Goal: Task Accomplishment & Management: Manage account settings

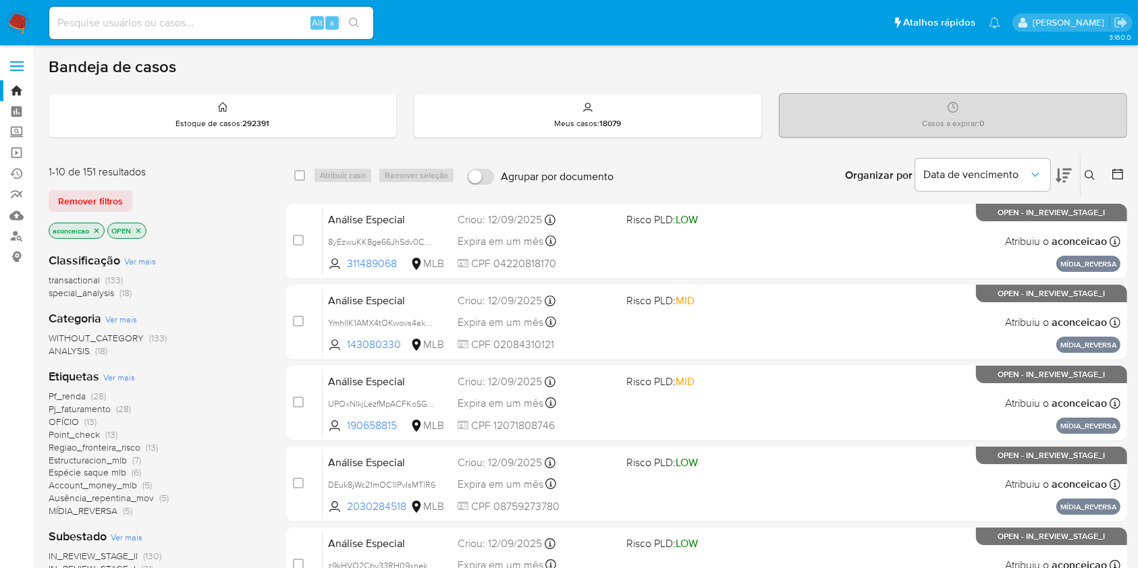
click at [99, 232] on icon "close-filter" at bounding box center [96, 231] width 8 height 8
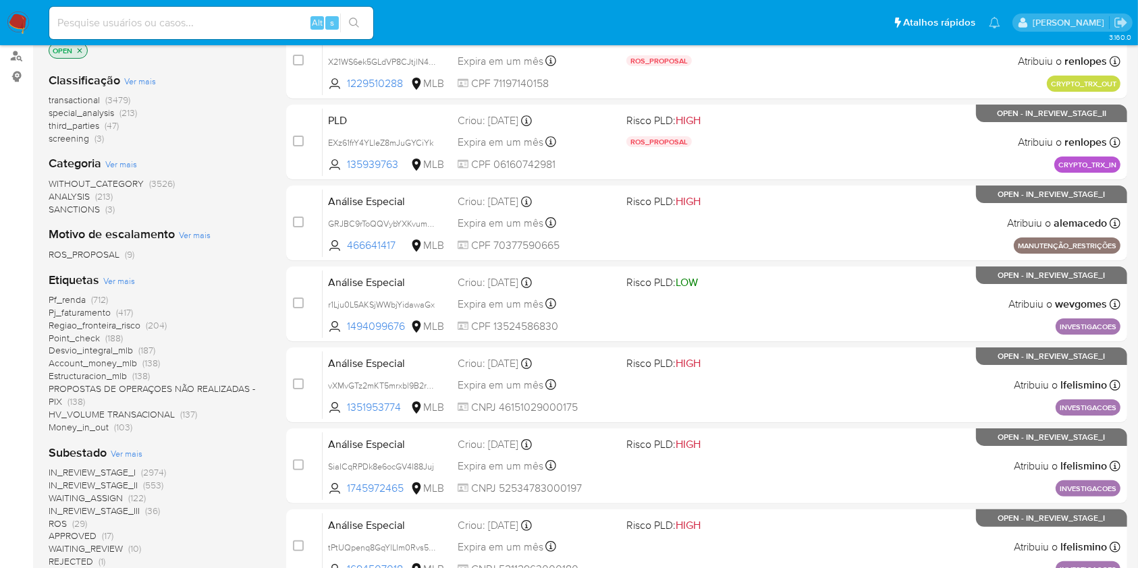
scroll to position [217, 0]
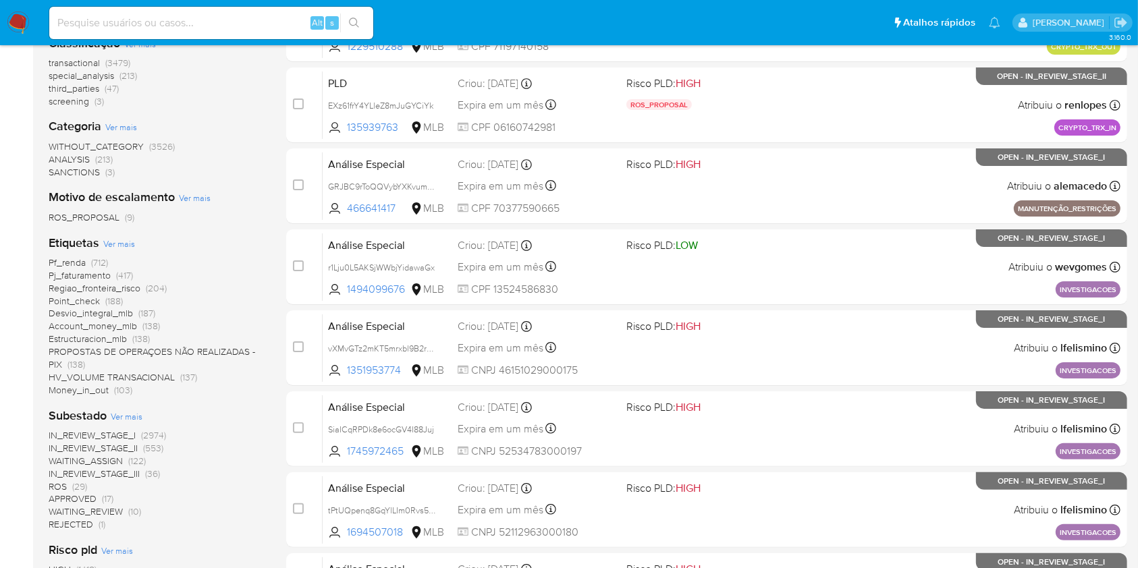
click at [73, 480] on span "(29)" at bounding box center [79, 487] width 15 height 14
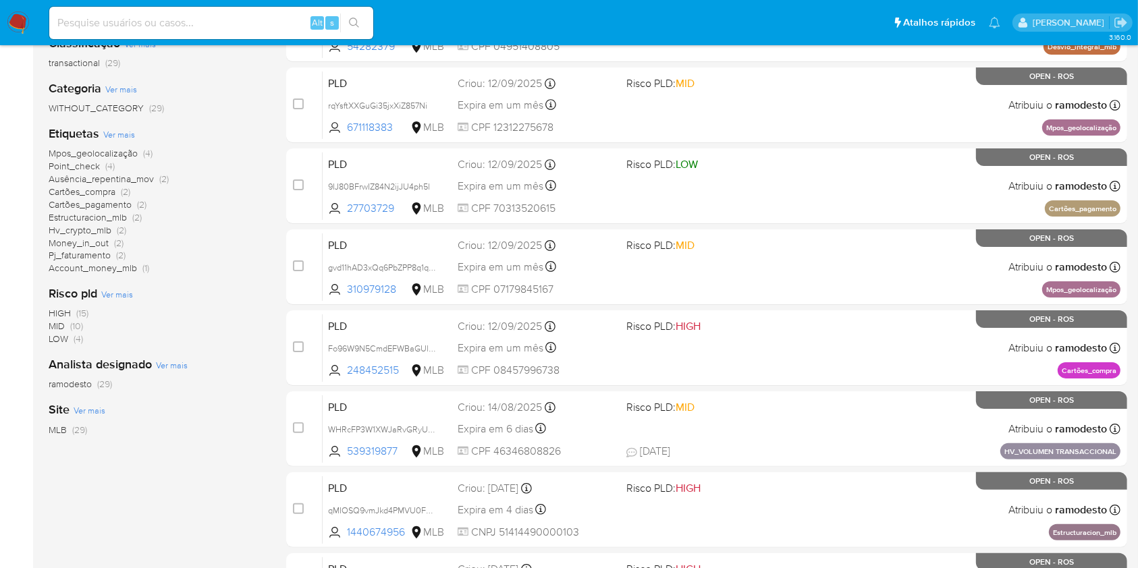
click at [108, 384] on span "(29)" at bounding box center [104, 384] width 15 height 14
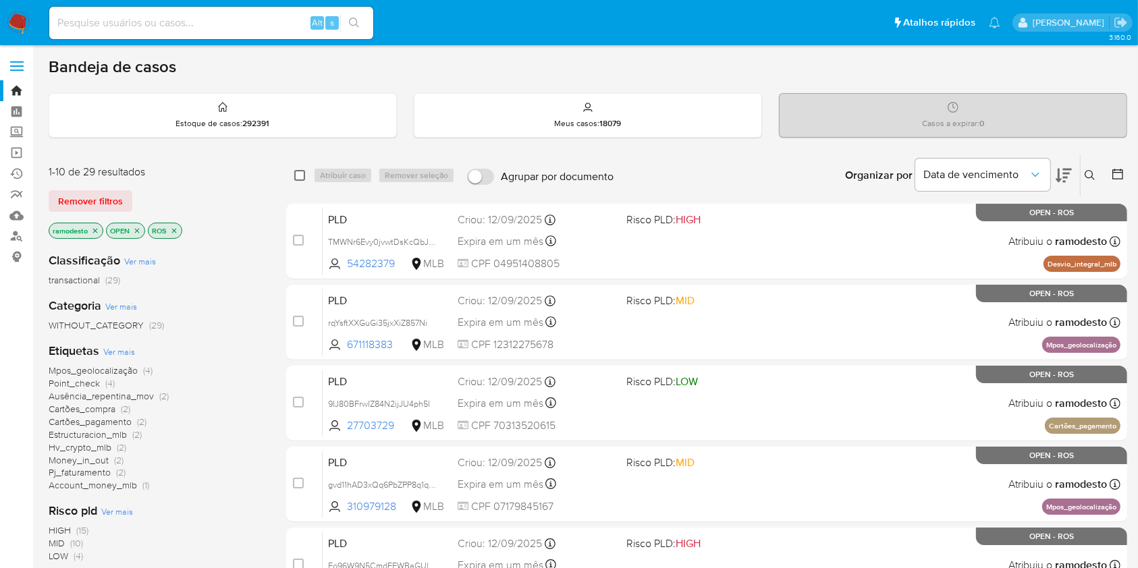
click at [296, 176] on input "checkbox" at bounding box center [299, 175] width 11 height 11
checkbox input "true"
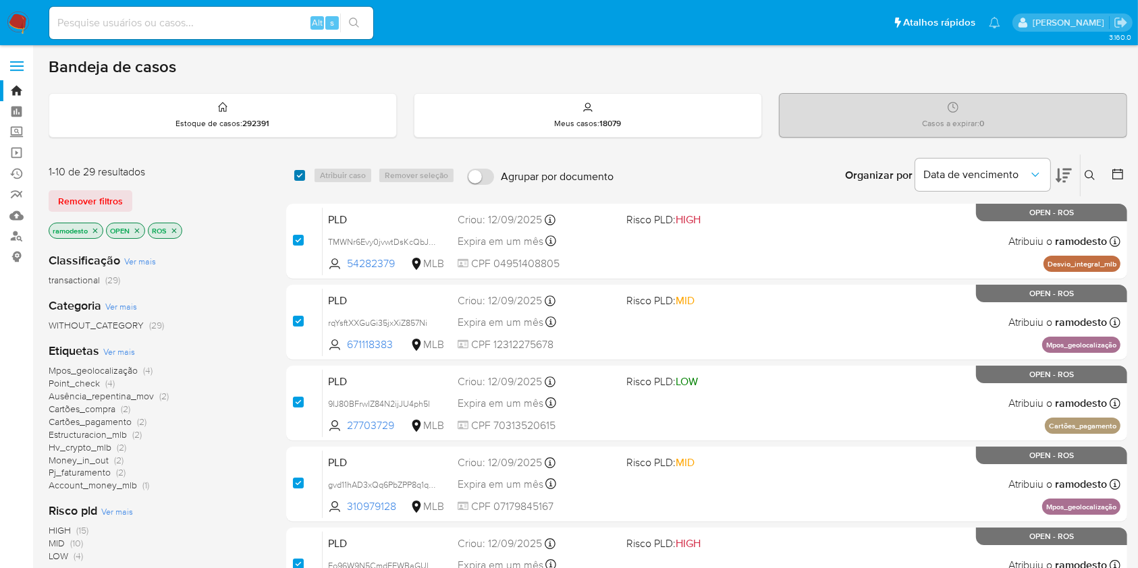
checkbox input "true"
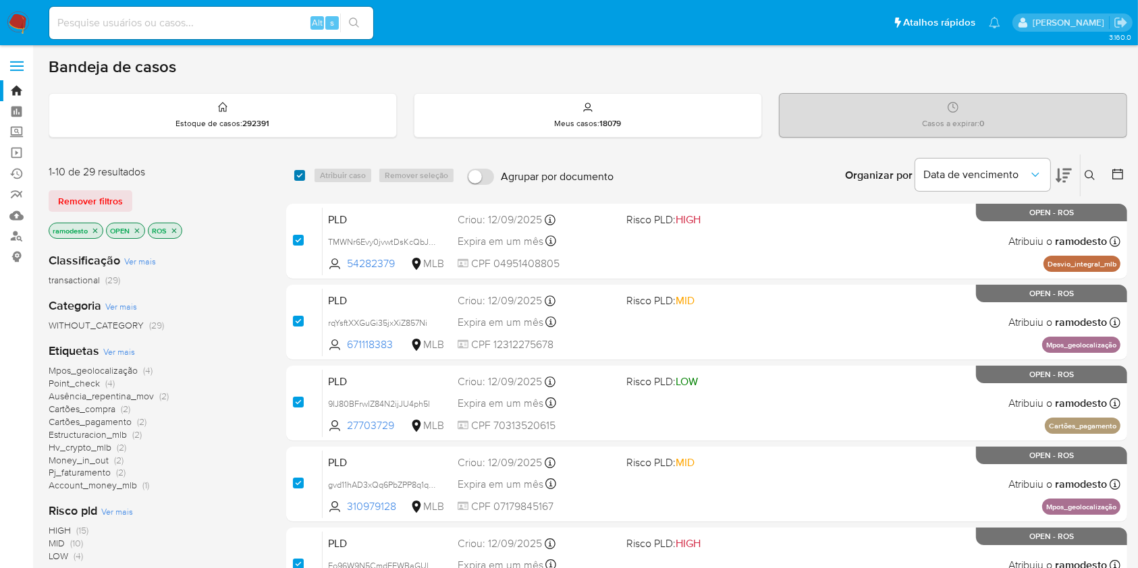
checkbox input "true"
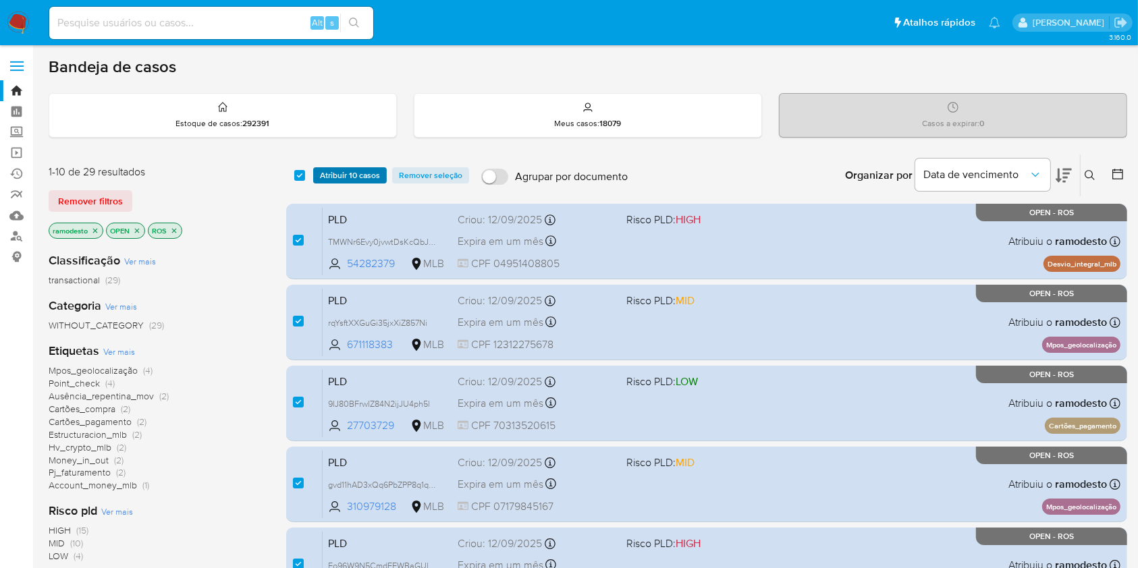
click at [328, 178] on span "Atribuir 10 casos" at bounding box center [350, 176] width 60 height 14
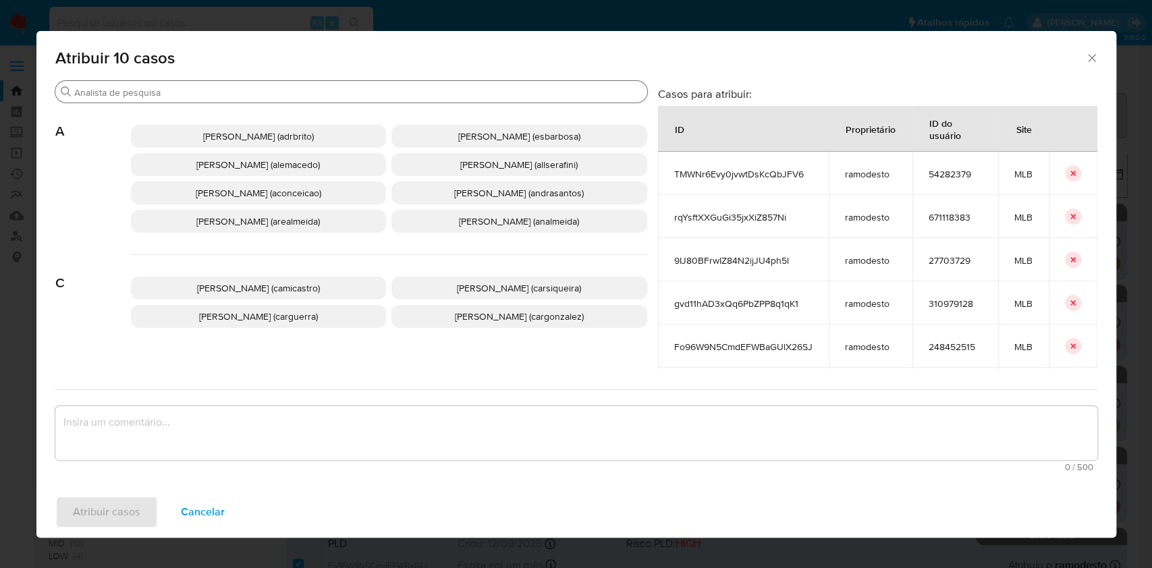
click at [311, 86] on input "Buscar" at bounding box center [358, 92] width 568 height 12
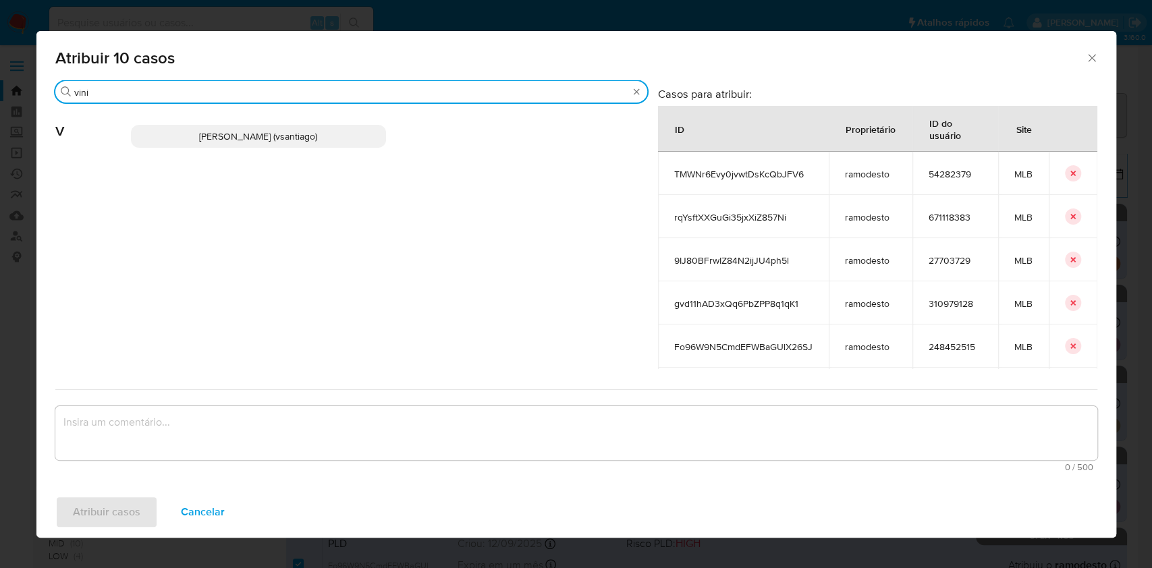
type input "vini"
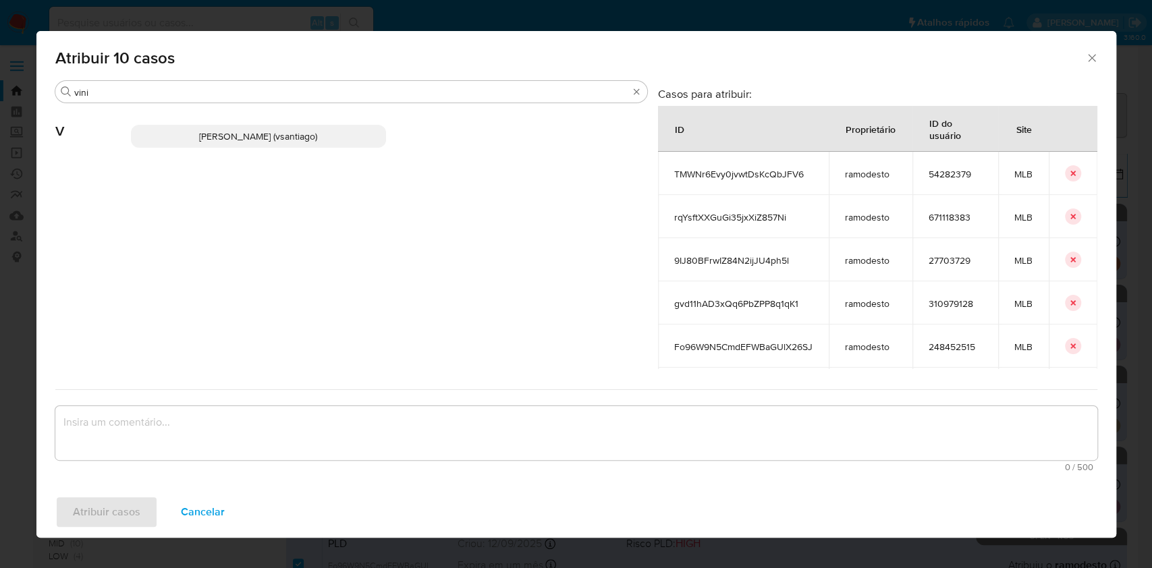
click at [307, 130] on span "Vinicius Santiago Souza (vsantiago)" at bounding box center [258, 137] width 118 height 14
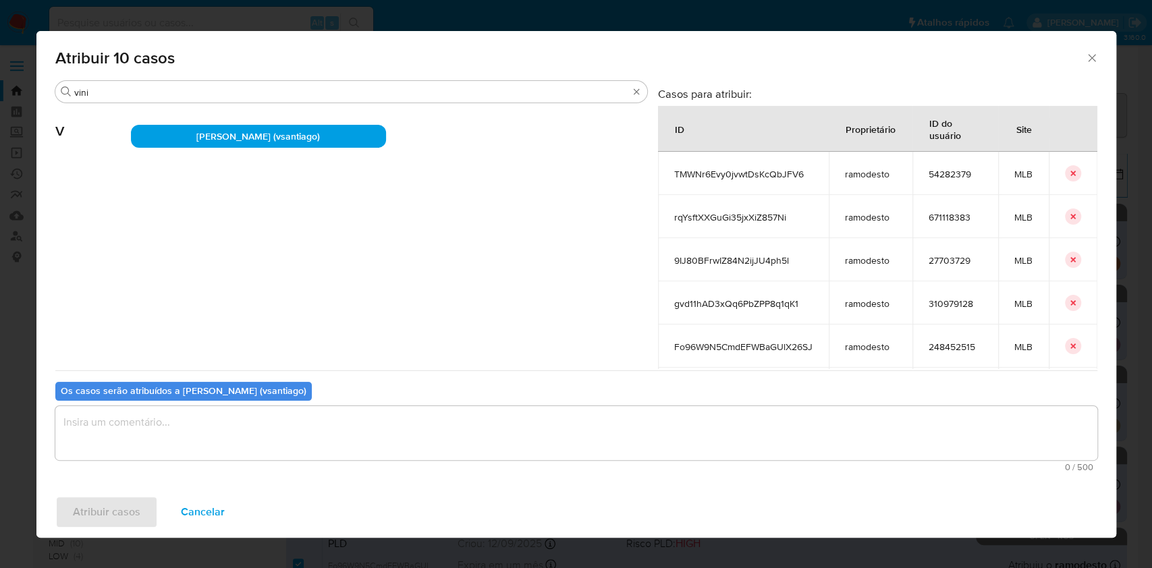
click at [261, 424] on textarea "assign-modal" at bounding box center [576, 433] width 1042 height 54
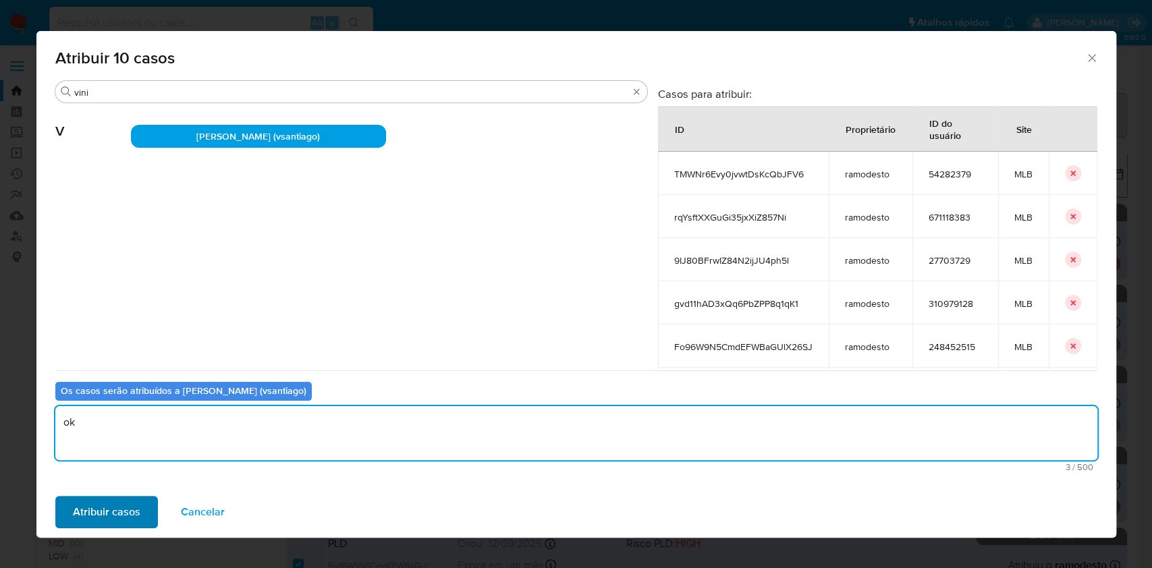
type textarea "ok"
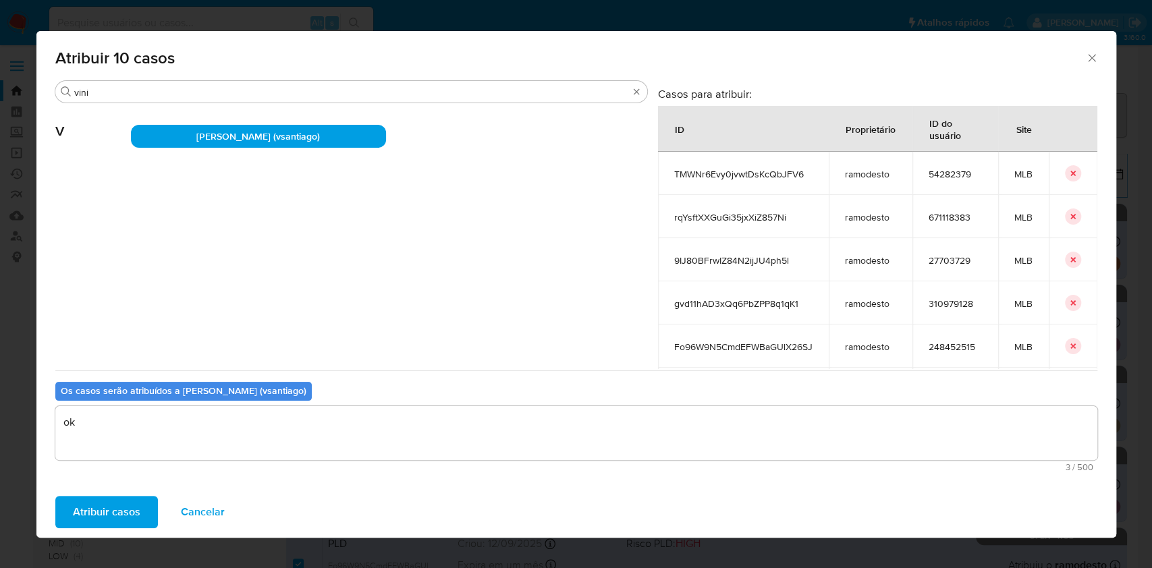
click at [107, 522] on span "Atribuir casos" at bounding box center [107, 513] width 68 height 30
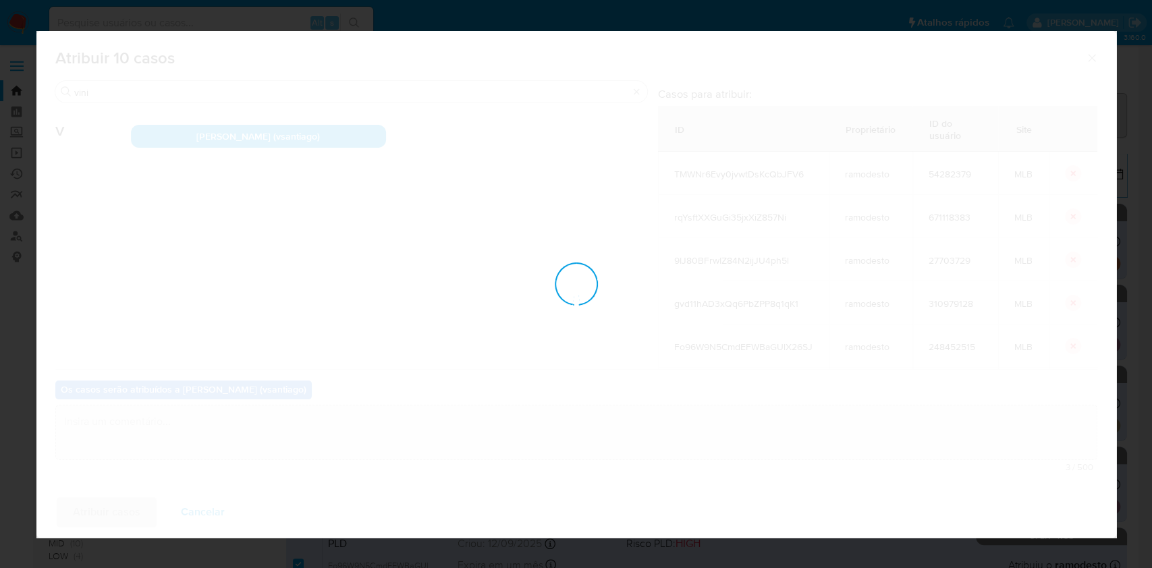
checkbox input "false"
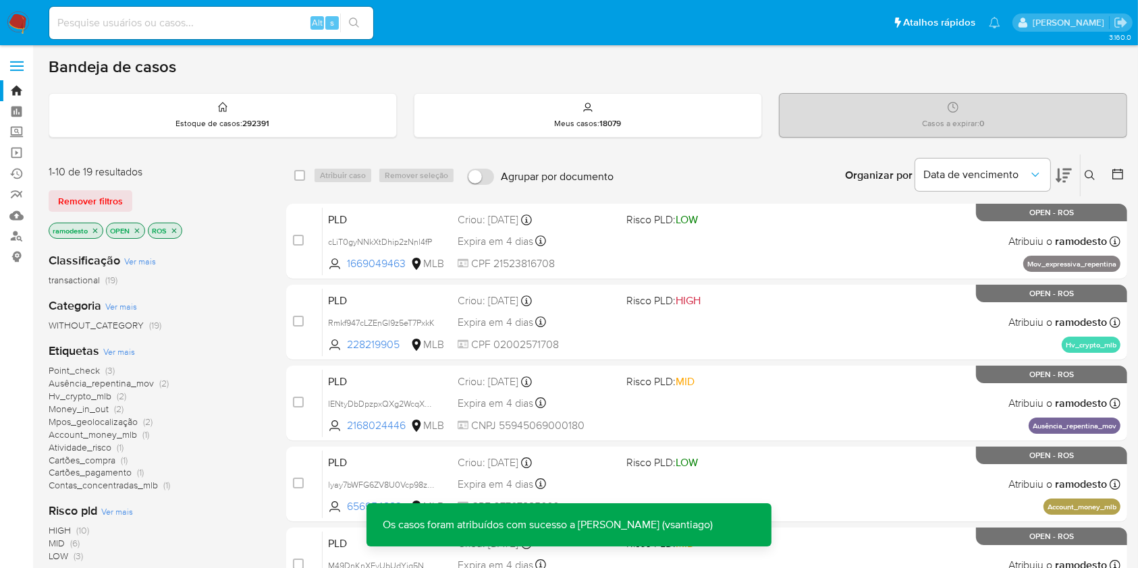
click at [93, 232] on icon "close-filter" at bounding box center [95, 231] width 8 height 8
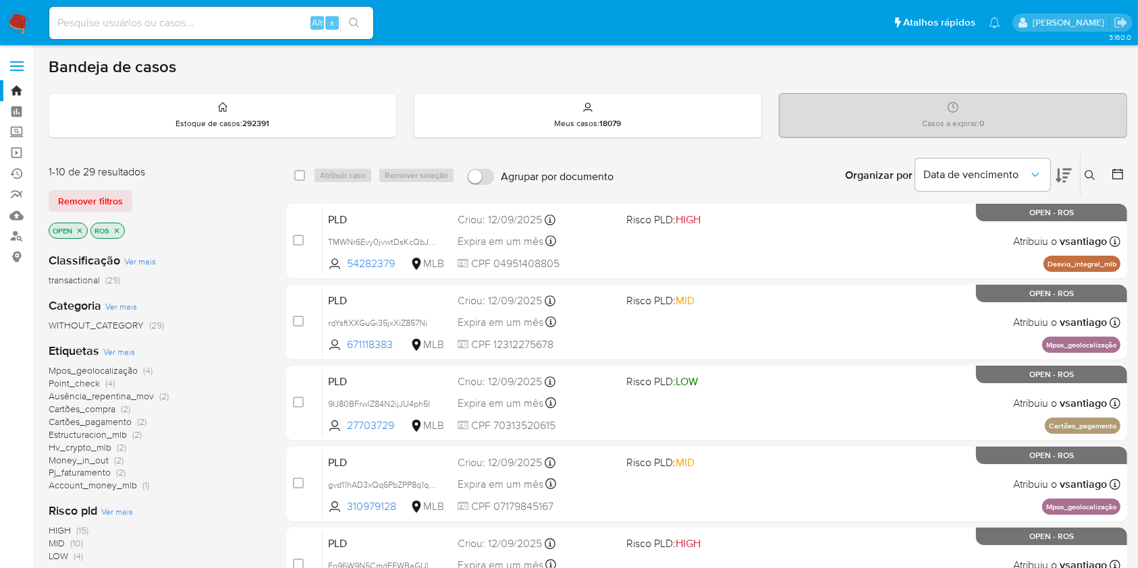
click at [1089, 171] on icon at bounding box center [1090, 175] width 11 height 11
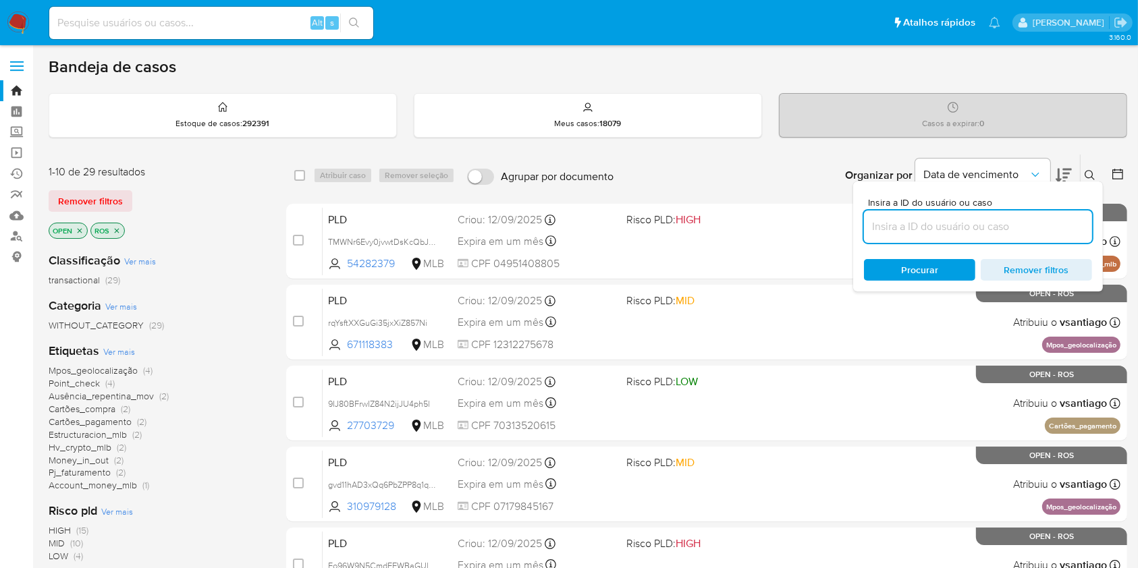
click at [994, 232] on input "HgfoF0qyYecuJD96CxRxTHz0" at bounding box center [978, 227] width 228 height 18
type input "HgfoF0qyYecuJD96CxRxTHz0"
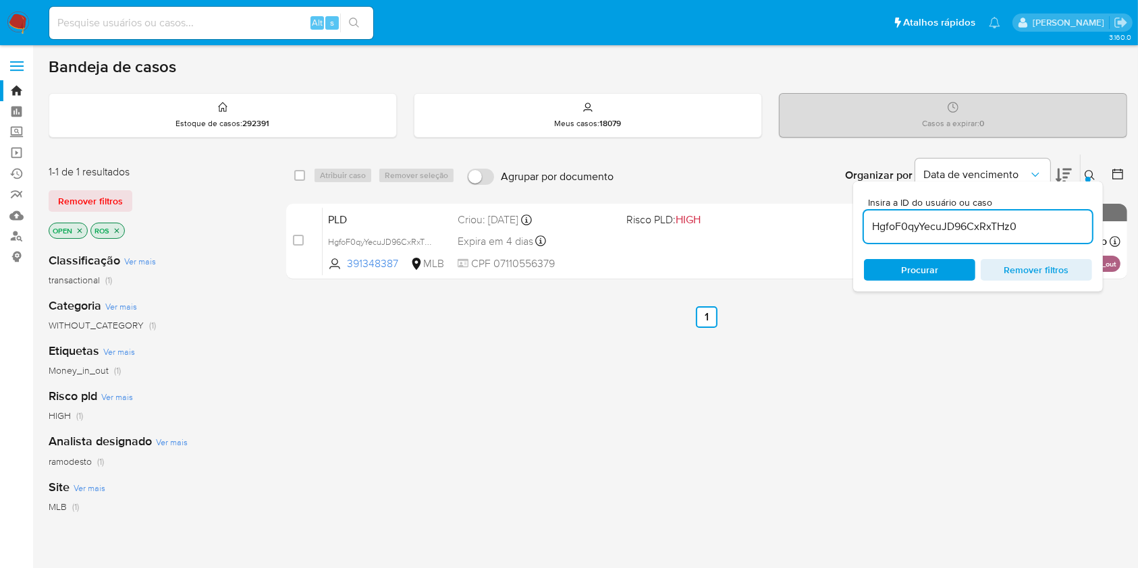
click at [1090, 179] on div at bounding box center [1088, 179] width 5 height 5
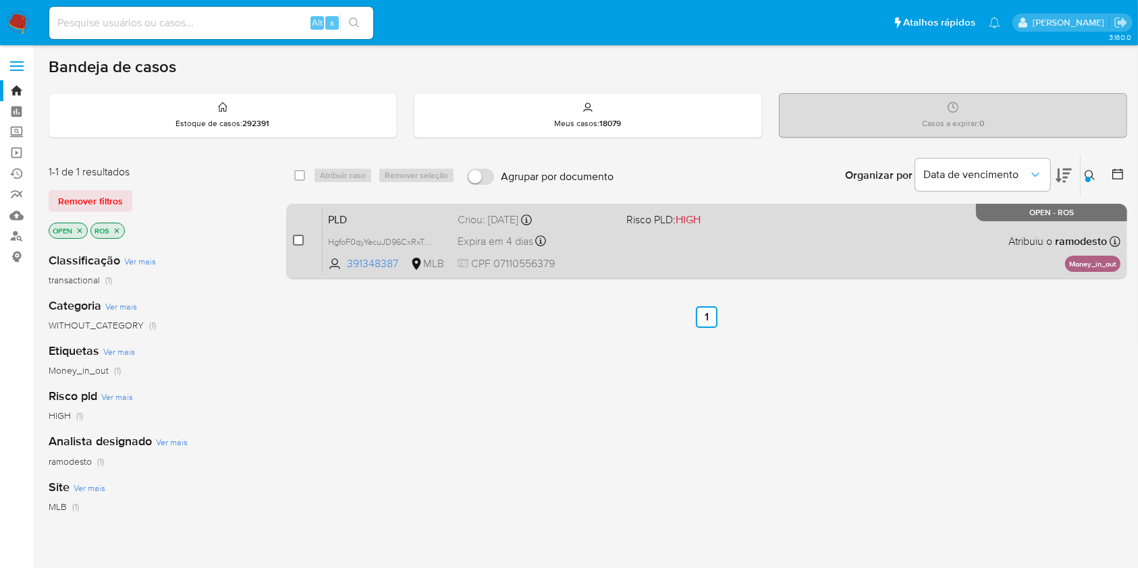
click at [301, 242] on input "checkbox" at bounding box center [298, 240] width 11 height 11
checkbox input "true"
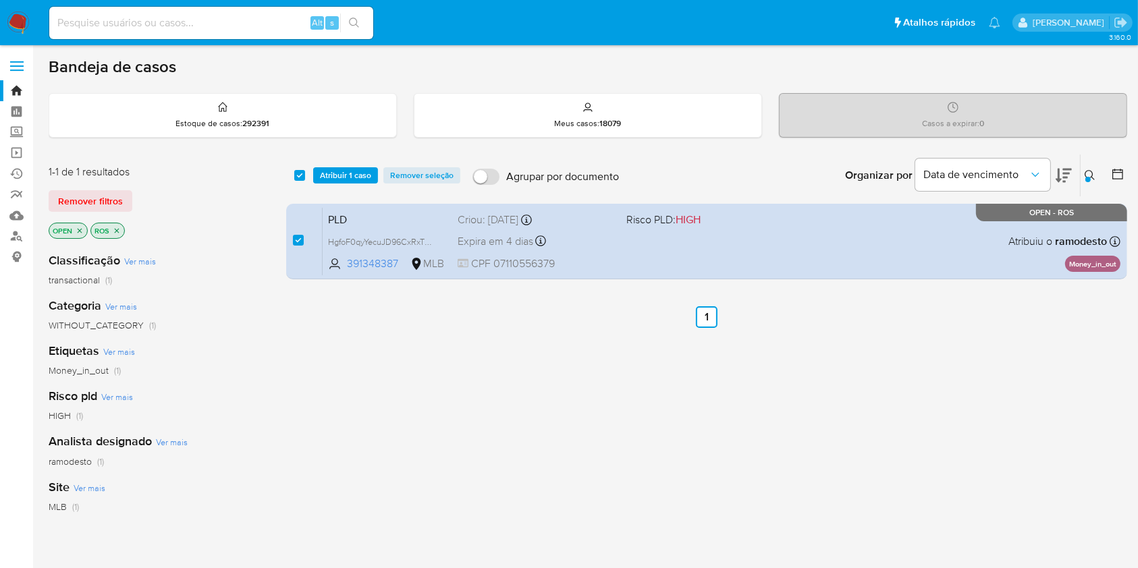
click at [1087, 170] on icon at bounding box center [1090, 175] width 10 height 10
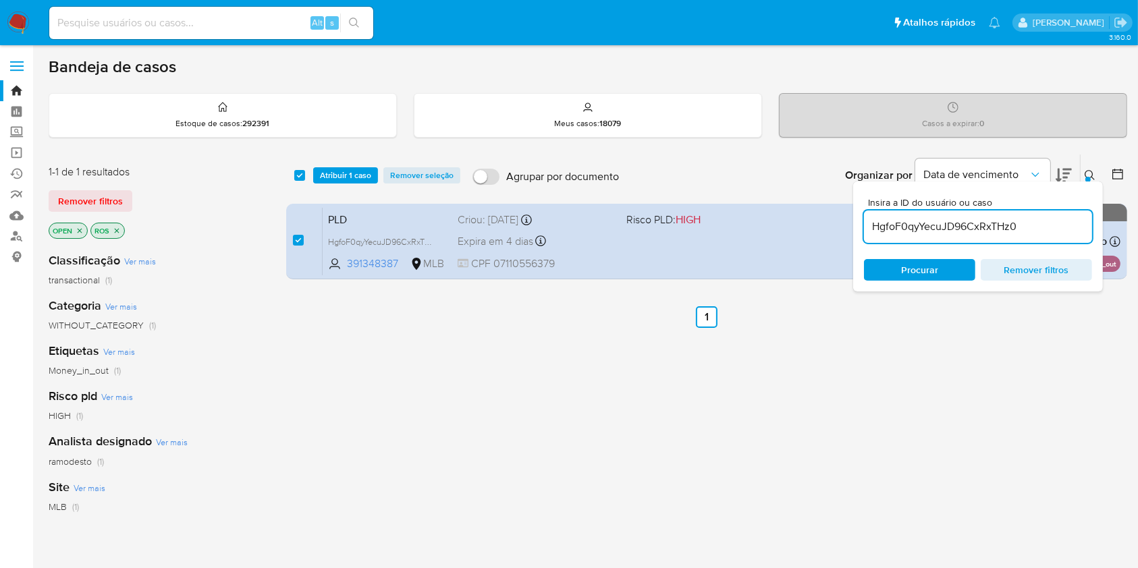
click at [1017, 226] on input "HgfoF0qyYecuJD96CxRxTHz0" at bounding box center [978, 227] width 228 height 18
click at [1017, 226] on input "cLiT0gyNNkXtDhip2zNnl4fP" at bounding box center [978, 227] width 228 height 18
type input "cLiT0gyNNkXtDhip2zNnl4fP"
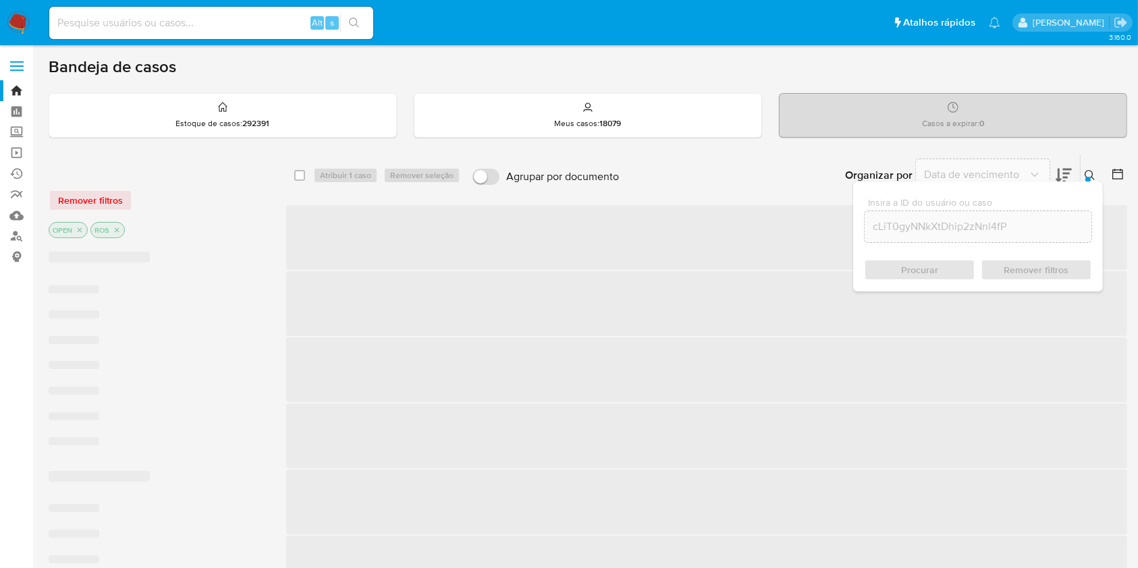
checkbox input "false"
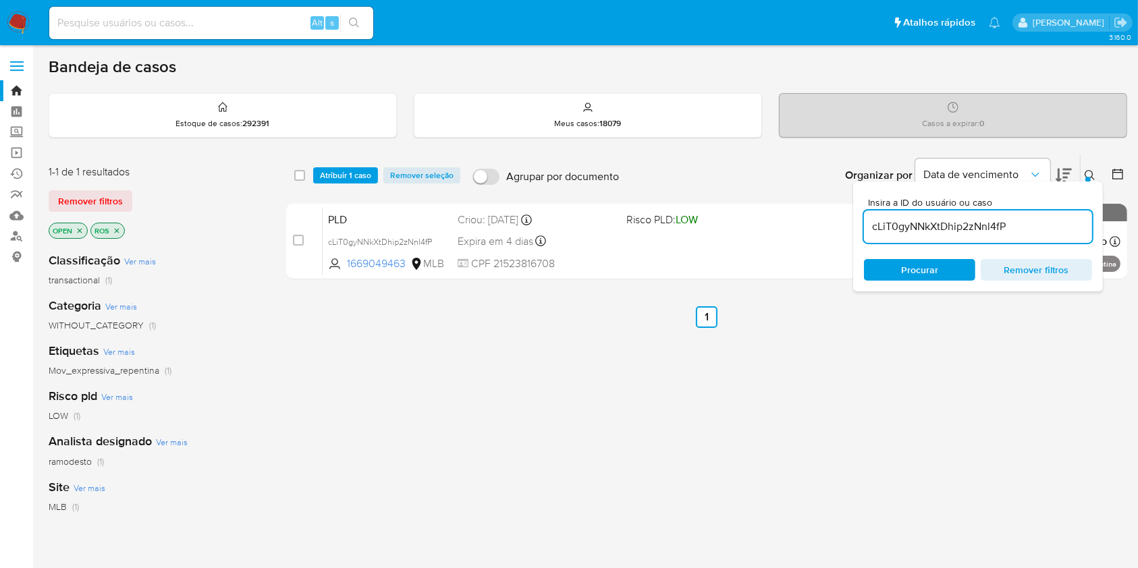
click at [1094, 170] on icon at bounding box center [1090, 175] width 11 height 11
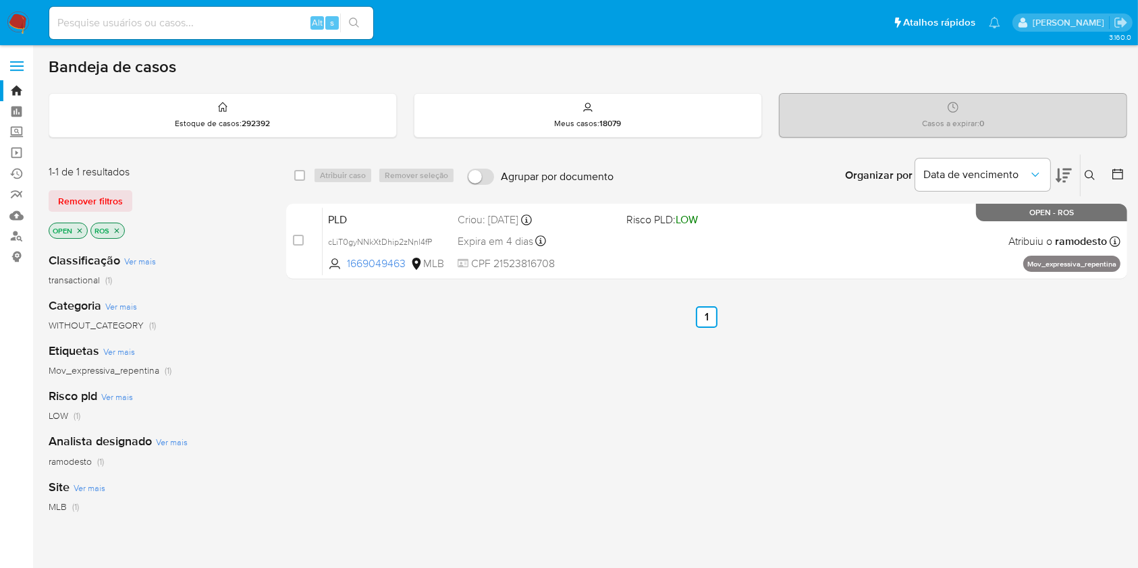
click at [1094, 170] on icon at bounding box center [1090, 175] width 11 height 11
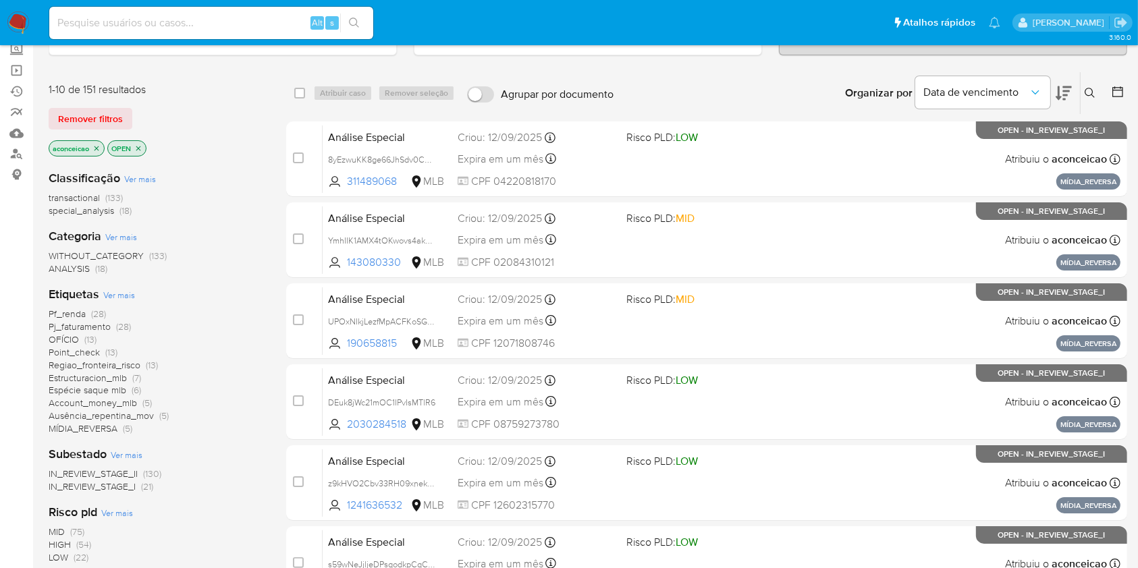
scroll to position [72, 0]
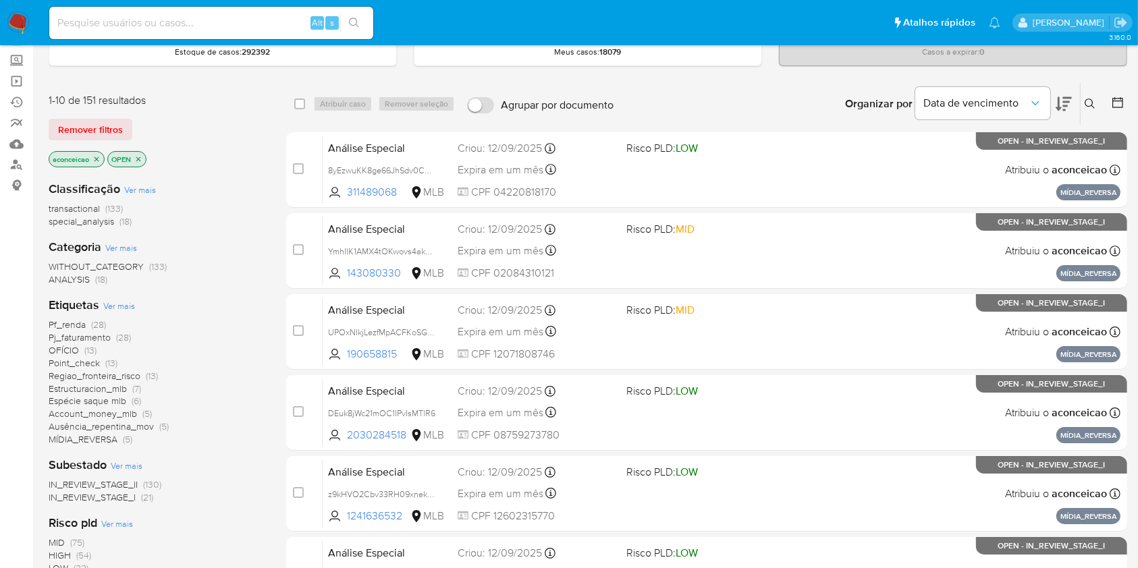
click at [100, 155] on icon "close-filter" at bounding box center [96, 159] width 8 height 8
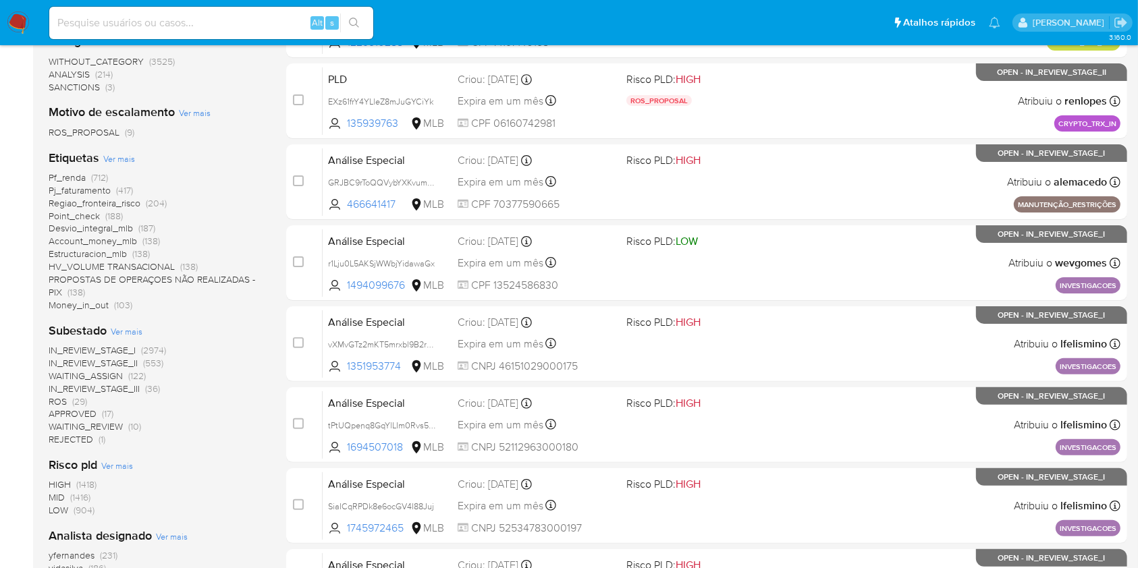
scroll to position [360, 0]
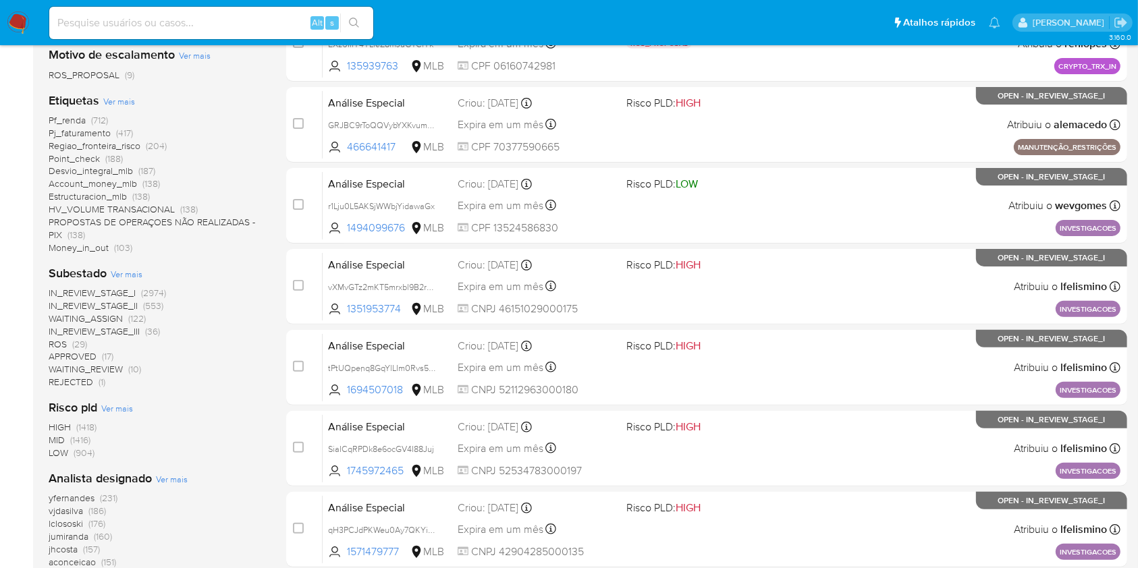
click at [77, 338] on span "(29)" at bounding box center [79, 345] width 15 height 14
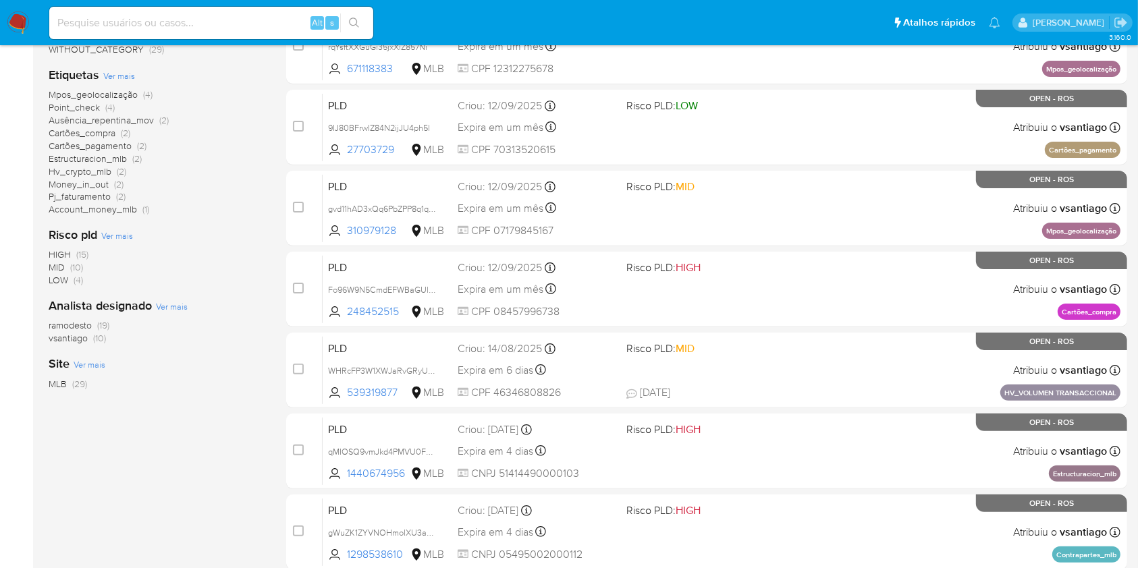
scroll to position [252, 0]
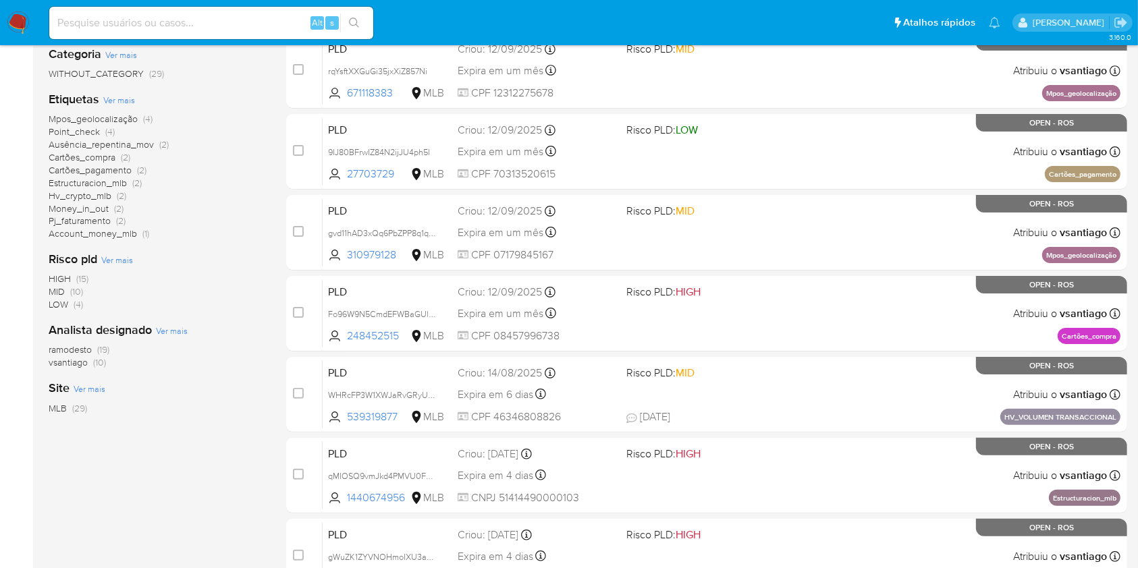
click at [108, 346] on span "(19)" at bounding box center [103, 350] width 12 height 14
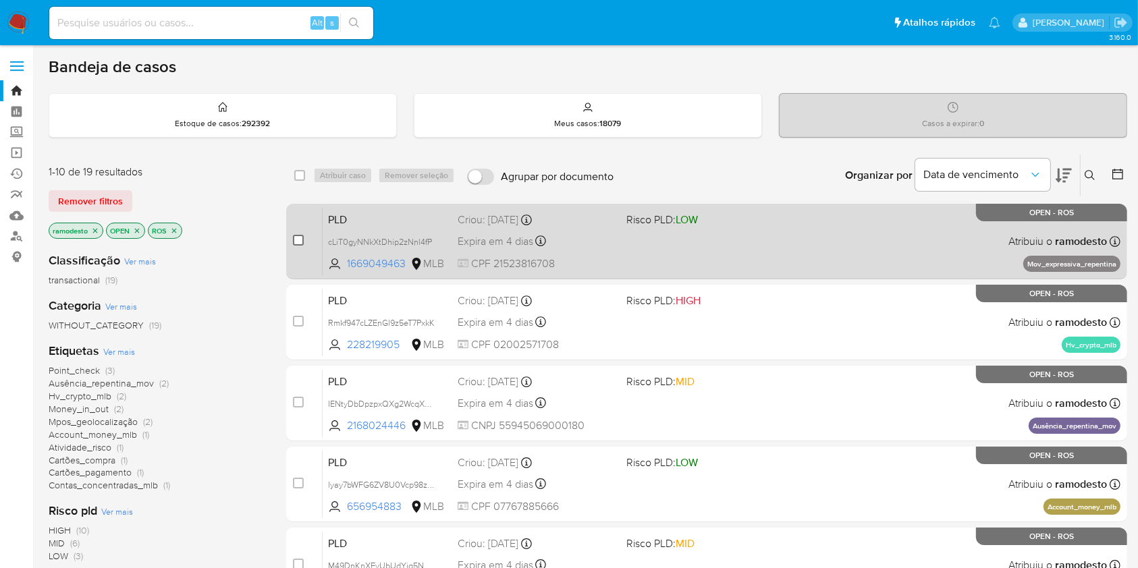
click at [297, 241] on input "checkbox" at bounding box center [298, 240] width 11 height 11
checkbox input "true"
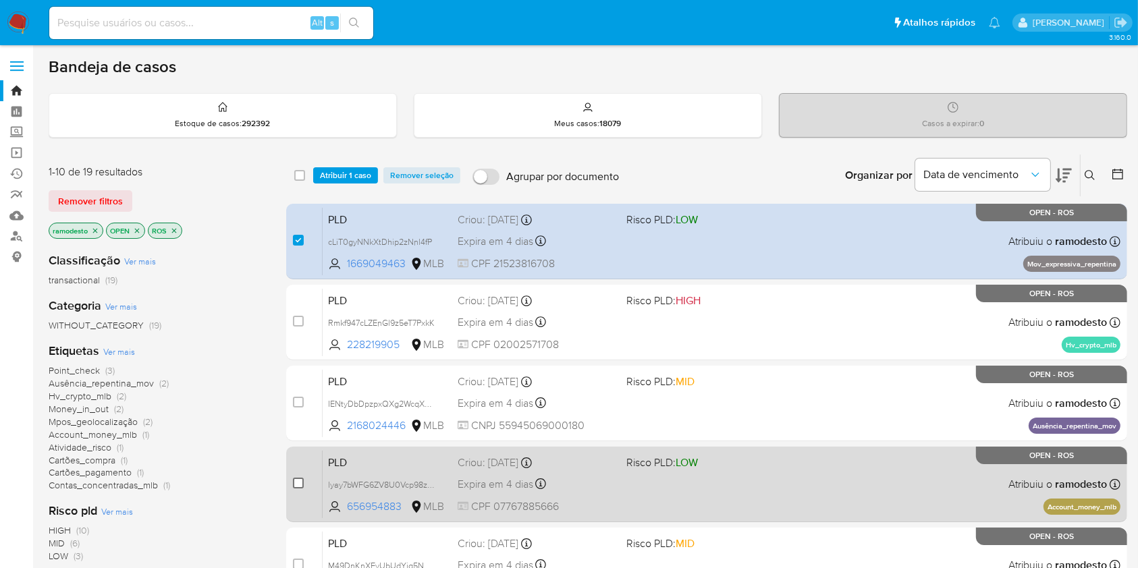
click at [302, 481] on input "checkbox" at bounding box center [298, 483] width 11 height 11
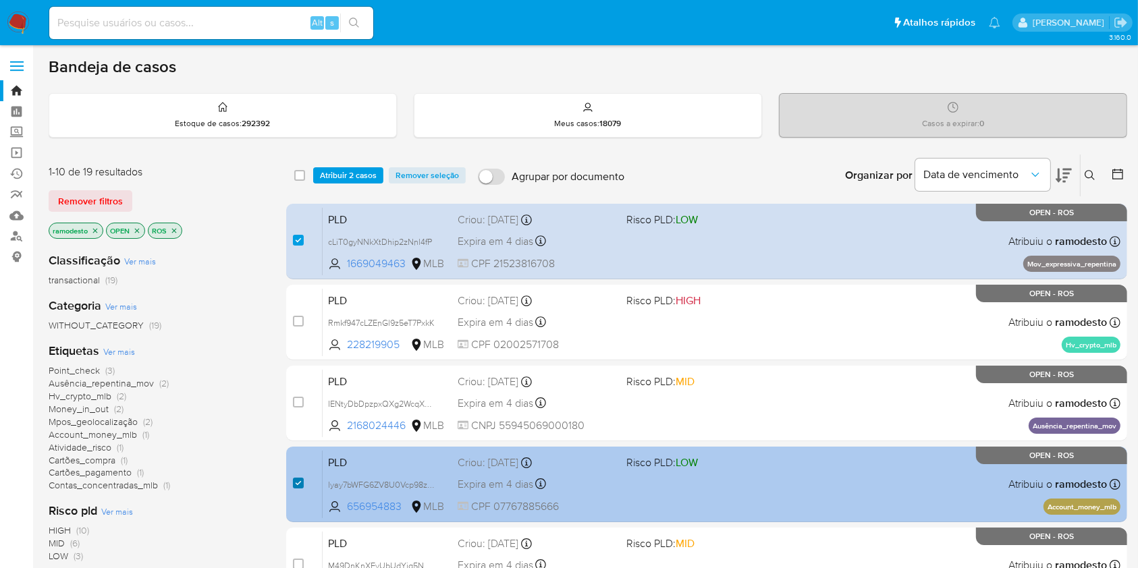
click at [296, 483] on input "checkbox" at bounding box center [298, 483] width 11 height 11
checkbox input "false"
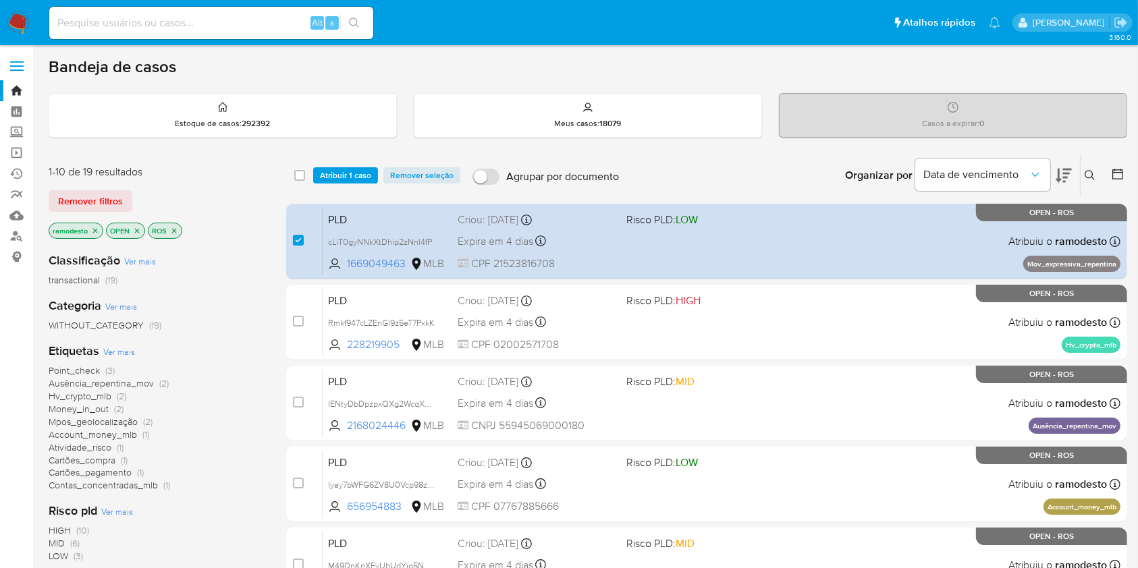
click at [1090, 171] on icon at bounding box center [1090, 175] width 11 height 11
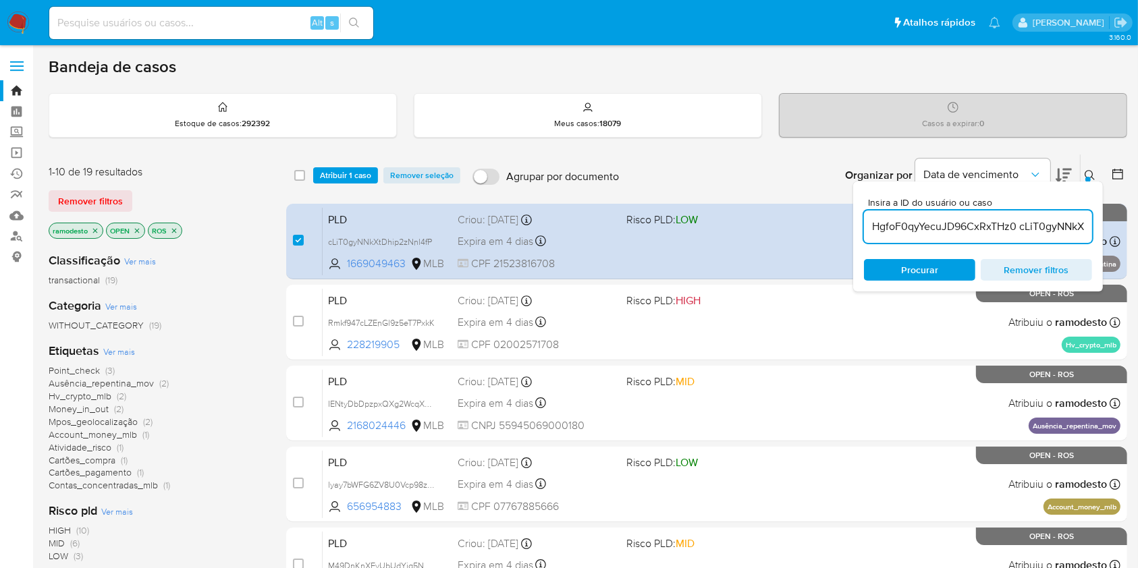
click at [997, 222] on input "HgfoF0qyYecuJD96CxRxTHz0 cLiT0gyNNkXtDhip2zNnl4fP" at bounding box center [978, 227] width 228 height 18
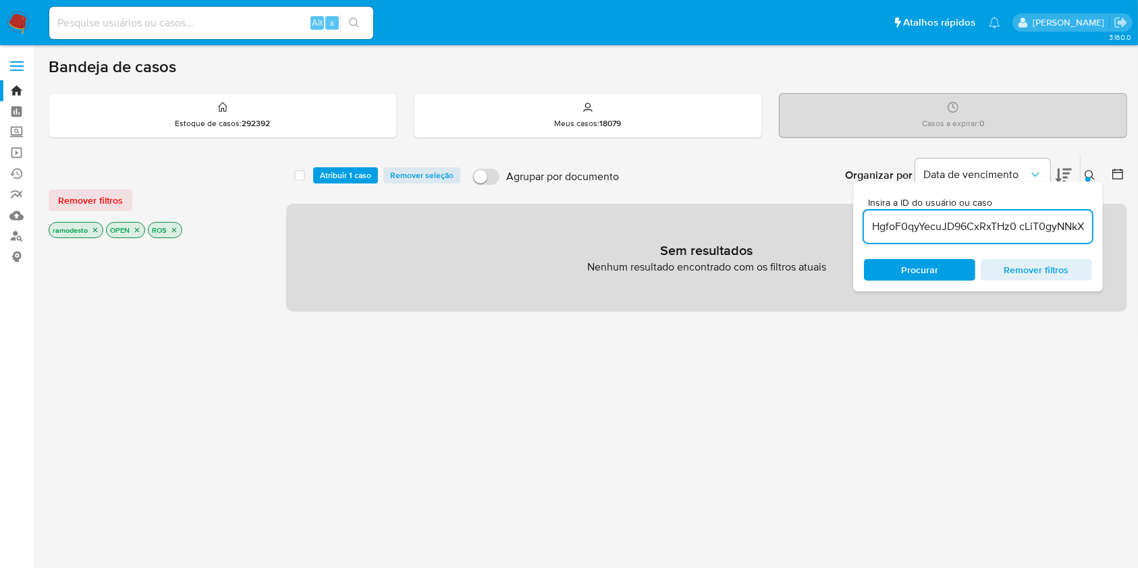
click at [997, 222] on input "HgfoF0qyYecuJD96CxRxTHz0 cLiT0gyNNkXtDhip2zNnl4fP" at bounding box center [978, 227] width 228 height 18
type input "P"
paste input "HgfoF0qyYecuJD96CxRxTHz0 cLiT0gyNNkXtDhip2zNnl4fP"
click at [922, 223] on input "HgfoF0qyYecuJD96CxRxTHz0 cLiT0gyNNkXtDhip2zNnl4fP" at bounding box center [978, 227] width 228 height 18
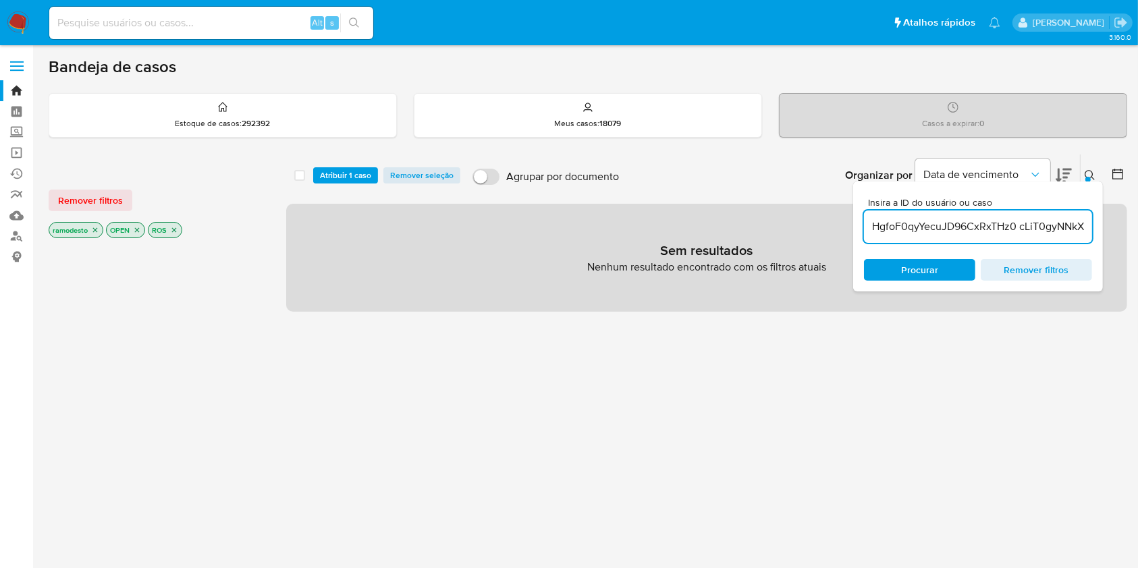
click at [922, 223] on input "HgfoF0qyYecuJD96CxRxTHz0 cLiT0gyNNkXtDhip2zNnl4fP" at bounding box center [978, 227] width 228 height 18
paste input
click at [922, 223] on input "HgfoF0qyYecuJD96CxRxTHz0" at bounding box center [978, 227] width 228 height 18
type input "HgfoF0qyYecuJD96CxRxTHz0"
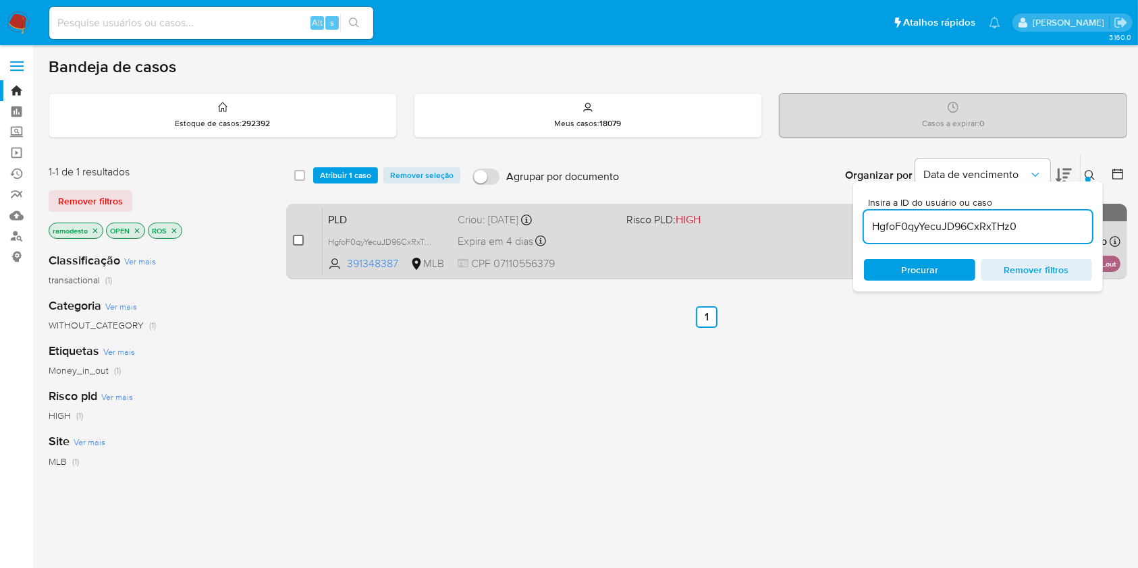
click at [297, 240] on input "checkbox" at bounding box center [298, 240] width 11 height 11
checkbox input "true"
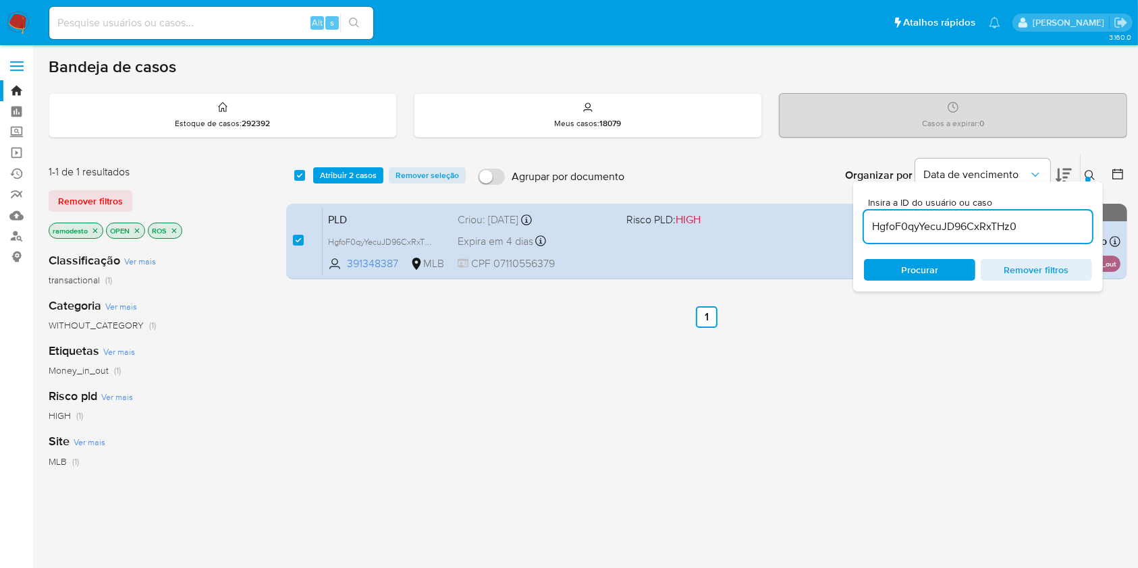
click at [1042, 219] on input "HgfoF0qyYecuJD96CxRxTHz0" at bounding box center [978, 227] width 228 height 18
click at [1006, 230] on input "cLiT0gyNNkXtDhip2zNnl4fP" at bounding box center [978, 227] width 228 height 18
paste input "dpW9EoGTOA4Ldo5DcBsLoBhH"
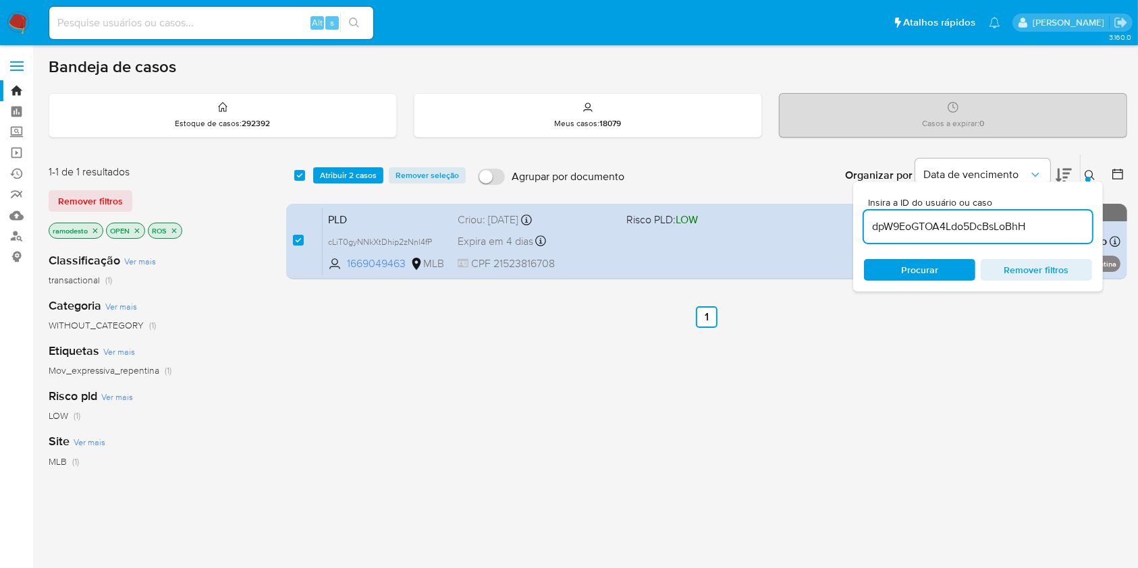
click at [1006, 230] on input "dpW9EoGTOA4Ldo5DcBsLoBhH" at bounding box center [978, 227] width 228 height 18
type input "dpW9EoGTOA4Ldo5DcBsLoBhH"
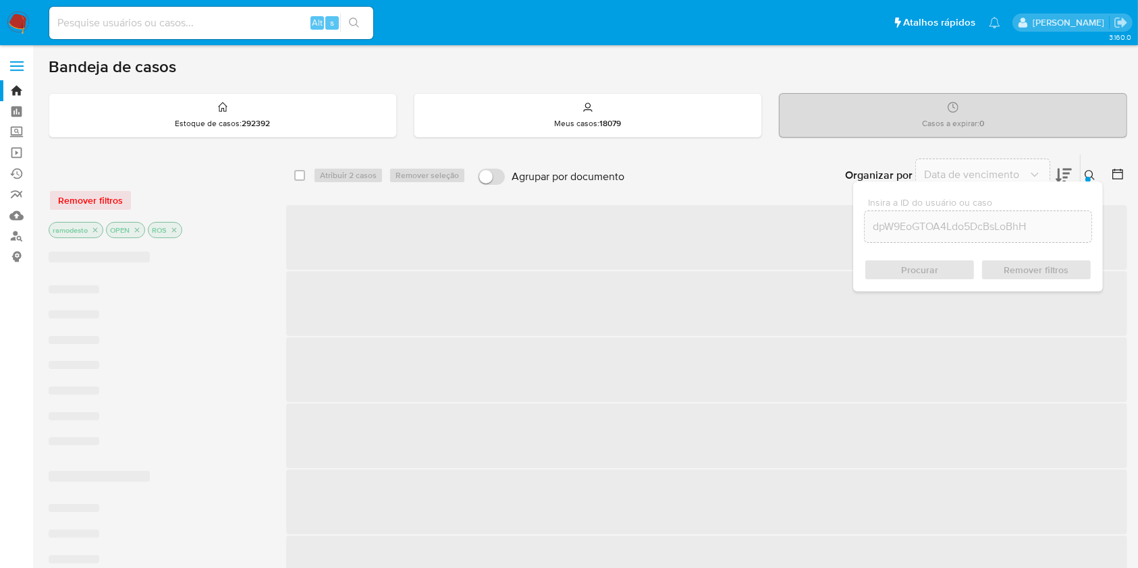
checkbox input "false"
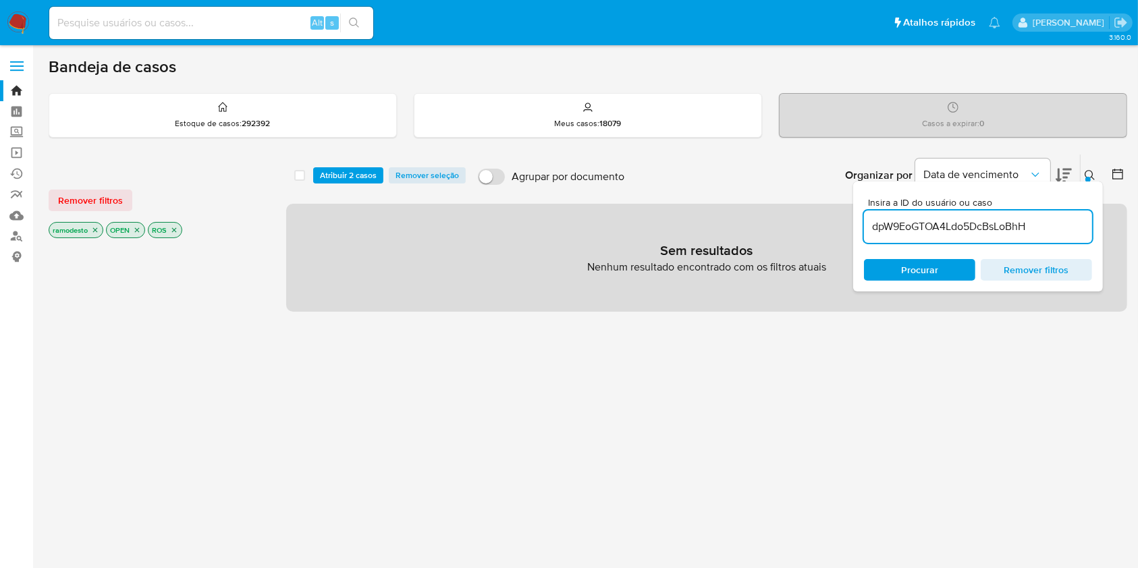
click at [959, 234] on input "dpW9EoGTOA4Ldo5DcBsLoBhH" at bounding box center [978, 227] width 228 height 18
paste input "0ojEbTT5rDCBcP5MlNkFq05M"
click at [959, 234] on input "0ojEbTT5rDCBcP5MlNkFq05M" at bounding box center [978, 227] width 228 height 18
click at [95, 232] on icon "close-filter" at bounding box center [95, 230] width 8 height 8
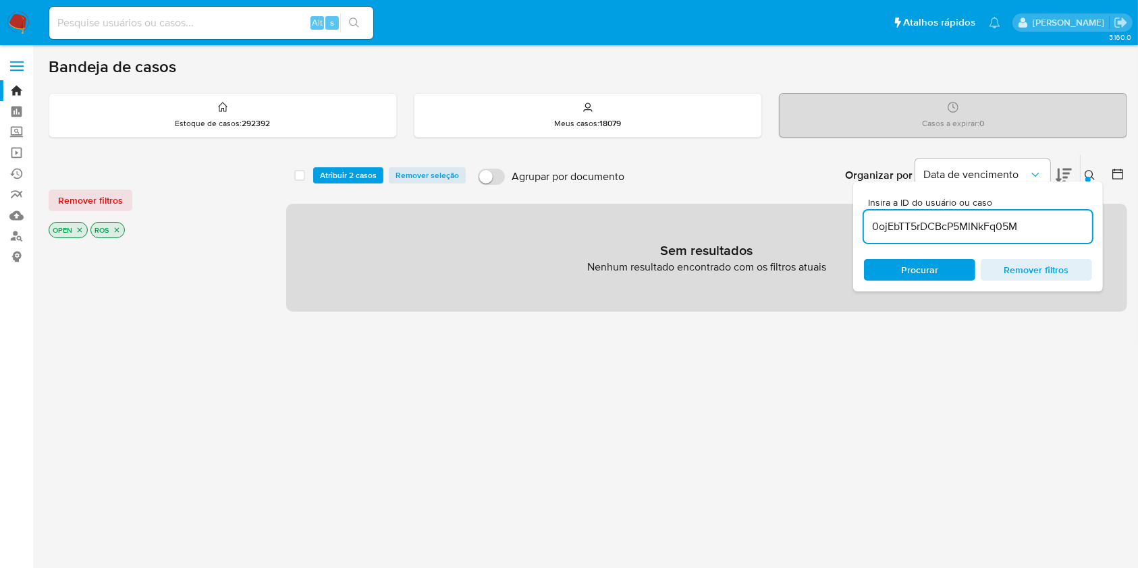
click at [919, 265] on span "Procurar" at bounding box center [919, 270] width 37 height 22
click at [936, 234] on input "0ojEbTT5rDCBcP5MlNkFq05M" at bounding box center [978, 227] width 228 height 18
paste input "TZBGt4P9HFk9H98XuK2rXjh6"
click at [936, 234] on input "0ojEbTT5rDCBcP5MlNkFq05M" at bounding box center [978, 227] width 228 height 18
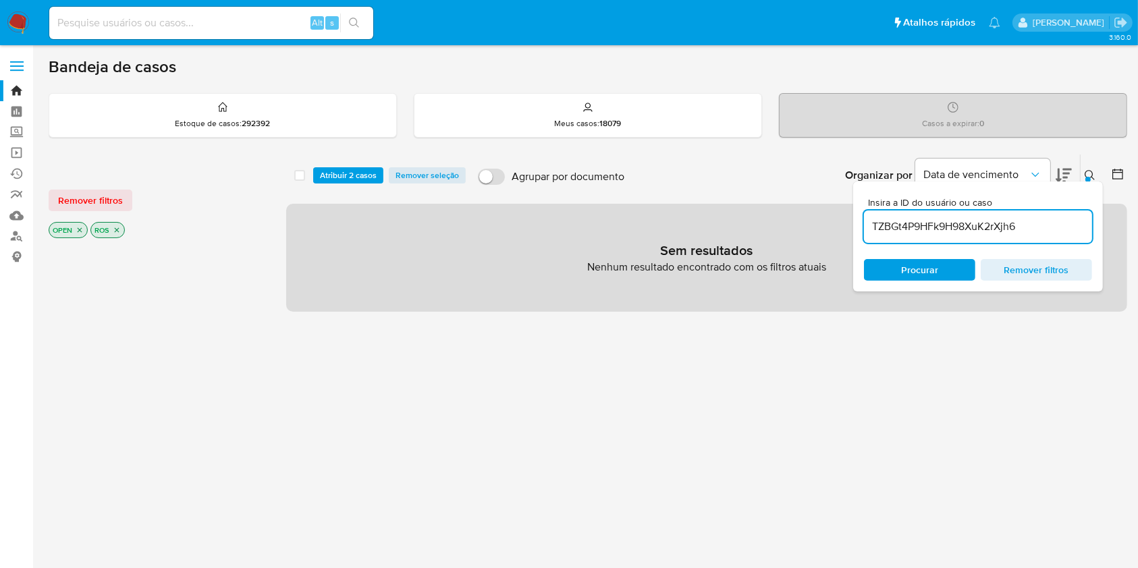
click at [932, 227] on input "TZBGt4P9HFk9H98XuK2rXjh6" at bounding box center [978, 227] width 228 height 18
paste input "LrQLJ2DnXFiDba6MmoDLloya"
click at [932, 227] on input "LrQLJ2DnXFiDba6MmoDLloya" at bounding box center [978, 227] width 228 height 18
click at [990, 230] on input "LrQLJ2DnXFiDba6MmoDLloya" at bounding box center [978, 227] width 228 height 18
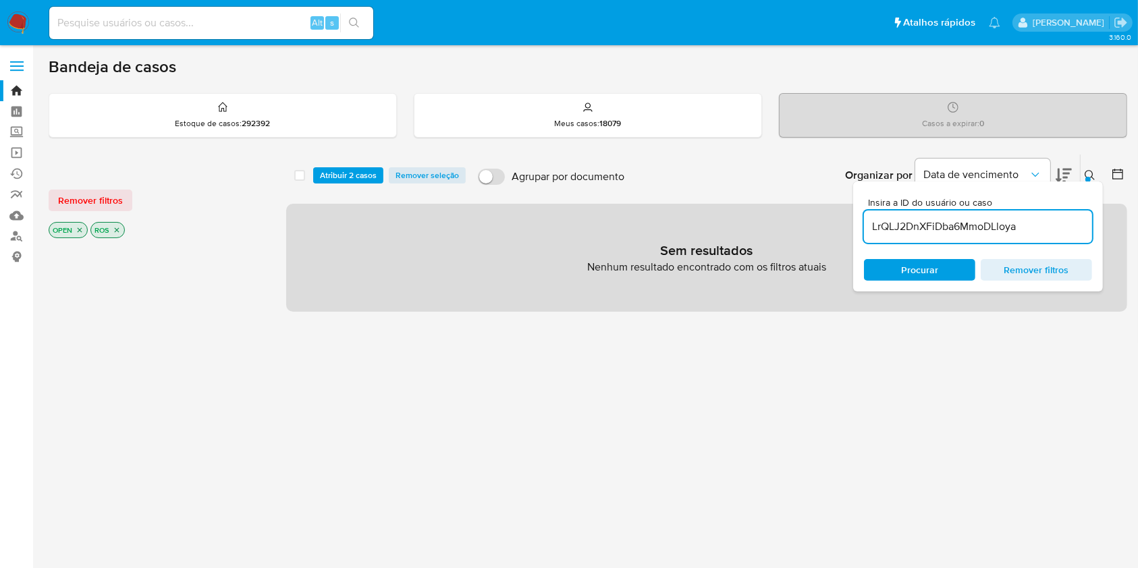
paste input "Y2qFvCLTYFDeVwmV6FRLJaTR"
click at [990, 230] on input "LrQLJ2DnXFiDba6MmoDLloya" at bounding box center [978, 227] width 228 height 18
type input "Y2qFvCLTYFDeVwmV6FRLJaTR"
click at [348, 176] on span "Atribuir 2 casos" at bounding box center [348, 176] width 57 height 14
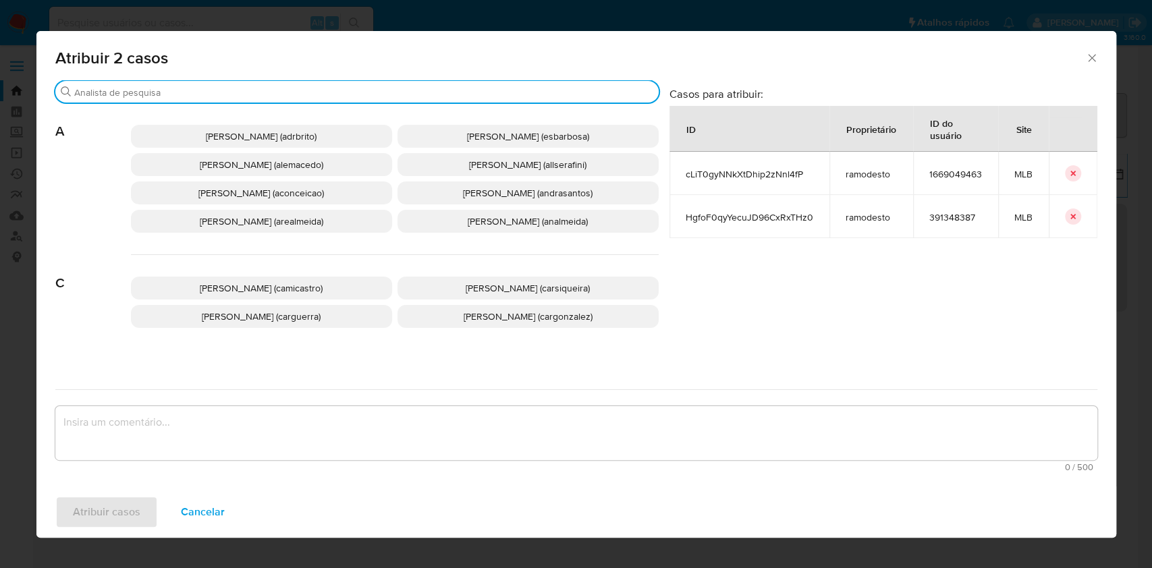
click at [350, 90] on input "Buscar" at bounding box center [363, 92] width 579 height 12
type input "a"
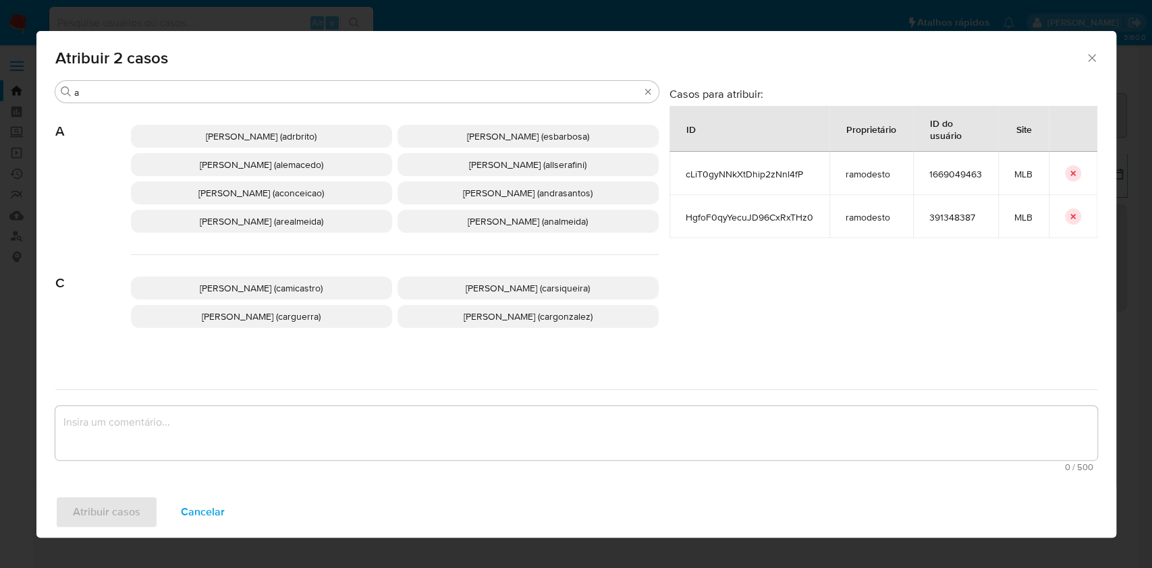
click at [227, 192] on span "Ana Cristina Da Conceicao (aconceicao)" at bounding box center [261, 193] width 126 height 14
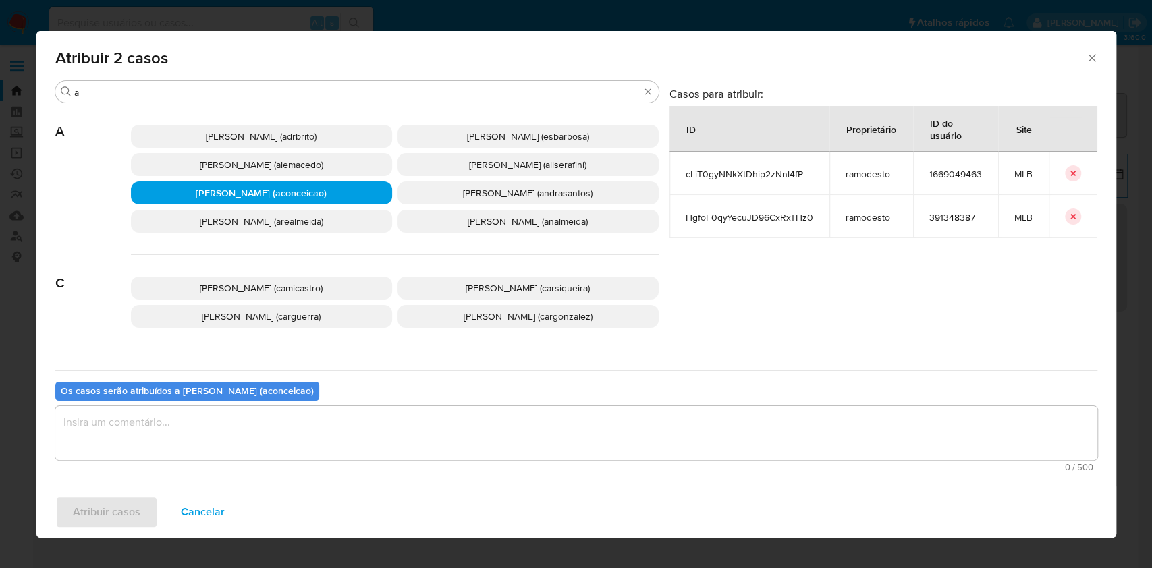
click at [236, 403] on div "Os casos serão atribuídos a Ana Cristina Da Conceicao (aconceicao) 0 / 500 500 …" at bounding box center [576, 424] width 1042 height 107
click at [238, 421] on textarea "assign-modal" at bounding box center [576, 433] width 1042 height 54
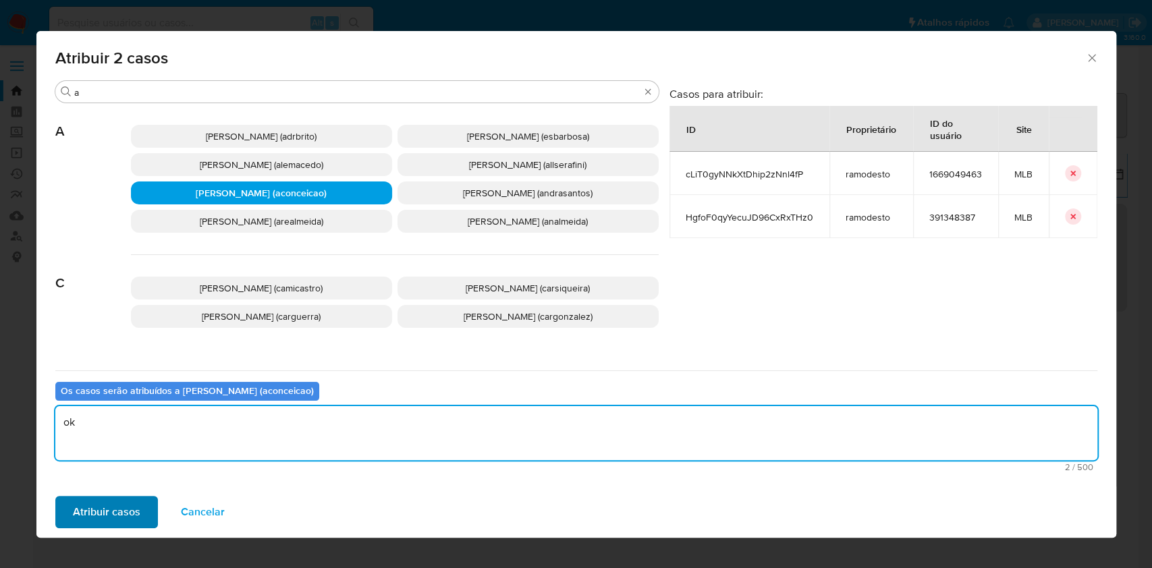
type textarea "ok"
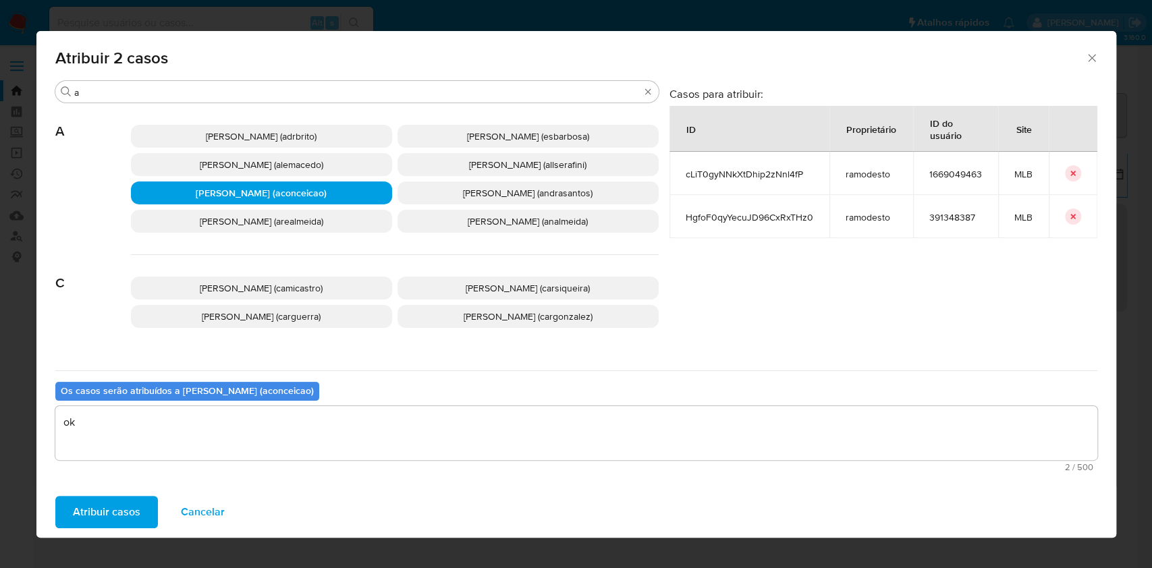
click at [108, 502] on span "Atribuir casos" at bounding box center [107, 513] width 68 height 30
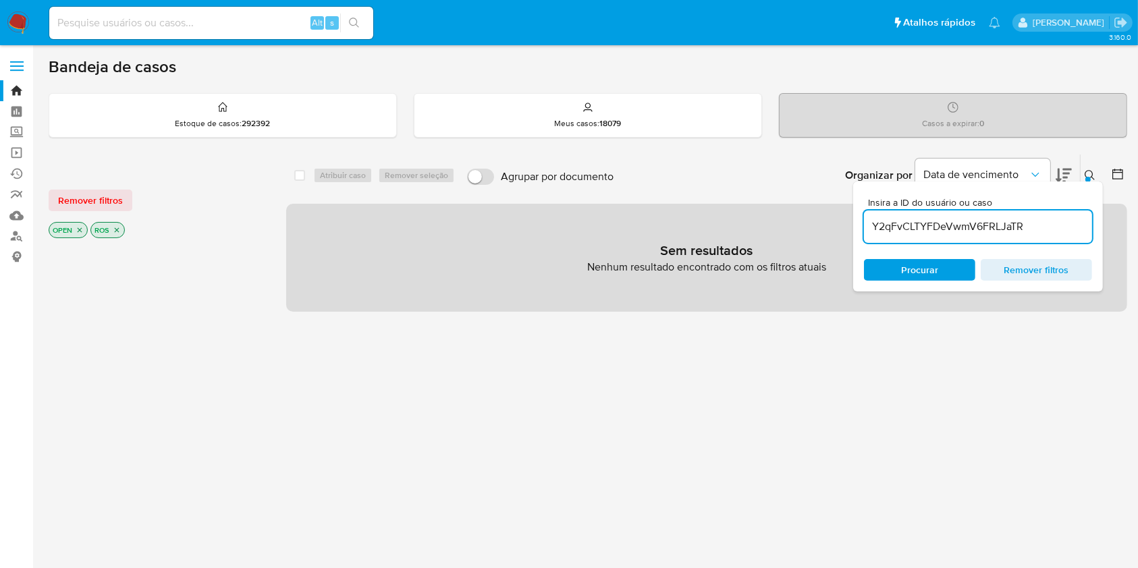
click at [1042, 234] on input "Y2qFvCLTYFDeVwmV6FRLJaTR" at bounding box center [978, 227] width 228 height 18
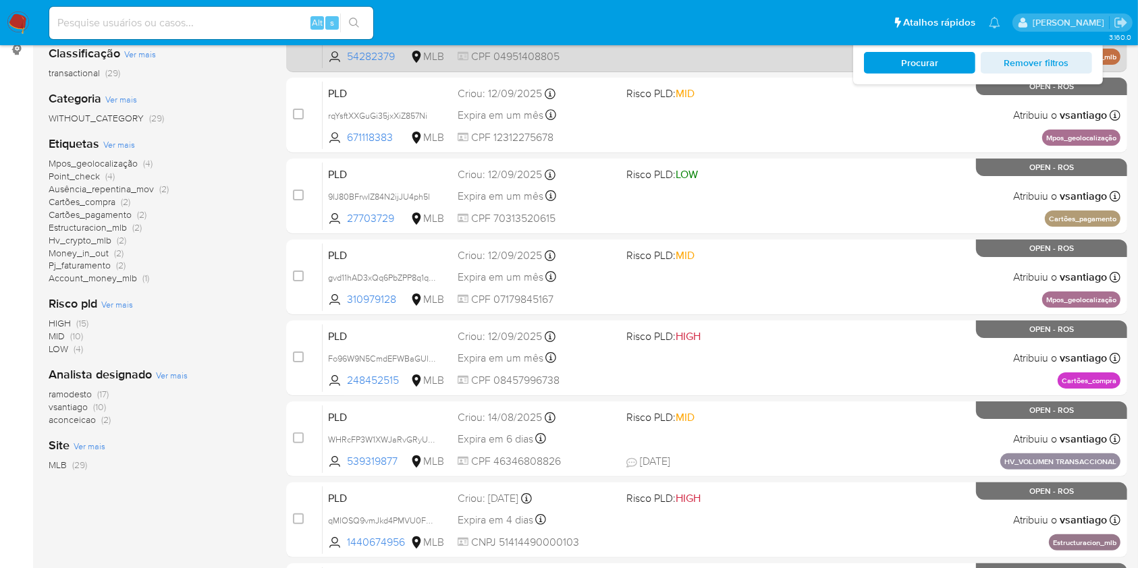
scroll to position [216, 0]
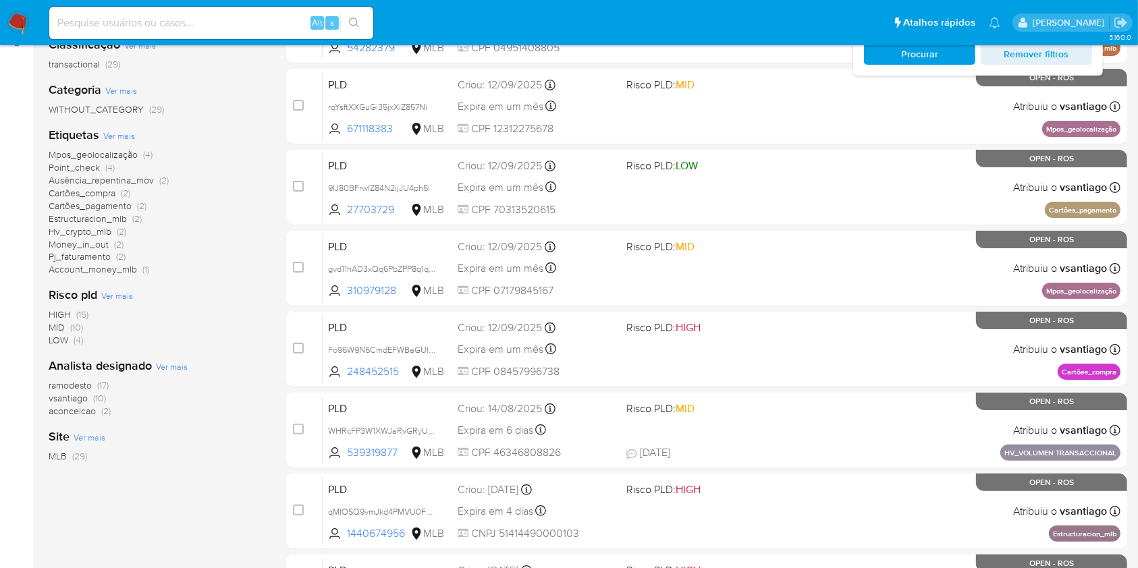
click at [92, 384] on span "ramodesto" at bounding box center [70, 386] width 43 height 14
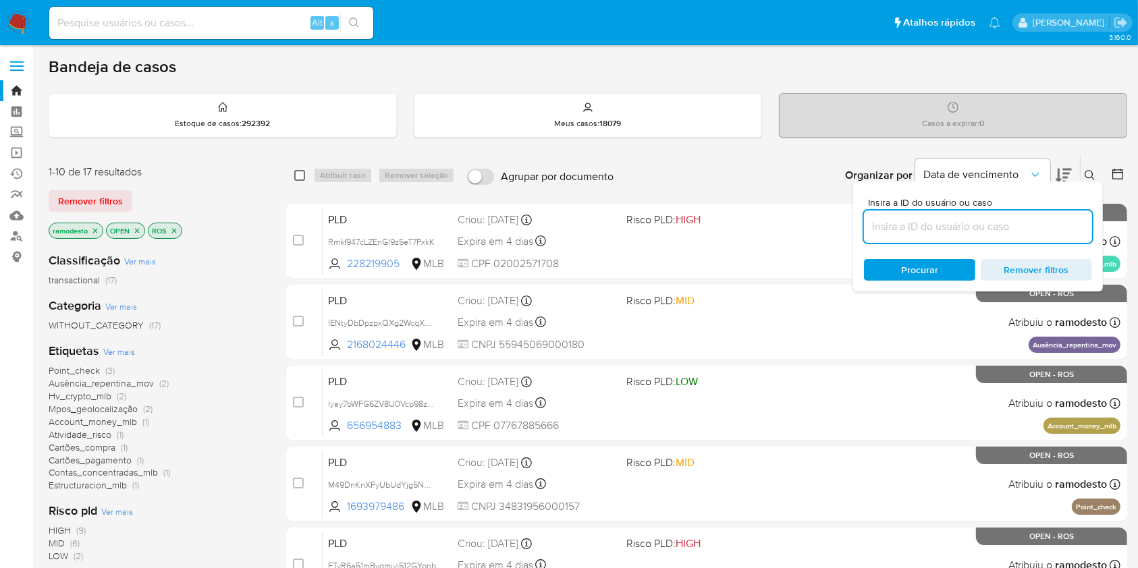
drag, startPoint x: 292, startPoint y: 176, endPoint x: 303, endPoint y: 175, distance: 10.9
click at [303, 175] on div "select-all-cases-checkbox Atribuir caso Remover seleção Agrupar por documento O…" at bounding box center [706, 176] width 841 height 42
click at [303, 175] on input "checkbox" at bounding box center [299, 175] width 11 height 11
checkbox input "true"
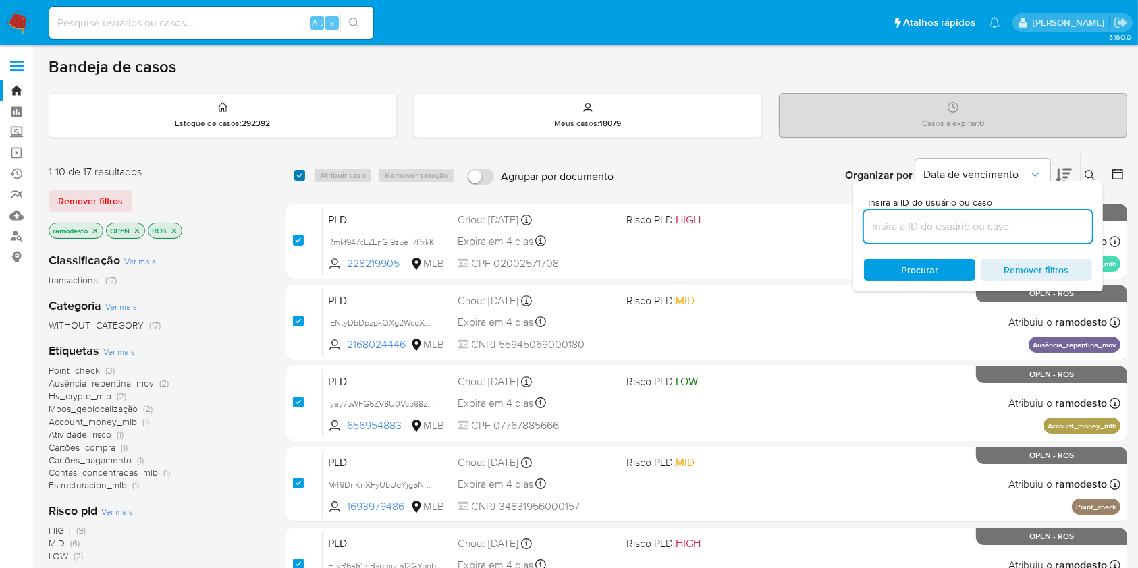
checkbox input "true"
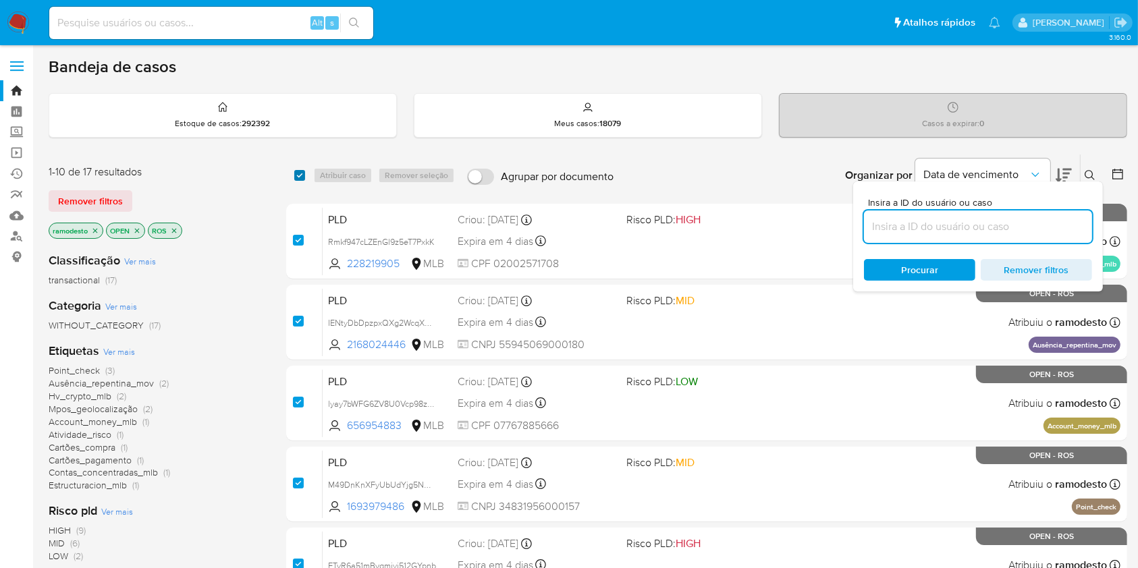
checkbox input "true"
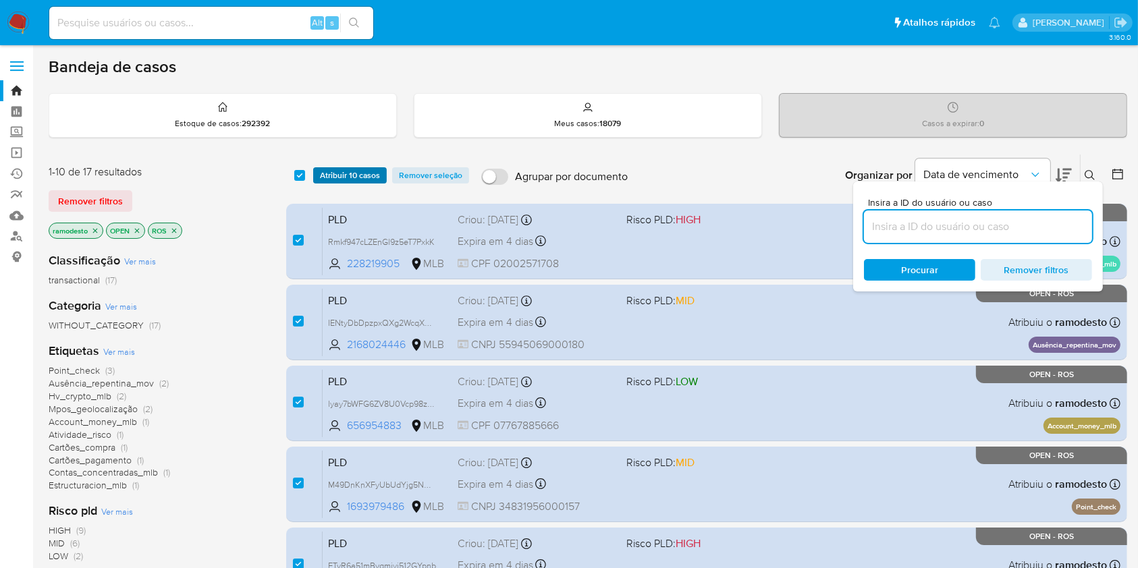
click at [344, 169] on span "Atribuir 10 casos" at bounding box center [350, 176] width 60 height 14
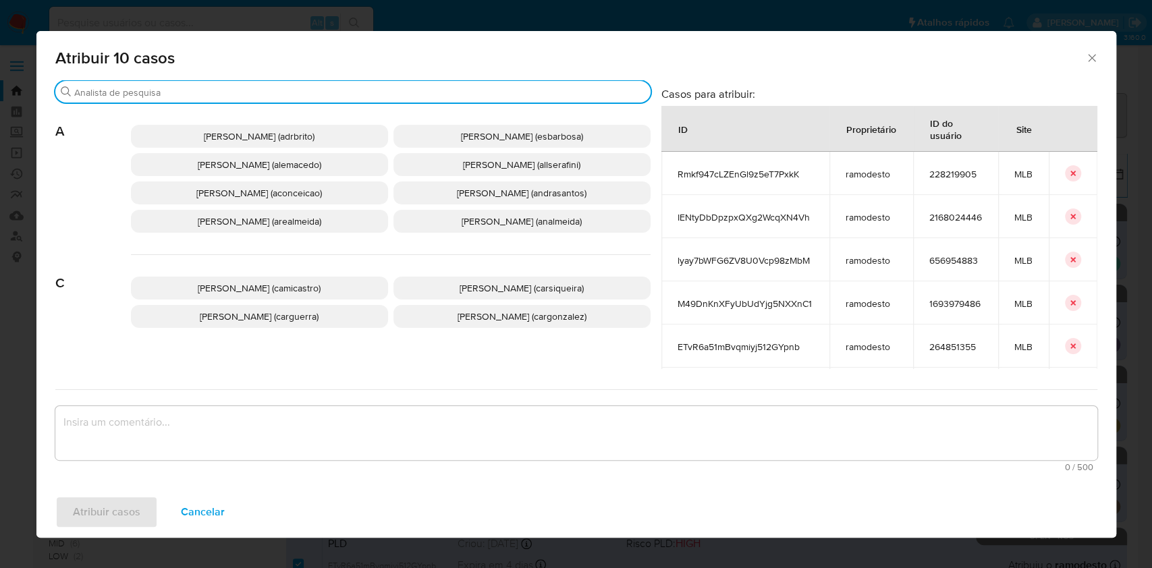
click at [336, 88] on input "Buscar" at bounding box center [359, 92] width 571 height 12
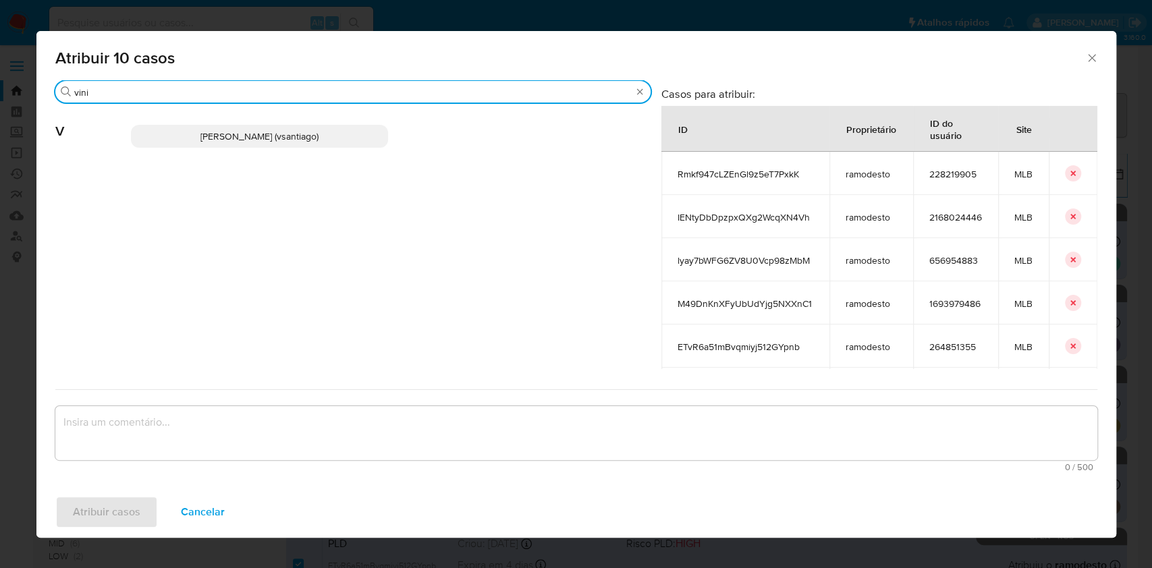
type input "vini"
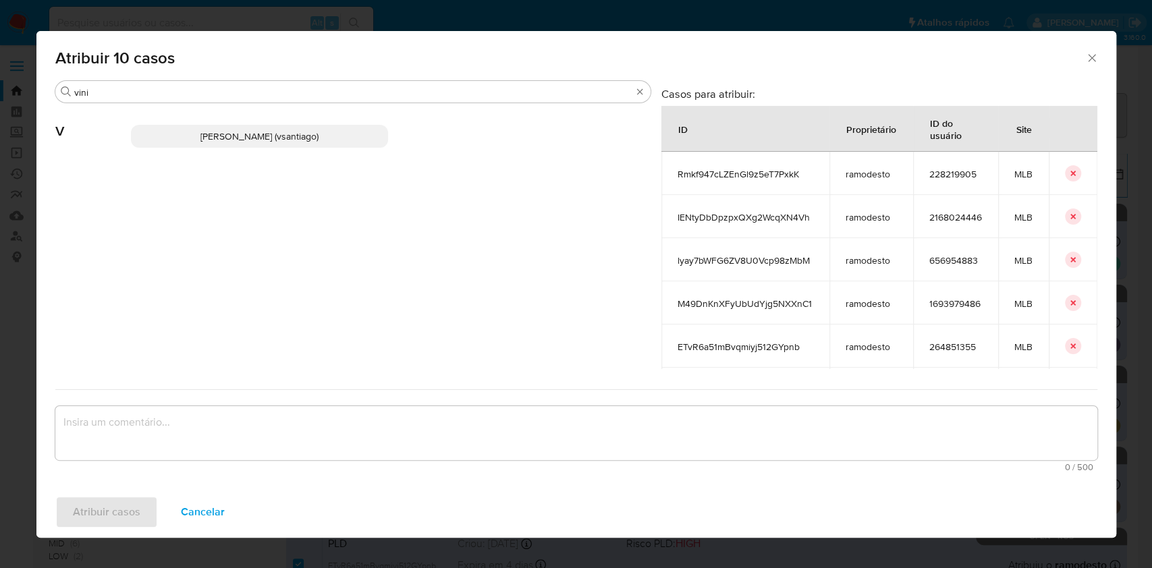
click at [228, 147] on p "Vinicius Santiago Souza (vsantiago)" at bounding box center [259, 136] width 257 height 23
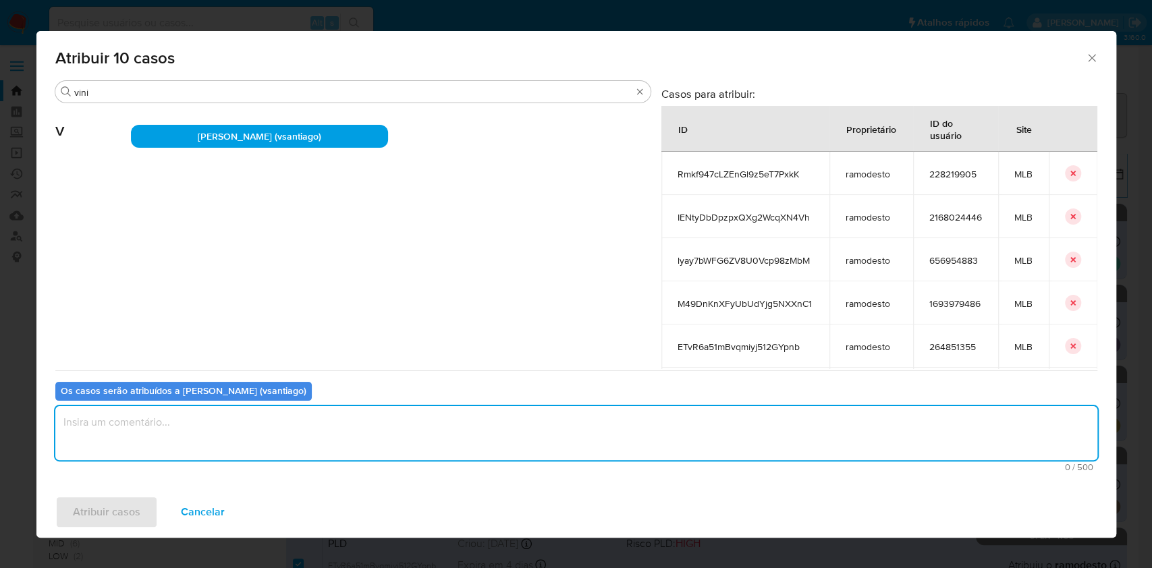
click at [241, 429] on textarea "assign-modal" at bounding box center [576, 433] width 1042 height 54
type textarea "ok"
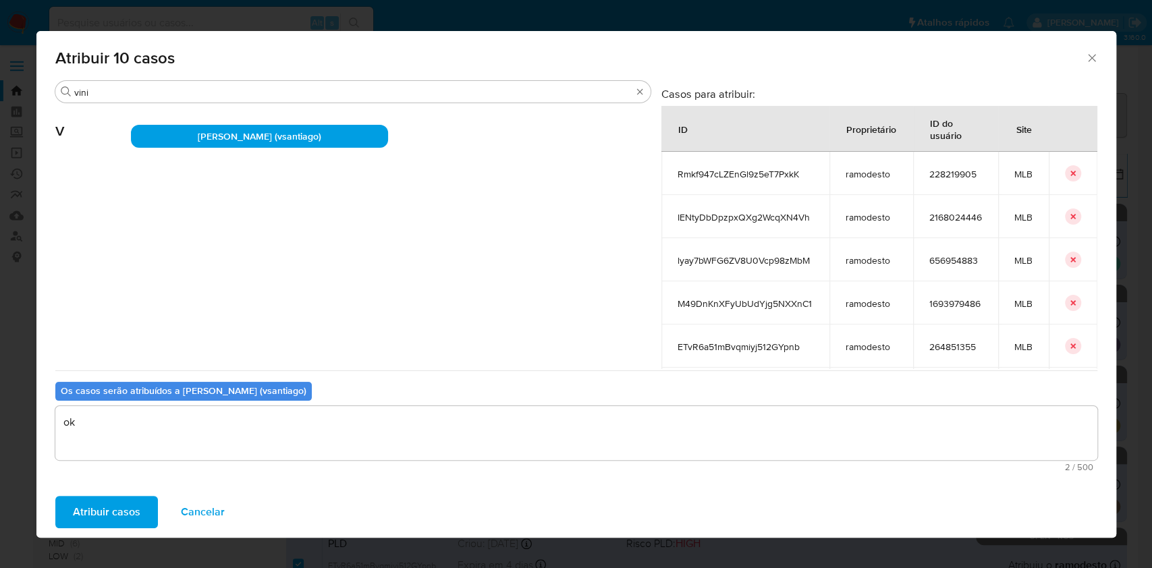
click at [126, 512] on span "Atribuir casos" at bounding box center [107, 513] width 68 height 30
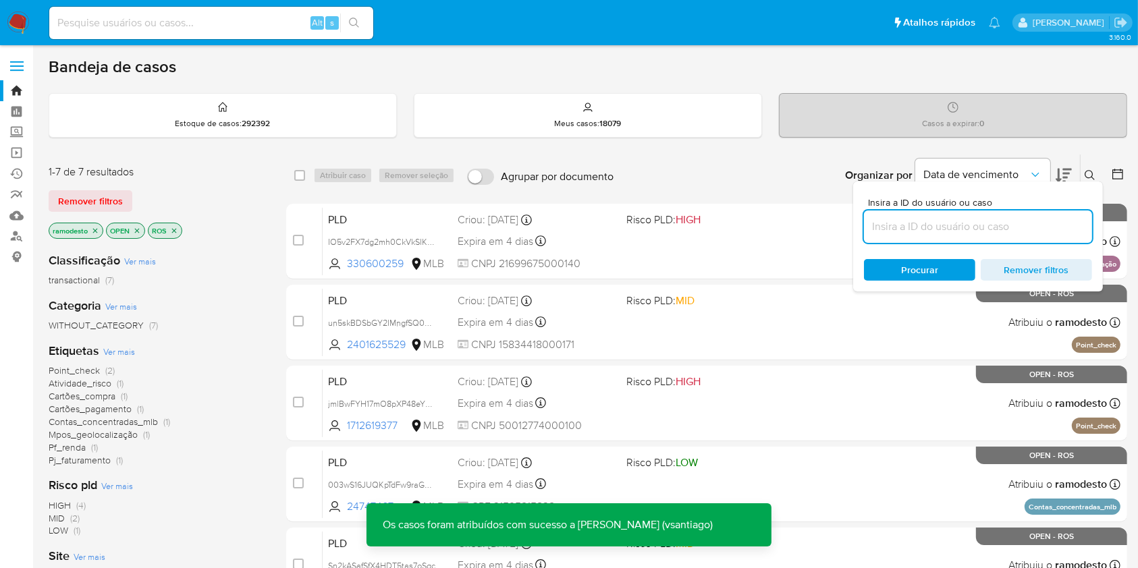
click at [92, 230] on icon "close-filter" at bounding box center [95, 231] width 8 height 8
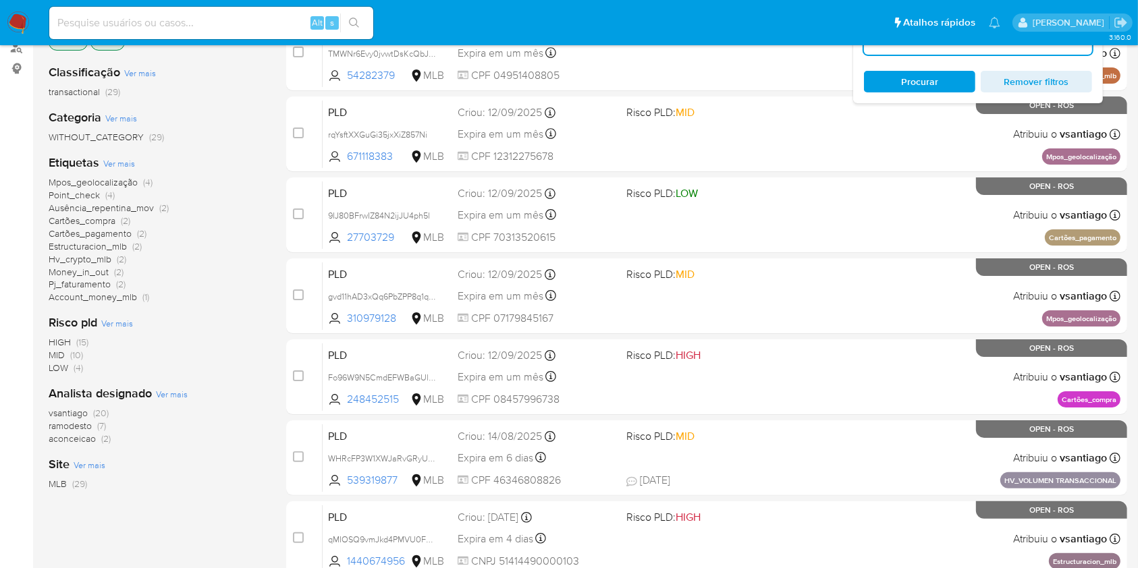
scroll to position [288, 0]
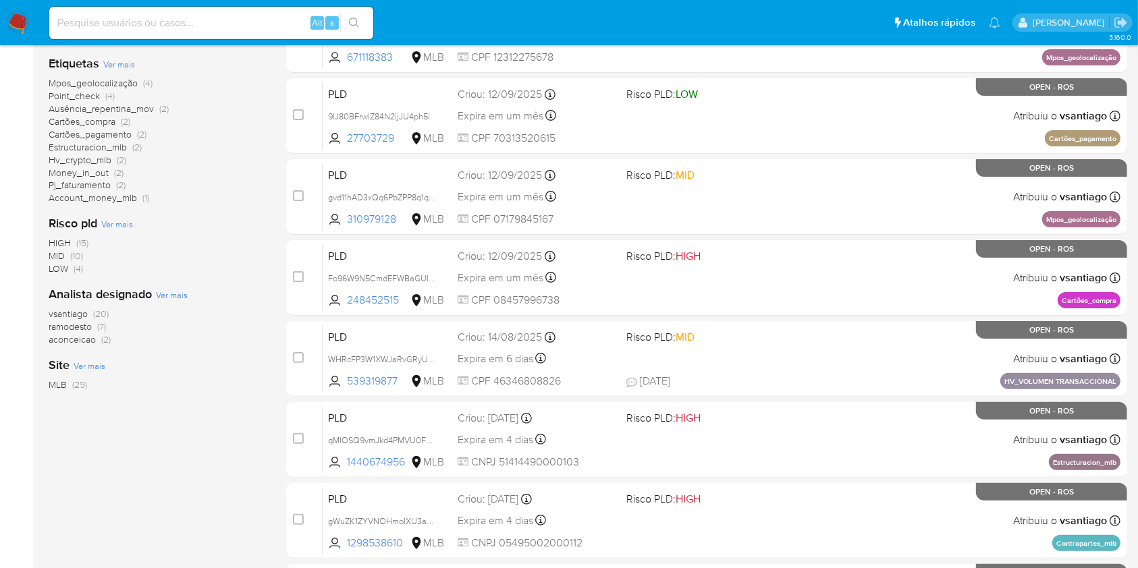
click at [101, 328] on span "(7)" at bounding box center [101, 327] width 9 height 14
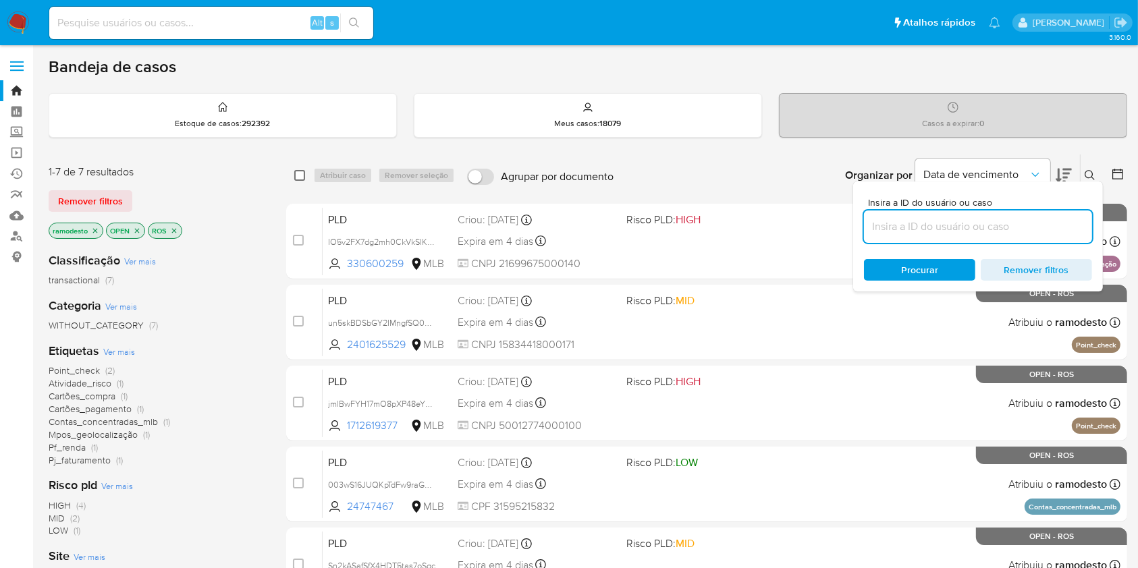
click at [297, 177] on input "checkbox" at bounding box center [299, 175] width 11 height 11
checkbox input "true"
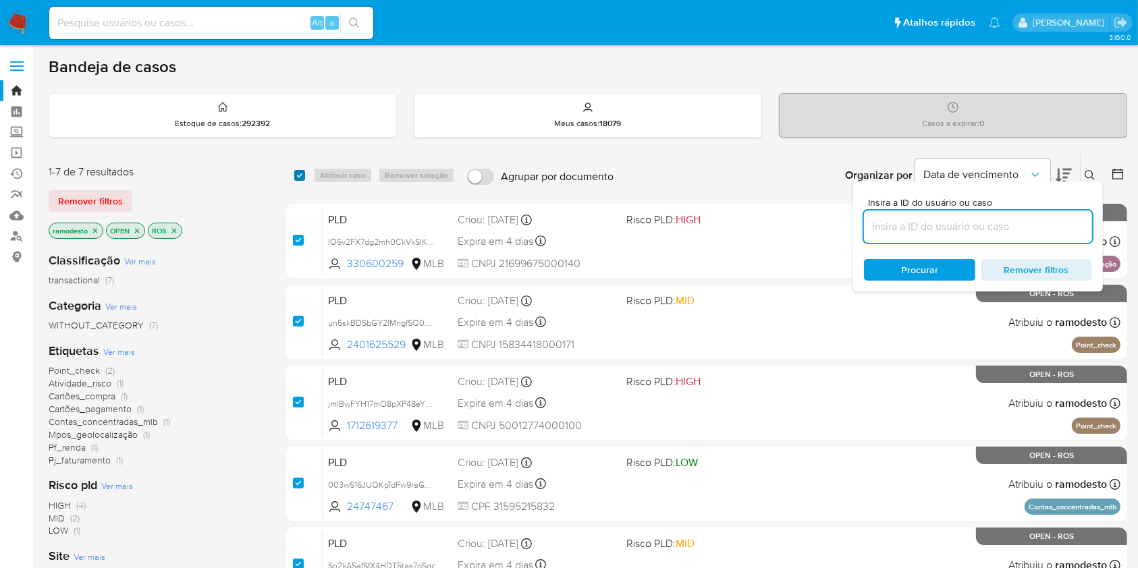
checkbox input "true"
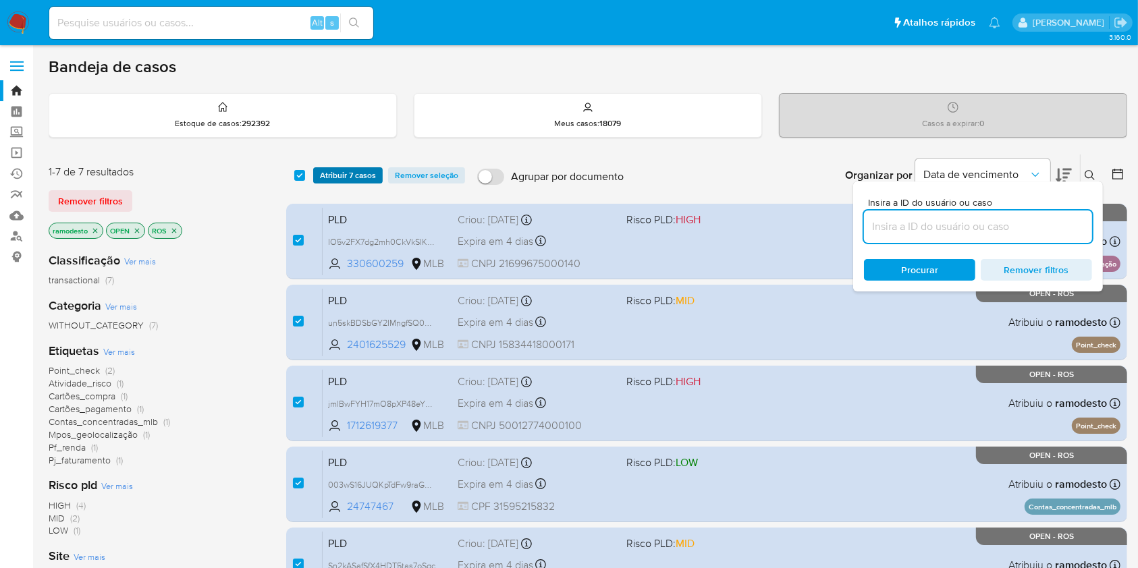
click at [335, 171] on span "Atribuir 7 casos" at bounding box center [348, 176] width 56 height 14
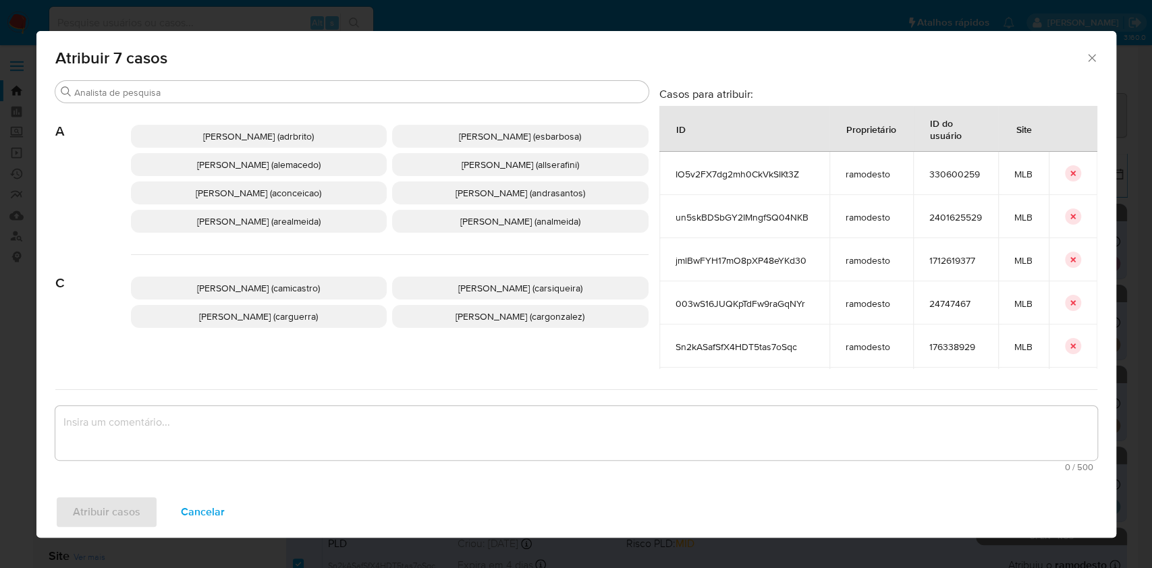
click at [305, 185] on p "Ana Cristina Da Conceicao (aconceicao)" at bounding box center [259, 193] width 257 height 23
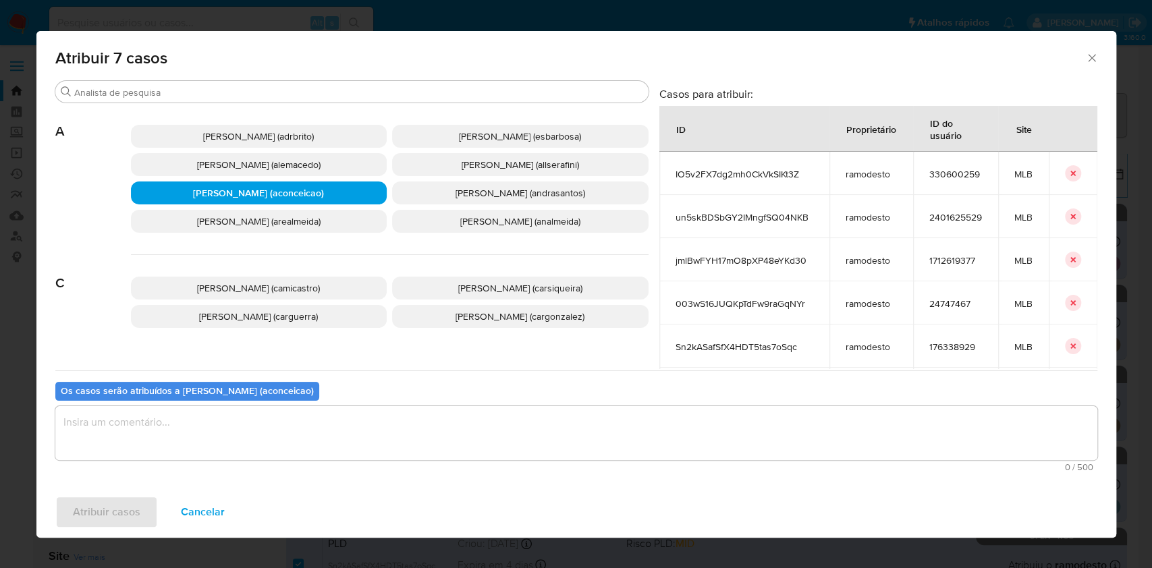
click at [261, 420] on textarea "assign-modal" at bounding box center [576, 433] width 1042 height 54
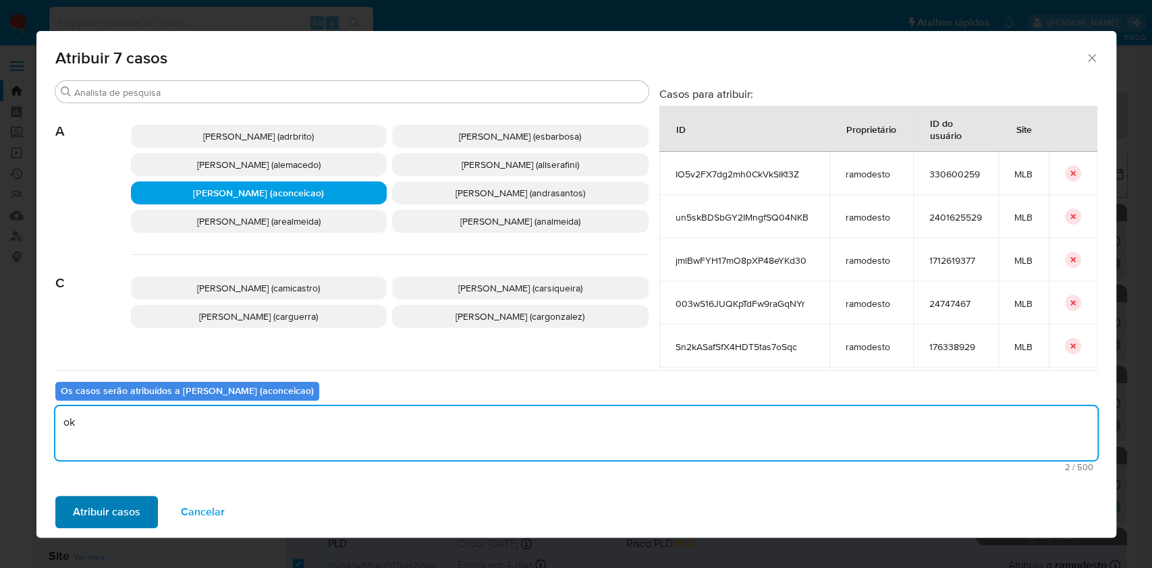
type textarea "ok"
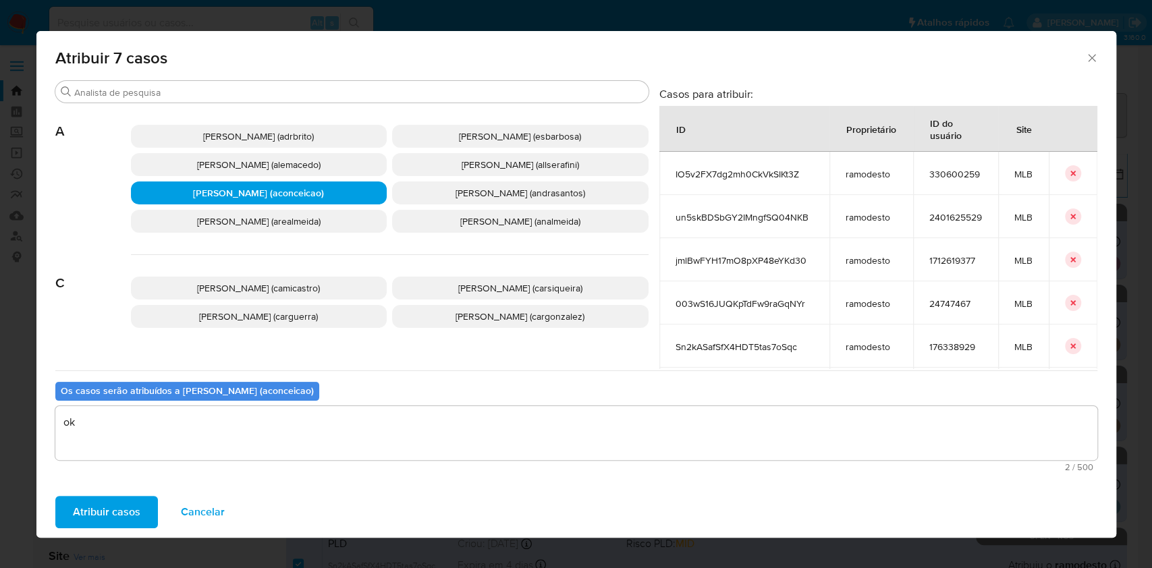
click at [113, 515] on span "Atribuir casos" at bounding box center [107, 513] width 68 height 30
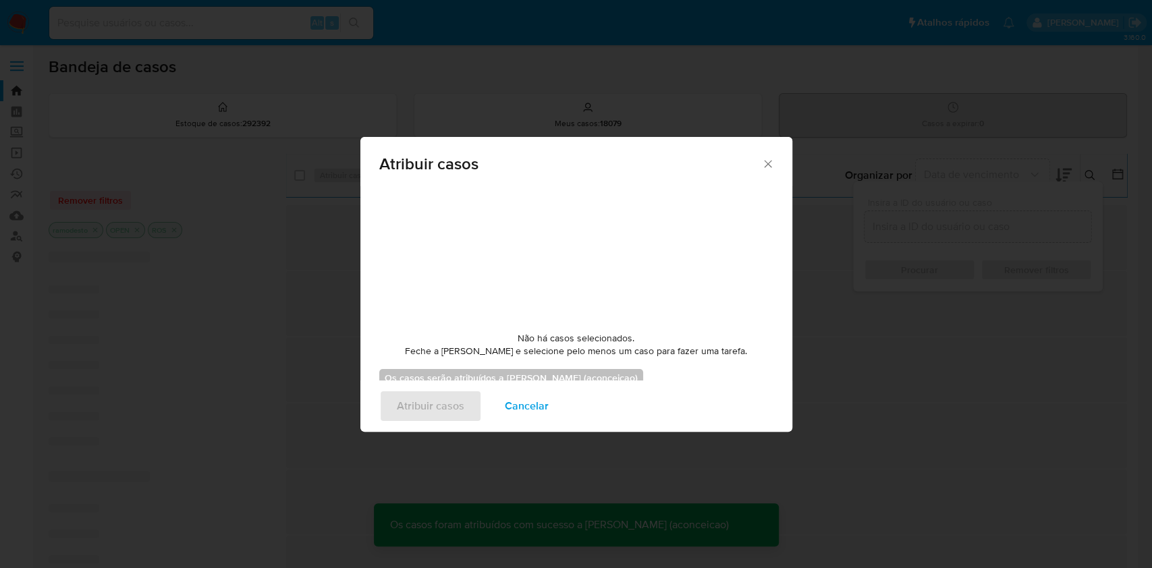
checkbox input "false"
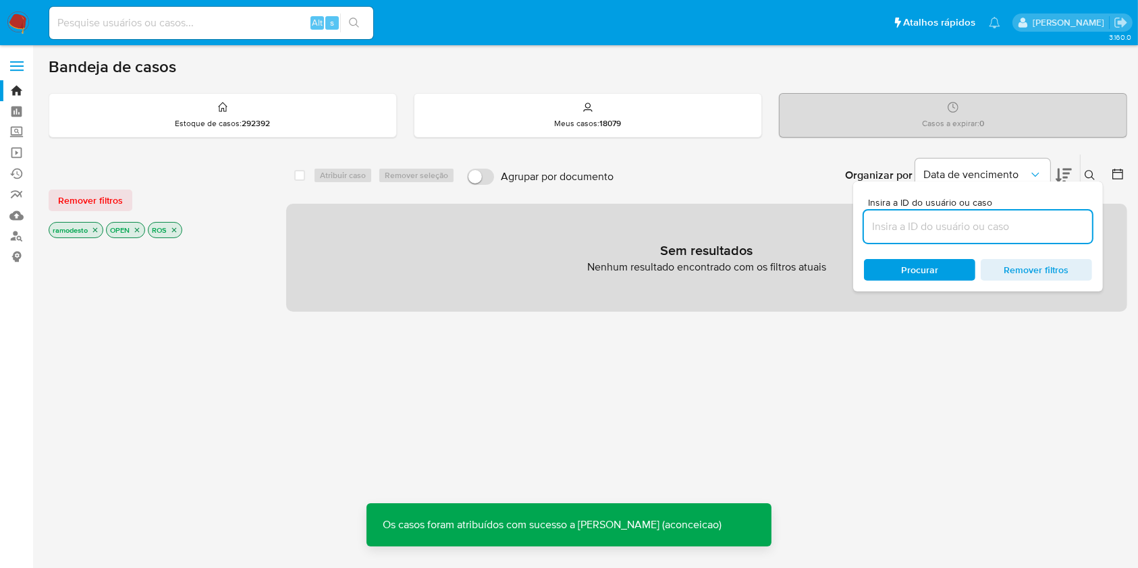
click at [97, 230] on icon "close-filter" at bounding box center [95, 230] width 8 height 8
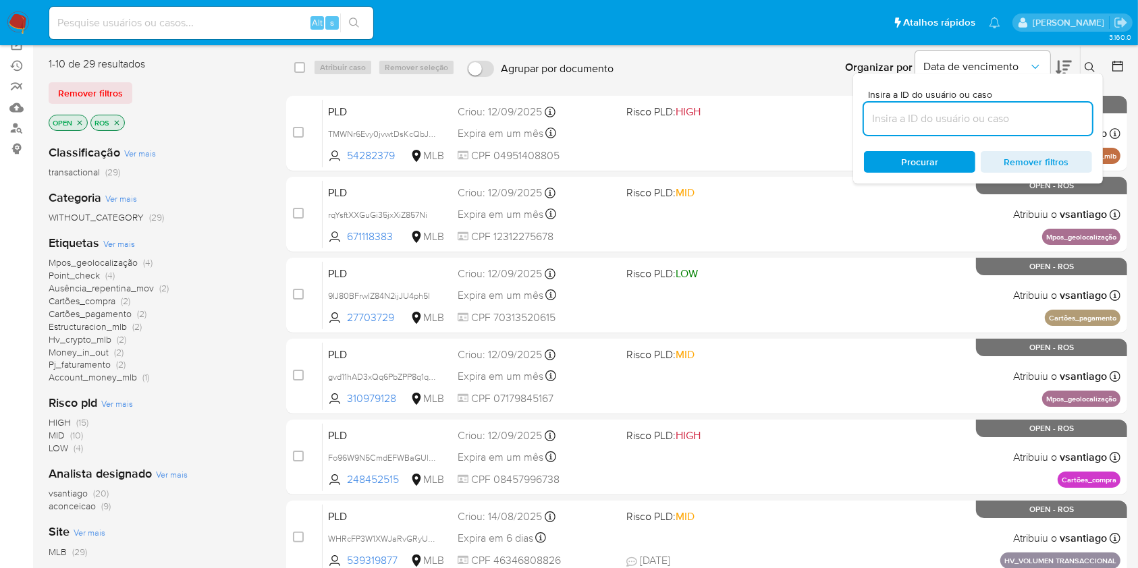
scroll to position [107, 0]
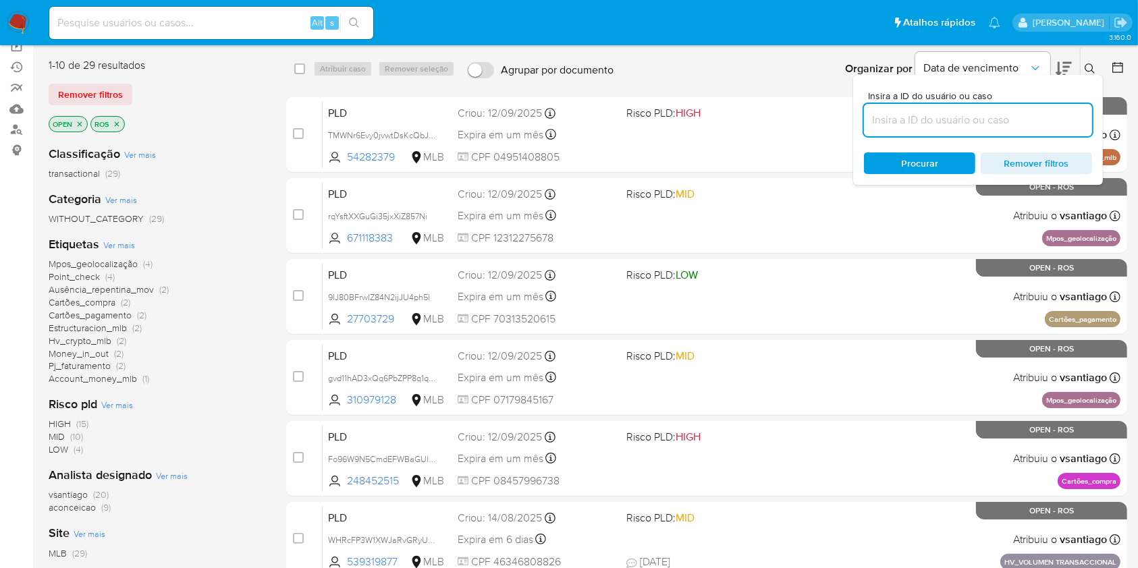
click at [957, 107] on div at bounding box center [978, 120] width 228 height 32
click at [959, 113] on input at bounding box center [978, 120] width 228 height 18
paste input "HgfoF0qyYecuJD96CxRxTHz0"
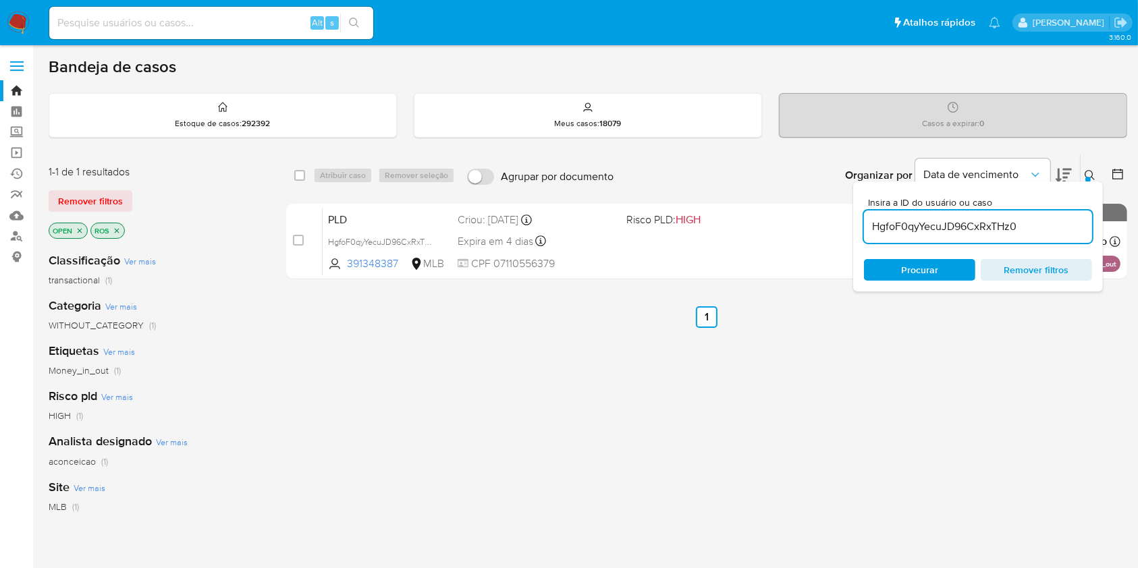
click at [1088, 180] on div "Insira a ID do usuário ou caso HgfoF0qyYecuJD96CxRxTHz0 Procurar Remover filtros" at bounding box center [1091, 176] width 23 height 42
click at [1088, 176] on button at bounding box center [1092, 175] width 22 height 16
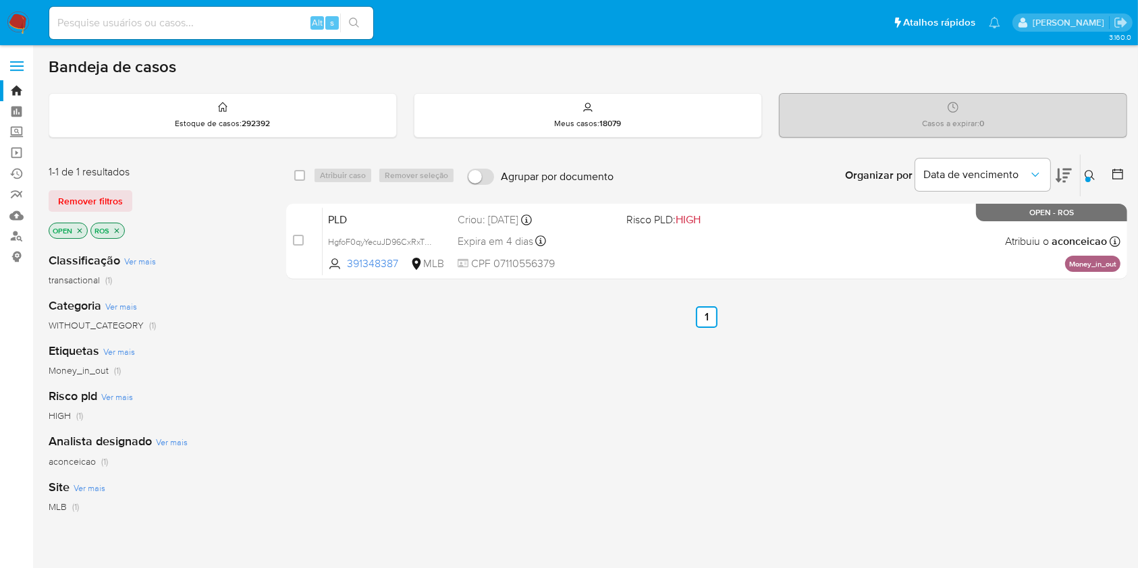
click at [1092, 176] on icon at bounding box center [1090, 175] width 10 height 10
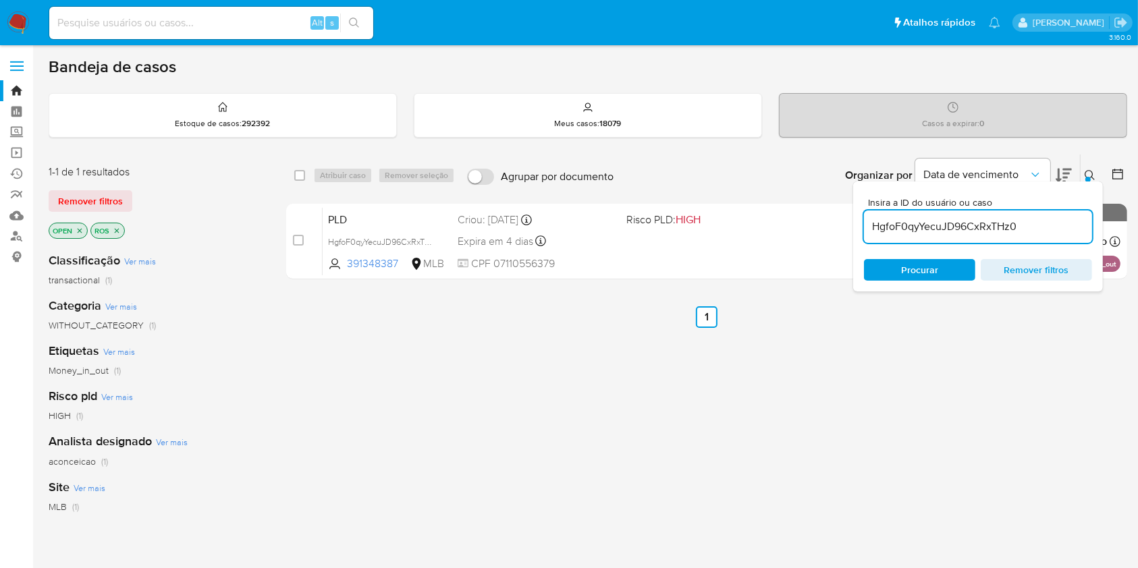
click at [1040, 223] on input "HgfoF0qyYecuJD96CxRxTHz0" at bounding box center [978, 227] width 228 height 18
click at [1088, 180] on div at bounding box center [1088, 179] width 5 height 5
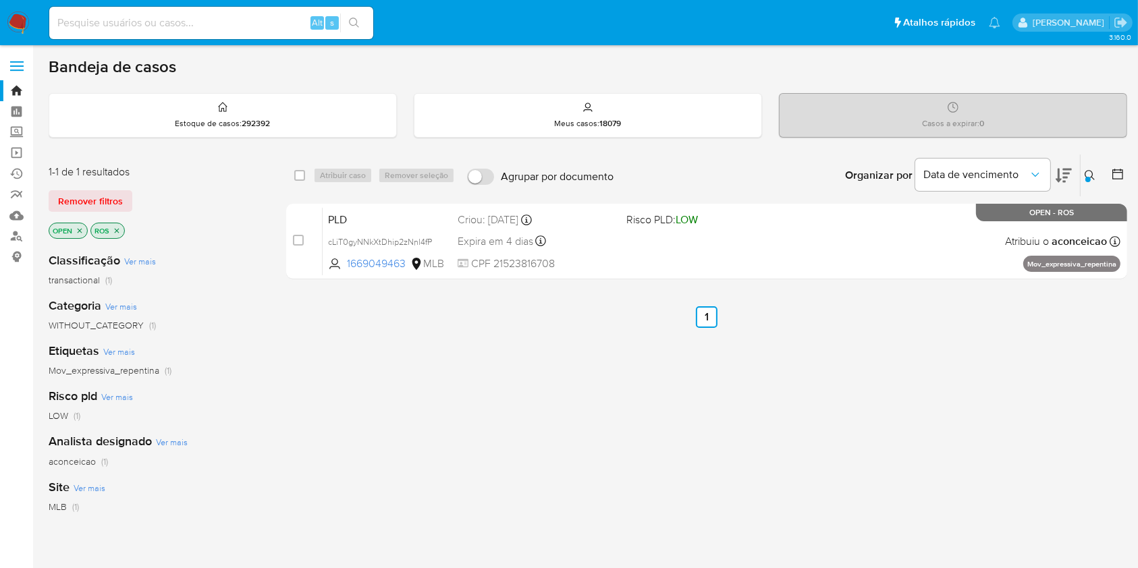
click at [1093, 183] on div "Insira a ID do usuário ou caso cLiT0gyNNkXtDhip2zNnl4fP Procurar Remover filtros" at bounding box center [1091, 176] width 23 height 42
click at [1092, 176] on icon at bounding box center [1090, 175] width 10 height 10
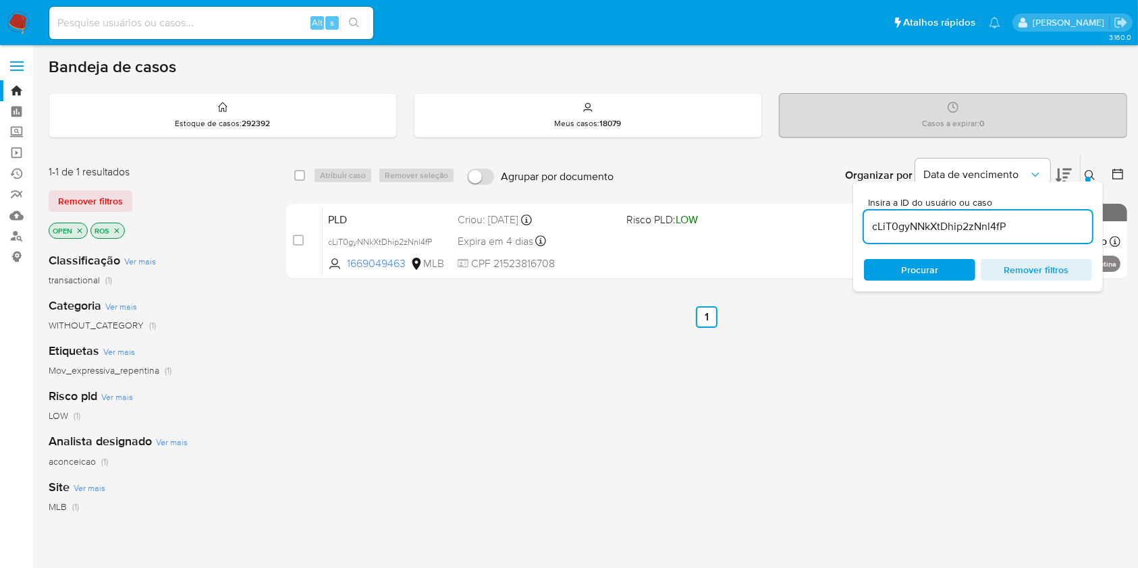
click at [1034, 225] on input "cLiT0gyNNkXtDhip2zNnl4fP" at bounding box center [978, 227] width 228 height 18
click at [1034, 225] on input "dpW9EoGTOA4Ldo5DcBsLoBhH" at bounding box center [978, 227] width 228 height 18
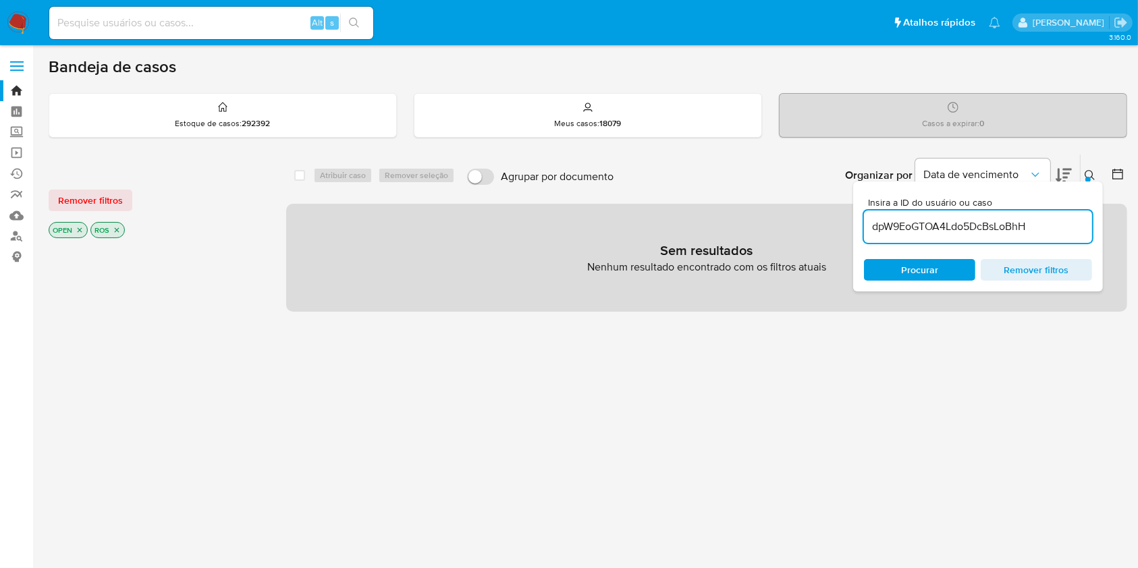
click at [934, 225] on input "dpW9EoGTOA4Ldo5DcBsLoBhH" at bounding box center [978, 227] width 228 height 18
paste input "0ojEbTT5rDCBcP5MlNkFq05M"
click at [934, 225] on input "0ojEbTT5rDCBcP5MlNkFq05M" at bounding box center [978, 227] width 228 height 18
click at [968, 229] on input "0ojEbTT5rDCBcP5MlNkFq05M" at bounding box center [978, 227] width 228 height 18
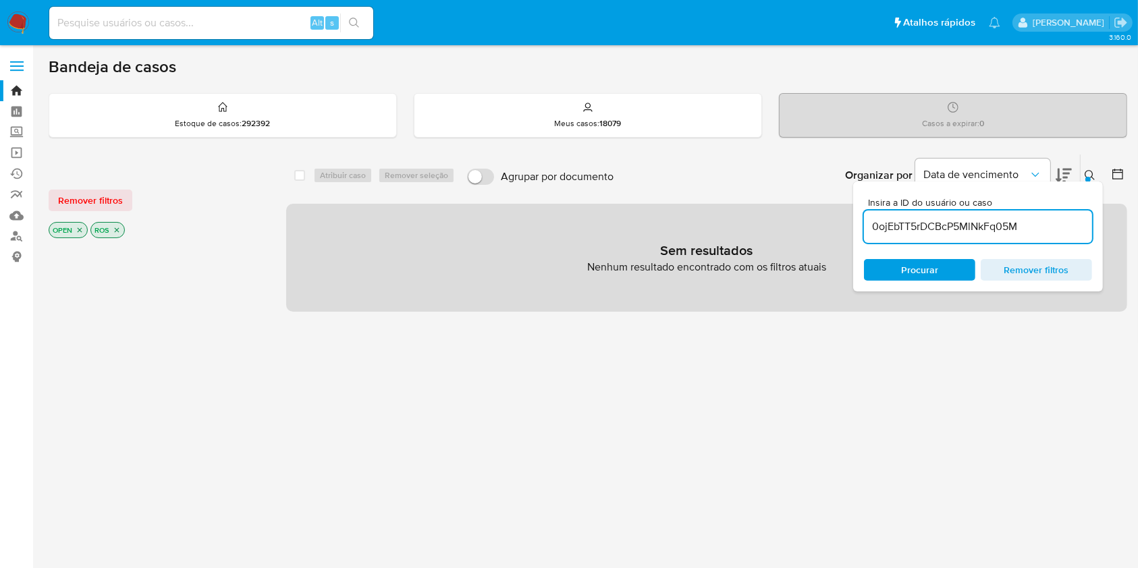
click at [968, 229] on input "0ojEbTT5rDCBcP5MlNkFq05M" at bounding box center [978, 227] width 228 height 18
paste input "TZBGt4P9HFk9H98XuK2rXjh6"
click at [968, 229] on input "TZBGt4P9HFk9H98XuK2rXjh6" at bounding box center [978, 227] width 228 height 18
click at [998, 227] on input "TZBGt4P9HFk9H98XuK2rXjh6" at bounding box center [978, 227] width 228 height 18
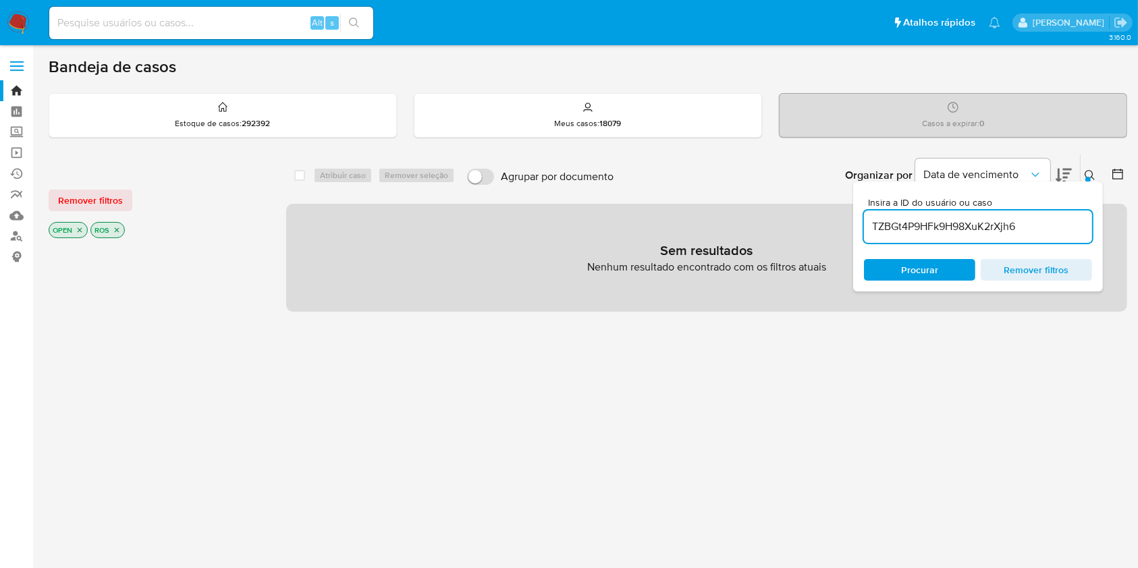
paste input "LrQLJ2DnXFiDba6MmoDLloya"
click at [998, 227] on input "LrQLJ2DnXFiDba6MmoDLloya" at bounding box center [978, 227] width 228 height 18
click at [975, 219] on input "LrQLJ2DnXFiDba6MmoDLloya" at bounding box center [978, 227] width 228 height 18
paste input "Y2qFvCLTYFDeVwmV6FRLJaTR"
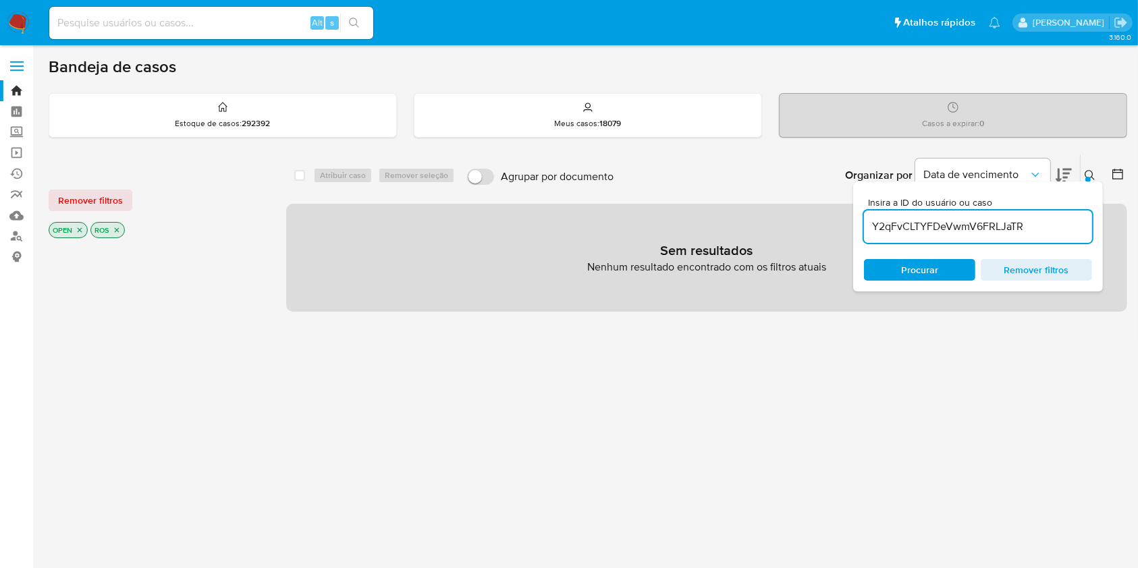
click at [975, 219] on input "Y2qFvCLTYFDeVwmV6FRLJaTR" at bounding box center [978, 227] width 228 height 18
click at [972, 230] on input "Y2qFvCLTYFDeVwmV6FRLJaTR" at bounding box center [978, 227] width 228 height 18
paste input "HmyB2HLwgJ0Wso2dXMqvn2kU"
click at [972, 230] on input "HmyB2HLwgJ0Wso2dXMqvn2kU" at bounding box center [978, 227] width 228 height 18
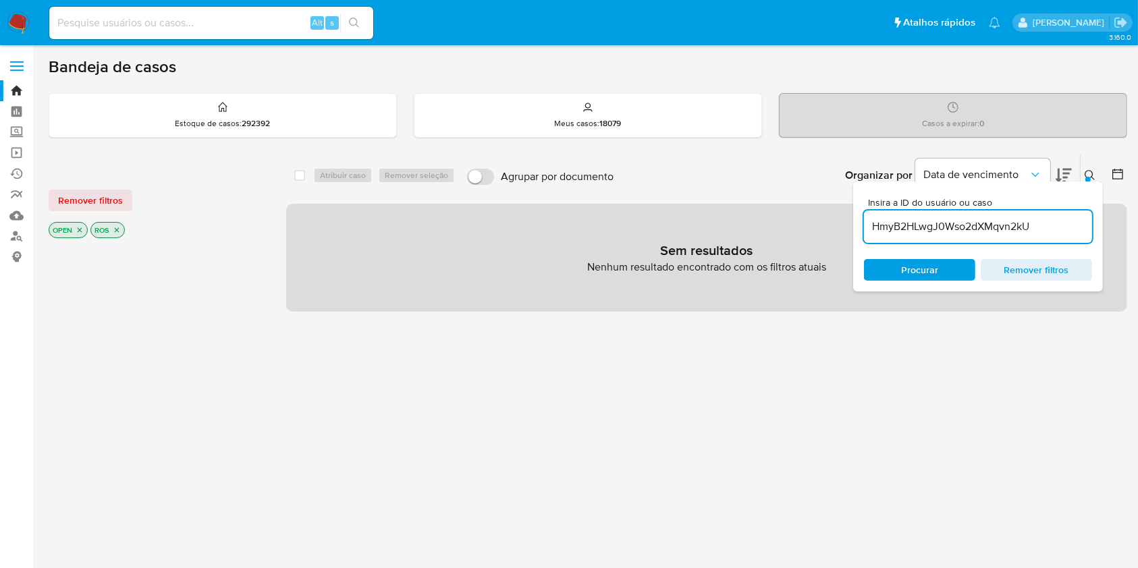
click at [957, 228] on input "HmyB2HLwgJ0Wso2dXMqvn2kU" at bounding box center [978, 227] width 228 height 18
paste input "tY2MXY5ikfOzmNSQzShpTU8N"
click at [957, 228] on input "tY2MXY5ikfOzmNSQzShpTU8N" at bounding box center [978, 227] width 228 height 18
click at [943, 220] on input "tY2MXY5ikfOzmNSQzShpTU8N" at bounding box center [978, 227] width 228 height 18
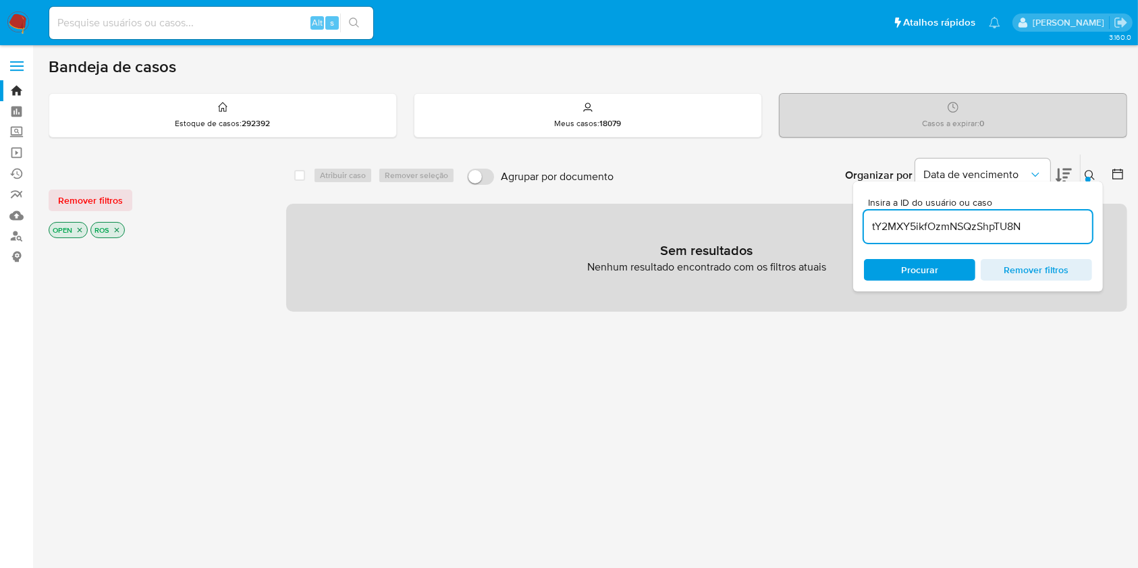
click at [943, 221] on input "tY2MXY5ikfOzmNSQzShpTU8N" at bounding box center [978, 227] width 228 height 18
click at [944, 219] on input "tY2MXY5ikfOzmNSQzShpTU8N" at bounding box center [978, 227] width 228 height 18
paste input "HgfoF0qyYecuJD96CxRxTHz0"
type input "HgfoF0qyYecuJD96CxRxTHz0"
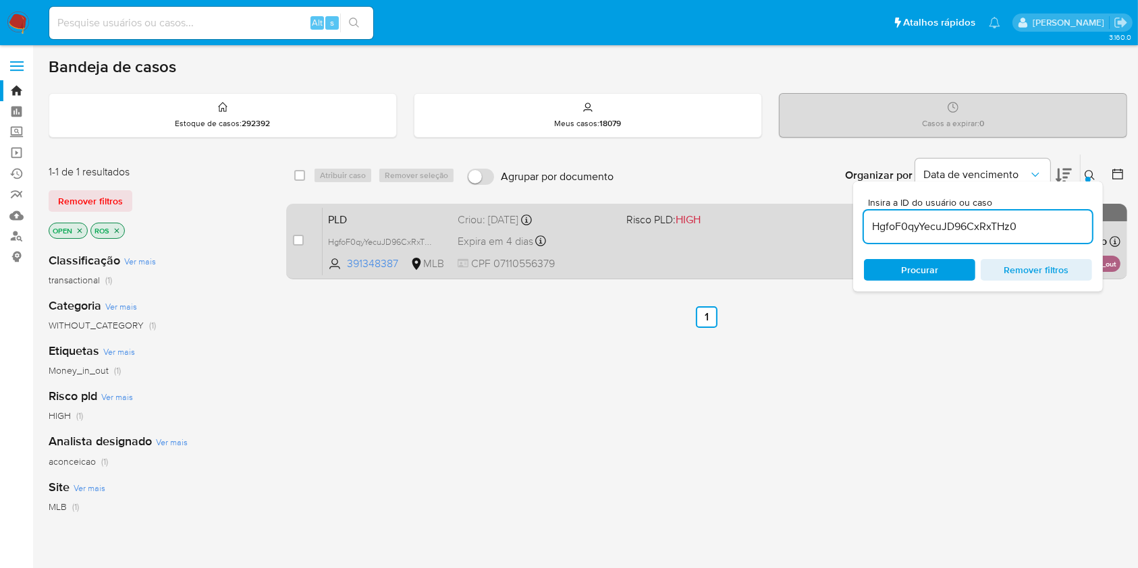
click at [734, 256] on div "PLD HgfoF0qyYecuJD96CxRxTHz0 391348387 MLB Risco PLD: HIGH Criou: 12/08/2025 Cr…" at bounding box center [722, 241] width 798 height 68
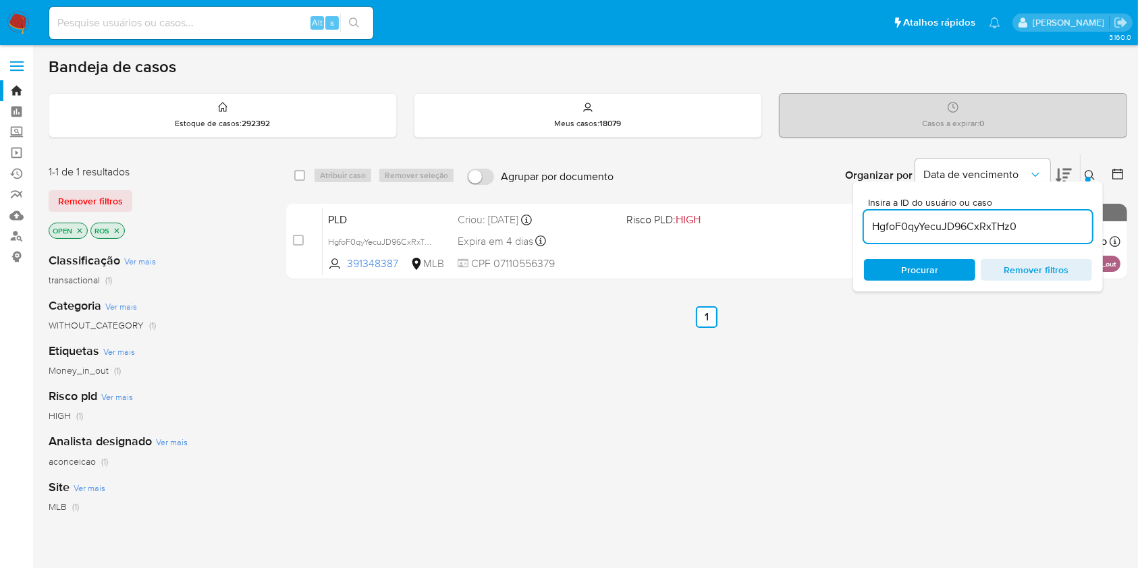
click at [932, 230] on input "HgfoF0qyYecuJD96CxRxTHz0" at bounding box center [978, 227] width 228 height 18
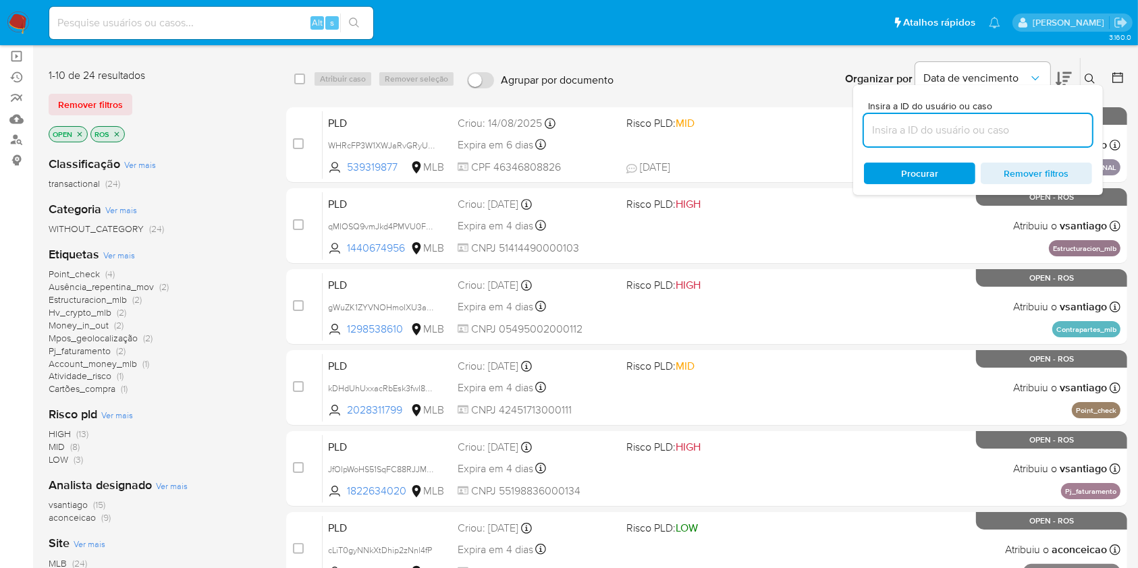
scroll to position [108, 0]
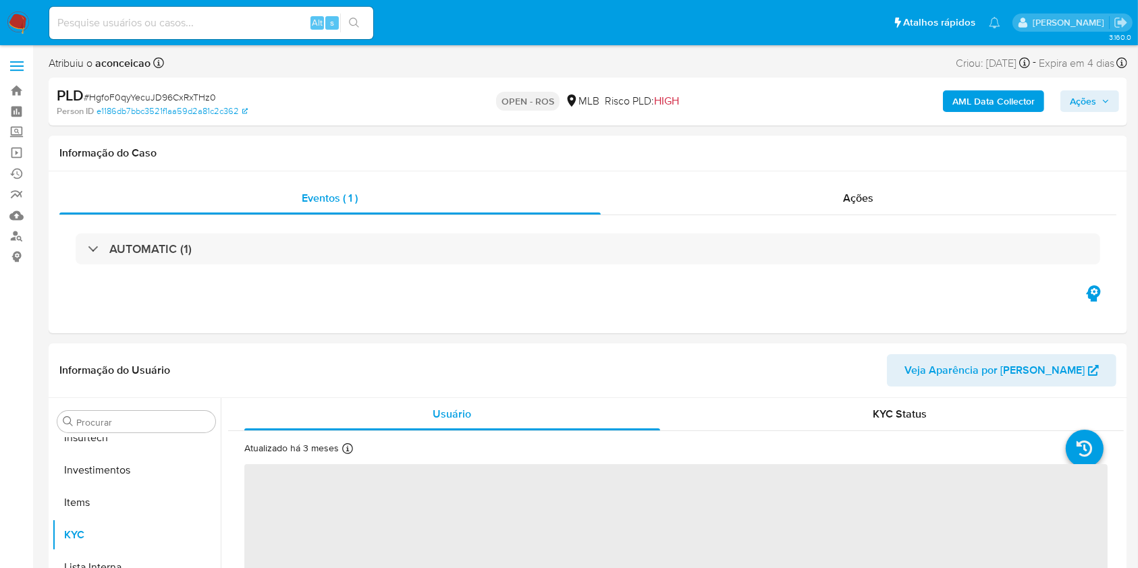
scroll to position [635, 0]
select select "10"
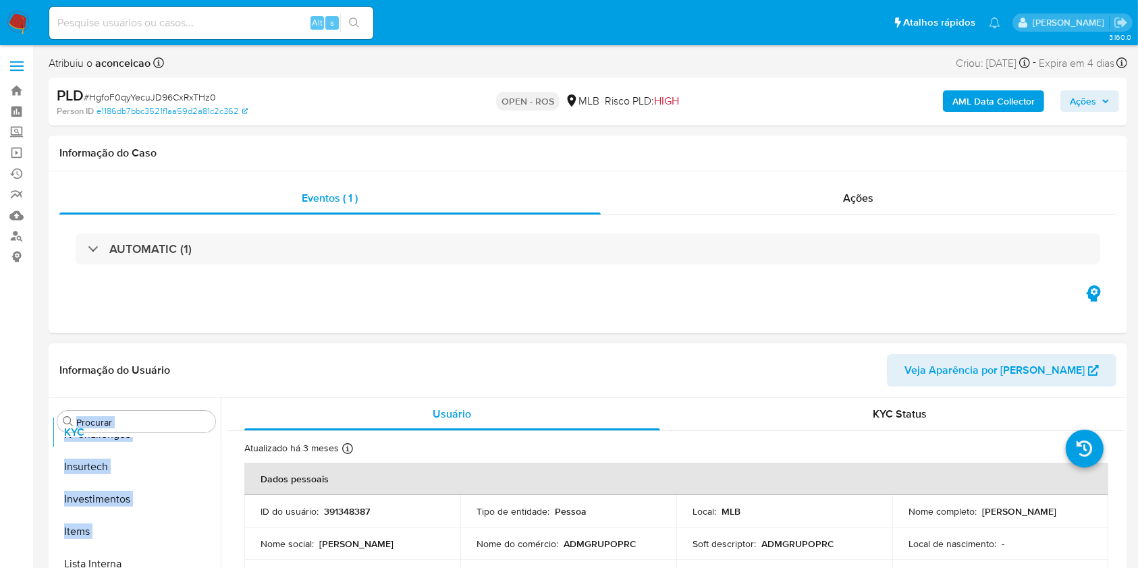
scroll to position [0, 0]
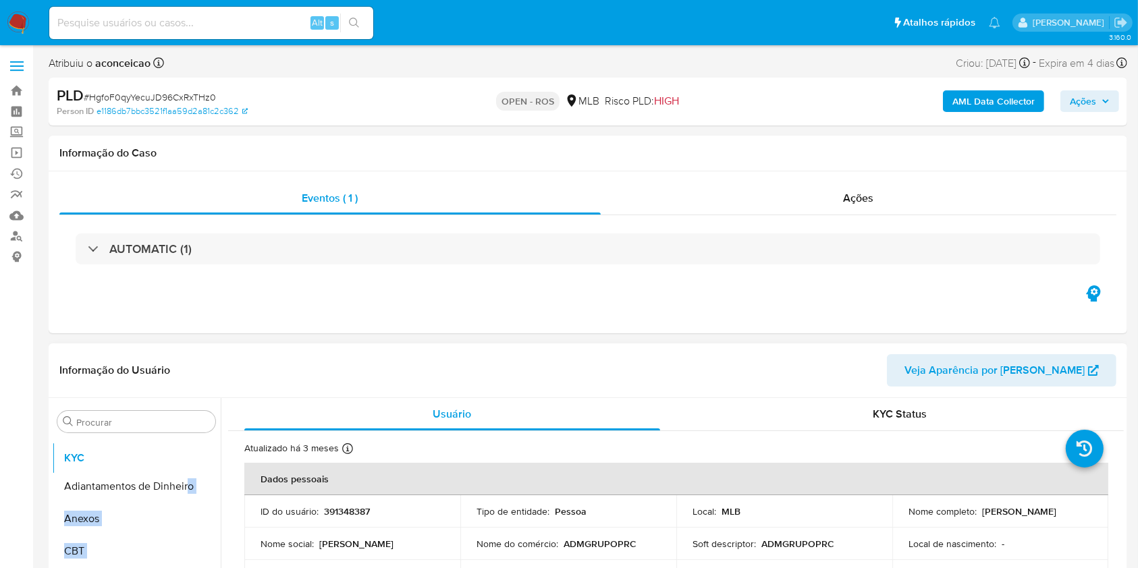
drag, startPoint x: 201, startPoint y: 527, endPoint x: 187, endPoint y: 461, distance: 67.7
drag, startPoint x: 142, startPoint y: 514, endPoint x: 193, endPoint y: 498, distance: 53.2
click at [142, 516] on button "Anexos" at bounding box center [136, 519] width 169 height 32
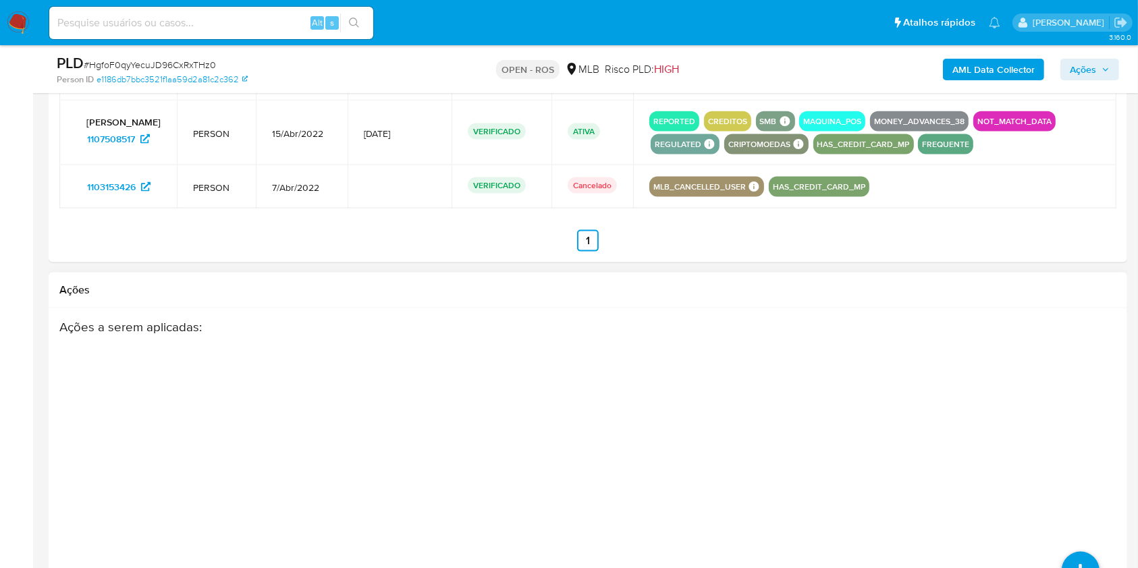
scroll to position [1890, 0]
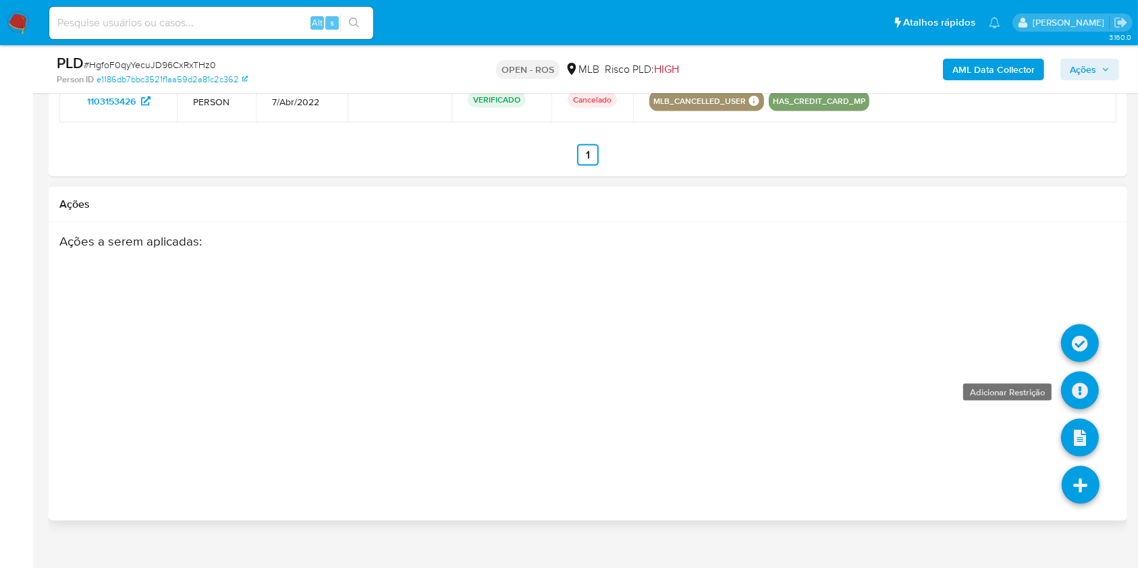
drag, startPoint x: 1084, startPoint y: 381, endPoint x: 1078, endPoint y: 388, distance: 8.6
click at [1078, 388] on icon at bounding box center [1080, 391] width 38 height 38
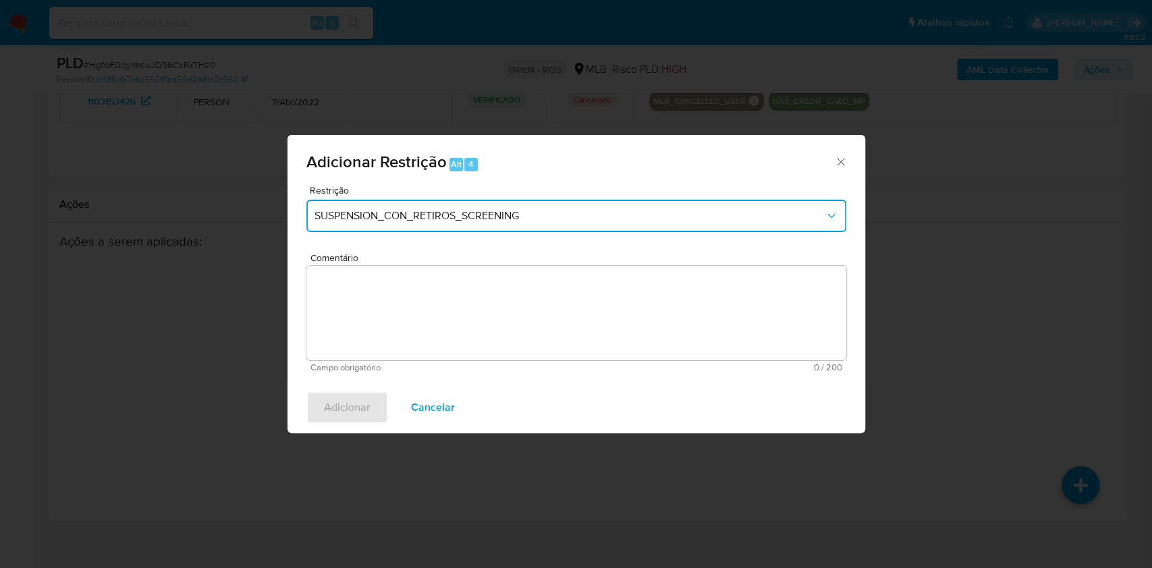
drag, startPoint x: 518, startPoint y: 213, endPoint x: 508, endPoint y: 228, distance: 18.0
click at [516, 215] on span "SUSPENSION_CON_RETIROS_SCREENING" at bounding box center [570, 216] width 510 height 14
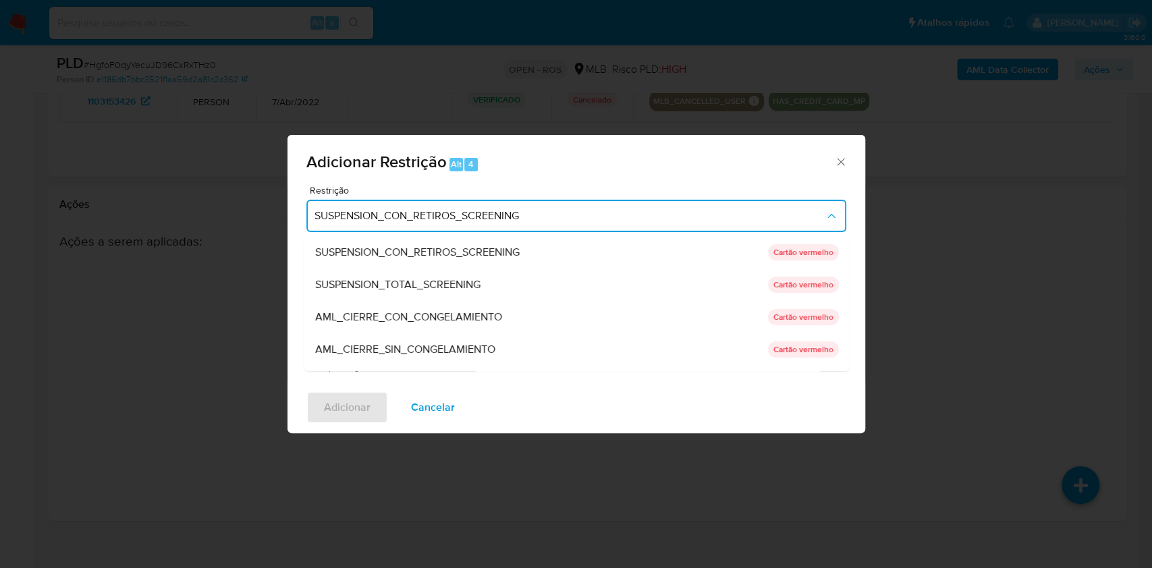
drag, startPoint x: 445, startPoint y: 348, endPoint x: 481, endPoint y: 345, distance: 35.9
click at [447, 349] on span "AML_CIERRE_SIN_CONGELAMIENTO" at bounding box center [405, 350] width 180 height 14
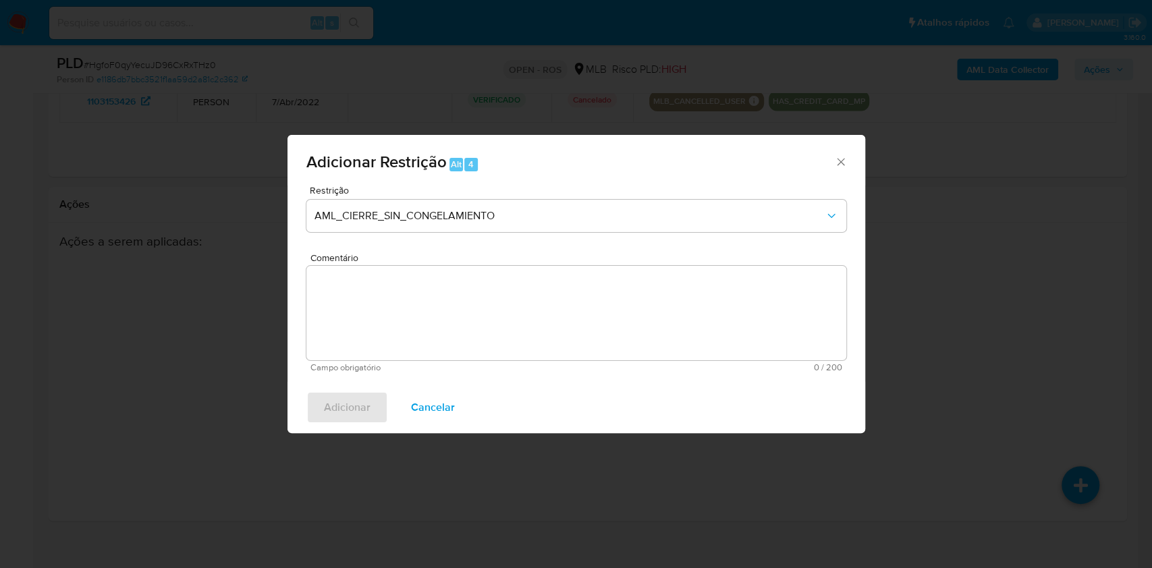
click at [834, 165] on icon "Fechar a janela" at bounding box center [841, 162] width 14 height 14
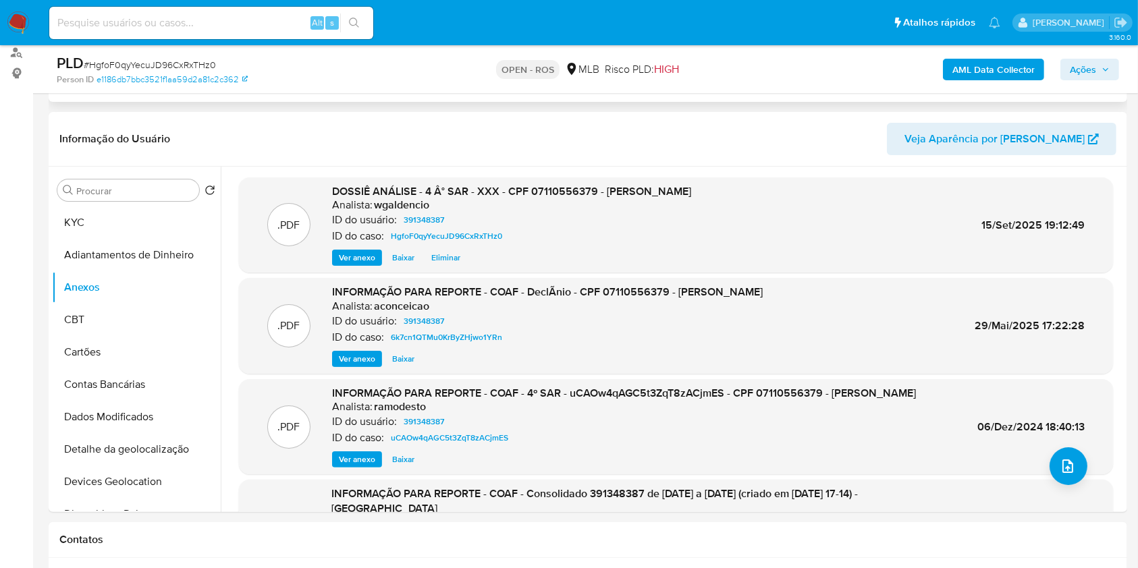
scroll to position [0, 0]
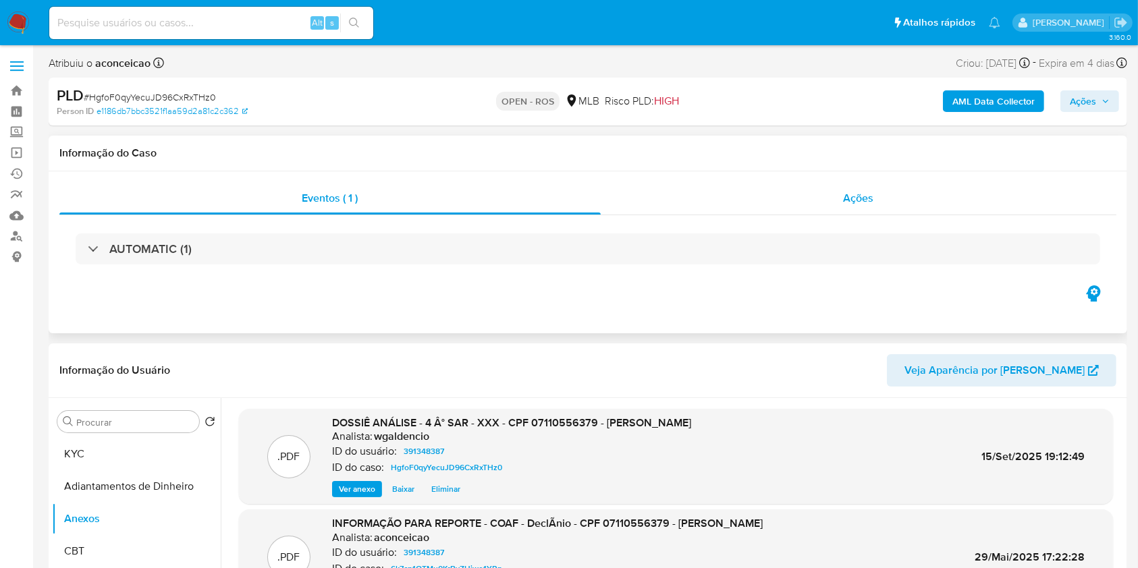
drag, startPoint x: 863, startPoint y: 208, endPoint x: 852, endPoint y: 213, distance: 12.1
click at [862, 208] on div "Ações" at bounding box center [859, 198] width 516 height 32
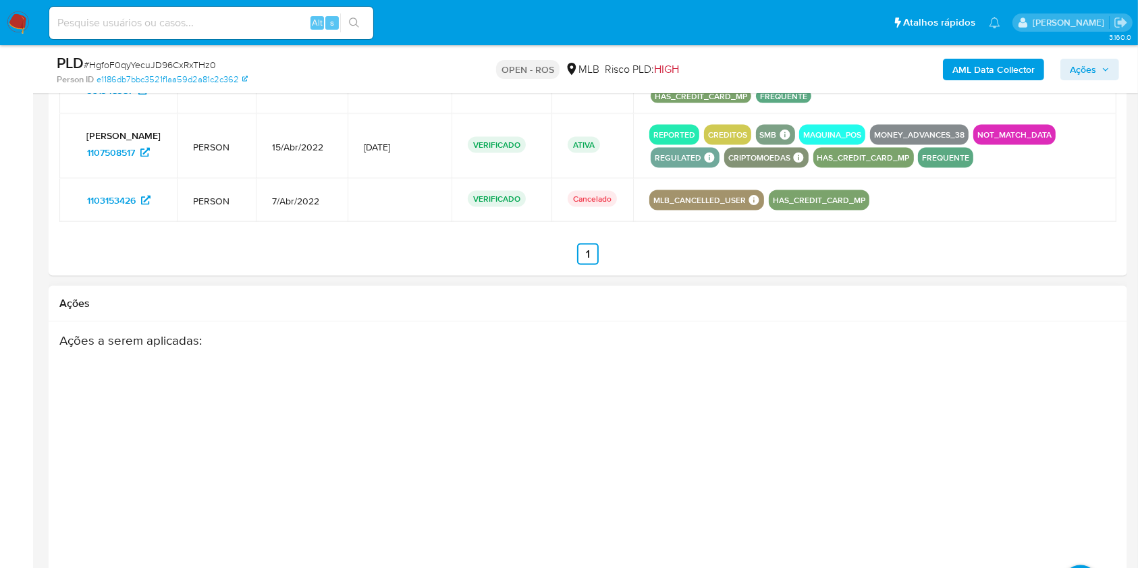
scroll to position [2009, 0]
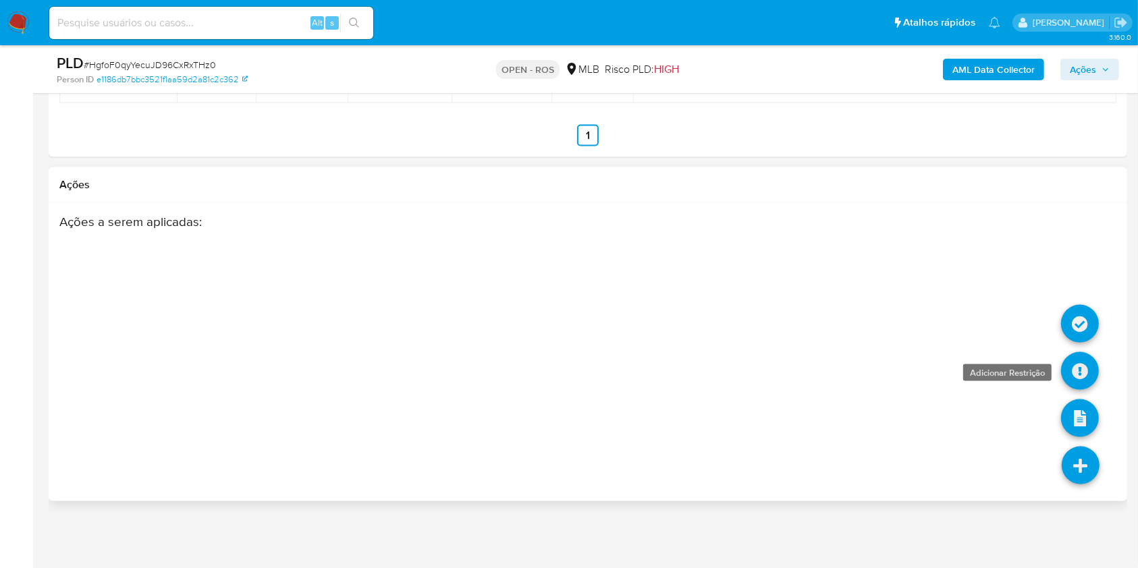
click at [1067, 373] on icon at bounding box center [1080, 371] width 38 height 38
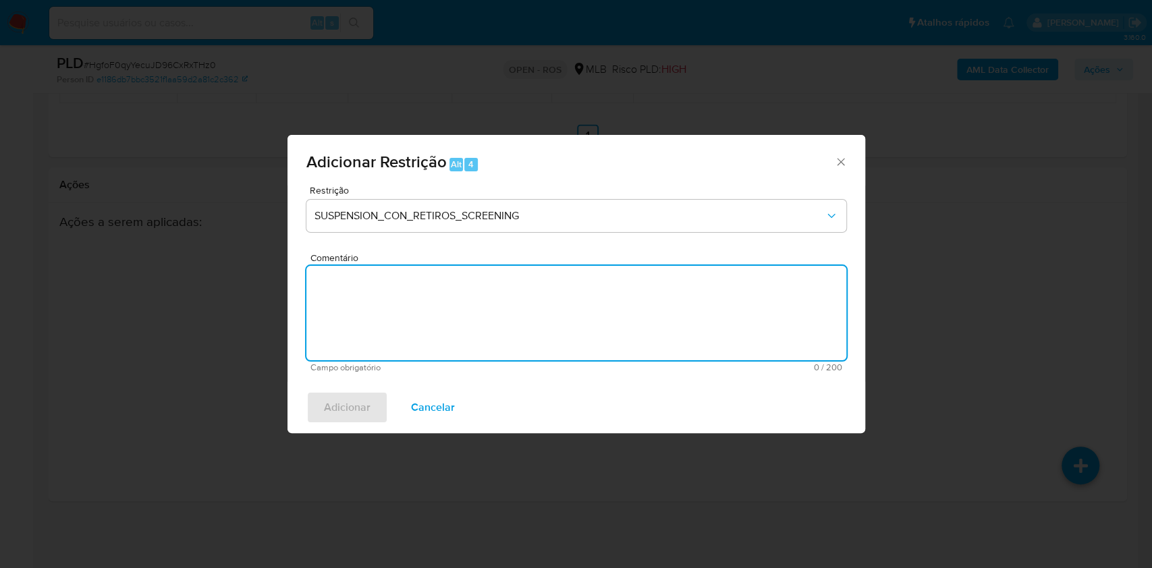
drag, startPoint x: 658, startPoint y: 339, endPoint x: 649, endPoint y: 352, distance: 16.1
click at [658, 342] on textarea "Comentário" at bounding box center [576, 313] width 540 height 95
paste textarea "Deliberação para encerrar o relacionamento. NÃO INFORMAR AO USUÁRIO QUE SE TRAT…"
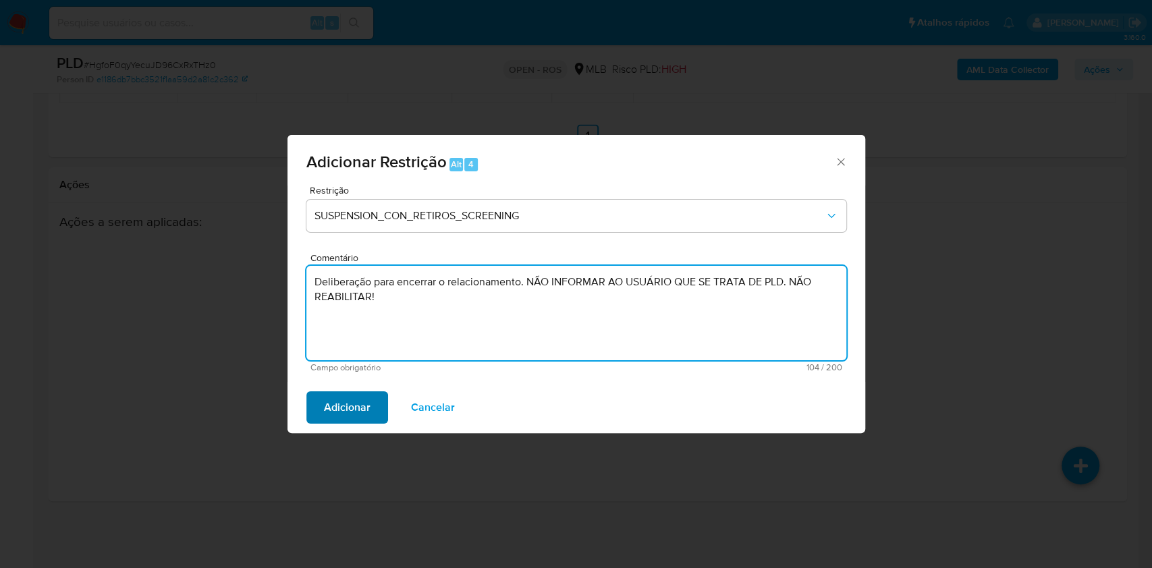
type textarea "Deliberação para encerrar o relacionamento. NÃO INFORMAR AO USUÁRIO QUE SE TRAT…"
click at [371, 405] on button "Adicionar" at bounding box center [347, 408] width 82 height 32
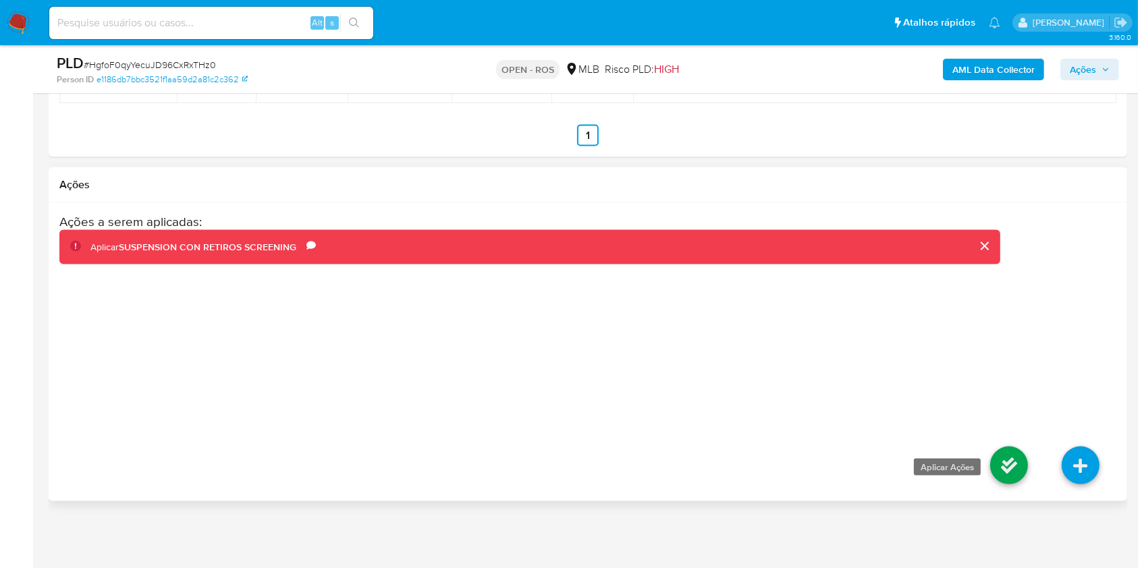
click at [998, 462] on icon at bounding box center [1009, 466] width 38 height 38
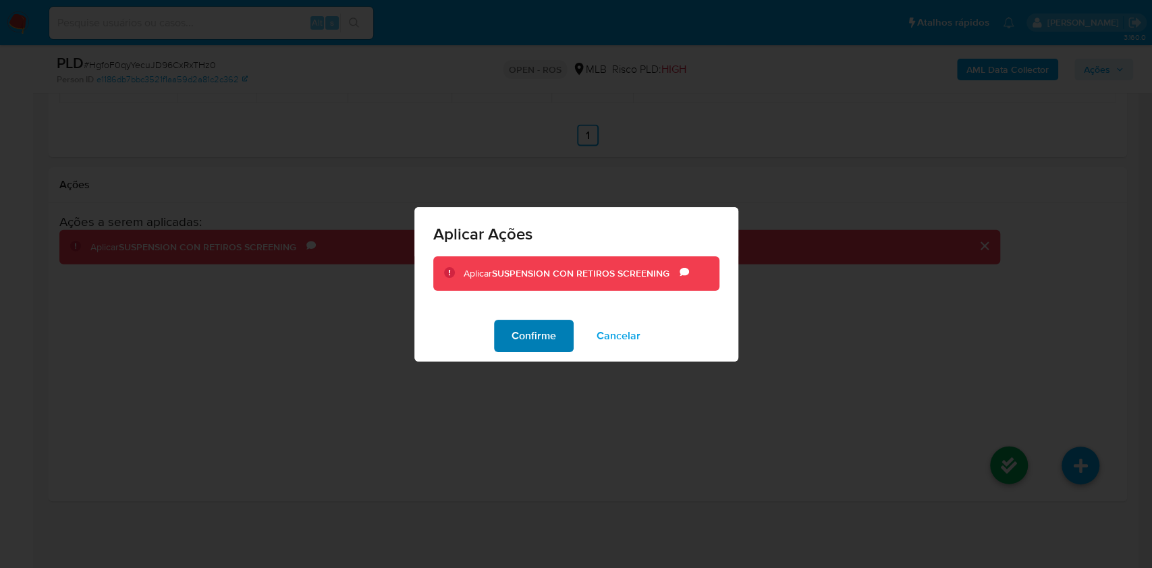
click at [508, 325] on button "Confirme" at bounding box center [534, 336] width 80 height 32
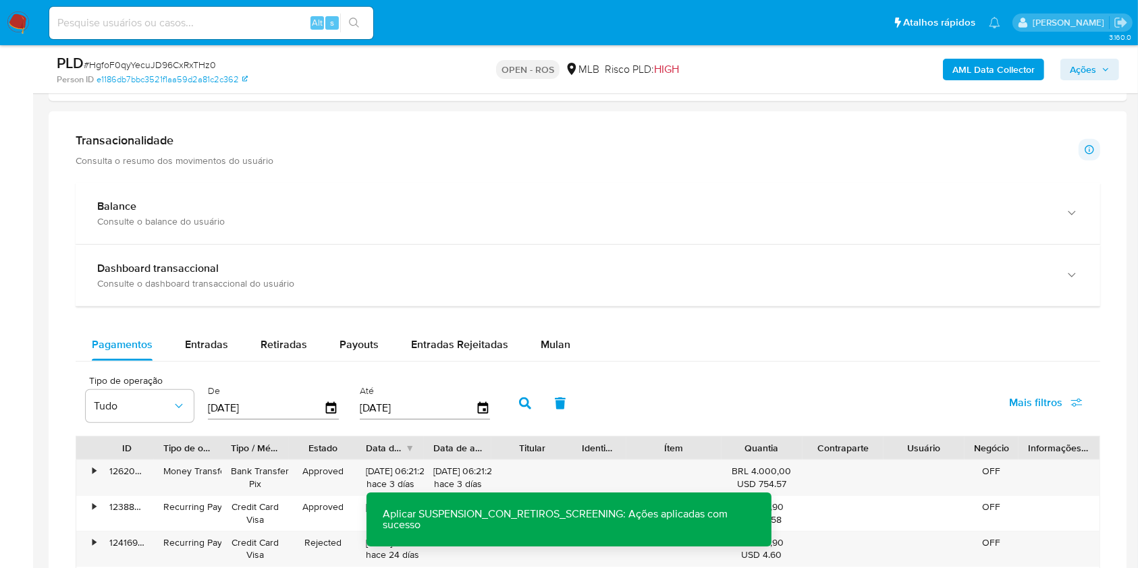
scroll to position [676, 0]
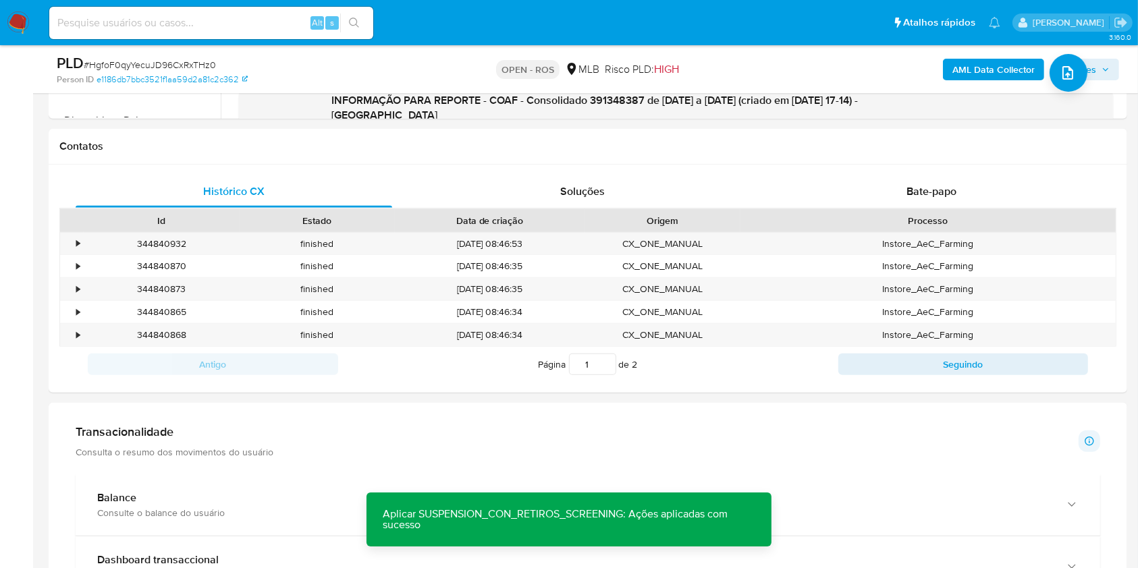
drag, startPoint x: 1138, startPoint y: 255, endPoint x: 1142, endPoint y: 231, distance: 24.1
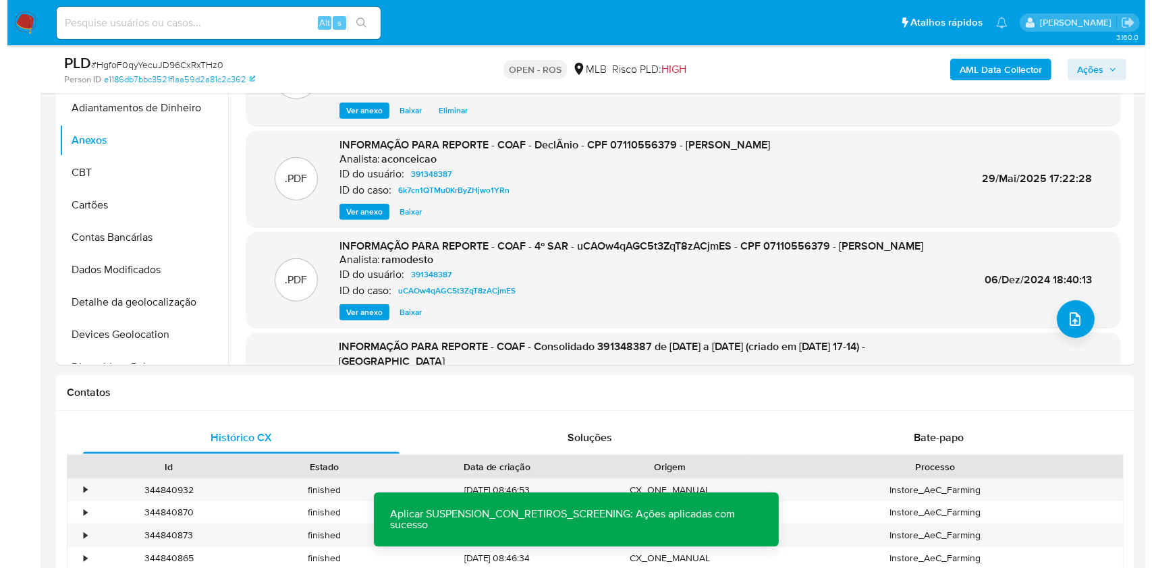
scroll to position [427, 0]
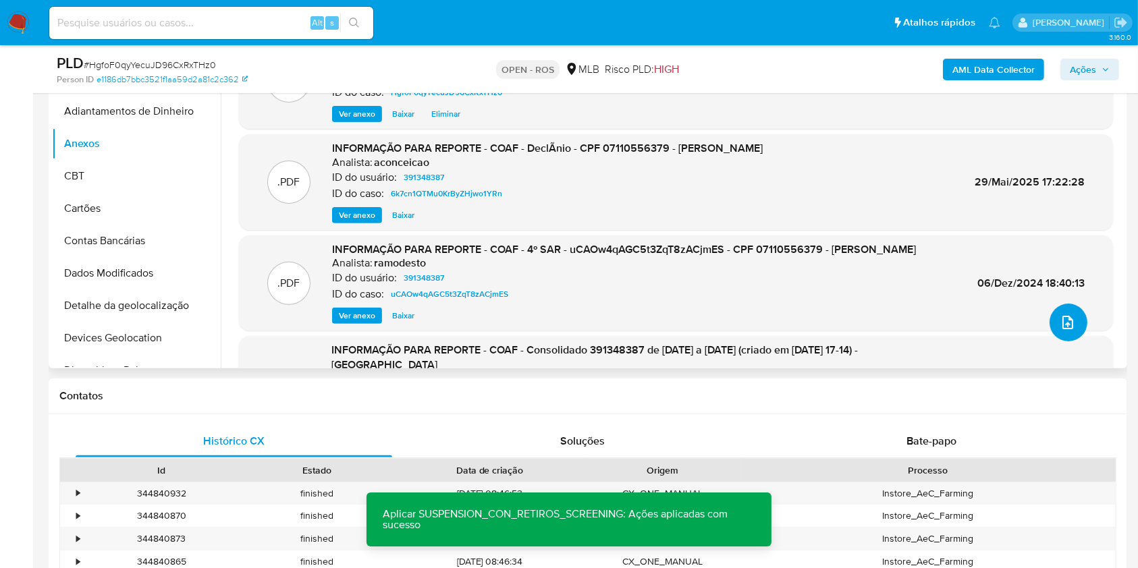
click at [1060, 318] on icon "upload-file" at bounding box center [1068, 323] width 16 height 16
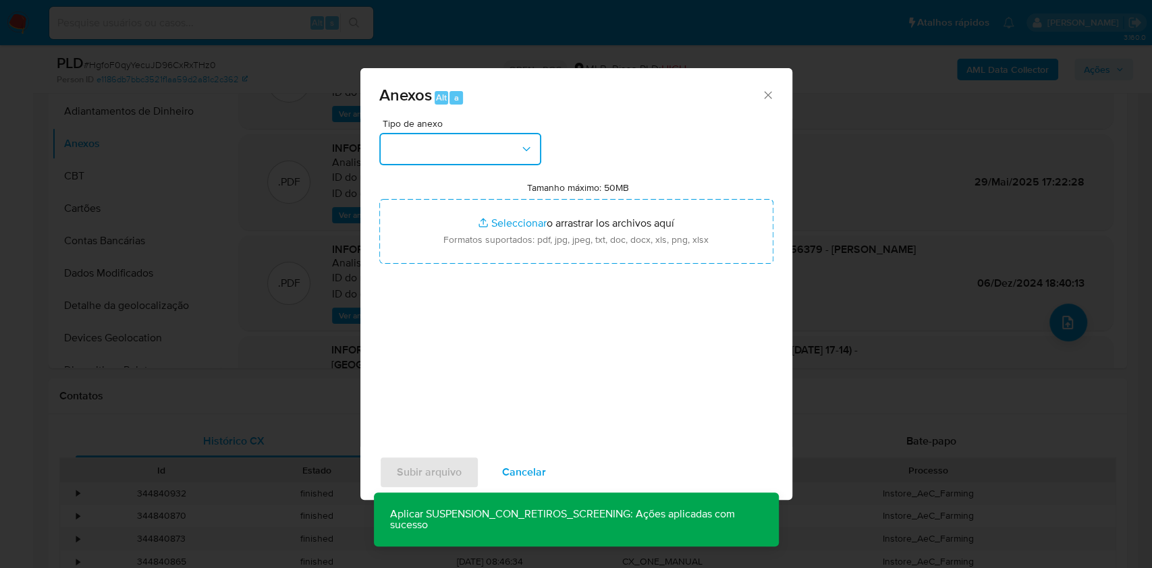
click at [466, 157] on button "button" at bounding box center [460, 149] width 162 height 32
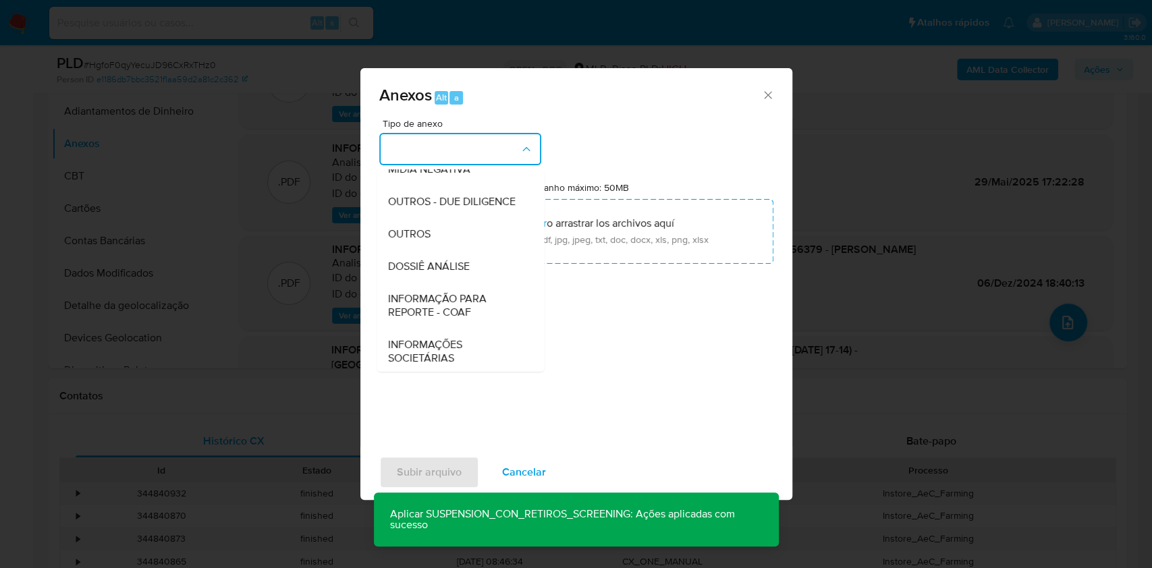
scroll to position [205, 0]
click at [475, 291] on span "INFORMAÇÃO PARA REPORTE - COAF" at bounding box center [457, 303] width 138 height 27
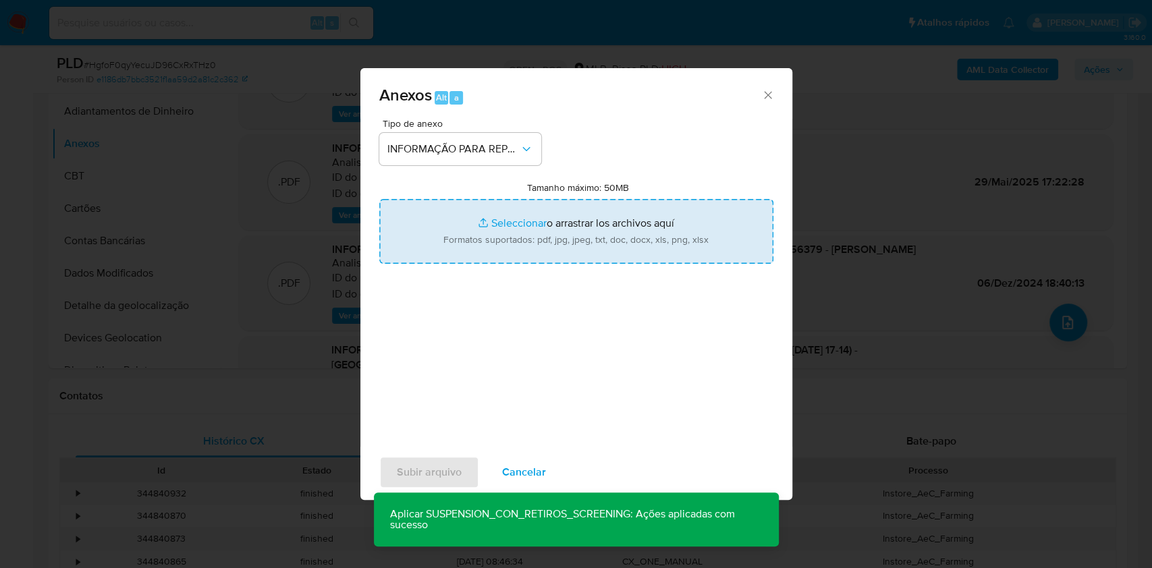
type input "C:\fakepath\4 ° SAR - HgfoF0qyYecuJD96CxRxTHz0- CPF 07110556379 - VANESSA CARRI…"
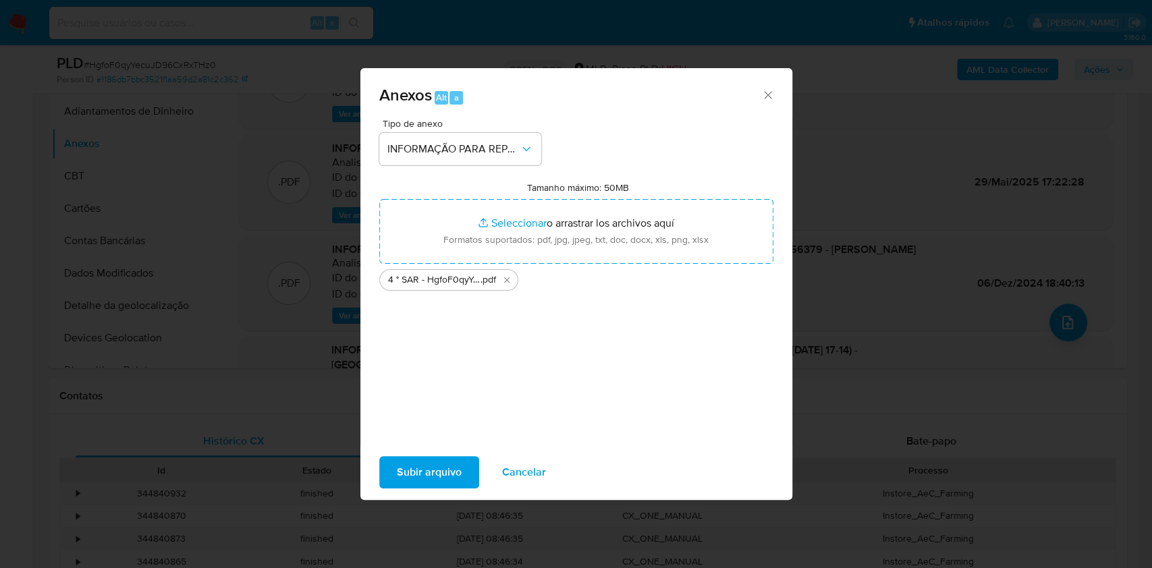
click at [421, 481] on span "Subir arquivo" at bounding box center [429, 473] width 65 height 30
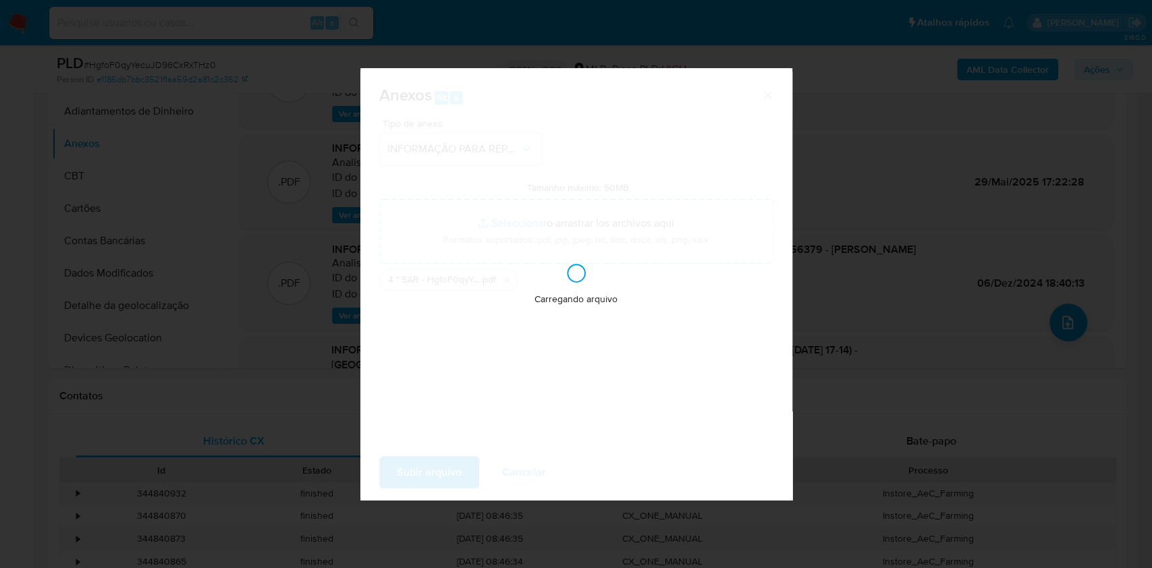
click at [1080, 238] on div "Anexos Alt a Tipo de anexo INFORMAÇÃO PARA REPORTE - COAF Tamanho máximo: 50MB …" at bounding box center [576, 284] width 1152 height 568
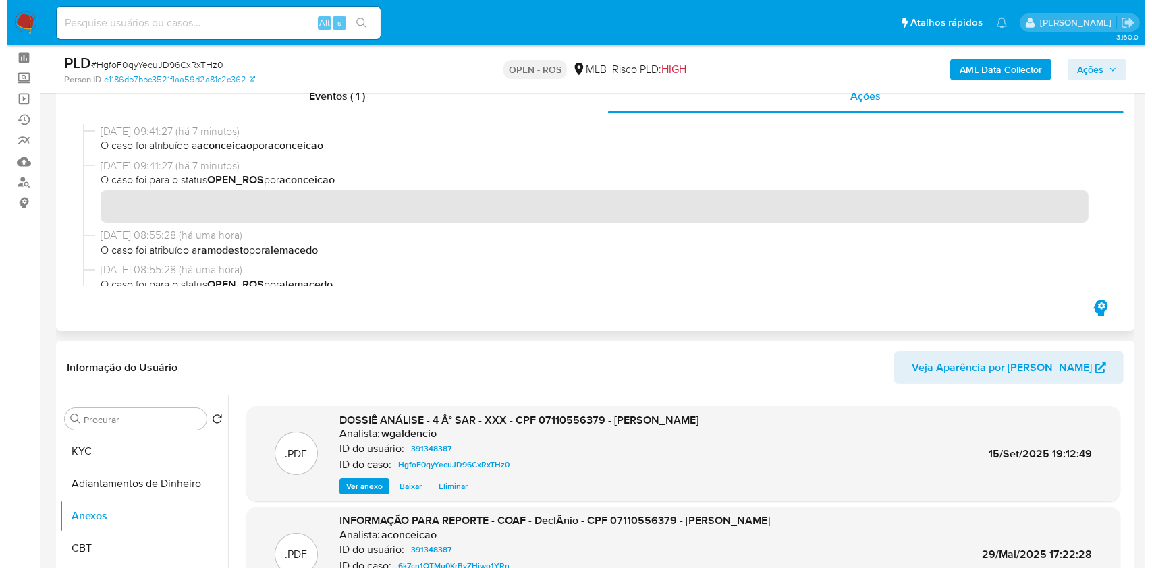
scroll to position [0, 0]
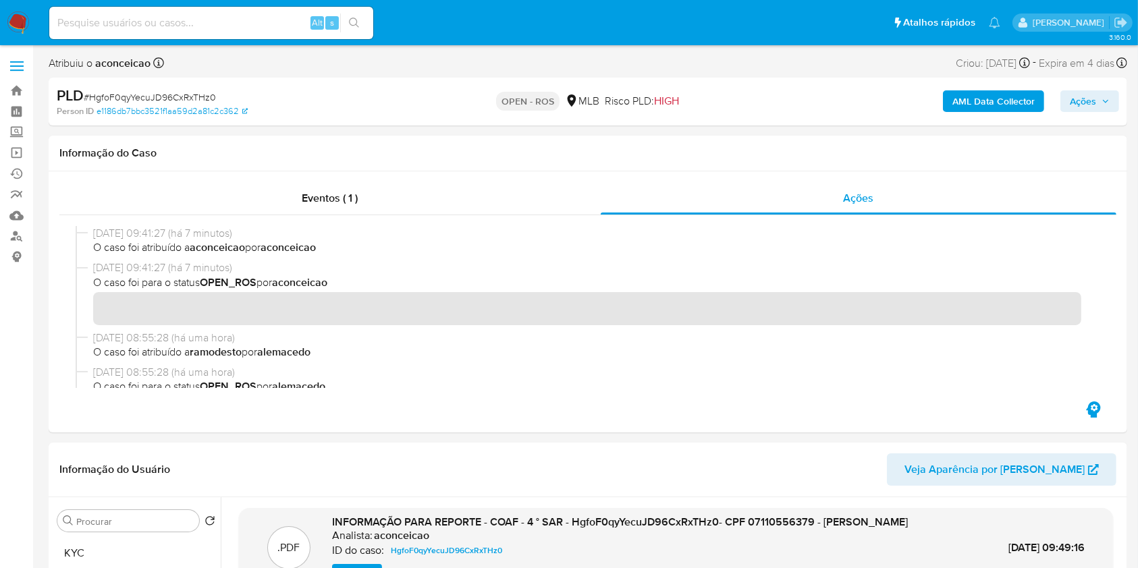
drag, startPoint x: 1084, startPoint y: 104, endPoint x: 1077, endPoint y: 113, distance: 11.2
click at [1082, 109] on span "Ações" at bounding box center [1083, 101] width 26 height 22
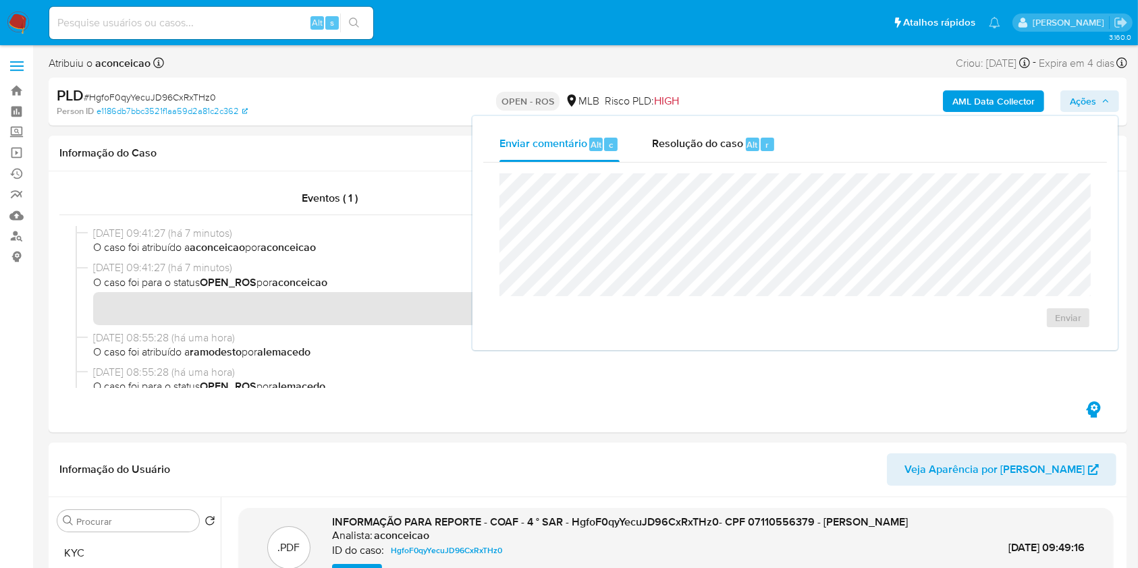
drag, startPoint x: 716, startPoint y: 151, endPoint x: 710, endPoint y: 165, distance: 15.4
click at [713, 157] on div "Resolução do caso Alt r" at bounding box center [714, 144] width 124 height 35
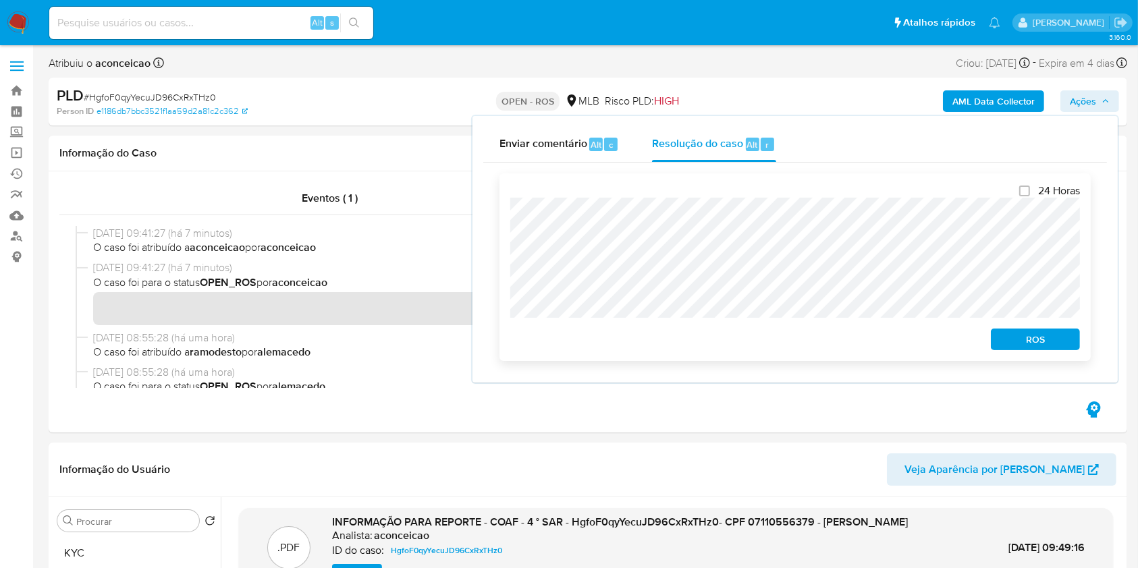
click at [1024, 338] on span "ROS" at bounding box center [1036, 339] width 70 height 19
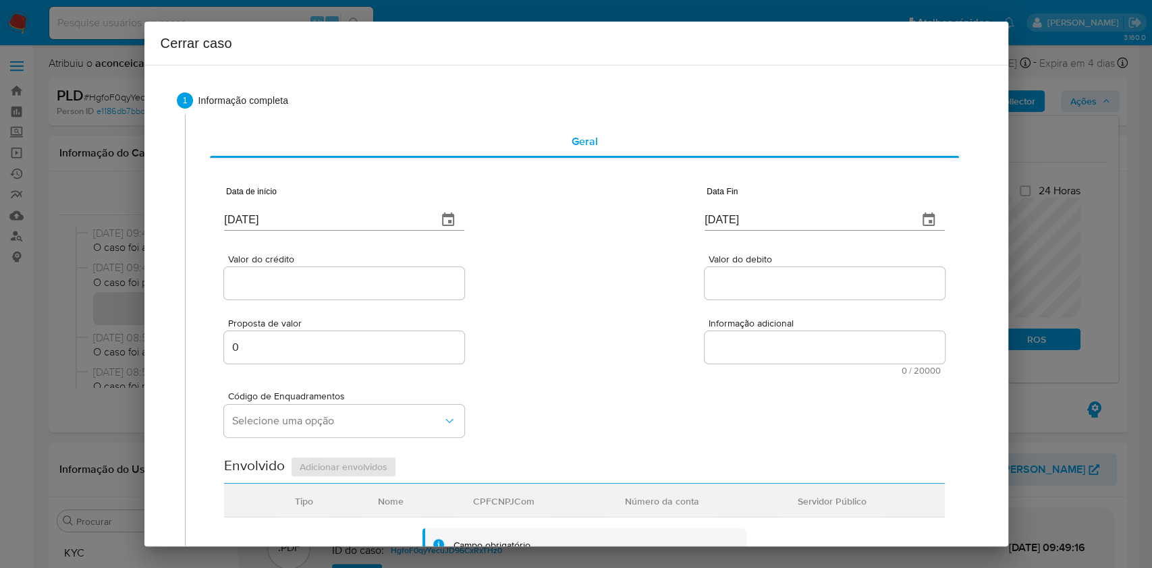
click at [376, 223] on input "22/09/2025" at bounding box center [325, 220] width 203 height 22
click at [376, 224] on input "22/09/2025" at bounding box center [325, 220] width 203 height 22
click at [376, 222] on input "22/09/2025" at bounding box center [325, 220] width 203 height 22
paste input "01/07"
click at [376, 221] on input "22/09/2025" at bounding box center [325, 220] width 203 height 22
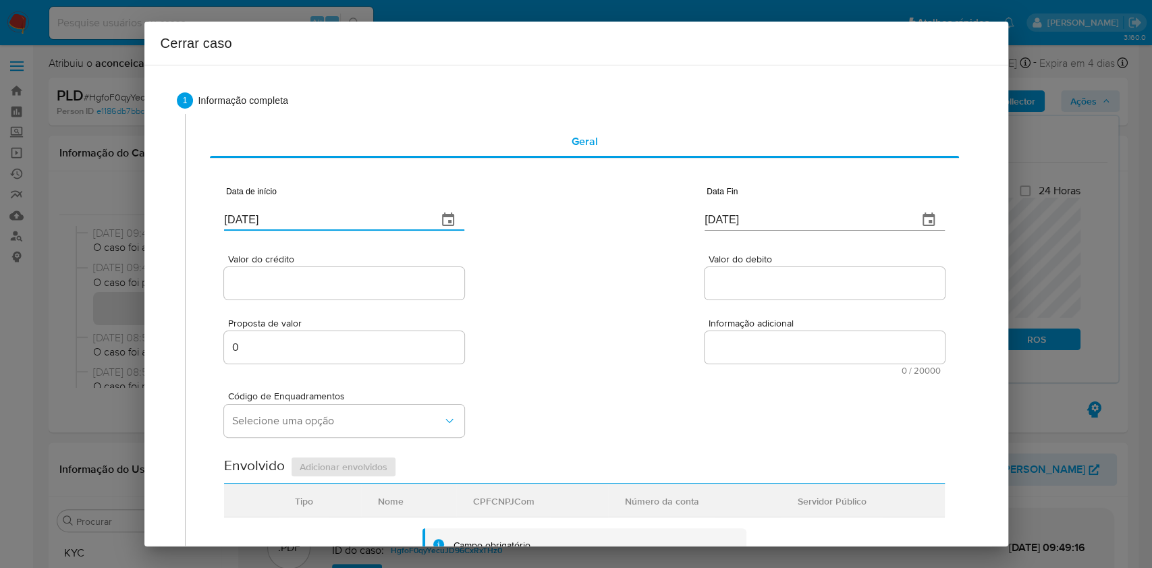
type input "01/07/2025"
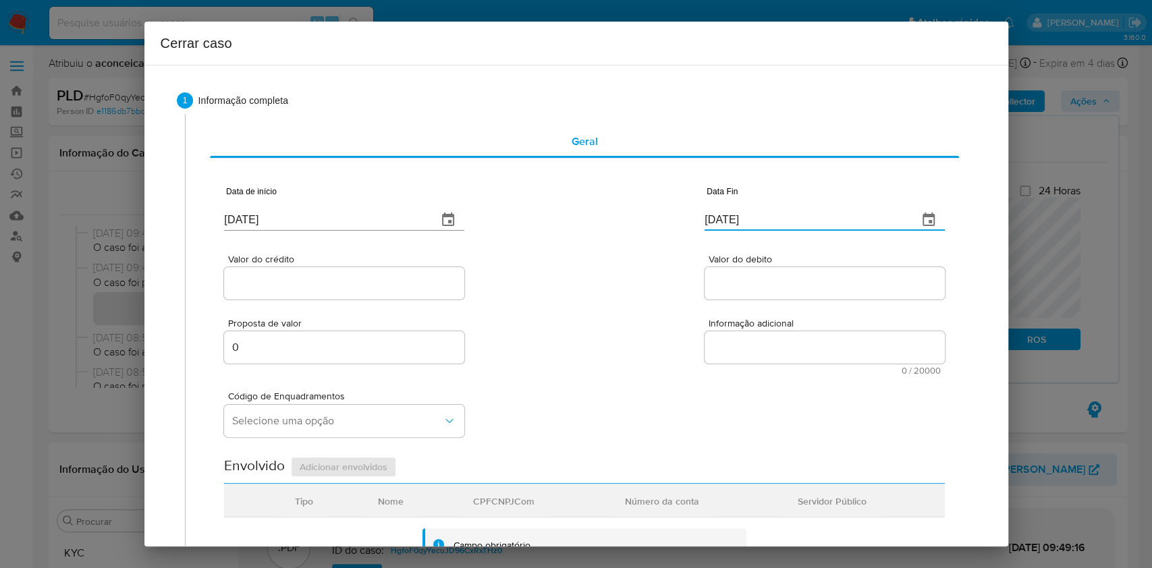
click at [729, 218] on input "22/09/2025" at bounding box center [806, 220] width 203 height 22
click at [729, 217] on input "22/09/2025" at bounding box center [806, 220] width 203 height 22
paste input "15"
type input "15/09/2025"
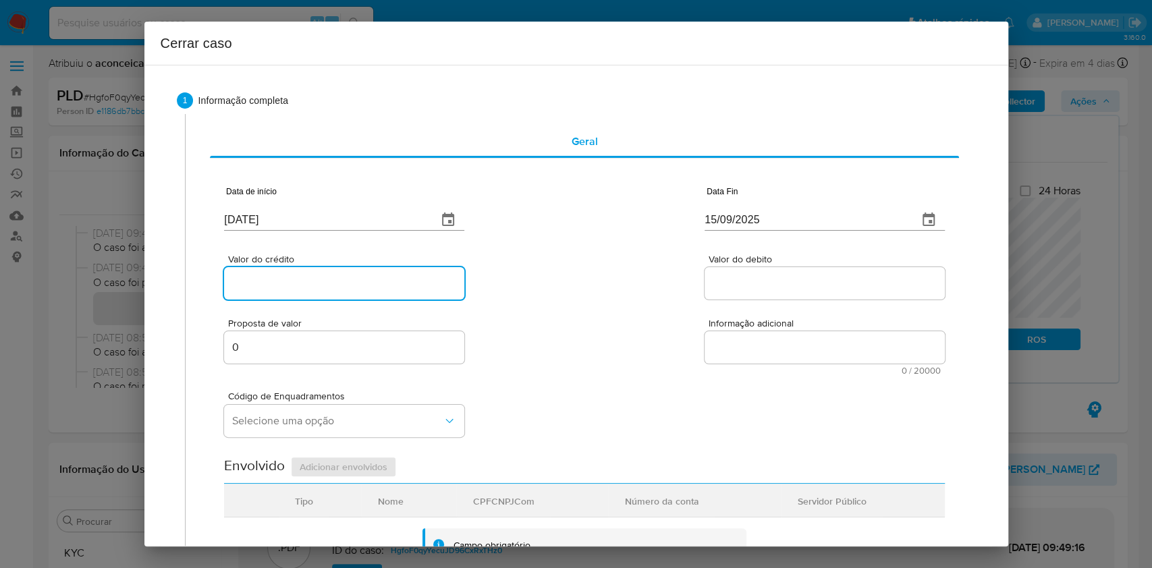
click at [400, 281] on input "Valor do crédito" at bounding box center [344, 284] width 240 height 18
paste input "R$1.724.024"
type input "R$1.724.024"
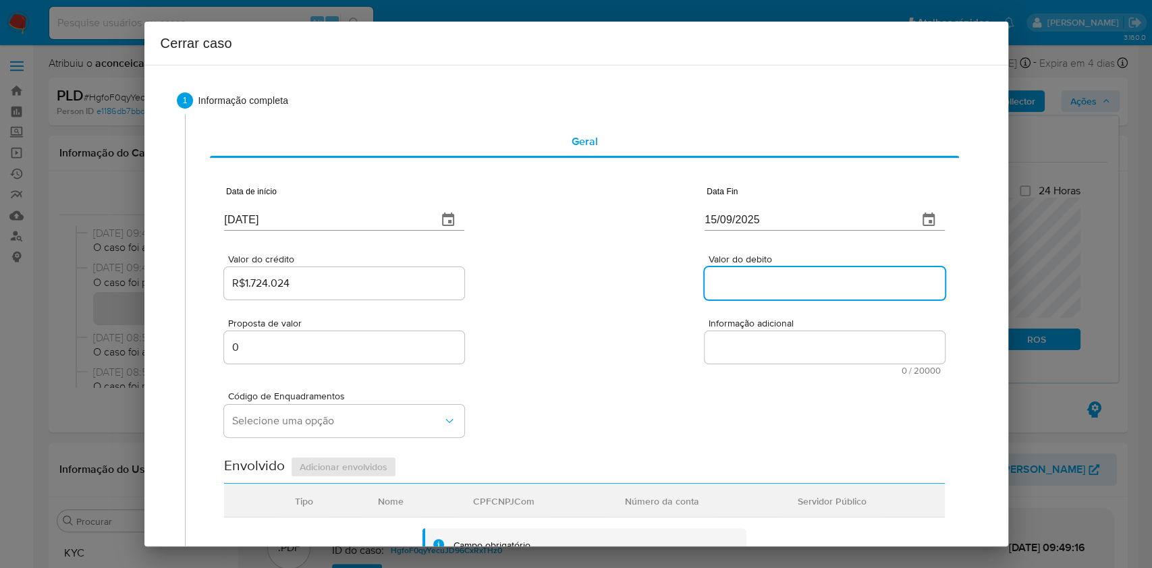
click at [731, 286] on input "Valor do debito" at bounding box center [825, 284] width 240 height 18
paste input "R$1.572.715"
type input "R$1.572.715"
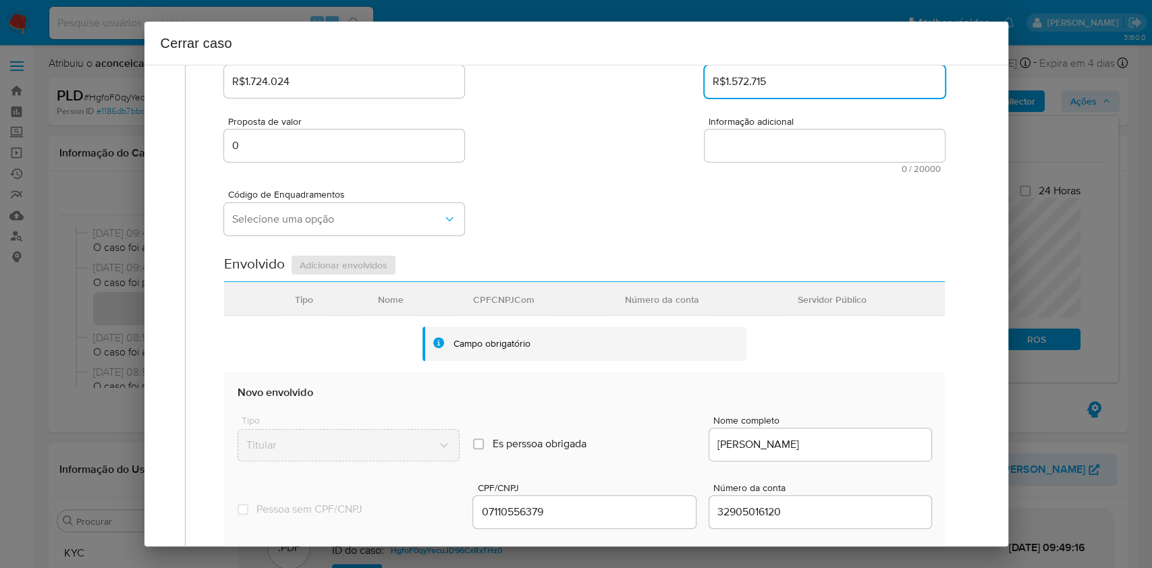
scroll to position [450, 0]
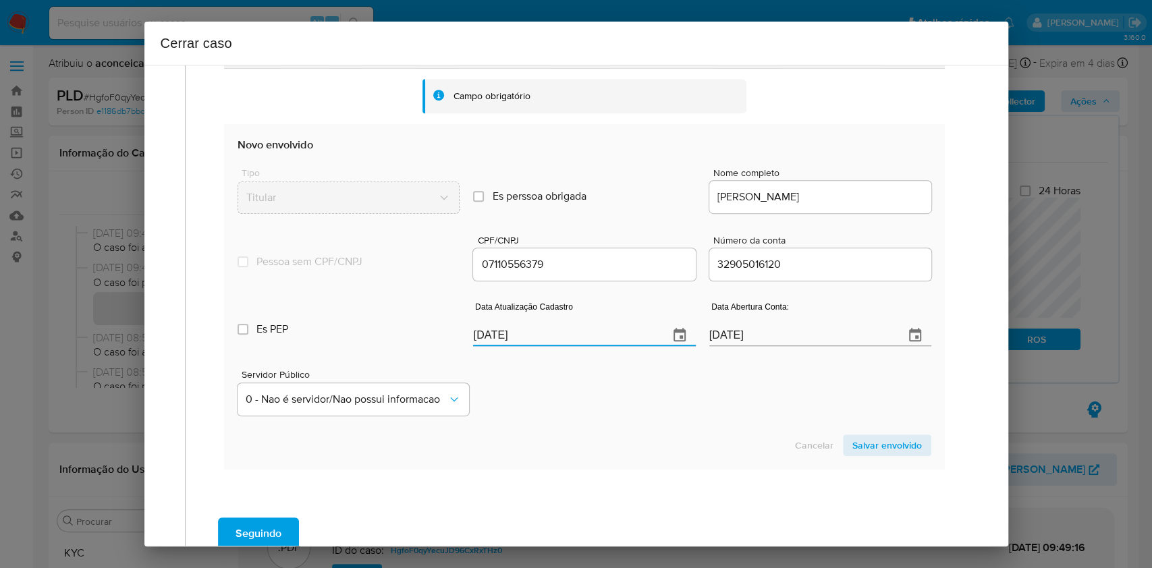
click at [600, 327] on input "22/09/2025" at bounding box center [565, 336] width 184 height 22
click at [599, 328] on input "22/09/2025" at bounding box center [565, 336] width 184 height 22
paste input "7/06"
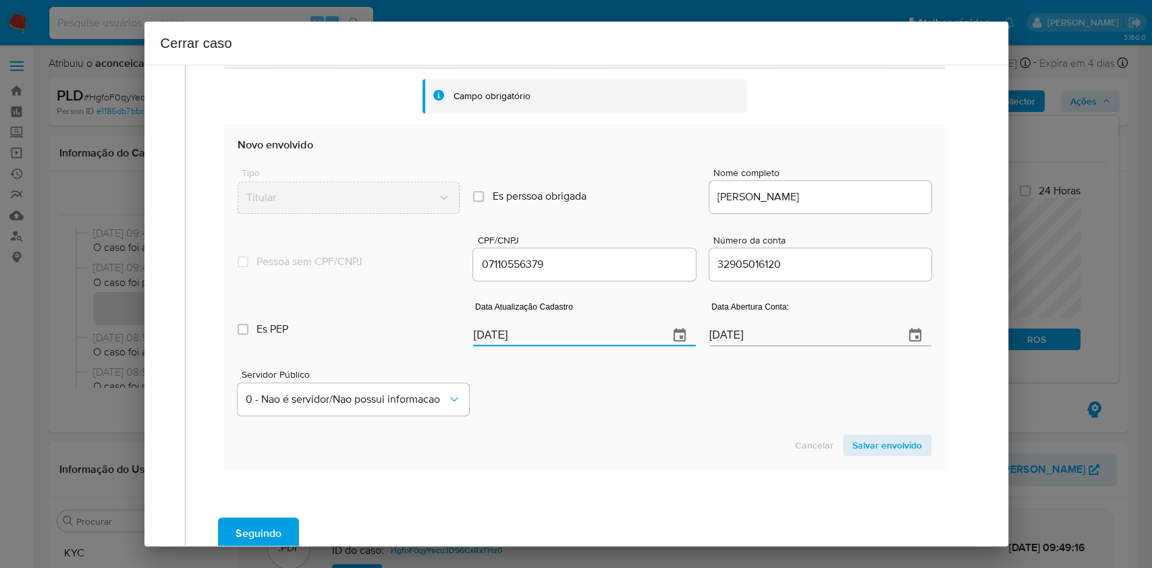
click at [599, 328] on input "27/06/2025" at bounding box center [565, 336] width 184 height 22
click at [599, 329] on input "27/06/2025" at bounding box center [565, 336] width 184 height 22
click at [599, 328] on input "27/06/2025" at bounding box center [565, 336] width 184 height 22
paste input "text"
type input "27/06/2025"
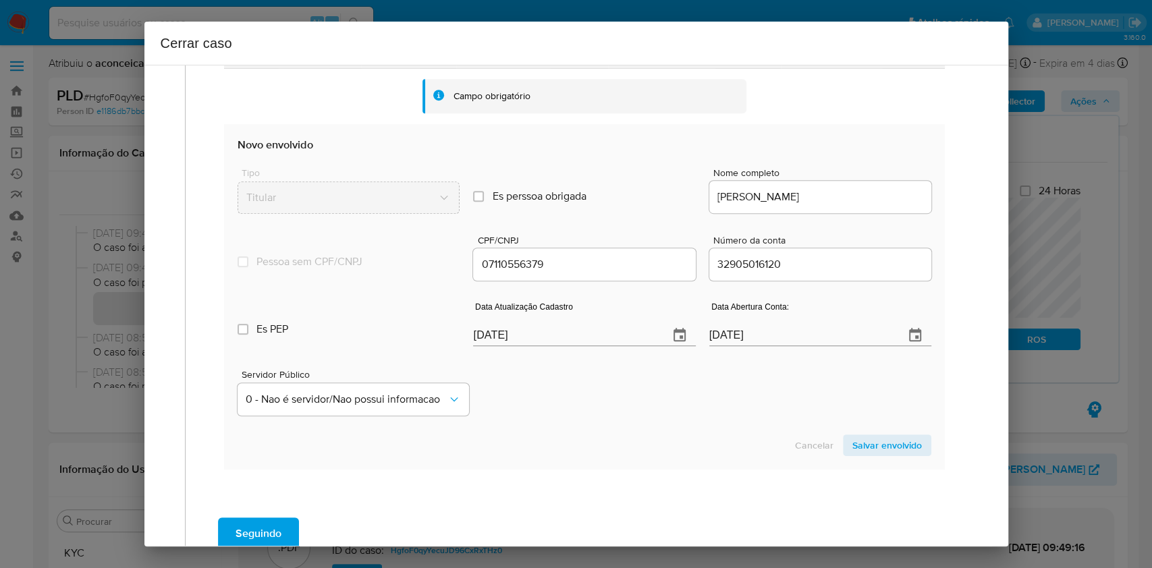
drag, startPoint x: 865, startPoint y: 444, endPoint x: 899, endPoint y: 404, distance: 52.7
click at [865, 447] on span "Salvar envolvido" at bounding box center [888, 445] width 70 height 19
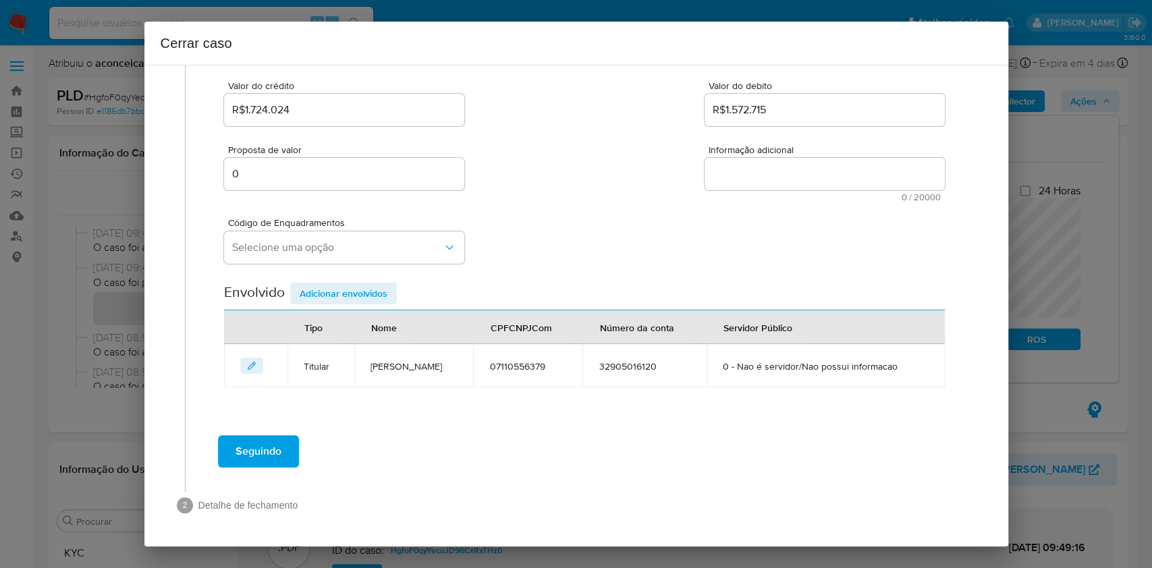
scroll to position [173, 0]
click at [287, 242] on span "Selecione uma opção" at bounding box center [337, 249] width 211 height 14
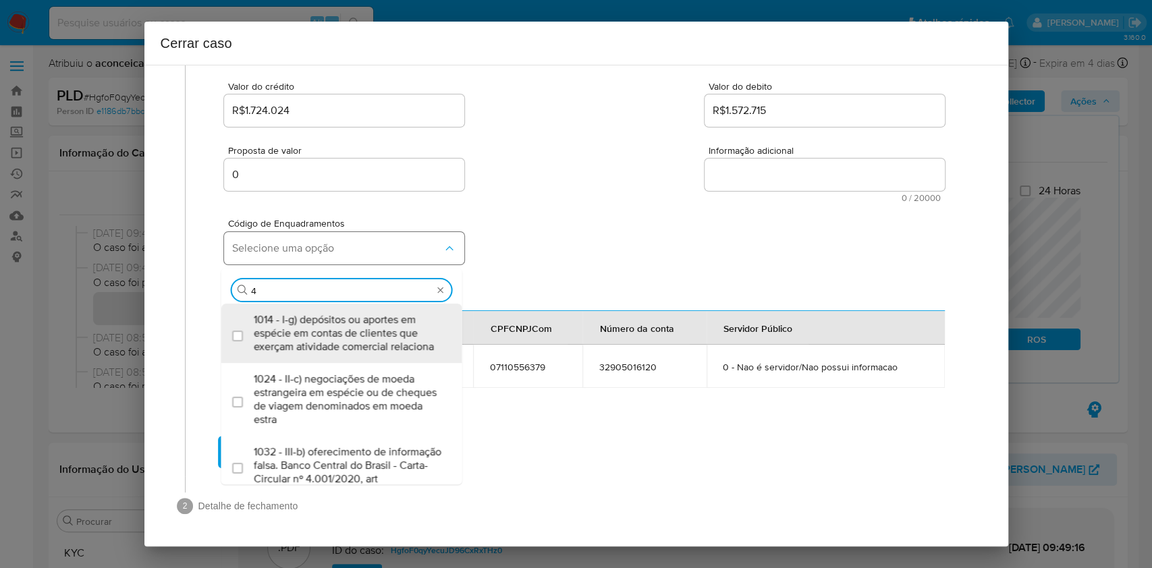
type input "45"
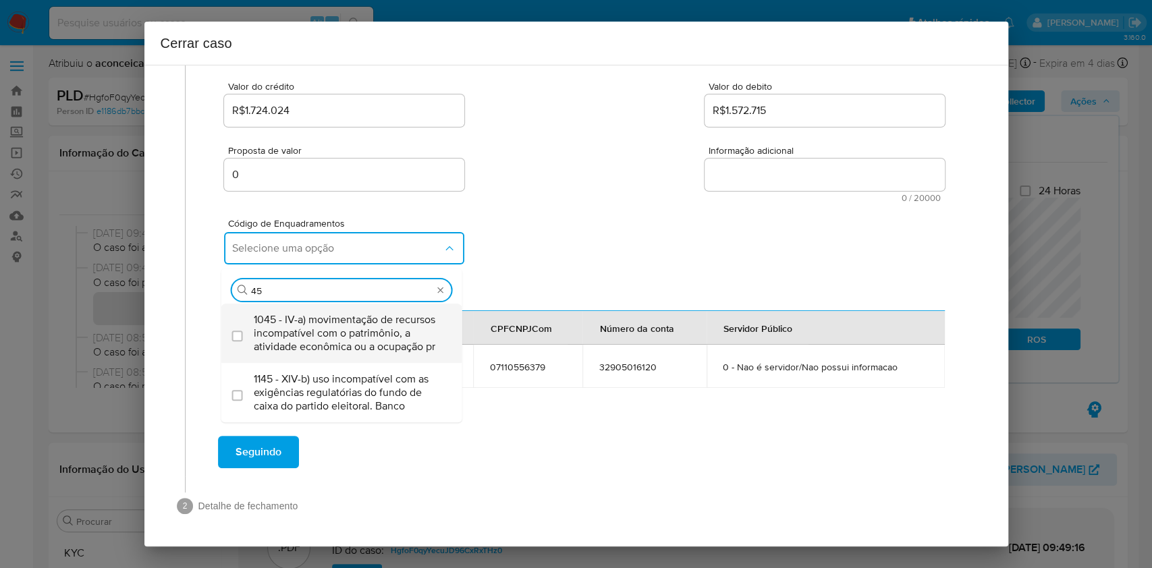
click at [327, 315] on span "1045 - IV-a) movimentação de recursos incompatível com o patrimônio, a atividad…" at bounding box center [349, 333] width 190 height 41
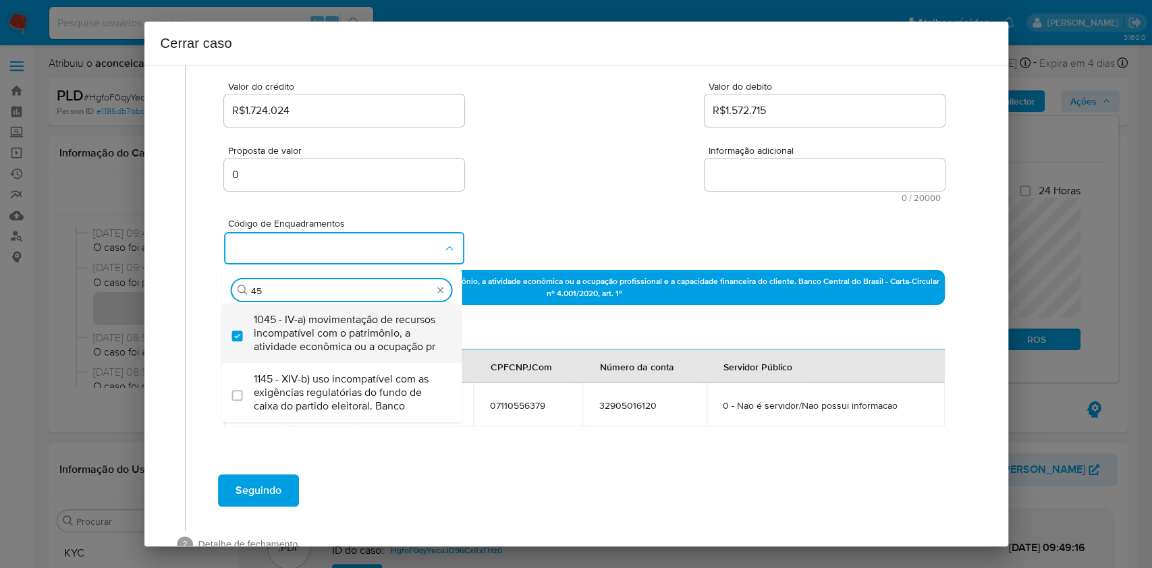
checkbox input "true"
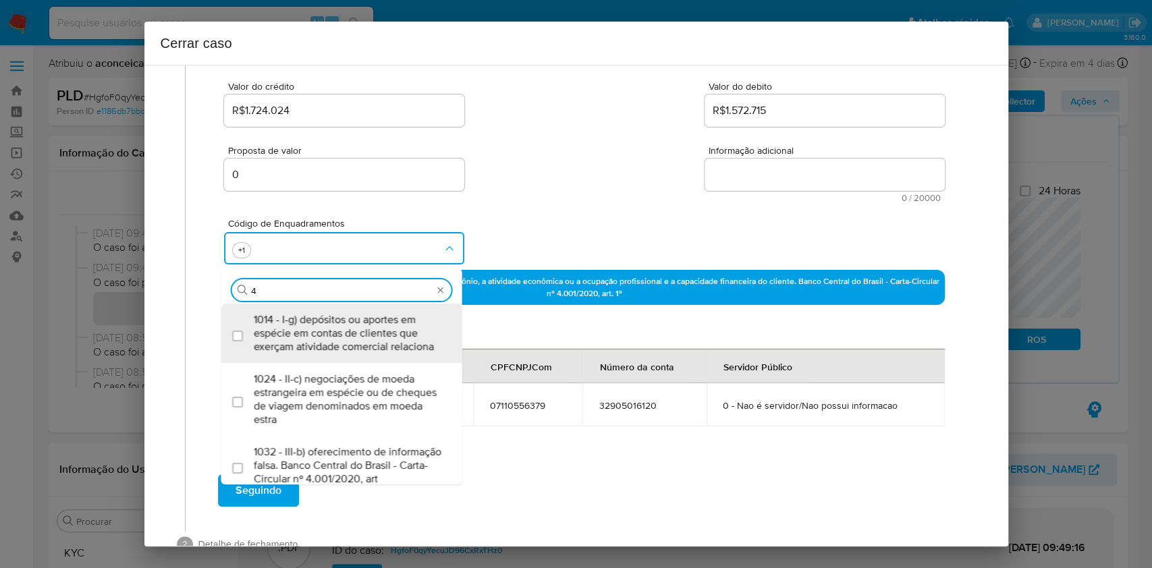
scroll to position [0, 0]
type input "47"
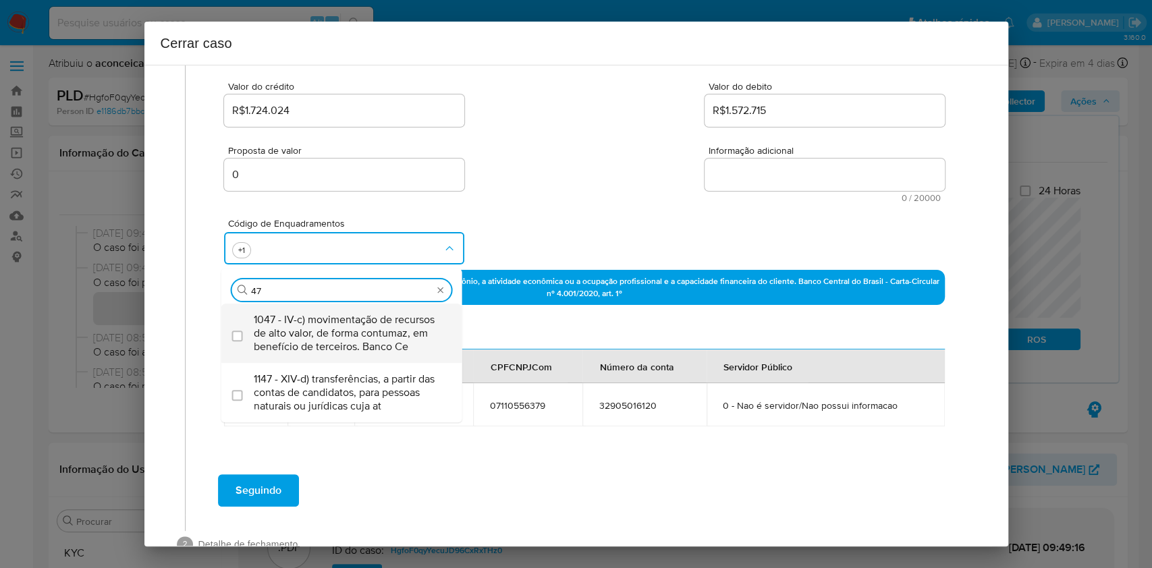
click at [327, 314] on span "1047 - IV-c) movimentação de recursos de alto valor, de forma contumaz, em bene…" at bounding box center [349, 333] width 190 height 41
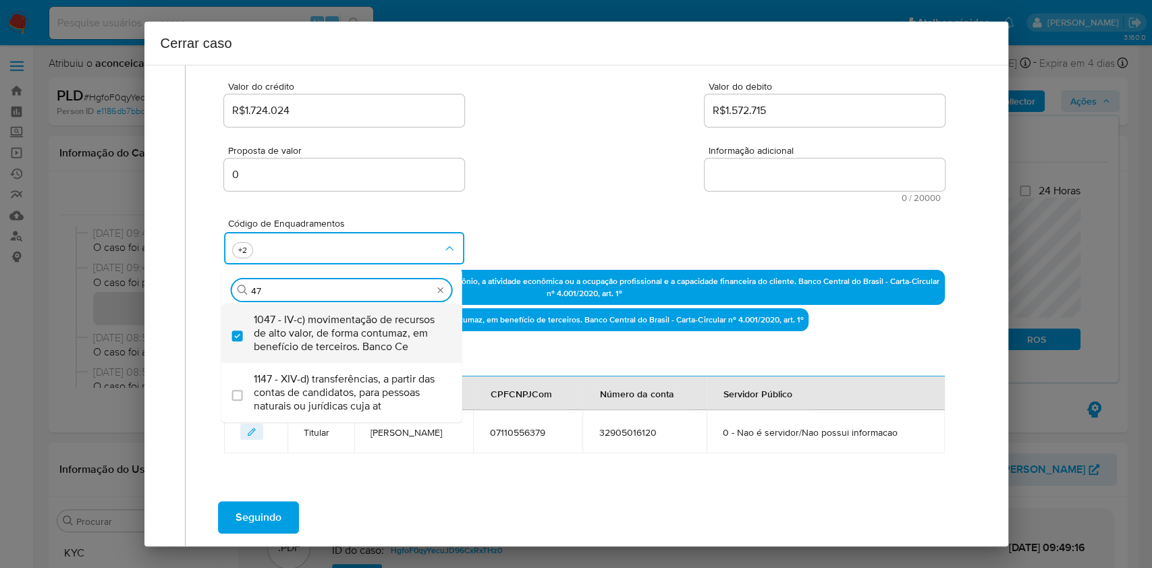
checkbox input "true"
type input "4"
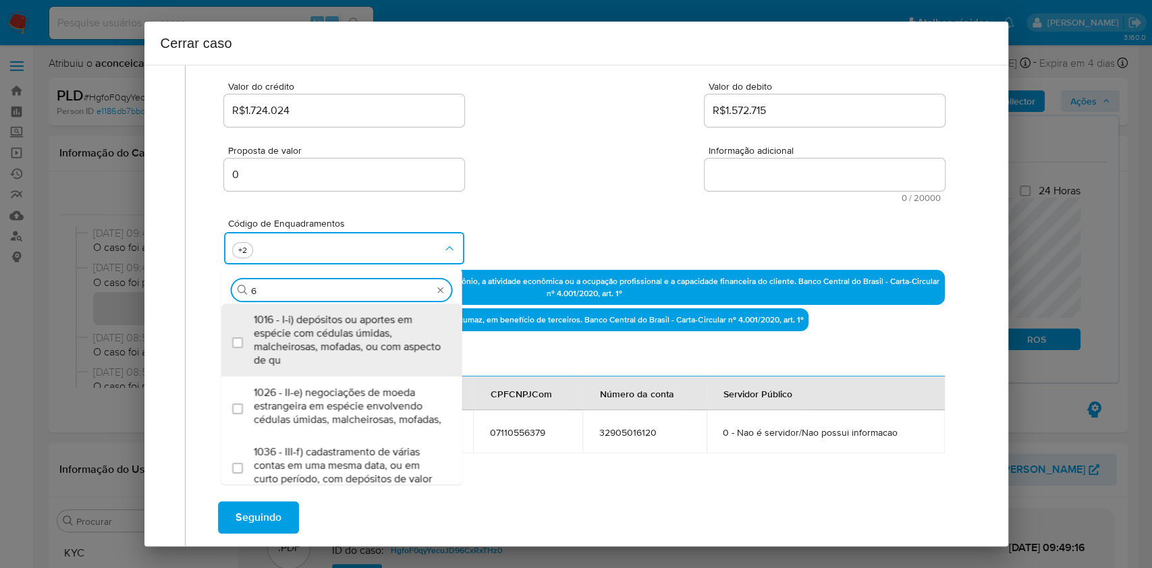
type input "66"
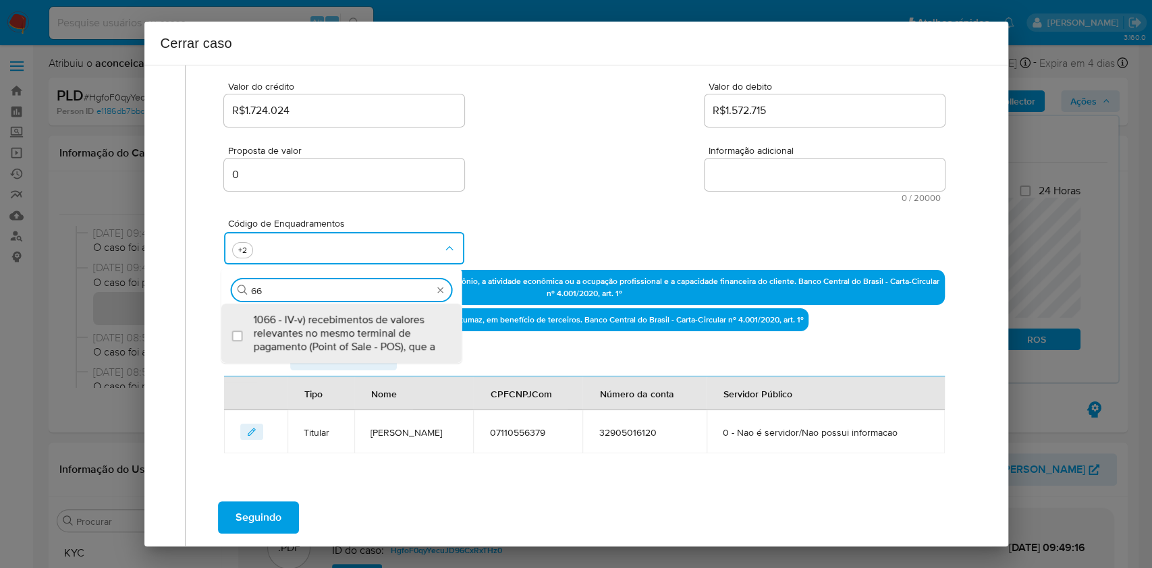
click at [327, 316] on span "1066 - IV-v) recebimentos de valores relevantes no mesmo terminal de pagamento …" at bounding box center [349, 333] width 190 height 41
checkbox input "true"
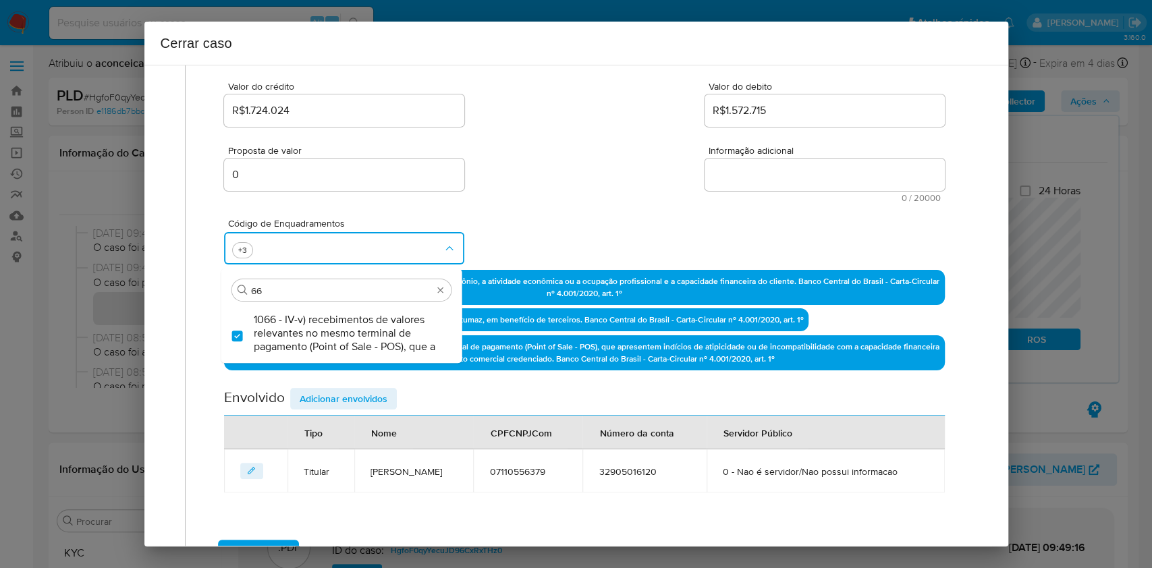
type input "6"
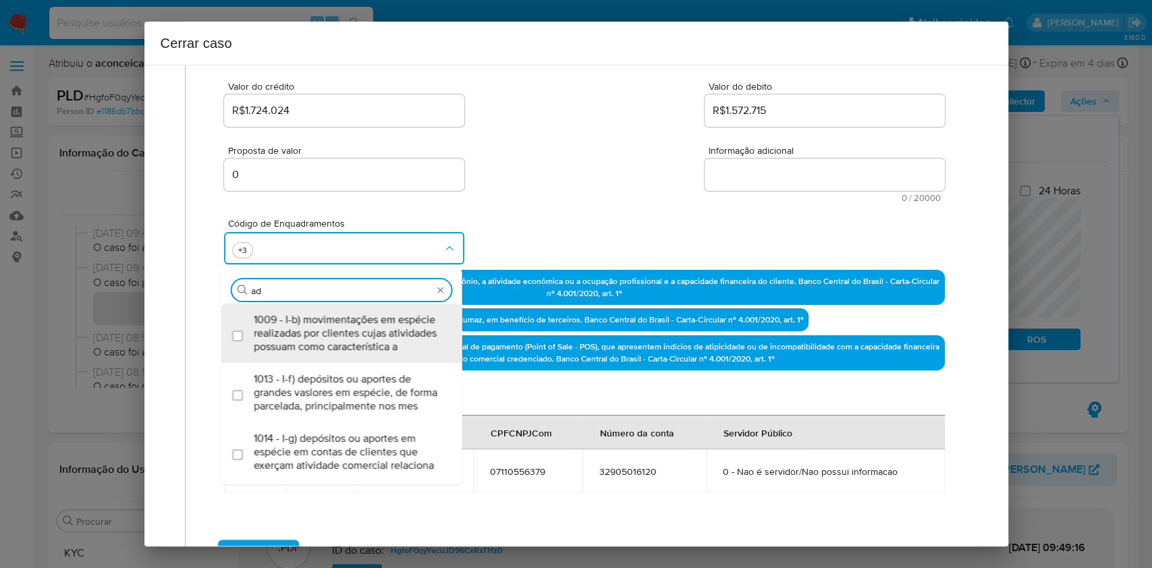
type input "a"
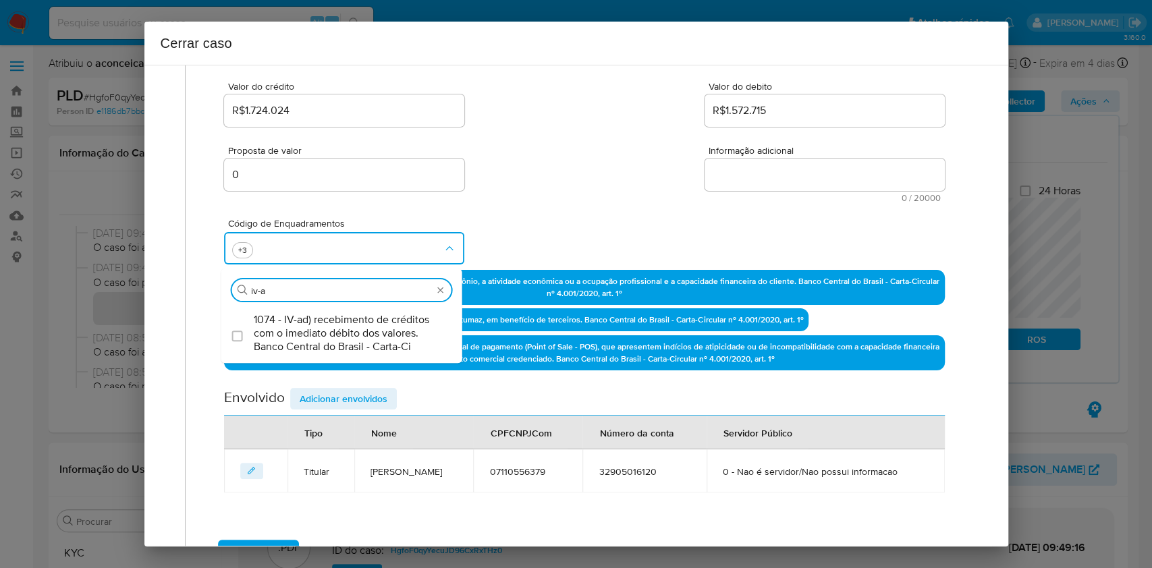
type input "iv-ad"
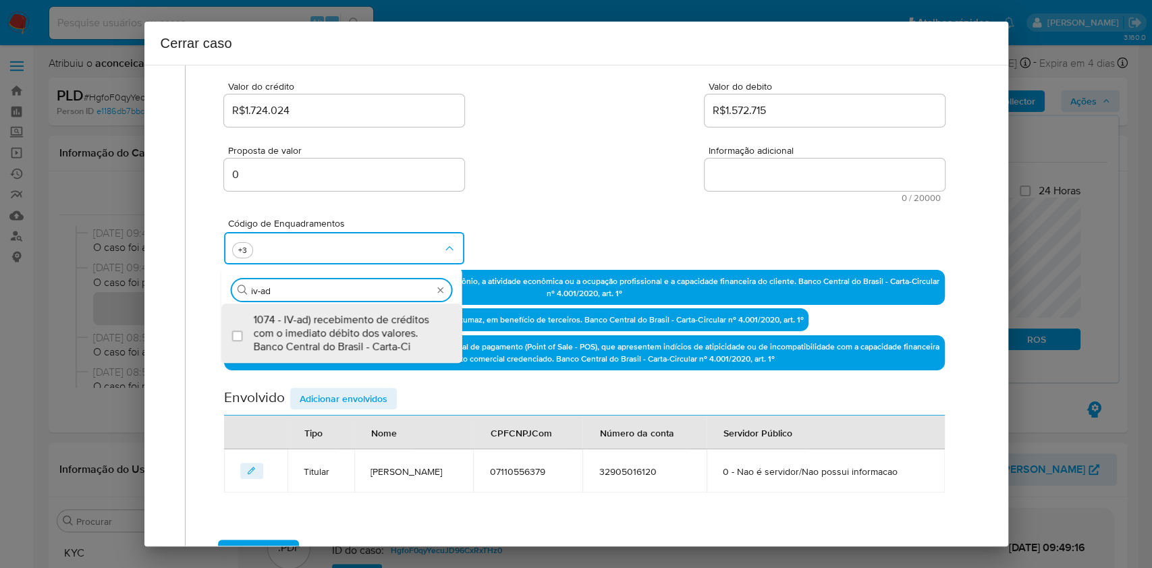
click at [327, 316] on span "1074 - IV-ad) recebimento de créditos com o imediato débito dos valores. Banco …" at bounding box center [349, 333] width 190 height 41
checkbox input "true"
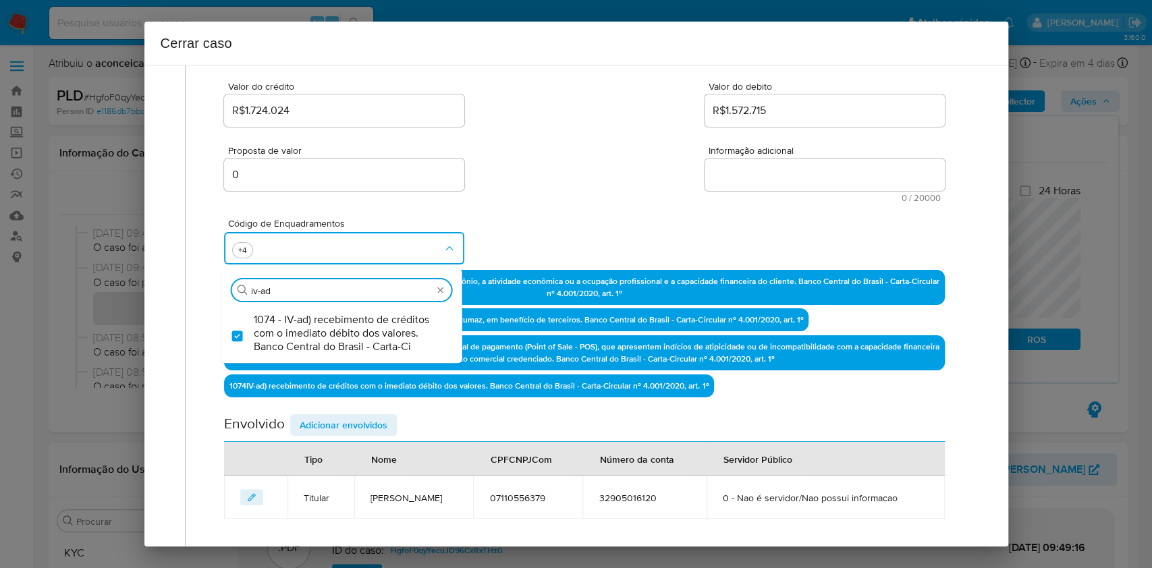
type input "iv-ad"
click at [747, 166] on textarea "Informação adicional" at bounding box center [825, 175] width 240 height 32
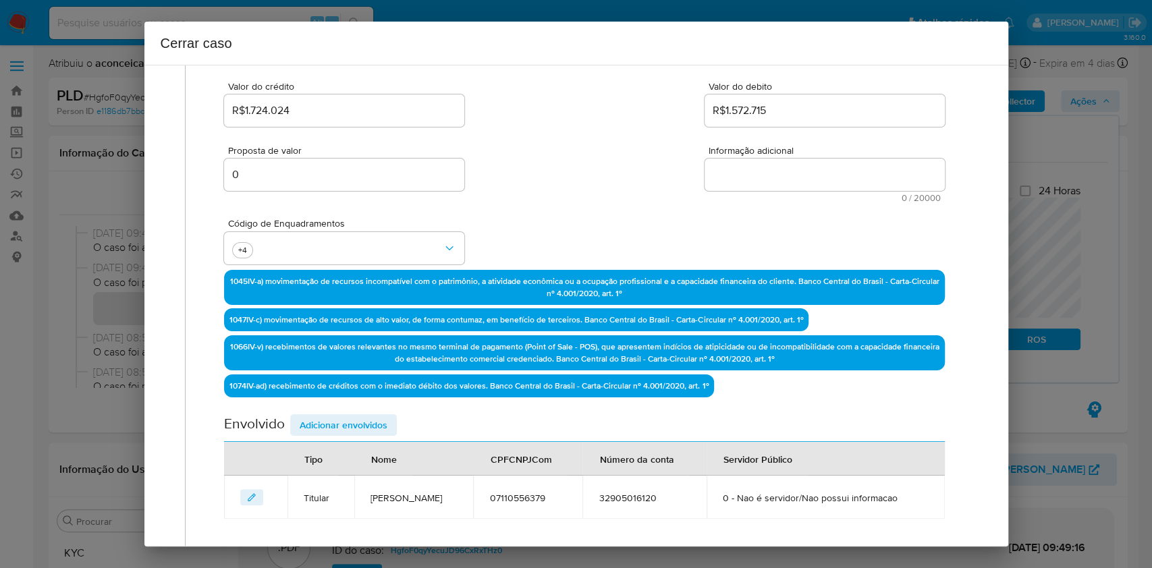
click at [747, 166] on textarea "Informação adicional" at bounding box center [825, 175] width 240 height 32
paste textarea "Vanessa Carrias Andrade, CPF 07110556379, 26 anos, residente no município de Zé…"
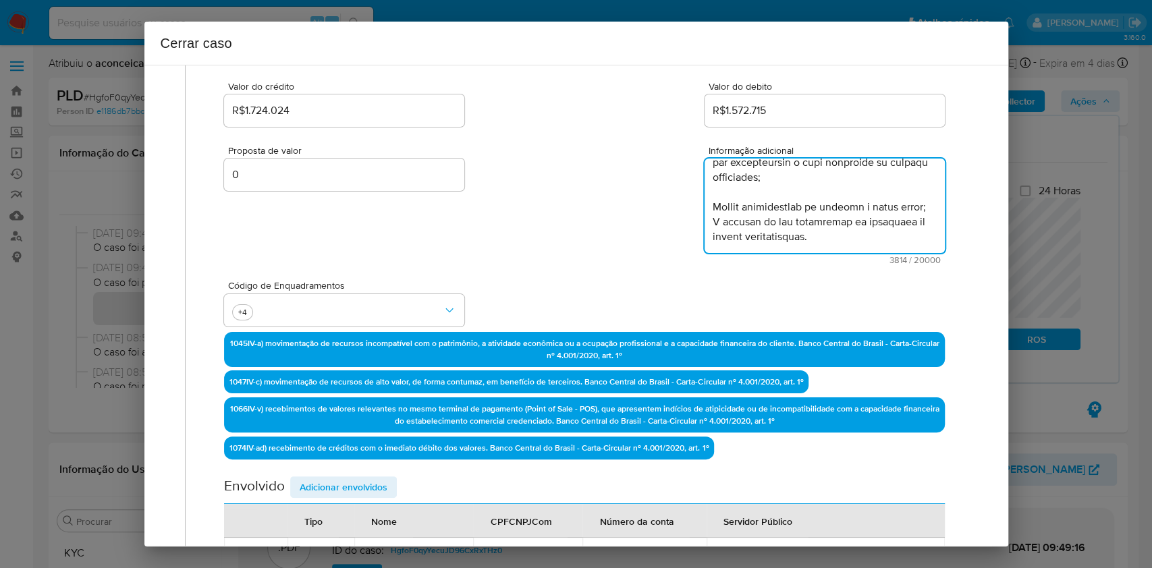
scroll to position [2031, 0]
type textarea "Vanessa Carrias Andrade, CPF 07110556379, 26 anos, residente no município de Zé…"
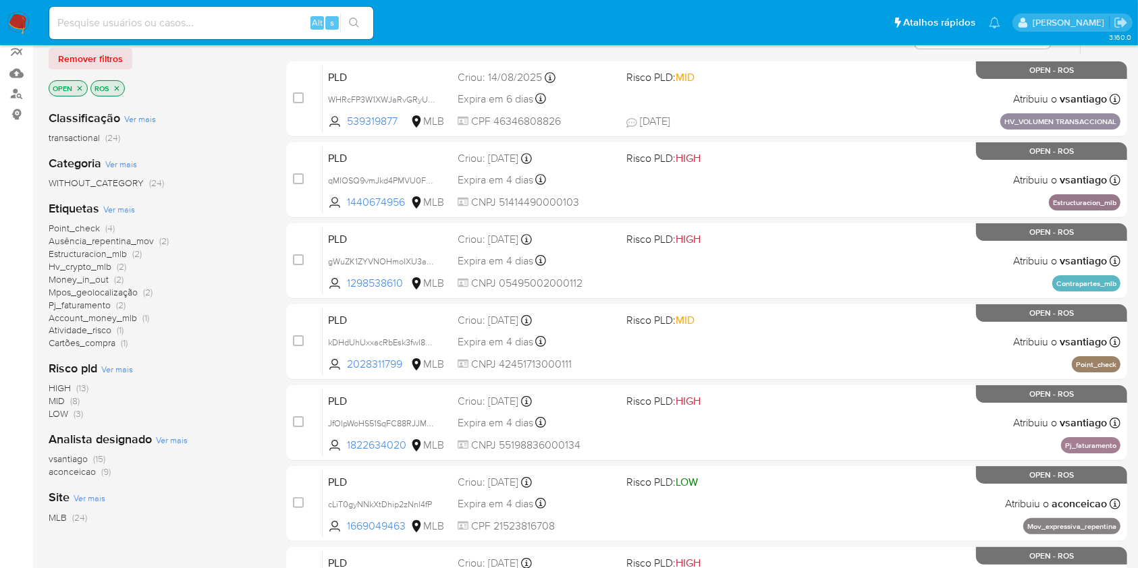
scroll to position [144, 0]
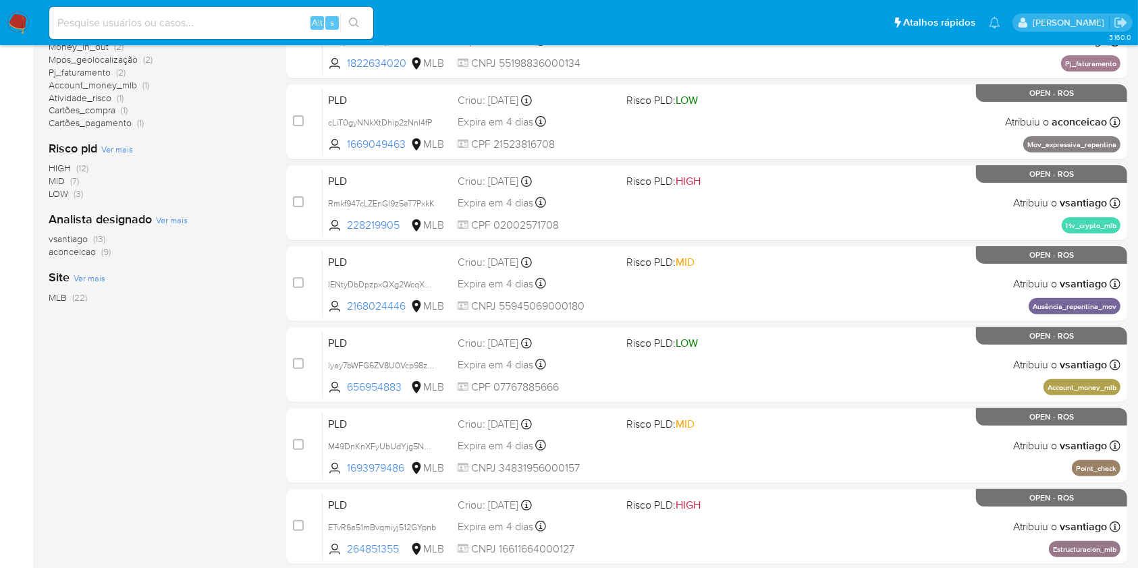
scroll to position [396, 0]
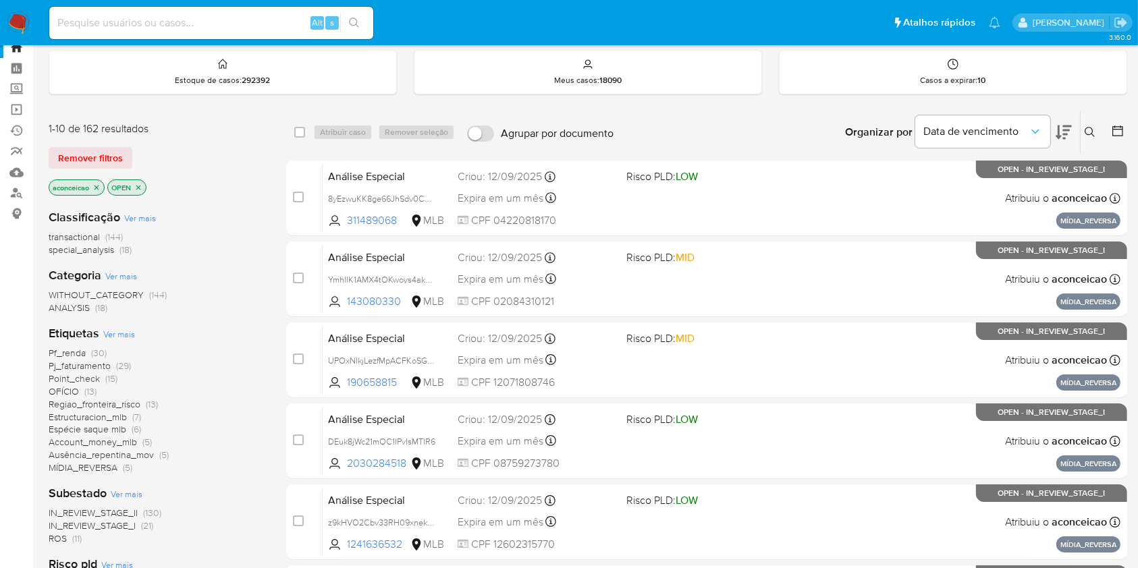
scroll to position [42, 0]
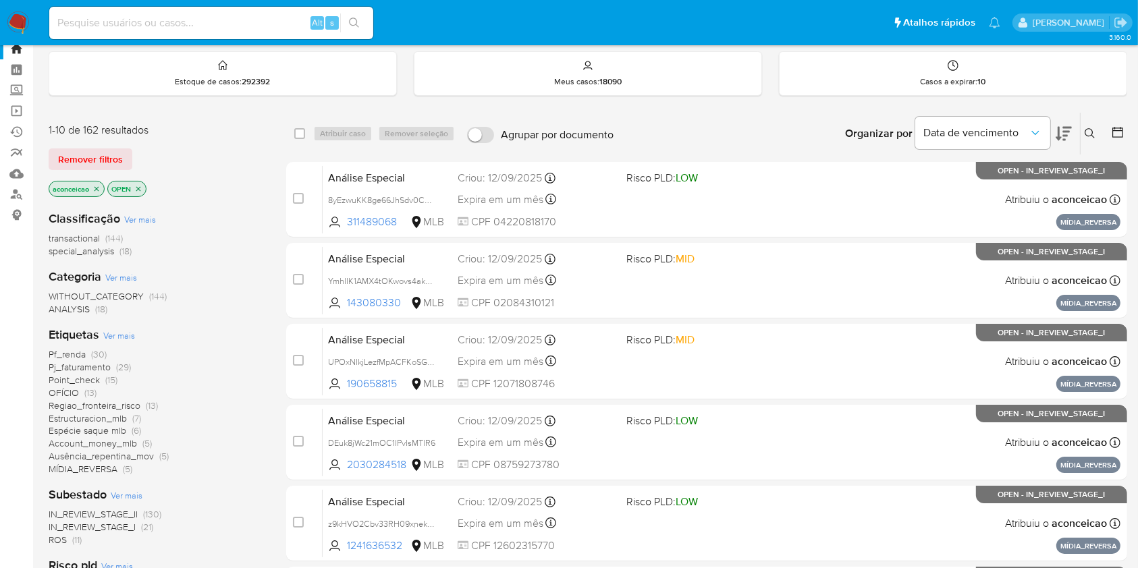
click at [94, 186] on icon "close-filter" at bounding box center [96, 189] width 8 height 8
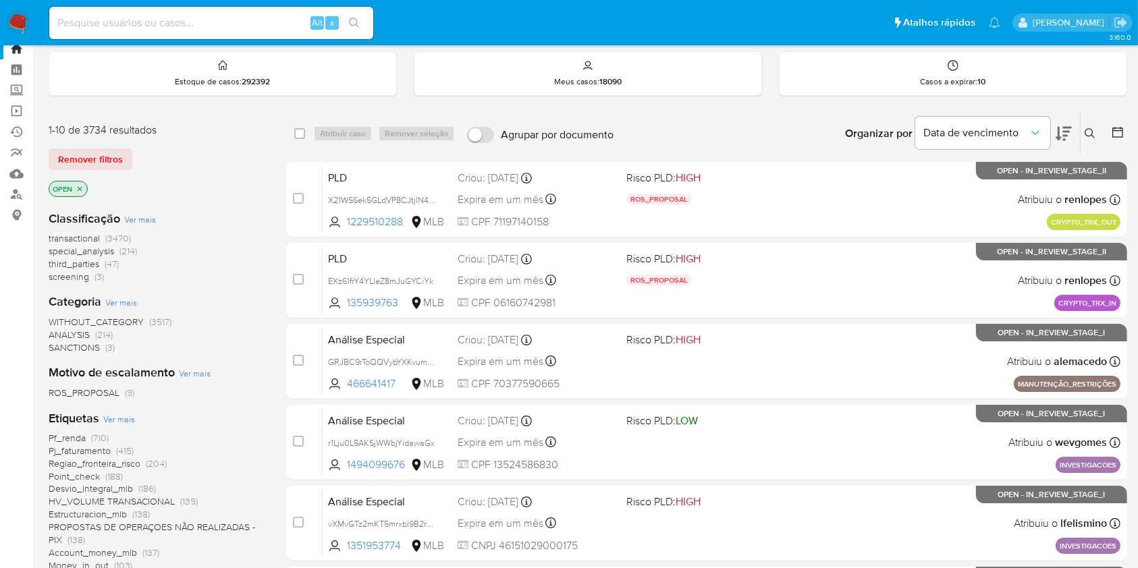
click at [94, 186] on div "OPEN" at bounding box center [157, 190] width 216 height 19
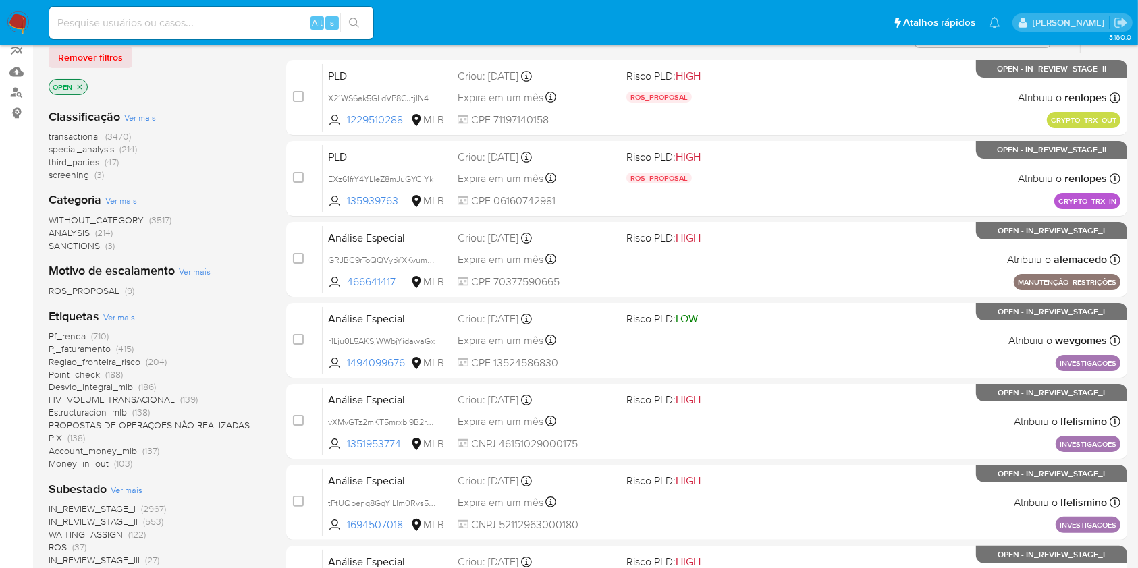
scroll to position [221, 0]
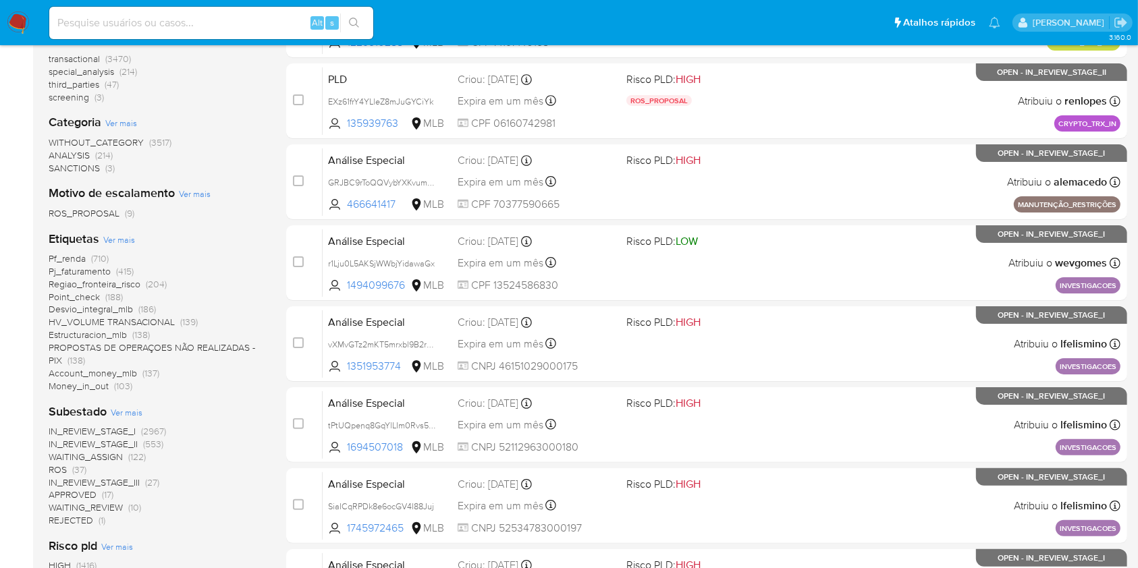
click at [61, 464] on span "ROS" at bounding box center [58, 470] width 18 height 14
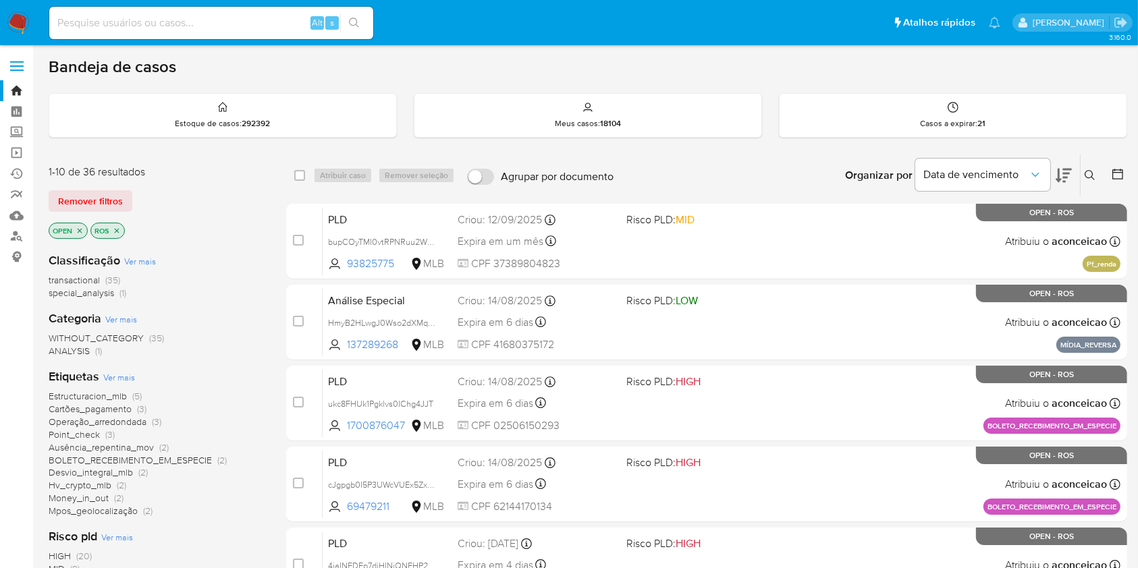
click at [1084, 170] on button at bounding box center [1092, 175] width 22 height 16
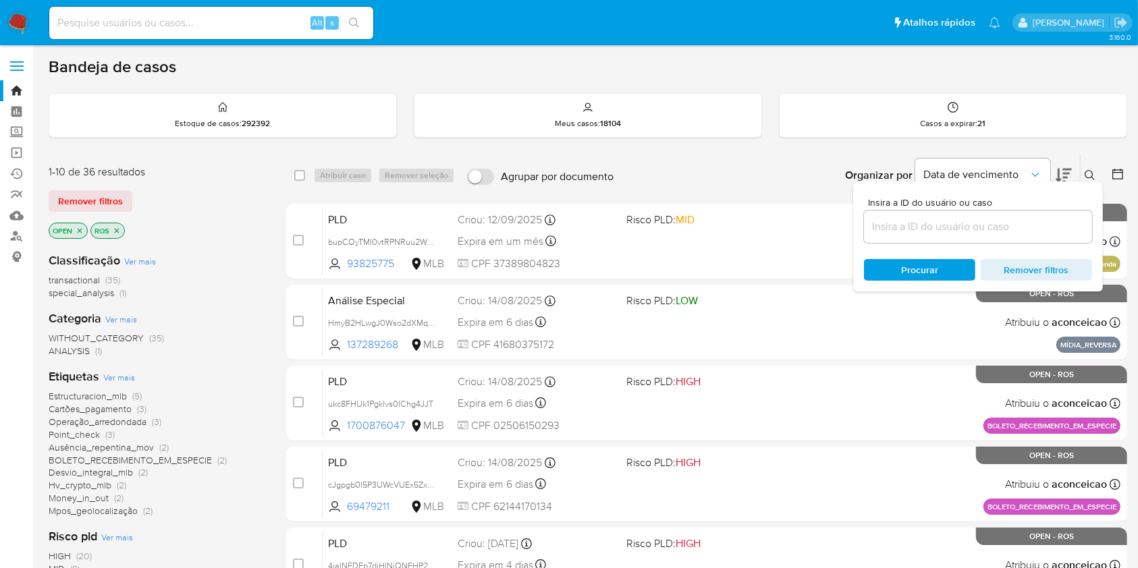
click at [1038, 228] on input at bounding box center [978, 227] width 228 height 18
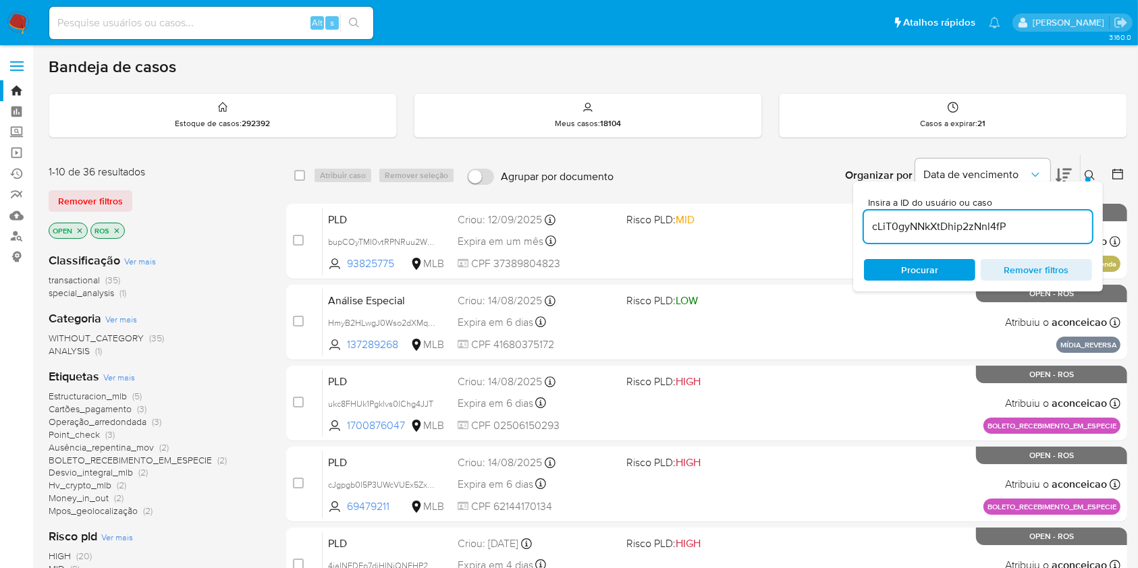
type input "cLiT0gyNNkXtDhip2zNnl4fP"
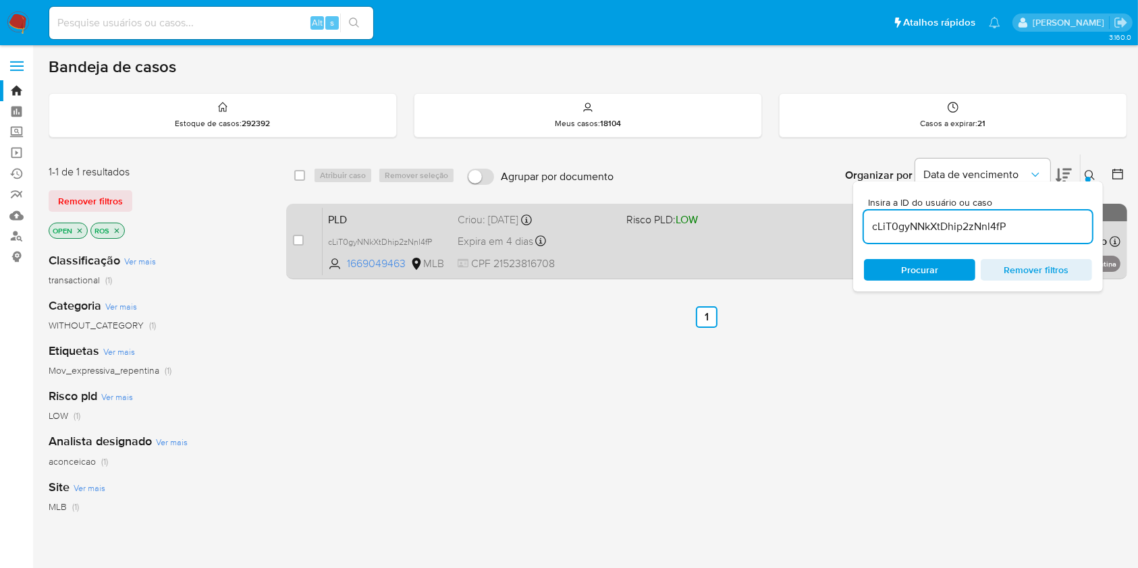
click at [620, 267] on div "PLD cLiT0gyNNkXtDhip2zNnl4fP 1669049463 MLB Risco PLD: LOW Criou: 12/08/2025 Cr…" at bounding box center [722, 241] width 798 height 68
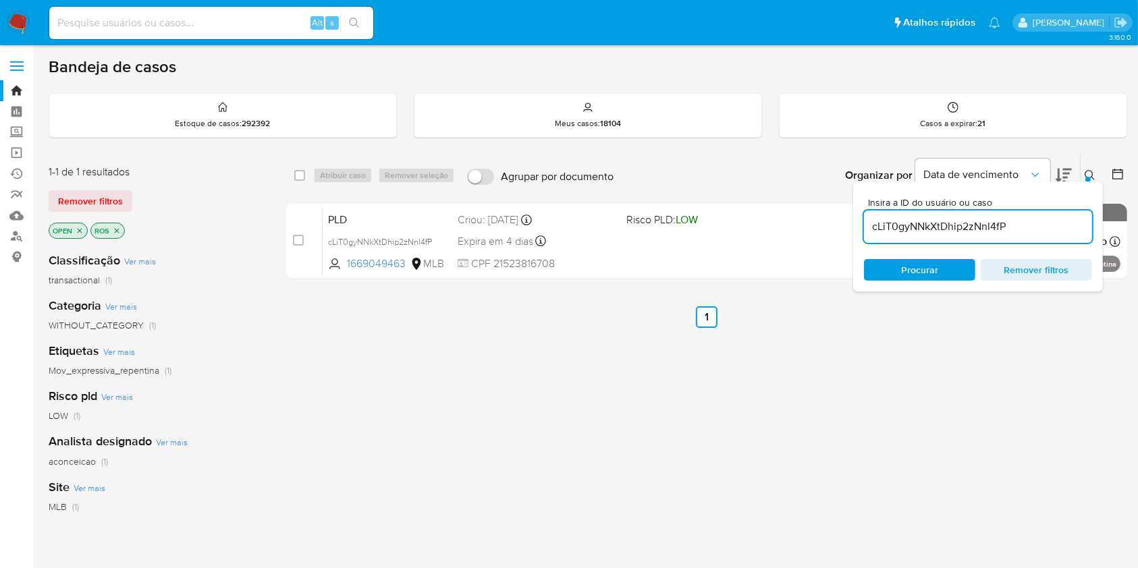
click at [1041, 238] on div "cLiT0gyNNkXtDhip2zNnl4fP" at bounding box center [978, 227] width 228 height 32
click at [1032, 228] on input "cLiT0gyNNkXtDhip2zNnl4fP" at bounding box center [978, 227] width 228 height 18
click at [1032, 228] on input at bounding box center [978, 227] width 228 height 18
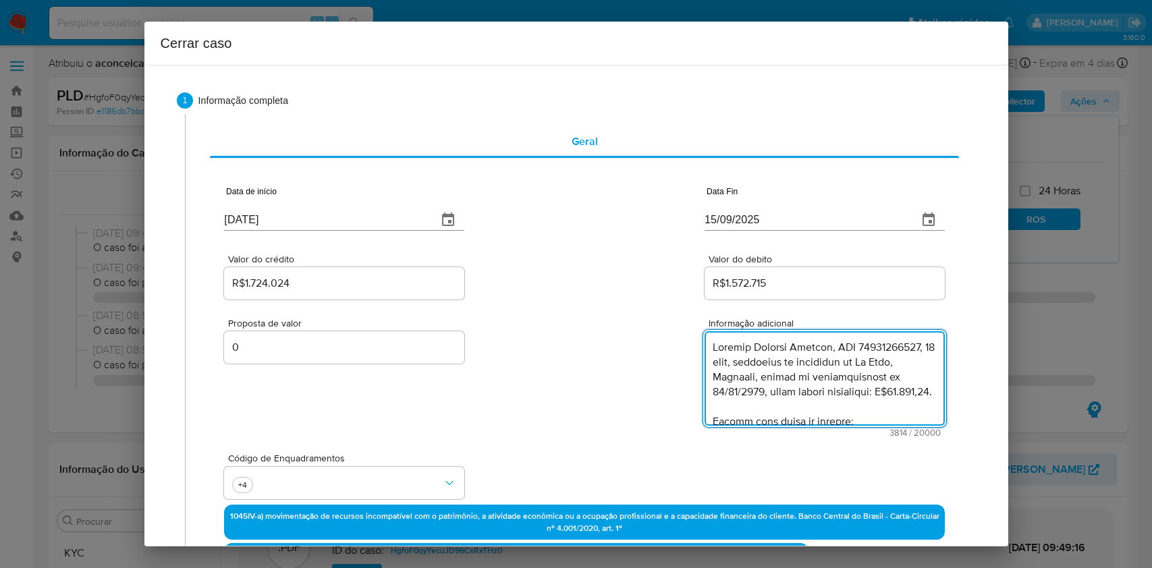
select select "10"
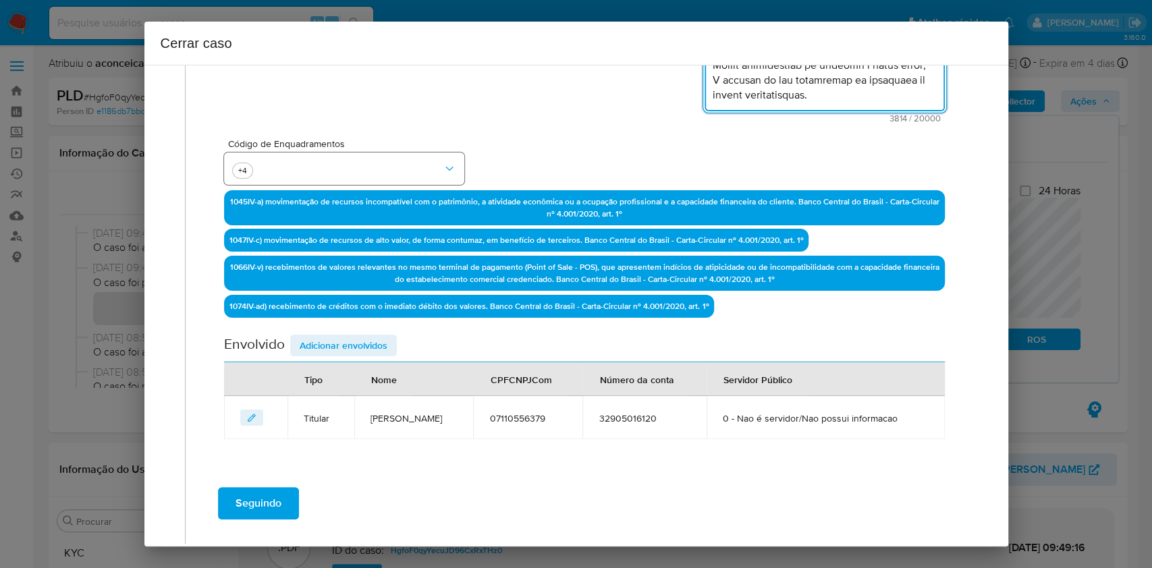
scroll to position [365, 0]
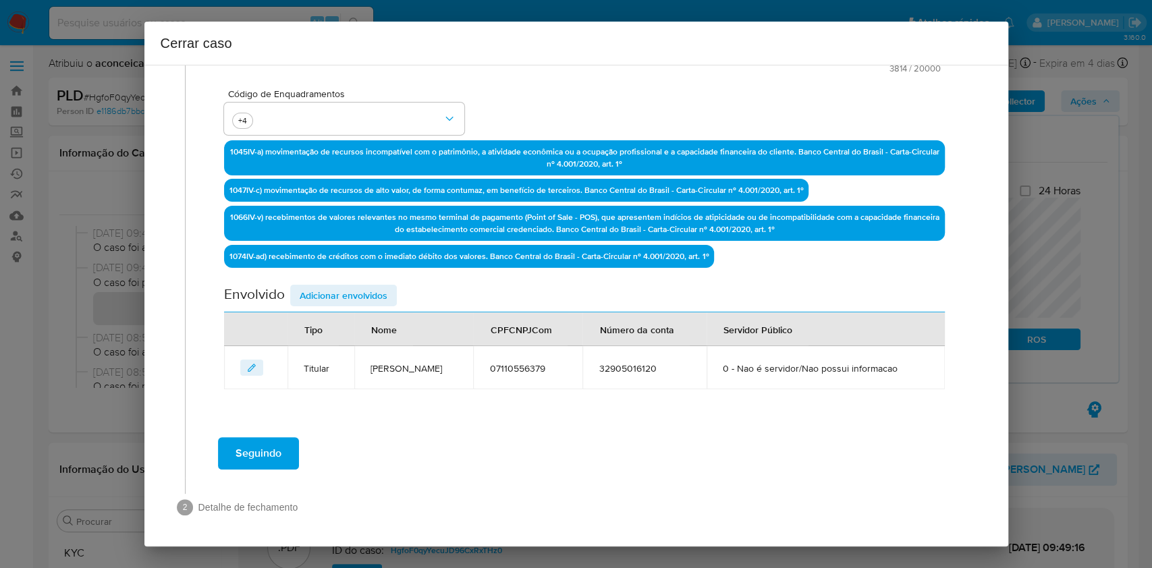
drag, startPoint x: 351, startPoint y: 300, endPoint x: 693, endPoint y: 328, distance: 343.4
click at [351, 301] on span "Adicionar envolvidos" at bounding box center [344, 295] width 88 height 19
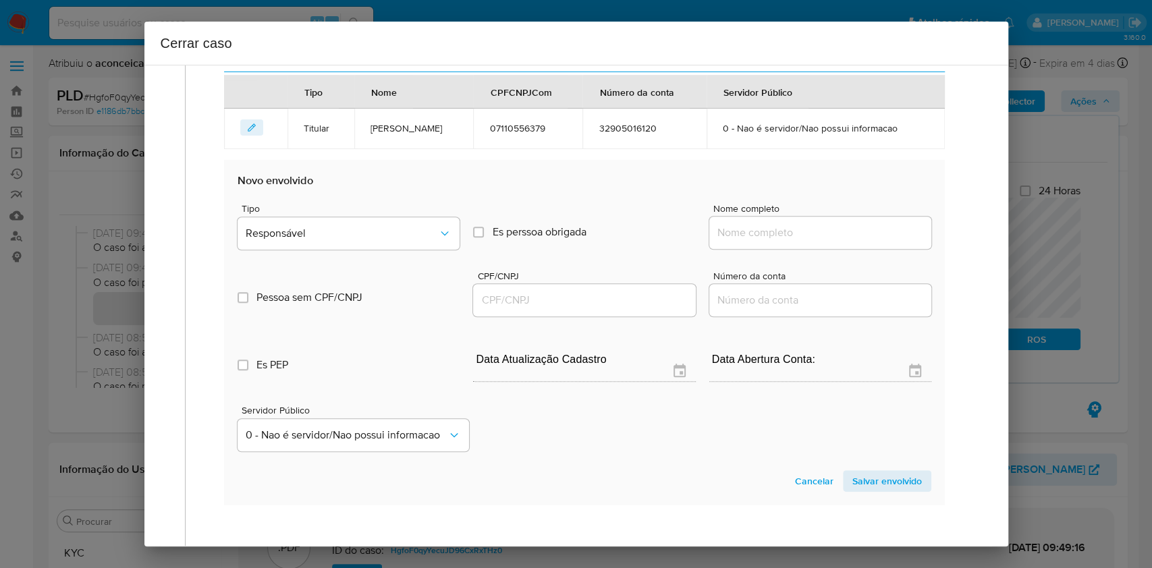
scroll to position [635, 0]
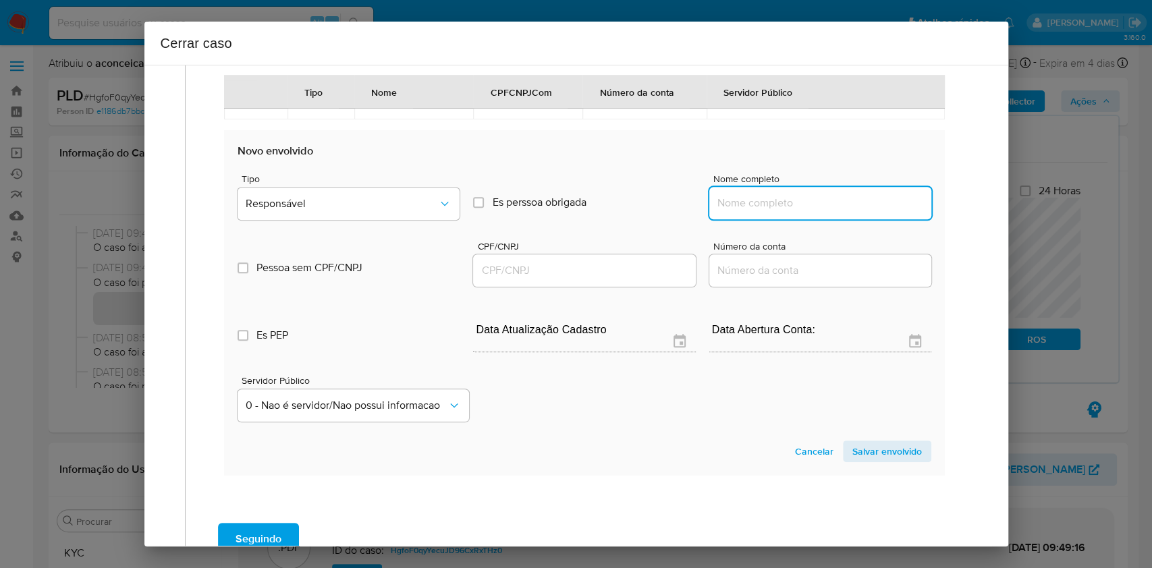
drag, startPoint x: 763, startPoint y: 197, endPoint x: 784, endPoint y: 207, distance: 23.0
click at [764, 200] on input "Nome completo" at bounding box center [821, 203] width 222 height 18
paste input "[PERSON_NAME], 22546526000104"
click at [836, 207] on input "[PERSON_NAME], 22546526000104" at bounding box center [821, 203] width 222 height 18
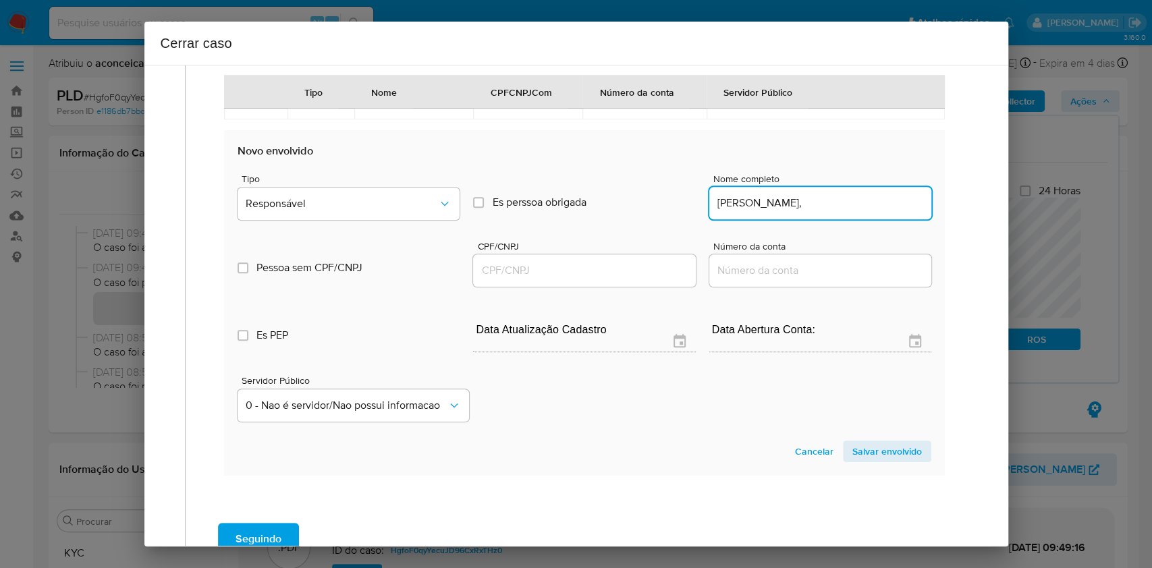
type input "[PERSON_NAME],"
click at [608, 279] on div at bounding box center [584, 271] width 222 height 32
click at [605, 269] on input "CPF/CNPJ" at bounding box center [584, 271] width 222 height 18
paste input "22546526000104"
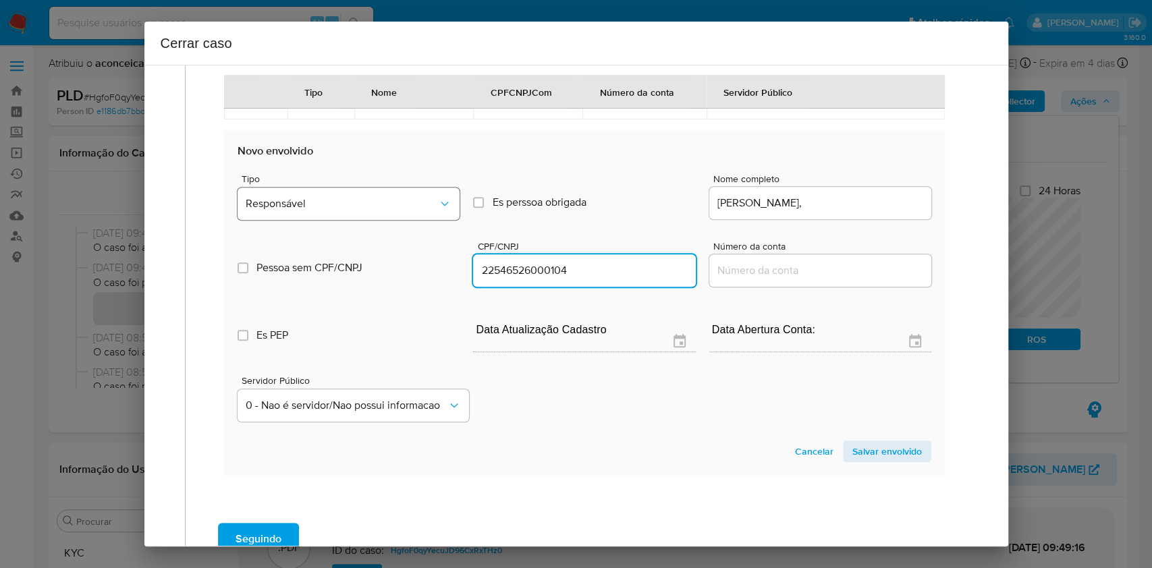
type input "22546526000104"
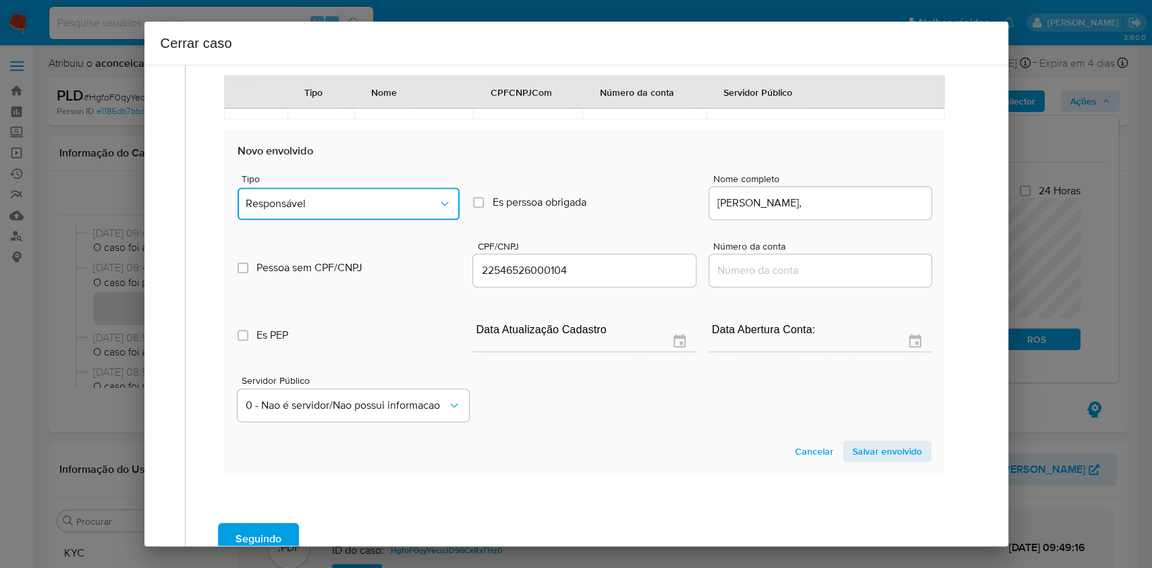
click at [379, 191] on button "Responsável" at bounding box center [349, 204] width 222 height 32
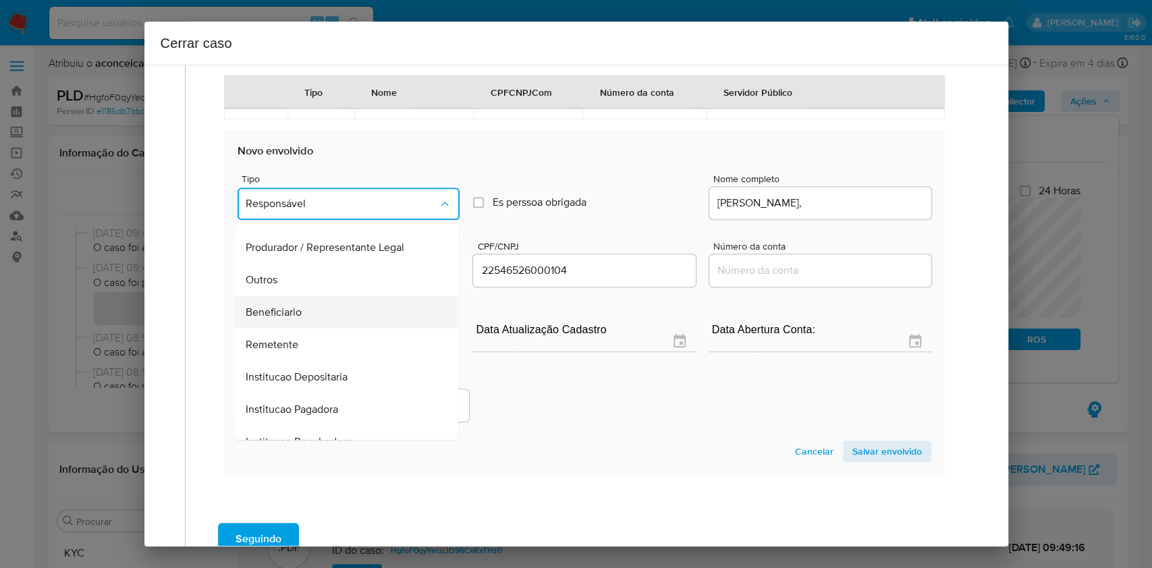
scroll to position [173, 0]
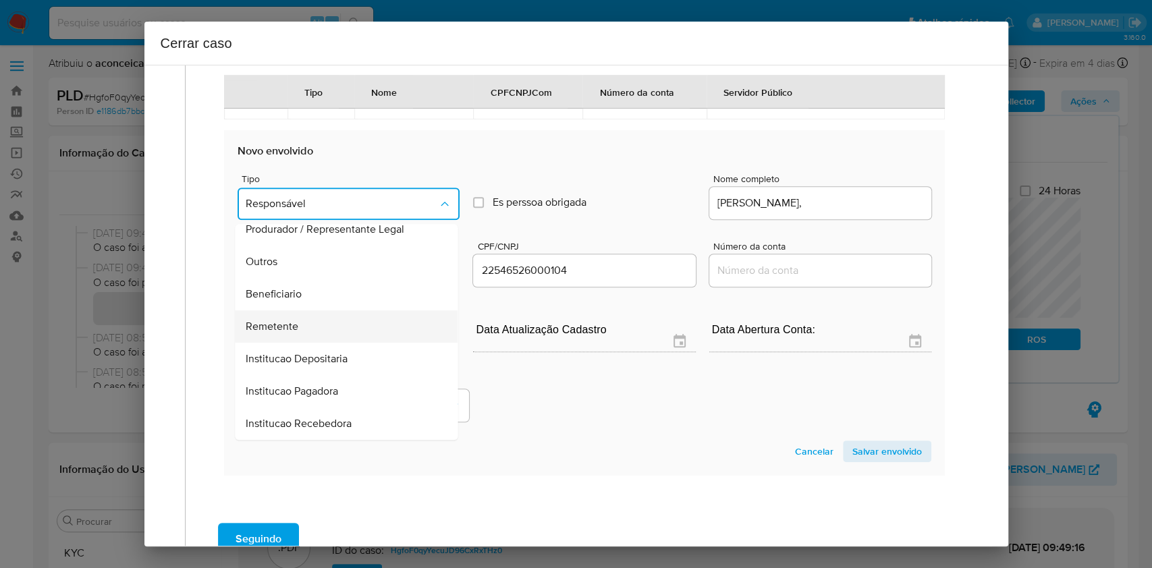
click at [325, 323] on div "Remetente" at bounding box center [342, 327] width 193 height 32
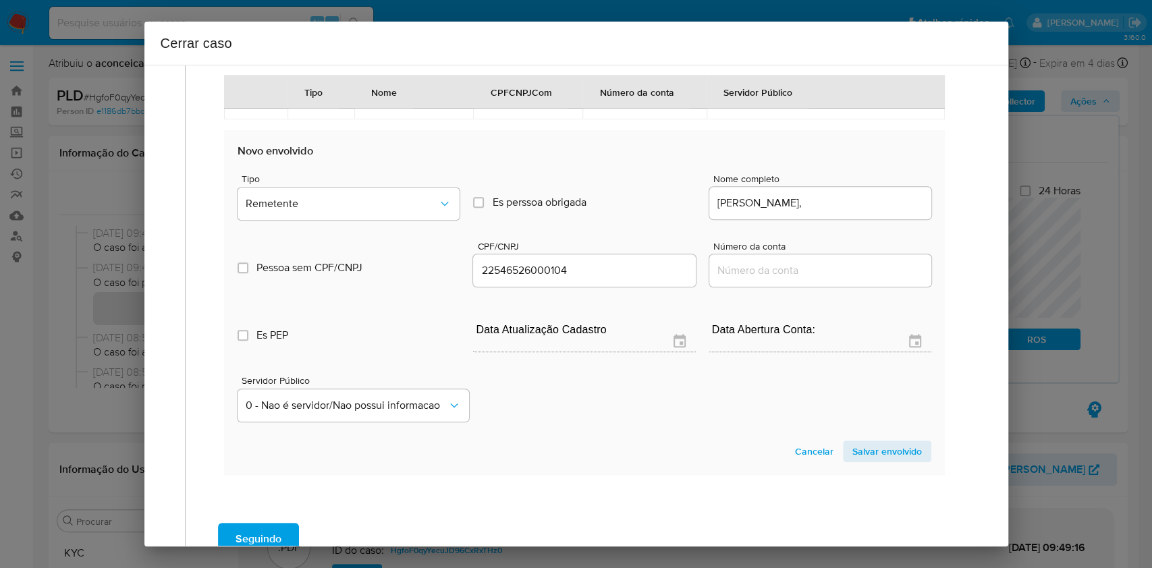
click at [897, 457] on span "Salvar envolvido" at bounding box center [888, 451] width 70 height 19
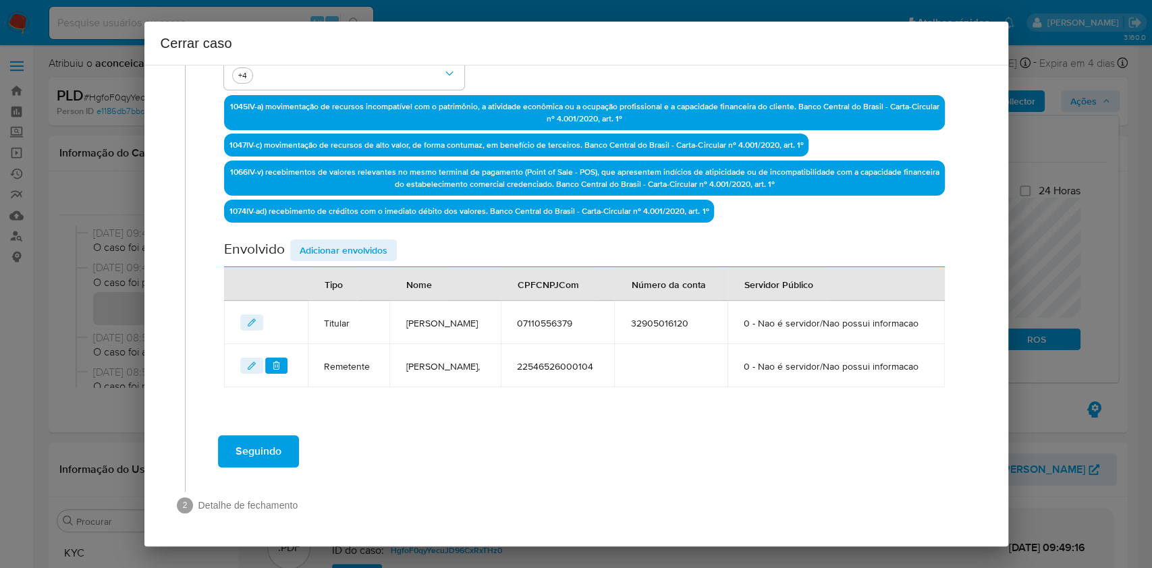
scroll to position [444, 0]
click at [361, 241] on span "Adicionar envolvidos" at bounding box center [344, 250] width 88 height 19
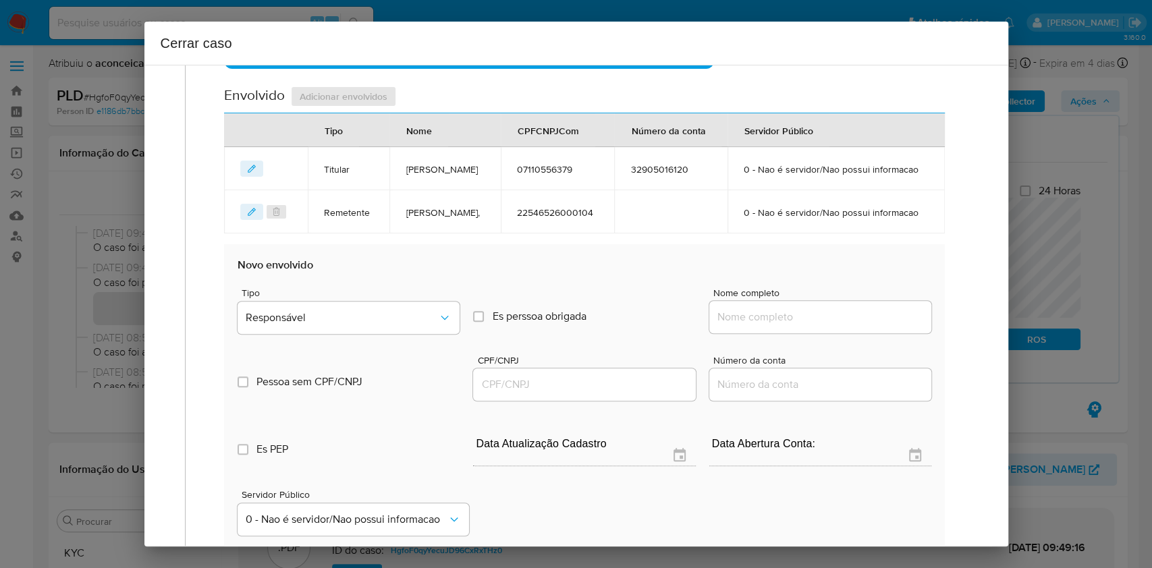
scroll to position [624, 0]
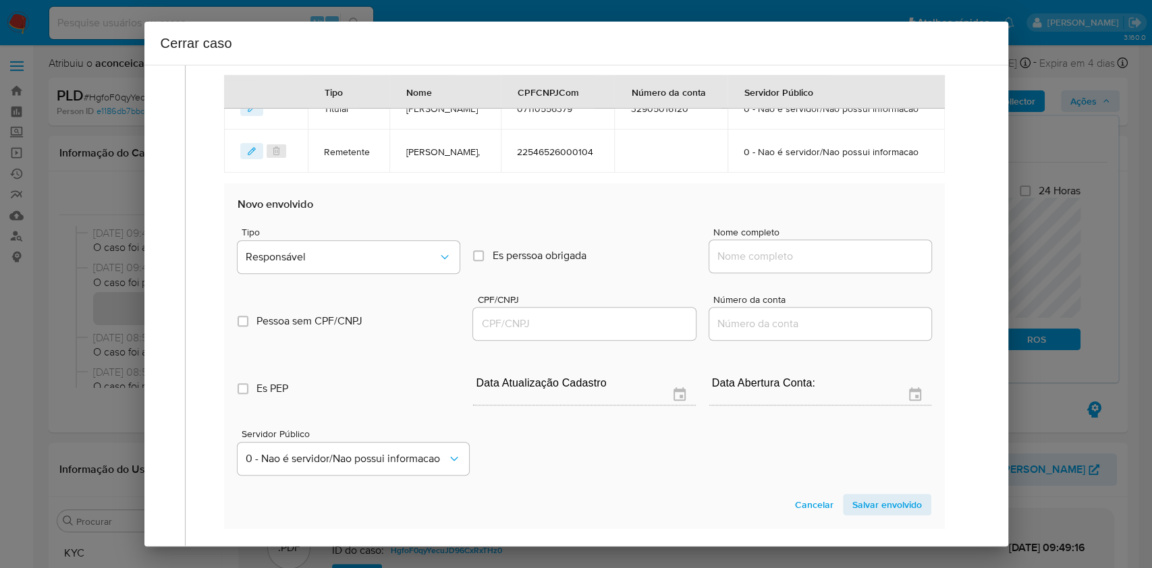
click at [799, 265] on input "Nome completo" at bounding box center [821, 257] width 222 height 18
paste input "V Ferreira, 36168841000150"
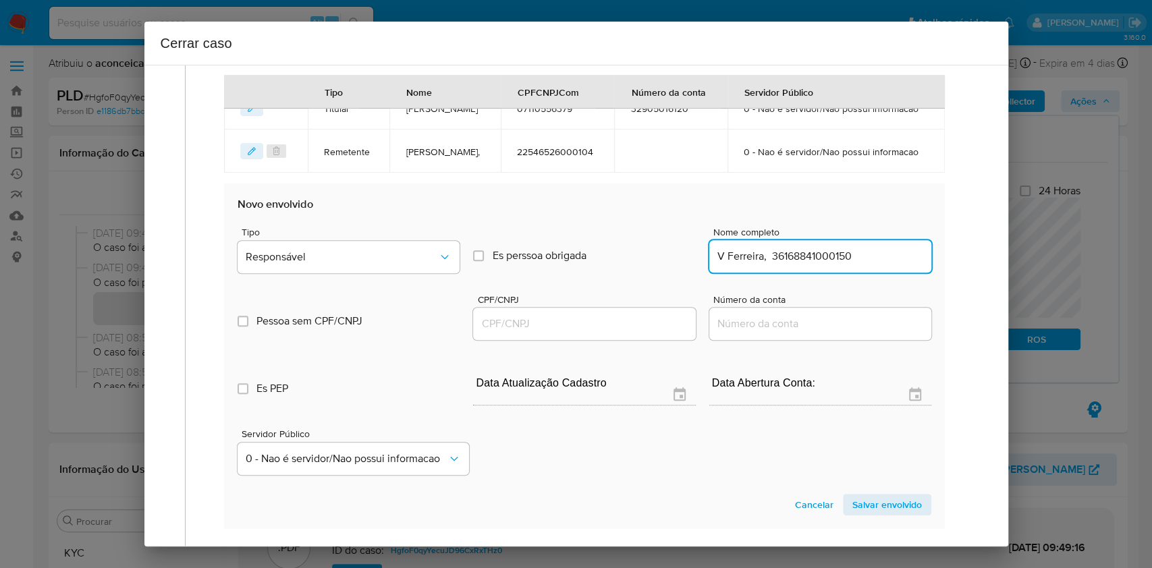
click at [847, 265] on input "V Ferreira, 36168841000150" at bounding box center [821, 257] width 222 height 18
type input "V Ferreira"
click at [589, 340] on div at bounding box center [584, 324] width 222 height 32
click at [576, 340] on div at bounding box center [584, 324] width 222 height 32
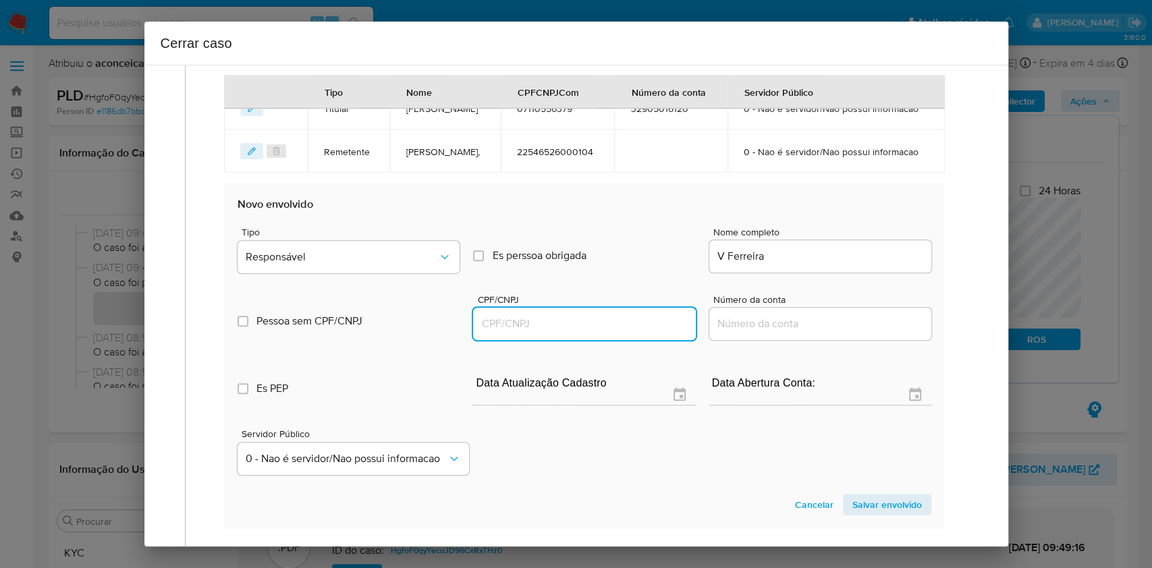
drag, startPoint x: 587, startPoint y: 355, endPoint x: 602, endPoint y: 344, distance: 18.4
click at [587, 333] on input "CPF/CNPJ" at bounding box center [584, 324] width 222 height 18
paste input "36168841000150"
type input "36168841000150"
drag, startPoint x: 388, startPoint y: 302, endPoint x: 393, endPoint y: 297, distance: 7.2
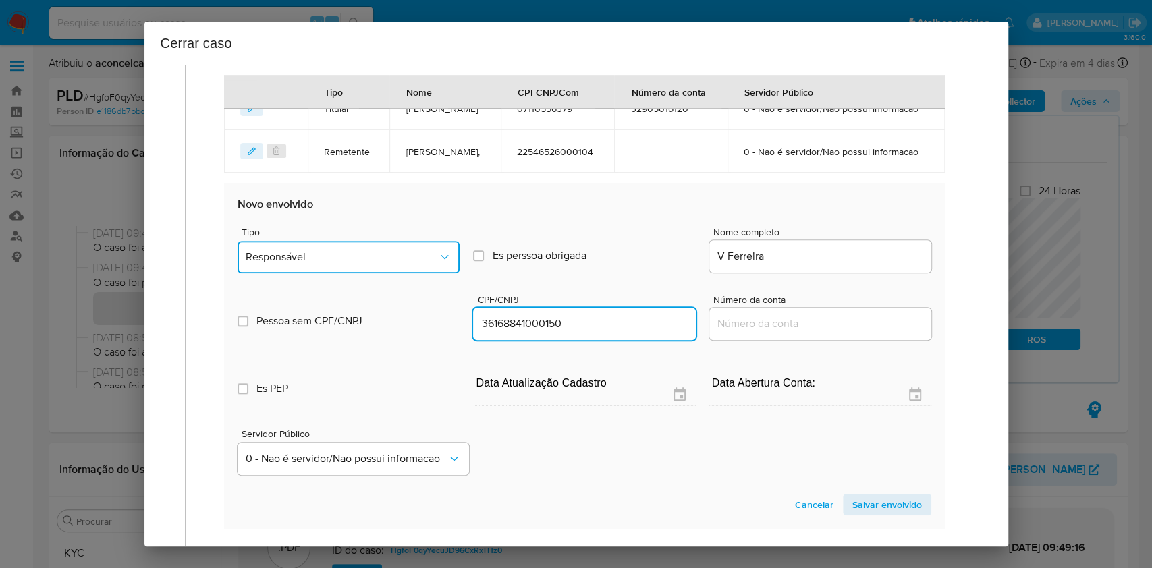
click at [388, 273] on button "Responsável" at bounding box center [349, 257] width 222 height 32
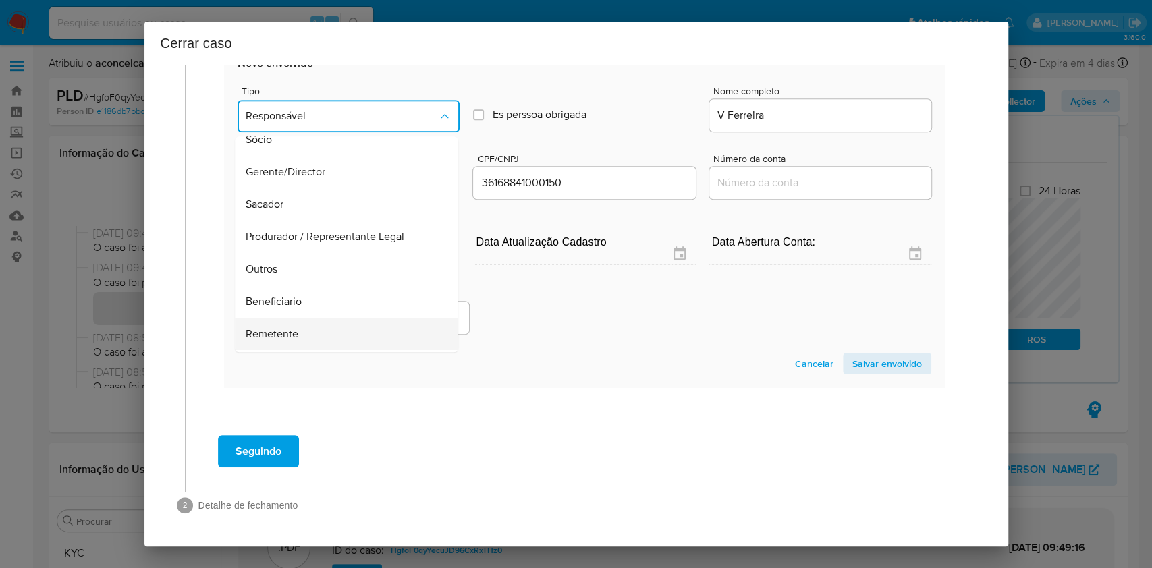
scroll to position [173, 0]
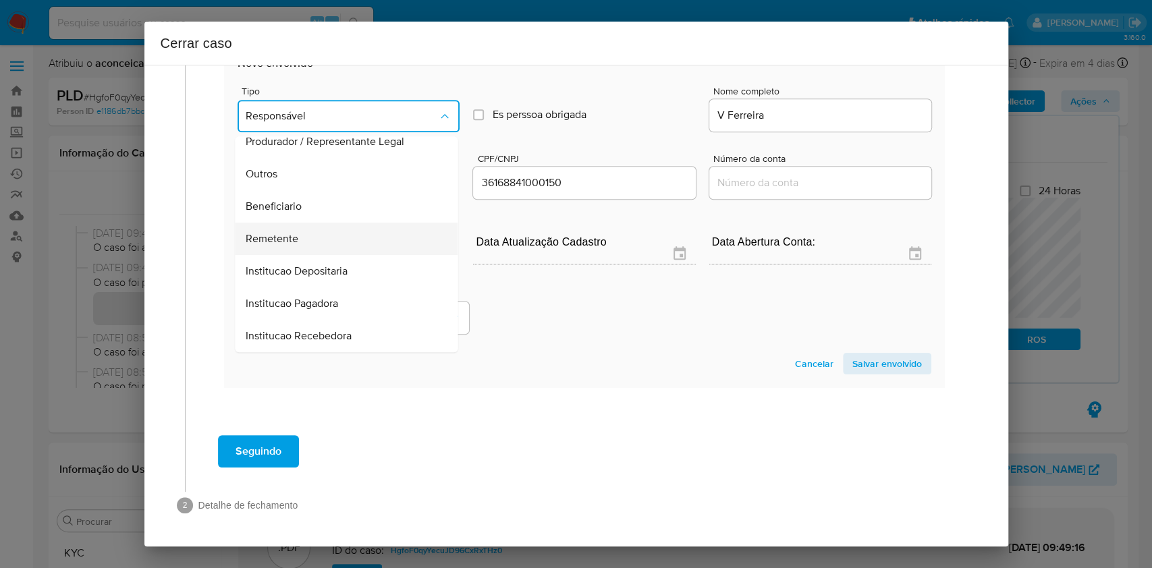
click at [335, 240] on div "Remetente" at bounding box center [342, 239] width 193 height 32
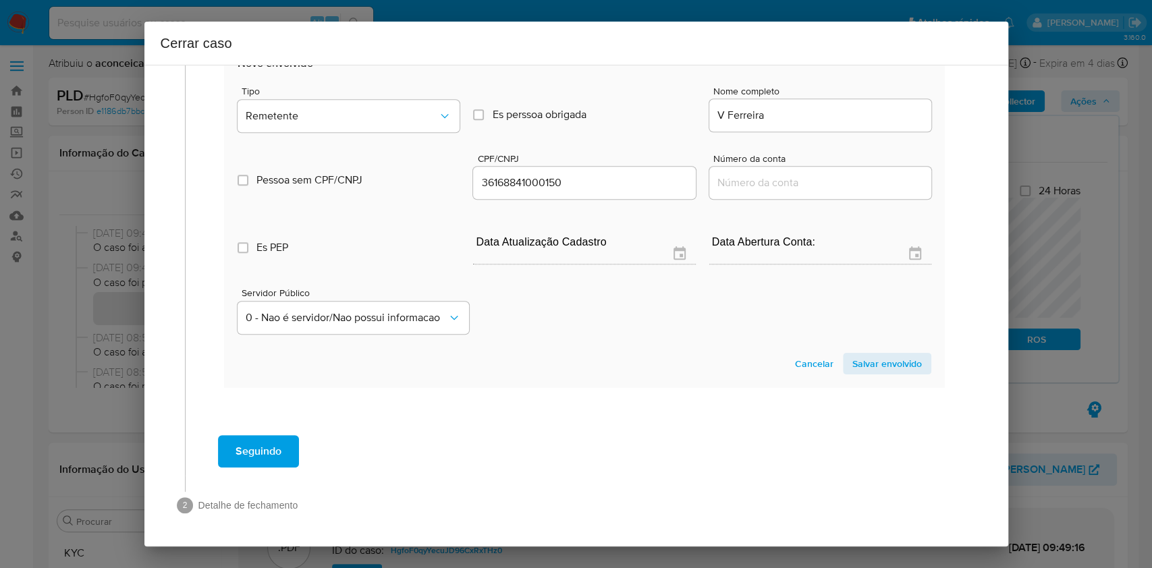
drag, startPoint x: 870, startPoint y: 367, endPoint x: 756, endPoint y: 304, distance: 129.6
click at [870, 367] on span "Salvar envolvido" at bounding box center [888, 363] width 70 height 19
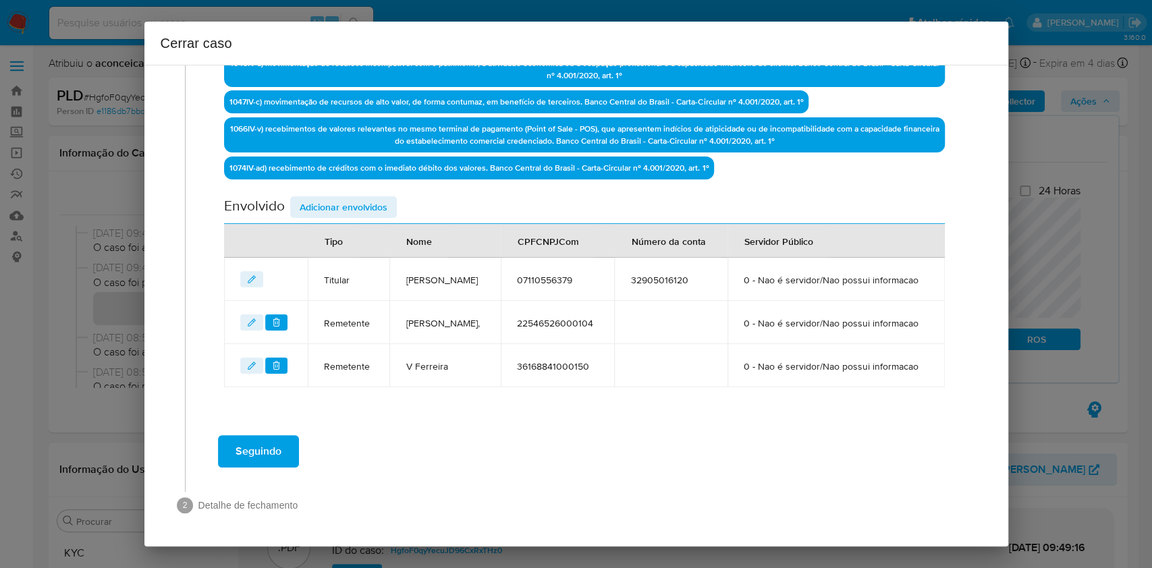
scroll to position [500, 0]
click at [382, 198] on span "Adicionar envolvidos" at bounding box center [344, 207] width 88 height 19
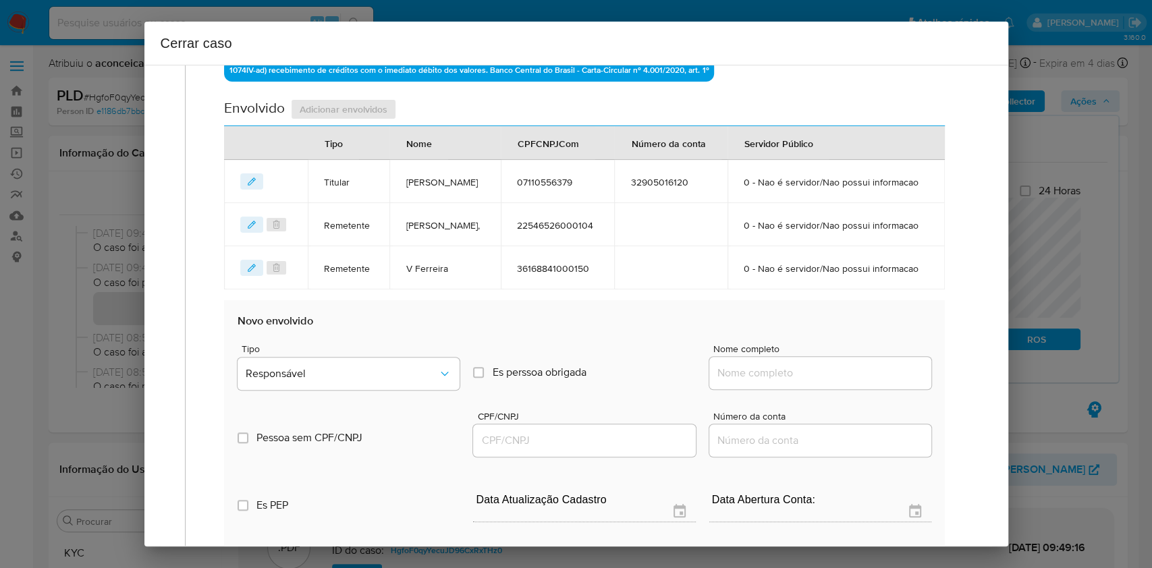
scroll to position [589, 0]
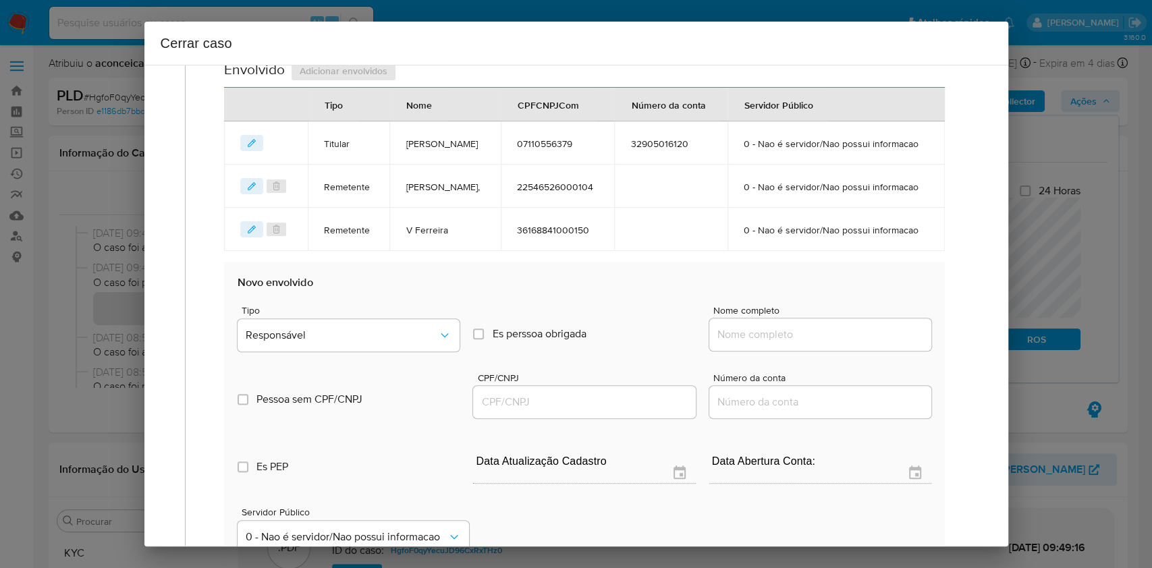
click at [878, 351] on div at bounding box center [821, 335] width 222 height 32
drag, startPoint x: 869, startPoint y: 379, endPoint x: 884, endPoint y: 377, distance: 15.0
click at [869, 344] on input "Nome completo" at bounding box center [821, 335] width 222 height 18
paste input "[PERSON_NAME], 00147038316"
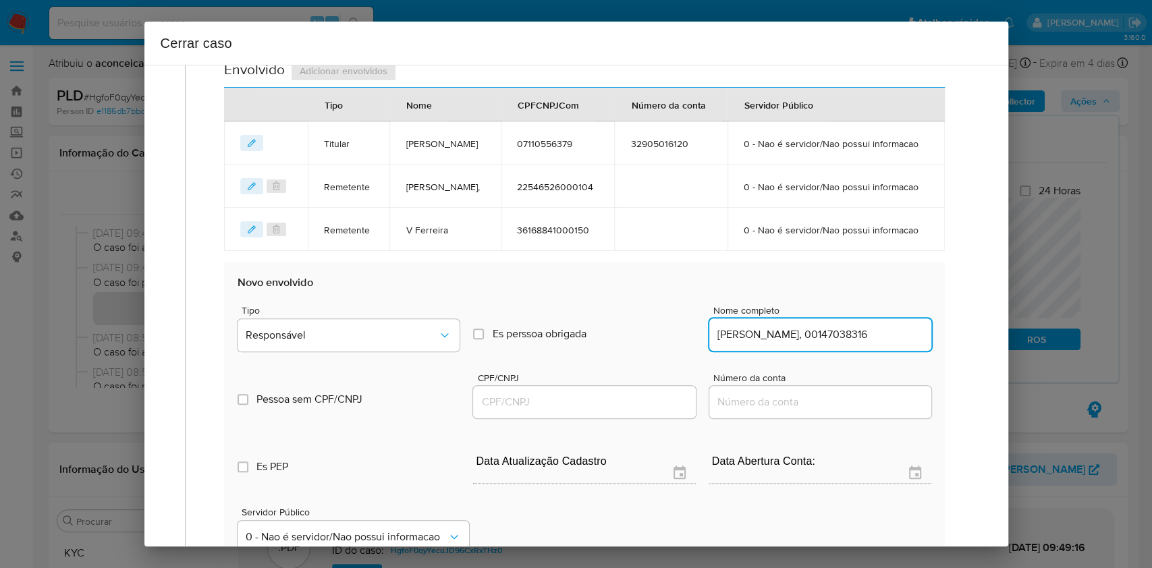
scroll to position [0, 14]
click at [884, 344] on input "[PERSON_NAME], 00147038316" at bounding box center [821, 335] width 222 height 18
type input "Paulo Ricardo Costa De Sousa"
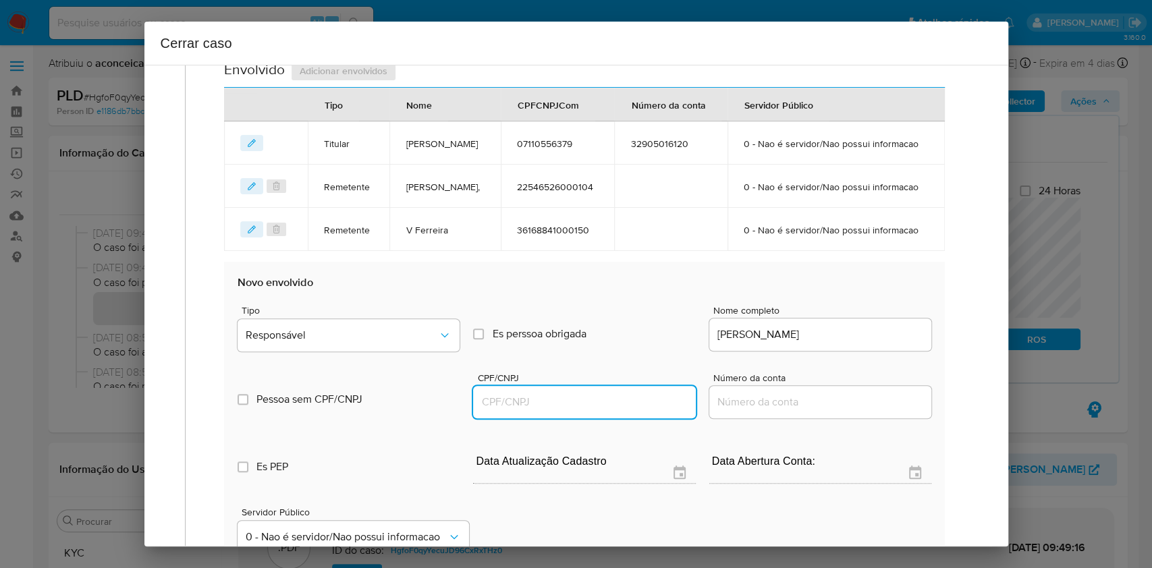
drag, startPoint x: 637, startPoint y: 451, endPoint x: 649, endPoint y: 446, distance: 13.3
click at [637, 411] on input "CPF/CNPJ" at bounding box center [584, 403] width 222 height 18
paste input "00147038316"
type input "147038316"
drag, startPoint x: 421, startPoint y: 339, endPoint x: 416, endPoint y: 362, distance: 23.6
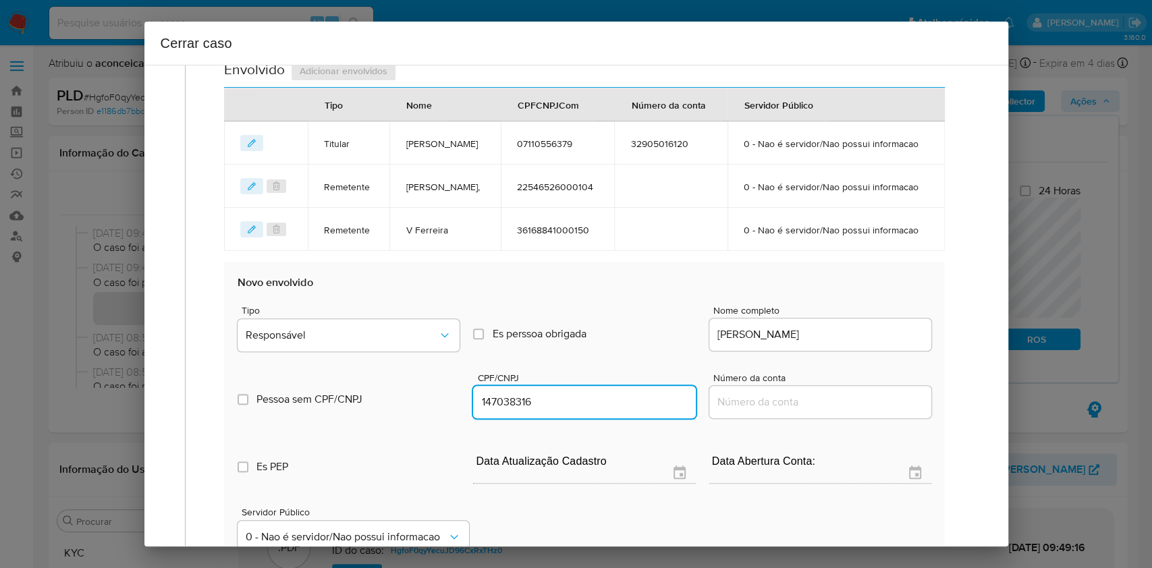
click at [421, 344] on div "Tipo Responsável Es perssoa obrigada Is PObrigada Nome completo Paulo Ricardo C…" at bounding box center [584, 324] width 693 height 68
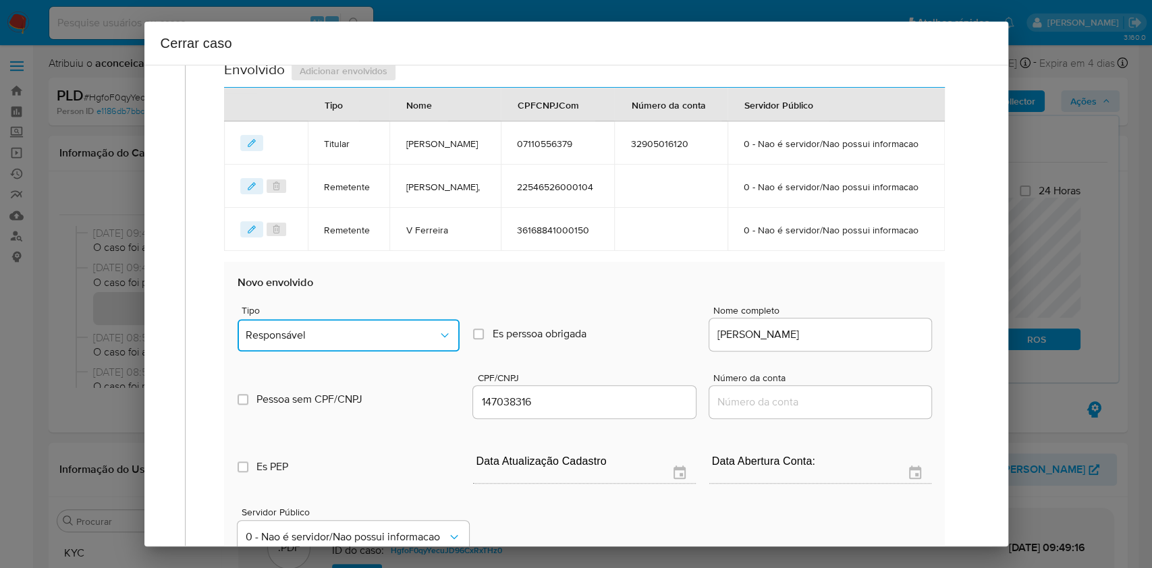
click at [417, 342] on span "Responsável" at bounding box center [342, 336] width 192 height 14
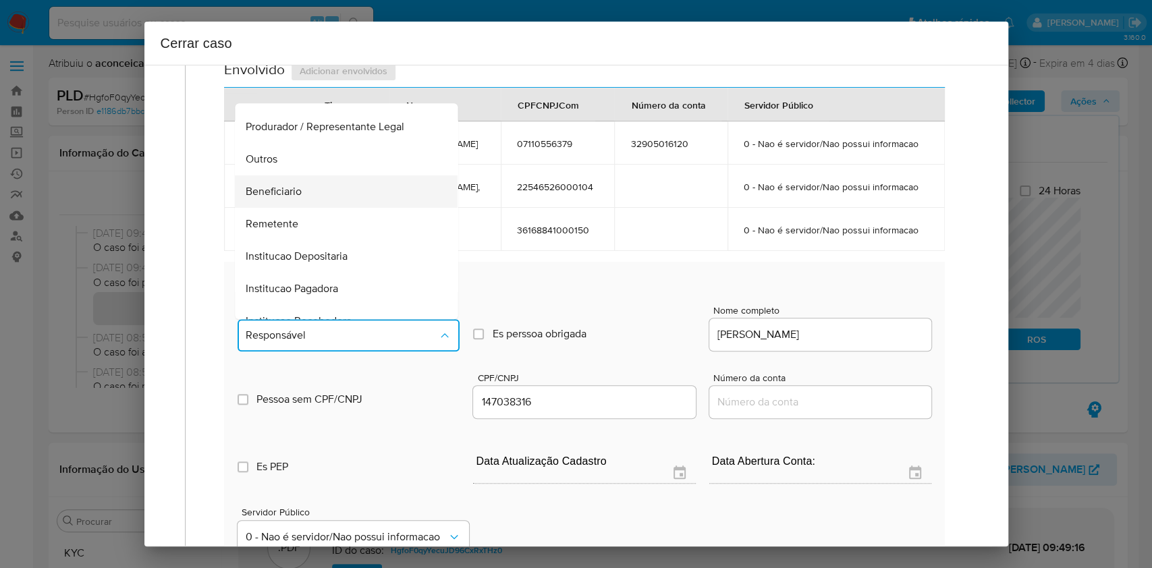
scroll to position [173, 0]
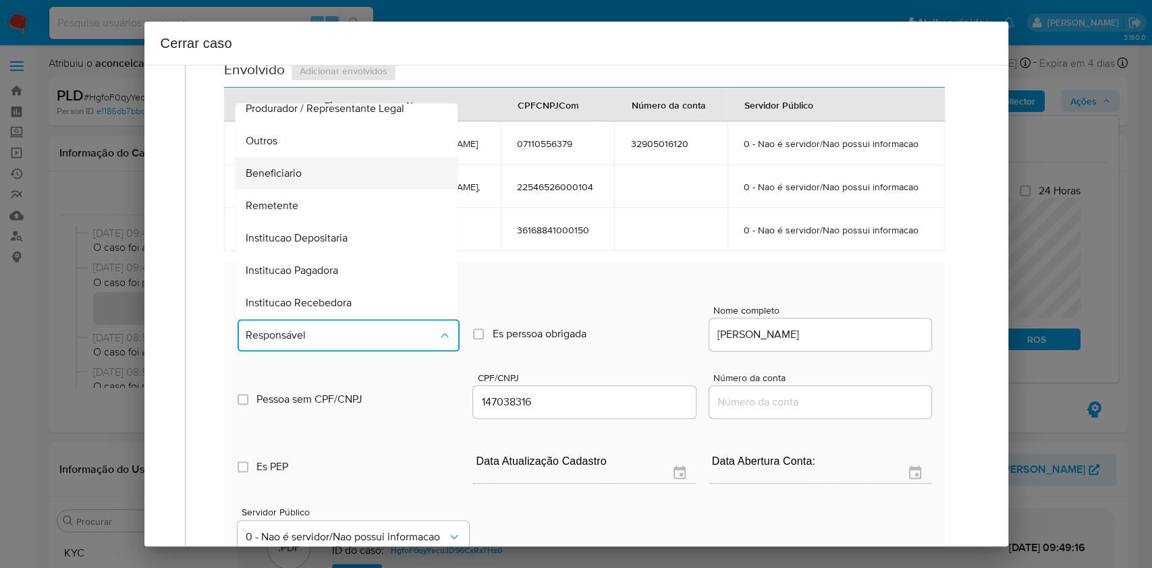
click at [309, 190] on div "Beneficiario" at bounding box center [342, 173] width 193 height 32
type input "00147038316"
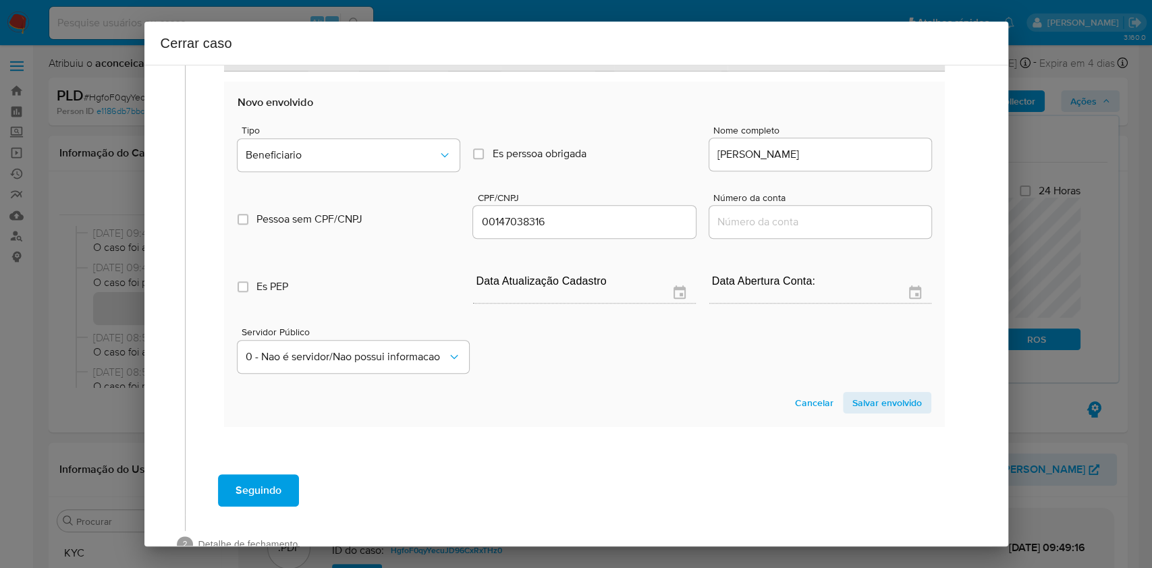
drag, startPoint x: 858, startPoint y: 450, endPoint x: 869, endPoint y: 433, distance: 19.5
click at [859, 412] on span "Salvar envolvido" at bounding box center [888, 403] width 70 height 19
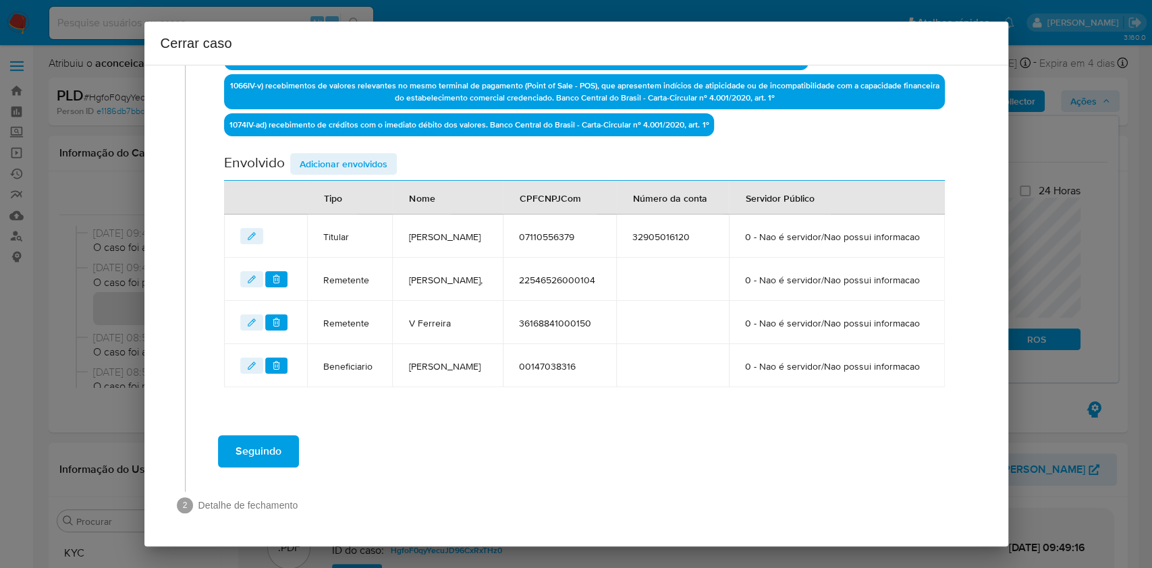
scroll to position [555, 0]
click at [340, 155] on span "Adicionar envolvidos" at bounding box center [344, 164] width 88 height 19
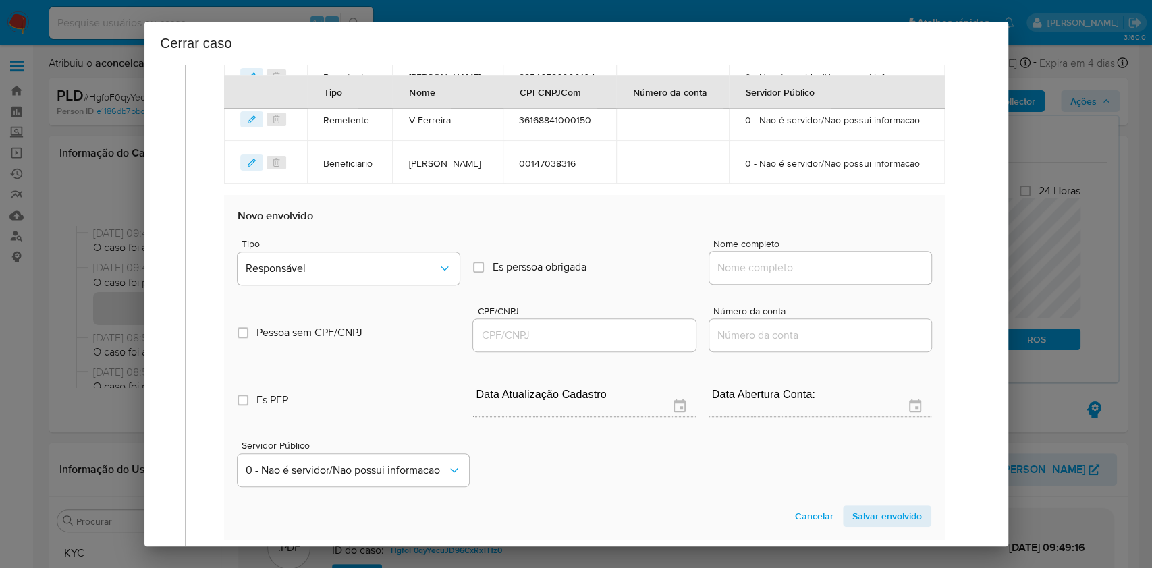
scroll to position [735, 0]
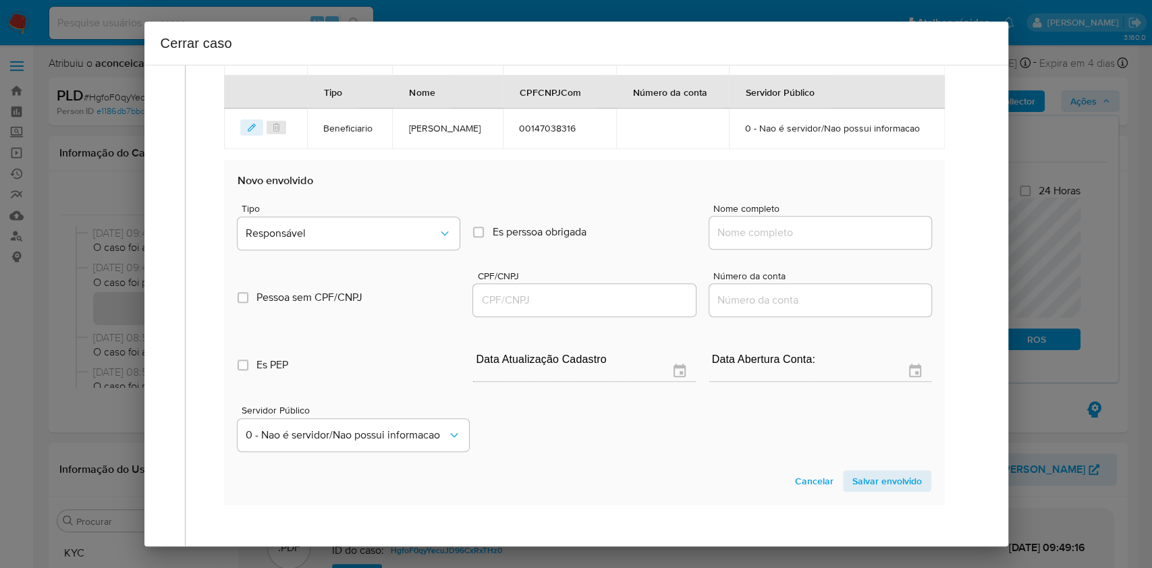
click at [820, 255] on div "Nome completo" at bounding box center [821, 229] width 222 height 51
drag, startPoint x: 826, startPoint y: 290, endPoint x: 841, endPoint y: 292, distance: 15.1
click at [826, 242] on input "Nome completo" at bounding box center [821, 233] width 222 height 18
paste input "Jose Ribamar Gomes Junior, 94305641291"
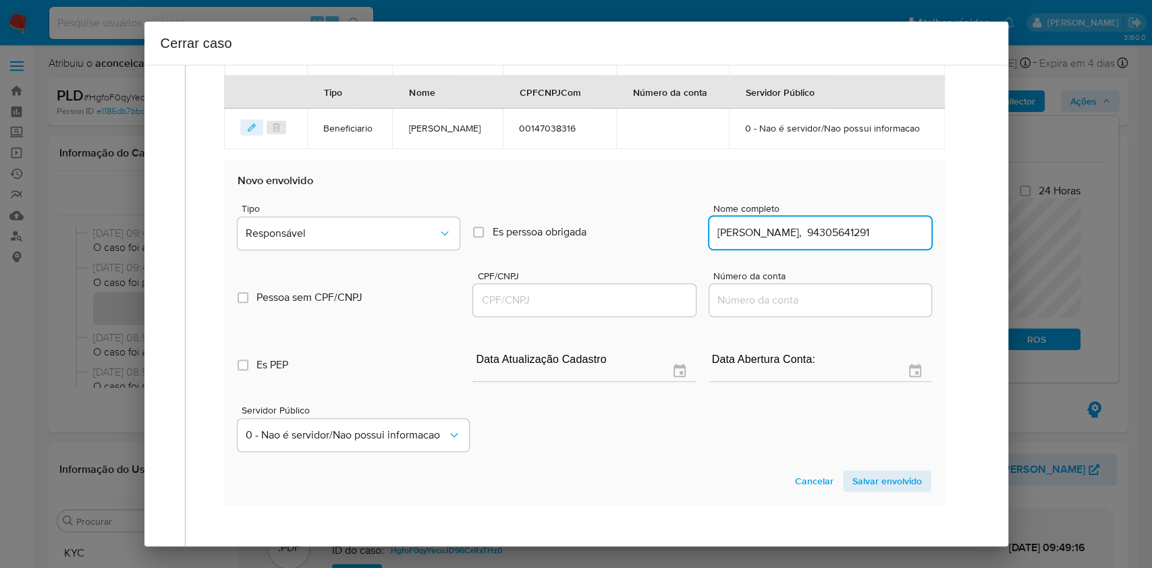
scroll to position [0, 1]
drag, startPoint x: 841, startPoint y: 292, endPoint x: 863, endPoint y: 302, distance: 24.2
click at [863, 249] on div "Jose Ribamar Gomes Junior, 94305641291" at bounding box center [821, 233] width 222 height 32
click at [863, 242] on input "Jose Ribamar Gomes Junior, 94305641291" at bounding box center [821, 233] width 222 height 18
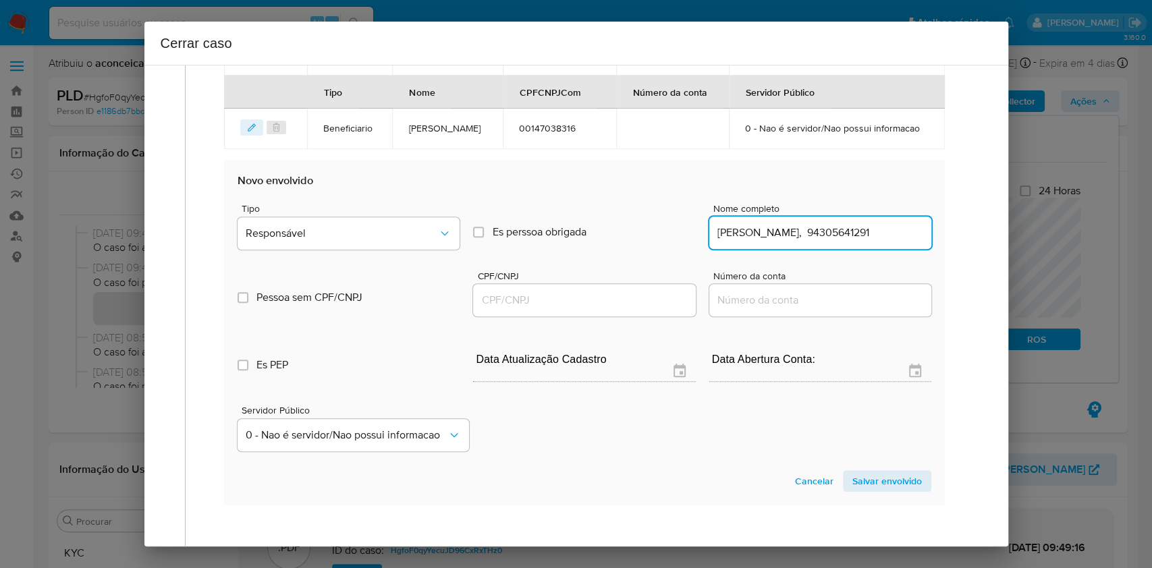
click at [863, 242] on input "Jose Ribamar Gomes Junior, 94305641291" at bounding box center [821, 233] width 222 height 18
type input "Jose Ribamar Gomes Junior"
drag, startPoint x: 622, startPoint y: 365, endPoint x: 670, endPoint y: 347, distance: 51.0
click at [622, 309] on input "CPF/CNPJ" at bounding box center [584, 301] width 222 height 18
paste input "94305641291"
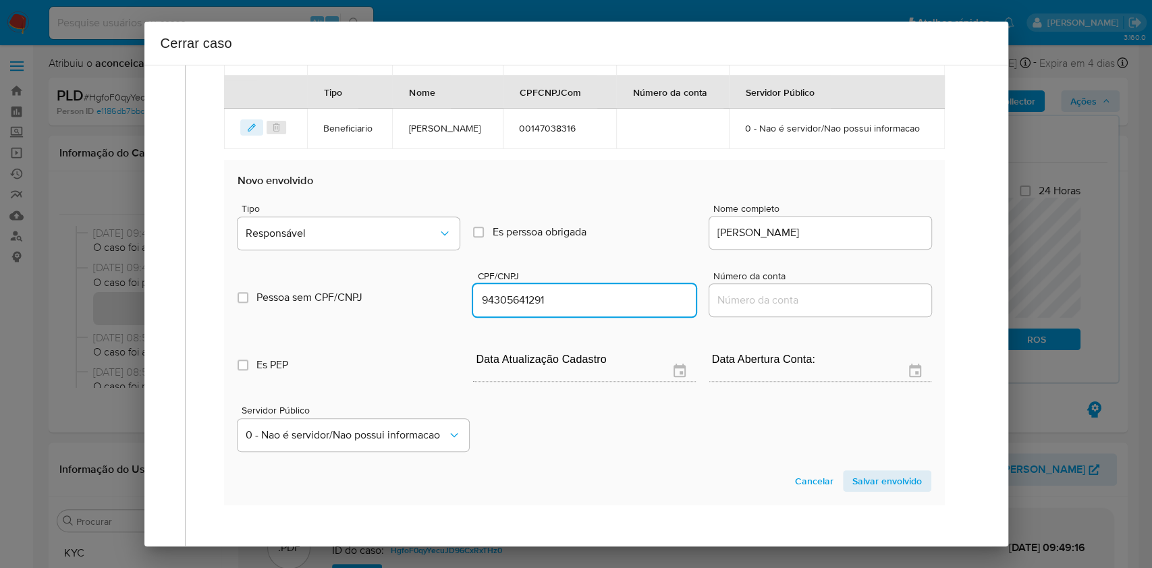
type input "94305641291"
drag, startPoint x: 364, startPoint y: 244, endPoint x: 367, endPoint y: 263, distance: 19.8
click at [364, 187] on h3 "Novo envolvido" at bounding box center [584, 181] width 693 height 14
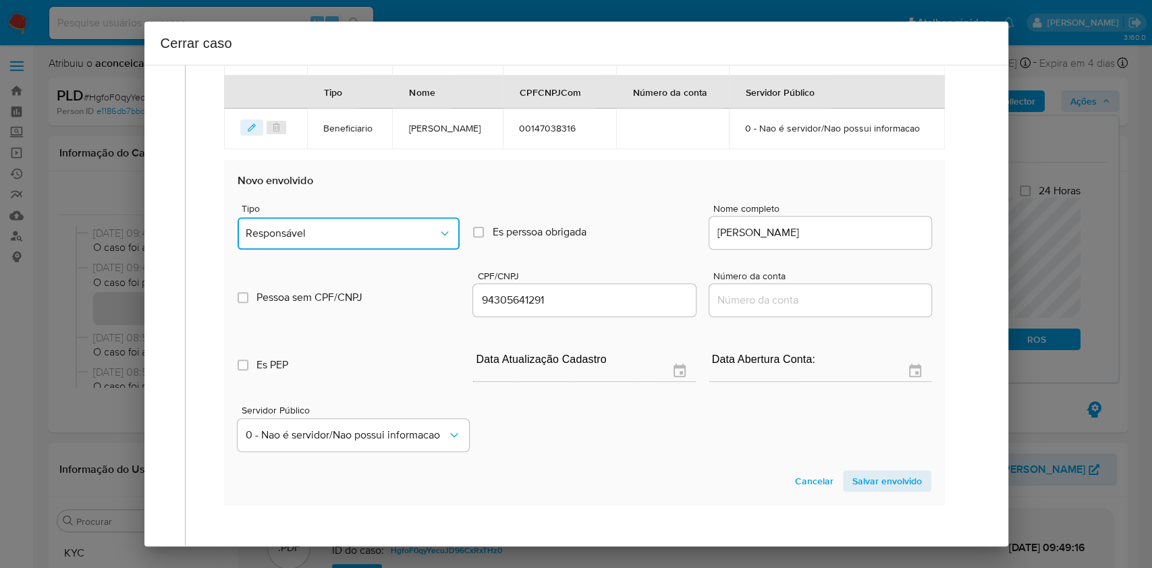
click at [383, 240] on span "Responsável" at bounding box center [342, 234] width 192 height 14
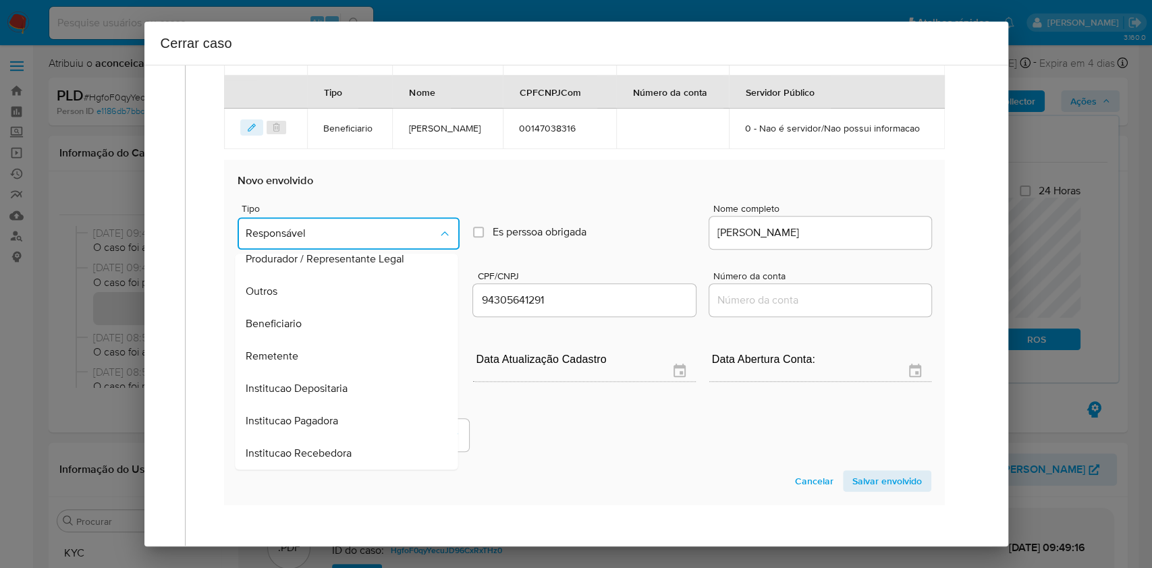
drag, startPoint x: 321, startPoint y: 379, endPoint x: 677, endPoint y: 417, distance: 358.5
click at [321, 340] on div "Beneficiario" at bounding box center [342, 324] width 193 height 32
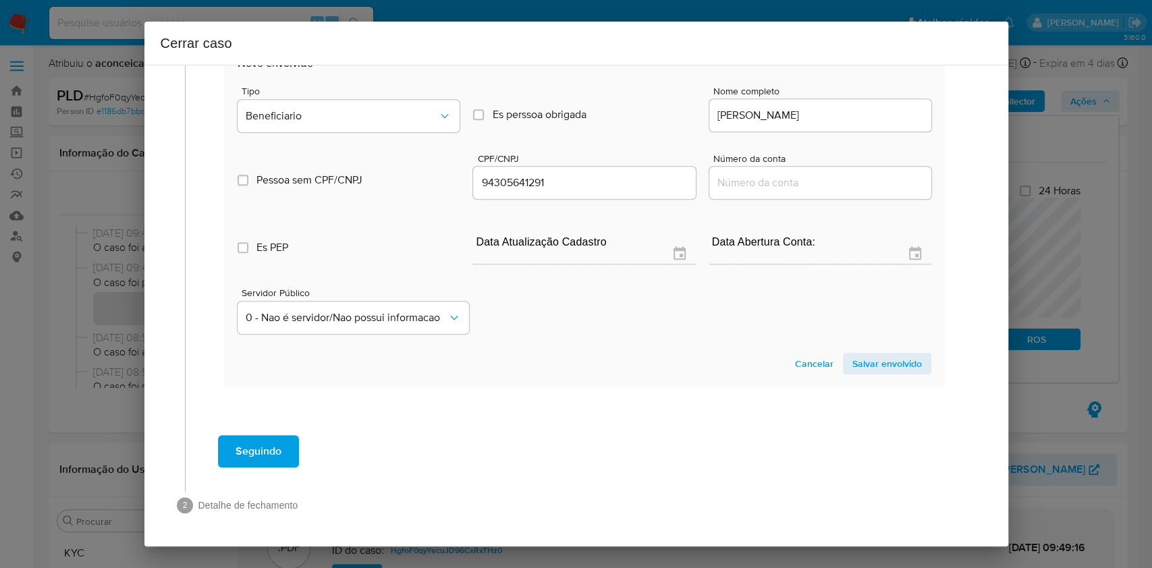
click at [880, 367] on span "Salvar envolvido" at bounding box center [888, 363] width 70 height 19
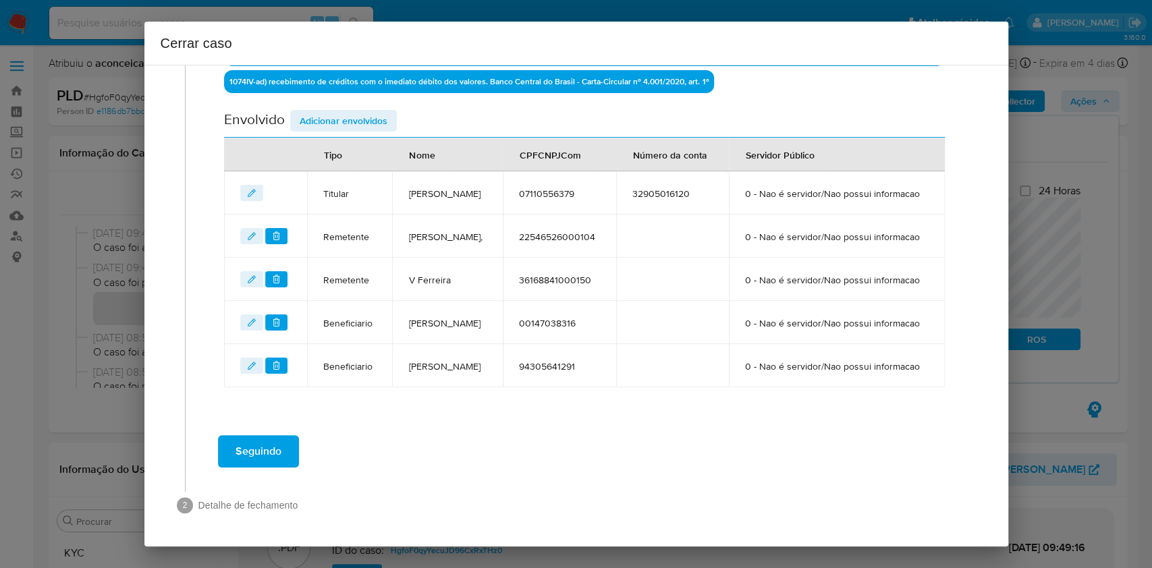
drag, startPoint x: 274, startPoint y: 448, endPoint x: 281, endPoint y: 453, distance: 8.6
click at [275, 450] on span "Seguindo" at bounding box center [259, 452] width 46 height 30
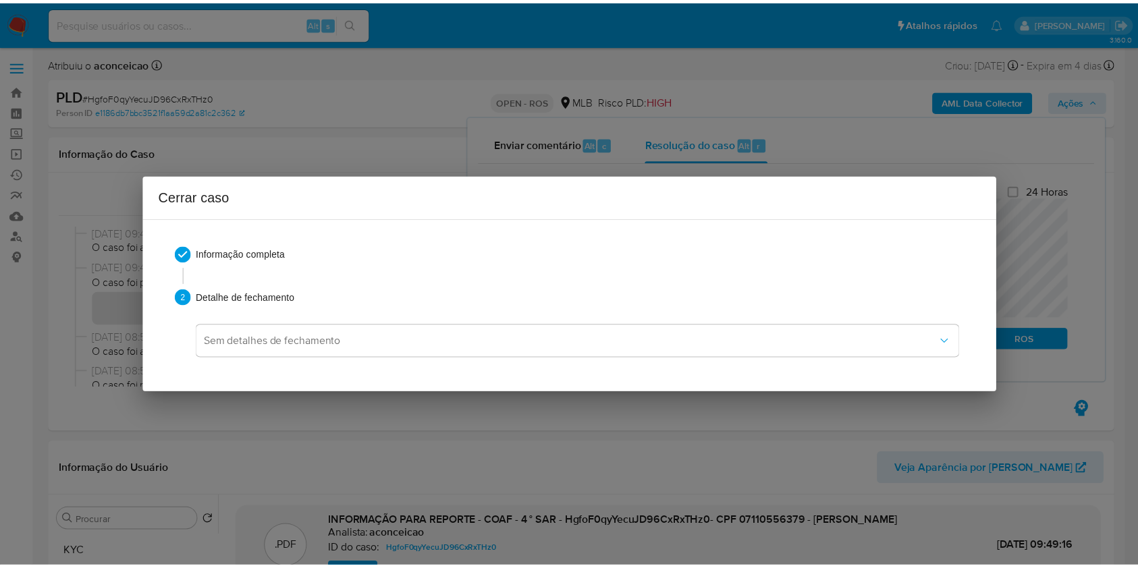
scroll to position [2002, 0]
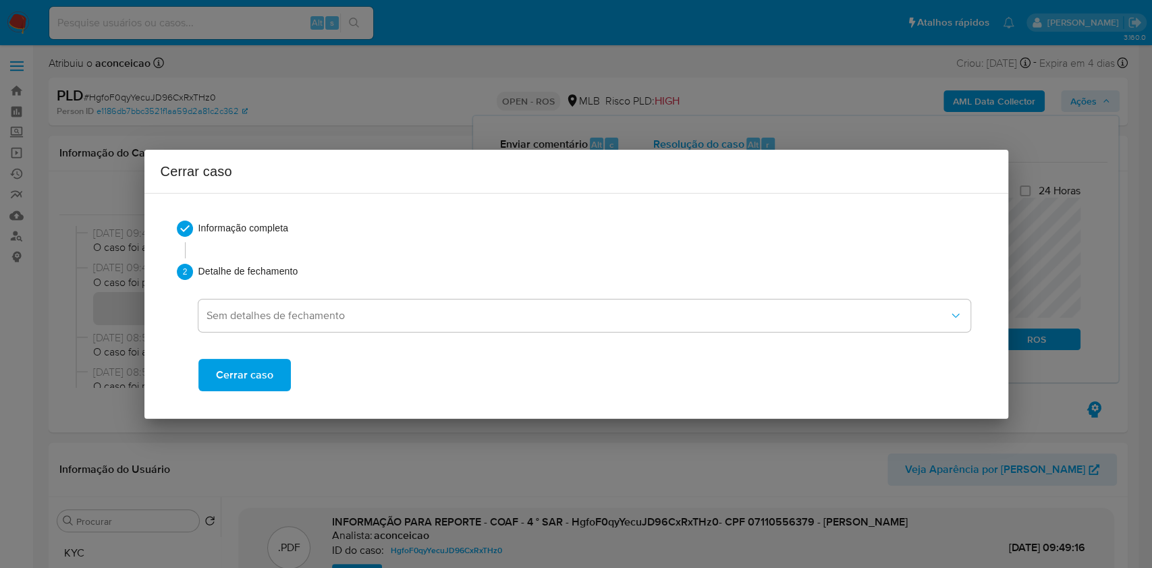
drag, startPoint x: 249, startPoint y: 375, endPoint x: 508, endPoint y: 254, distance: 285.4
click at [250, 375] on span "Cerrar caso" at bounding box center [244, 376] width 57 height 30
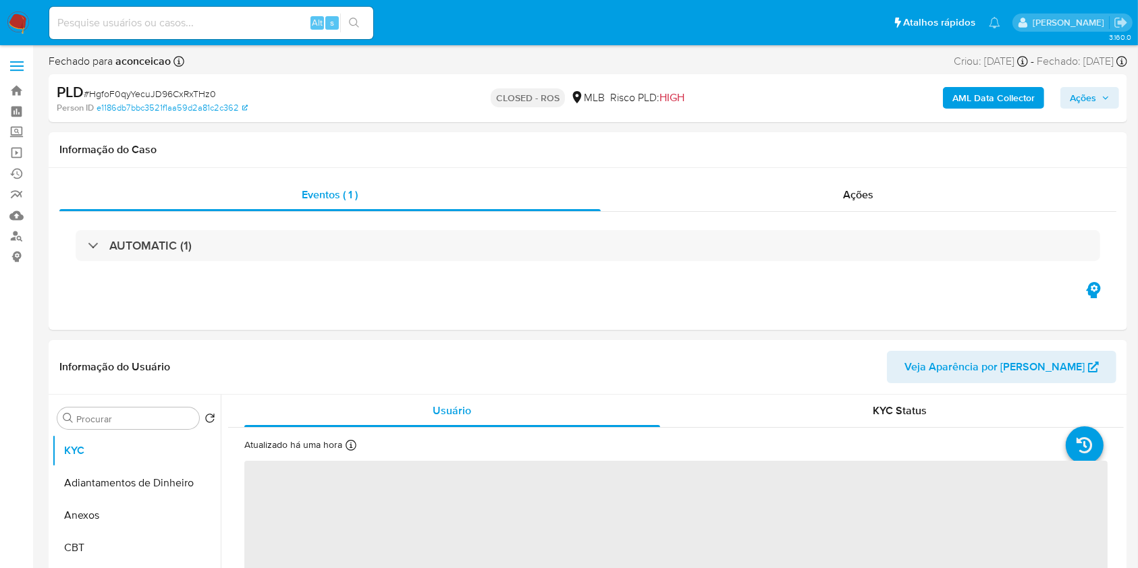
select select "10"
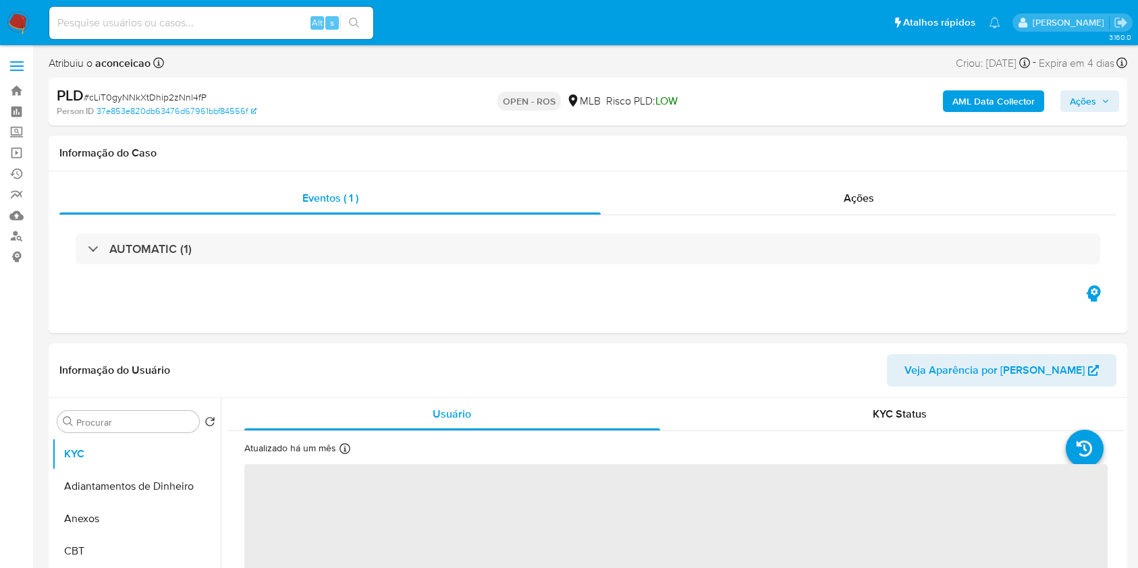
select select "10"
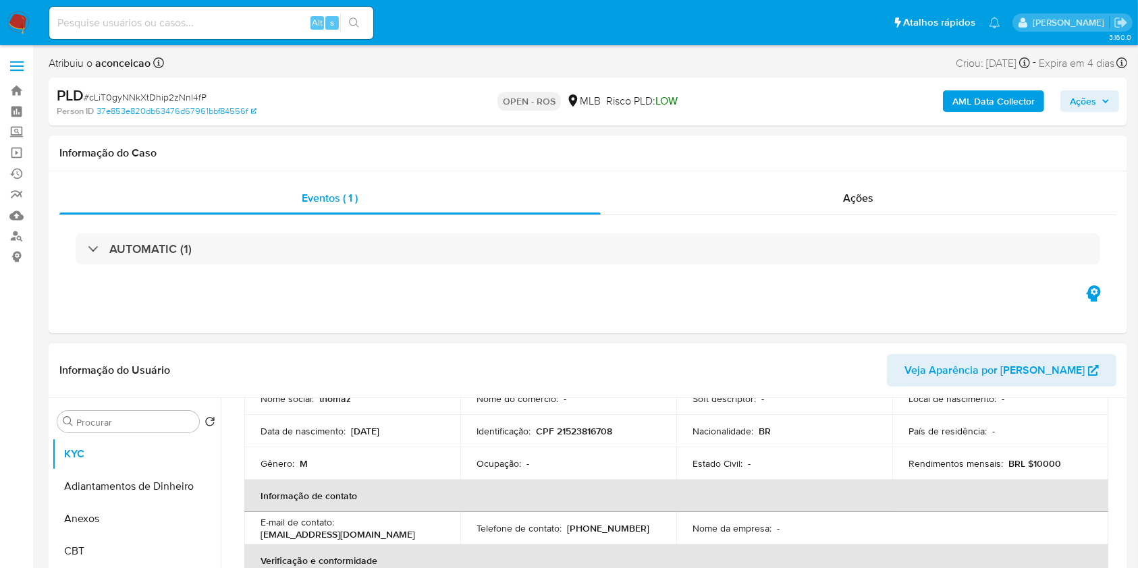
scroll to position [180, 0]
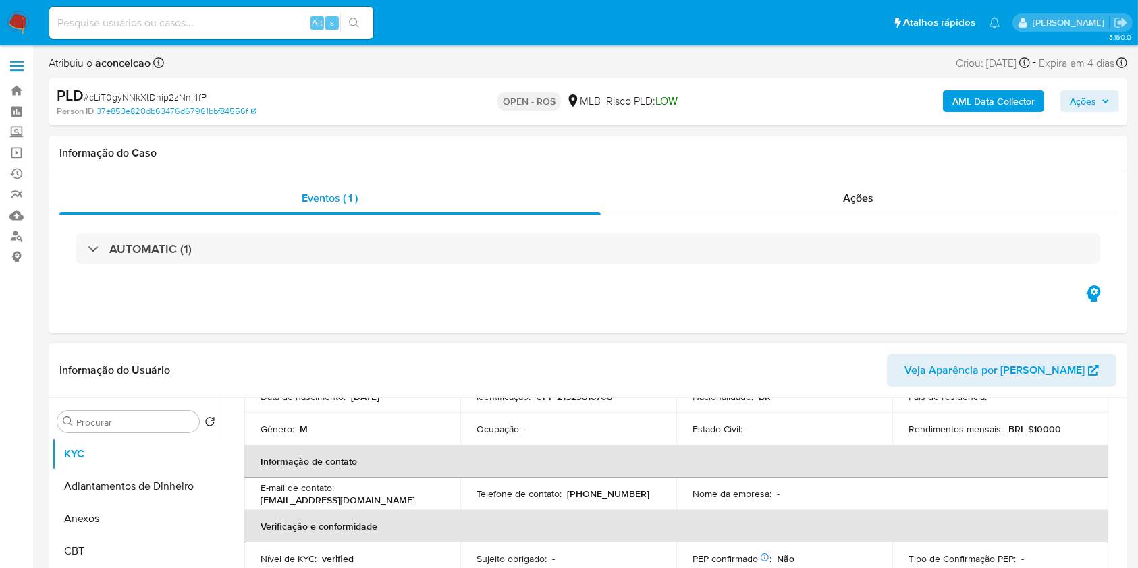
drag, startPoint x: 144, startPoint y: 516, endPoint x: 253, endPoint y: 491, distance: 111.4
click at [146, 516] on button "Anexos" at bounding box center [136, 519] width 169 height 32
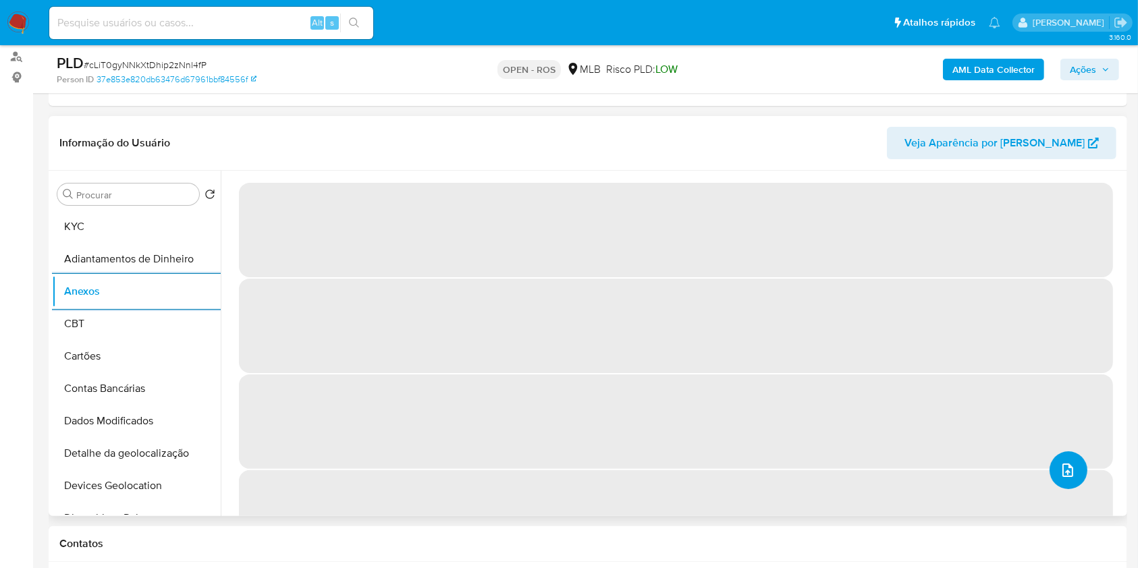
click at [1071, 473] on button "upload-file" at bounding box center [1069, 471] width 38 height 38
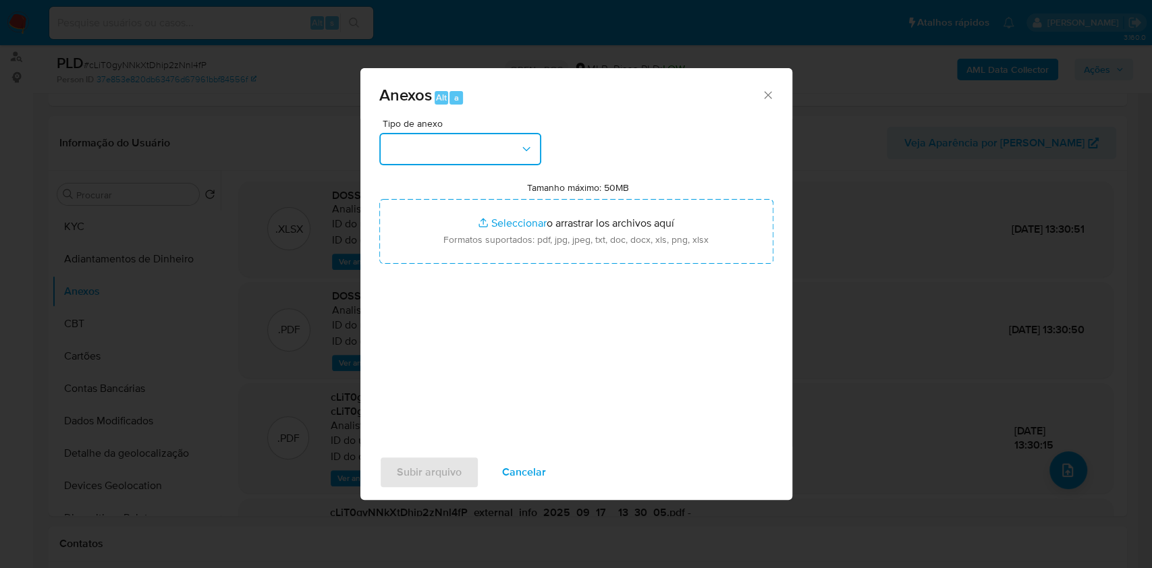
click at [448, 145] on button "button" at bounding box center [460, 149] width 162 height 32
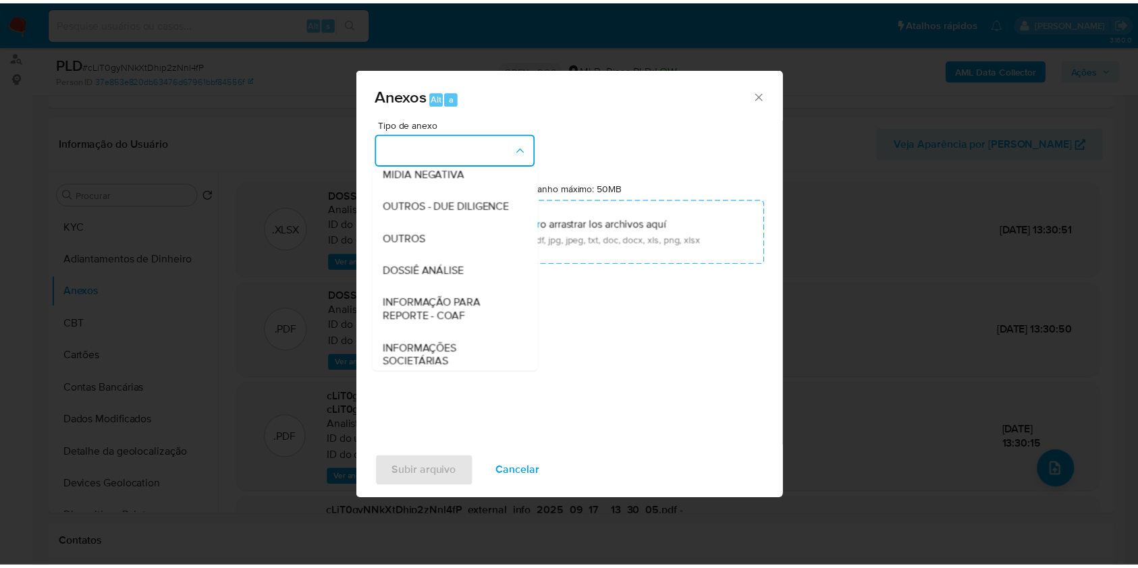
scroll to position [207, 0]
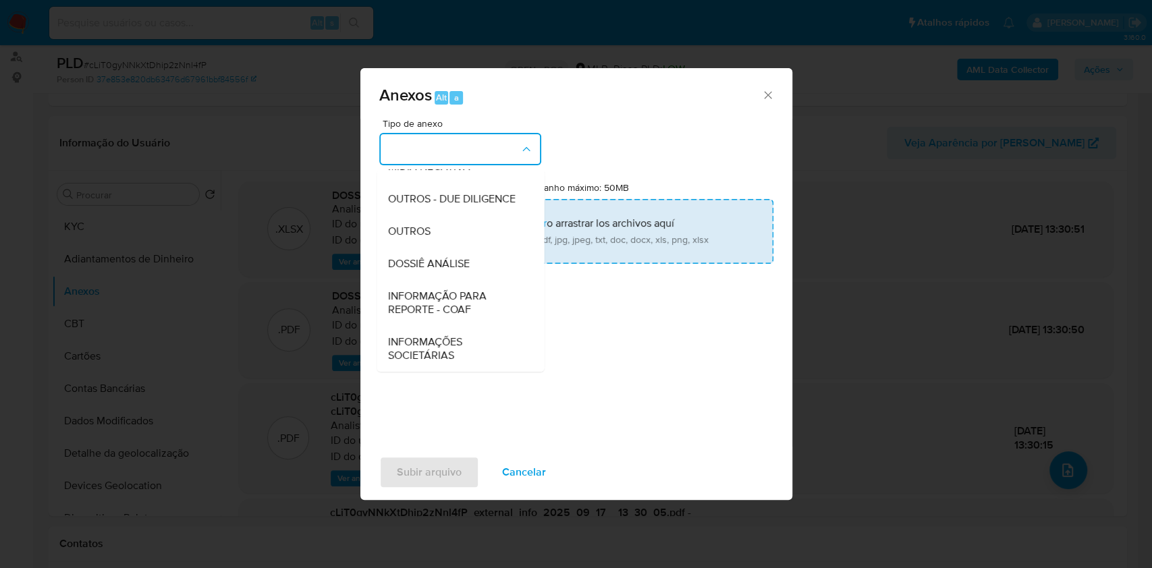
drag, startPoint x: 443, startPoint y: 228, endPoint x: 476, endPoint y: 207, distance: 39.1
click at [443, 228] on div "OUTROS" at bounding box center [457, 231] width 138 height 32
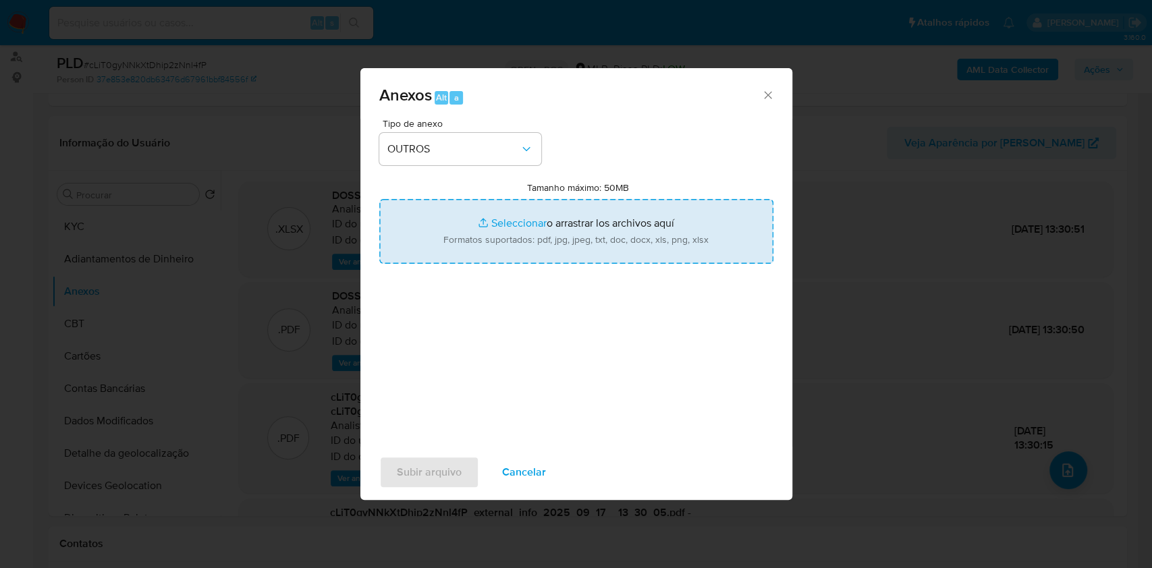
click at [681, 236] on input "Tamanho máximo: 50MB Seleccionar archivos" at bounding box center [576, 231] width 394 height 65
type input "C:\fakepath\SAR - cLiT0gyNNkXtDhip2zNnl4fP- CPF 21523816708 - [PERSON_NAME].pdf"
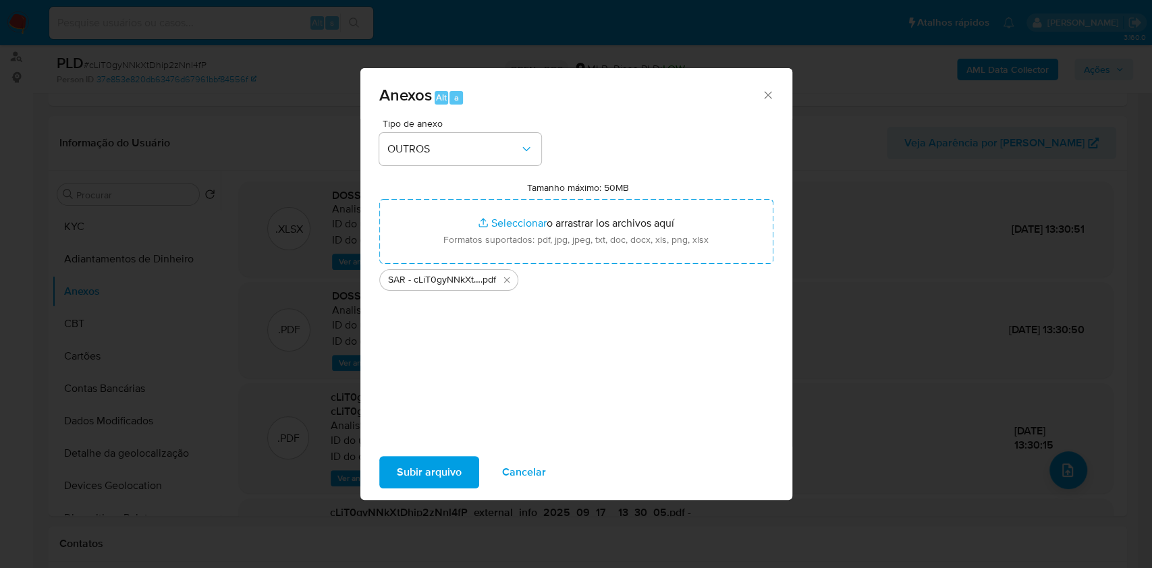
drag, startPoint x: 389, startPoint y: 355, endPoint x: 445, endPoint y: 377, distance: 60.1
click at [445, 377] on div "Tipo de anexo OUTROS Tamanho máximo: 50MB Seleccionar archivos Seleccionar o ar…" at bounding box center [577, 283] width 432 height 328
click at [446, 469] on span "Subir arquivo" at bounding box center [429, 473] width 65 height 30
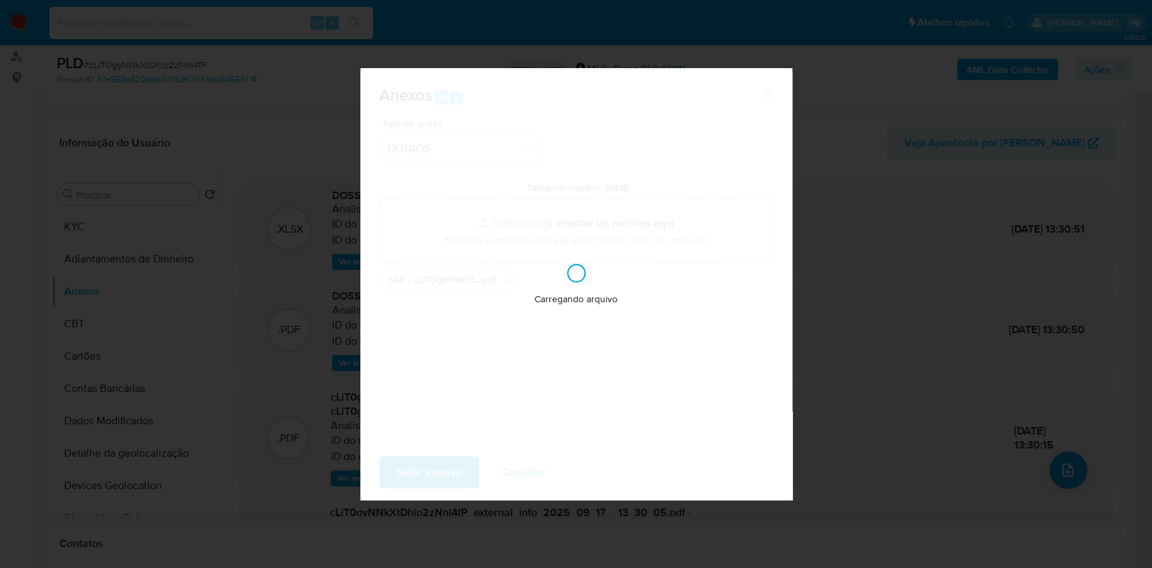
click at [890, 374] on div "Anexos Alt a Tipo de anexo OUTROS Tamanho máximo: 50MB Seleccionar archivos Sel…" at bounding box center [576, 284] width 1152 height 568
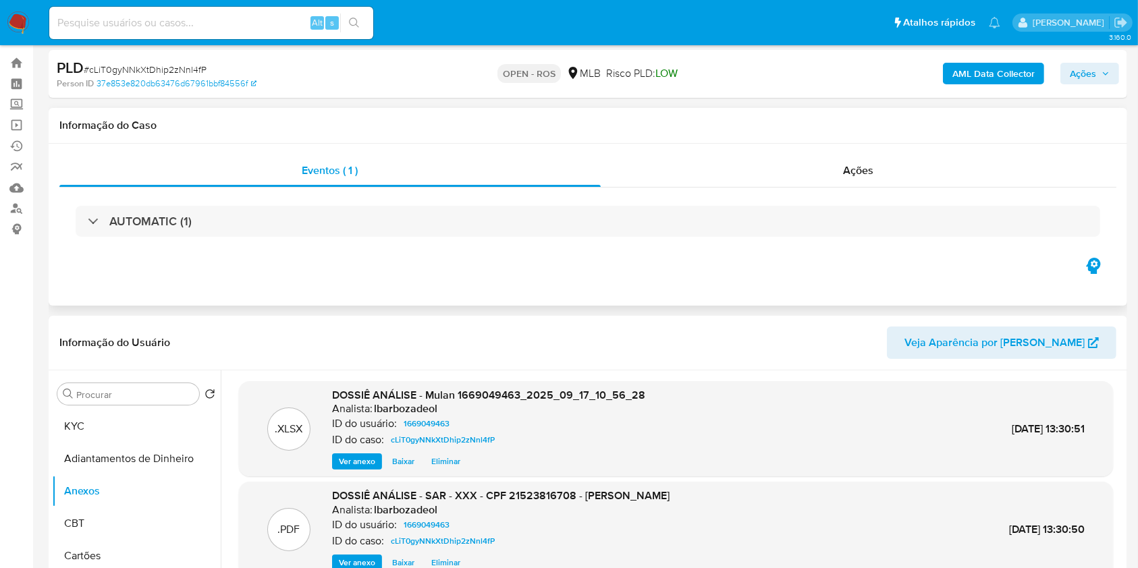
scroll to position [0, 0]
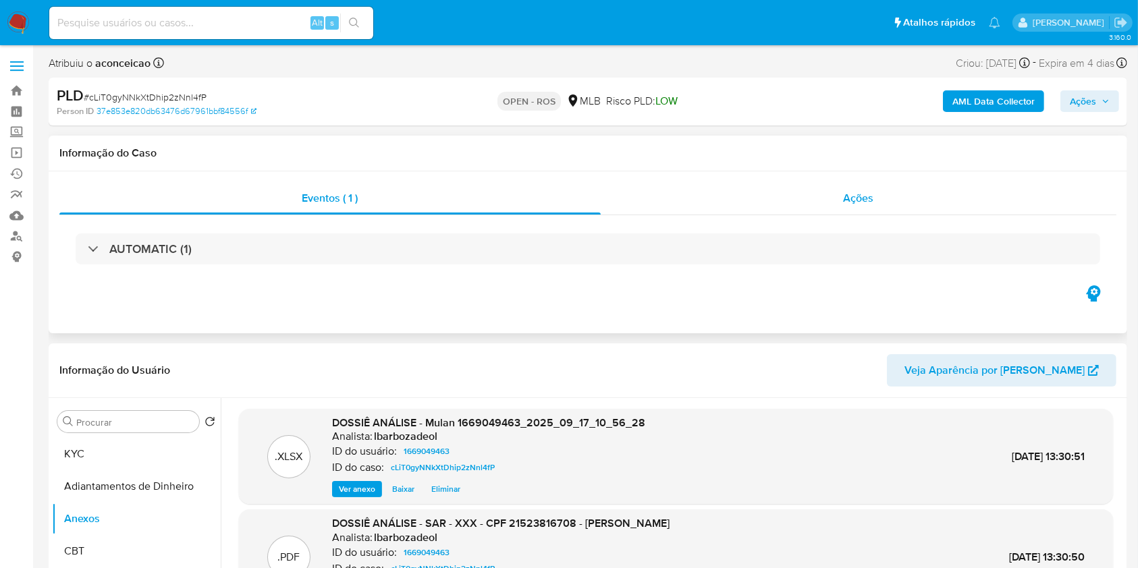
click at [833, 205] on div "Ações" at bounding box center [859, 198] width 516 height 32
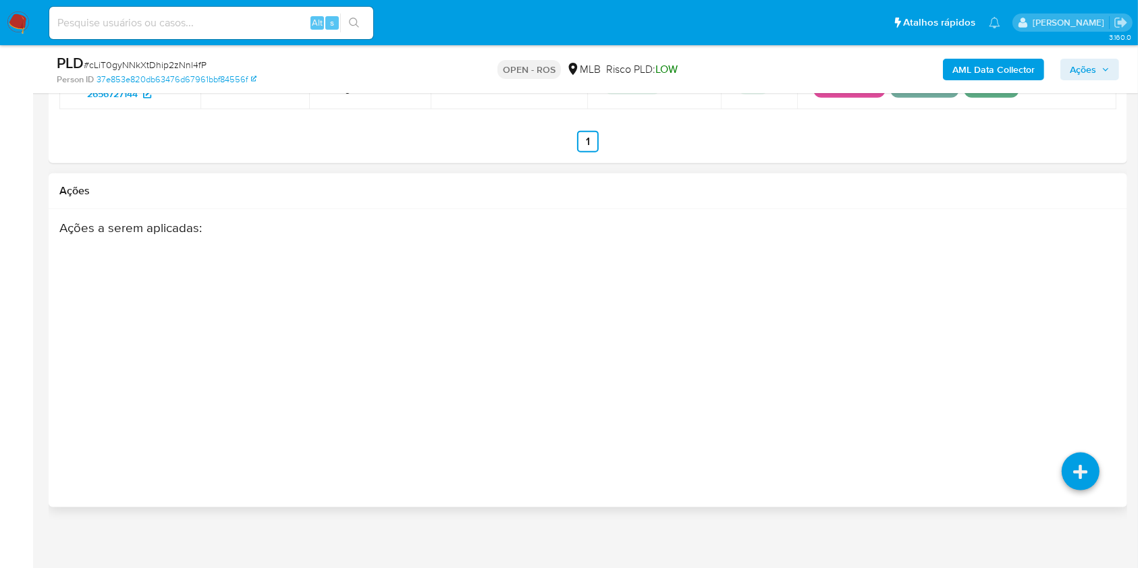
scroll to position [1667, 0]
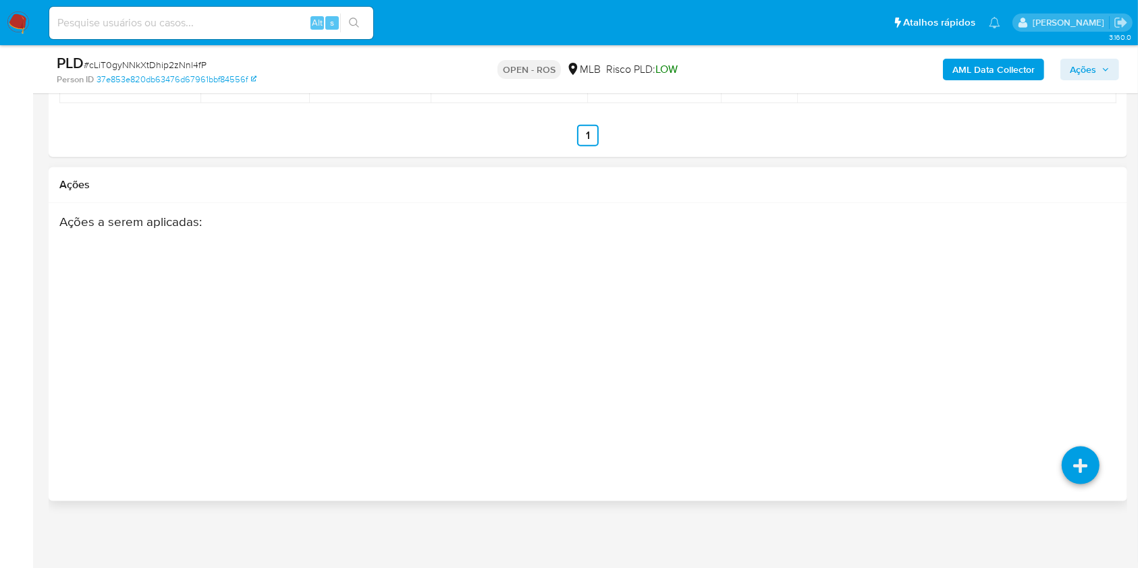
click at [1071, 352] on div "Ações a serem aplicadas :" at bounding box center [587, 322] width 1057 height 216
click at [1075, 364] on div "Ações a serem aplicadas :" at bounding box center [587, 322] width 1057 height 216
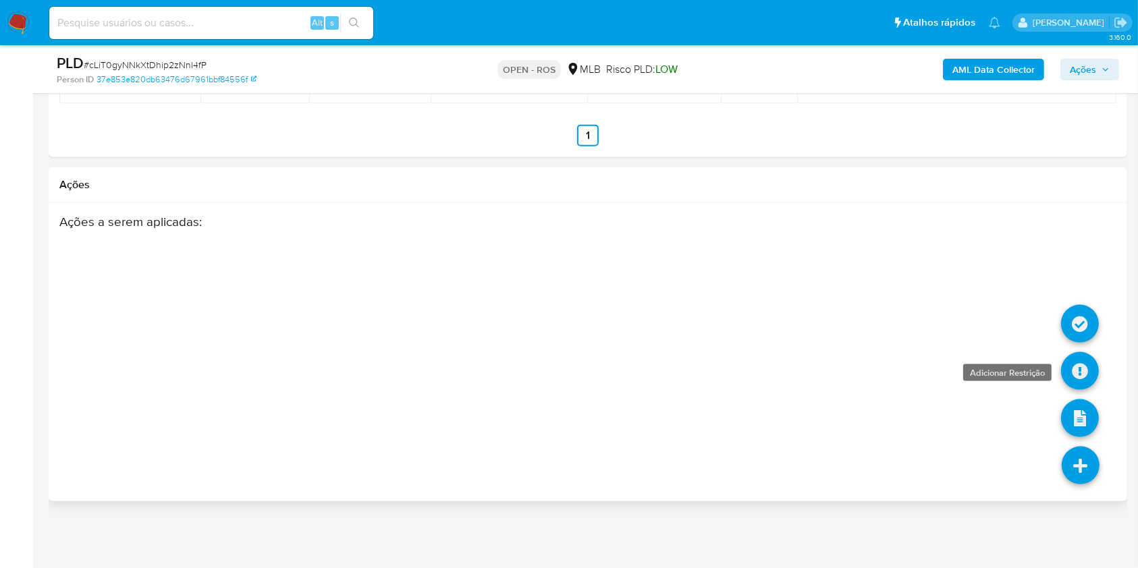
click at [1077, 379] on icon at bounding box center [1080, 371] width 38 height 38
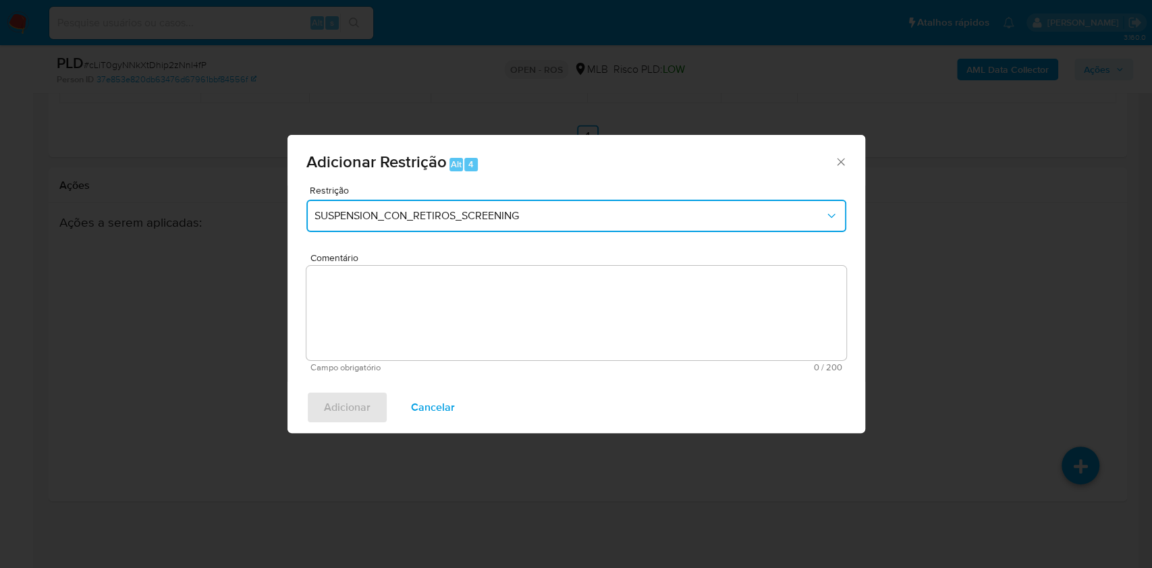
click at [515, 215] on span "SUSPENSION_CON_RETIROS_SCREENING" at bounding box center [570, 216] width 510 height 14
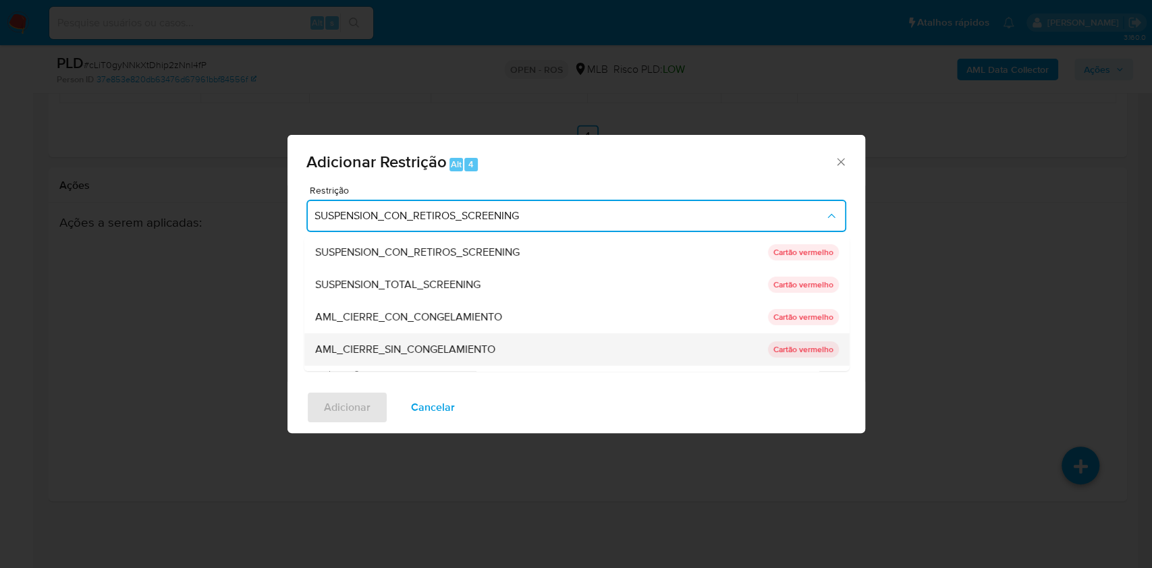
click at [451, 347] on span "AML_CIERRE_SIN_CONGELAMIENTO" at bounding box center [405, 350] width 180 height 14
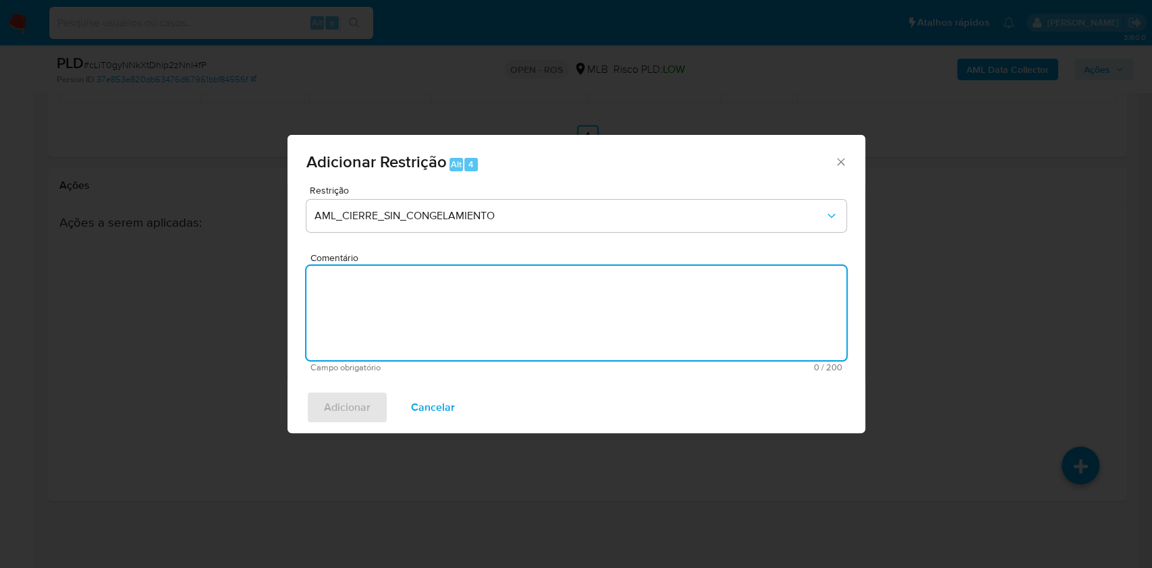
click at [685, 305] on textarea "Comentário" at bounding box center [576, 313] width 540 height 95
paste textarea "Deliberação para encerrar o relacionamento. NÃO INFORMAR AO USUÁRIO QUE SE TRAT…"
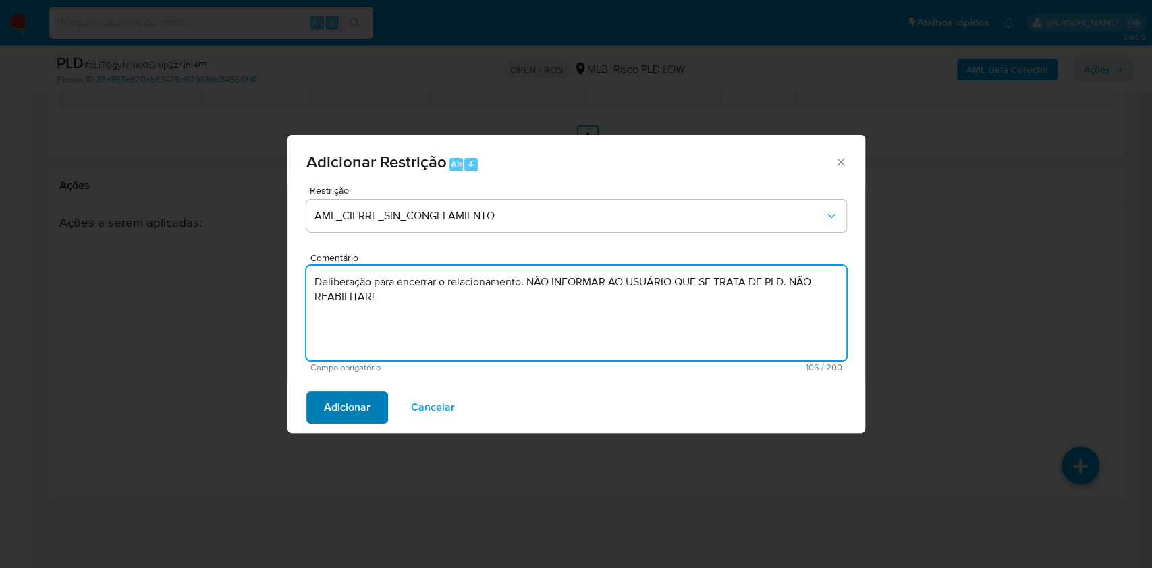
type textarea "Deliberação para encerrar o relacionamento. NÃO INFORMAR AO USUÁRIO QUE SE TRAT…"
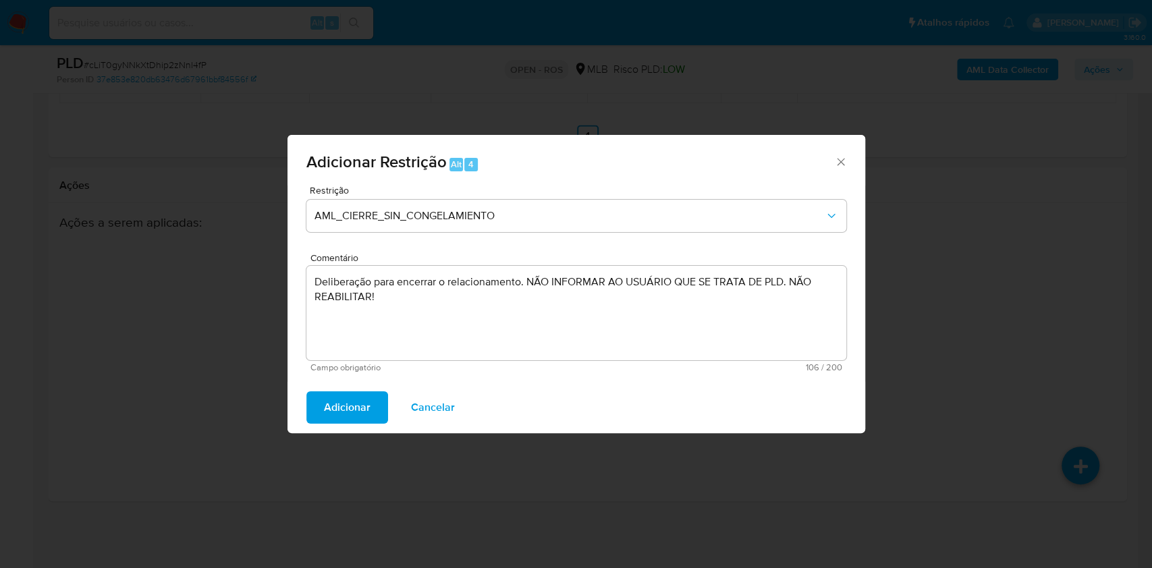
click at [365, 408] on span "Adicionar" at bounding box center [347, 408] width 47 height 30
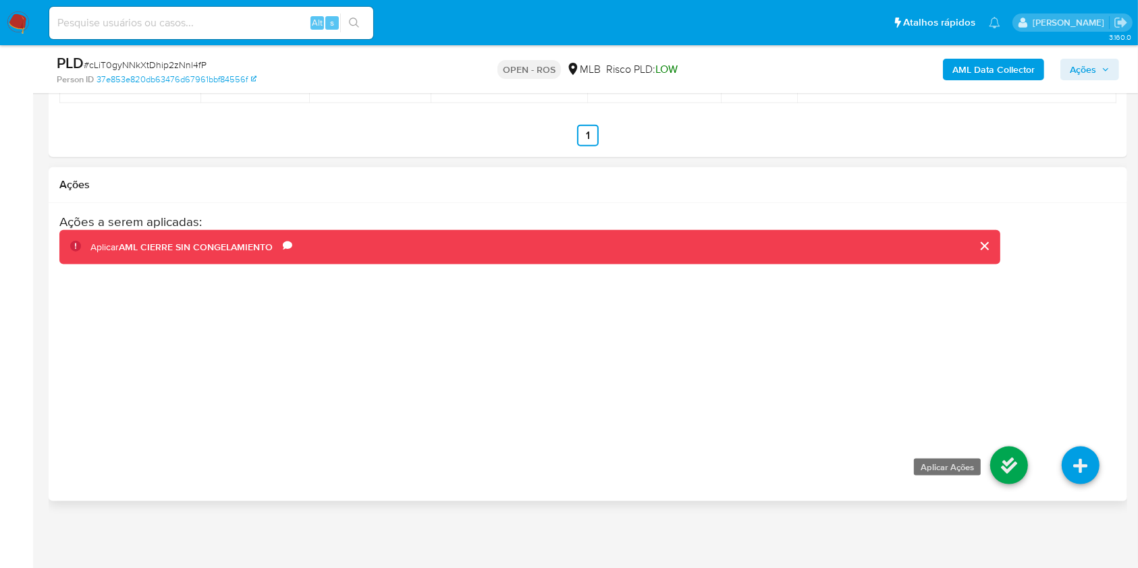
click at [1018, 467] on icon at bounding box center [1009, 466] width 38 height 38
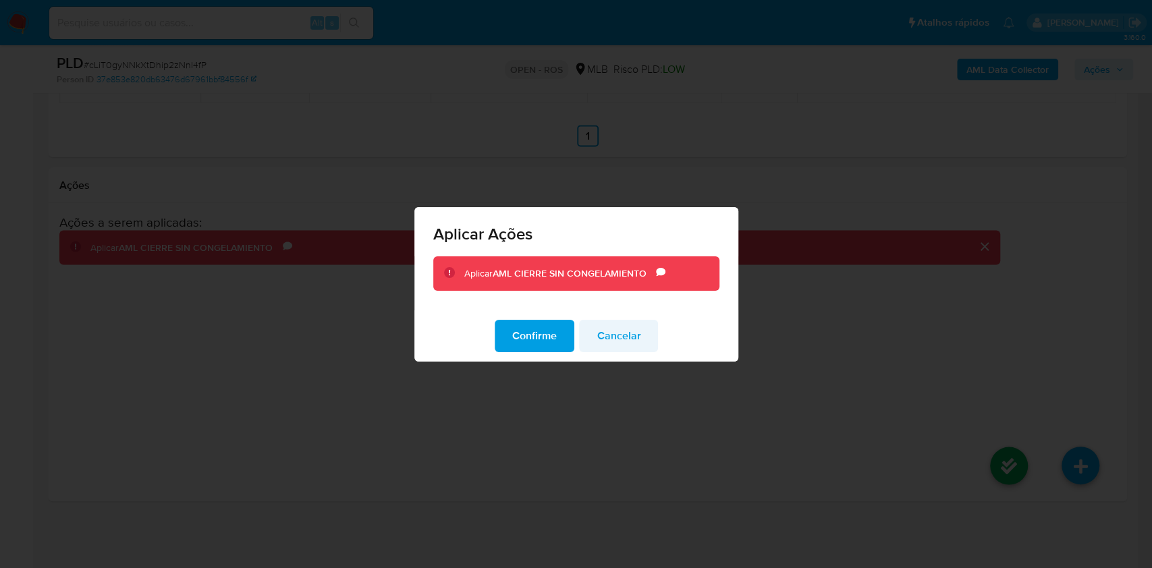
drag, startPoint x: 535, startPoint y: 342, endPoint x: 581, endPoint y: 348, distance: 46.4
click at [535, 342] on span "Confirme" at bounding box center [534, 336] width 45 height 30
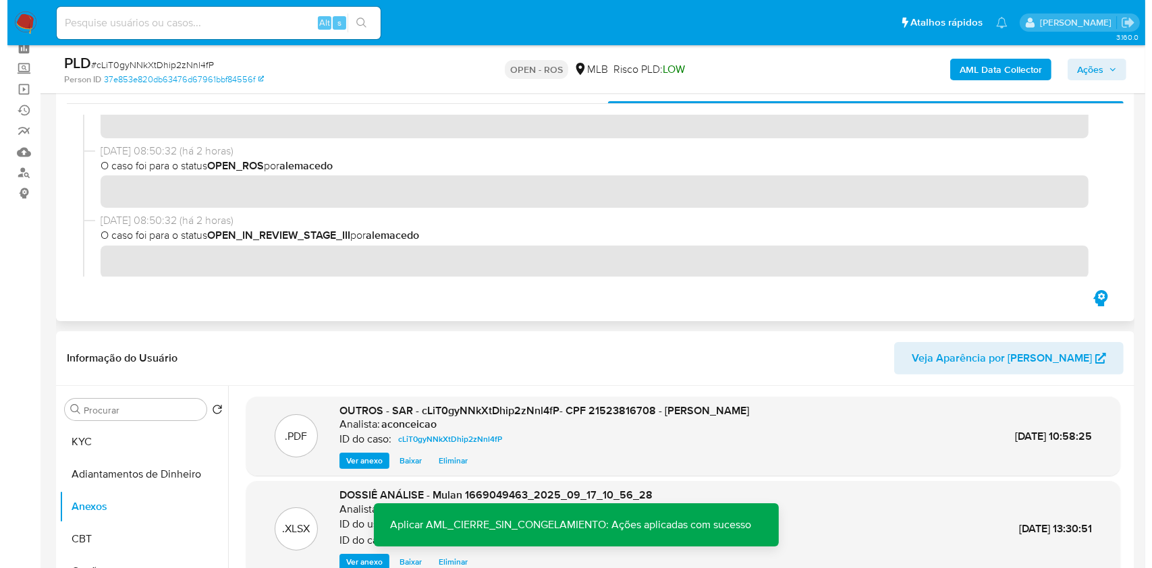
scroll to position [270, 0]
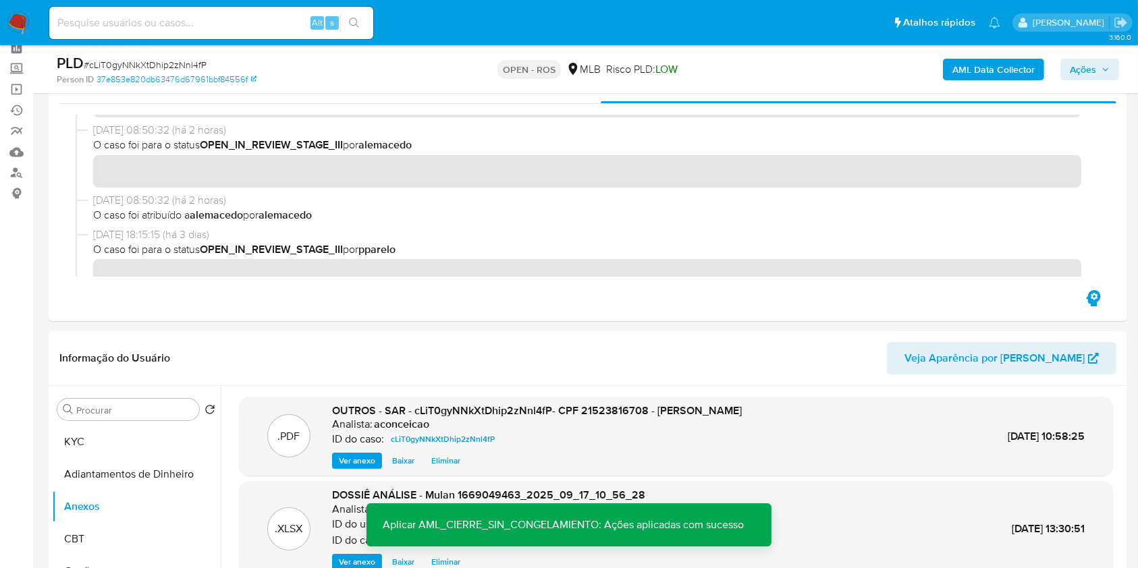
click at [1086, 68] on span "Ações" at bounding box center [1083, 70] width 26 height 22
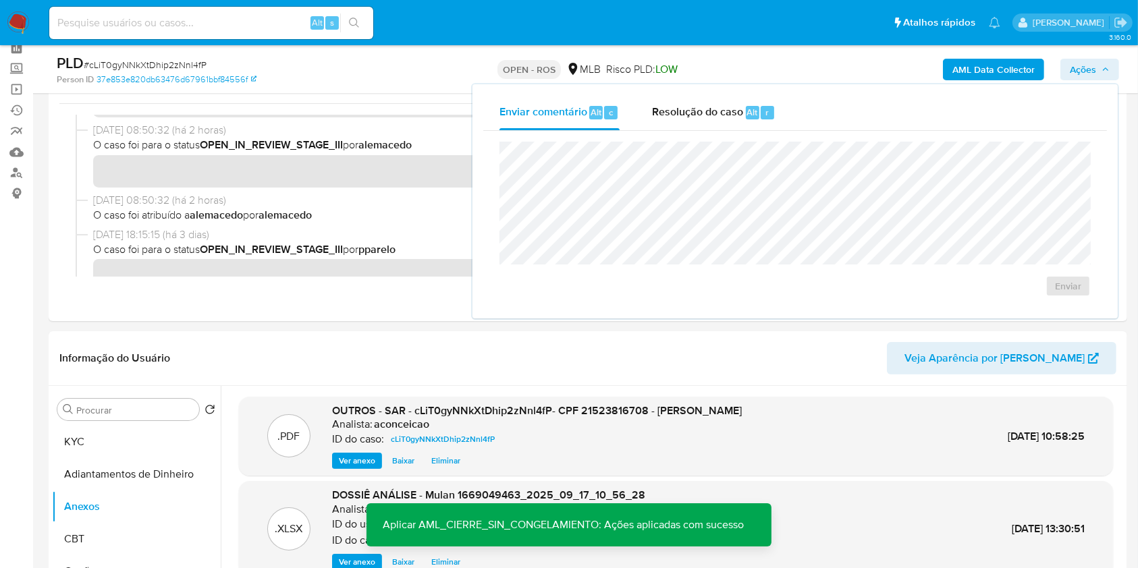
drag, startPoint x: 717, startPoint y: 109, endPoint x: 718, endPoint y: 133, distance: 24.3
click at [716, 109] on span "Resolução do caso" at bounding box center [697, 112] width 91 height 16
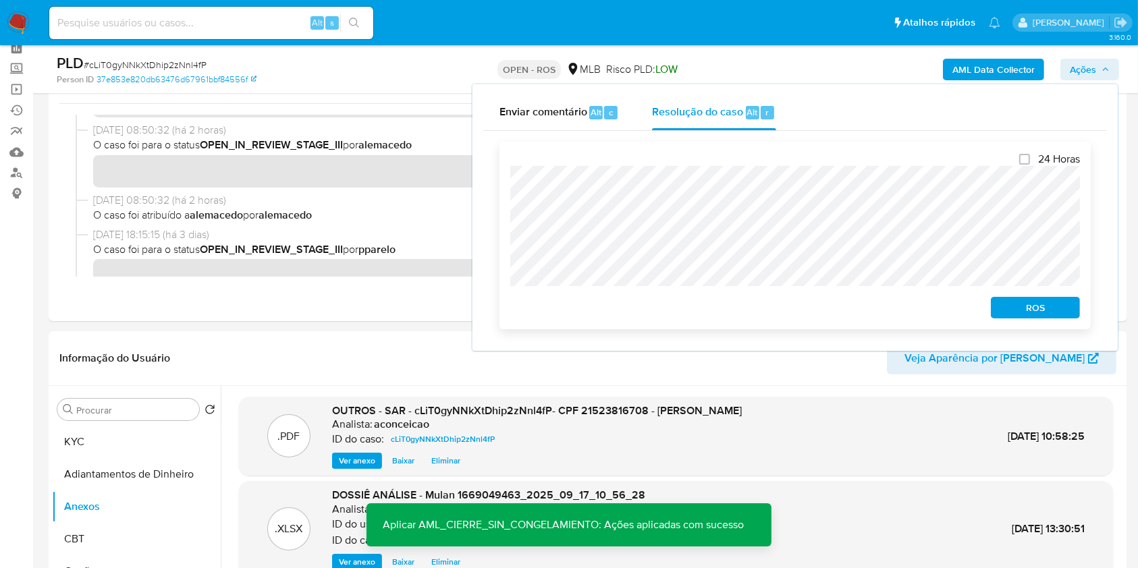
click at [1039, 314] on span "ROS" at bounding box center [1036, 307] width 70 height 19
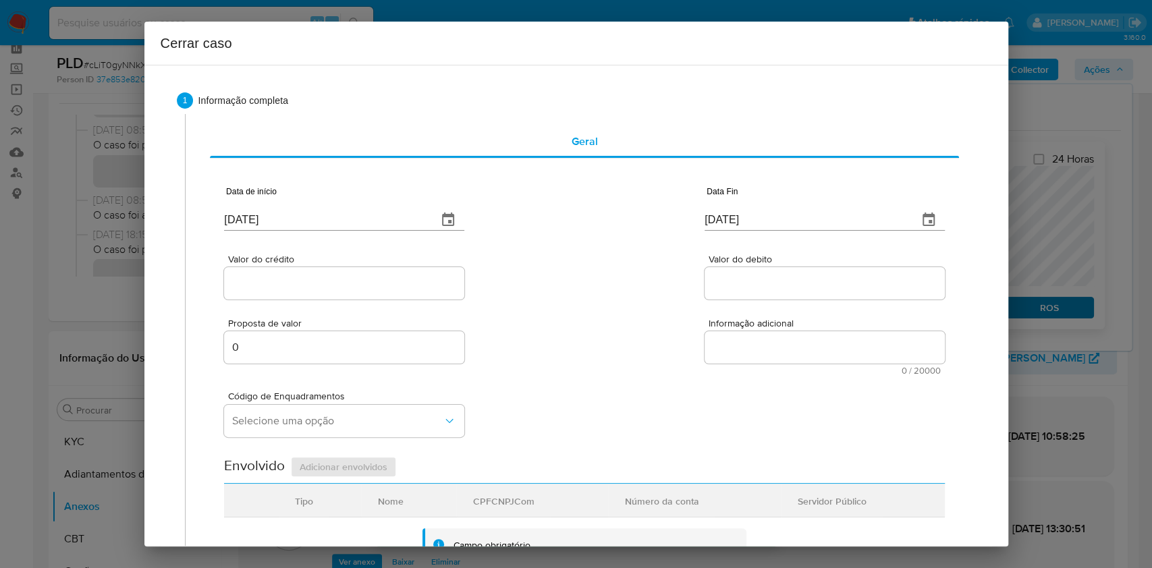
type input "24/02/2025"
click at [388, 217] on input "22/09/2025" at bounding box center [325, 220] width 203 height 22
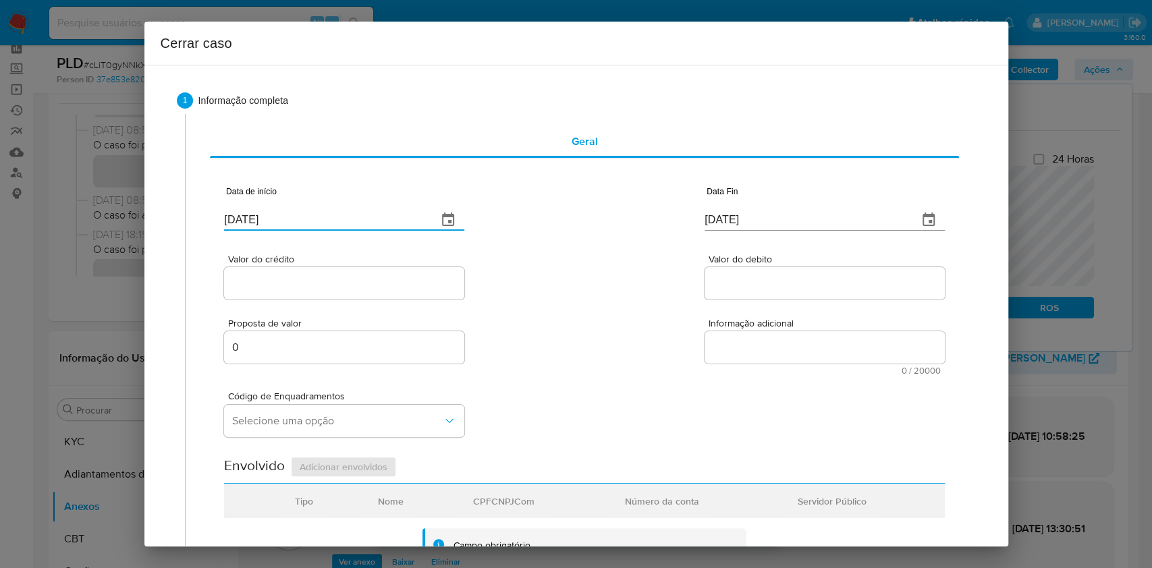
click at [388, 217] on input "22/09/2025" at bounding box center [325, 220] width 203 height 22
paste input "09/01"
type input "09/01/2025"
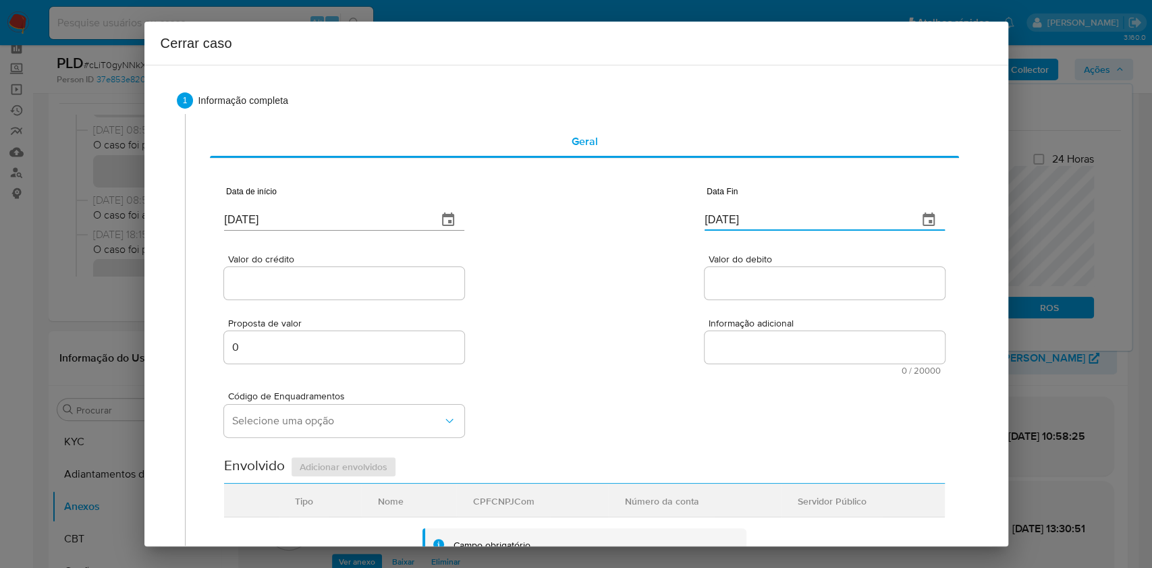
click at [764, 217] on input "22/09/2025" at bounding box center [806, 220] width 203 height 22
paste input "16"
click at [764, 219] on input "22/09/2025" at bounding box center [806, 220] width 203 height 22
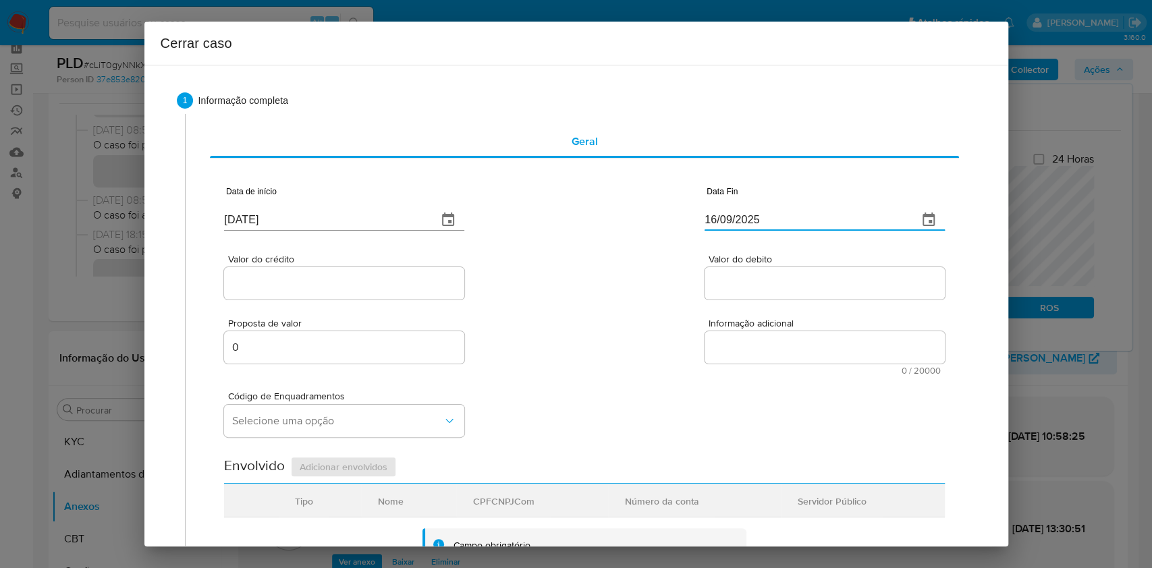
type input "16/09/2025"
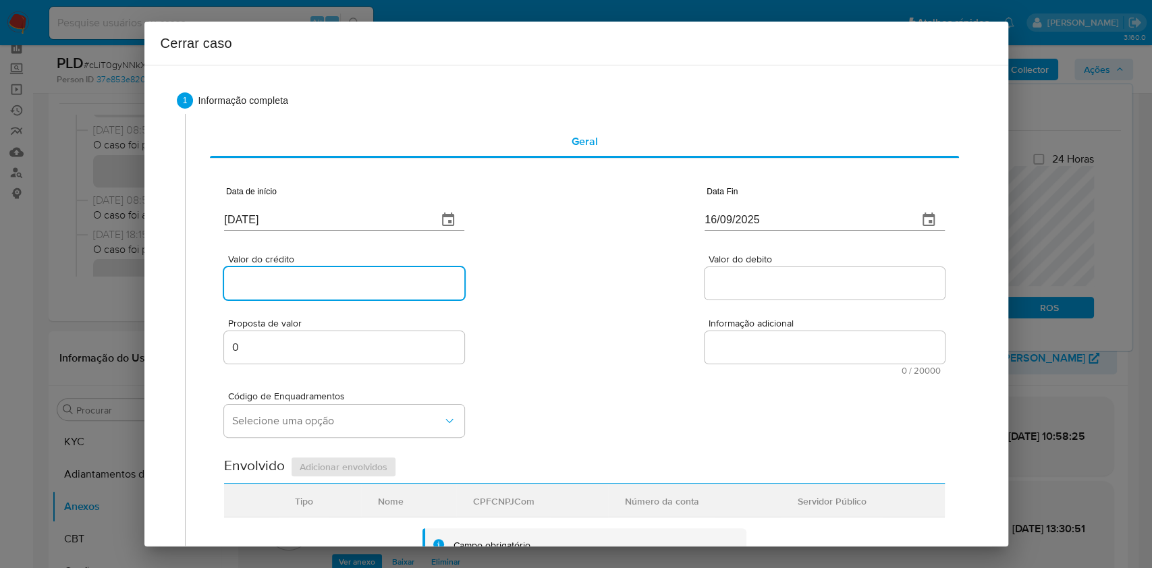
click at [383, 275] on input "Valor do crédito" at bounding box center [344, 284] width 240 height 18
paste input "R$655.361"
type input "R$655.361"
click at [745, 294] on div at bounding box center [825, 283] width 240 height 32
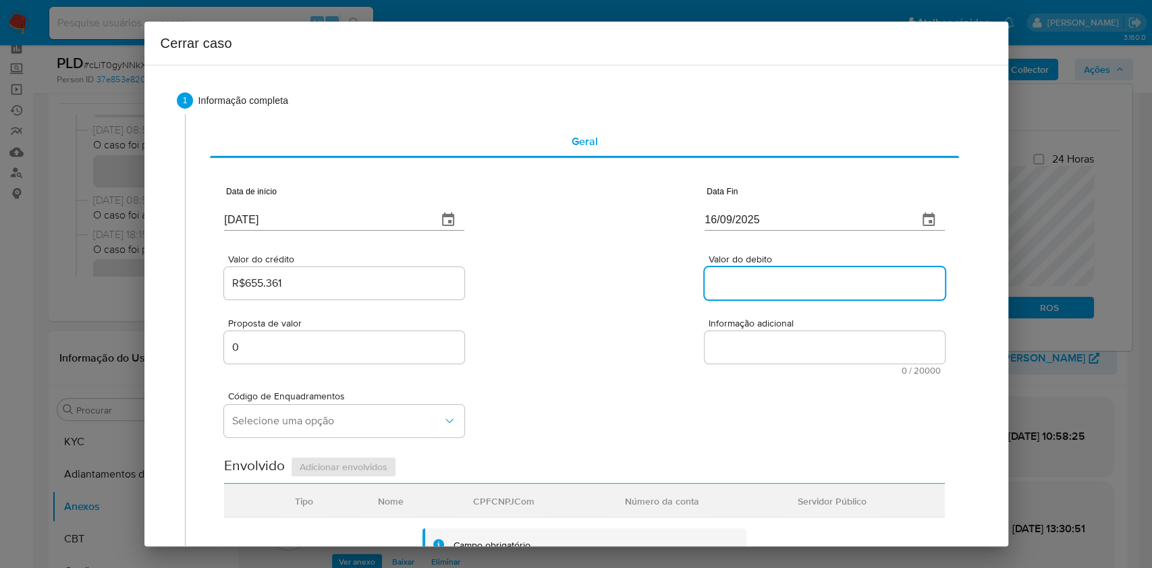
paste input "R$654.651"
click at [740, 277] on input "R$654.651" at bounding box center [825, 284] width 240 height 18
type input "R$654.651"
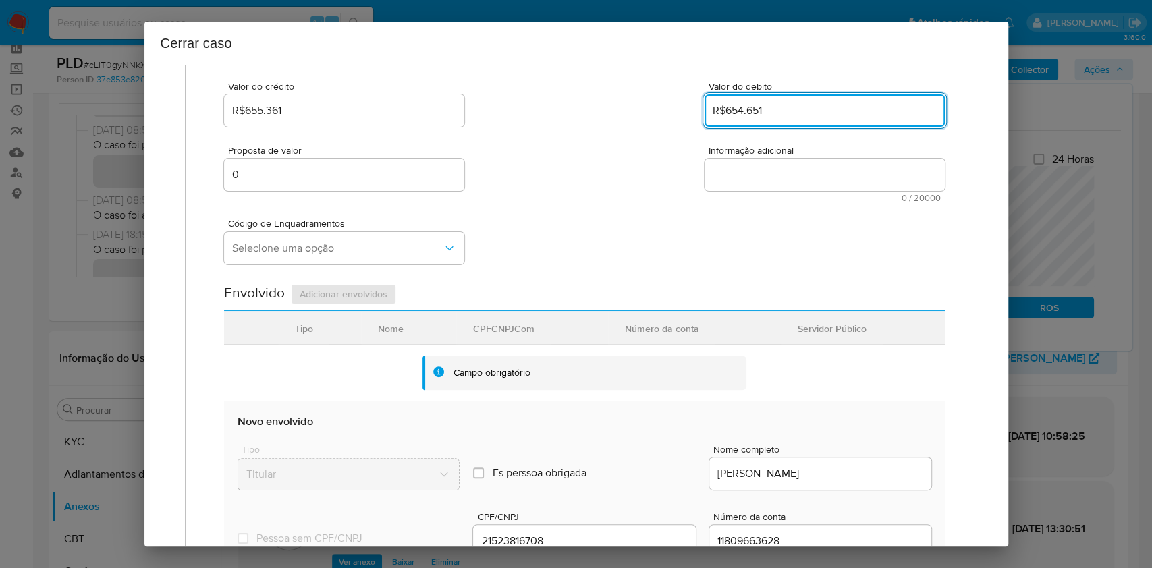
scroll to position [531, 0]
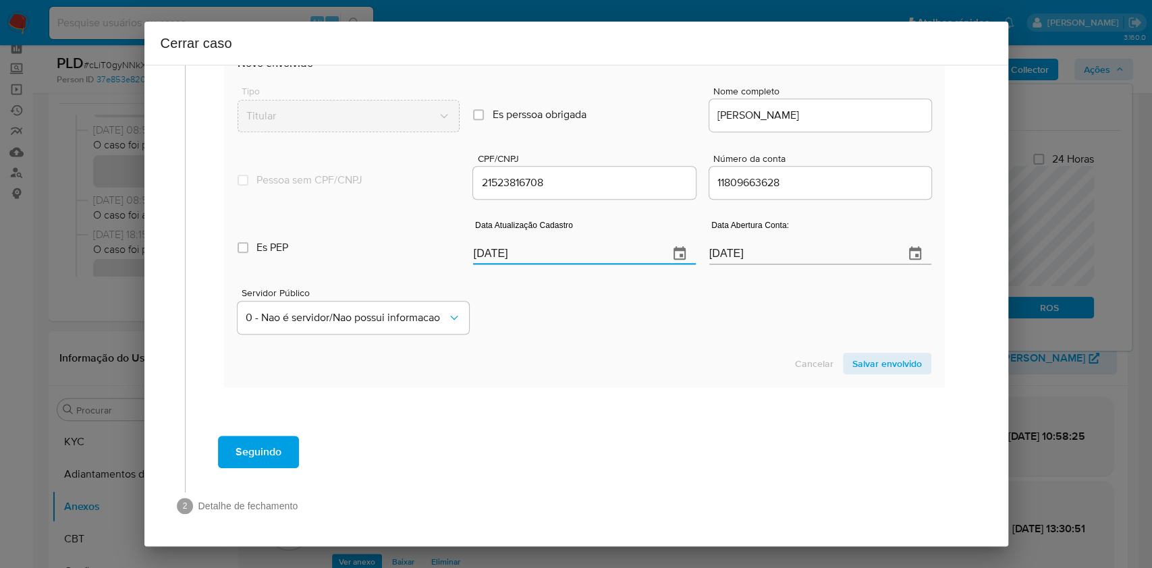
click at [554, 257] on input "22/09/2025" at bounding box center [565, 254] width 184 height 22
click at [554, 258] on input "22/09/2025" at bounding box center [565, 254] width 184 height 22
click at [554, 259] on input "22/09/2025" at bounding box center [565, 254] width 184 height 22
paste input "19/08"
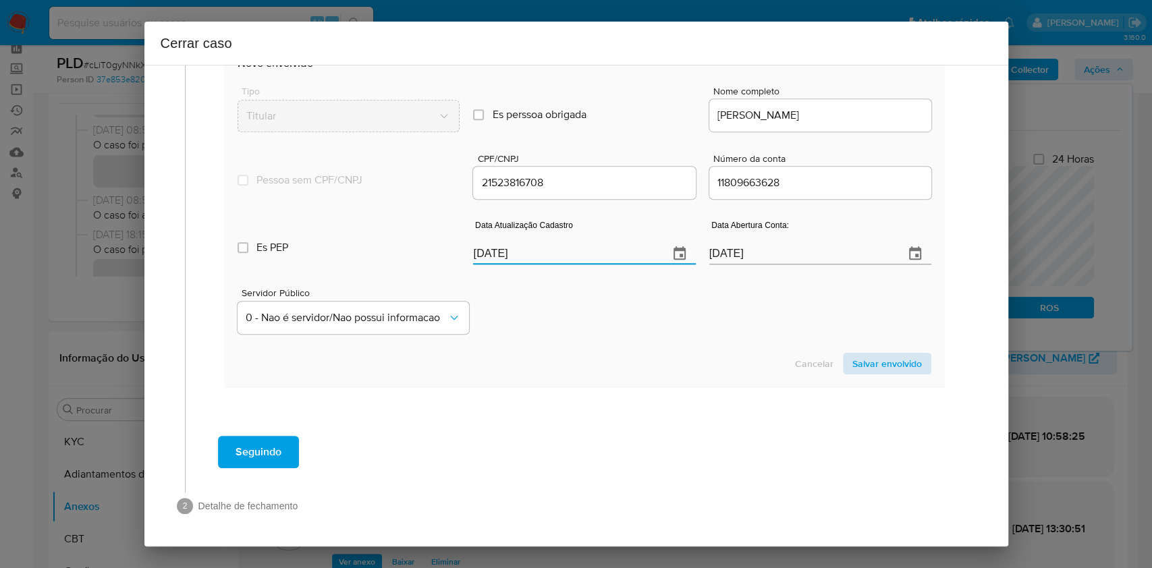
type input "19/08/2025"
click at [891, 363] on span "Salvar envolvido" at bounding box center [888, 363] width 70 height 19
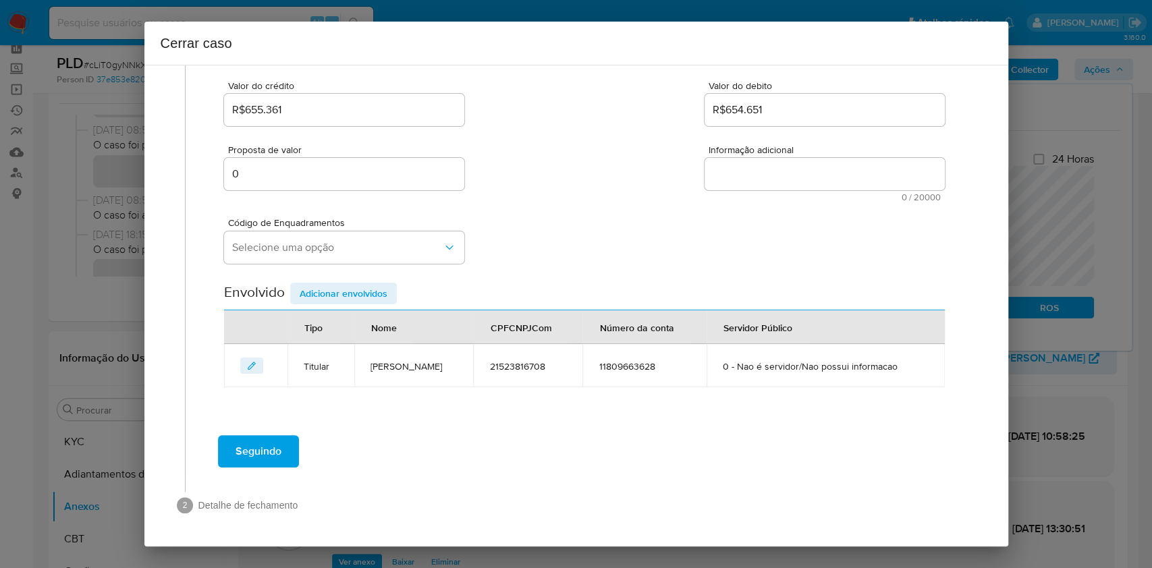
scroll to position [173, 0]
click at [352, 261] on button "Selecione uma opção" at bounding box center [344, 248] width 240 height 32
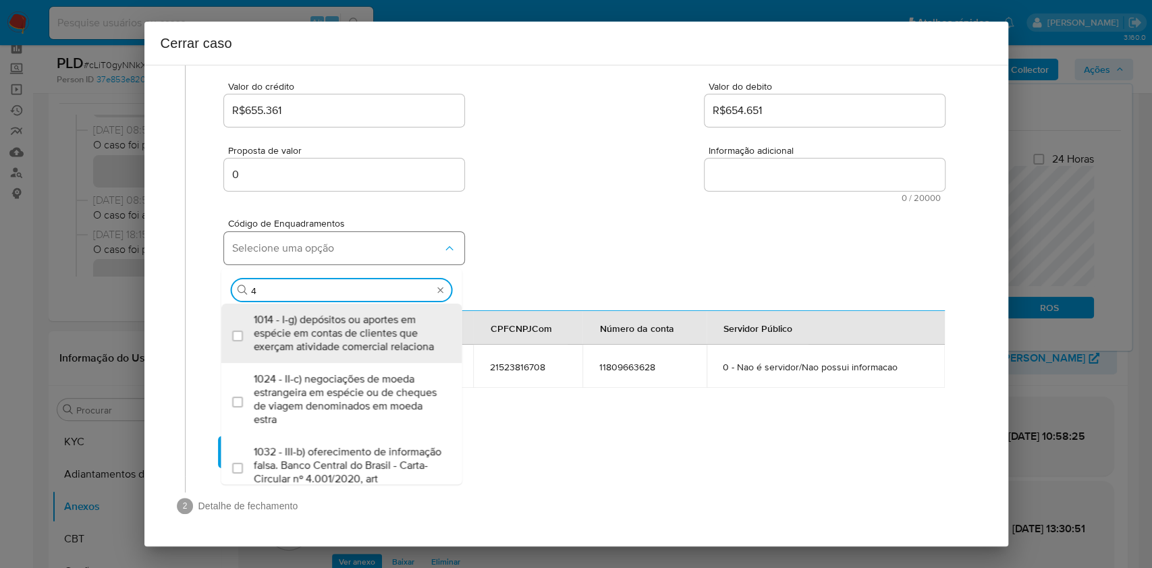
type input "45"
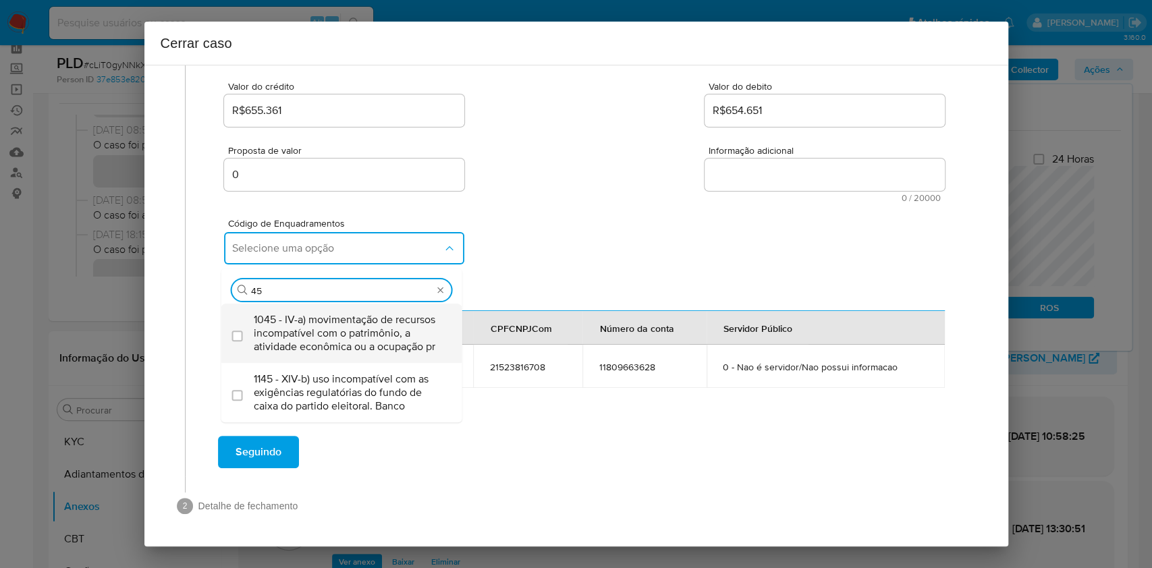
click at [367, 323] on span "1045 - IV-a) movimentação de recursos incompatível com o patrimônio, a atividad…" at bounding box center [349, 333] width 190 height 41
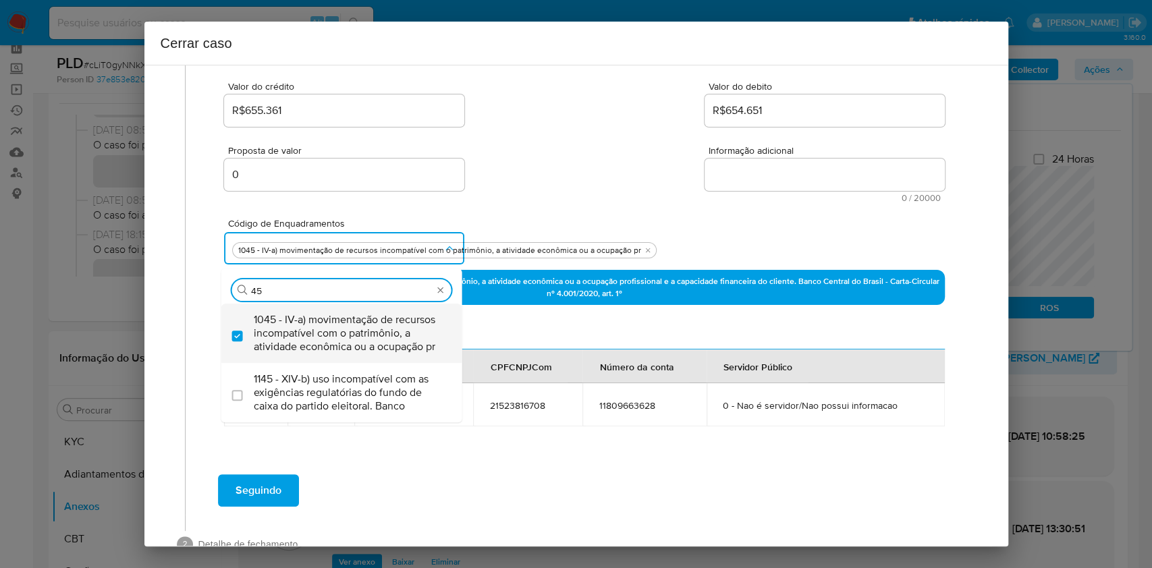
checkbox input "true"
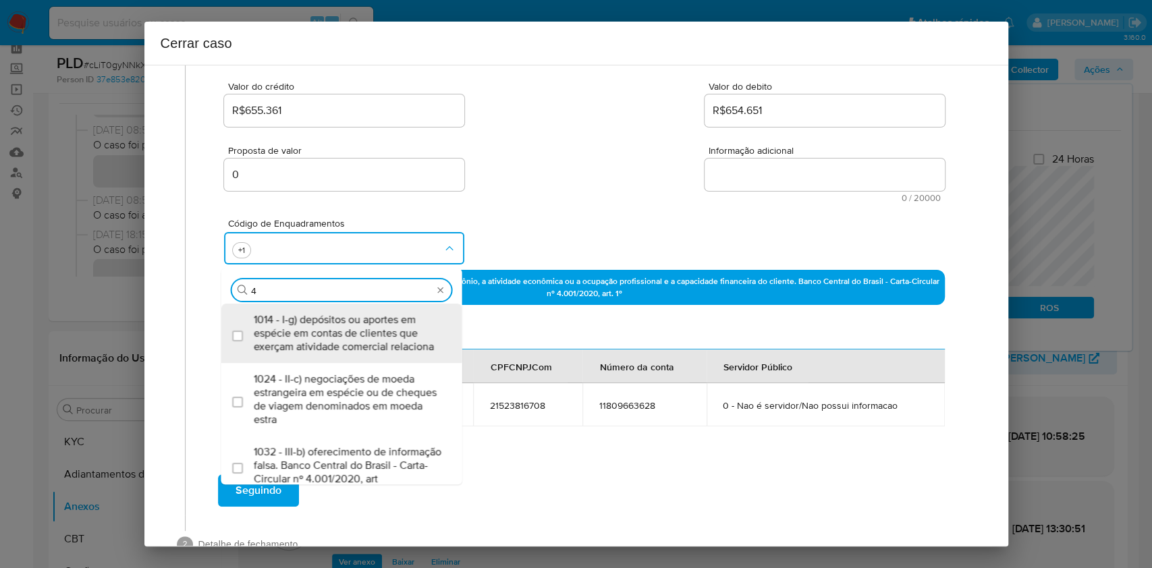
type input "47"
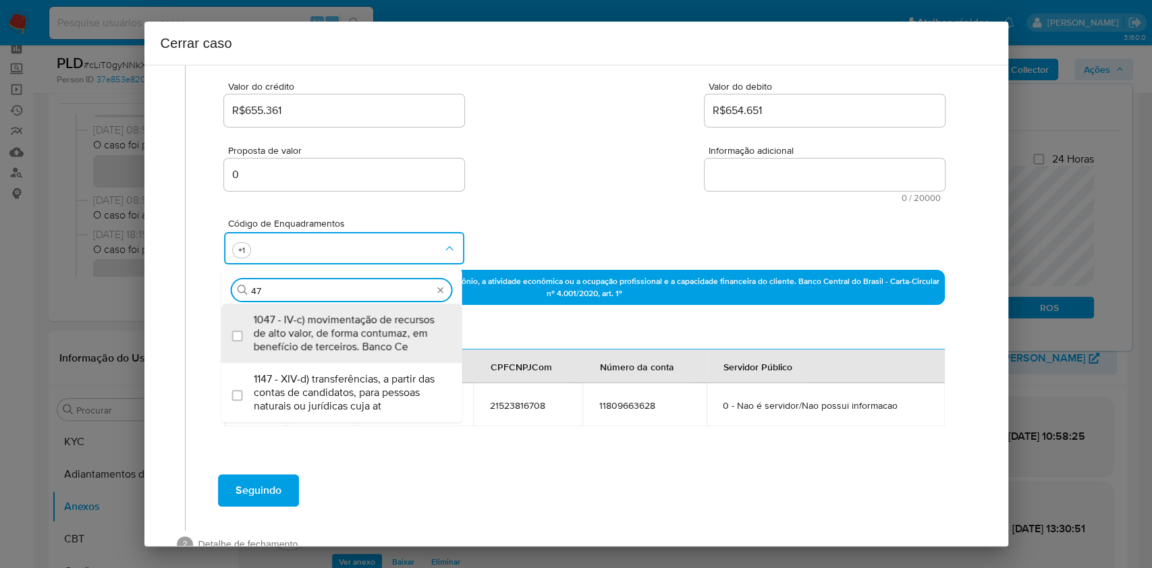
click at [366, 320] on span "1047 - IV-c) movimentação de recursos de alto valor, de forma contumaz, em bene…" at bounding box center [349, 333] width 190 height 41
checkbox input "true"
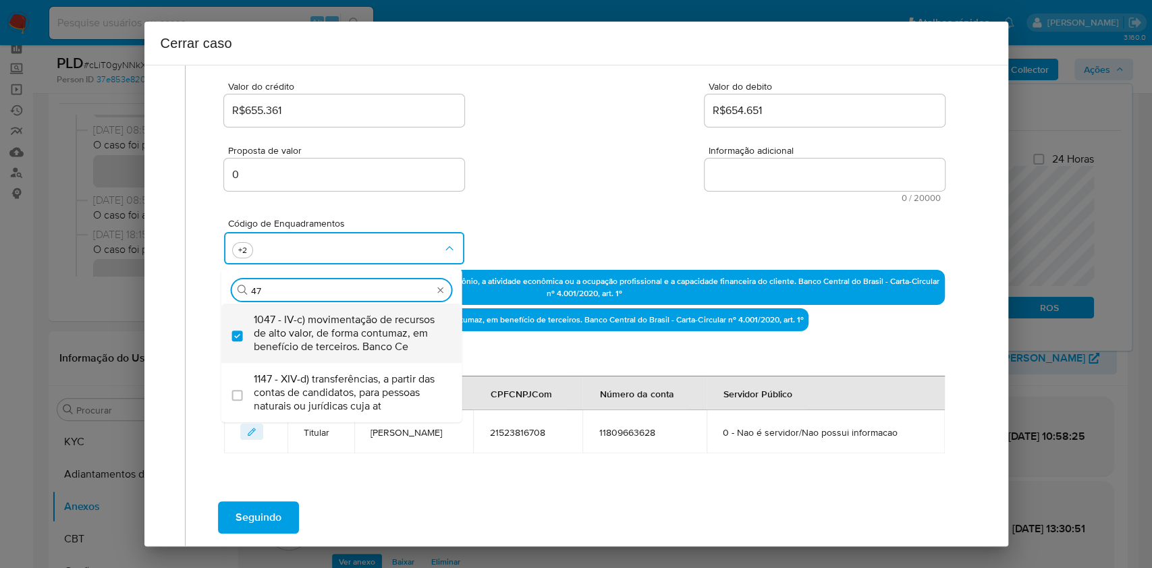
type input "4"
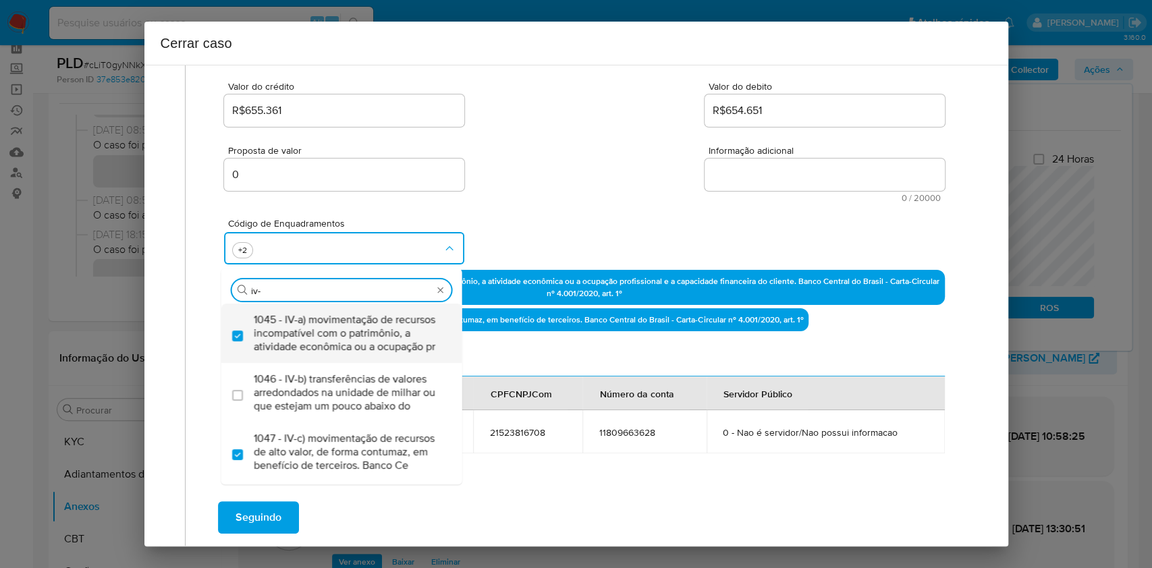
type input "iv-e"
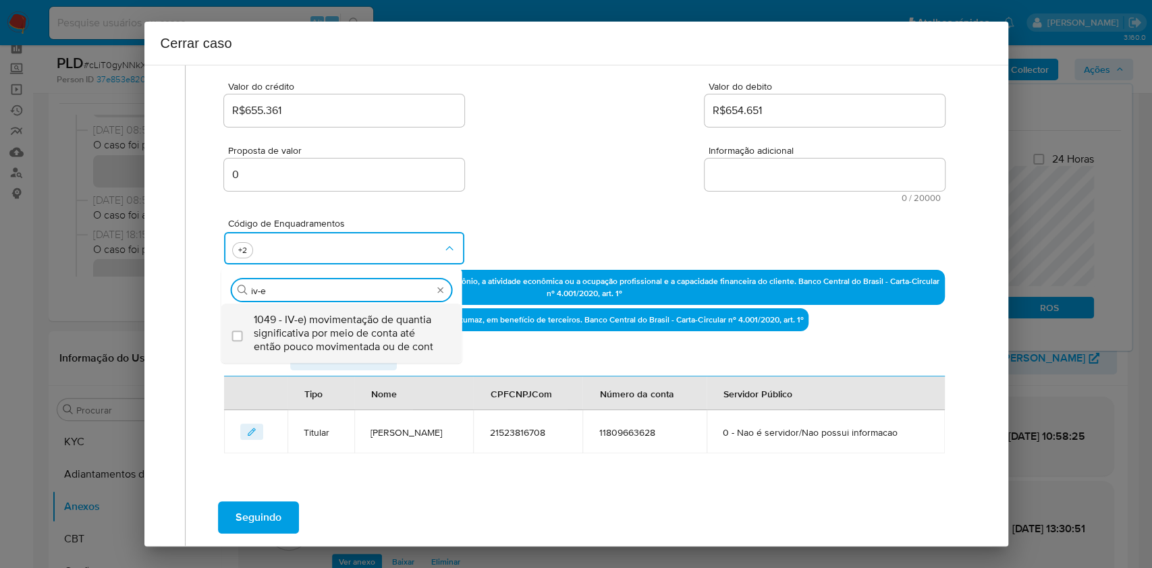
click at [361, 323] on span "1049 - IV-e) movimentação de quantia significativa por meio de conta até então …" at bounding box center [349, 333] width 190 height 41
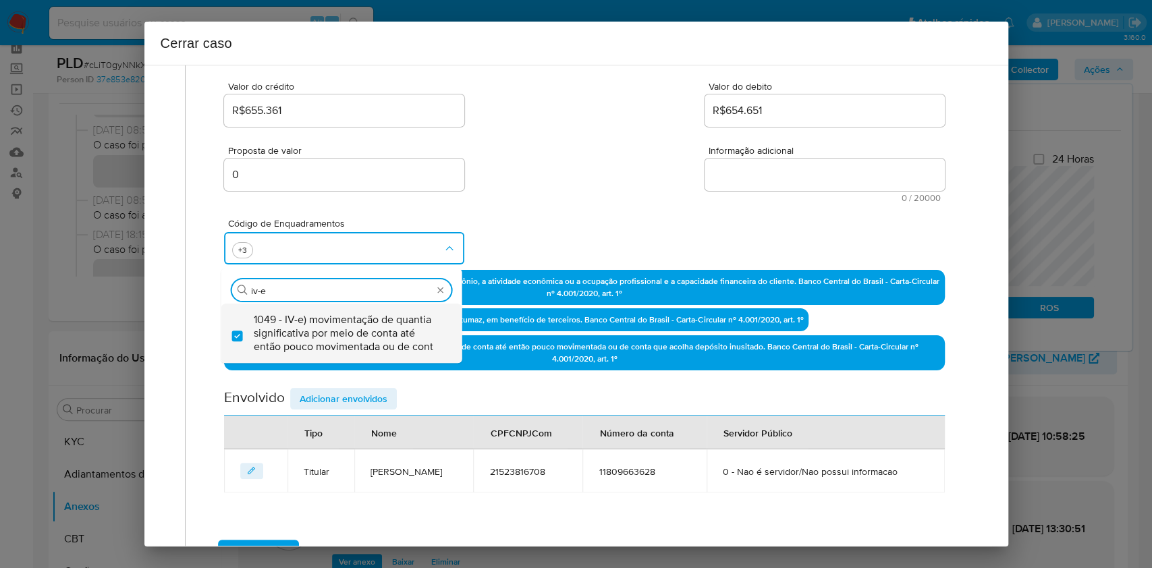
checkbox input "true"
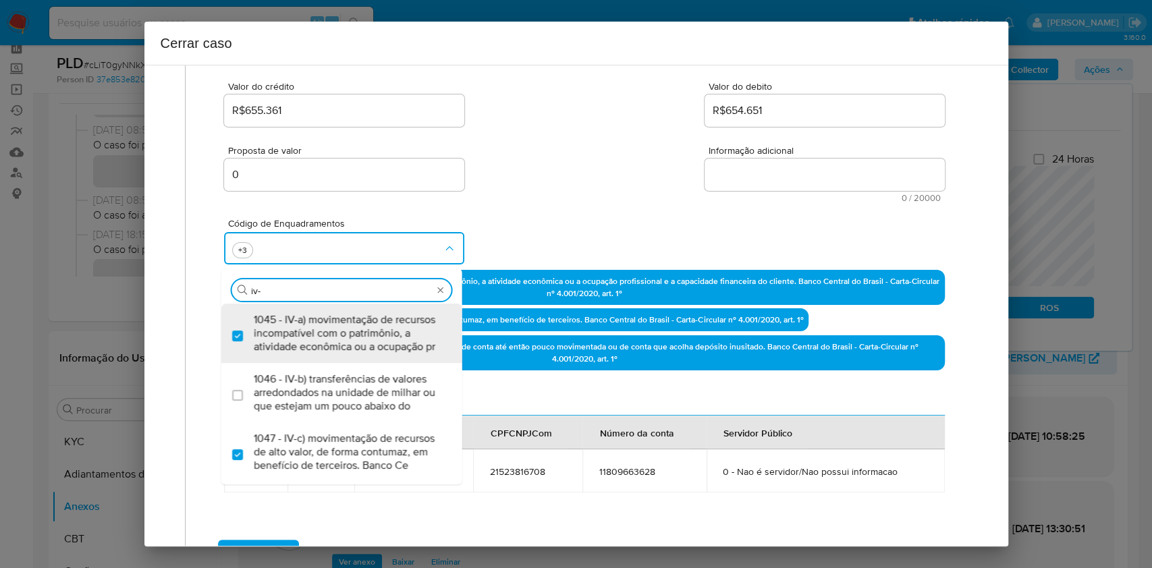
type input "iv-i"
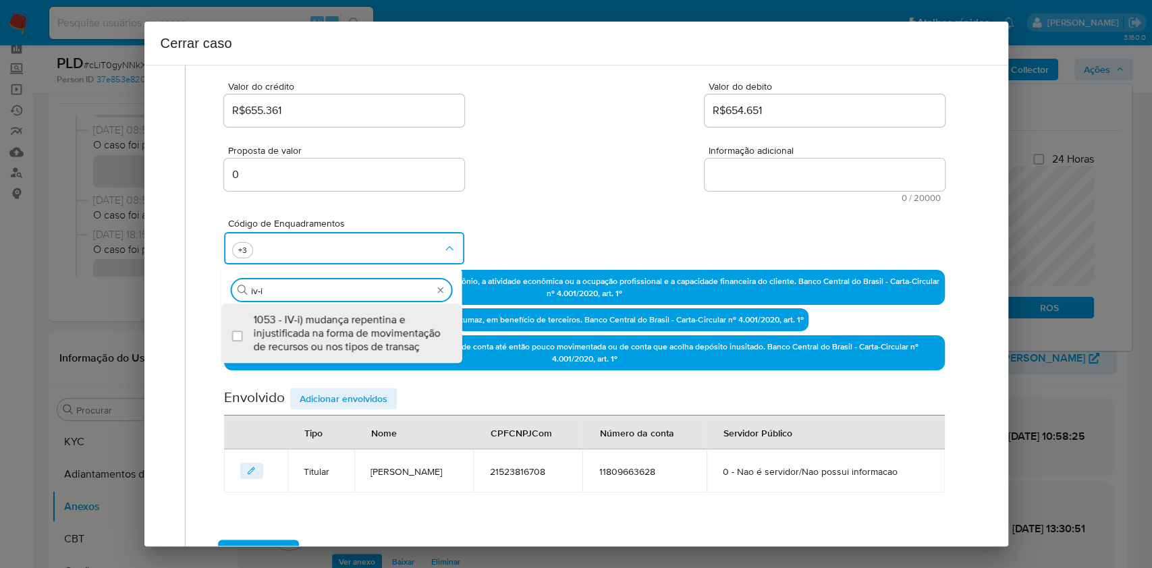
click at [369, 331] on span "1053 - IV-i) mudança repentina e injustificada na forma de movimentação de recu…" at bounding box center [349, 333] width 190 height 41
checkbox input "true"
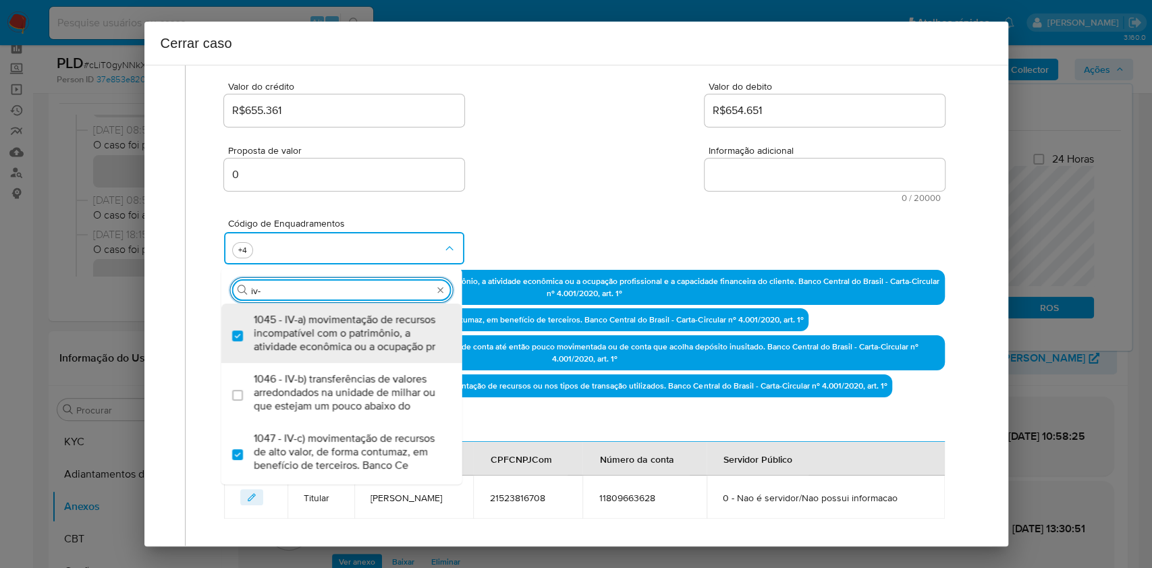
type input "iv-k"
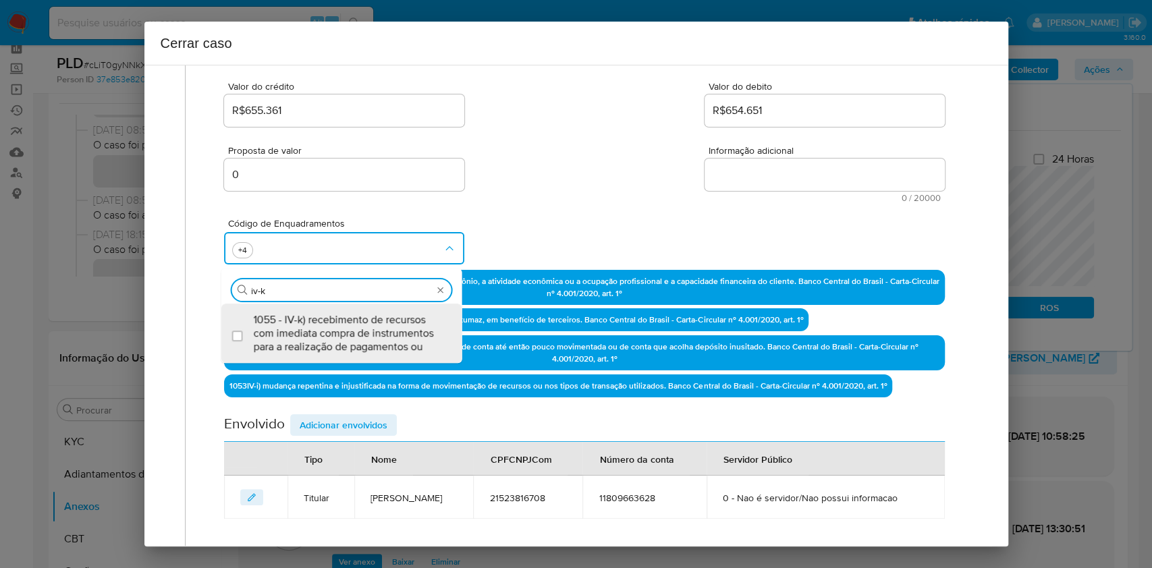
click at [369, 331] on span "1055 - IV-k) recebimento de recursos com imediata compra de instrumentos para a…" at bounding box center [349, 333] width 190 height 41
checkbox input "true"
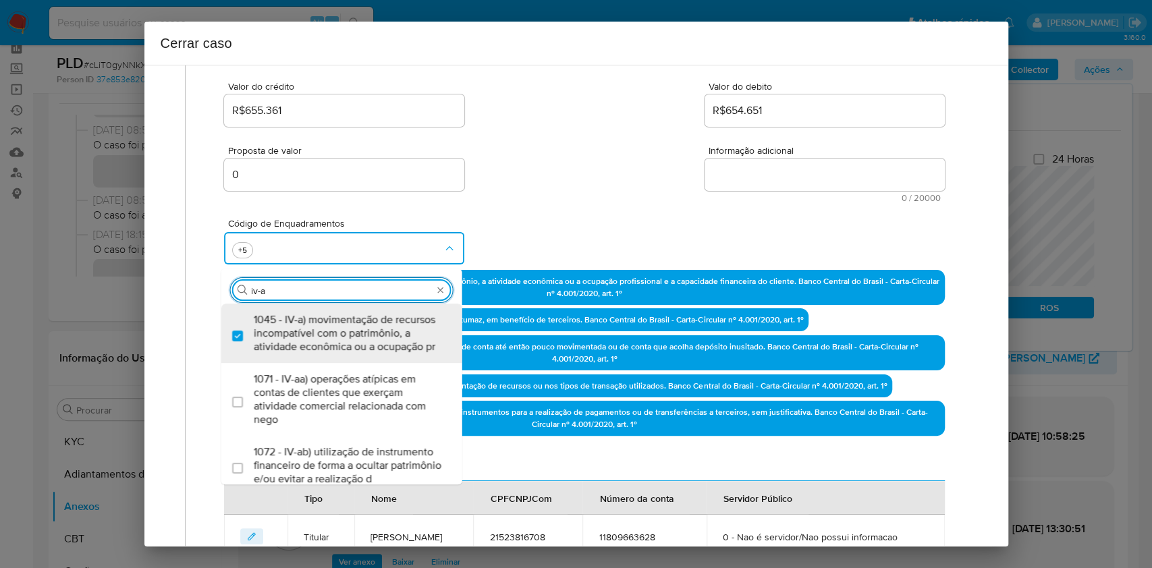
type input "iv-ad"
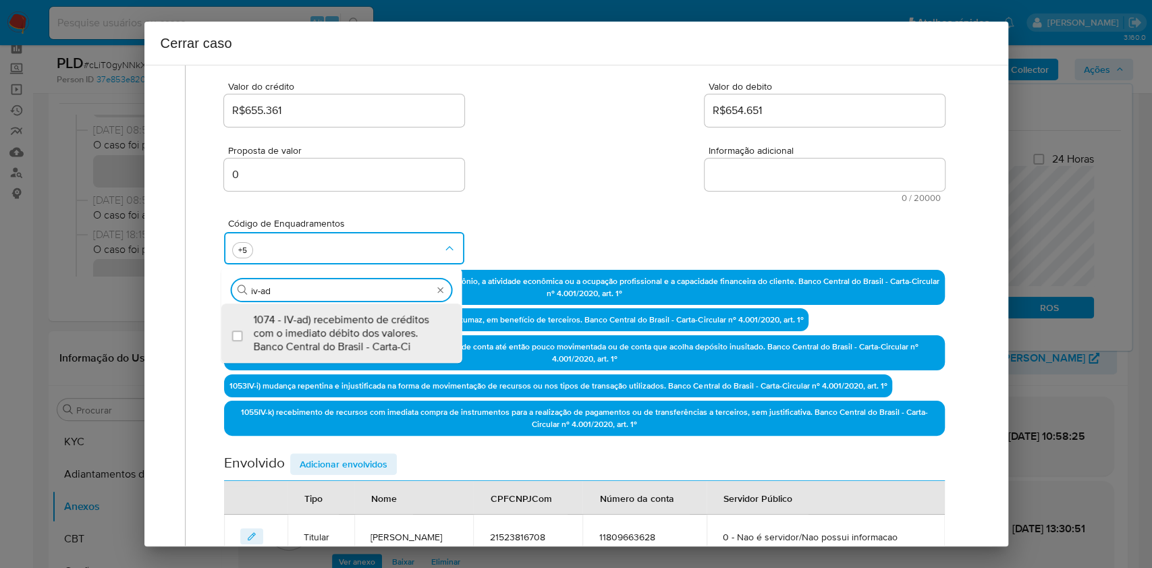
click at [369, 331] on span "1074 - IV-ad) recebimento de créditos com o imediato débito dos valores. Banco …" at bounding box center [349, 333] width 190 height 41
checkbox input "true"
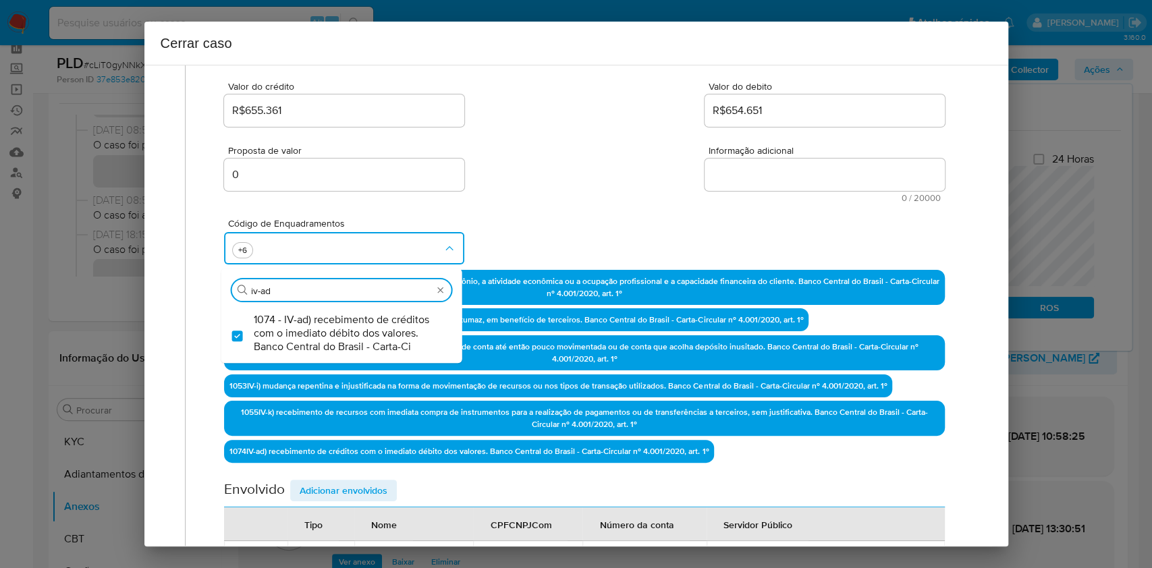
type input "iv-ad"
click at [751, 181] on textarea "Informação adicional" at bounding box center [825, 175] width 240 height 32
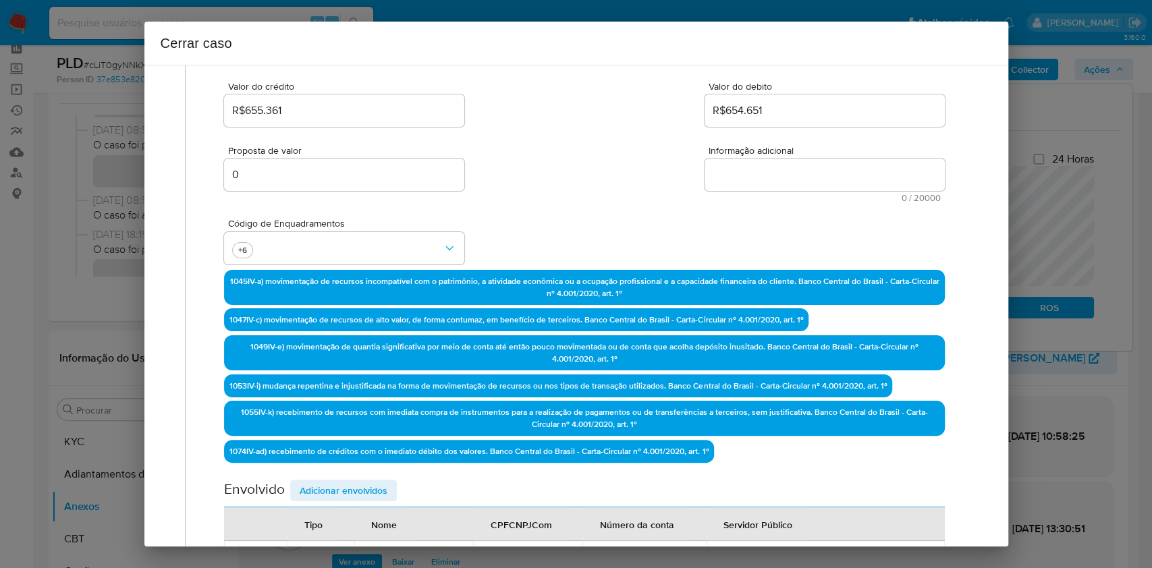
paste textarea "Thomaz Besse da Silva Lima, CPF 21523816708, 18 anos, residente no município de…"
click at [751, 181] on textarea "Informação adicional" at bounding box center [825, 175] width 240 height 32
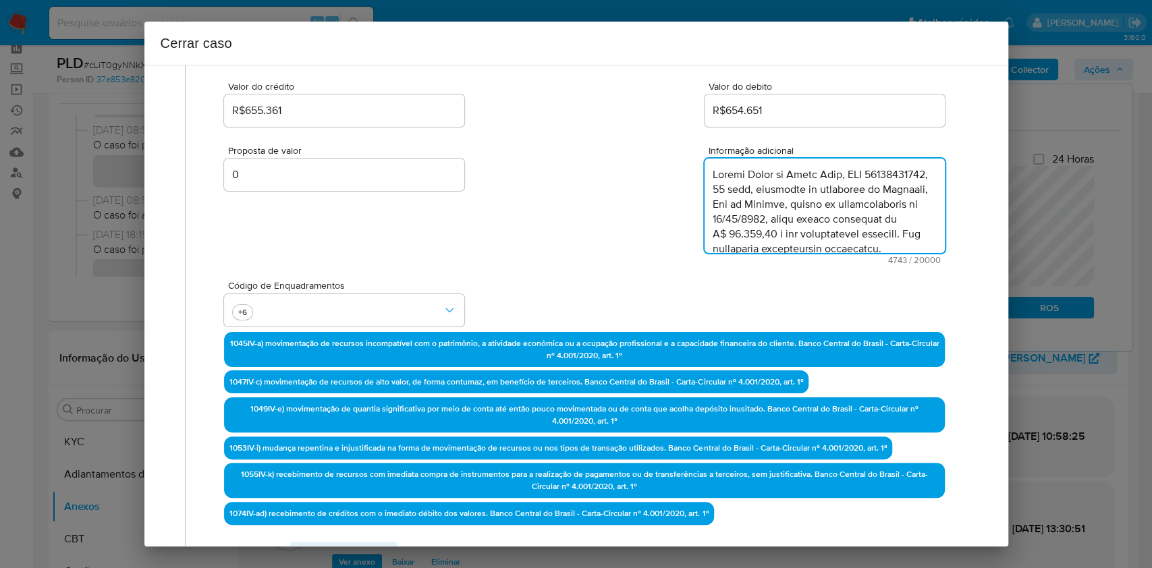
scroll to position [2171, 0]
type textarea "Thomaz Besse da Silva Lima, CPF 21523816708, 18 anos, residente no município de…"
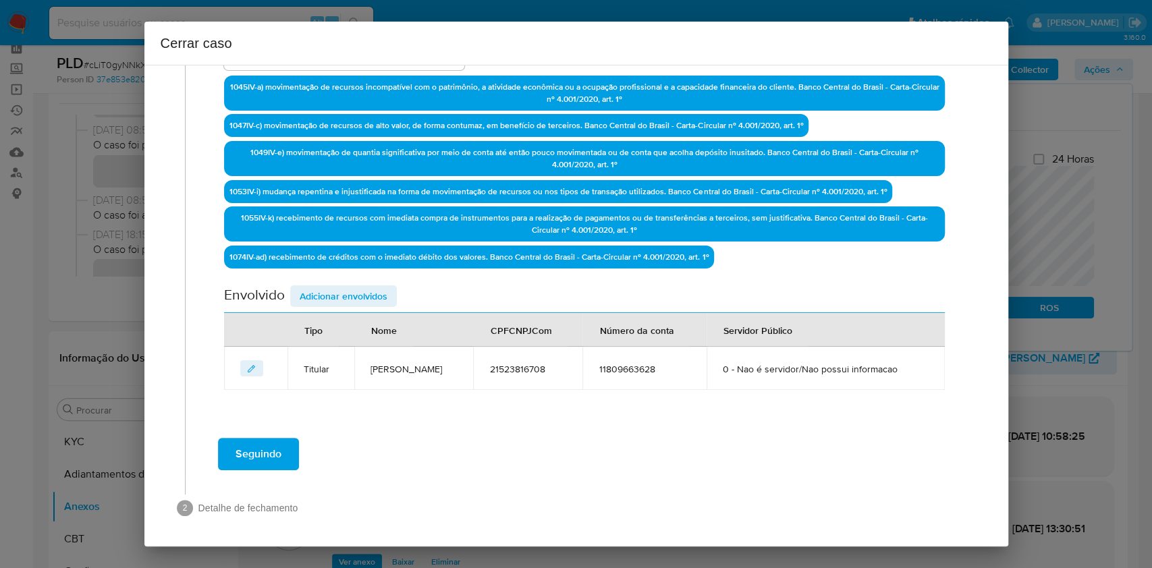
click at [362, 287] on span "Adicionar envolvidos" at bounding box center [344, 296] width 88 height 19
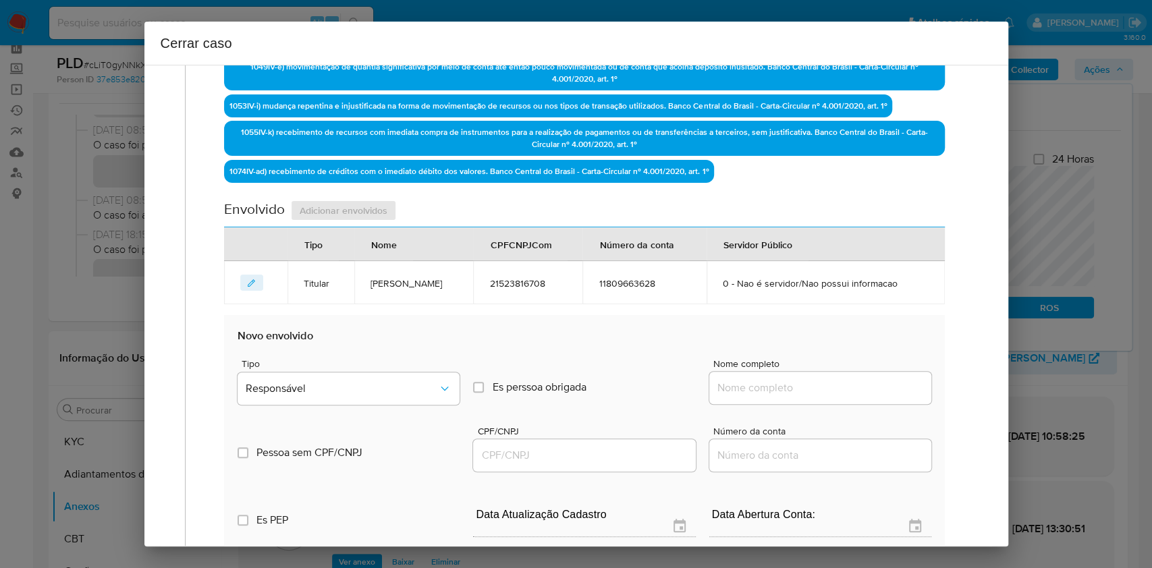
scroll to position [610, 0]
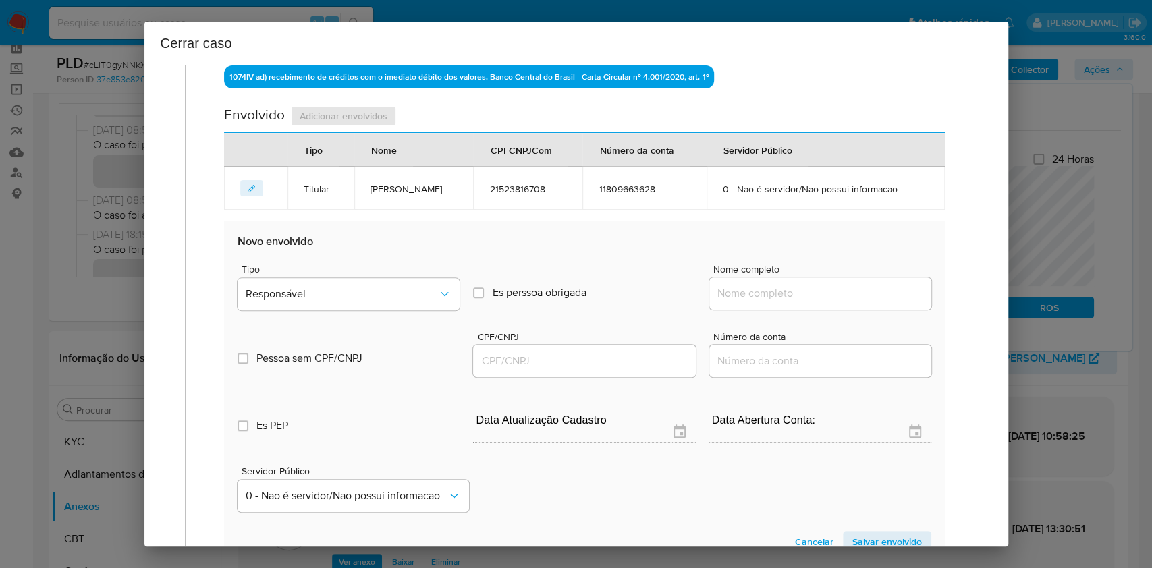
drag, startPoint x: 807, startPoint y: 289, endPoint x: 839, endPoint y: 292, distance: 32.6
click at [807, 289] on input "Nome completo" at bounding box center [821, 294] width 222 height 18
paste input "3 Am Jogos Brasileiros E Entretenimento Ltda, 57745437000171"
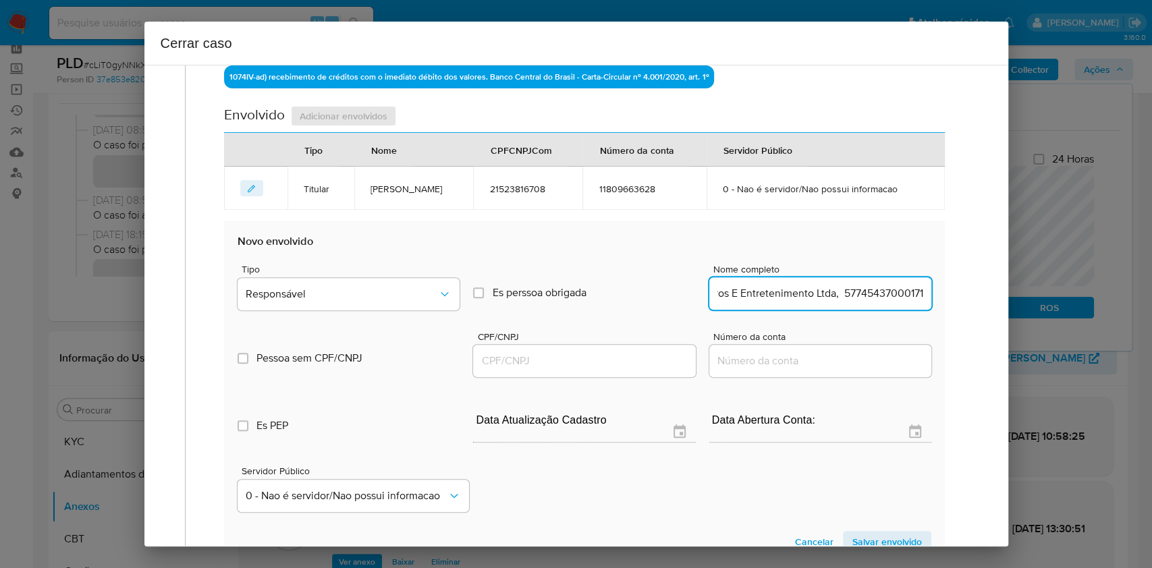
click at [843, 294] on input "3 Am Jogos Brasileiros E Entretenimento Ltda, 57745437000171" at bounding box center [821, 294] width 222 height 18
type input "3 Am Jogos Brasileiros E Entretenimento Ltda,"
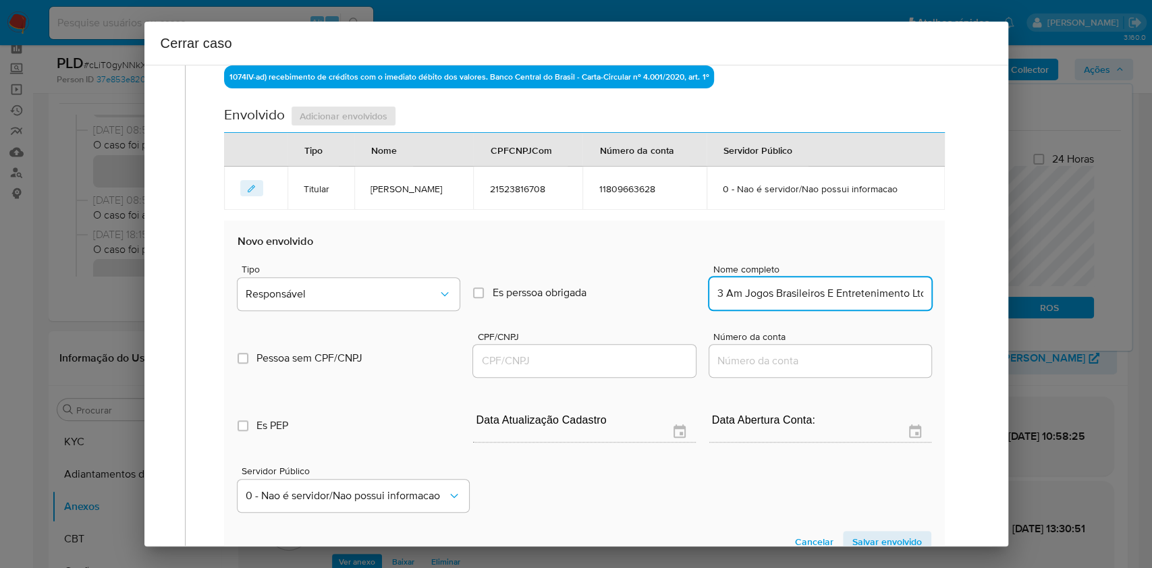
click at [632, 361] on input "CPF/CNPJ" at bounding box center [584, 361] width 222 height 18
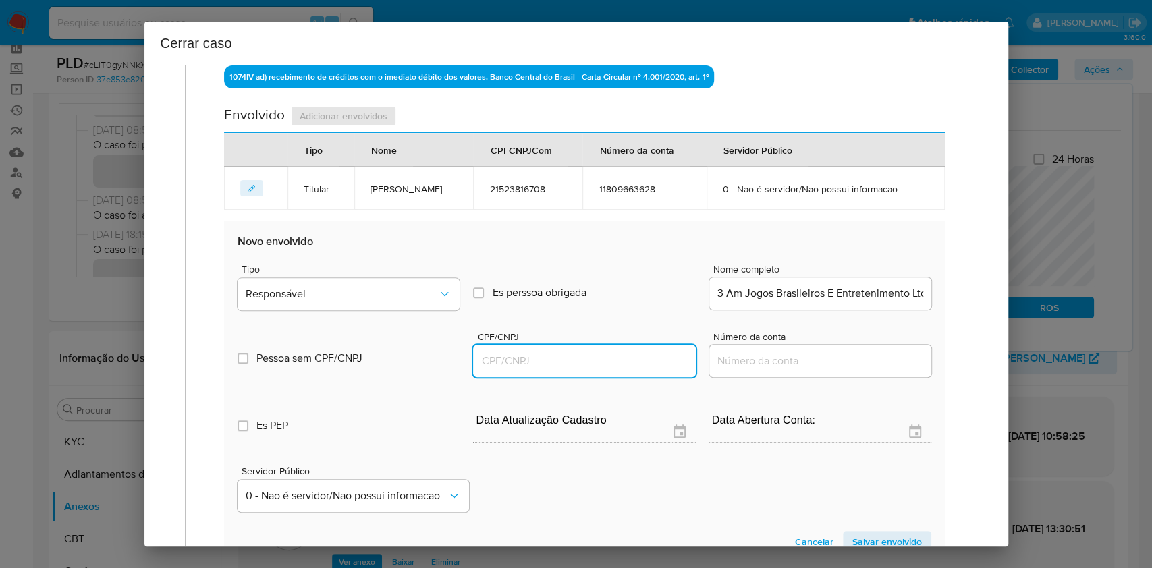
paste input "57745437000171"
type input "57745437000171"
drag, startPoint x: 419, startPoint y: 266, endPoint x: 415, endPoint y: 273, distance: 8.5
click at [418, 266] on span "Tipo" at bounding box center [353, 269] width 222 height 9
click at [415, 273] on div "Tipo Responsável" at bounding box center [349, 290] width 222 height 51
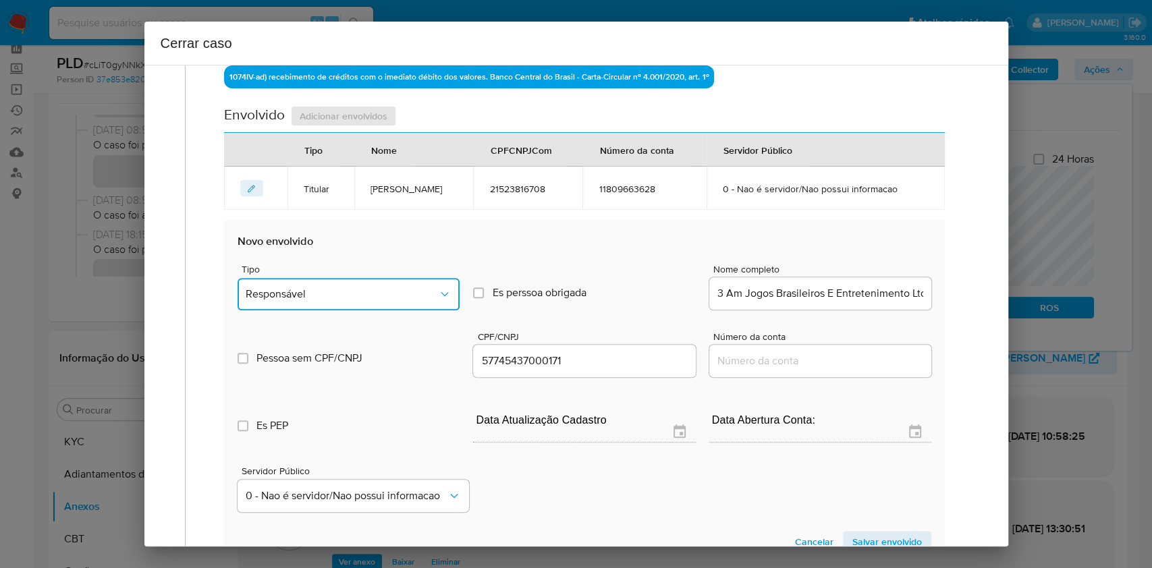
click at [383, 288] on span "Responsável" at bounding box center [342, 295] width 192 height 14
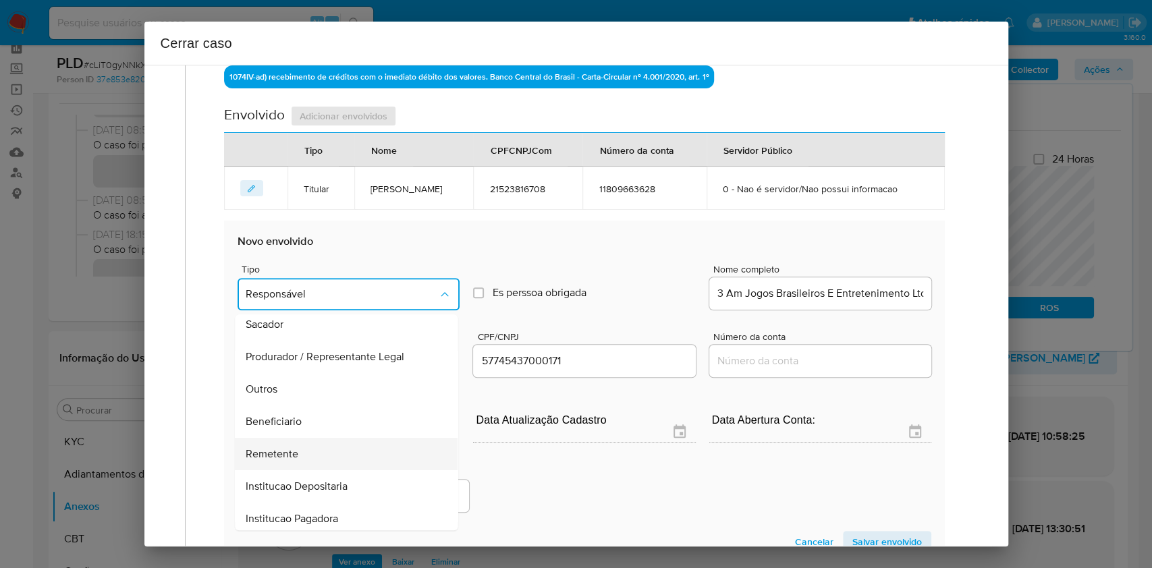
scroll to position [173, 0]
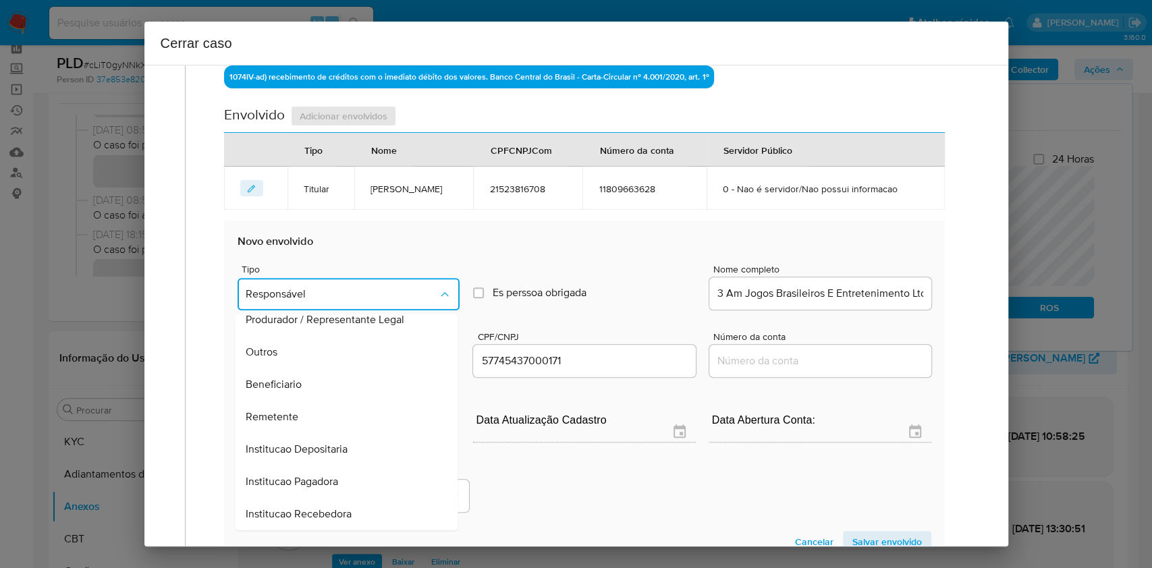
drag, startPoint x: 350, startPoint y: 420, endPoint x: 621, endPoint y: 505, distance: 283.8
click at [350, 420] on div "Remetente" at bounding box center [342, 417] width 193 height 32
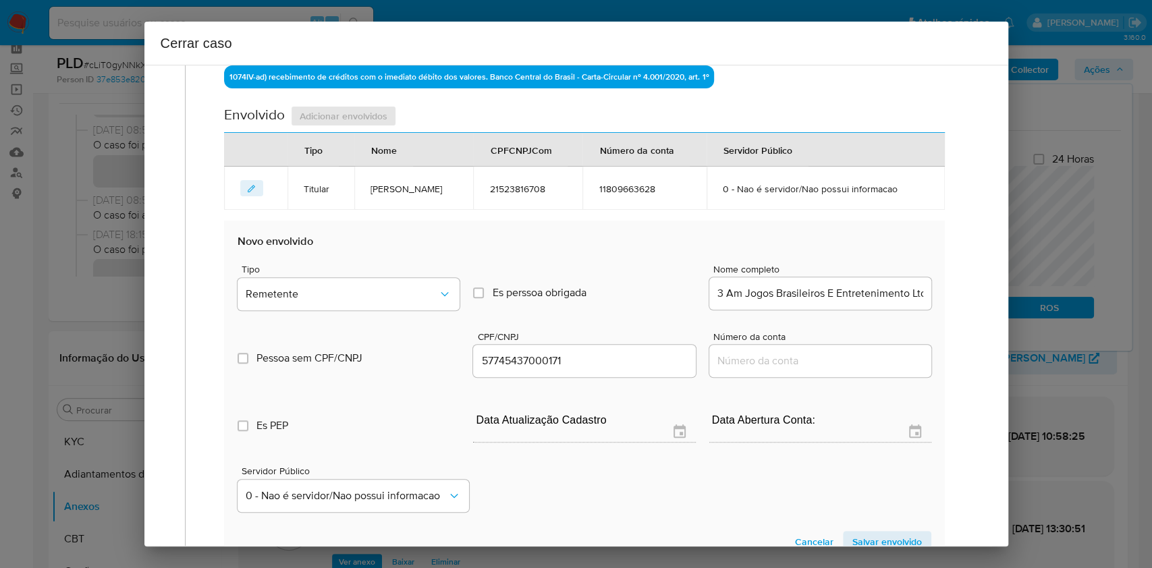
click at [883, 533] on span "Salvar envolvido" at bounding box center [888, 542] width 70 height 19
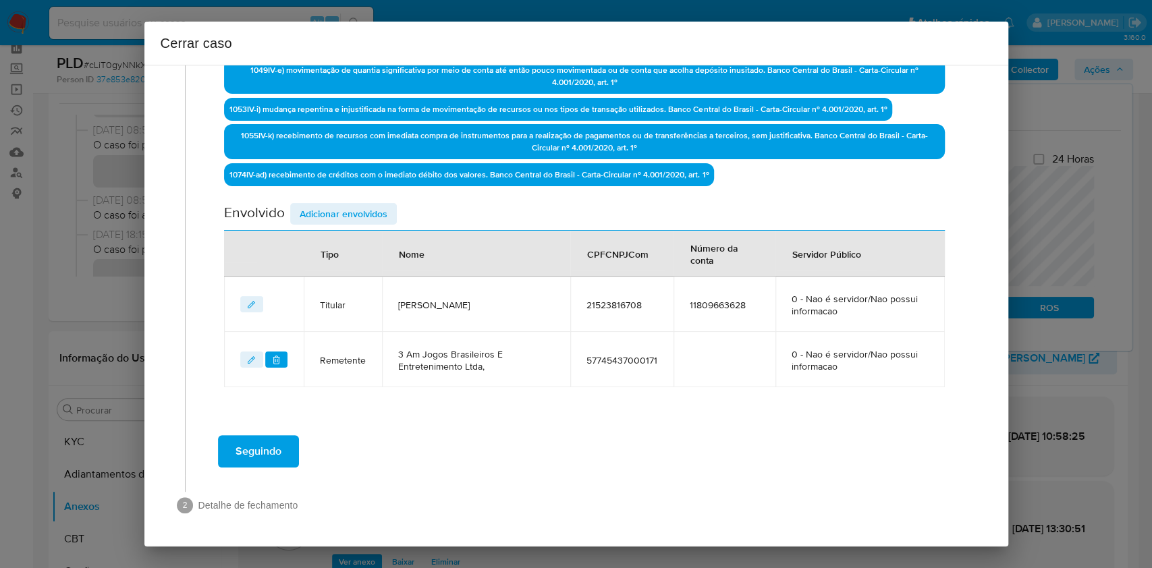
scroll to position [509, 0]
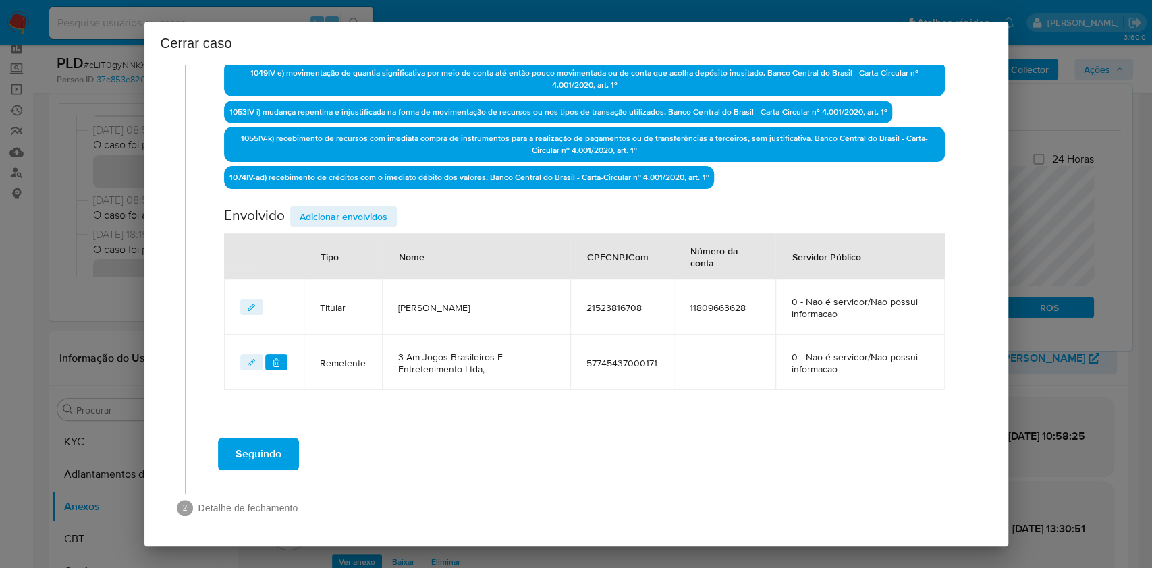
click at [325, 212] on span "Adicionar envolvidos" at bounding box center [344, 216] width 88 height 19
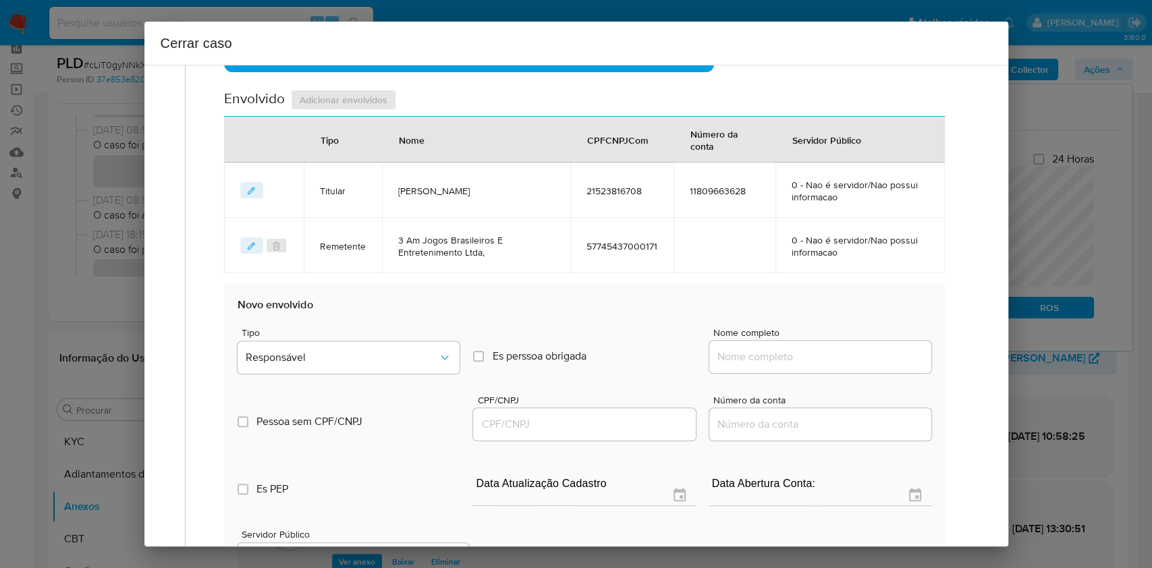
scroll to position [689, 0]
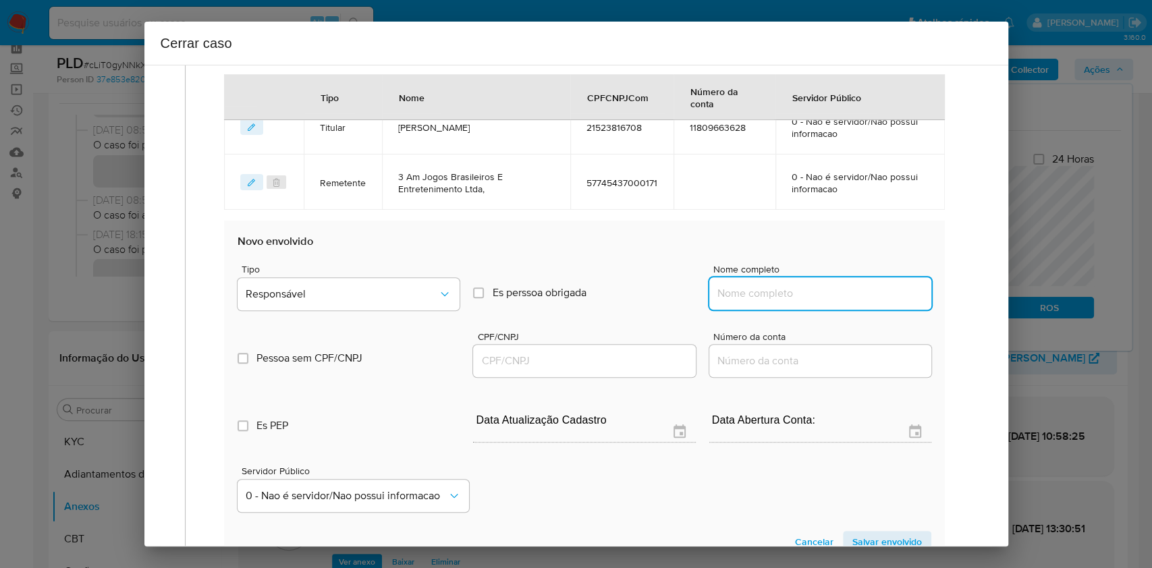
drag, startPoint x: 799, startPoint y: 294, endPoint x: 849, endPoint y: 296, distance: 49.3
click at [800, 294] on input "Nome completo" at bounding box center [821, 294] width 222 height 18
paste input "Orbion Gaming Ltda, 58368179000114"
click at [856, 300] on div "Orbion Gaming Ltda, 58368179000114" at bounding box center [821, 293] width 222 height 32
click at [859, 294] on input "Orbion Gaming Ltda, 58368179000114" at bounding box center [821, 294] width 222 height 18
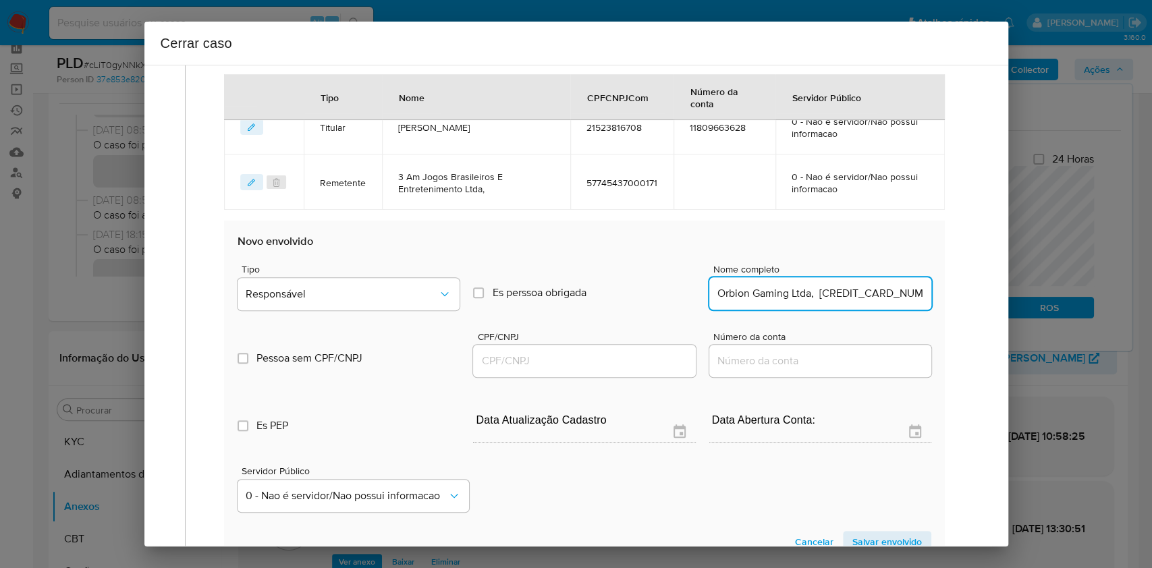
click at [859, 294] on input "Orbion Gaming Ltda, 58368179000114" at bounding box center [821, 294] width 222 height 18
type input "Orbion Gaming Ltda,"
click at [628, 370] on div at bounding box center [584, 361] width 222 height 32
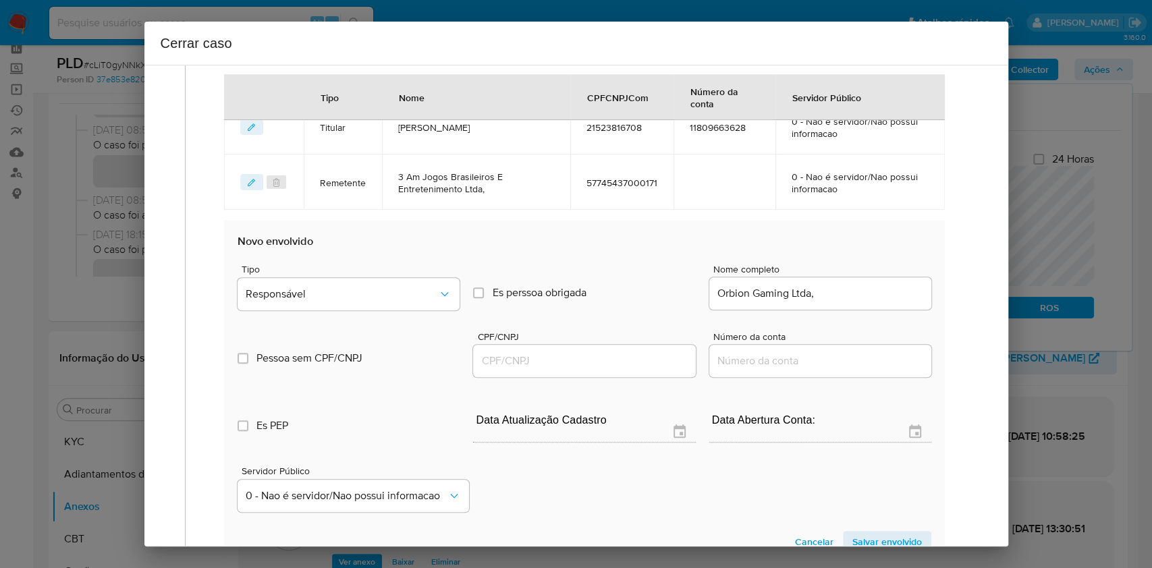
click at [628, 366] on input "CPF/CNPJ" at bounding box center [584, 361] width 222 height 18
paste input "58368179000114"
type input "58368179000114"
drag, startPoint x: 404, startPoint y: 259, endPoint x: 403, endPoint y: 273, distance: 13.5
click at [403, 265] on div "Tipo Responsável Es perssoa obrigada Is PObrigada Nome completo Orbion Gaming L…" at bounding box center [584, 282] width 693 height 68
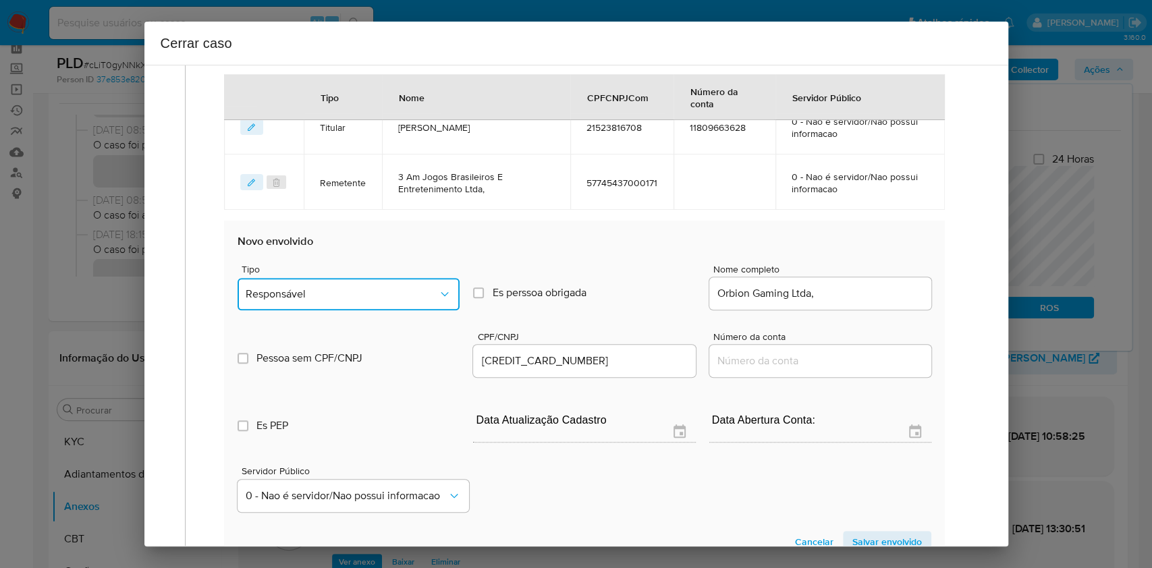
drag, startPoint x: 408, startPoint y: 292, endPoint x: 412, endPoint y: 302, distance: 11.5
click at [412, 302] on button "Responsável" at bounding box center [349, 294] width 222 height 32
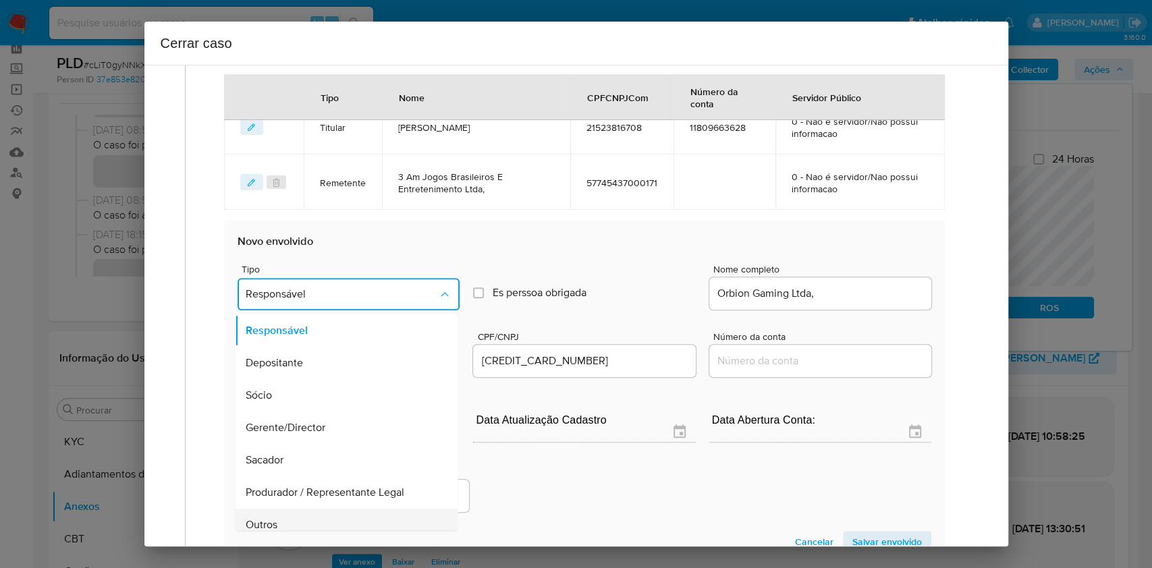
scroll to position [173, 0]
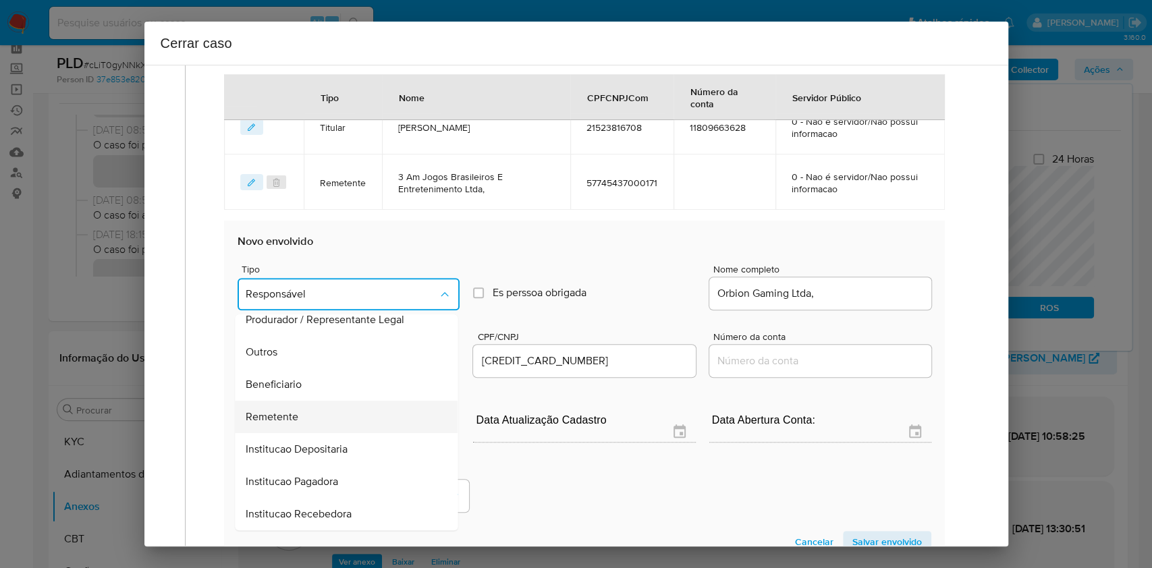
click at [318, 404] on div "Remetente" at bounding box center [342, 417] width 193 height 32
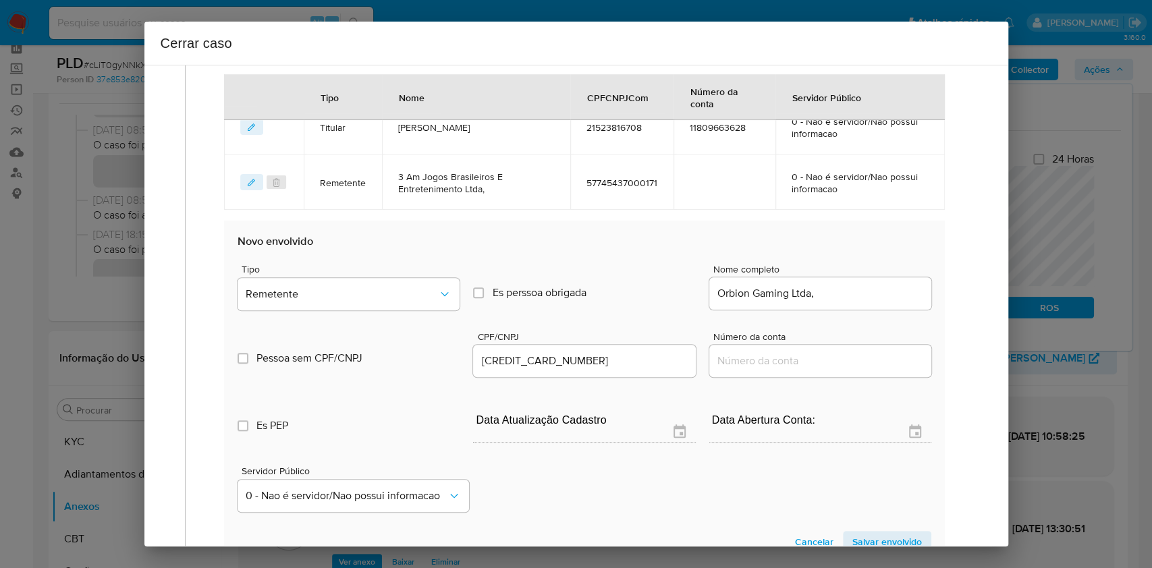
click at [857, 536] on span "Salvar envolvido" at bounding box center [888, 542] width 70 height 19
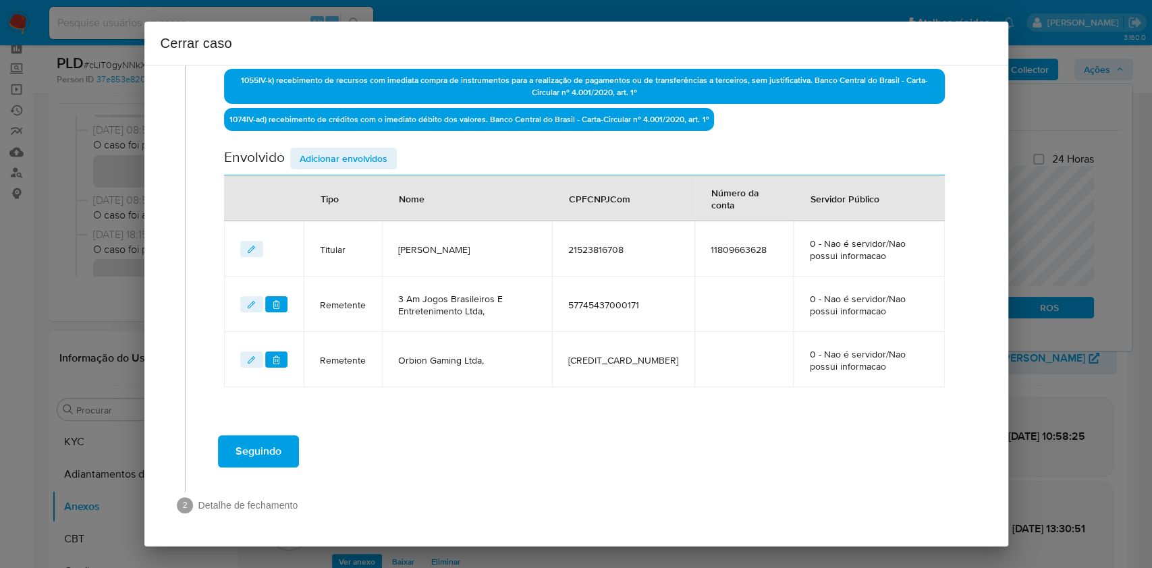
scroll to position [564, 0]
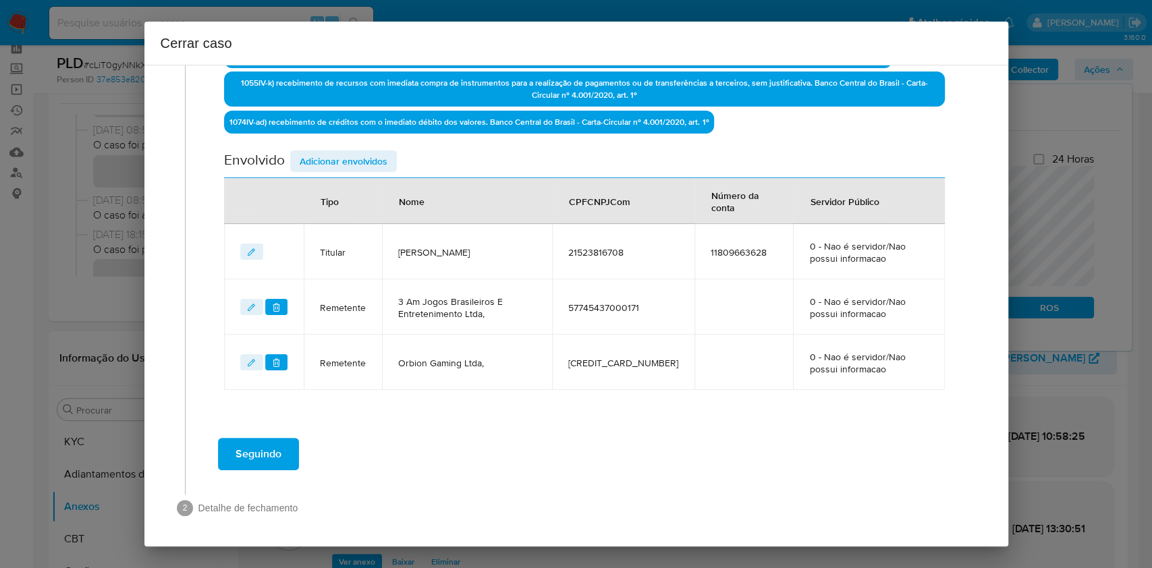
click at [347, 161] on span "Adicionar envolvidos" at bounding box center [344, 161] width 88 height 19
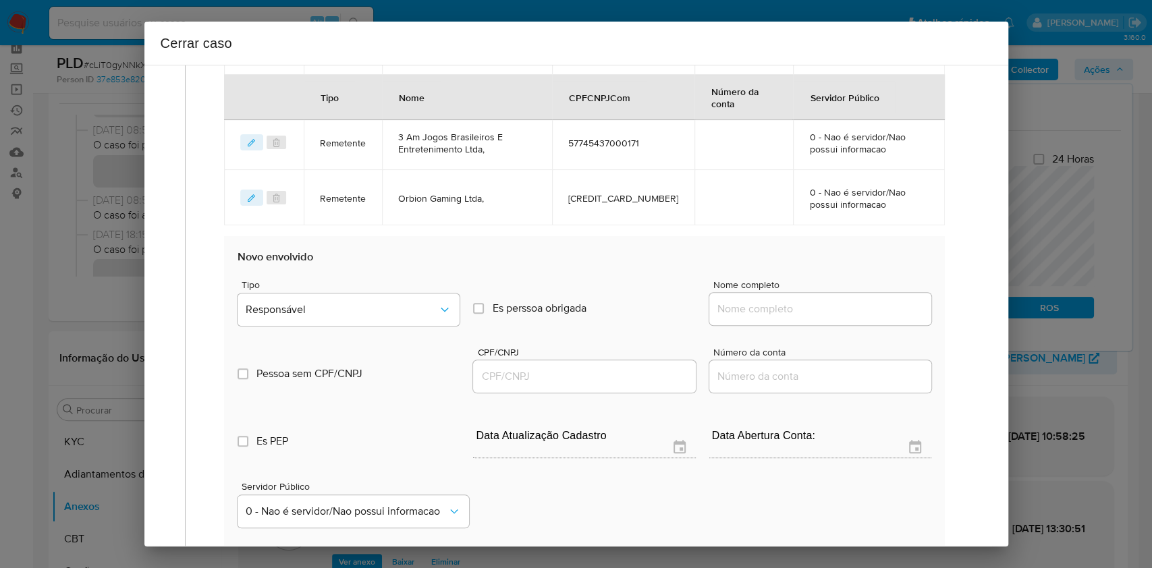
scroll to position [745, 0]
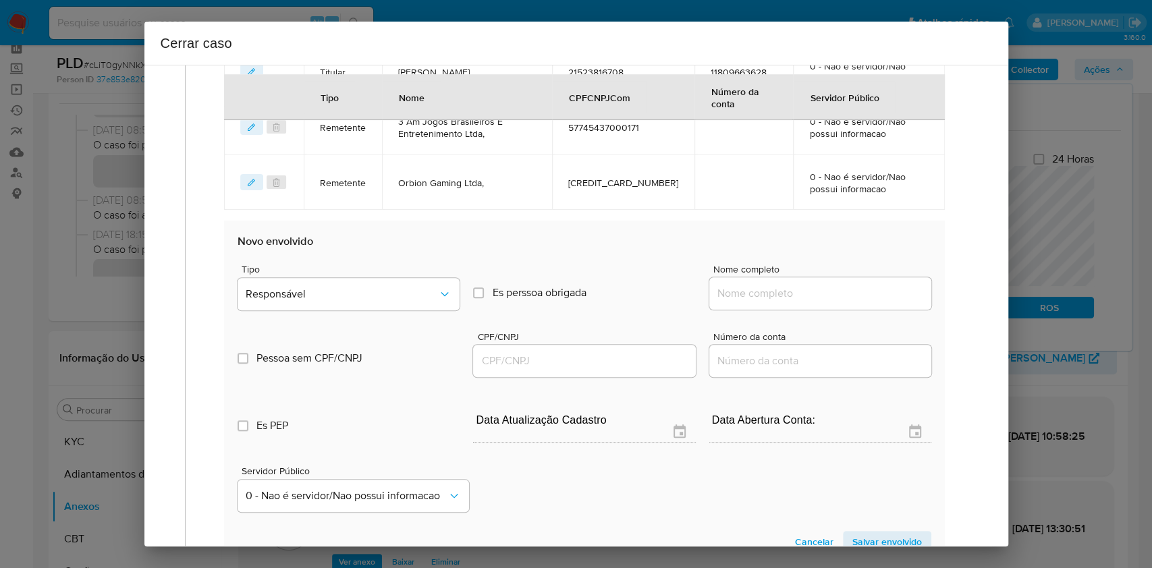
click at [860, 278] on div at bounding box center [821, 293] width 222 height 32
click at [872, 299] on input "Nome completo" at bounding box center [821, 294] width 222 height 18
paste input "Ak Fintech Solutions Ltda., 55781283000148"
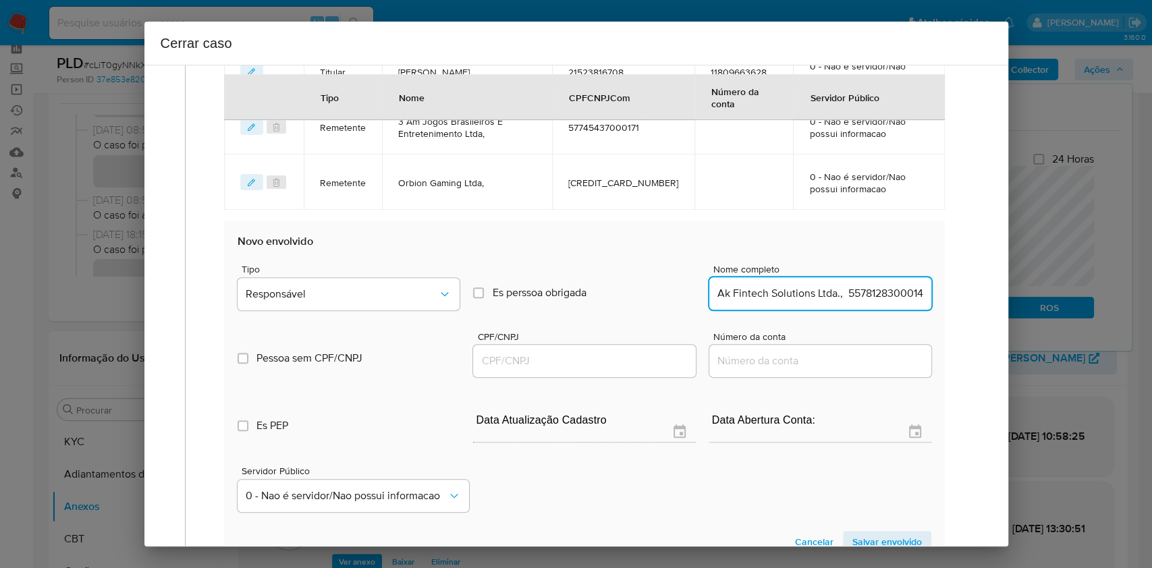
scroll to position [0, 11]
click at [878, 295] on input "Ak Fintech Solutions Ltda., 55781283000148" at bounding box center [821, 294] width 222 height 18
type input "Ak Fintech Solutions Ltda.,"
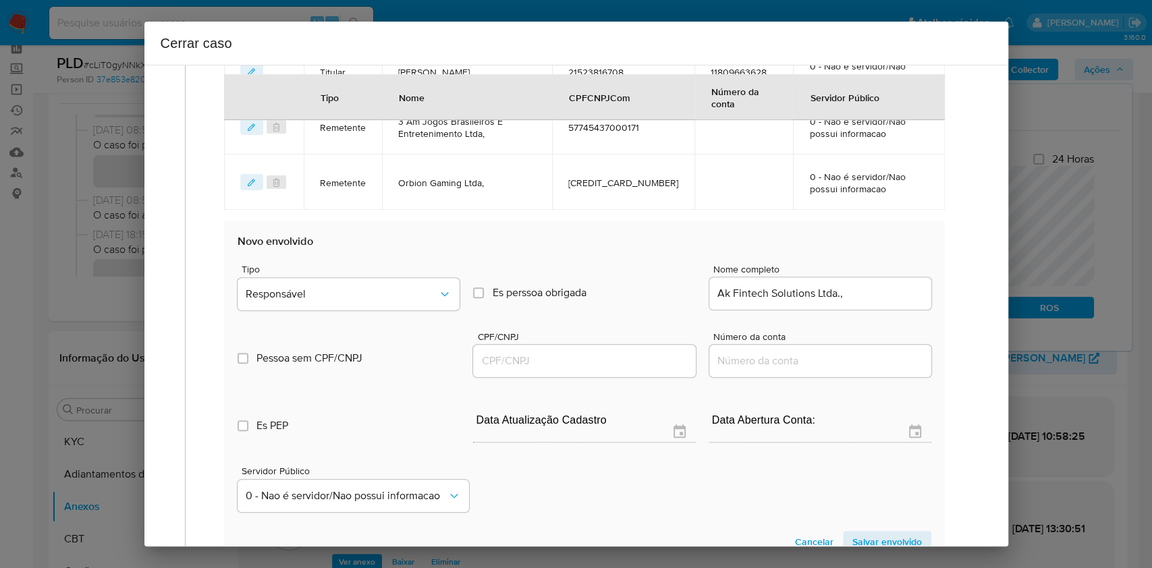
click at [612, 371] on div at bounding box center [584, 361] width 222 height 32
paste input "55781283000148"
drag, startPoint x: 612, startPoint y: 363, endPoint x: 659, endPoint y: 352, distance: 47.8
click at [615, 361] on input "CPF/CNPJ" at bounding box center [584, 361] width 222 height 18
type input "55781283000148"
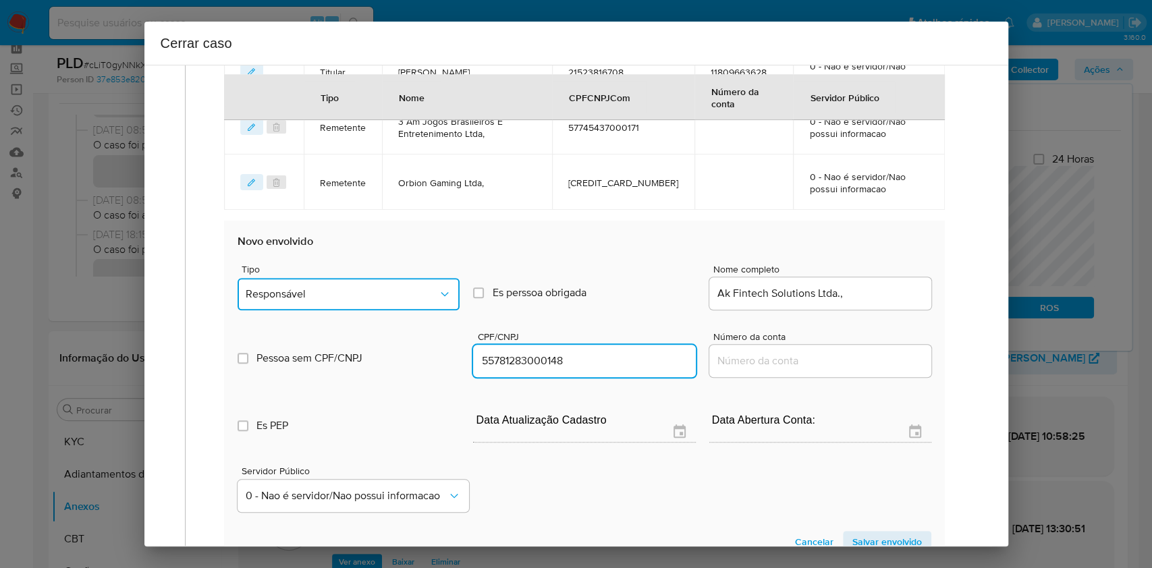
click at [392, 278] on button "Responsável" at bounding box center [349, 294] width 222 height 32
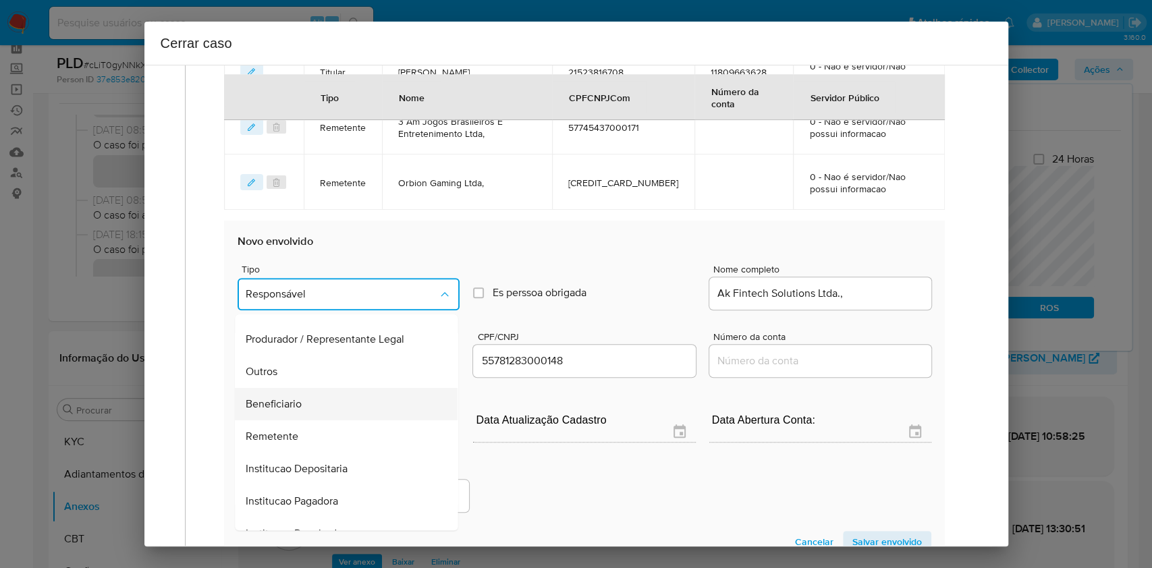
scroll to position [173, 0]
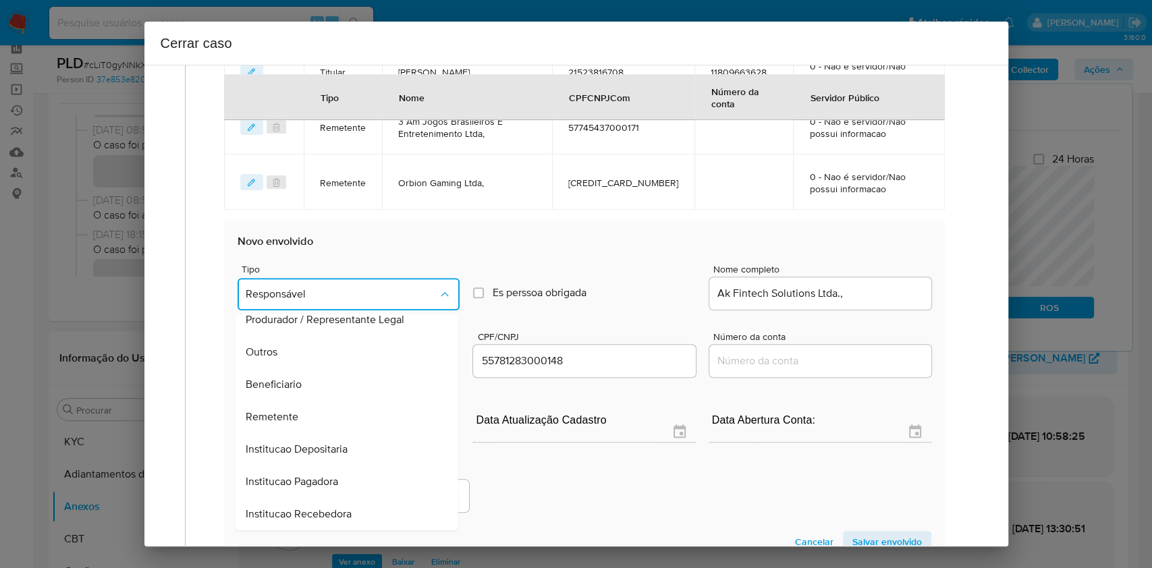
drag, startPoint x: 336, startPoint y: 417, endPoint x: 362, endPoint y: 410, distance: 27.2
click at [335, 415] on div "Remetente" at bounding box center [342, 417] width 193 height 32
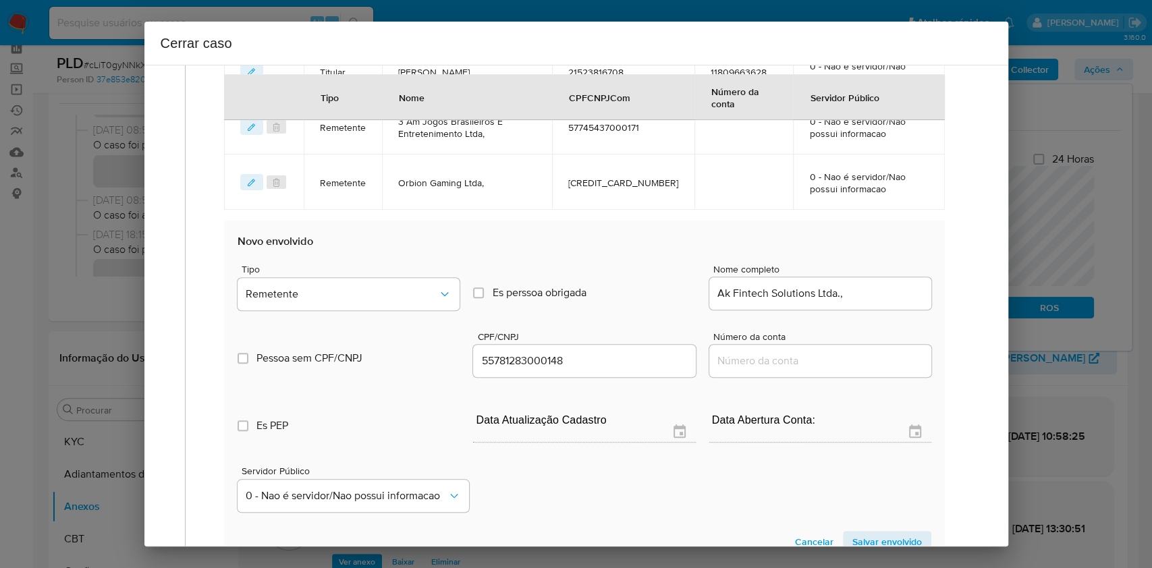
click at [885, 550] on div "Cerrar caso 1 Informação completa Geral Data de início 09/01/2025 Data Fin 16/0…" at bounding box center [576, 284] width 1152 height 568
click at [882, 541] on span "Salvar envolvido" at bounding box center [888, 542] width 70 height 19
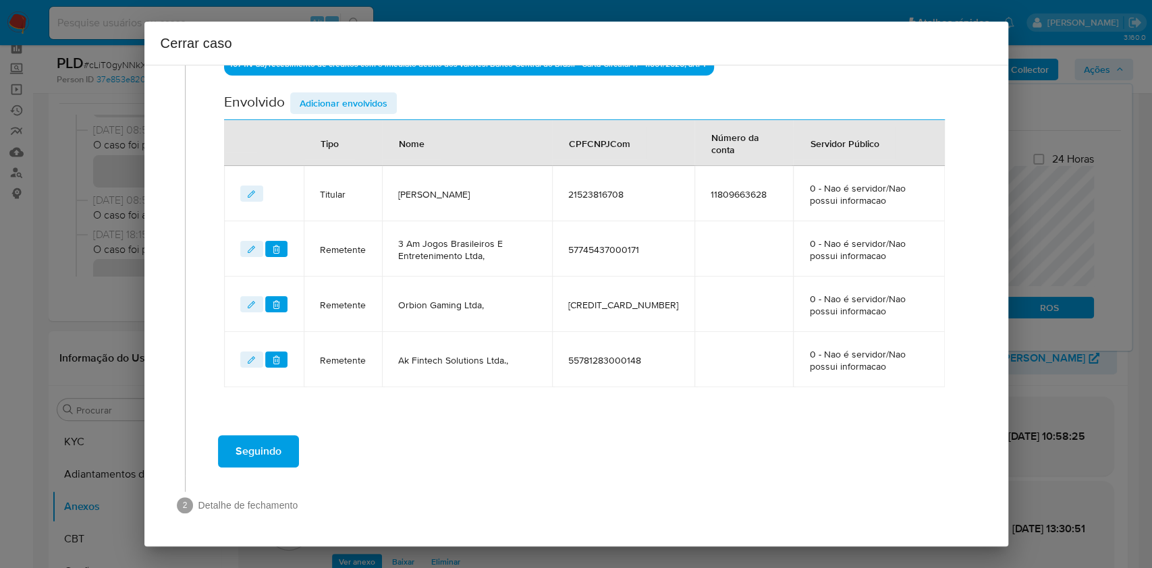
scroll to position [620, 0]
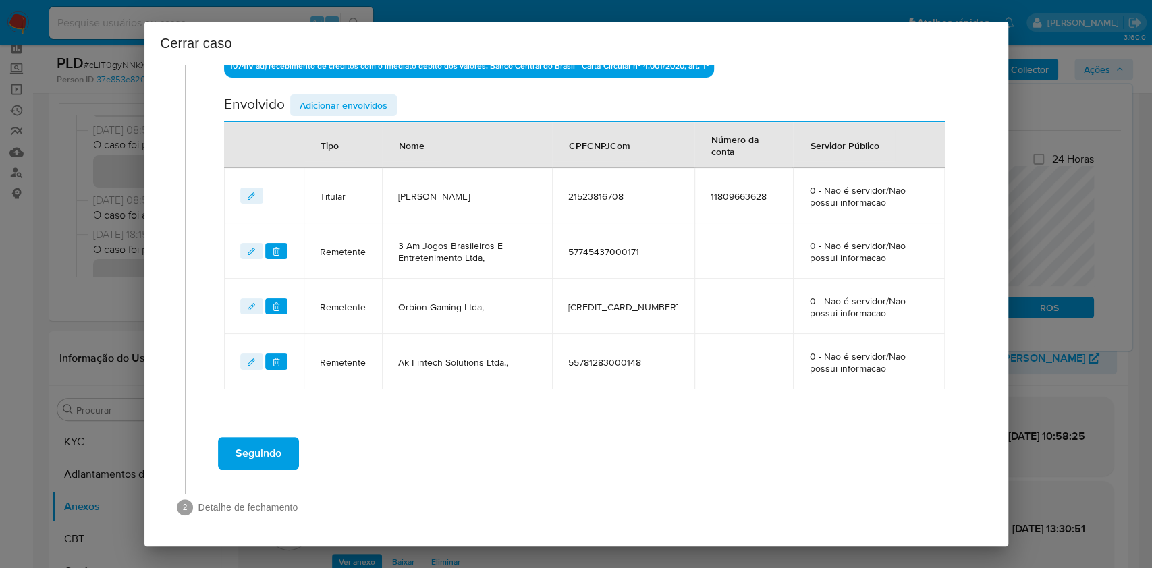
click at [334, 113] on span "Adicionar envolvidos" at bounding box center [344, 105] width 88 height 19
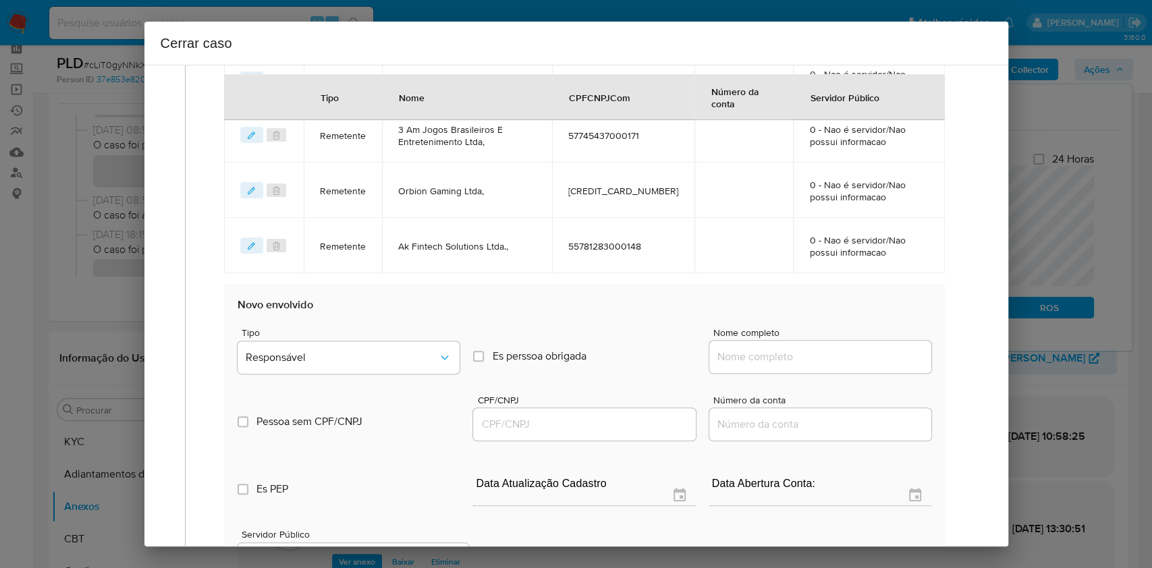
scroll to position [800, 0]
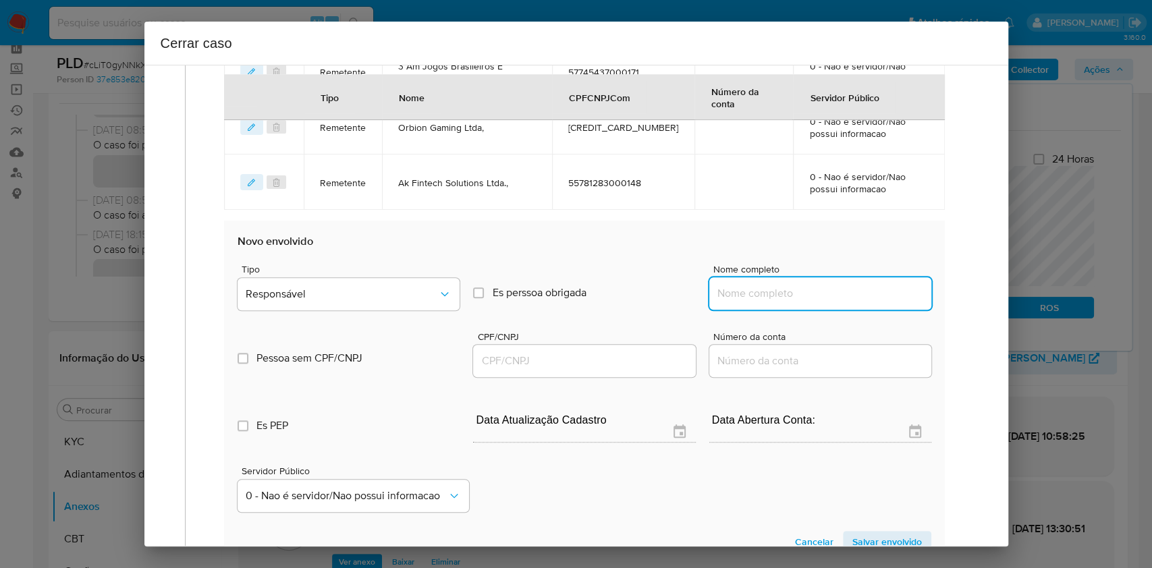
click at [864, 298] on input "Nome completo" at bounding box center [821, 294] width 222 height 18
paste input "Auria Gateway E Solucao De Pagamentos Ltda, 61788597000175"
click at [868, 290] on input "Auria Gateway E Solucao De Pagamentos Ltda, 61788597000175" at bounding box center [821, 294] width 222 height 18
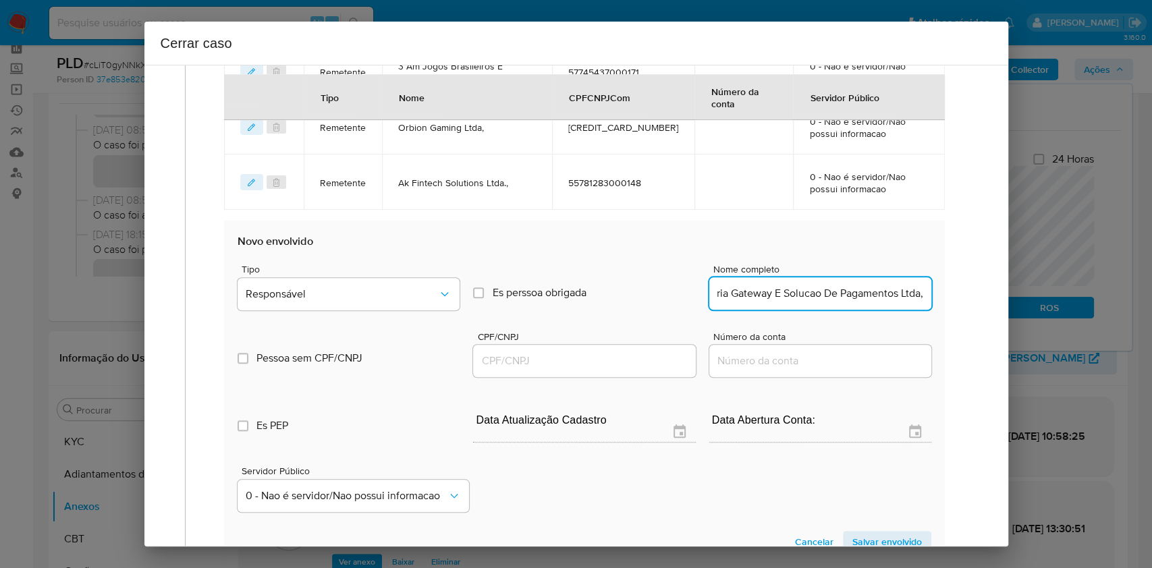
type input "Auria Gateway E Solucao De Pagamentos Ltda,"
click at [610, 352] on input "CPF/CNPJ" at bounding box center [584, 361] width 222 height 18
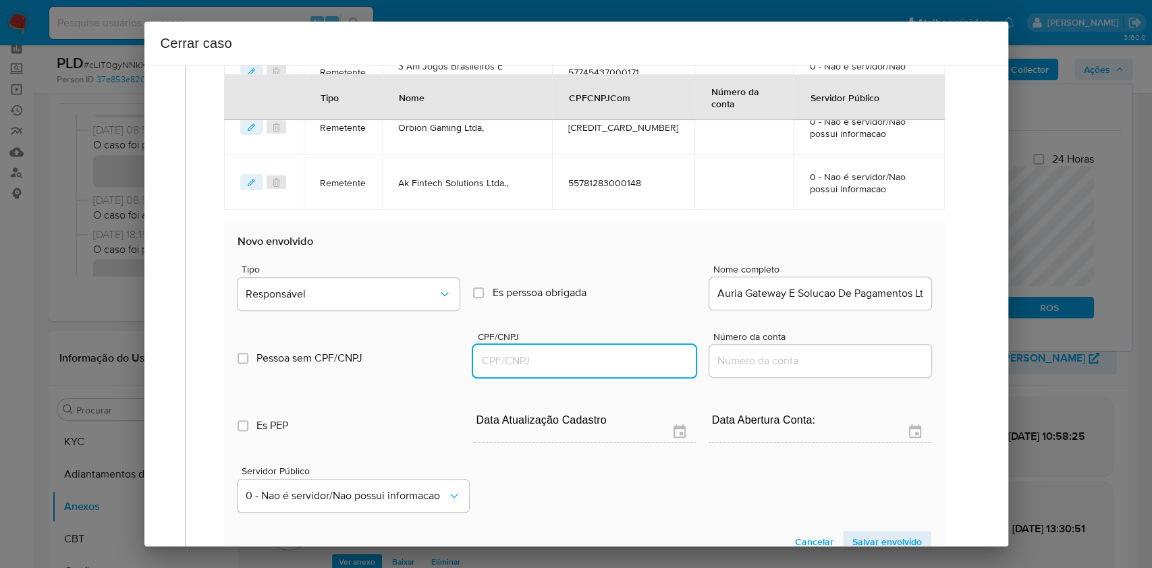
paste input "61788597000175"
type input "61788597000175"
click at [418, 266] on span "Tipo" at bounding box center [353, 269] width 222 height 9
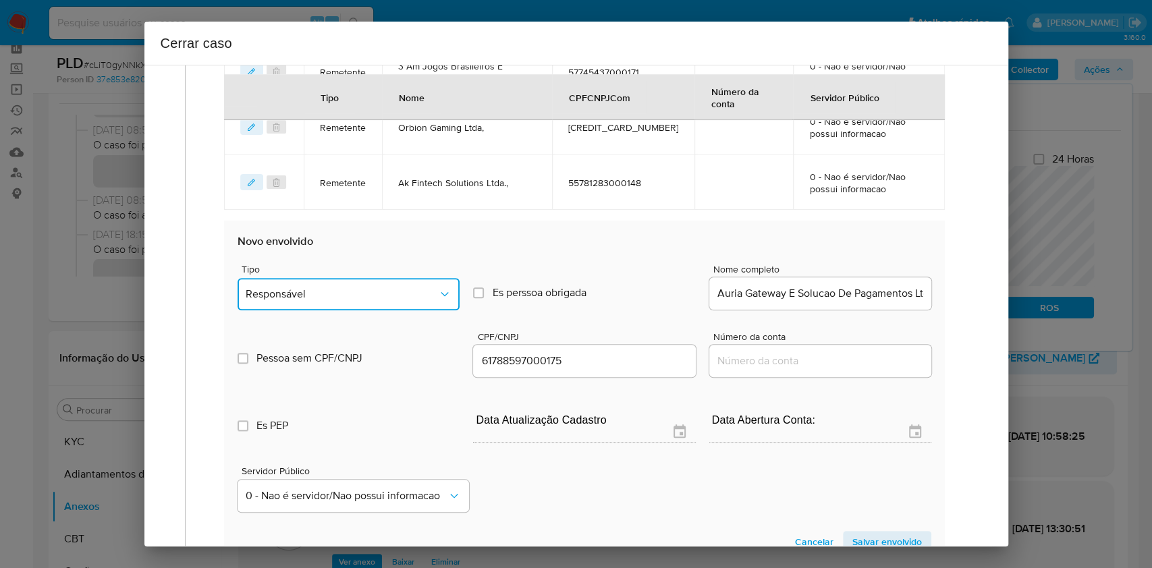
click at [423, 292] on span "Responsável" at bounding box center [342, 295] width 192 height 14
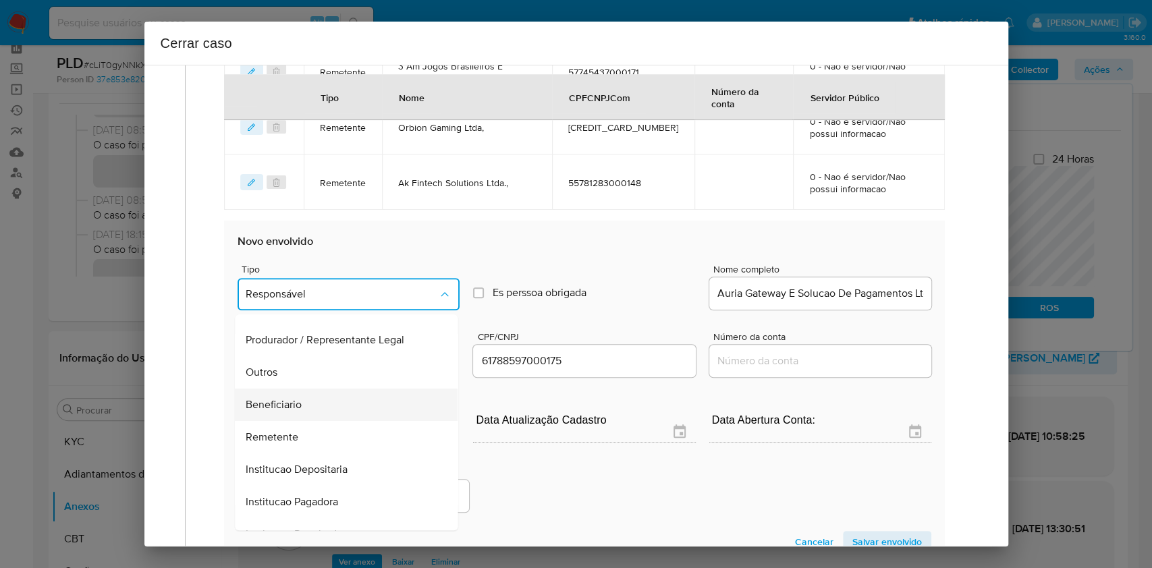
scroll to position [173, 0]
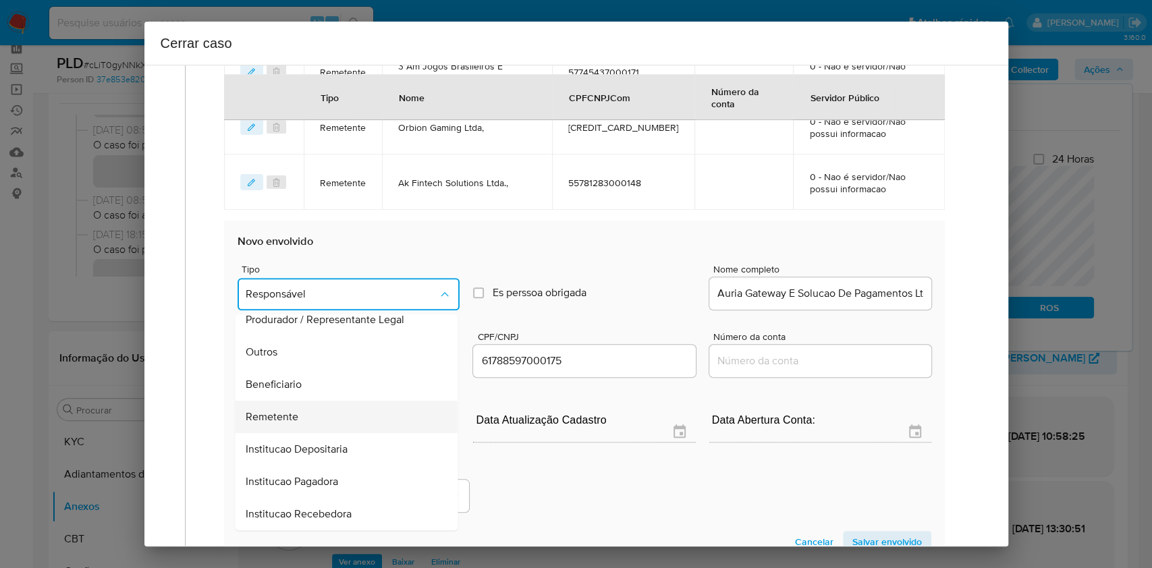
click at [294, 401] on div "Remetente" at bounding box center [342, 417] width 193 height 32
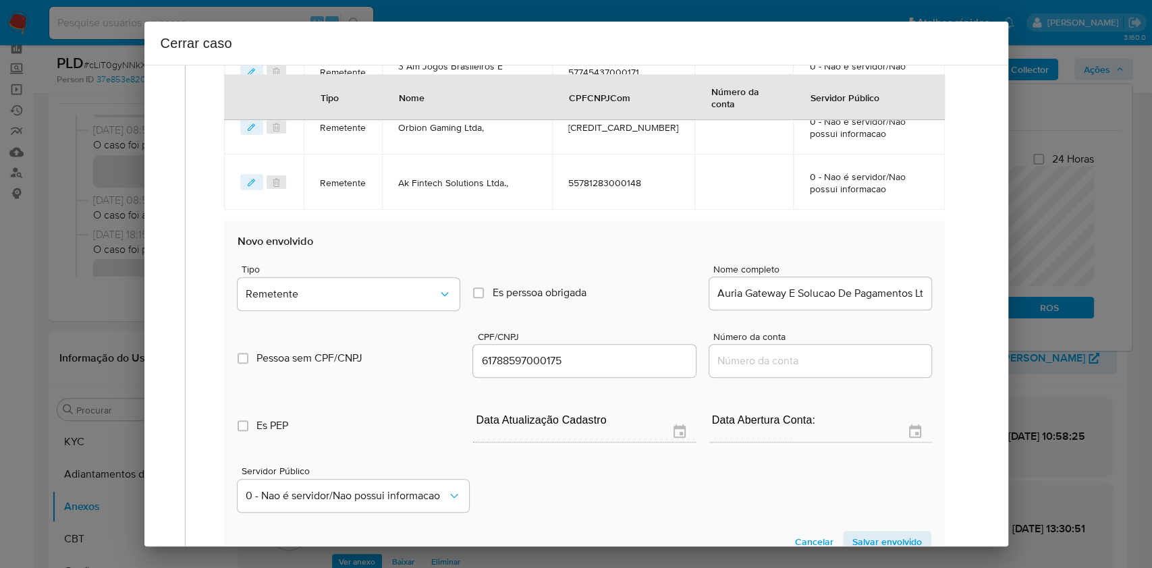
click at [874, 533] on span "Salvar envolvido" at bounding box center [888, 542] width 70 height 19
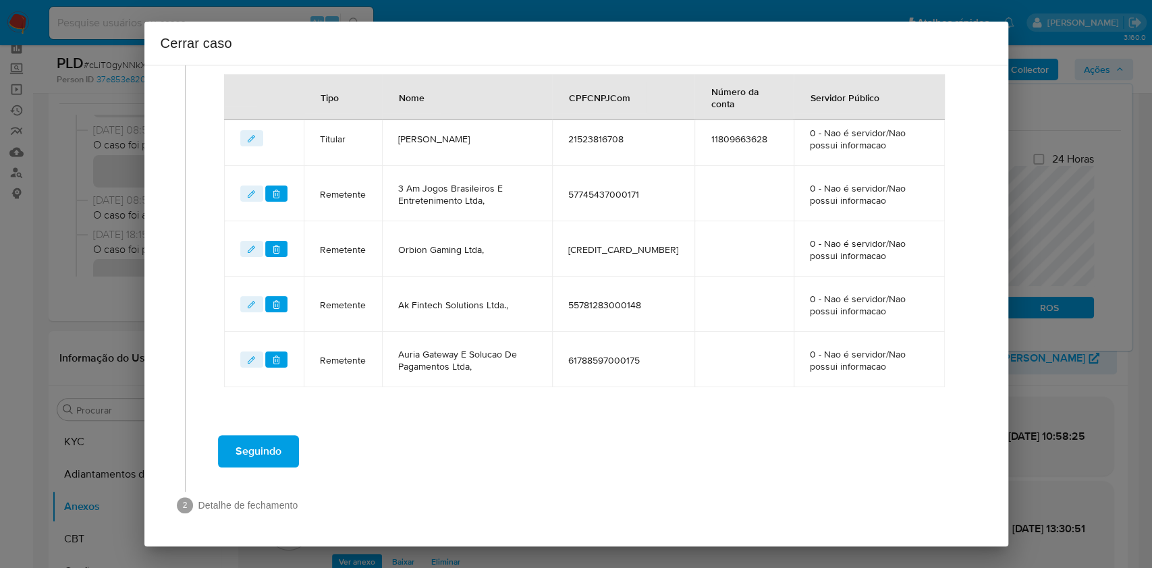
scroll to position [675, 0]
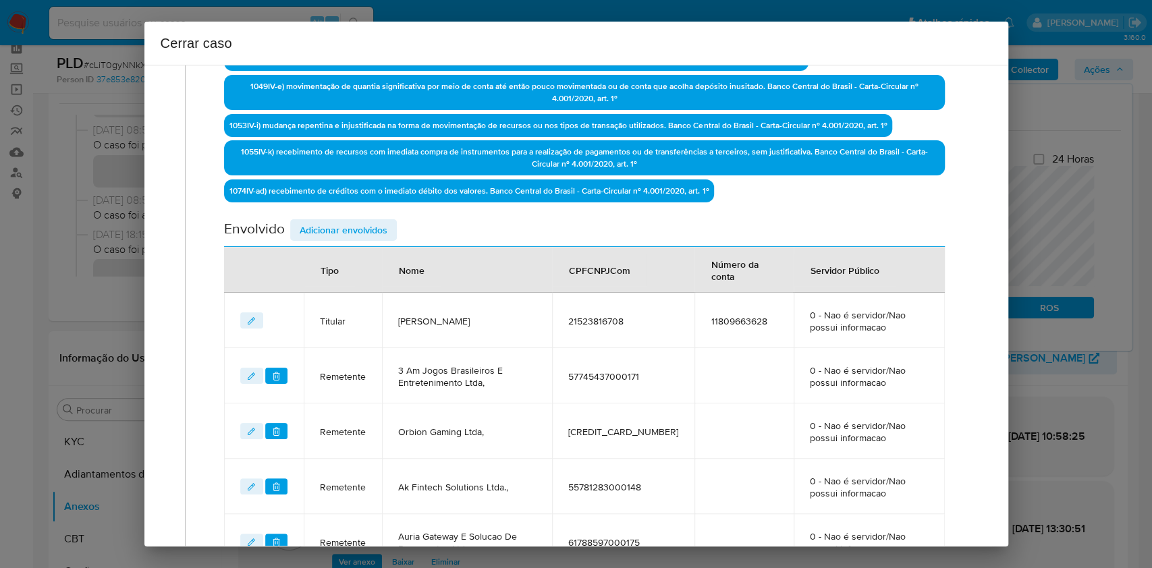
click at [383, 233] on span "Adicionar envolvidos" at bounding box center [344, 230] width 88 height 19
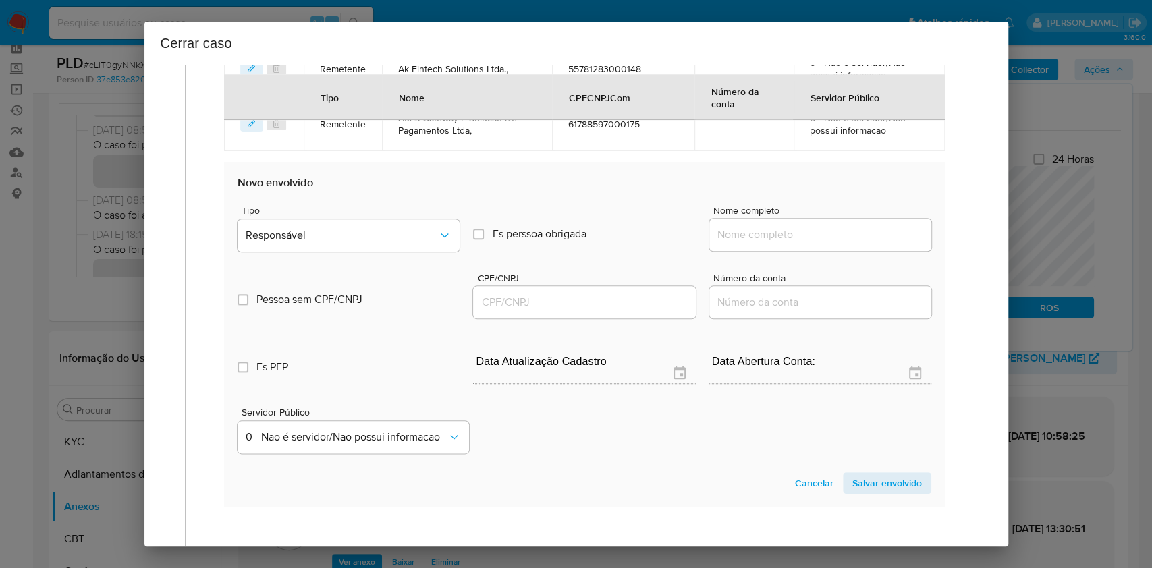
scroll to position [945, 0]
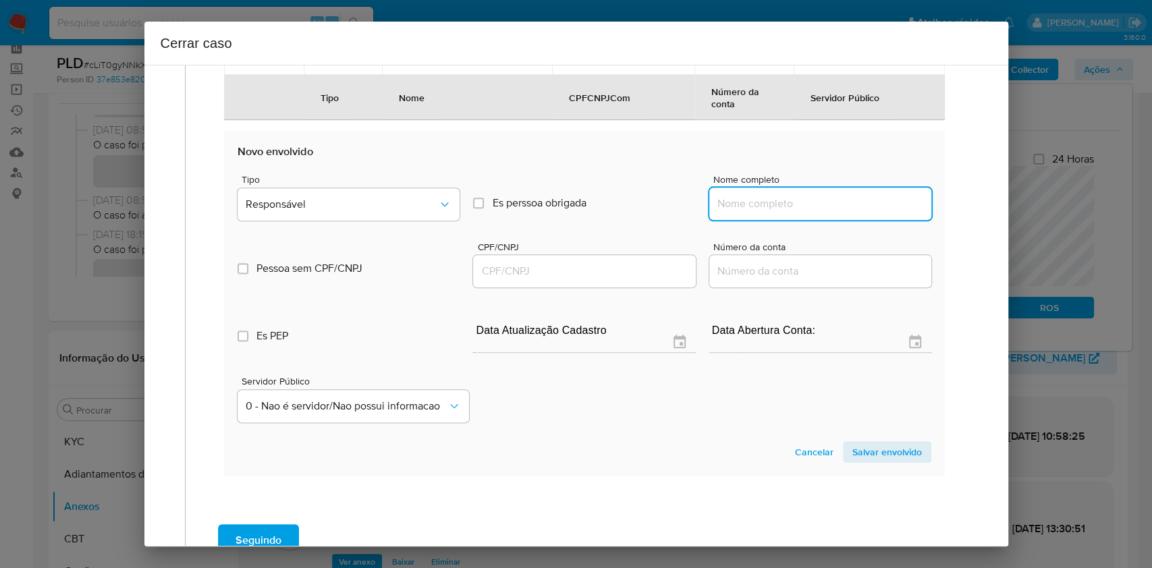
click at [854, 204] on input "Nome completo" at bounding box center [821, 204] width 222 height 18
paste input "Ndos Santos Investimento Ltda, 58511392000133"
click at [873, 205] on input "Ndos Santos Investimento Ltda, 58511392000133" at bounding box center [821, 204] width 222 height 18
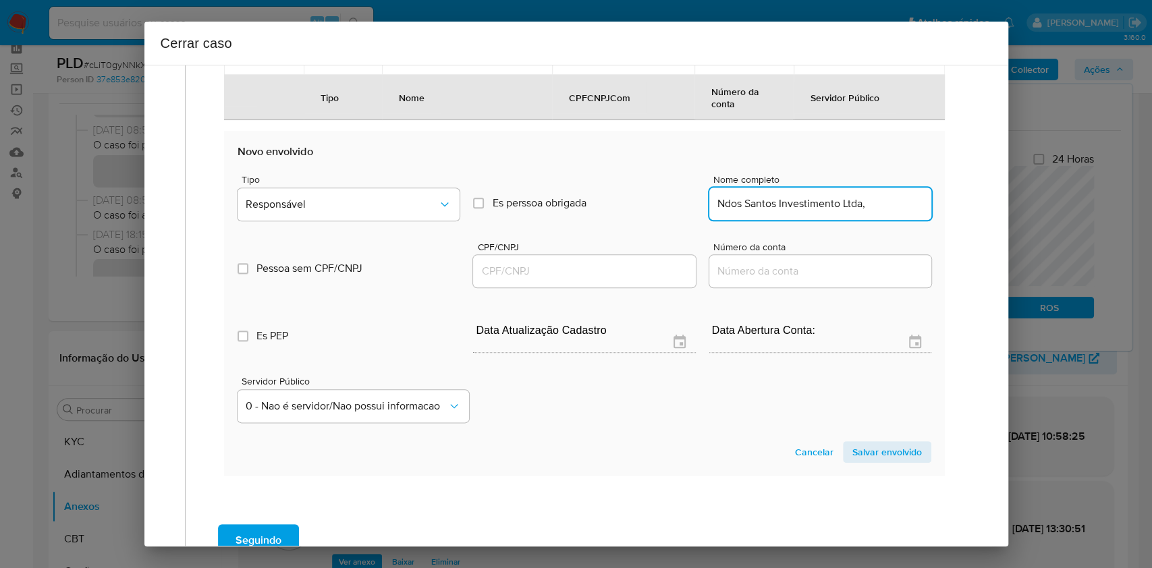
scroll to position [0, 0]
type input "Ndos Santos Investimento Ltda,"
click at [566, 267] on input "CPF/CNPJ" at bounding box center [584, 272] width 222 height 18
paste input "58511392000133"
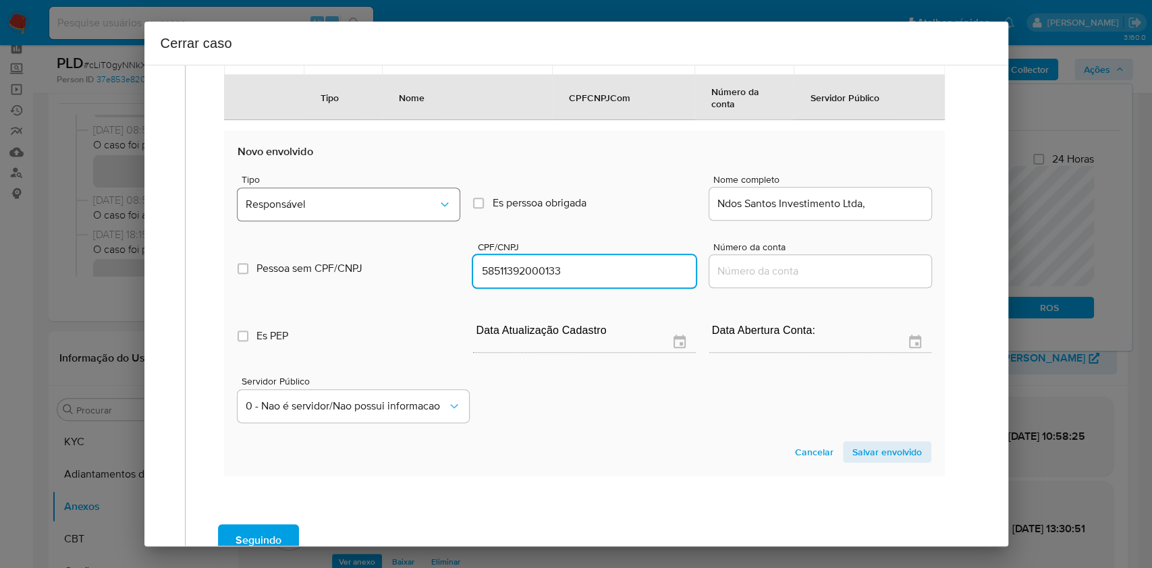
type input "58511392000133"
click at [445, 210] on button "Responsável" at bounding box center [349, 204] width 222 height 32
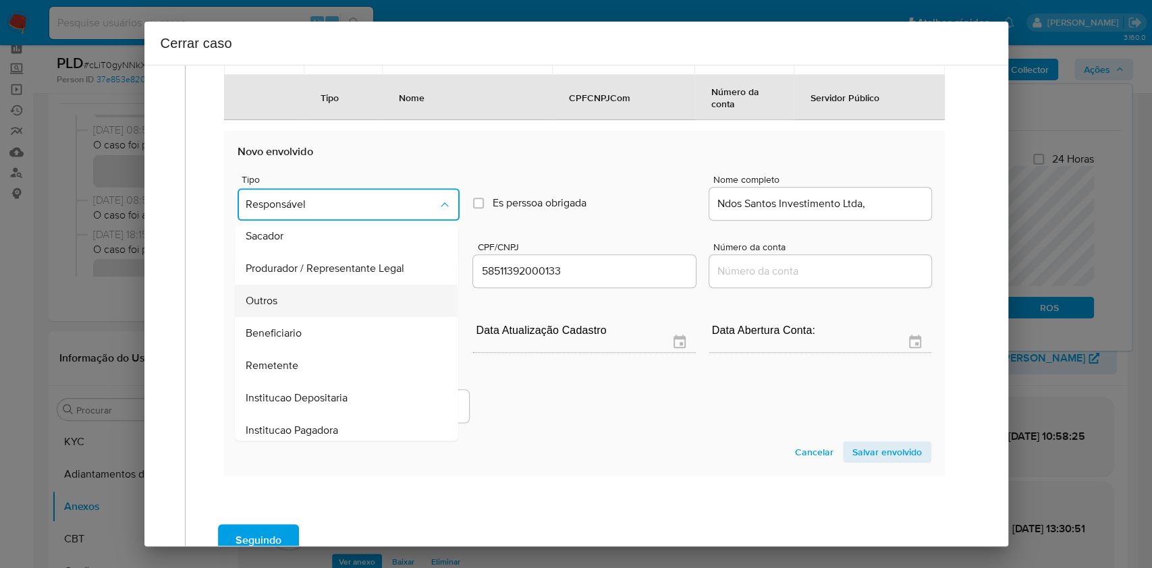
scroll to position [173, 0]
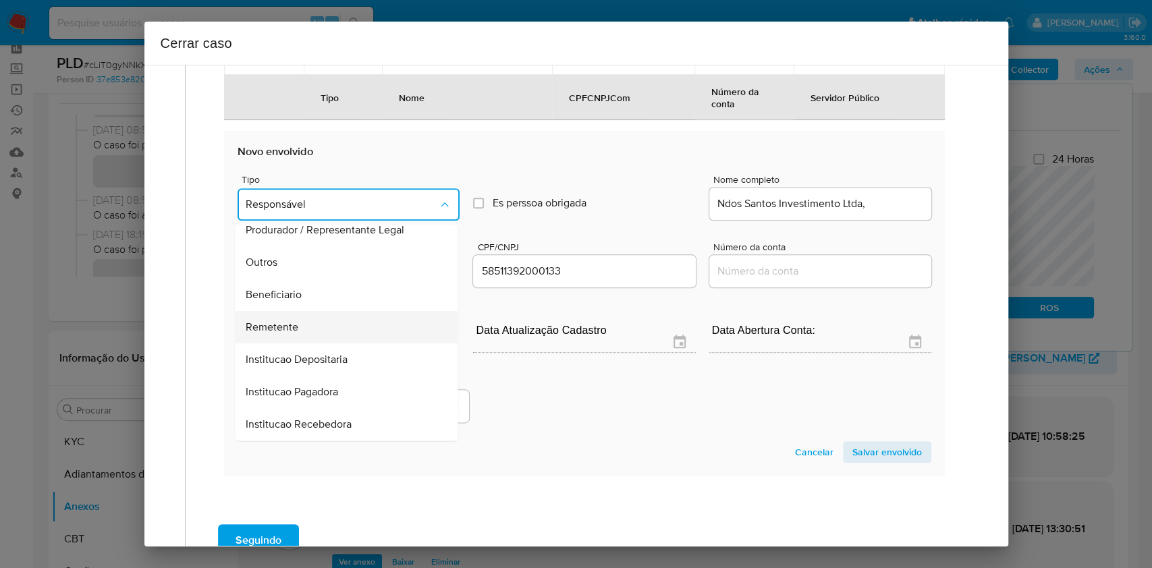
click at [356, 331] on div "Remetente" at bounding box center [342, 327] width 193 height 32
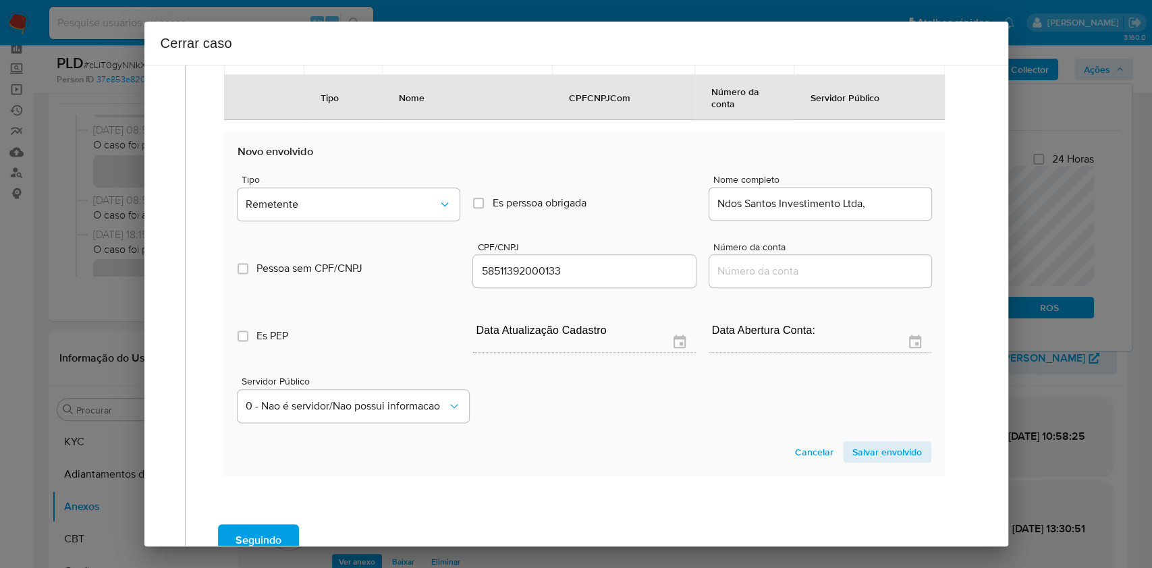
click at [873, 446] on span "Salvar envolvido" at bounding box center [888, 452] width 70 height 19
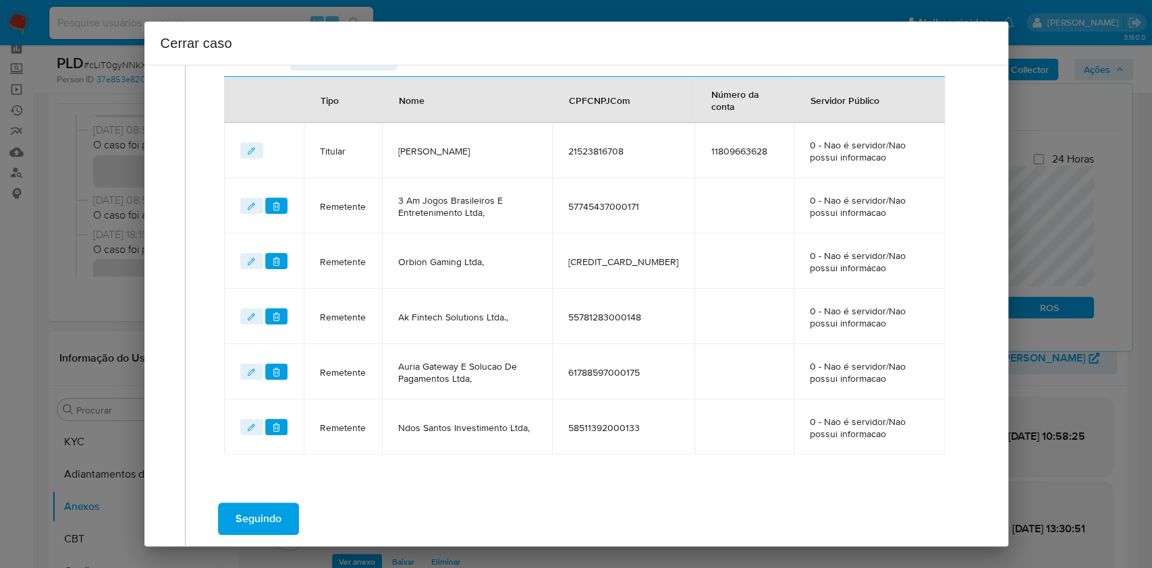
scroll to position [641, 0]
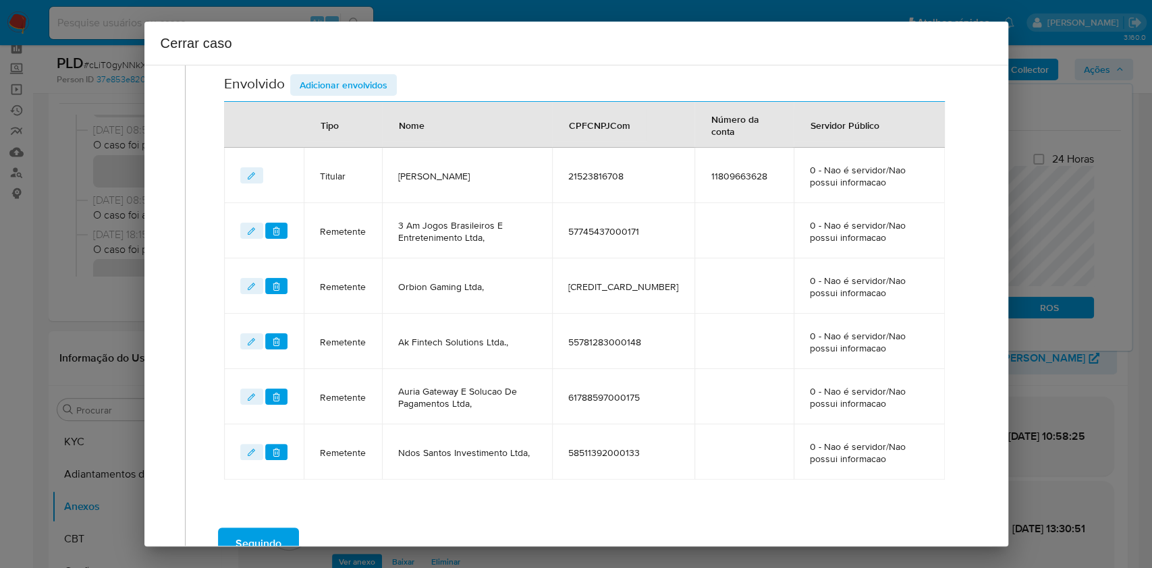
drag, startPoint x: 368, startPoint y: 84, endPoint x: 709, endPoint y: 249, distance: 378.9
click at [369, 88] on span "Adicionar envolvidos" at bounding box center [344, 85] width 88 height 19
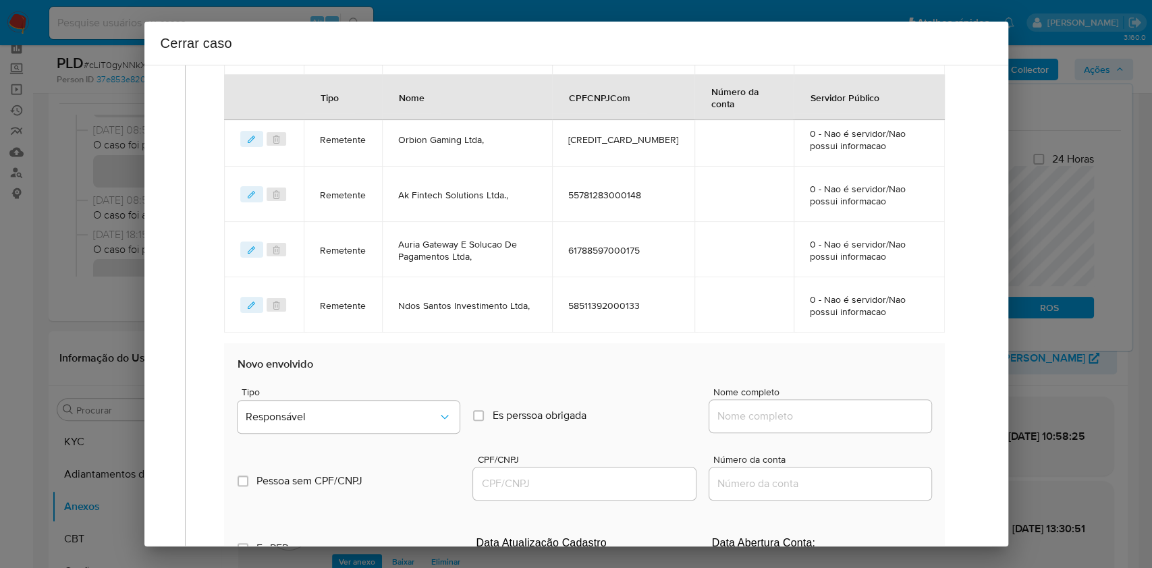
scroll to position [911, 0]
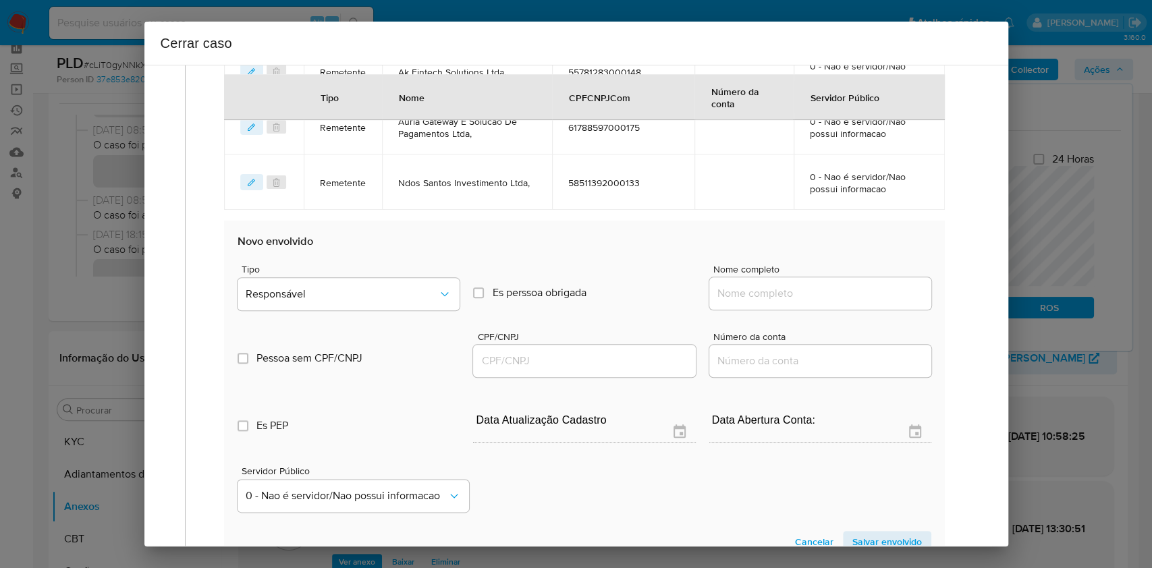
click at [843, 285] on input "Nome completo" at bounding box center [821, 294] width 222 height 18
paste input "Recreio Jogos Ltda, 58414105000177"
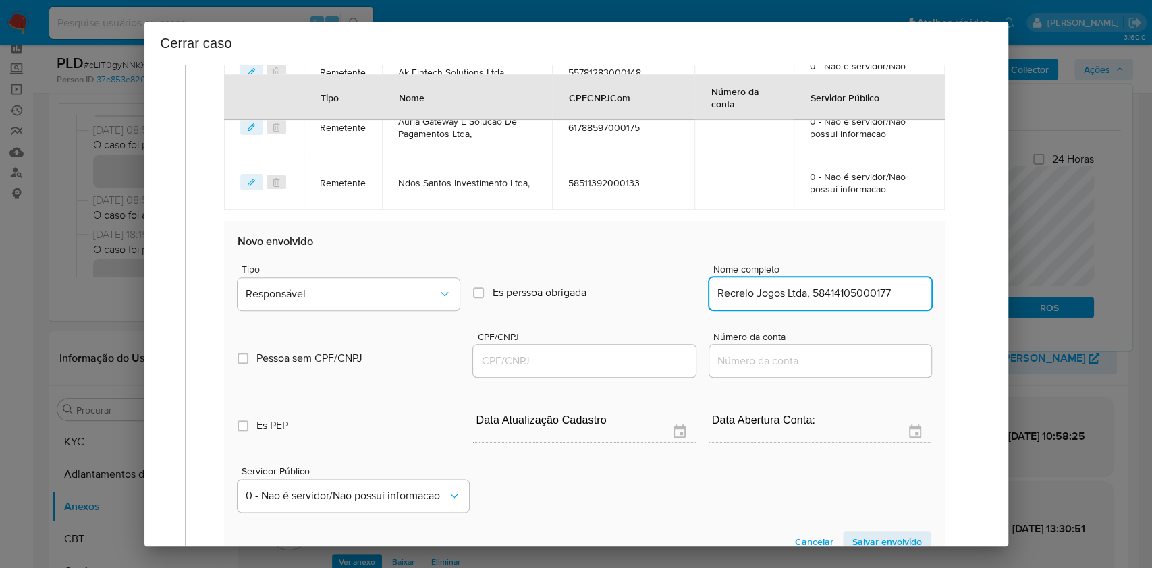
click at [880, 292] on input "Recreio Jogos Ltda, 58414105000177" at bounding box center [821, 294] width 222 height 18
type input "Recreio Jogos Ltda,"
click at [569, 350] on div at bounding box center [584, 361] width 222 height 32
click at [577, 357] on input "CPF/CNPJ" at bounding box center [584, 361] width 222 height 18
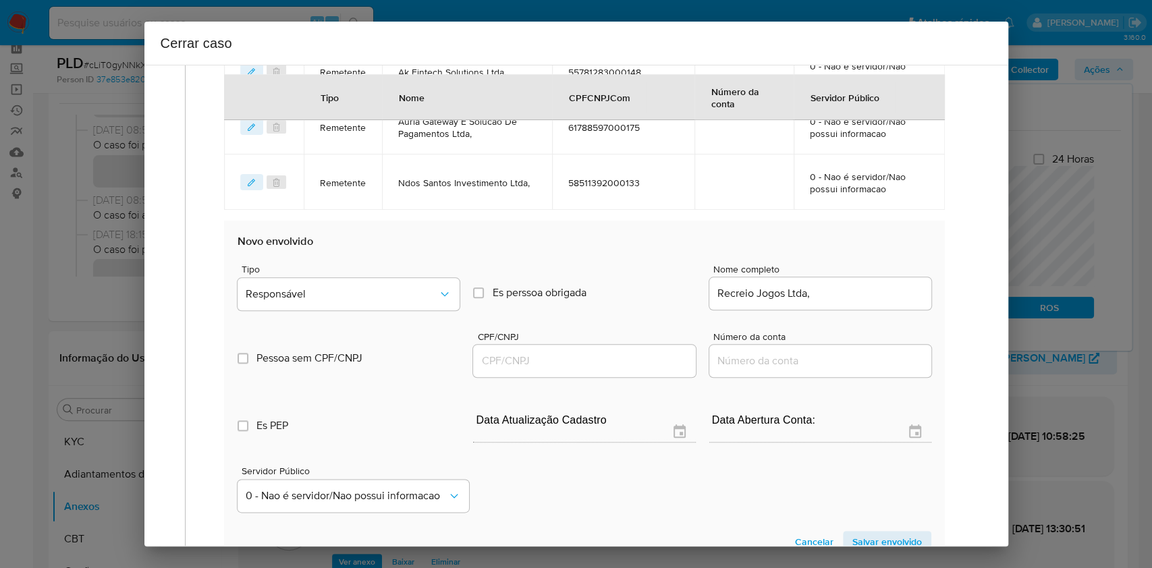
click at [550, 386] on div "Es PEP isPEP Data Atualização Cadastro Data Abertura Conta:" at bounding box center [584, 415] width 693 height 70
click at [535, 363] on input "CPF/CNPJ" at bounding box center [584, 361] width 222 height 18
paste input "58414105000177"
type input "58414105000177"
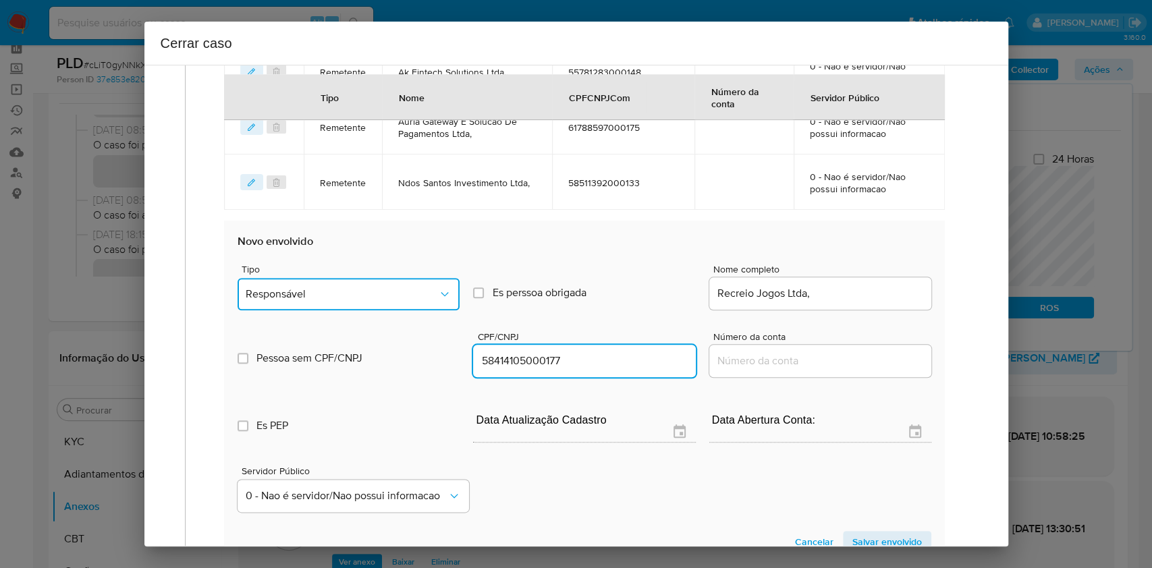
click at [403, 290] on span "Responsável" at bounding box center [342, 295] width 192 height 14
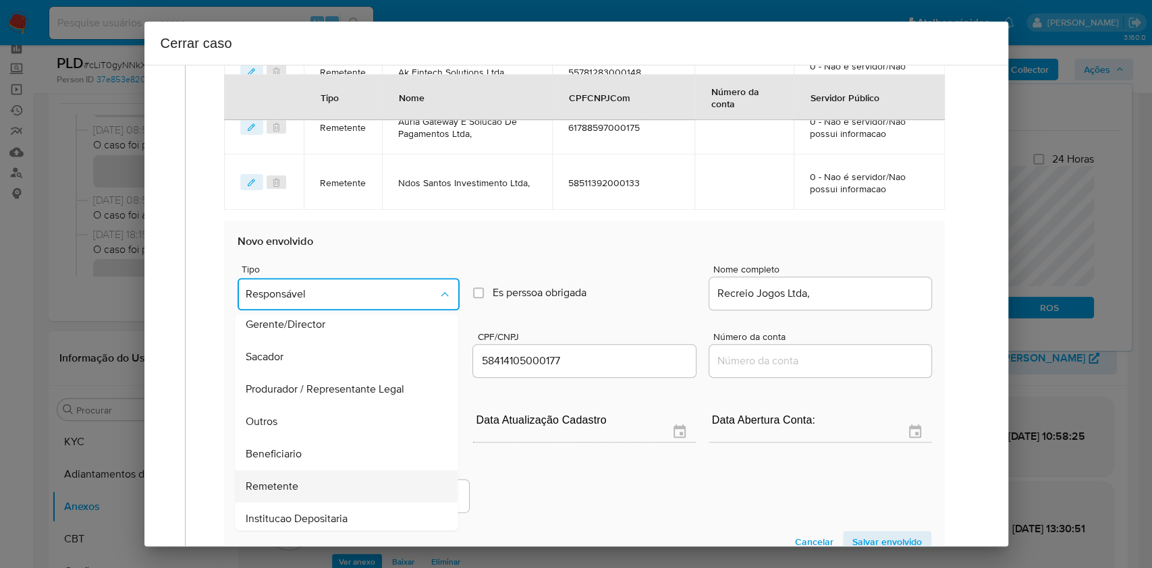
scroll to position [173, 0]
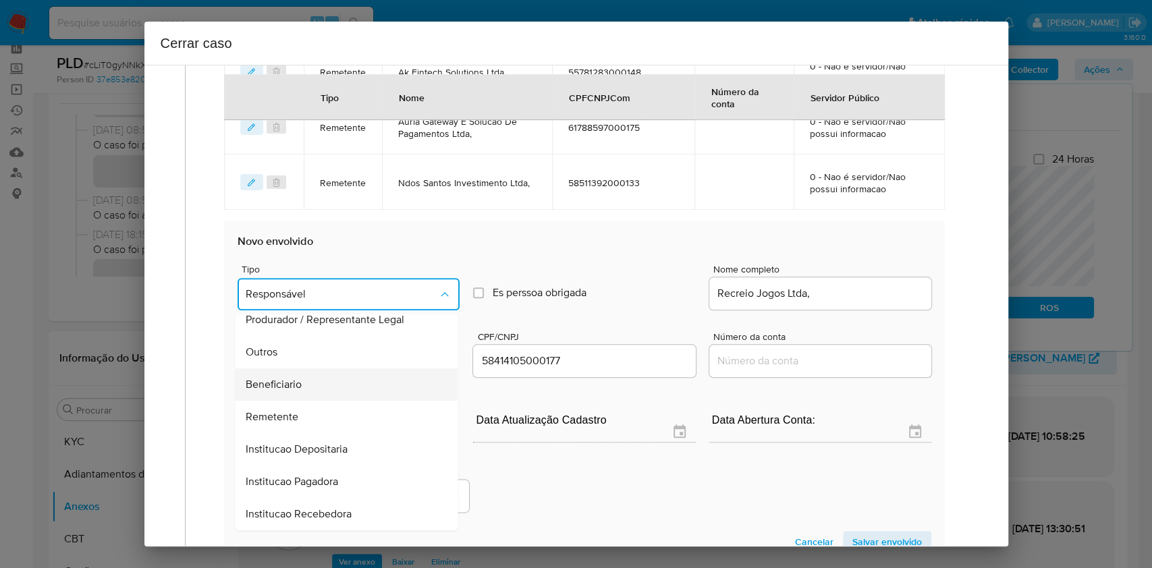
click at [308, 381] on div "Beneficiario" at bounding box center [342, 385] width 193 height 32
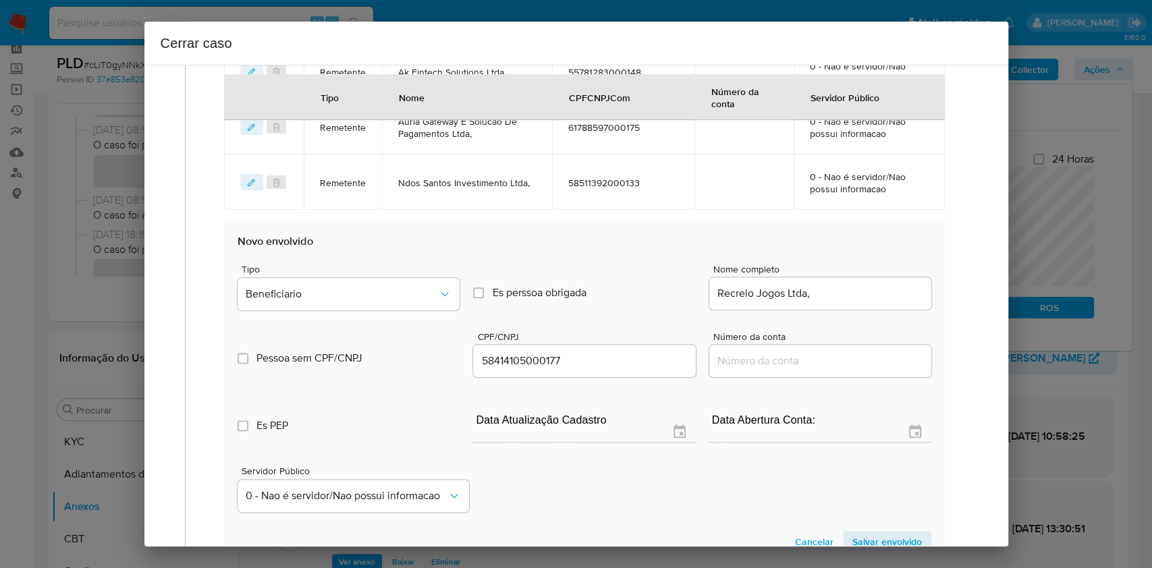
click at [882, 533] on span "Salvar envolvido" at bounding box center [888, 542] width 70 height 19
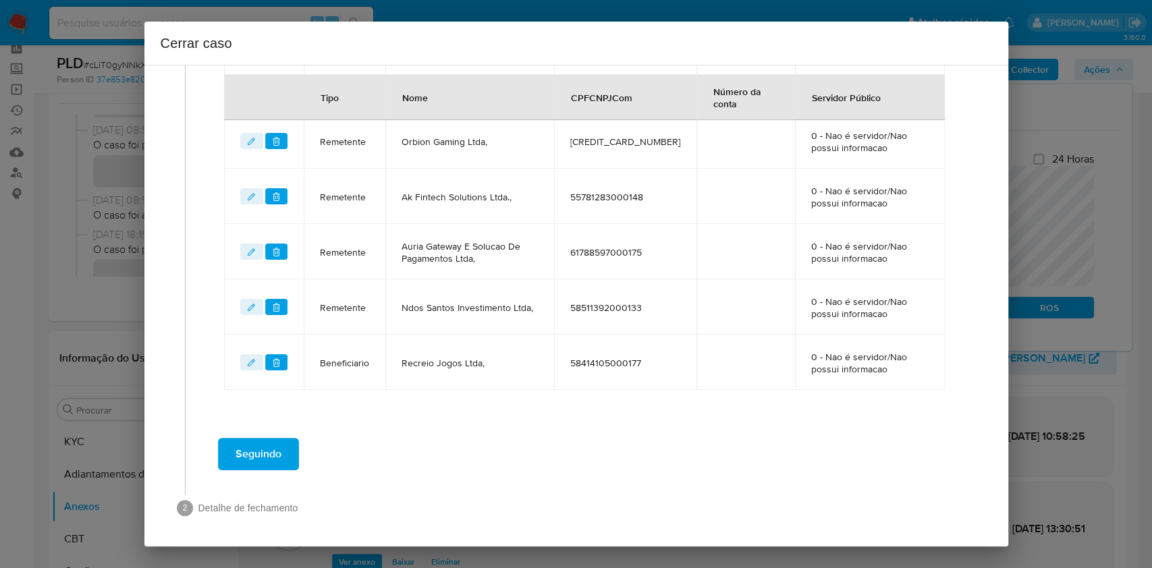
scroll to position [606, 0]
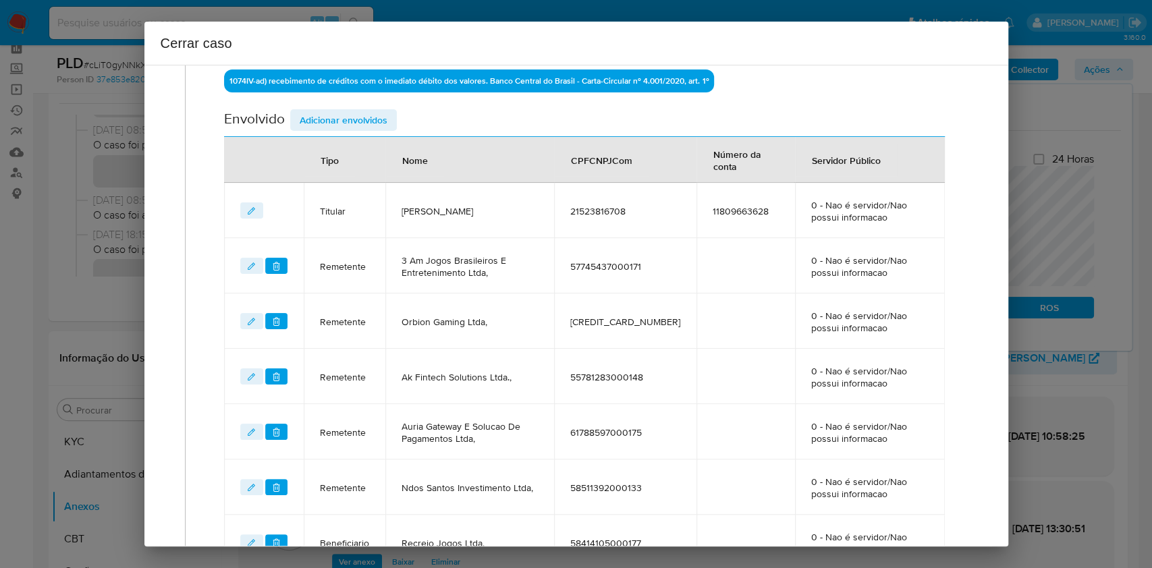
click at [353, 122] on span "Adicionar envolvidos" at bounding box center [344, 120] width 88 height 19
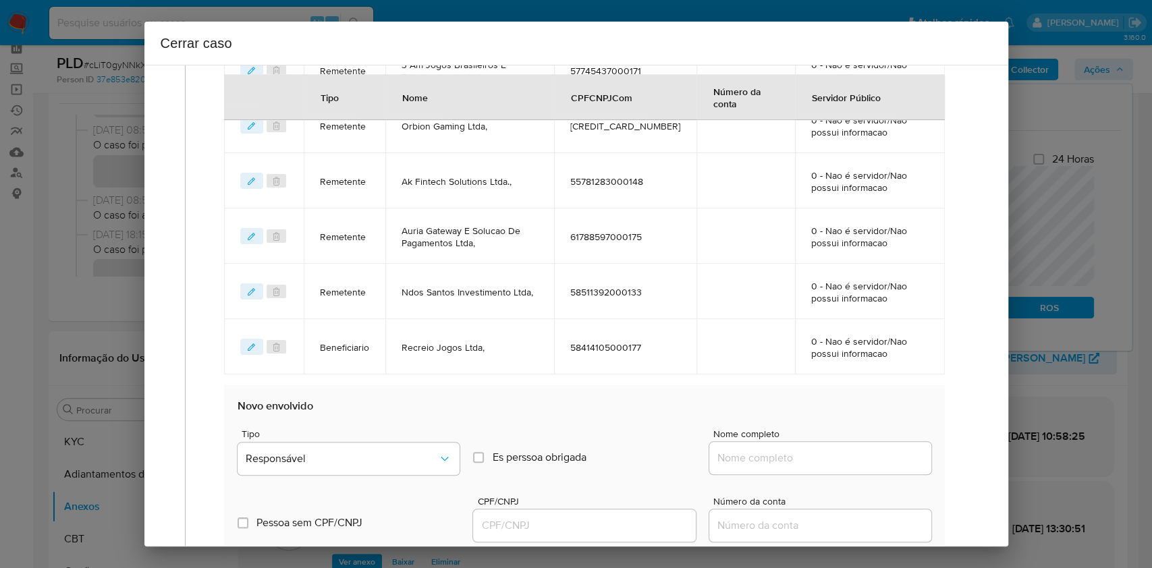
scroll to position [876, 0]
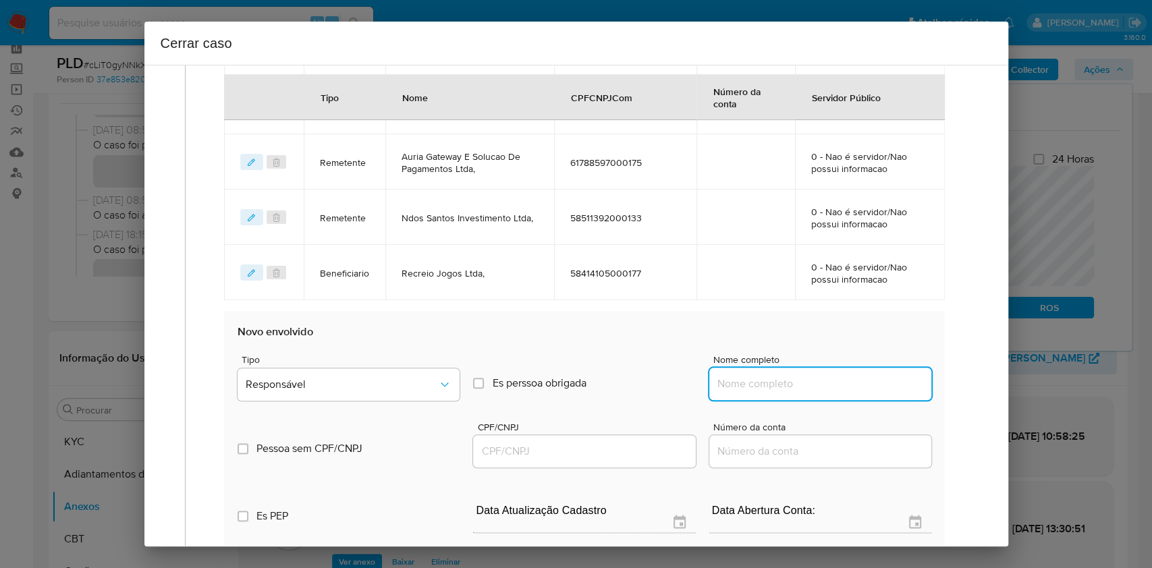
click at [860, 390] on input "Nome completo" at bounding box center [821, 384] width 222 height 18
paste input "Levelup Capital Jogos Eletronicos Ltda, 60875532000102"
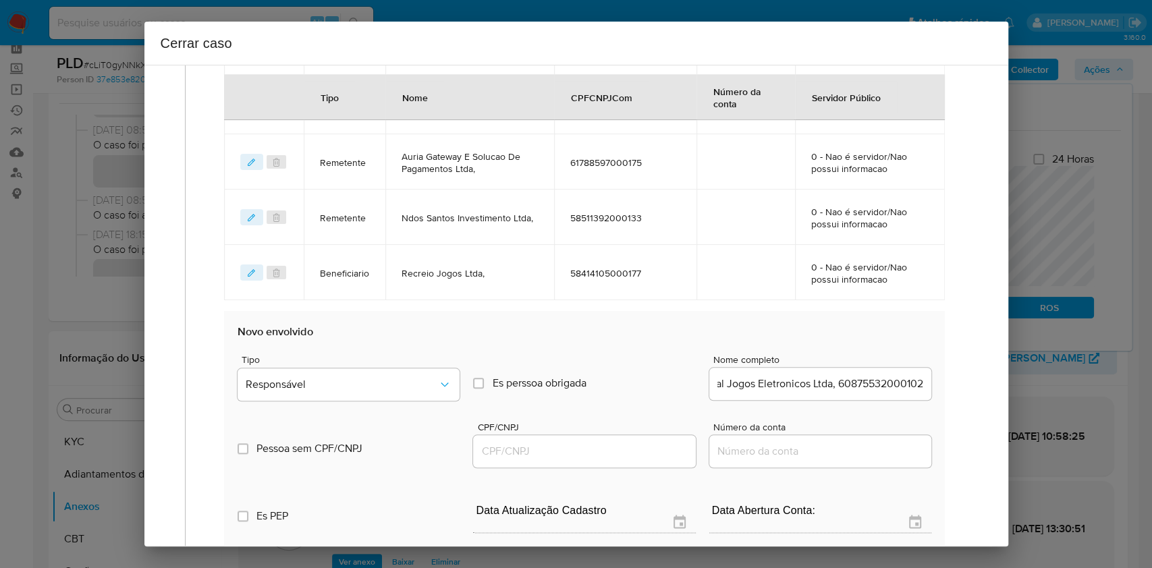
click at [876, 392] on div "Levelup Capital Jogos Eletronicos Ltda, 60875532000102" at bounding box center [821, 384] width 222 height 32
click at [875, 381] on input "Levelup Capital Jogos Eletronicos Ltda, 60875532000102" at bounding box center [821, 384] width 222 height 18
click at [903, 388] on input "Levelup Capital Jogos Eletronicos Ltda, 60875532000102" at bounding box center [821, 384] width 222 height 18
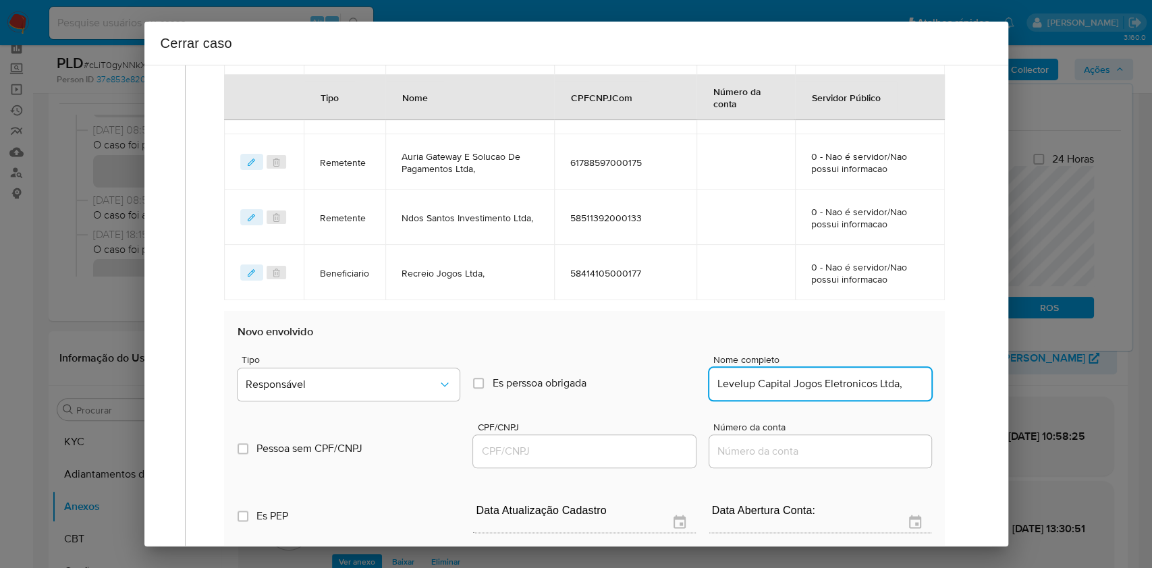
type input "Levelup Capital Jogos Eletronicos Ltda,"
click at [654, 452] on input "CPF/CNPJ" at bounding box center [584, 452] width 222 height 18
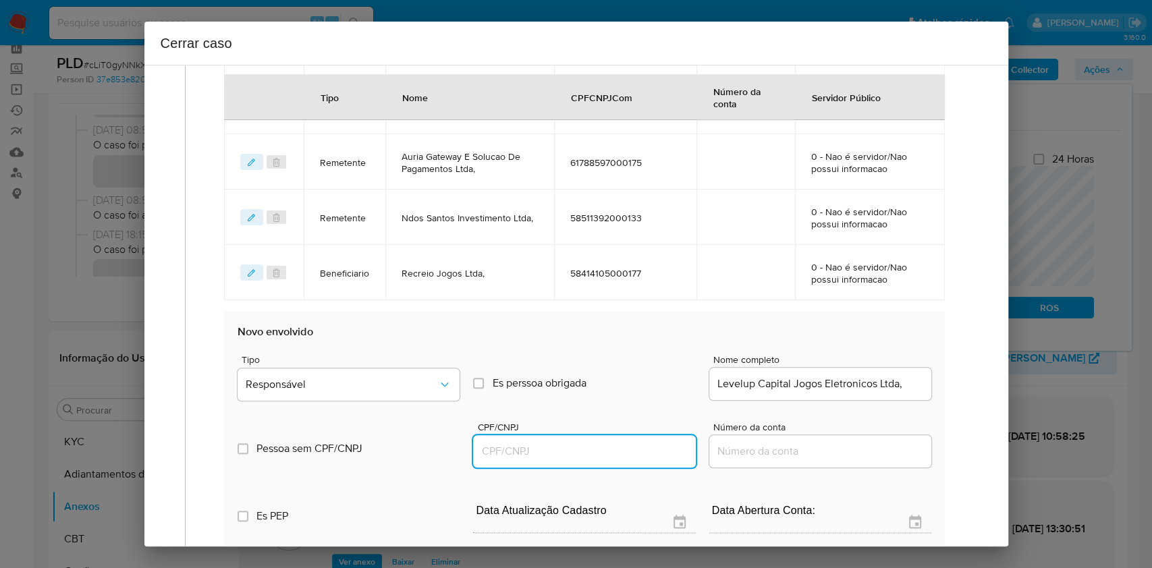
paste input "60875532000102"
type input "60875532000102"
click at [405, 370] on button "Responsável" at bounding box center [349, 385] width 222 height 32
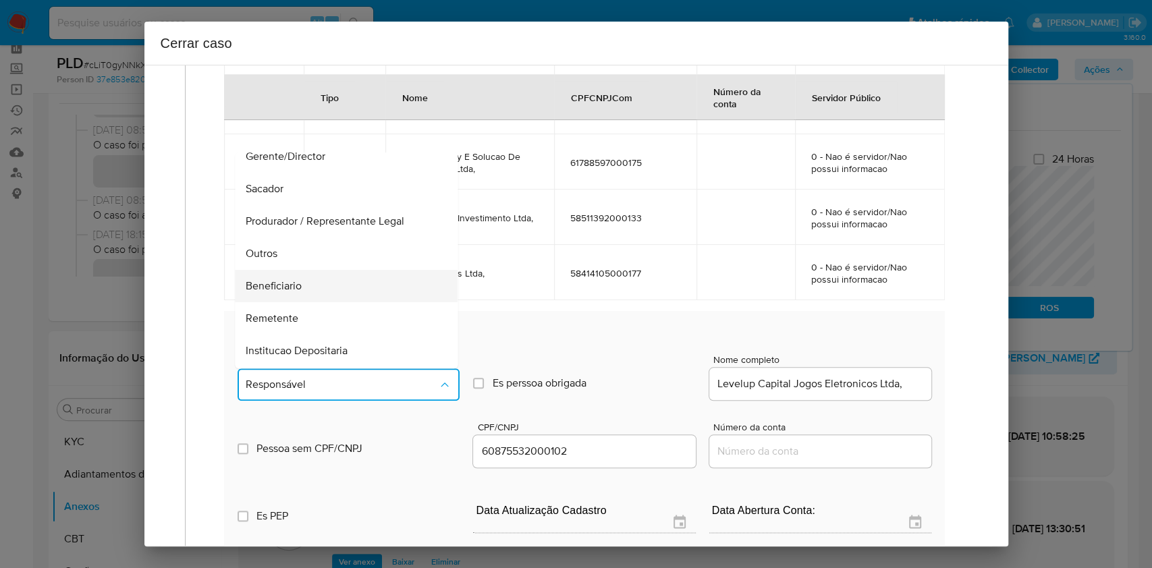
scroll to position [173, 0]
click at [333, 215] on div "Beneficiario" at bounding box center [342, 223] width 193 height 32
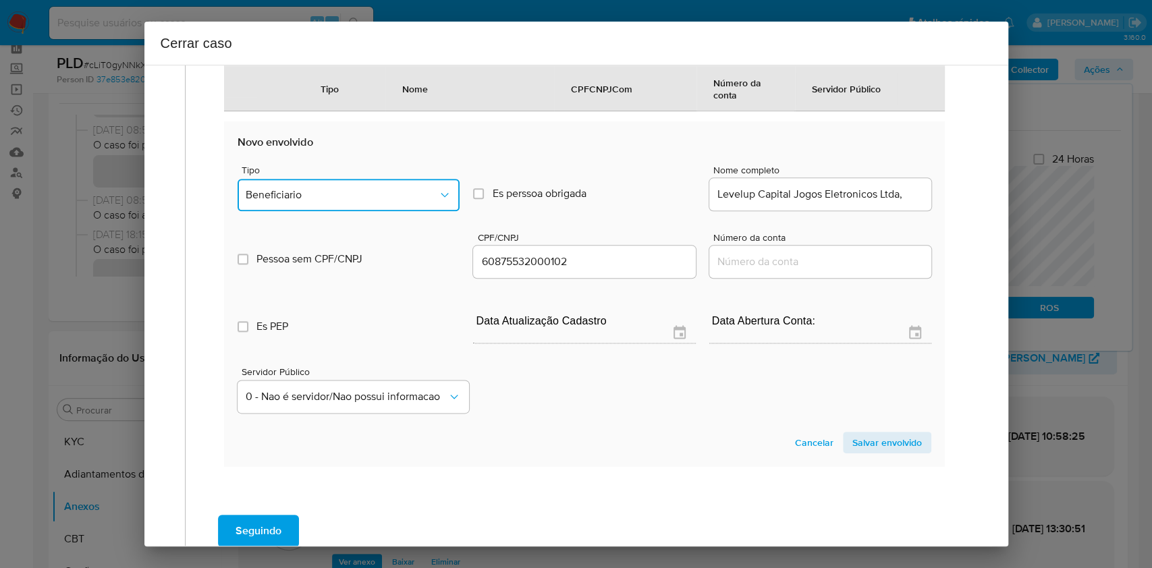
scroll to position [1142, 0]
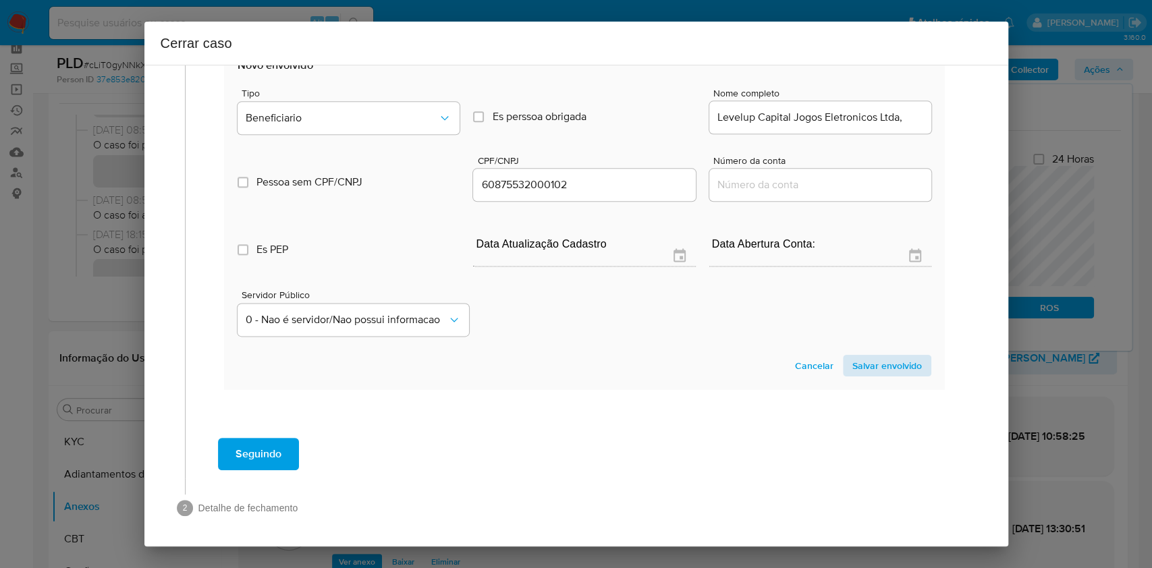
click at [885, 372] on section "Novo envolvido Tipo Beneficiario Es perssoa obrigada Is PObrigada Nome completo…" at bounding box center [584, 217] width 720 height 345
click at [884, 362] on span "Salvar envolvido" at bounding box center [888, 365] width 70 height 19
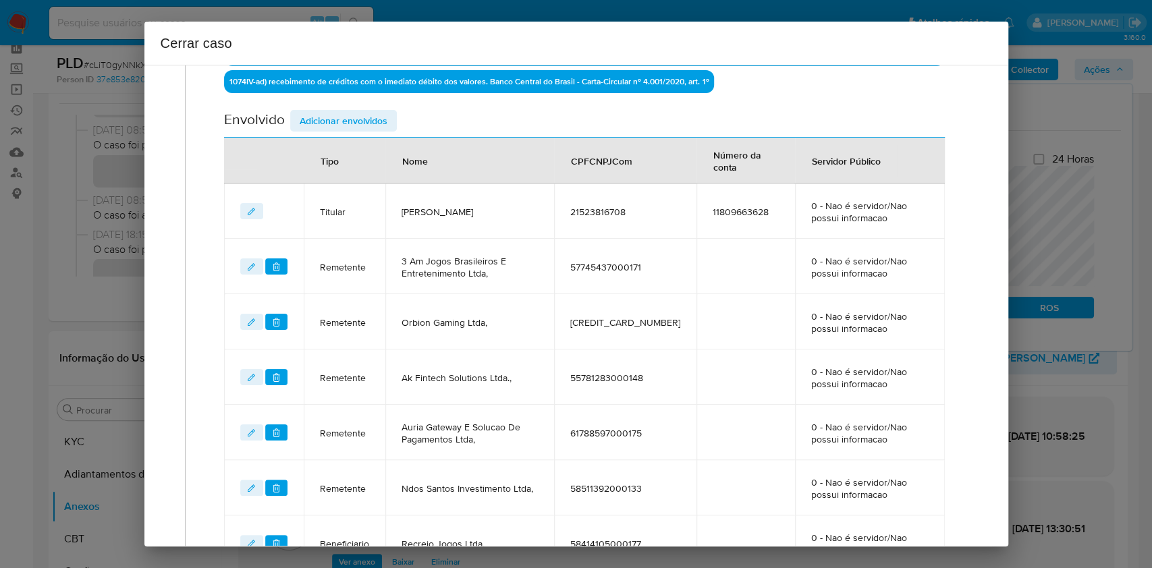
scroll to position [572, 0]
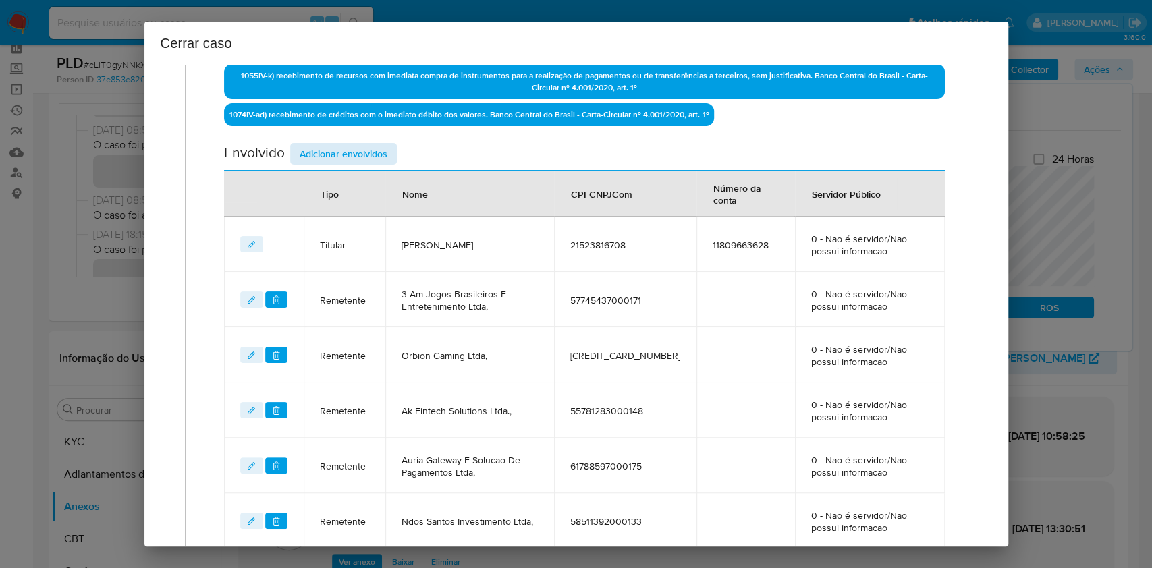
drag, startPoint x: 371, startPoint y: 163, endPoint x: 361, endPoint y: 143, distance: 22.6
click at [369, 161] on div "Envolvido Adicionar envolvidos" at bounding box center [584, 157] width 720 height 28
click at [361, 144] on span "Adicionar envolvidos" at bounding box center [344, 153] width 88 height 19
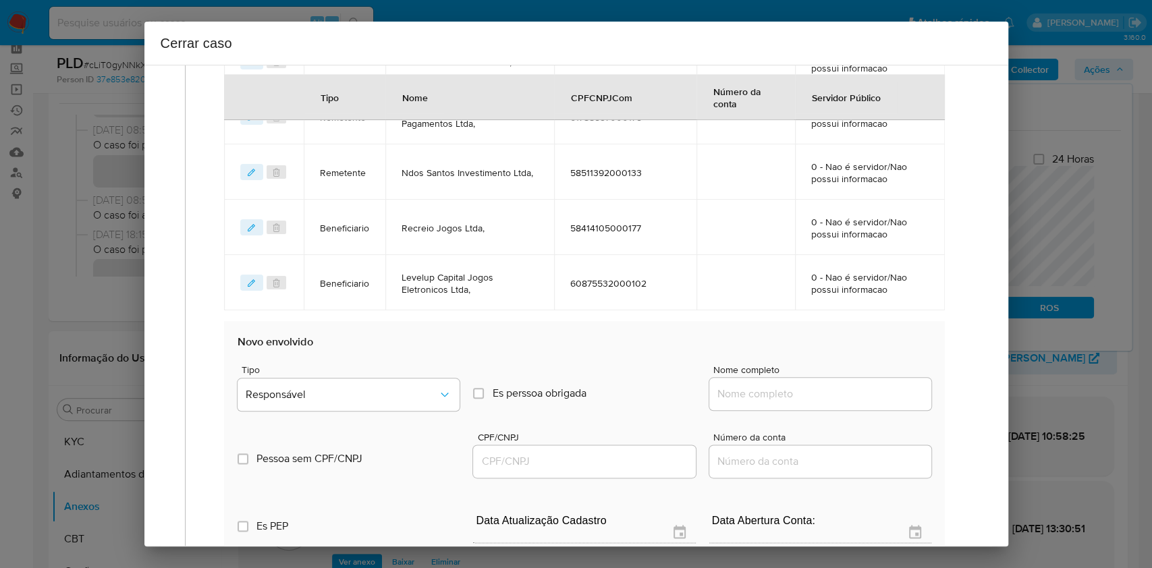
scroll to position [932, 0]
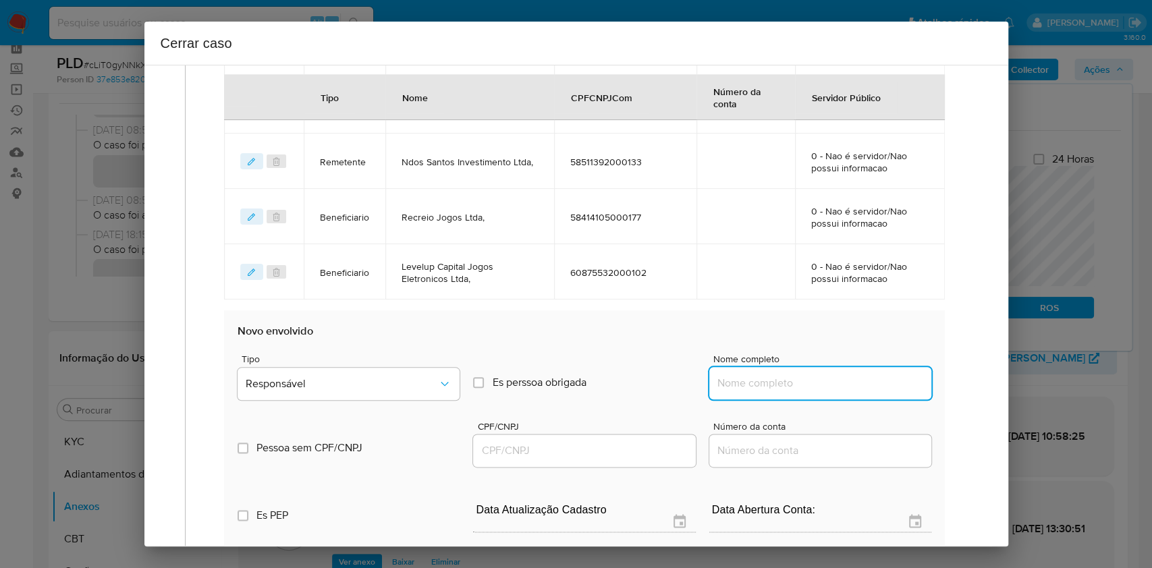
drag, startPoint x: 831, startPoint y: 377, endPoint x: 864, endPoint y: 387, distance: 34.4
click at [831, 377] on input "Nome completo" at bounding box center [821, 384] width 222 height 18
paste input "Virtual Solucoes Em Tecnologia Ltda, 46481607000131"
click at [884, 386] on input "Virtual Solucoes Em Tecnologia Ltda, 46481607000131" at bounding box center [821, 384] width 222 height 18
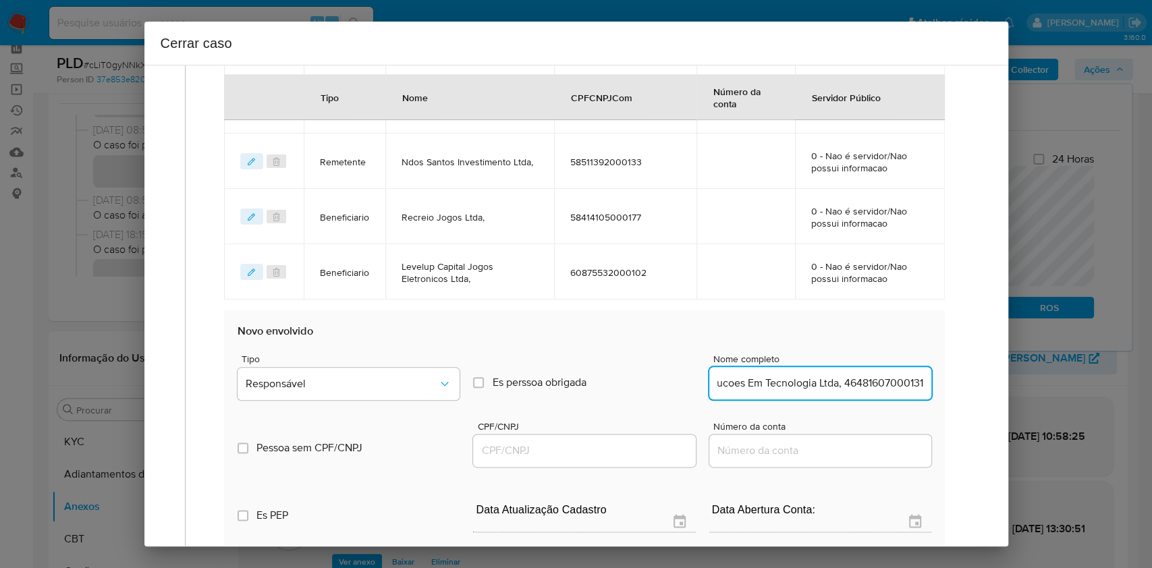
click at [884, 386] on input "Virtual Solucoes Em Tecnologia Ltda, 46481607000131" at bounding box center [821, 384] width 222 height 18
type input "Virtual Solucoes Em Tecnologia Ltda,"
click at [597, 458] on div at bounding box center [584, 451] width 222 height 32
drag, startPoint x: 604, startPoint y: 450, endPoint x: 614, endPoint y: 444, distance: 11.8
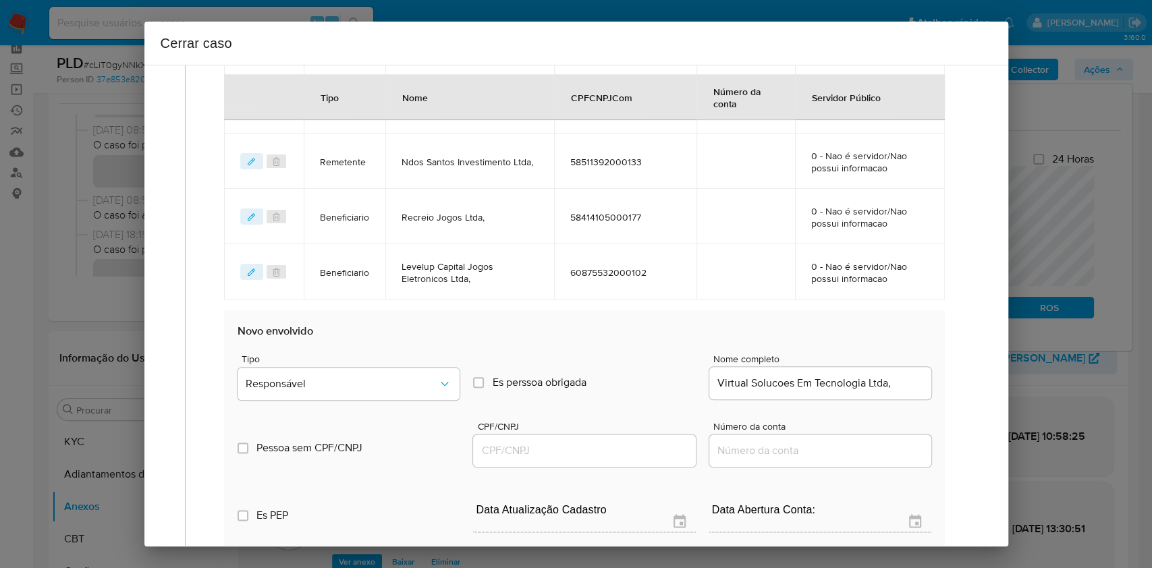
click at [604, 450] on input "CPF/CNPJ" at bounding box center [584, 451] width 222 height 18
paste input "46481607000131"
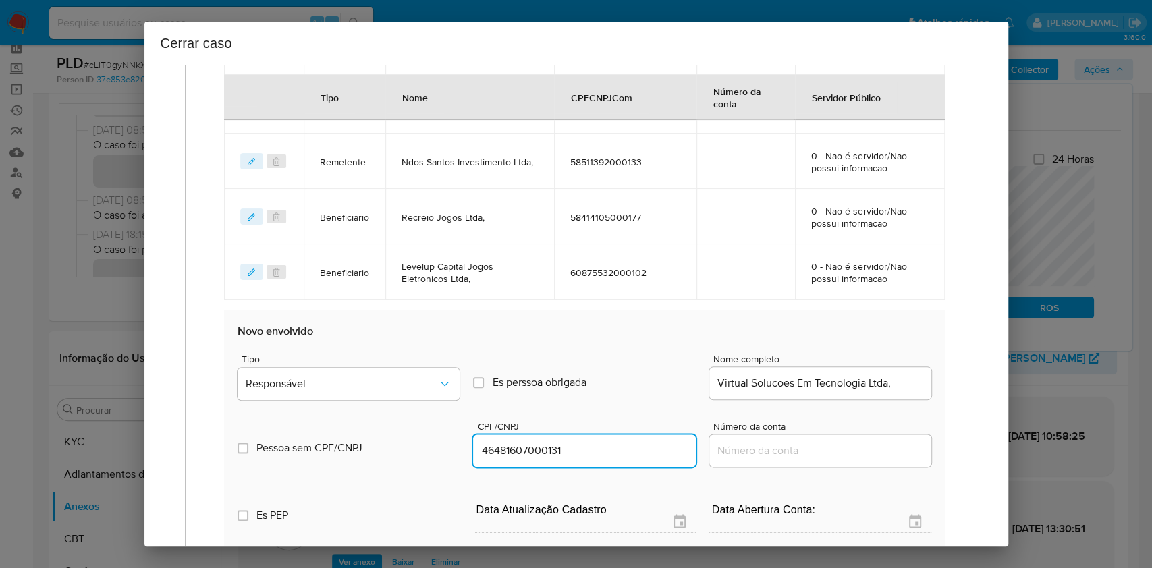
type input "46481607000131"
drag, startPoint x: 410, startPoint y: 351, endPoint x: 426, endPoint y: 377, distance: 30.6
click at [410, 354] on span "Tipo" at bounding box center [353, 358] width 222 height 9
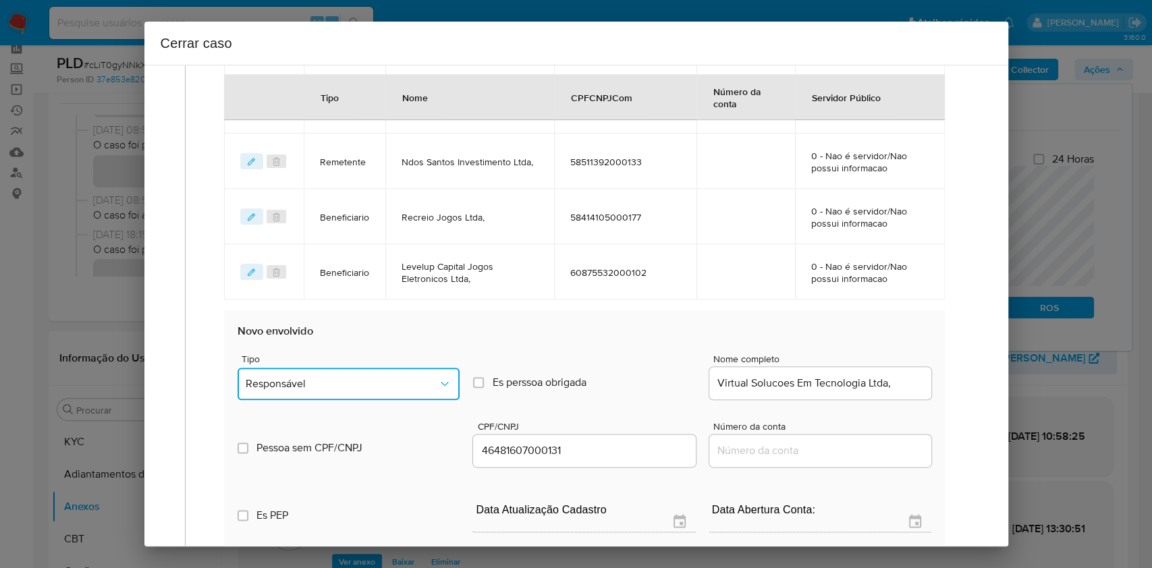
click at [427, 378] on button "Responsável" at bounding box center [349, 384] width 222 height 32
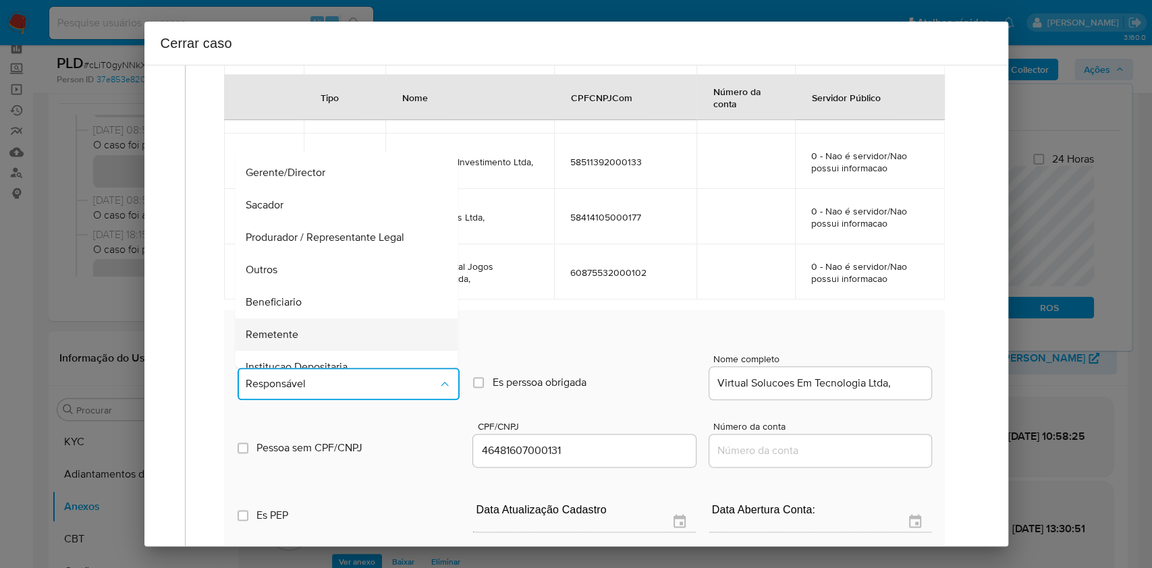
scroll to position [173, 0]
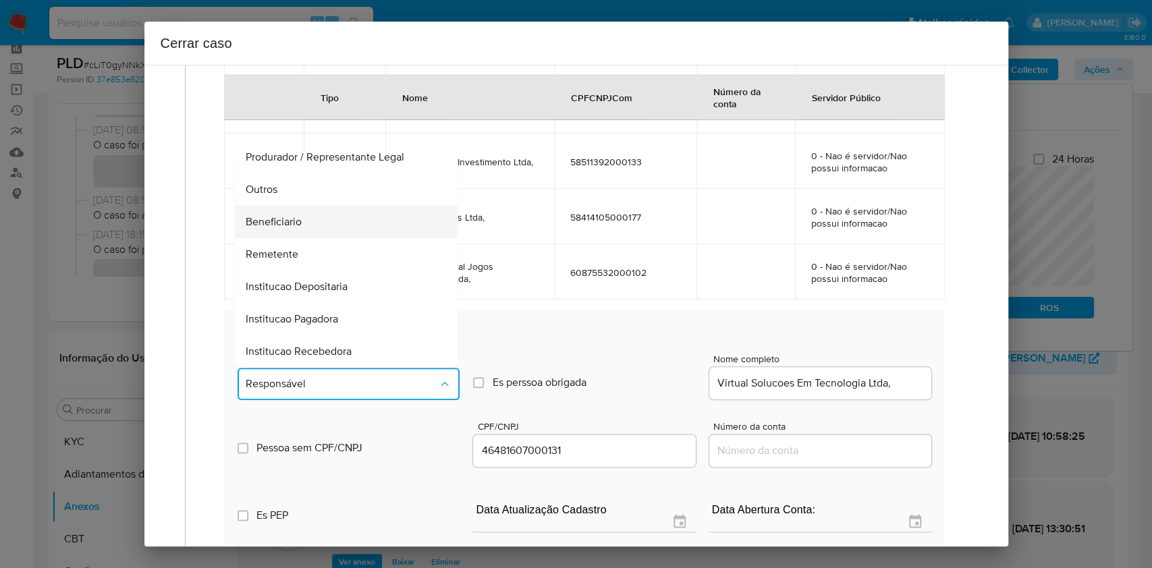
click at [311, 207] on div "Beneficiario" at bounding box center [342, 222] width 193 height 32
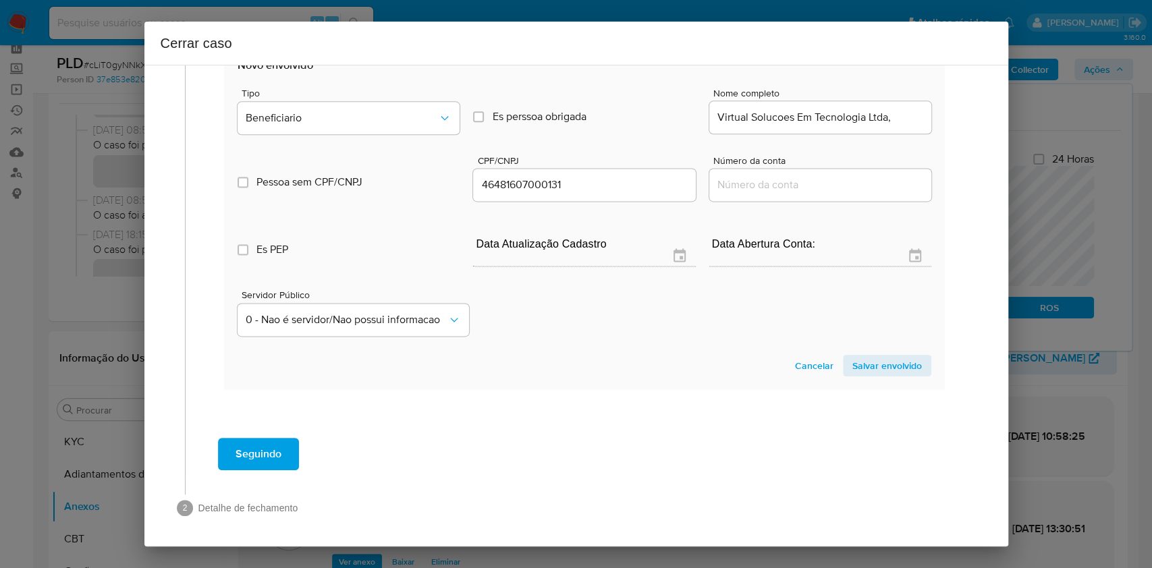
drag, startPoint x: 924, startPoint y: 381, endPoint x: 913, endPoint y: 375, distance: 12.4
click at [917, 377] on section "Novo envolvido Tipo Beneficiario Es perssoa obrigada Is PObrigada Nome completo…" at bounding box center [584, 217] width 720 height 345
click at [872, 358] on span "Salvar envolvido" at bounding box center [888, 365] width 70 height 19
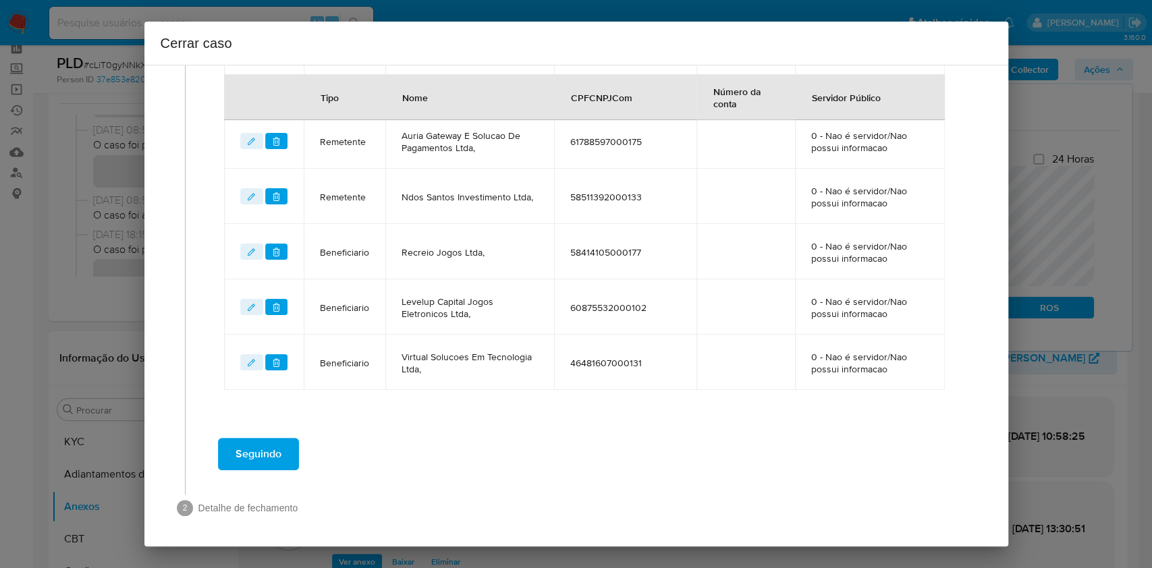
drag, startPoint x: 263, startPoint y: 445, endPoint x: 326, endPoint y: 429, distance: 65.5
click at [263, 442] on span "Seguindo" at bounding box center [259, 454] width 46 height 30
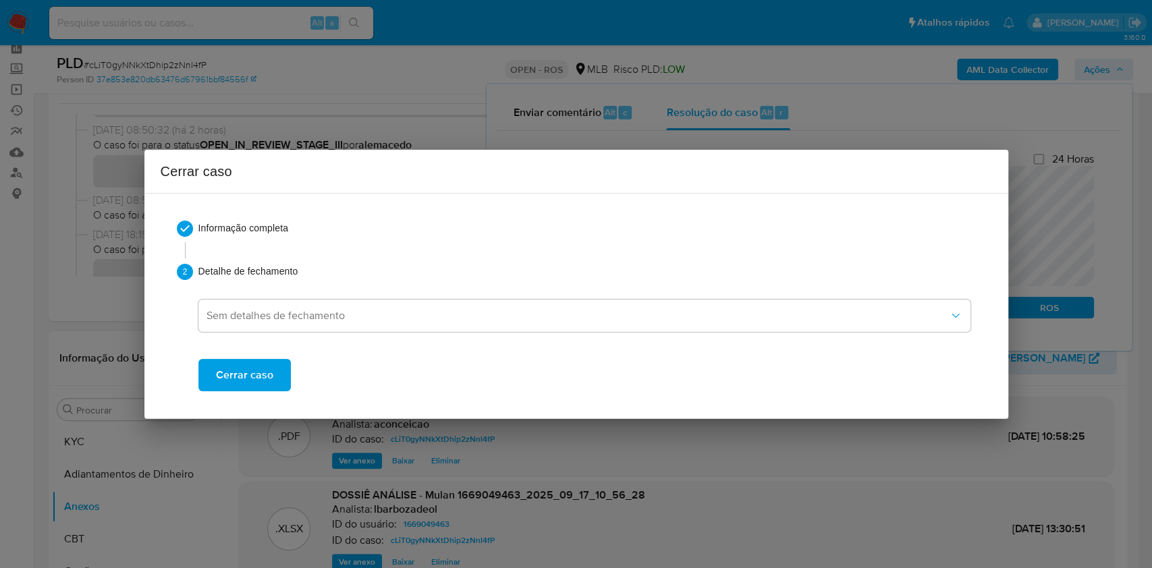
scroll to position [0, 0]
click at [248, 375] on span "Cerrar caso" at bounding box center [244, 376] width 57 height 30
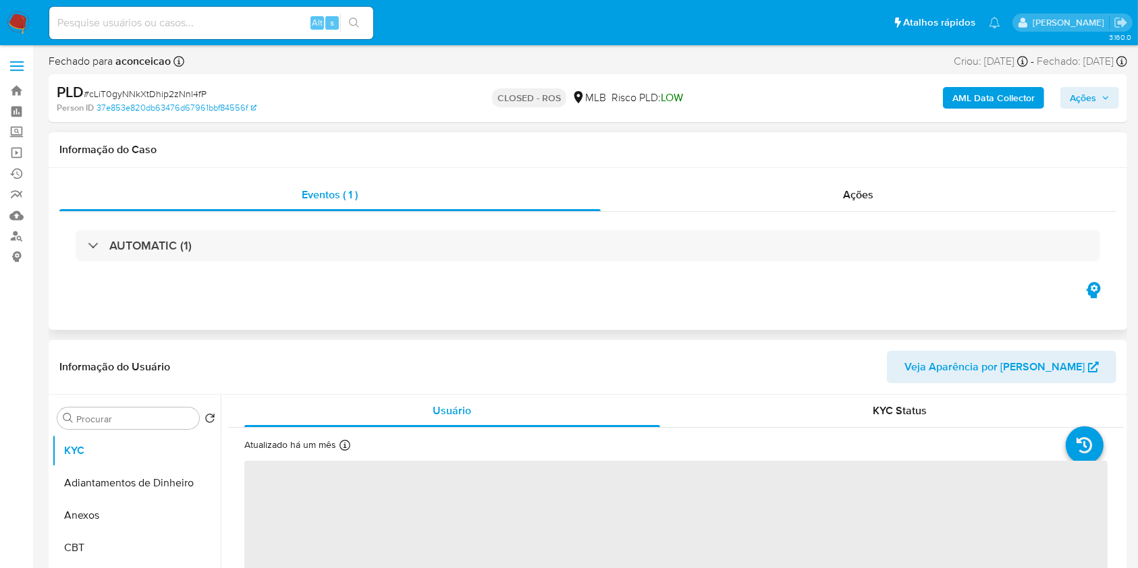
select select "10"
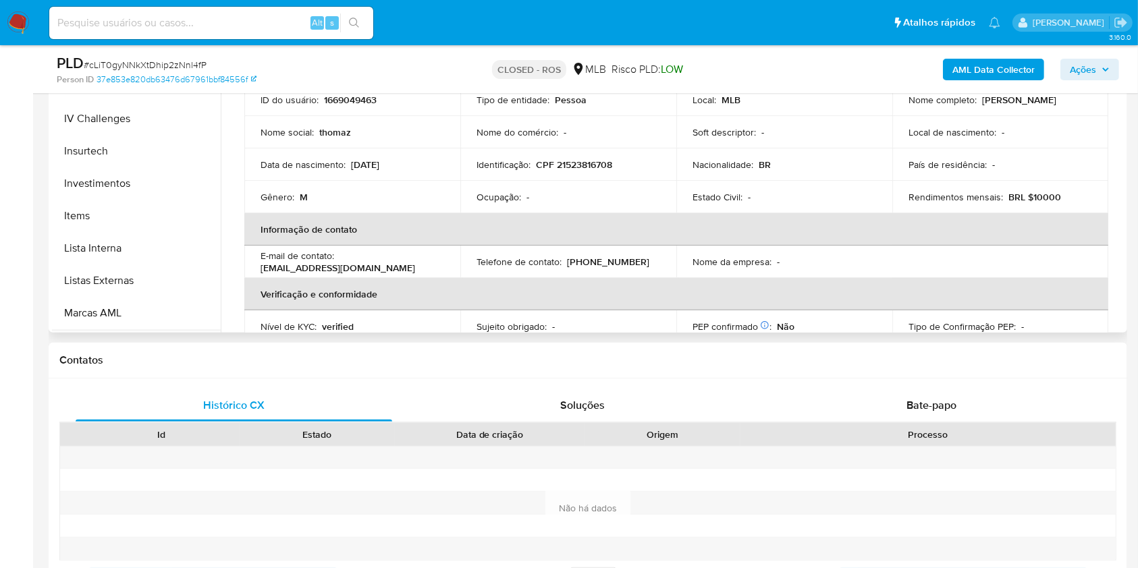
scroll to position [635, 0]
click at [162, 307] on button "Restrições Novo Mundo" at bounding box center [131, 315] width 158 height 32
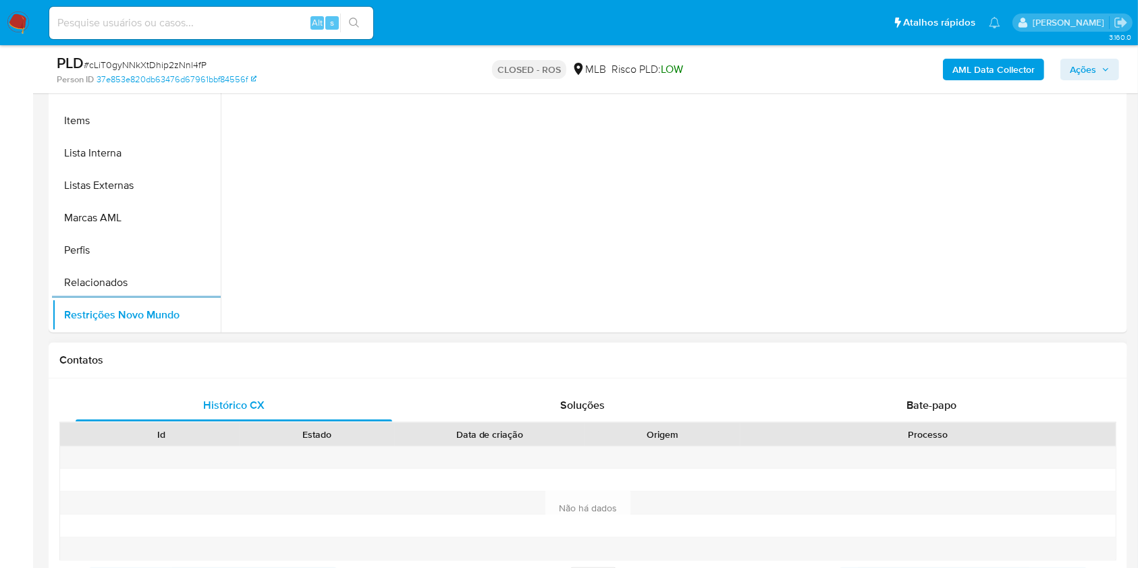
scroll to position [180, 0]
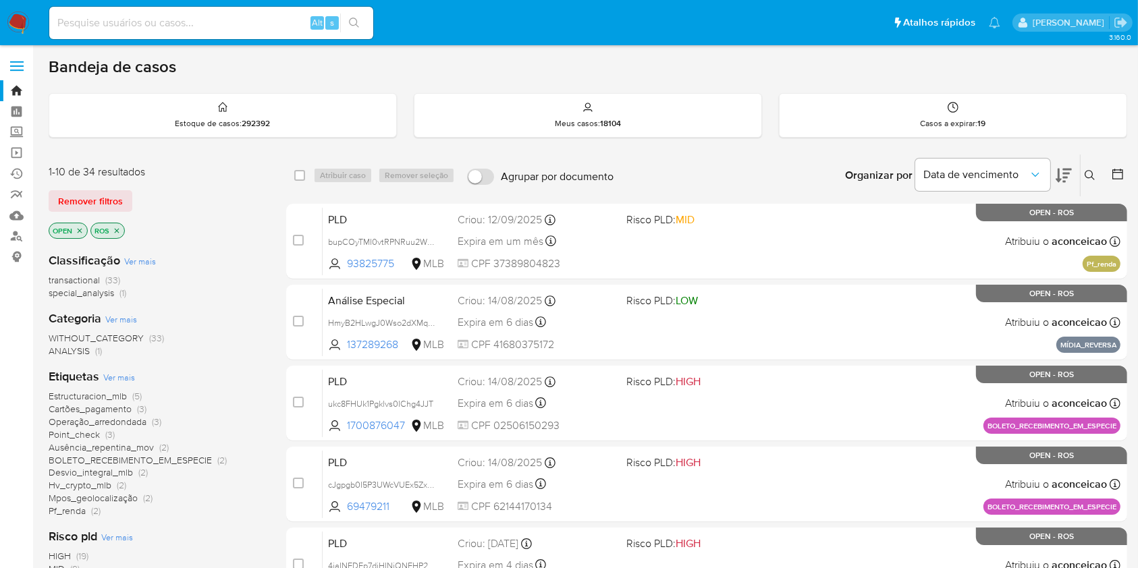
click at [1082, 174] on button at bounding box center [1092, 175] width 22 height 16
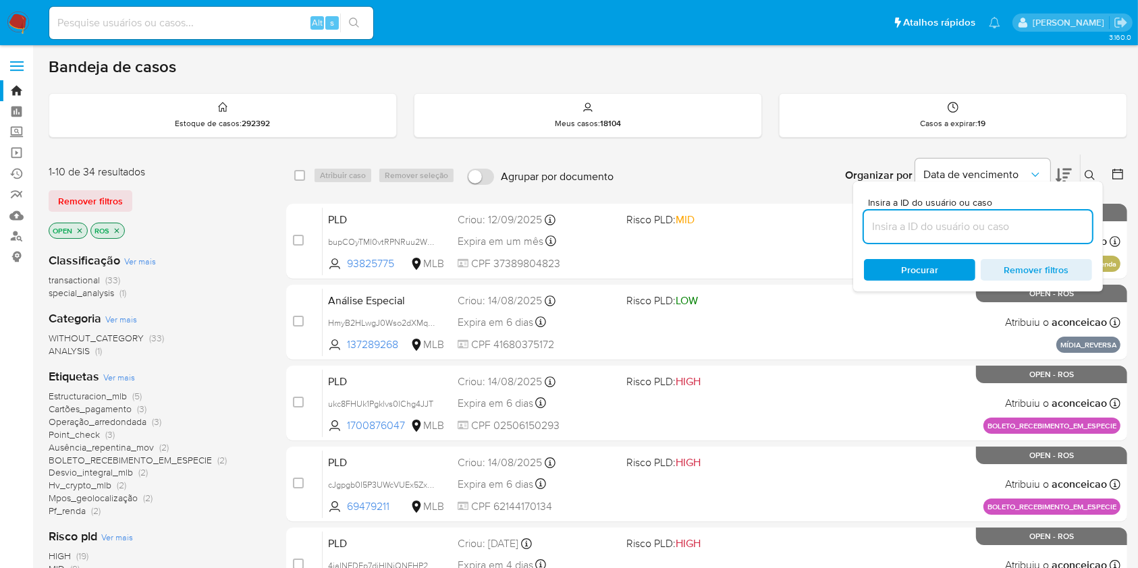
click at [1026, 225] on input at bounding box center [978, 227] width 228 height 18
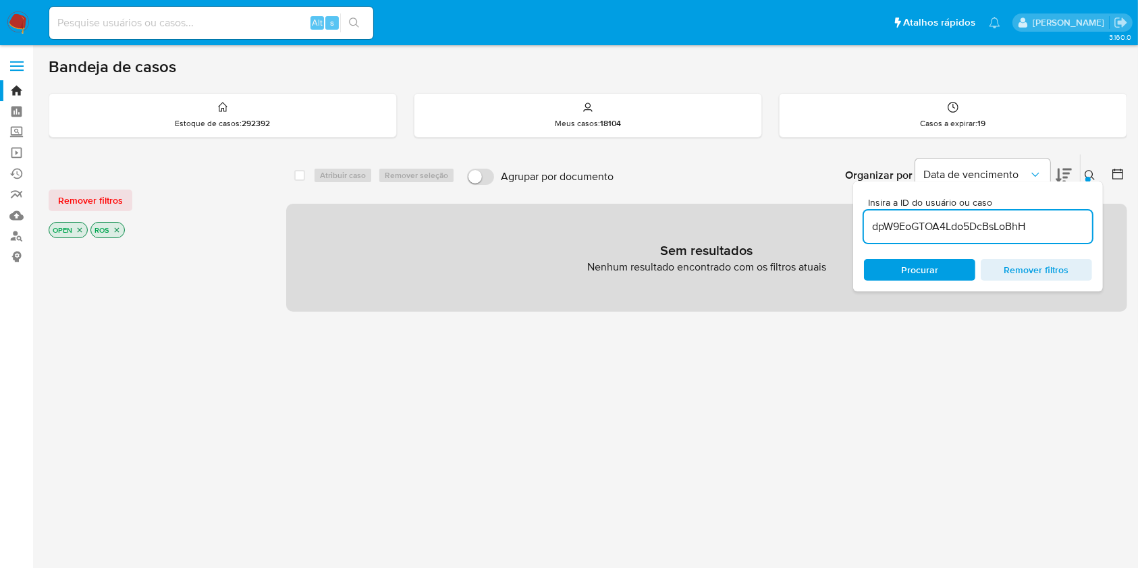
click at [990, 228] on input "dpW9EoGTOA4Ldo5DcBsLoBhH" at bounding box center [978, 227] width 228 height 18
paste input "0ojEbTT5rDCBcP5MlNkFq05M"
click at [993, 219] on input "0ojEbTT5rDCBcP5MlNkFq05M" at bounding box center [978, 227] width 228 height 18
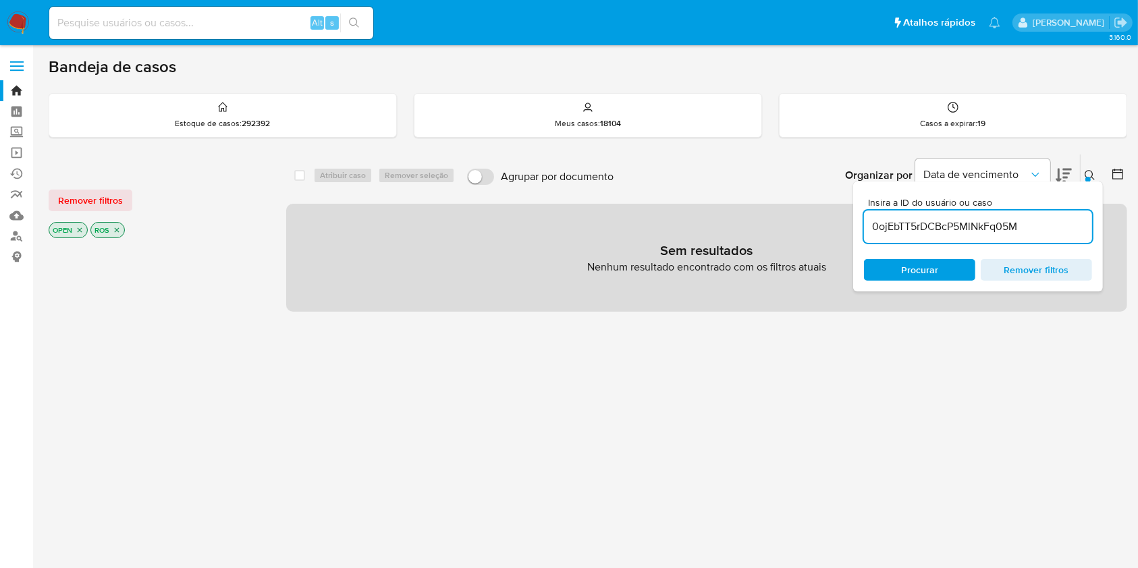
click at [993, 219] on input "0ojEbTT5rDCBcP5MlNkFq05M" at bounding box center [978, 227] width 228 height 18
paste input "TZBGt4P9HFk9H98XuK2rXjh6"
click at [1015, 229] on input "TZBGt4P9HFk9H98XuK2rXjh6" at bounding box center [978, 227] width 228 height 18
paste input "LrQLJ2DnXFiDba6MmoDLloya"
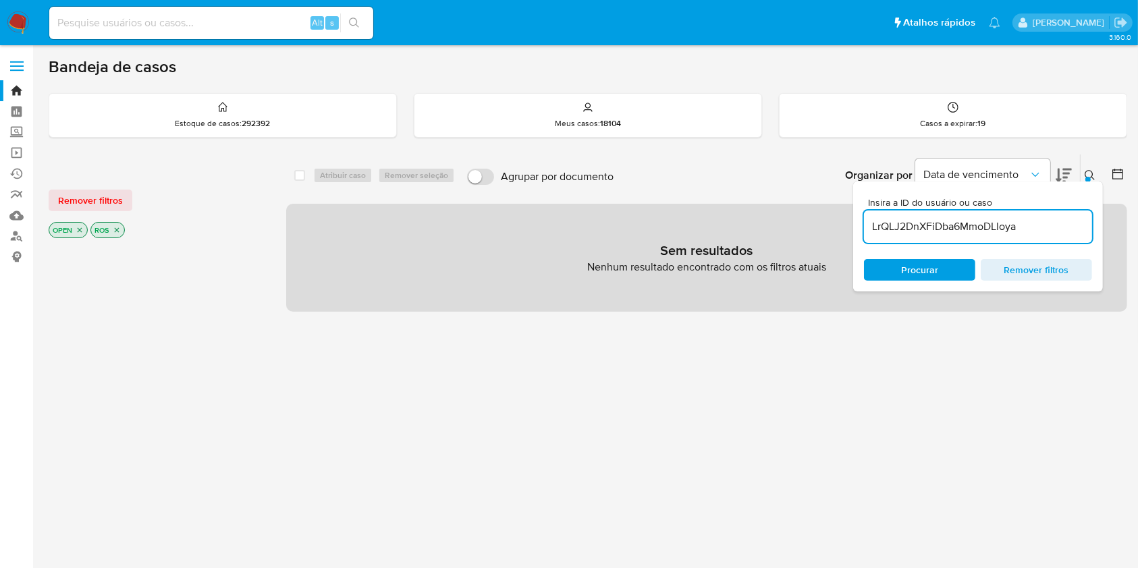
click at [988, 221] on input "LrQLJ2DnXFiDba6MmoDLloya" at bounding box center [978, 227] width 228 height 18
paste input "Y2qFvCLTYFDeVwmV6FRLJaTR"
click at [1005, 228] on input "Y2qFvCLTYFDeVwmV6FRLJaTR" at bounding box center [978, 227] width 228 height 18
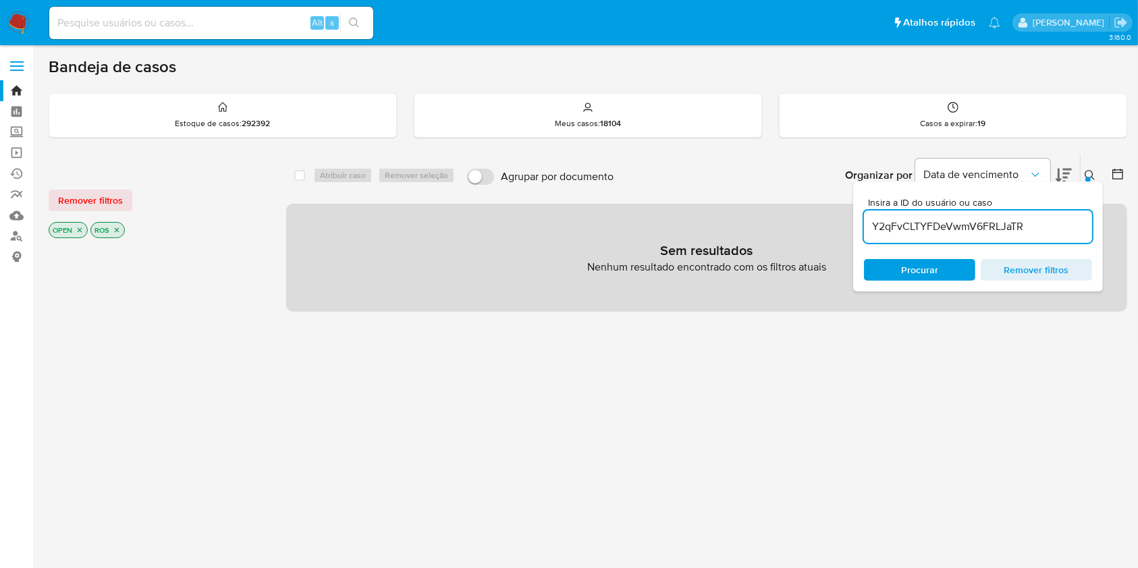
click at [1005, 228] on input "Y2qFvCLTYFDeVwmV6FRLJaTR" at bounding box center [978, 227] width 228 height 18
paste input "HmyB2HLwgJ0Wso2dXMqvn2kU"
type input "HmyB2HLwgJ0Wso2dXMqvn2kU"
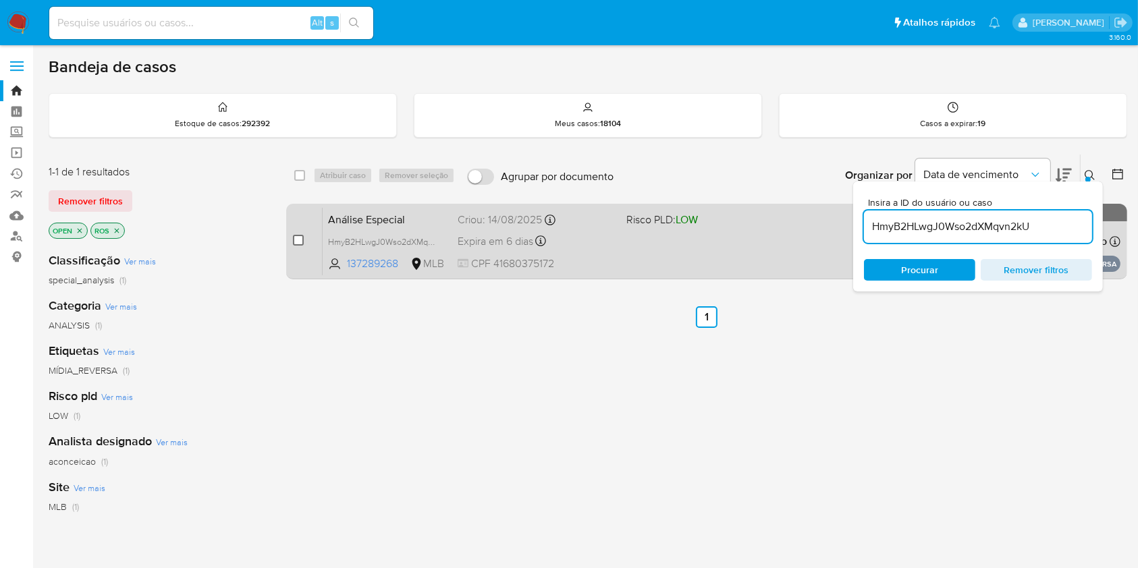
click at [298, 239] on input "checkbox" at bounding box center [298, 240] width 11 height 11
checkbox input "true"
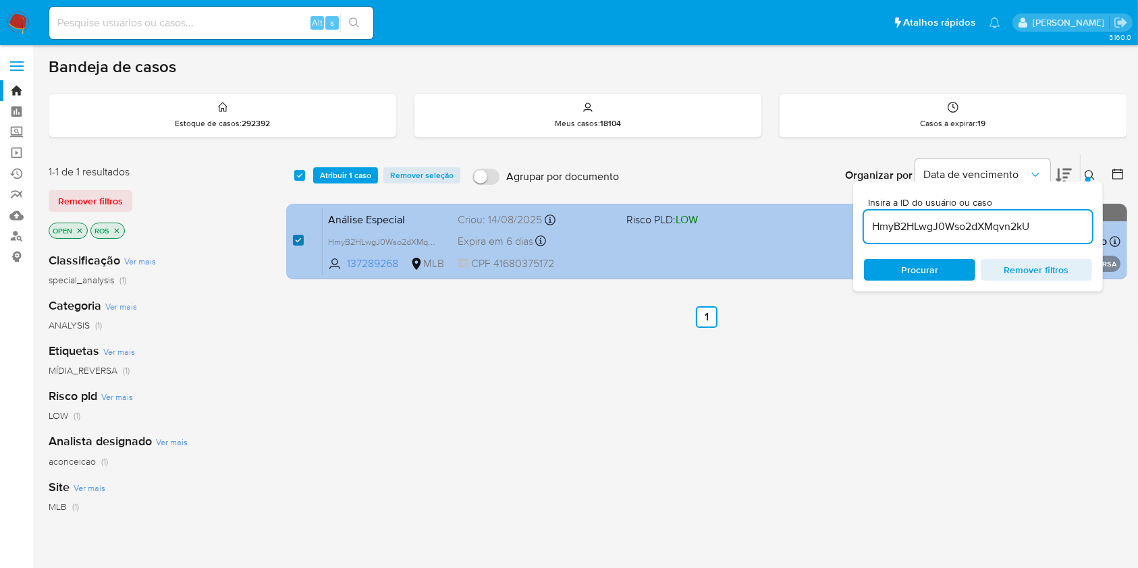
click at [298, 238] on input "checkbox" at bounding box center [298, 240] width 11 height 11
checkbox input "false"
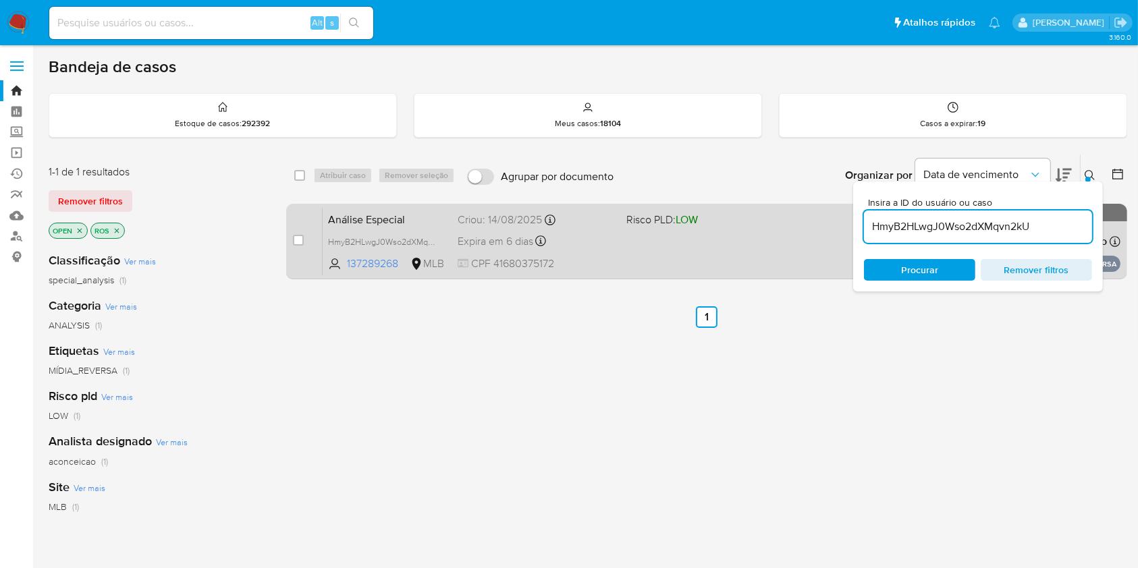
click at [643, 261] on div "Análise Especial HmyB2HLwgJ0Wso2dXMqvn2kU 137289268 MLB Risco PLD: LOW Criou: […" at bounding box center [722, 241] width 798 height 68
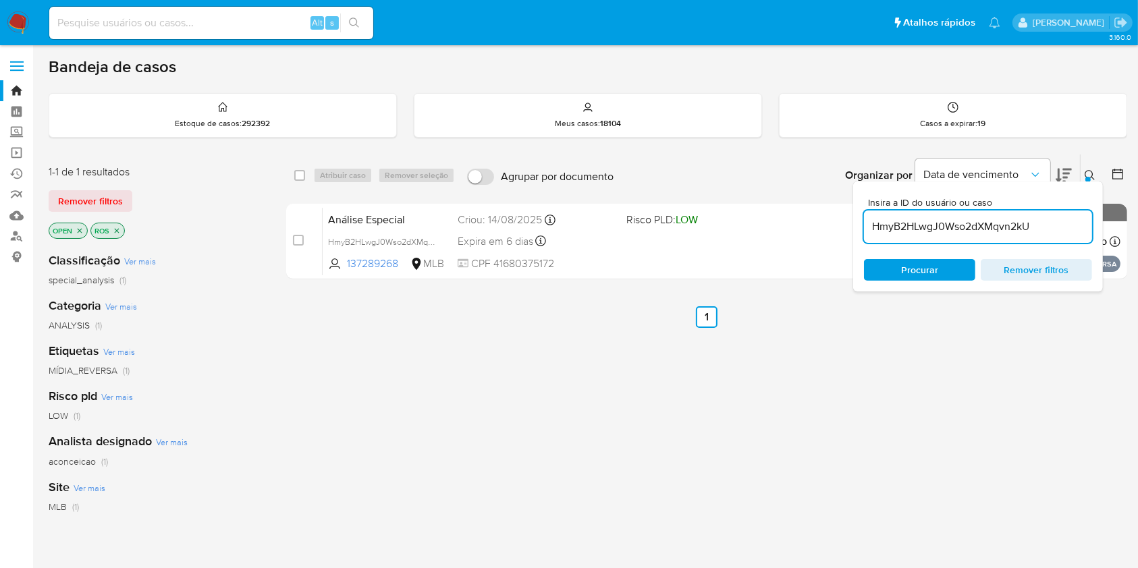
click at [938, 231] on input "HmyB2HLwgJ0Wso2dXMqvn2kU" at bounding box center [978, 227] width 228 height 18
paste input "tY2MXY5ikfOzmNSQzShpTU8N"
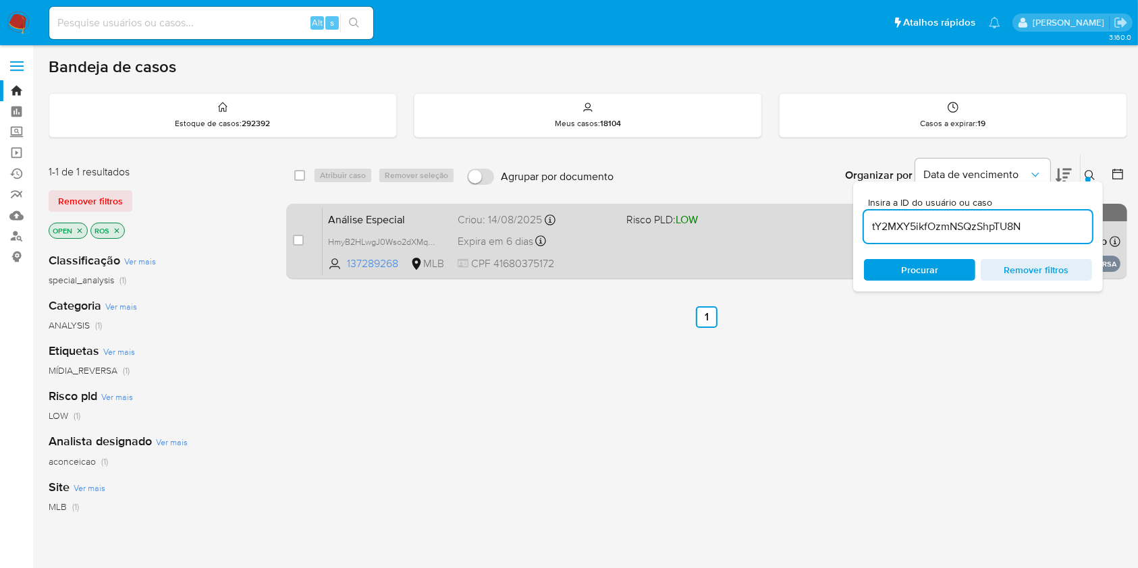
type input "tY2MXY5ikfOzmNSQzShpTU8N"
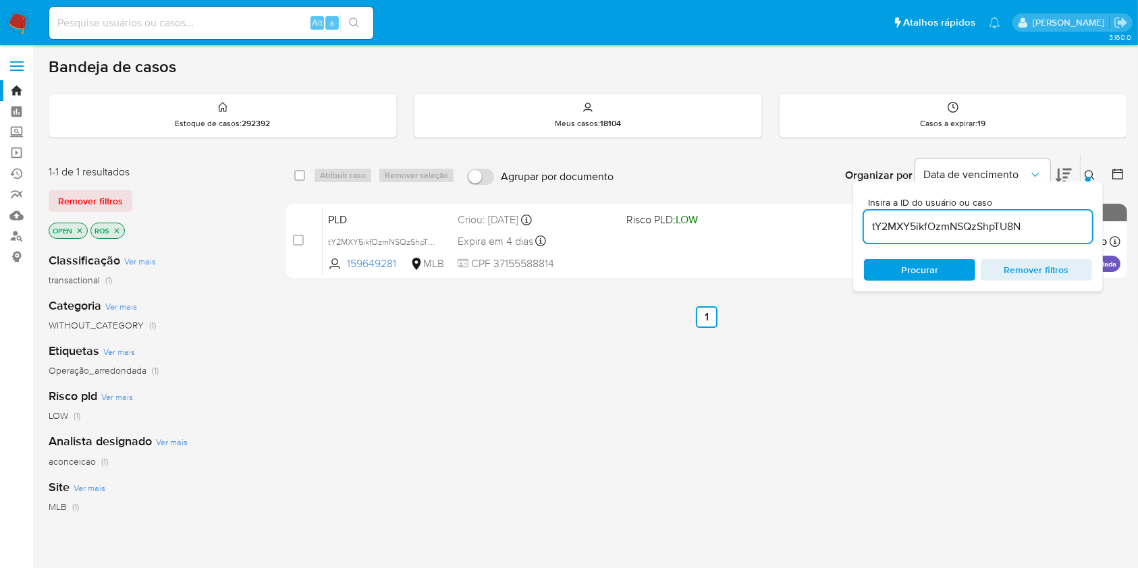
click at [654, 240] on span at bounding box center [704, 241] width 157 height 3
click at [1005, 234] on input "tY2MXY5ikfOzmNSQzShpTU8N" at bounding box center [978, 227] width 228 height 18
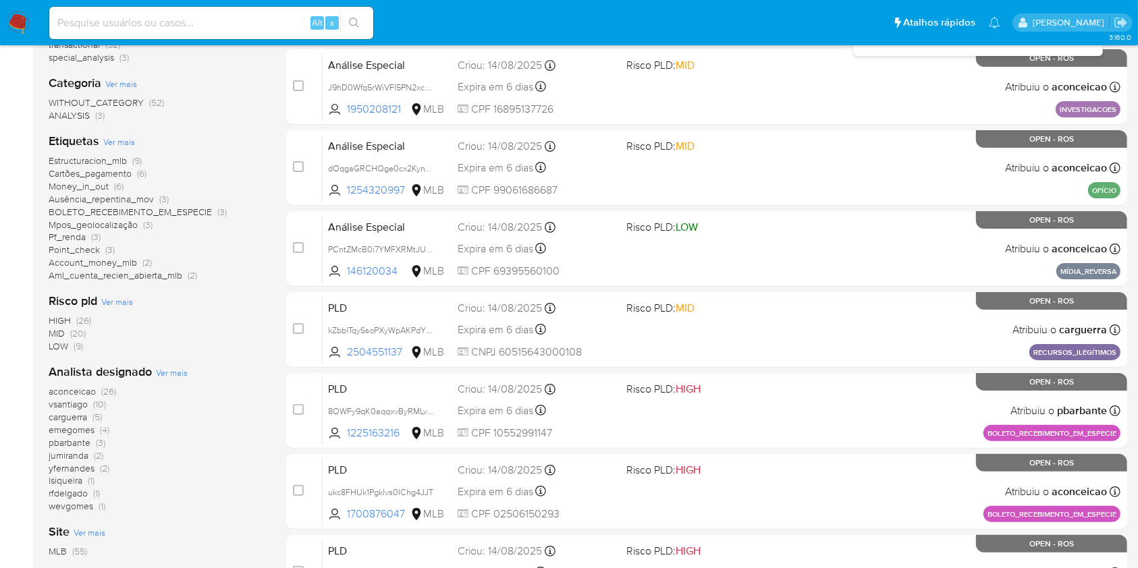
scroll to position [270, 0]
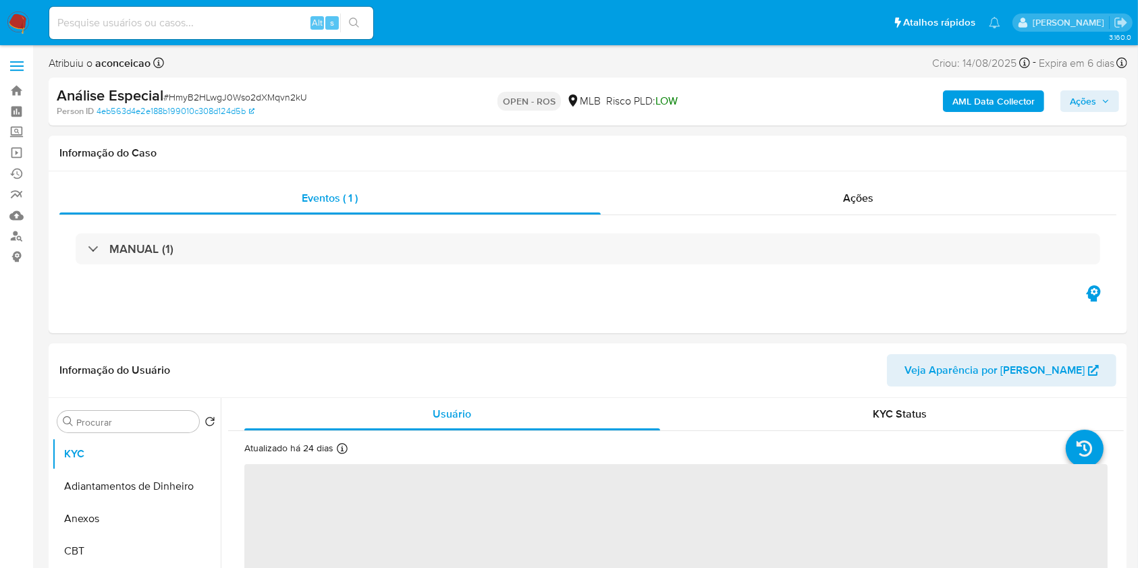
select select "10"
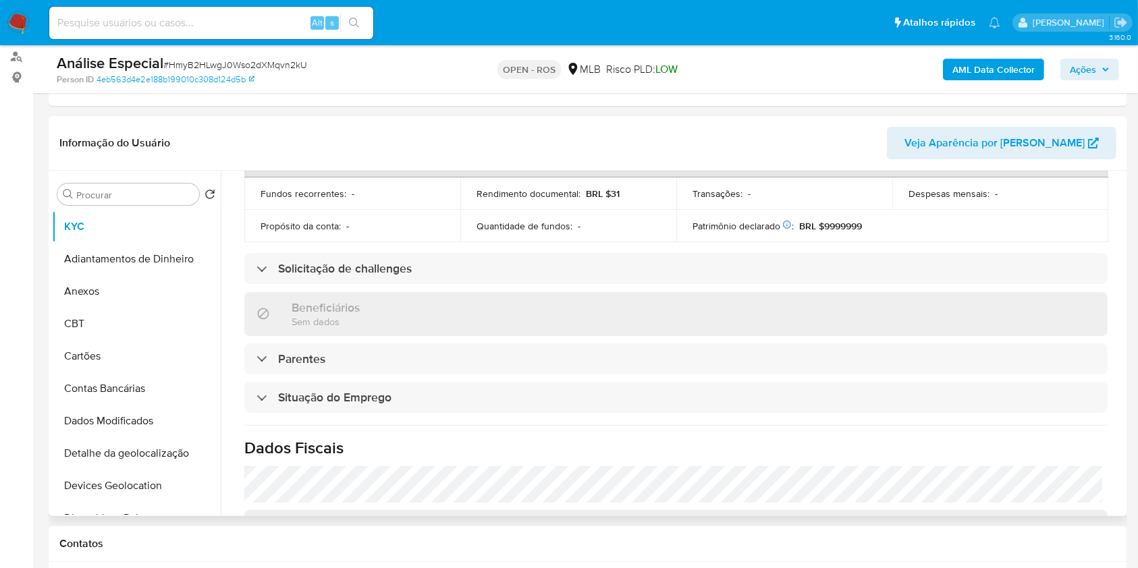
scroll to position [574, 0]
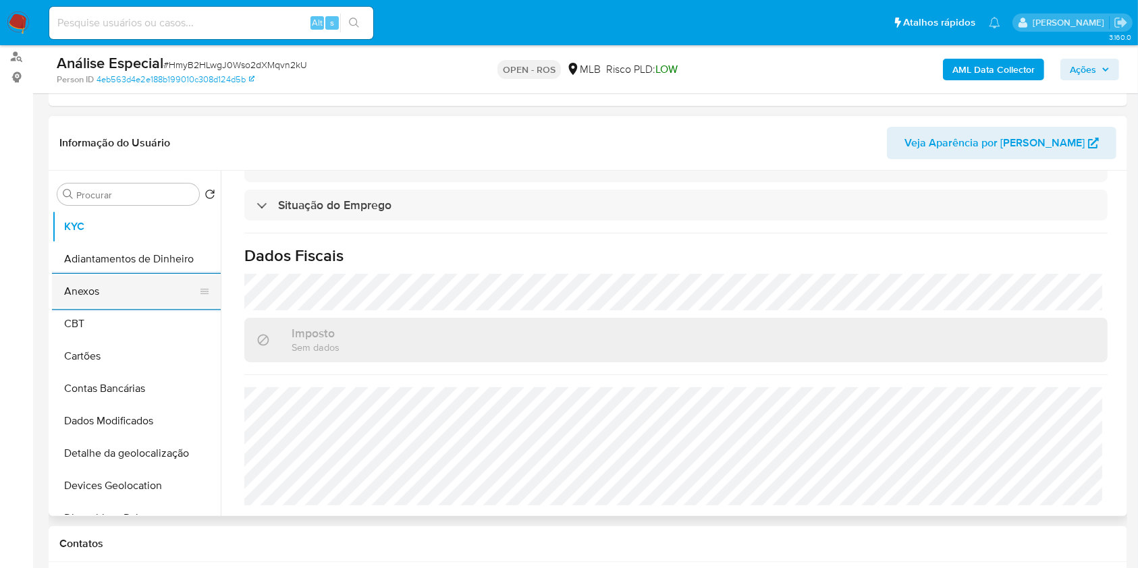
click at [119, 291] on button "Anexos" at bounding box center [131, 291] width 158 height 32
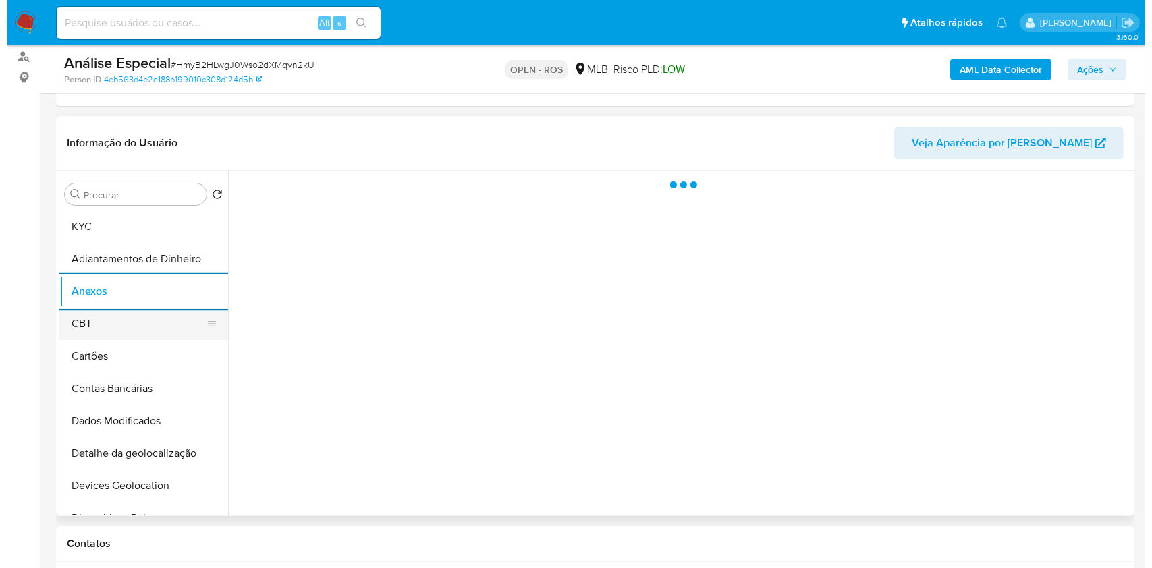
scroll to position [0, 0]
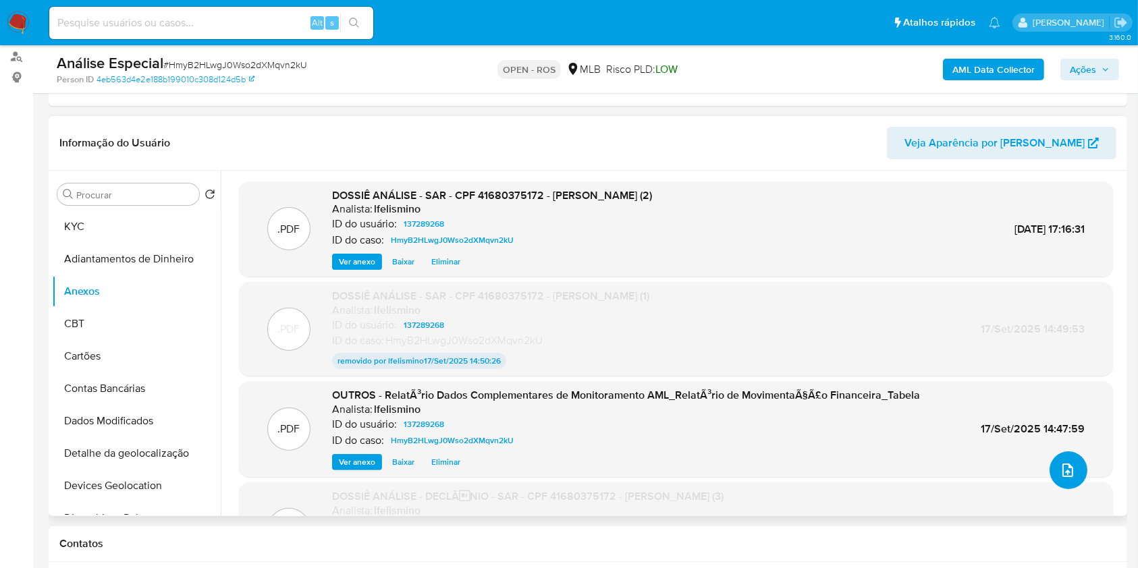
click at [1069, 477] on span "upload-file" at bounding box center [1068, 470] width 16 height 16
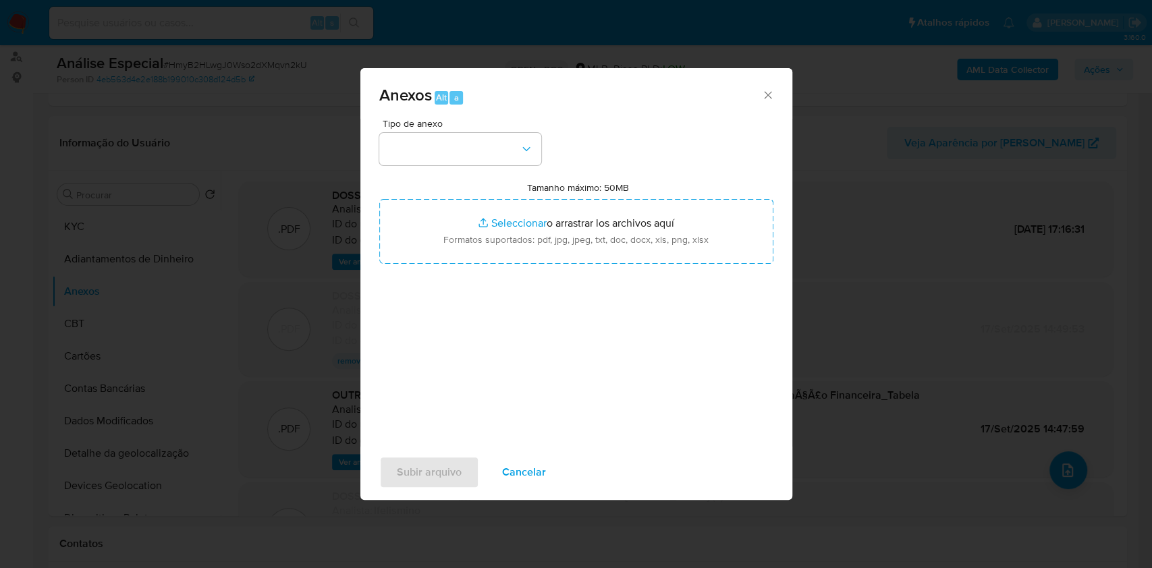
click at [1033, 311] on div "Anexos Alt a Tipo de anexo Tamanho máximo: 50MB Seleccionar archivos Selecciona…" at bounding box center [576, 284] width 1152 height 568
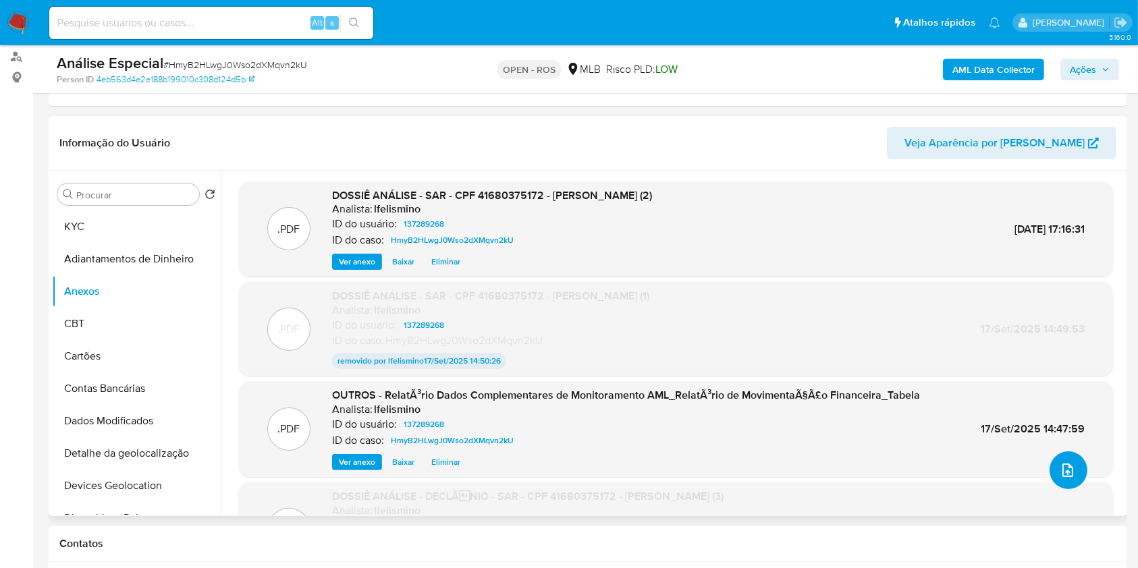
click at [1050, 475] on button "upload-file" at bounding box center [1069, 471] width 38 height 38
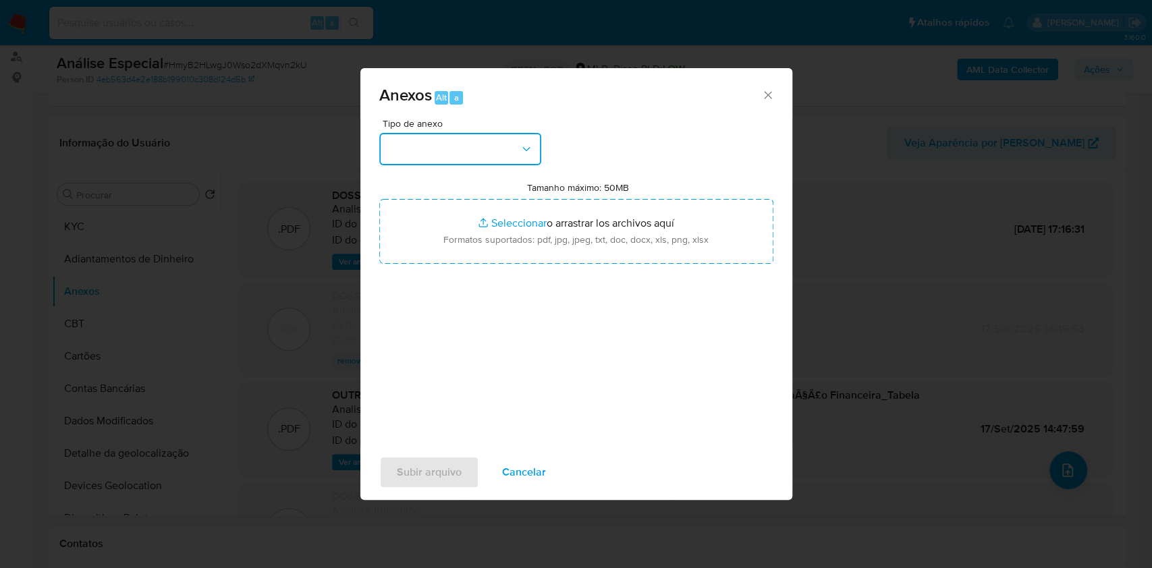
click at [494, 144] on button "button" at bounding box center [460, 149] width 162 height 32
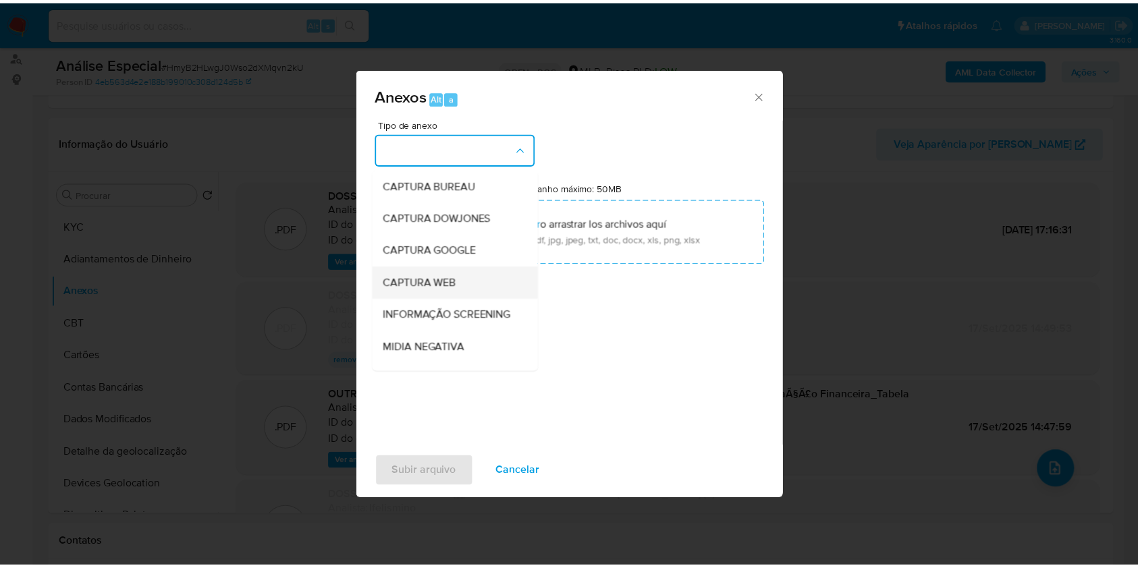
scroll to position [207, 0]
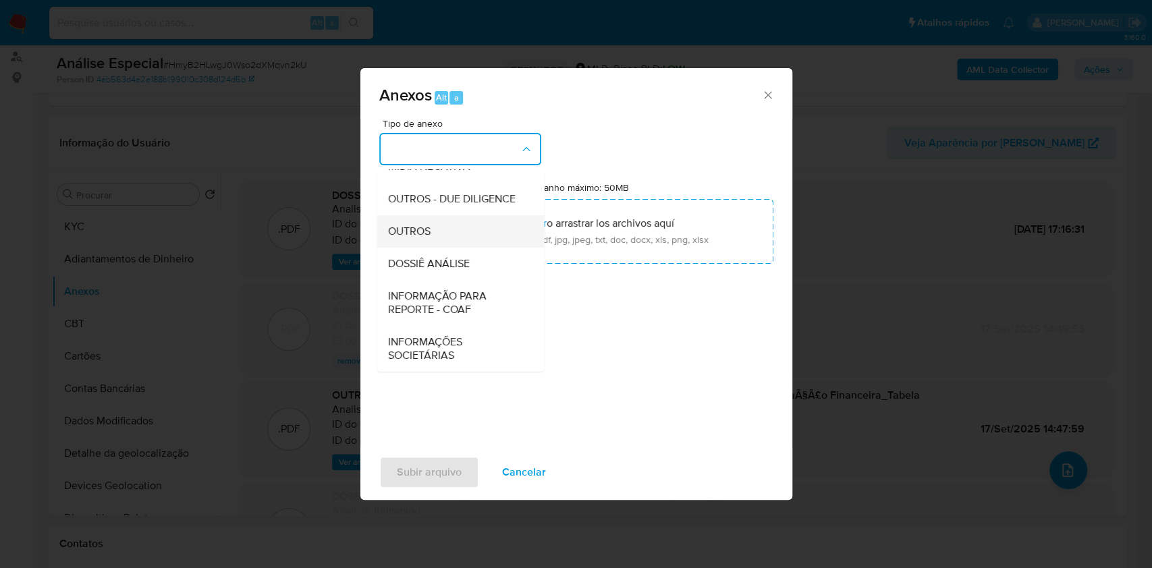
click at [434, 226] on div "OUTROS" at bounding box center [457, 231] width 138 height 32
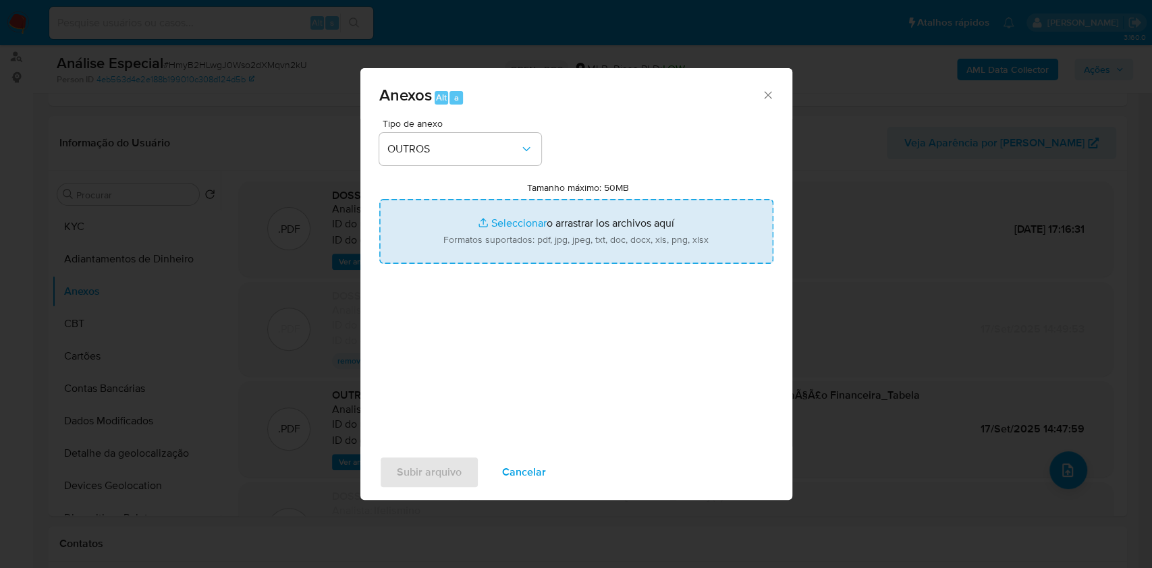
click at [669, 251] on input "Tamanho máximo: 50MB Seleccionar archivos" at bounding box center [576, 231] width 394 height 65
click at [613, 228] on input "Tamanho máximo: 50MB Seleccionar archivos" at bounding box center [576, 231] width 394 height 65
type input "C:\fakepath\SAR HmyB2HLwgJ0Wso2dXMqvn2kU- CPF 41680375172 - [PERSON_NAME].pdf"
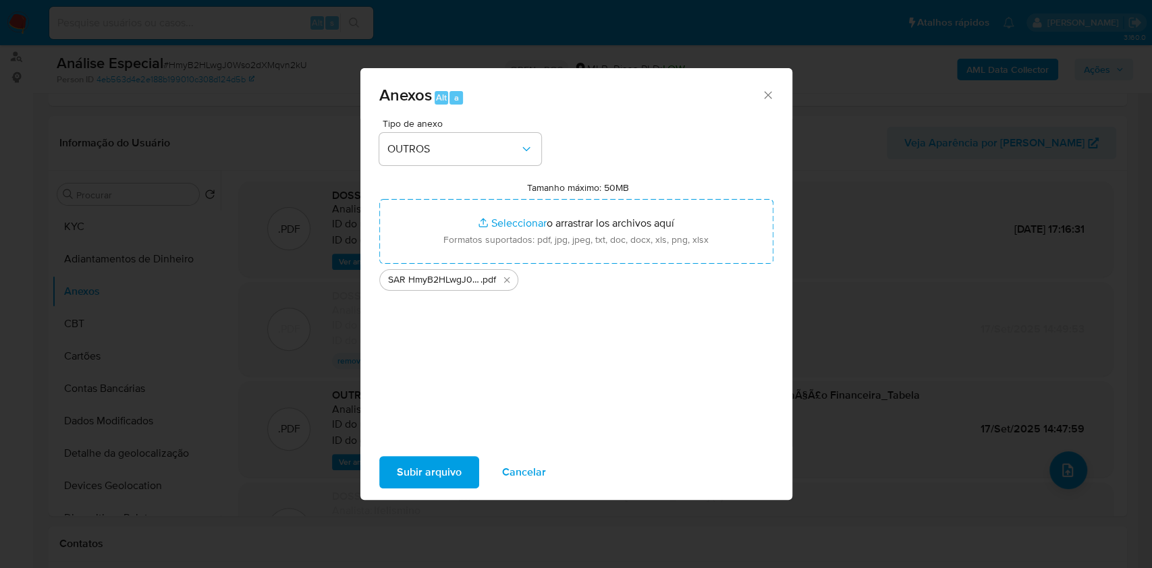
click at [439, 477] on span "Subir arquivo" at bounding box center [429, 473] width 65 height 30
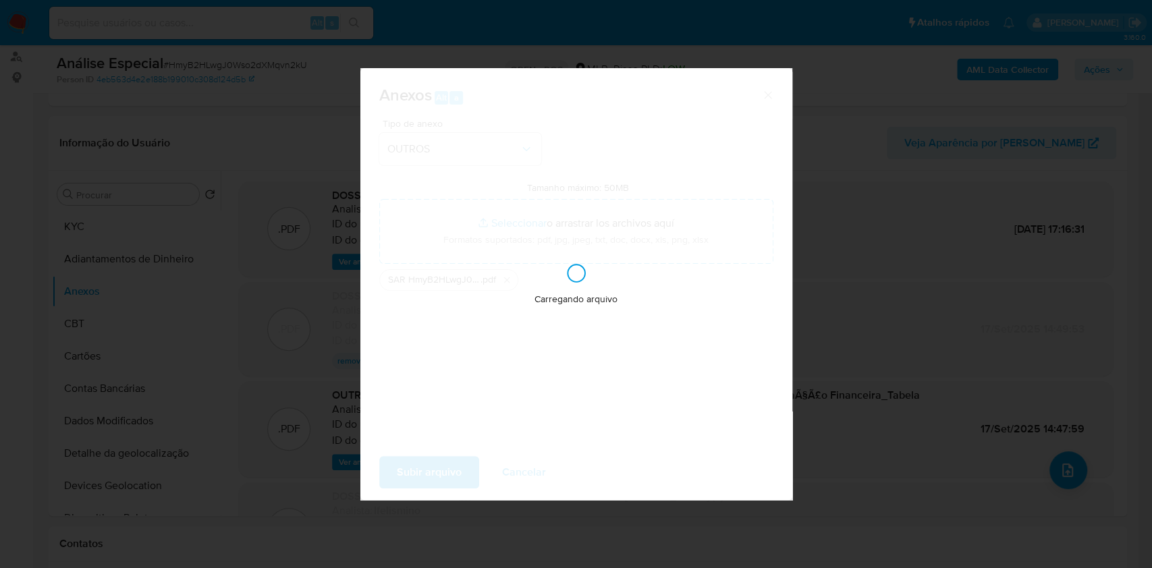
click at [928, 319] on div "Anexos Alt a Tipo de anexo OUTROS Tamanho máximo: 50MB Seleccionar archivos Sel…" at bounding box center [576, 284] width 1152 height 568
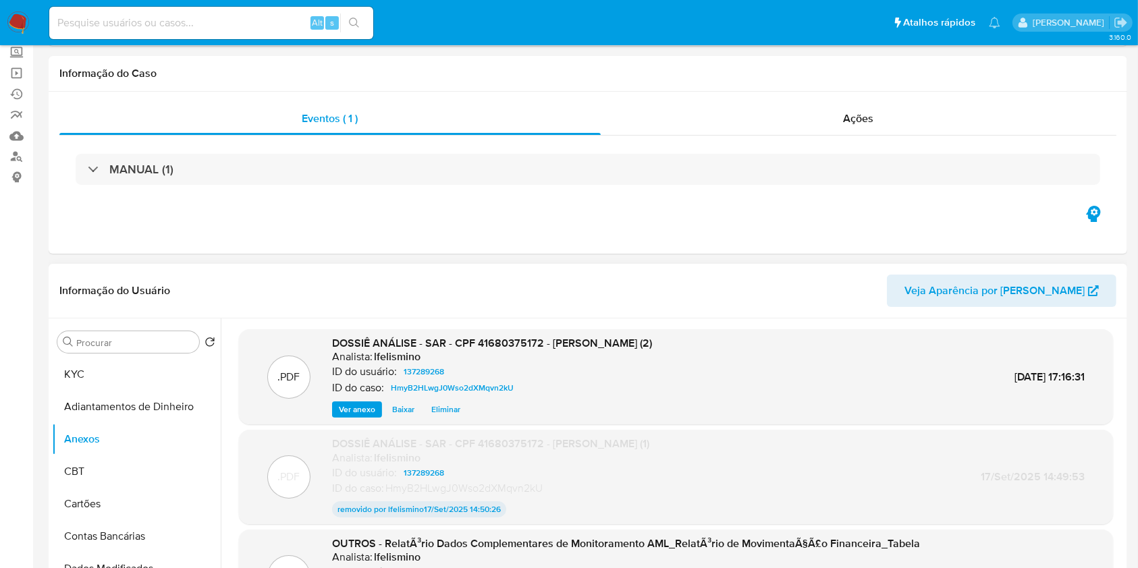
scroll to position [0, 0]
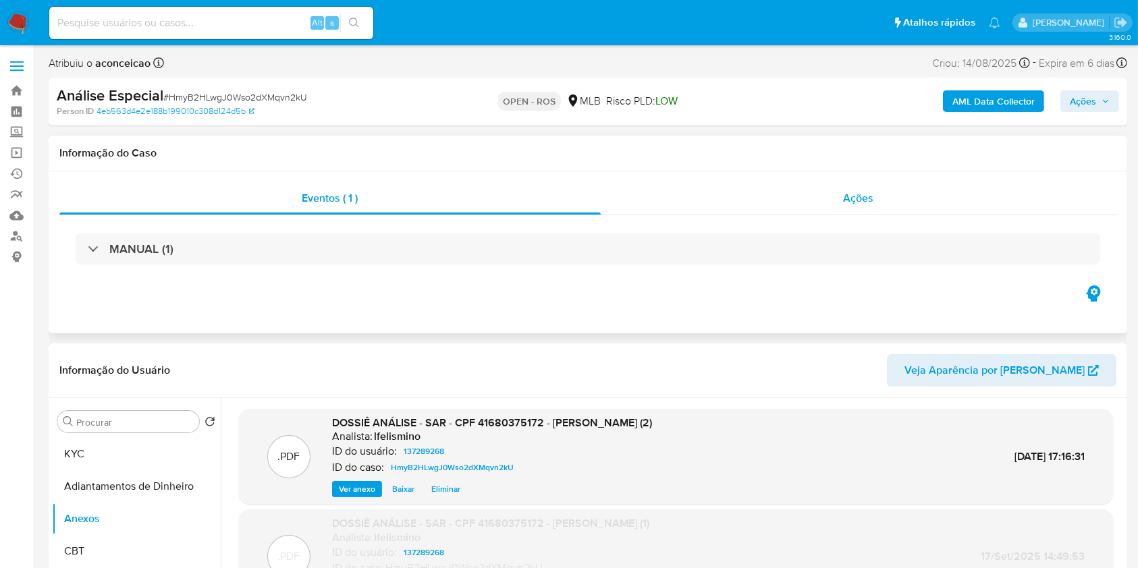
click at [848, 192] on span "Ações" at bounding box center [859, 198] width 30 height 16
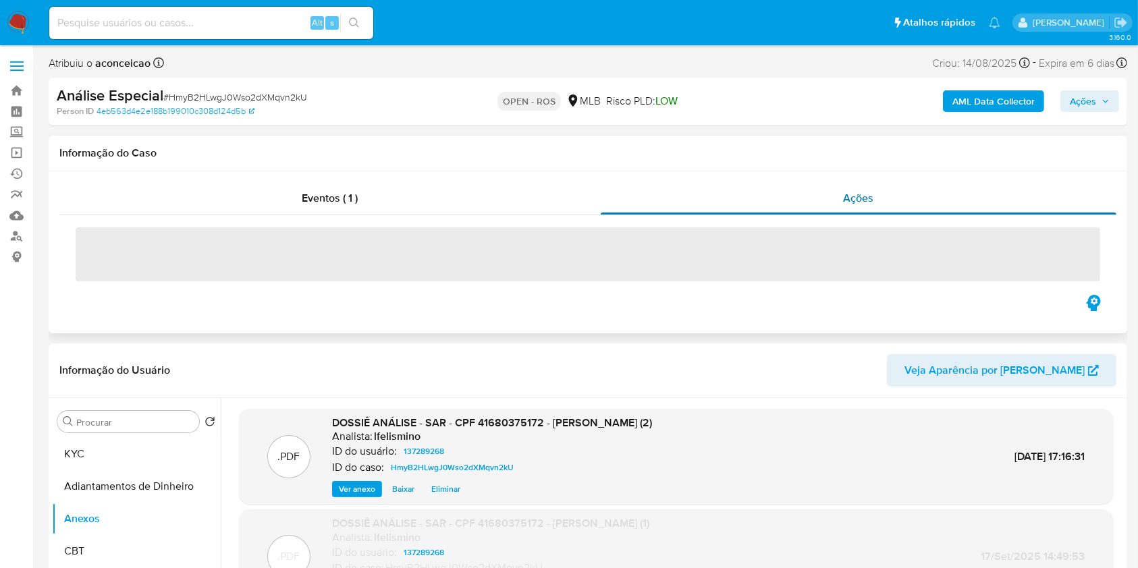
drag, startPoint x: 870, startPoint y: 211, endPoint x: 861, endPoint y: 213, distance: 9.2
click at [870, 210] on div "Ações" at bounding box center [859, 198] width 516 height 32
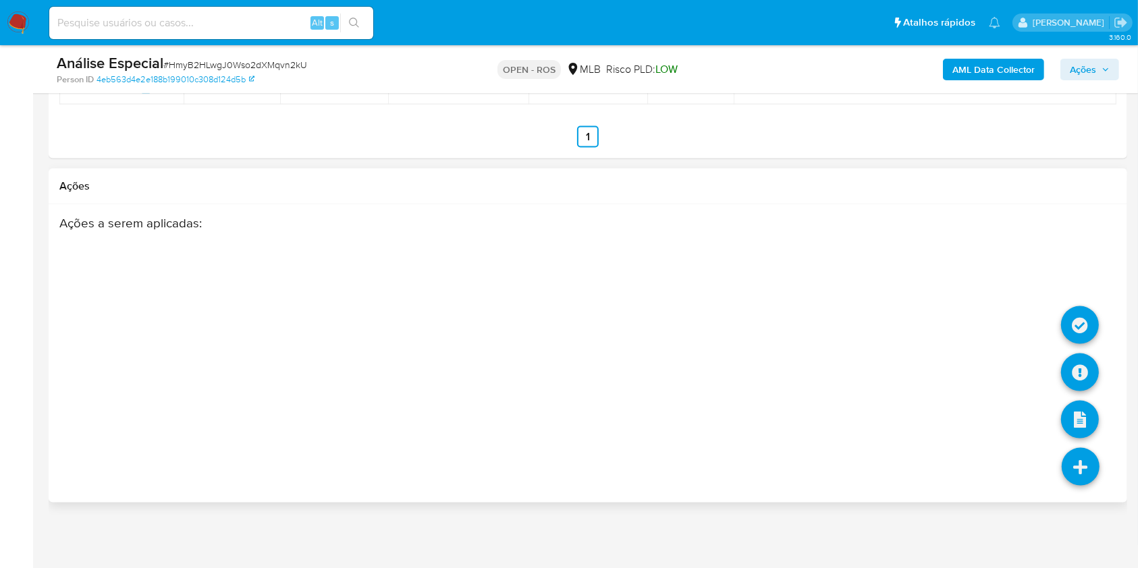
scroll to position [96, 0]
drag, startPoint x: 1113, startPoint y: 477, endPoint x: 1088, endPoint y: 464, distance: 28.7
click at [1113, 477] on li at bounding box center [1081, 469] width 72 height 76
click at [1069, 359] on icon at bounding box center [1080, 373] width 38 height 38
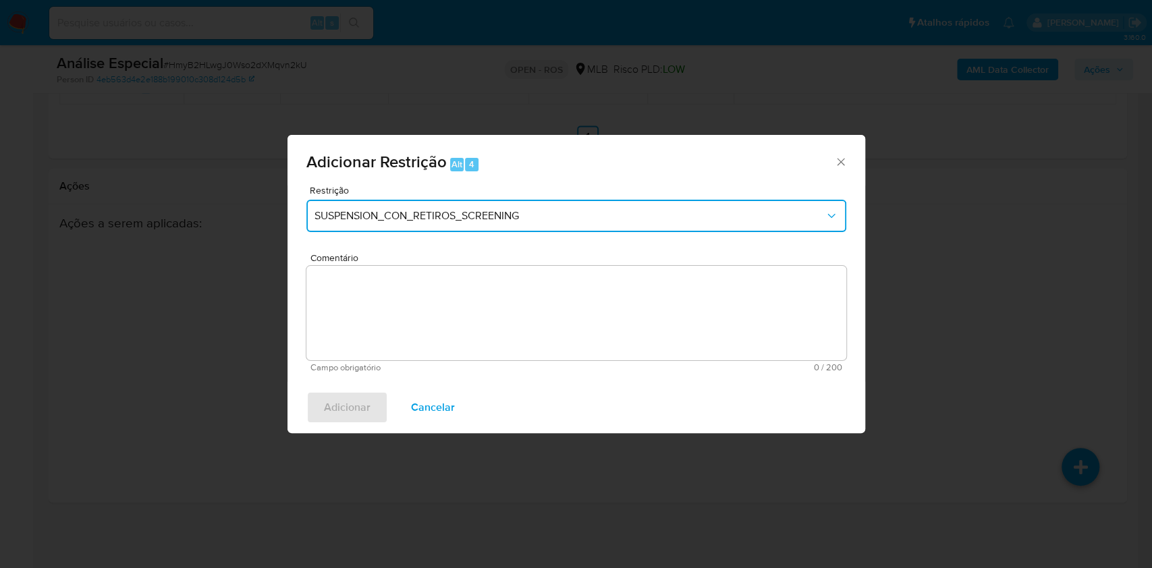
click at [497, 217] on span "SUSPENSION_CON_RETIROS_SCREENING" at bounding box center [570, 216] width 510 height 14
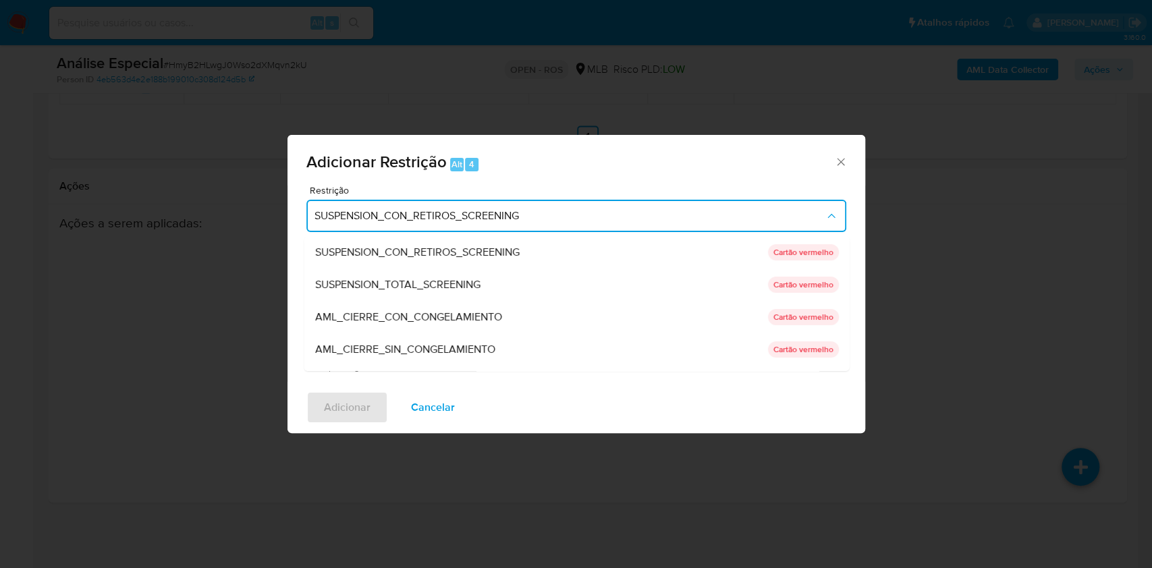
drag, startPoint x: 431, startPoint y: 349, endPoint x: 533, endPoint y: 371, distance: 104.2
click at [431, 348] on span "AML_CIERRE_SIN_CONGELAMIENTO" at bounding box center [405, 350] width 180 height 14
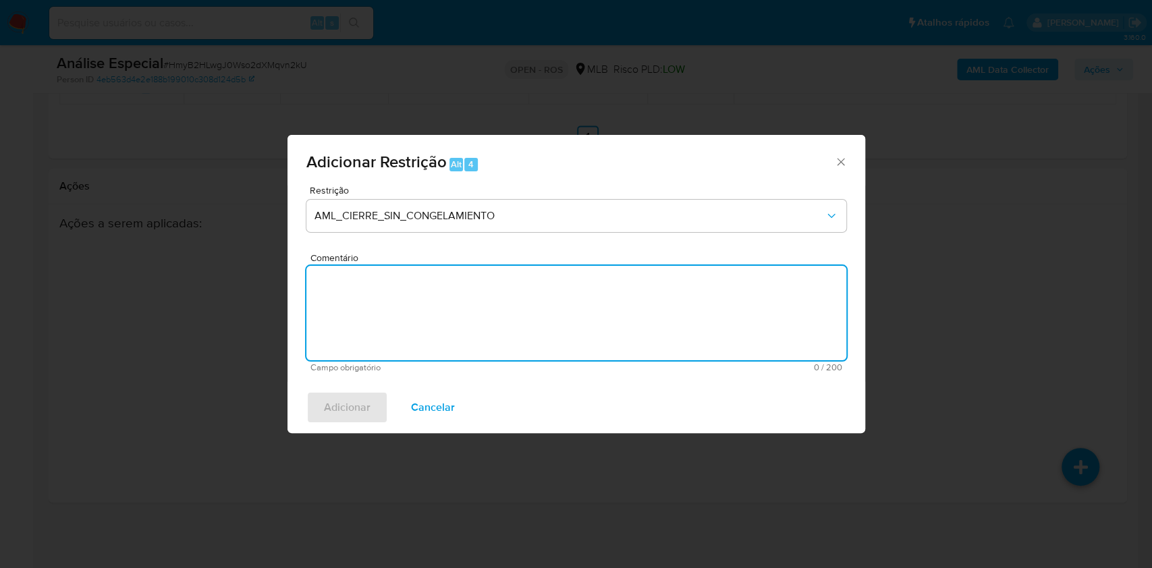
click at [652, 327] on textarea "Comentário" at bounding box center [576, 313] width 540 height 95
paste textarea "Deliberação para encerrar o relacionamento. NÃO INFORMAR AO USUÁRIO QUE SE TRAT…"
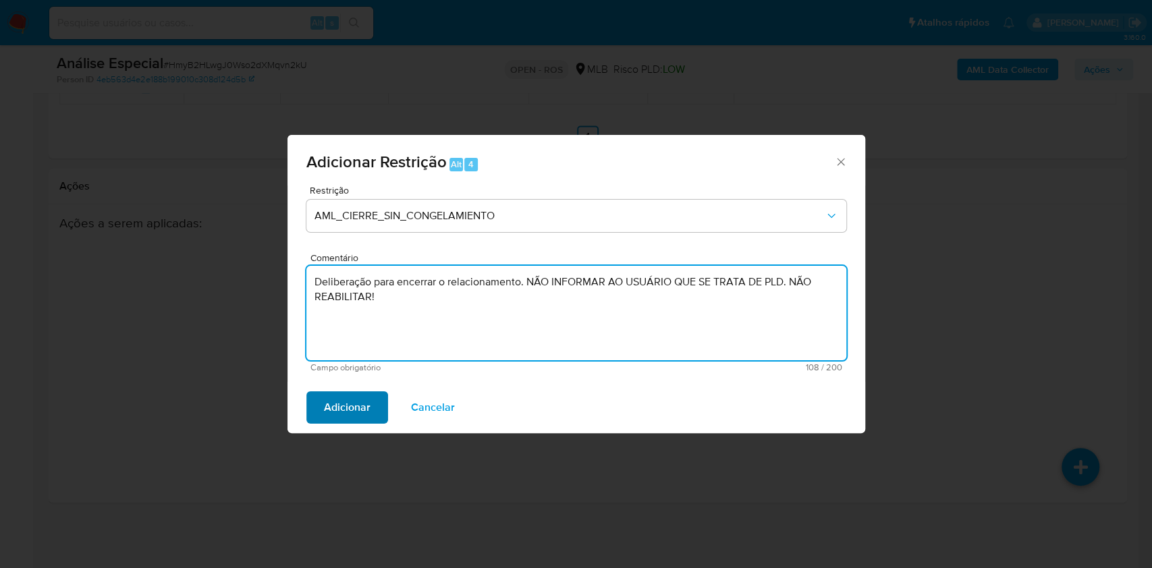
type textarea "Deliberação para encerrar o relacionamento. NÃO INFORMAR AO USUÁRIO QUE SE TRAT…"
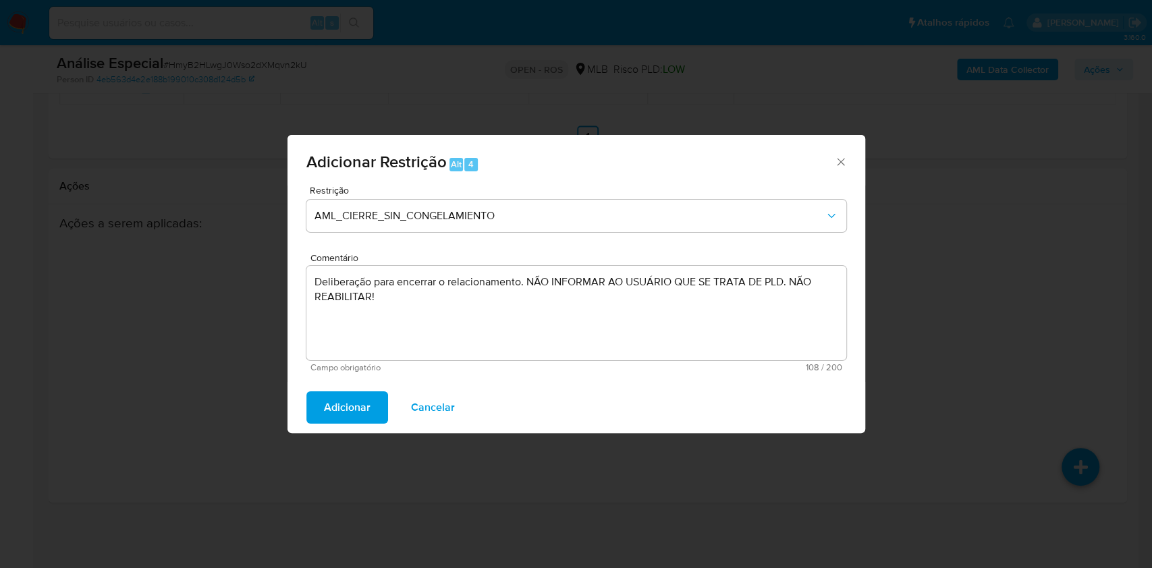
click at [373, 398] on button "Adicionar" at bounding box center [347, 408] width 82 height 32
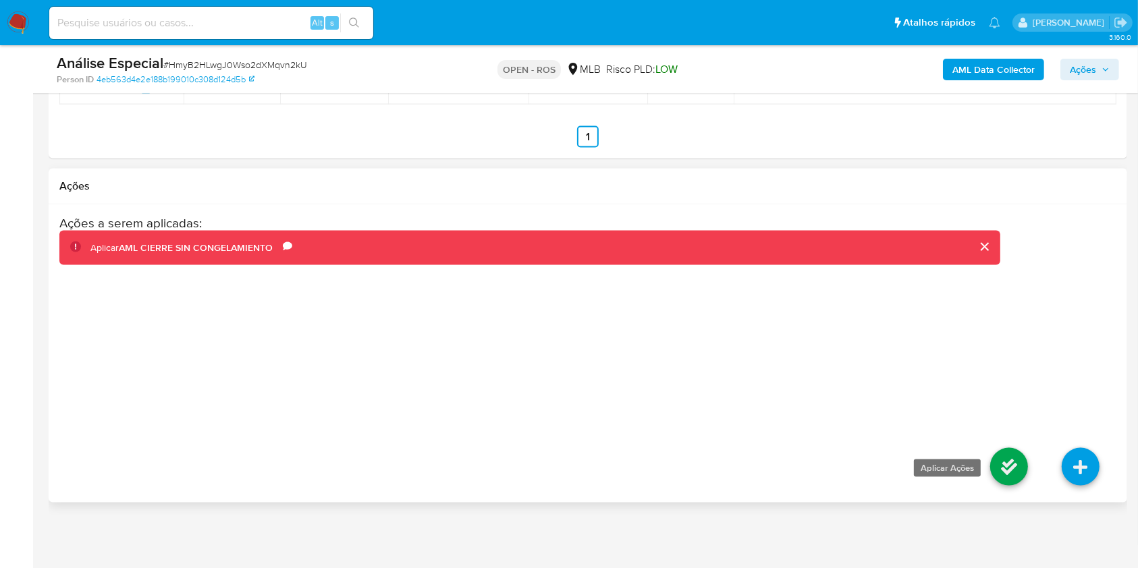
click at [1019, 469] on icon at bounding box center [1009, 467] width 38 height 38
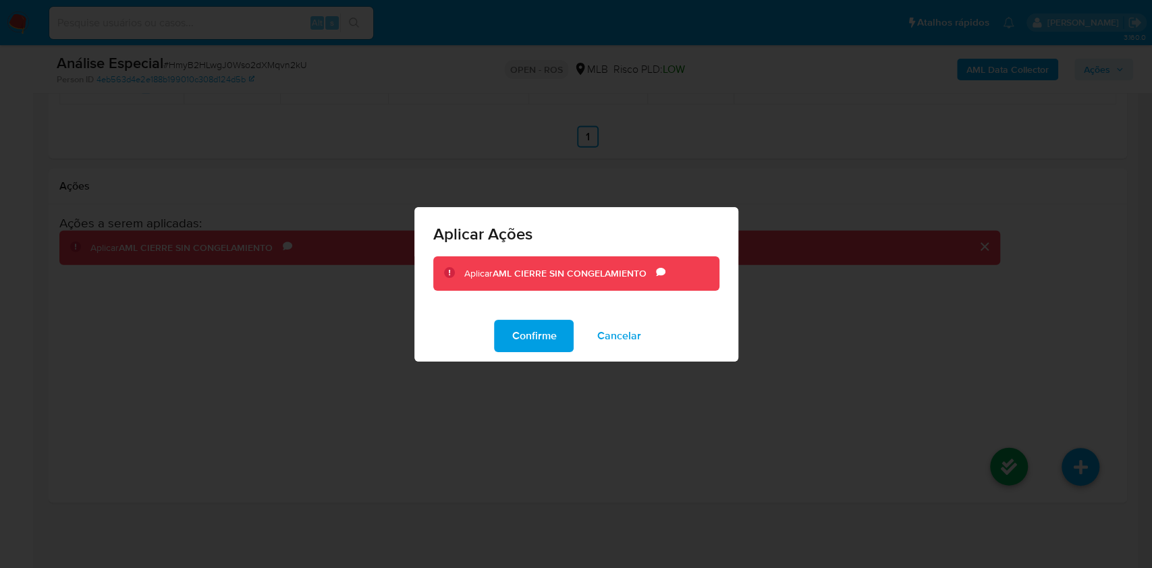
drag, startPoint x: 559, startPoint y: 333, endPoint x: 793, endPoint y: 366, distance: 236.6
click at [558, 332] on button "Confirme" at bounding box center [534, 336] width 80 height 32
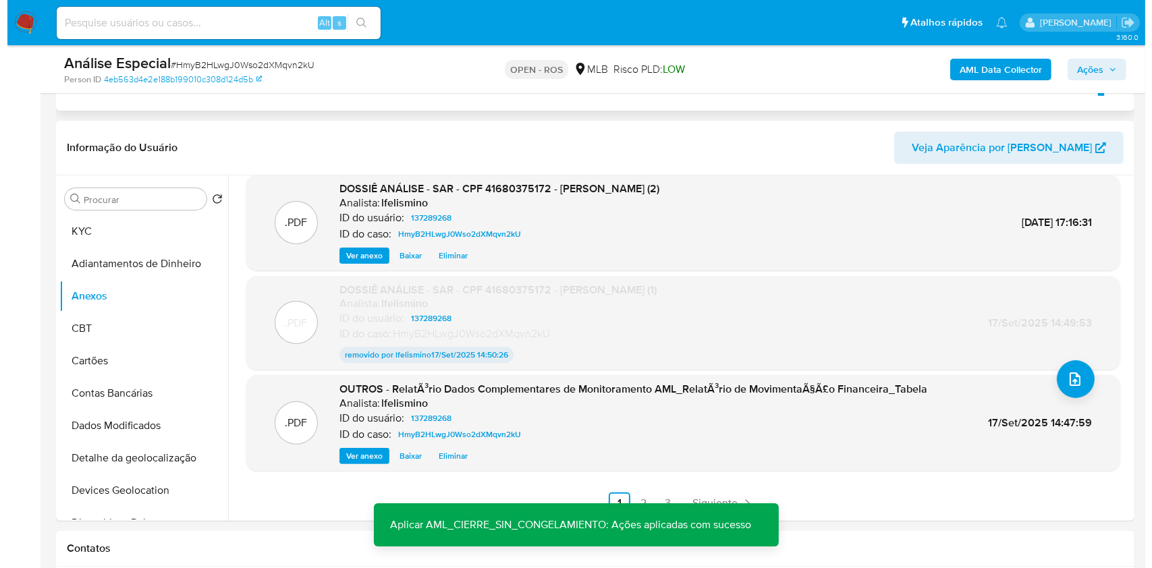
scroll to position [24, 0]
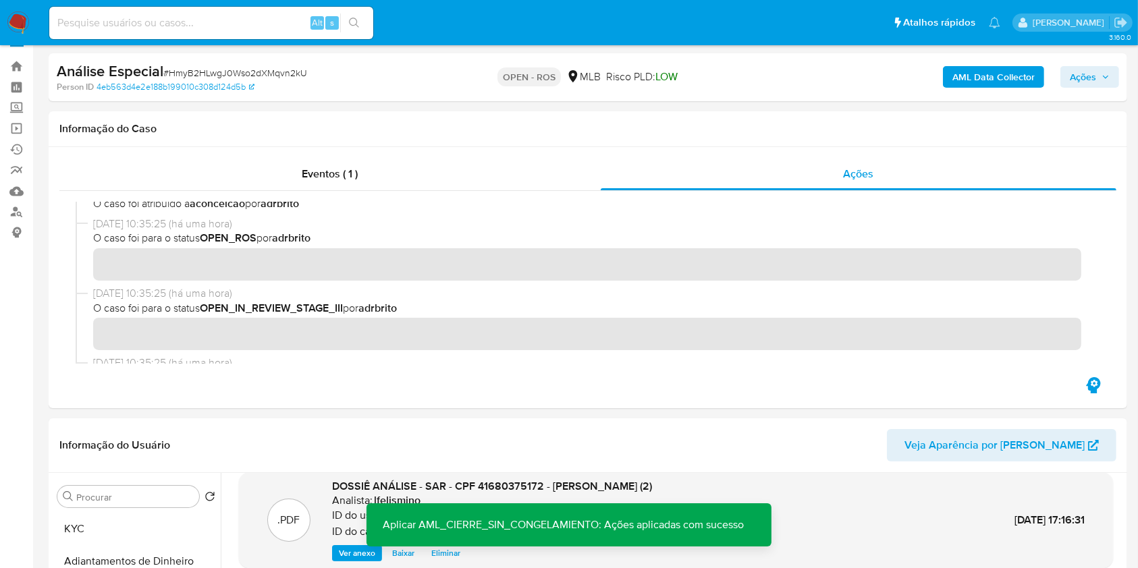
drag, startPoint x: 1082, startPoint y: 80, endPoint x: 1065, endPoint y: 80, distance: 16.9
click at [1082, 80] on span "Ações" at bounding box center [1083, 77] width 26 height 22
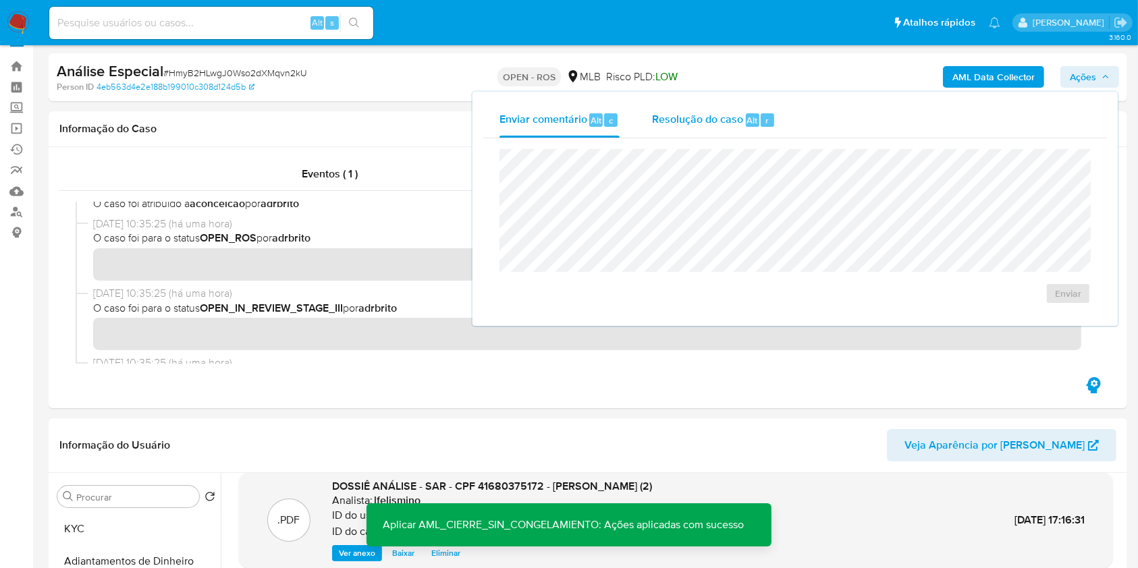
drag, startPoint x: 728, startPoint y: 117, endPoint x: 726, endPoint y: 129, distance: 12.3
click at [728, 117] on span "Resolução do caso" at bounding box center [697, 120] width 91 height 16
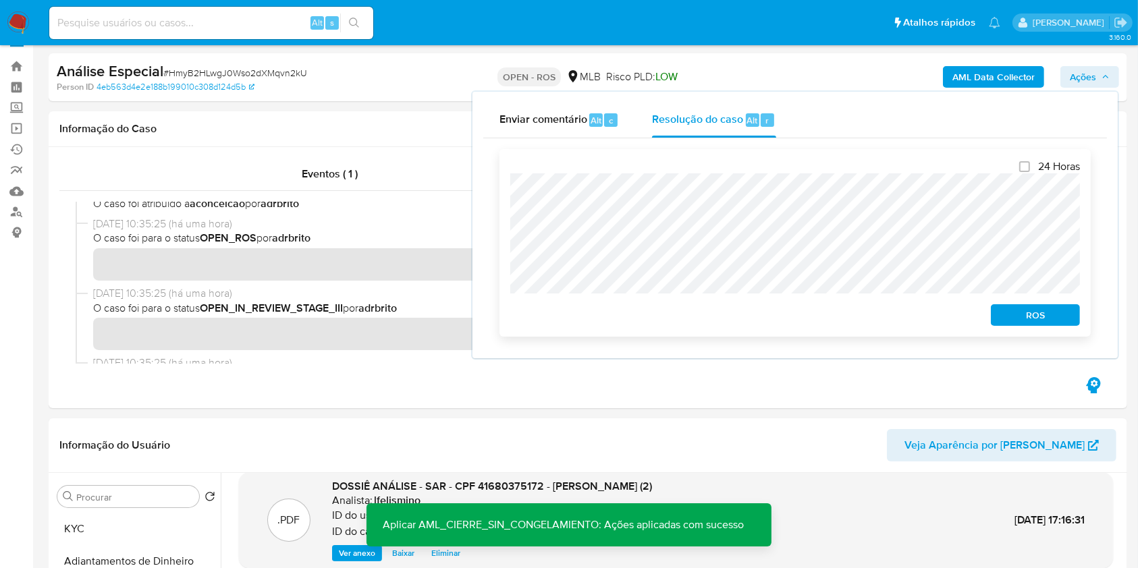
click at [1033, 308] on span "ROS" at bounding box center [1036, 315] width 70 height 19
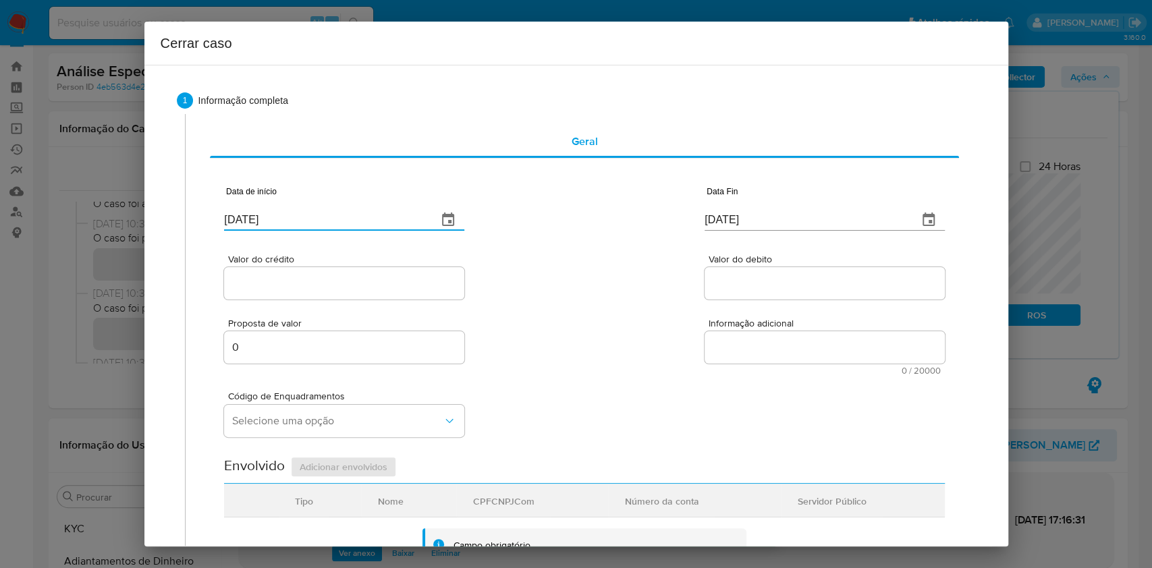
click at [329, 213] on input "[DATE]" at bounding box center [325, 220] width 203 height 22
paste input "[DATE]"
click at [329, 213] on input "[DATE]" at bounding box center [325, 220] width 203 height 22
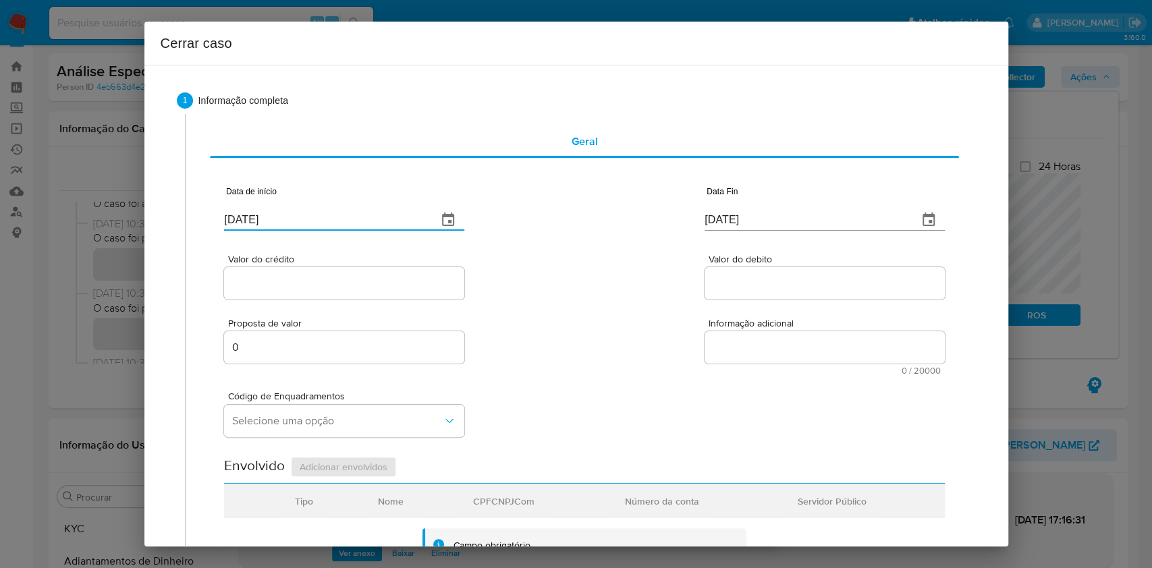
type input "[DATE]"
click at [718, 209] on input "[DATE]" at bounding box center [806, 220] width 203 height 22
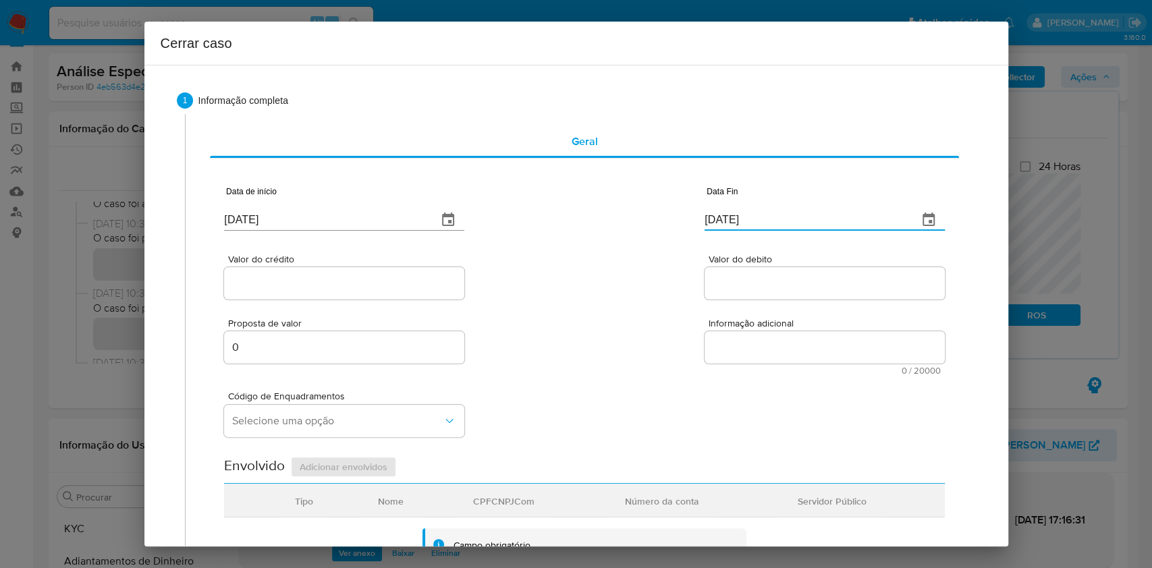
click at [719, 209] on input "[DATE]" at bounding box center [806, 220] width 203 height 22
paste input "16"
click at [719, 209] on input "16/09/2025" at bounding box center [806, 220] width 203 height 22
type input "16/09/2025"
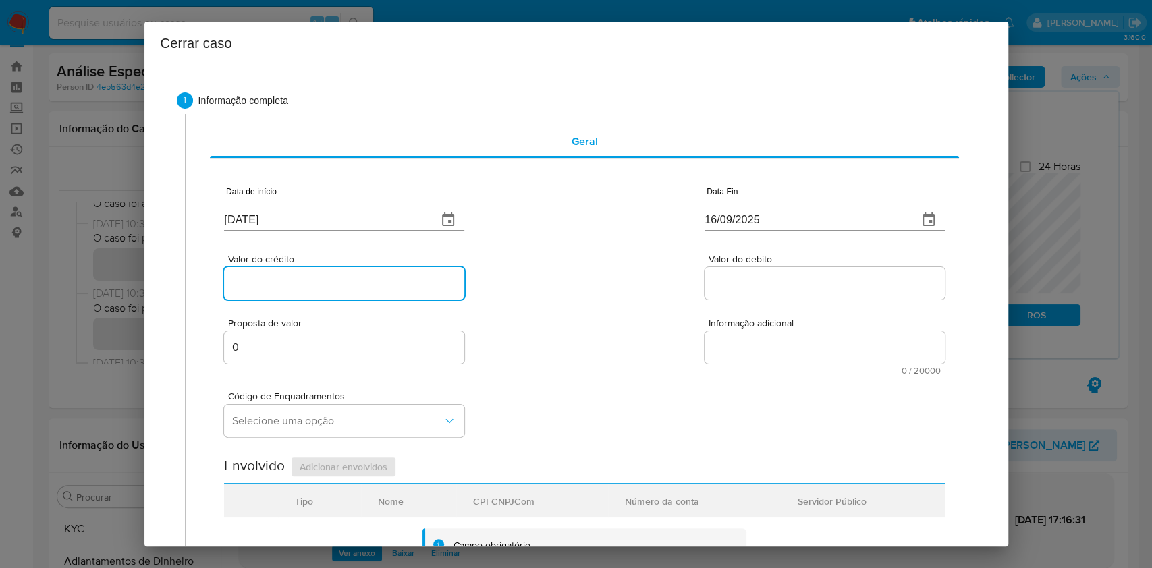
click at [394, 289] on input "Valor do crédito" at bounding box center [344, 284] width 240 height 18
paste input "R$87.199"
type input "R$87.199"
drag, startPoint x: 777, startPoint y: 280, endPoint x: 767, endPoint y: 293, distance: 16.3
click at [777, 280] on input "Valor do debito" at bounding box center [825, 284] width 240 height 18
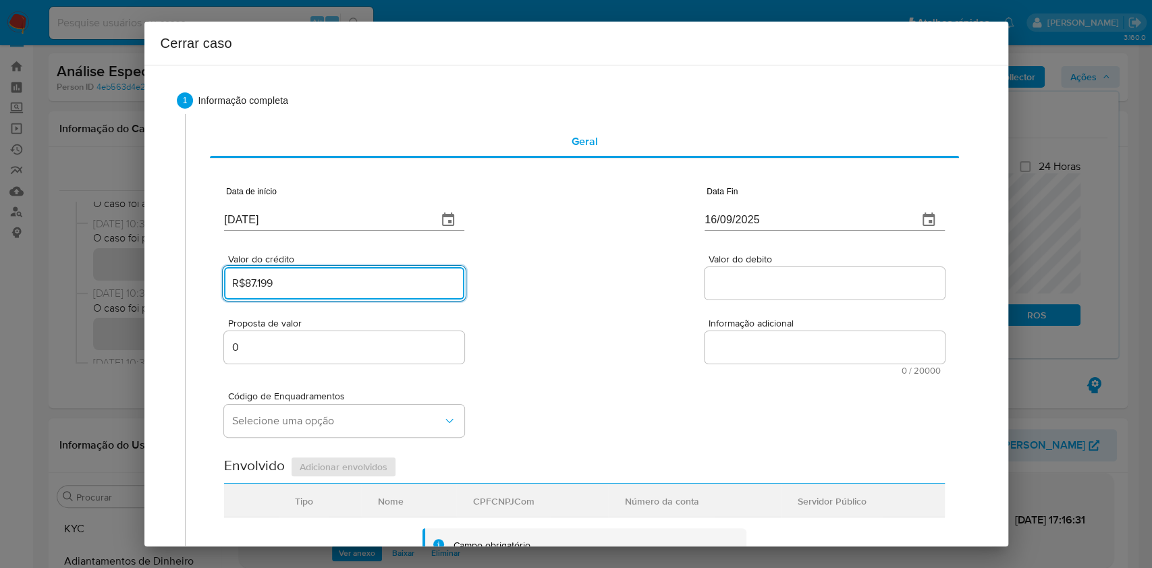
paste input "R$3.528"
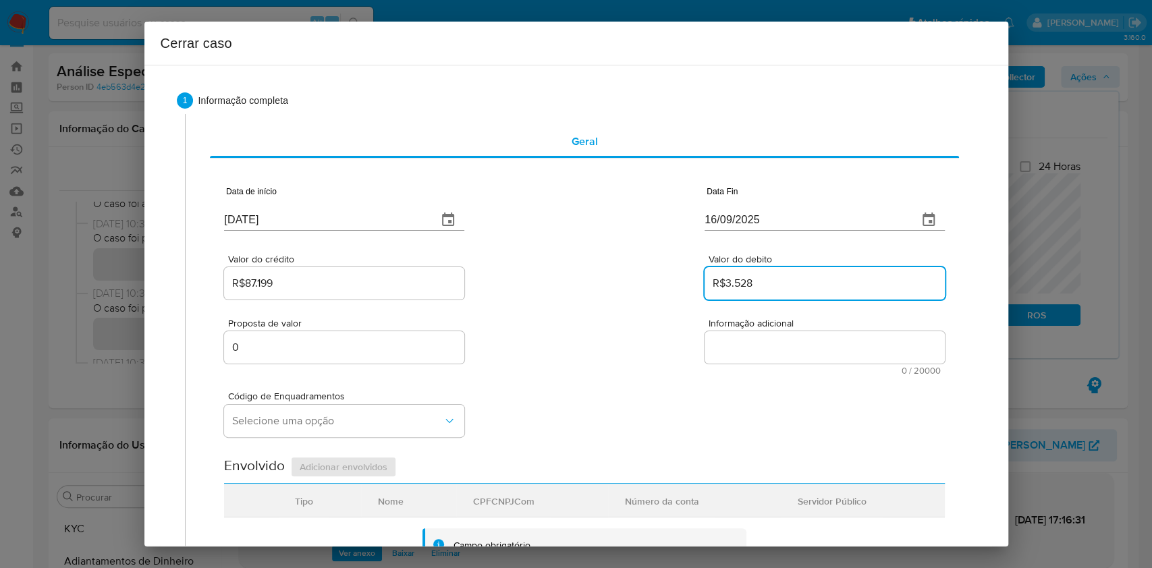
type input "R$3.528"
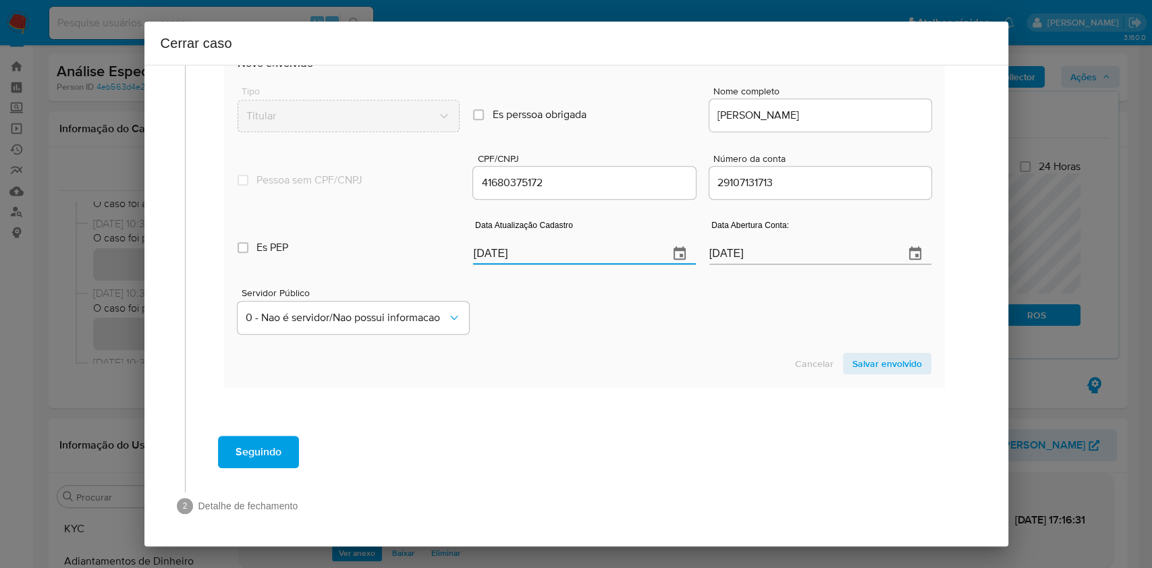
click at [583, 261] on input "[DATE]" at bounding box center [565, 254] width 184 height 22
paste input "9/05"
click at [583, 261] on input "[DATE]" at bounding box center [565, 254] width 184 height 22
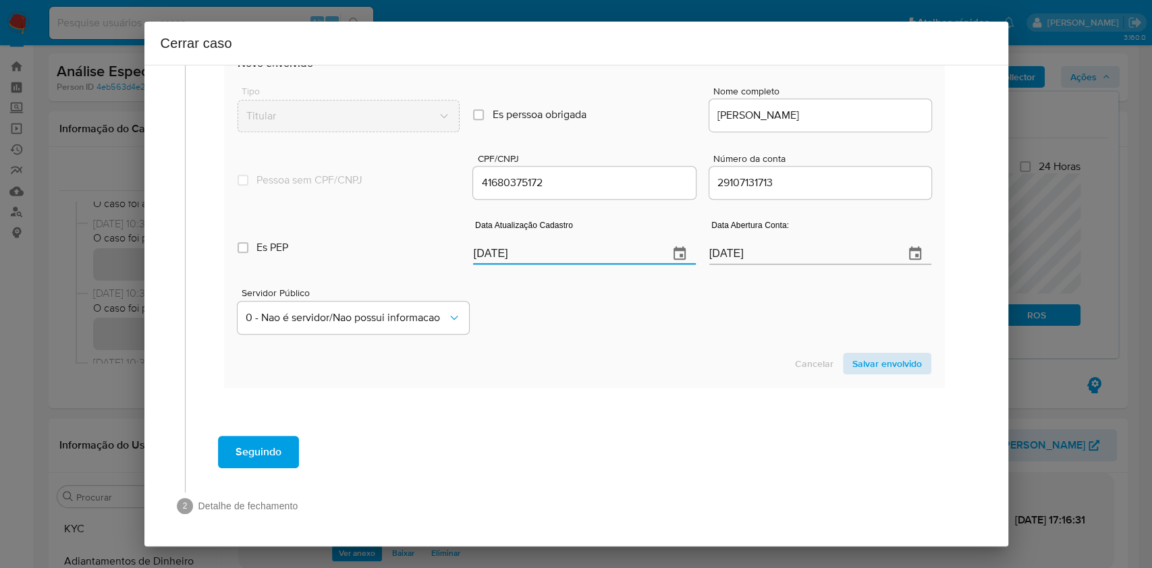
type input "[DATE]"
click at [859, 360] on span "Salvar envolvido" at bounding box center [888, 363] width 70 height 19
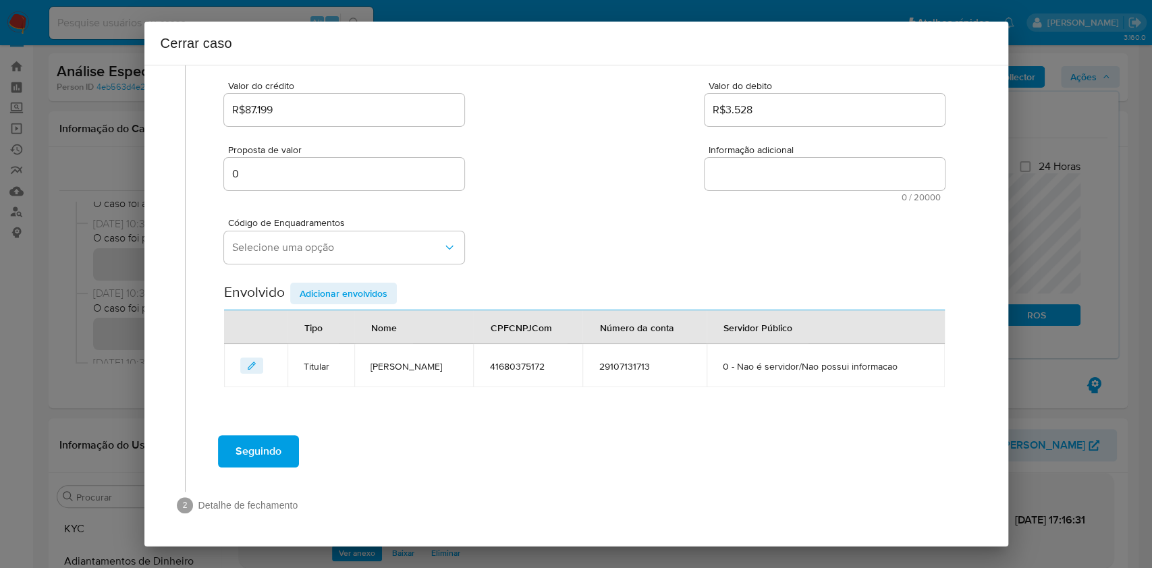
scroll to position [173, 0]
click at [356, 253] on button "Selecione uma opção" at bounding box center [344, 248] width 240 height 32
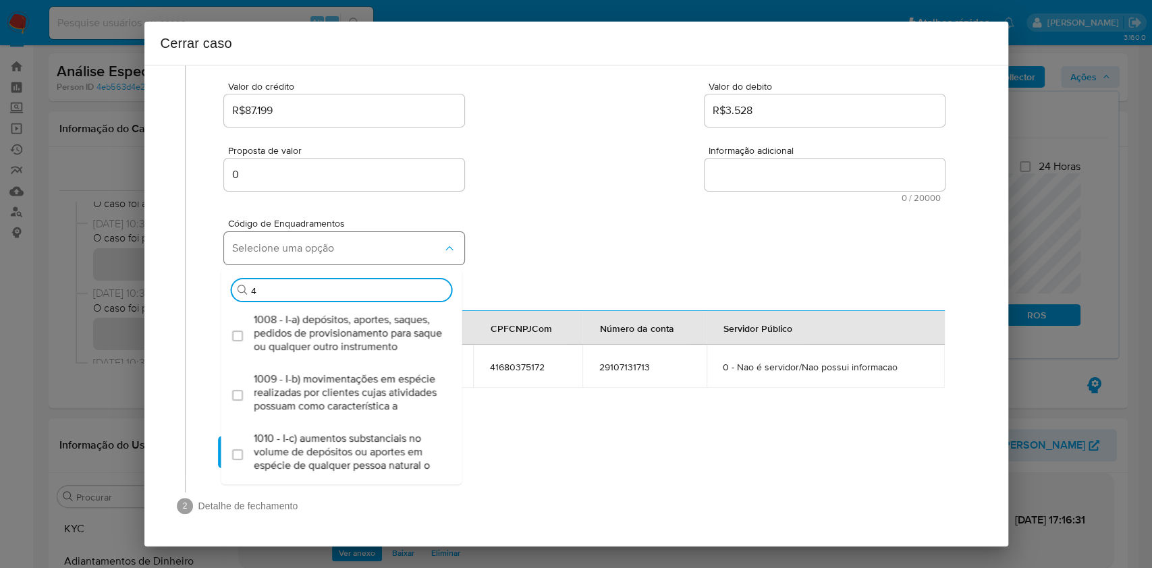
type input "45"
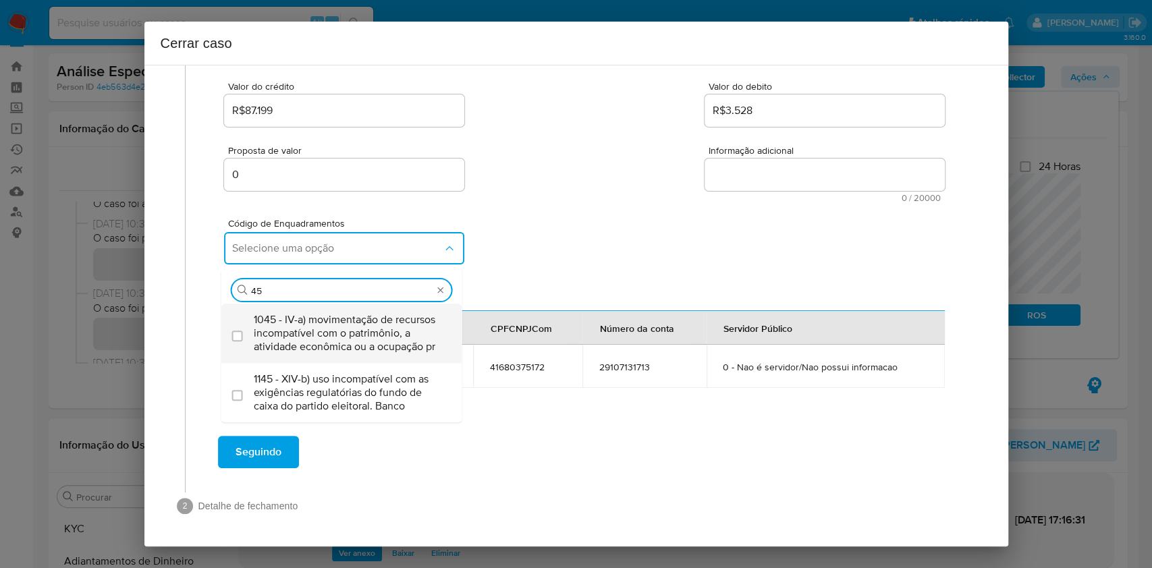
click at [375, 324] on span "1045 - IV-a) movimentação de recursos incompatível com o patrimônio, a atividad…" at bounding box center [349, 333] width 190 height 41
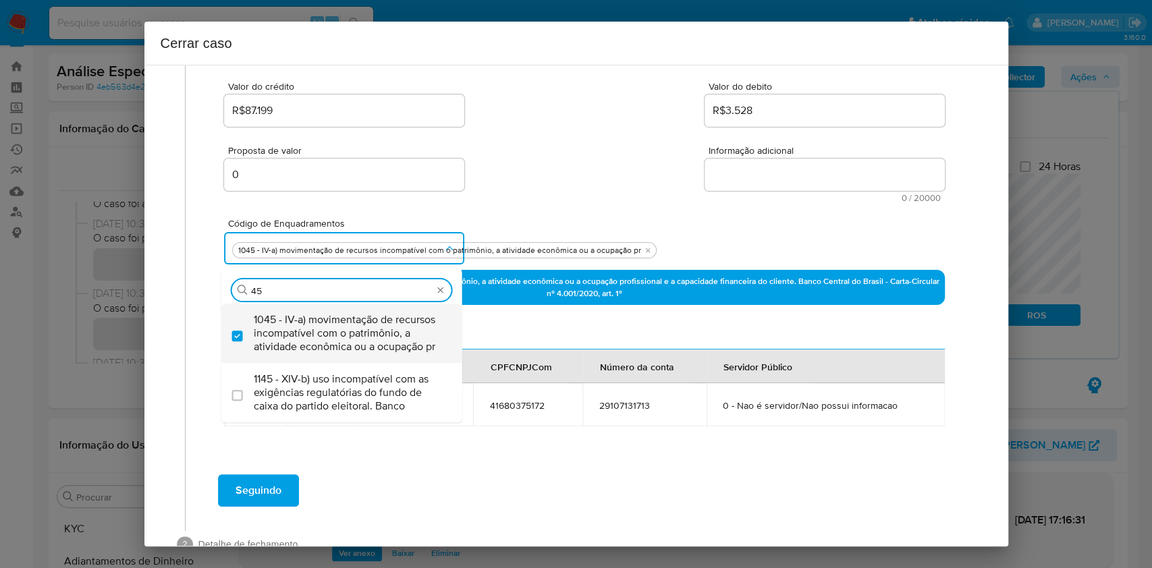
checkbox input "true"
type input "4"
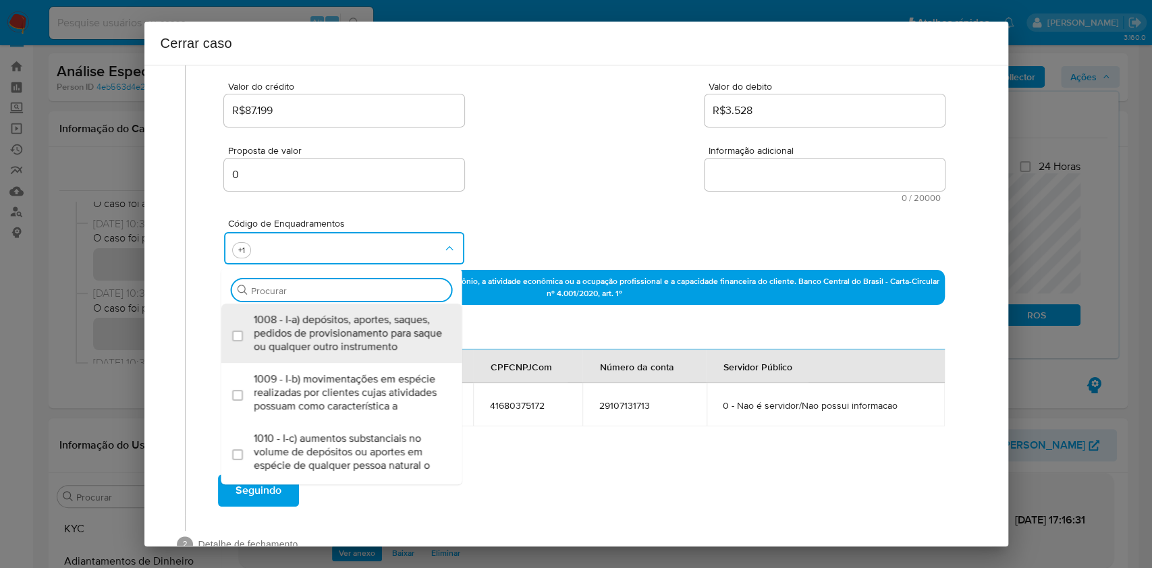
scroll to position [0, 0]
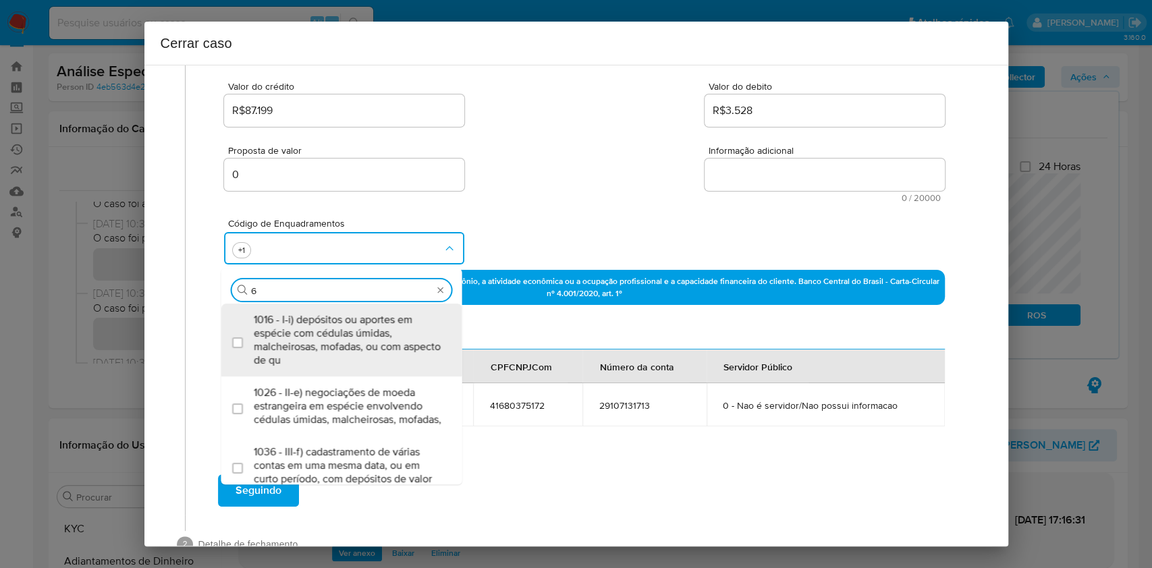
type input "68"
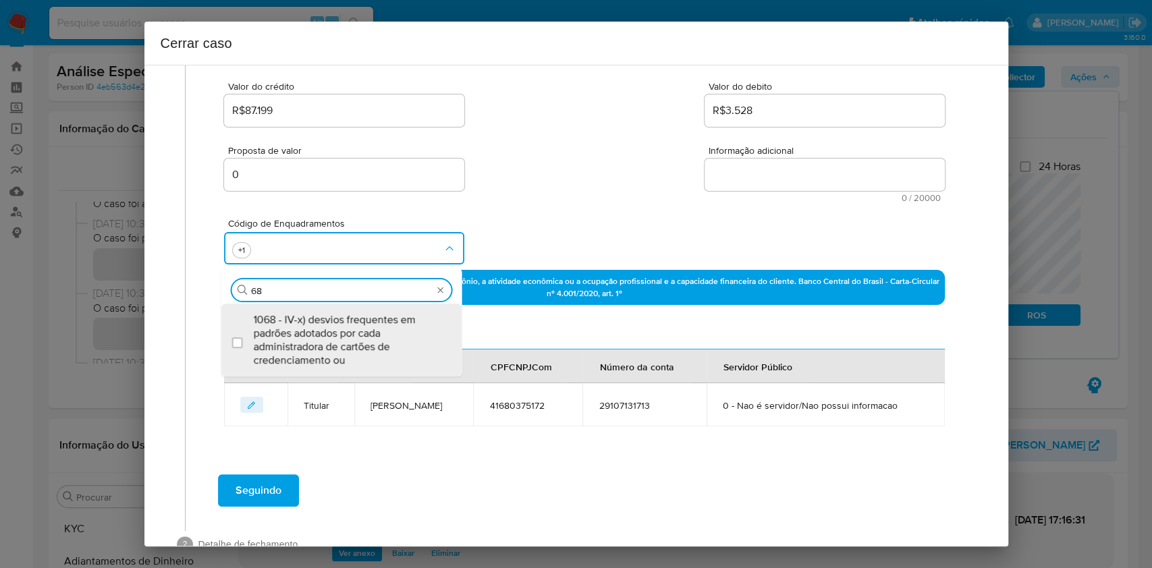
click at [375, 323] on span "1068 - IV-x) desvios frequentes em padrões adotados por cada administradora de …" at bounding box center [349, 340] width 190 height 54
checkbox input "true"
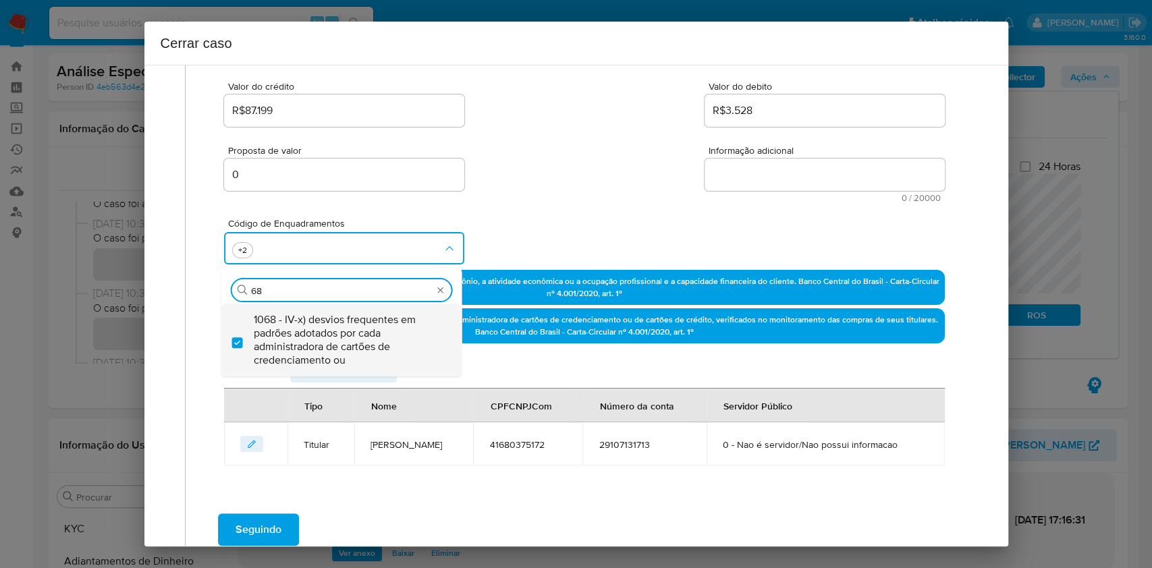
type input "68"
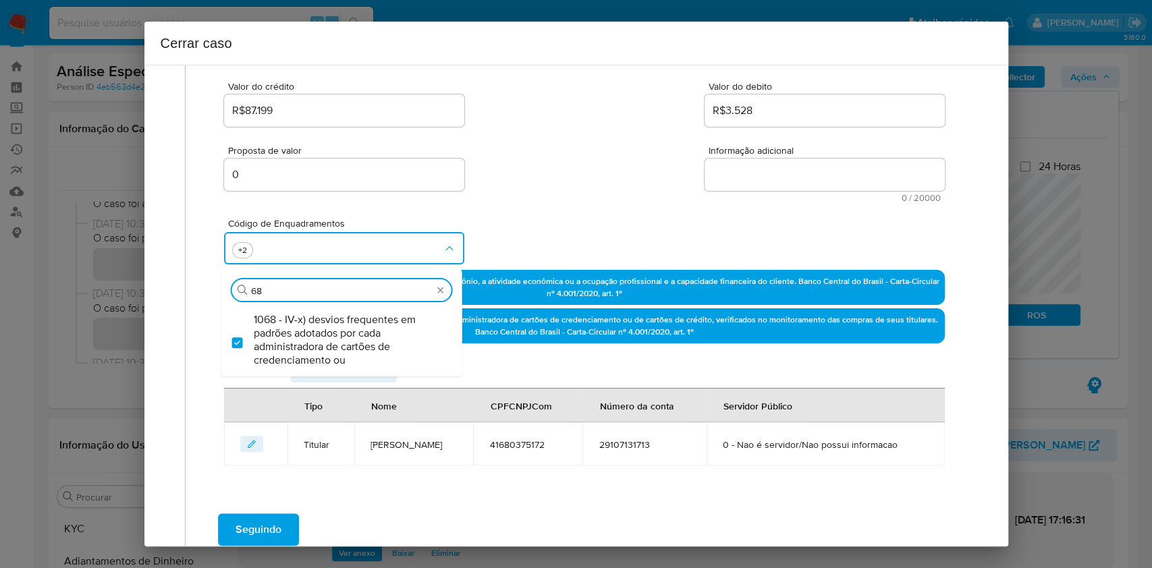
click at [768, 178] on textarea "Informação adicional" at bounding box center [825, 175] width 240 height 32
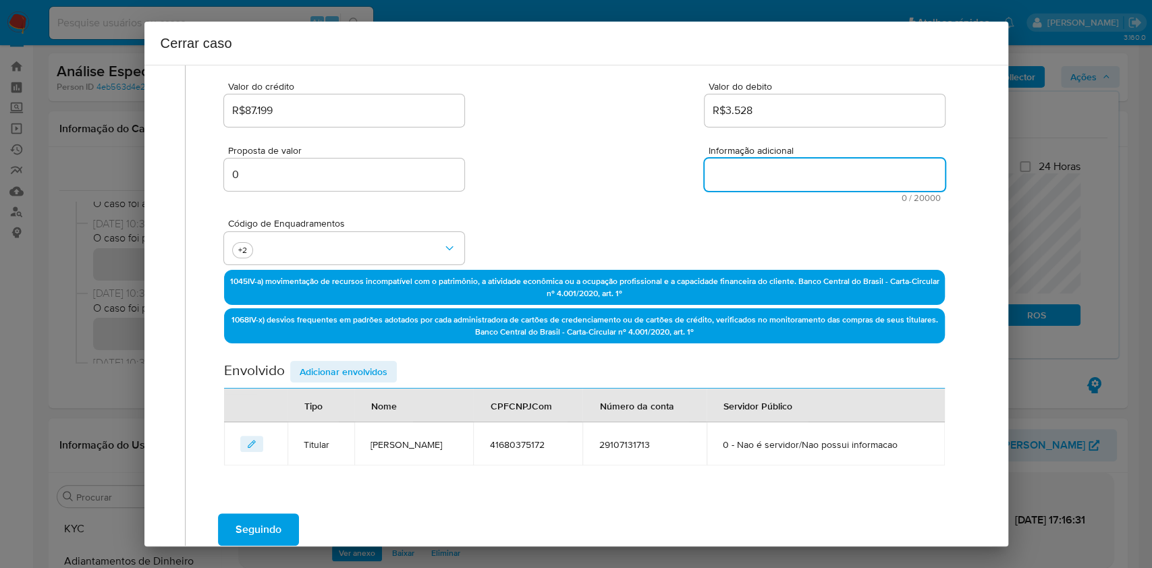
paste textarea "Carlos Habib Chater, CPF 41680375172, 56 anos, residente no município de Brasíl…"
click at [768, 178] on textarea "Informação adicional" at bounding box center [825, 175] width 240 height 32
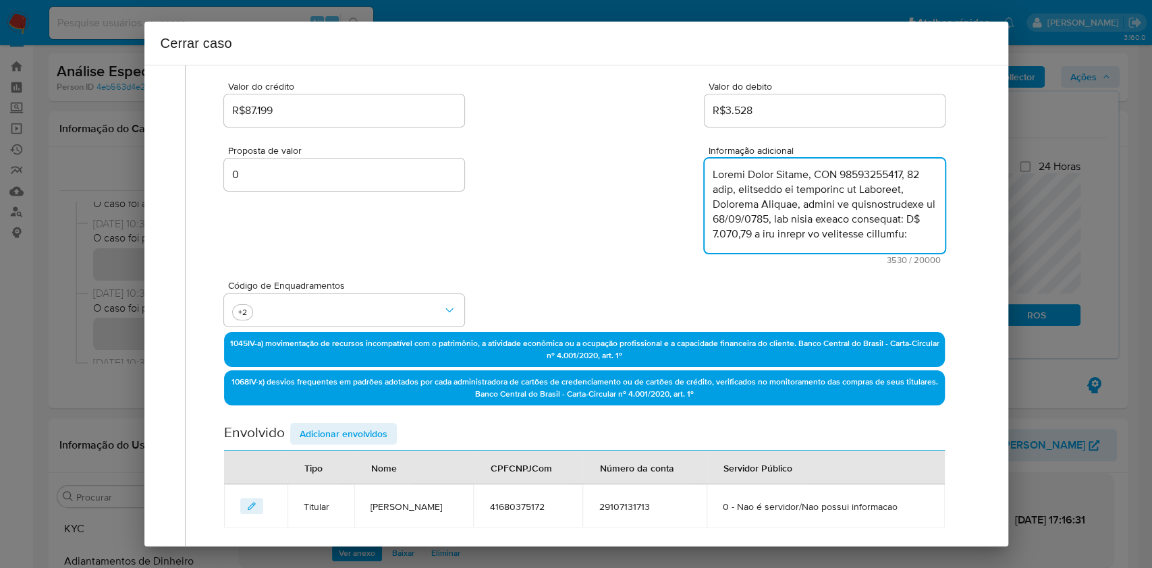
scroll to position [2127, 0]
type textarea "Carlos Habib Chater, CPF 41680375172, 56 anos, residente no município de Brasíl…"
drag, startPoint x: 363, startPoint y: 444, endPoint x: 359, endPoint y: 432, distance: 12.6
click at [359, 433] on div "Envolvido Adicionar envolvidos" at bounding box center [584, 437] width 720 height 28
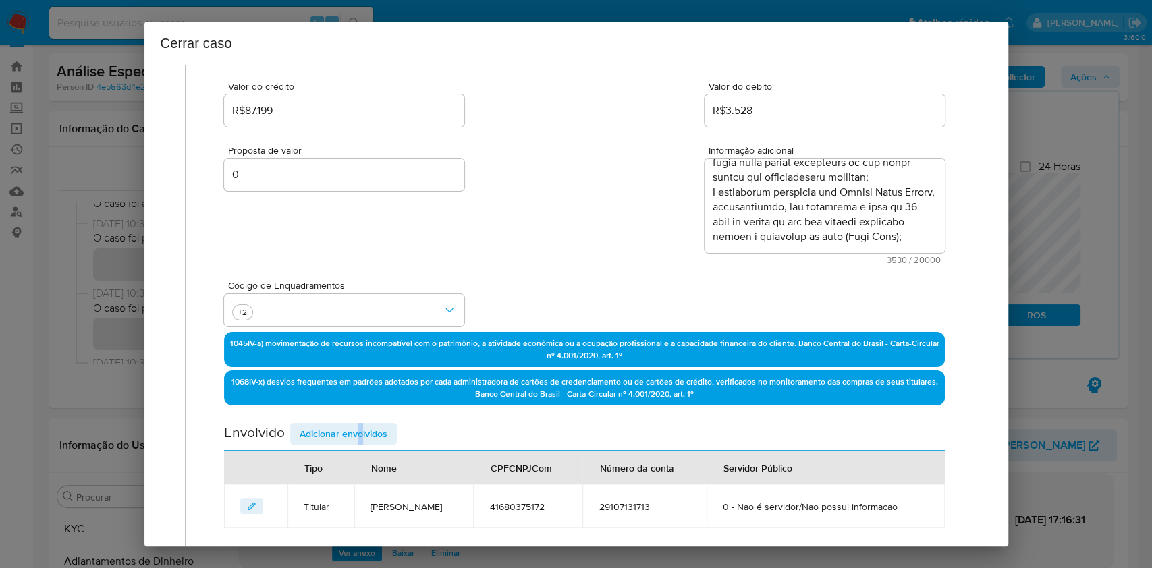
drag, startPoint x: 359, startPoint y: 432, endPoint x: 443, endPoint y: 416, distance: 85.3
click at [360, 430] on span "Adicionar envolvidos" at bounding box center [344, 434] width 88 height 19
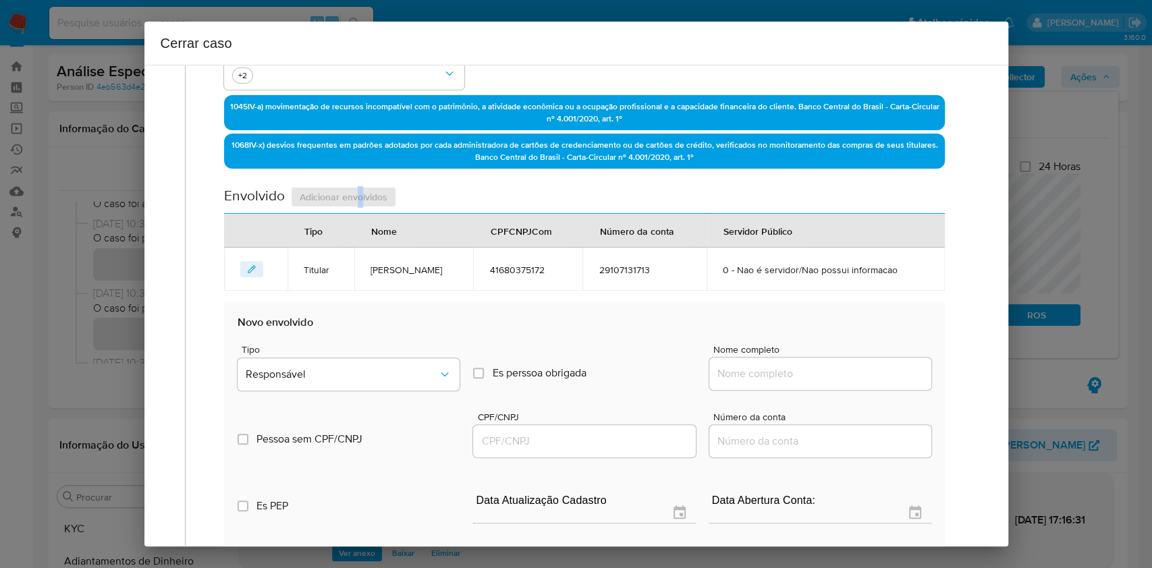
scroll to position [443, 0]
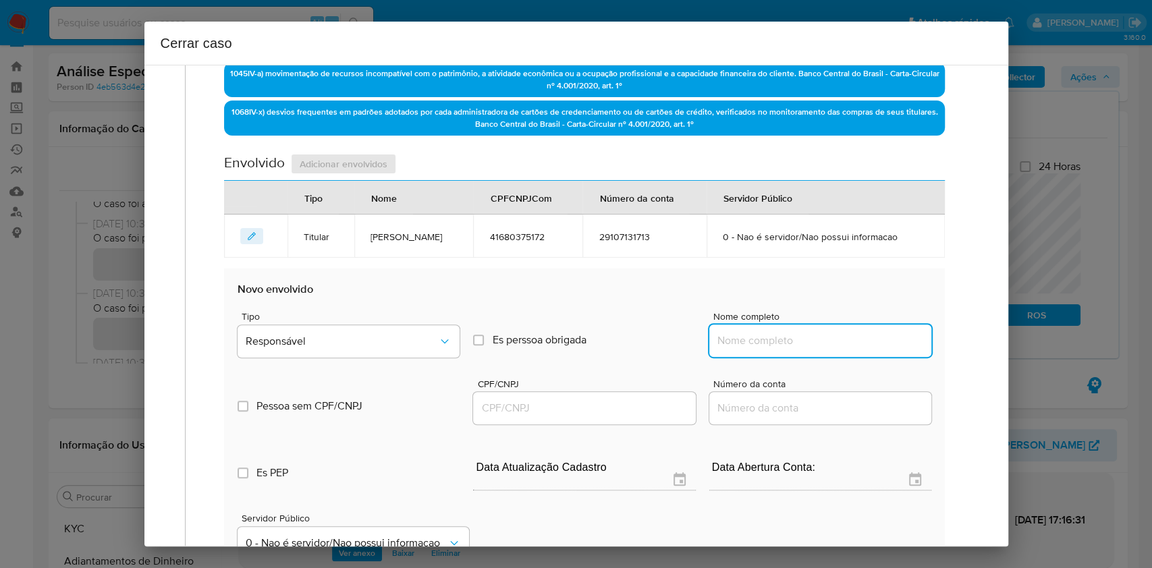
drag, startPoint x: 741, startPoint y: 345, endPoint x: 820, endPoint y: 347, distance: 78.3
click at [743, 345] on input "Nome completo" at bounding box center [821, 341] width 222 height 18
paste input "Torre Pastelaria e Lanchonete Ltda CNPJ: 26882229000190"
click at [834, 343] on input "Torre Pastelaria e Lanchonete Ltda CNPJ: 26882229000190" at bounding box center [821, 341] width 222 height 18
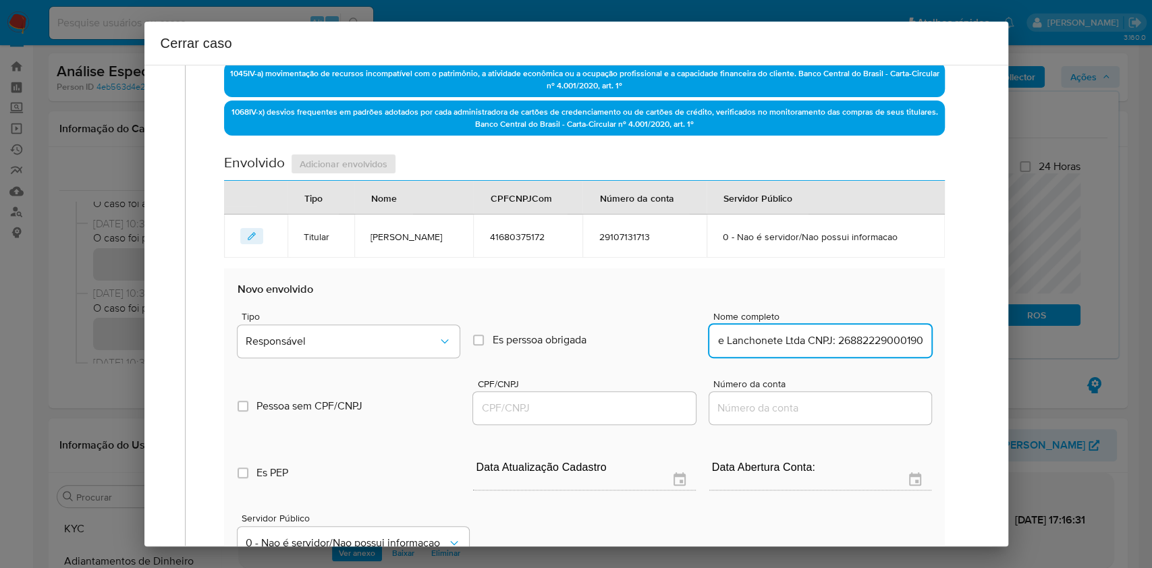
click at [834, 343] on input "Torre Pastelaria e Lanchonete Ltda CNPJ: 26882229000190" at bounding box center [821, 341] width 222 height 18
type input "Torre Pastelaria e Lanchonete Ltda"
drag, startPoint x: 565, startPoint y: 397, endPoint x: 568, endPoint y: 408, distance: 11.1
click at [567, 404] on div at bounding box center [584, 408] width 222 height 32
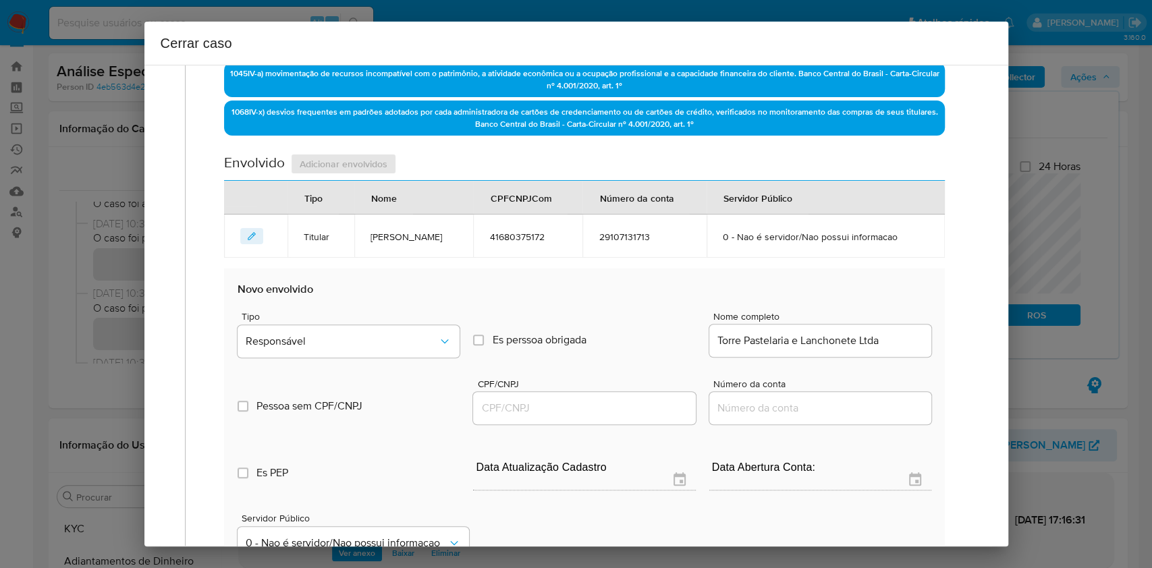
click at [569, 408] on input "CPF/CNPJ" at bounding box center [584, 409] width 222 height 18
click at [415, 339] on span "Responsável" at bounding box center [342, 342] width 192 height 14
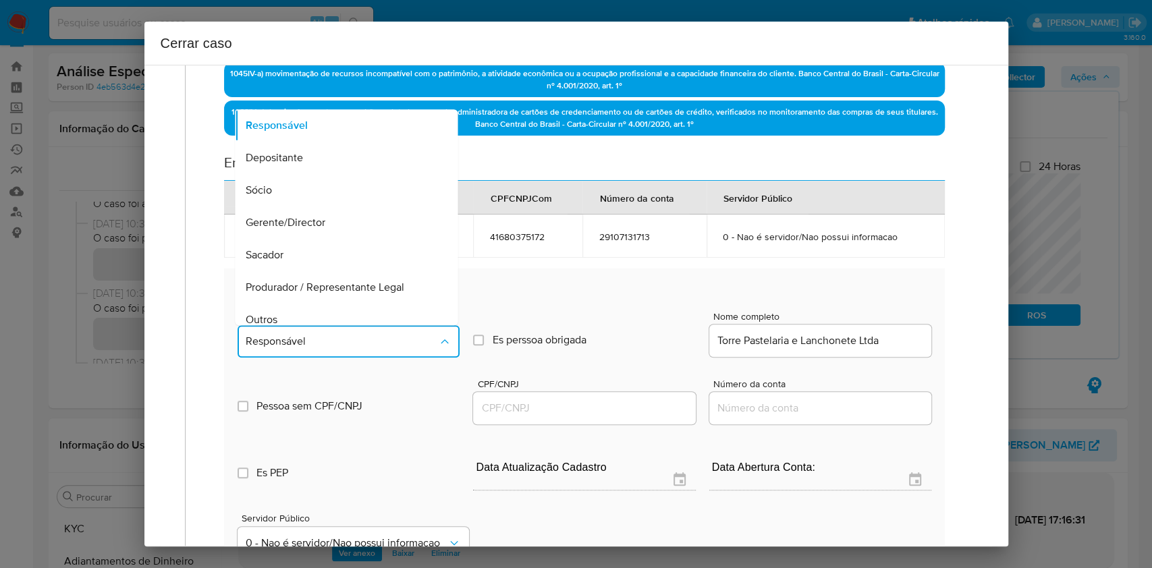
drag, startPoint x: 532, startPoint y: 386, endPoint x: 537, endPoint y: 393, distance: 8.6
click at [533, 389] on div "CPF/CNPJ" at bounding box center [584, 403] width 222 height 48
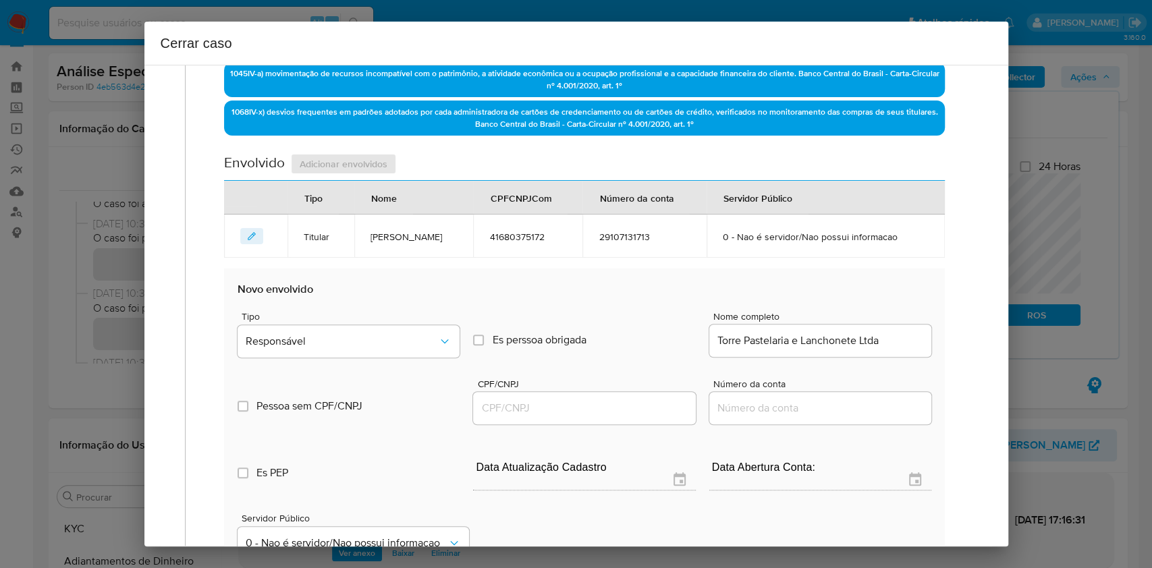
click at [549, 404] on input "CPF/CNPJ" at bounding box center [584, 409] width 222 height 18
click at [508, 406] on input "CPF/CNPJ" at bounding box center [584, 409] width 222 height 18
paste input "26882229000190"
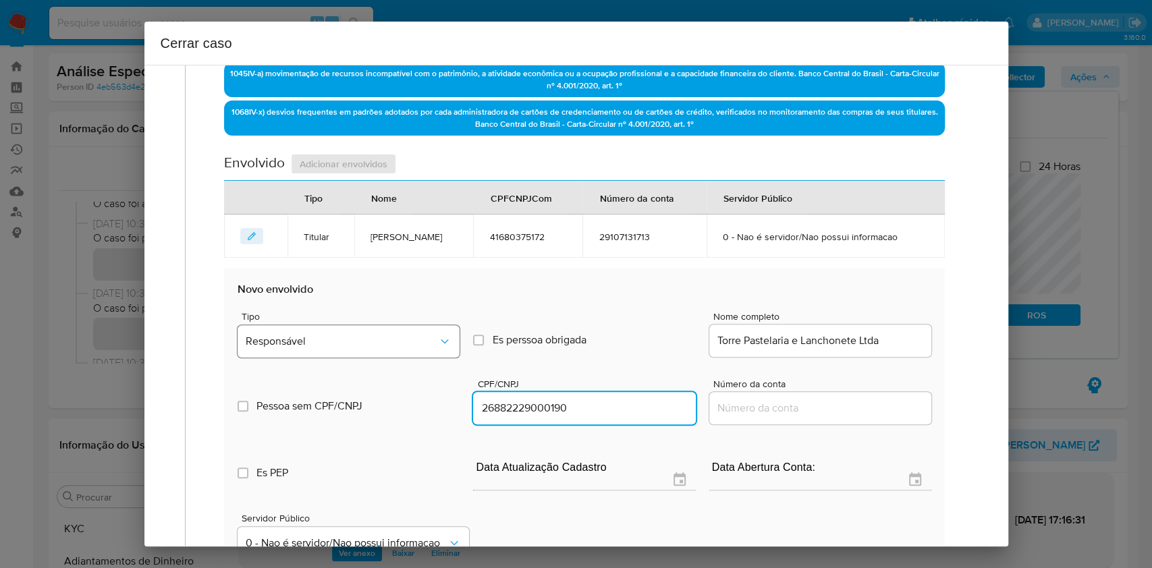
type input "26882229000190"
click at [400, 352] on button "Responsável" at bounding box center [349, 341] width 222 height 32
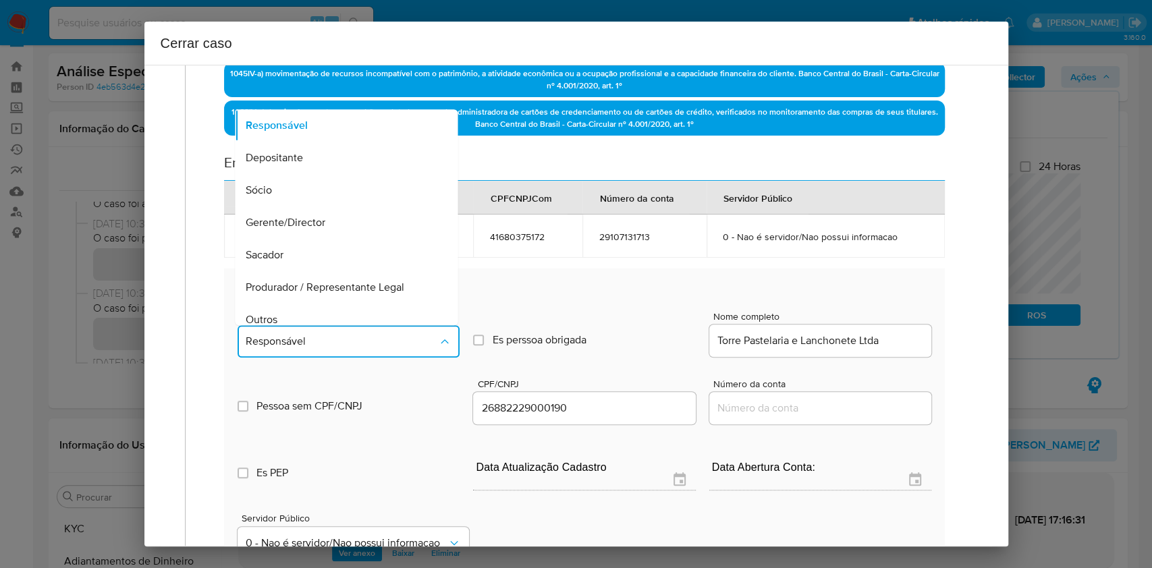
drag, startPoint x: 336, startPoint y: 309, endPoint x: 745, endPoint y: 417, distance: 423.0
click at [336, 309] on div "Outros" at bounding box center [342, 320] width 193 height 32
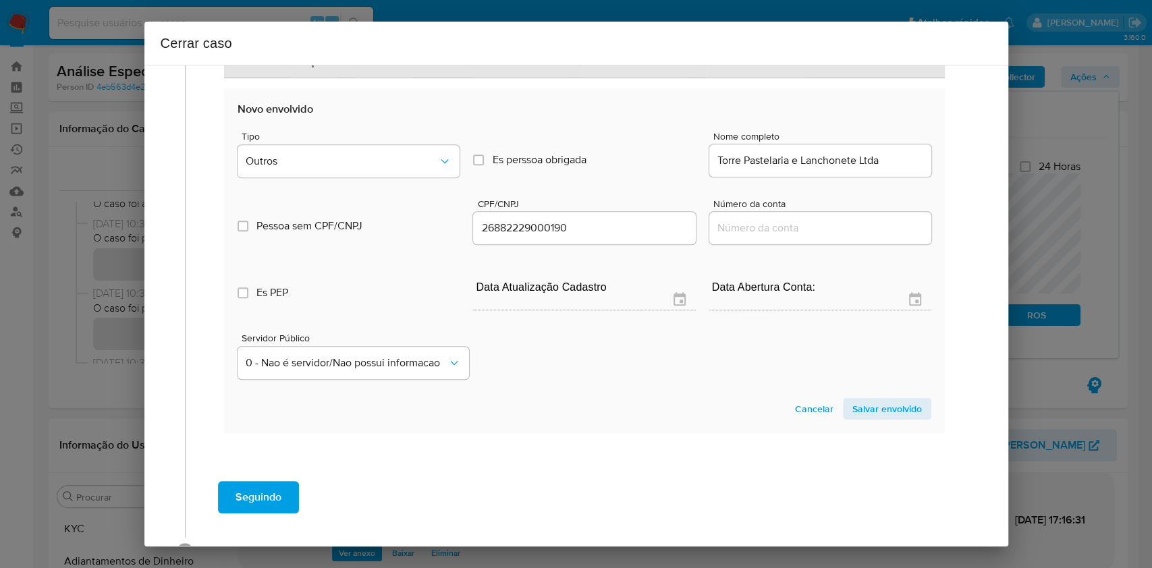
drag, startPoint x: 849, startPoint y: 408, endPoint x: 880, endPoint y: 391, distance: 35.3
click at [853, 408] on span "Salvar envolvido" at bounding box center [888, 409] width 70 height 19
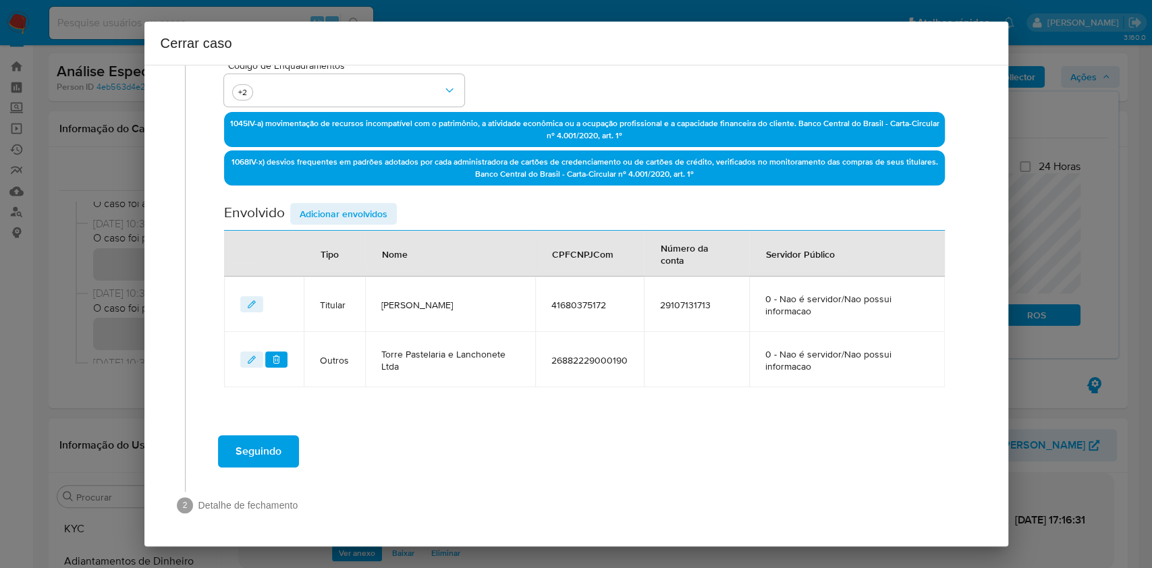
scroll to position [392, 0]
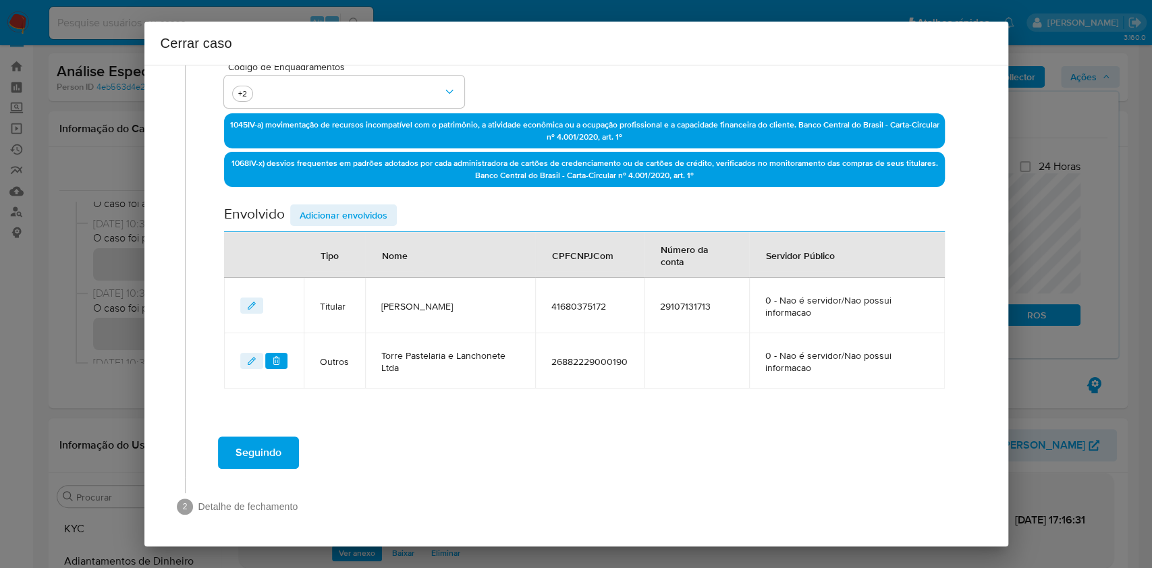
drag, startPoint x: 373, startPoint y: 218, endPoint x: 708, endPoint y: 336, distance: 354.9
click at [375, 217] on span "Adicionar envolvidos" at bounding box center [344, 215] width 88 height 19
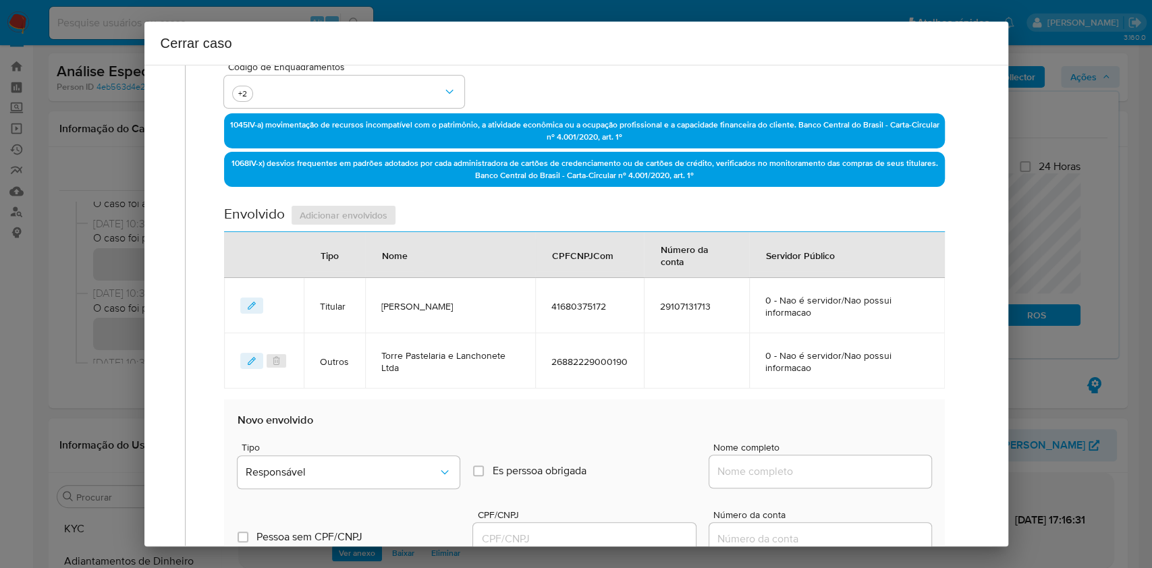
drag, startPoint x: 833, startPoint y: 481, endPoint x: 847, endPoint y: 471, distance: 17.4
click at [833, 480] on div at bounding box center [821, 472] width 222 height 32
drag, startPoint x: 847, startPoint y: 471, endPoint x: 864, endPoint y: 470, distance: 16.9
click at [847, 471] on input "Nome completo" at bounding box center [821, 472] width 222 height 18
paste input "Conveniência Asa Sul Ltda CNPJ: 43686859000109"
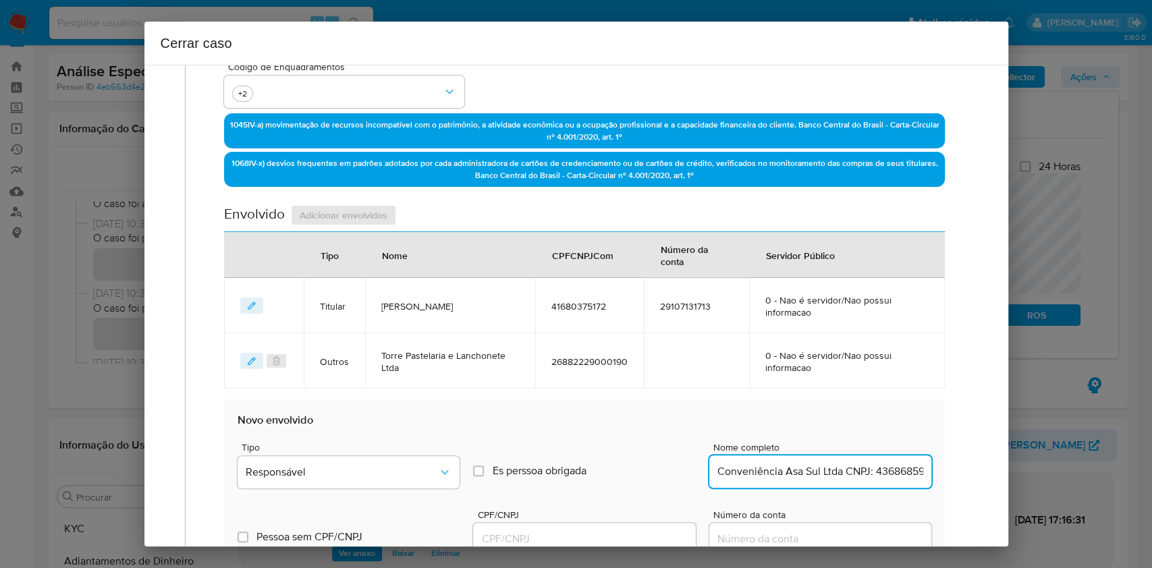
scroll to position [0, 43]
click at [865, 470] on input "Conveniência Asa Sul Ltda CNPJ: 43686859000109" at bounding box center [821, 472] width 222 height 18
type input "Conveniência Asa Sul Ltda"
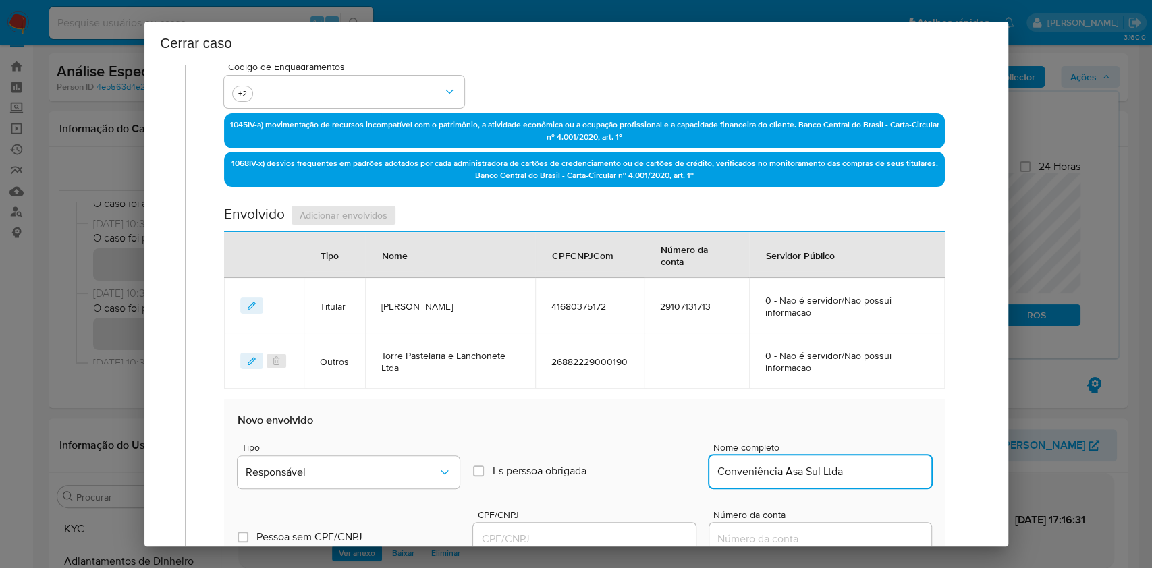
click at [605, 535] on input "CPF/CNPJ" at bounding box center [584, 540] width 222 height 18
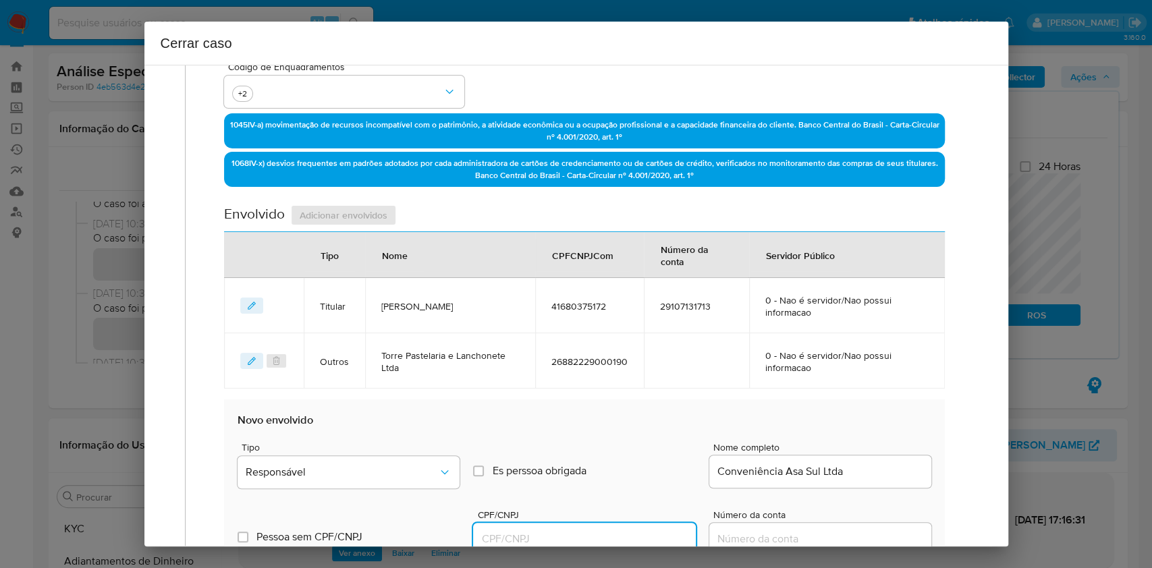
paste input "43686859000109"
type input "43686859000109"
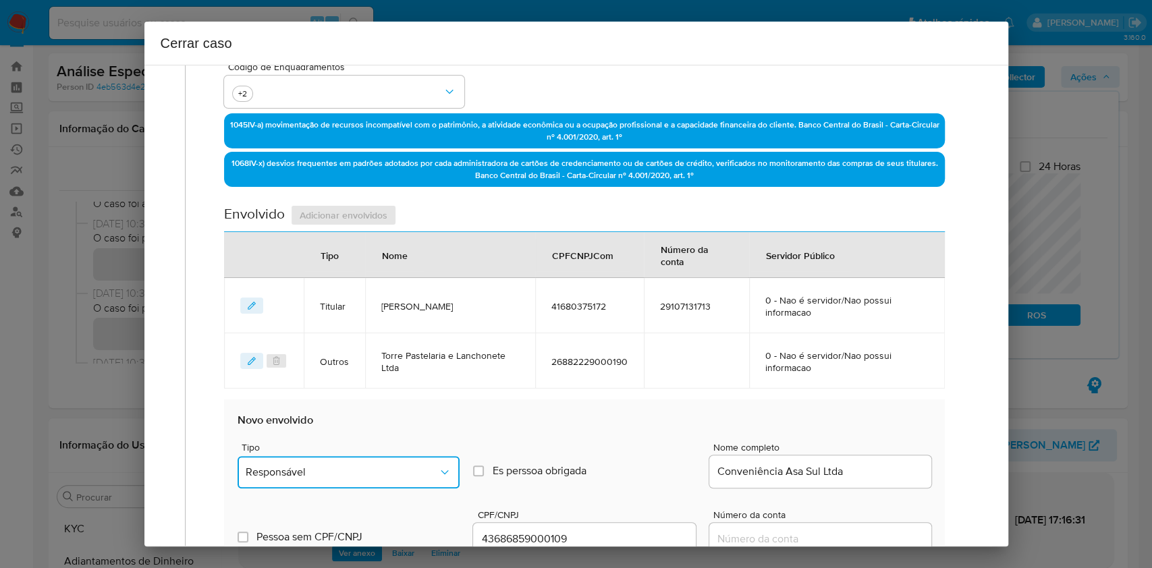
click at [438, 469] on icon "Tipo de envolvimento" at bounding box center [445, 473] width 14 height 14
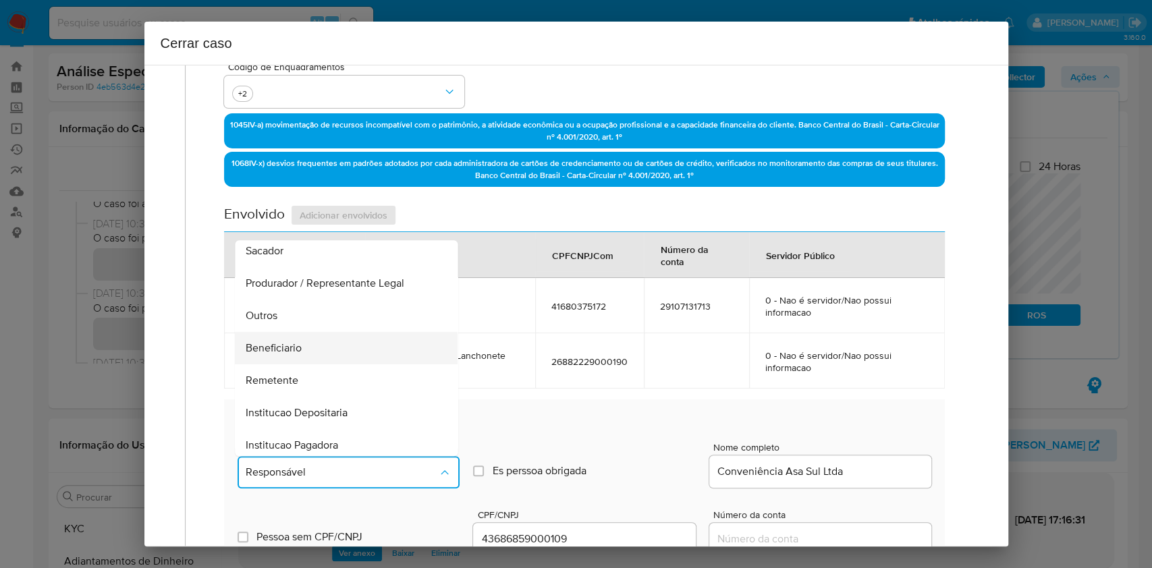
scroll to position [173, 0]
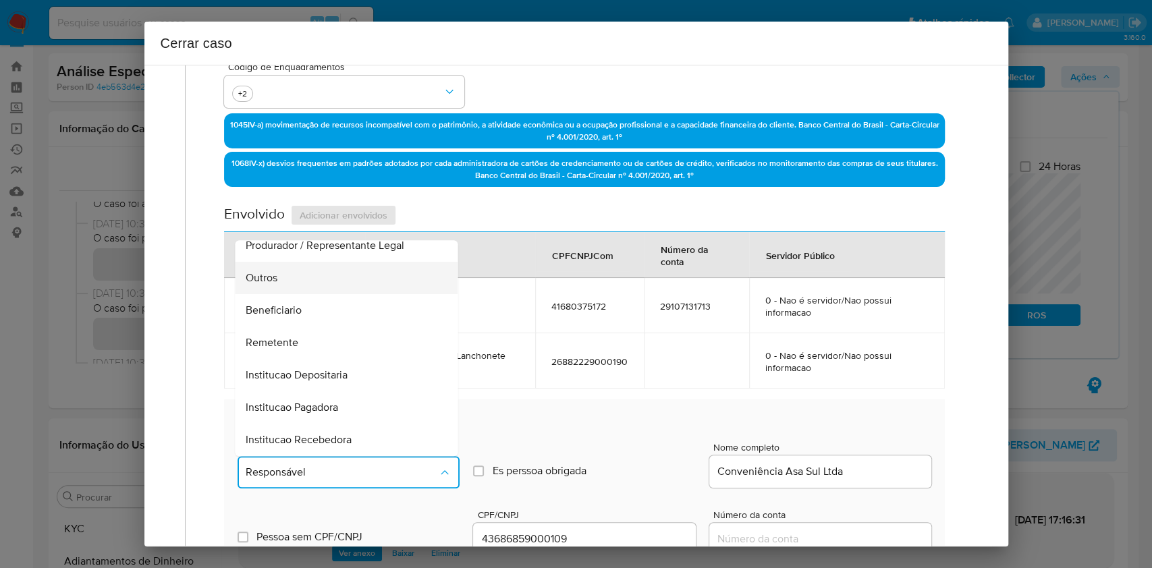
click at [302, 279] on div "Outros" at bounding box center [342, 278] width 193 height 32
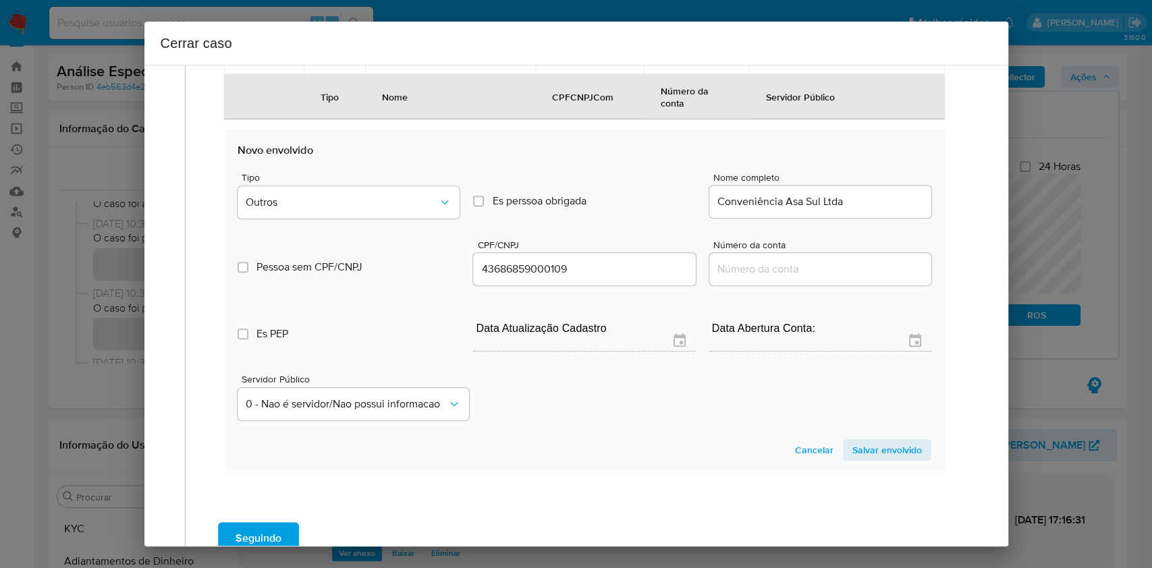
click at [865, 446] on span "Salvar envolvido" at bounding box center [888, 450] width 70 height 19
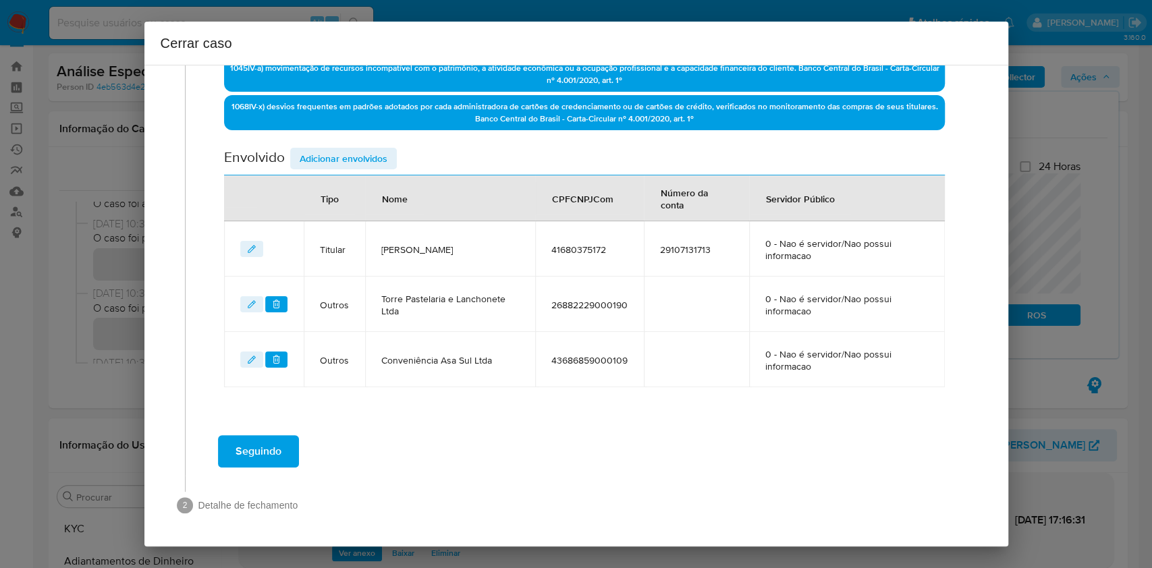
scroll to position [447, 0]
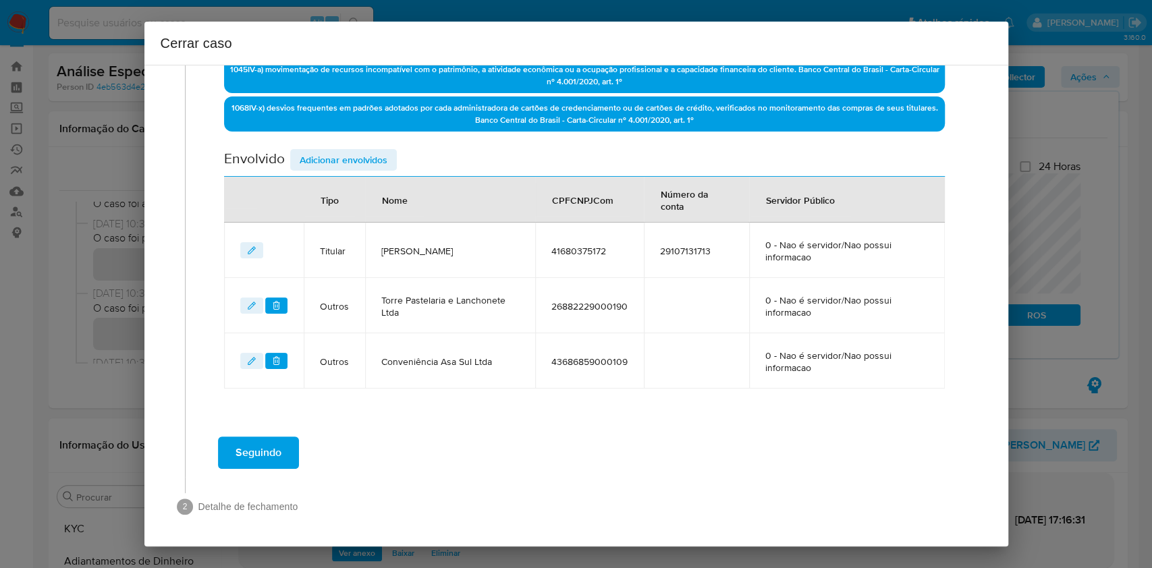
click at [314, 151] on span "Adicionar envolvidos" at bounding box center [344, 160] width 88 height 19
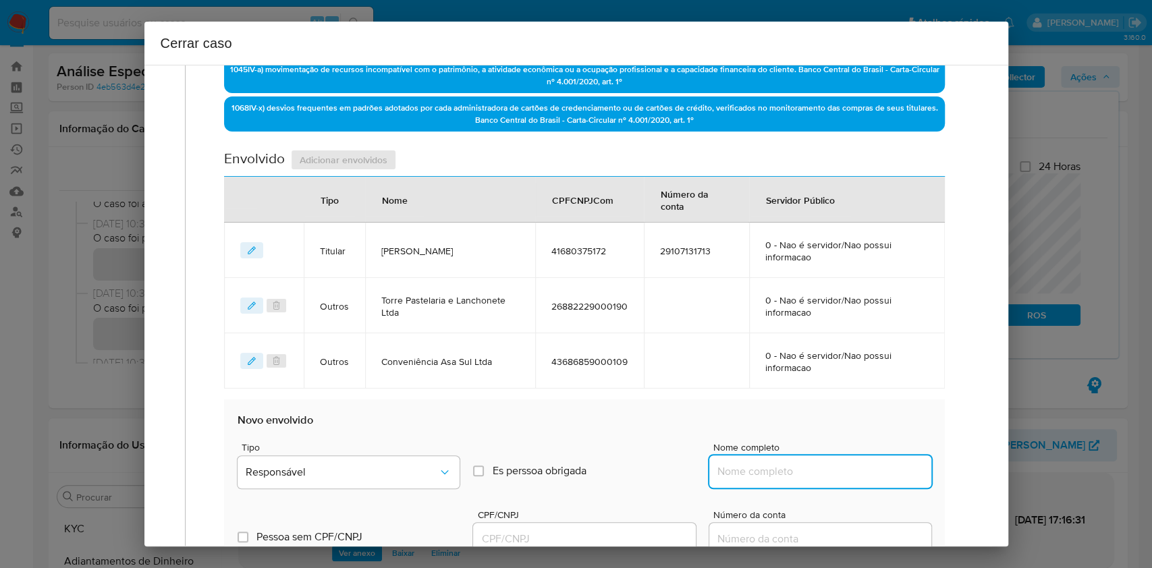
drag, startPoint x: 863, startPoint y: 468, endPoint x: 875, endPoint y: 469, distance: 12.2
click at [863, 468] on input "Nome completo" at bounding box center [821, 472] width 222 height 18
paste input "Lanchonete E Café Da Torre Ltda CNPJ: 46710388000115"
click at [875, 469] on input "Lanchonete E Café Da Torre Ltda CNPJ: 46710388000115" at bounding box center [821, 472] width 222 height 18
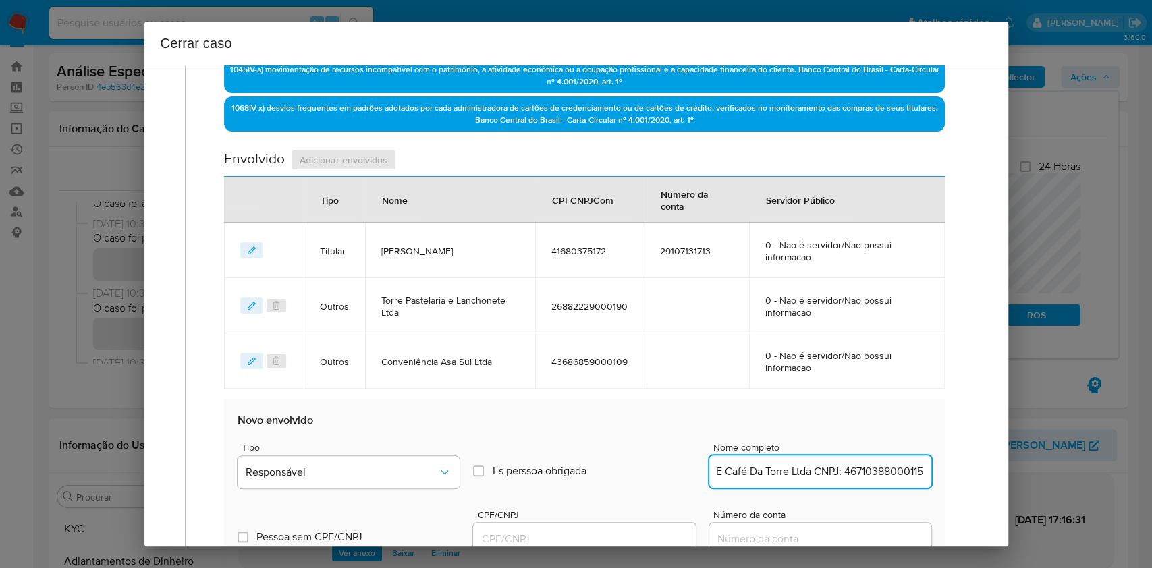
click at [875, 469] on input "Lanchonete E Café Da Torre Ltda CNPJ: 46710388000115" at bounding box center [821, 472] width 222 height 18
type input "Lanchonete E Café Da Torre Ltda"
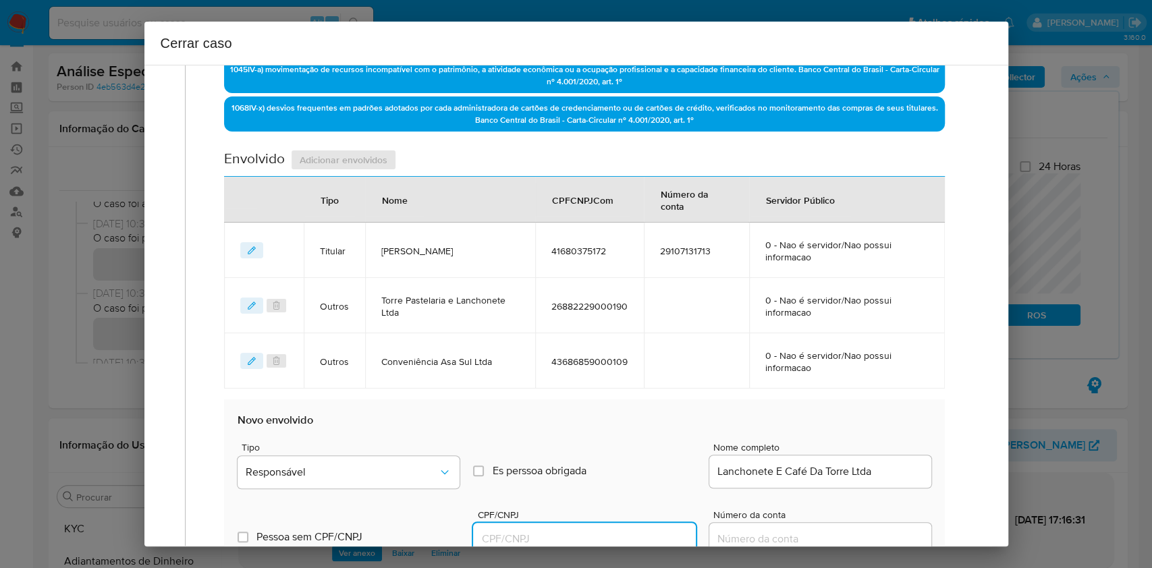
drag, startPoint x: 637, startPoint y: 543, endPoint x: 664, endPoint y: 529, distance: 30.5
click at [637, 542] on input "CPF/CNPJ" at bounding box center [584, 540] width 222 height 18
paste input "46710388000115"
type input "46710388000115"
click at [427, 466] on span "Responsável" at bounding box center [342, 473] width 192 height 14
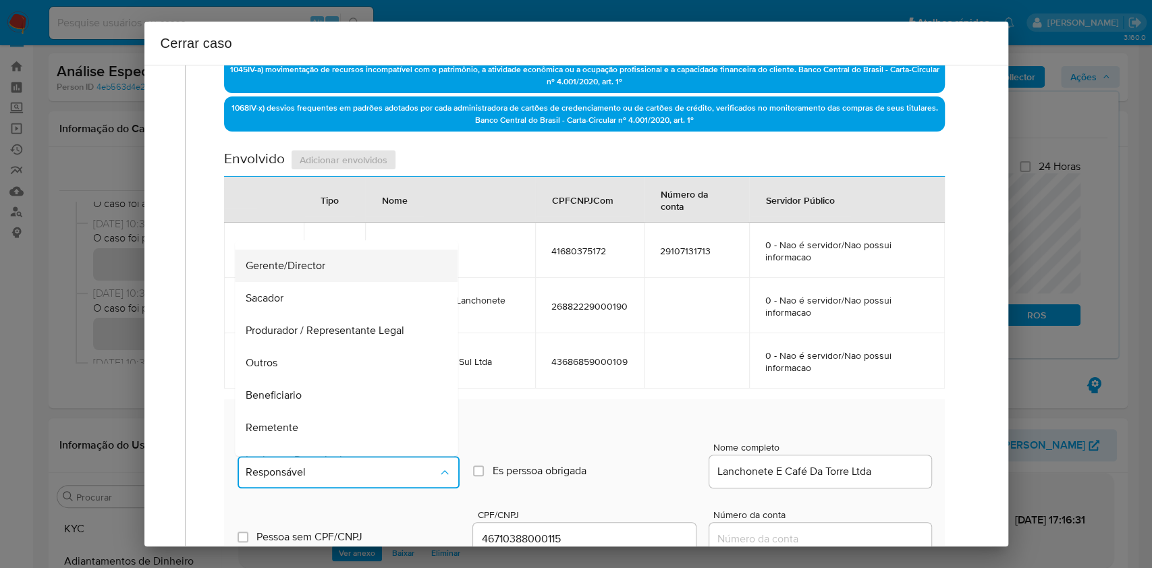
scroll to position [173, 0]
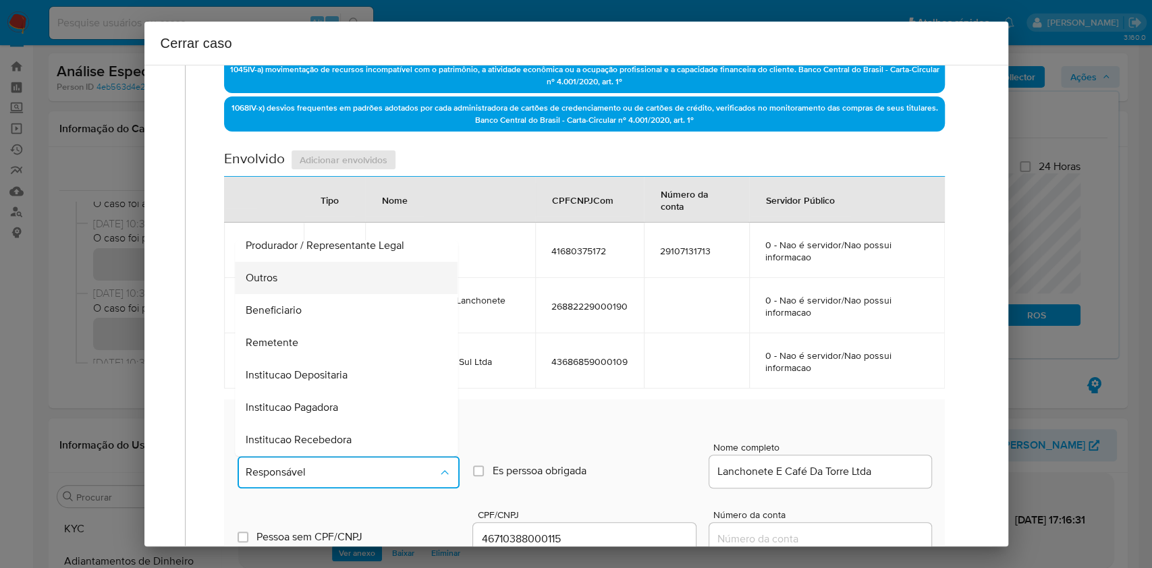
click at [316, 288] on div "Outros" at bounding box center [342, 278] width 193 height 32
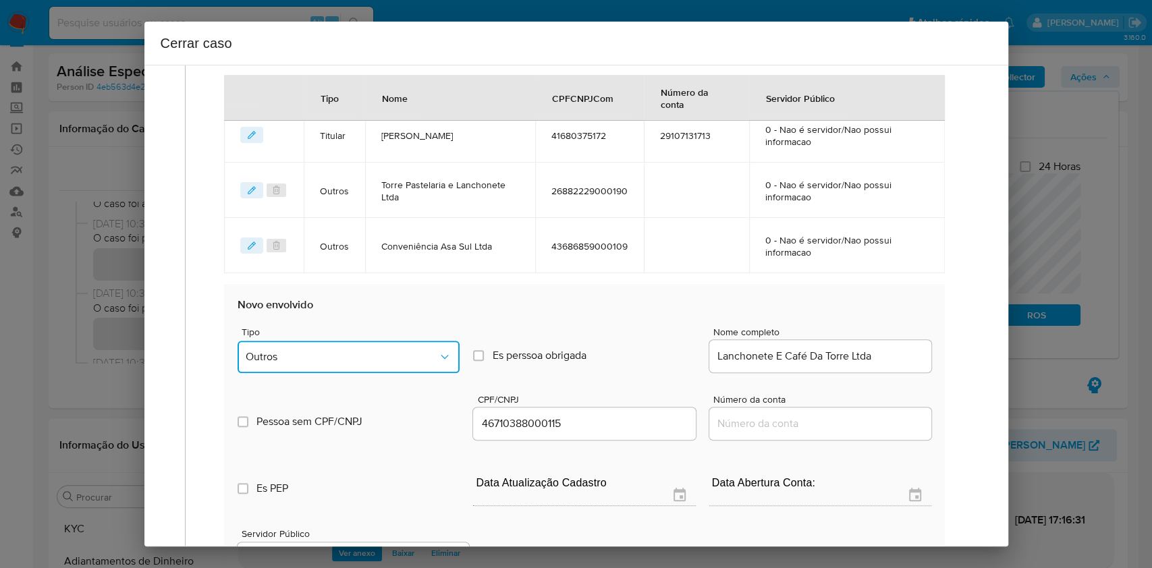
scroll to position [626, 0]
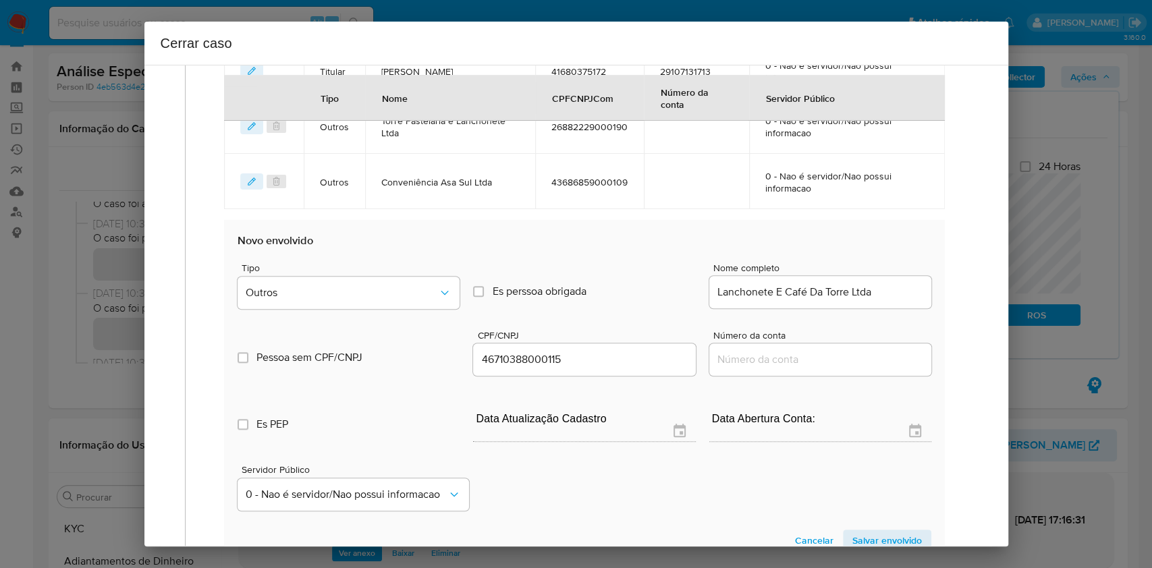
drag, startPoint x: 887, startPoint y: 532, endPoint x: 902, endPoint y: 411, distance: 121.8
click at [888, 531] on span "Salvar envolvido" at bounding box center [888, 540] width 70 height 19
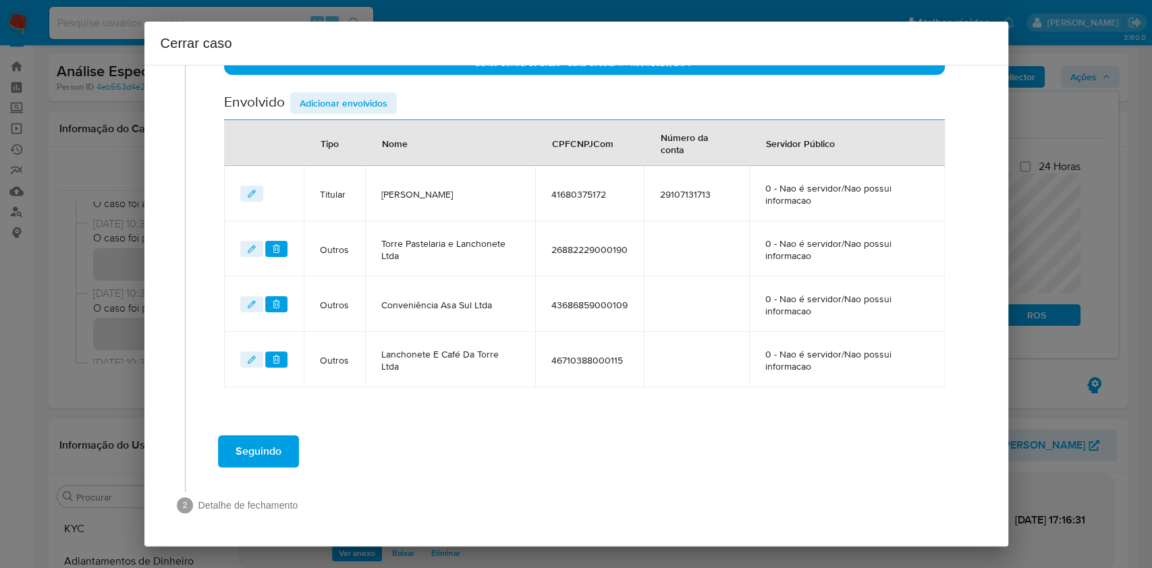
scroll to position [502, 0]
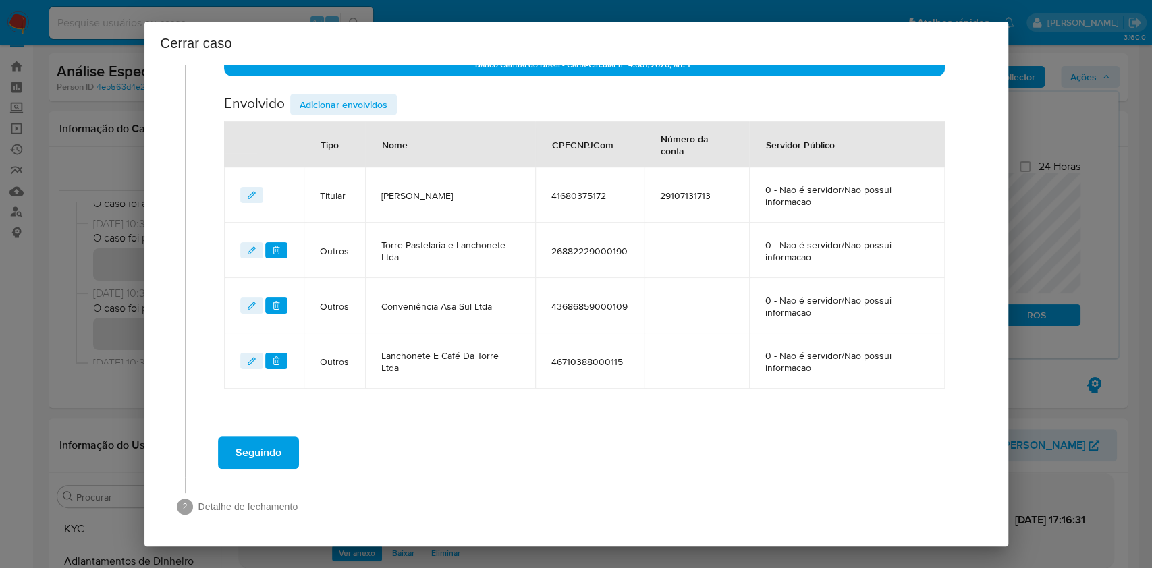
click at [315, 96] on span "Adicionar envolvidos" at bounding box center [344, 104] width 88 height 19
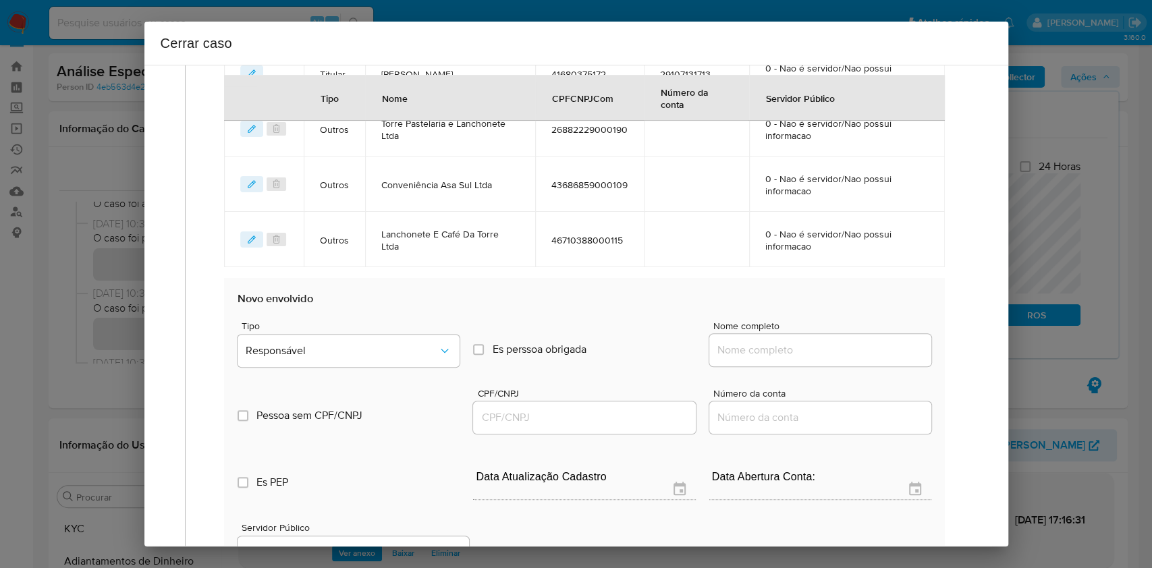
scroll to position [682, 0]
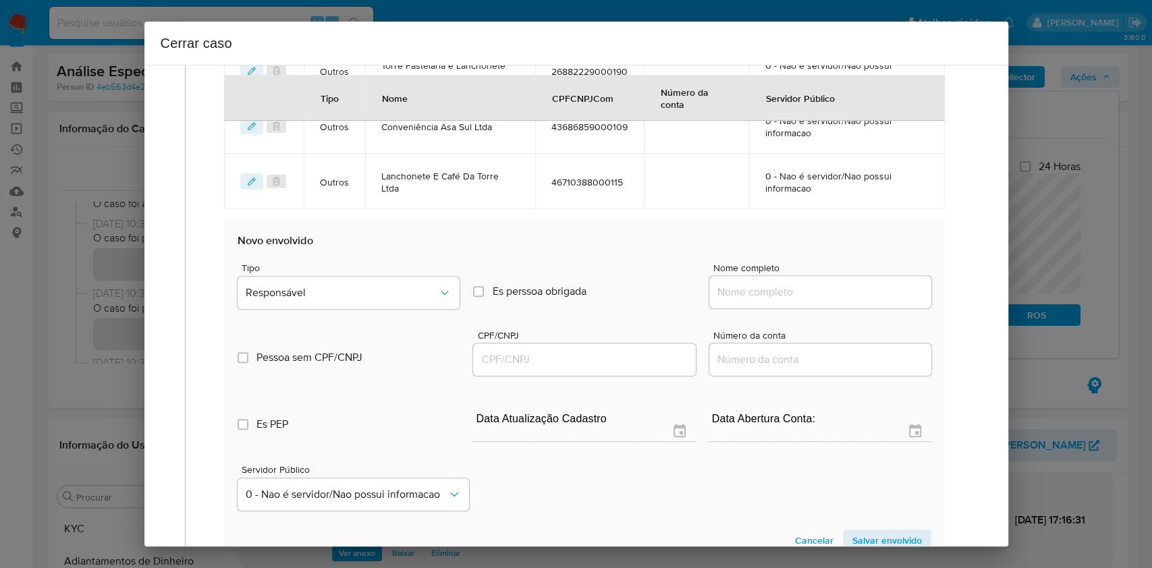
drag, startPoint x: 814, startPoint y: 295, endPoint x: 878, endPoint y: 298, distance: 64.9
click at [816, 294] on input "Nome completo" at bounding box center [821, 293] width 222 height 18
paste input "Setor Hoteleiro Sul Comércio e Lanchonete Ltda CNPJ: 43706645000157"
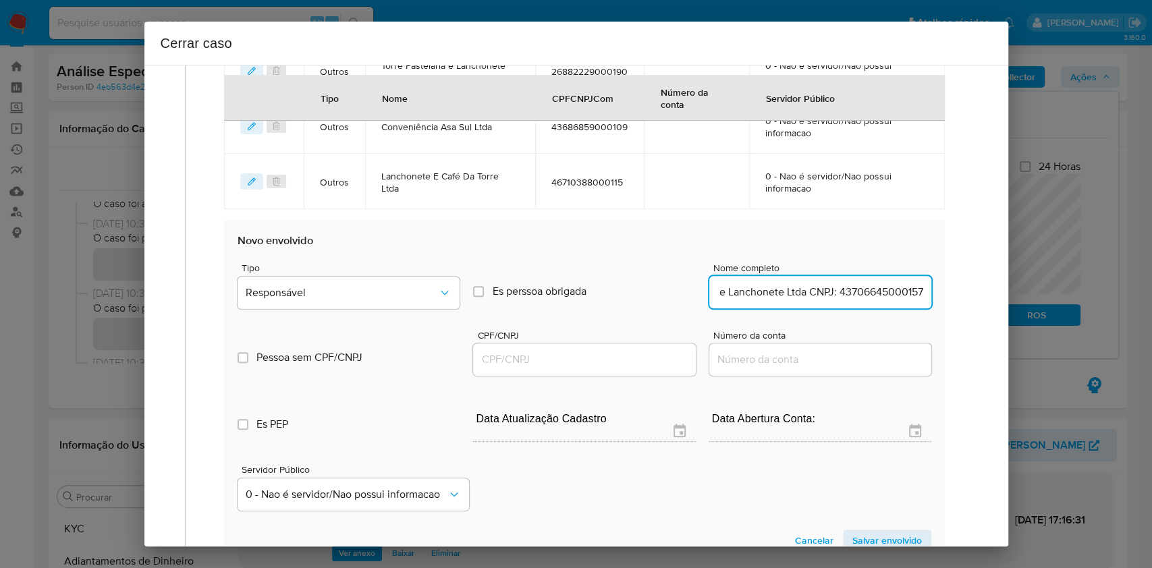
click at [879, 298] on input "Setor Hoteleiro Sul Comércio e Lanchonete Ltda CNPJ: 43706645000157" at bounding box center [821, 293] width 222 height 18
click at [880, 299] on input "Setor Hoteleiro Sul Comércio e Lanchonete Ltda CNPJ: 43706645000157" at bounding box center [821, 293] width 222 height 18
type input "Setor Hoteleiro Sul Comércio e Lanchonete Ltda"
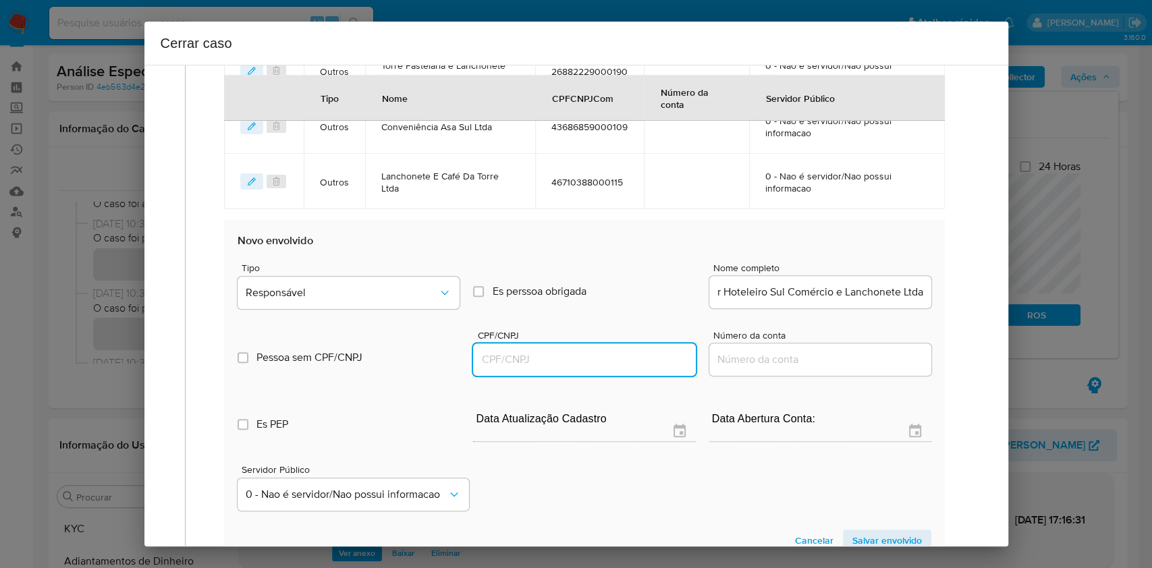
scroll to position [0, 0]
drag, startPoint x: 645, startPoint y: 367, endPoint x: 635, endPoint y: 349, distance: 20.3
click at [644, 365] on input "CPF/CNPJ" at bounding box center [584, 360] width 222 height 18
paste input "43706645000157"
type input "43706645000157"
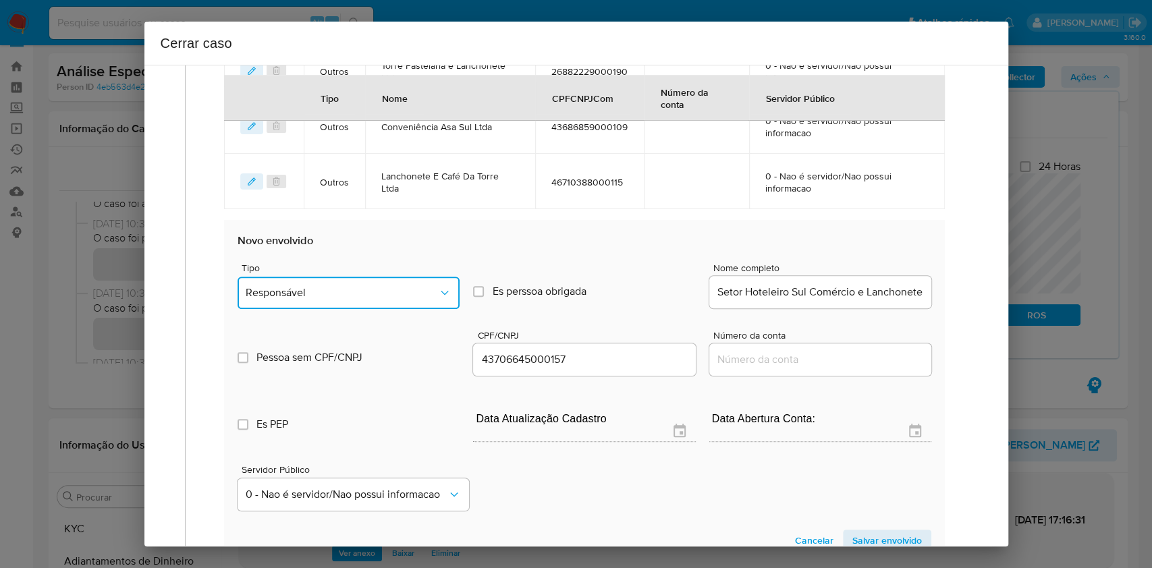
click at [439, 286] on icon "Tipo de envolvimento" at bounding box center [445, 293] width 14 height 14
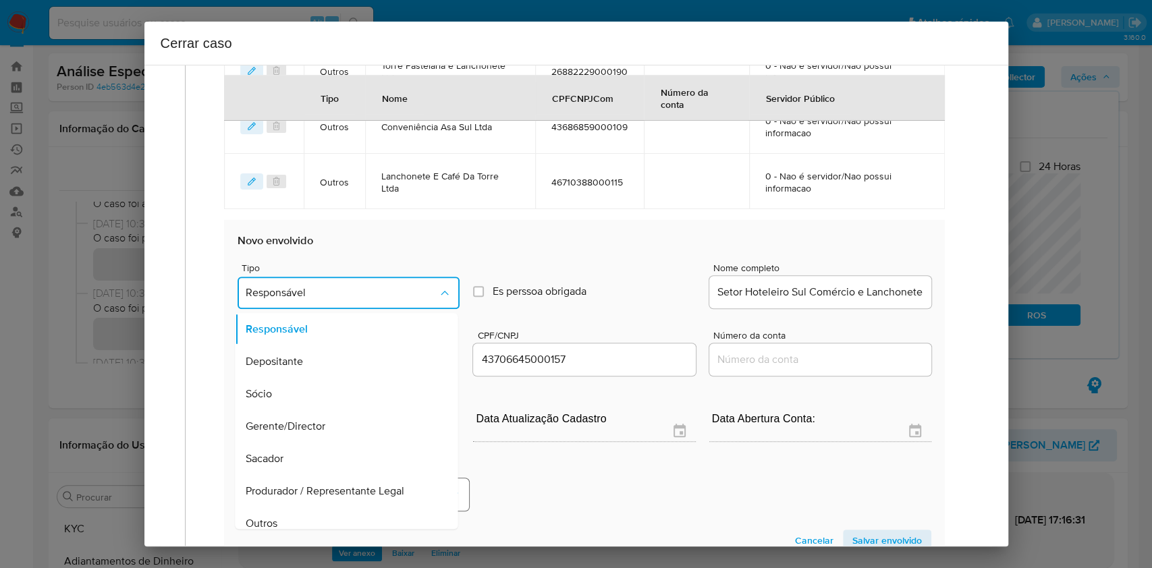
drag, startPoint x: 342, startPoint y: 512, endPoint x: 373, endPoint y: 502, distance: 32.5
click at [340, 508] on div "Outros" at bounding box center [342, 524] width 193 height 32
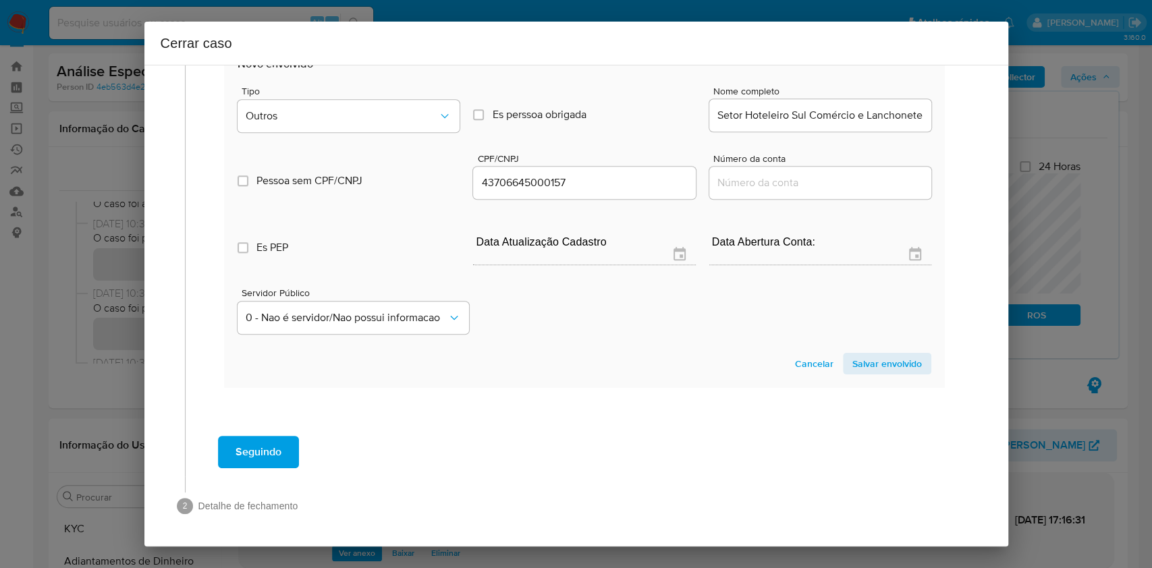
click at [876, 365] on span "Salvar envolvido" at bounding box center [888, 363] width 70 height 19
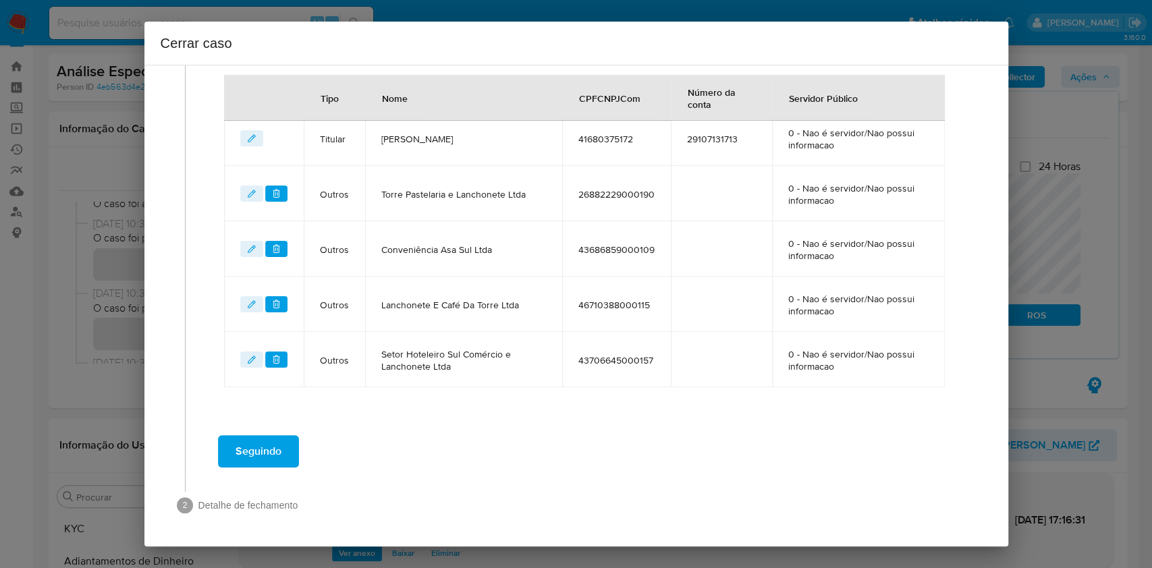
scroll to position [558, 0]
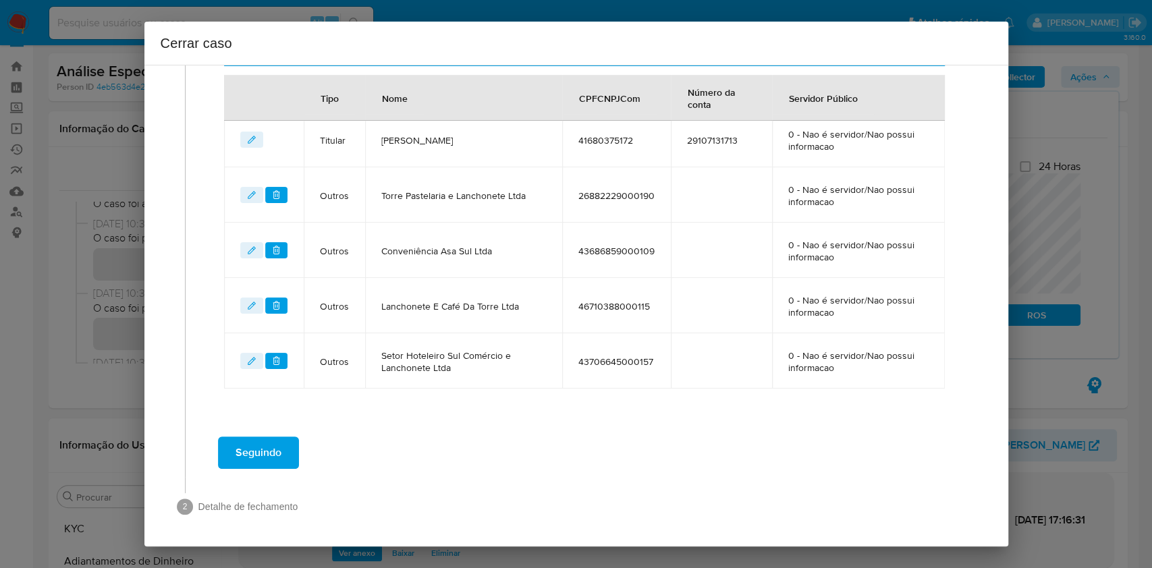
click at [282, 449] on button "Seguindo" at bounding box center [258, 453] width 81 height 32
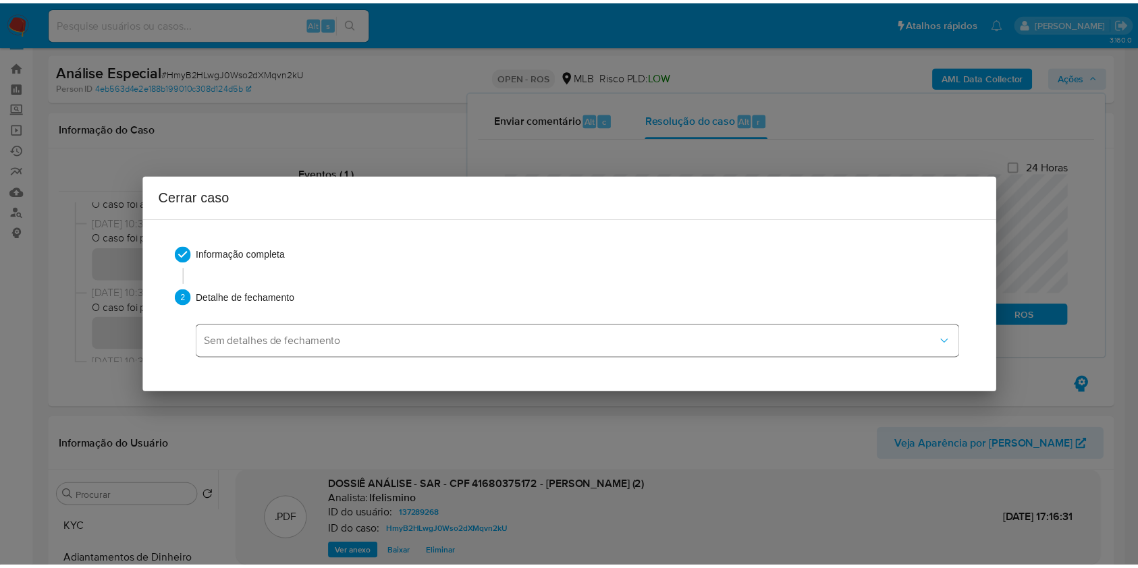
scroll to position [2096, 0]
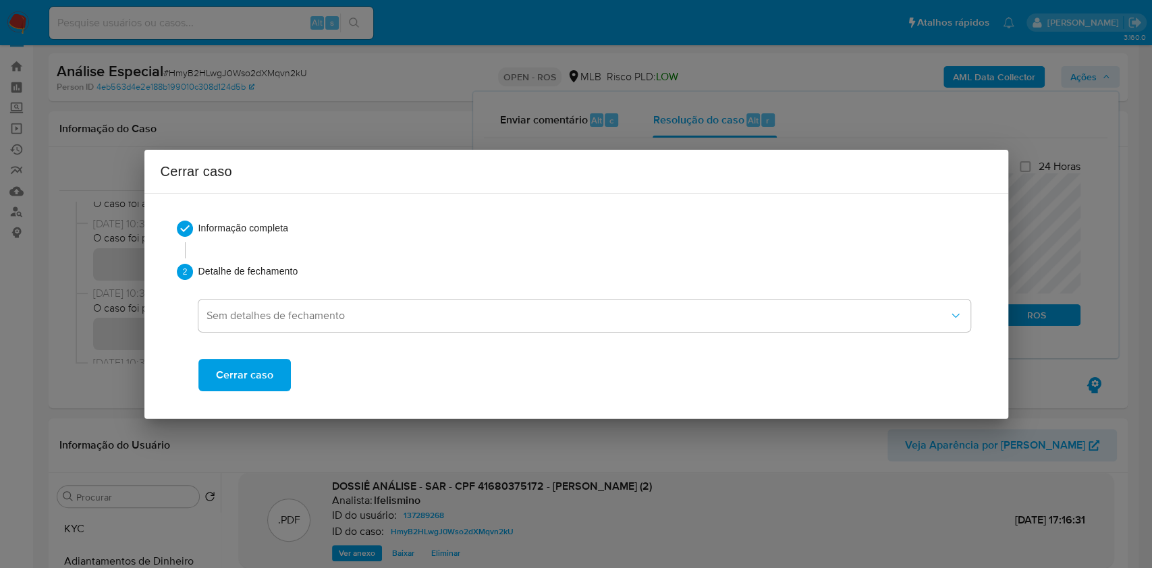
drag, startPoint x: 264, startPoint y: 368, endPoint x: 550, endPoint y: 16, distance: 453.6
click at [264, 365] on span "Cerrar caso" at bounding box center [244, 376] width 57 height 30
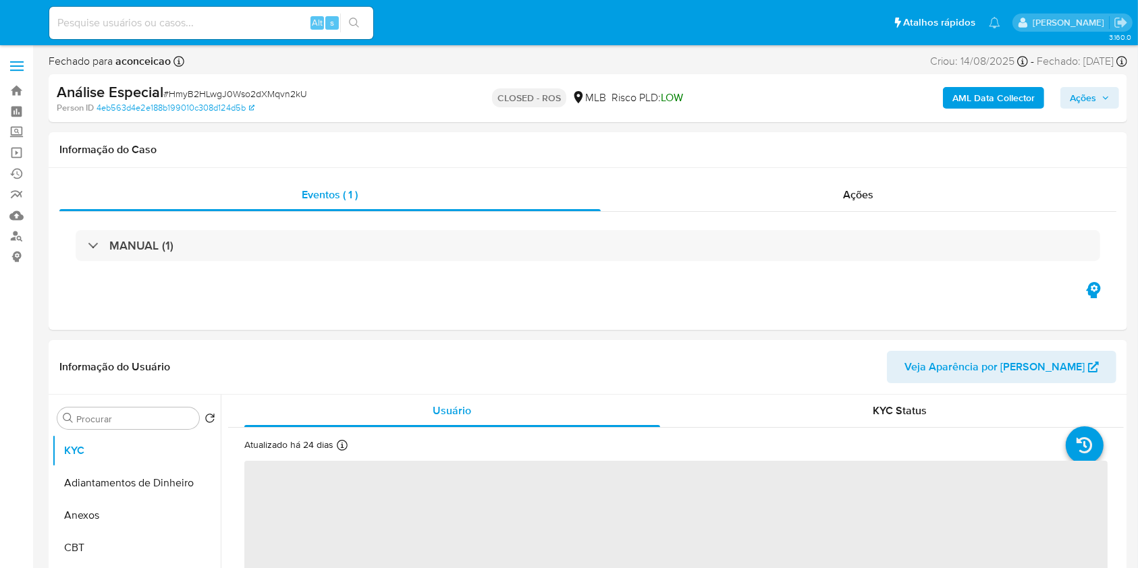
select select "10"
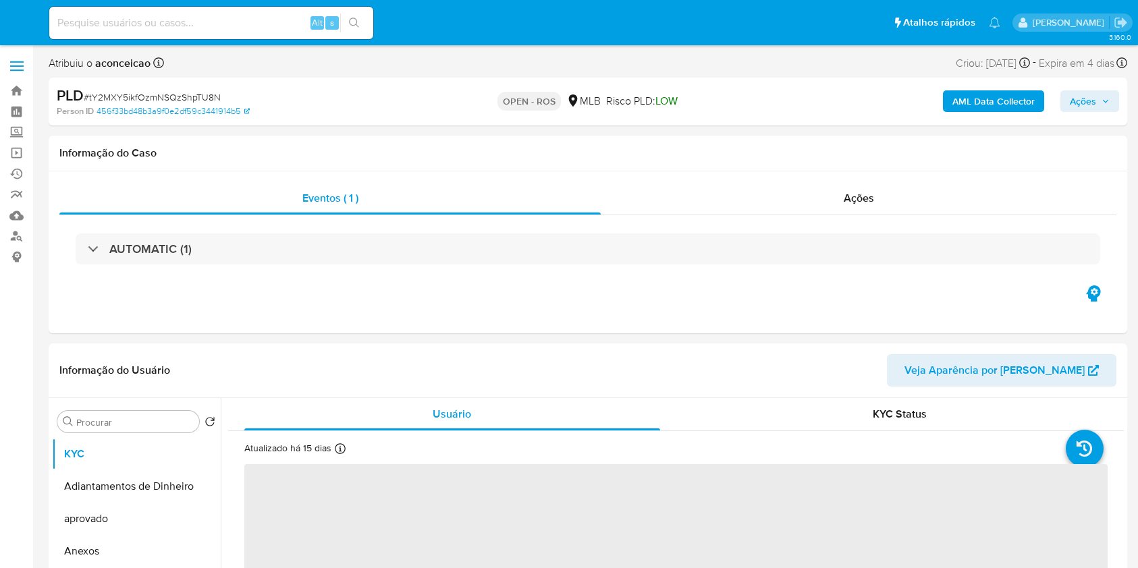
select select "10"
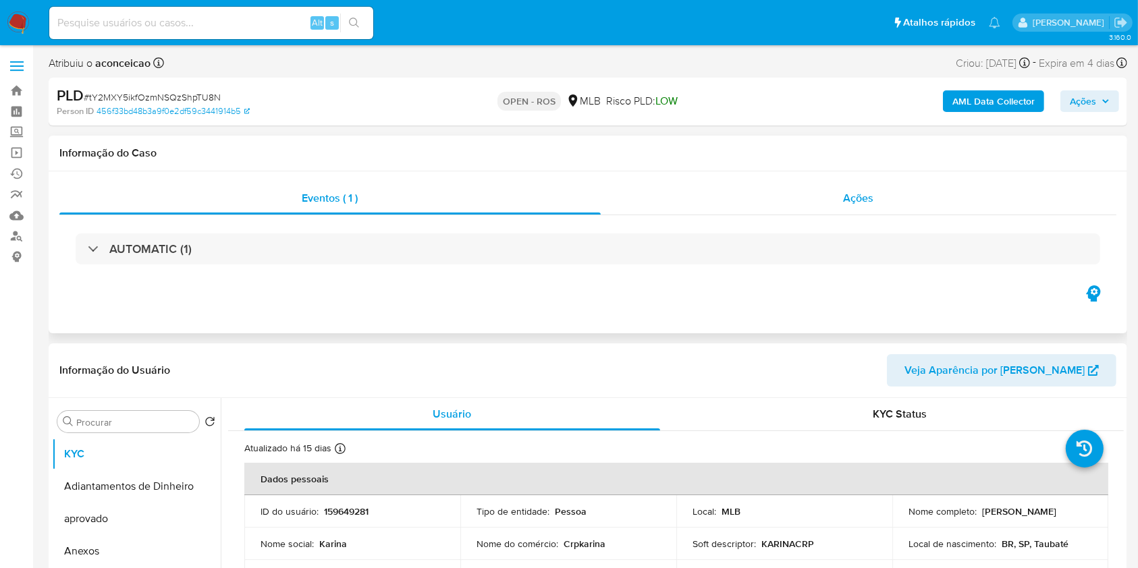
click at [855, 209] on div "Ações" at bounding box center [859, 198] width 516 height 32
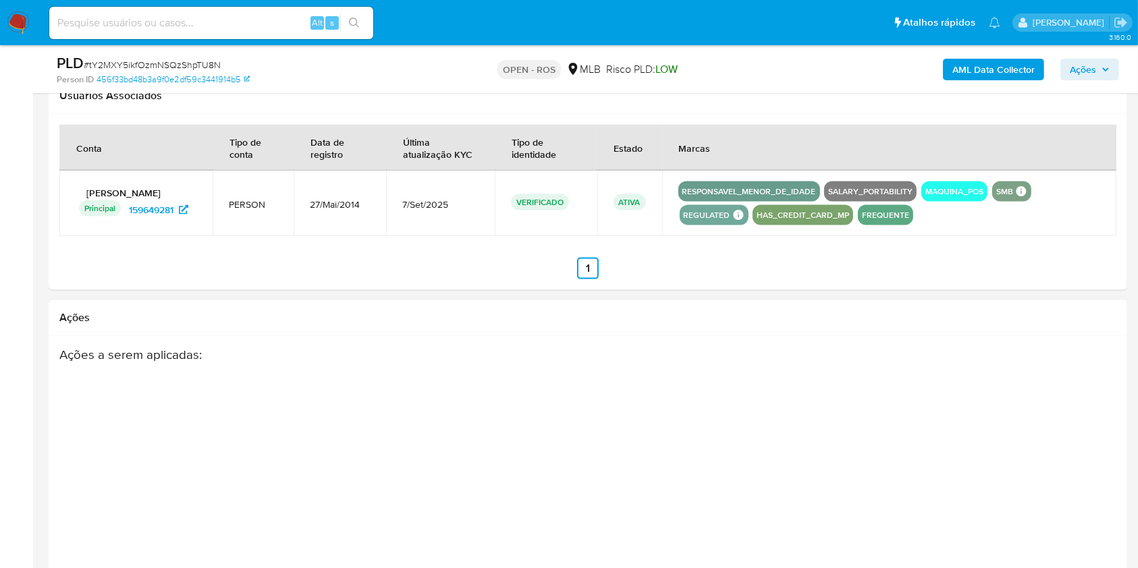
scroll to position [1890, 0]
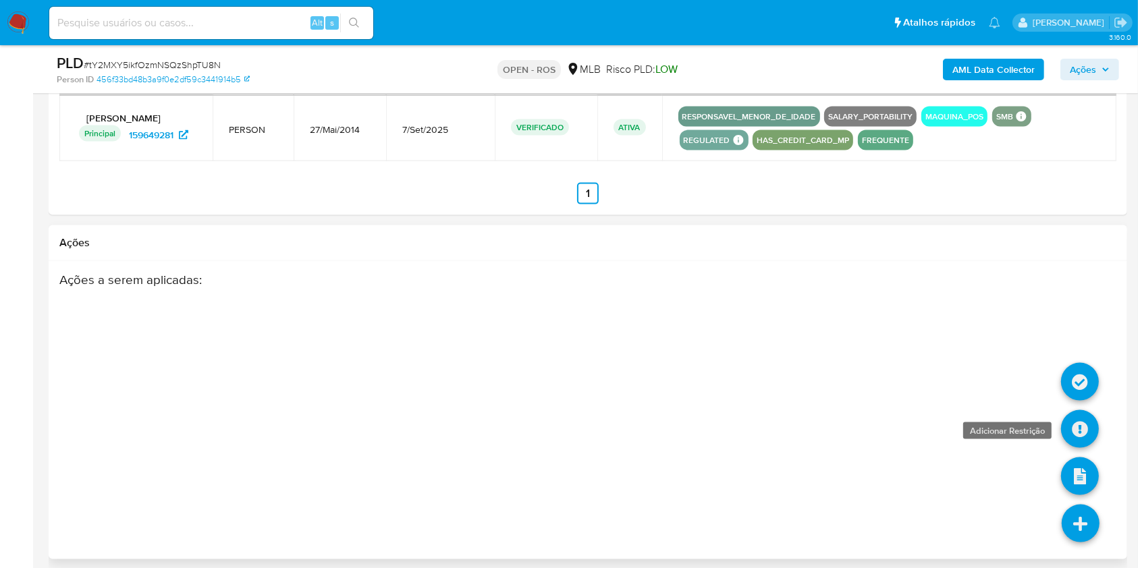
click at [1087, 431] on icon at bounding box center [1080, 429] width 38 height 38
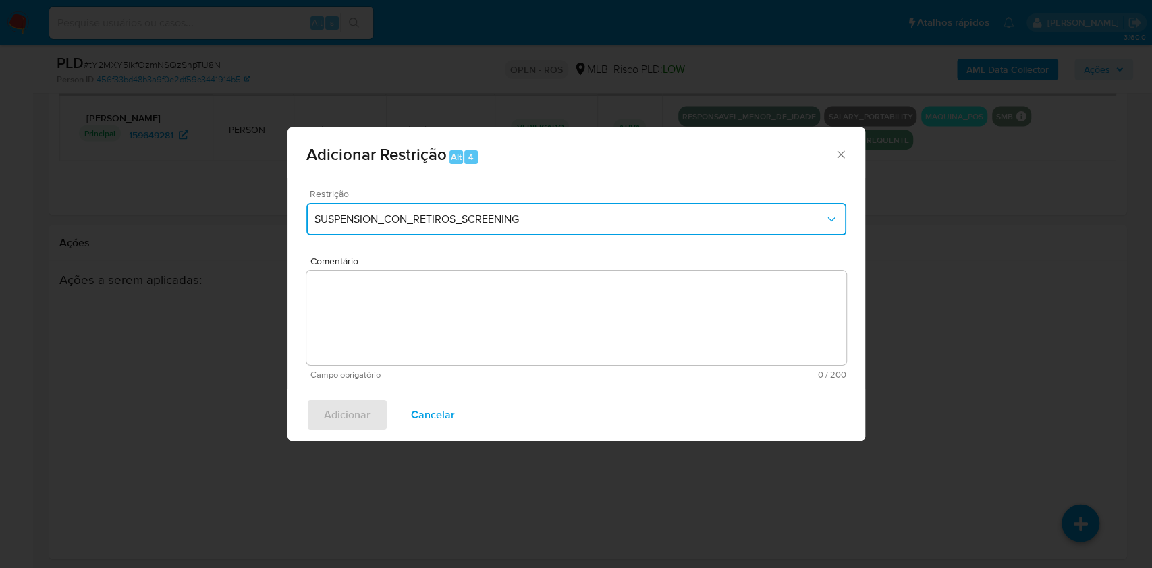
click at [532, 216] on span "SUSPENSION_CON_RETIROS_SCREENING" at bounding box center [570, 220] width 510 height 14
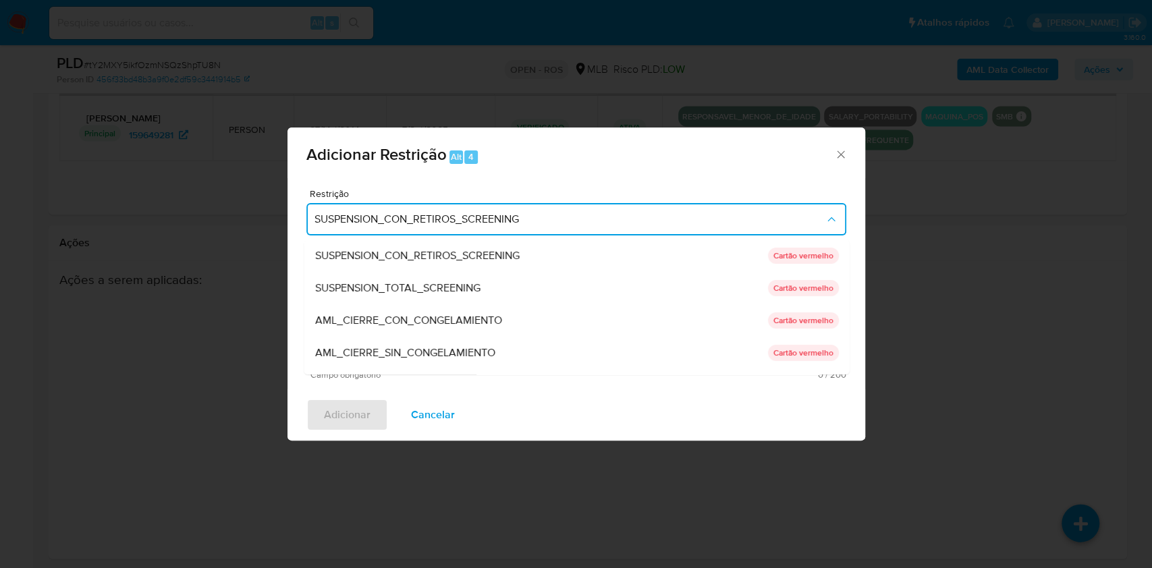
drag, startPoint x: 472, startPoint y: 348, endPoint x: 611, endPoint y: 381, distance: 143.0
click at [471, 348] on span "AML_CIERRE_SIN_CONGELAMIENTO" at bounding box center [405, 353] width 180 height 14
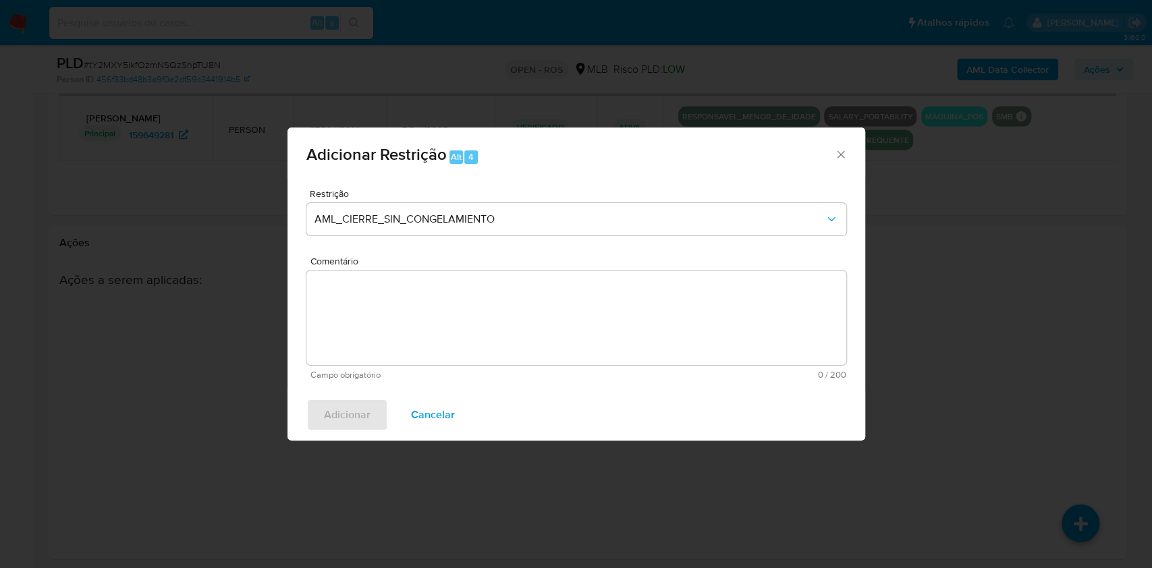
click at [697, 284] on textarea "Comentário" at bounding box center [576, 318] width 540 height 95
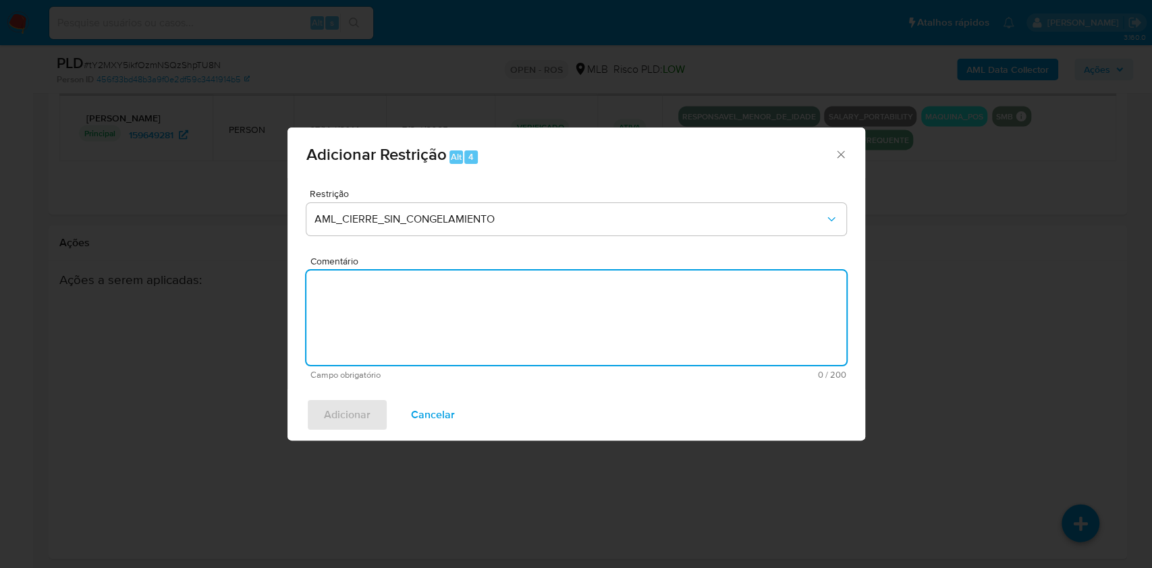
paste textarea "Data da Comunicação: 22/09/2025 Comunicado por: Ana Cristina da Conceição"
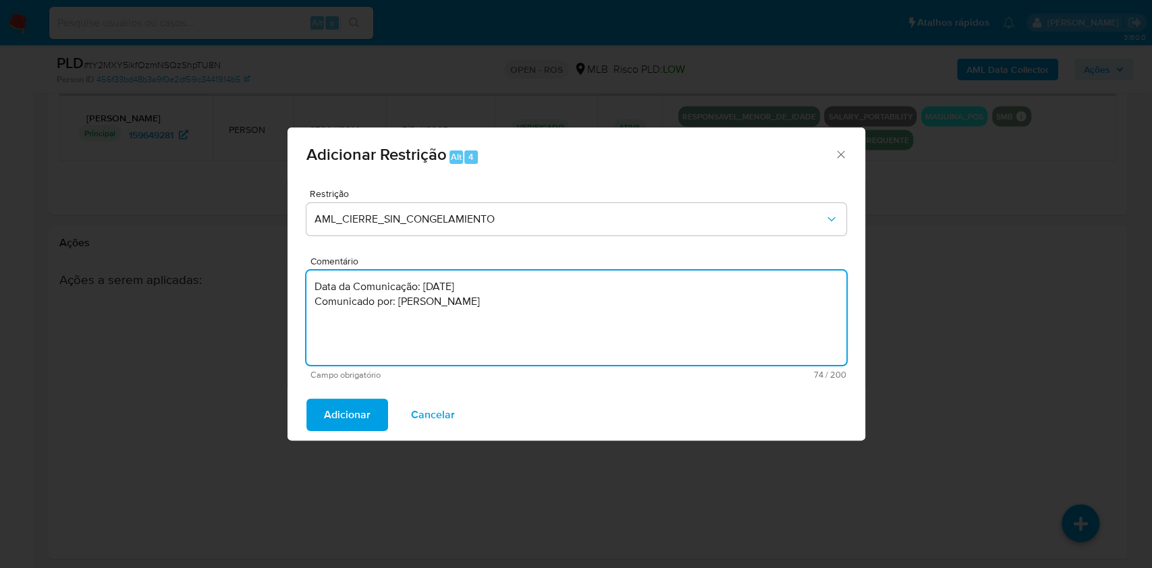
paste textarea "eliberação para encerrar o relacionamento. NÃO INFORMAR AO USUÁRIO QUE SE TRATA…"
drag, startPoint x: 587, startPoint y: 303, endPoint x: 289, endPoint y: 254, distance: 301.8
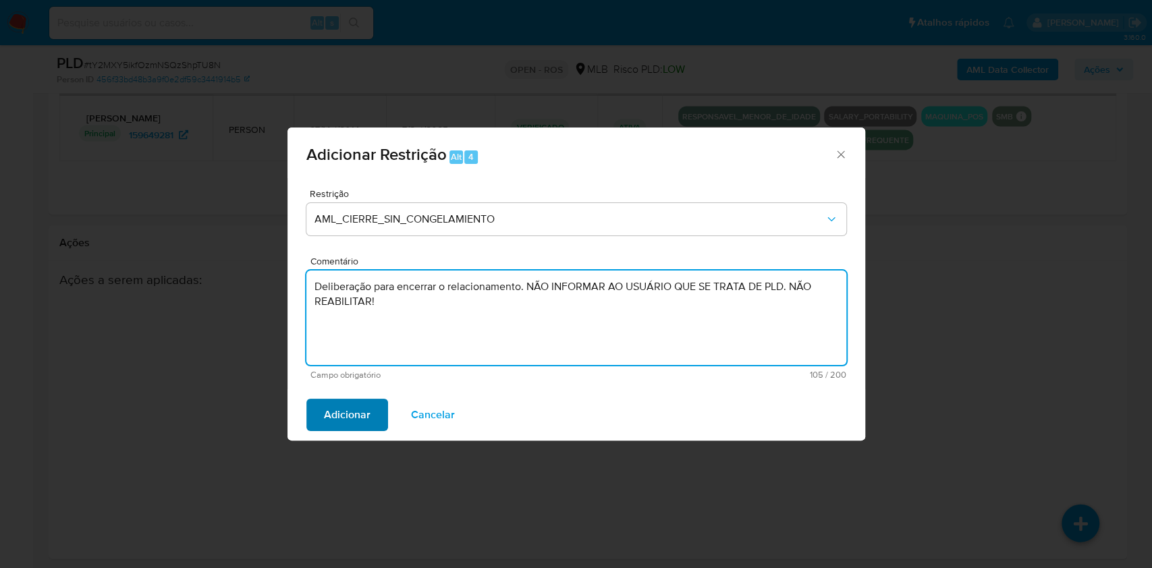
type textarea "Deliberação para encerrar o relacionamento. NÃO INFORMAR AO USUÁRIO QUE SE TRAT…"
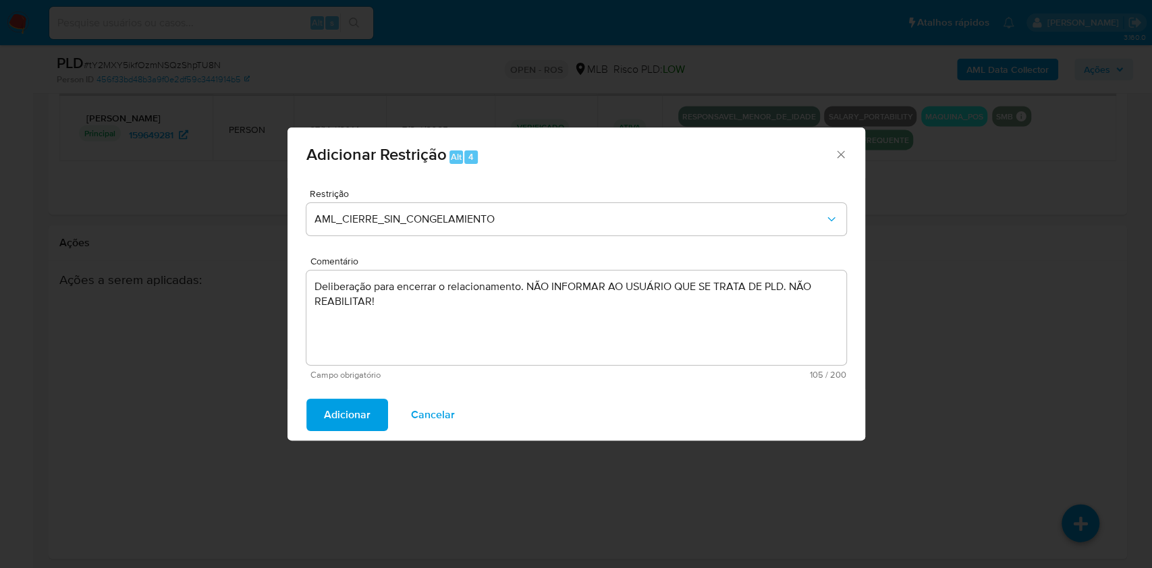
click at [345, 415] on span "Adicionar" at bounding box center [347, 415] width 47 height 30
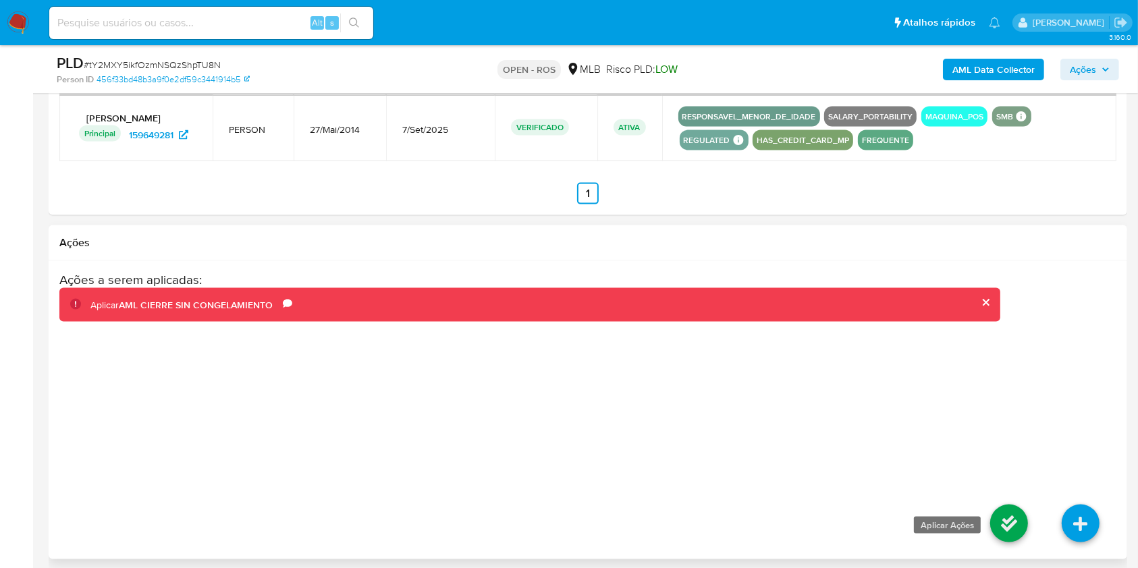
click at [1017, 532] on icon at bounding box center [1009, 524] width 38 height 38
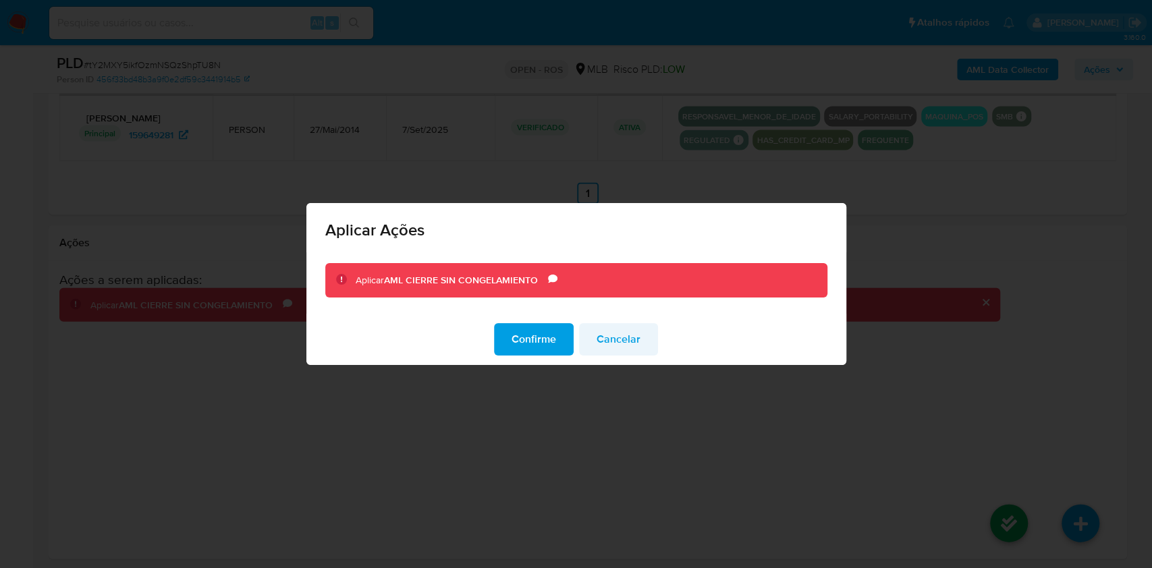
drag, startPoint x: 555, startPoint y: 340, endPoint x: 616, endPoint y: 342, distance: 61.4
click at [557, 338] on button "Confirme" at bounding box center [534, 339] width 80 height 32
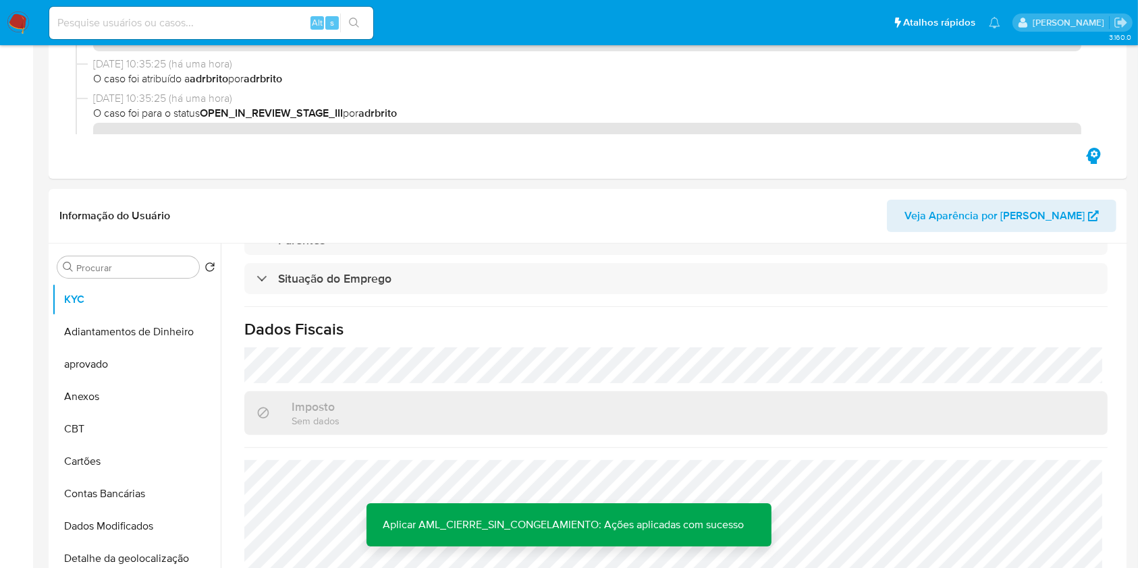
scroll to position [0, 0]
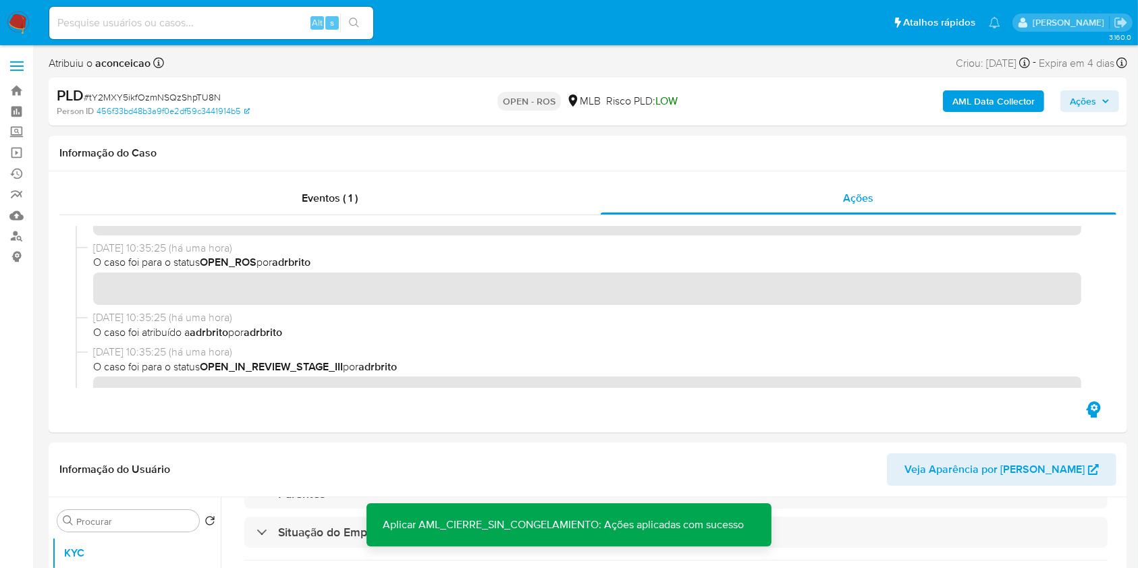
click at [1076, 103] on span "Ações" at bounding box center [1083, 101] width 26 height 22
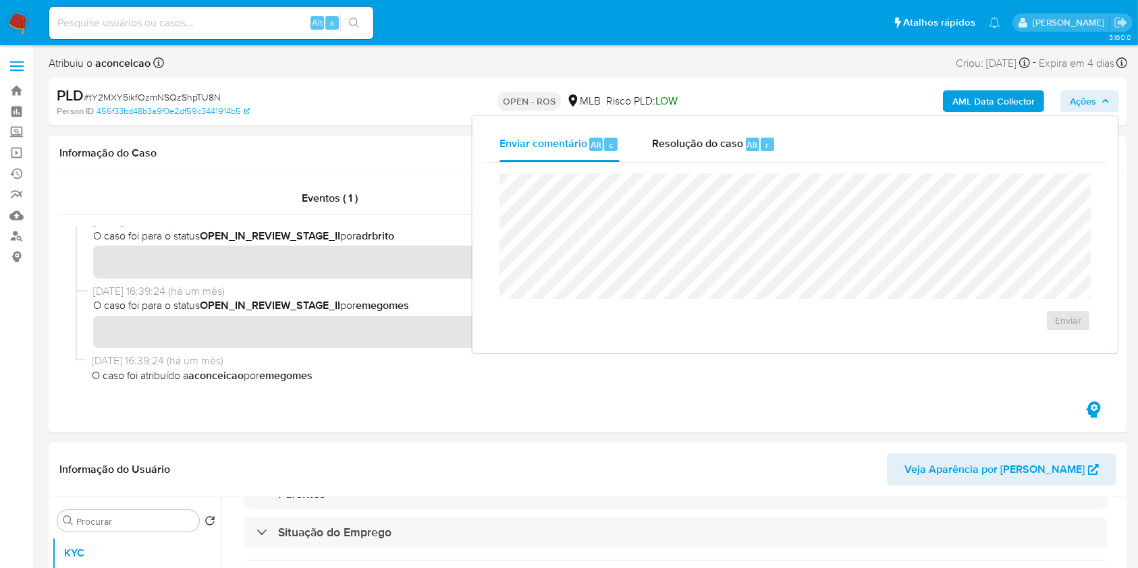
scroll to position [270, 0]
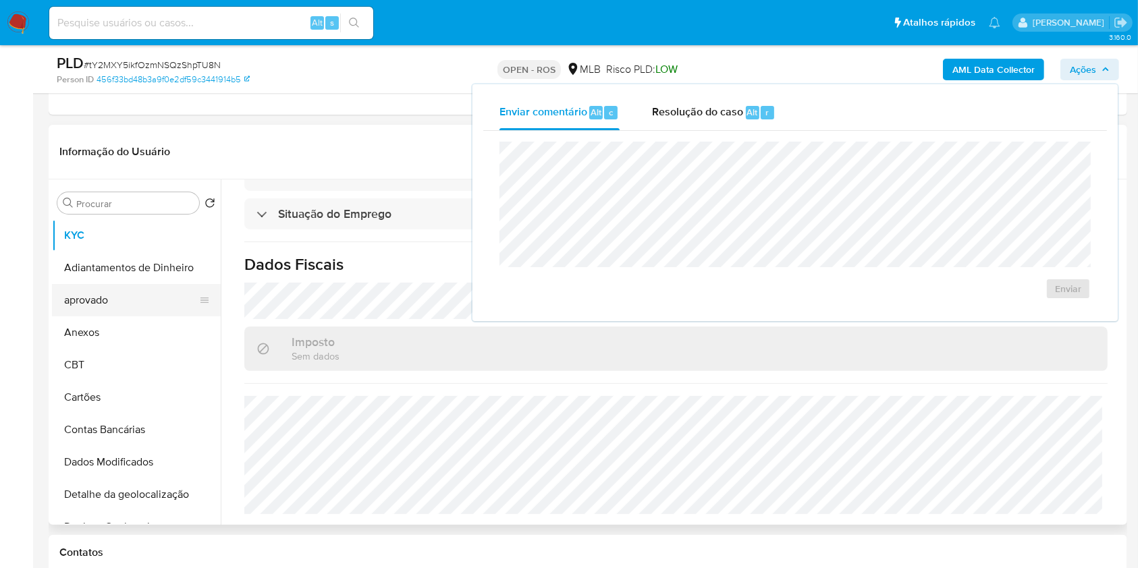
click at [106, 304] on button "aprovado" at bounding box center [131, 300] width 158 height 32
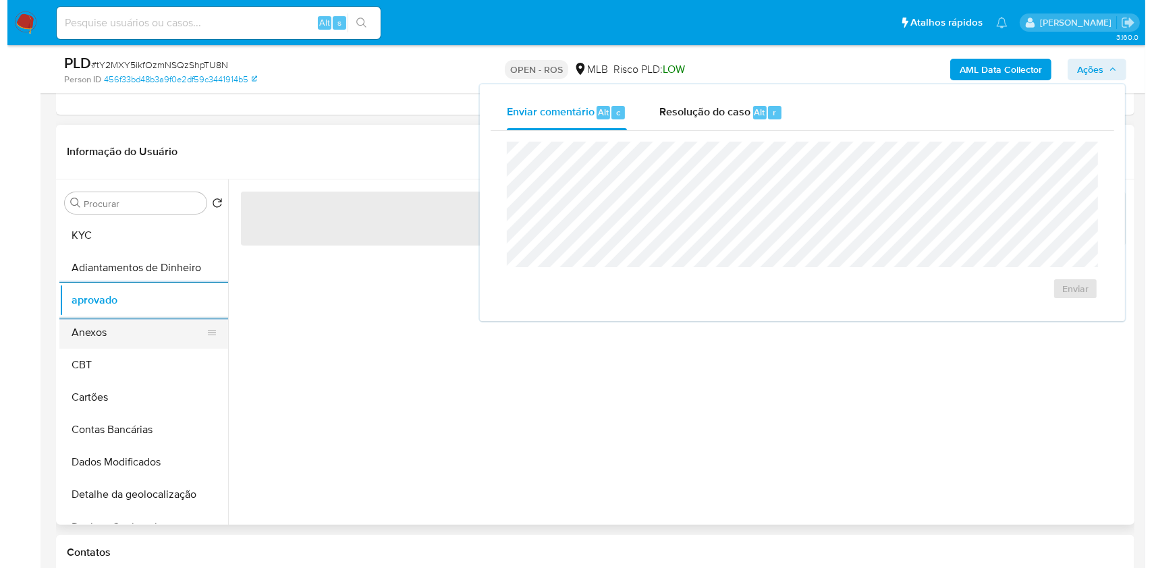
scroll to position [0, 0]
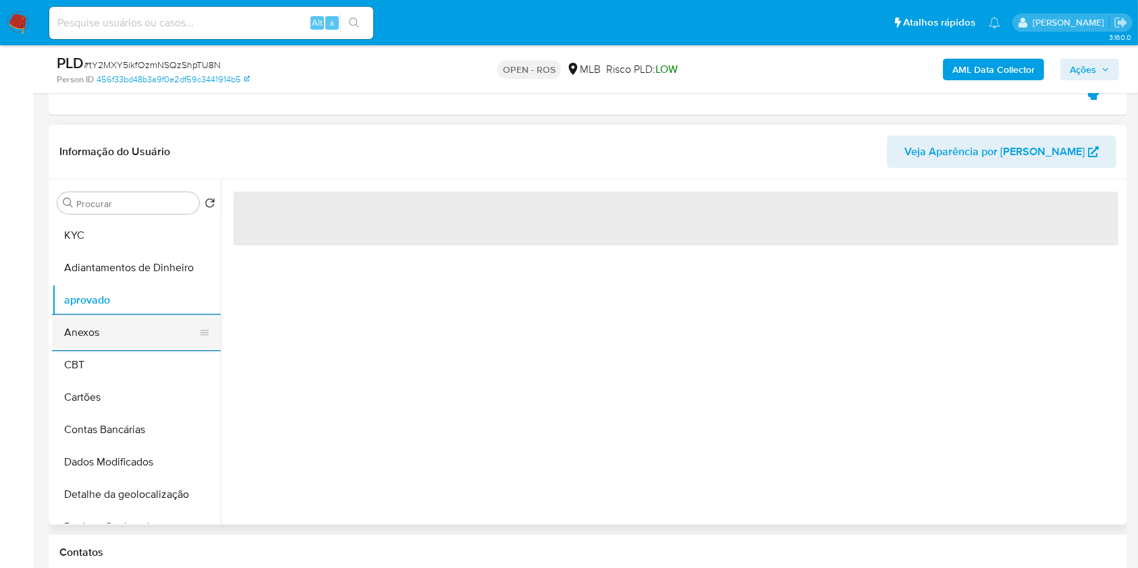
click at [121, 333] on button "Anexos" at bounding box center [131, 333] width 158 height 32
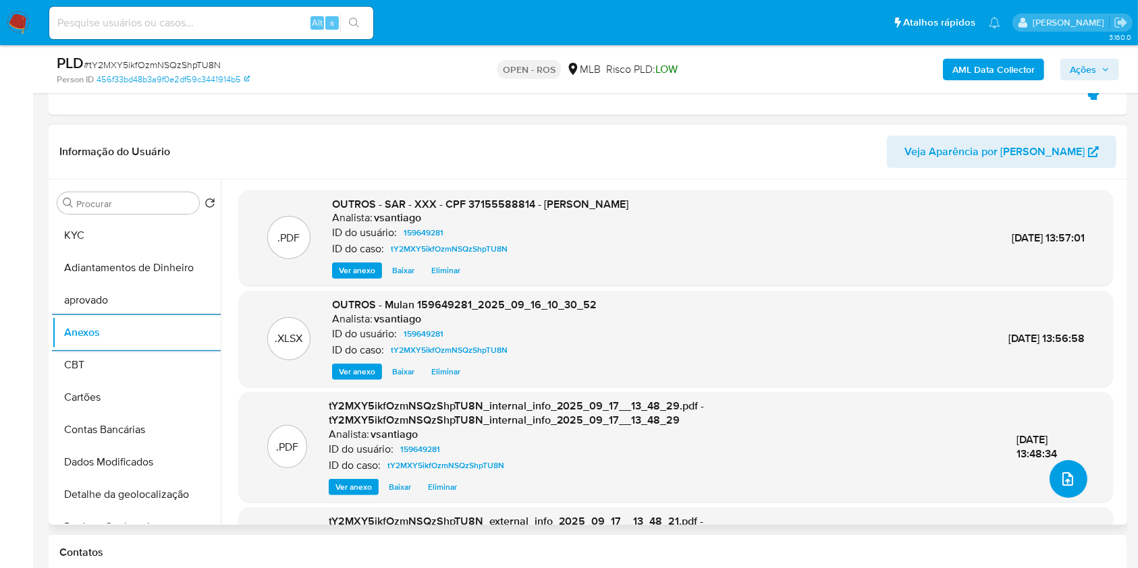
click at [1071, 489] on button "upload-file" at bounding box center [1069, 479] width 38 height 38
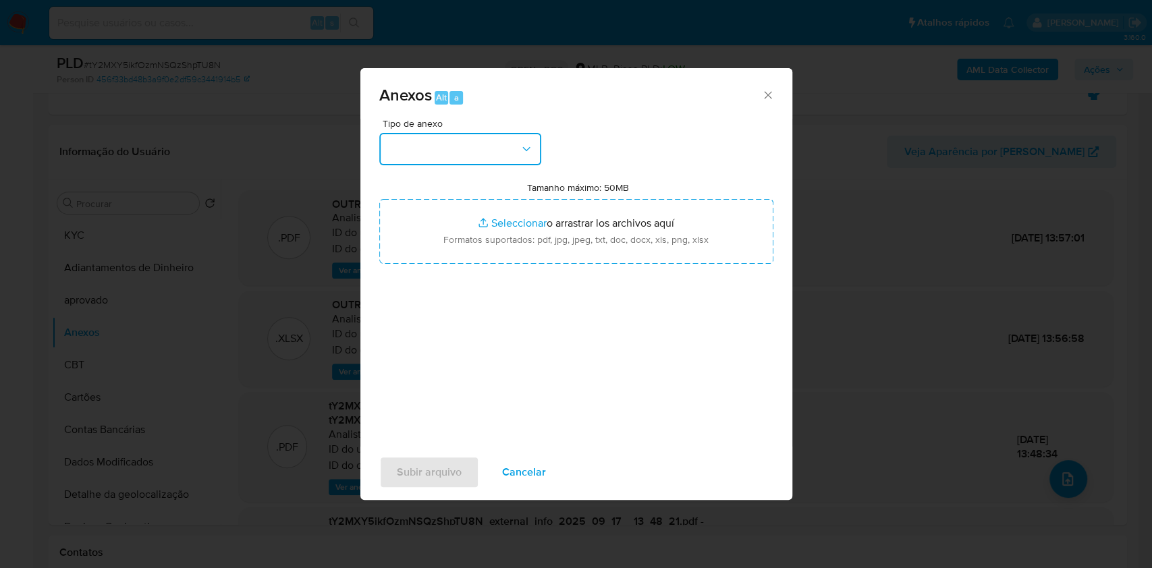
click at [463, 155] on button "button" at bounding box center [460, 149] width 162 height 32
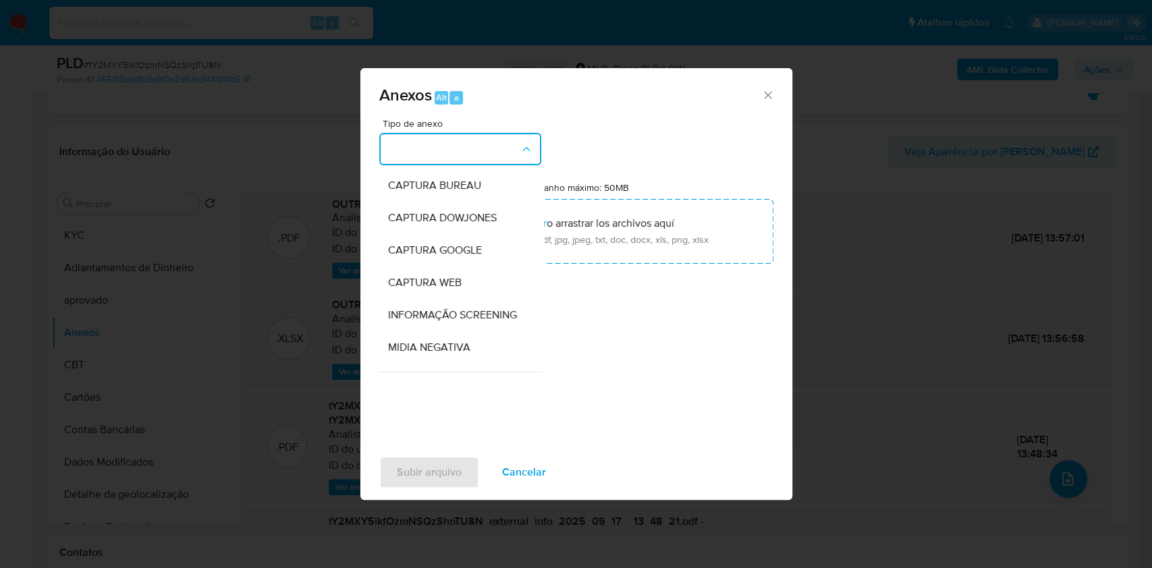
scroll to position [207, 0]
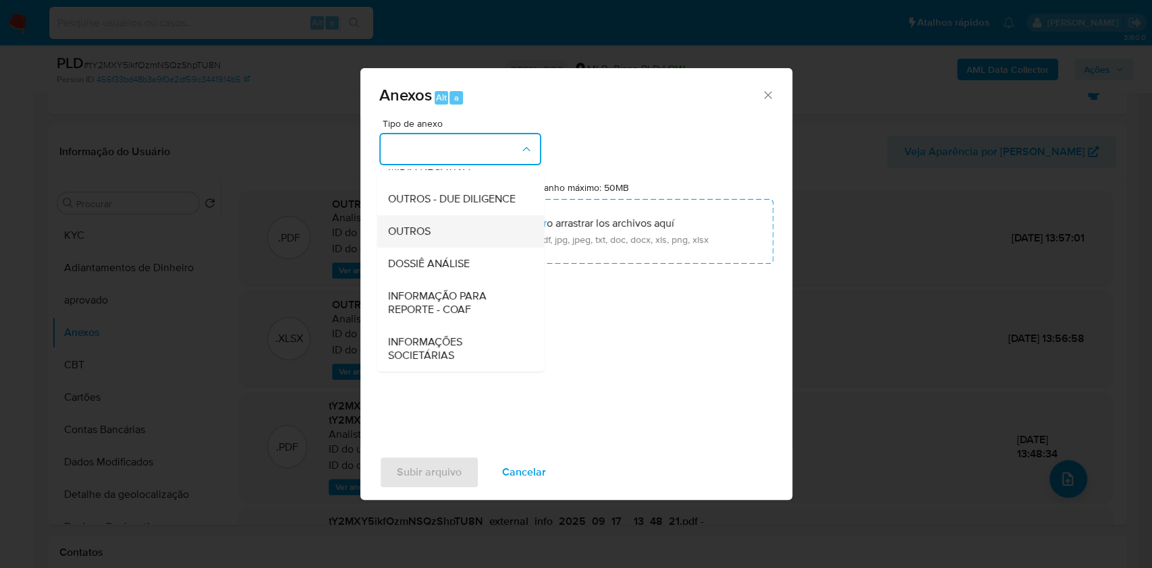
click at [431, 230] on div "OUTROS" at bounding box center [457, 231] width 138 height 32
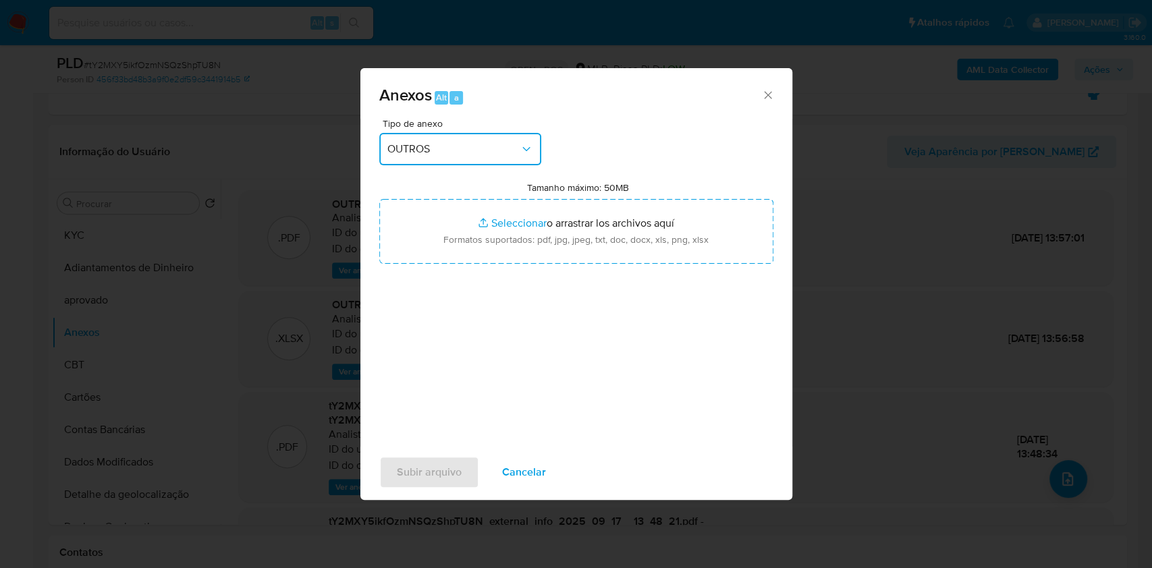
click at [526, 143] on icon "button" at bounding box center [527, 149] width 14 height 14
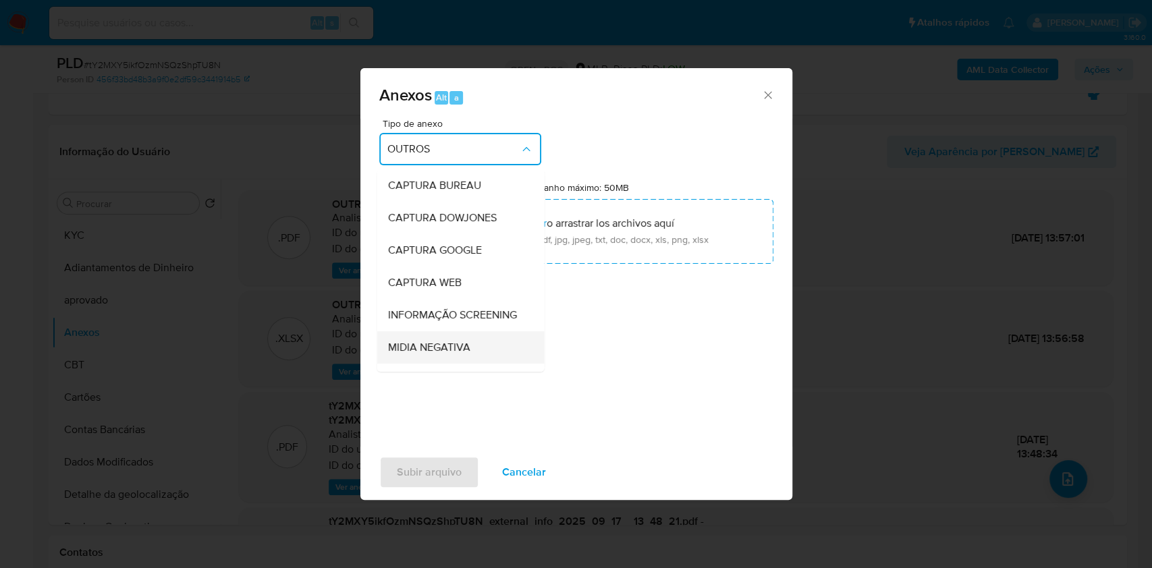
scroll to position [168, 0]
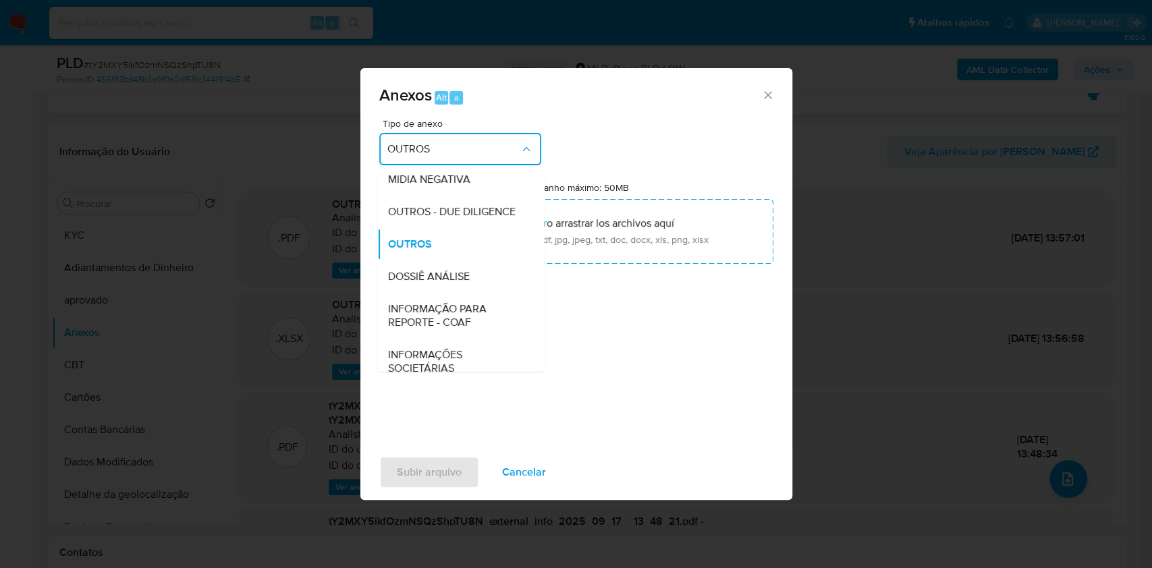
drag, startPoint x: 464, startPoint y: 344, endPoint x: 547, endPoint y: 313, distance: 88.7
click at [464, 329] on span "INFORMAÇÃO PARA REPORTE - COAF" at bounding box center [457, 315] width 138 height 27
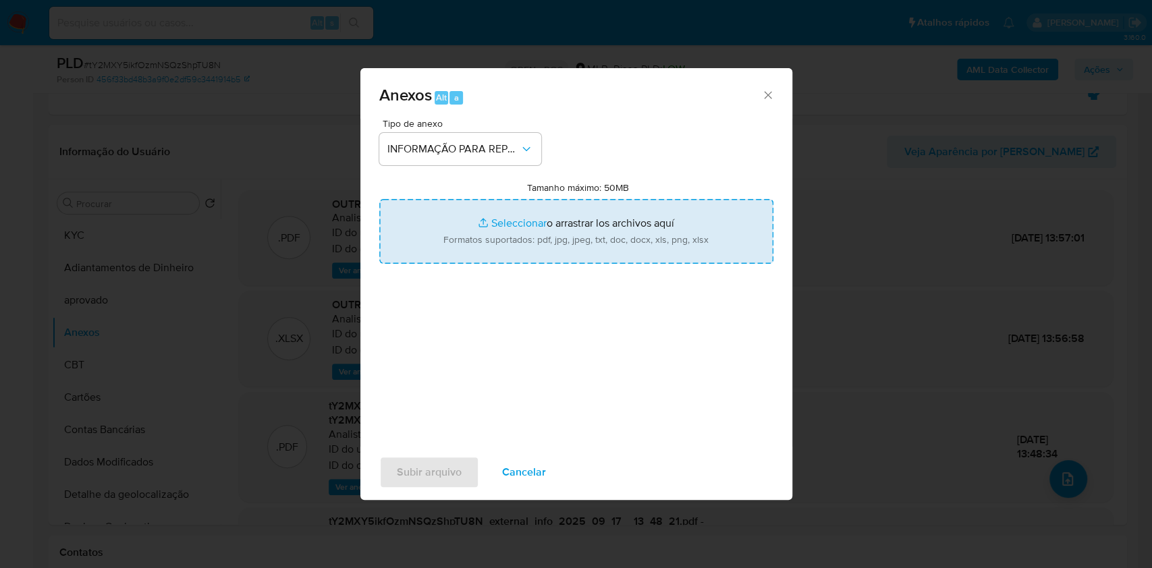
click at [603, 243] on input "Tamanho máximo: 50MB Seleccionar archivos" at bounding box center [576, 231] width 394 height 65
type input "C:\fakepath\SAR - tY2MXY5ikfOzmNSQzShpTU8N- CPF 37155588814 - KARINA CORREA RAM…"
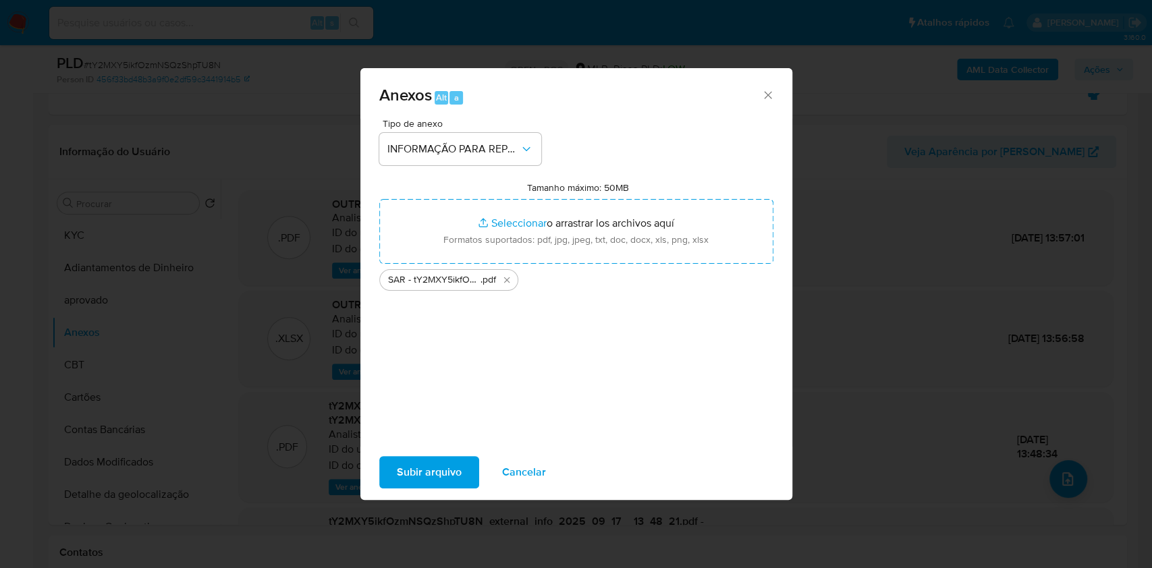
click at [441, 477] on span "Subir arquivo" at bounding box center [429, 473] width 65 height 30
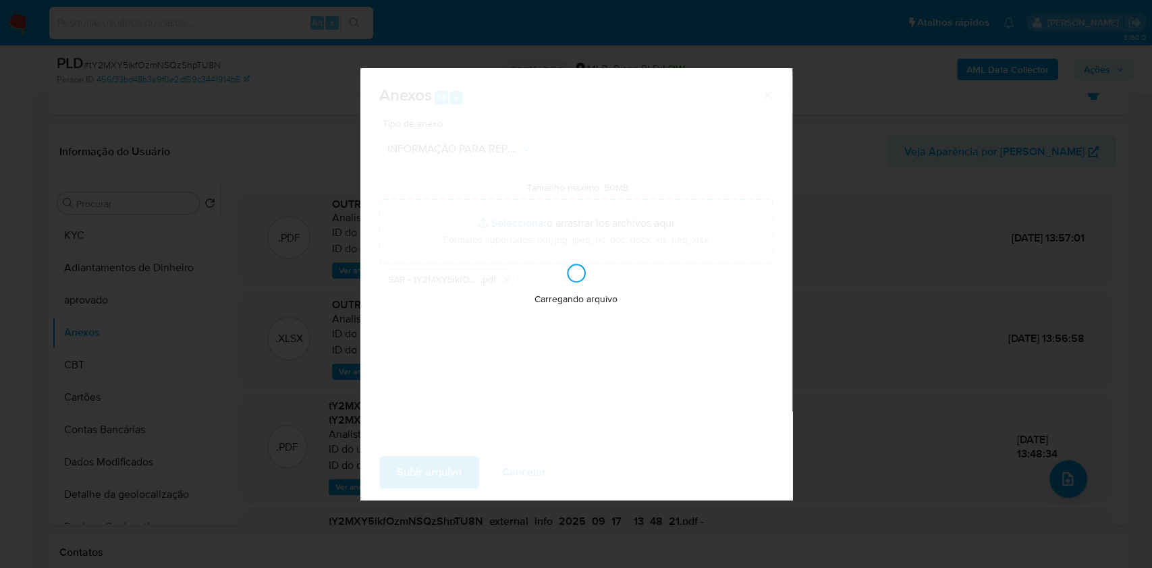
click at [1007, 173] on div "Anexos Alt a Tipo de anexo INFORMAÇÃO PARA REPORTE - COAF Tamanho máximo: 50MB …" at bounding box center [576, 284] width 1152 height 568
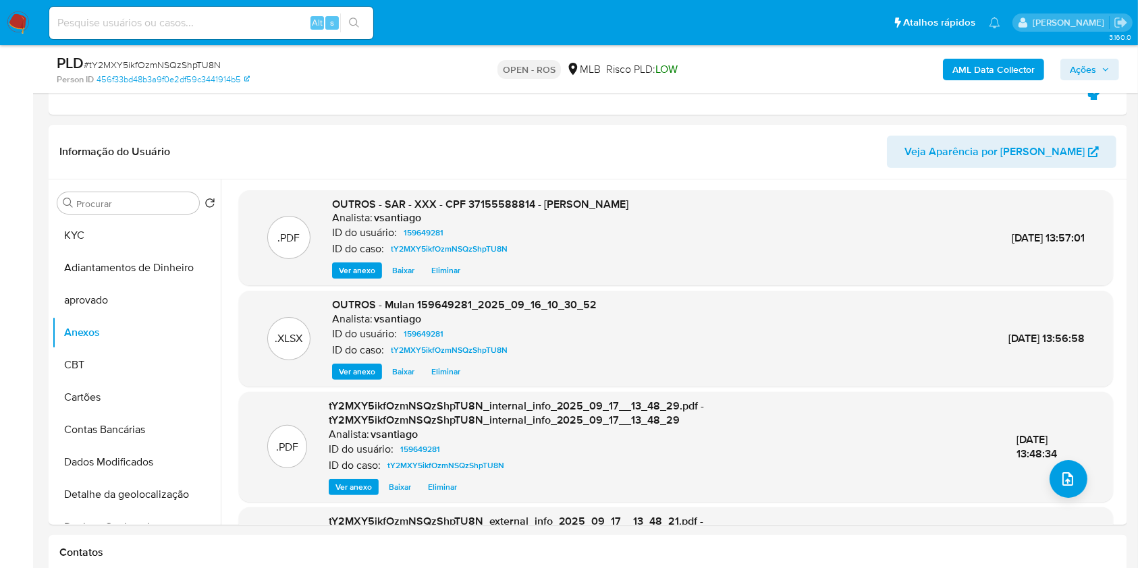
click at [1078, 63] on span "Ações" at bounding box center [1083, 70] width 26 height 22
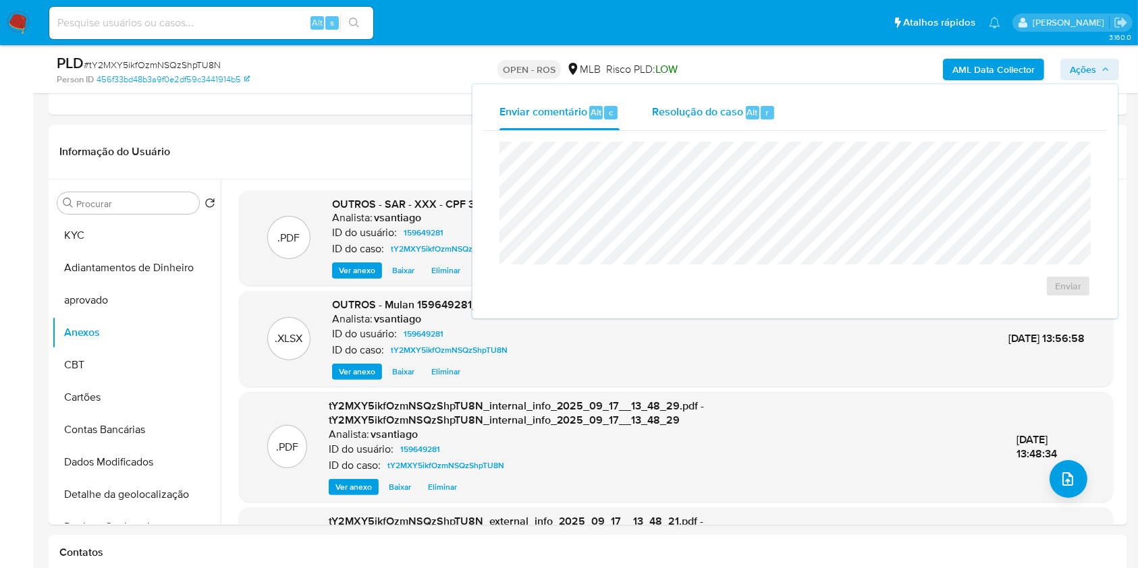
click at [710, 107] on span "Resolução do caso" at bounding box center [697, 112] width 91 height 16
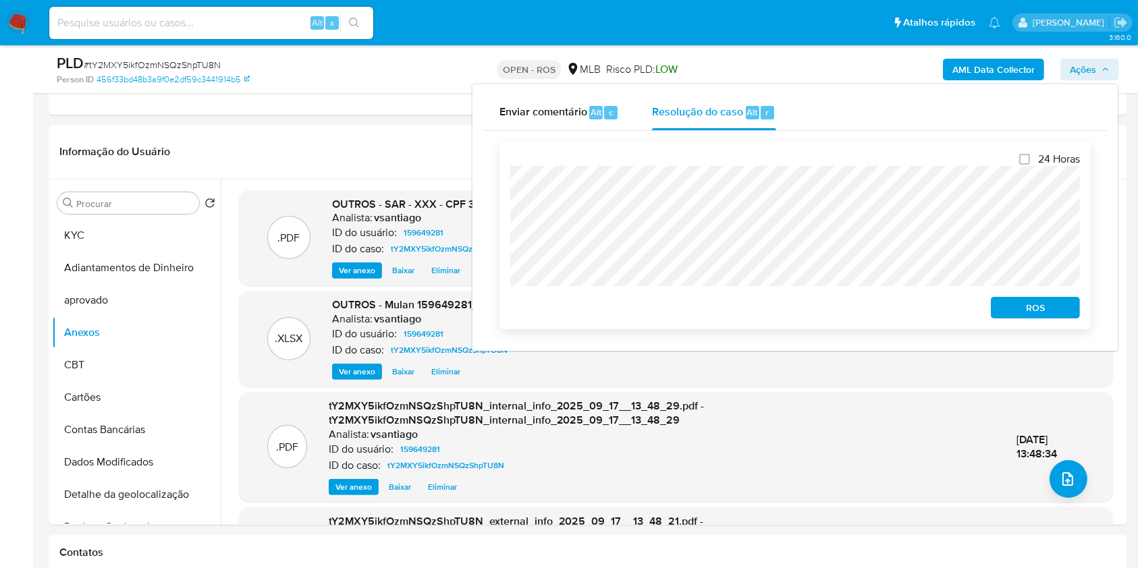
click at [1037, 302] on span "ROS" at bounding box center [1036, 307] width 70 height 19
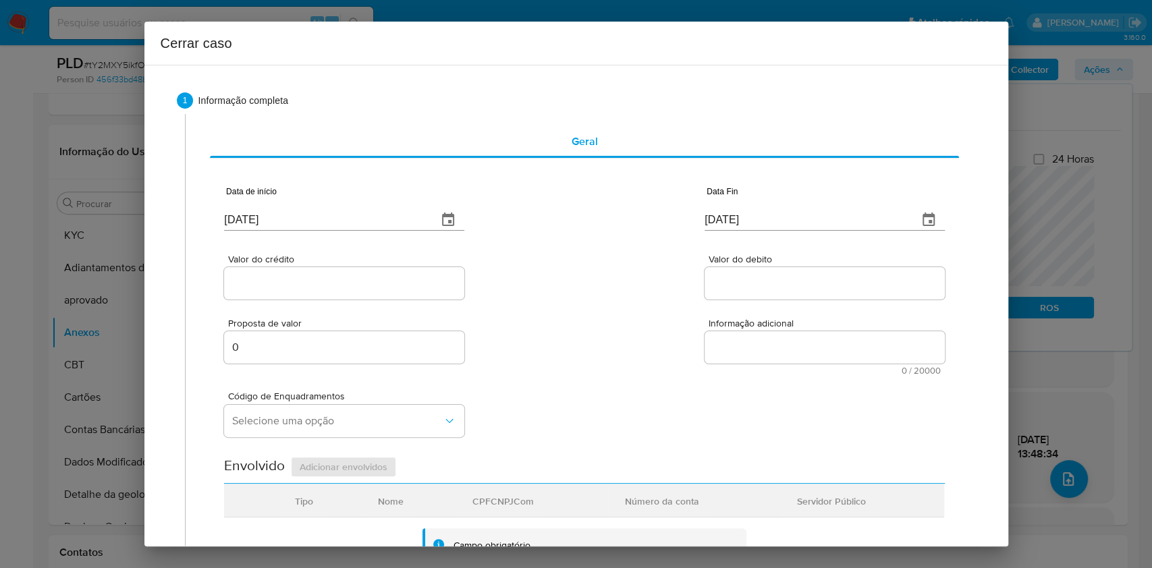
click at [378, 236] on div "Data de início 22/09/2025" at bounding box center [344, 211] width 240 height 54
click at [368, 223] on input "[DATE]" at bounding box center [325, 220] width 203 height 22
paste input "01/07"
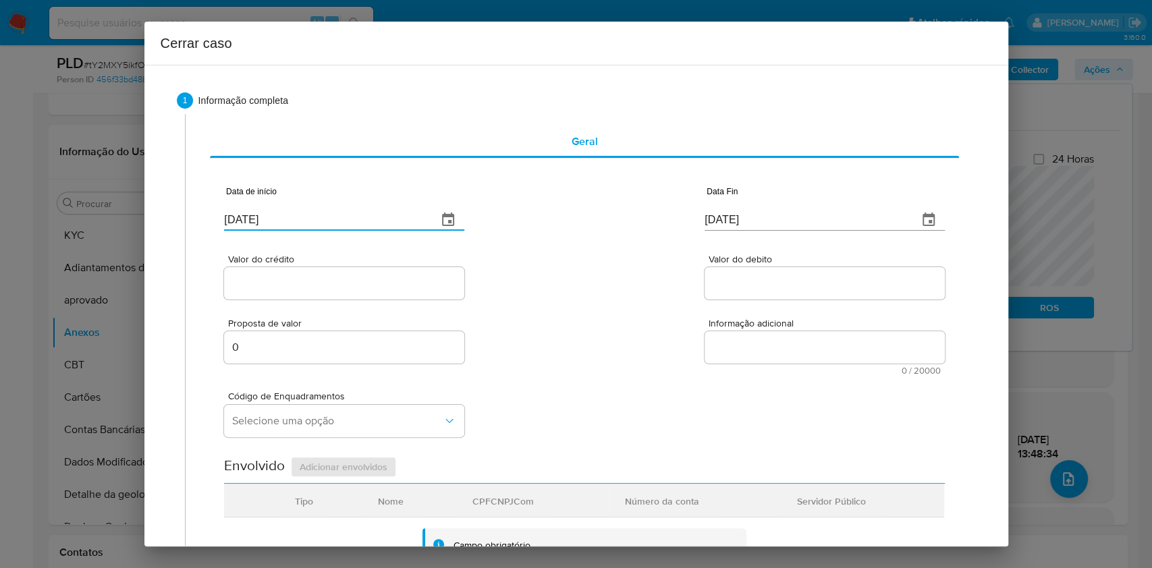
click at [368, 223] on input "01/07/2025" at bounding box center [325, 220] width 203 height 22
type input "01/07/2025"
click at [723, 223] on input "[DATE]" at bounding box center [806, 220] width 203 height 22
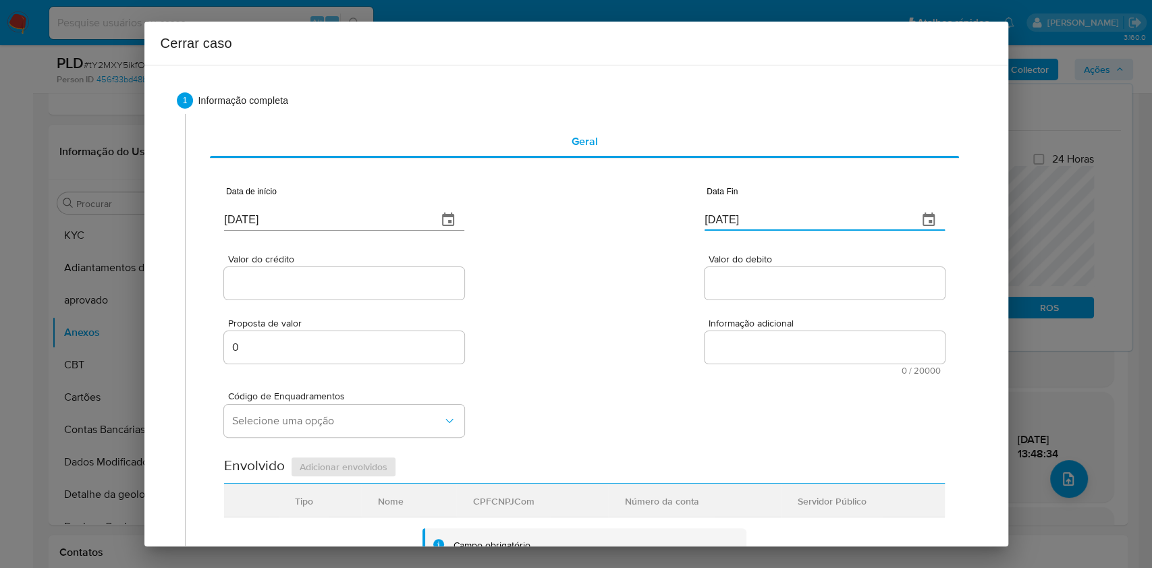
click at [723, 223] on input "[DATE]" at bounding box center [806, 220] width 203 height 22
paste input "15"
click at [723, 223] on input "[DATE]" at bounding box center [806, 220] width 203 height 22
type input "15/09/2025"
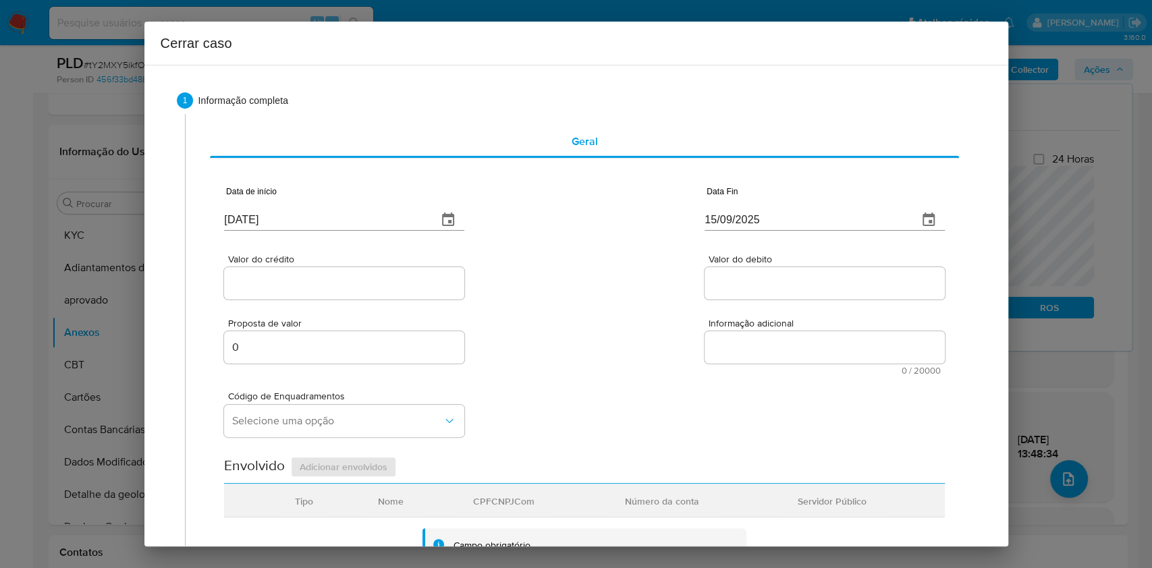
click at [385, 269] on div at bounding box center [344, 283] width 240 height 32
paste input "R$2.693.846"
click at [391, 281] on input "R$2.693.846" at bounding box center [344, 284] width 240 height 18
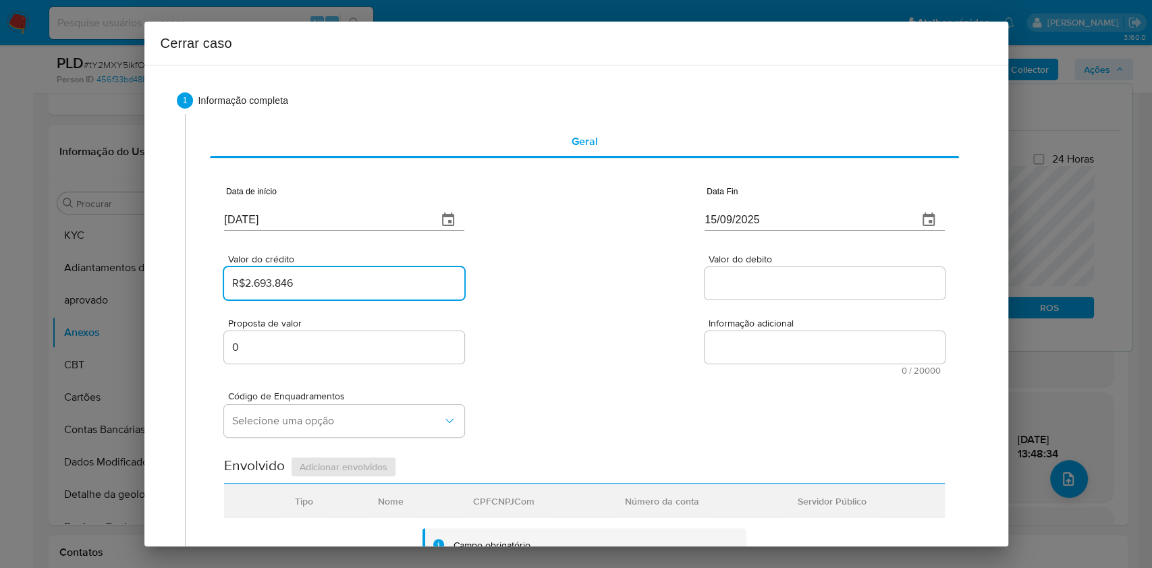
type input "R$2.693.846"
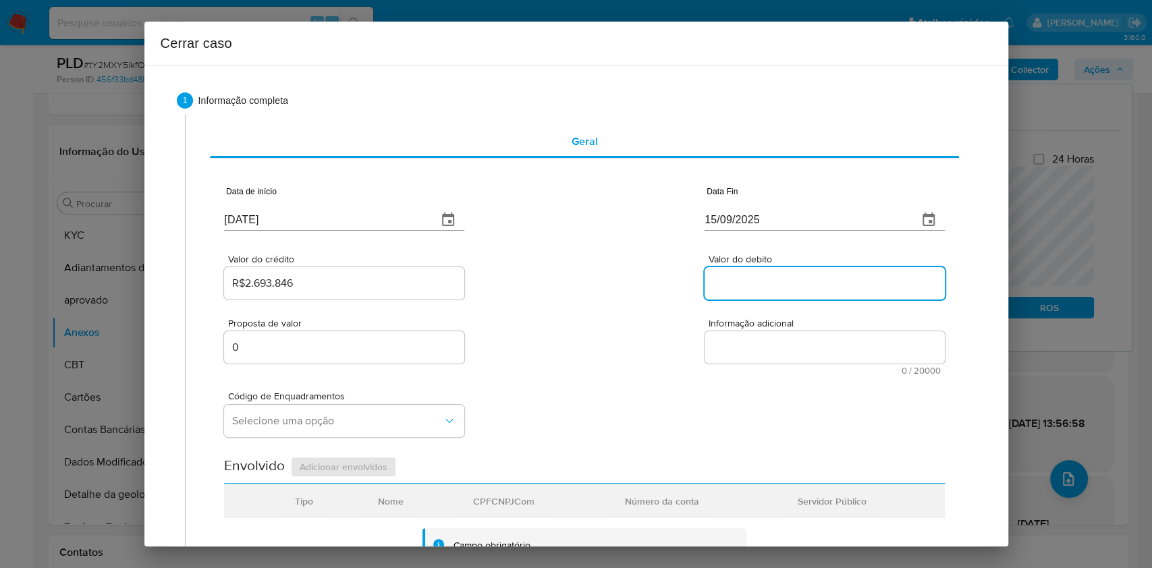
click at [772, 287] on input "Valor do debito" at bounding box center [825, 284] width 240 height 18
paste input "R$2.722.037"
type input "R$2.722.037"
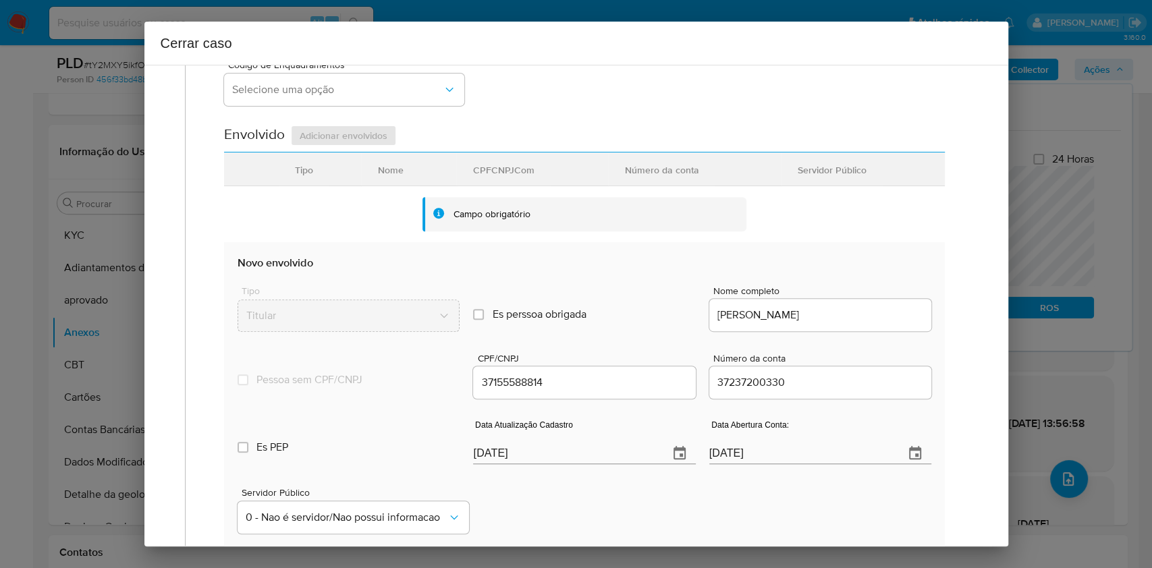
scroll to position [450, 0]
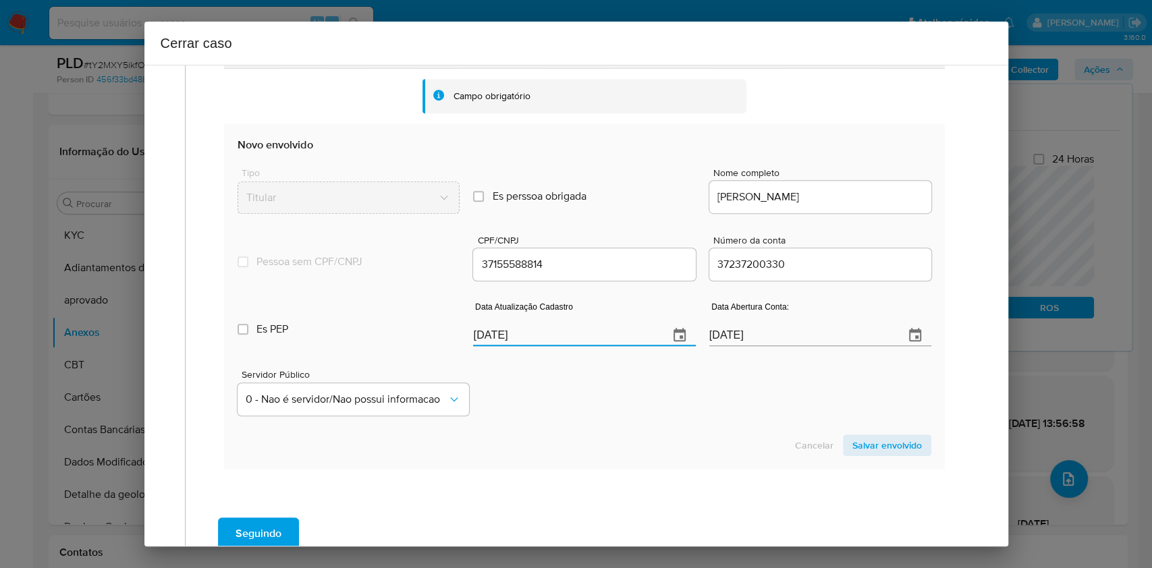
click at [626, 337] on input "[DATE]" at bounding box center [565, 336] width 184 height 22
paste input "07"
click at [626, 337] on input "07/09/2025" at bounding box center [565, 336] width 184 height 22
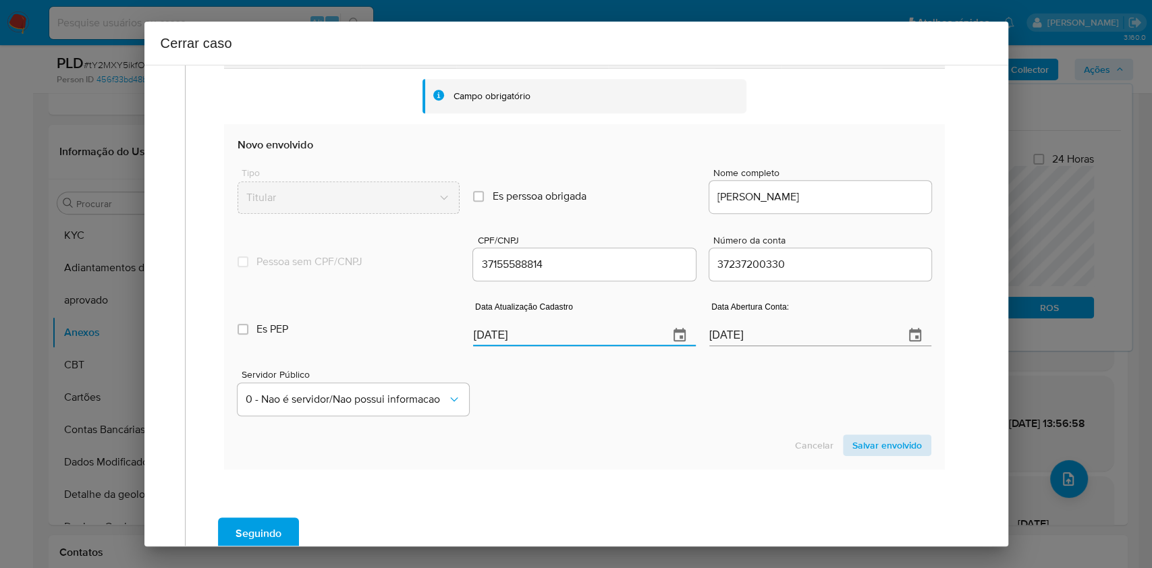
type input "07/09/2025"
click at [870, 444] on span "Salvar envolvido" at bounding box center [888, 445] width 70 height 19
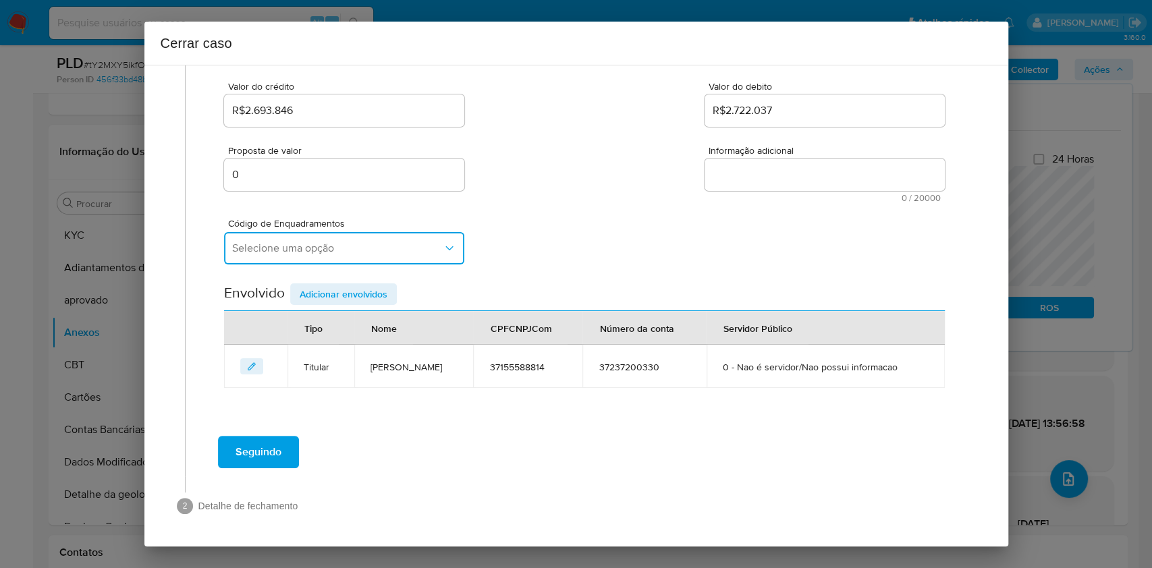
click at [349, 235] on button "Selecione uma opção" at bounding box center [344, 248] width 240 height 32
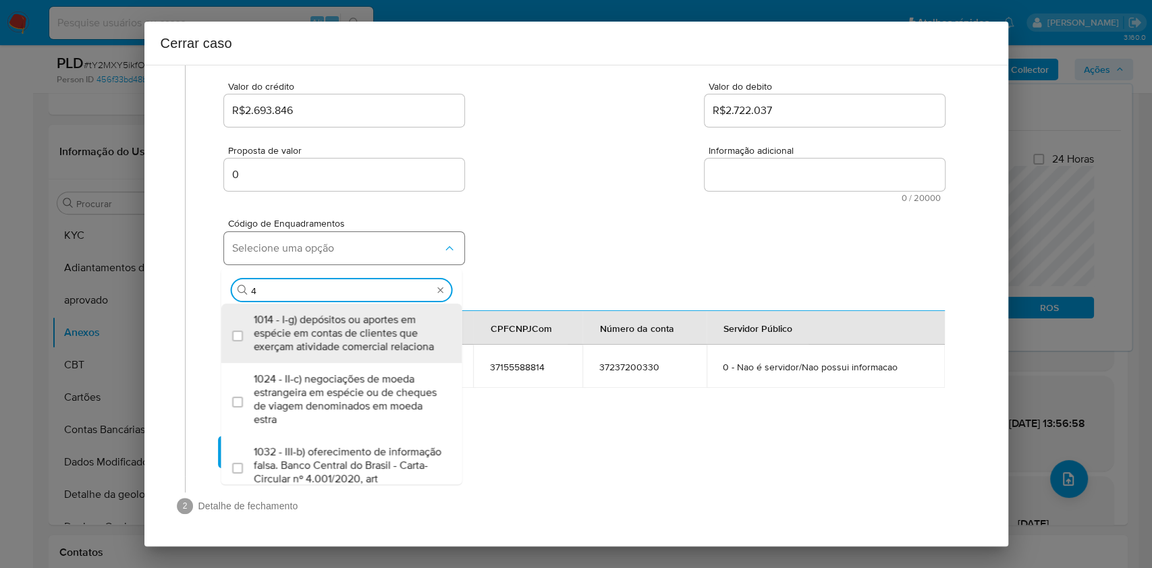
type input "45"
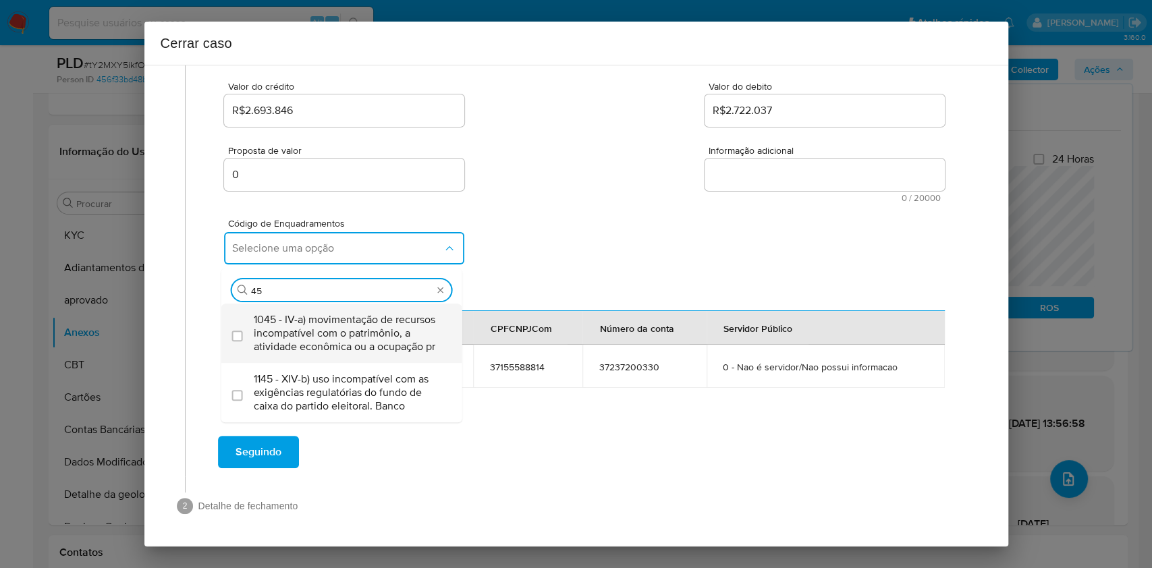
click at [363, 309] on div "1045 - IV-a) movimentação de recursos incompatível com o patrimônio, a atividad…" at bounding box center [349, 333] width 190 height 59
checkbox input "true"
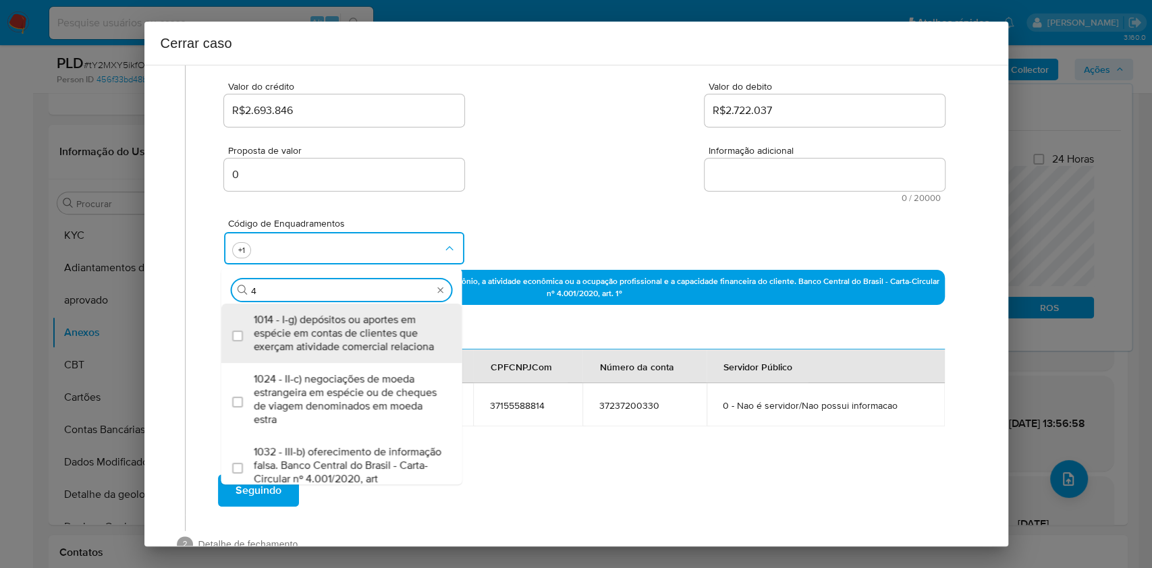
scroll to position [0, 0]
type input "46"
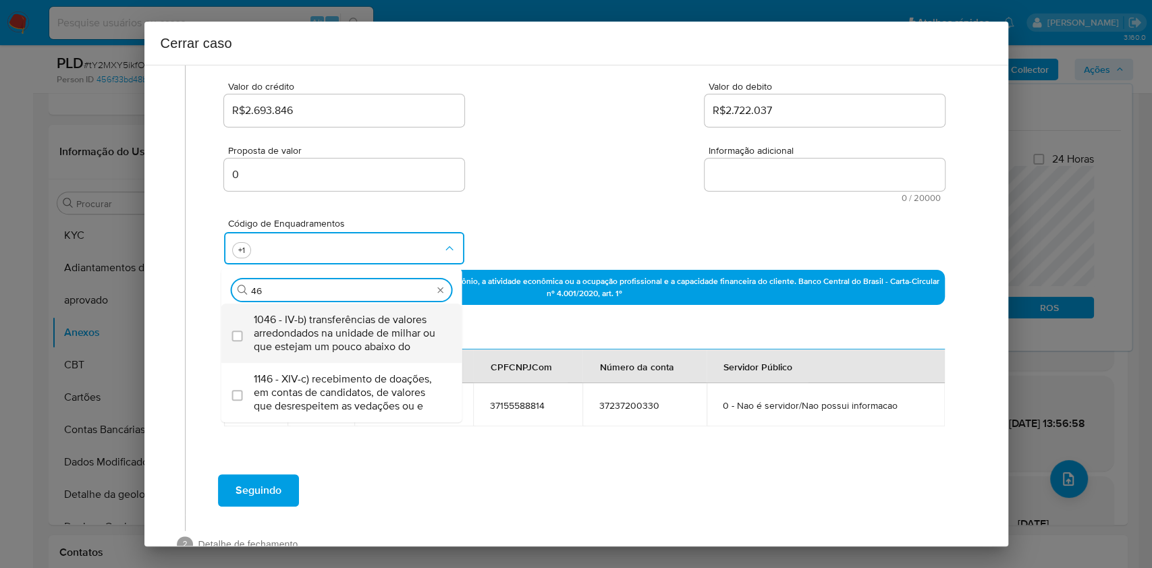
click at [363, 306] on div "1046 - IV-b) transferências de valores arredondados na unidade de milhar ou que…" at bounding box center [349, 333] width 190 height 59
checkbox input "true"
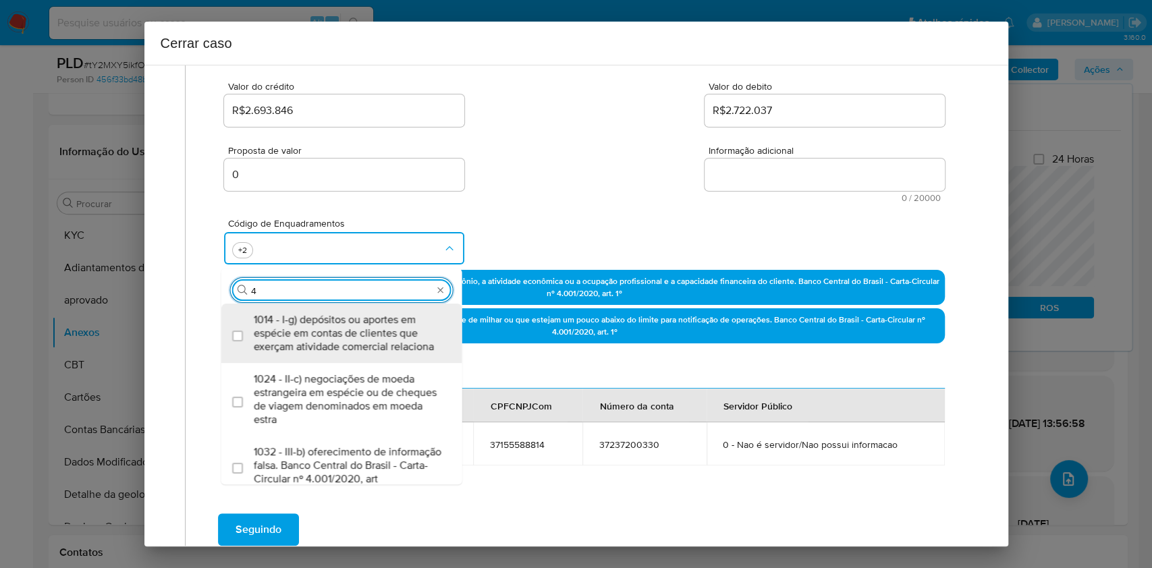
type input "47"
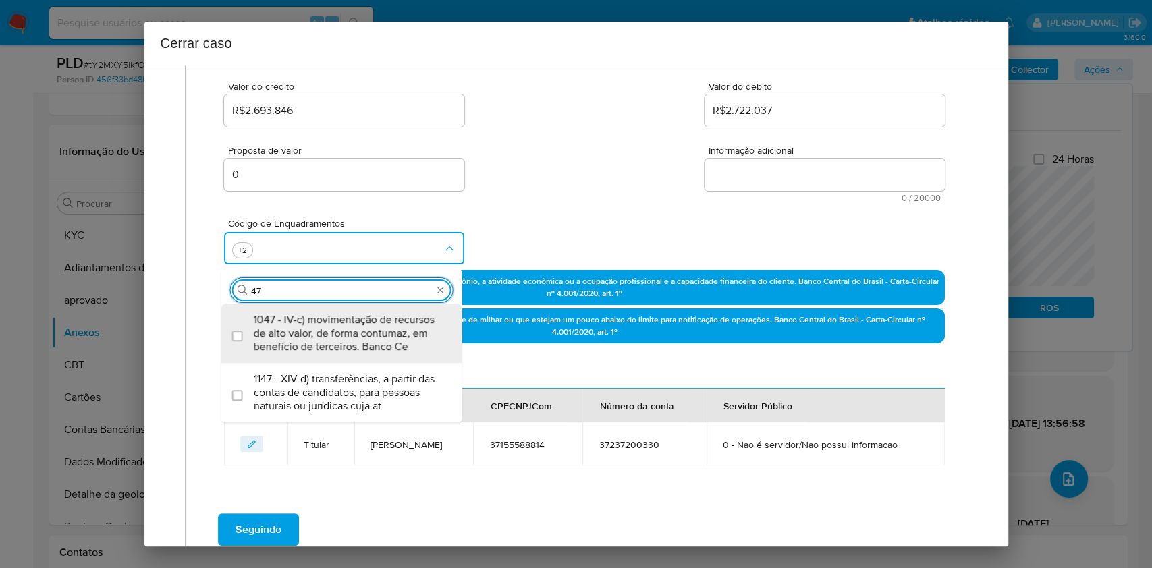
click at [367, 313] on span "1047 - IV-c) movimentação de recursos de alto valor, de forma contumaz, em bene…" at bounding box center [349, 333] width 190 height 41
checkbox input "true"
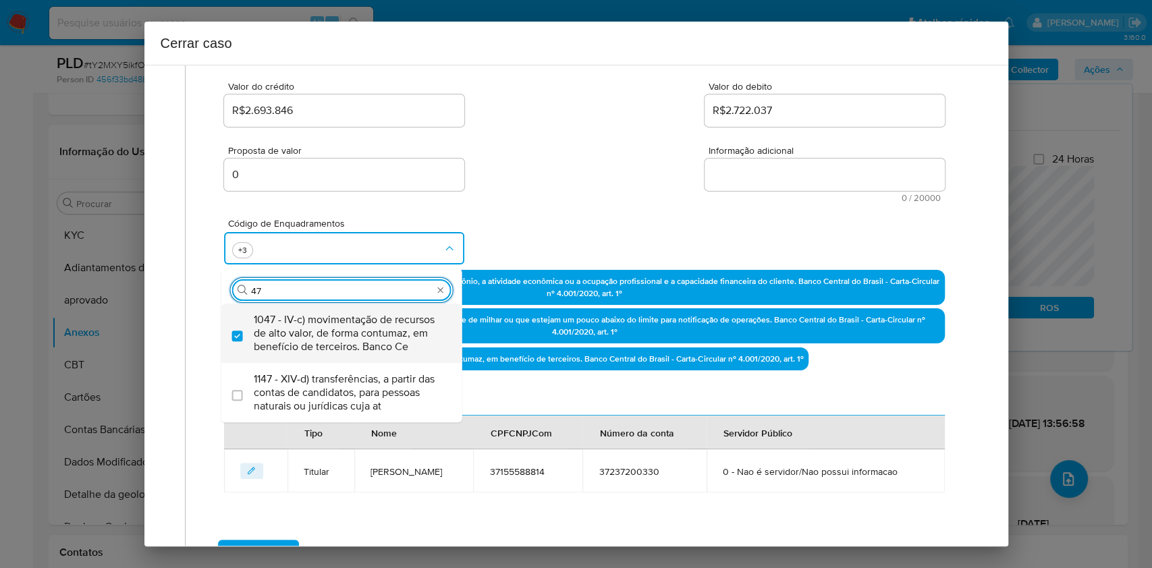
type input "4"
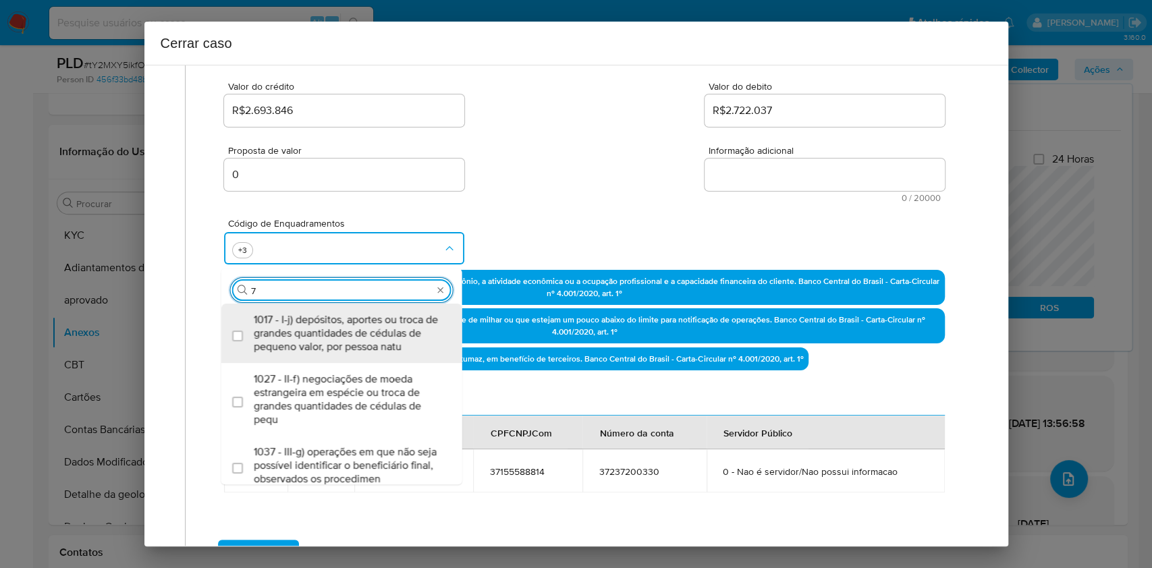
type input "74"
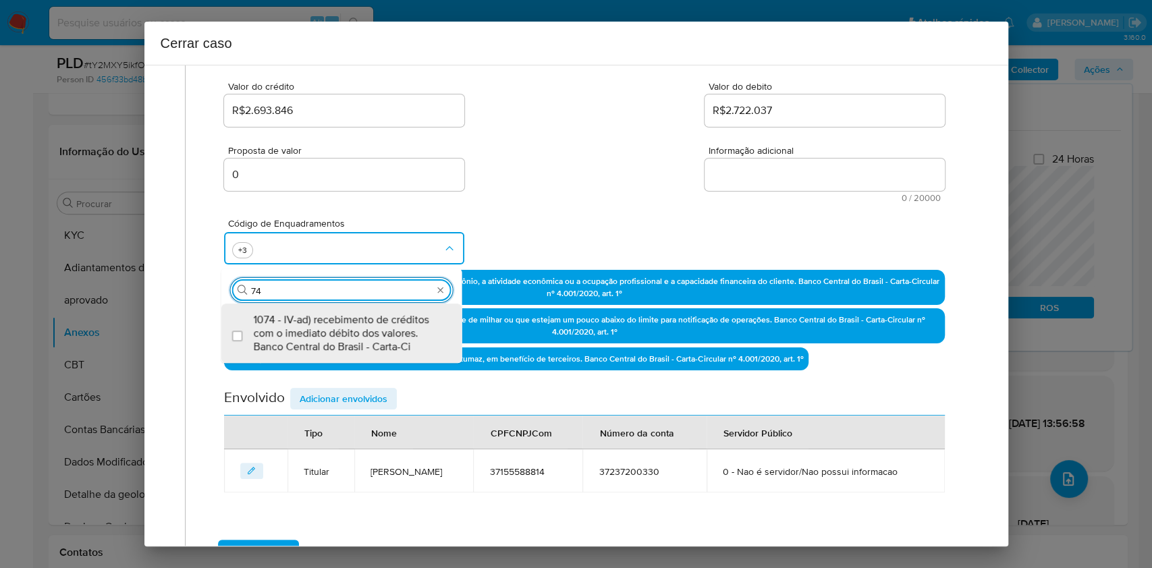
click at [367, 313] on span "1074 - IV-ad) recebimento de créditos com o imediato débito dos valores. Banco …" at bounding box center [349, 333] width 190 height 41
checkbox input "true"
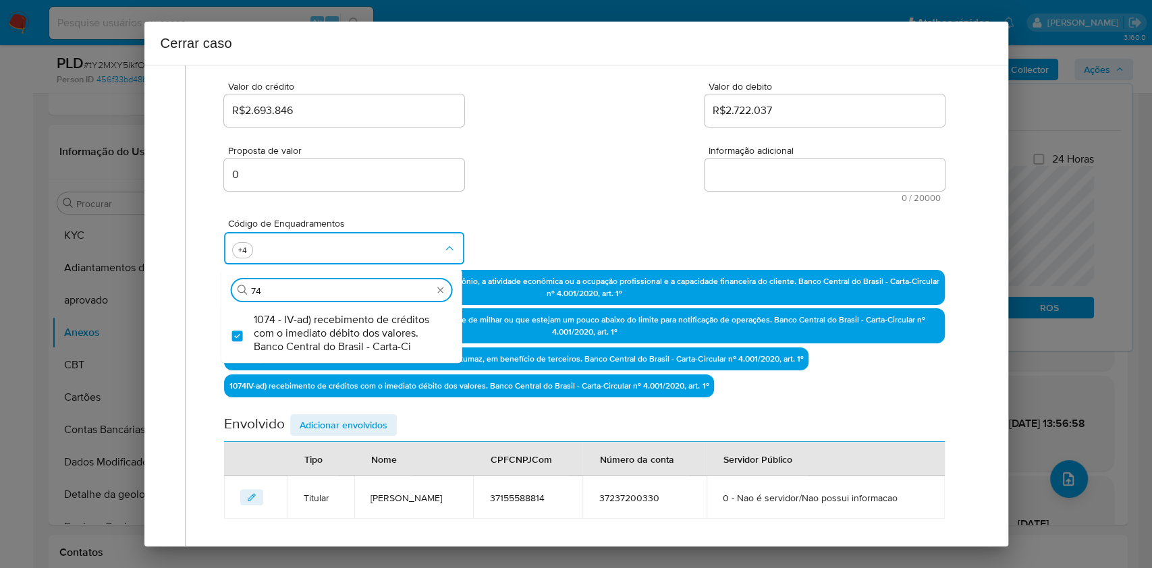
type input "7"
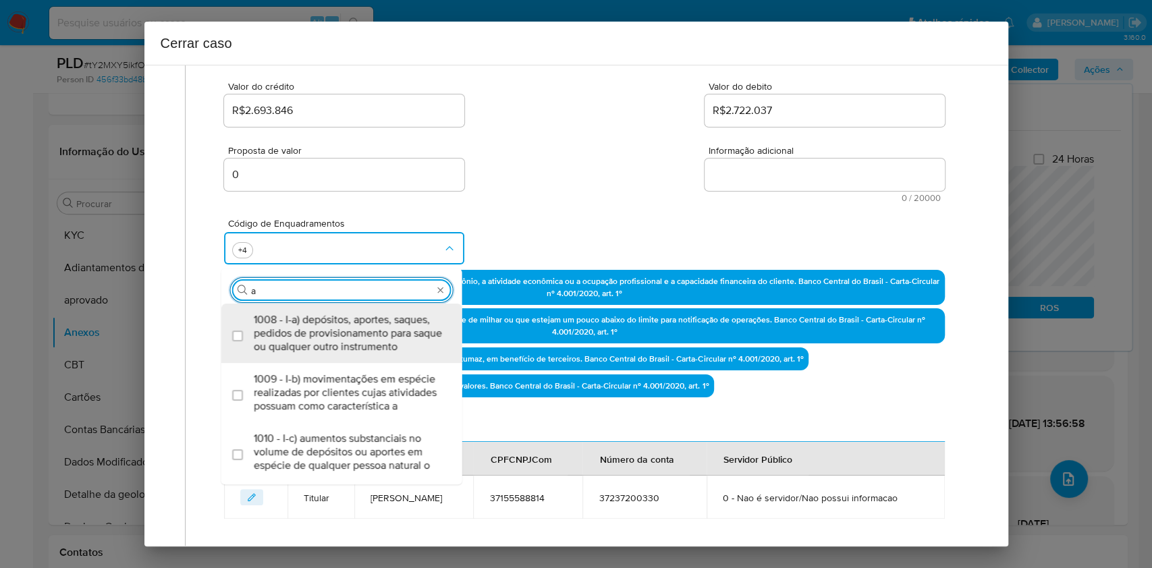
type input "ae"
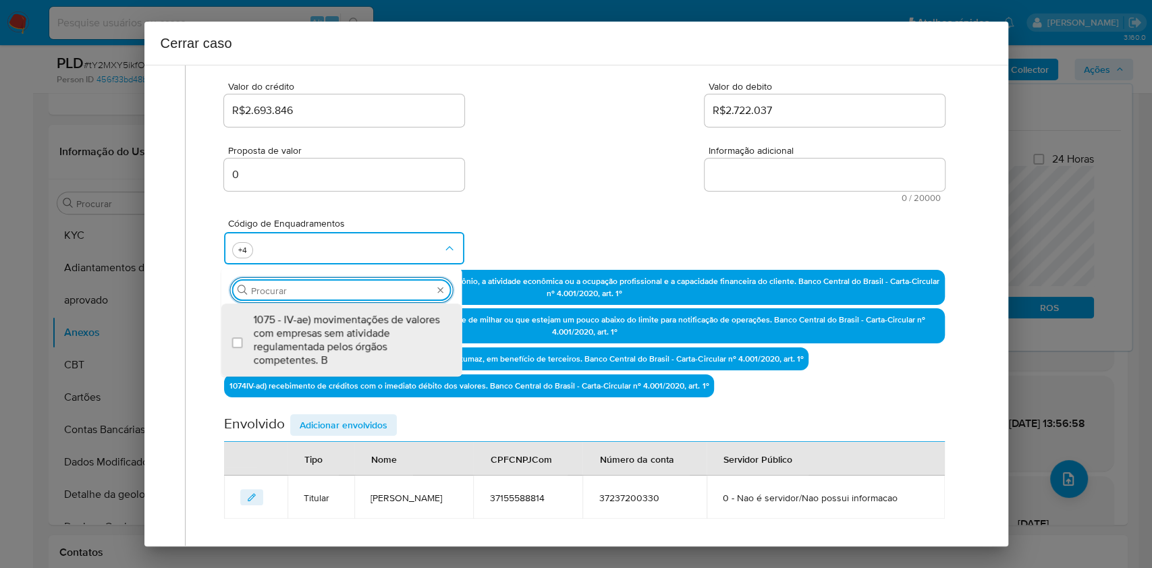
click at [407, 393] on p "1074 IV-ad) recebimento de créditos com o imediato débito dos valores. Banco Ce…" at bounding box center [469, 386] width 490 height 23
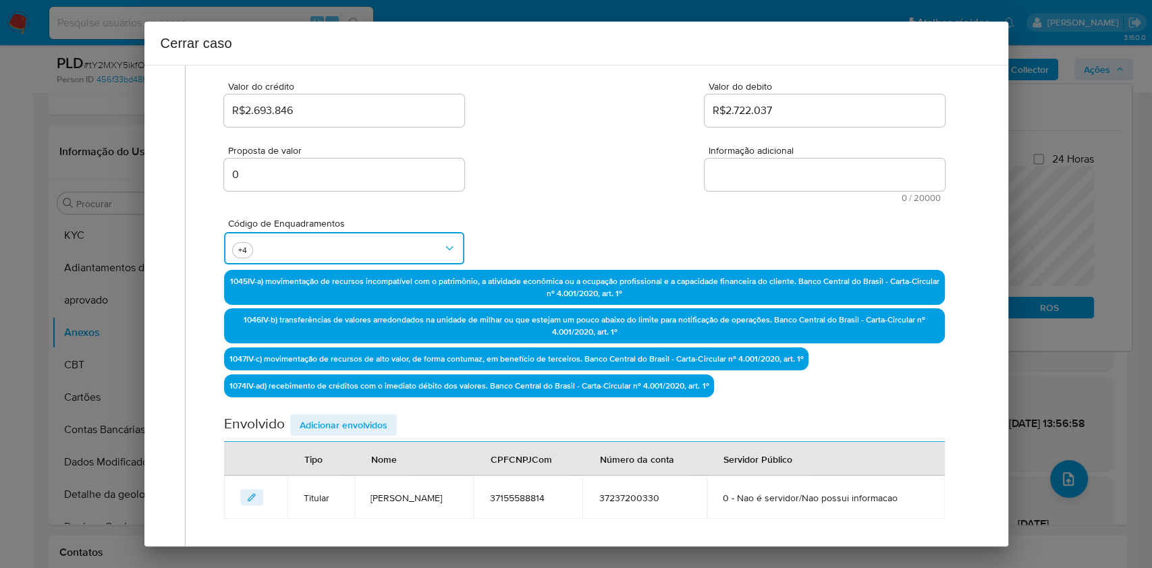
click at [321, 234] on button "button" at bounding box center [344, 248] width 240 height 32
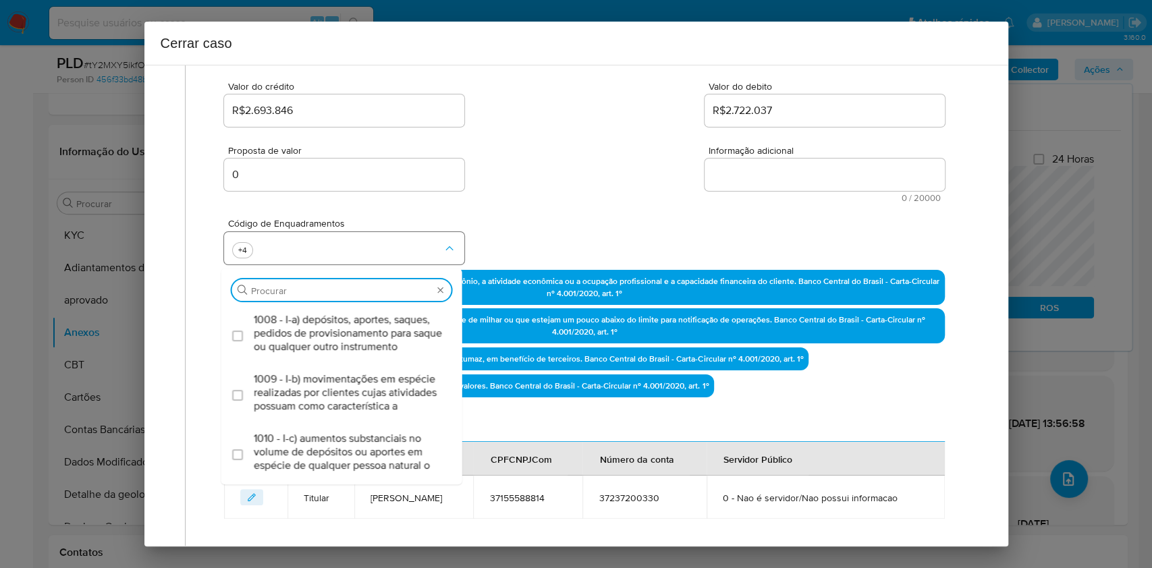
scroll to position [4566, 0]
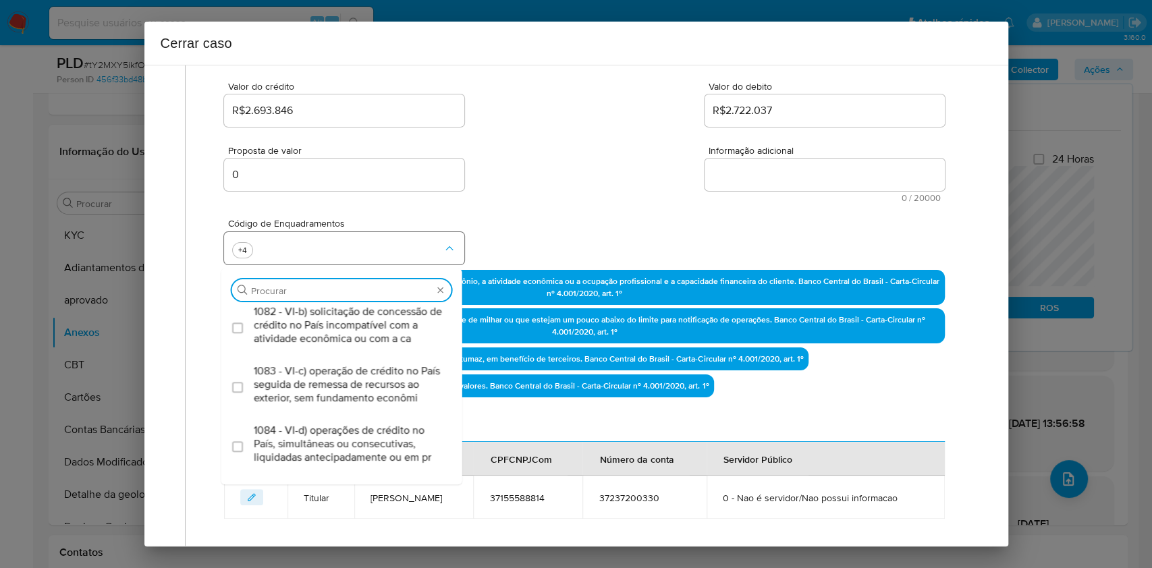
type input "s"
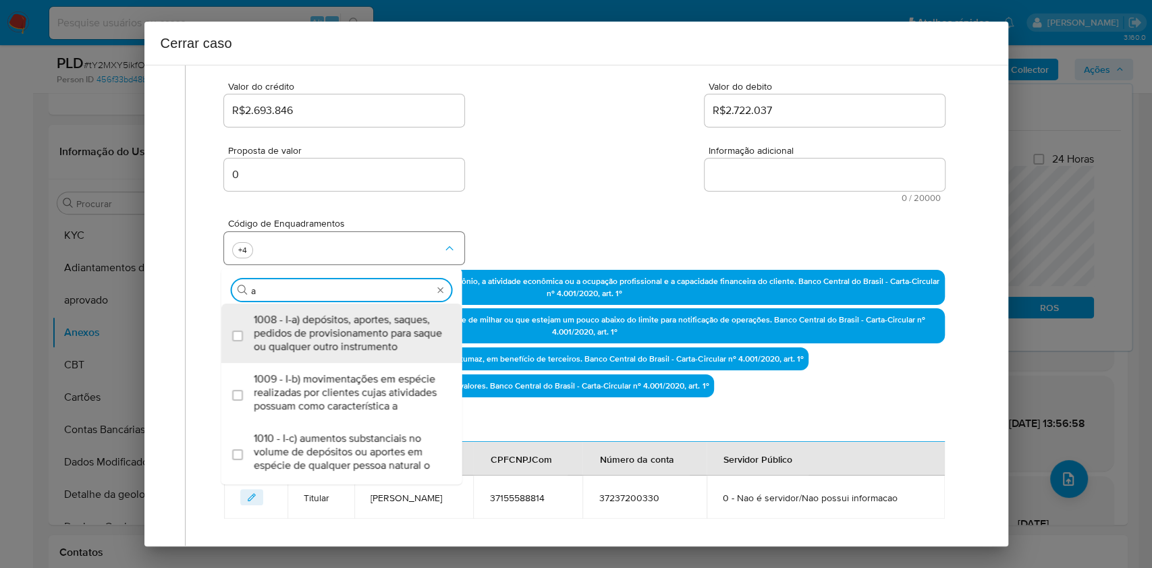
type input "ae"
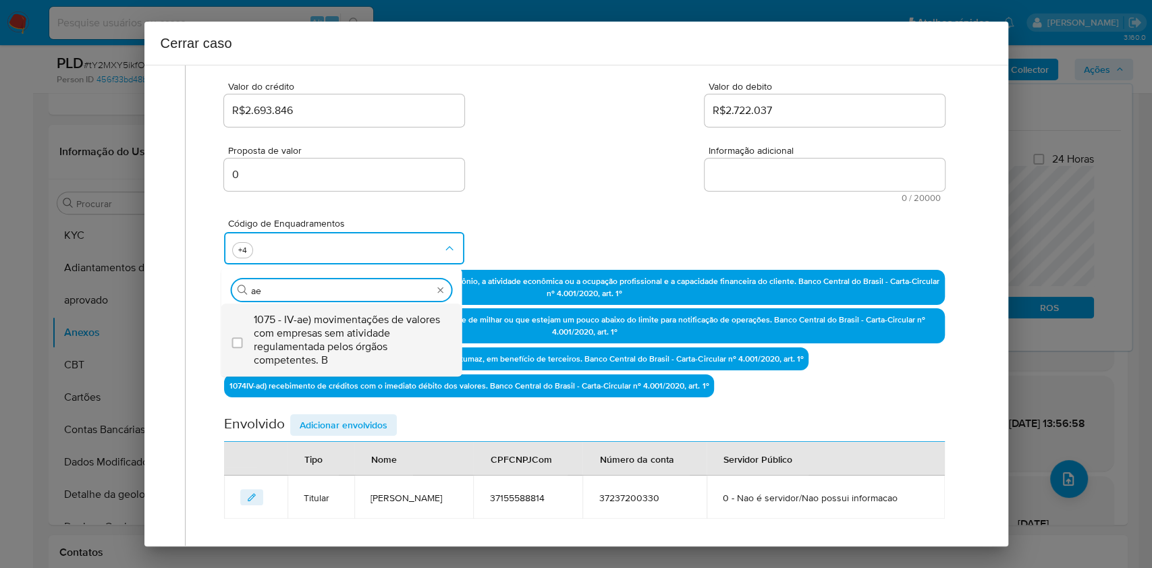
click at [362, 334] on span "1075 - IV-ae) movimentações de valores com empresas sem atividade regulamentada…" at bounding box center [349, 340] width 190 height 54
checkbox input "true"
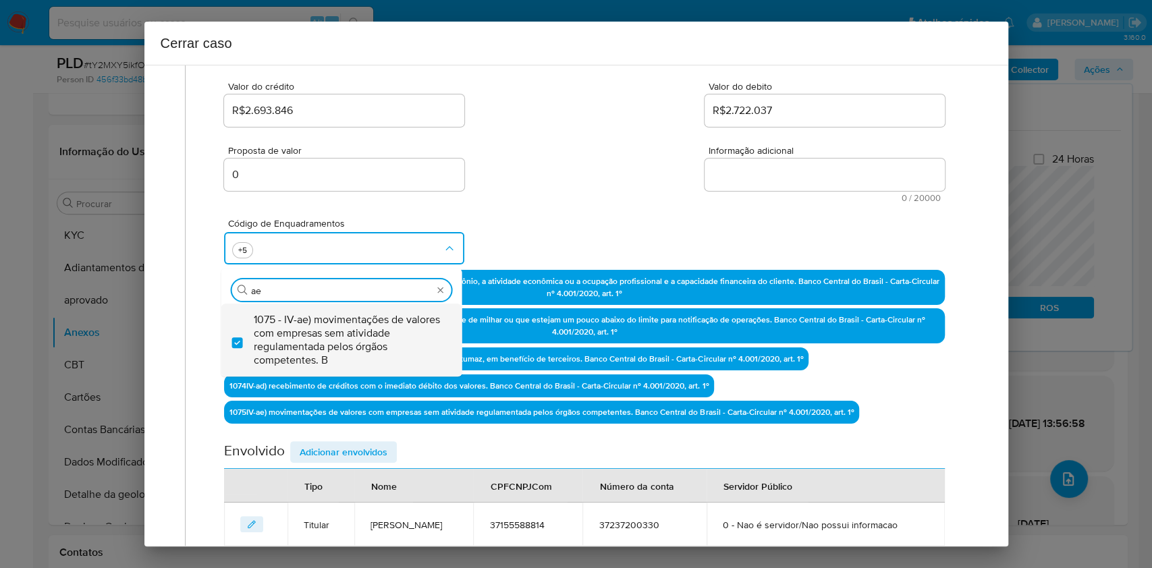
type input "ae"
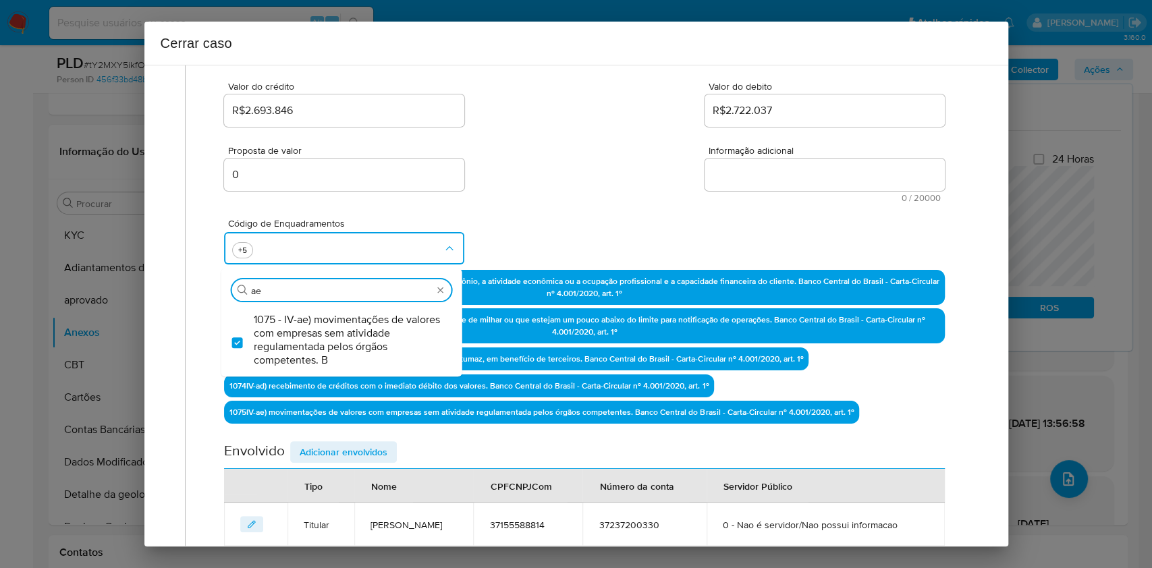
click at [768, 178] on textarea "Informação adicional" at bounding box center [825, 175] width 240 height 32
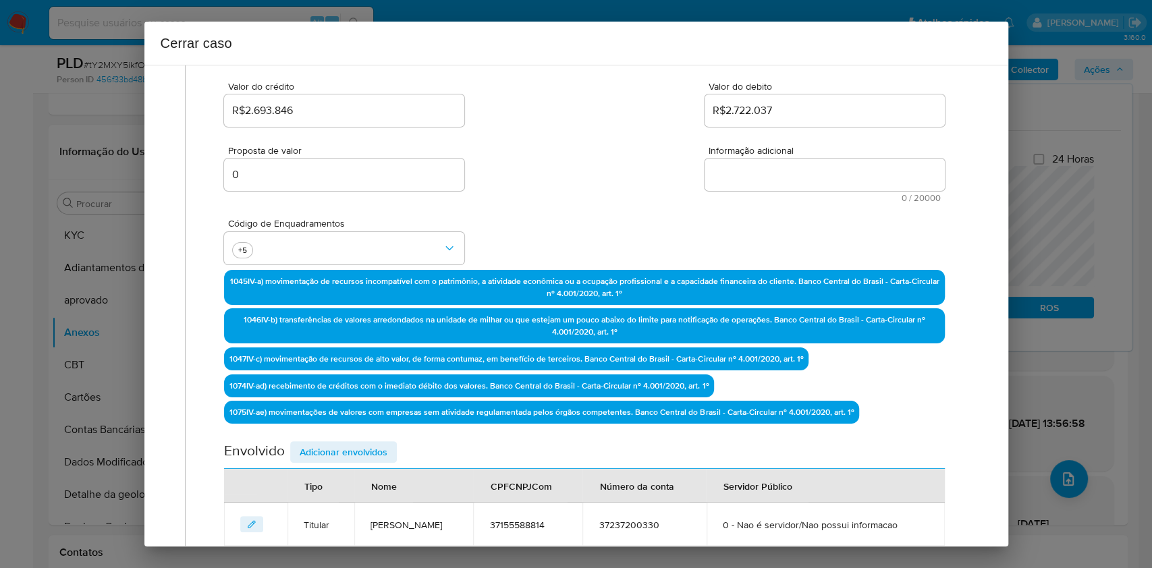
click at [768, 178] on textarea "Informação adicional" at bounding box center [825, 175] width 240 height 32
paste textarea "Karina Correa Ramos Pereira, CPF 37155588814, 36 anos, residente no município d…"
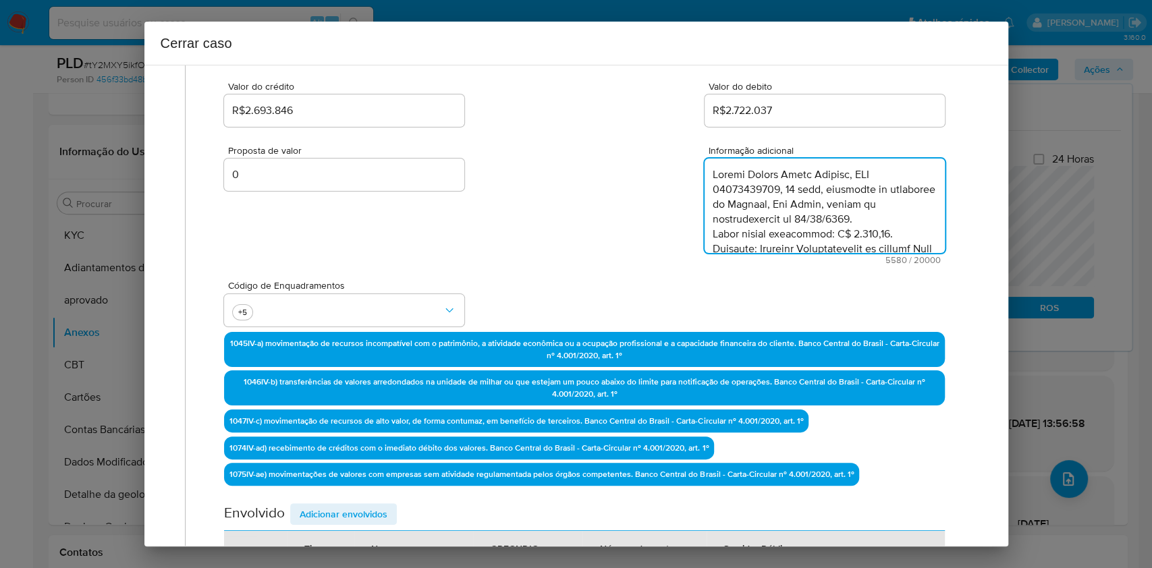
scroll to position [2721, 0]
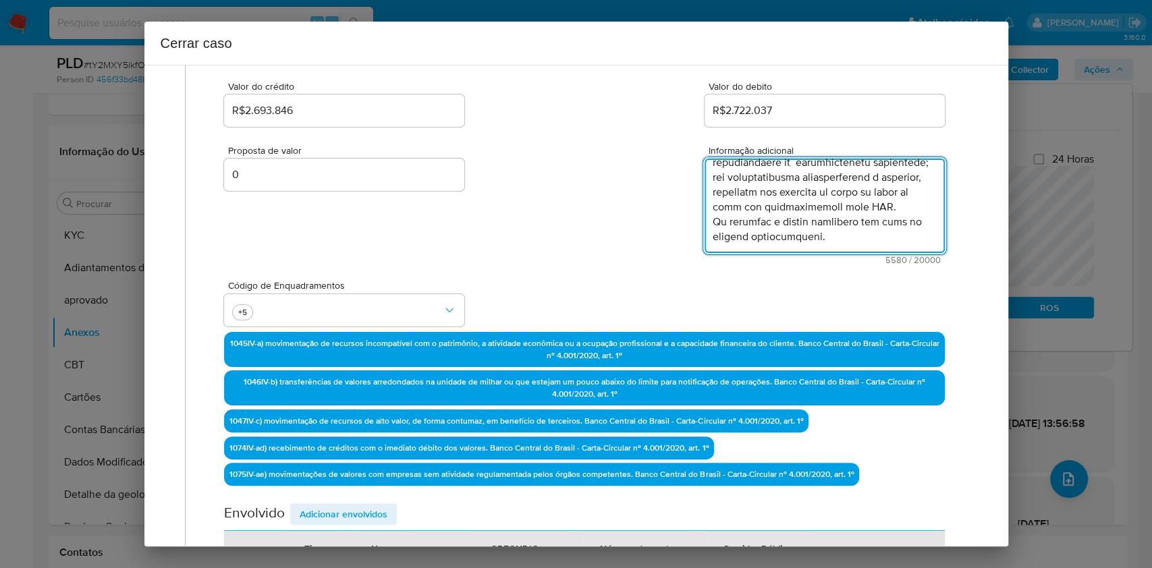
type textarea "Karina Correa Ramos Pereira, CPF 37155588814, 36 anos, residente no município d…"
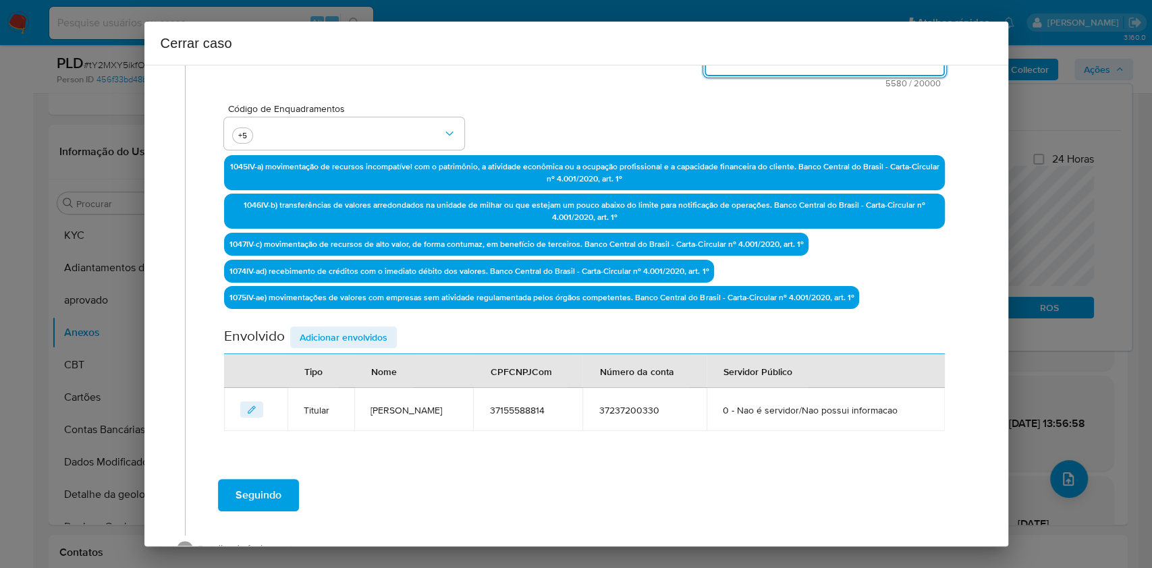
scroll to position [353, 0]
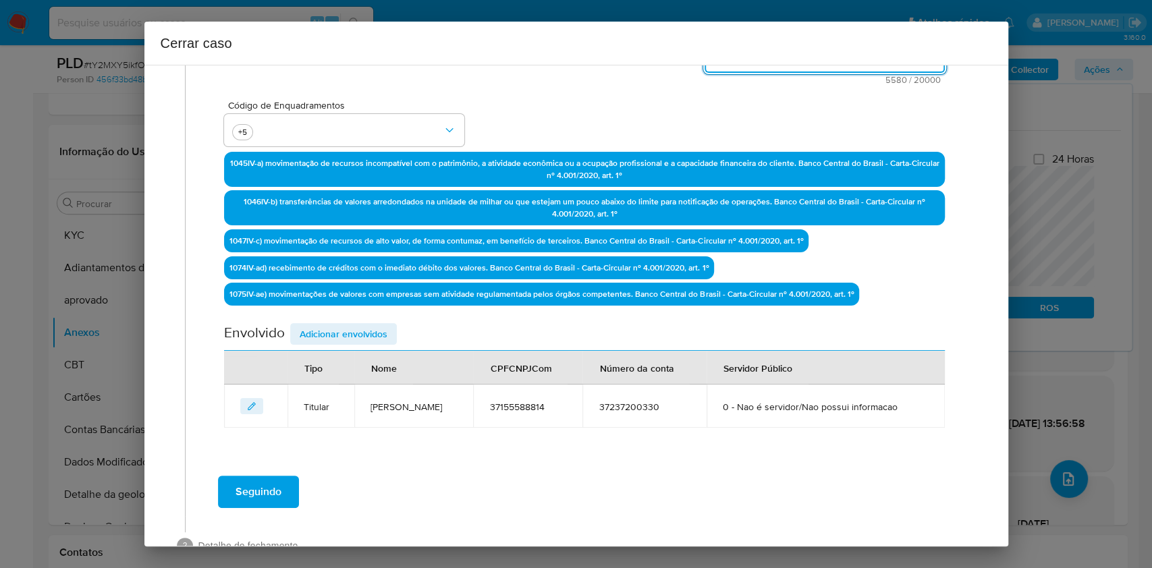
click at [354, 319] on div "Data de início 01/07/2025 Data Fin 15/09/2025 Valor do crédito R$2.693.846 Valo…" at bounding box center [584, 121] width 720 height 613
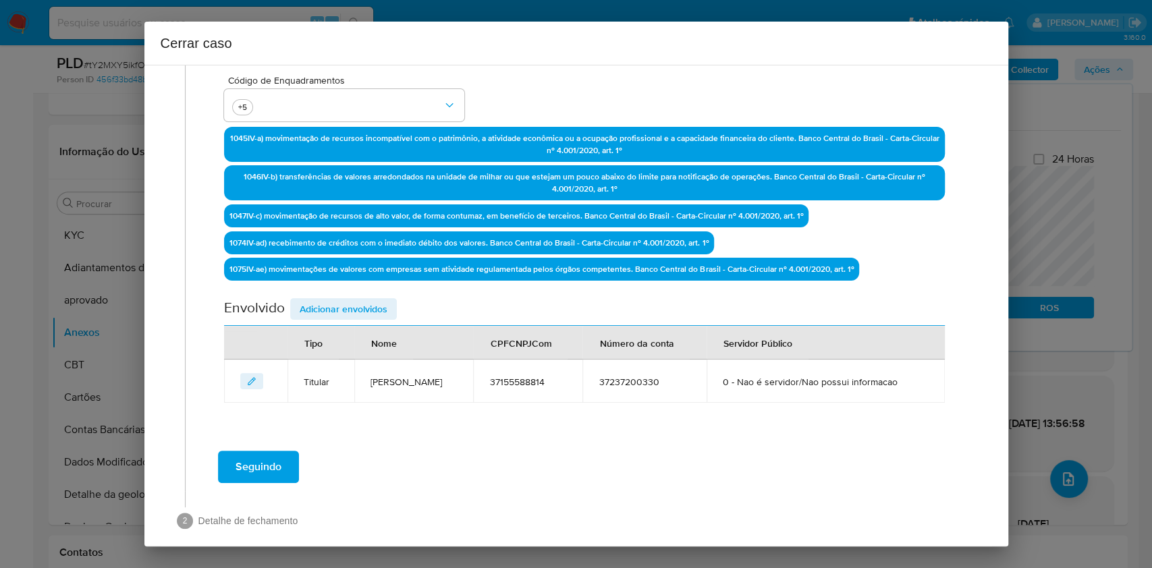
scroll to position [391, 0]
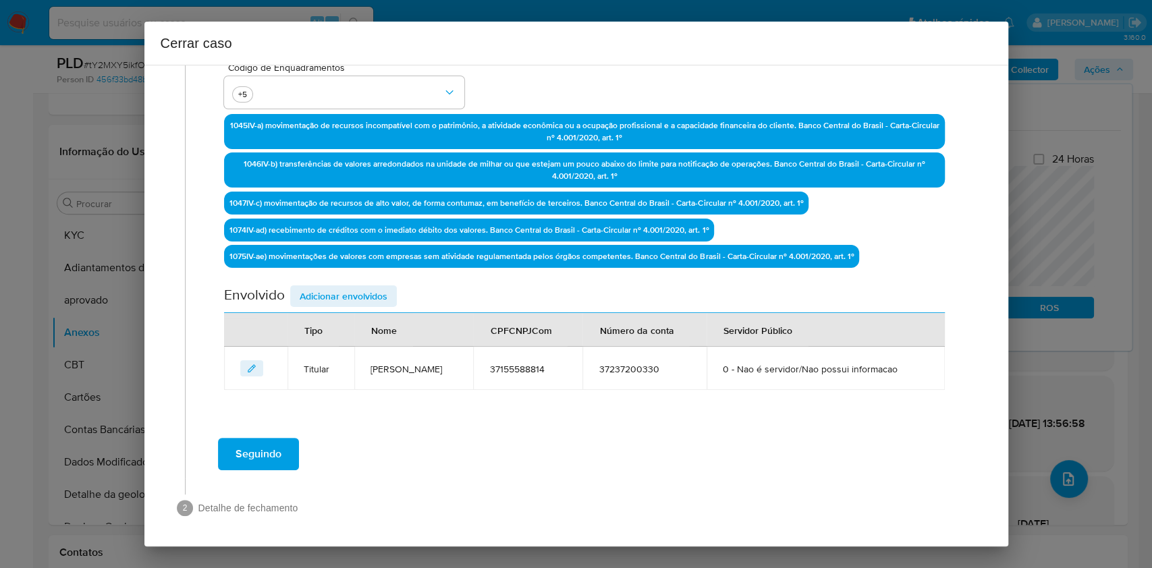
click at [361, 288] on span "Adicionar envolvidos" at bounding box center [344, 296] width 88 height 19
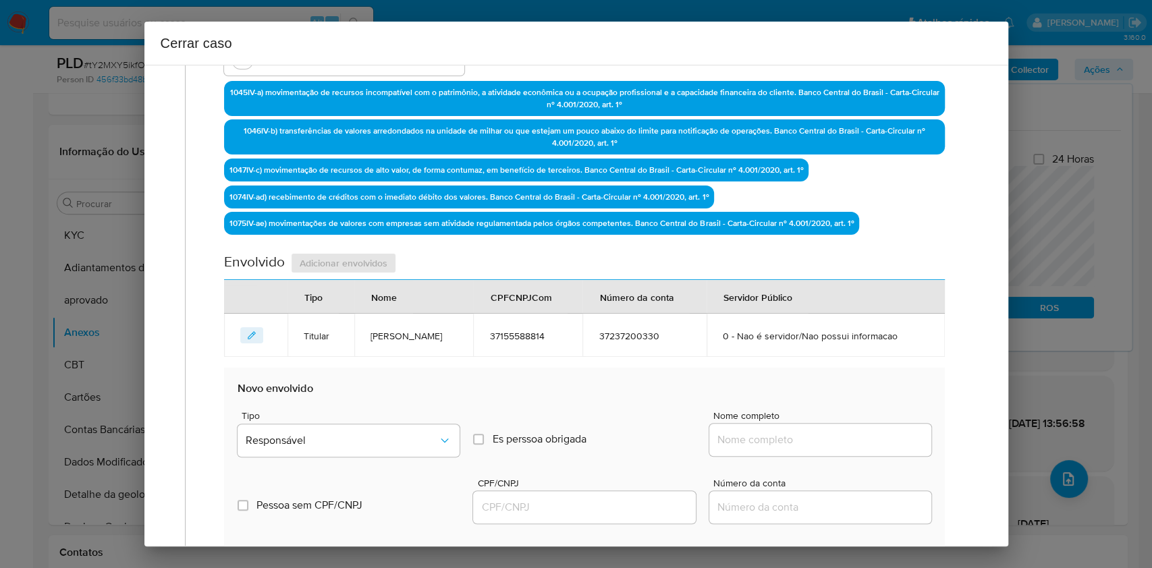
scroll to position [571, 0]
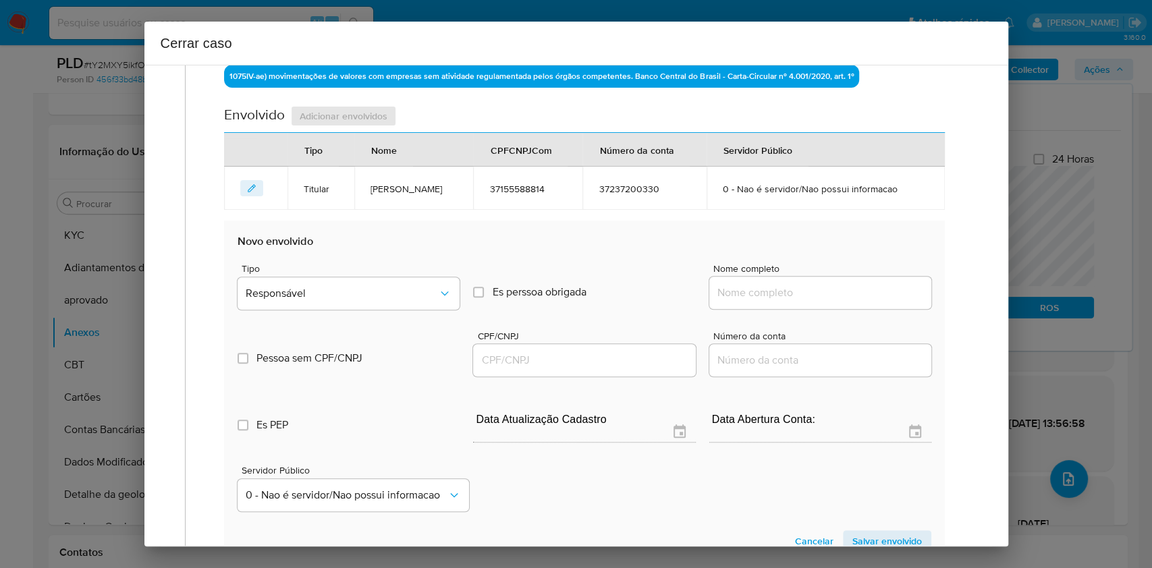
click at [760, 284] on input "Nome completo" at bounding box center [821, 293] width 222 height 18
paste input "Karina Correa Ramos Pereira 37155588814, 34949307000155"
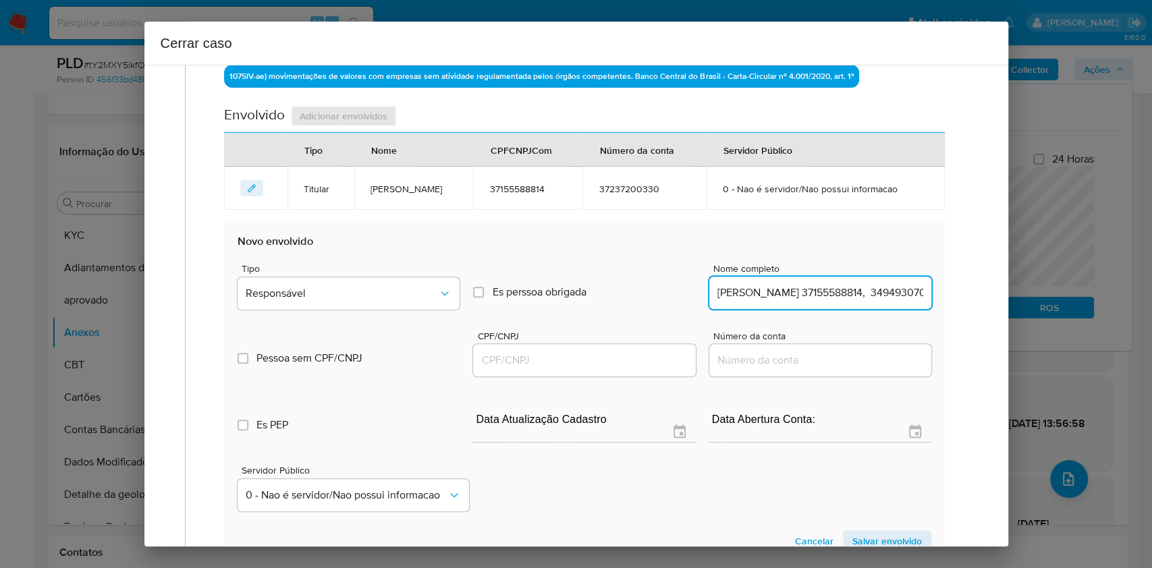
scroll to position [0, 93]
click at [863, 300] on div "Karina Correa Ramos Pereira 37155588814, 34949307000155" at bounding box center [821, 293] width 222 height 32
click at [893, 297] on input "Karina Correa Ramos Pereira 37155588814, 34949307000155" at bounding box center [821, 293] width 222 height 18
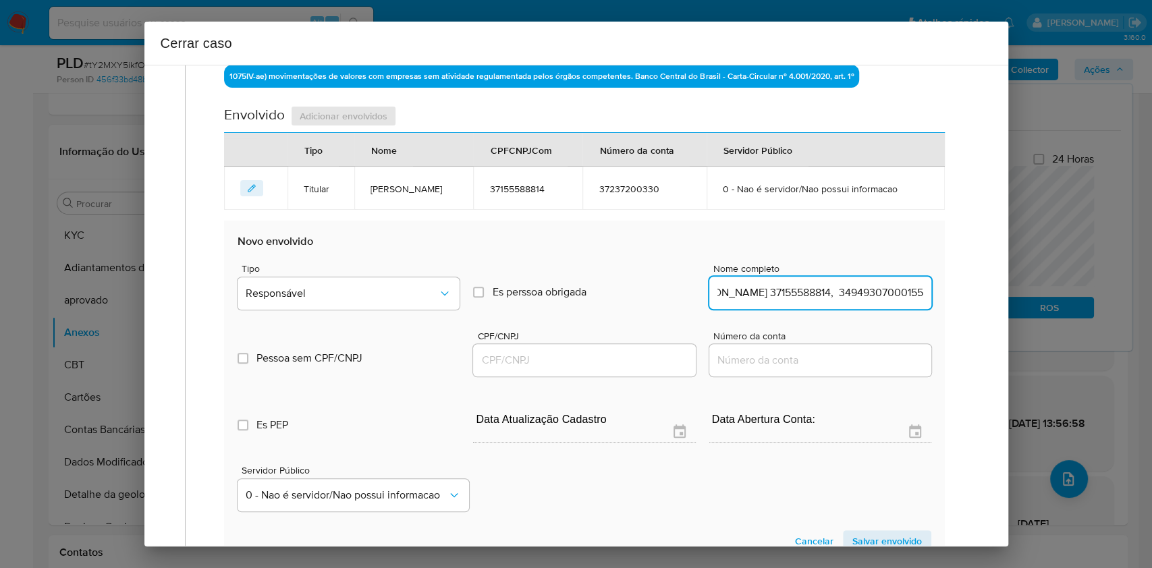
scroll to position [0, 93]
click at [895, 298] on input "Karina Correa Ramos Pereira 37155588814, 34949307000155" at bounding box center [821, 293] width 222 height 18
type input "Karina Correa Ramos Pereira 37155588814,"
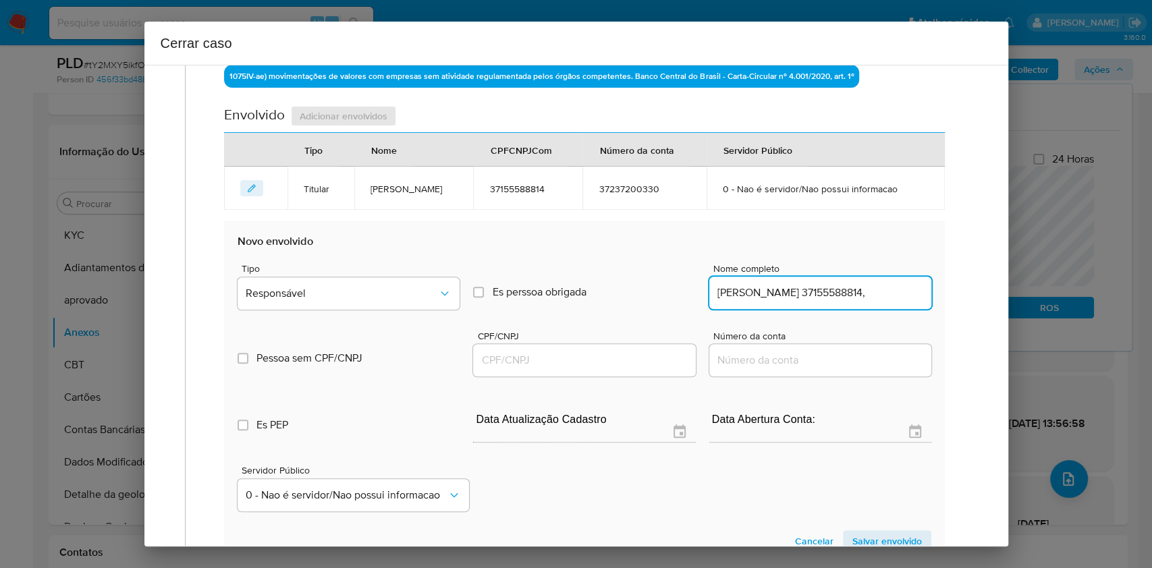
scroll to position [0, 0]
click at [647, 352] on input "CPF/CNPJ" at bounding box center [584, 361] width 222 height 18
paste input "34949307000155"
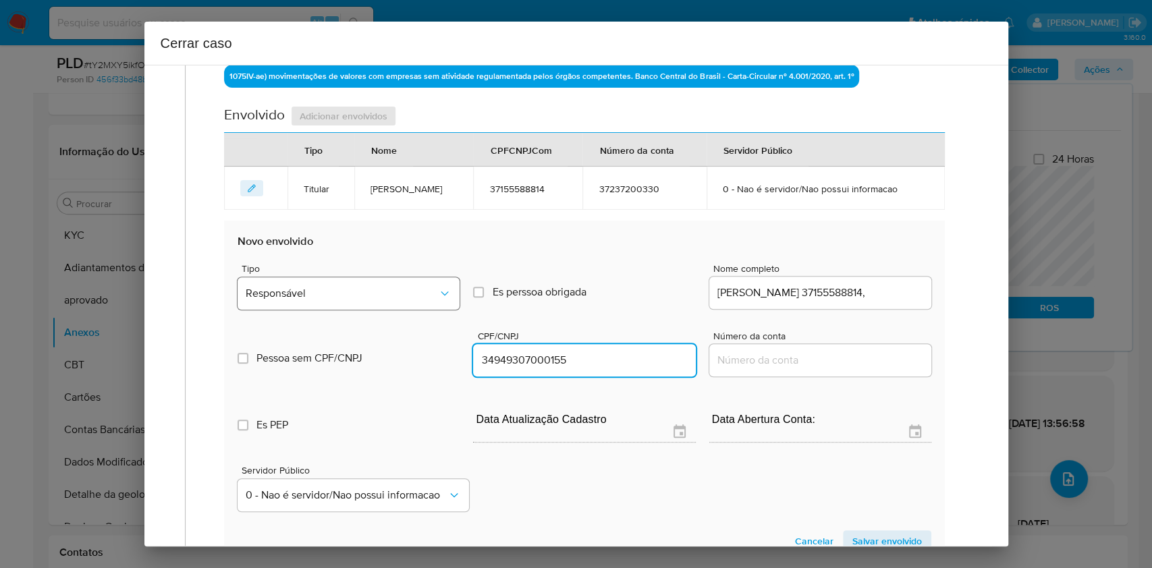
type input "34949307000155"
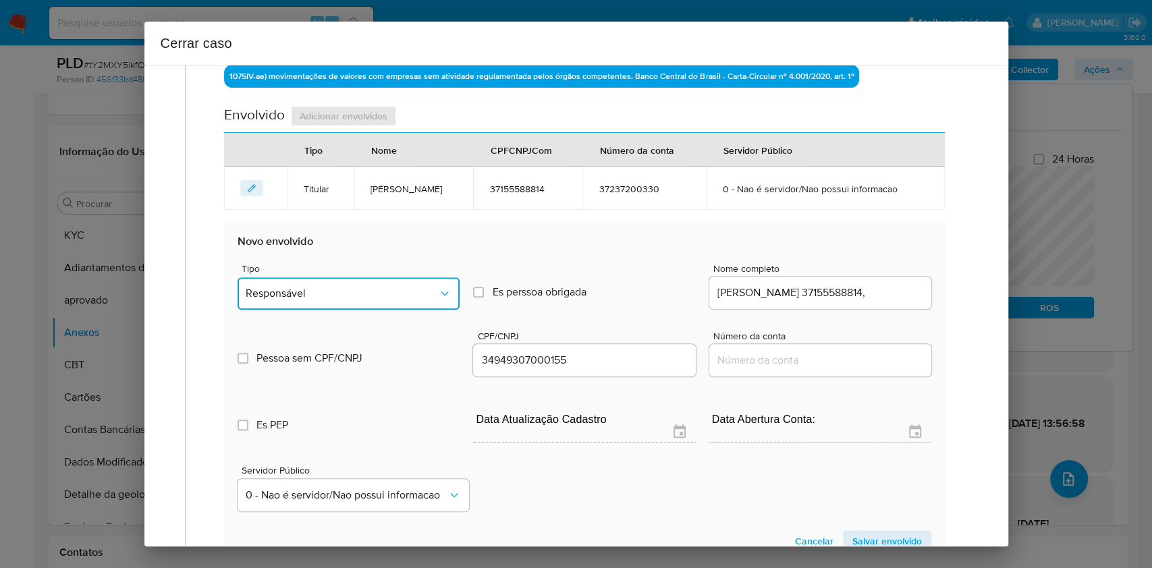
drag, startPoint x: 411, startPoint y: 284, endPoint x: 394, endPoint y: 244, distance: 43.5
click at [411, 284] on button "Responsável" at bounding box center [349, 293] width 222 height 32
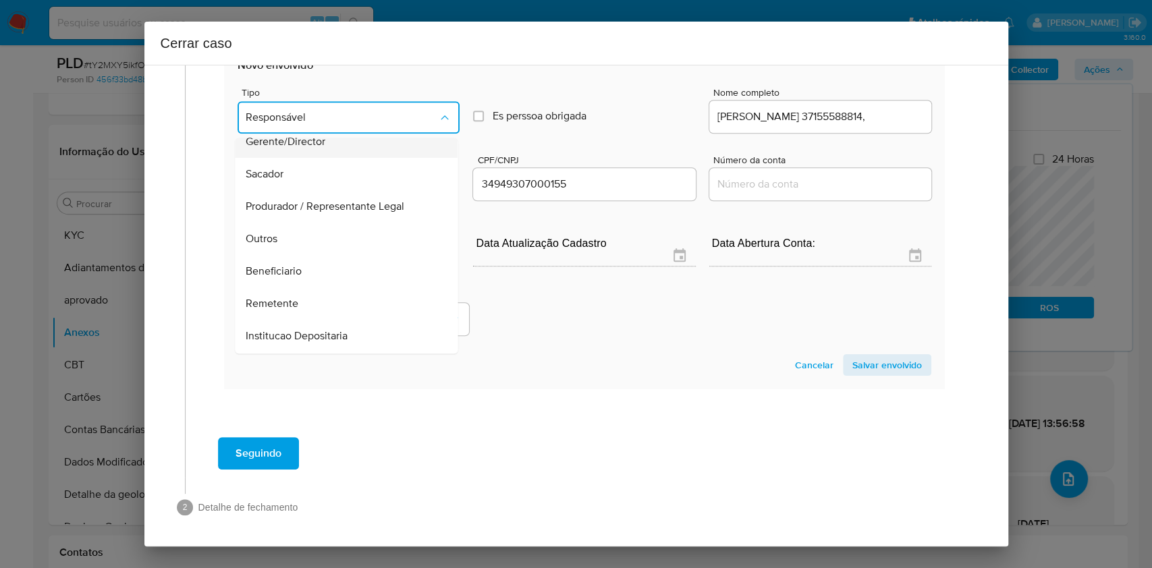
scroll to position [173, 0]
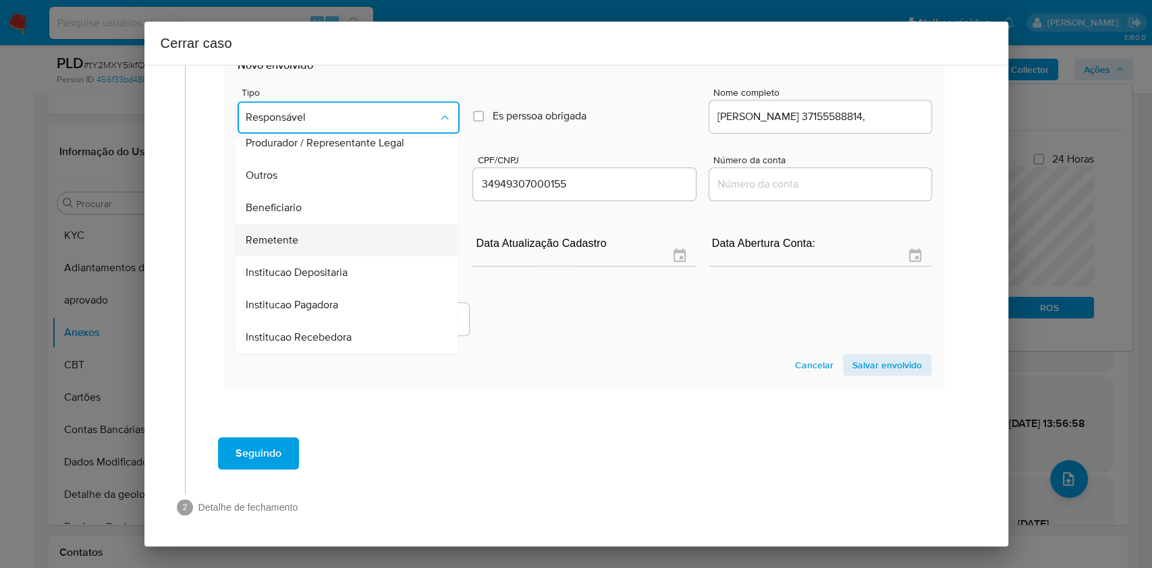
click at [315, 231] on div "Remetente" at bounding box center [342, 240] width 193 height 32
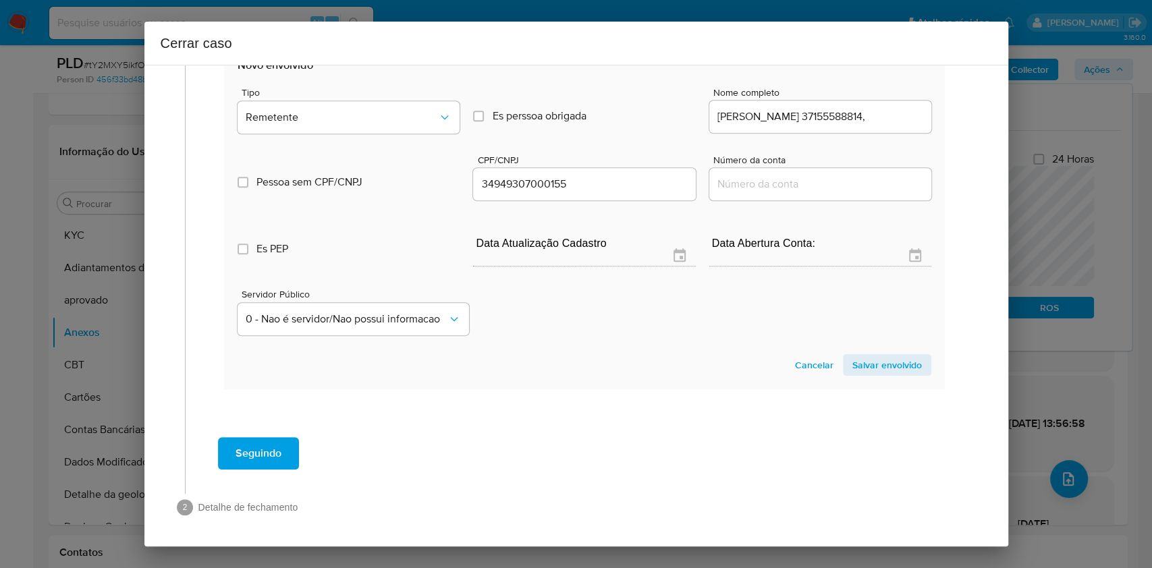
click at [891, 368] on span "Salvar envolvido" at bounding box center [888, 365] width 70 height 19
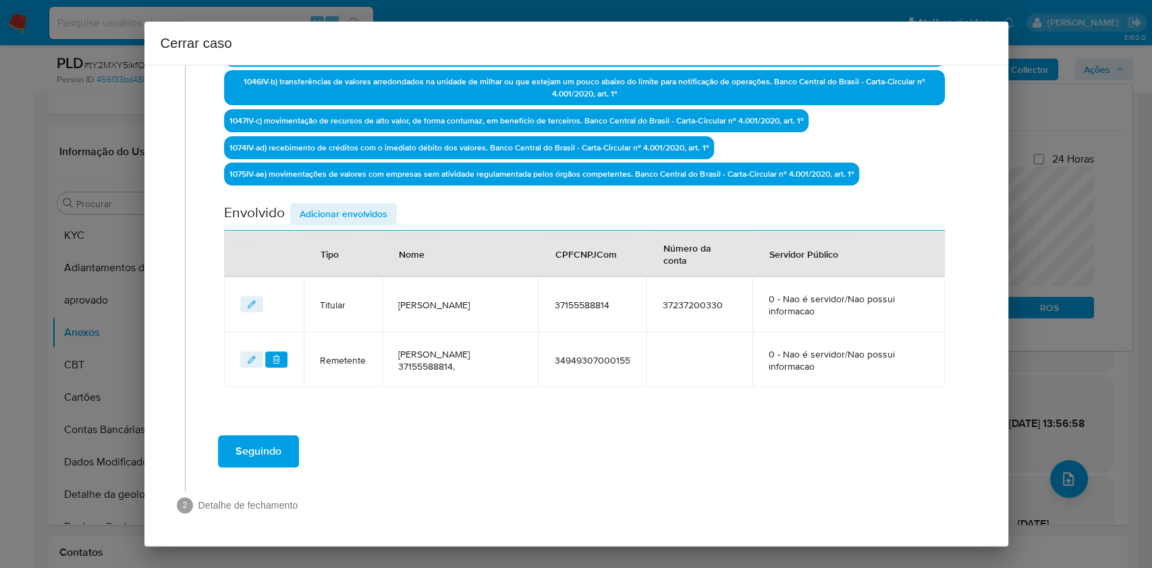
scroll to position [471, 0]
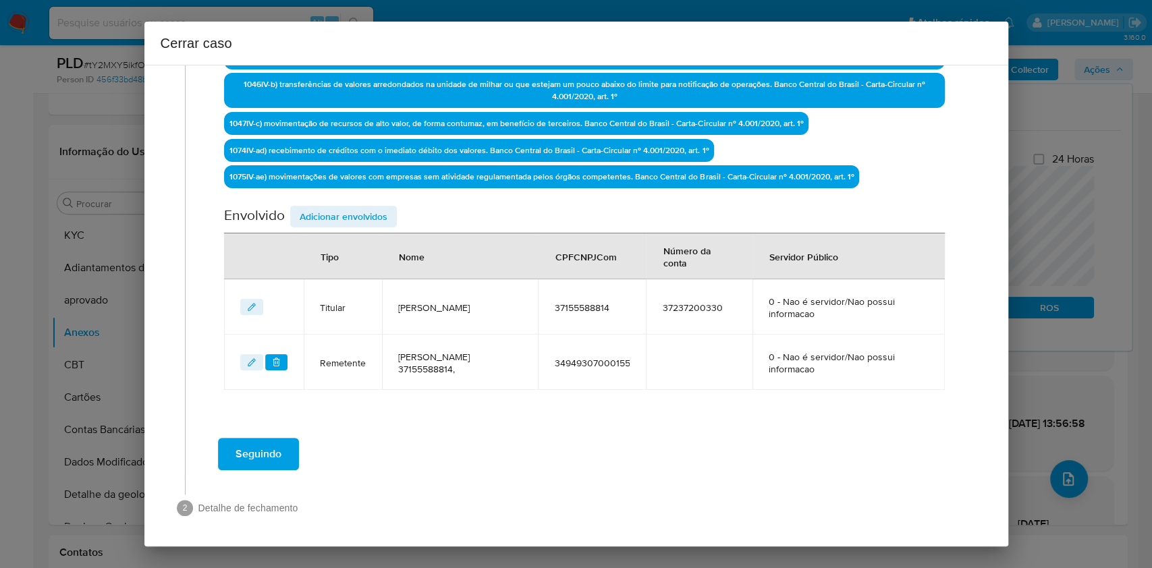
click at [389, 209] on button "Adicionar envolvidos" at bounding box center [343, 217] width 107 height 22
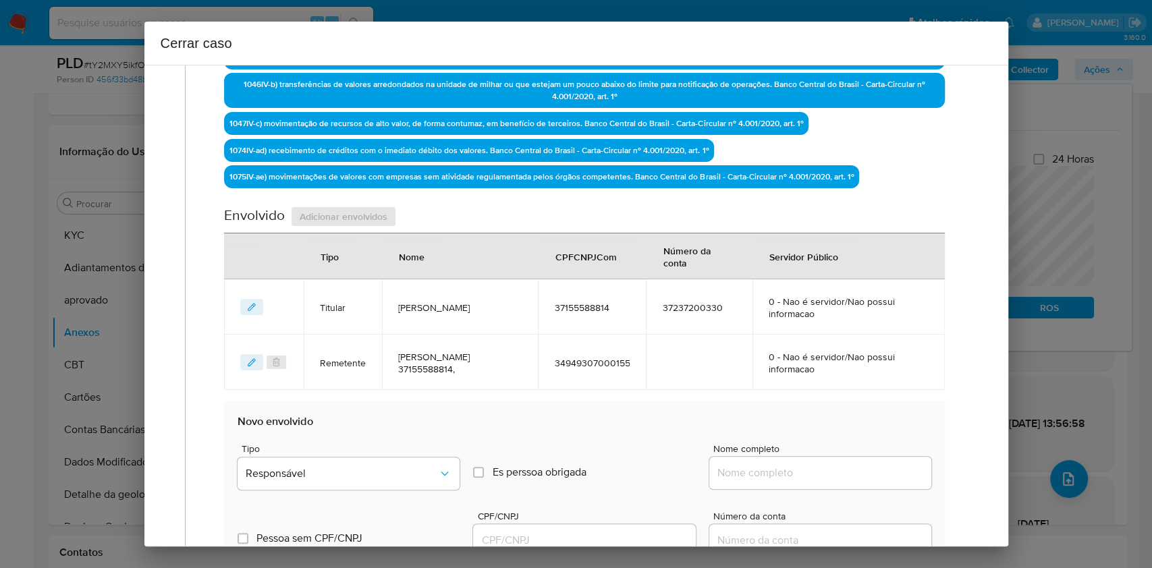
drag, startPoint x: 821, startPoint y: 474, endPoint x: 838, endPoint y: 475, distance: 17.6
click at [821, 475] on input "Nome completo" at bounding box center [821, 473] width 222 height 18
paste input "Ana Julia Correa Ramos Pereira, 48313326824"
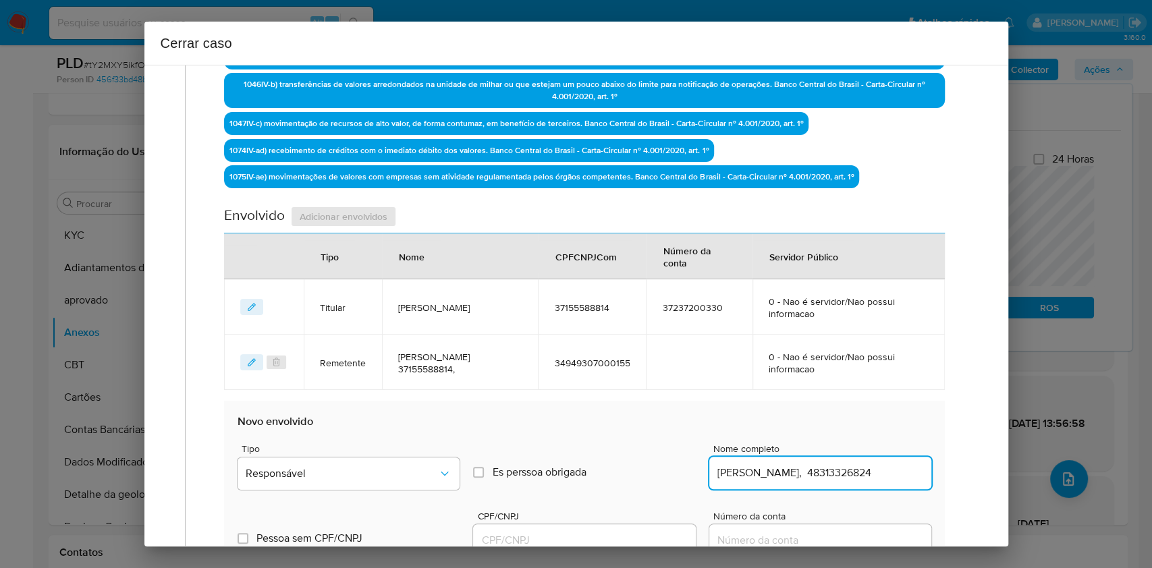
scroll to position [0, 22]
click at [871, 473] on input "Ana Julia Correa Ramos Pereira, 48313326824" at bounding box center [821, 473] width 222 height 18
type input "Ana Julia Correa Ramos Pereira,"
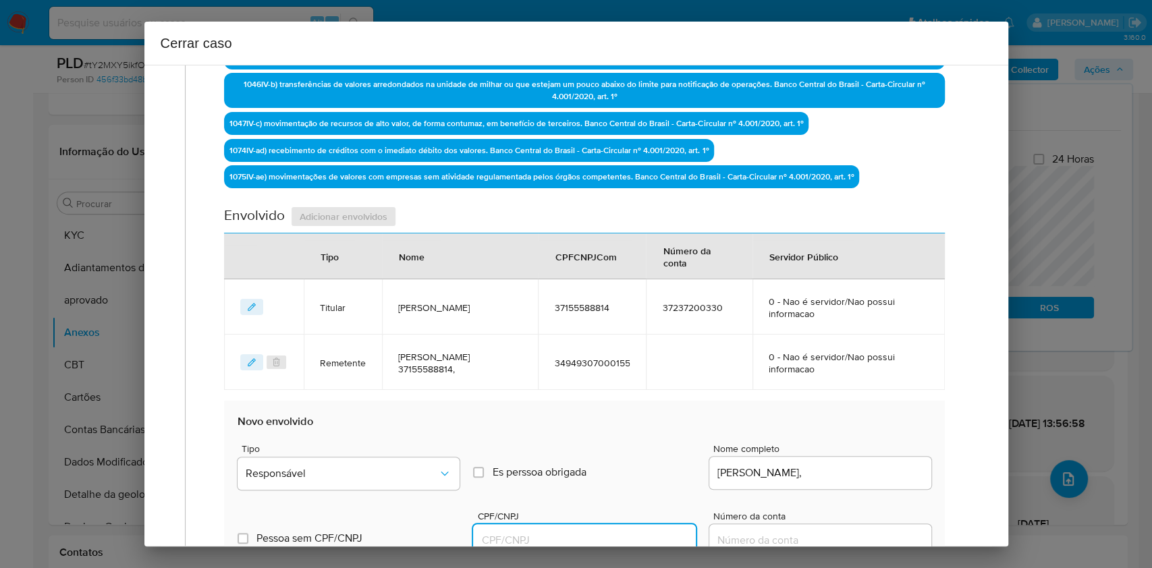
click at [563, 532] on input "CPF/CNPJ" at bounding box center [584, 541] width 222 height 18
paste input "48313326824"
type input "48313326824"
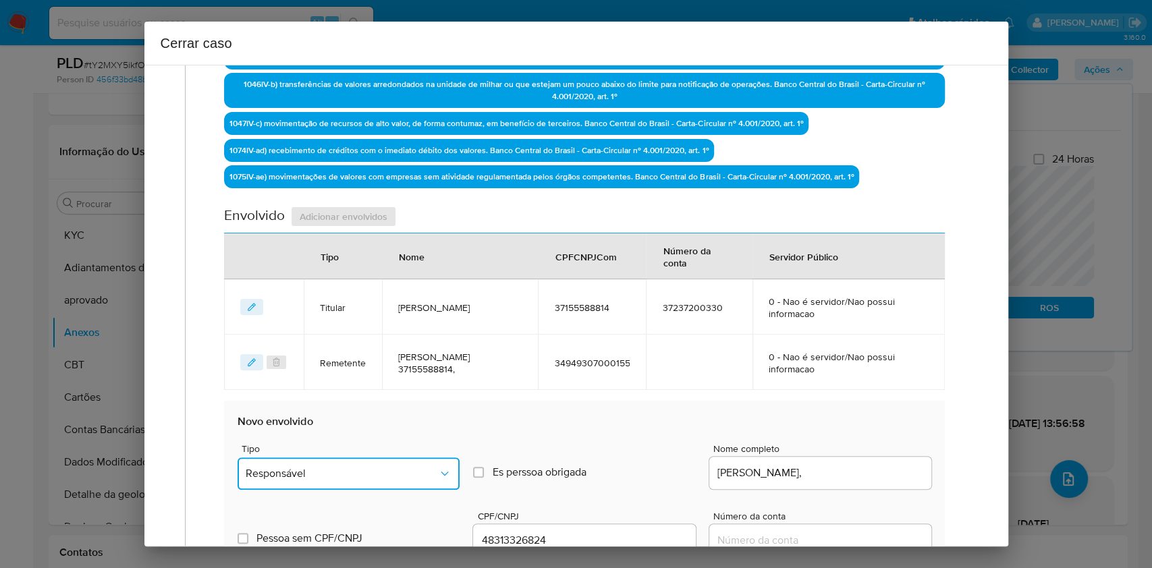
click at [408, 470] on span "Responsável" at bounding box center [342, 474] width 192 height 14
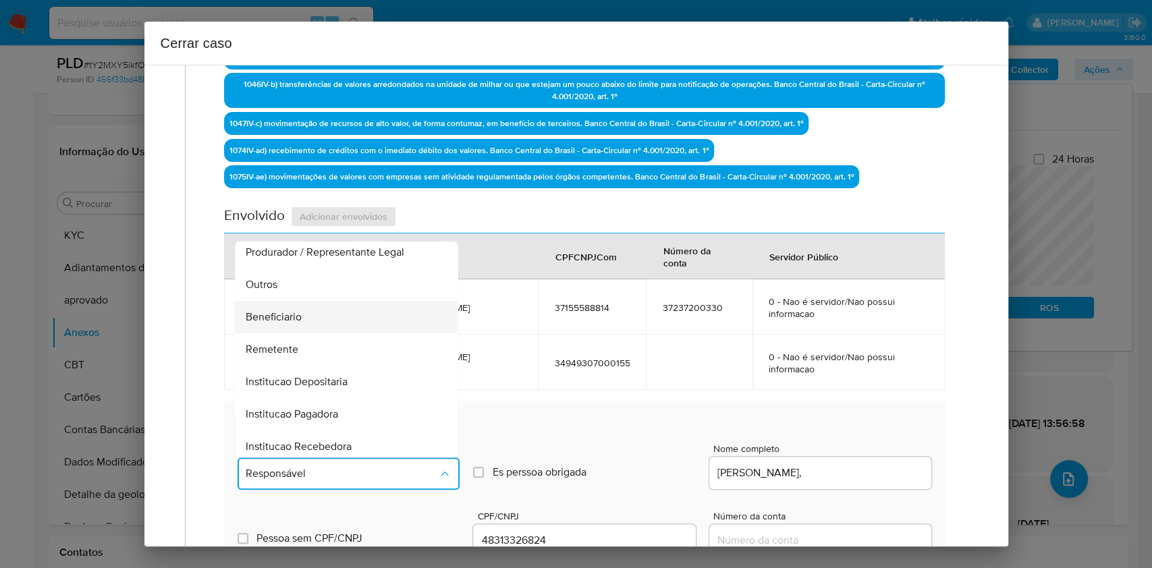
scroll to position [173, 0]
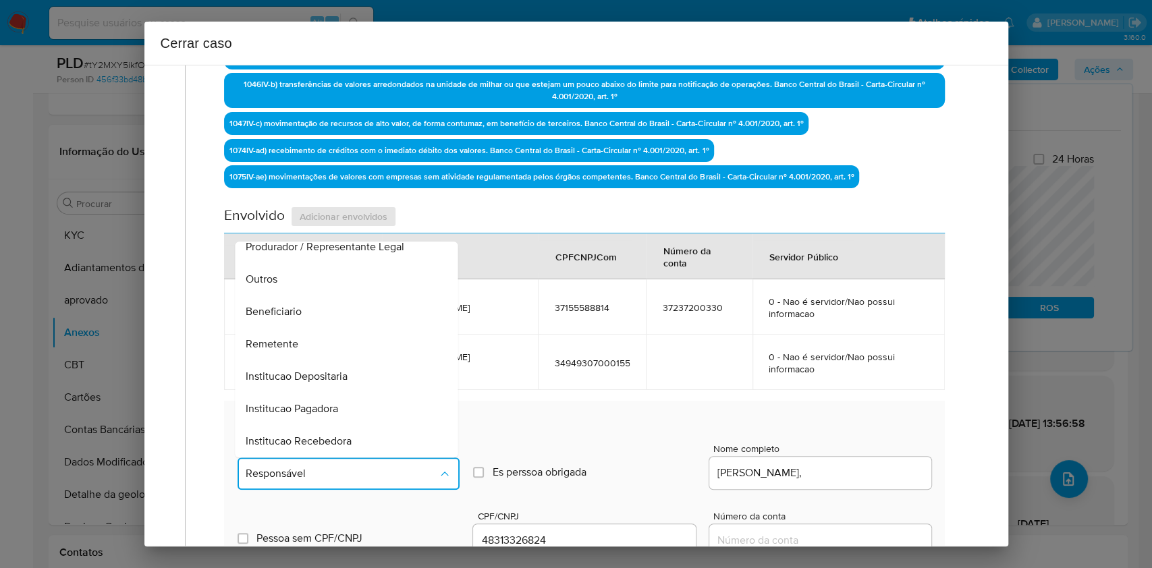
click at [283, 332] on div "Remetente" at bounding box center [342, 344] width 193 height 32
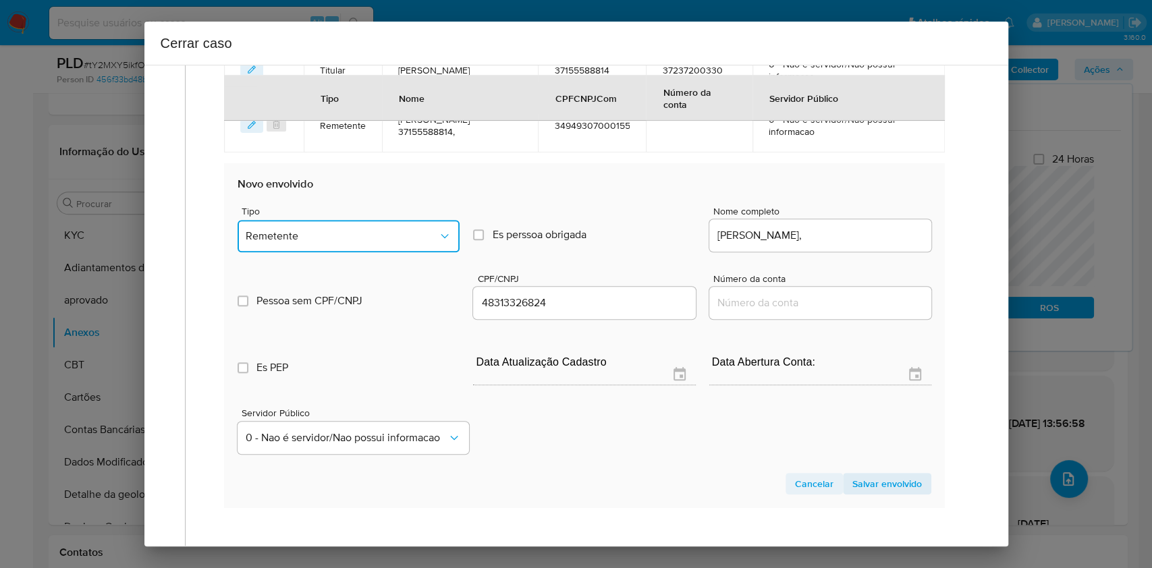
scroll to position [741, 0]
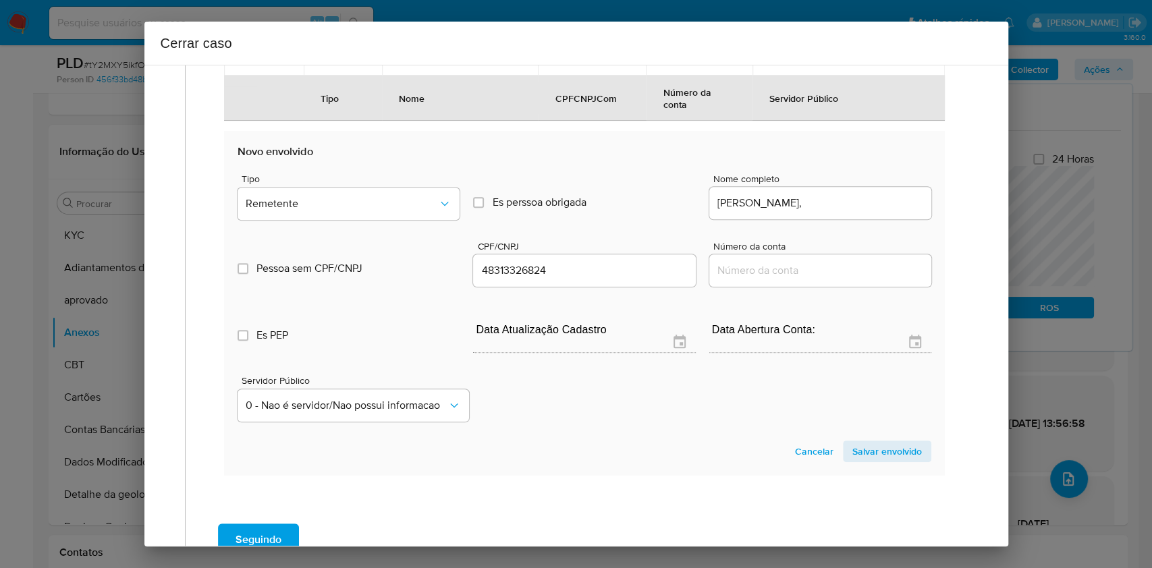
click at [886, 457] on span "Salvar envolvido" at bounding box center [888, 451] width 70 height 19
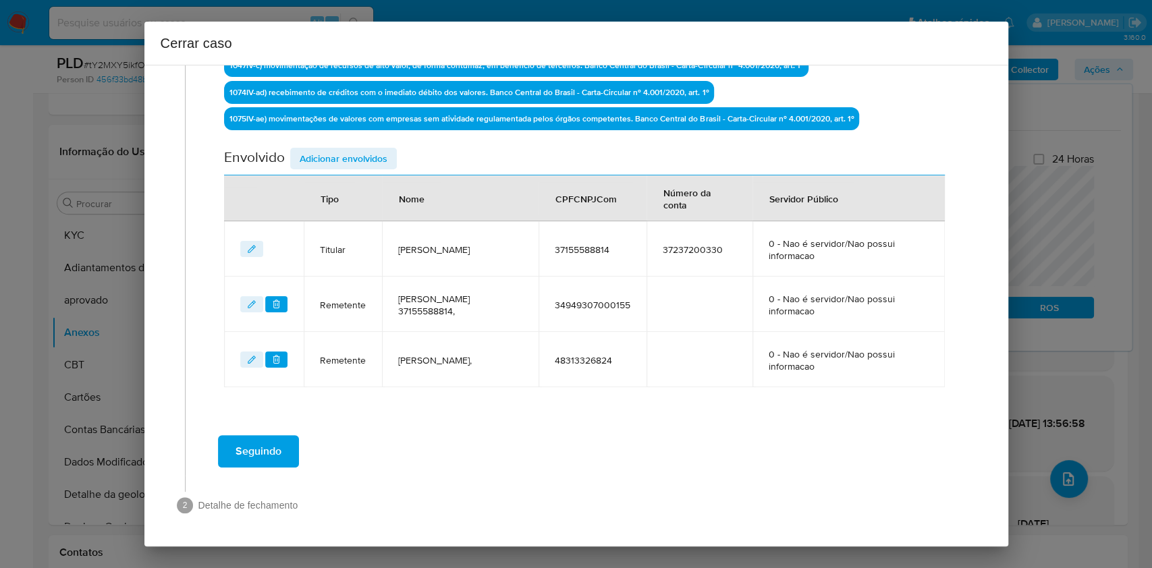
scroll to position [526, 0]
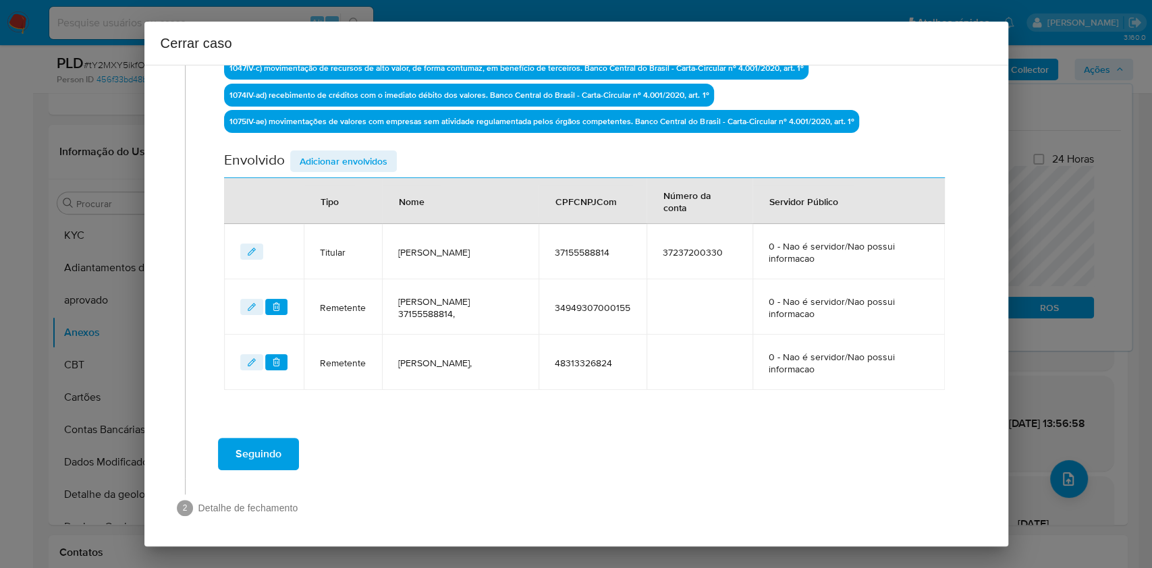
click at [376, 161] on span "Adicionar envolvidos" at bounding box center [344, 161] width 88 height 19
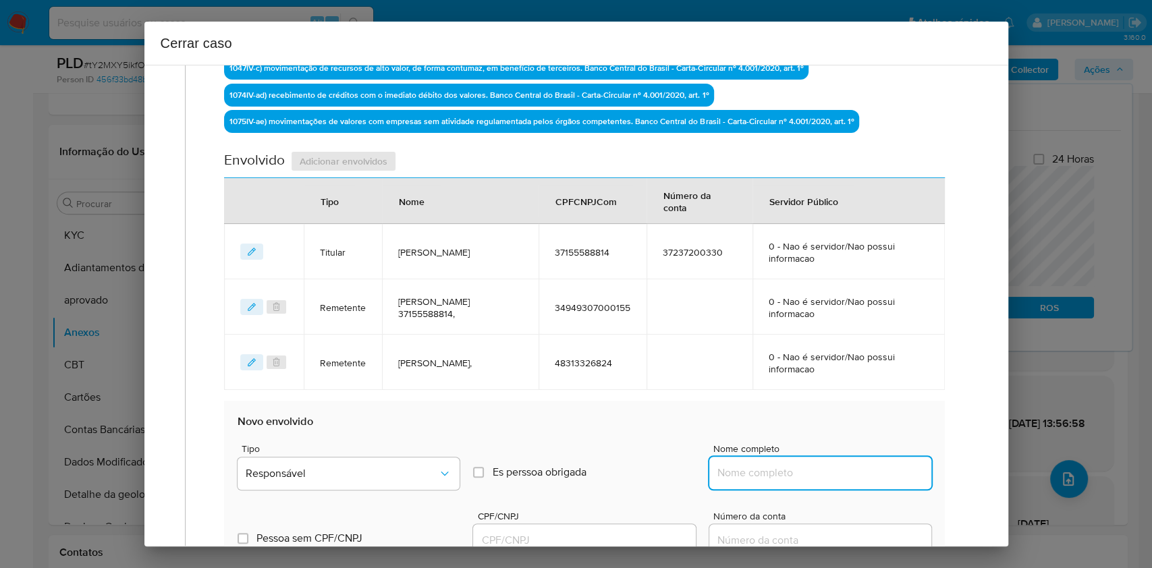
click at [821, 477] on input "Nome completo" at bounding box center [821, 473] width 222 height 18
paste input "Conceicao Soares Correa, 14463599806"
click at [868, 489] on div "Nome completo Conceicao Soares Correa, 14463599806" at bounding box center [821, 469] width 222 height 51
click at [868, 485] on div "Nome completo Conceicao Soares Correa, 14463599806" at bounding box center [821, 469] width 222 height 51
click at [870, 473] on input "Conceicao Soares Correa, 14463599806" at bounding box center [821, 473] width 222 height 18
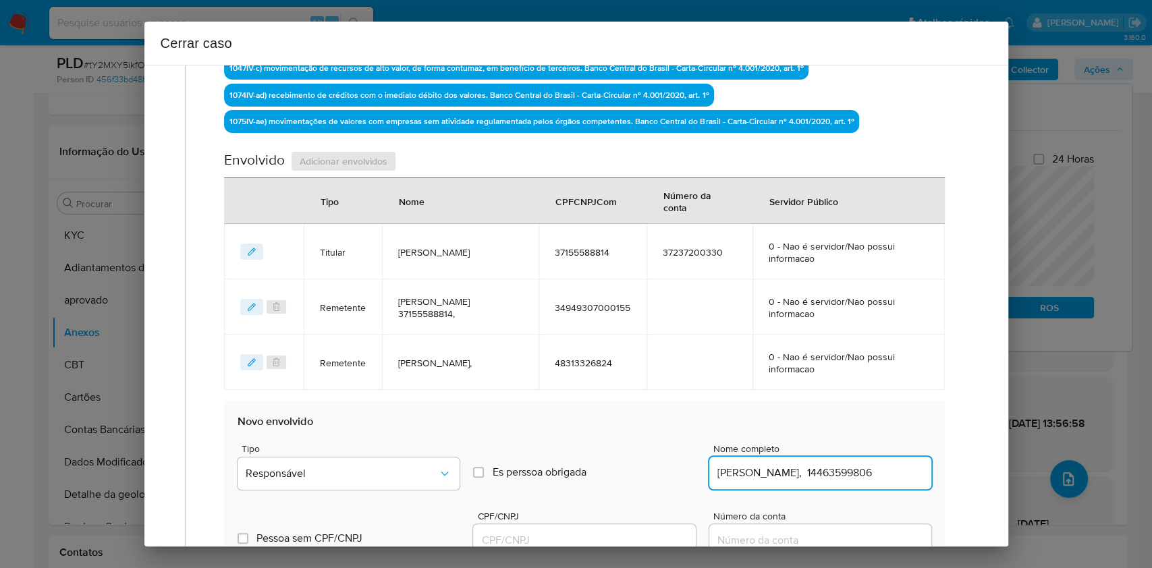
click at [870, 473] on input "Conceicao Soares Correa, 14463599806" at bounding box center [821, 473] width 222 height 18
type input "Conceicao Soares Correa, ="
click at [596, 526] on div at bounding box center [584, 541] width 222 height 32
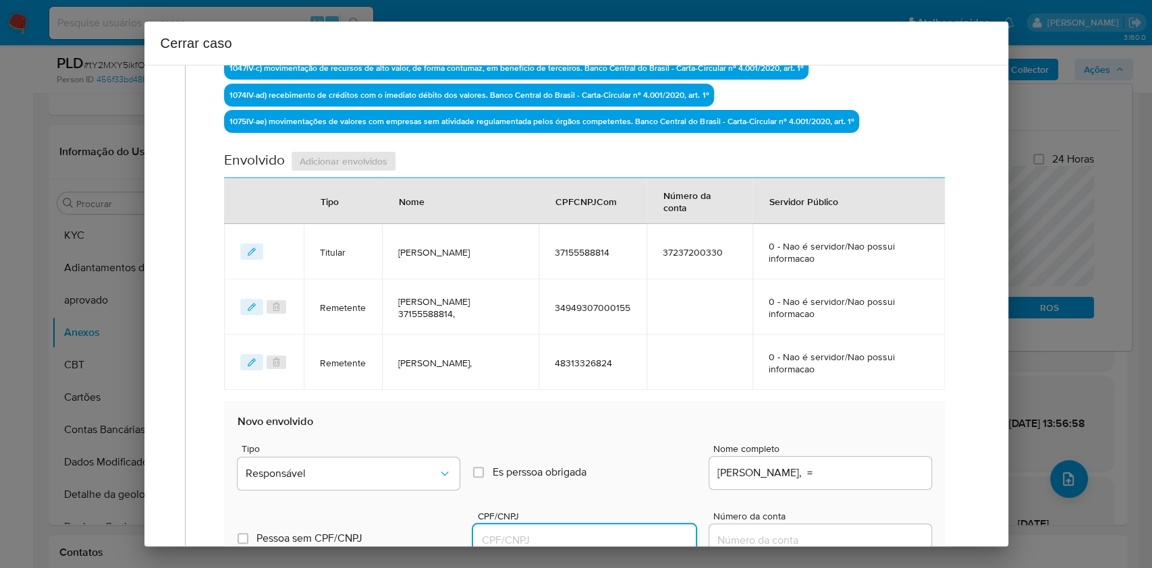
drag, startPoint x: 598, startPoint y: 529, endPoint x: 605, endPoint y: 536, distance: 9.5
click at [598, 532] on input "CPF/CNPJ" at bounding box center [584, 541] width 222 height 18
paste input "14463599806"
type input "14463599806"
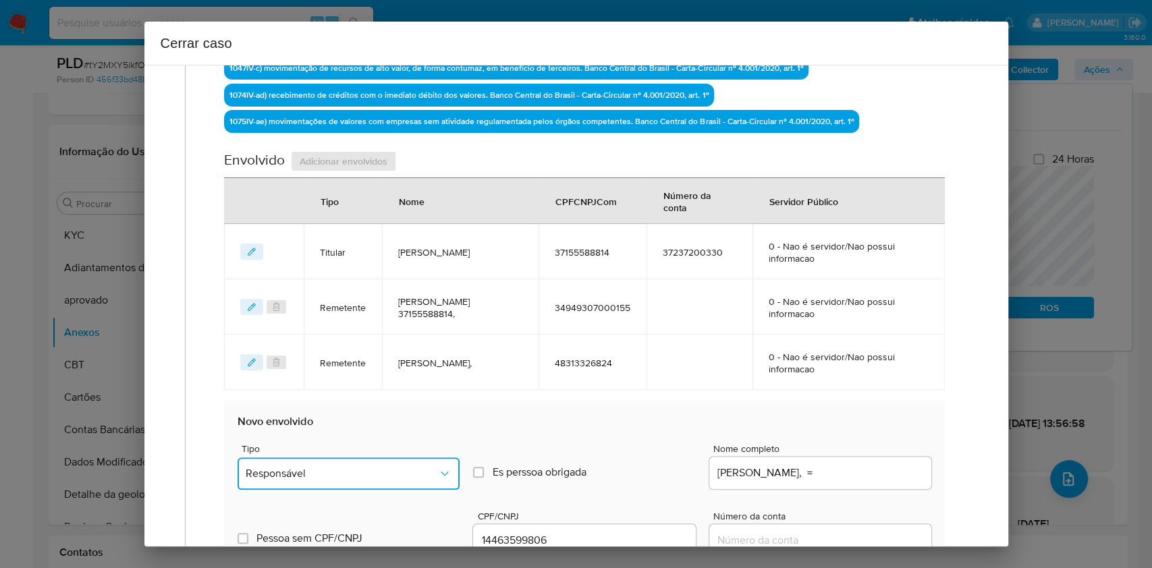
drag, startPoint x: 439, startPoint y: 480, endPoint x: 422, endPoint y: 458, distance: 27.9
click at [438, 480] on button "Responsável" at bounding box center [349, 474] width 222 height 32
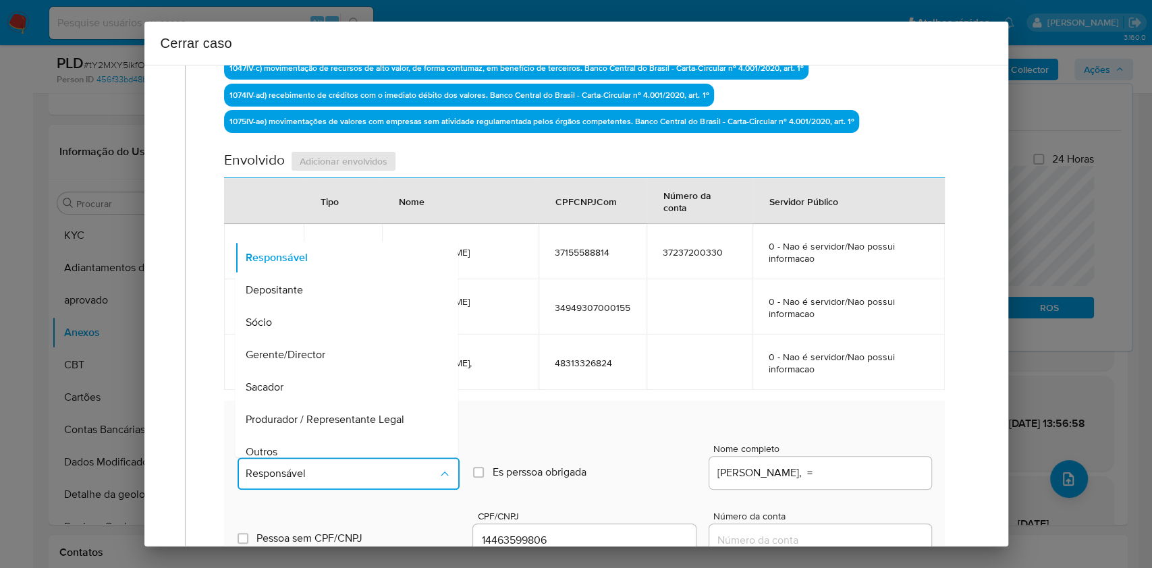
scroll to position [173, 0]
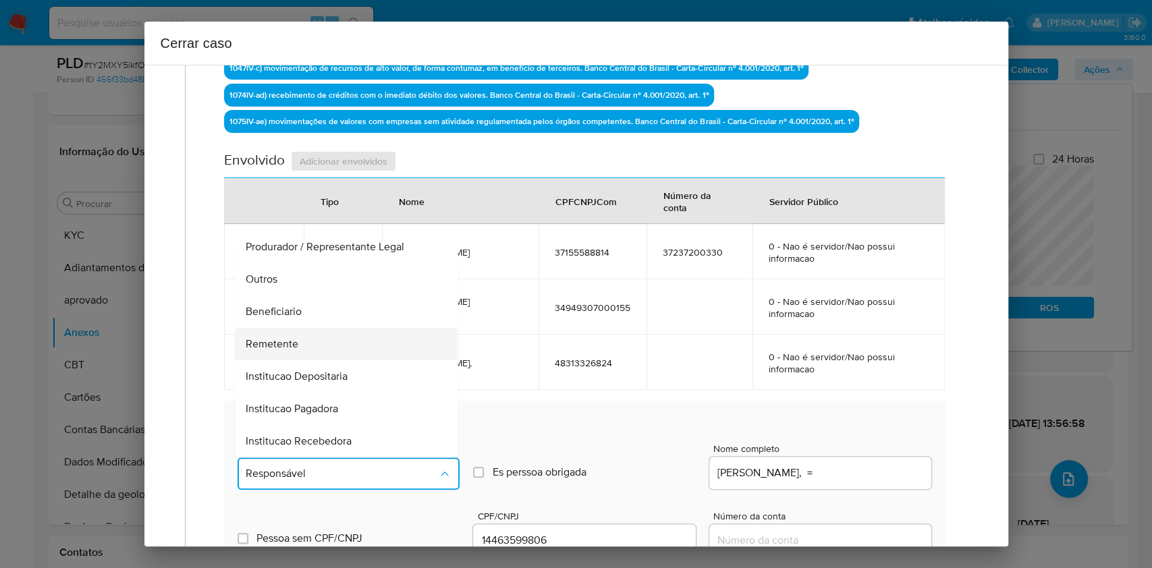
click at [346, 343] on div "Remetente" at bounding box center [342, 344] width 193 height 32
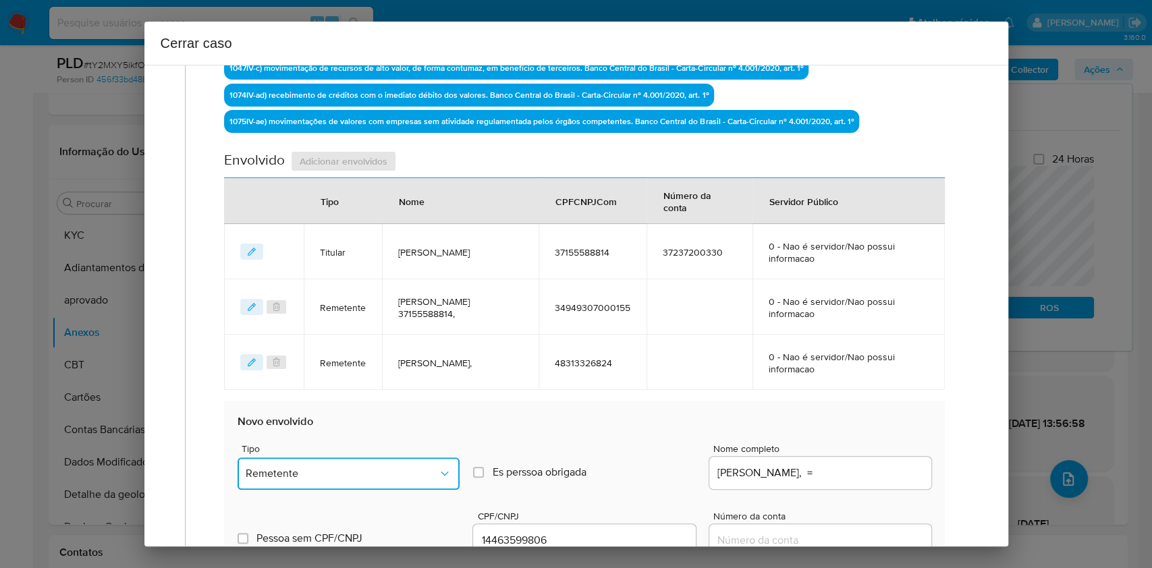
scroll to position [706, 0]
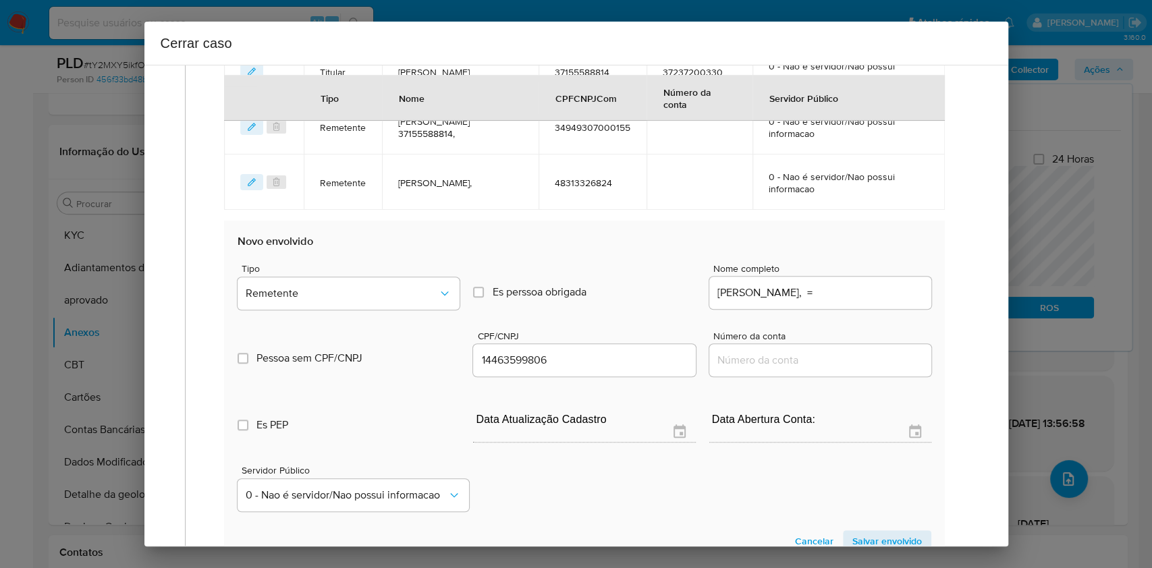
click at [876, 532] on span "Salvar envolvido" at bounding box center [888, 541] width 70 height 19
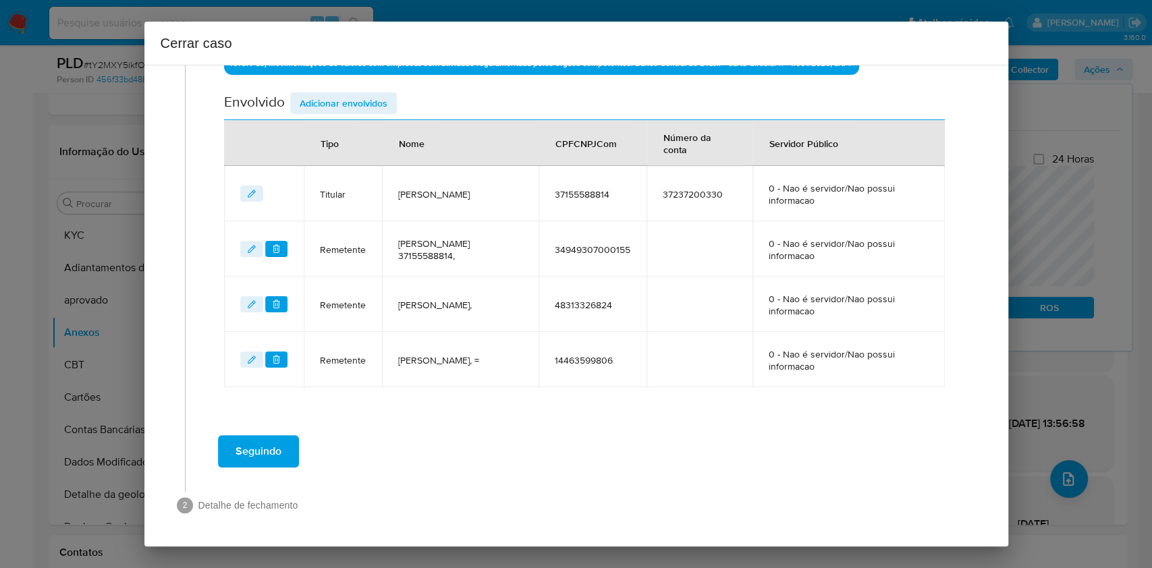
scroll to position [582, 0]
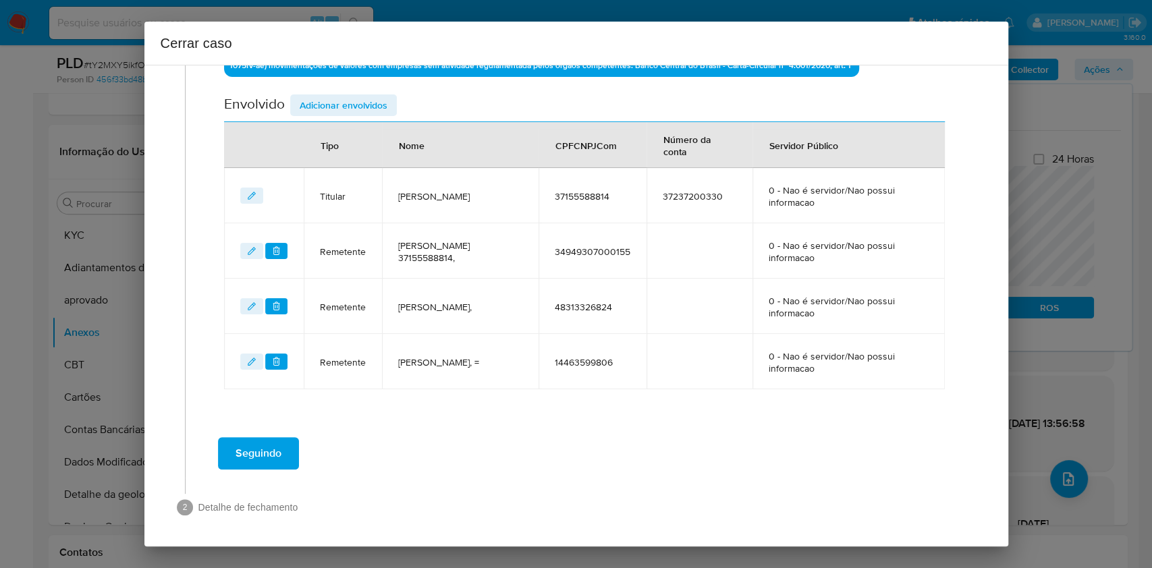
click at [333, 96] on span "Adicionar envolvidos" at bounding box center [344, 105] width 88 height 19
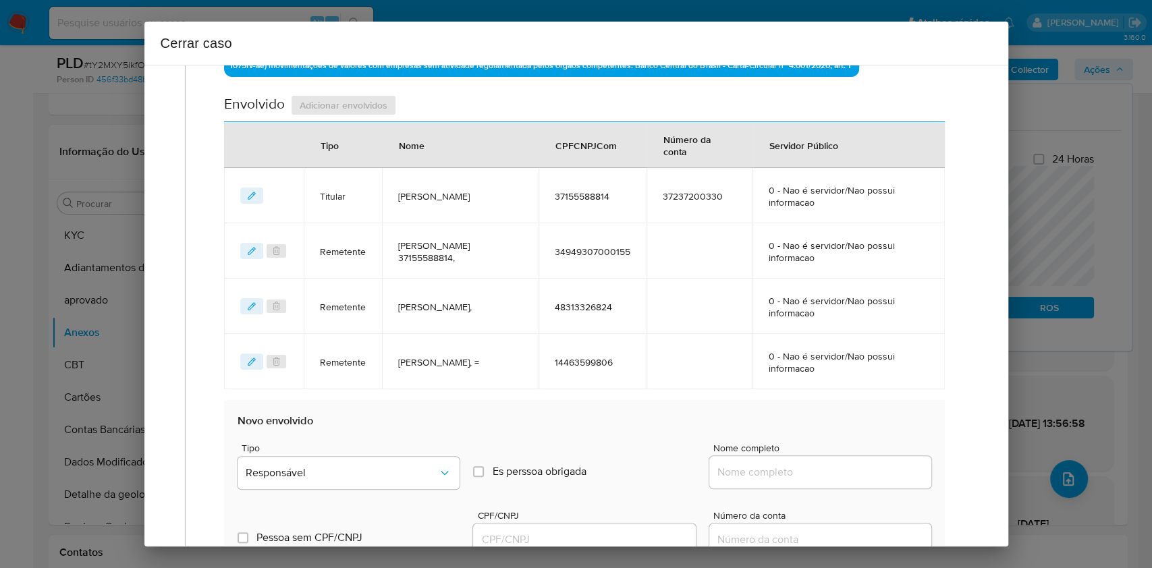
click at [821, 479] on input "Nome completo" at bounding box center [821, 473] width 222 height 18
paste input "Podium Clube Tecnologia Ltda, 55334955000177"
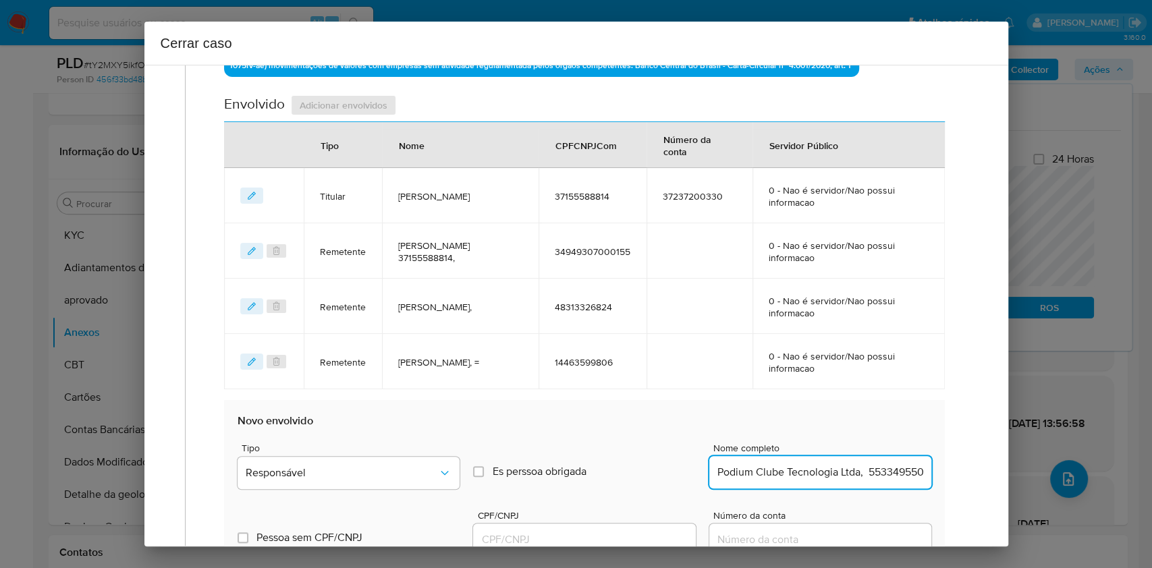
scroll to position [0, 34]
click at [865, 483] on div "Podium Clube Tecnologia Ltda, 55334955000177" at bounding box center [821, 472] width 222 height 32
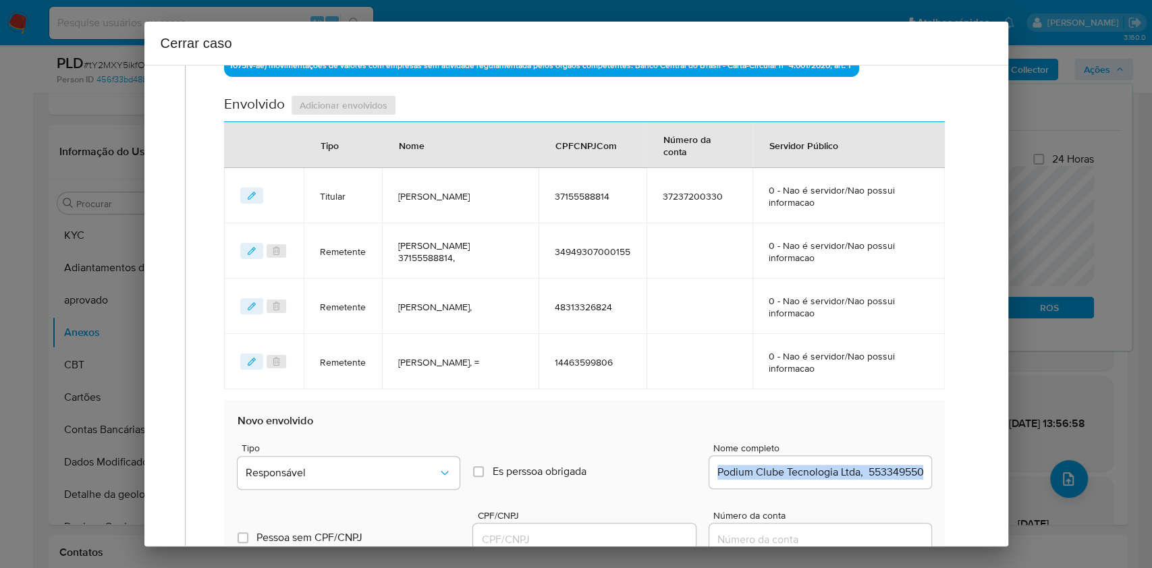
click at [865, 483] on div "Podium Clube Tecnologia Ltda, 55334955000177" at bounding box center [821, 472] width 222 height 32
click at [878, 471] on input "Podium Clube Tecnologia Ltda, 55334955000177" at bounding box center [821, 473] width 222 height 18
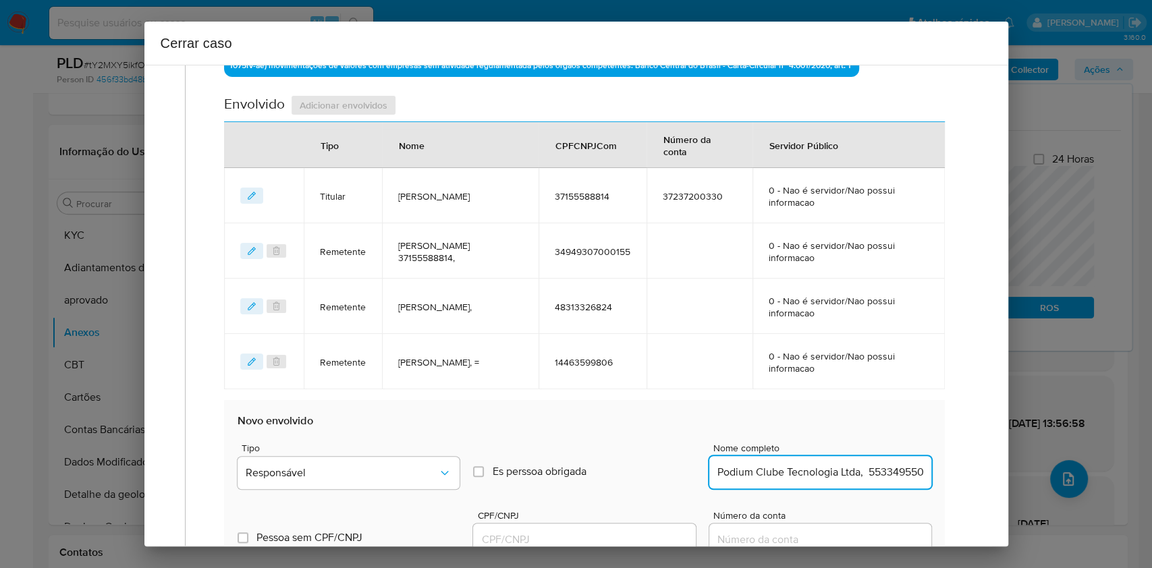
click at [884, 471] on input "Podium Clube Tecnologia Ltda, 55334955000177" at bounding box center [821, 473] width 222 height 18
type input "Podium Clube Tecnologia Ltda,"
click at [553, 531] on input "CPF/CNPJ" at bounding box center [584, 540] width 222 height 18
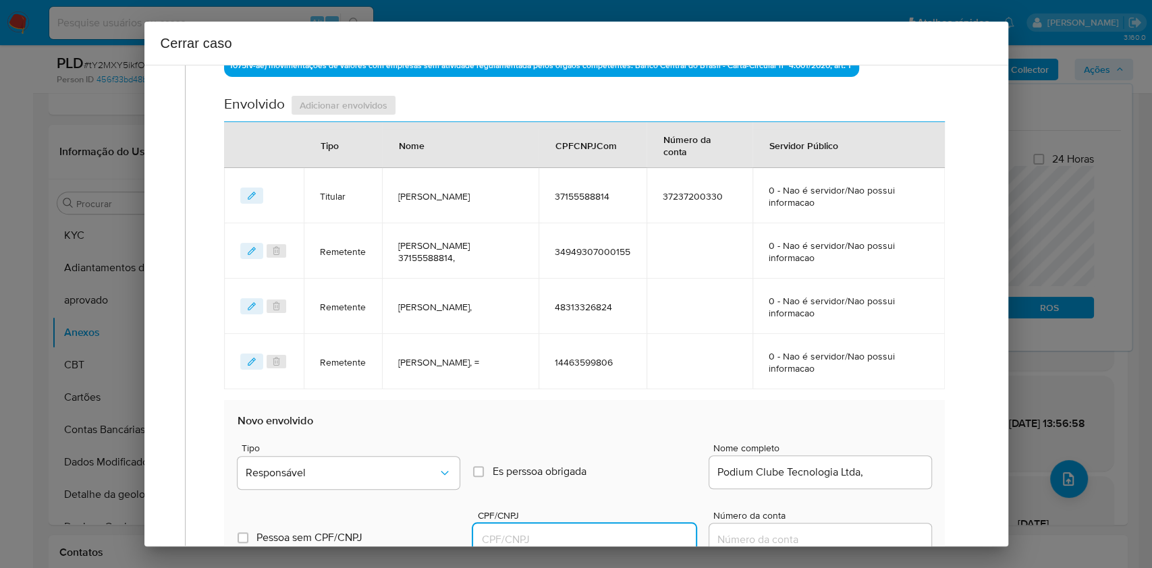
paste input "55334955000177"
type input "55334955000177"
click at [379, 437] on div "Tipo Responsável Es perssoa obrigada Is PObrigada Nome completo Podium Clube Te…" at bounding box center [584, 461] width 693 height 68
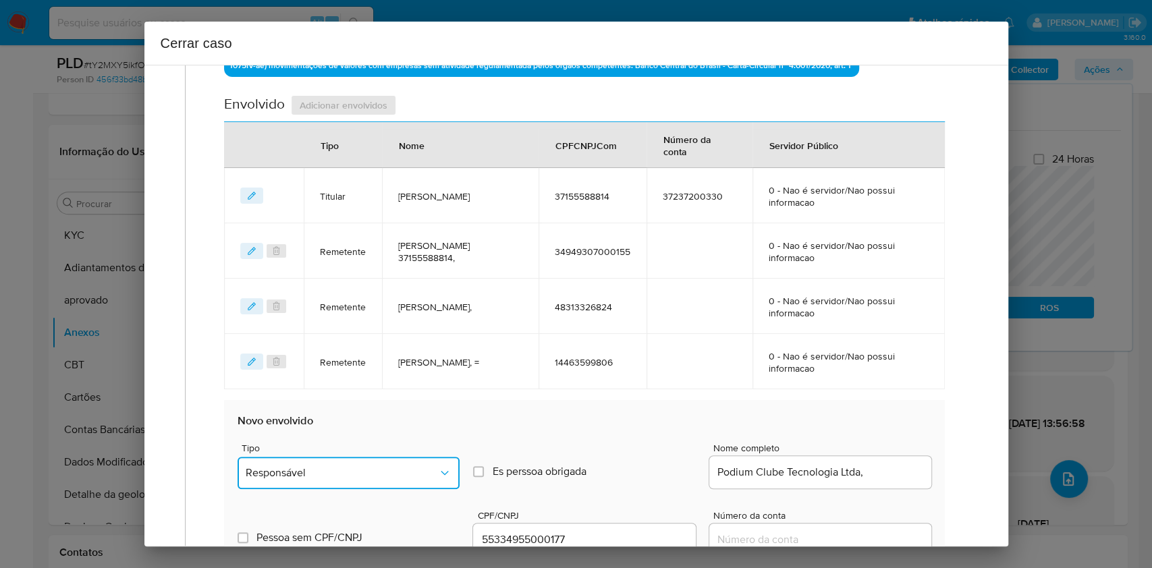
click at [394, 458] on button "Responsável" at bounding box center [349, 473] width 222 height 32
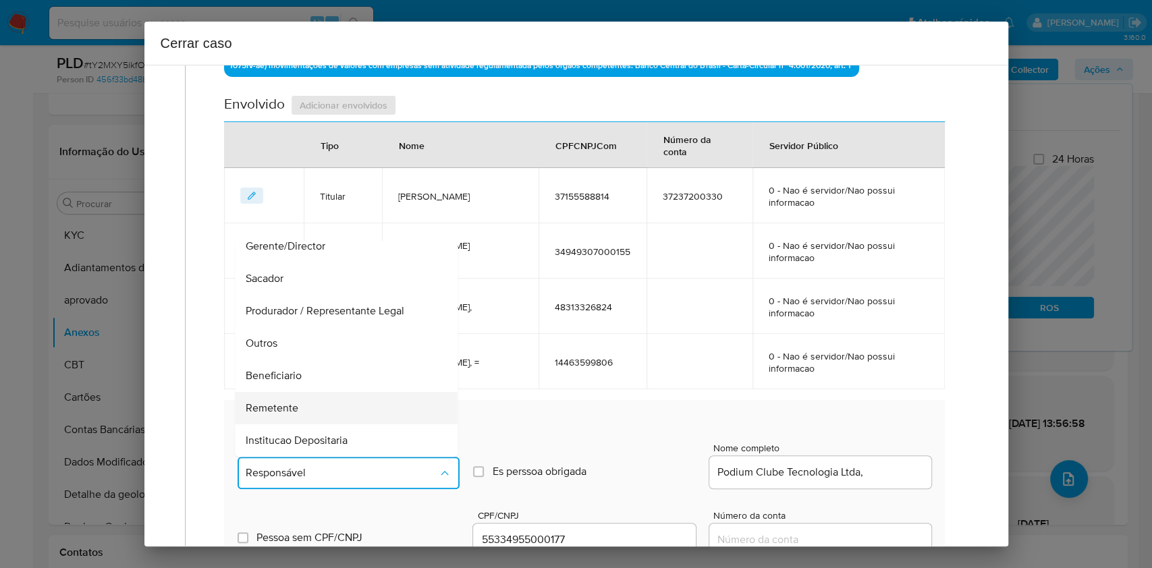
scroll to position [173, 0]
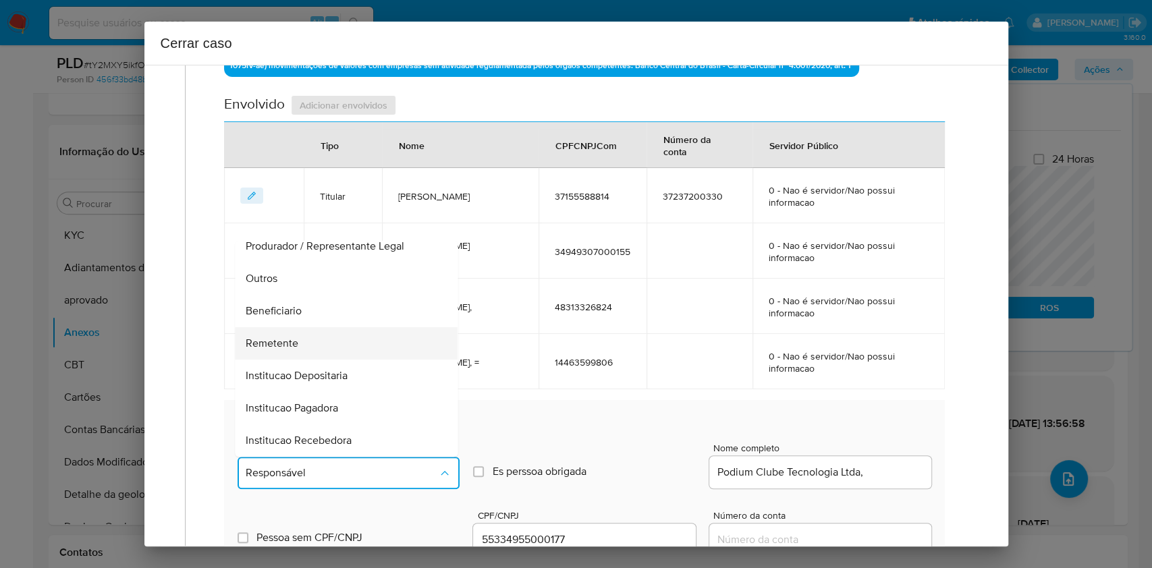
click at [320, 339] on div "Remetente" at bounding box center [342, 343] width 193 height 32
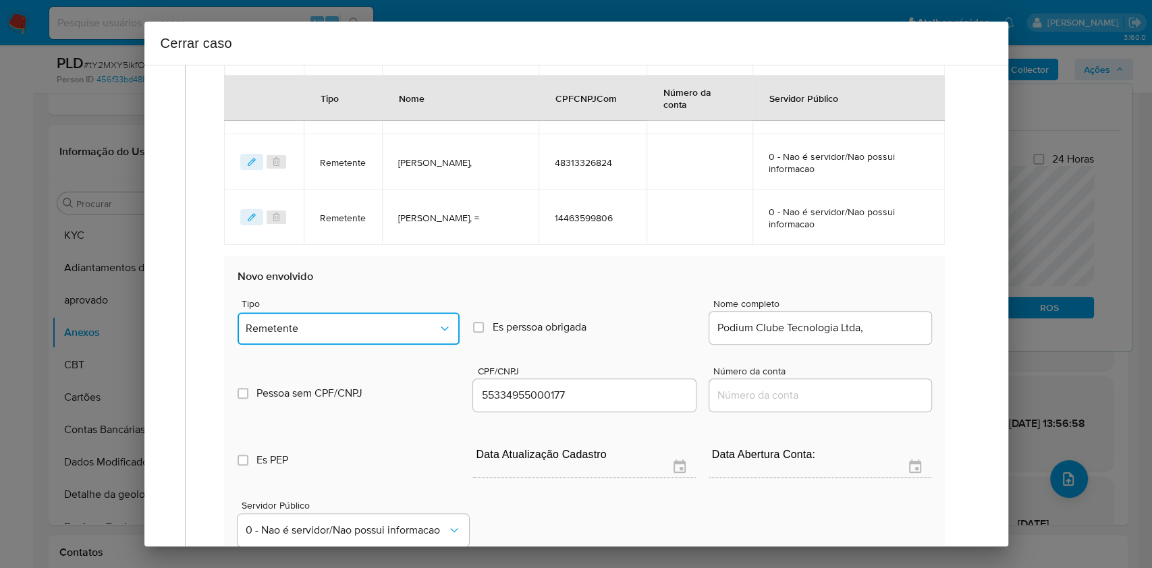
scroll to position [762, 0]
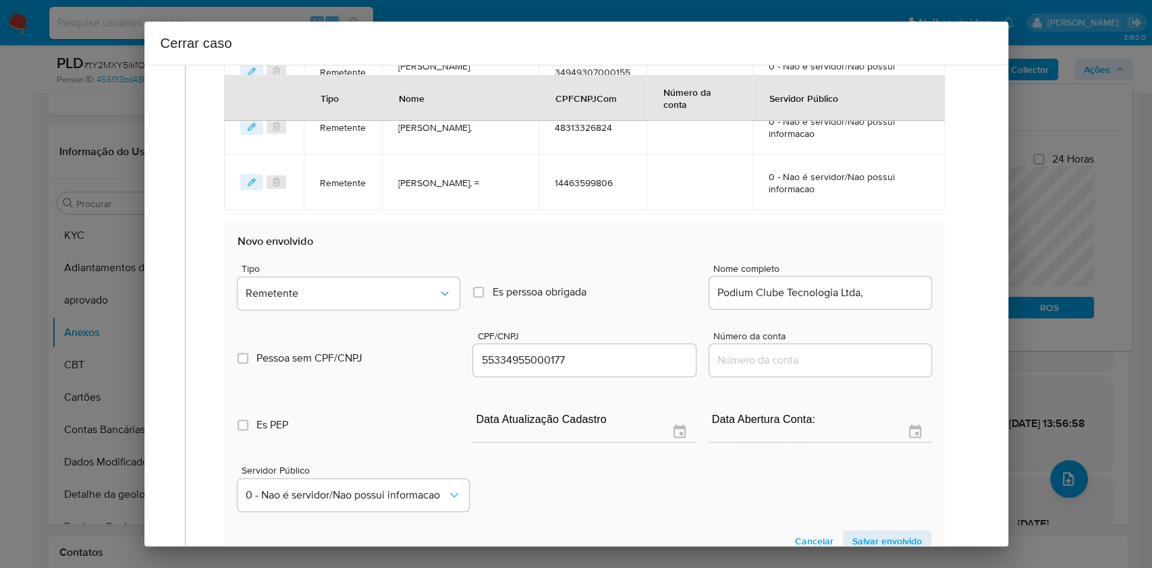
click at [868, 533] on span "Salvar envolvido" at bounding box center [888, 541] width 70 height 19
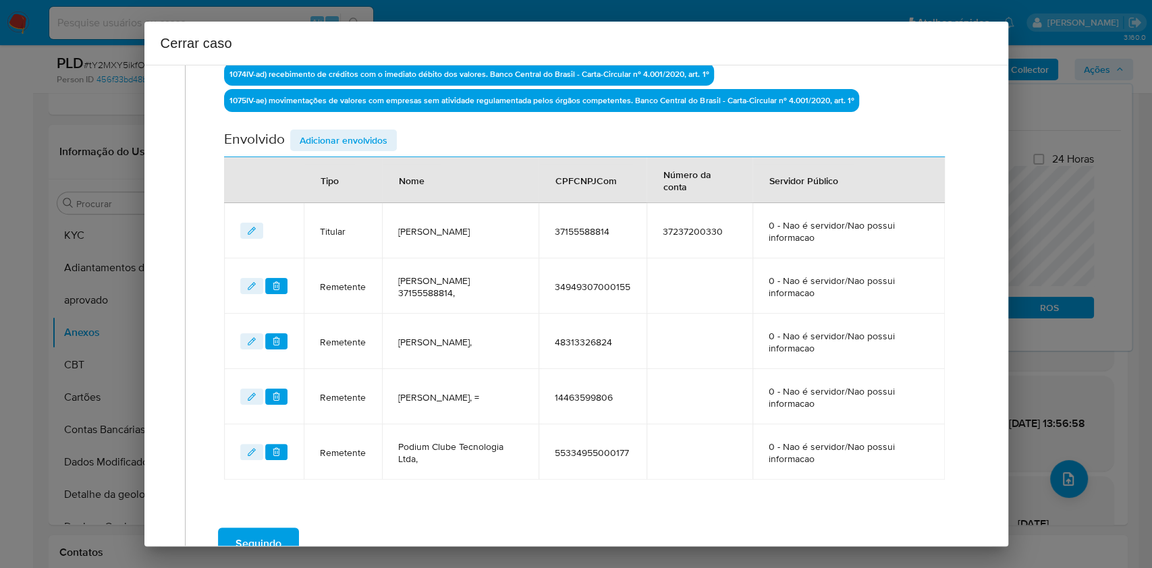
drag, startPoint x: 358, startPoint y: 134, endPoint x: 539, endPoint y: 205, distance: 193.4
click at [361, 136] on span "Adicionar envolvidos" at bounding box center [344, 140] width 88 height 19
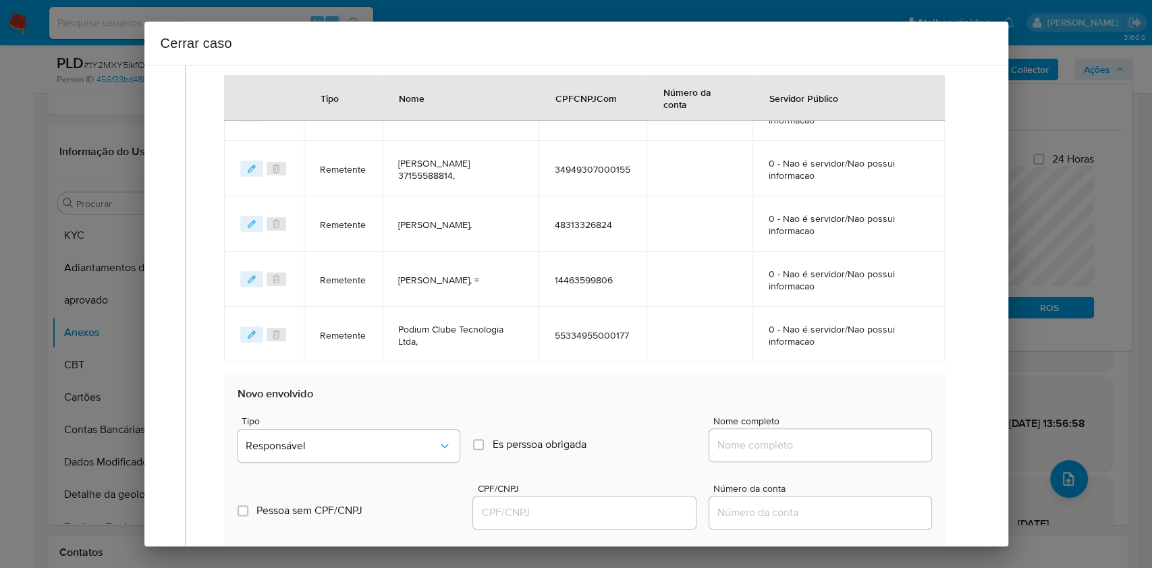
scroll to position [727, 0]
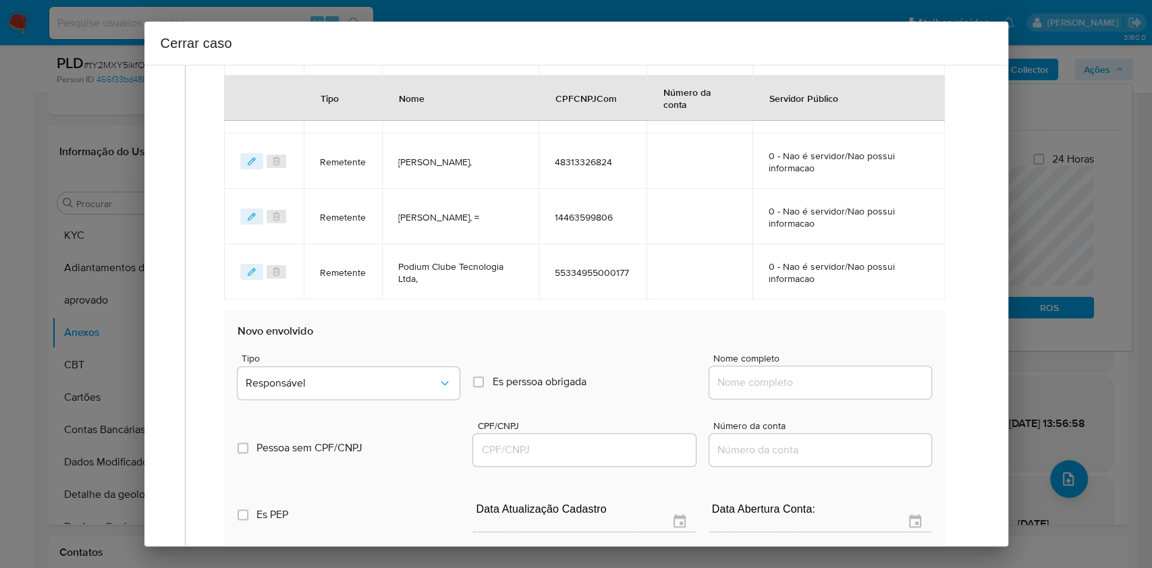
click at [822, 399] on div "Nome completo" at bounding box center [821, 379] width 222 height 51
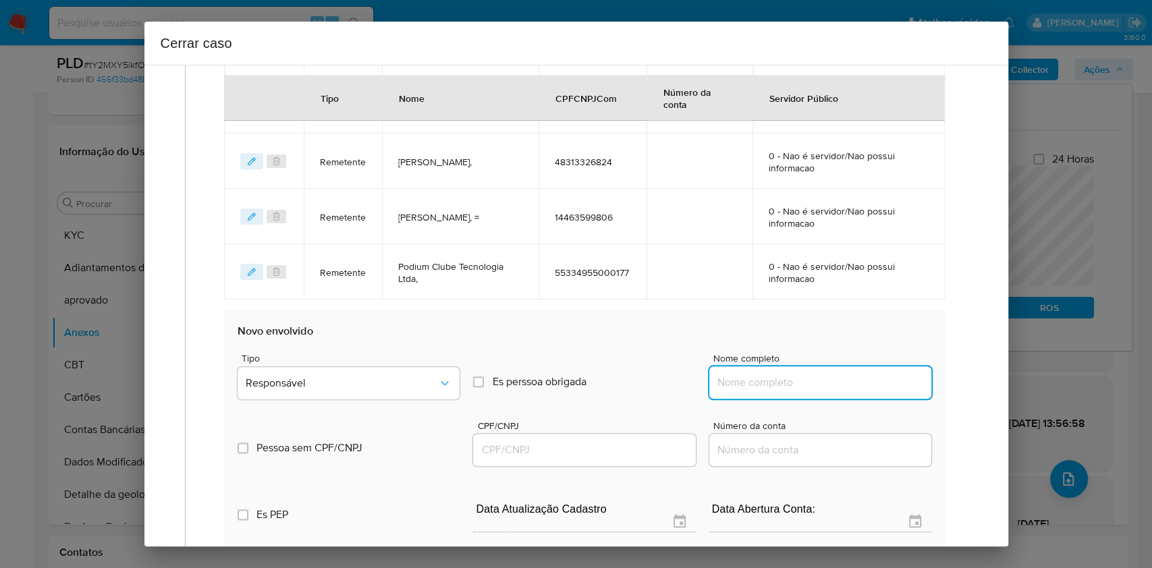
drag, startPoint x: 821, startPoint y: 385, endPoint x: 852, endPoint y: 380, distance: 31.4
click at [822, 383] on input "Nome completo" at bounding box center [821, 383] width 222 height 18
paste input "Visao Digital Servicos Ltda, 57532705000177"
click at [852, 380] on input "Visao Digital Servicos Ltda, 57532705000177" at bounding box center [821, 383] width 222 height 18
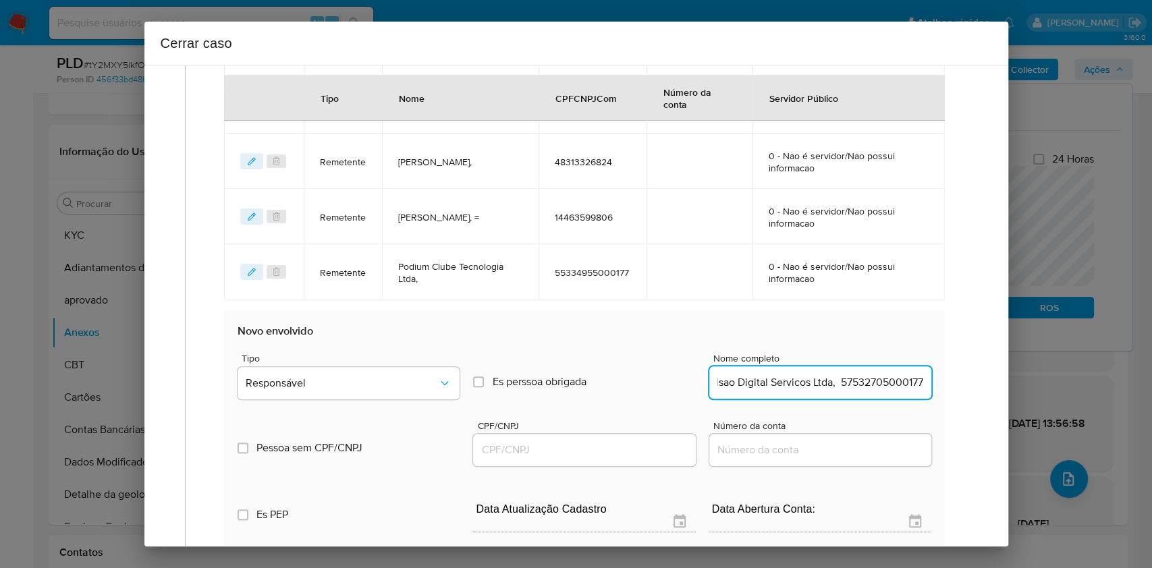
click at [853, 380] on input "Visao Digital Servicos Ltda, 57532705000177" at bounding box center [821, 383] width 222 height 18
type input "Visao Digital Servicos Ltda,"
click at [557, 442] on input "CPF/CNPJ" at bounding box center [584, 451] width 222 height 18
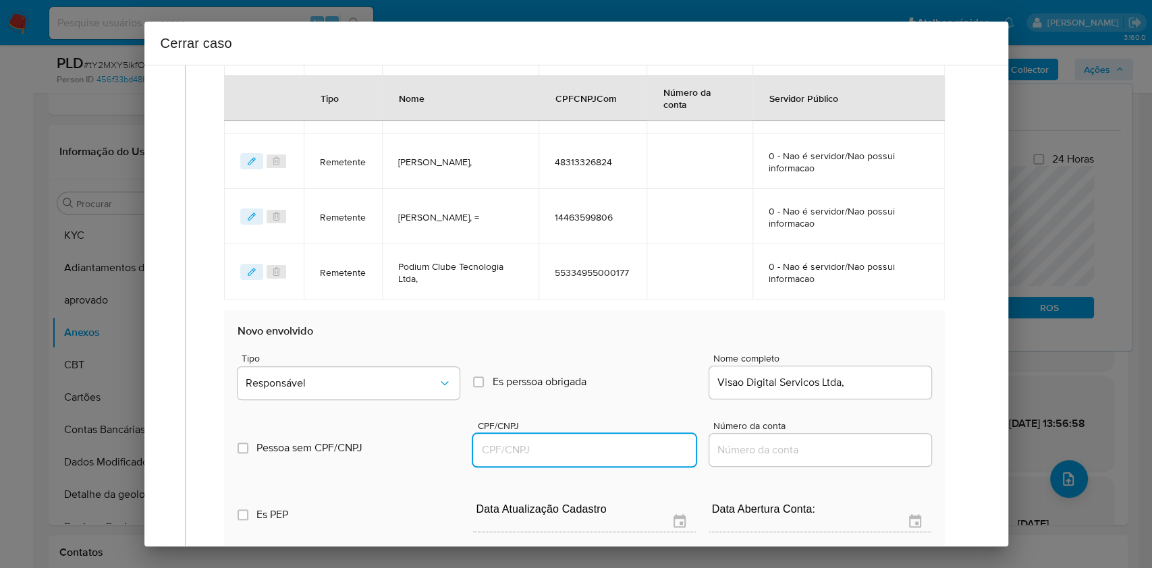
paste input "57532705000177"
type input "57532705000177"
drag, startPoint x: 454, startPoint y: 392, endPoint x: 442, endPoint y: 366, distance: 28.4
click at [454, 392] on button "Responsável" at bounding box center [349, 383] width 222 height 32
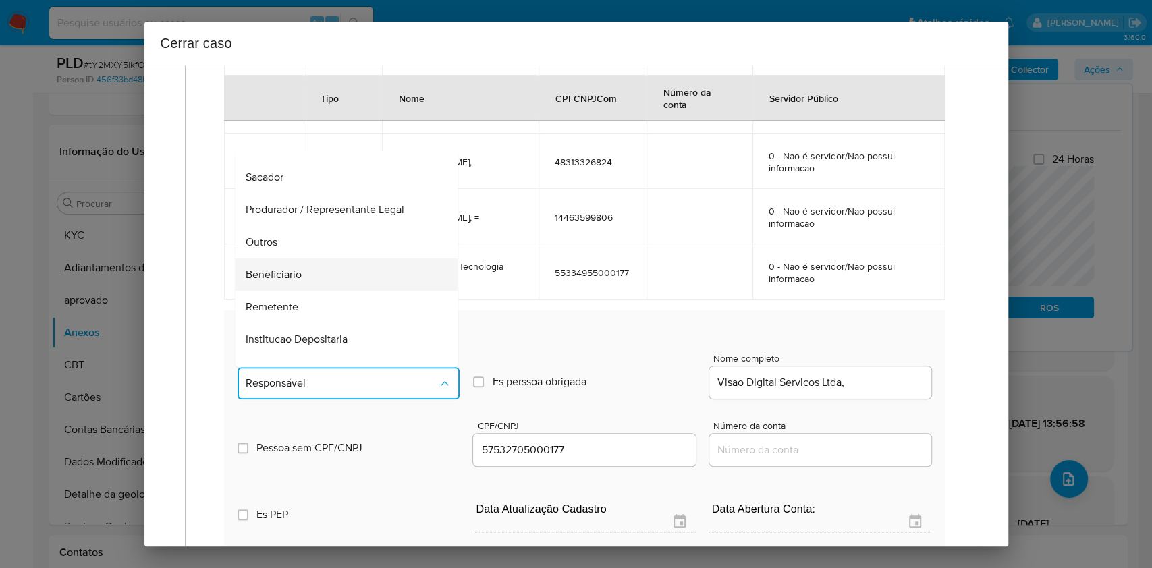
scroll to position [173, 0]
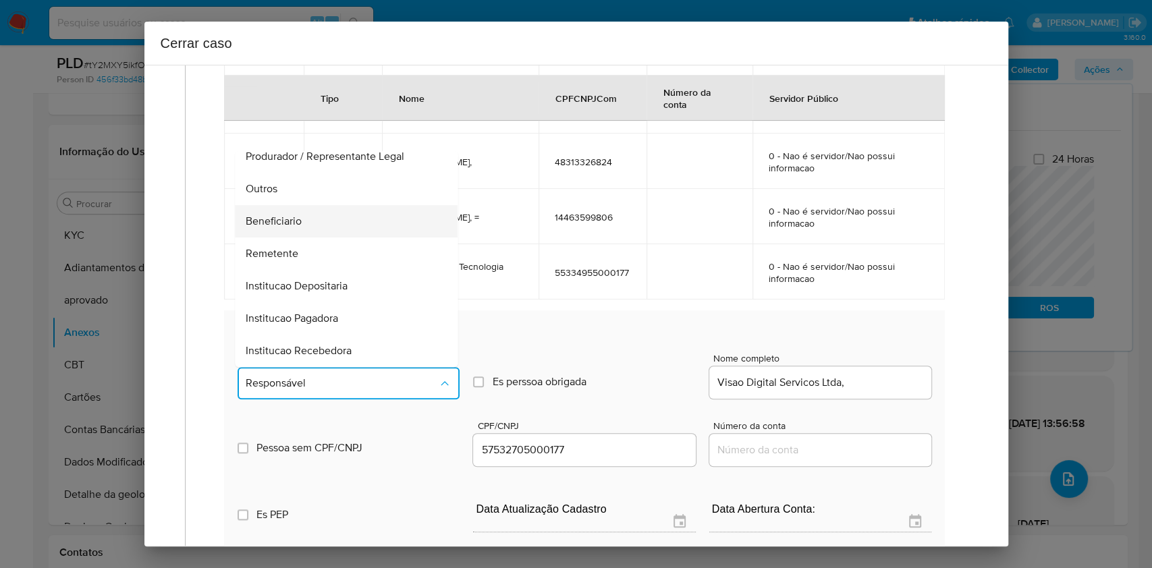
click at [338, 208] on div "Beneficiario" at bounding box center [342, 221] width 193 height 32
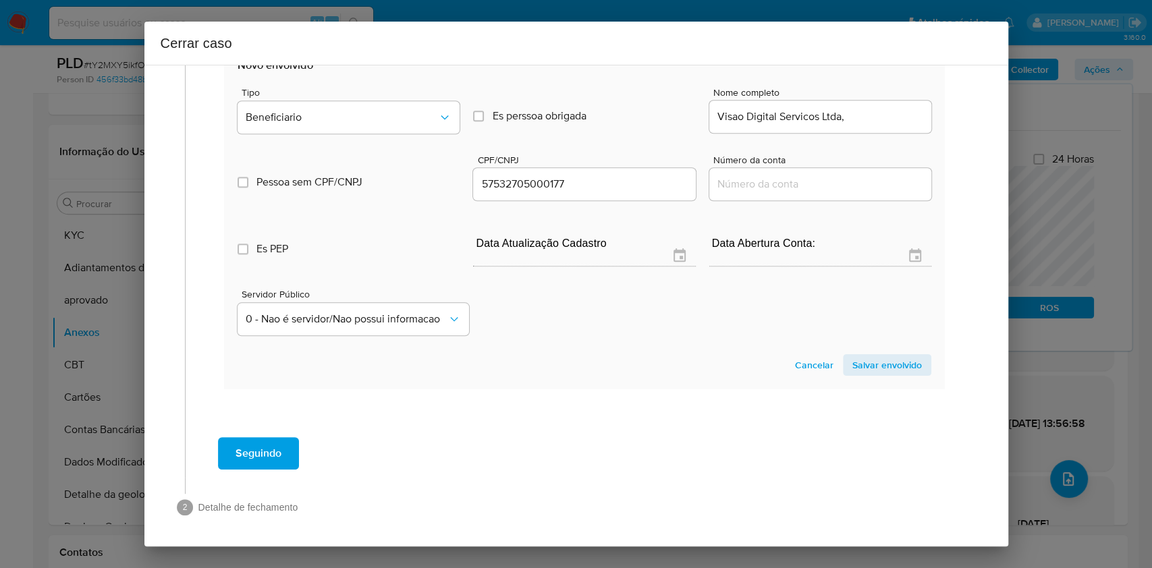
click at [853, 374] on span "Salvar envolvido" at bounding box center [888, 365] width 70 height 19
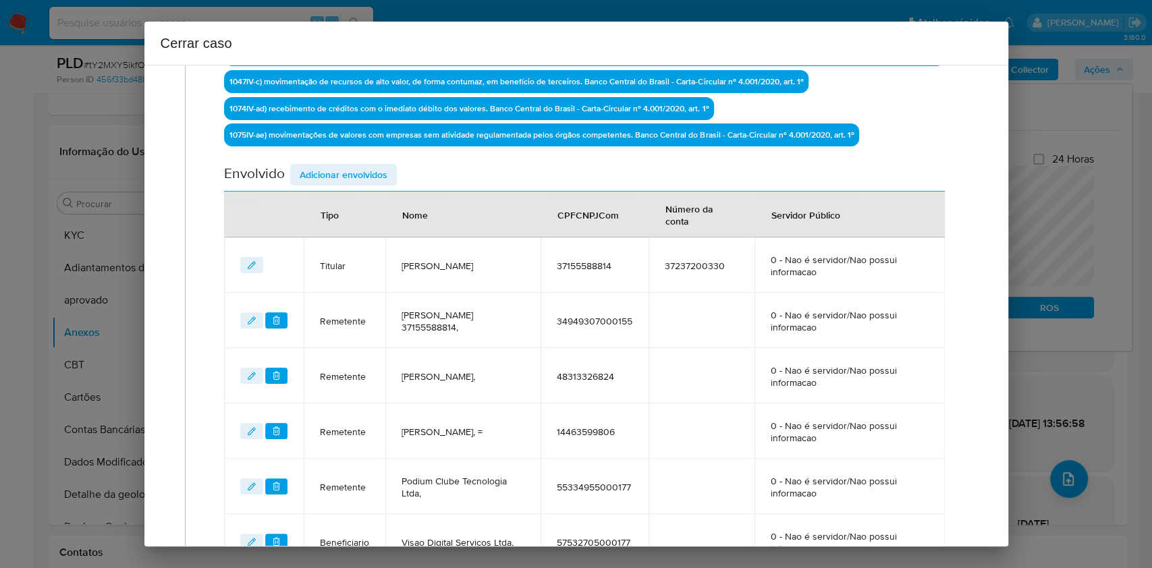
click at [372, 171] on span "Adicionar envolvidos" at bounding box center [344, 174] width 88 height 19
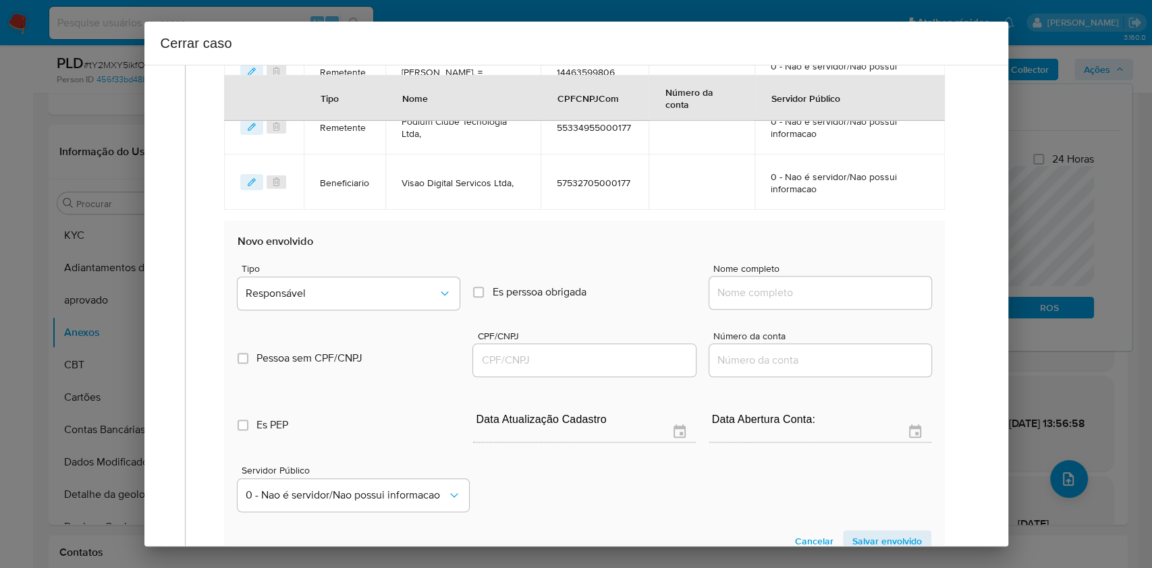
click at [793, 304] on div at bounding box center [821, 293] width 222 height 32
paste input "Galaxy Betting Ltda, 58419438000199"
click at [803, 293] on input "Galaxy Betting Ltda, 58419438000199" at bounding box center [821, 293] width 222 height 18
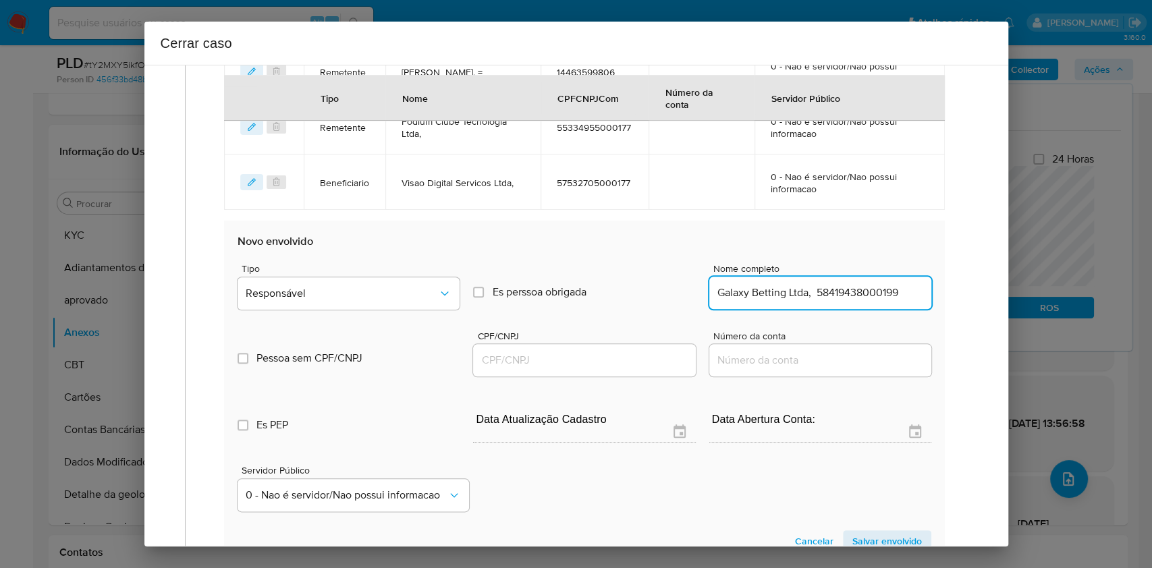
click at [846, 290] on input "Galaxy Betting Ltda, 58419438000199" at bounding box center [821, 293] width 222 height 18
click at [847, 290] on input "Galaxy Betting Ltda, 58419438000199" at bounding box center [821, 293] width 222 height 18
type input "Galaxy Betting Ltda,"
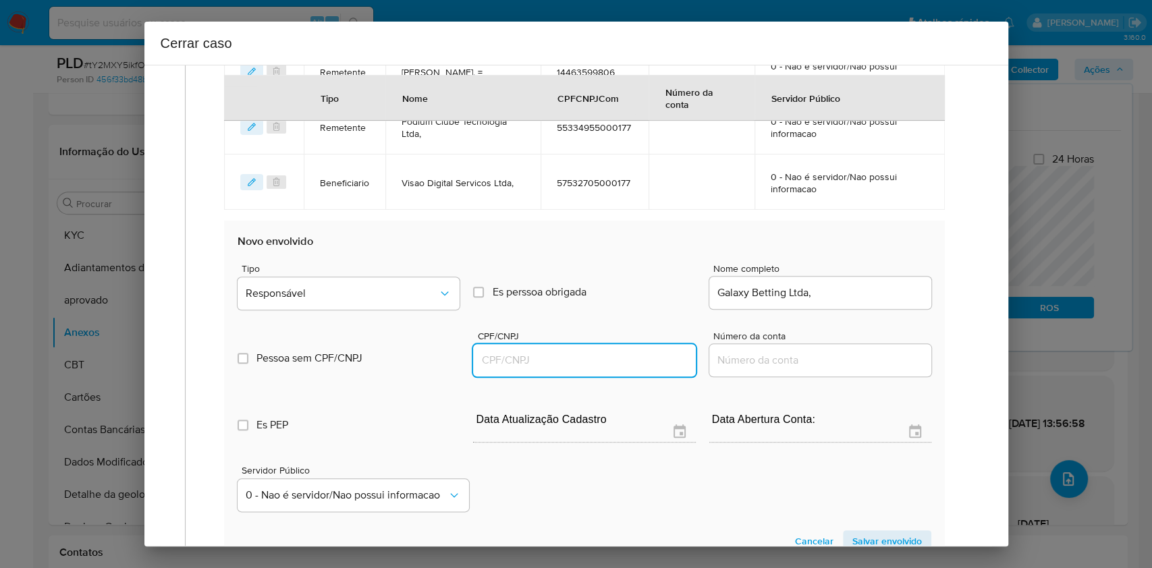
click at [523, 354] on input "CPF/CNPJ" at bounding box center [584, 361] width 222 height 18
paste input "58419438000199"
type input "58419438000199"
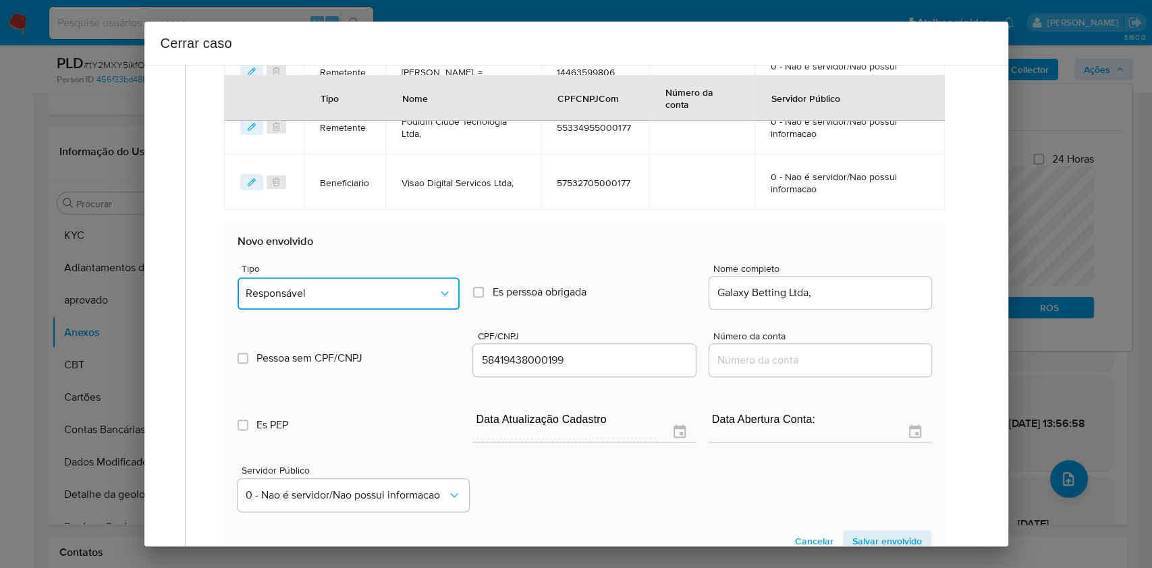
drag, startPoint x: 421, startPoint y: 294, endPoint x: 413, endPoint y: 305, distance: 13.5
click at [421, 294] on span "Responsável" at bounding box center [342, 294] width 192 height 14
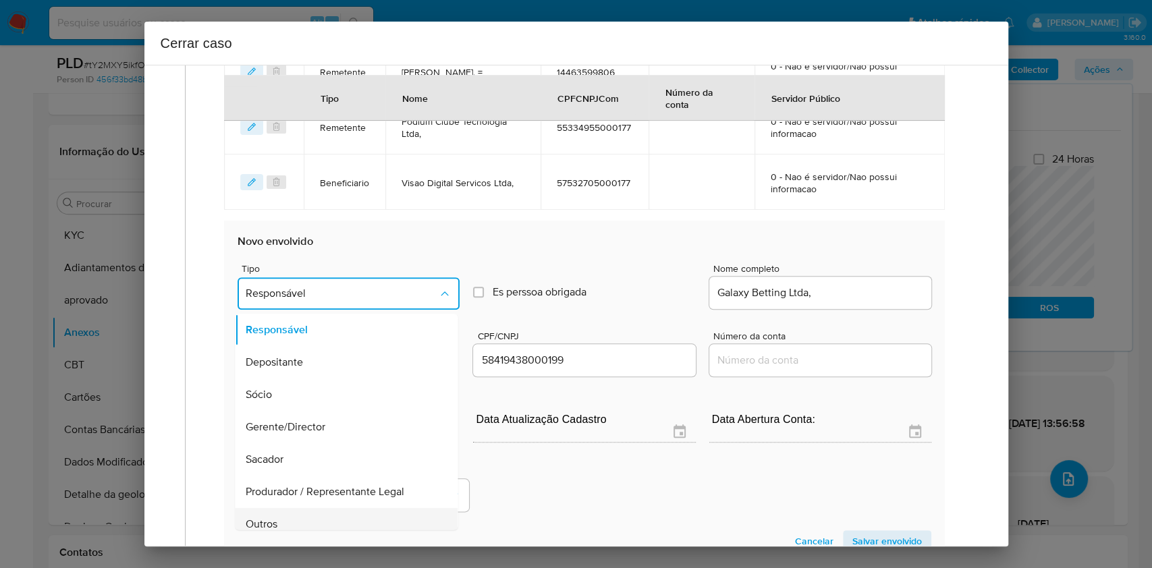
scroll to position [173, 0]
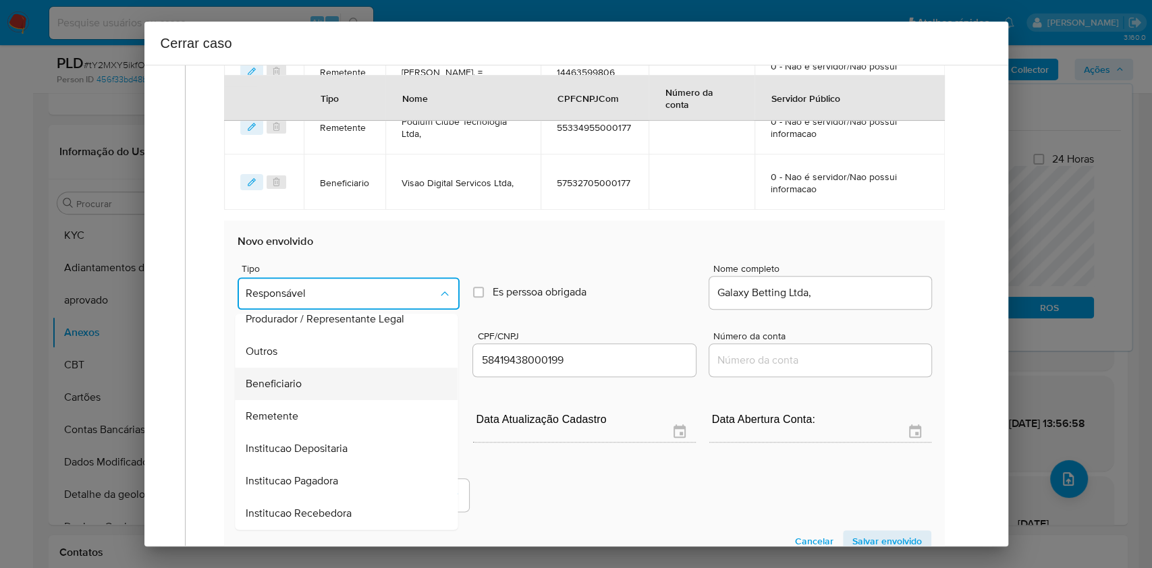
click at [319, 379] on div "Beneficiario" at bounding box center [342, 384] width 193 height 32
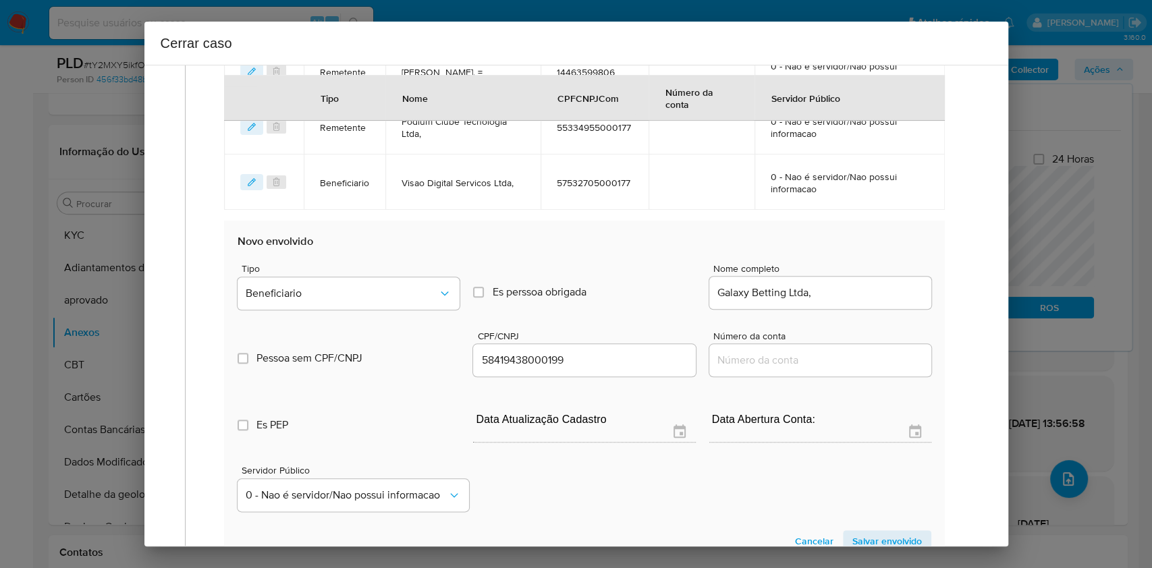
drag, startPoint x: 843, startPoint y: 539, endPoint x: 865, endPoint y: 543, distance: 22.1
click at [851, 540] on button "Salvar envolvido" at bounding box center [887, 542] width 88 height 22
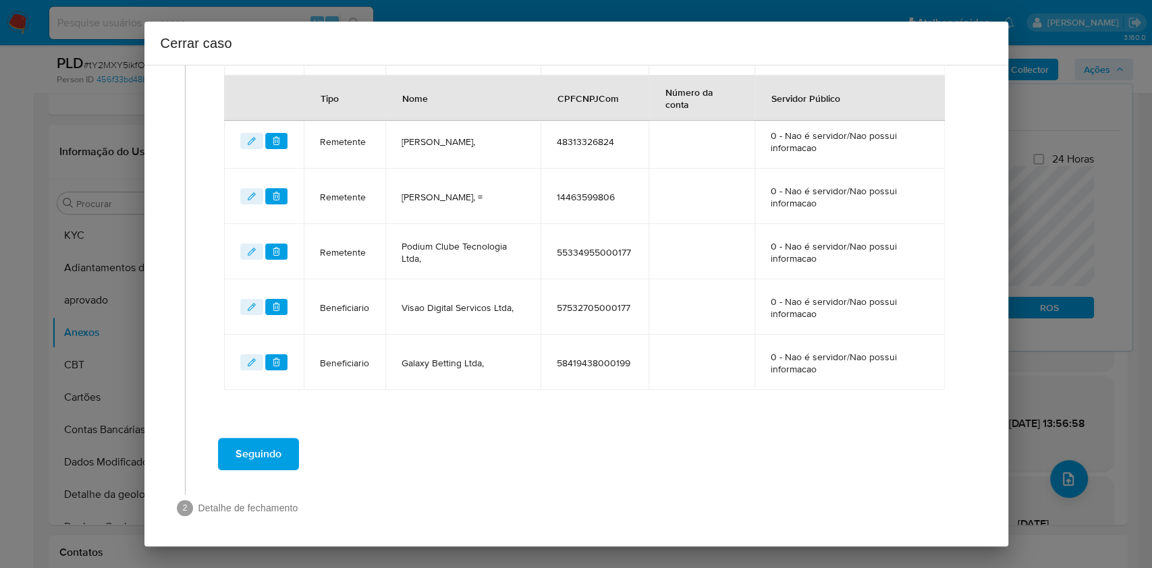
scroll to position [567, 0]
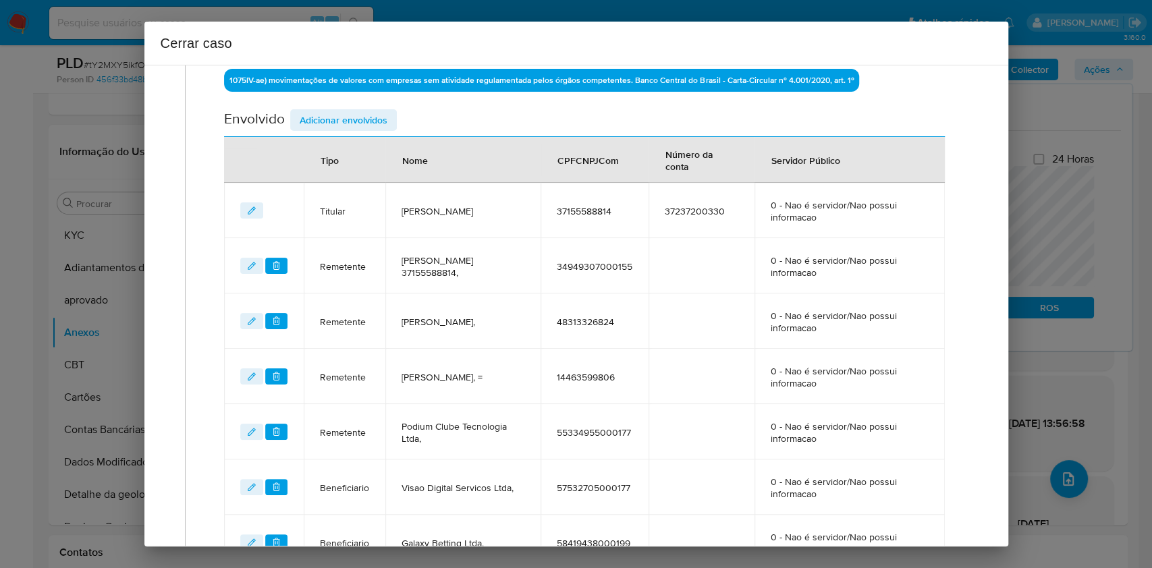
drag, startPoint x: 376, startPoint y: 143, endPoint x: 372, endPoint y: 130, distance: 14.1
click at [377, 143] on th "Tipo" at bounding box center [345, 160] width 82 height 46
click at [372, 128] on div "Envolvido Adicionar envolvidos" at bounding box center [584, 123] width 720 height 28
drag, startPoint x: 376, startPoint y: 120, endPoint x: 406, endPoint y: 127, distance: 31.1
click at [377, 119] on span "Adicionar envolvidos" at bounding box center [344, 120] width 88 height 19
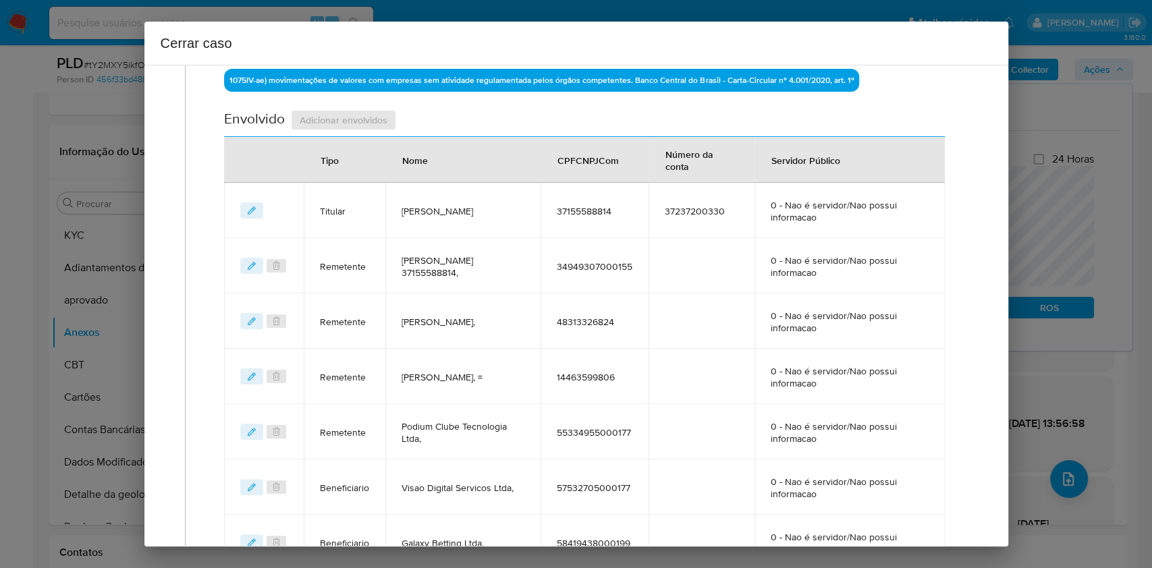
scroll to position [837, 0]
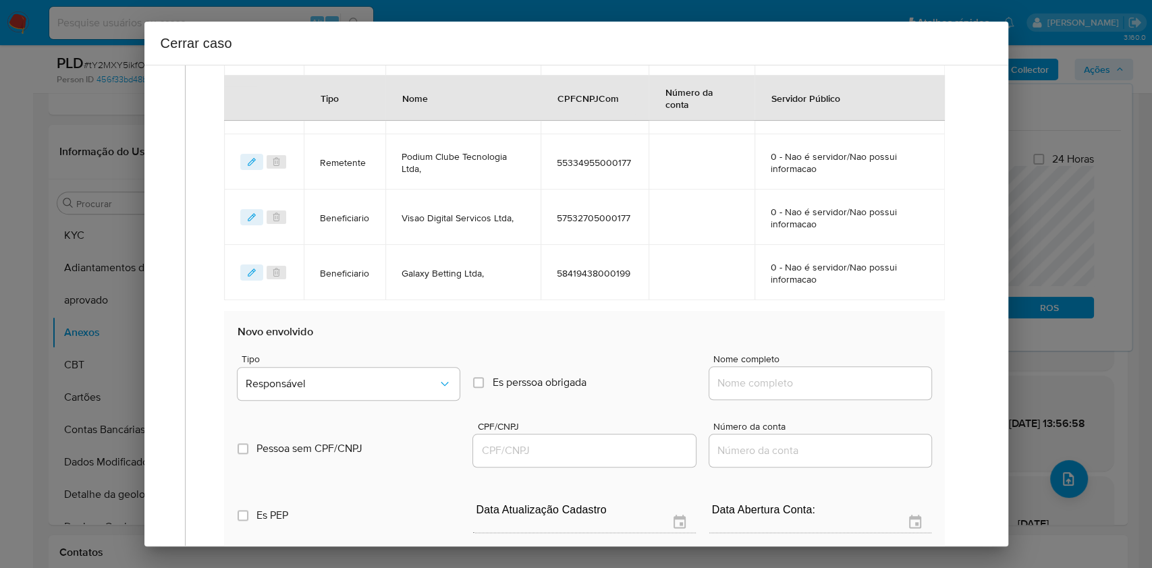
drag, startPoint x: 830, startPoint y: 393, endPoint x: 841, endPoint y: 380, distance: 16.3
click at [831, 390] on div at bounding box center [821, 383] width 222 height 32
paste input "Orbion Gaming Ltda, 58368179000114"
click at [841, 379] on input "Nome completo" at bounding box center [821, 384] width 222 height 18
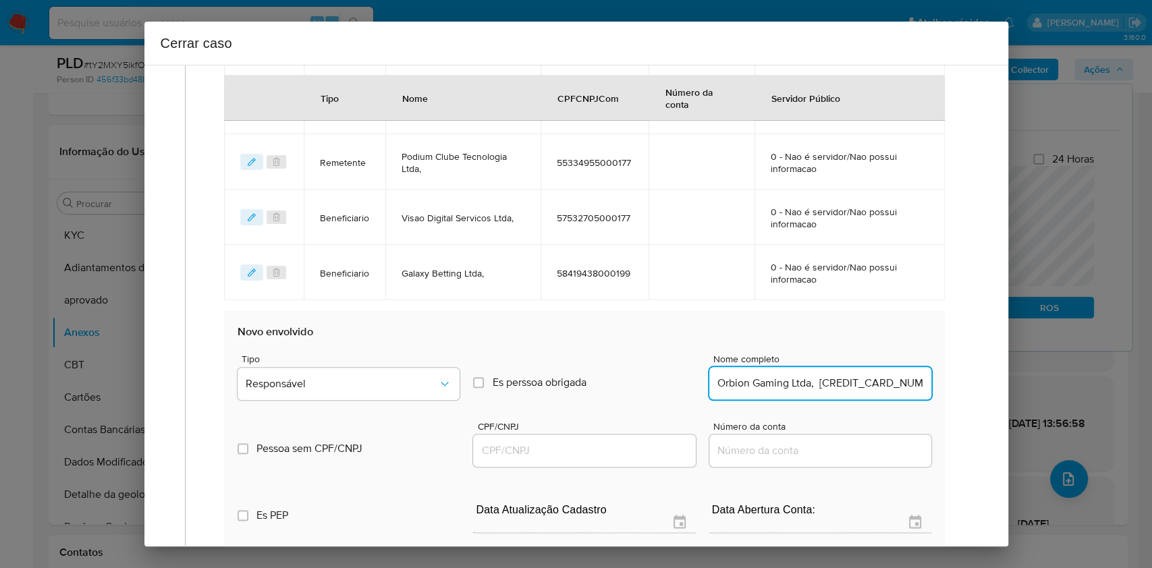
click at [861, 379] on input "Orbion Gaming Ltda, 58368179000114" at bounding box center [821, 384] width 222 height 18
type input "Orbion Gaming Ltda,"
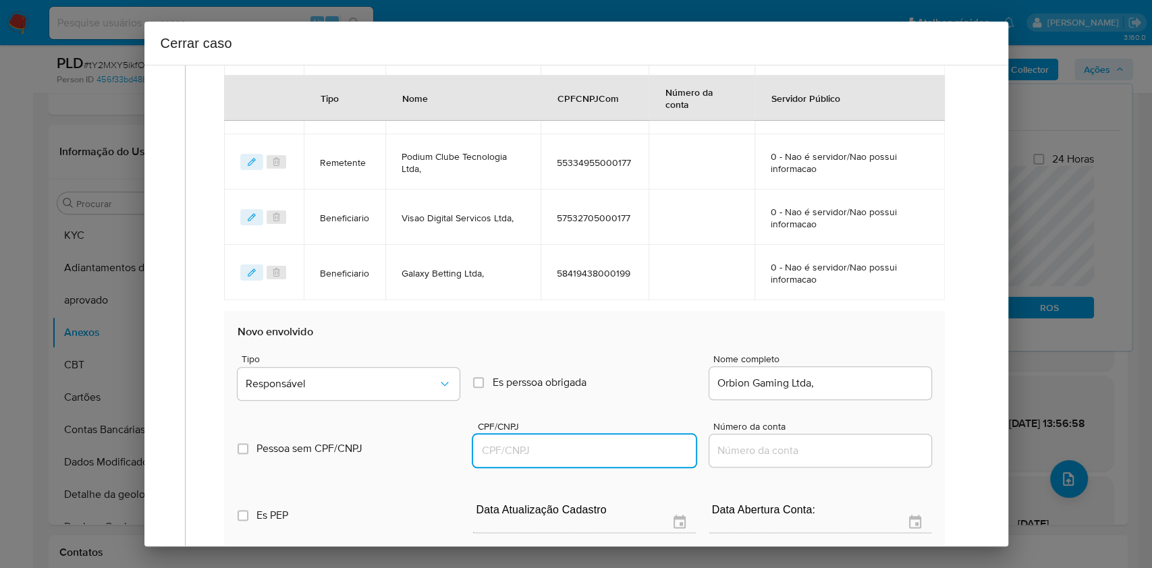
drag, startPoint x: 624, startPoint y: 449, endPoint x: 646, endPoint y: 438, distance: 24.2
click at [624, 450] on input "CPF/CNPJ" at bounding box center [584, 451] width 222 height 18
paste input "58368179000114"
type input "58368179000114"
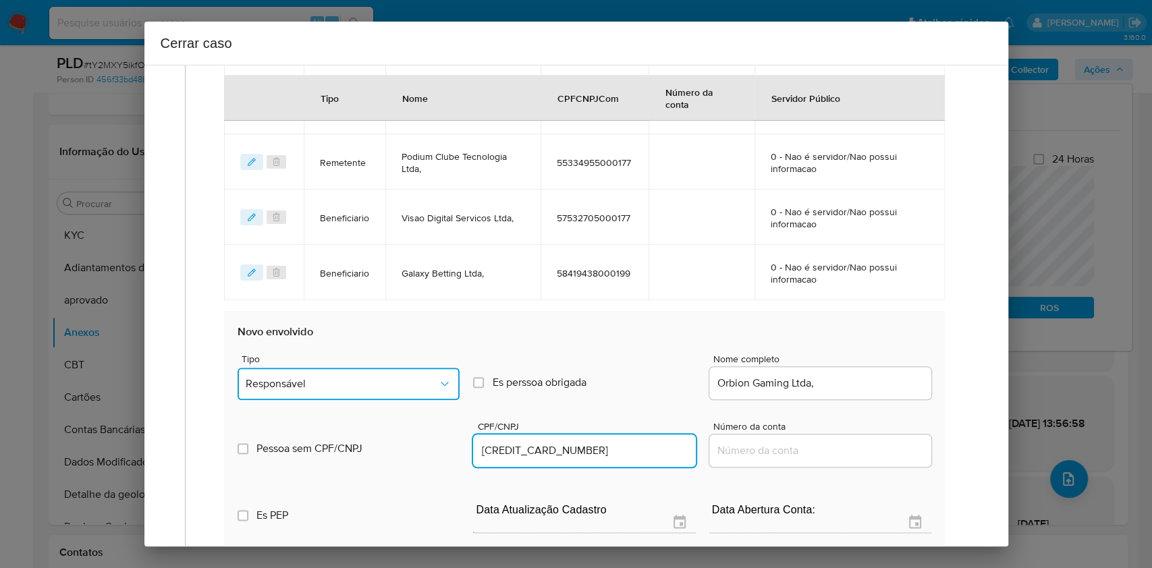
click at [421, 377] on span "Responsável" at bounding box center [342, 384] width 192 height 14
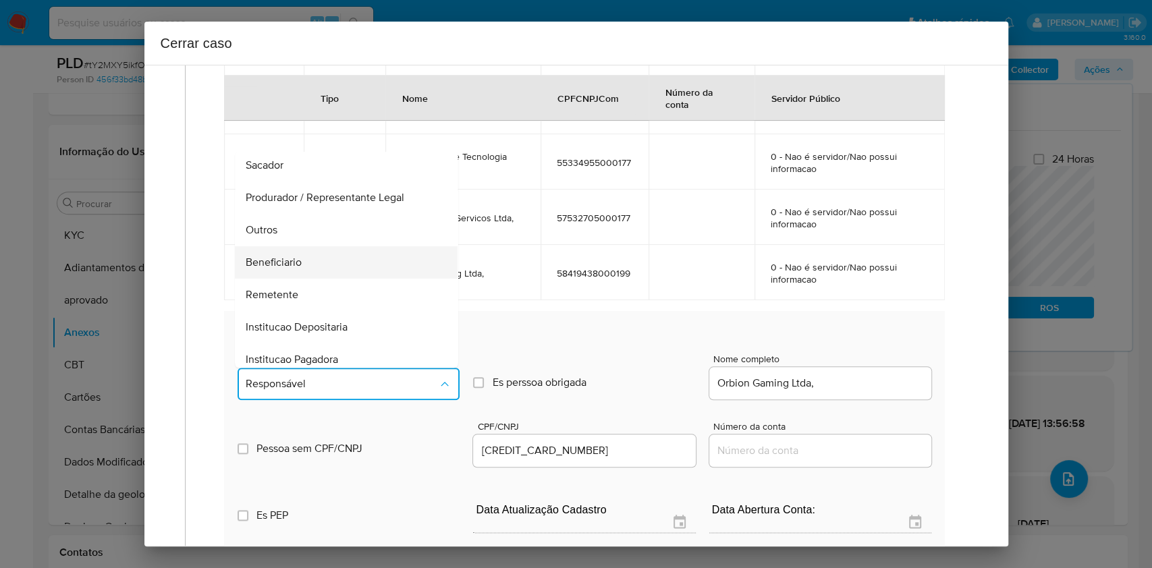
scroll to position [173, 0]
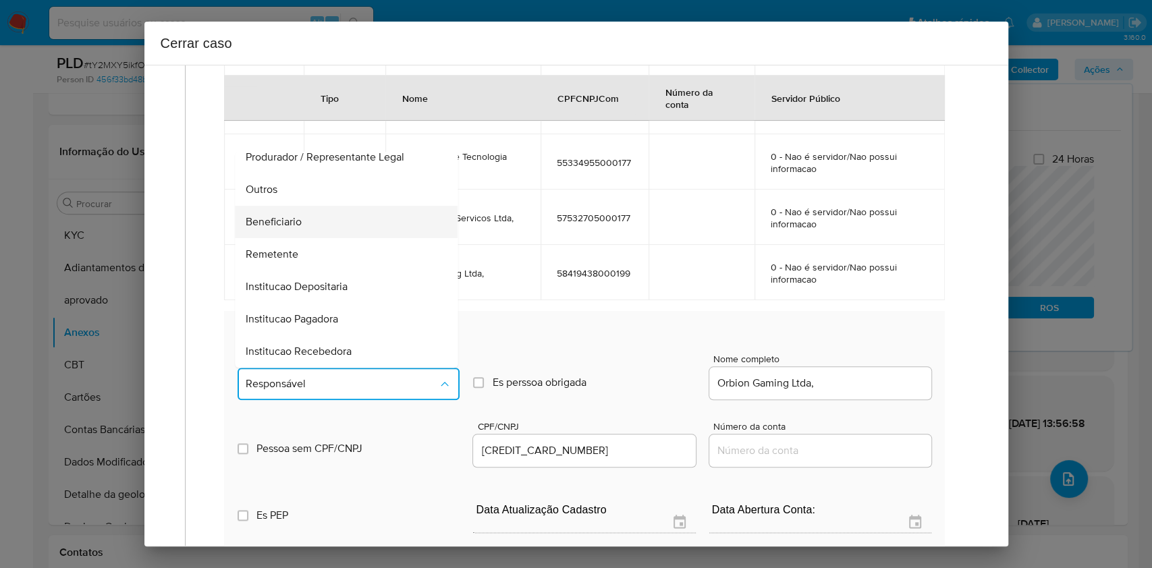
click at [327, 211] on div "Beneficiario" at bounding box center [342, 222] width 193 height 32
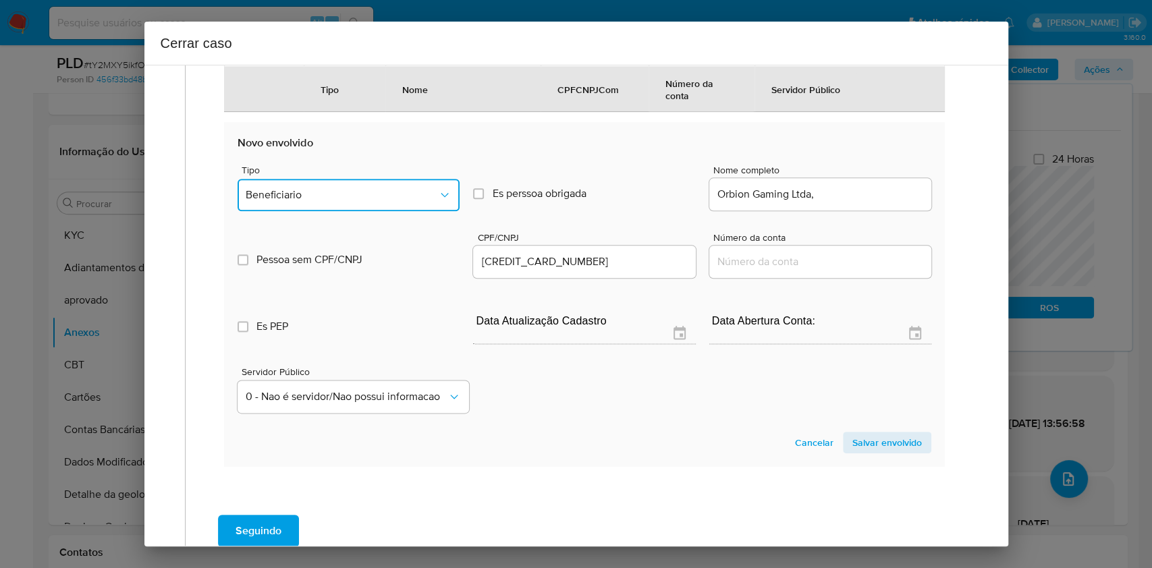
scroll to position [1104, 0]
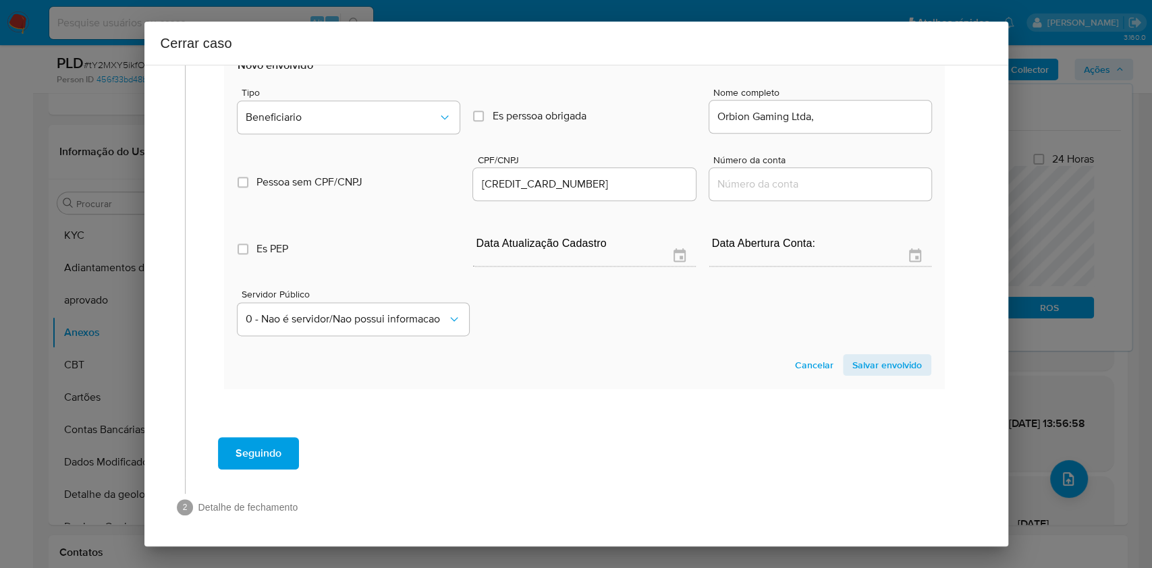
click at [872, 375] on section "Novo envolvido Tipo Beneficiario Es perssoa obrigada Is PObrigada Nome completo…" at bounding box center [584, 217] width 720 height 345
click at [872, 359] on span "Salvar envolvido" at bounding box center [888, 365] width 70 height 19
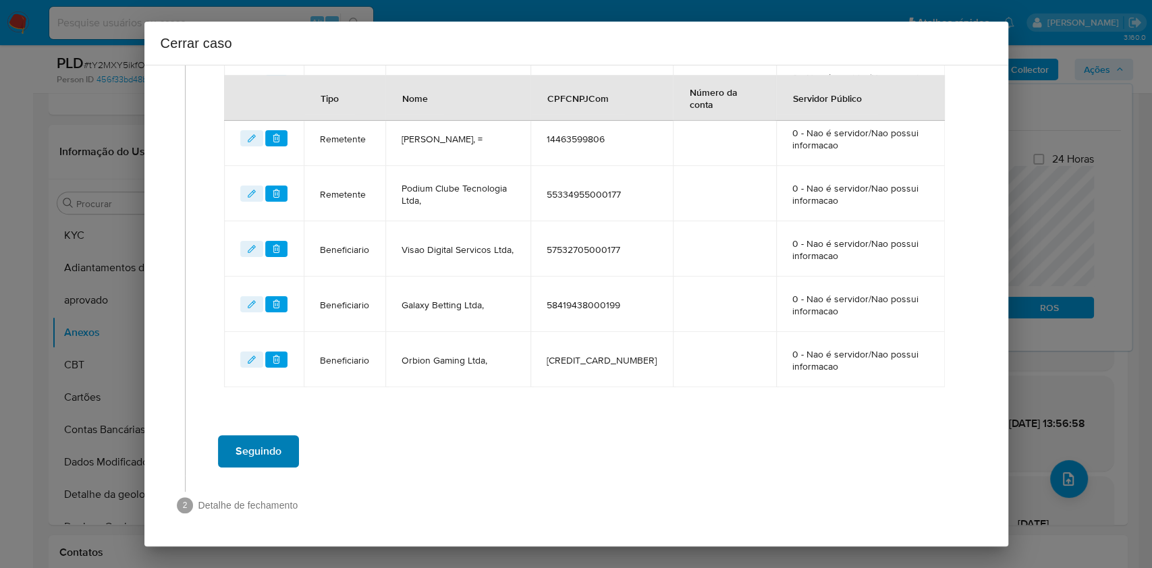
scroll to position [803, 0]
click at [270, 440] on span "Seguindo" at bounding box center [259, 454] width 46 height 30
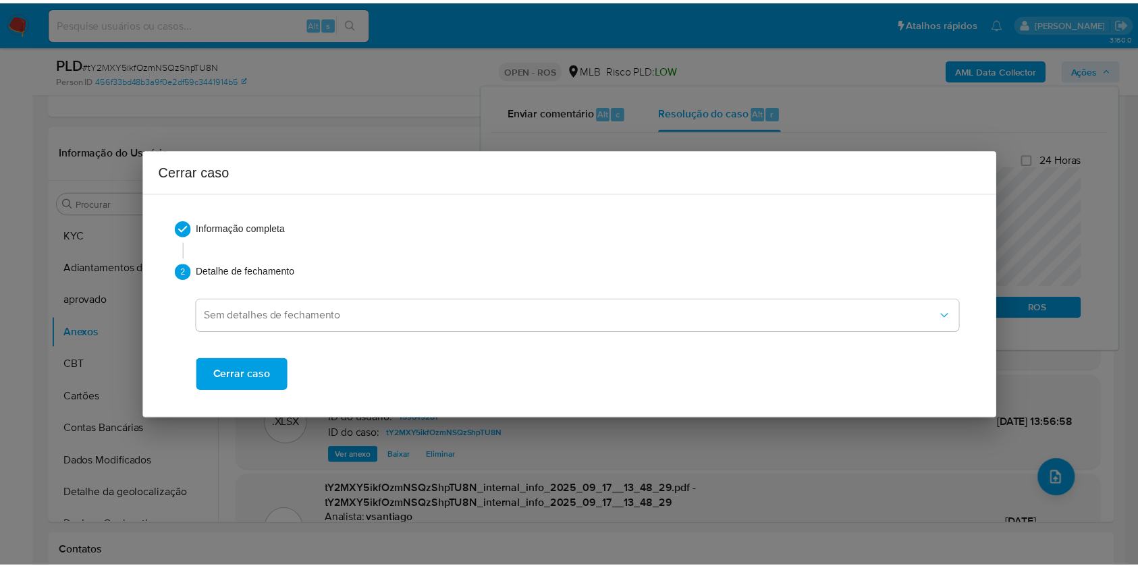
scroll to position [2690, 0]
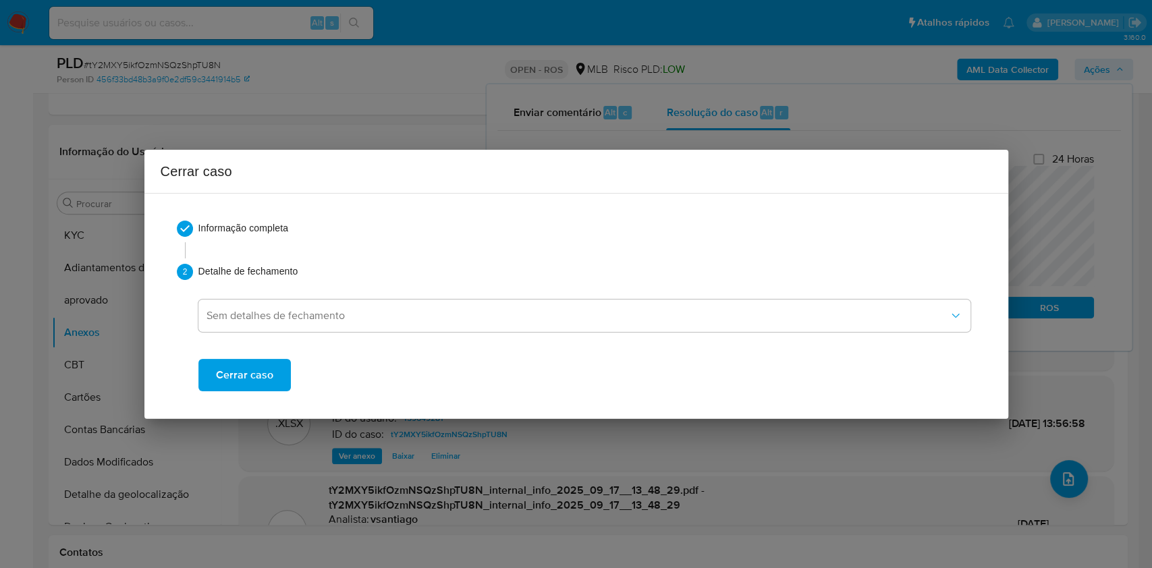
drag, startPoint x: 259, startPoint y: 380, endPoint x: 283, endPoint y: 367, distance: 26.9
click at [259, 379] on span "Cerrar caso" at bounding box center [244, 376] width 57 height 30
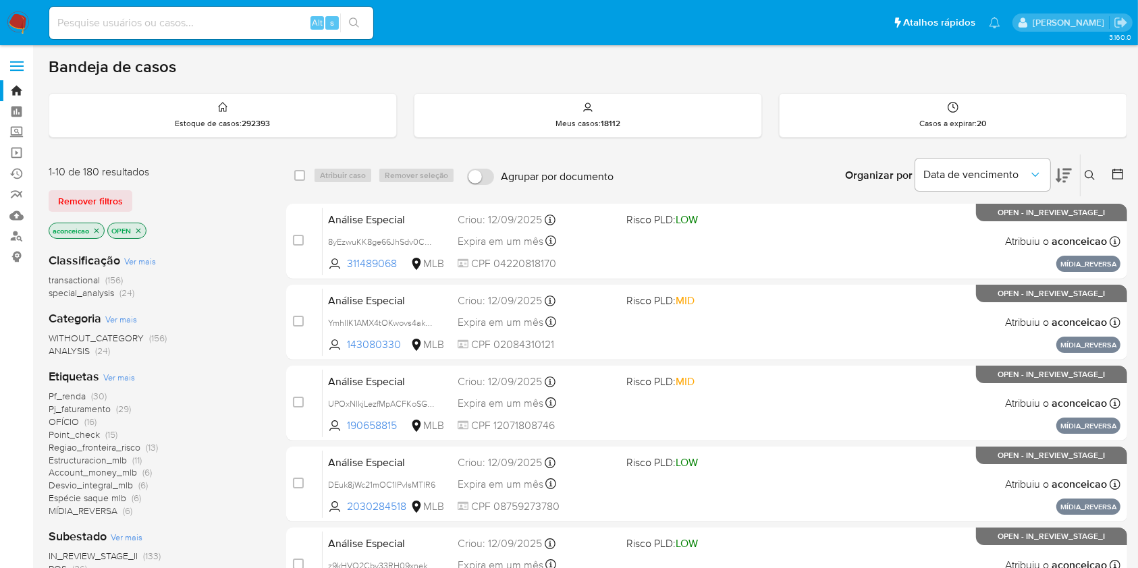
click at [97, 227] on icon "close-filter" at bounding box center [96, 231] width 8 height 8
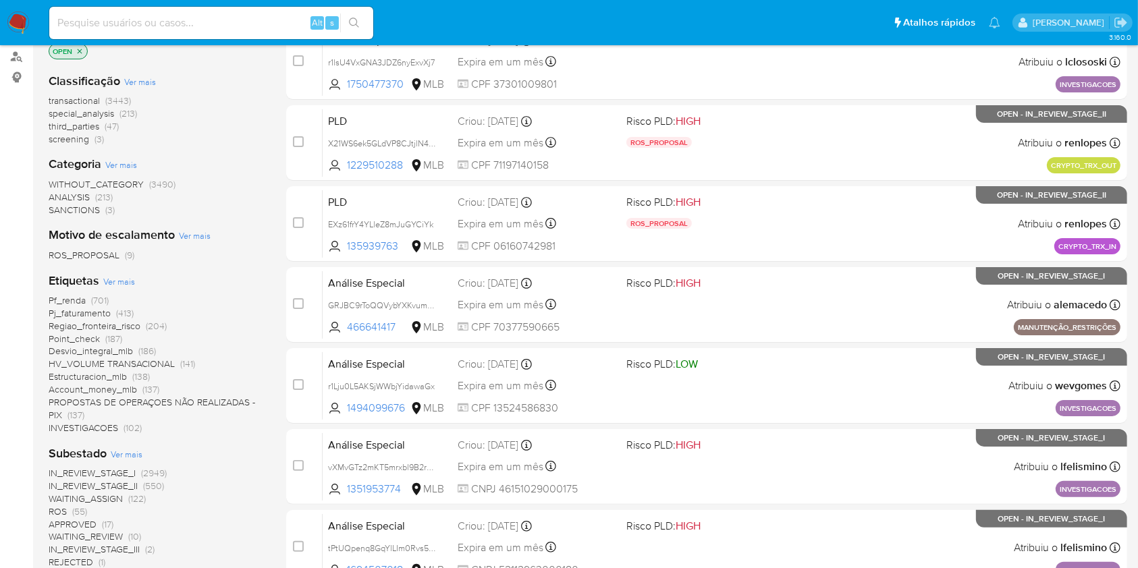
scroll to position [360, 0]
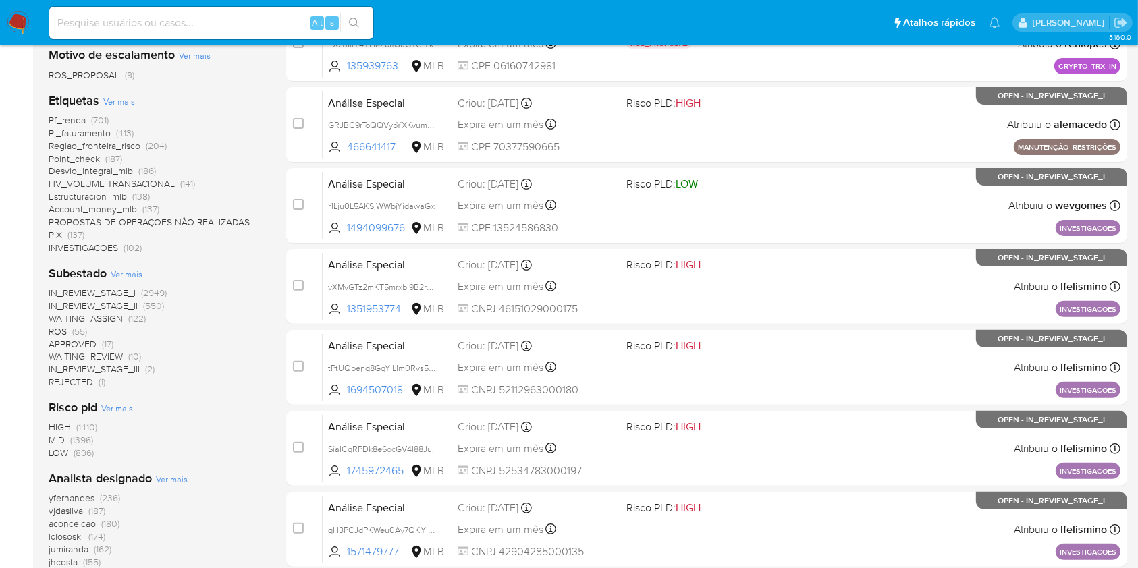
click at [80, 329] on span "(55)" at bounding box center [79, 332] width 15 height 14
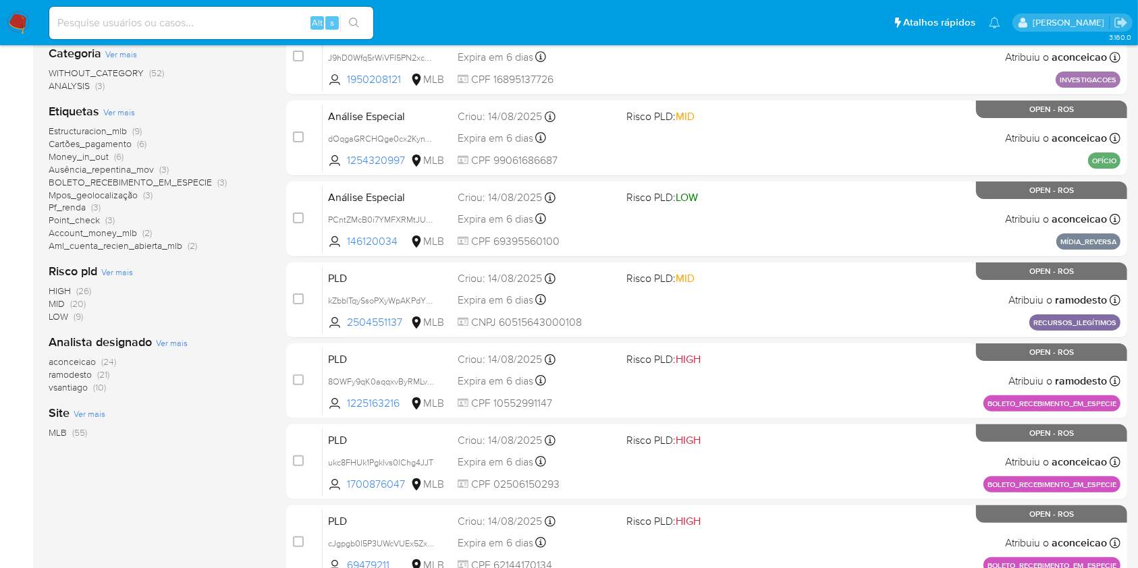
scroll to position [270, 0]
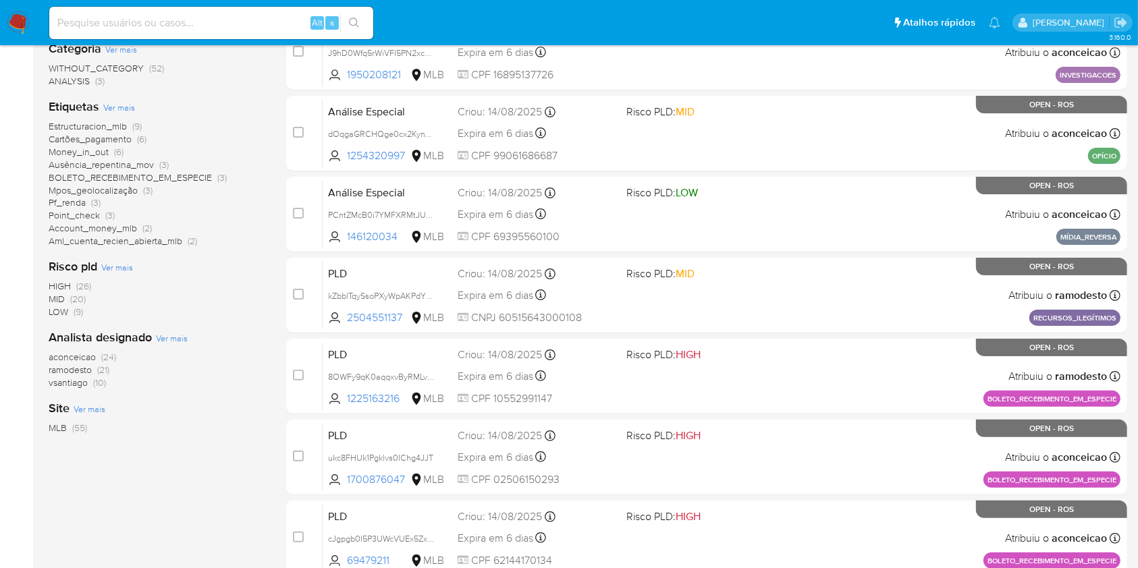
click at [89, 365] on span "ramodesto" at bounding box center [70, 370] width 43 height 14
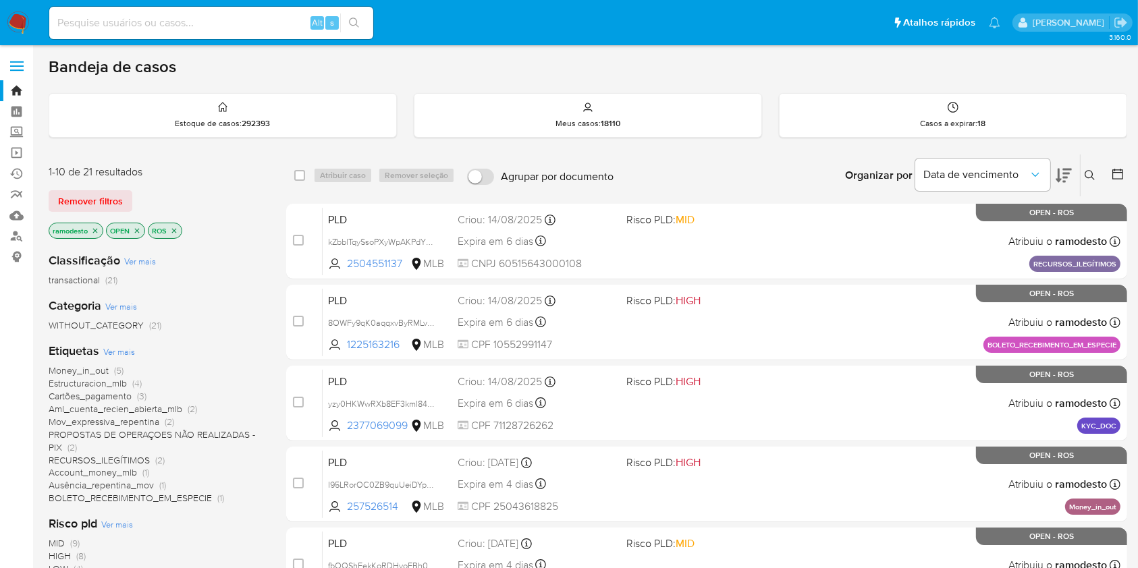
click at [1088, 183] on div "Insira a ID do usuário ou caso Procurar Remover filtros" at bounding box center [1091, 176] width 23 height 42
click at [1086, 172] on icon at bounding box center [1090, 175] width 11 height 11
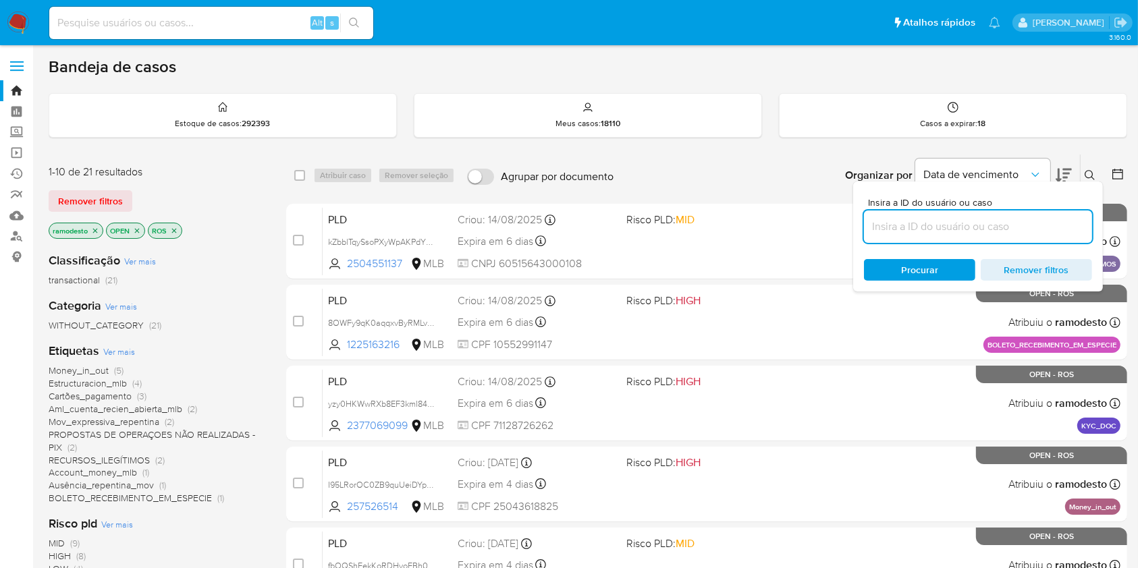
click at [985, 224] on input at bounding box center [978, 227] width 228 height 18
type input "dpW9EoGTOA4Ldo5DcBsLoBhH"
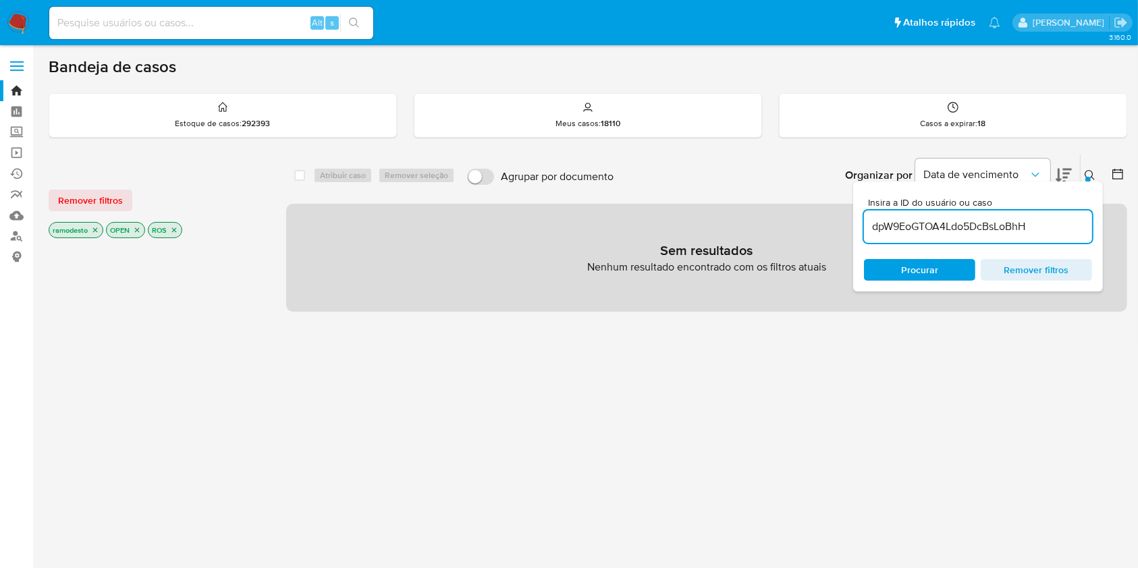
click at [93, 228] on icon "close-filter" at bounding box center [95, 230] width 8 height 8
click at [898, 228] on input "dpW9EoGTOA4Ldo5DcBsLoBhH" at bounding box center [978, 227] width 228 height 18
click at [898, 227] on input "dpW9EoGTOA4Ldo5DcBsLoBhH" at bounding box center [978, 227] width 228 height 18
paste input "0ojEbTT5rDCBcP5MlNkFq05M"
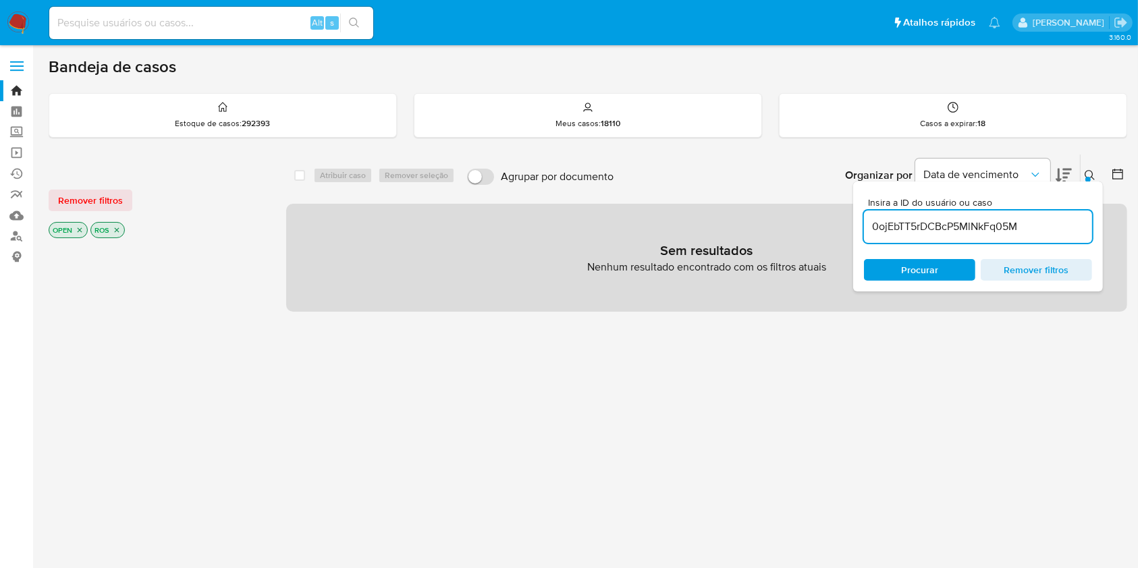
type input "0ojEbTT5rDCBcP5MlNkFq05M"
click at [1051, 220] on input "0ojEbTT5rDCBcP5MlNkFq05M" at bounding box center [978, 227] width 228 height 18
click at [1051, 219] on input "0ojEbTT5rDCBcP5MlNkFq05M" at bounding box center [978, 227] width 228 height 18
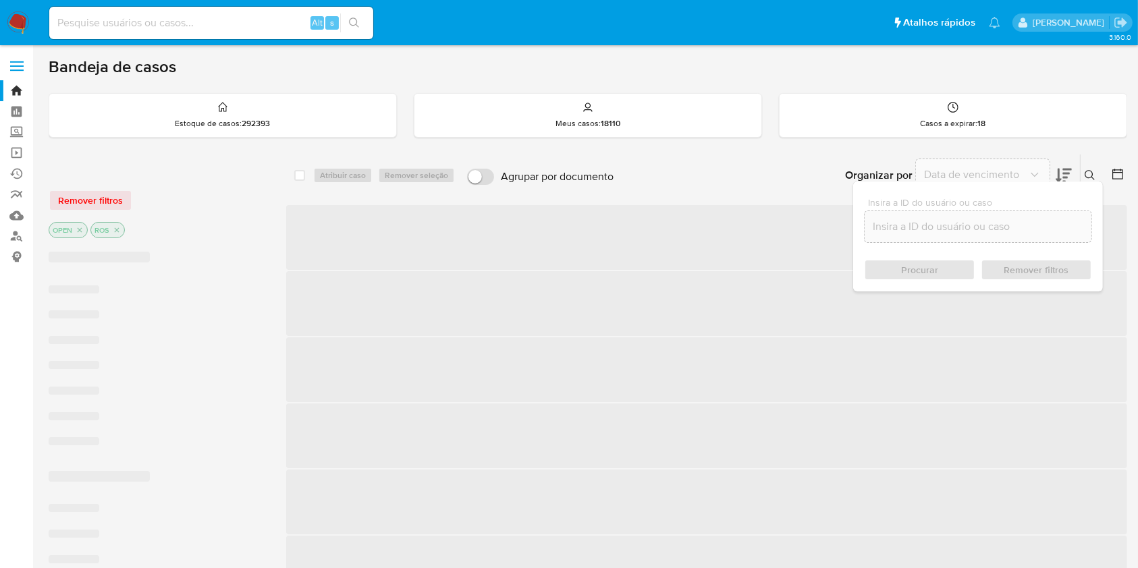
click at [1095, 165] on div "Insira a ID do usuário ou caso Procurar Remover filtros" at bounding box center [1091, 176] width 23 height 42
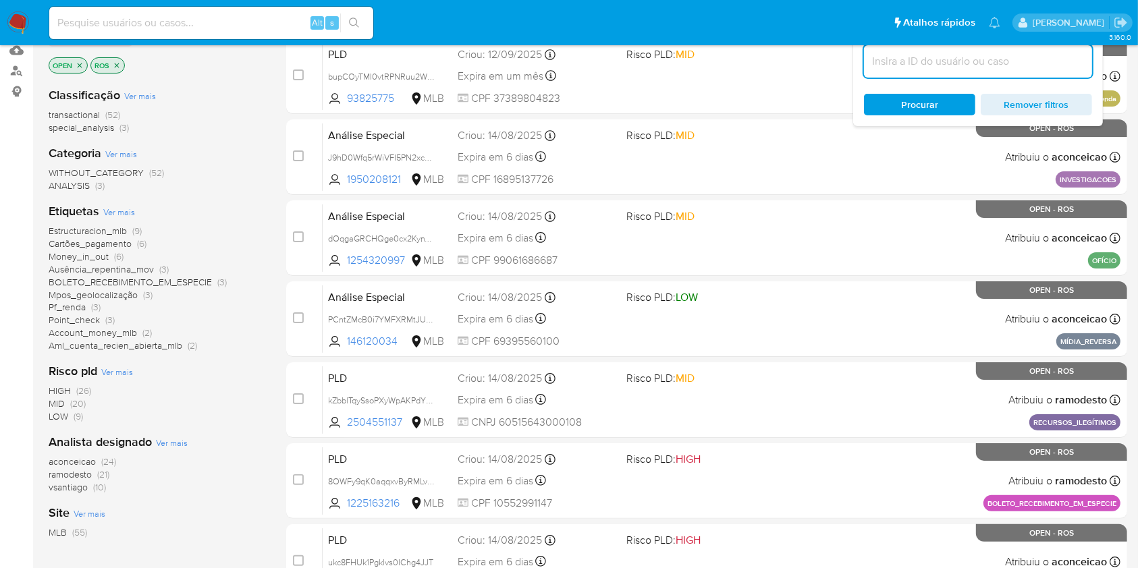
scroll to position [270, 0]
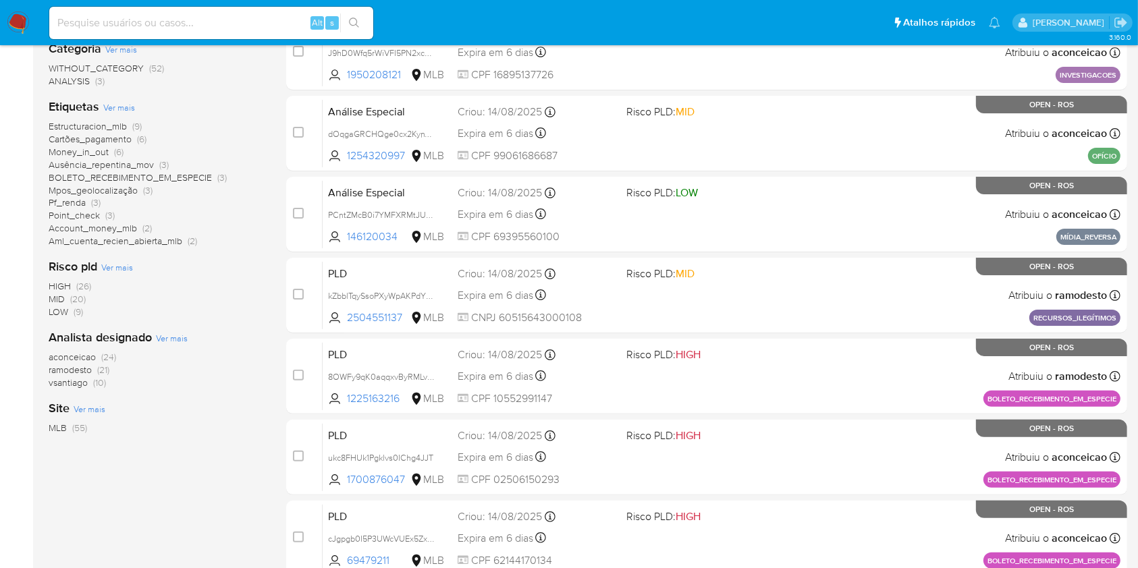
click at [93, 369] on span "ramodesto (21)" at bounding box center [79, 370] width 61 height 13
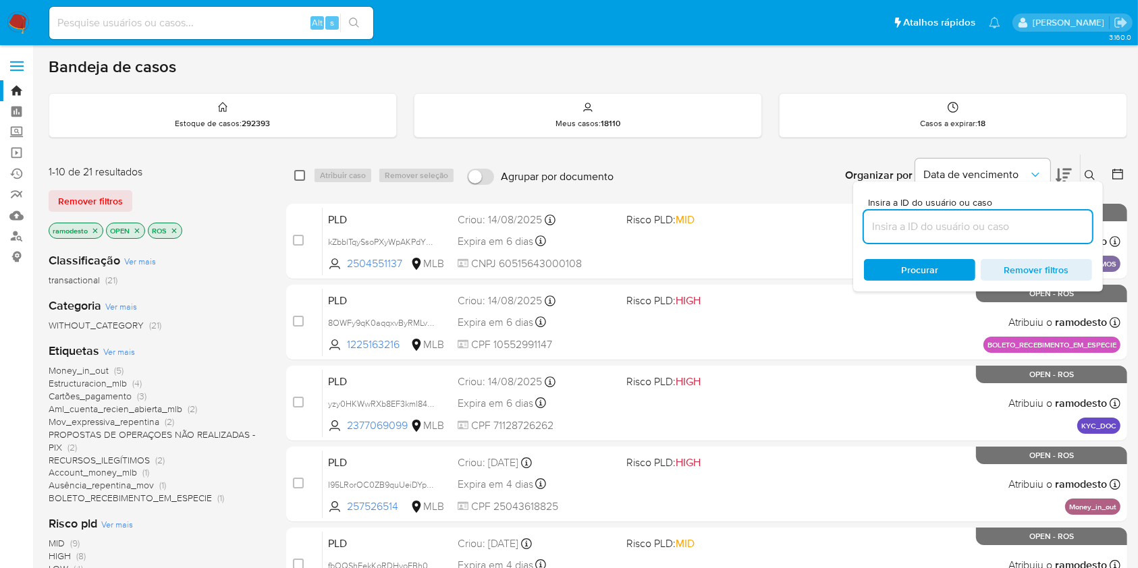
click at [298, 180] on input "checkbox" at bounding box center [299, 175] width 11 height 11
checkbox input "true"
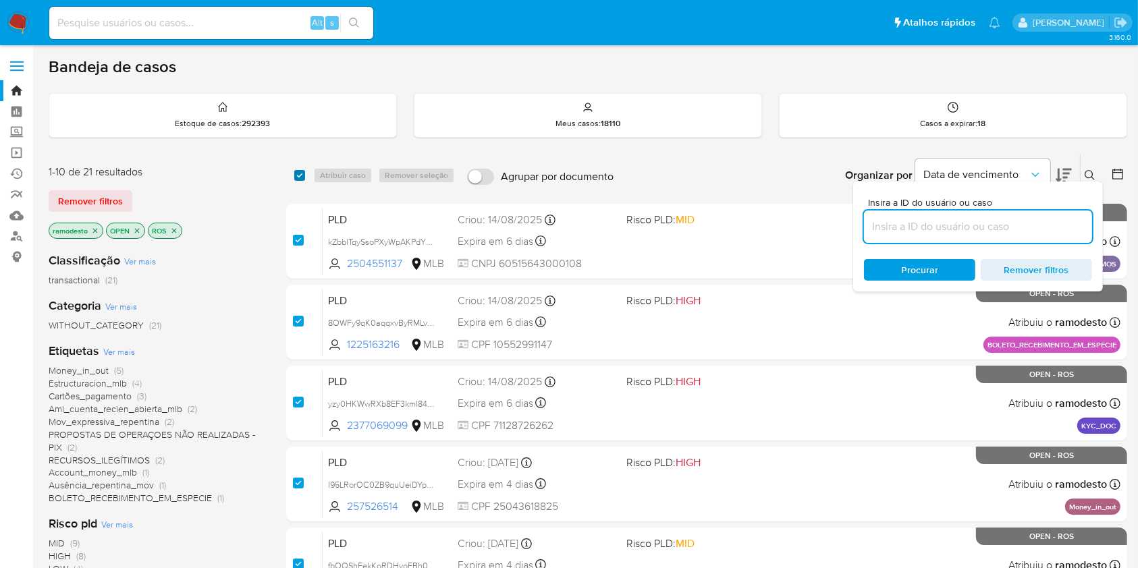
checkbox input "true"
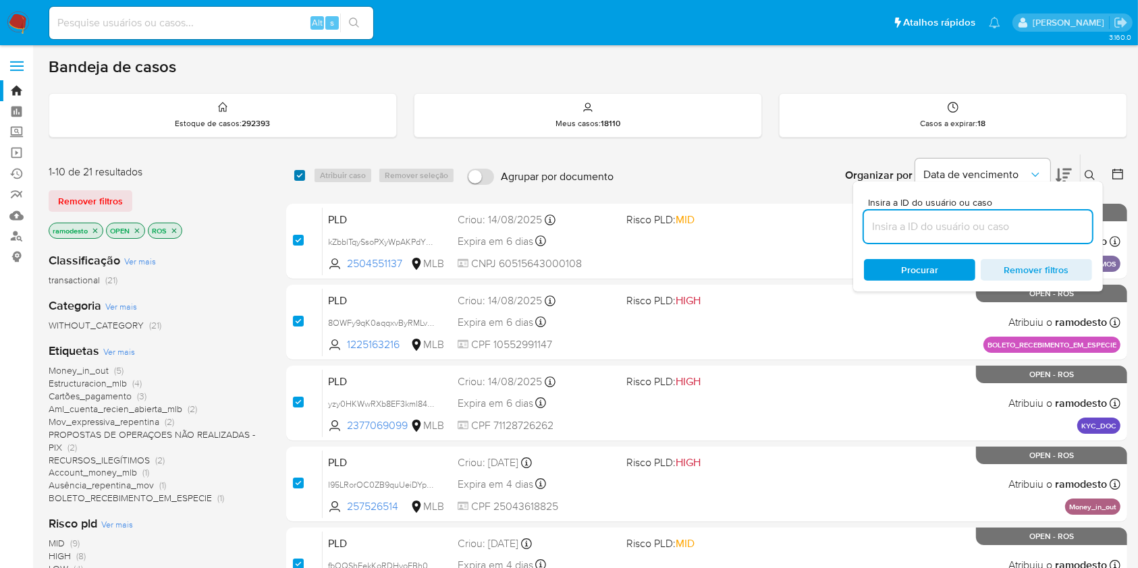
checkbox input "true"
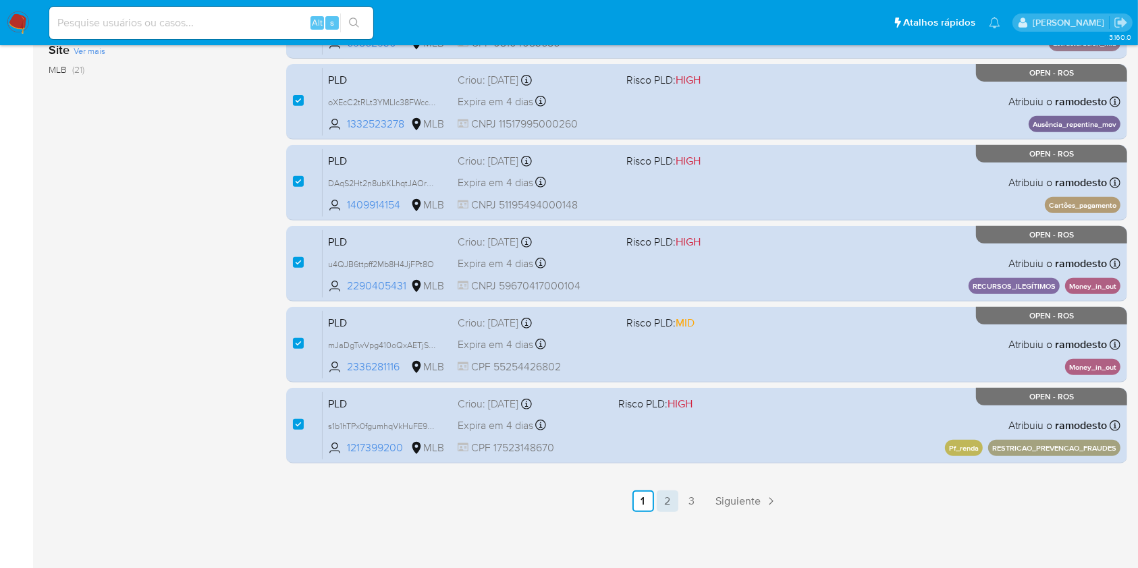
scroll to position [545, 0]
click at [670, 497] on link "2" at bounding box center [668, 501] width 22 height 22
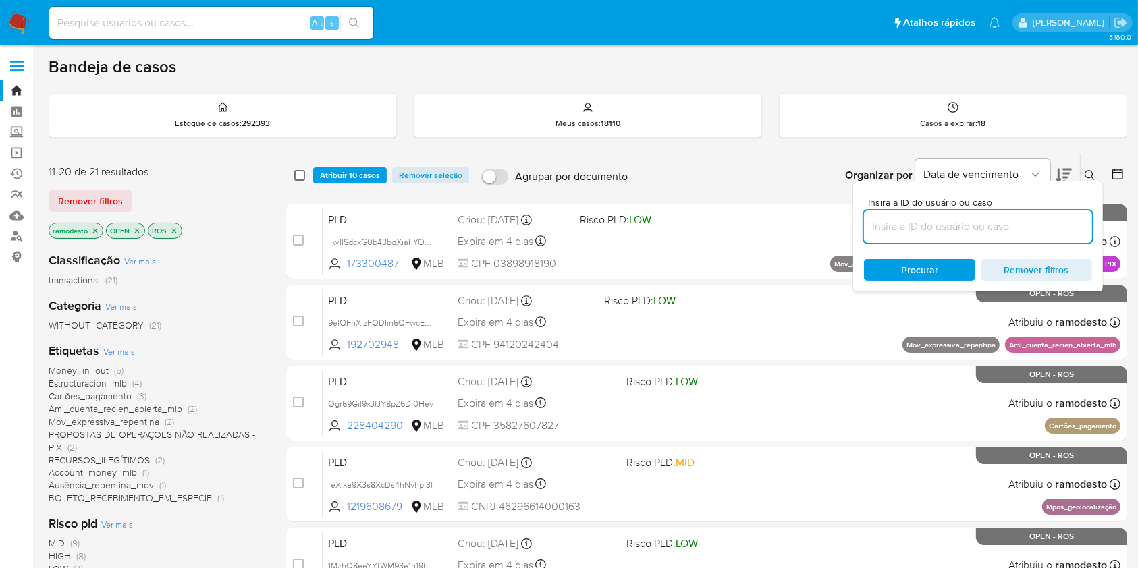
click at [302, 170] on input "checkbox" at bounding box center [299, 175] width 11 height 11
checkbox input "true"
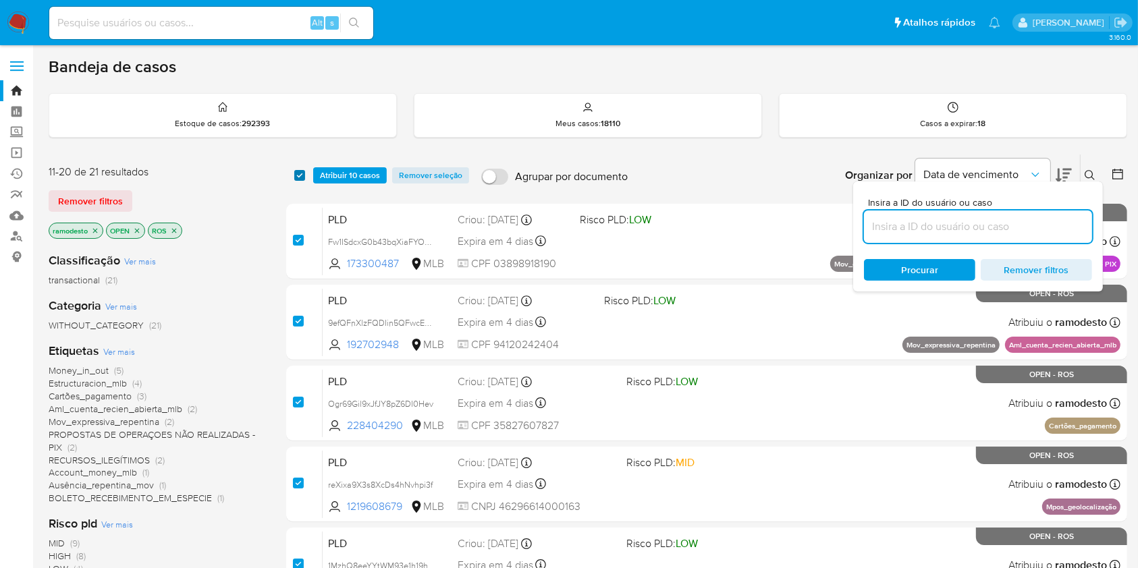
checkbox input "true"
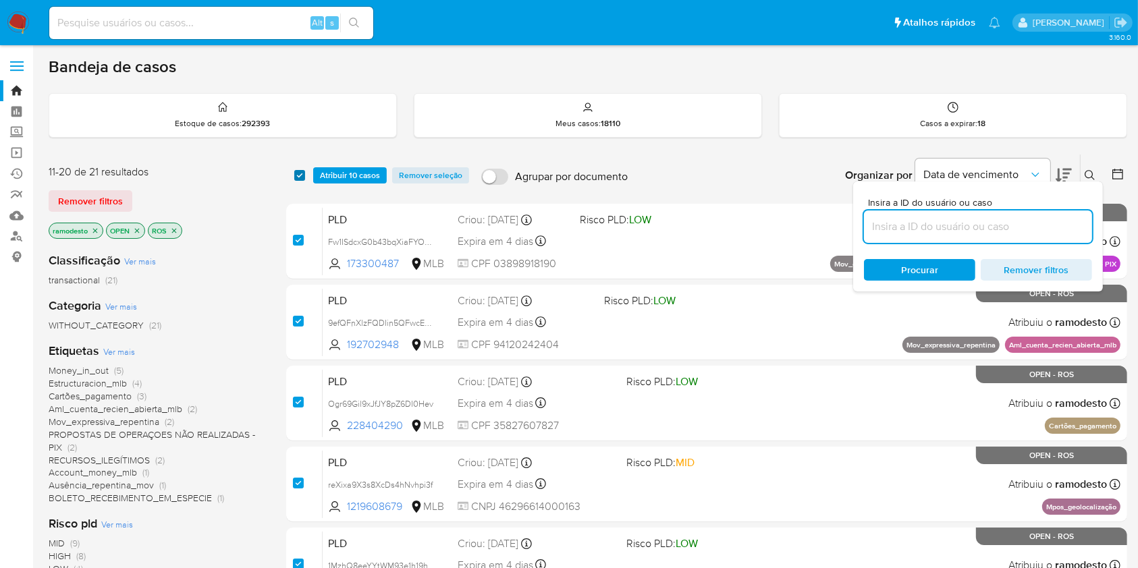
checkbox input "true"
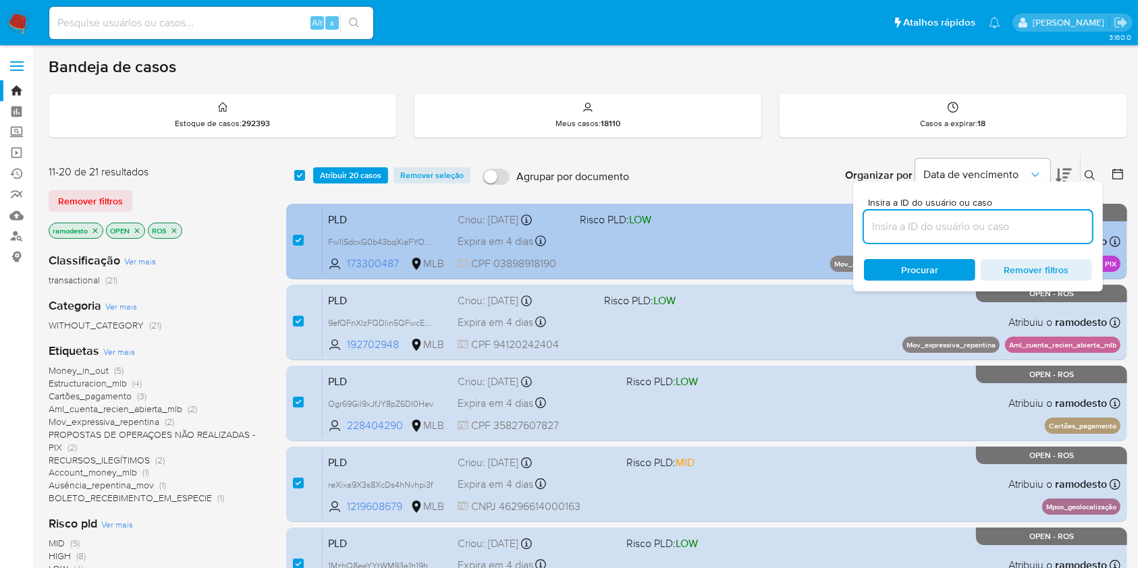
click at [299, 245] on div "case-item-checkbox" at bounding box center [298, 241] width 11 height 14
drag, startPoint x: 302, startPoint y: 242, endPoint x: 295, endPoint y: 275, distance: 33.9
click at [302, 238] on input "checkbox" at bounding box center [298, 240] width 11 height 11
checkbox input "false"
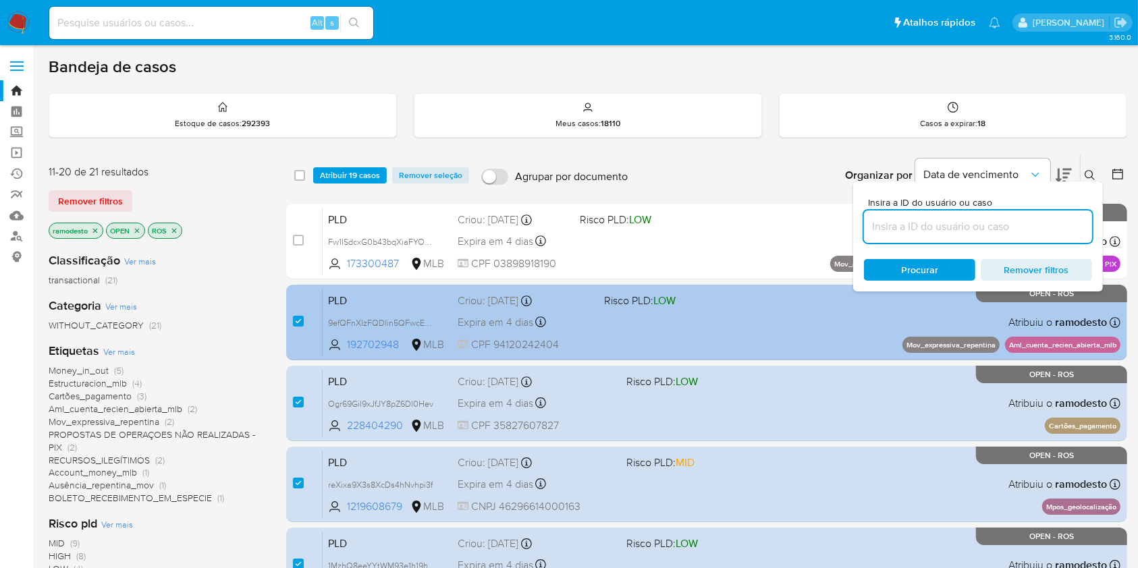
click at [293, 327] on div "case-item-checkbox" at bounding box center [298, 323] width 11 height 16
click at [296, 323] on input "checkbox" at bounding box center [298, 321] width 11 height 11
checkbox input "false"
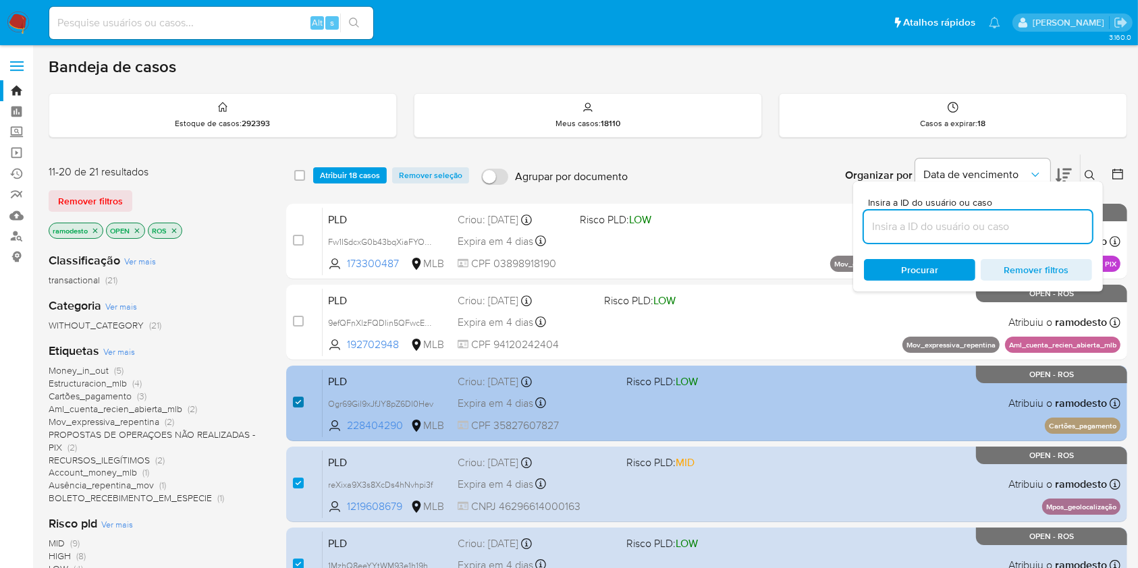
click at [302, 399] on input "checkbox" at bounding box center [298, 402] width 11 height 11
checkbox input "false"
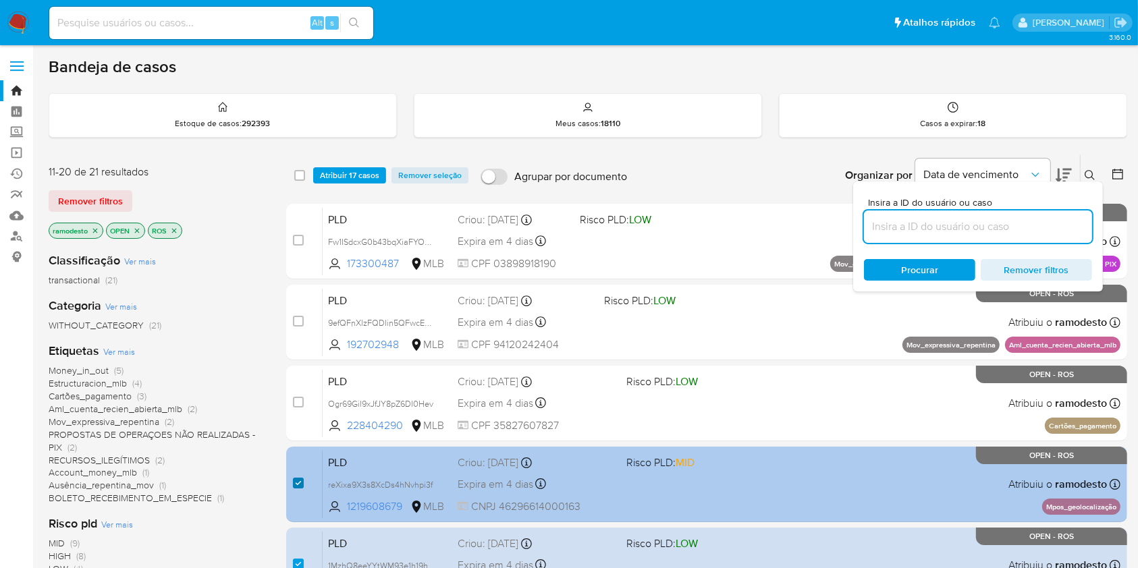
click at [295, 484] on input "checkbox" at bounding box center [298, 483] width 11 height 11
checkbox input "false"
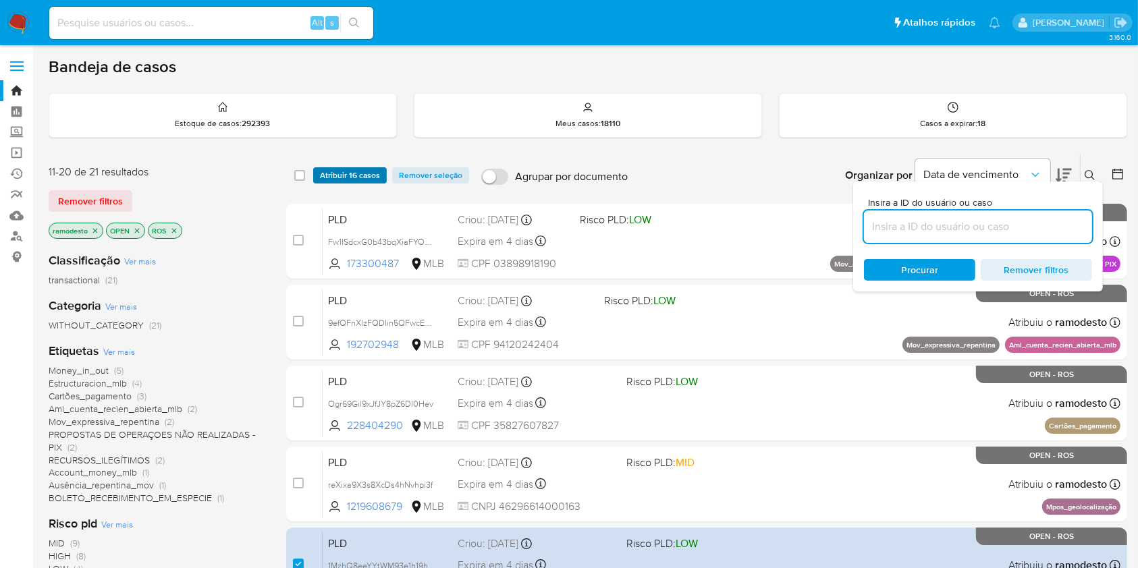
click at [363, 172] on span "Atribuir 16 casos" at bounding box center [350, 176] width 60 height 14
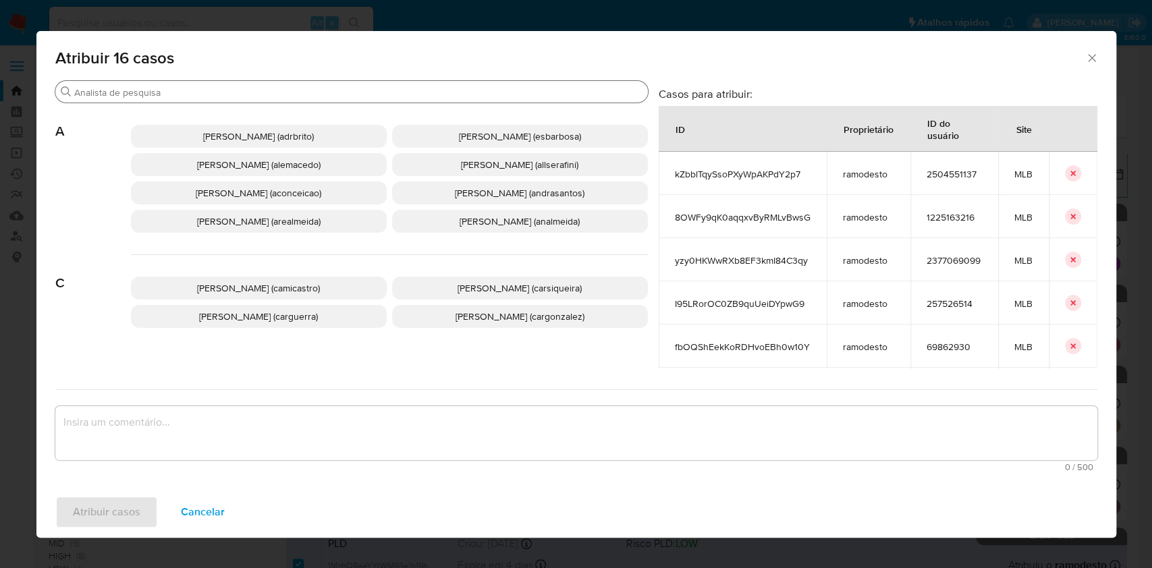
click at [275, 85] on div "Buscar" at bounding box center [351, 92] width 593 height 22
click at [1087, 55] on icon "Fechar a janela" at bounding box center [1093, 58] width 14 height 14
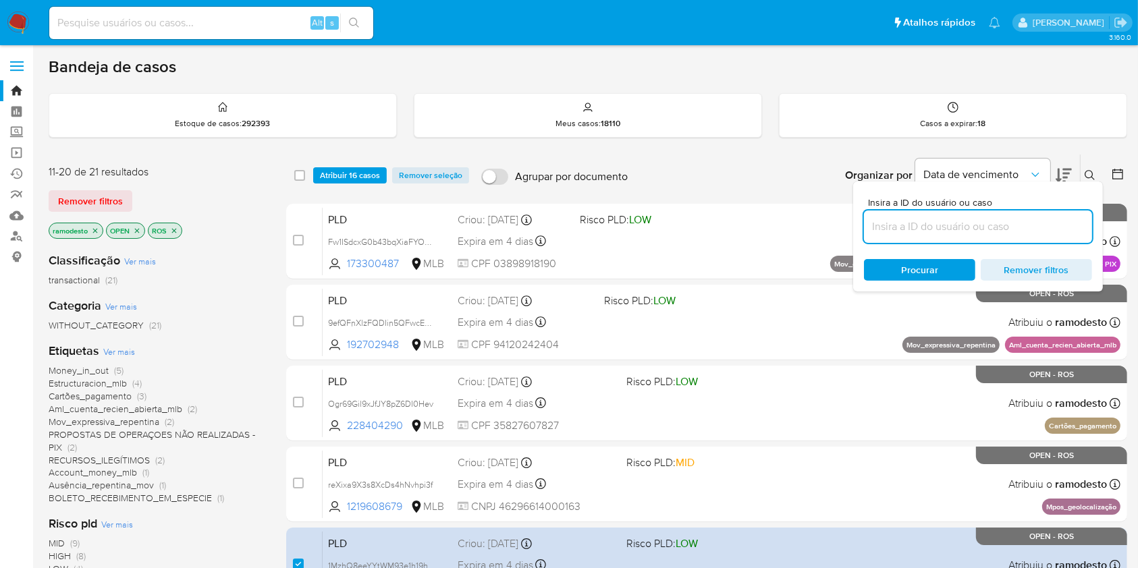
click at [92, 227] on icon "close-filter" at bounding box center [95, 231] width 8 height 8
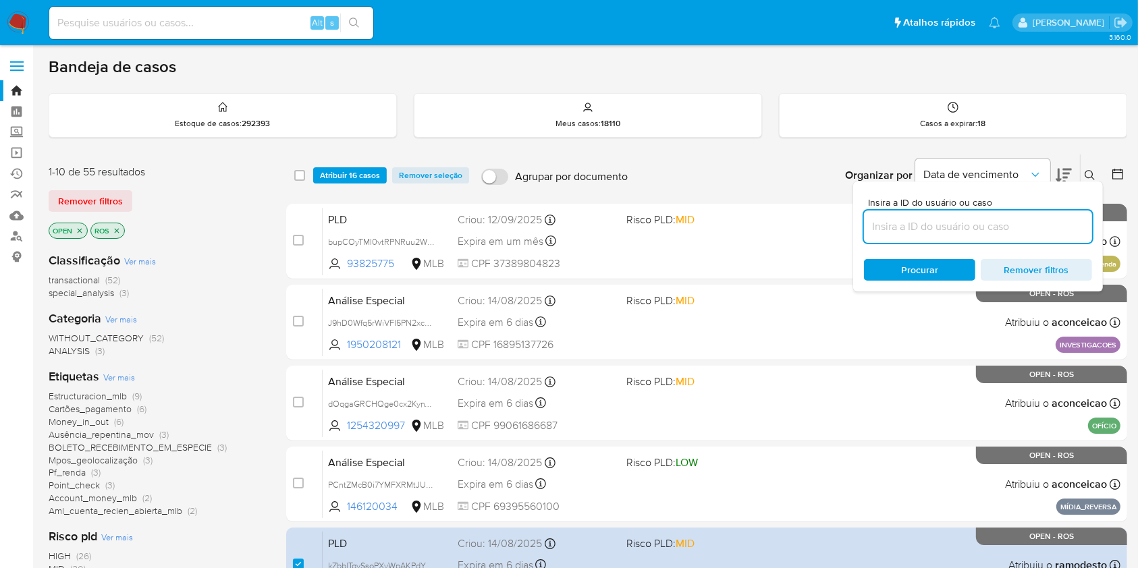
click at [344, 172] on span "Atribuir 16 casos" at bounding box center [350, 176] width 60 height 14
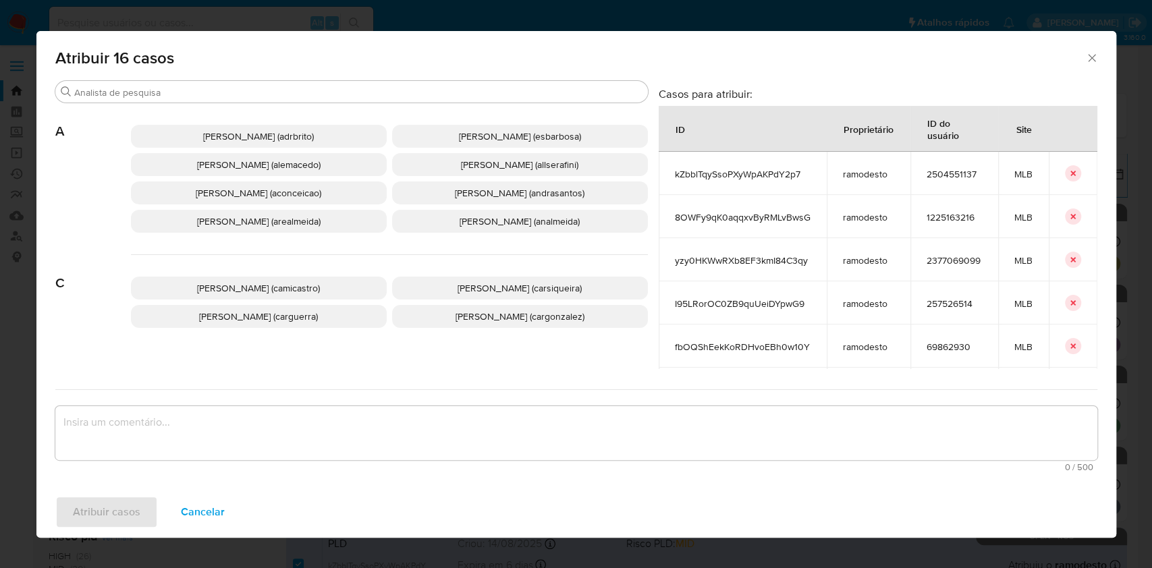
click at [1090, 57] on icon "Fechar a janela" at bounding box center [1093, 58] width 14 height 14
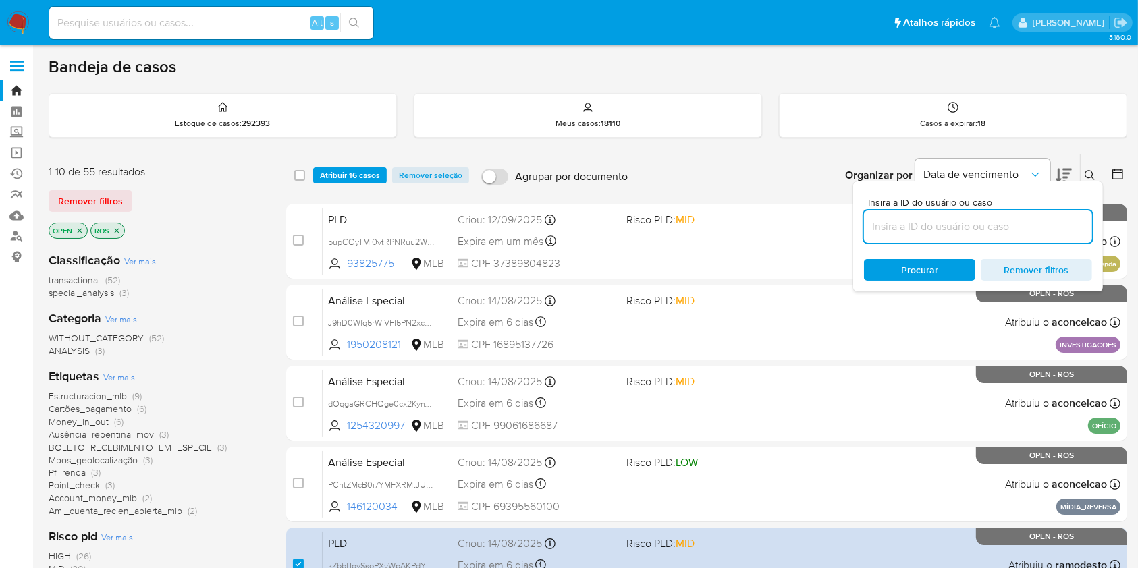
click at [369, 174] on span "Atribuir 16 casos" at bounding box center [350, 176] width 60 height 14
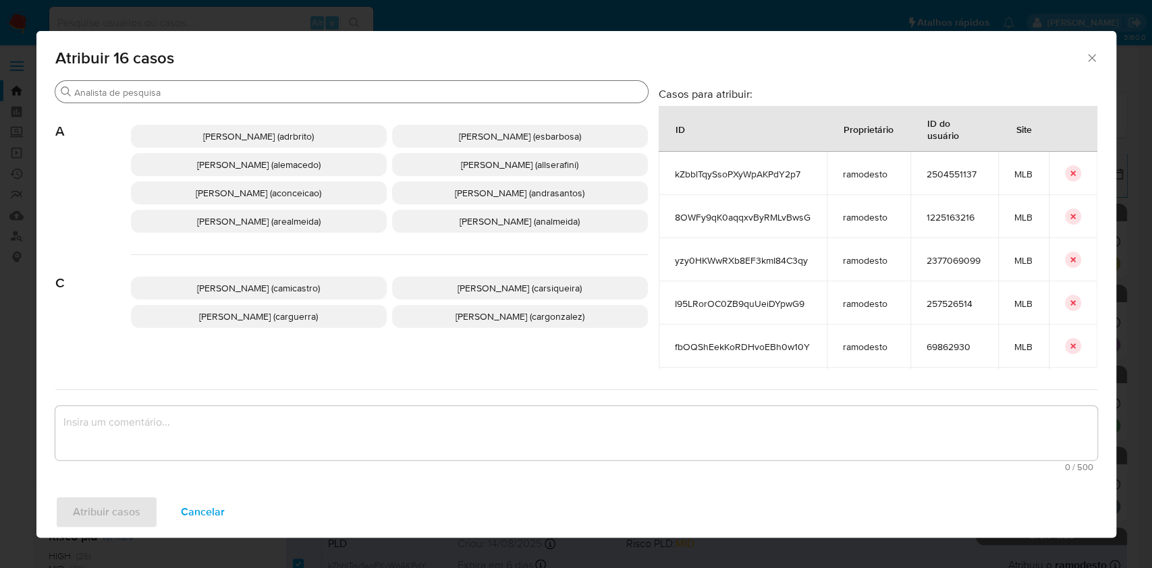
click at [207, 99] on div "Buscar" at bounding box center [351, 92] width 593 height 22
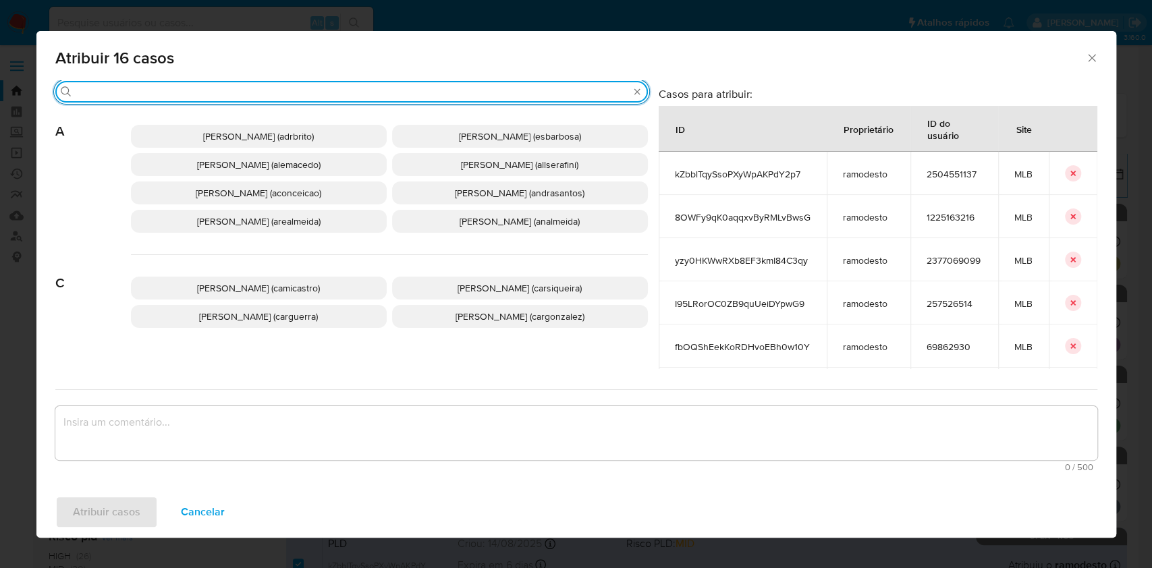
type input "i"
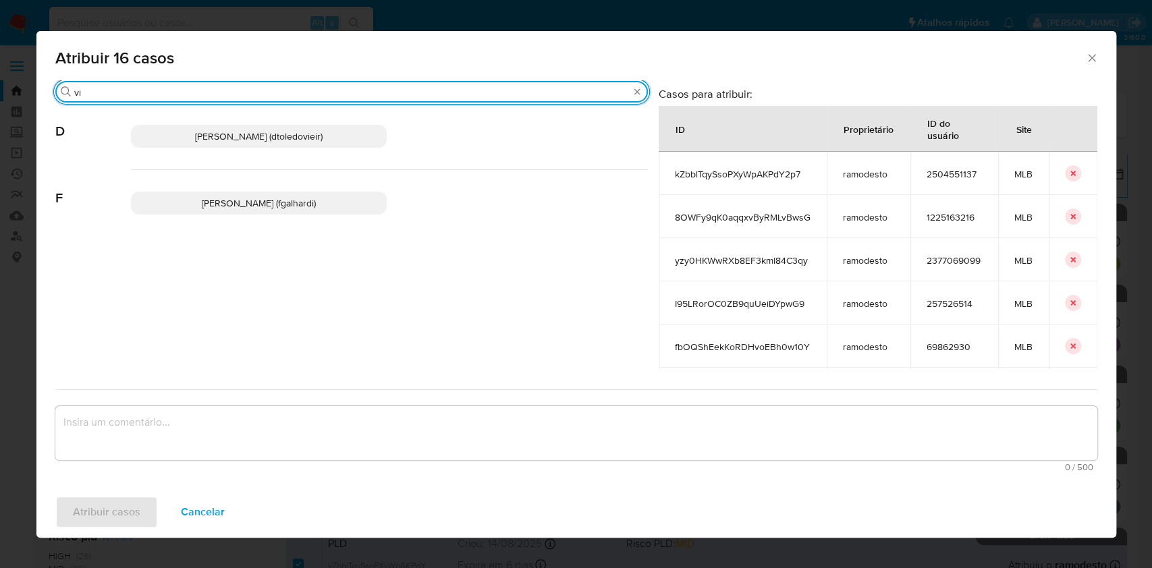
type input "v"
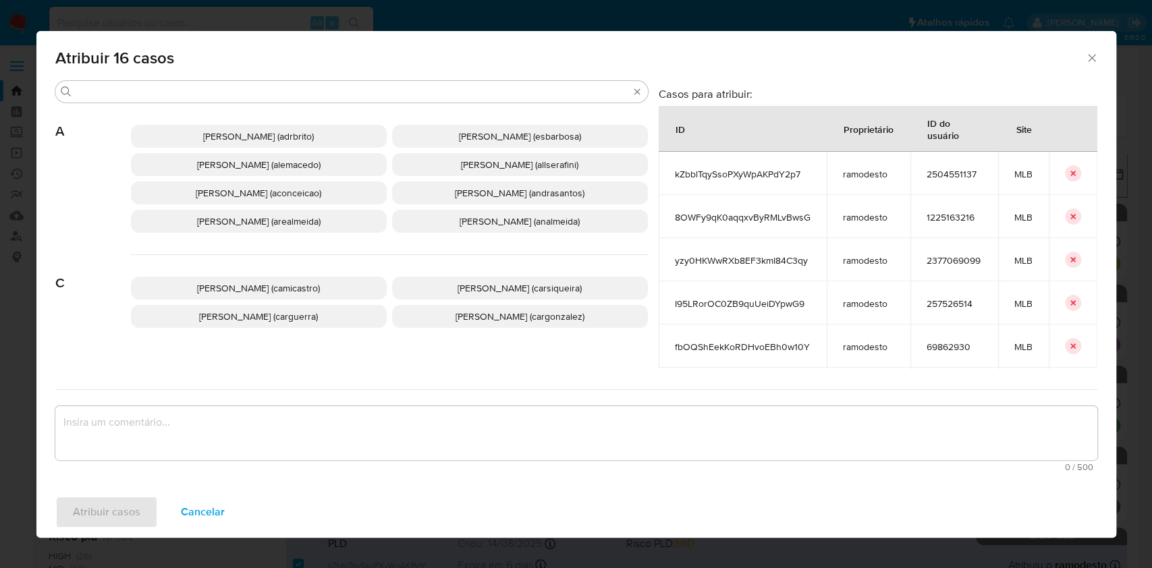
click at [1083, 59] on span "Atribuir 16 casos" at bounding box center [570, 58] width 1031 height 16
click at [1088, 55] on icon "Fechar a janela" at bounding box center [1093, 58] width 14 height 14
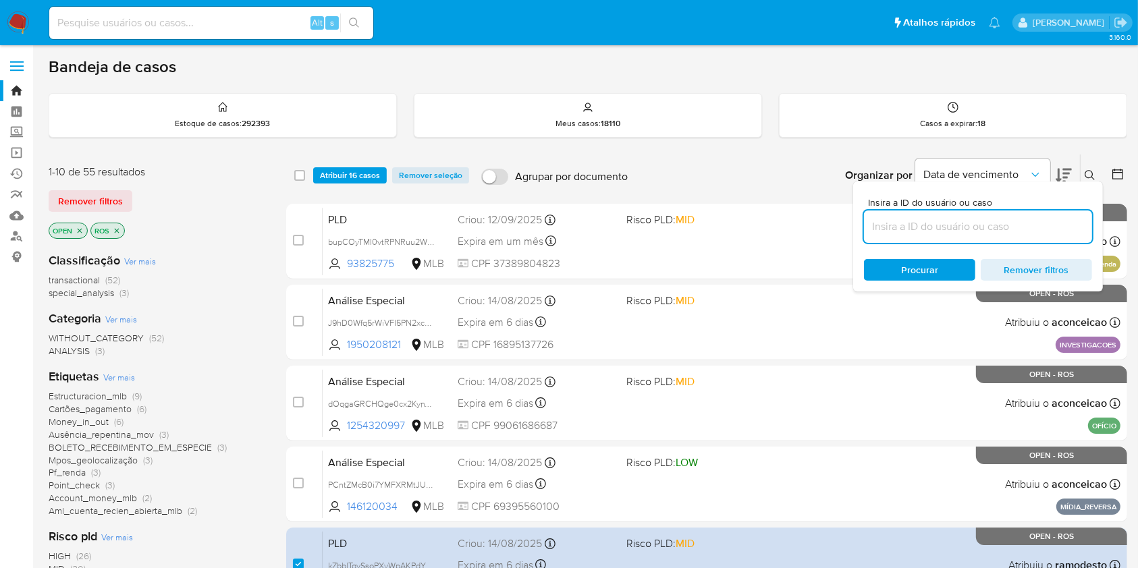
click at [356, 182] on span "Atribuir 16 casos" at bounding box center [350, 176] width 60 height 14
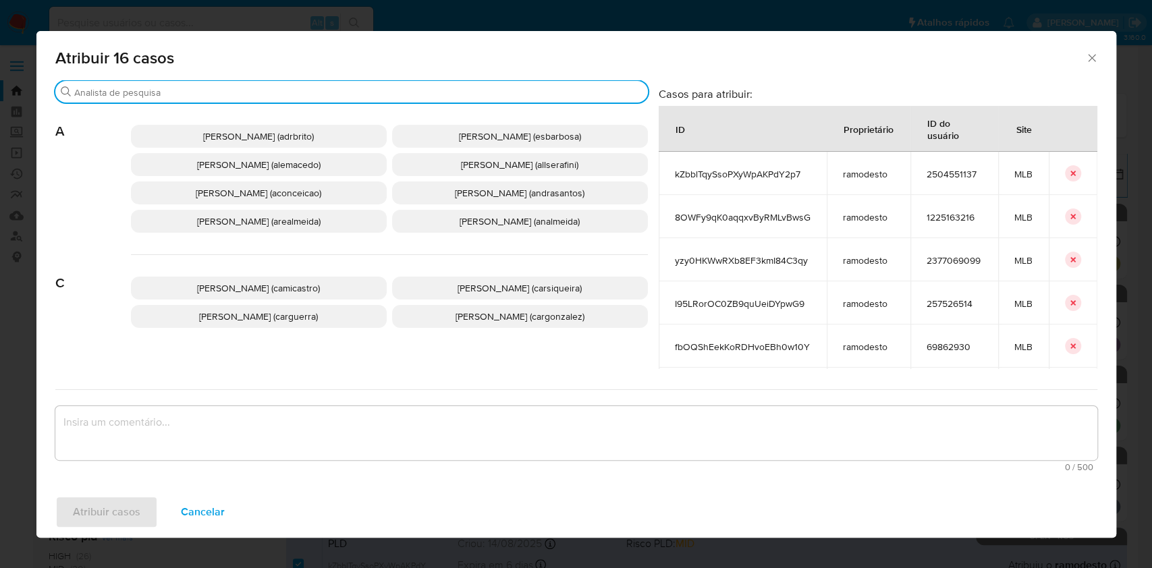
click at [319, 91] on input "Buscar" at bounding box center [358, 92] width 568 height 12
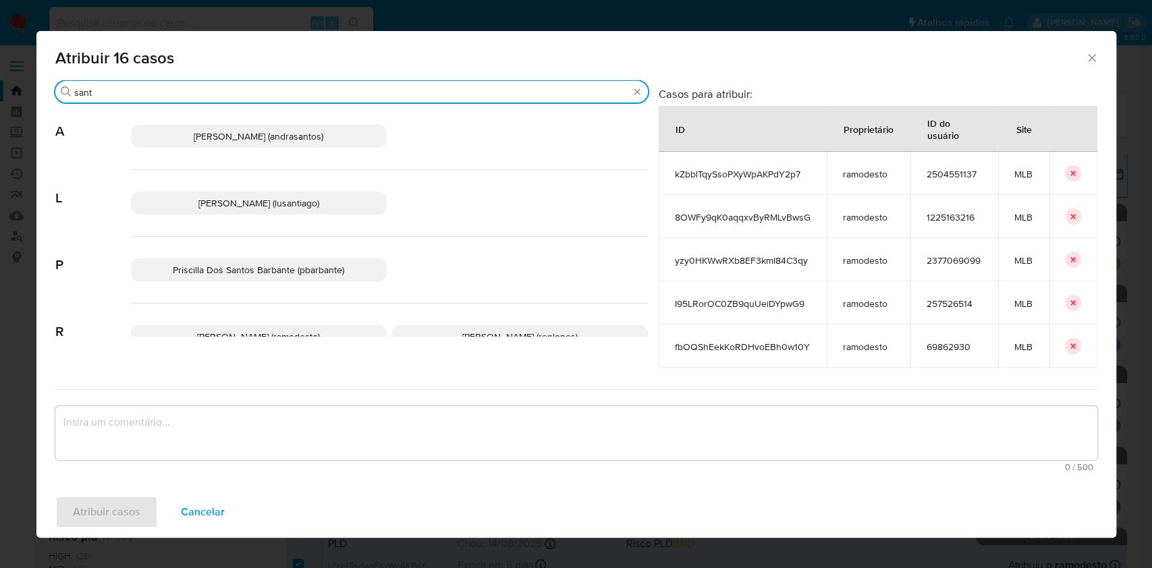
type input "sant"
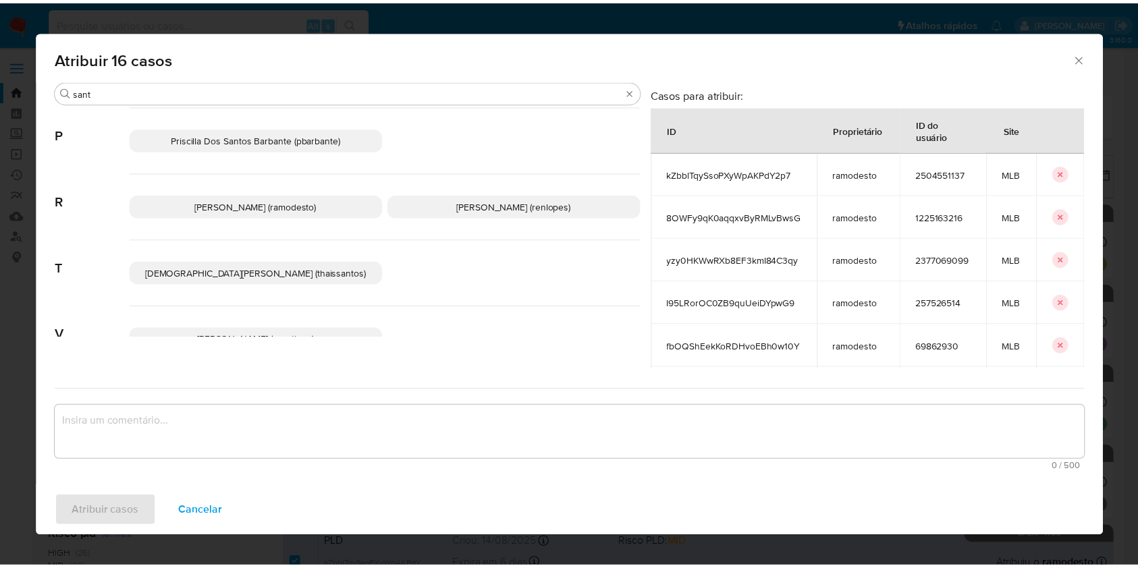
scroll to position [178, 0]
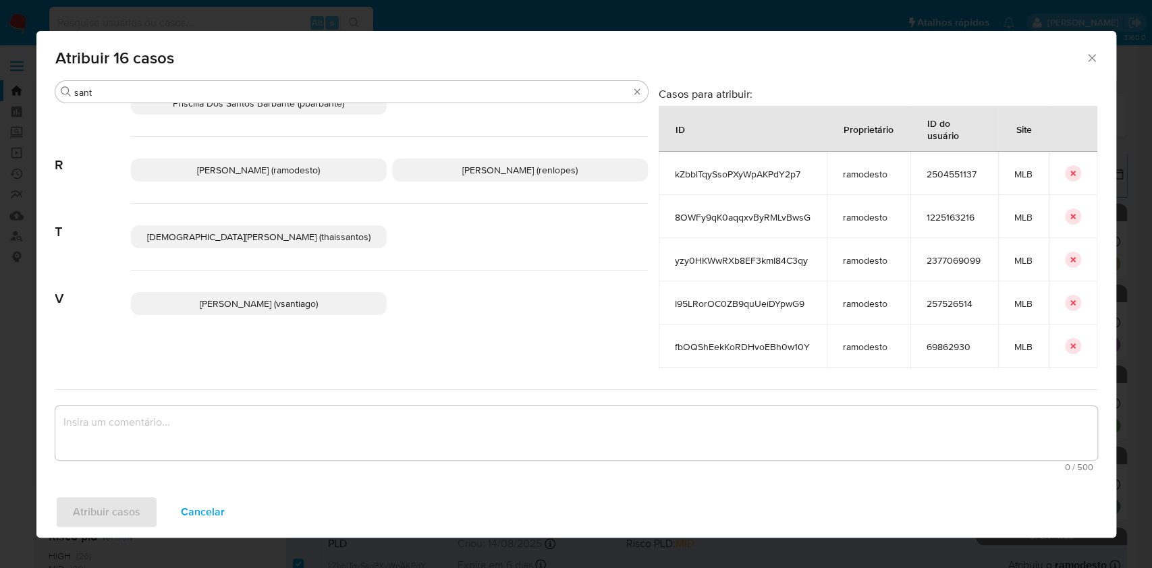
click at [288, 293] on p "Vinicius Santiago Souza (vsantiago)" at bounding box center [259, 303] width 256 height 23
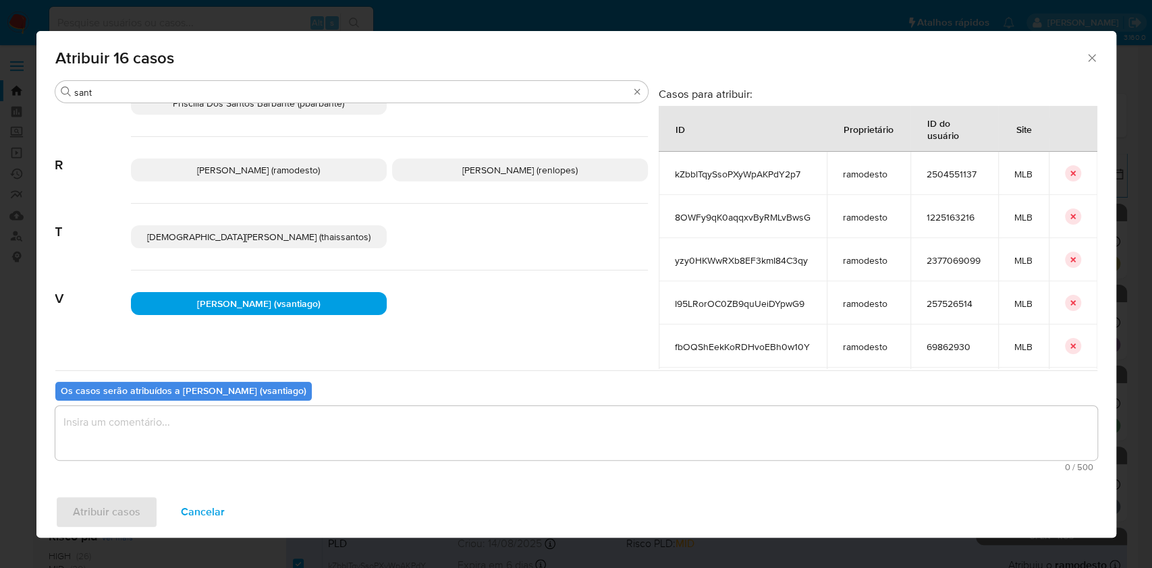
click at [326, 423] on textarea "assign-modal" at bounding box center [576, 433] width 1042 height 54
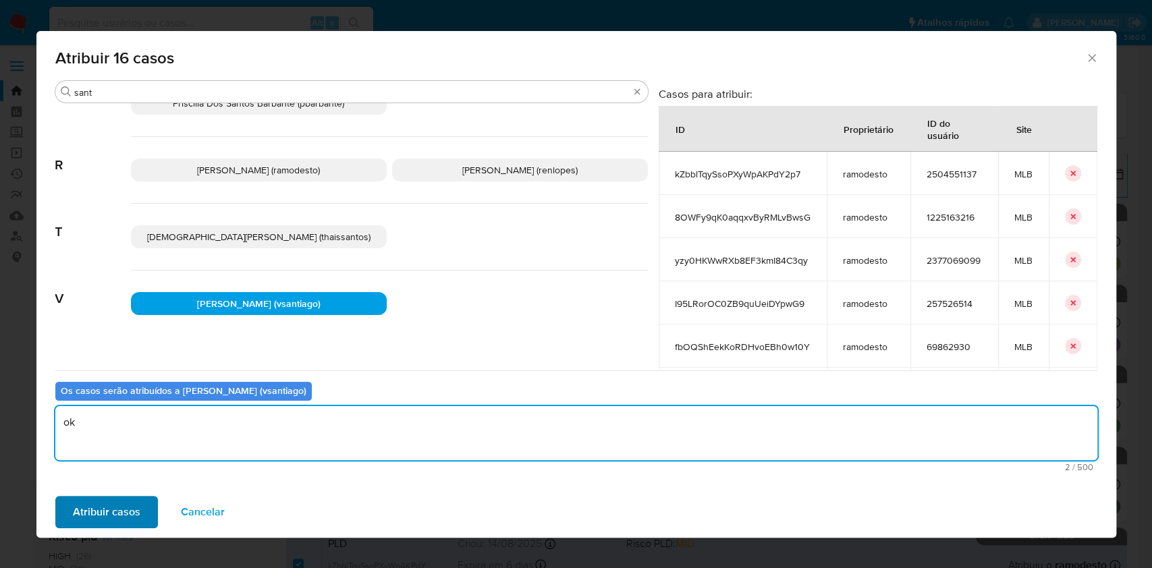
type textarea "ok"
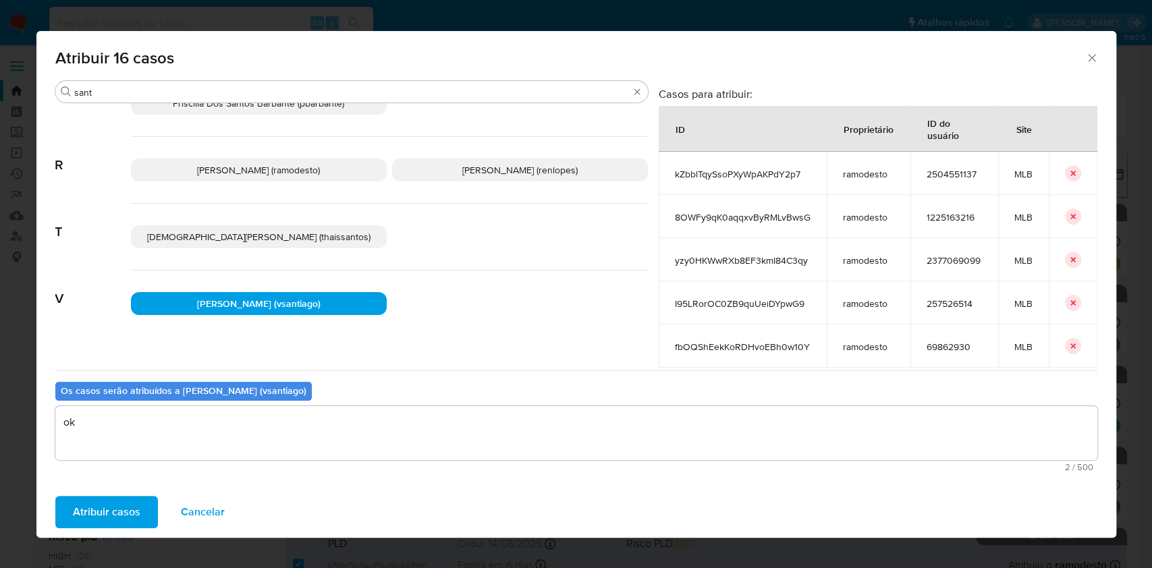
click at [100, 510] on span "Atribuir casos" at bounding box center [107, 513] width 68 height 30
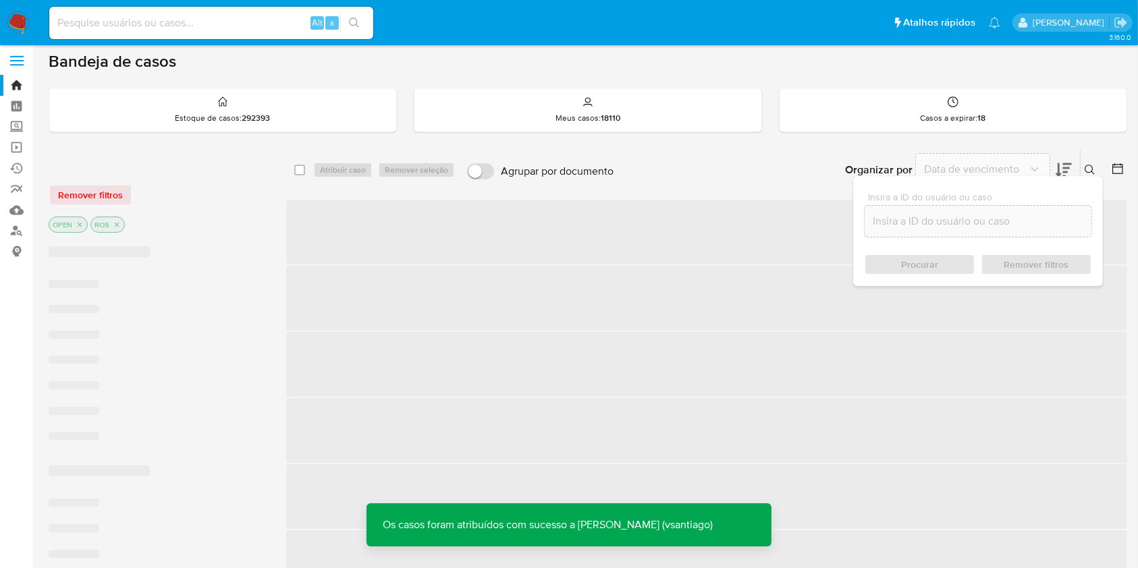
scroll to position [180, 0]
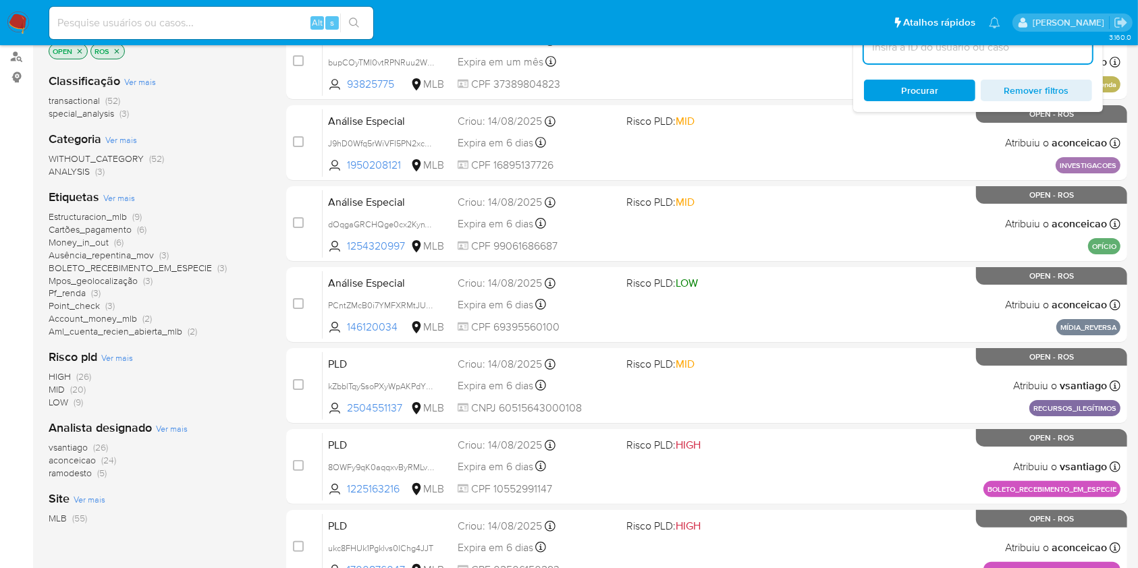
click at [101, 471] on span "(5)" at bounding box center [101, 473] width 9 height 14
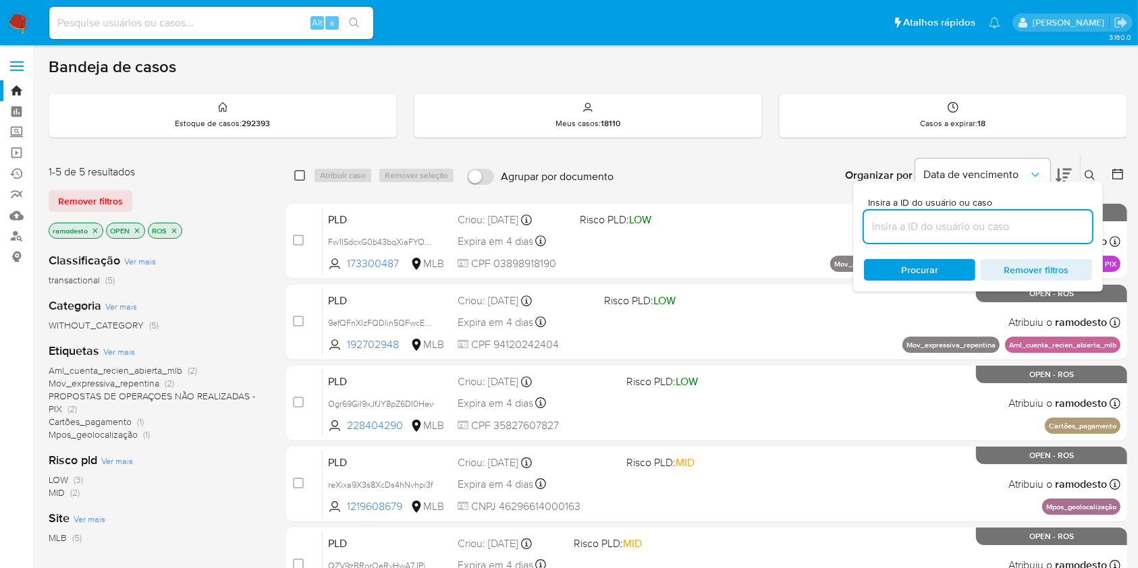
click at [298, 178] on input "checkbox" at bounding box center [299, 175] width 11 height 11
checkbox input "true"
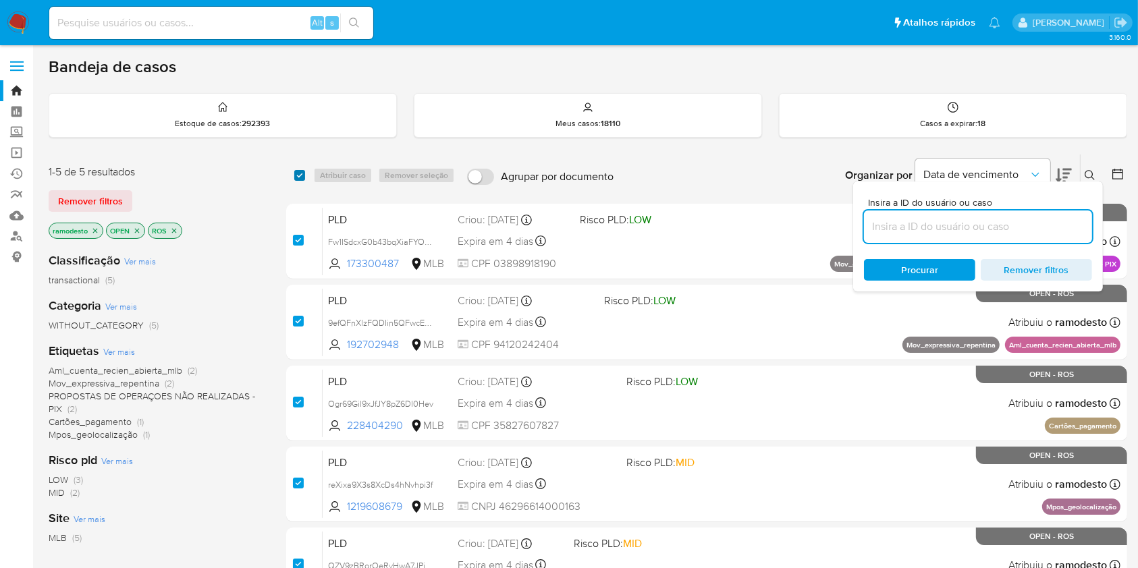
checkbox input "true"
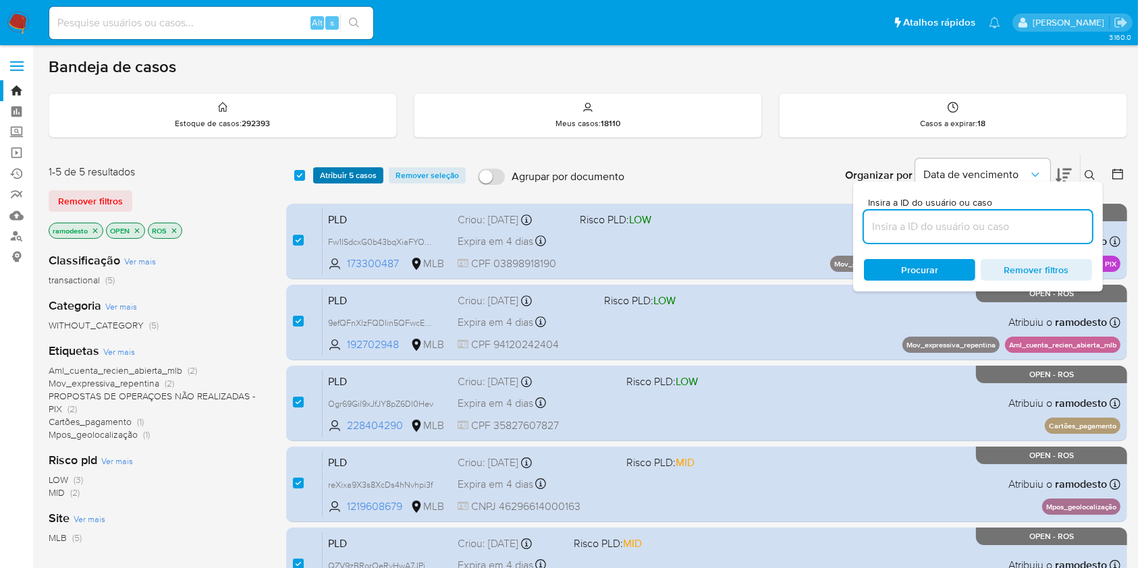
click at [325, 180] on span "Atribuir 5 casos" at bounding box center [348, 176] width 57 height 14
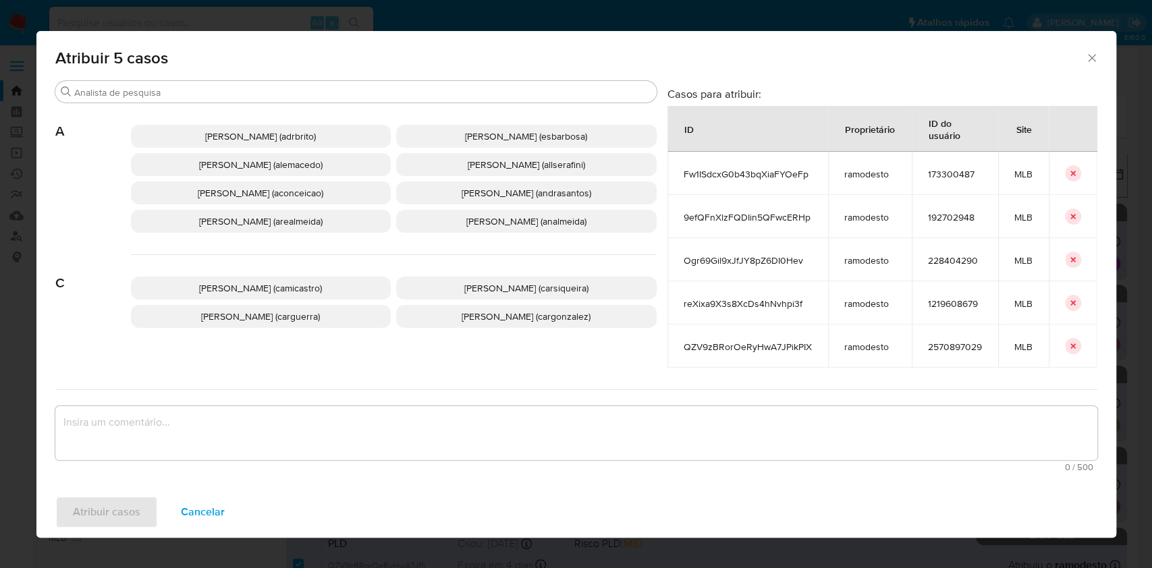
click at [258, 197] on span "Ana Cristina Da Conceicao (aconceicao)" at bounding box center [261, 193] width 126 height 14
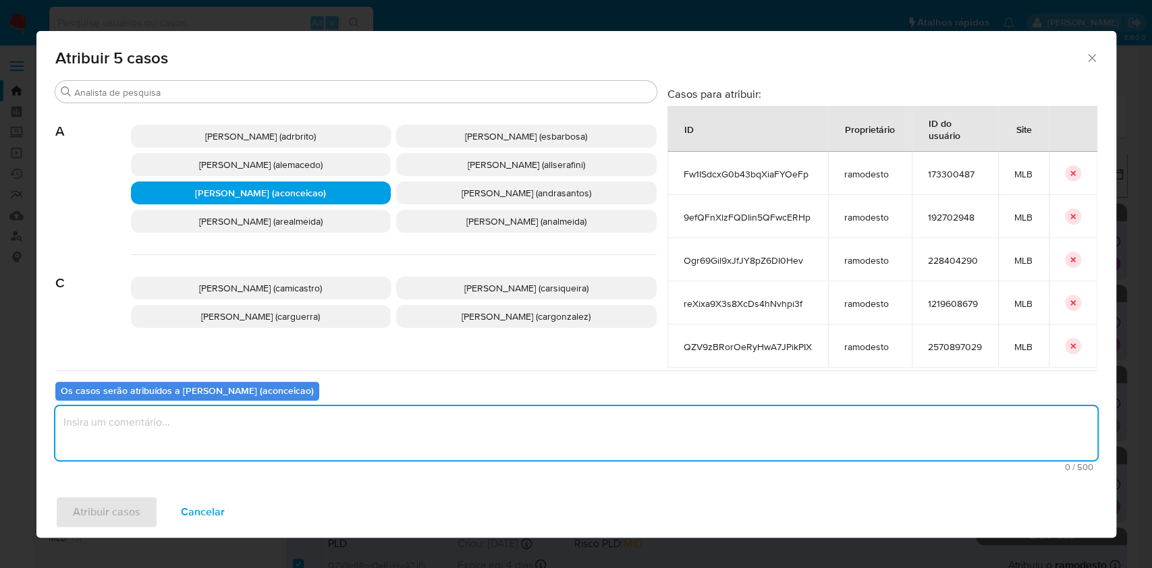
click at [375, 458] on textarea "assign-modal" at bounding box center [576, 433] width 1042 height 54
type textarea "ok"
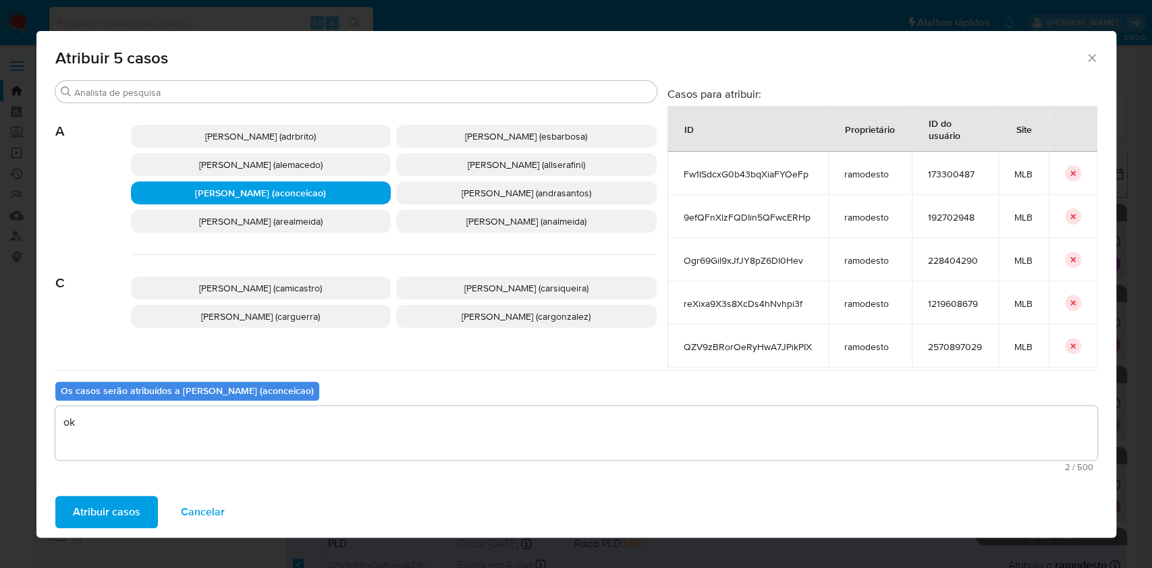
click at [101, 498] on span "Atribuir casos" at bounding box center [107, 513] width 68 height 30
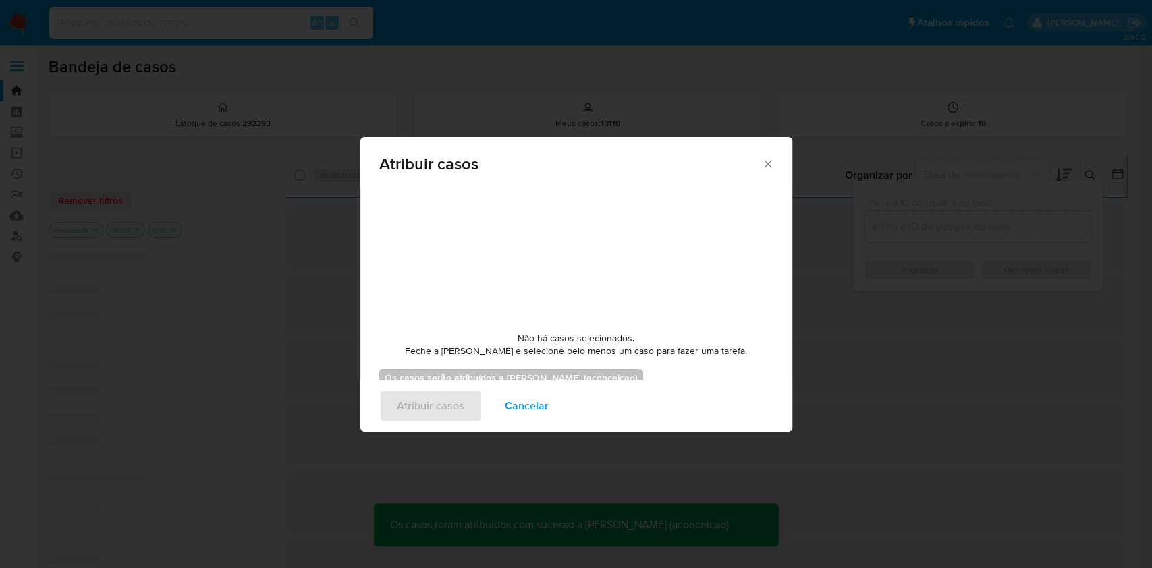
checkbox input "false"
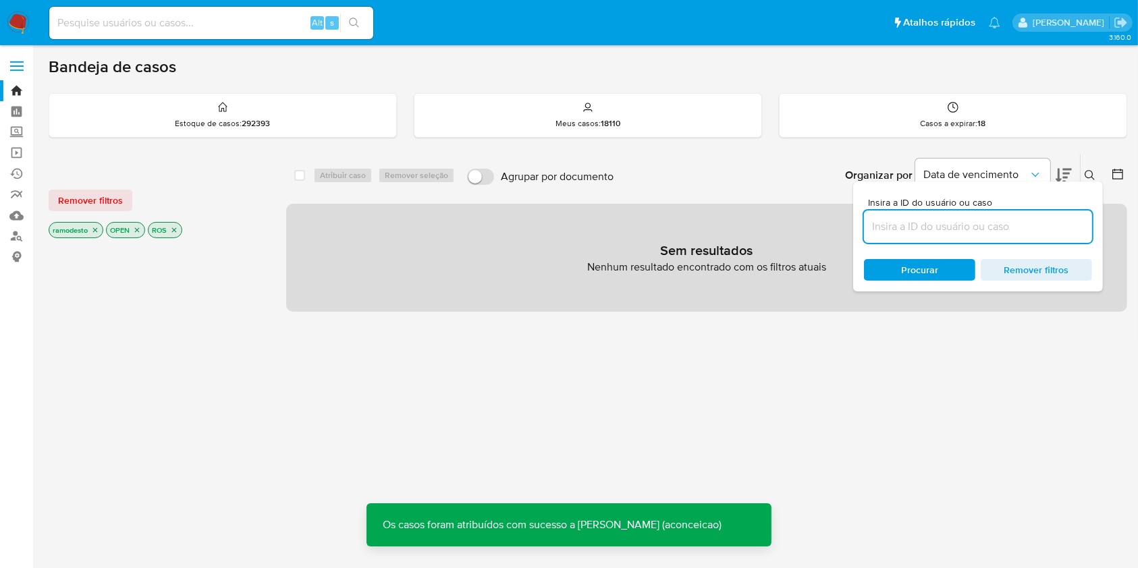
click at [94, 227] on icon "close-filter" at bounding box center [95, 230] width 8 height 8
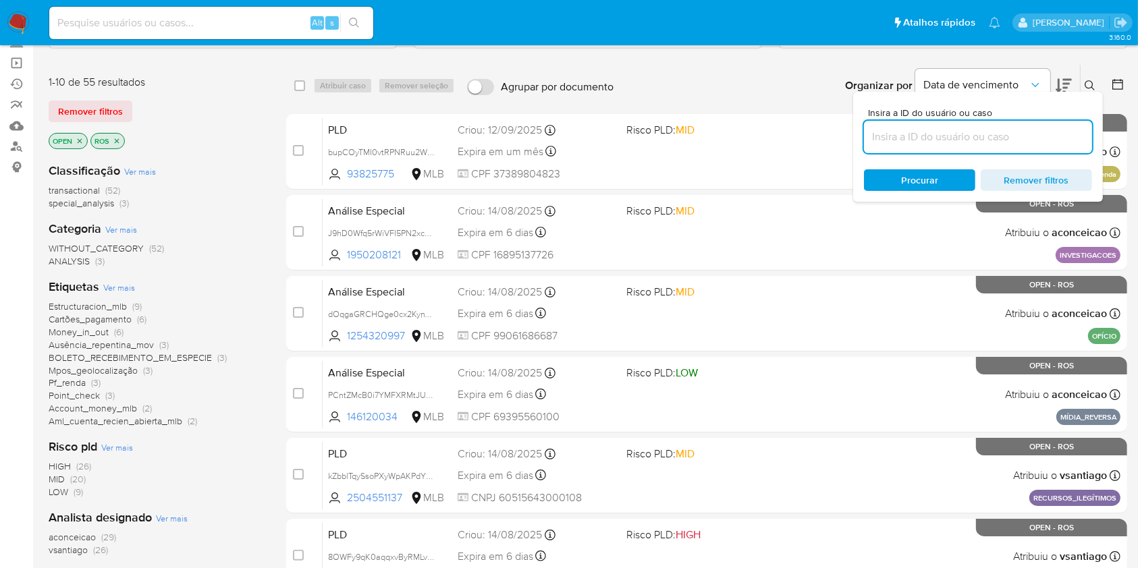
scroll to position [180, 0]
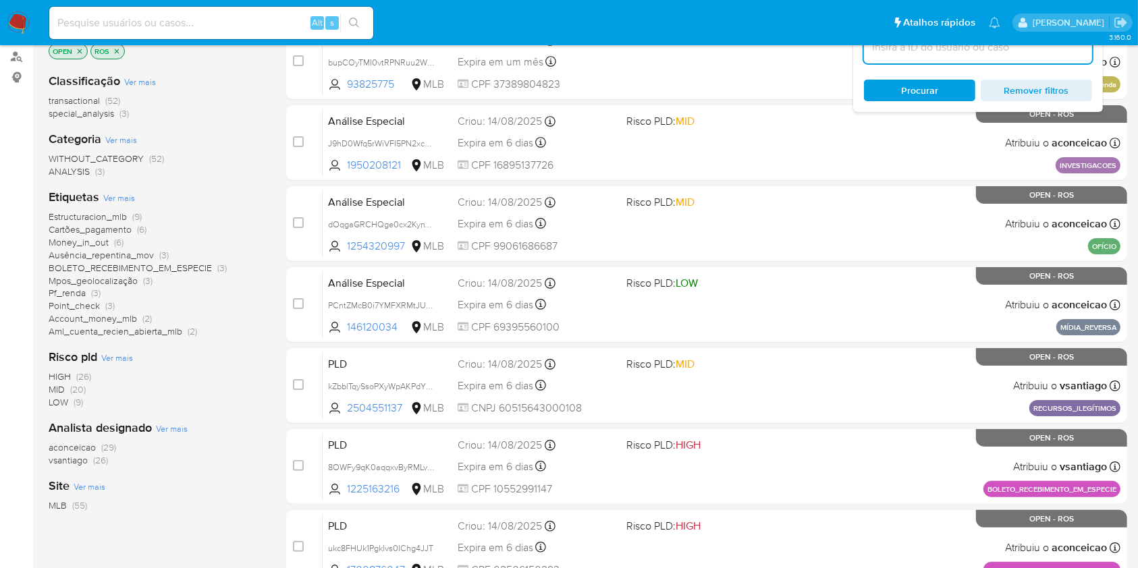
click at [105, 448] on span "(29)" at bounding box center [108, 448] width 15 height 14
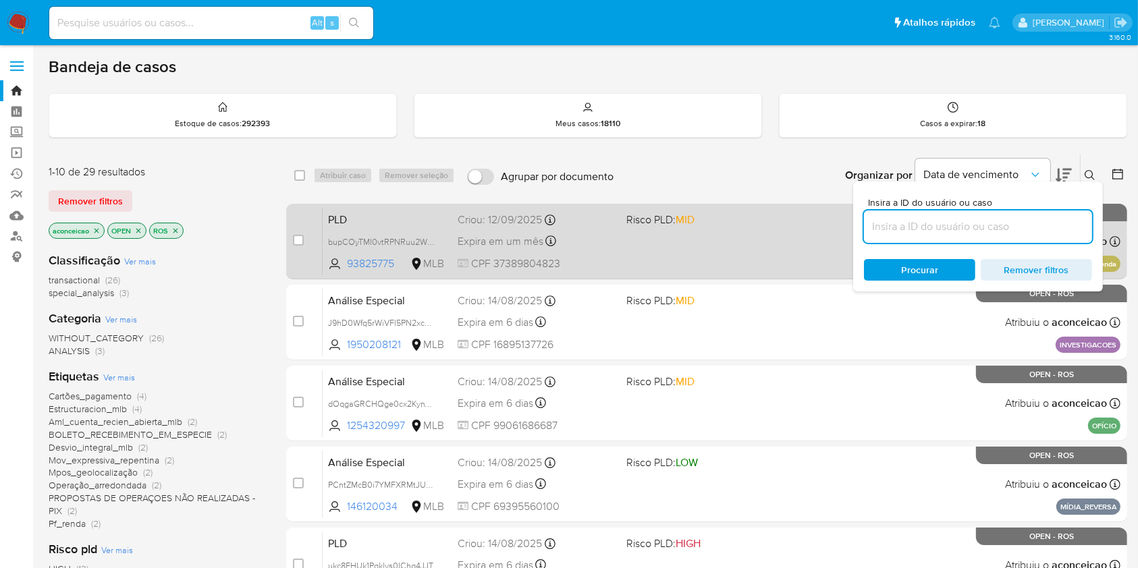
drag, startPoint x: 426, startPoint y: 240, endPoint x: 504, endPoint y: 244, distance: 78.4
click at [426, 240] on span "bupCOyTMI0vtRPNRuu2WOcKH" at bounding box center [389, 241] width 122 height 15
click at [620, 264] on div "PLD bupCOyTMI0vtRPNRuu2WOcKH Copiado Copiado 93825775 MLB Risco PLD: MID Criou:…" at bounding box center [722, 241] width 798 height 68
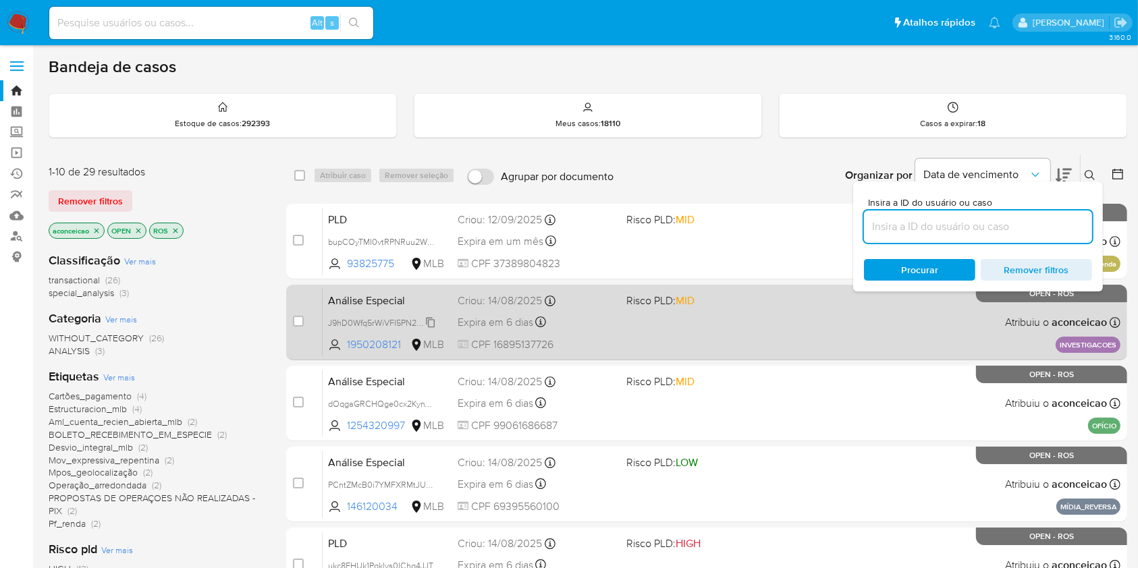
click at [432, 322] on span "J9hD0Wfq5rWiVFI5PN2xcgy6" at bounding box center [383, 322] width 110 height 15
click at [585, 357] on div "case-item-checkbox Incapaz de atribuir o caso Análise Especial J9hD0Wfq5rWiVFI5…" at bounding box center [706, 323] width 841 height 76
click at [687, 327] on div "Análise Especial J9hD0Wfq5rWiVFI5PN2xcgy6 Copiado Copiado 1950208121 MLB Risco …" at bounding box center [722, 322] width 798 height 68
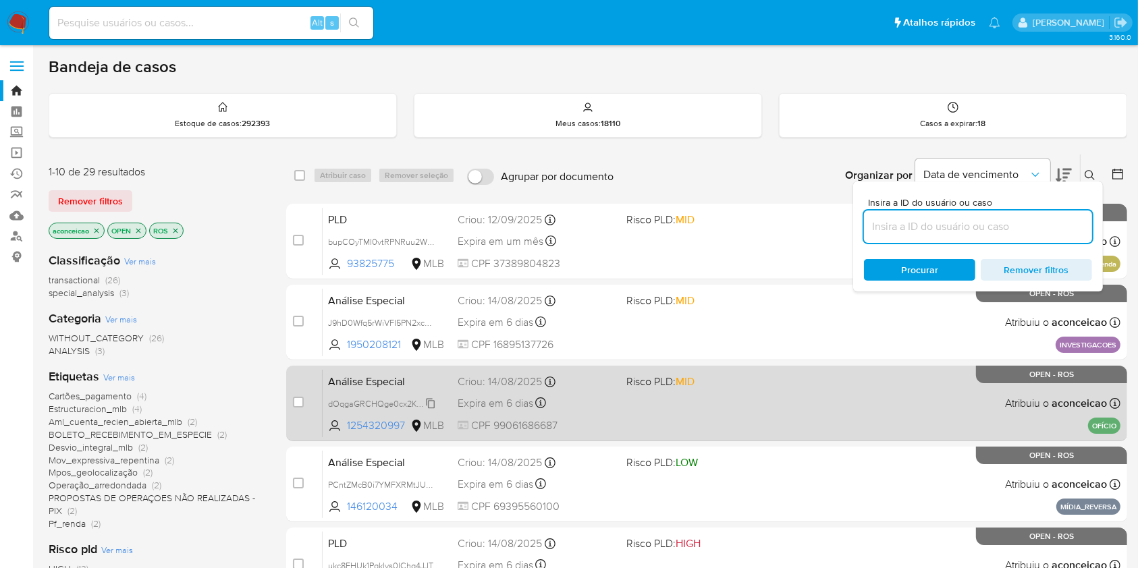
click at [429, 400] on span "dOqgaGRCHQge0cx2KynVUcLU" at bounding box center [389, 403] width 122 height 15
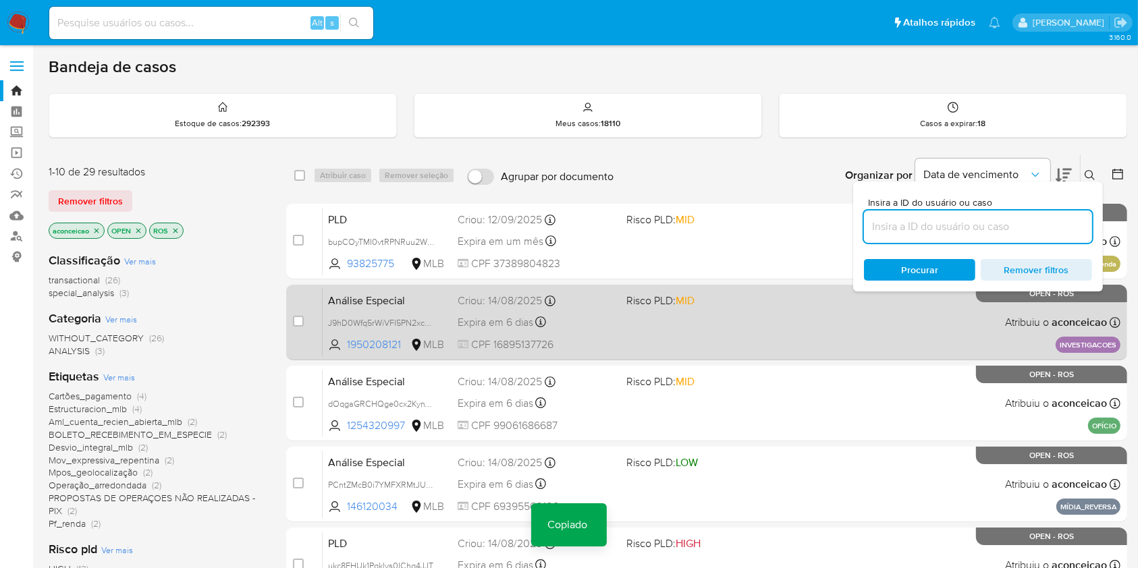
drag, startPoint x: 587, startPoint y: 415, endPoint x: 656, endPoint y: 358, distance: 88.8
click at [593, 413] on div "Análise Especial dOqgaGRCHQge0cx2KynVUcLU Copiado Copiado 1254320997 MLB Risco …" at bounding box center [722, 403] width 798 height 68
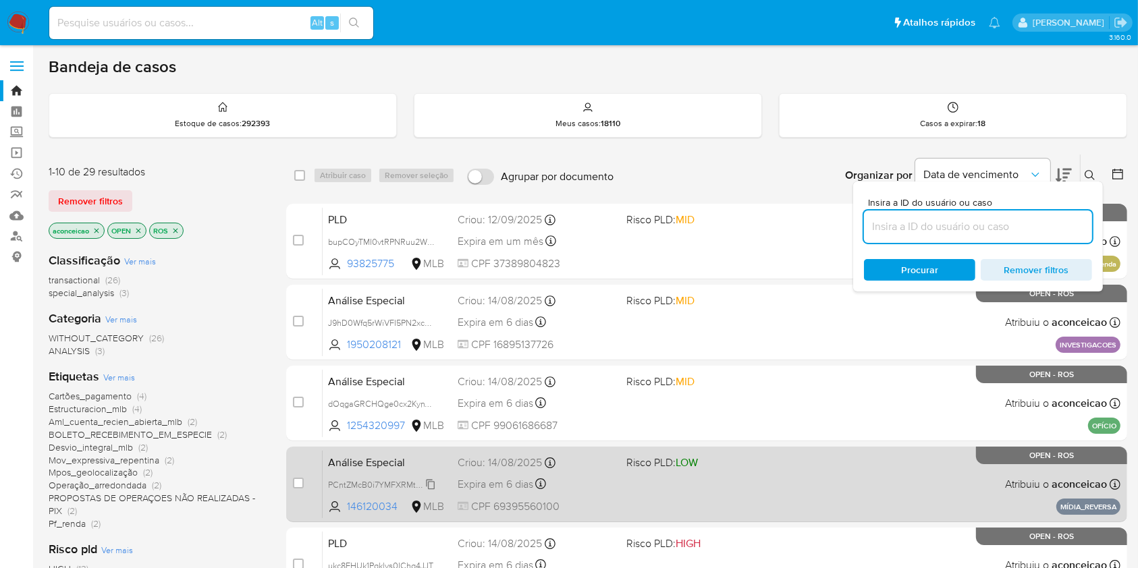
click at [431, 484] on span "PCntZMcB0i7YMFXRMtJUbO4F" at bounding box center [387, 484] width 119 height 15
click at [606, 510] on div "Análise Especial PCntZMcB0i7YMFXRMtJUbO4F Copiado Copiado 146120034 MLB Risco P…" at bounding box center [722, 484] width 798 height 68
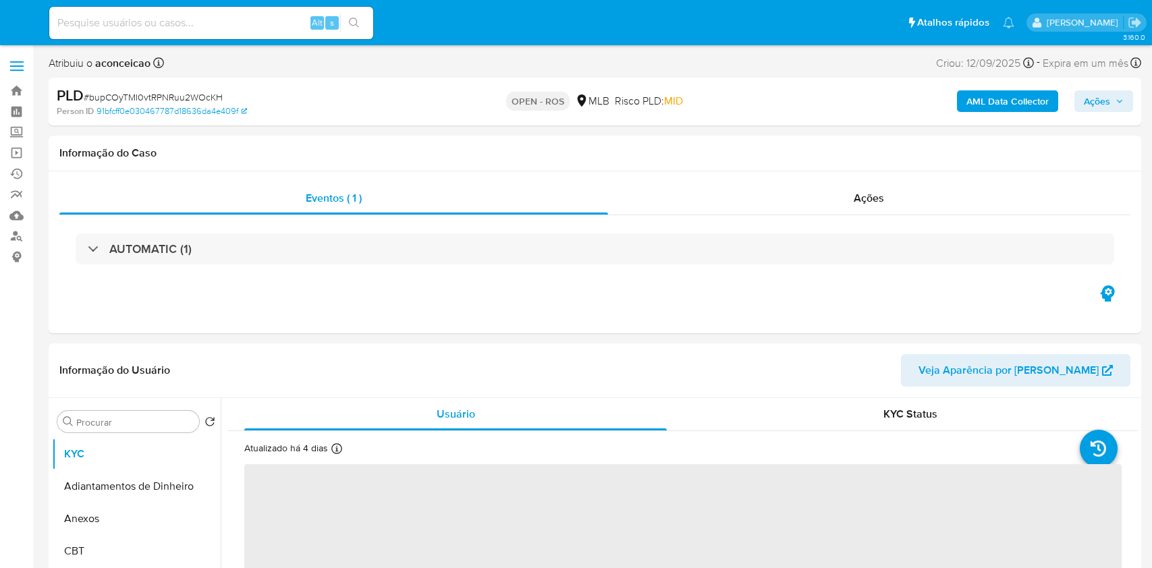
select select "10"
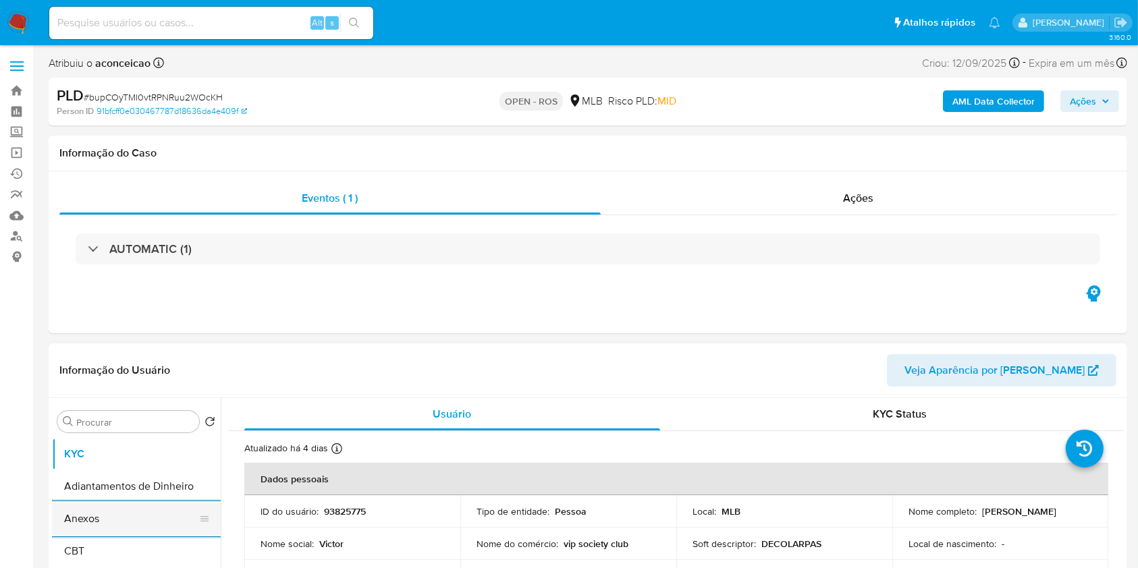
click at [139, 523] on button "Anexos" at bounding box center [131, 519] width 158 height 32
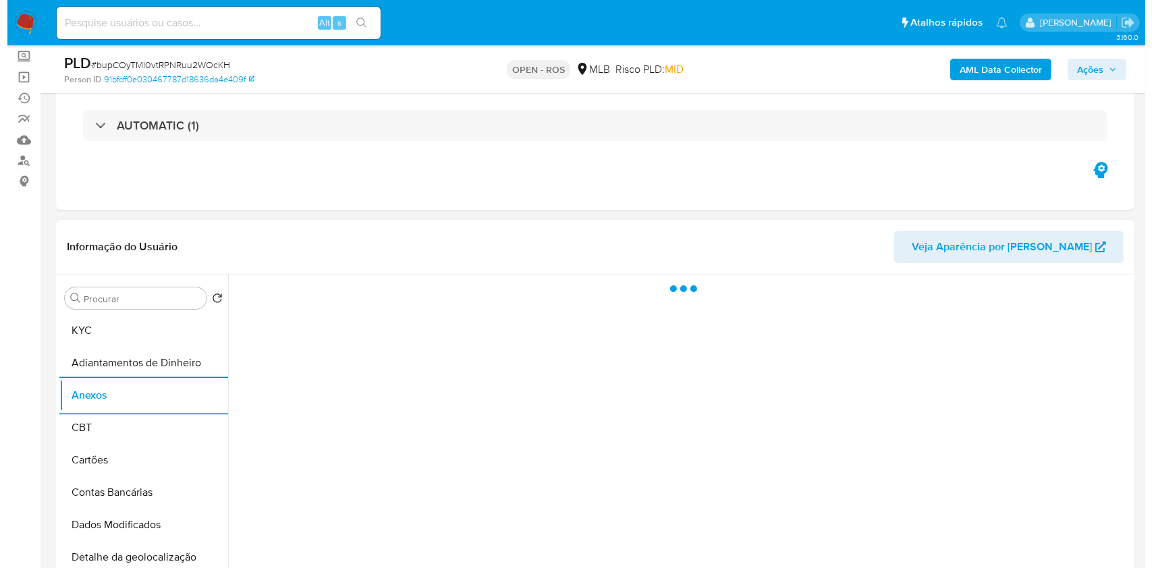
scroll to position [180, 0]
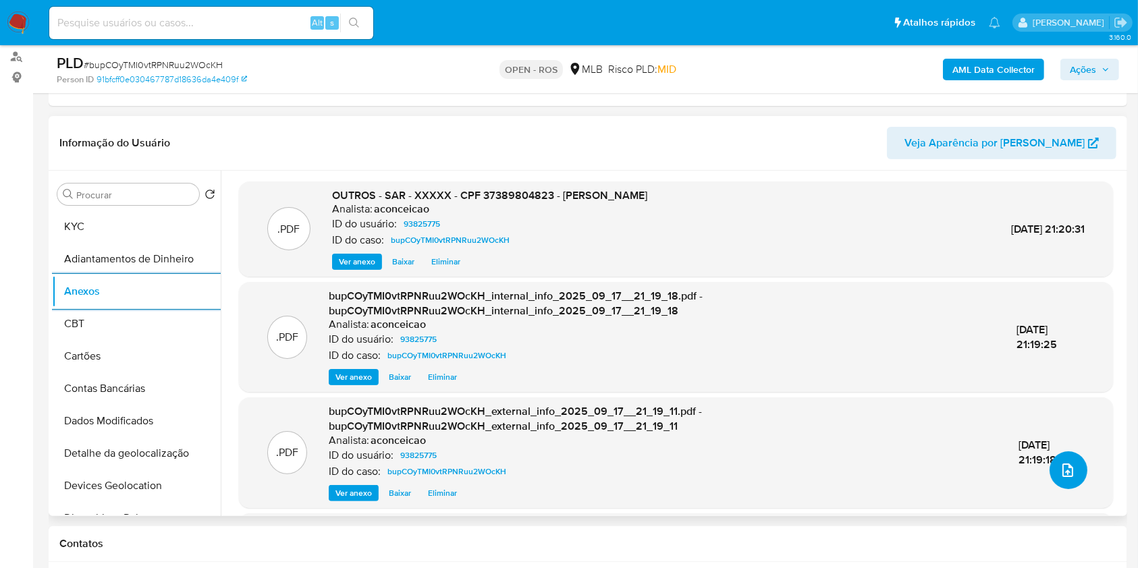
click at [1068, 471] on icon "upload-file" at bounding box center [1068, 470] width 16 height 16
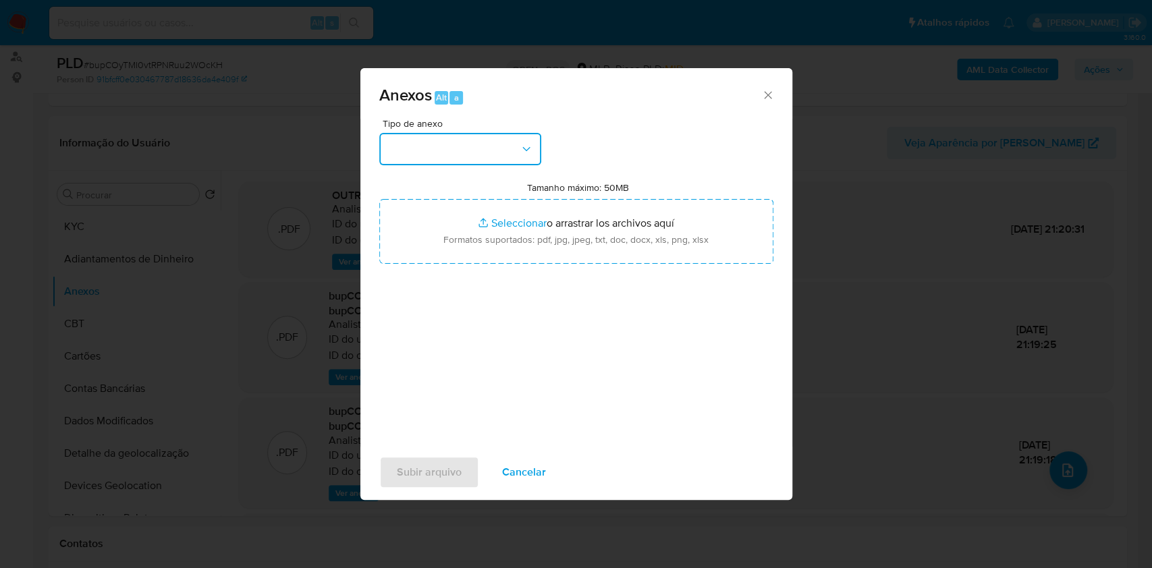
click at [491, 149] on button "button" at bounding box center [460, 149] width 162 height 32
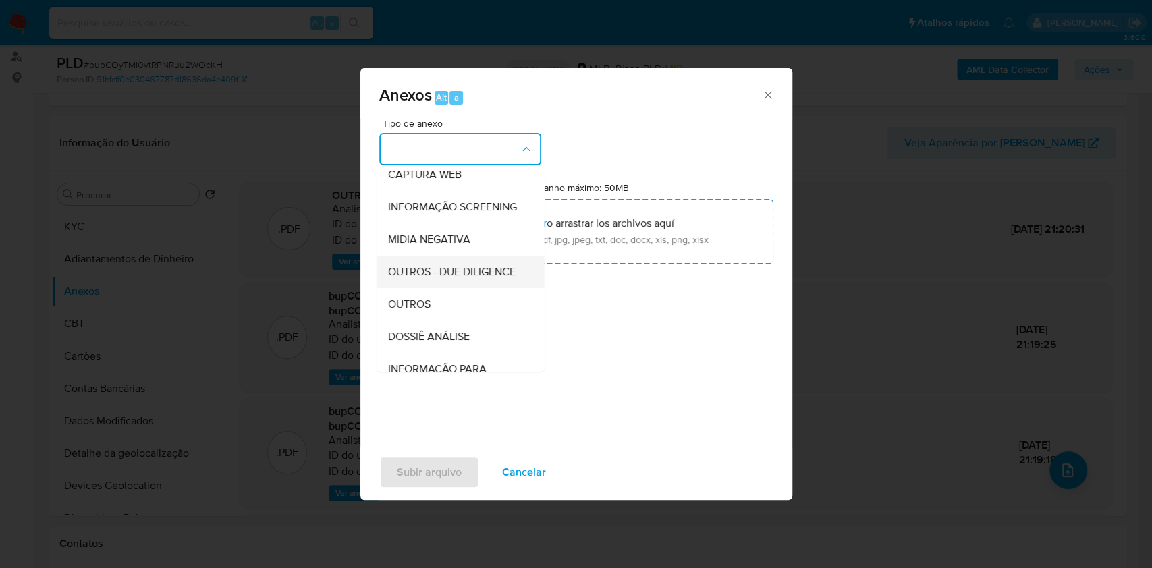
scroll to position [207, 0]
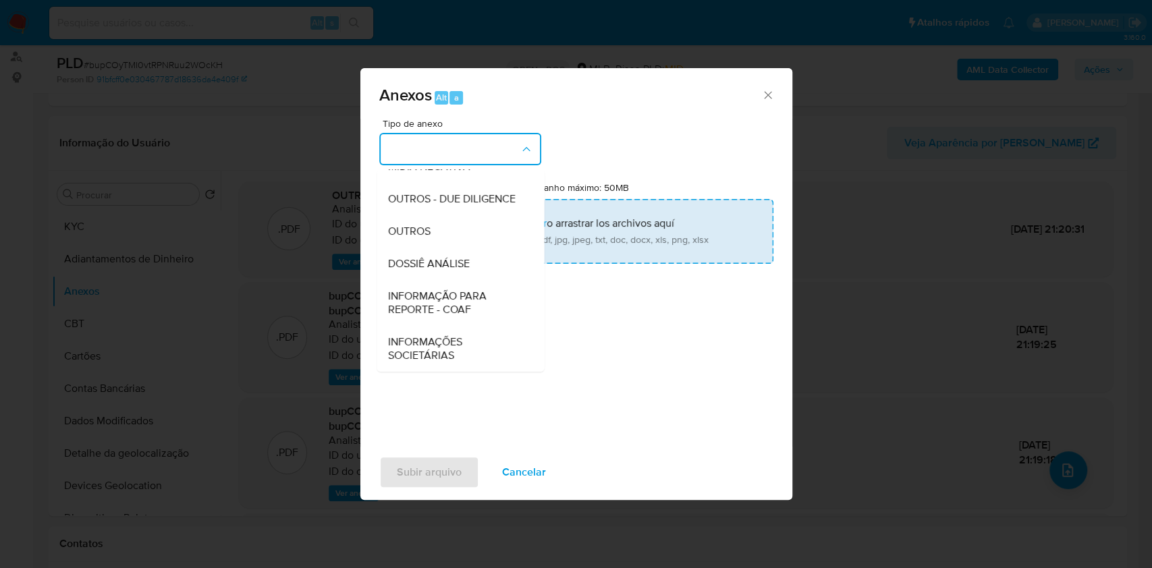
drag, startPoint x: 447, startPoint y: 235, endPoint x: 458, endPoint y: 231, distance: 11.5
click at [447, 235] on div "OUTROS" at bounding box center [457, 231] width 138 height 32
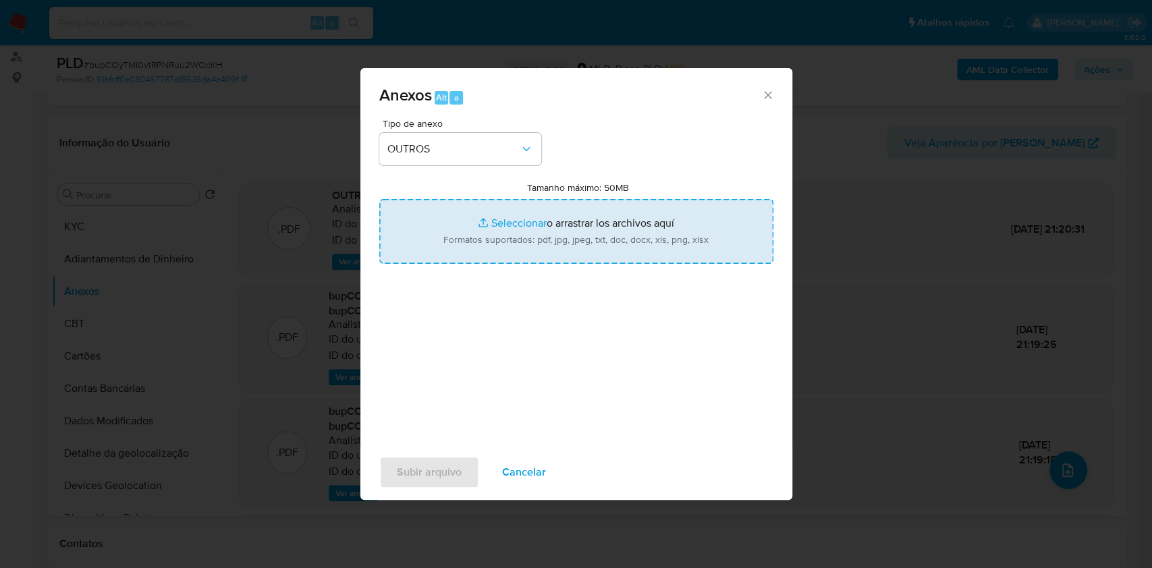
click at [670, 225] on input "Tamanho máximo: 50MB Seleccionar archivos" at bounding box center [576, 231] width 394 height 65
type input "C:\fakepath\SAR - bupCOyTMI0vtRPNRuu2WOcKH- CPF 37389804823 - [PERSON_NAME].pdf"
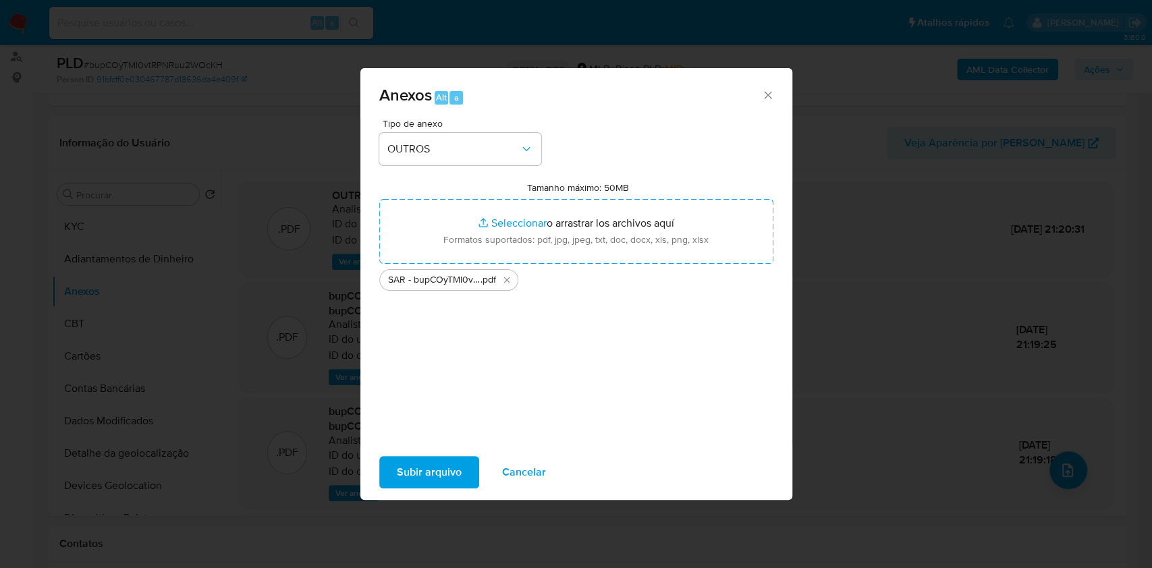
click at [448, 472] on span "Subir arquivo" at bounding box center [429, 473] width 65 height 30
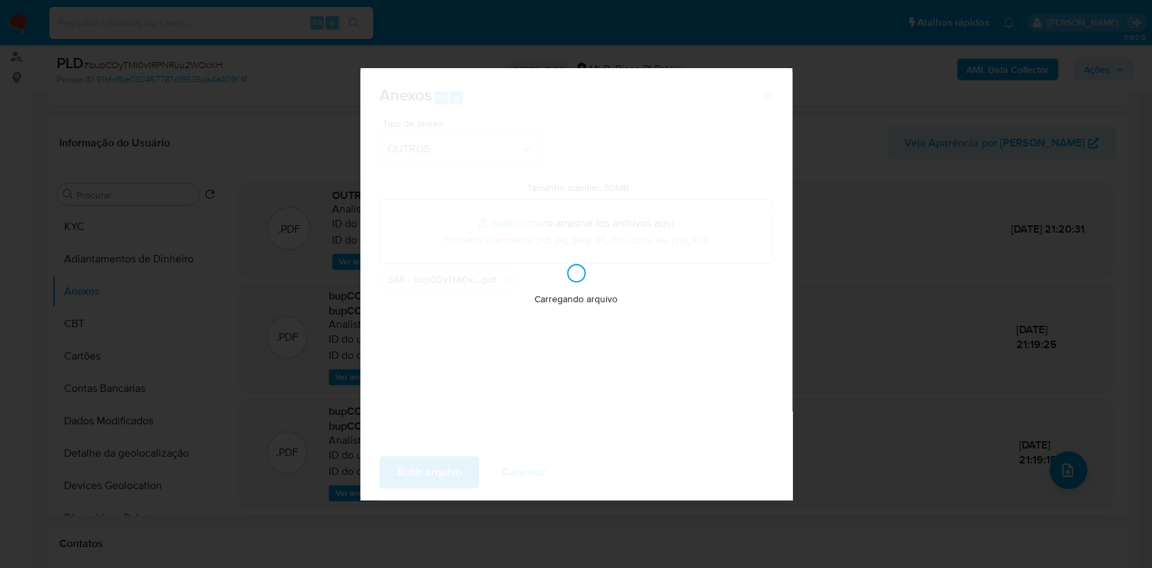
click at [1028, 359] on div "Anexos Alt a Tipo de anexo OUTROS Tamanho máximo: 50MB Seleccionar archivos Sel…" at bounding box center [576, 284] width 1152 height 568
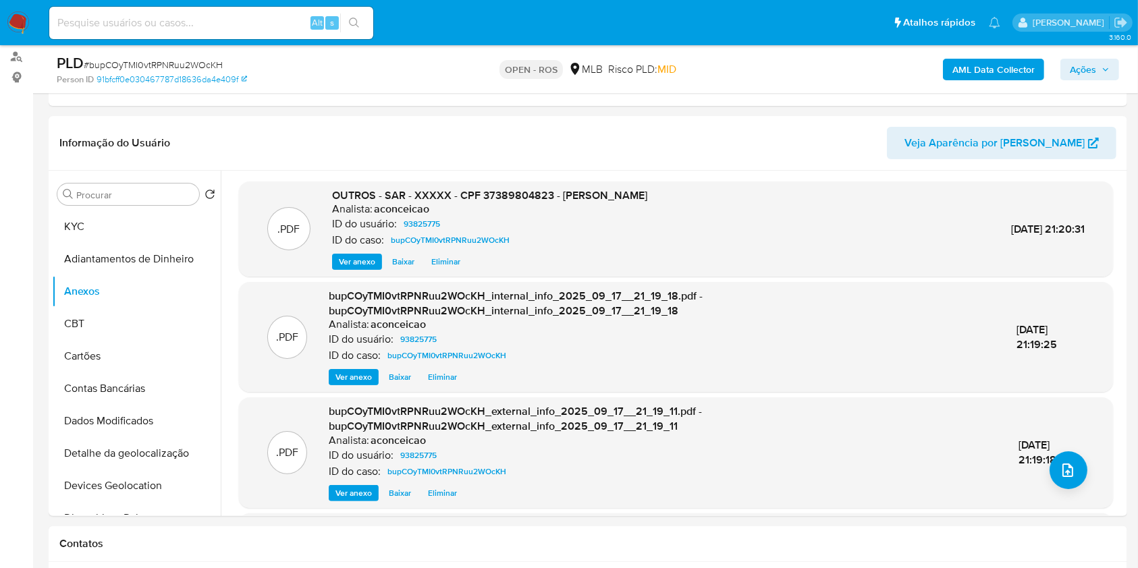
click at [1074, 68] on span "Ações" at bounding box center [1083, 70] width 26 height 22
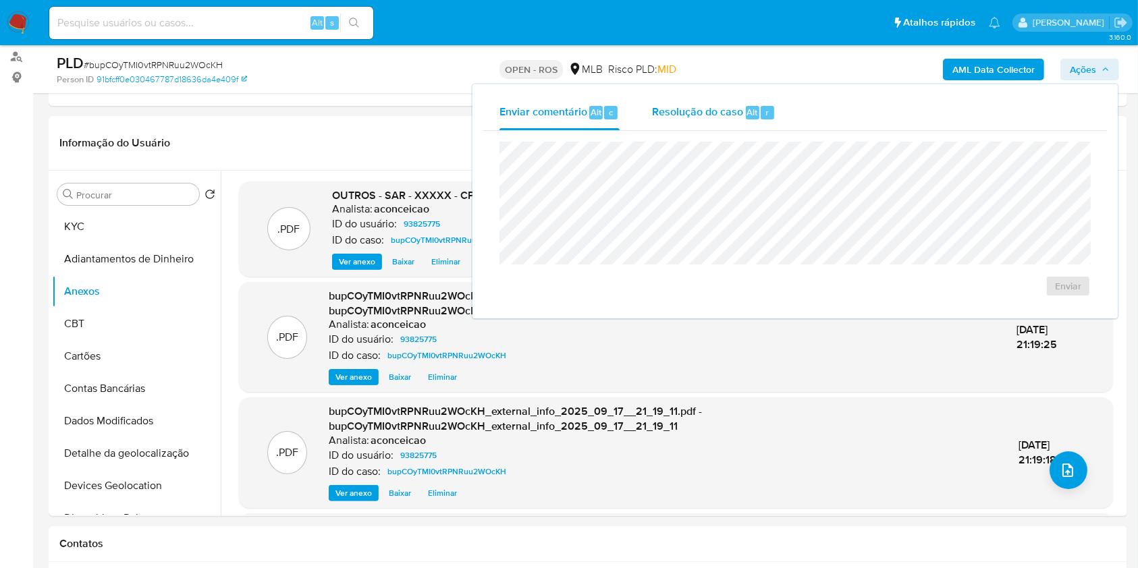
click at [729, 117] on span "Resolução do caso" at bounding box center [697, 112] width 91 height 16
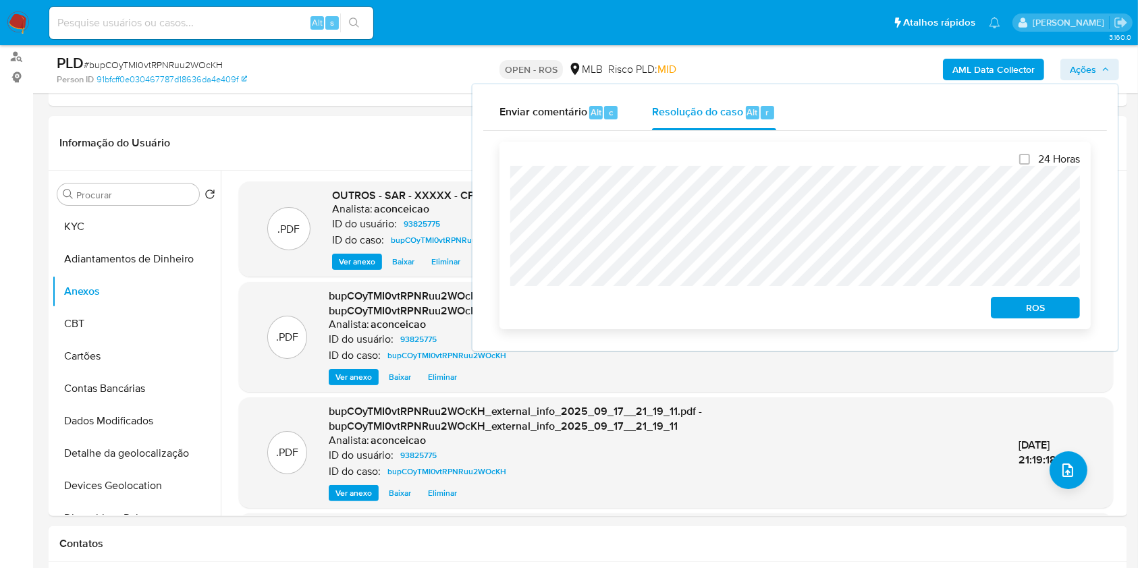
click at [1040, 300] on span "ROS" at bounding box center [1036, 307] width 70 height 19
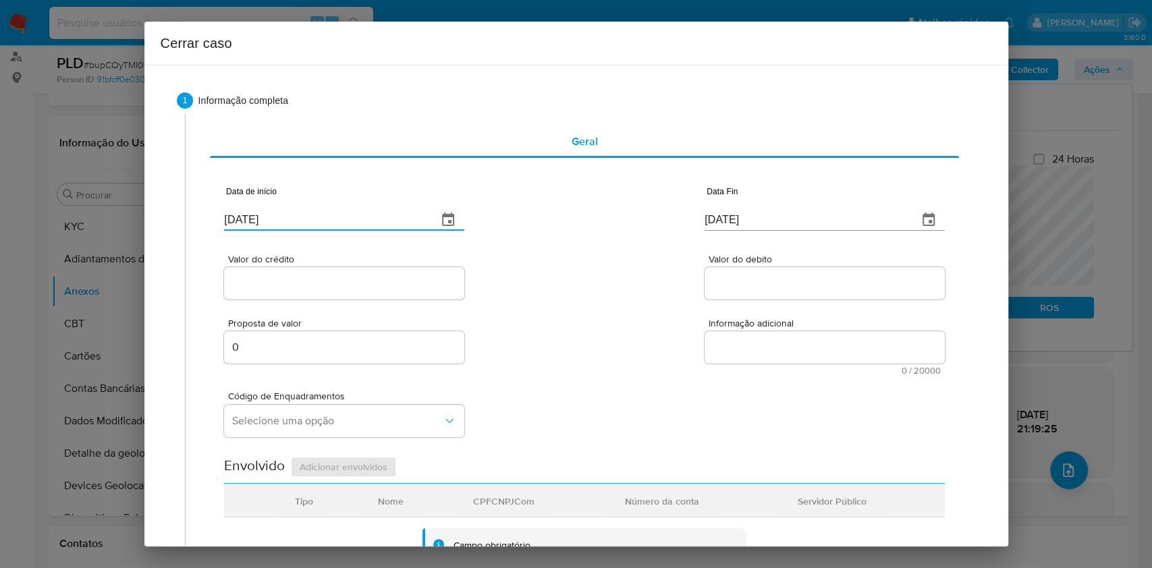
click at [361, 217] on input "[DATE]" at bounding box center [325, 220] width 203 height 22
paste input "01/08"
type input "[DATE]"
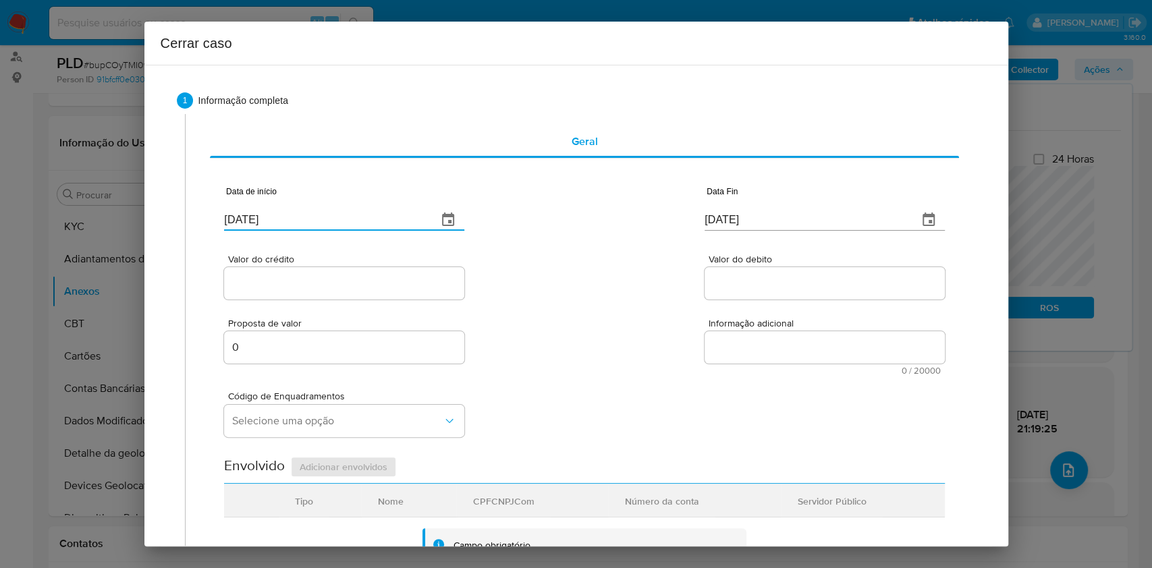
click at [733, 230] on div "Data Fin [DATE]" at bounding box center [825, 211] width 240 height 54
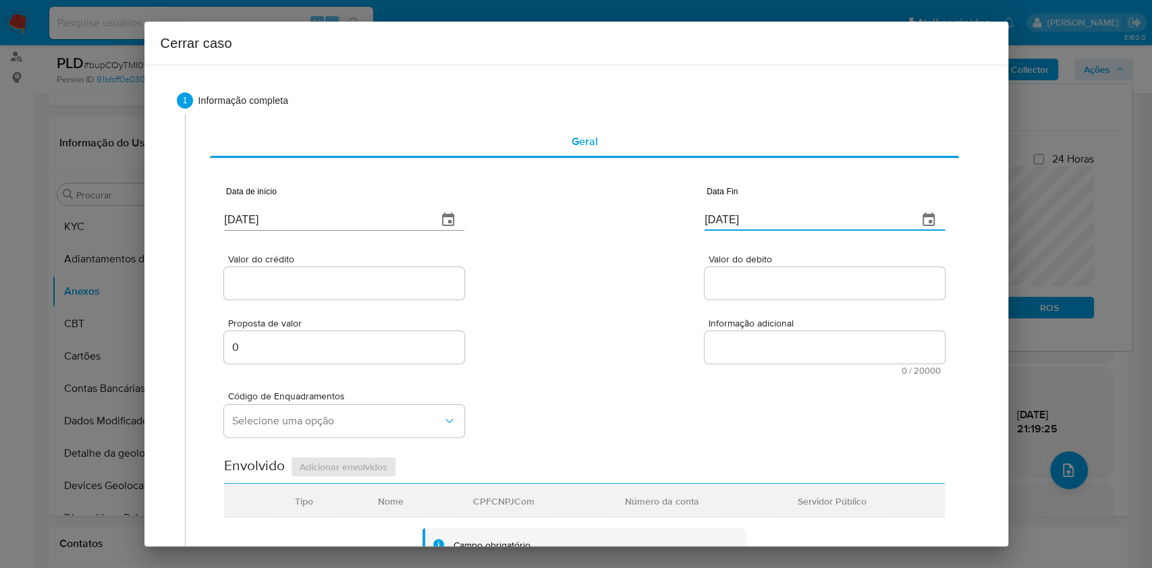
click at [728, 221] on input "[DATE]" at bounding box center [806, 220] width 203 height 22
paste input "16"
type input "16/09/2025"
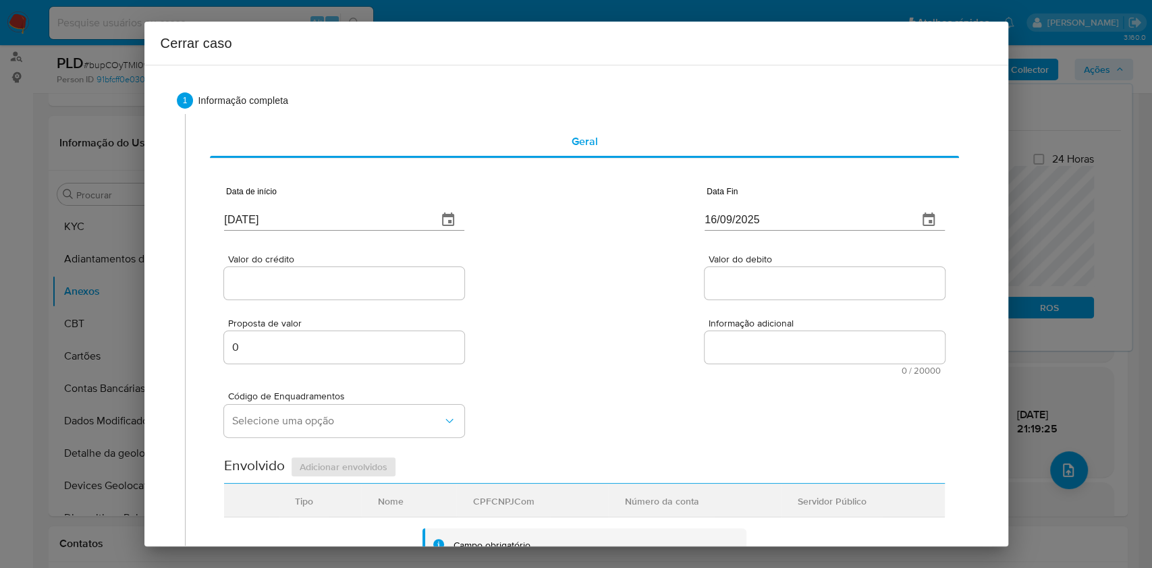
click at [380, 265] on div "Valor do crédito" at bounding box center [344, 279] width 240 height 48
paste input "R$863.170"
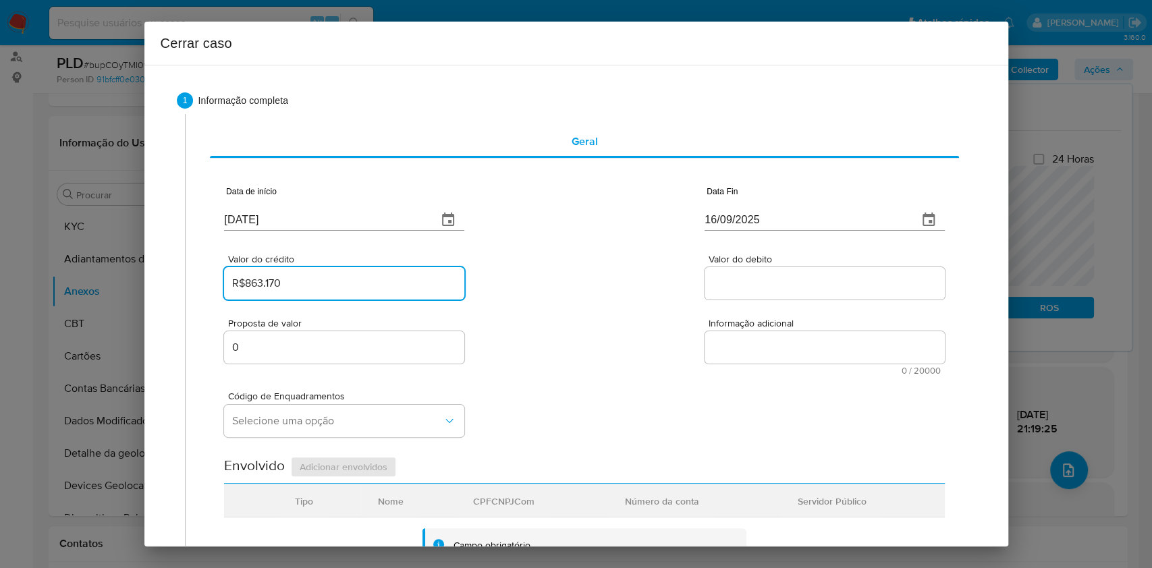
drag, startPoint x: 375, startPoint y: 286, endPoint x: 384, endPoint y: 289, distance: 9.8
click at [375, 286] on input "R$863.170" at bounding box center [344, 284] width 240 height 18
type input "R$863.170"
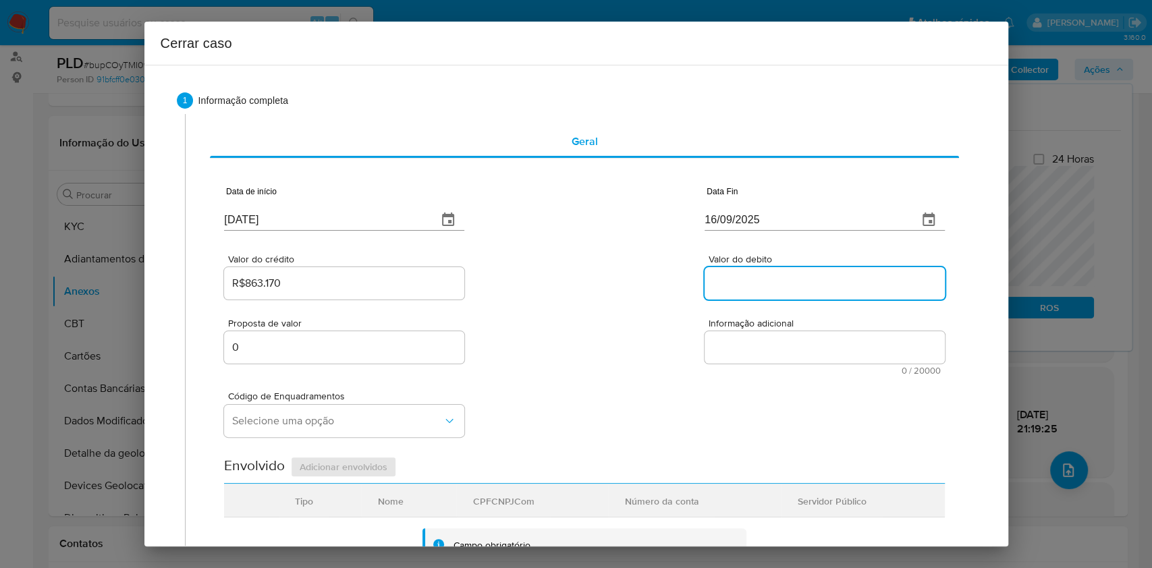
click at [751, 290] on input "Valor do debito" at bounding box center [825, 284] width 240 height 18
paste input "R$819.324"
type input "R$819.324"
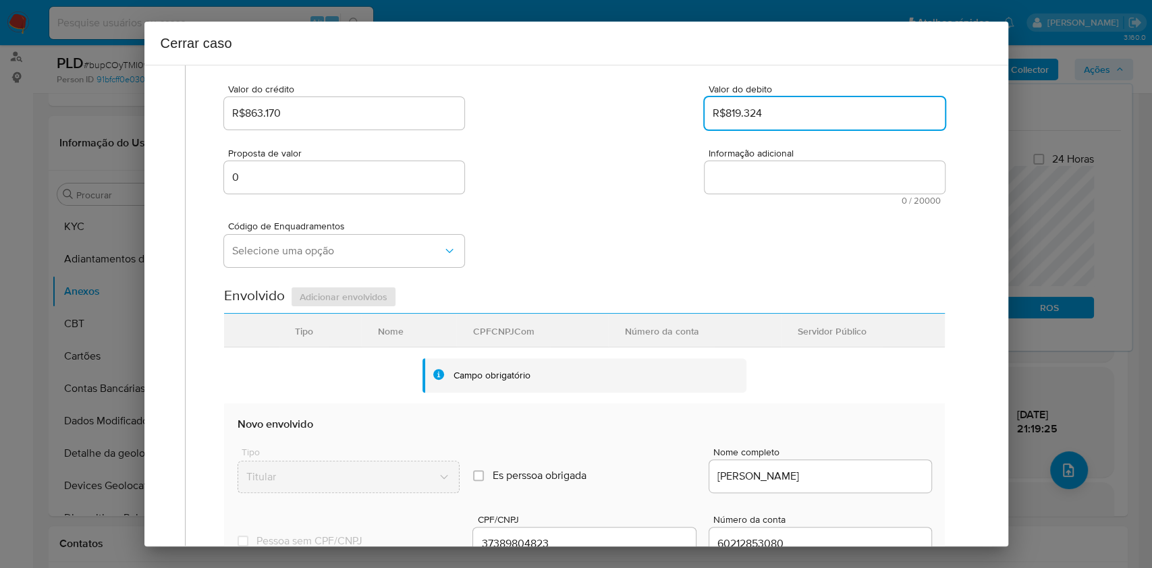
scroll to position [360, 0]
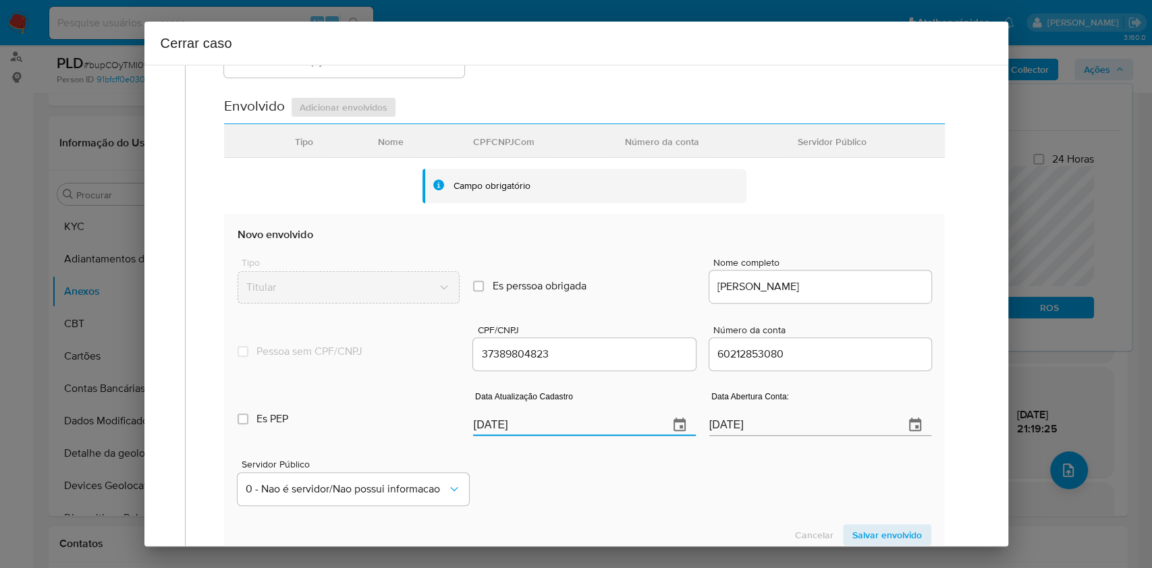
click at [578, 431] on input "[DATE]" at bounding box center [565, 426] width 184 height 22
paste input "05/08"
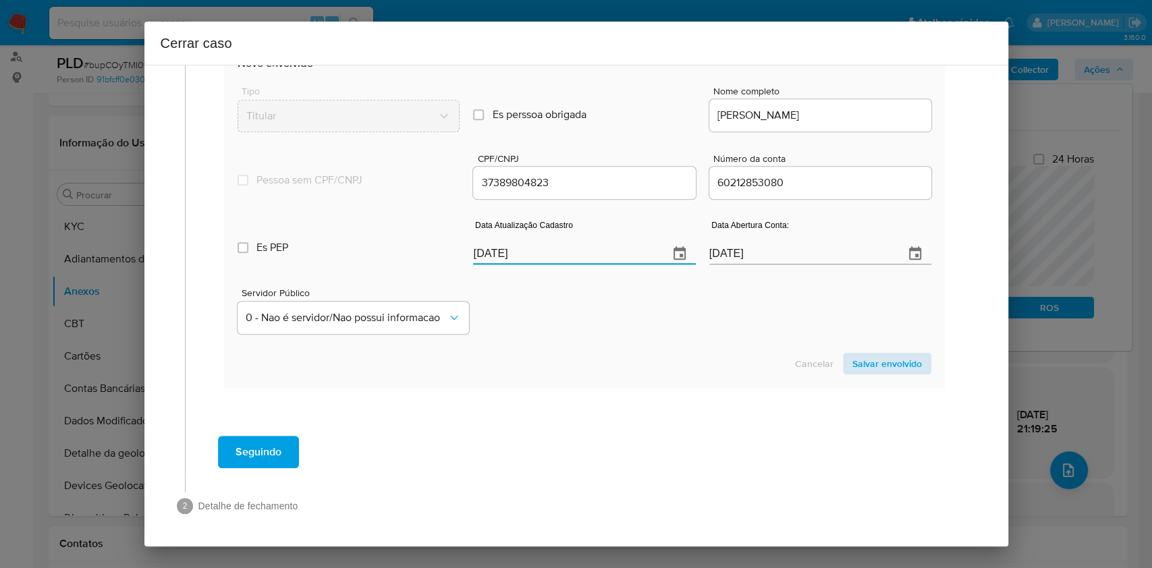
type input "[DATE]"
click at [865, 364] on span "Salvar envolvido" at bounding box center [888, 363] width 70 height 19
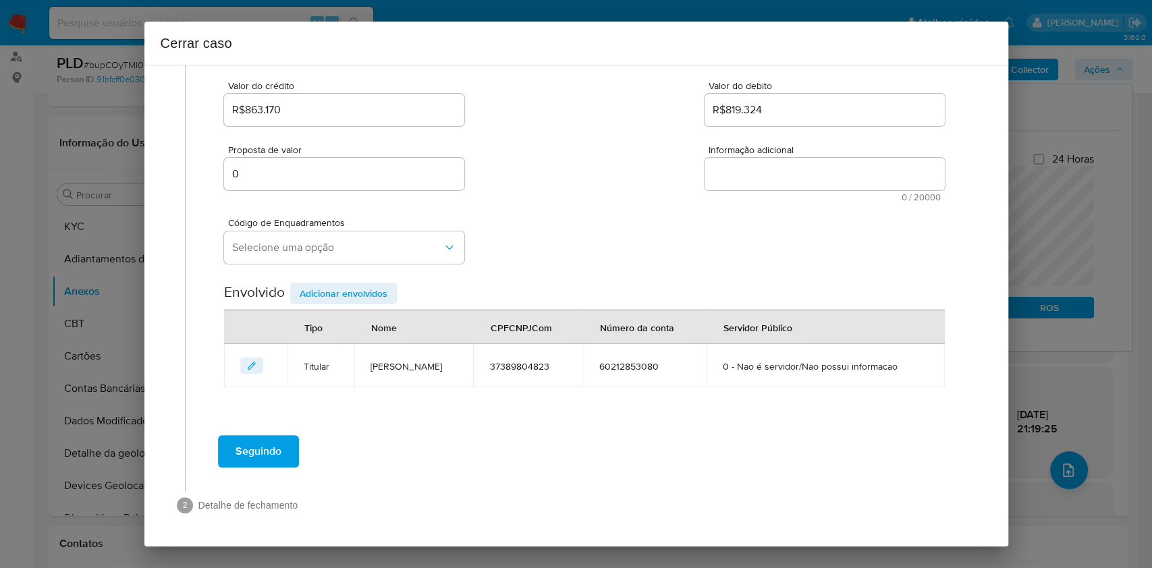
scroll to position [173, 0]
click at [728, 154] on span "Informação adicional" at bounding box center [829, 151] width 240 height 10
click at [728, 159] on textarea "Informação adicional" at bounding box center [825, 175] width 240 height 32
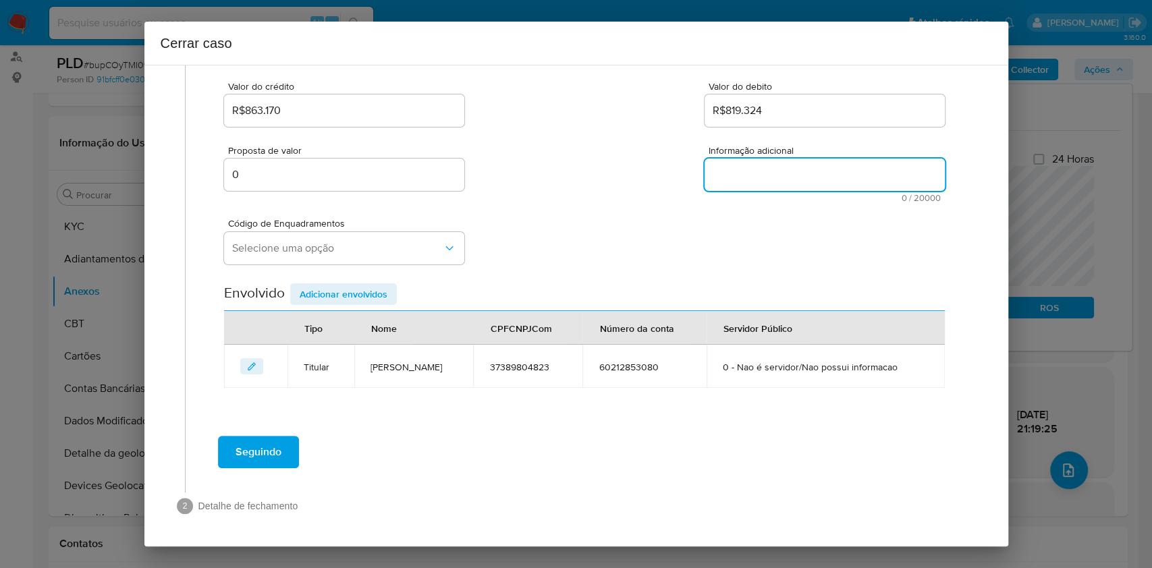
paste textarea "Loremi Dolorsit Ametconse, ADI 53901298161, 23 elit, seddoeius te incididun ut …"
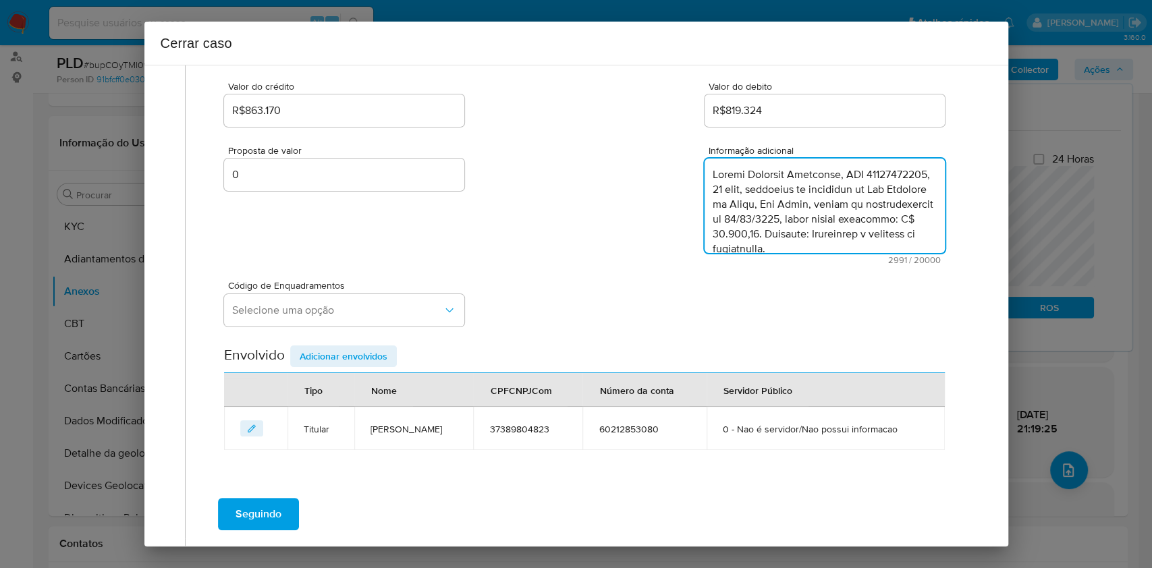
scroll to position [1636, 0]
type textarea "Loremi Dolorsit Ametconse, ADI 53901298161, 23 elit, seddoeius te incididun ut …"
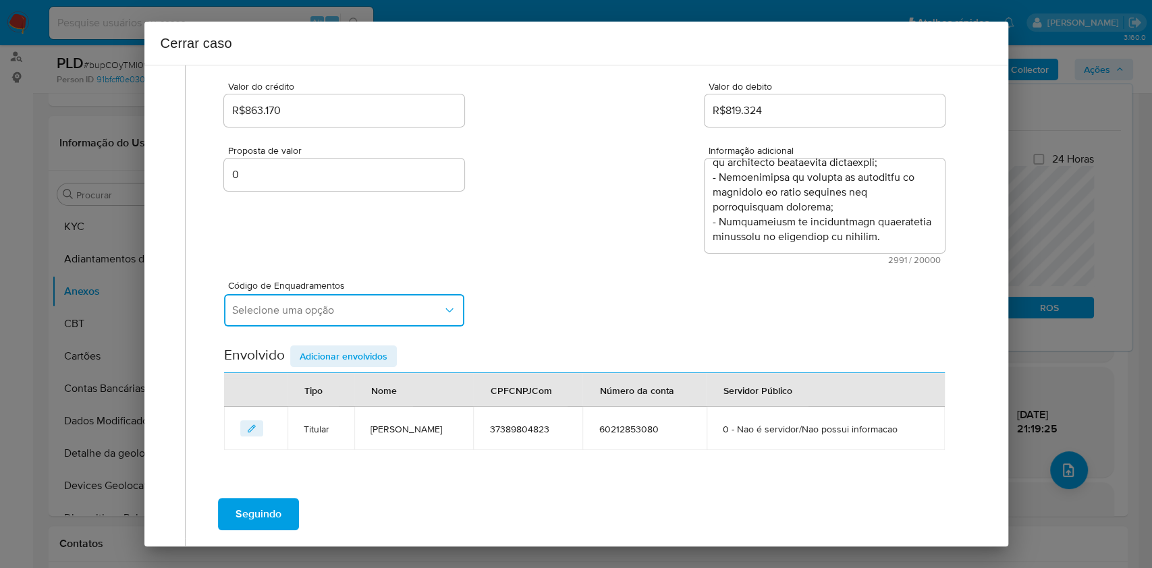
click at [385, 312] on span "Selecione uma opção" at bounding box center [337, 311] width 211 height 14
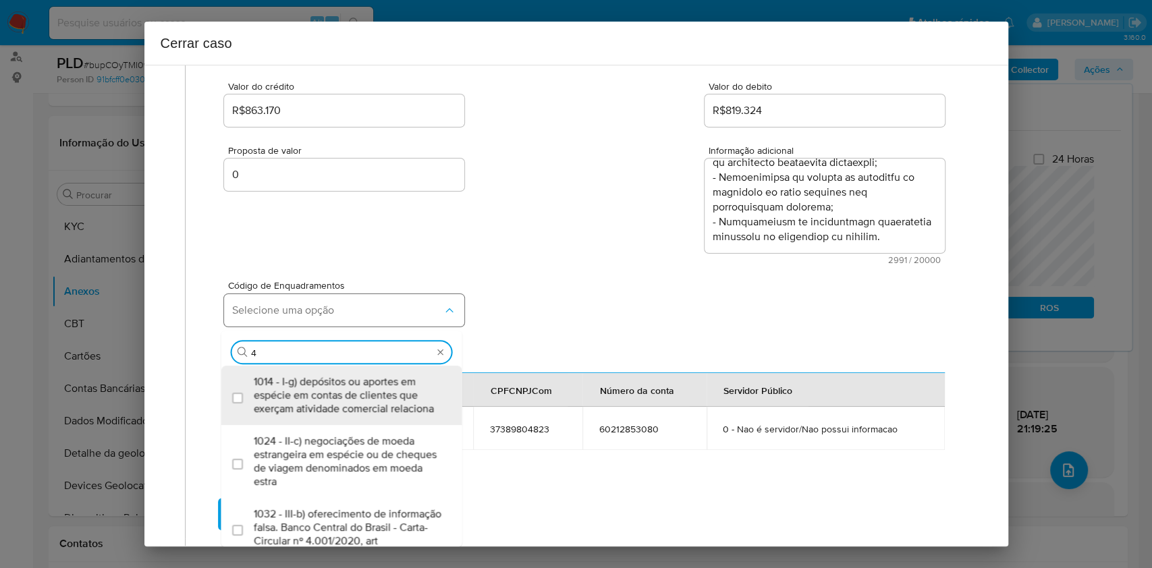
type input "45"
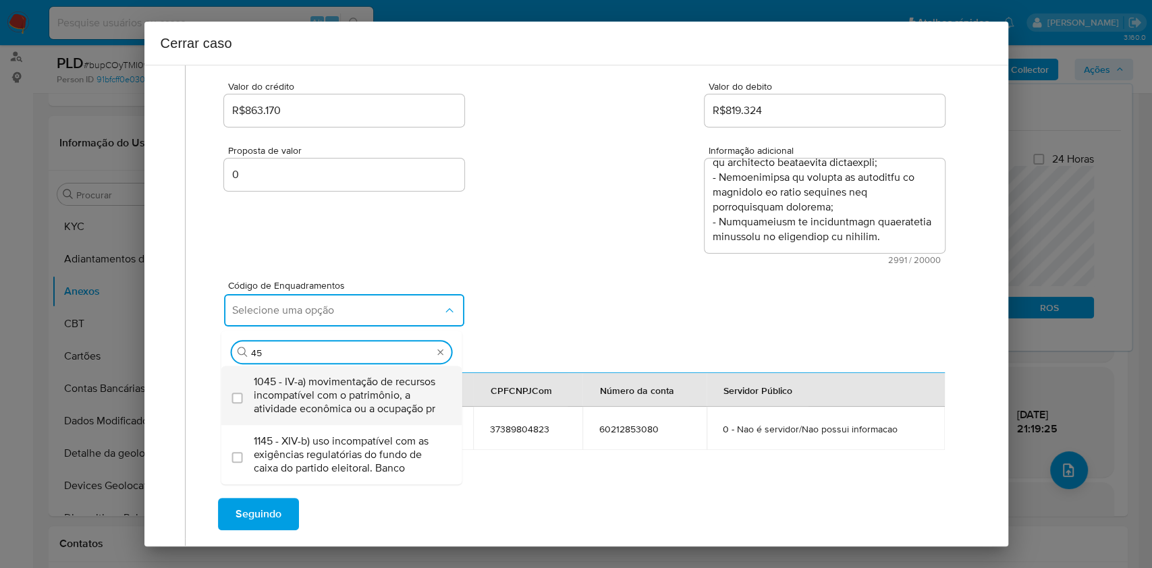
click at [372, 389] on span "1045 - IV-a) movimentação de recursos incompatível com o patrimônio, a atividad…" at bounding box center [349, 395] width 190 height 41
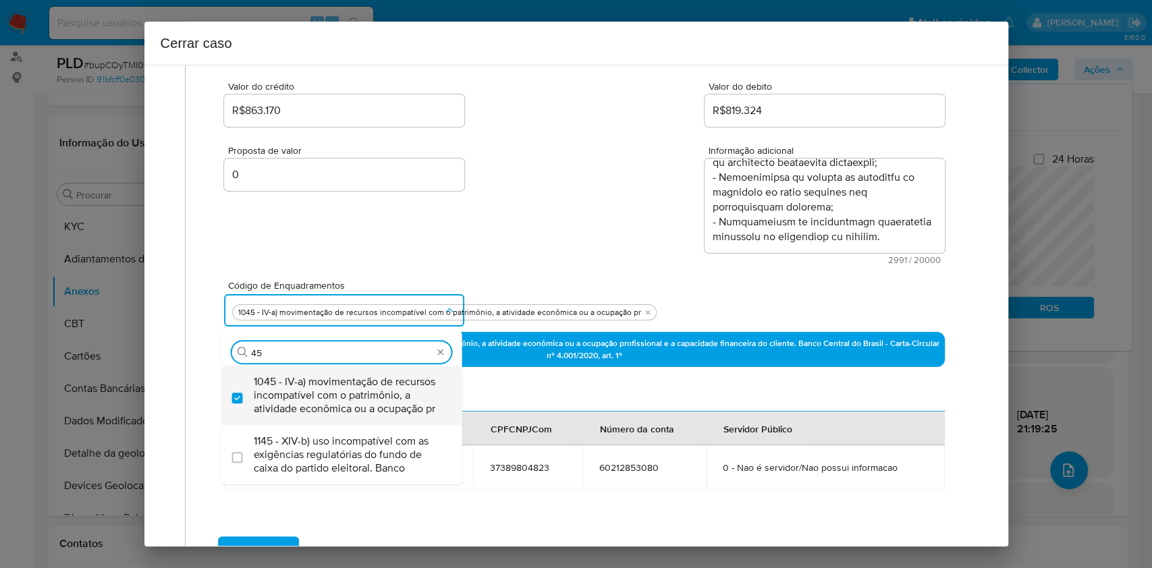
checkbox input "true"
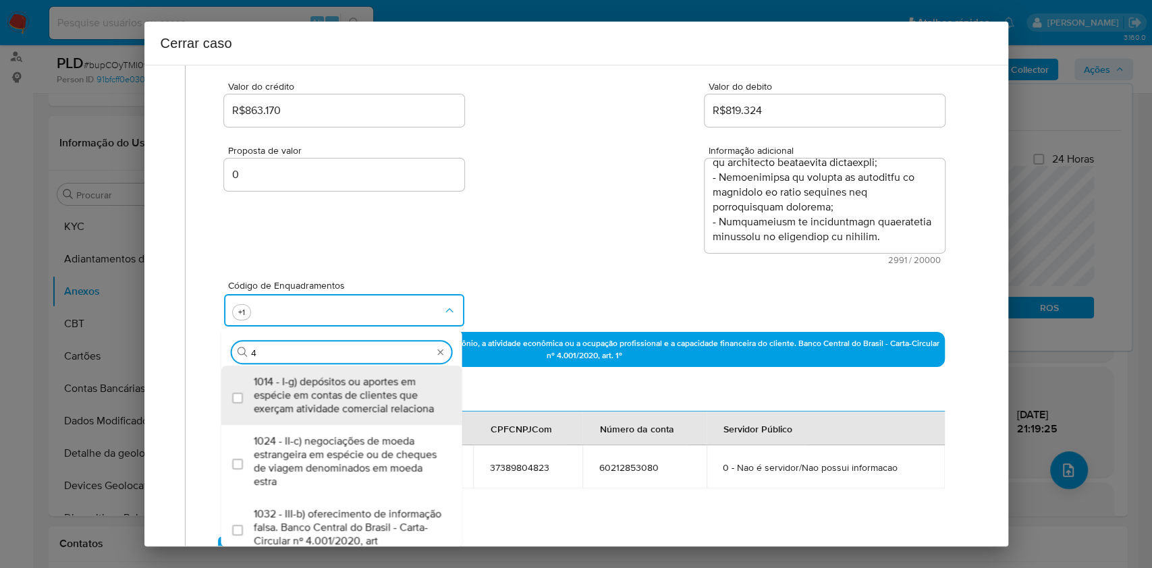
scroll to position [0, 0]
type input "47"
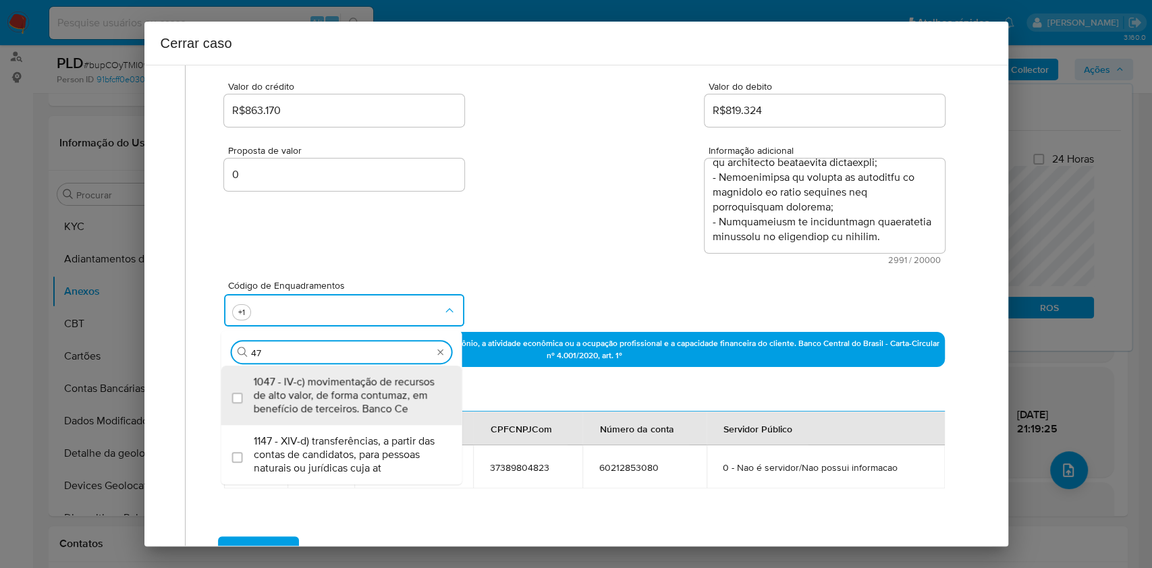
click at [372, 389] on span "1047 - IV-c) movimentação de recursos de alto valor, de forma contumaz, em bene…" at bounding box center [349, 395] width 190 height 41
checkbox input "true"
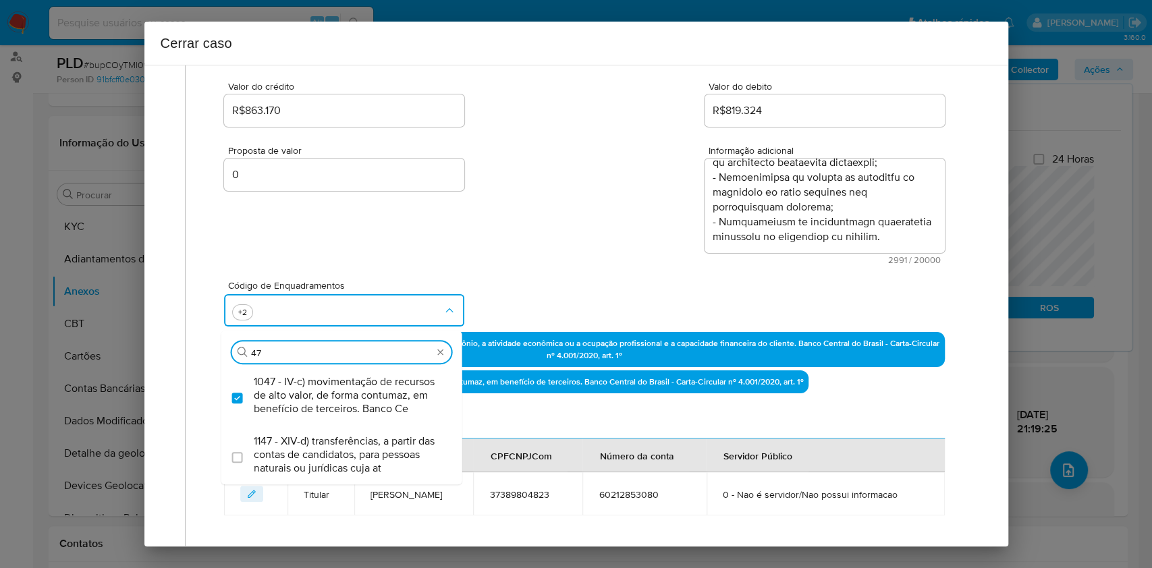
type input "4"
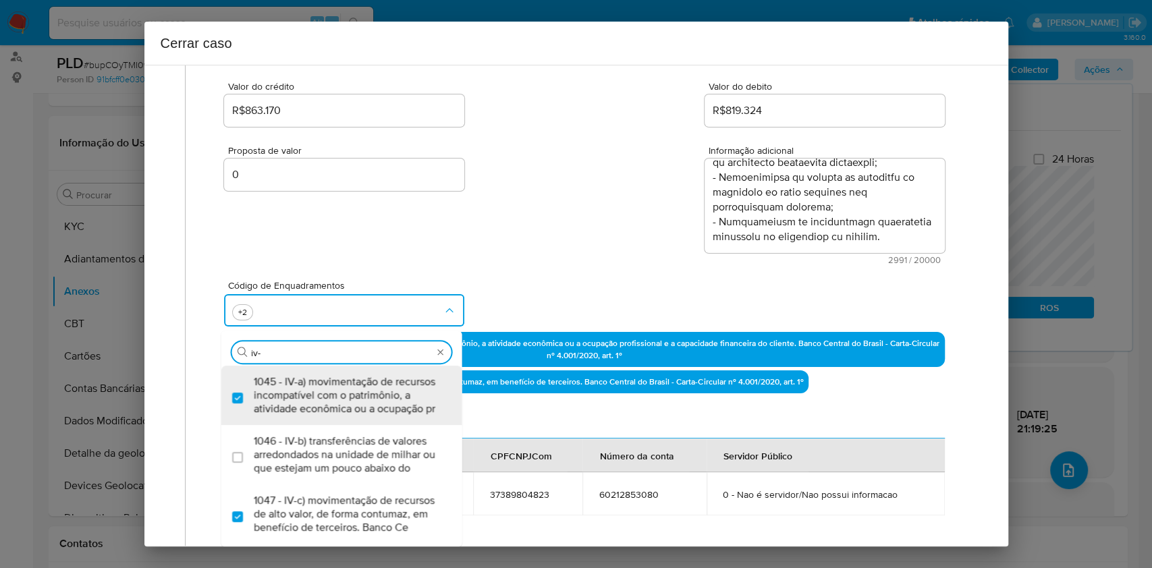
type input "iv-n"
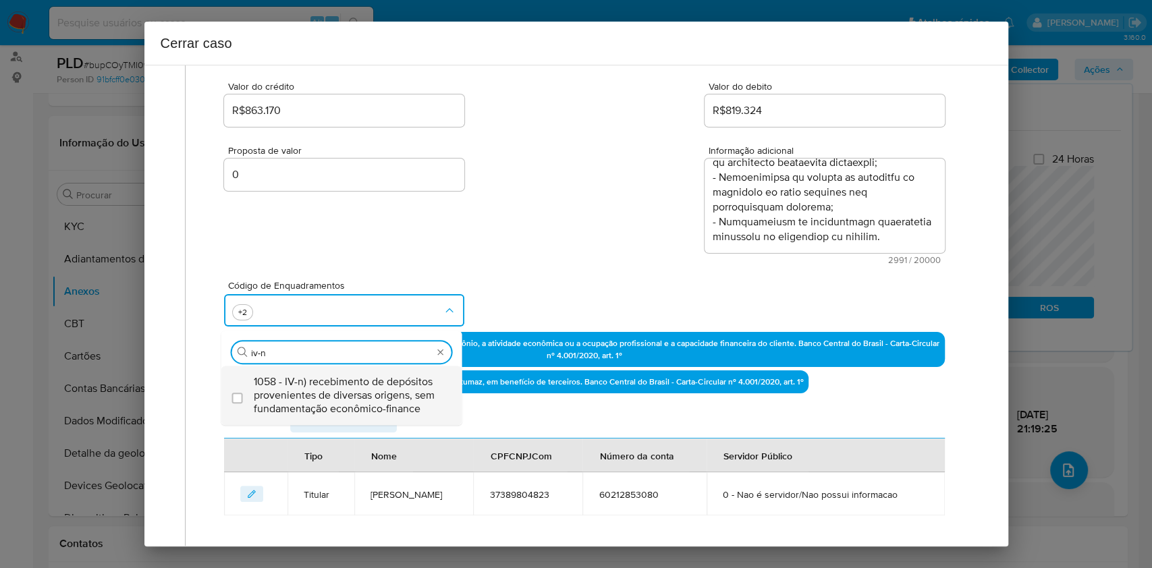
click at [370, 396] on span "1058 - IV-n) recebimento de depósitos provenientes de diversas origens, sem fun…" at bounding box center [349, 395] width 190 height 41
checkbox input "true"
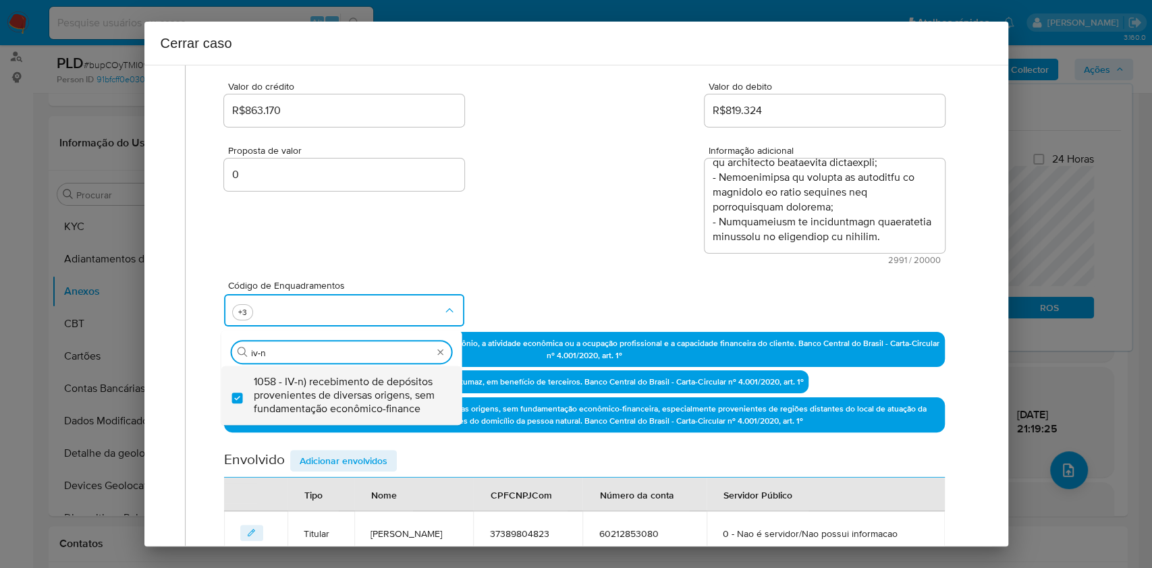
type input "iv-n"
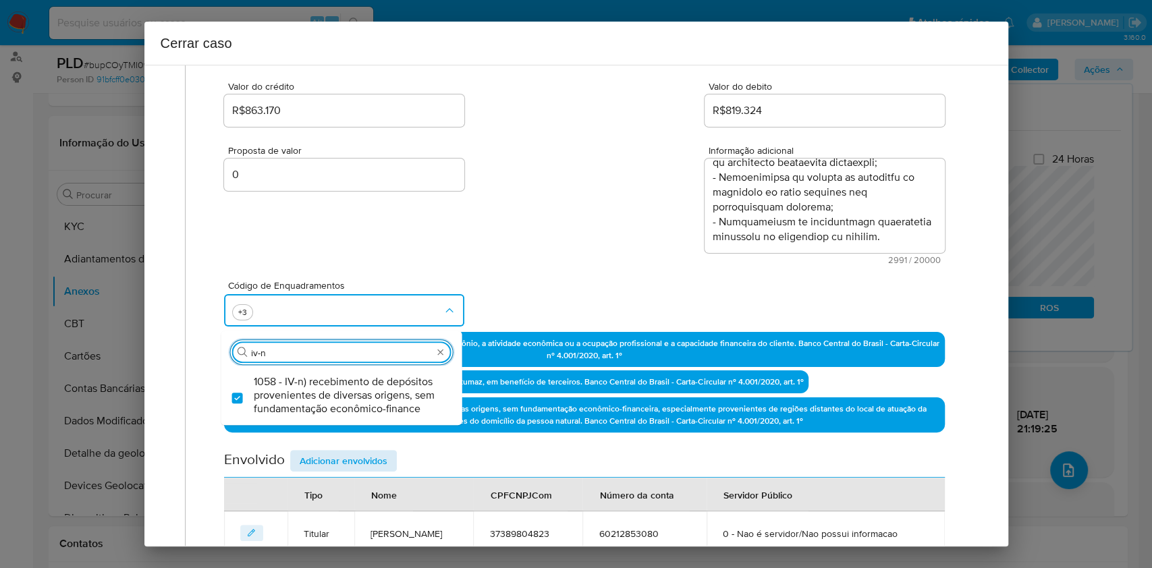
click at [381, 452] on span "Adicionar envolvidos" at bounding box center [344, 461] width 88 height 19
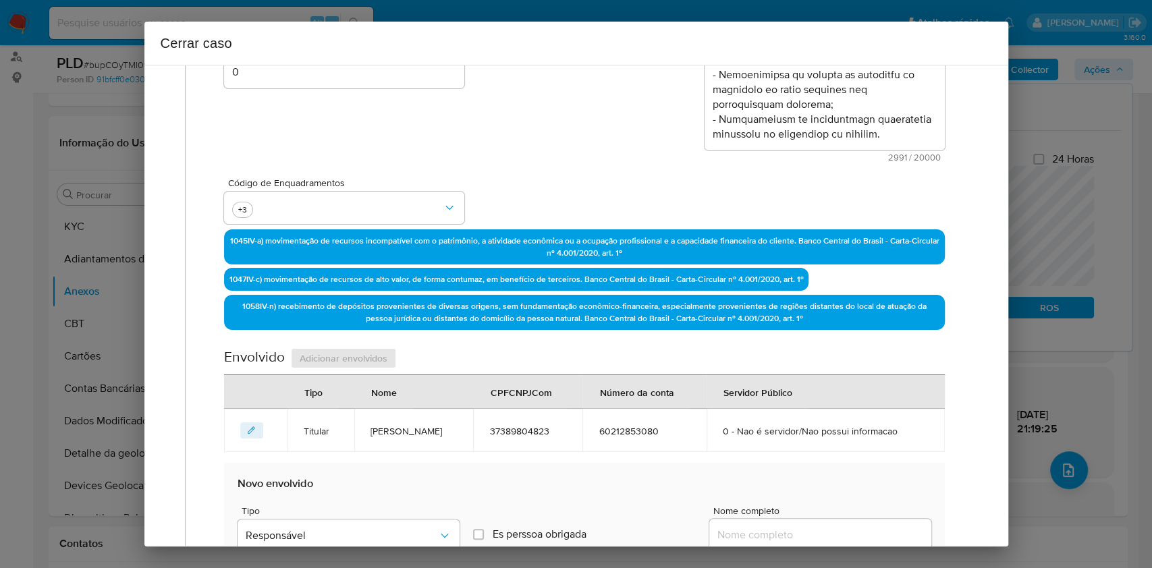
scroll to position [353, 0]
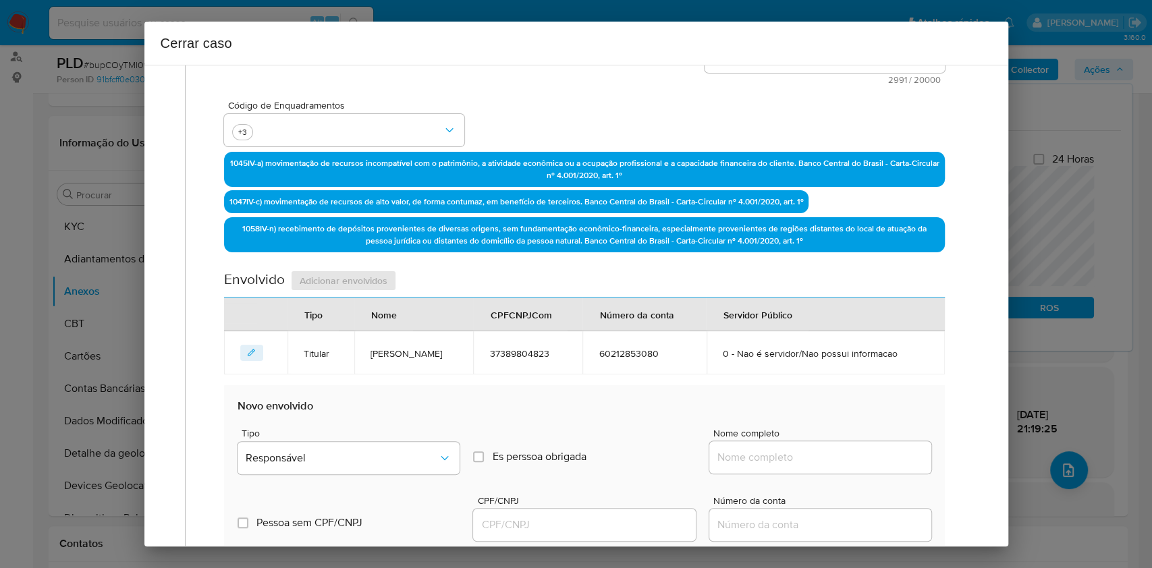
drag, startPoint x: 847, startPoint y: 462, endPoint x: 853, endPoint y: 456, distance: 9.1
click at [847, 462] on input "Nome completo" at bounding box center [821, 458] width 222 height 18
paste input "[PERSON_NAME], 01626667993"
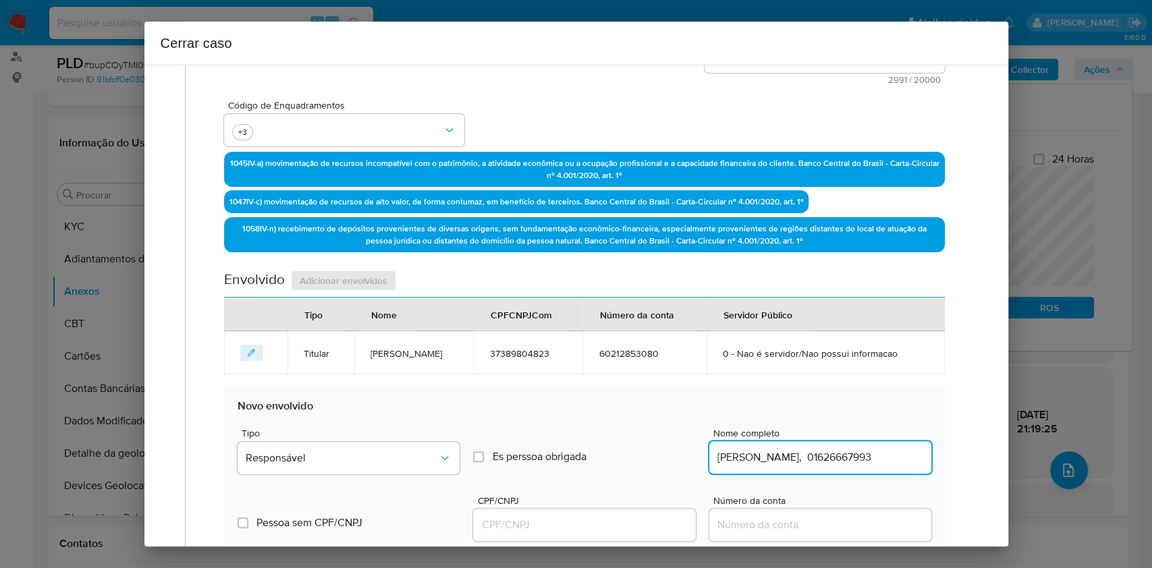
click at [866, 451] on input "[PERSON_NAME], 01626667993" at bounding box center [821, 458] width 222 height 18
click at [865, 451] on input "[PERSON_NAME], 01626667993" at bounding box center [821, 458] width 222 height 18
type input "[PERSON_NAME] [PERSON_NAME],"
click at [583, 538] on div at bounding box center [584, 525] width 222 height 32
paste input "01626667993"
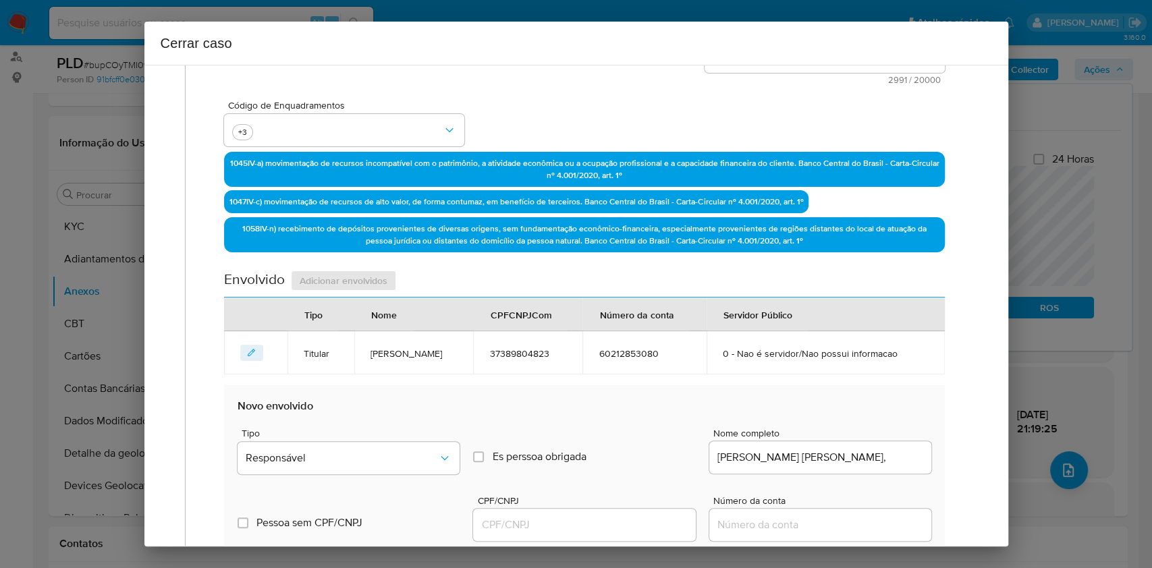
drag, startPoint x: 592, startPoint y: 524, endPoint x: 599, endPoint y: 516, distance: 10.5
click at [592, 524] on input "CPF/CNPJ" at bounding box center [584, 525] width 222 height 18
type input "01626667993"
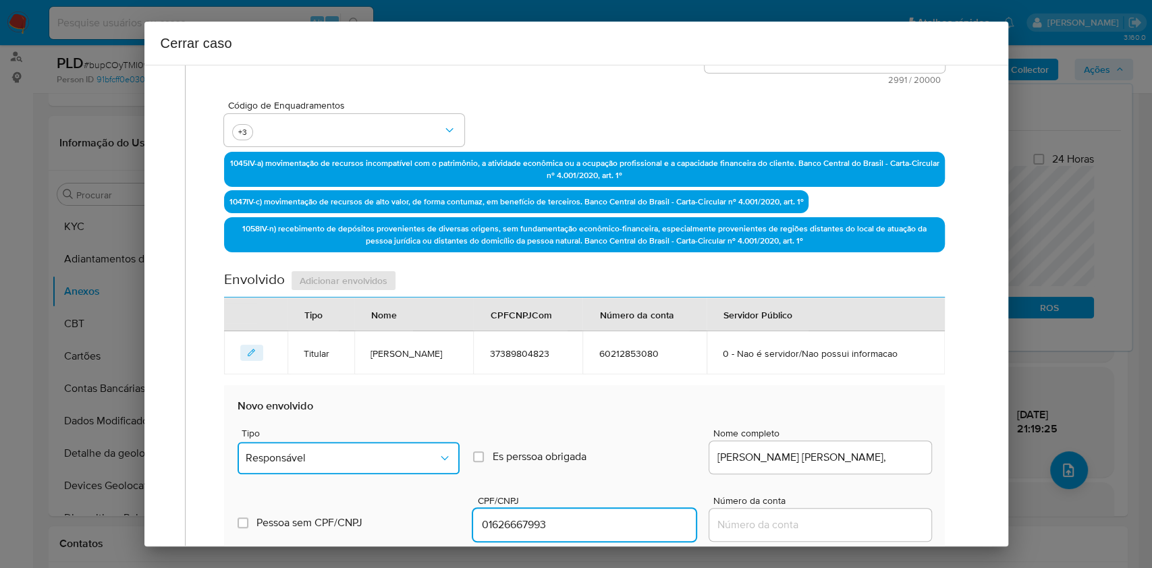
type input "1626667993"
click at [317, 442] on button "Responsável" at bounding box center [349, 458] width 222 height 32
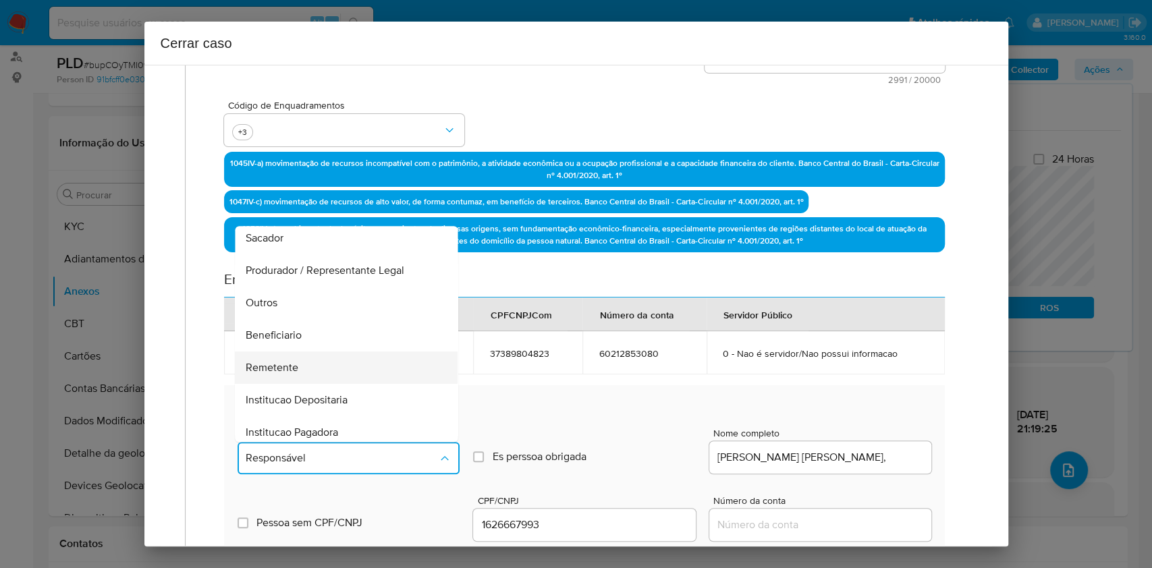
scroll to position [173, 0]
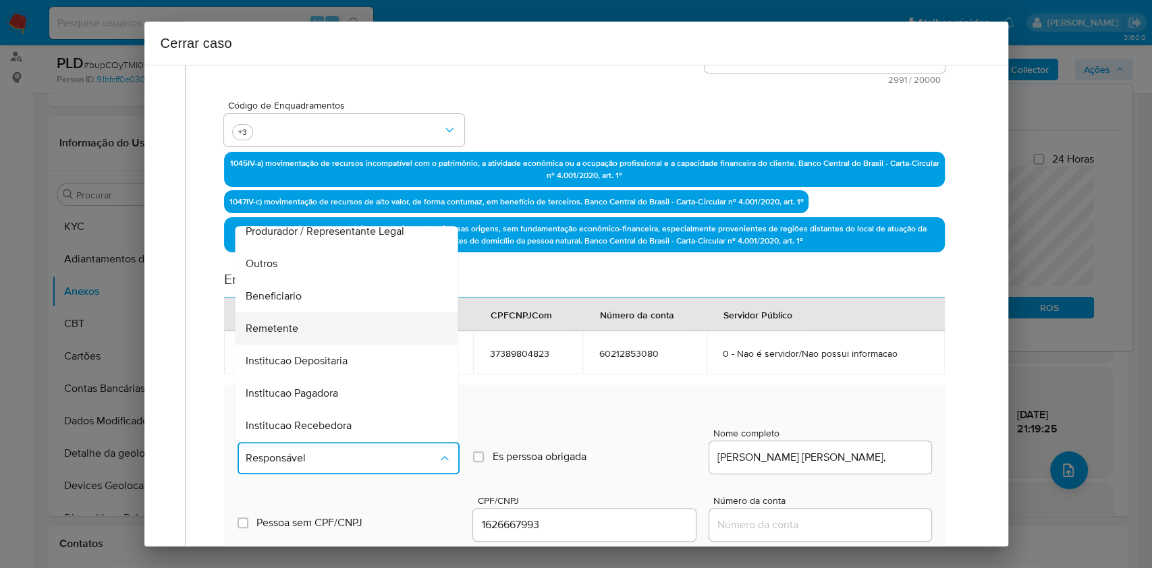
click at [306, 338] on div "Remetente" at bounding box center [342, 329] width 193 height 32
type input "01626667993"
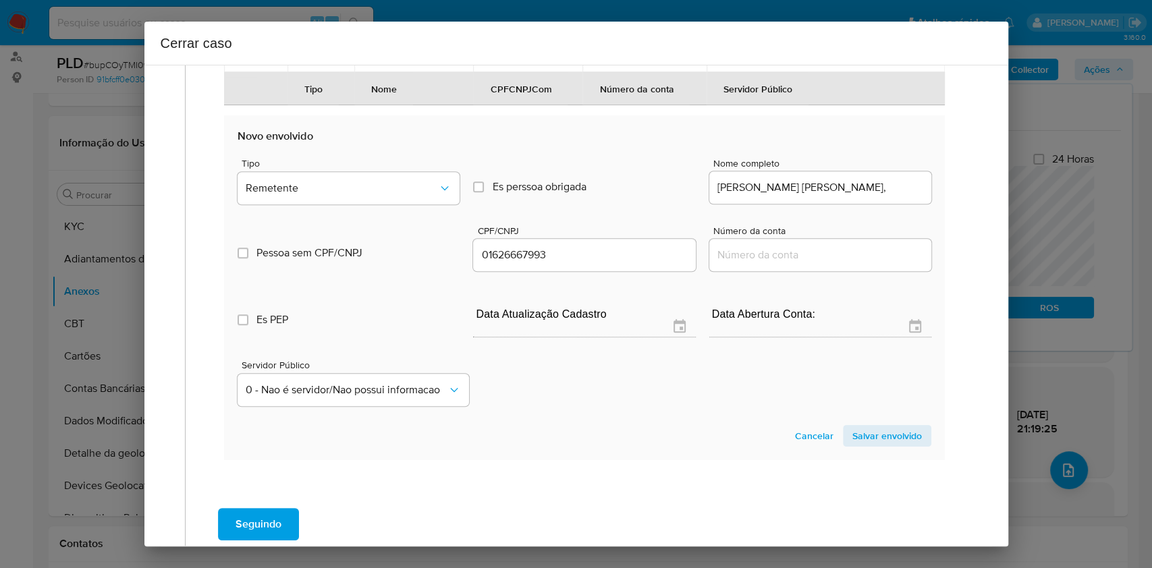
click at [893, 438] on span "Salvar envolvido" at bounding box center [888, 436] width 70 height 19
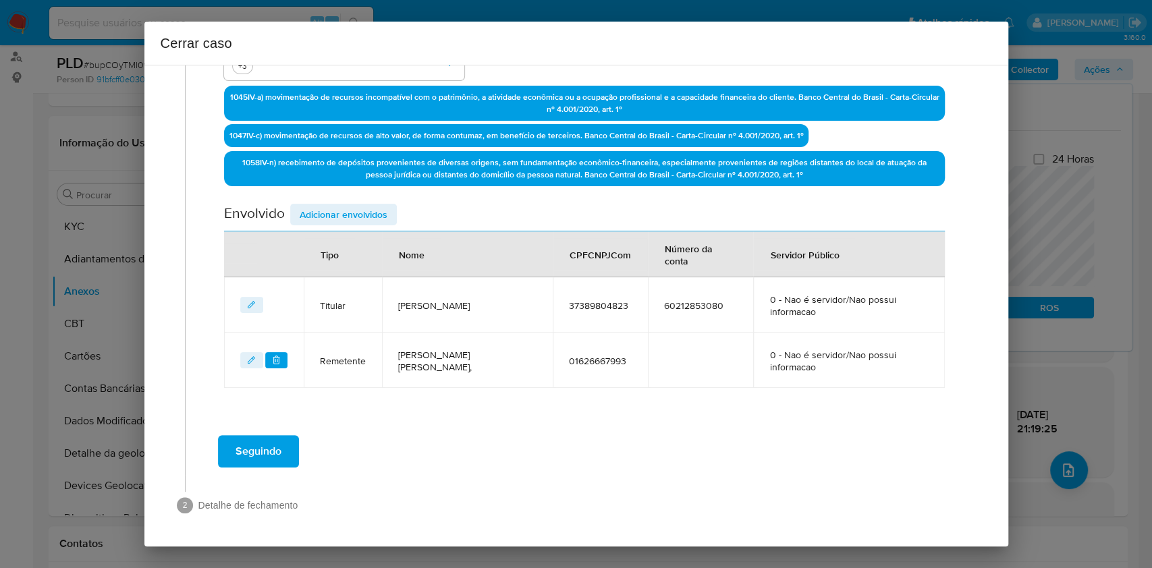
scroll to position [418, 0]
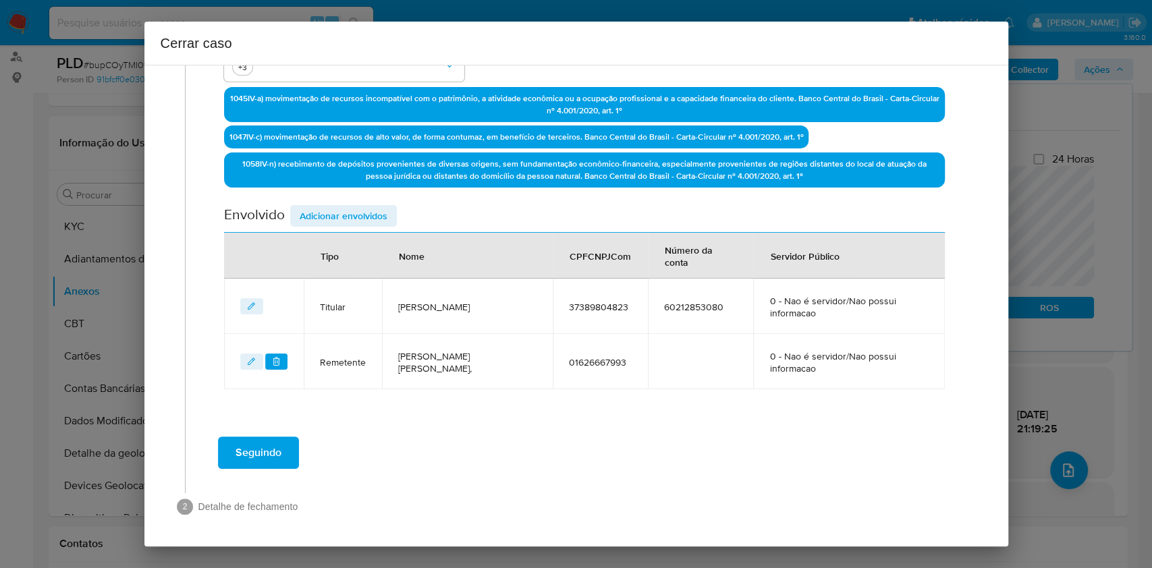
click at [365, 220] on span "Adicionar envolvidos" at bounding box center [344, 216] width 88 height 19
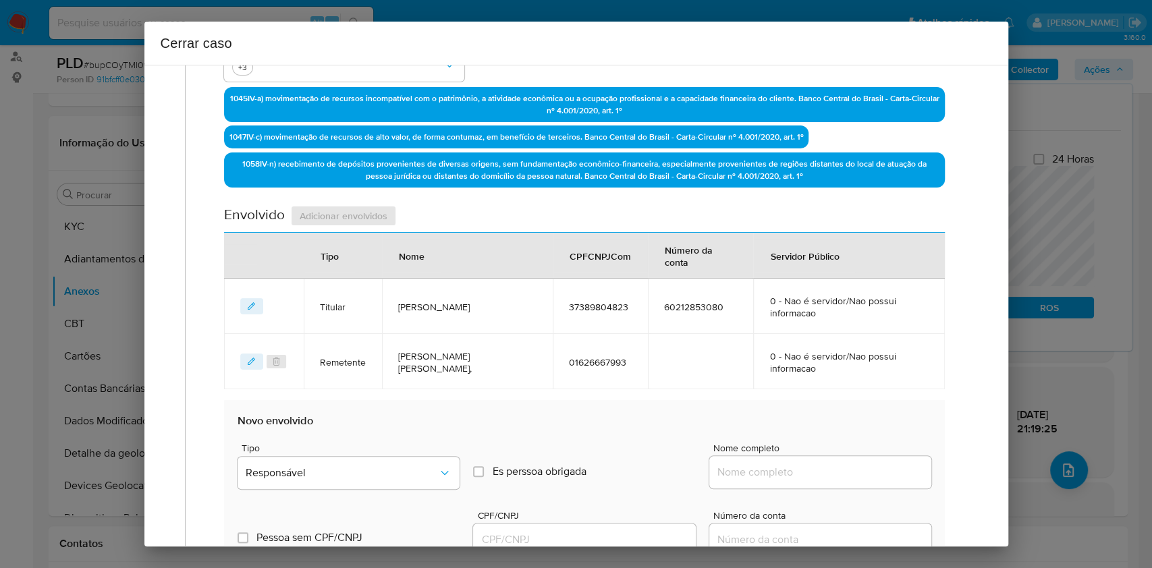
click at [861, 481] on div at bounding box center [821, 472] width 222 height 32
drag, startPoint x: 895, startPoint y: 469, endPoint x: 886, endPoint y: 463, distance: 11.2
click at [892, 468] on input "Nome completo" at bounding box center [821, 473] width 222 height 18
paste input "Z8 Administração E Participações Ltda, 47168564000100"
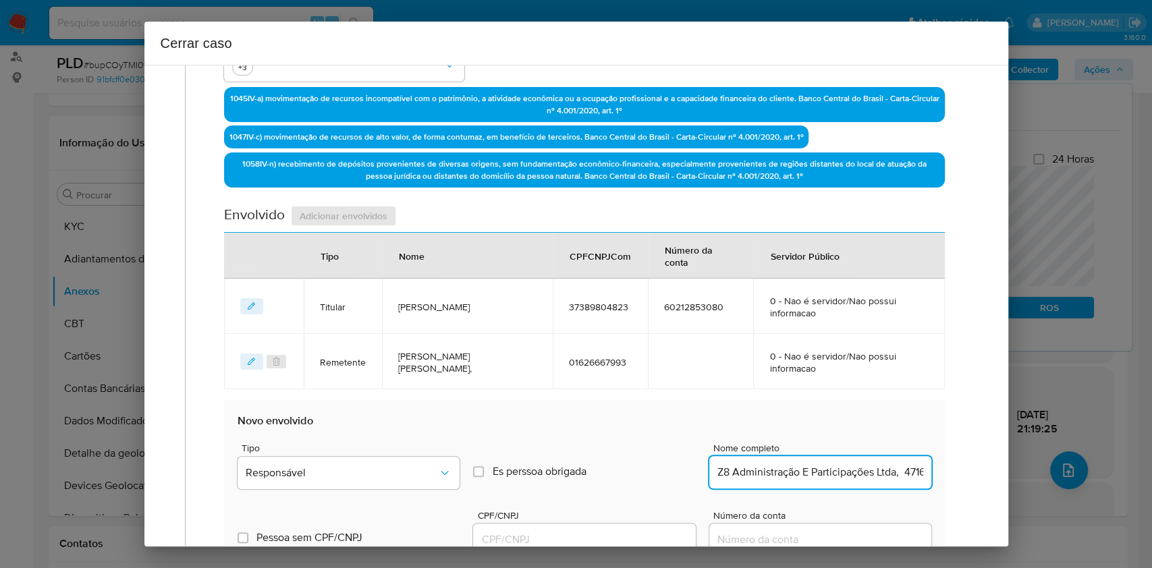
scroll to position [0, 70]
click at [883, 464] on input "Z8 Administração E Participações Ltda, 47168564000100" at bounding box center [821, 473] width 222 height 18
type input "Z8 Administração E Participações Ltda,"
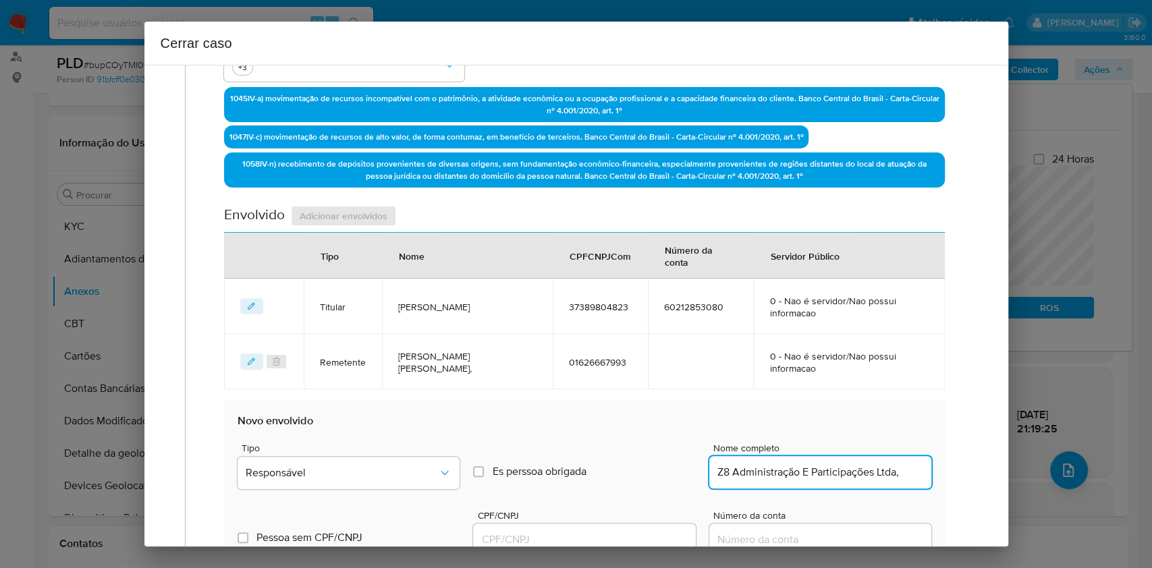
drag, startPoint x: 654, startPoint y: 535, endPoint x: 639, endPoint y: 528, distance: 16.9
click at [654, 535] on input "CPF/CNPJ" at bounding box center [584, 540] width 222 height 18
paste input "47168564000100"
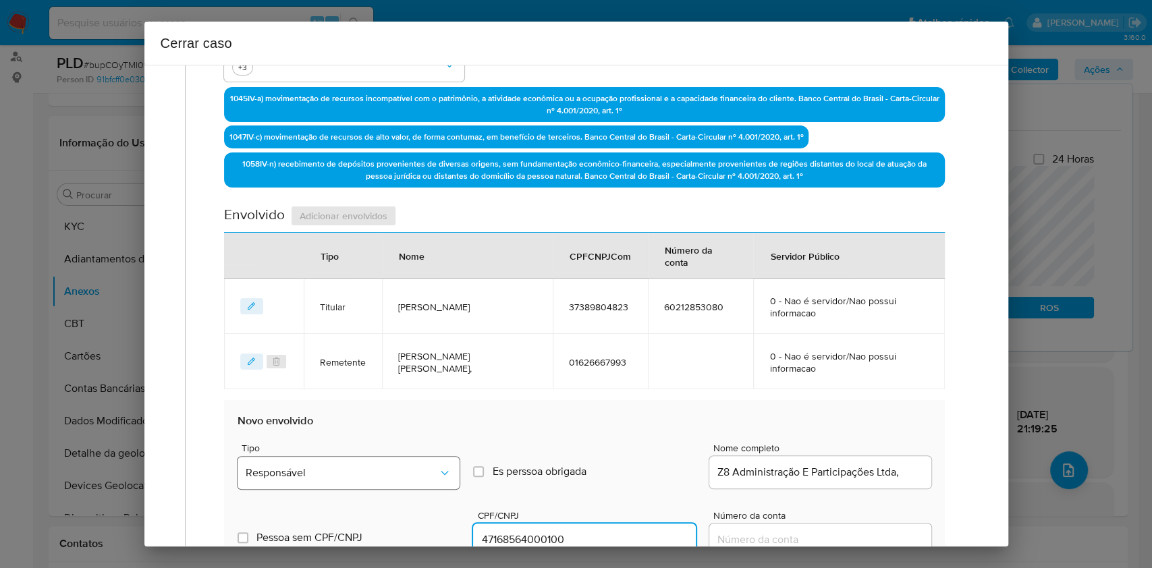
type input "47168564000100"
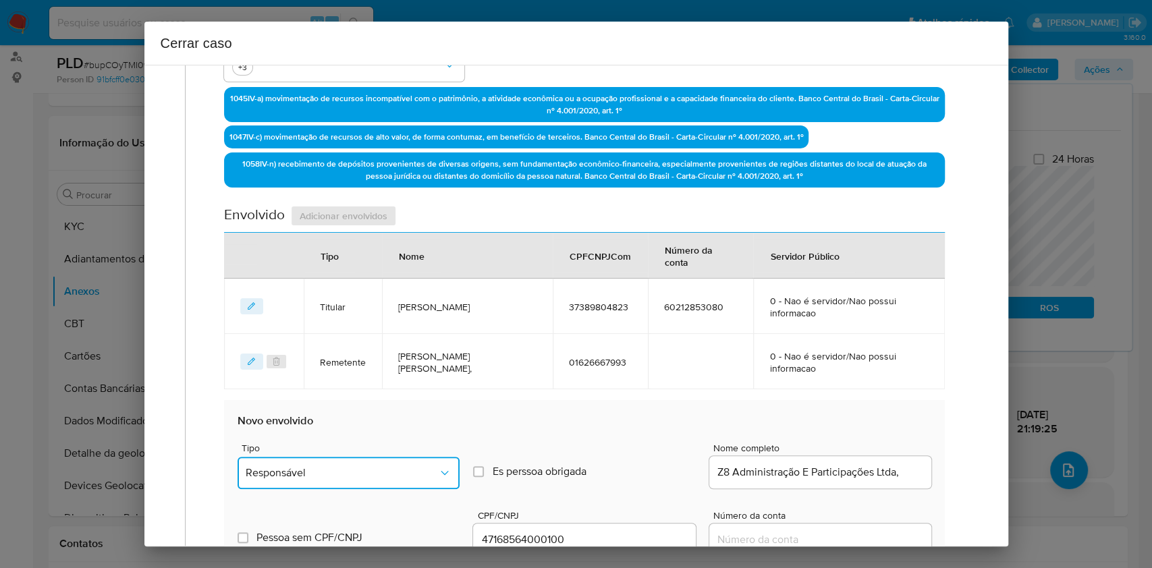
click at [402, 466] on span "Responsável" at bounding box center [342, 473] width 192 height 14
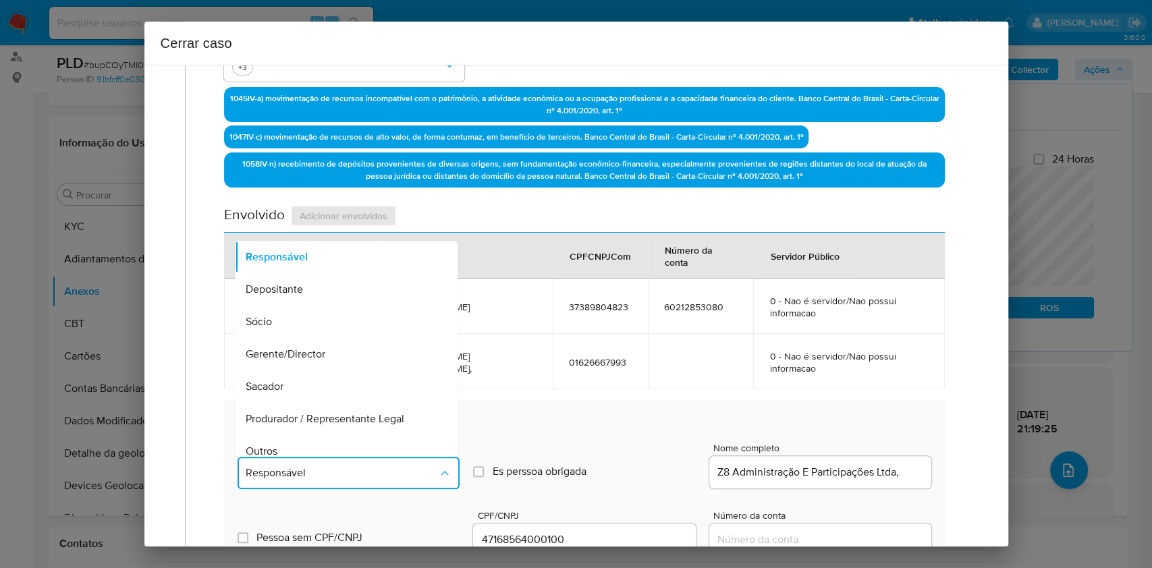
scroll to position [173, 0]
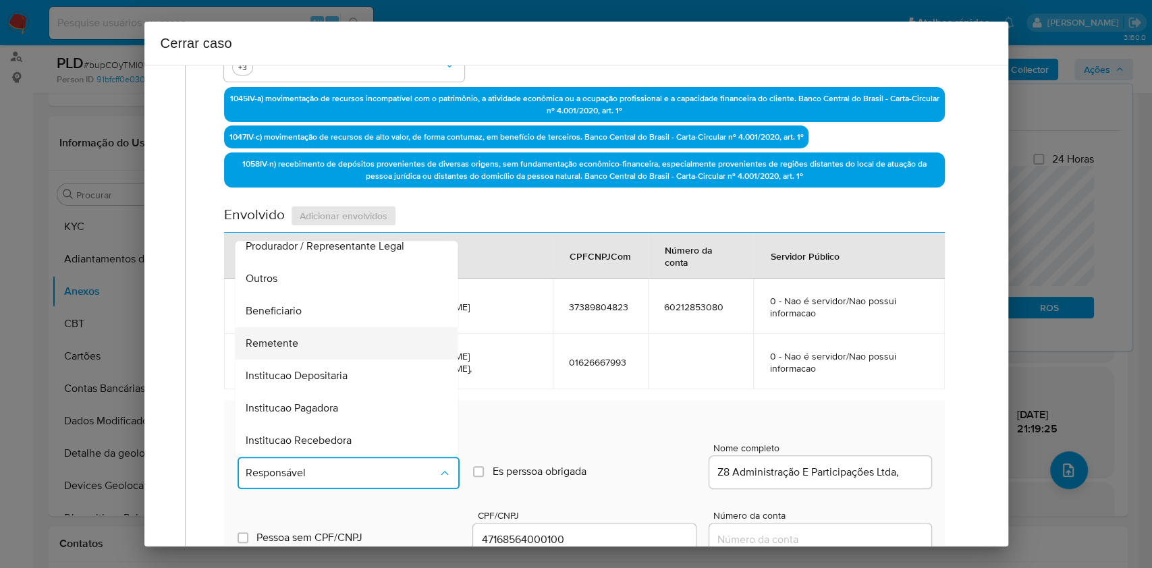
click at [298, 334] on div "Remetente" at bounding box center [342, 343] width 193 height 32
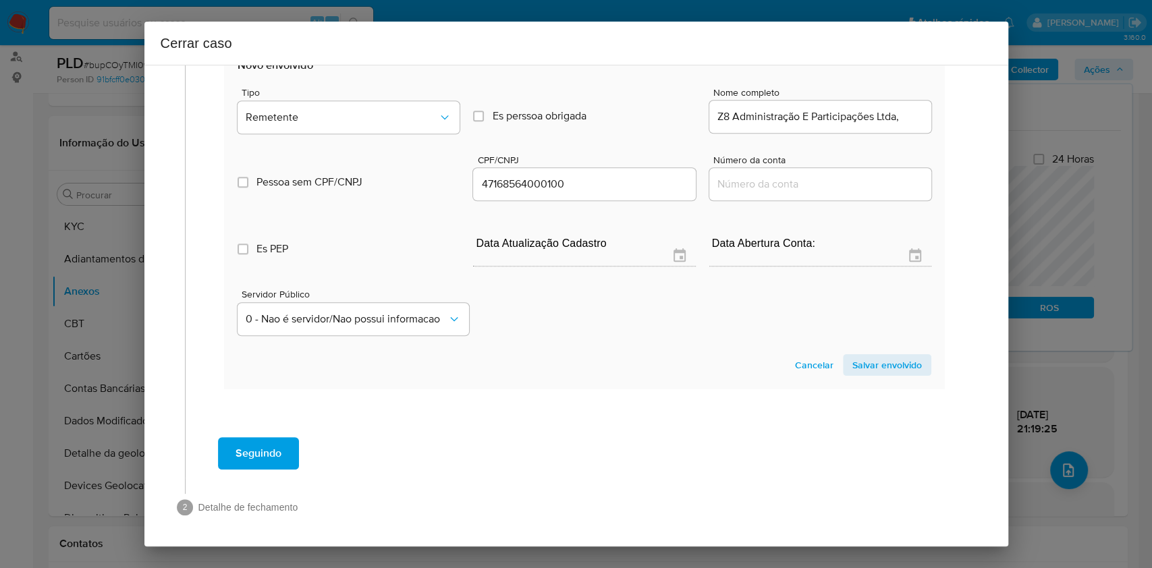
click at [874, 369] on span "Salvar envolvido" at bounding box center [888, 365] width 70 height 19
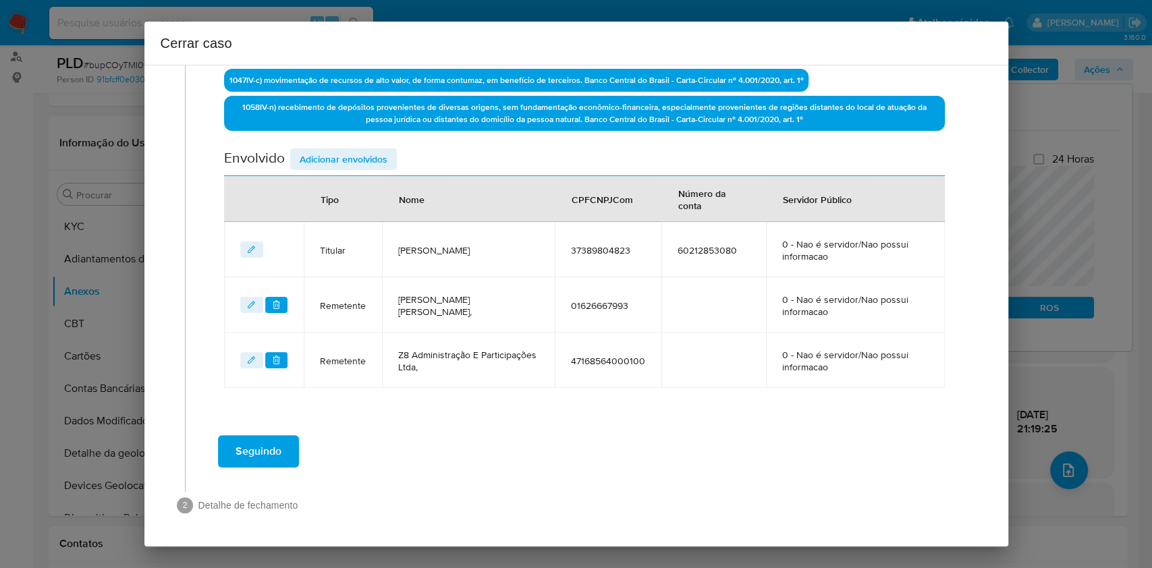
scroll to position [473, 0]
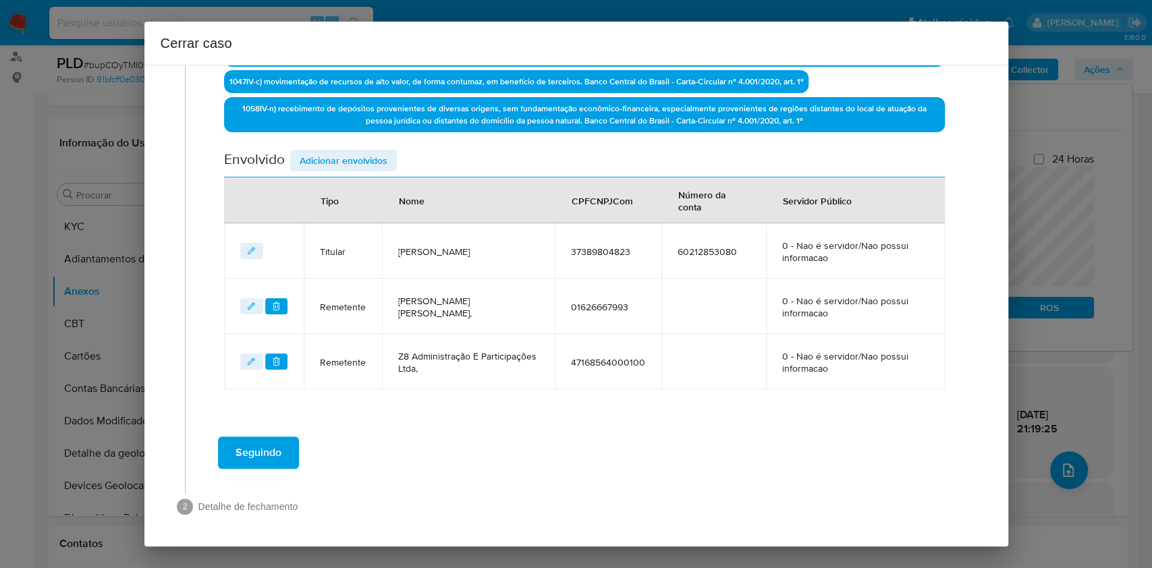
click at [346, 157] on span "Adicionar envolvidos" at bounding box center [344, 160] width 88 height 19
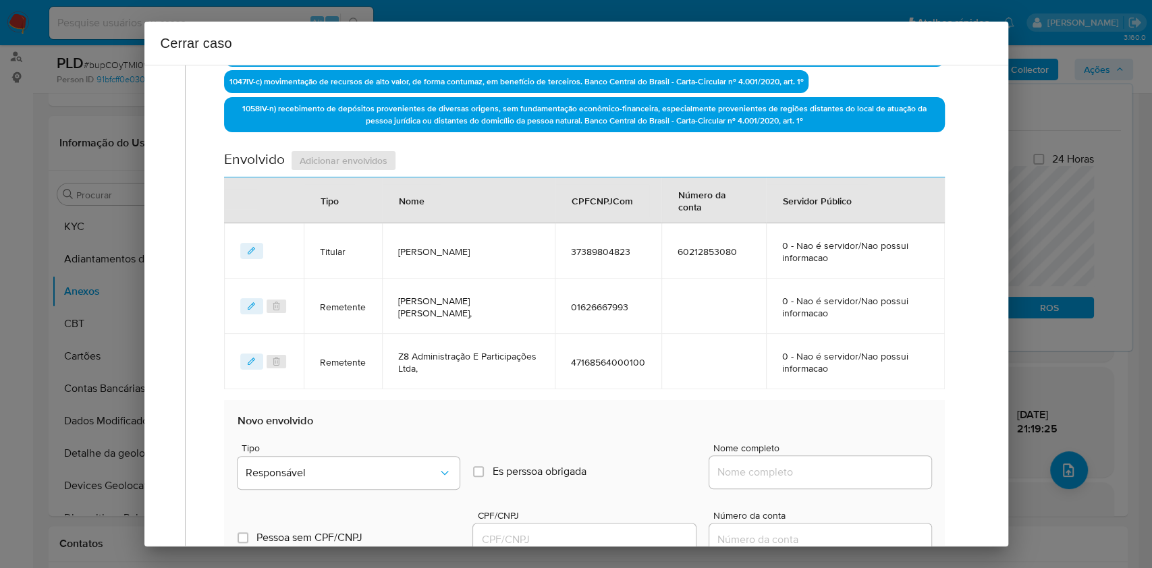
drag, startPoint x: 818, startPoint y: 475, endPoint x: 866, endPoint y: 473, distance: 48.0
click at [821, 475] on input "Nome completo" at bounding box center [821, 473] width 222 height 18
paste input "[PERSON_NAME] Rosback - CPF 04306834050"
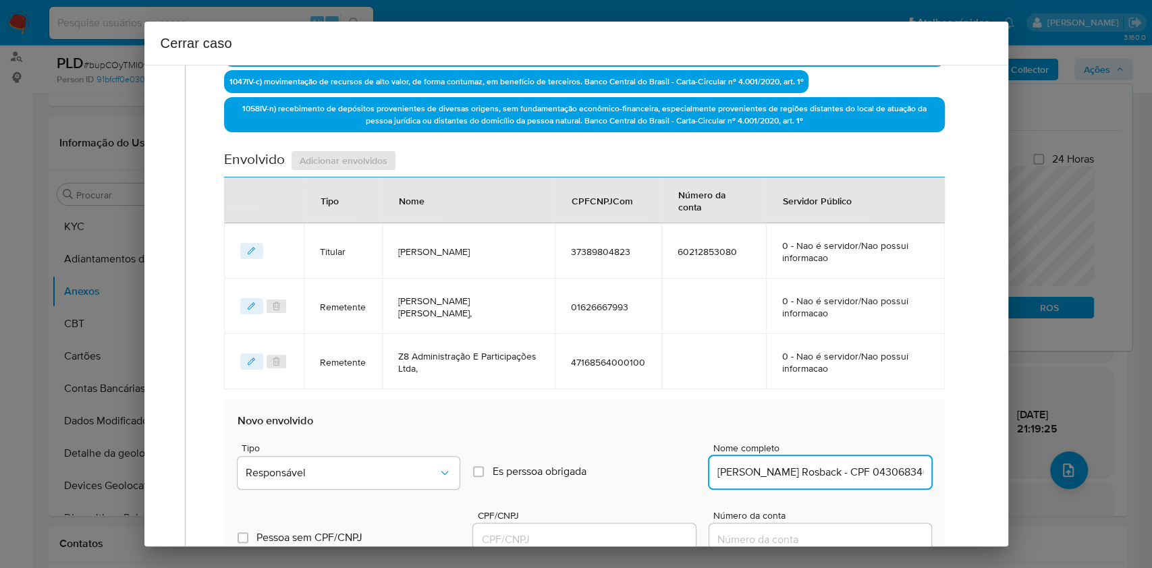
scroll to position [0, 5]
click at [866, 473] on input "[PERSON_NAME] Rosback - CPF 04306834050" at bounding box center [821, 473] width 222 height 18
type input "[PERSON_NAME] Rosback"
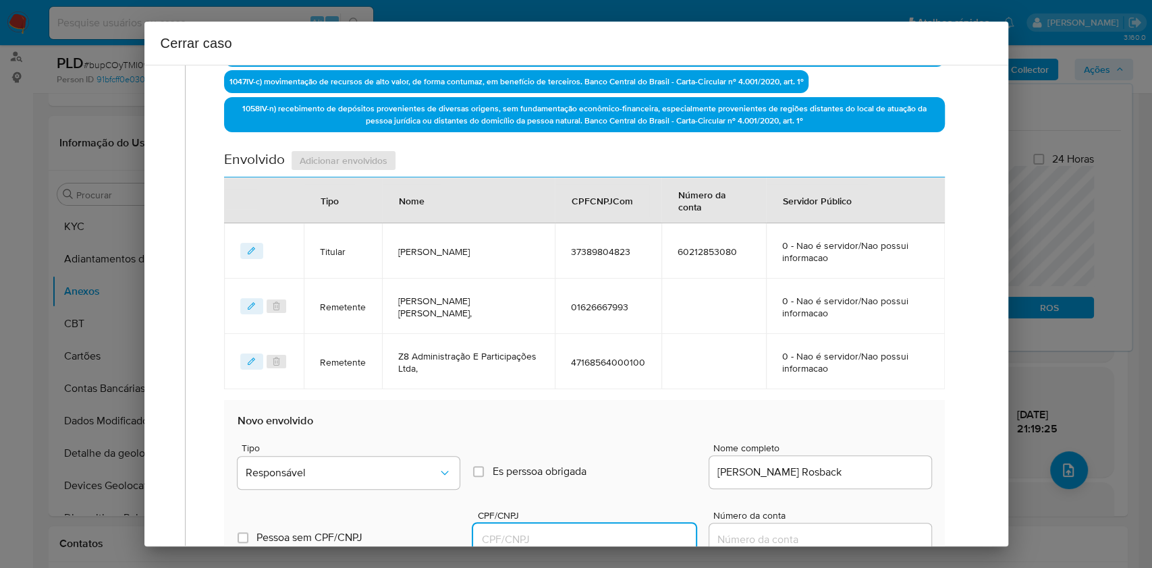
click at [659, 540] on input "CPF/CNPJ" at bounding box center [584, 540] width 222 height 18
paste input "04306834050"
type input "04306834050"
type input "4306834050"
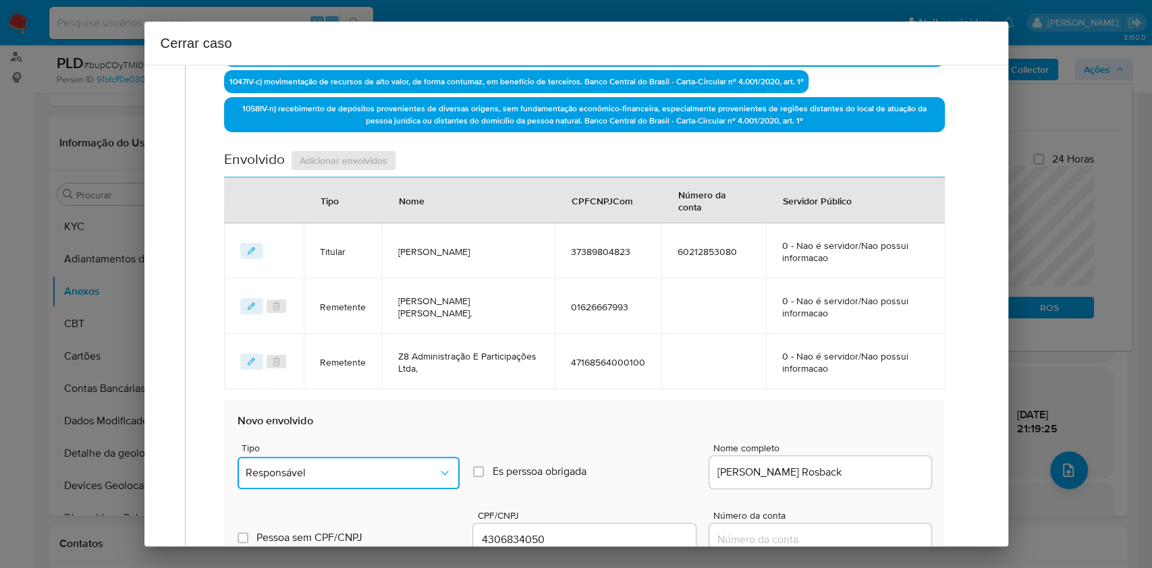
click at [432, 469] on button "Responsável" at bounding box center [349, 473] width 222 height 32
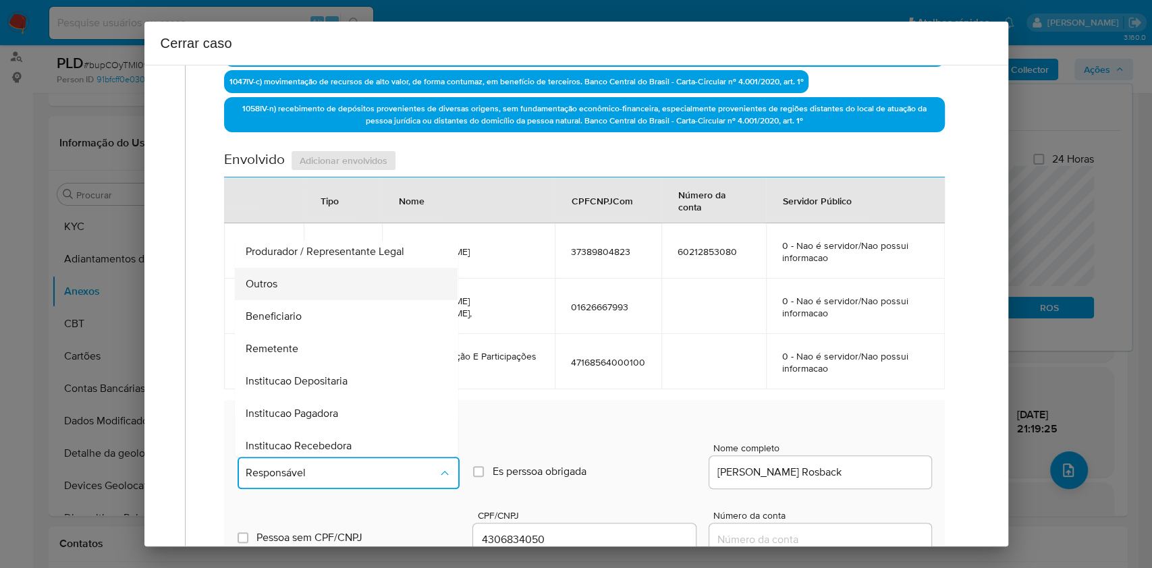
scroll to position [173, 0]
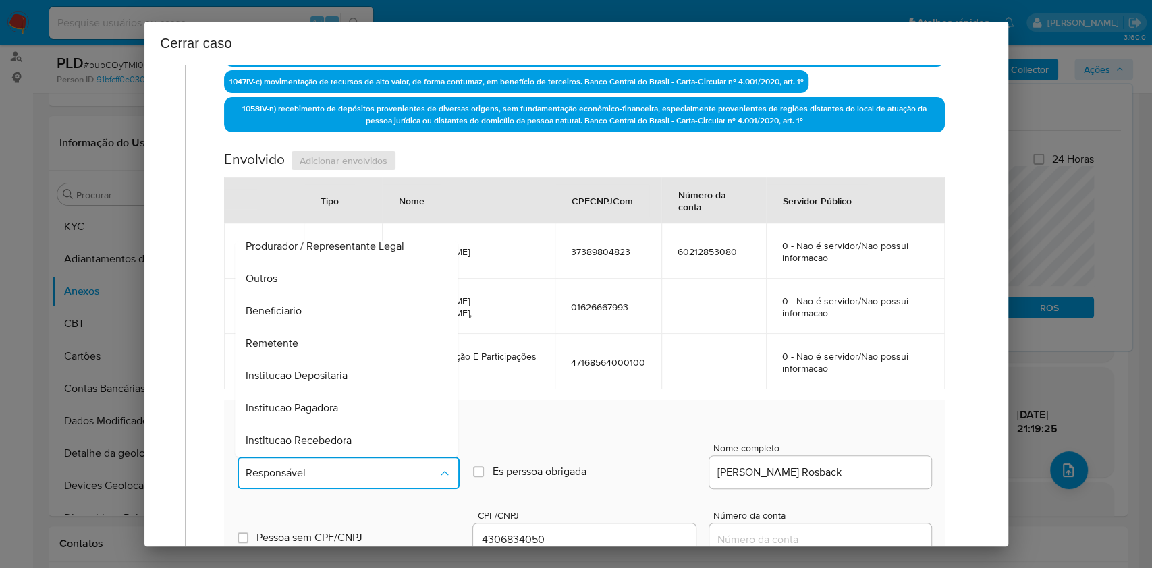
drag, startPoint x: 303, startPoint y: 296, endPoint x: 448, endPoint y: 306, distance: 145.5
click at [303, 296] on div "Beneficiario" at bounding box center [342, 311] width 193 height 32
type input "04306834050"
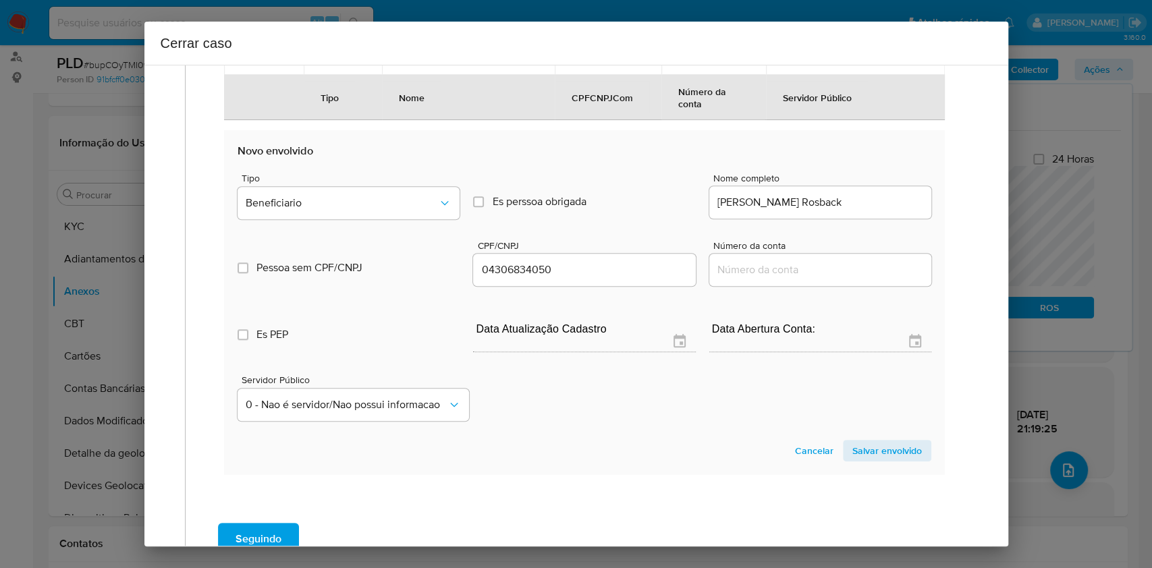
drag, startPoint x: 870, startPoint y: 450, endPoint x: 895, endPoint y: 413, distance: 44.2
click at [870, 450] on span "Salvar envolvido" at bounding box center [888, 451] width 70 height 19
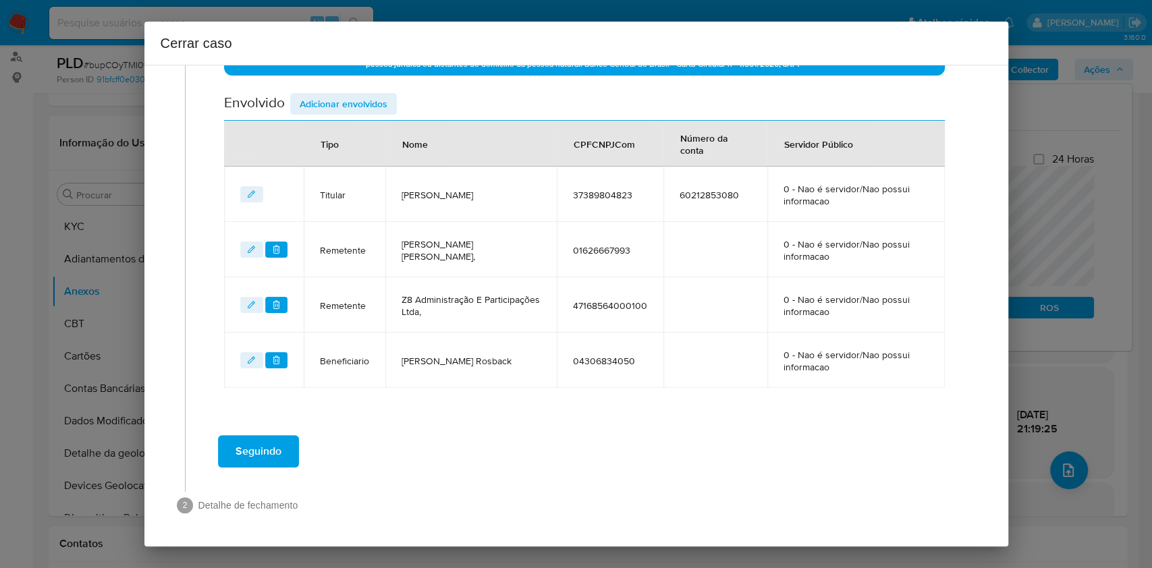
scroll to position [529, 0]
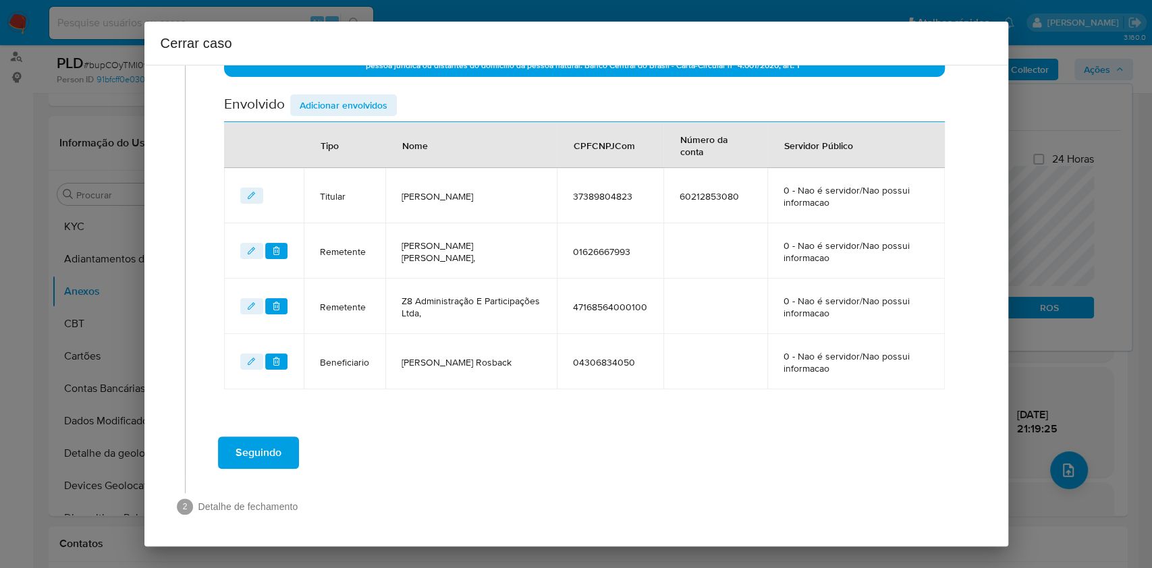
click at [329, 102] on span "Adicionar envolvidos" at bounding box center [344, 105] width 88 height 19
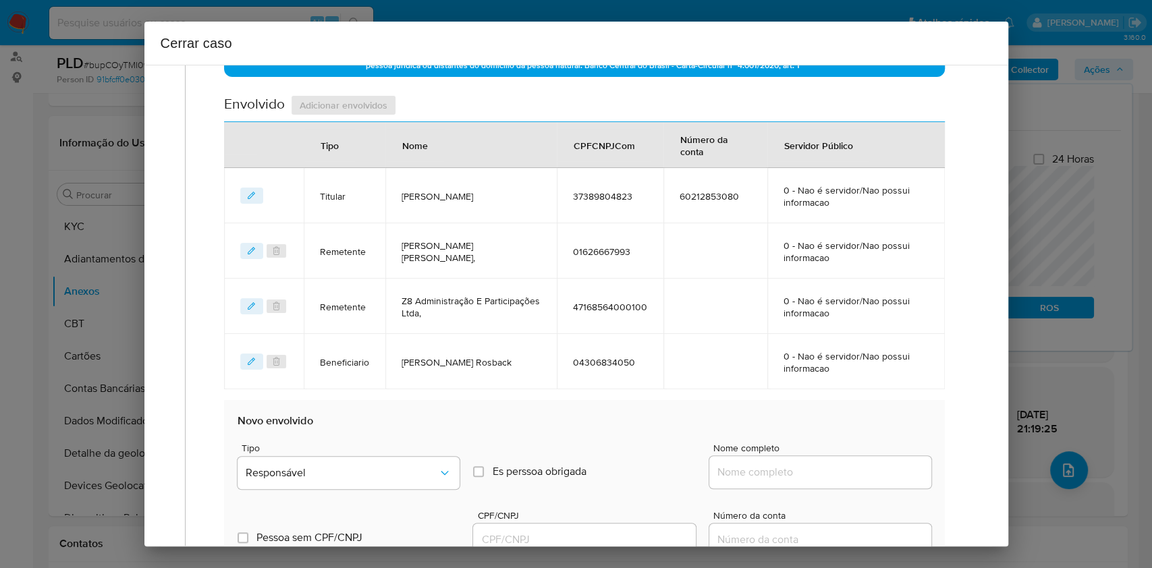
drag, startPoint x: 841, startPoint y: 467, endPoint x: 867, endPoint y: 472, distance: 26.7
click at [841, 467] on input "Nome completo" at bounding box center [821, 473] width 222 height 18
paste input "[PERSON_NAME] - CPF 00906144965"
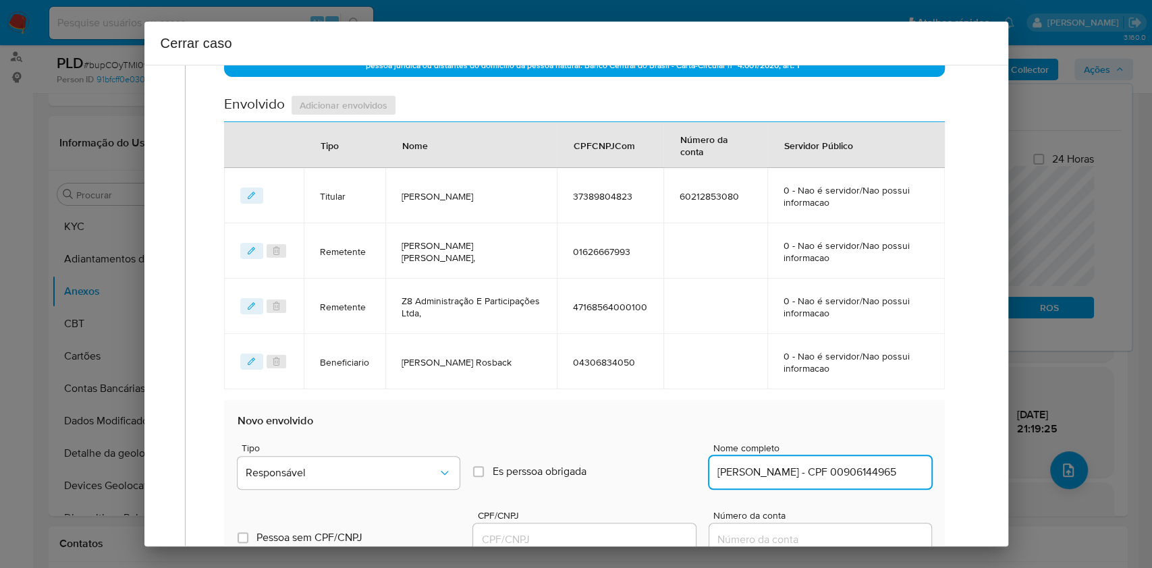
click at [867, 472] on input "[PERSON_NAME] - CPF 00906144965" at bounding box center [821, 473] width 222 height 18
type input "[PERSON_NAME]"
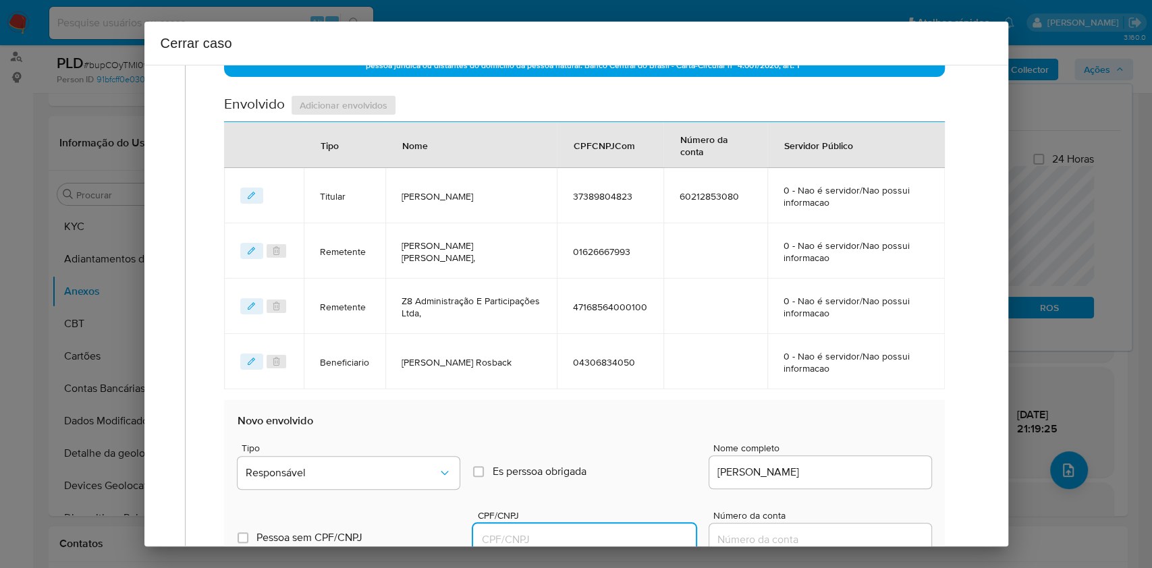
click at [619, 532] on input "CPF/CNPJ" at bounding box center [584, 540] width 222 height 18
paste input "00906144965"
type input "906144965"
click at [456, 468] on div "Tipo Responsável Es perssoa obrigada Is PObrigada Nome completo [PERSON_NAME]" at bounding box center [584, 461] width 693 height 68
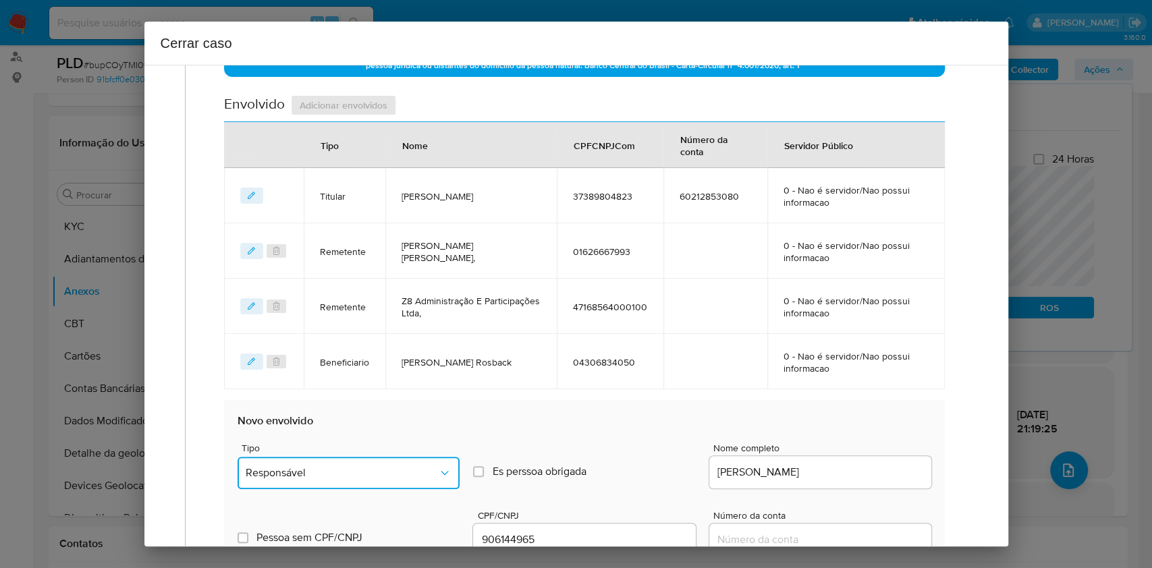
click at [441, 466] on icon "Tipo de envolvimento" at bounding box center [445, 473] width 14 height 14
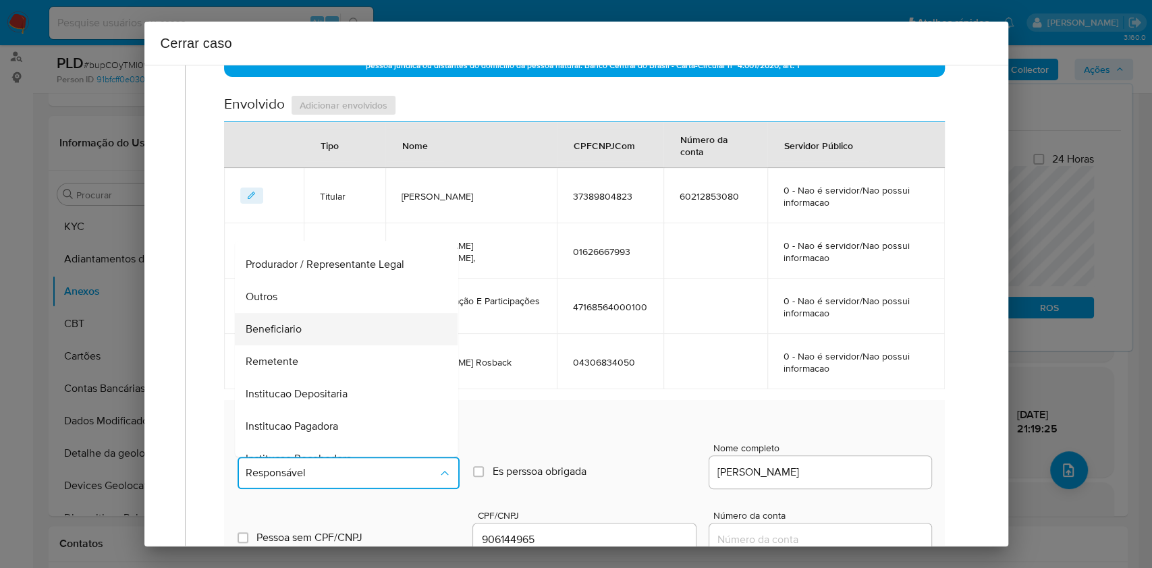
scroll to position [173, 0]
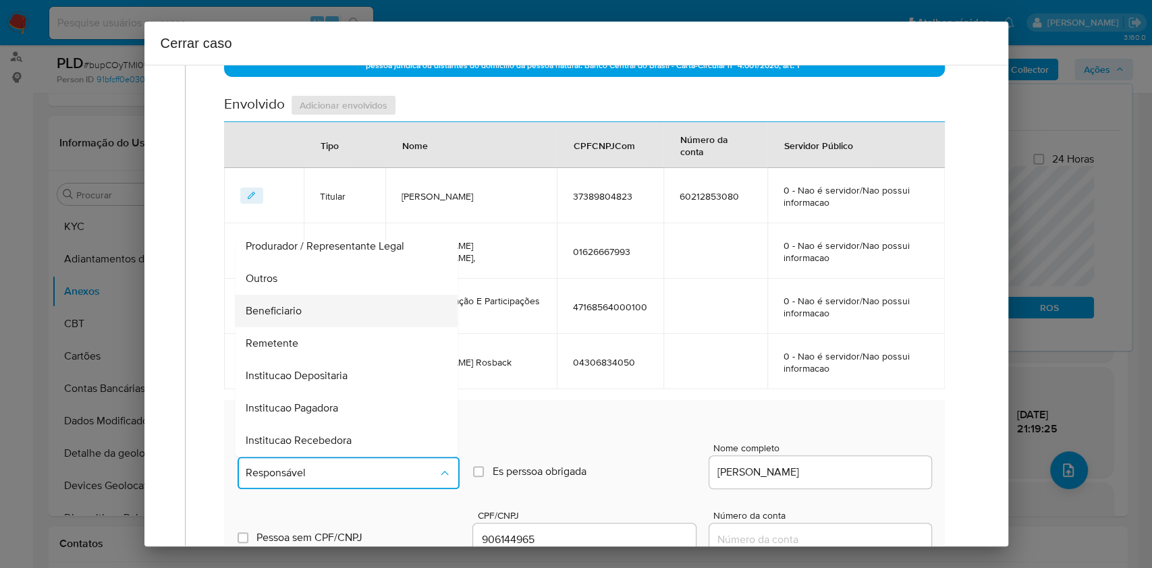
click at [326, 314] on div "Beneficiario" at bounding box center [342, 311] width 193 height 32
type input "00906144965"
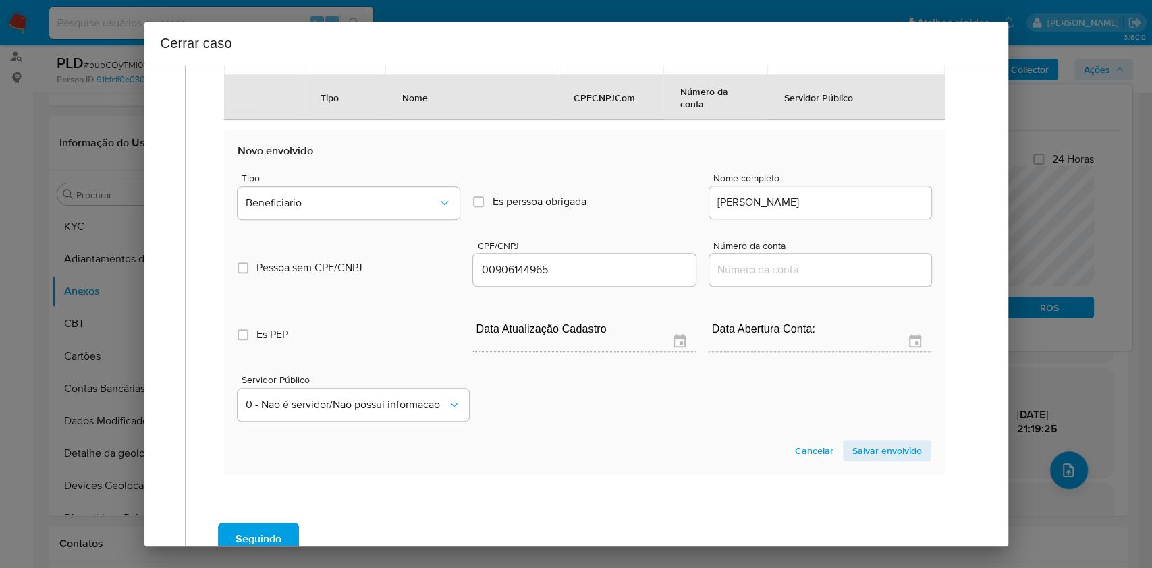
click at [886, 448] on span "Salvar envolvido" at bounding box center [888, 451] width 70 height 19
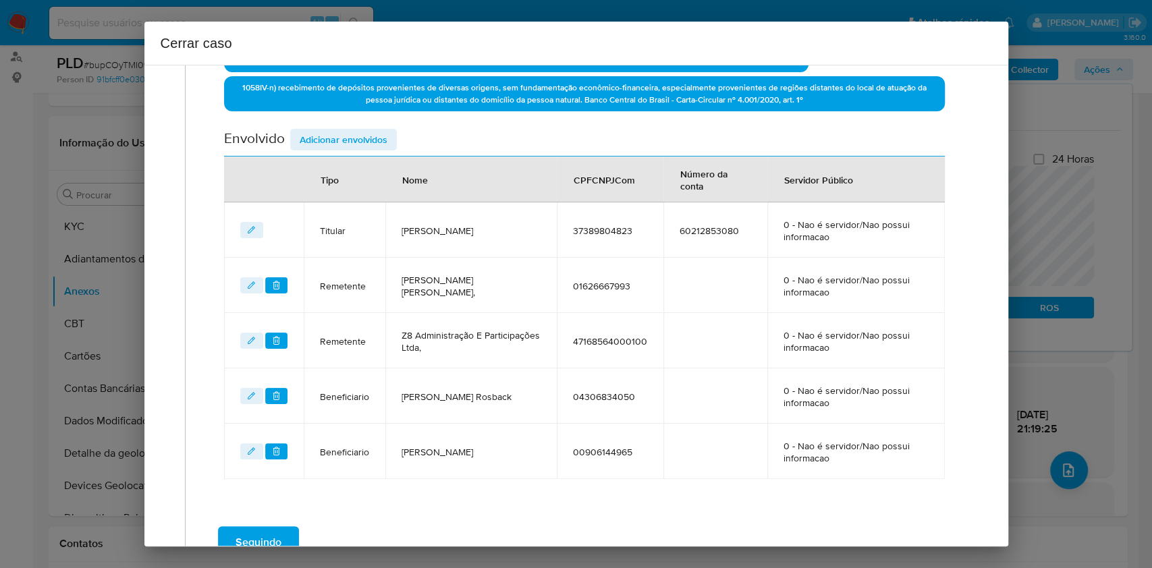
drag, startPoint x: 352, startPoint y: 138, endPoint x: 548, endPoint y: 191, distance: 203.6
click at [352, 138] on span "Adicionar envolvidos" at bounding box center [344, 139] width 88 height 19
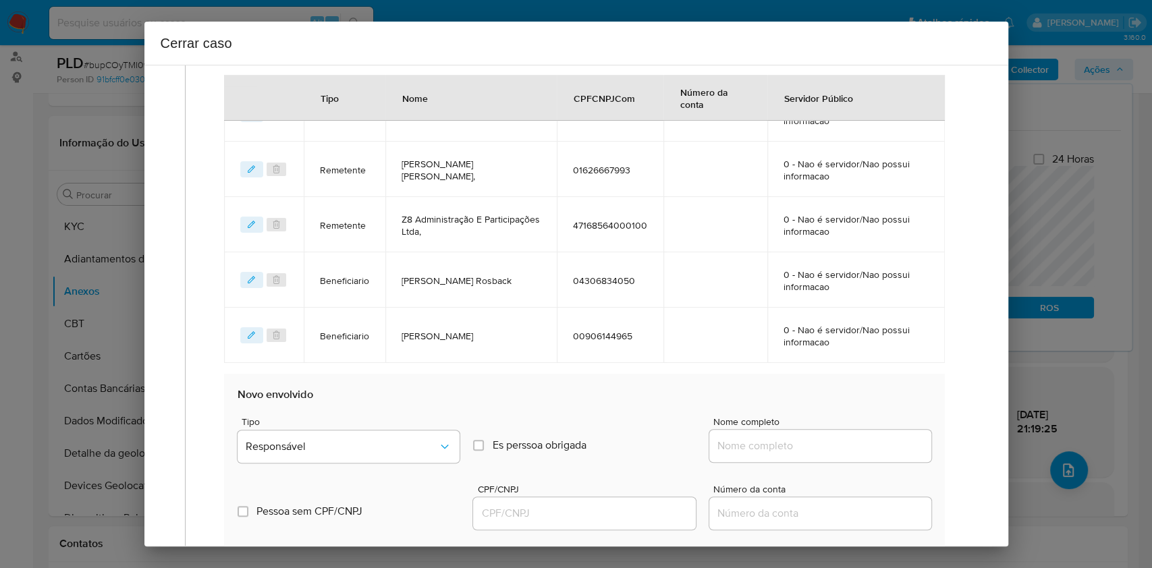
scroll to position [674, 0]
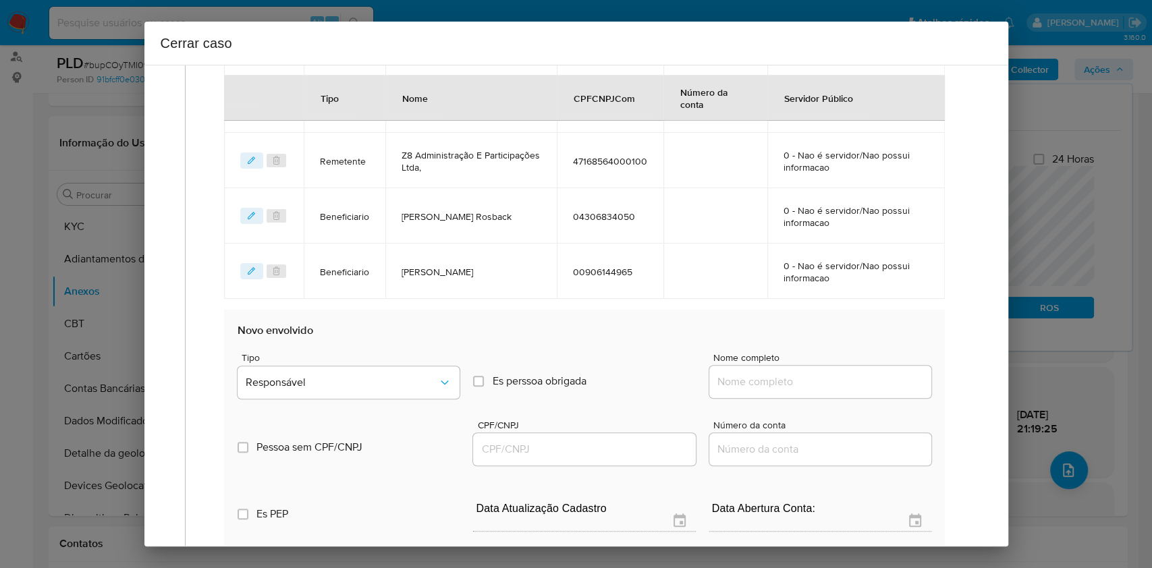
click at [805, 381] on input "Nome completo" at bounding box center [821, 382] width 222 height 18
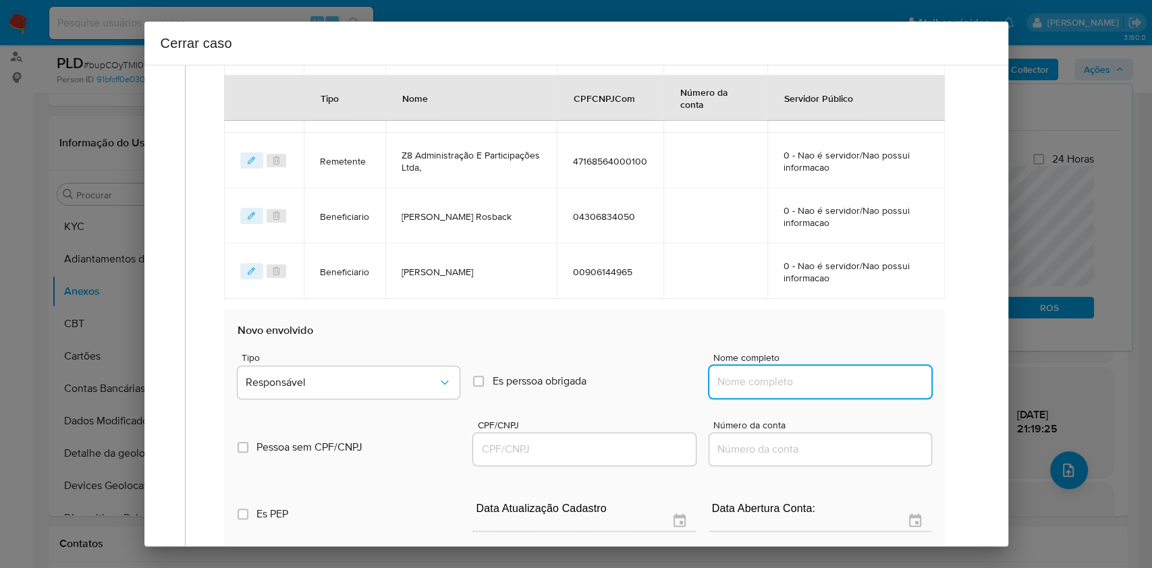
paste input "THE LUXX LTDA, CNPJ: 53916285000171"
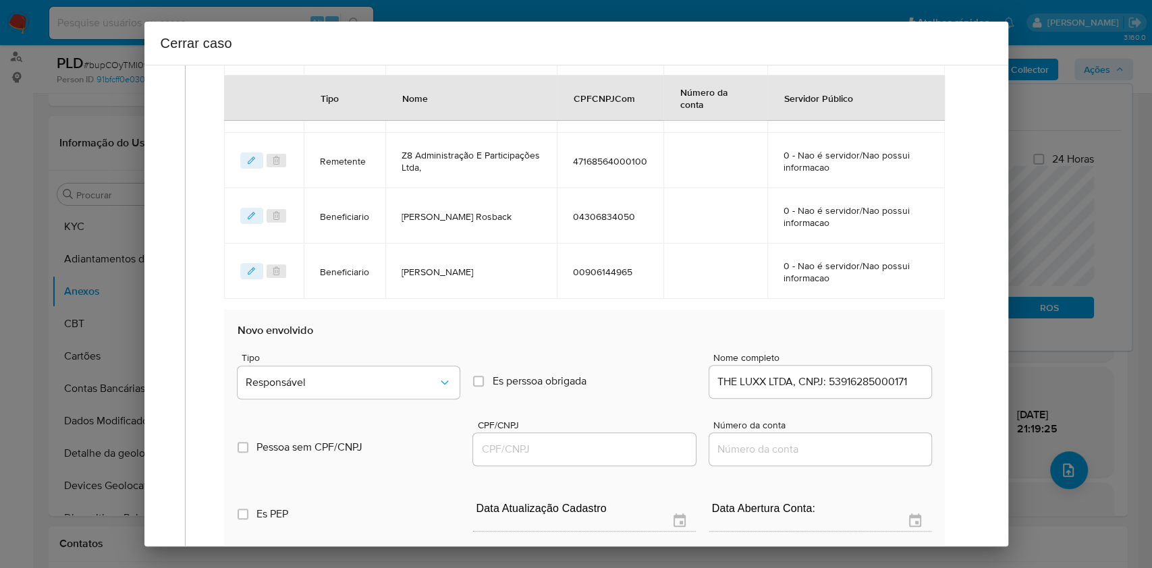
click at [845, 393] on div "THE LUXX LTDA, CNPJ: 53916285000171" at bounding box center [821, 382] width 222 height 32
click at [865, 386] on input "THE LUXX LTDA, CNPJ: 53916285000171" at bounding box center [821, 382] width 222 height 18
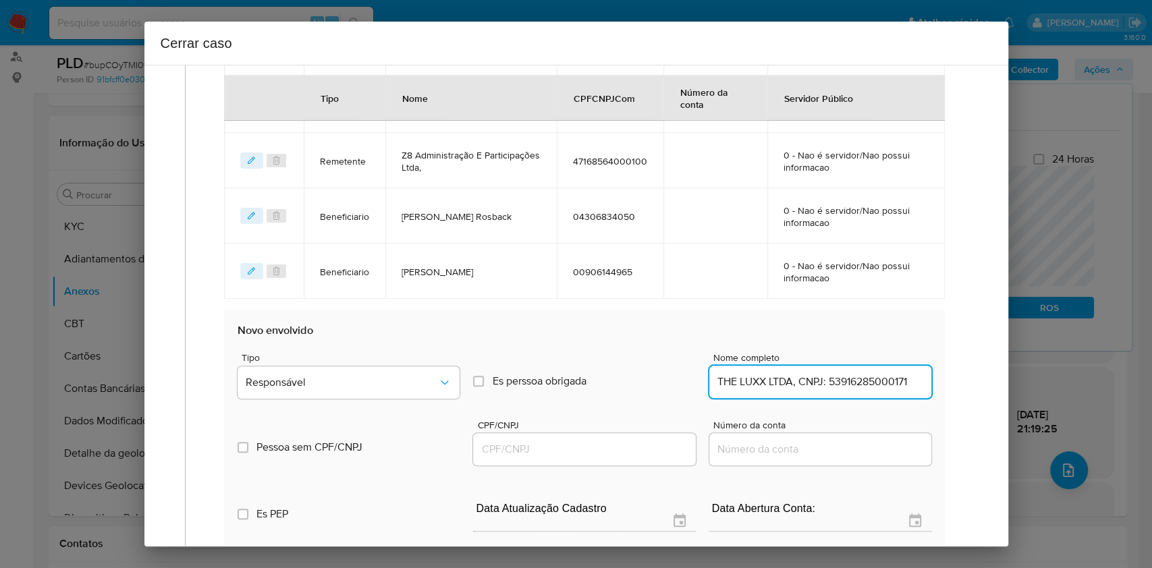
click at [875, 383] on input "THE LUXX LTDA, CNPJ: 53916285000171" at bounding box center [821, 382] width 222 height 18
type input "THE LUXX LTDA"
click at [618, 457] on div at bounding box center [584, 449] width 222 height 32
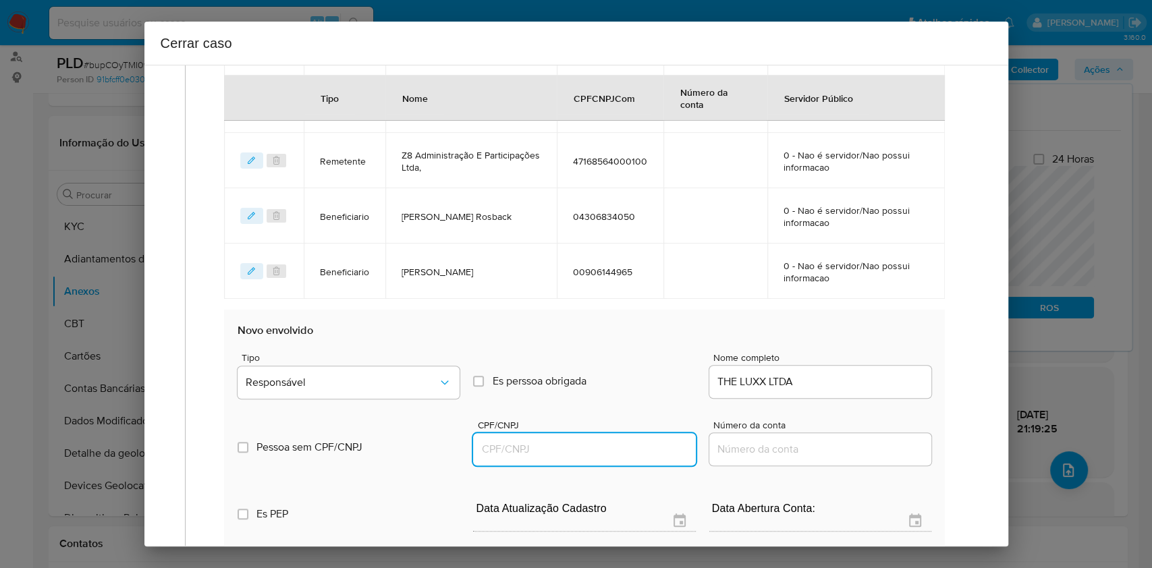
click at [618, 456] on input "CPF/CNPJ" at bounding box center [584, 450] width 222 height 18
paste input "53916285000171"
type input "53916285000171"
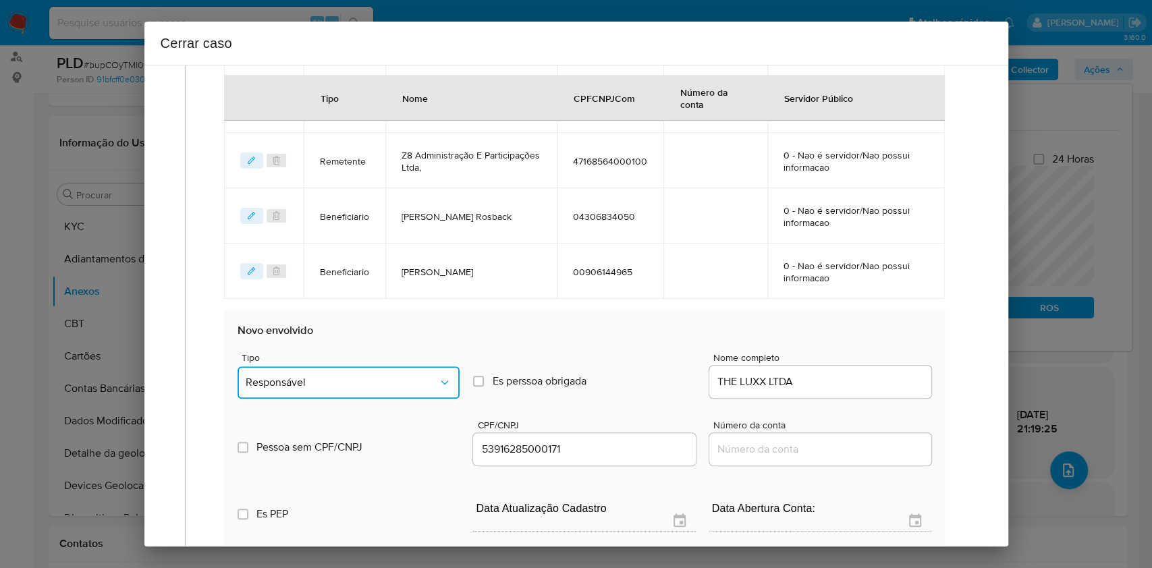
click at [405, 376] on span "Responsável" at bounding box center [342, 383] width 192 height 14
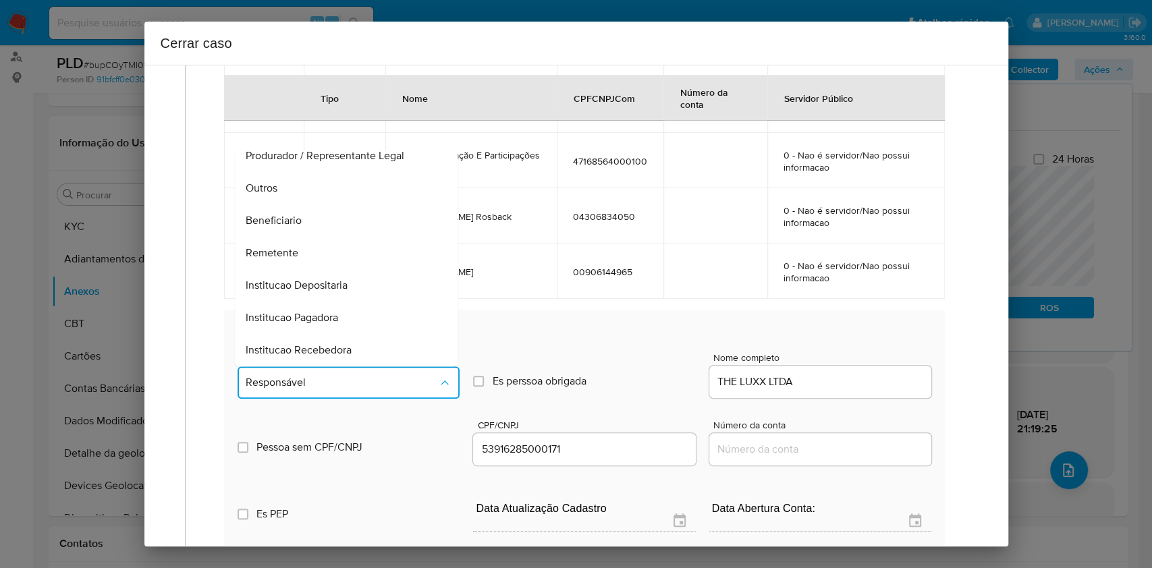
scroll to position [0, 0]
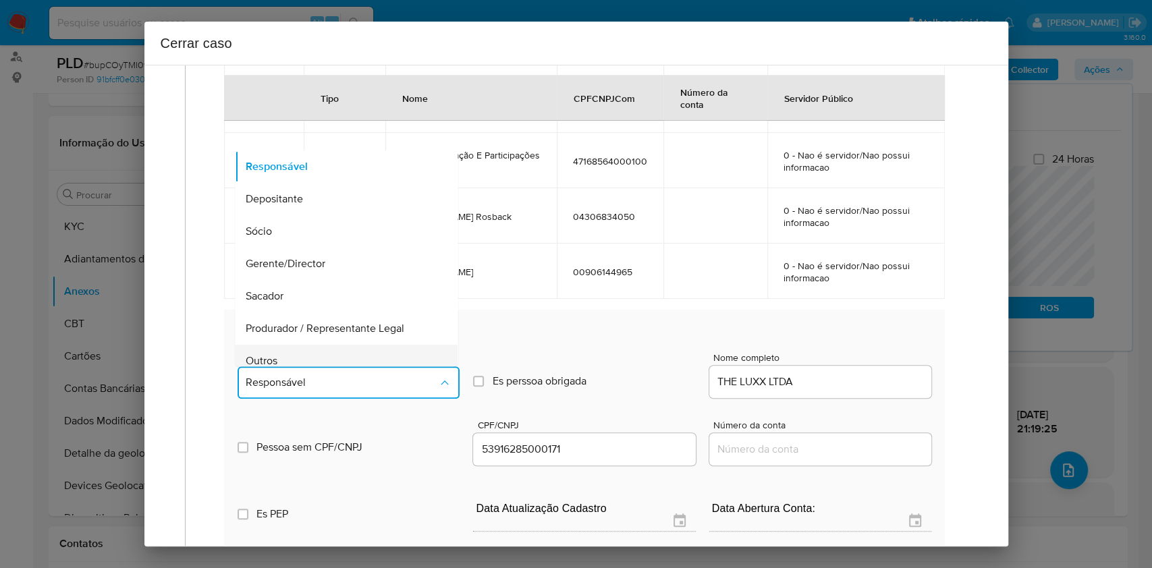
click at [334, 360] on div "Outros" at bounding box center [342, 361] width 193 height 32
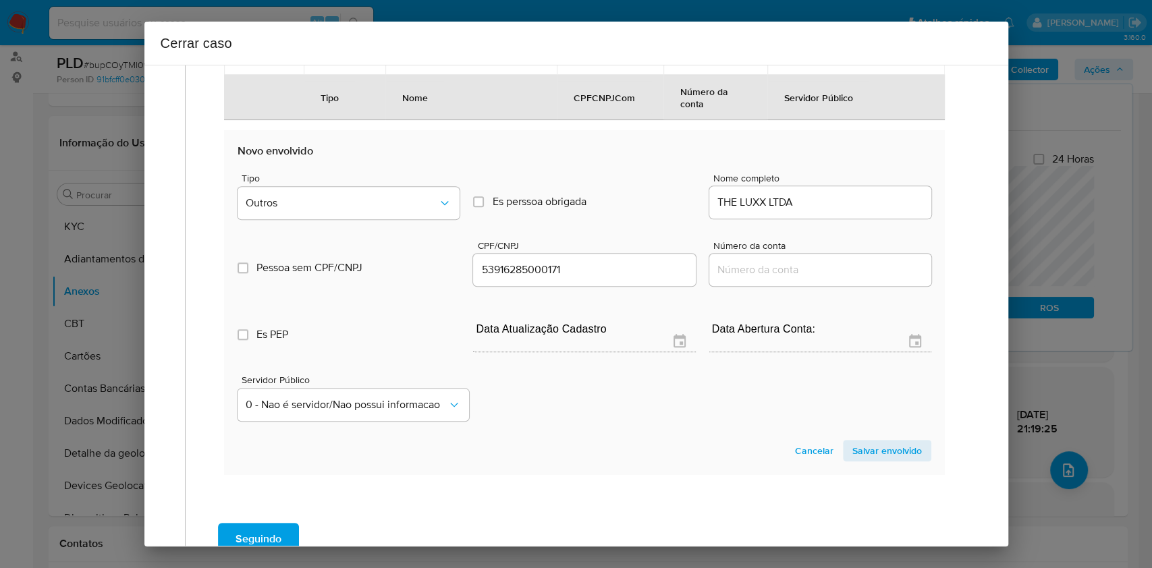
click at [878, 452] on span "Salvar envolvido" at bounding box center [888, 451] width 70 height 19
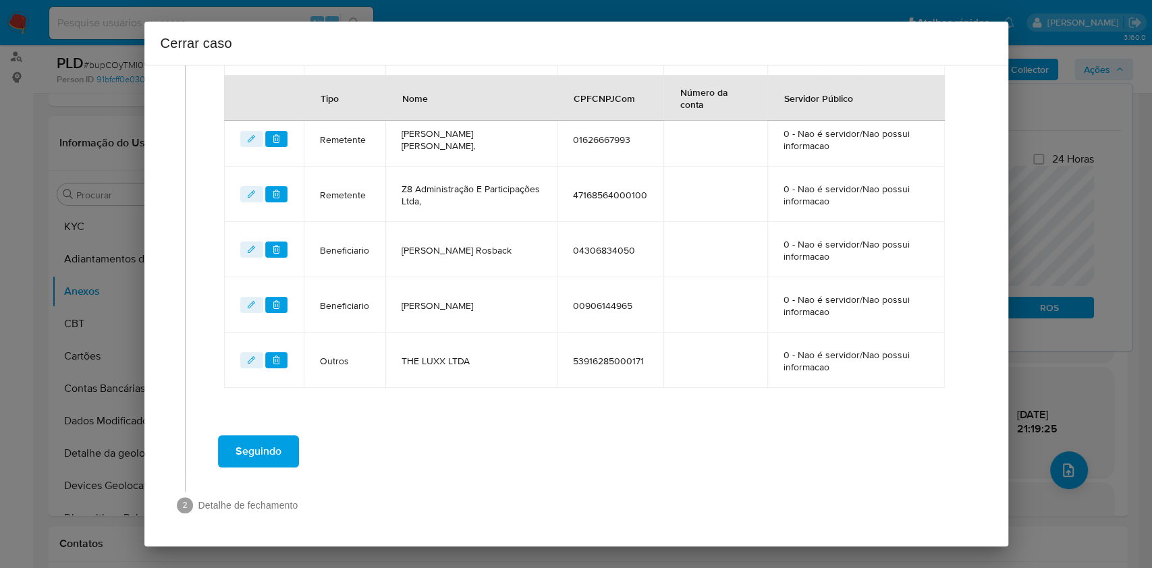
scroll to position [639, 0]
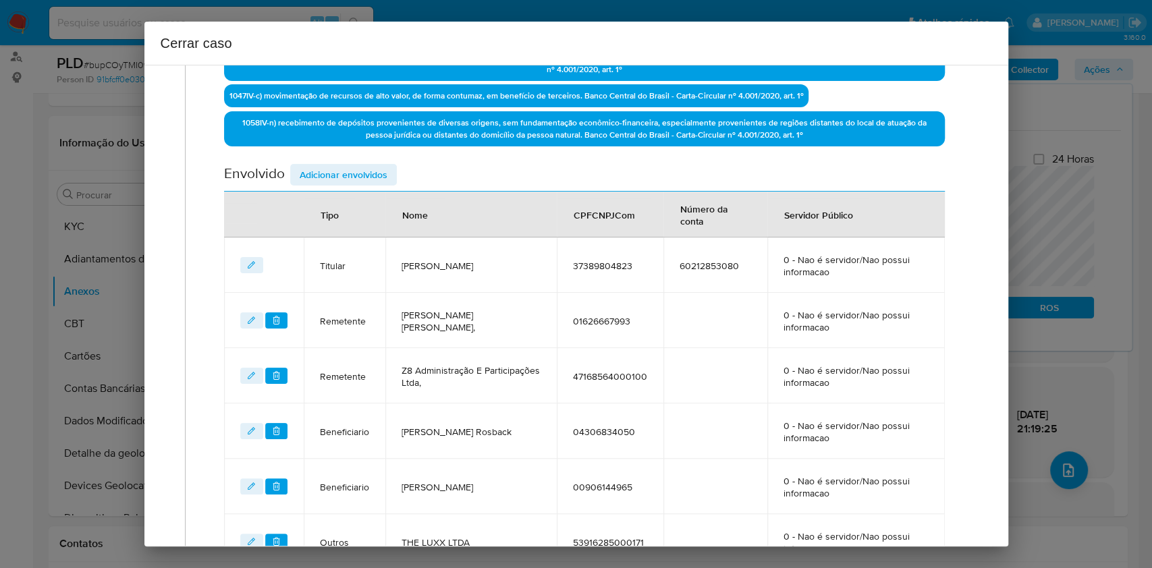
click at [346, 170] on span "Adicionar envolvidos" at bounding box center [344, 174] width 88 height 19
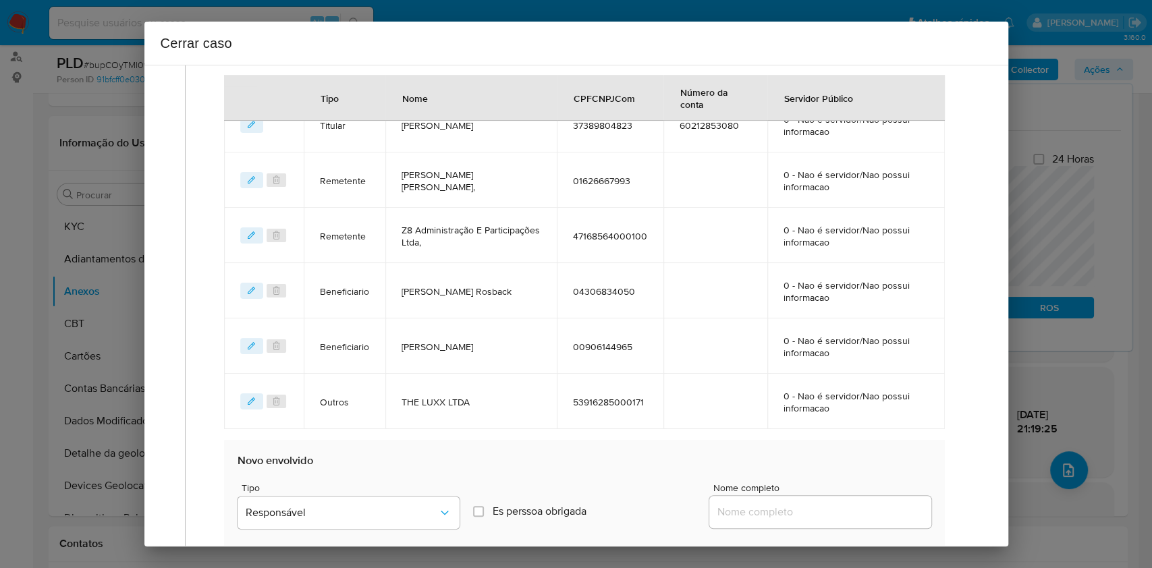
scroll to position [729, 0]
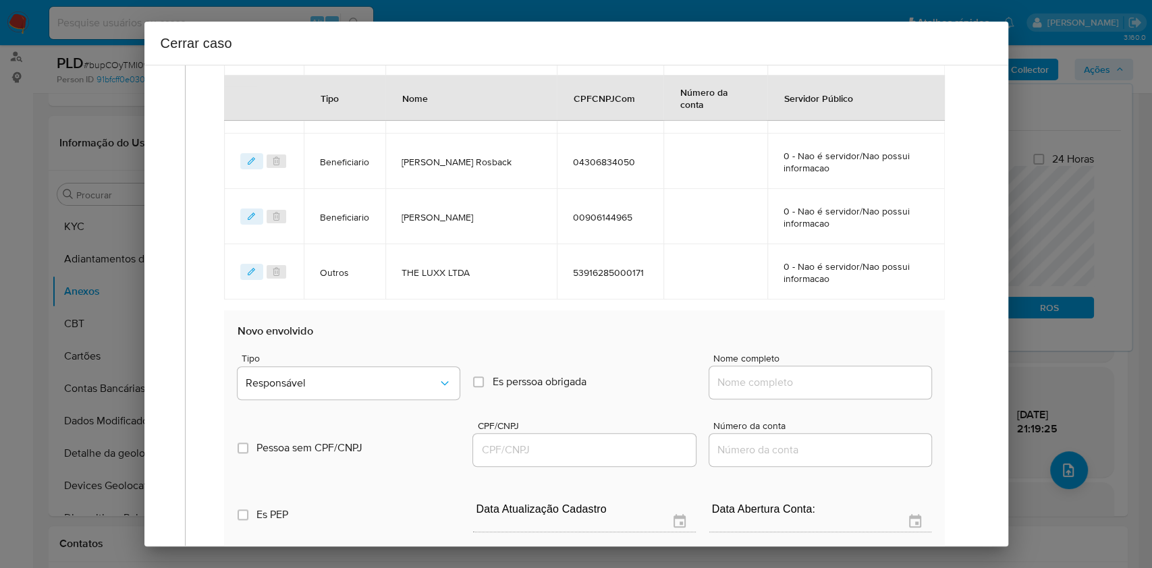
click at [774, 386] on input "Nome completo" at bounding box center [821, 383] width 222 height 18
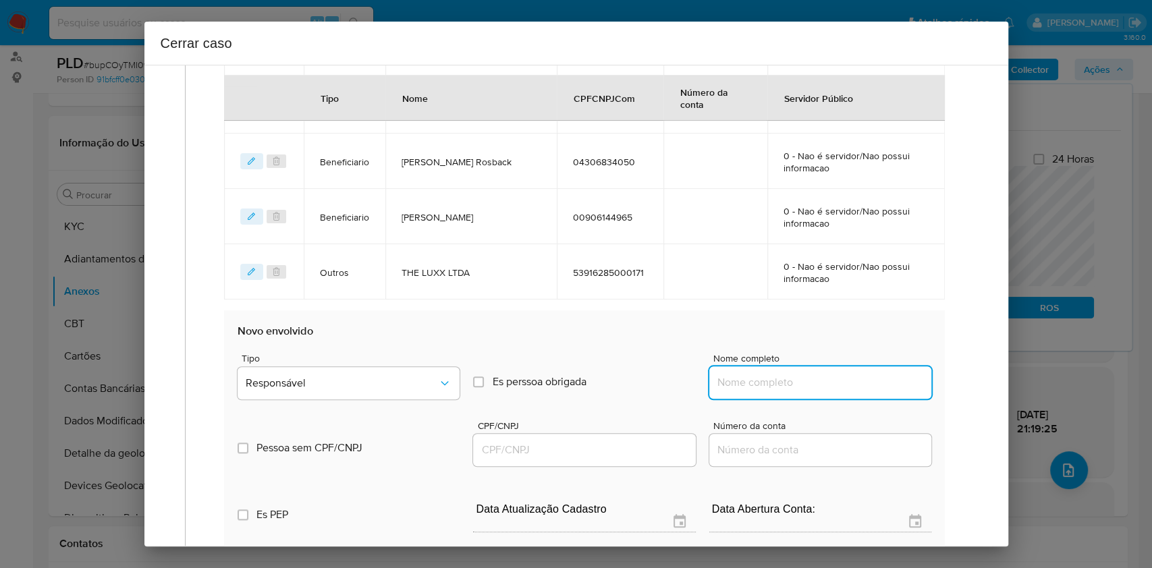
paste input "VIP SOCIETY CLUB COMERCIO DE ROUPAS E ACESSÓRIOS LTDA, CNPJ: 21887219000124"
click at [862, 381] on input "VIP SOCIETY CLUB COMERCIO DE ROUPAS E ACESSÓRIOS LTDA, CNPJ: 21887219000124" at bounding box center [821, 383] width 222 height 18
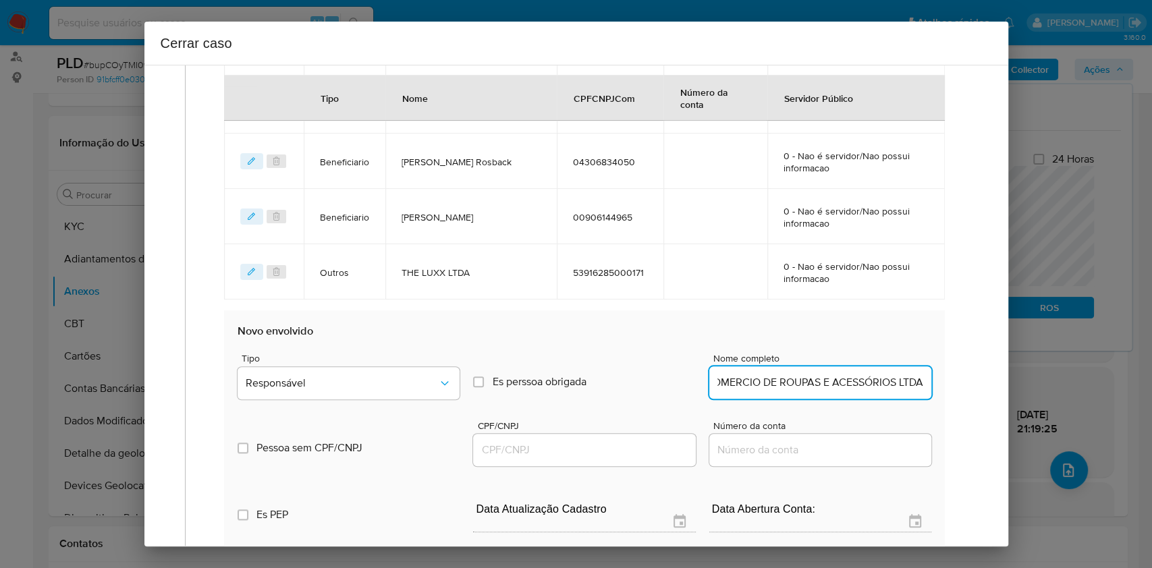
type input "VIP SOCIETY CLUB COMERCIO DE ROUPAS E ACESSÓRIOS LTDA"
click at [615, 448] on input "CPF/CNPJ" at bounding box center [584, 451] width 222 height 18
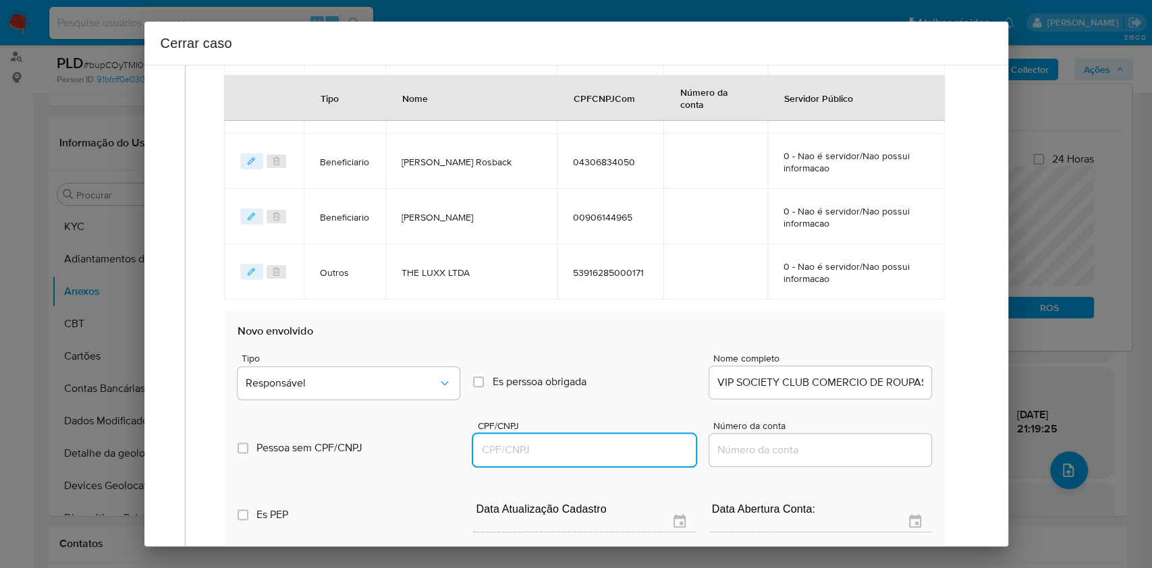
paste input "21887219000124"
type input "21887219000124"
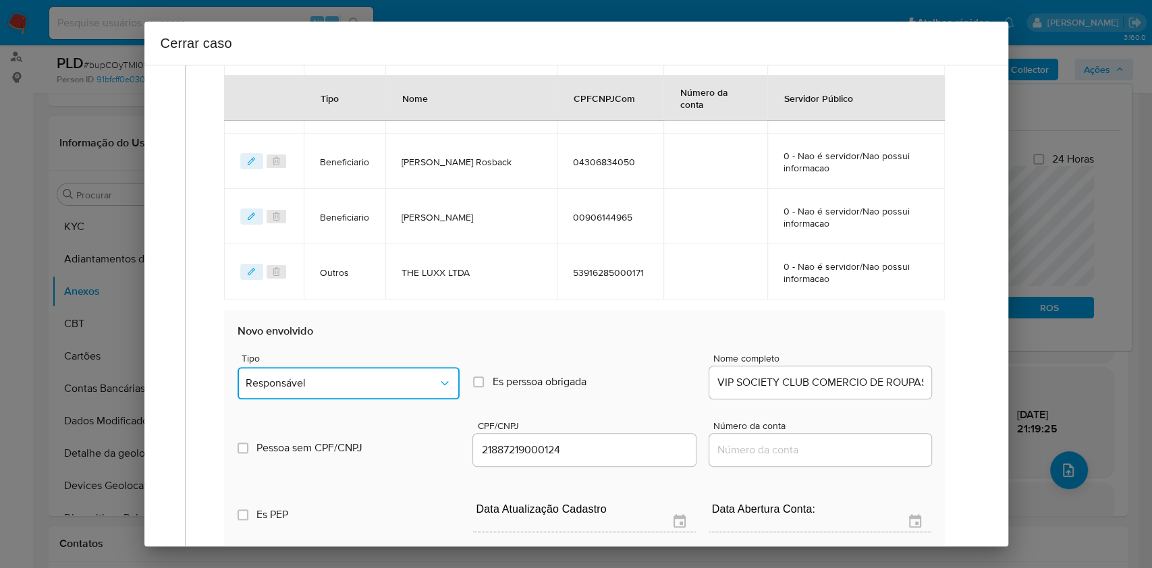
click at [402, 390] on button "Responsável" at bounding box center [349, 383] width 222 height 32
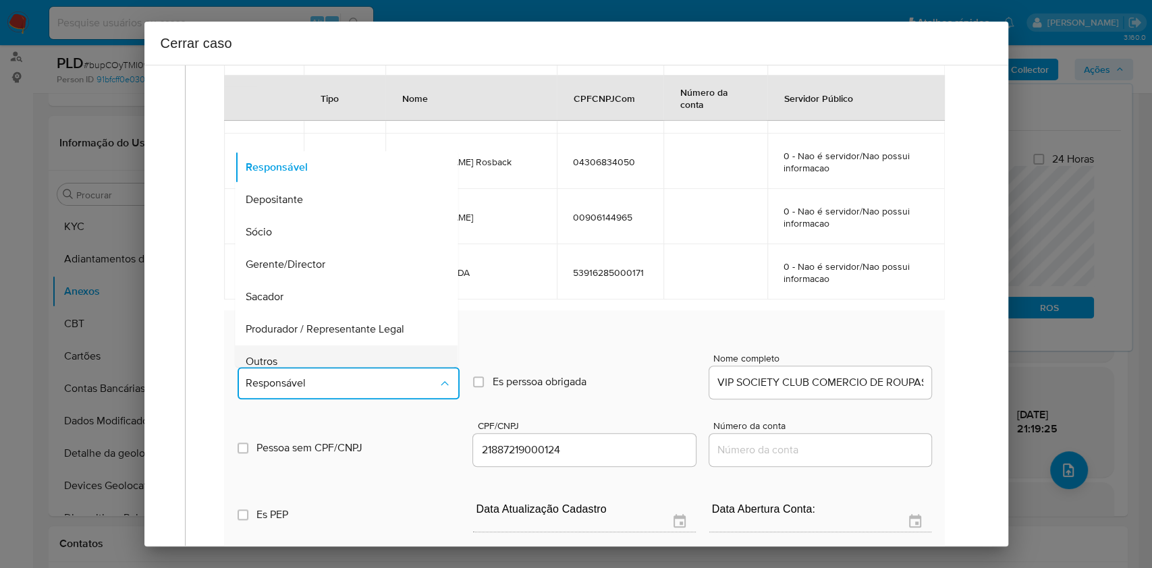
click at [297, 348] on div "Outros" at bounding box center [342, 362] width 193 height 32
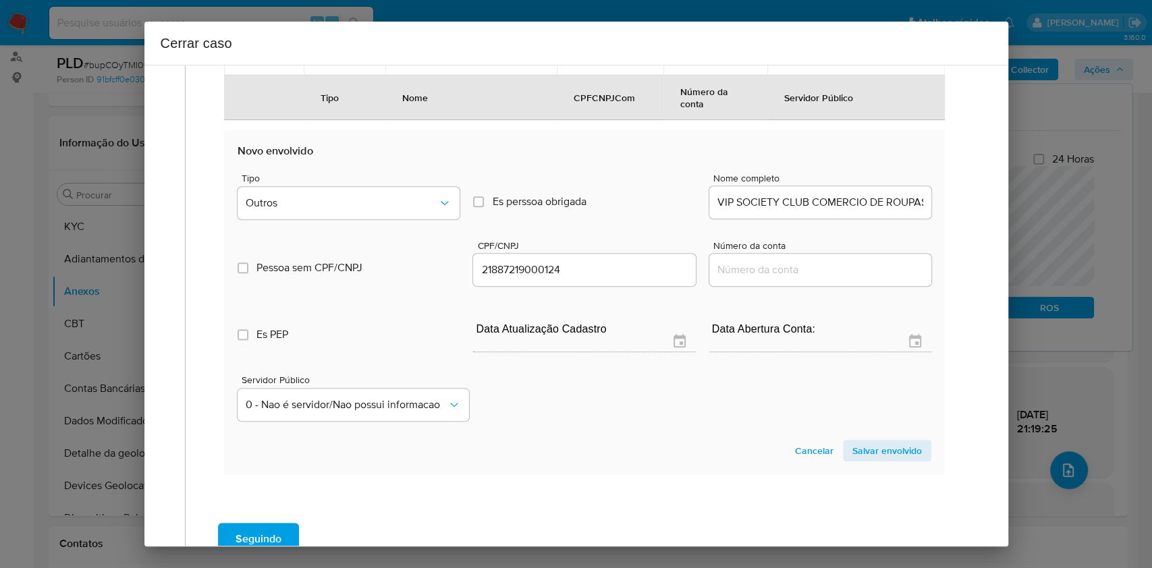
click at [859, 445] on span "Salvar envolvido" at bounding box center [888, 451] width 70 height 19
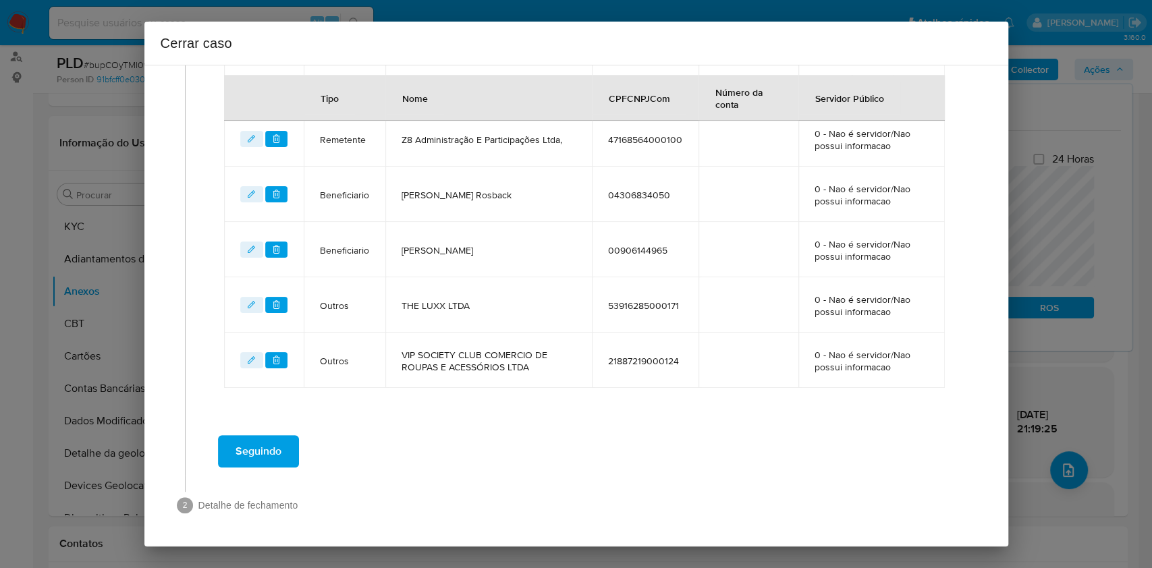
scroll to position [695, 0]
click at [264, 446] on span "Seguindo" at bounding box center [259, 453] width 46 height 30
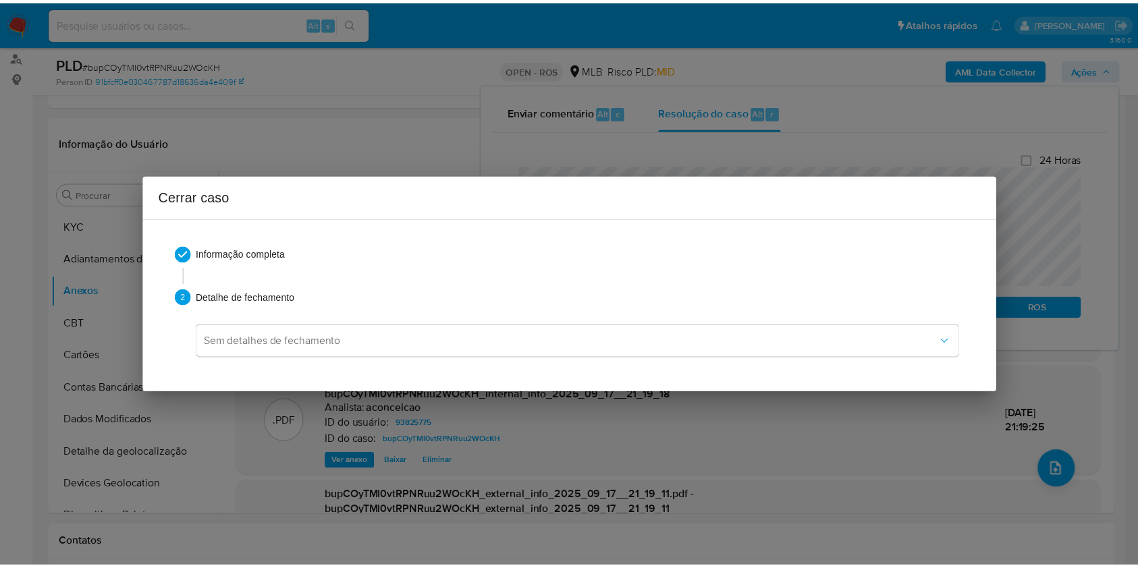
scroll to position [1606, 0]
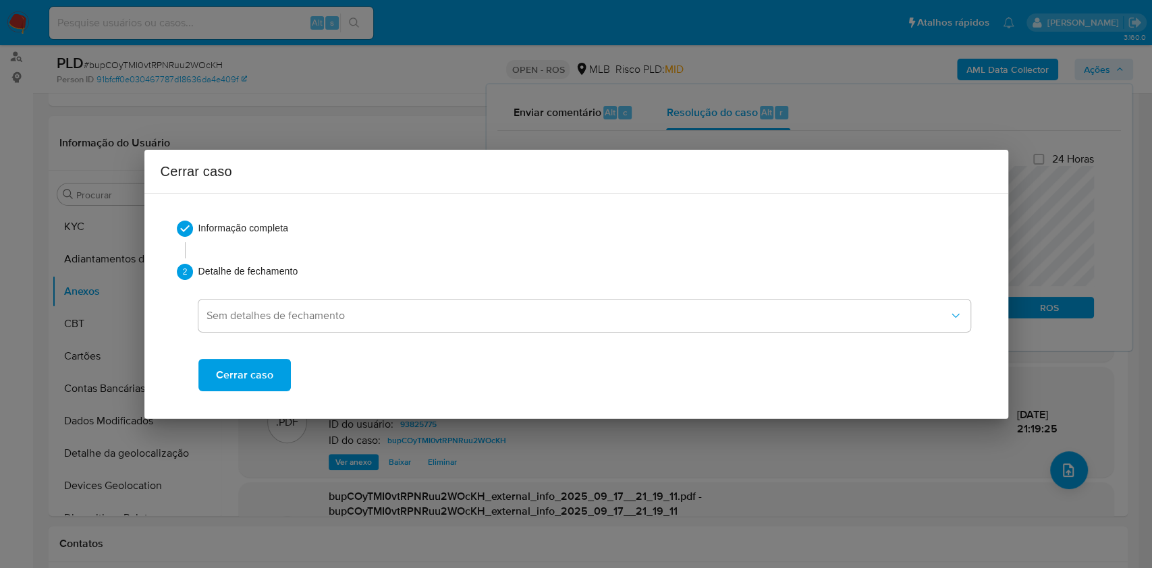
click at [238, 379] on span "Cerrar caso" at bounding box center [244, 376] width 57 height 30
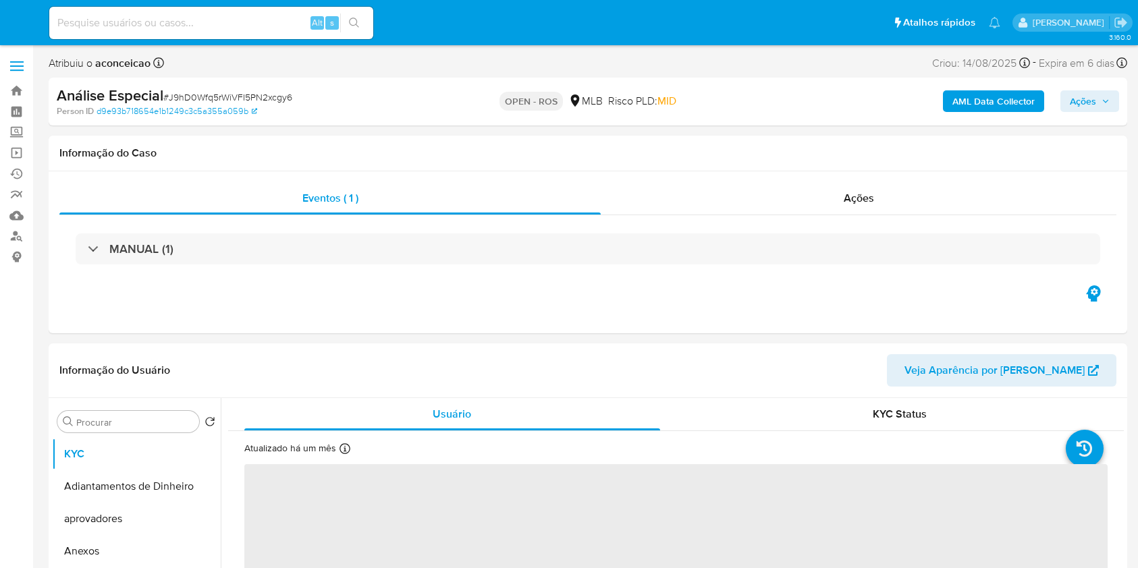
select select "10"
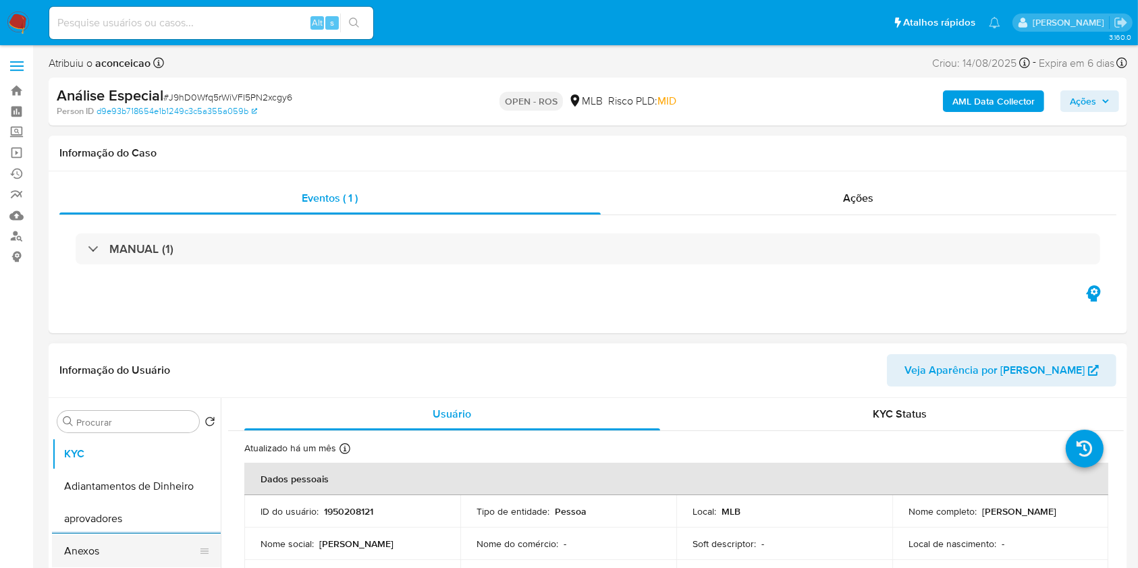
drag, startPoint x: 130, startPoint y: 548, endPoint x: 182, endPoint y: 551, distance: 52.7
click at [130, 549] on button "Anexos" at bounding box center [131, 551] width 158 height 32
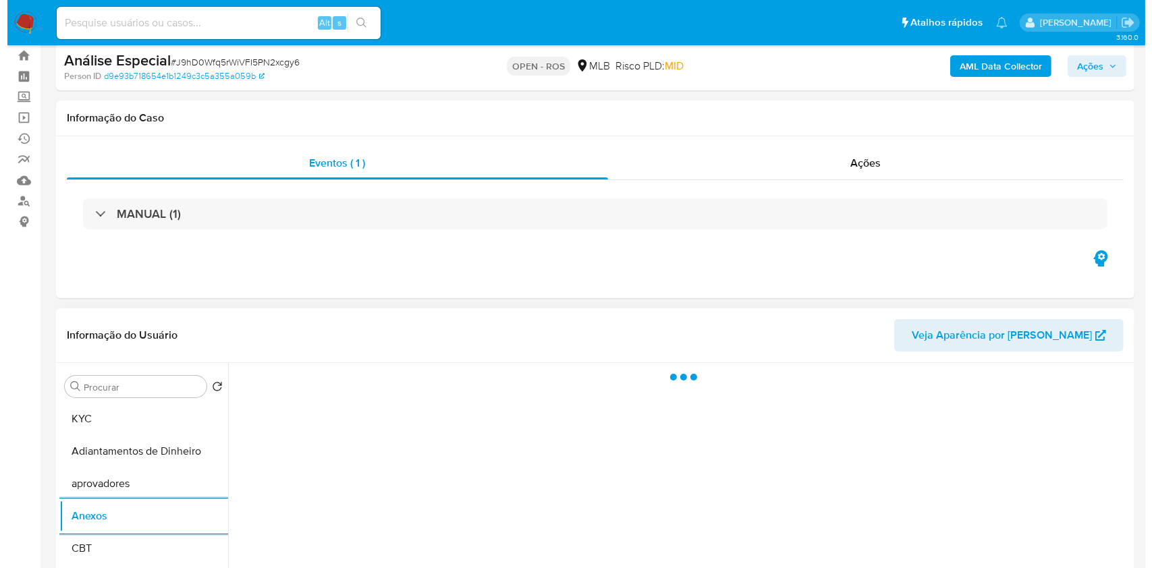
scroll to position [90, 0]
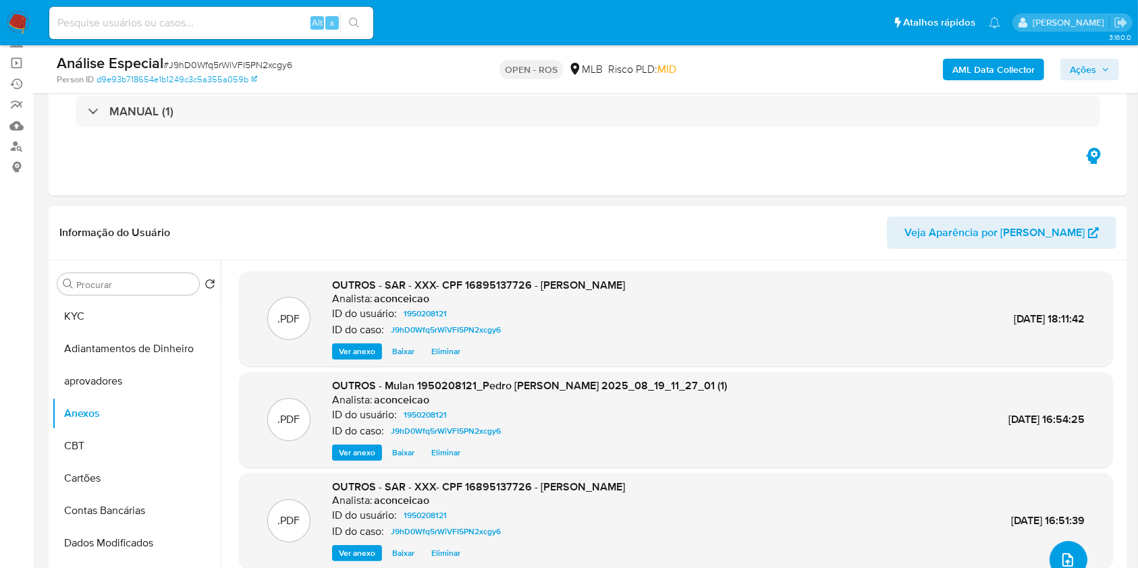
click at [1068, 560] on icon "upload-file" at bounding box center [1068, 560] width 16 height 16
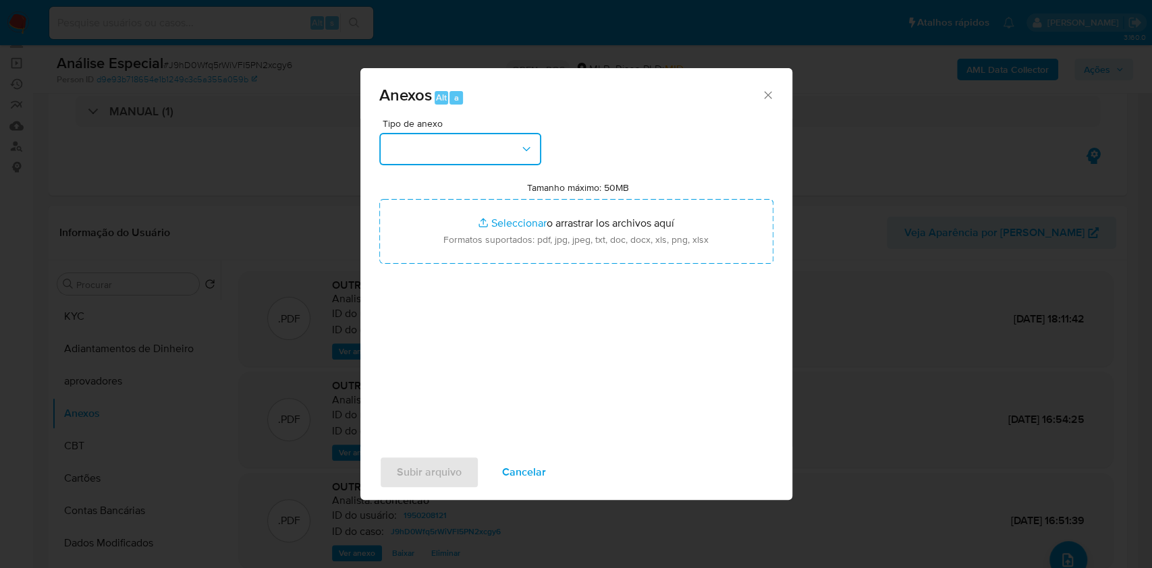
click at [452, 150] on button "button" at bounding box center [460, 149] width 162 height 32
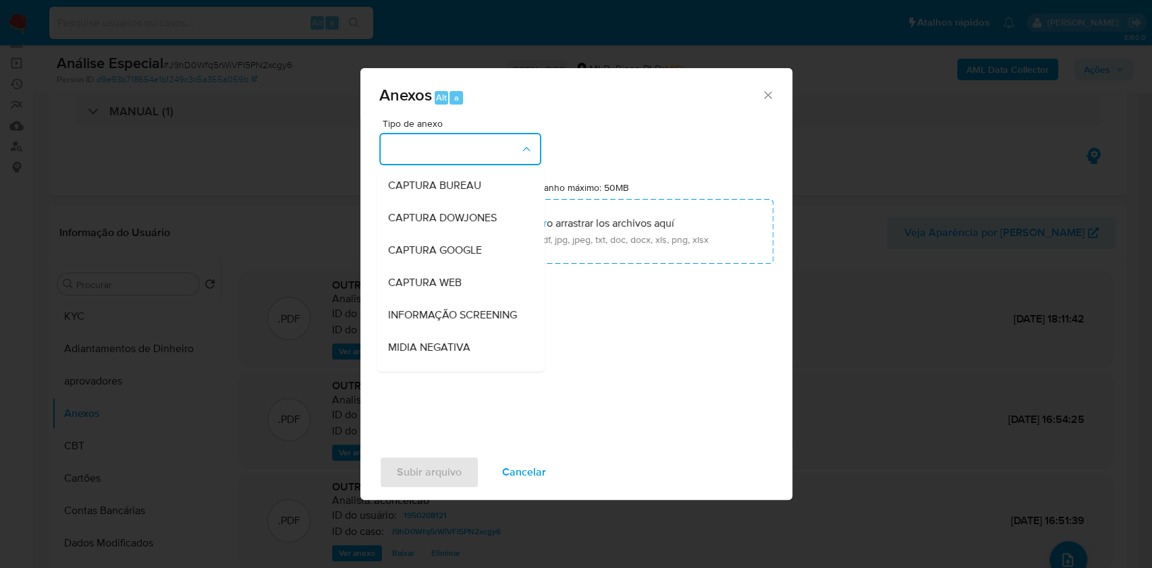
scroll to position [207, 0]
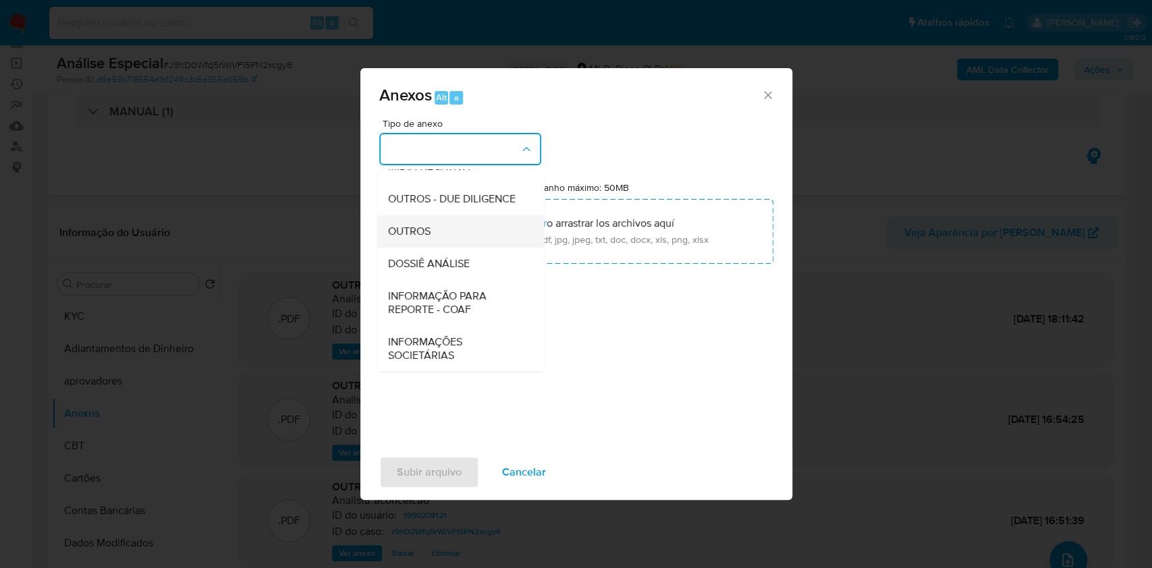
click at [442, 239] on div "OUTROS" at bounding box center [457, 231] width 138 height 32
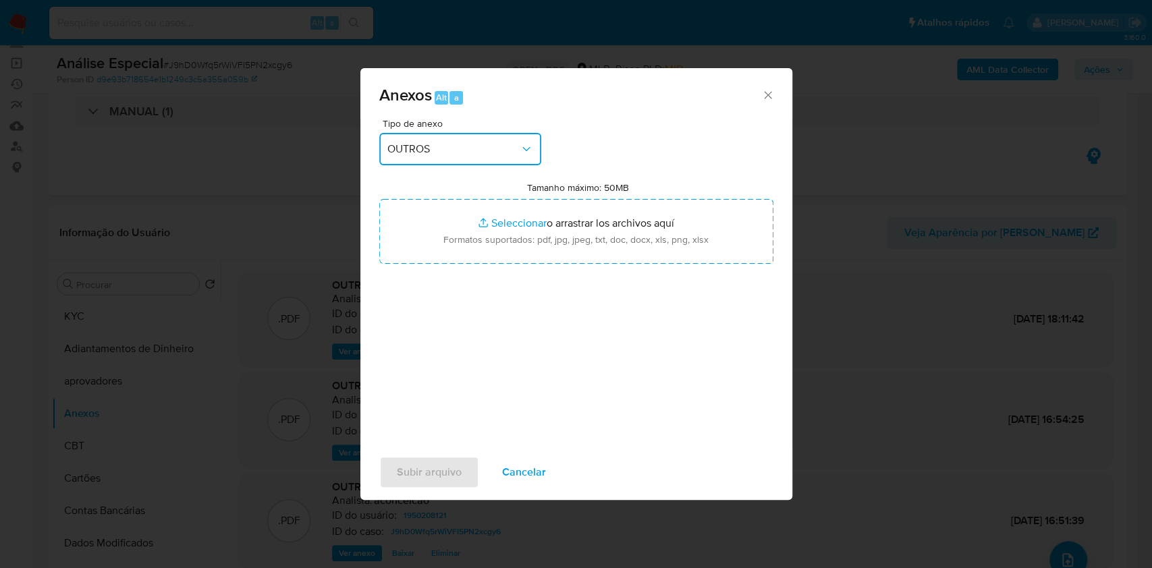
click at [464, 148] on span "OUTROS" at bounding box center [454, 149] width 132 height 14
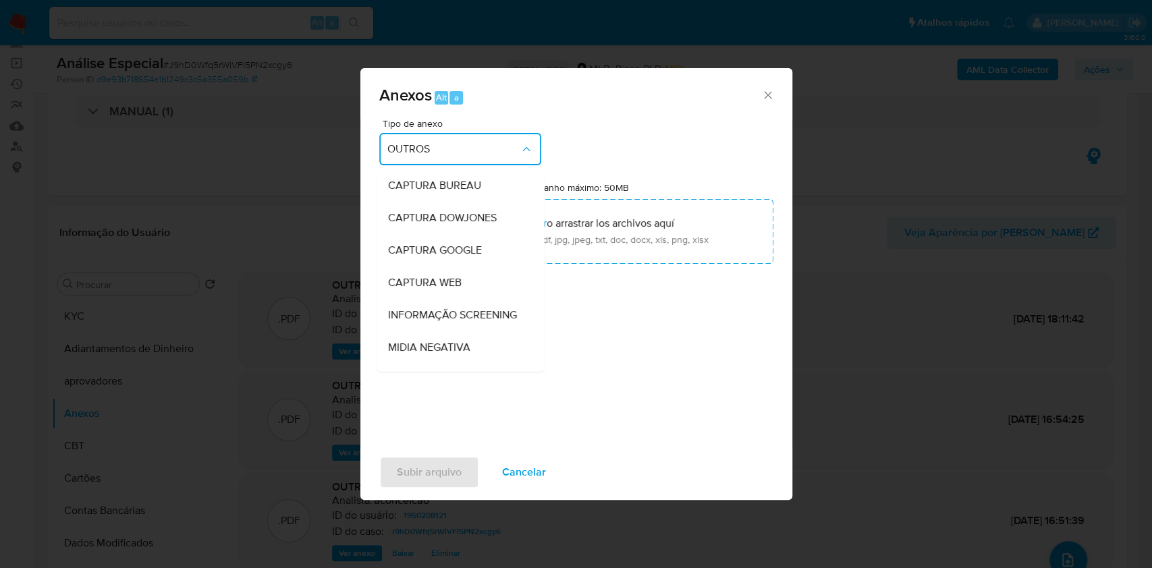
scroll to position [168, 0]
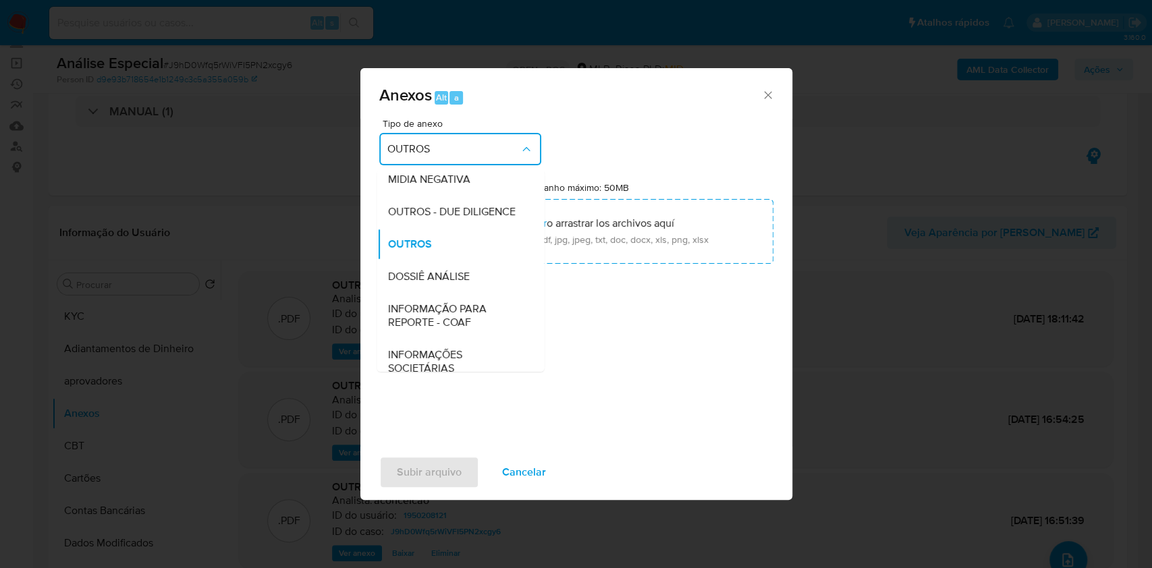
drag, startPoint x: 437, startPoint y: 341, endPoint x: 452, endPoint y: 331, distance: 17.0
click at [438, 329] on span "INFORMAÇÃO PARA REPORTE - COAF" at bounding box center [457, 315] width 138 height 27
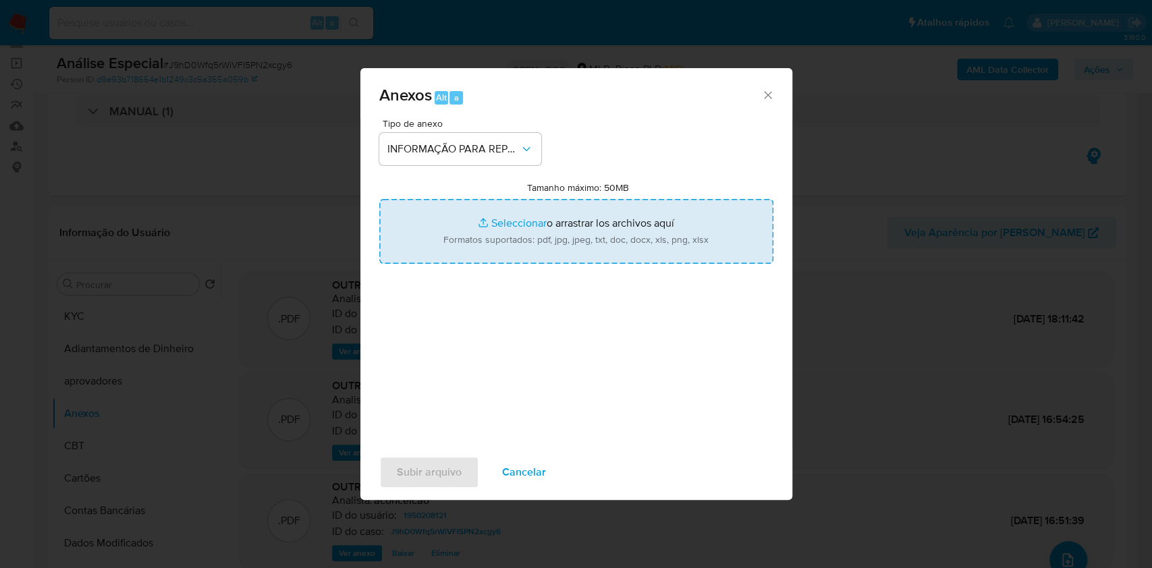
click at [546, 244] on input "Tamanho máximo: 50MB Seleccionar archivos" at bounding box center [576, 231] width 394 height 65
type input "C:\fakepath\SAR - J9hD0Wfq5rWiVFI5PN2xcgy6- CPF 16895137726 - [PERSON_NAME].pdf"
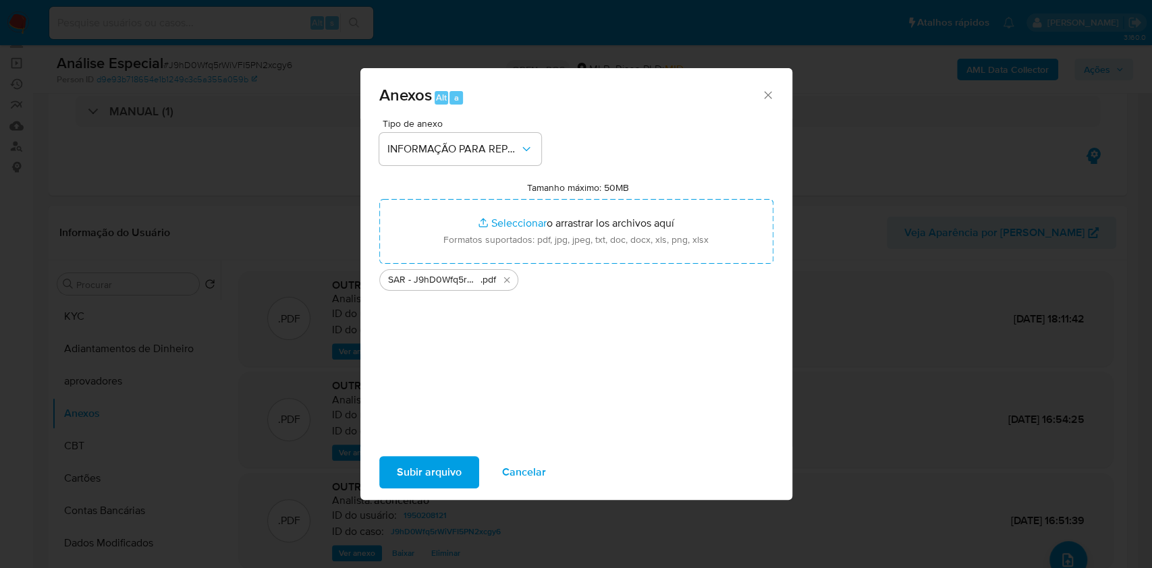
click at [414, 460] on span "Subir arquivo" at bounding box center [429, 473] width 65 height 30
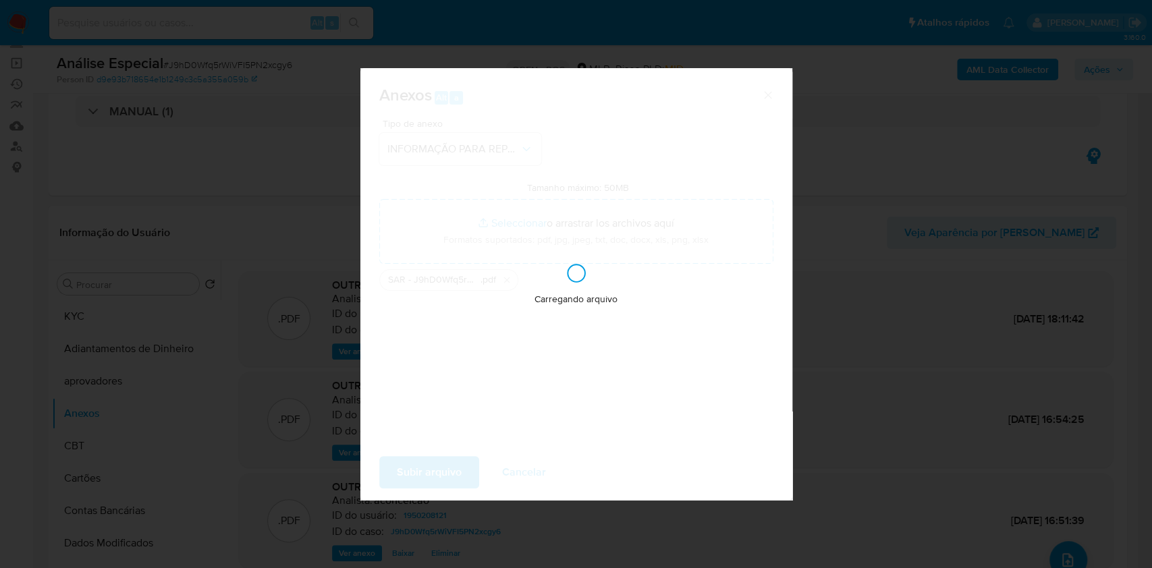
click at [982, 394] on div "Anexos Alt a Tipo de anexo INFORMAÇÃO PARA REPORTE - COAF Tamanho máximo: 50MB …" at bounding box center [576, 284] width 1152 height 568
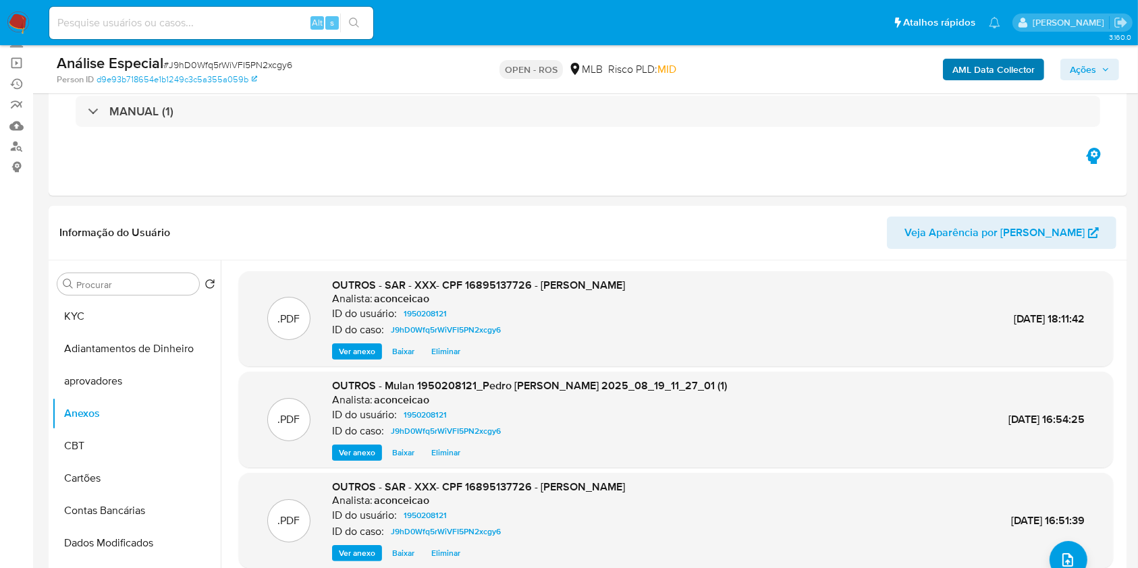
drag, startPoint x: 1059, startPoint y: 65, endPoint x: 1014, endPoint y: 78, distance: 47.0
click at [1059, 65] on div "AML Data Collector Ações" at bounding box center [944, 69] width 350 height 32
click at [1086, 57] on div "AML Data Collector Ações" at bounding box center [944, 69] width 350 height 32
click at [1084, 73] on span "Ações" at bounding box center [1083, 70] width 26 height 22
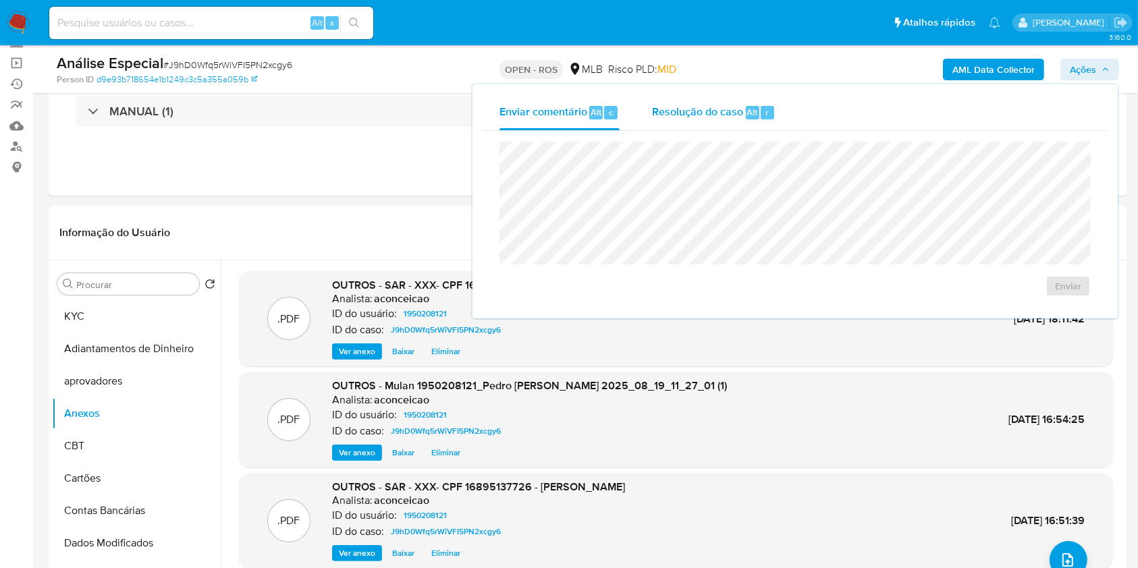
click at [704, 104] on div "Resolução do caso Alt r" at bounding box center [714, 112] width 124 height 35
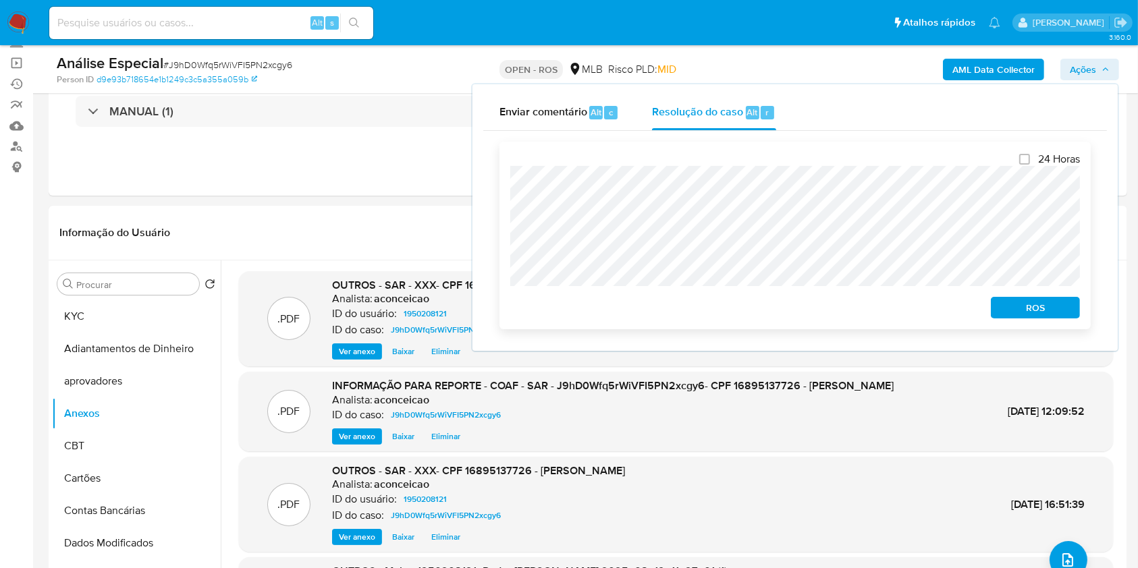
click at [1022, 302] on span "ROS" at bounding box center [1036, 307] width 70 height 19
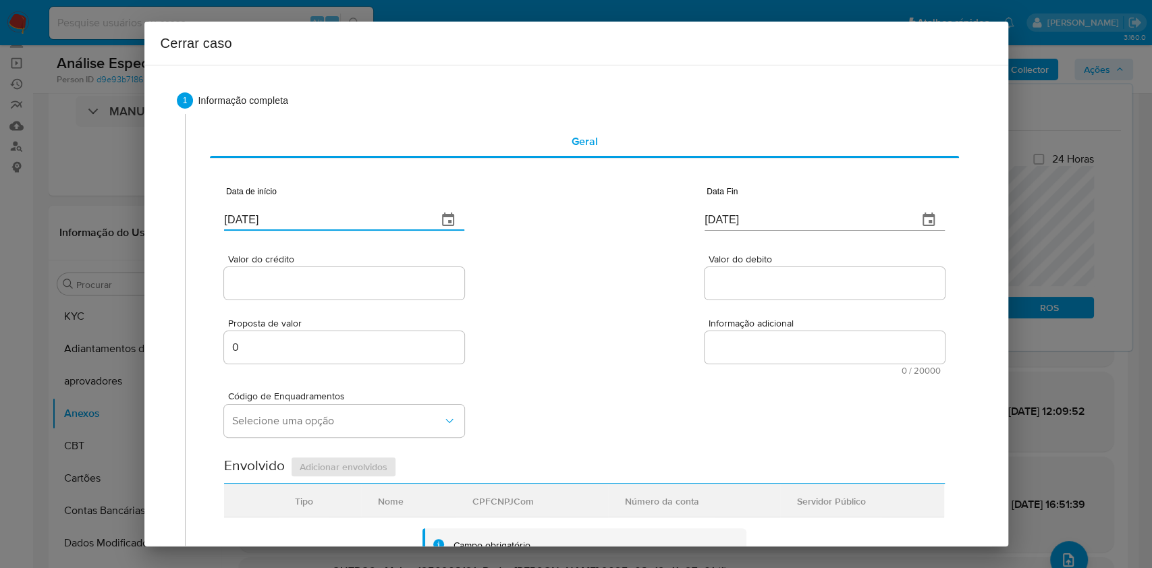
click at [312, 214] on input "[DATE]" at bounding box center [325, 220] width 203 height 22
paste input "02/06"
click at [312, 214] on input "[DATE]" at bounding box center [325, 220] width 203 height 22
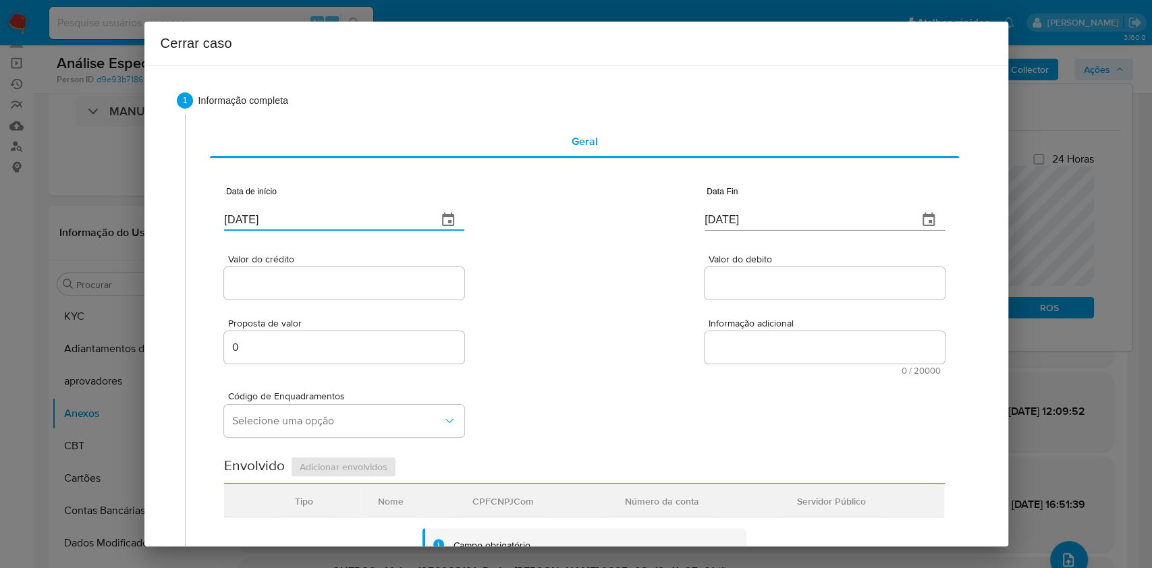
type input "[DATE]"
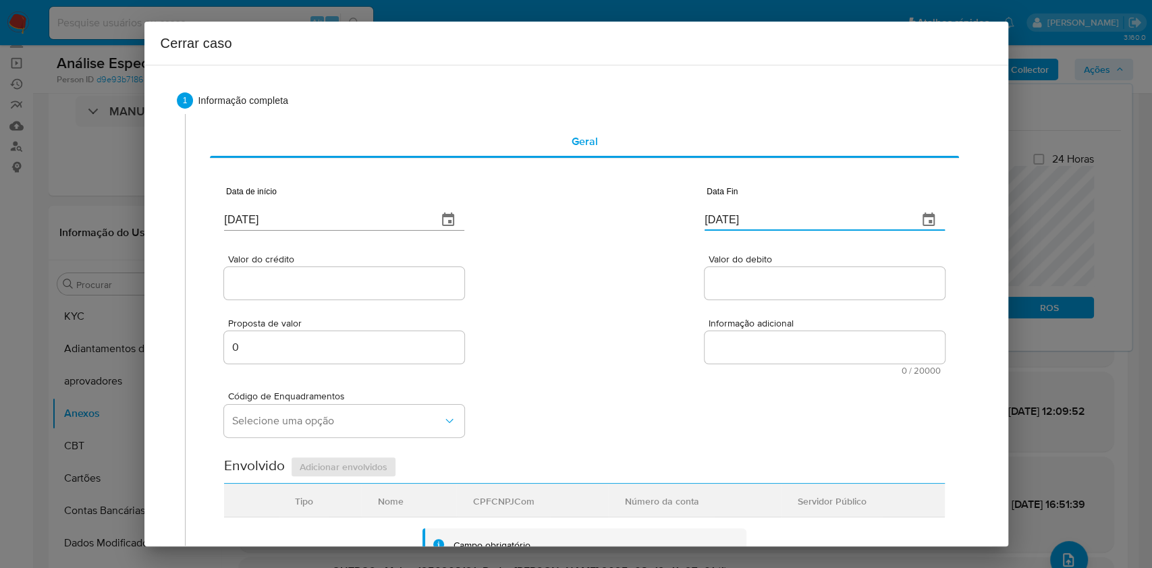
click at [728, 214] on input "[DATE]" at bounding box center [806, 220] width 203 height 22
paste input "18/08"
click at [728, 214] on input "[DATE]" at bounding box center [806, 220] width 203 height 22
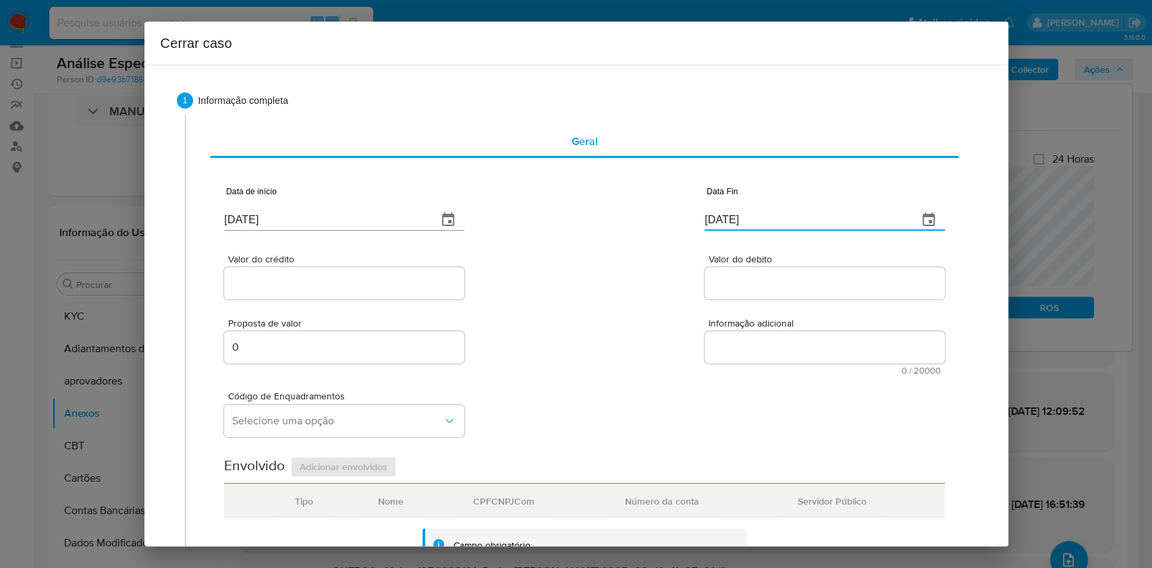
type input "[DATE]"
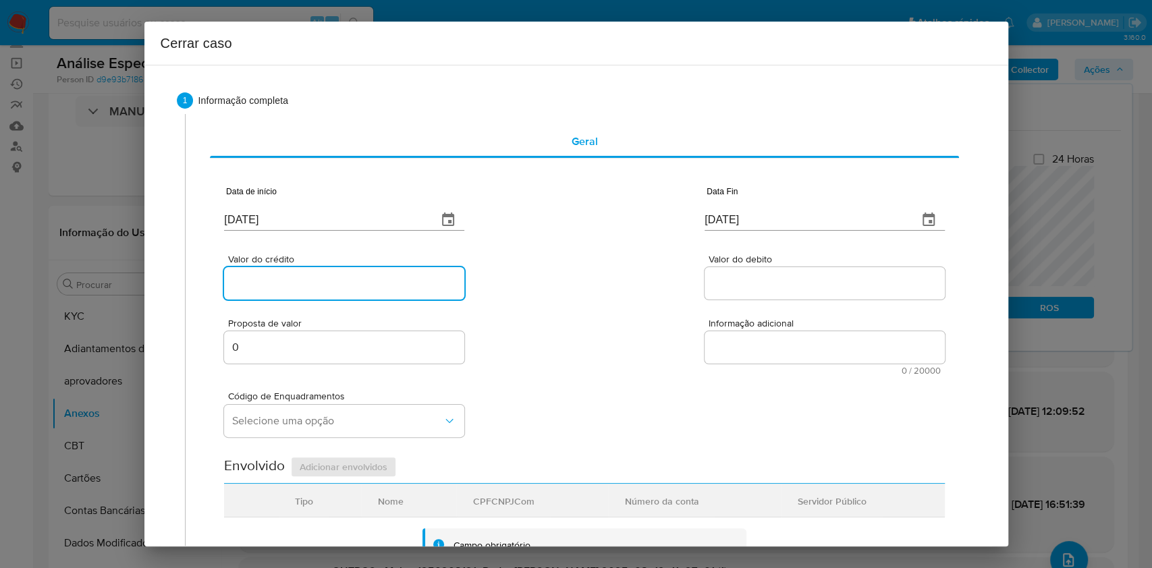
paste input "R$42.086"
drag, startPoint x: 354, startPoint y: 279, endPoint x: 366, endPoint y: 290, distance: 16.3
click at [354, 279] on input "Valor do crédito" at bounding box center [344, 284] width 240 height 18
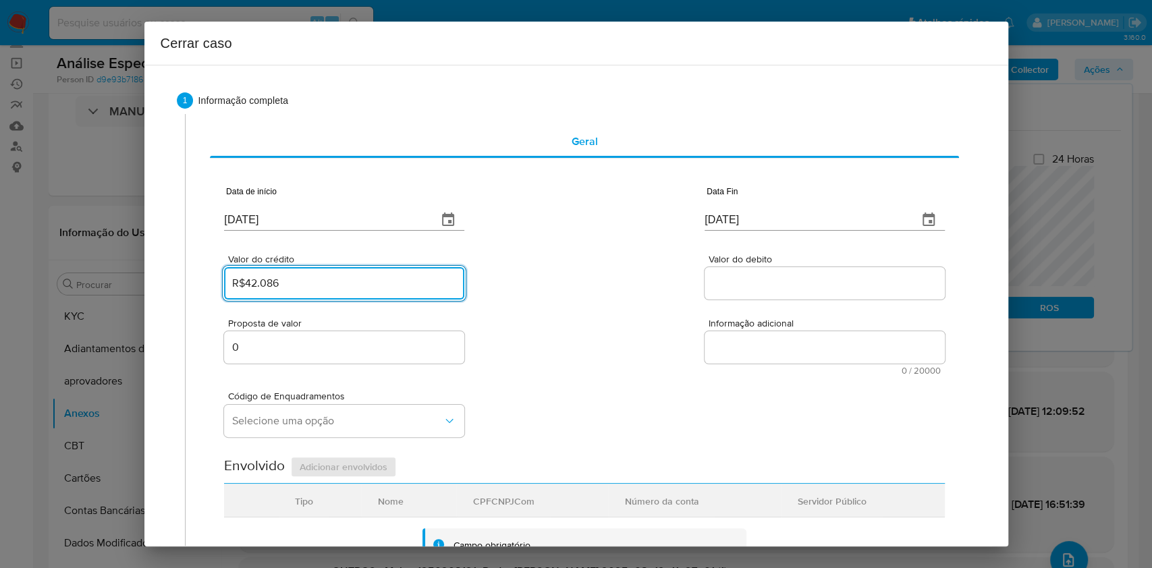
type input "R$42.086"
click at [705, 282] on input "Valor do debito" at bounding box center [825, 284] width 240 height 18
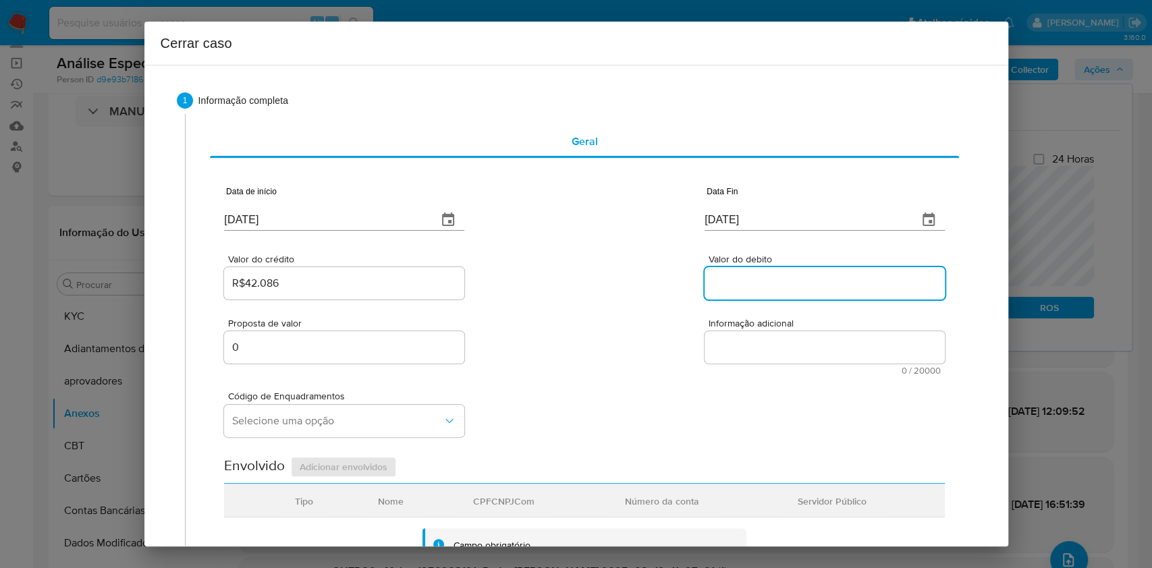
paste input "R$41.402"
type input "R$41.402"
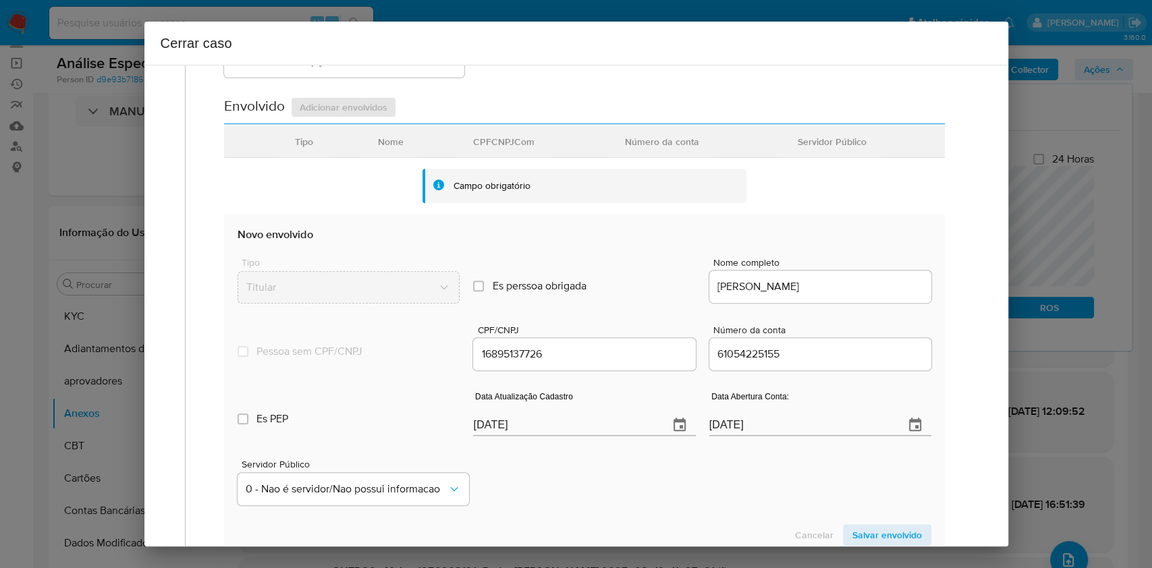
drag, startPoint x: 562, startPoint y: 438, endPoint x: 558, endPoint y: 423, distance: 15.4
click at [559, 432] on div "Data Atualização Cadastro [DATE]" at bounding box center [584, 417] width 222 height 54
click at [558, 423] on input "[DATE]" at bounding box center [565, 426] width 184 height 22
click at [557, 423] on input "[DATE]" at bounding box center [565, 426] width 184 height 22
drag, startPoint x: 557, startPoint y: 423, endPoint x: 572, endPoint y: 420, distance: 15.2
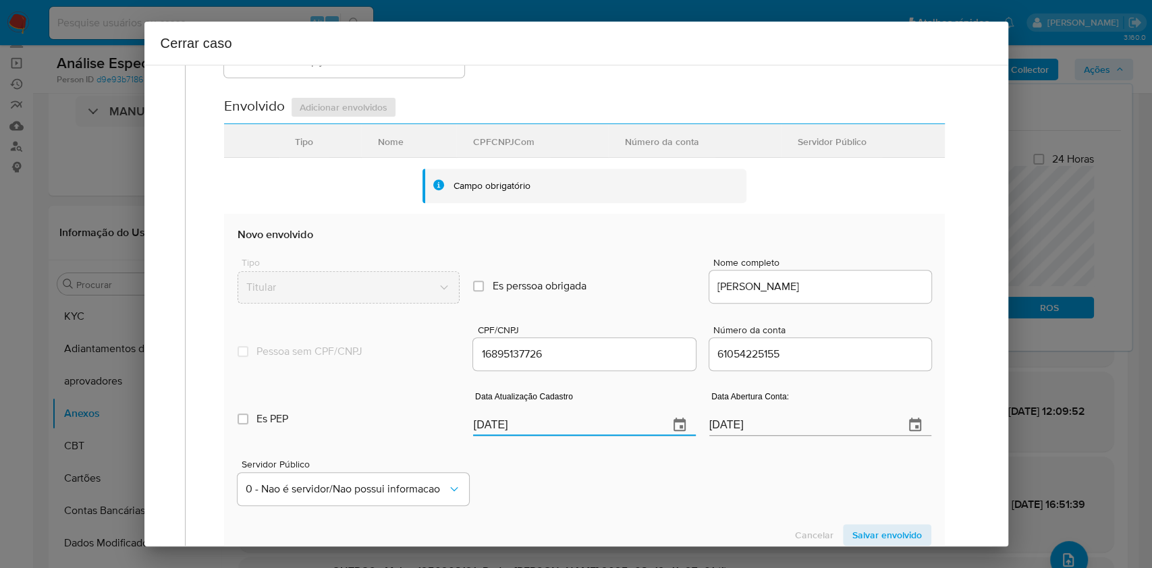
click at [556, 422] on input "[DATE]" at bounding box center [565, 426] width 184 height 22
paste input "11/04"
type input "[DATE]"
click at [866, 538] on span "Salvar envolvido" at bounding box center [888, 535] width 70 height 19
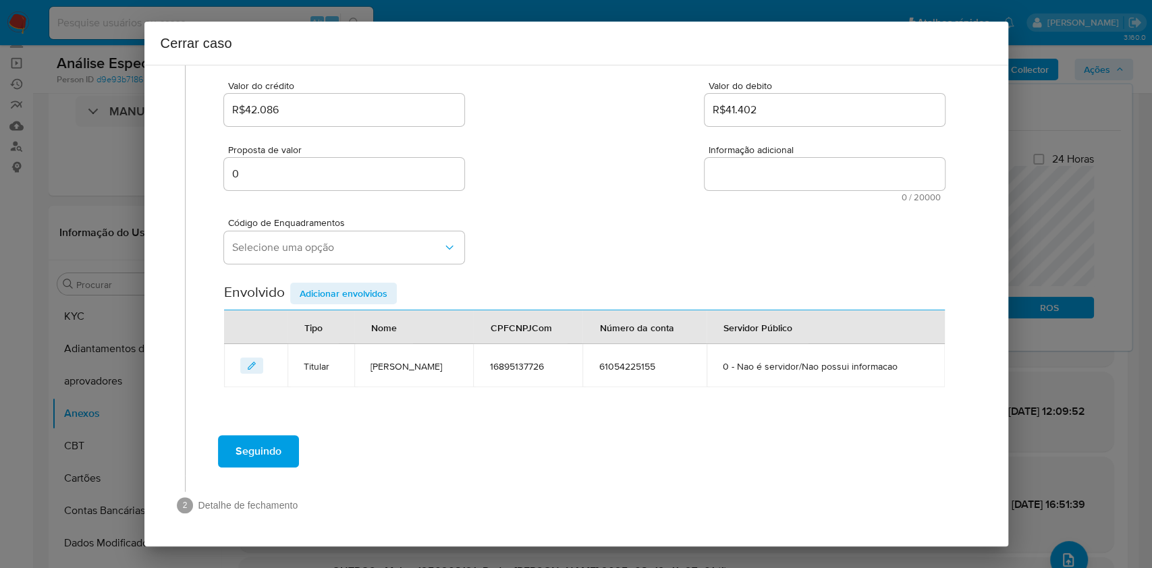
scroll to position [173, 0]
click at [379, 254] on span "Selecione uma opção" at bounding box center [337, 249] width 211 height 14
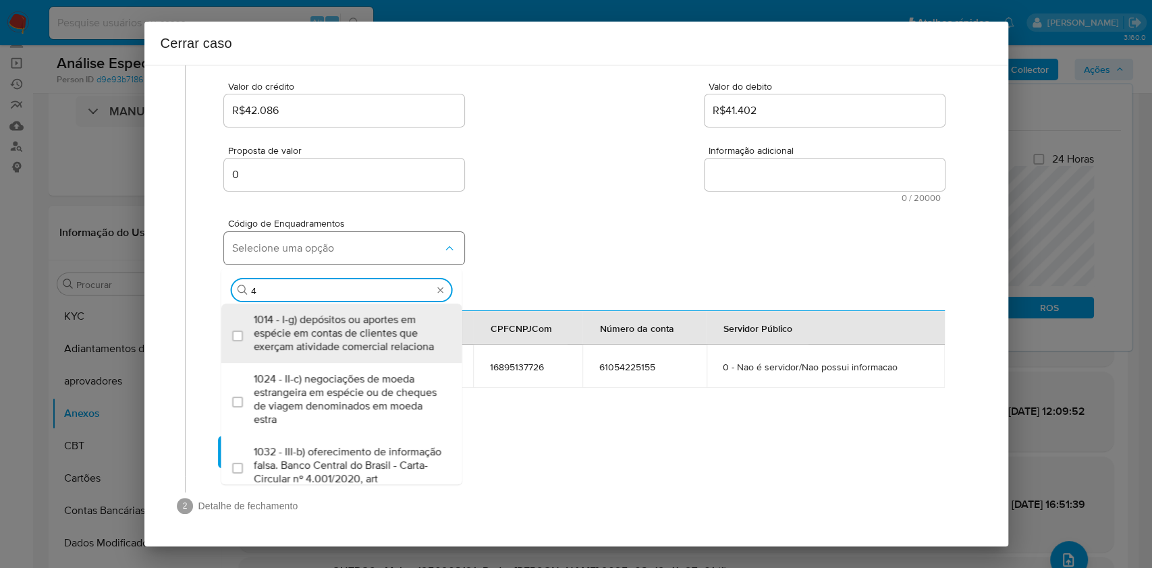
type input "45"
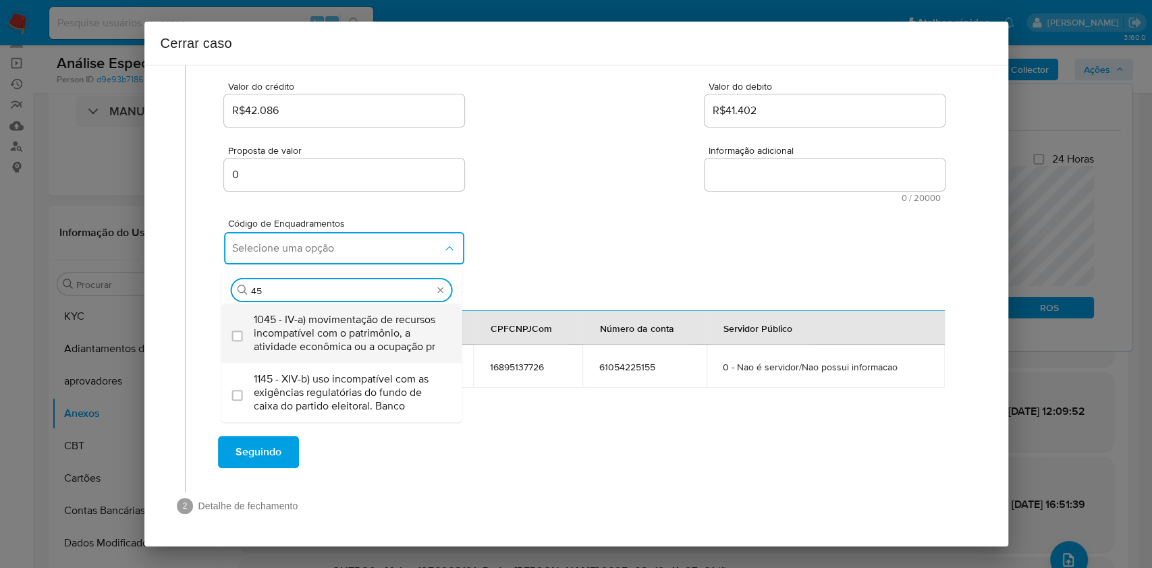
click at [338, 322] on span "1045 - IV-a) movimentação de recursos incompatível com o patrimônio, a atividad…" at bounding box center [349, 333] width 190 height 41
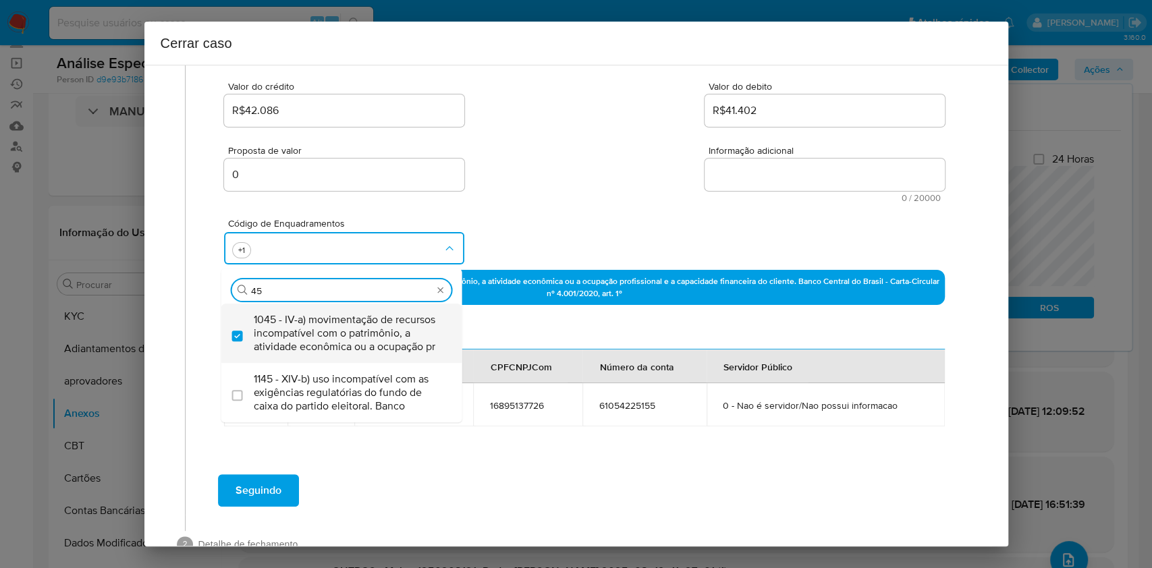
checkbox input "true"
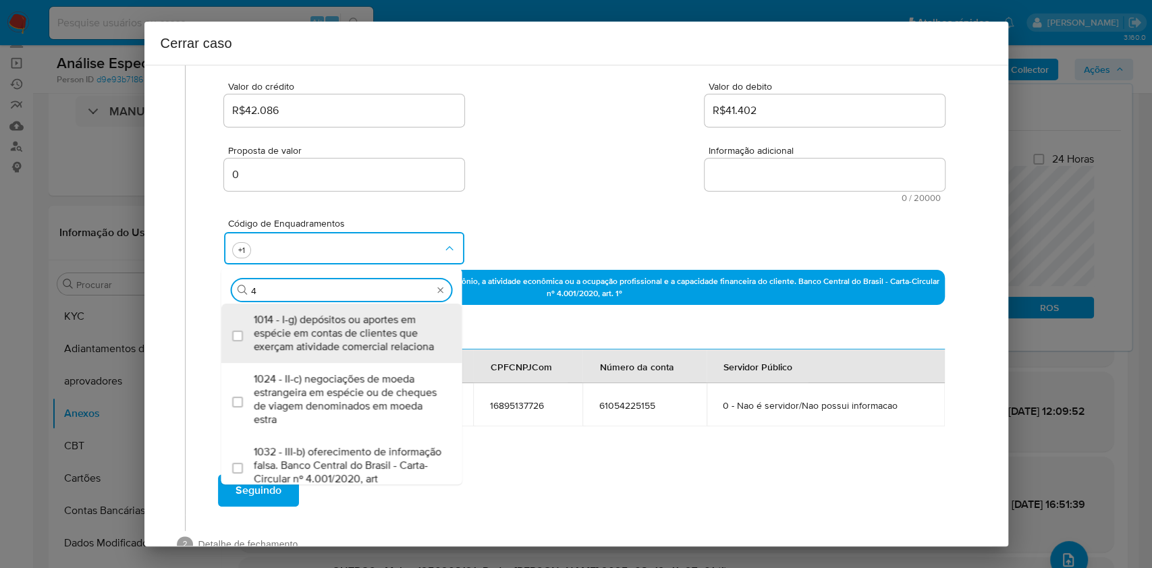
type input "47"
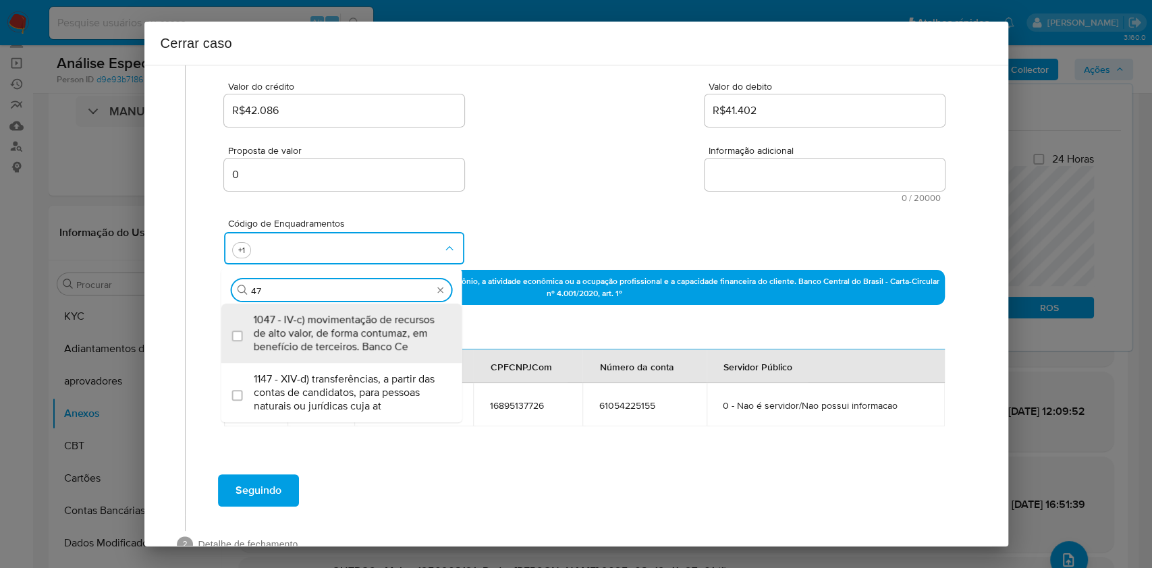
click at [338, 321] on span "1047 - IV-c) movimentação de recursos de alto valor, de forma contumaz, em bene…" at bounding box center [349, 333] width 190 height 41
checkbox input "true"
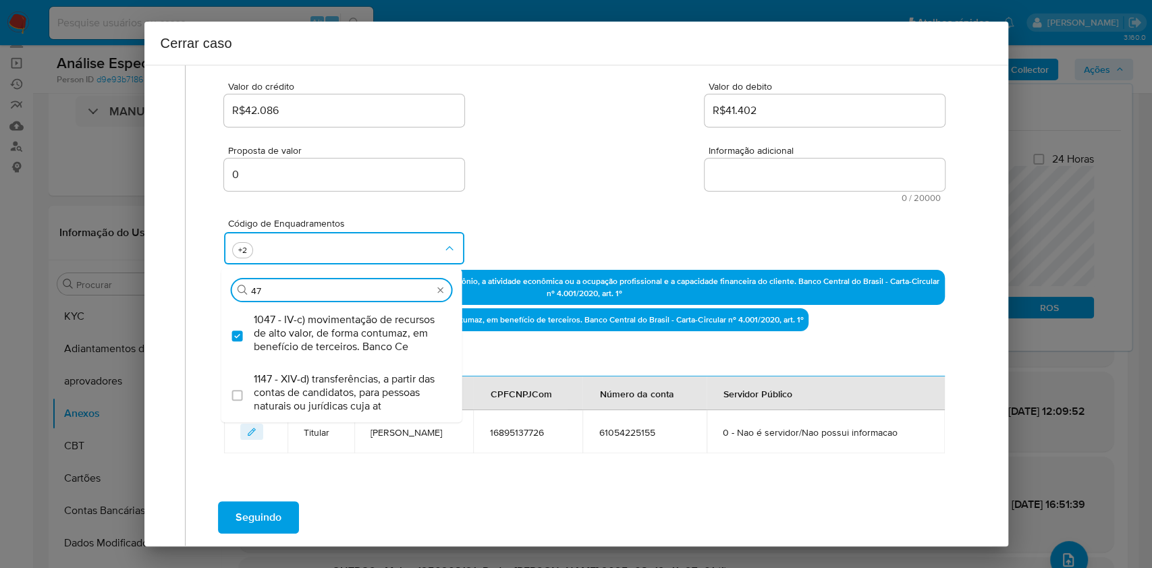
type input "47"
click at [791, 152] on span "Informação adicional" at bounding box center [829, 151] width 240 height 10
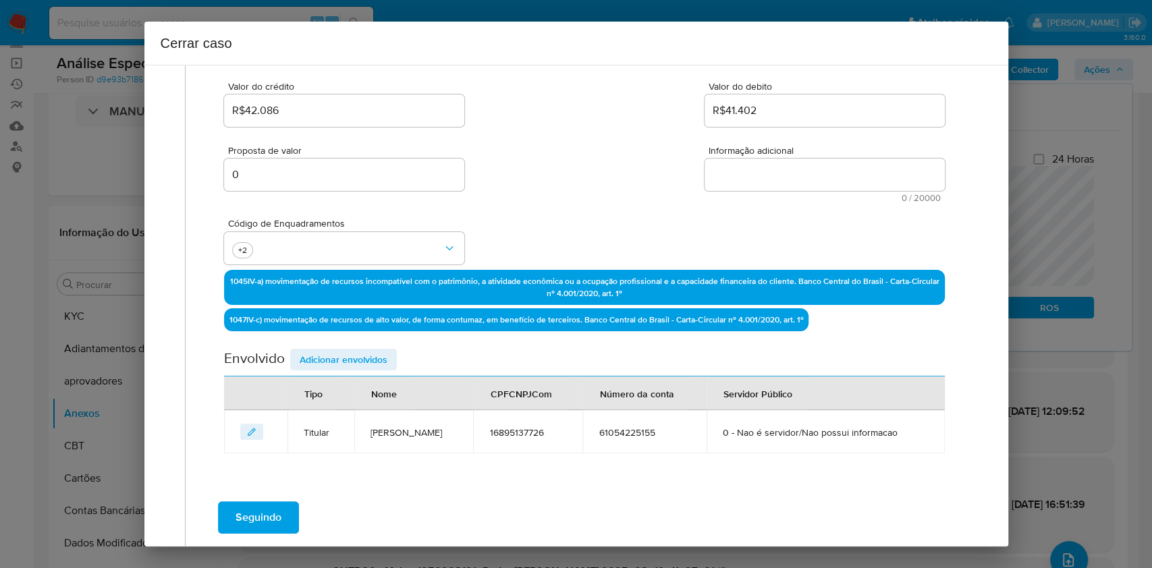
click at [705, 159] on textarea "Informação adicional" at bounding box center [825, 175] width 240 height 32
click at [806, 176] on textarea "Informação adicional" at bounding box center [825, 175] width 240 height 32
paste textarea "Lorem Ipsumdol Sitamet Consec, ADI 12165610661, 74 elit, seddoeius te incididun…"
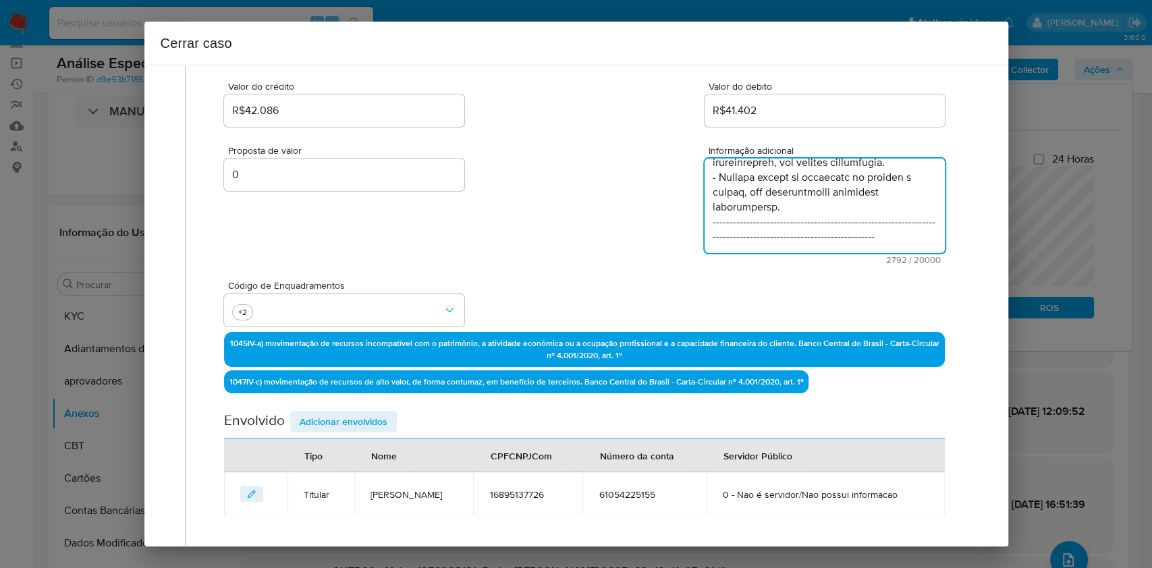
scroll to position [1363, 0]
drag, startPoint x: 876, startPoint y: 236, endPoint x: 695, endPoint y: 211, distance: 183.3
click at [705, 211] on textarea "Informação adicional" at bounding box center [825, 206] width 240 height 95
type textarea "Lorem Ipsumdol Sitamet Consec, ADI 12165610661, 74 elit, seddoeius te incididun…"
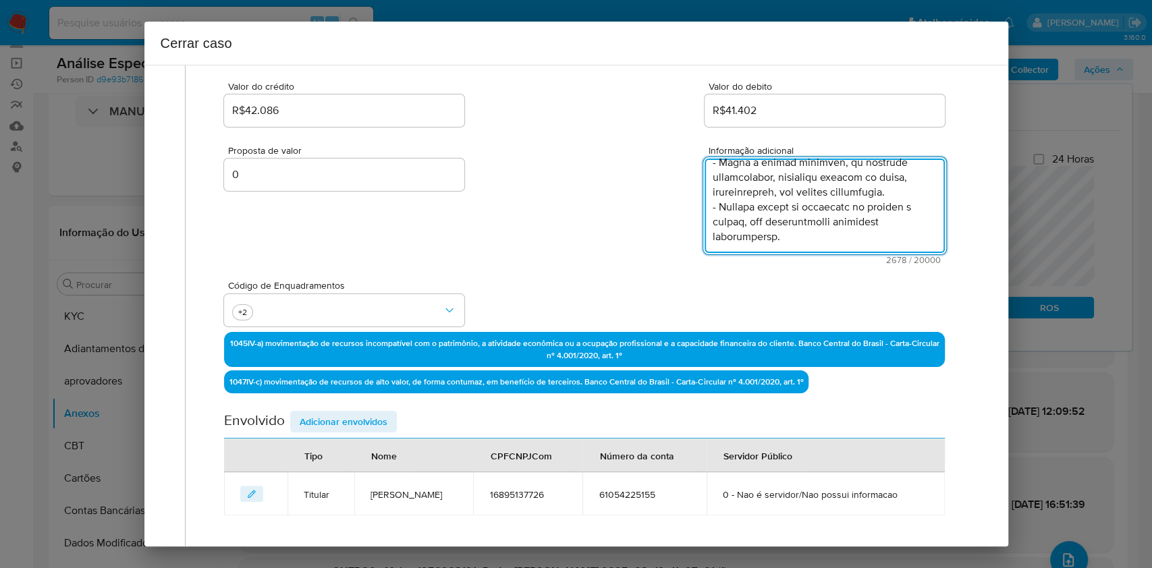
click at [344, 421] on span "Adicionar envolvidos" at bounding box center [344, 421] width 88 height 19
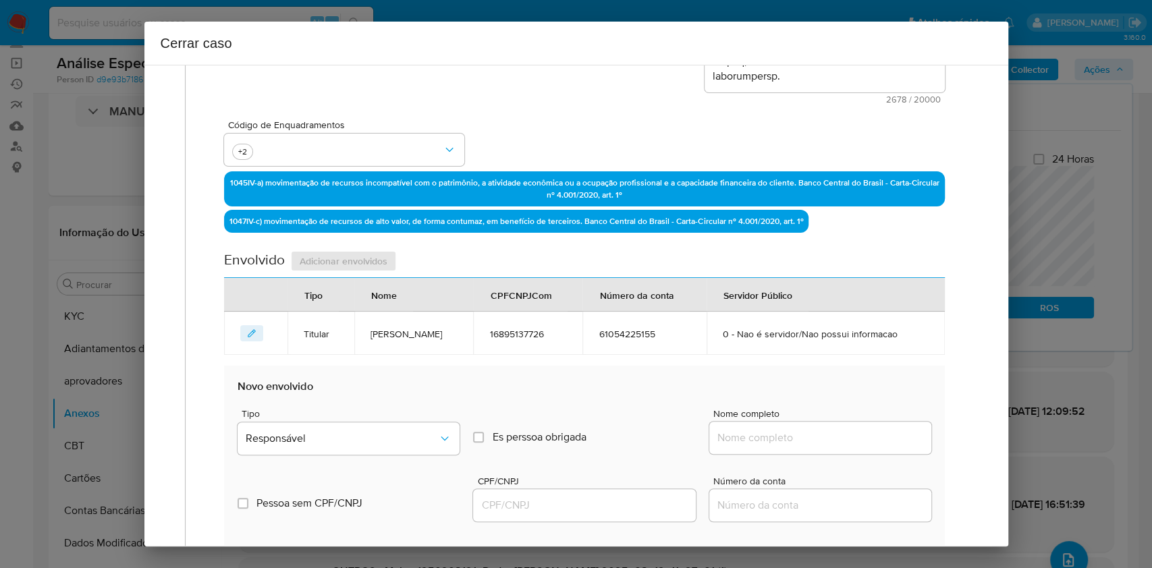
scroll to position [443, 0]
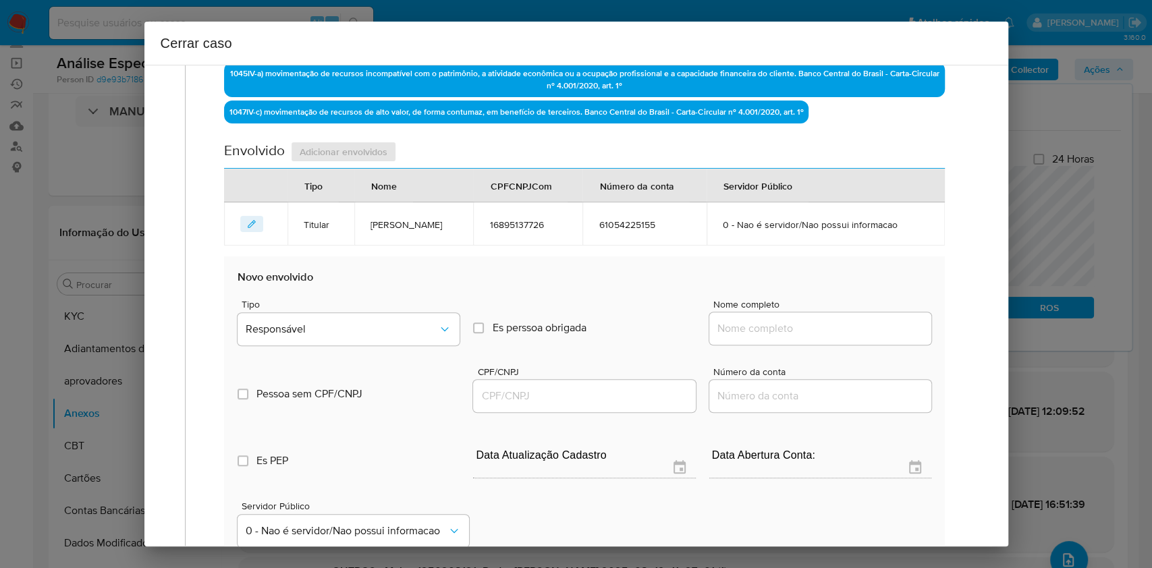
paste input "Marcella de Souza Almeida, CPF: 14865184783"
drag, startPoint x: 768, startPoint y: 336, endPoint x: 806, endPoint y: 327, distance: 39.0
click at [770, 334] on input "Marcella de Souza Almeida, CPF: 14865184783" at bounding box center [821, 329] width 222 height 18
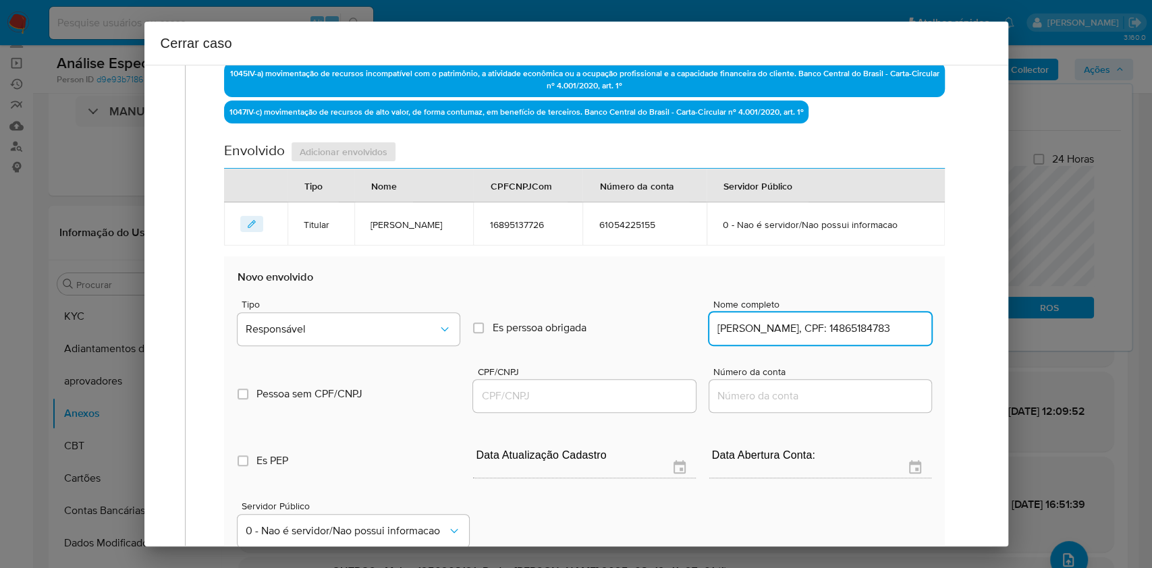
scroll to position [0, 20]
click at [870, 332] on input "Marcella de Souza Almeida, CPF: 14865184783" at bounding box center [821, 329] width 222 height 18
type input "Marcella de Souza Almeida,"
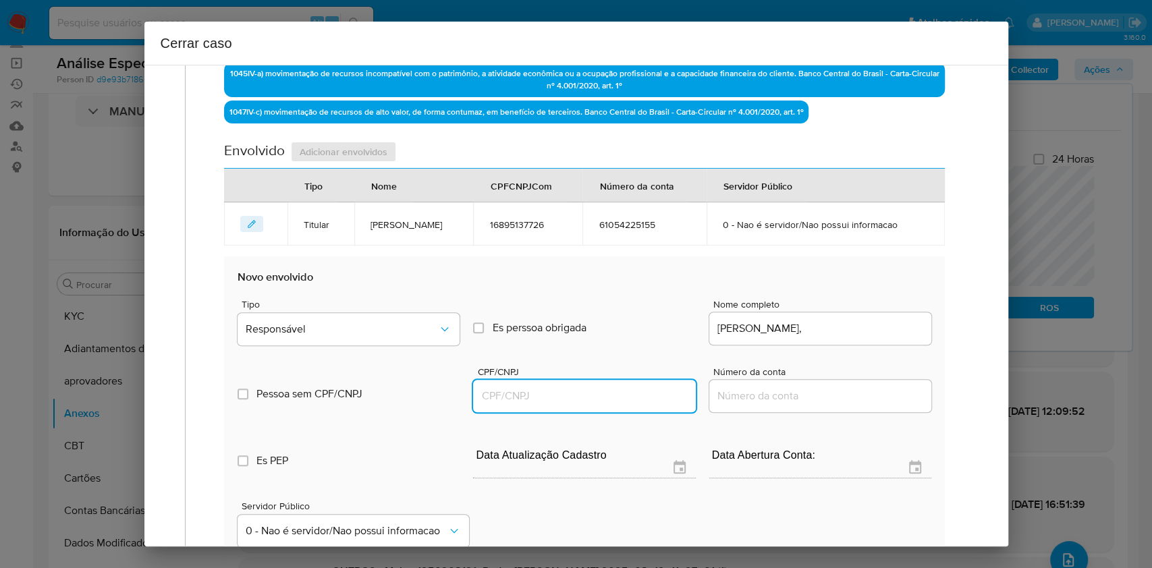
click at [621, 390] on input "CPF/CNPJ" at bounding box center [584, 397] width 222 height 18
paste input "14865184783"
type input "14865184783"
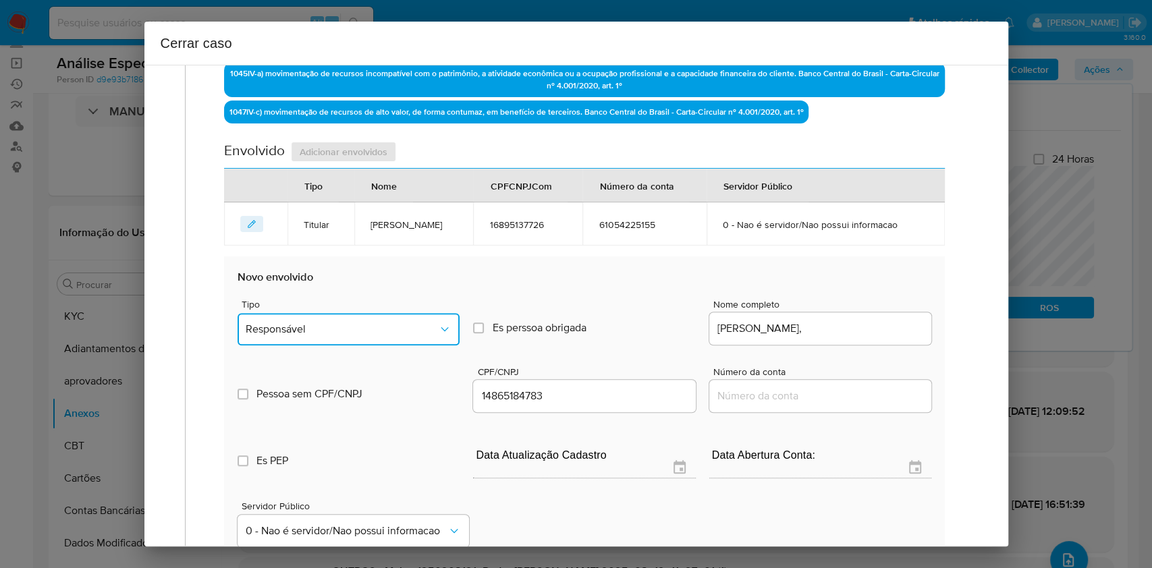
click at [402, 342] on button "Responsável" at bounding box center [349, 329] width 222 height 32
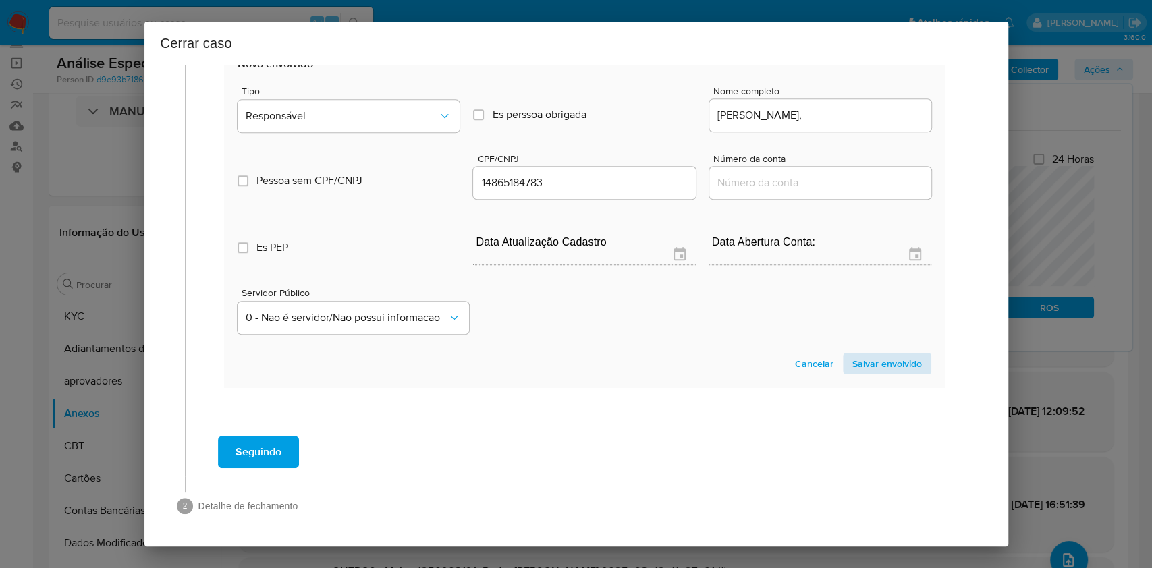
click at [885, 357] on span "Salvar envolvido" at bounding box center [888, 363] width 70 height 19
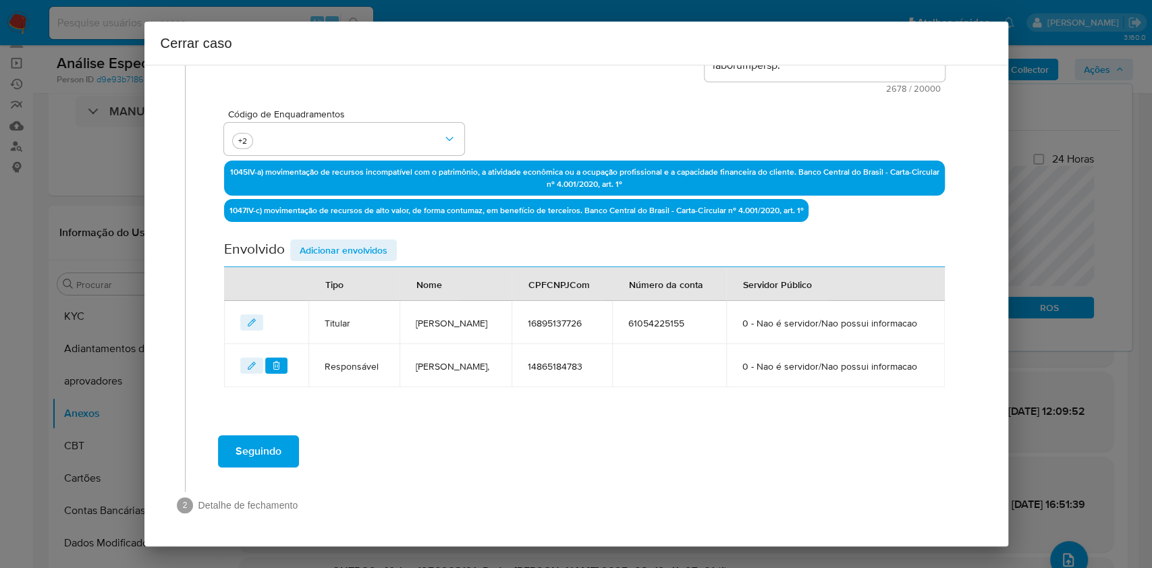
scroll to position [379, 0]
click at [354, 241] on span "Adicionar envolvidos" at bounding box center [344, 250] width 88 height 19
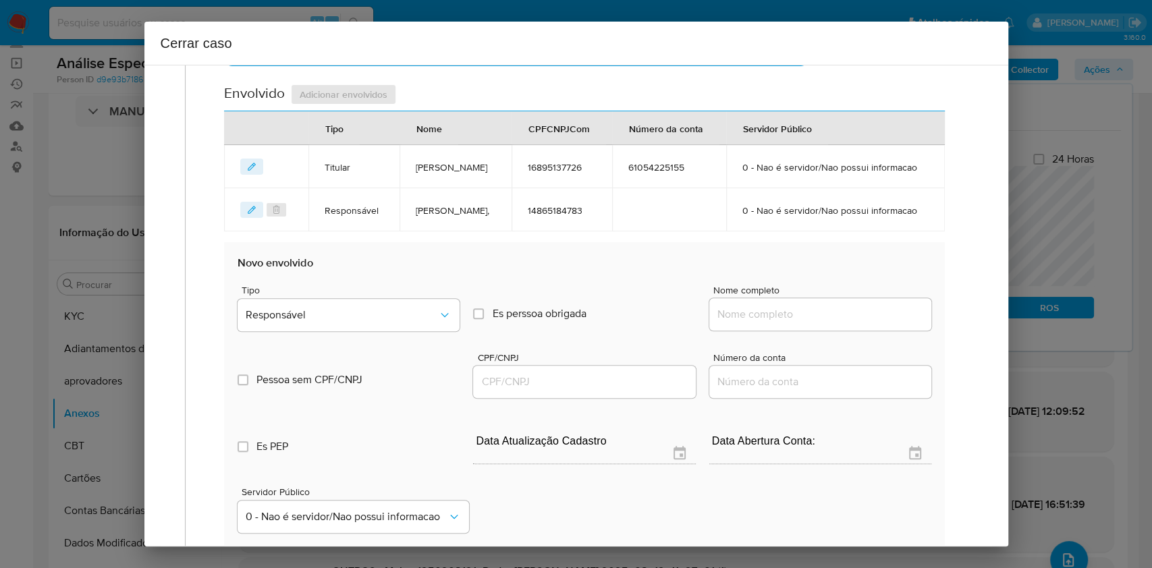
scroll to position [560, 0]
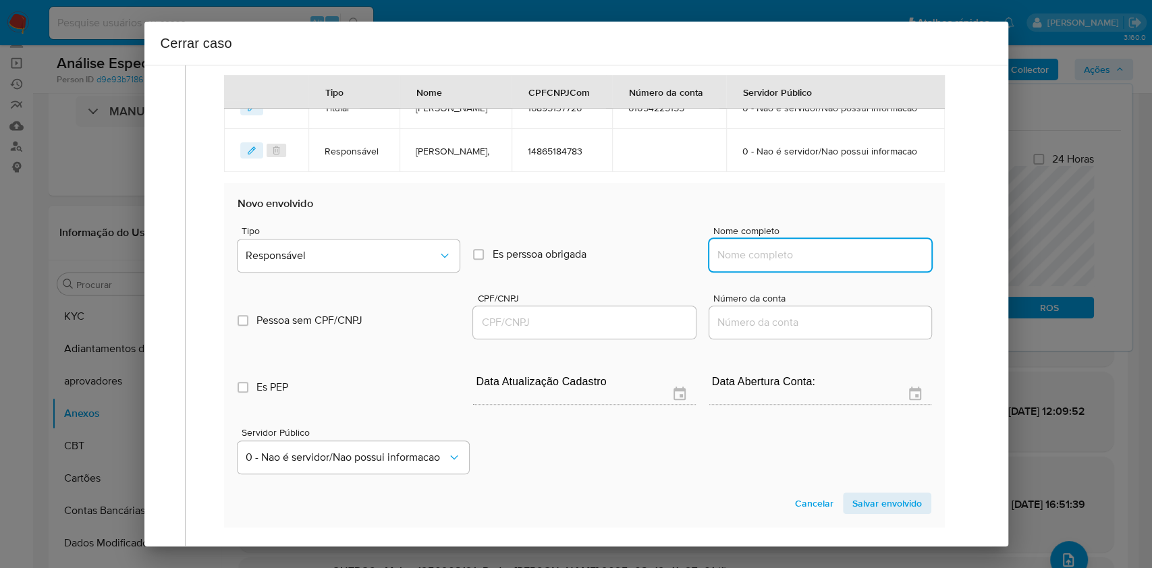
drag, startPoint x: 826, startPoint y: 296, endPoint x: 883, endPoint y: 298, distance: 56.7
click at [828, 264] on input "Nome completo" at bounding box center [821, 255] width 222 height 18
paste input "Maria Salvadora Ribeiro, 32334183881"
click at [883, 264] on input "Maria Salvadora Ribeiro, 32334183881" at bounding box center [821, 255] width 222 height 18
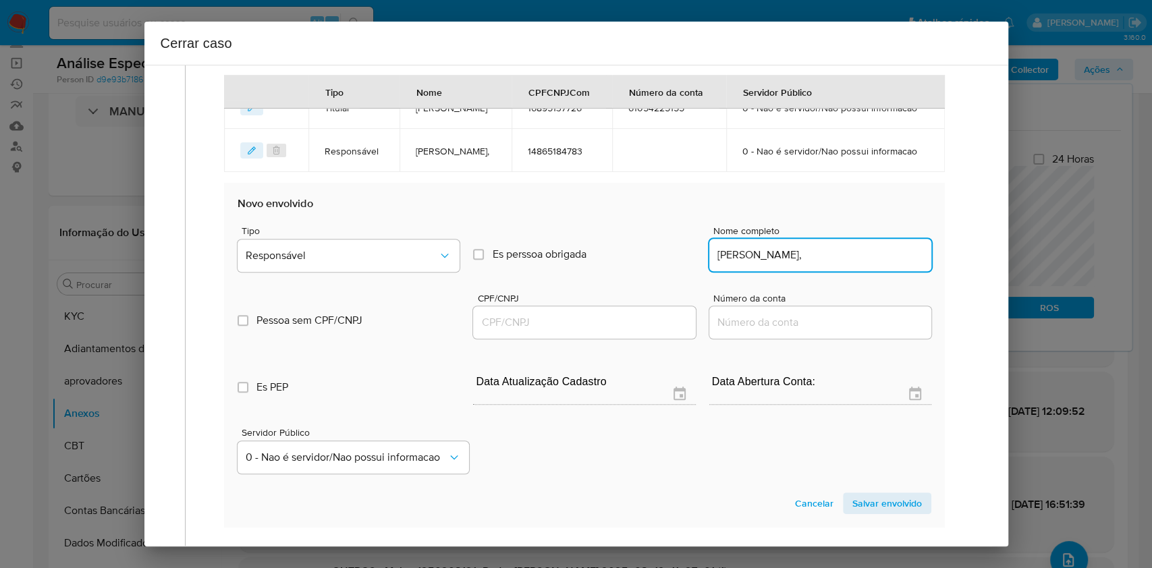
type input "Maria Salvadora Ribeiro,"
drag, startPoint x: 591, startPoint y: 363, endPoint x: 608, endPoint y: 349, distance: 21.6
click at [590, 331] on input "CPF/CNPJ" at bounding box center [584, 323] width 222 height 18
paste input "32334183881"
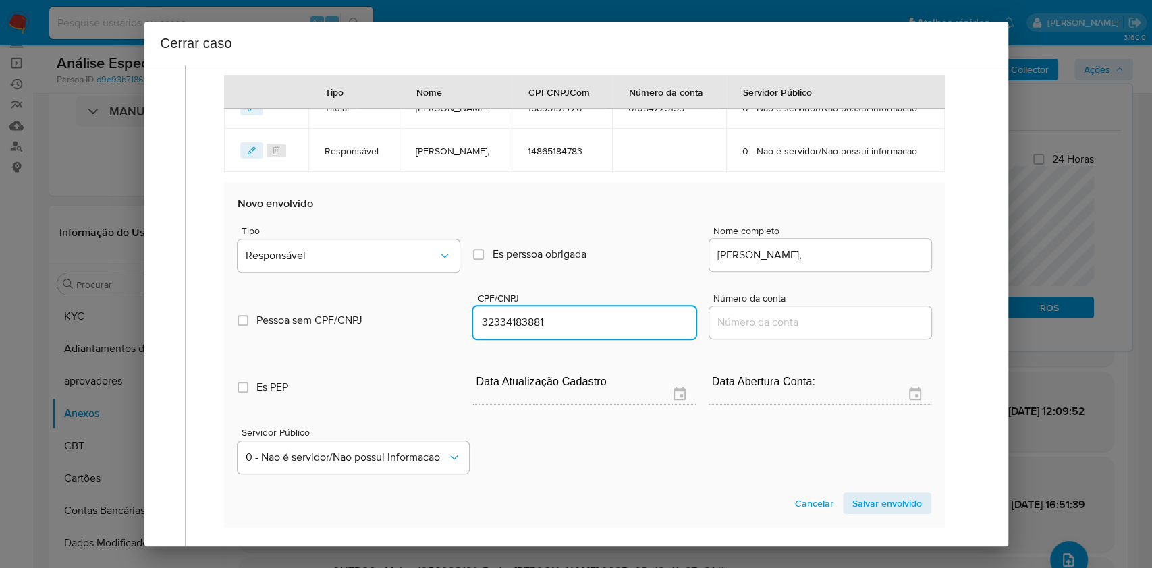
type input "32334183881"
click at [319, 255] on div "Tipo Responsável Es perssoa obrigada Is PObrigada Nome completo Maria Salvadora…" at bounding box center [584, 244] width 693 height 68
click at [345, 277] on div "Tipo Responsável" at bounding box center [349, 251] width 222 height 51
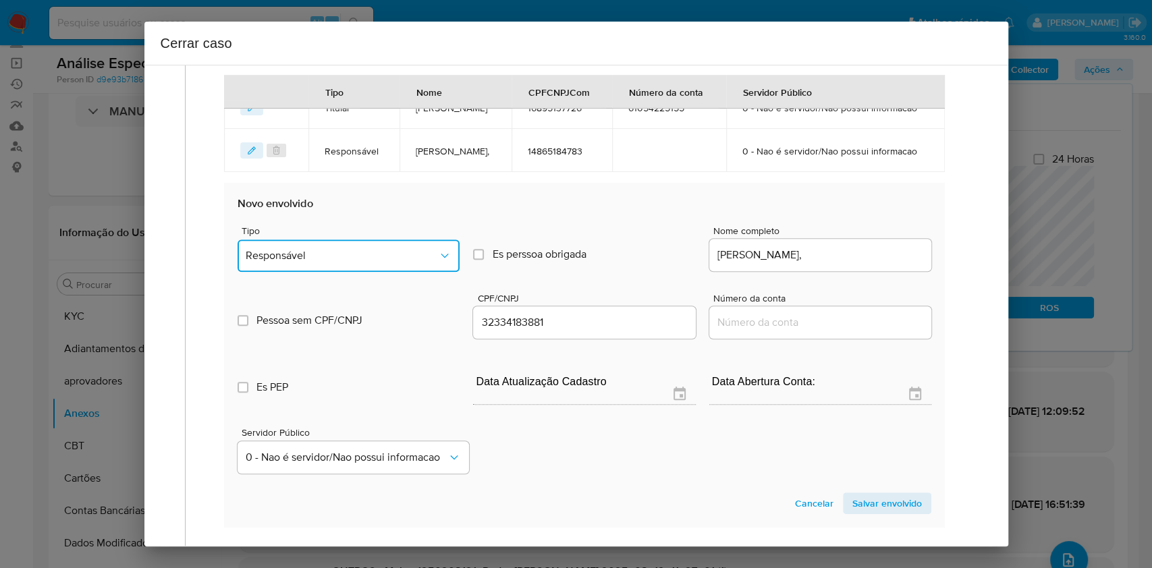
click at [351, 263] on span "Responsável" at bounding box center [342, 256] width 192 height 14
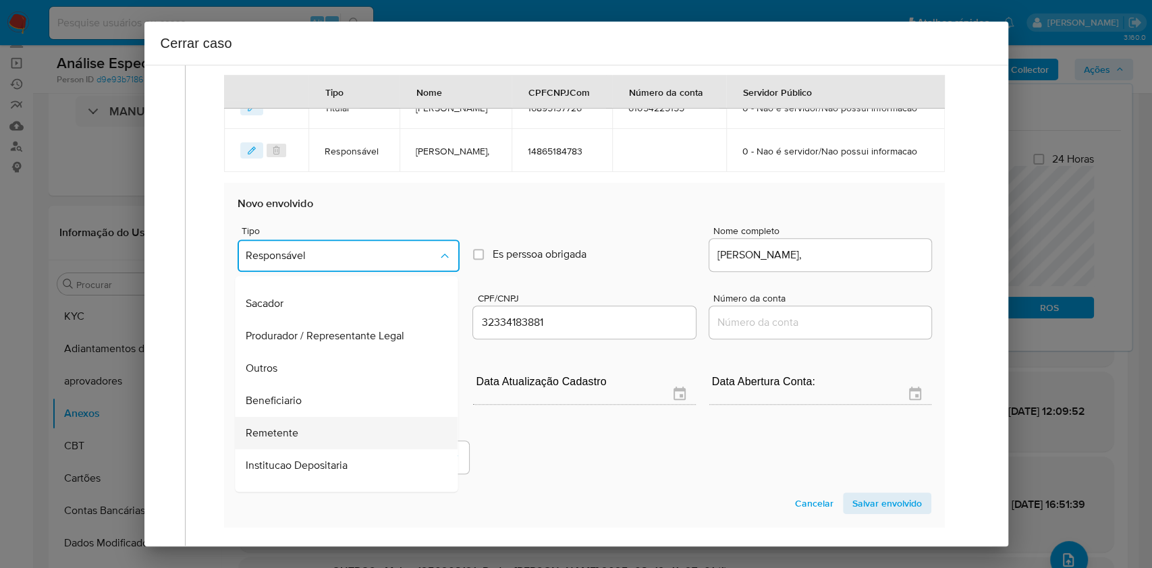
scroll to position [173, 0]
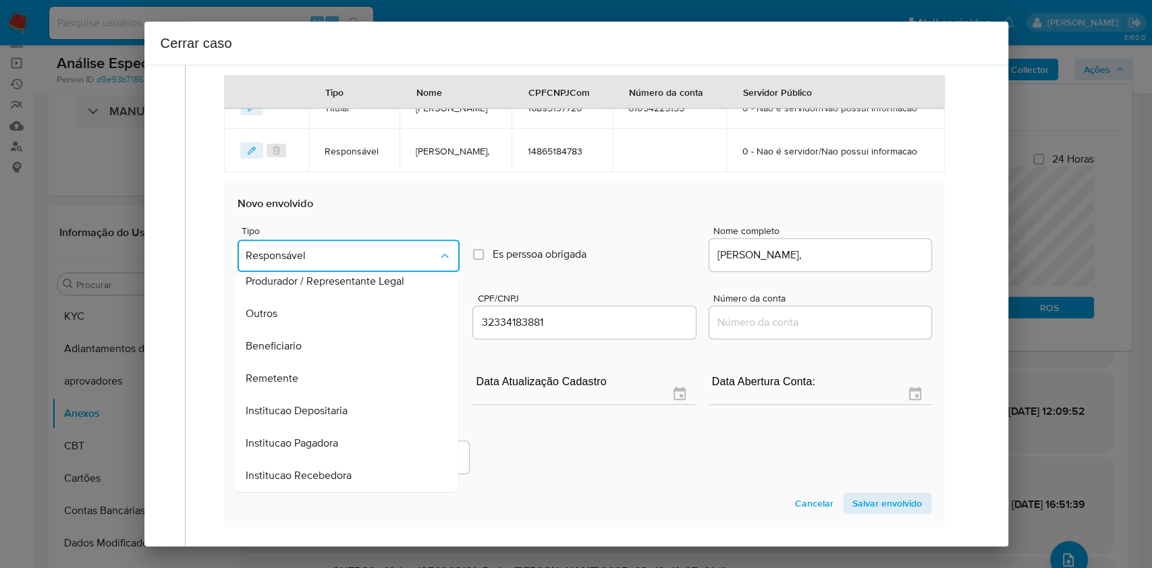
drag, startPoint x: 337, startPoint y: 418, endPoint x: 568, endPoint y: 423, distance: 231.6
click at [338, 395] on div "Remetente" at bounding box center [342, 379] width 193 height 32
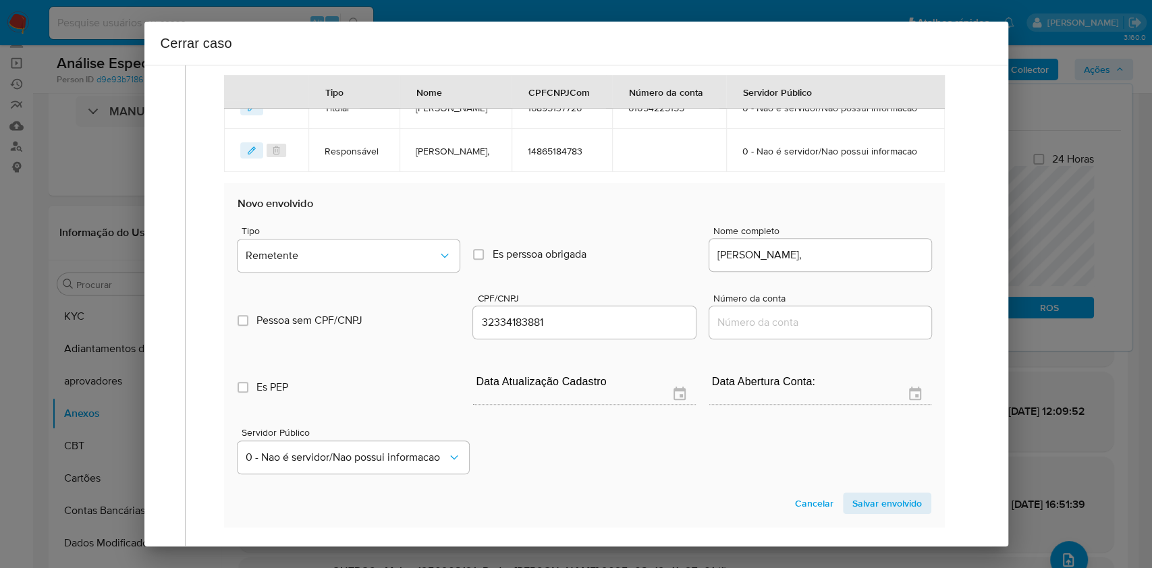
drag, startPoint x: 865, startPoint y: 545, endPoint x: 884, endPoint y: 516, distance: 34.3
click at [865, 513] on span "Salvar envolvido" at bounding box center [888, 503] width 70 height 19
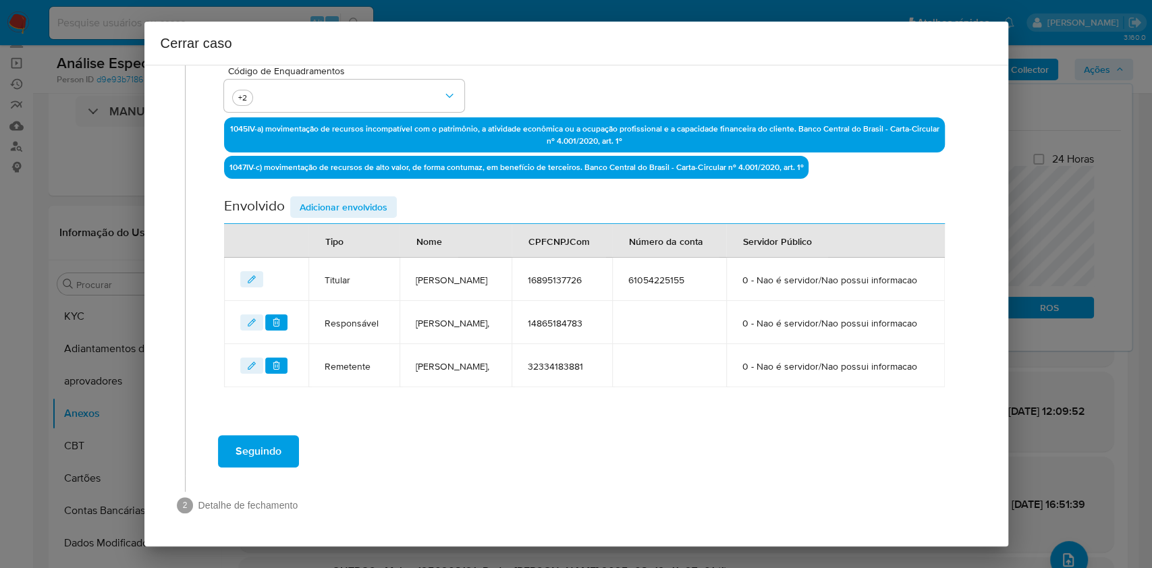
scroll to position [435, 0]
click at [329, 198] on span "Adicionar envolvidos" at bounding box center [344, 207] width 88 height 19
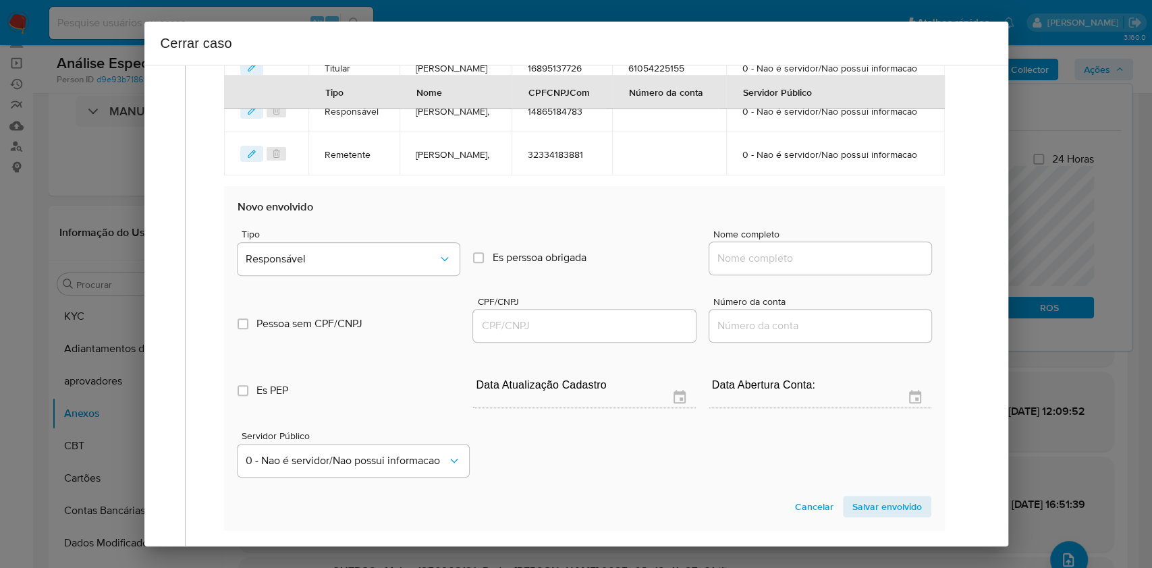
scroll to position [615, 0]
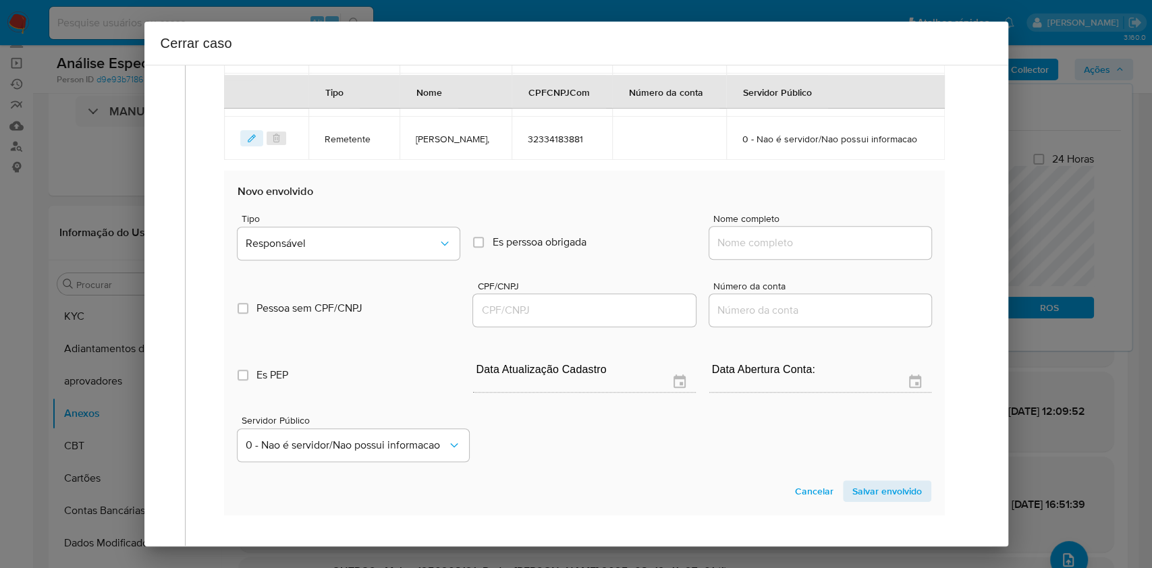
drag, startPoint x: 789, startPoint y: 285, endPoint x: 827, endPoint y: 296, distance: 40.2
click at [789, 252] on input "Nome completo" at bounding box center [821, 243] width 222 height 18
paste input "Giniete Matos Souza, 23661588826"
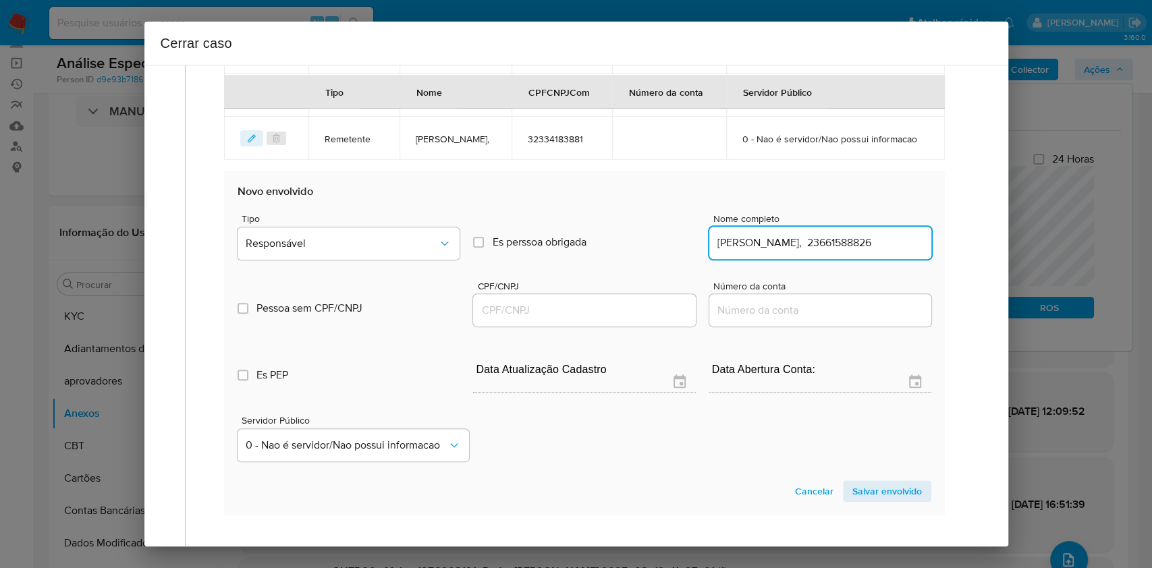
click at [827, 252] on input "Giniete Matos Souza, 23661588826" at bounding box center [821, 243] width 222 height 18
type input "Giniete Matos Souza,"
drag, startPoint x: 612, startPoint y: 359, endPoint x: 605, endPoint y: 352, distance: 9.5
click at [612, 319] on input "CPF/CNPJ" at bounding box center [584, 311] width 222 height 18
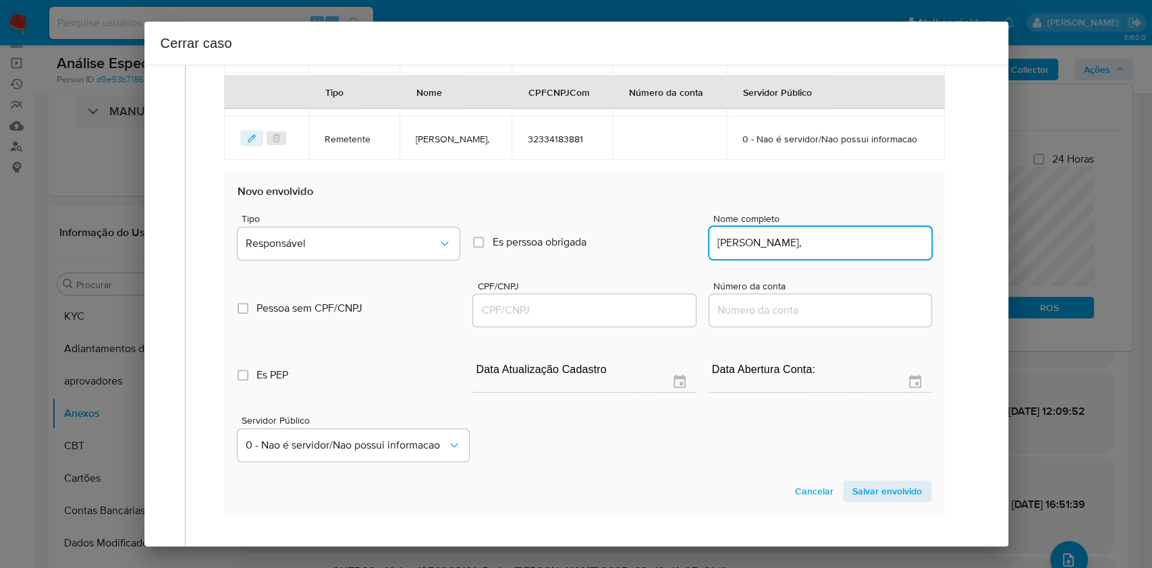
paste input "23661588826"
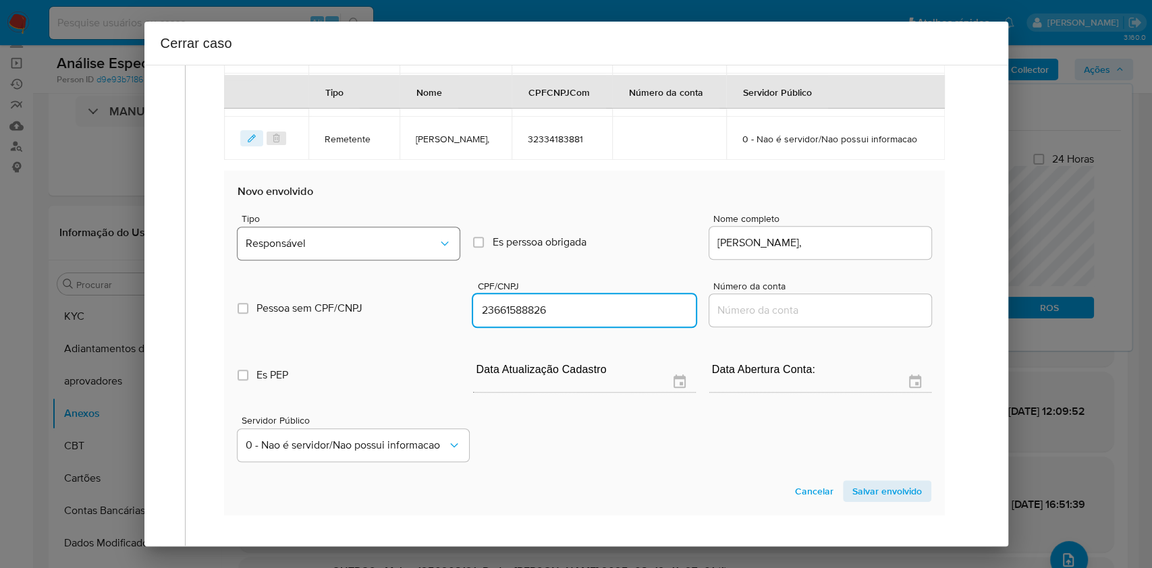
type input "23661588826"
click at [381, 260] on button "Responsável" at bounding box center [349, 244] width 222 height 32
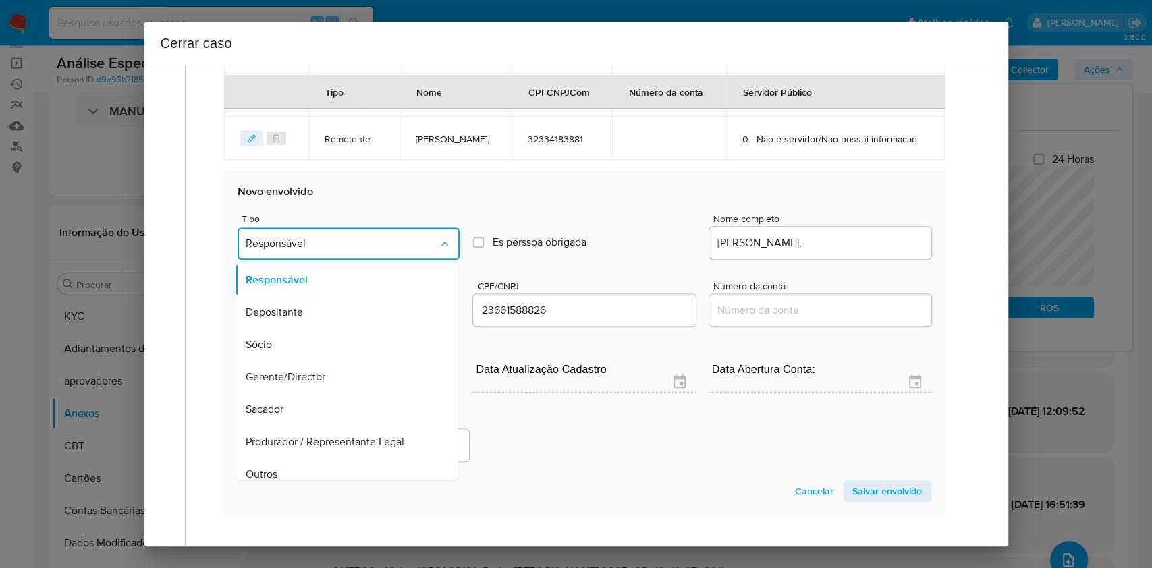
scroll to position [173, 0]
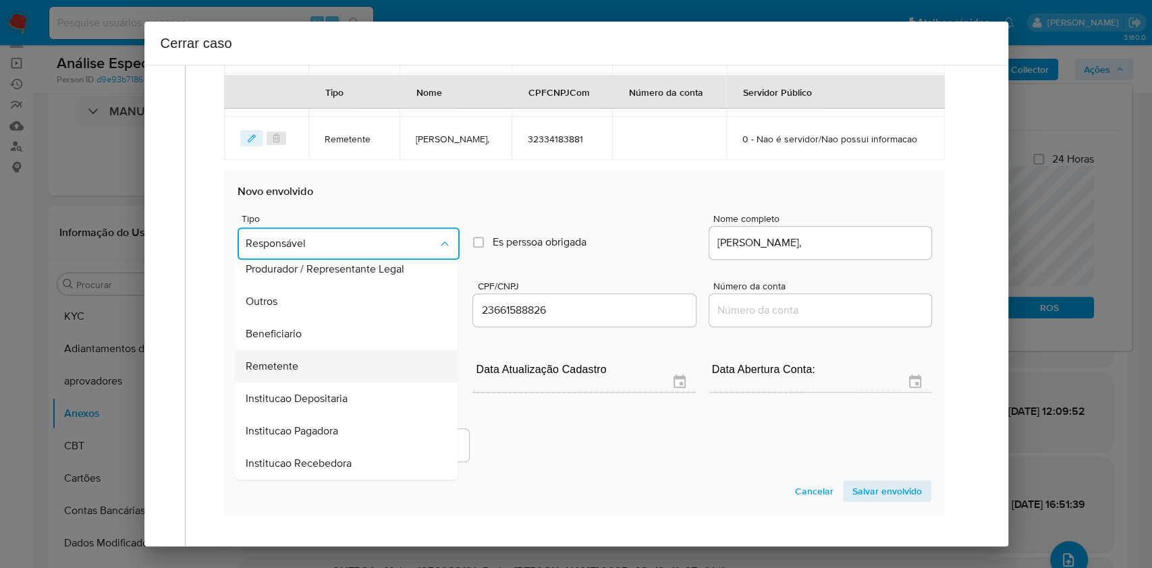
click at [329, 383] on div "Remetente" at bounding box center [342, 366] width 193 height 32
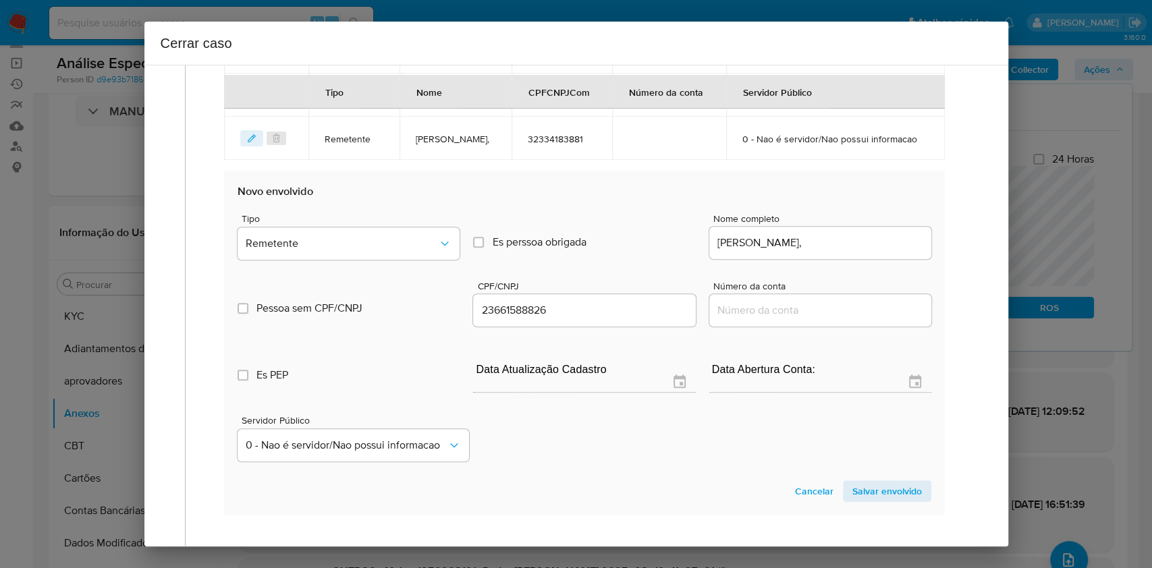
click at [886, 501] on span "Salvar envolvido" at bounding box center [888, 491] width 70 height 19
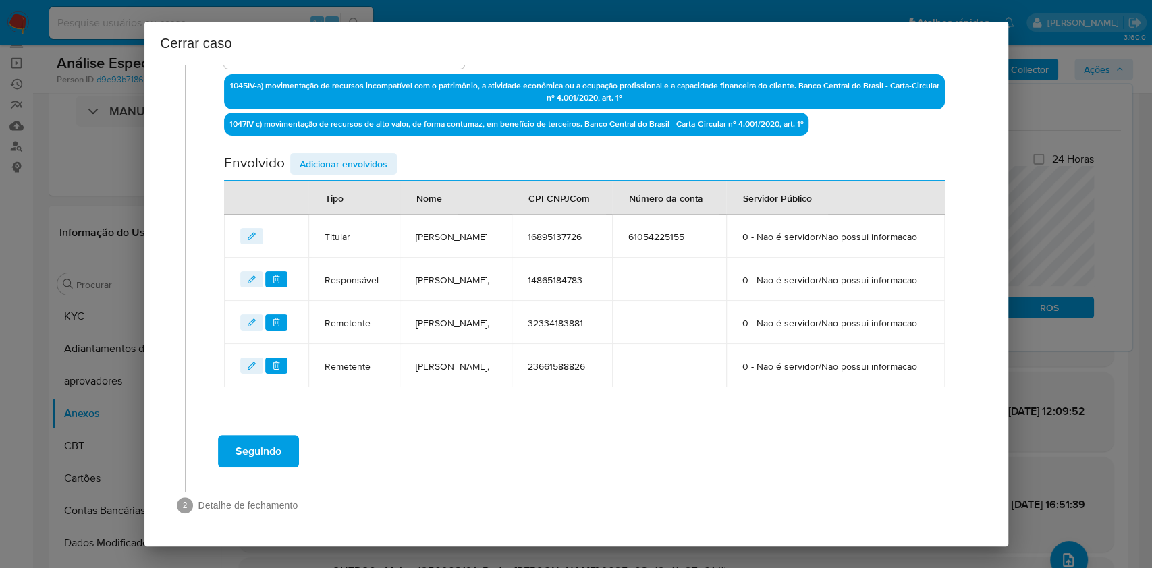
click at [342, 155] on span "Adicionar envolvidos" at bounding box center [344, 164] width 88 height 19
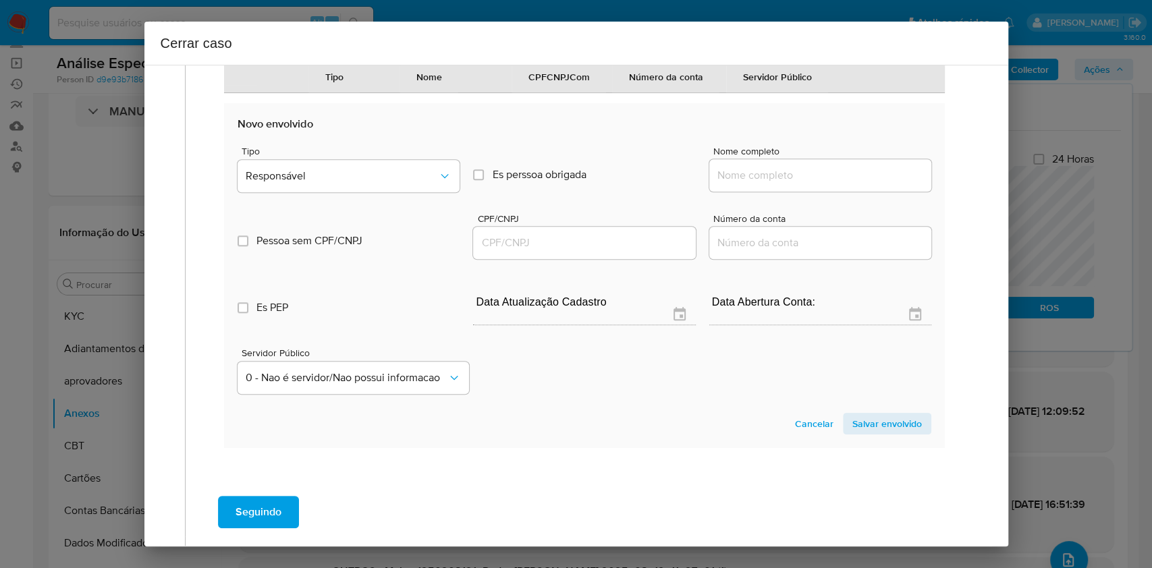
scroll to position [760, 0]
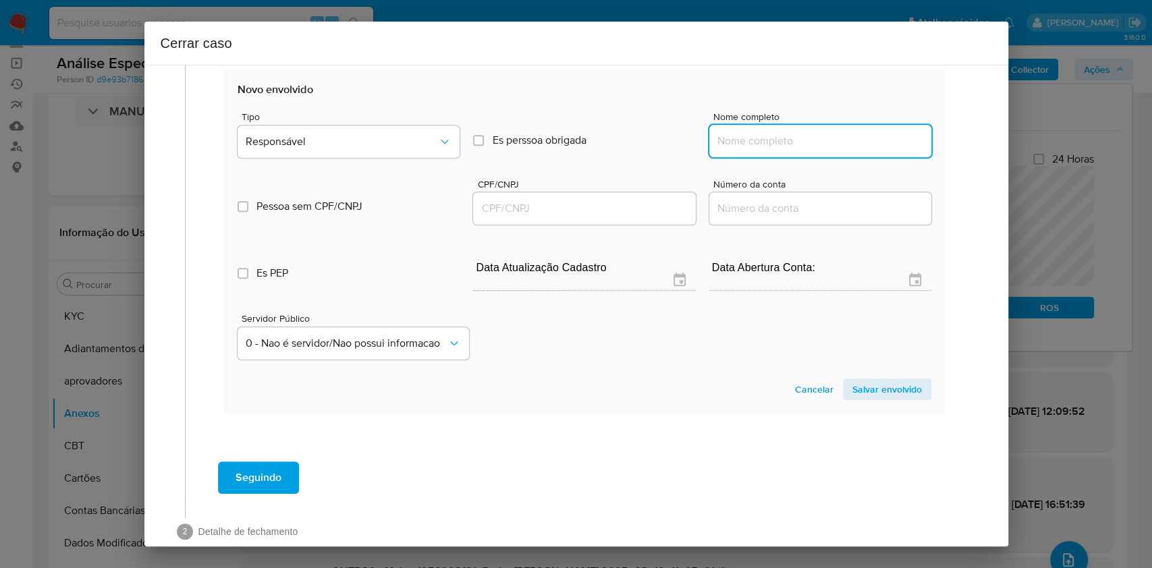
drag, startPoint x: 828, startPoint y: 200, endPoint x: 852, endPoint y: 196, distance: 24.0
click at [828, 150] on input "Nome completo" at bounding box center [821, 141] width 222 height 18
paste input "Gustavo Enzo Michelin, 05497092071"
click at [852, 150] on input "Gustavo Enzo Michelin, 05497092071" at bounding box center [821, 141] width 222 height 18
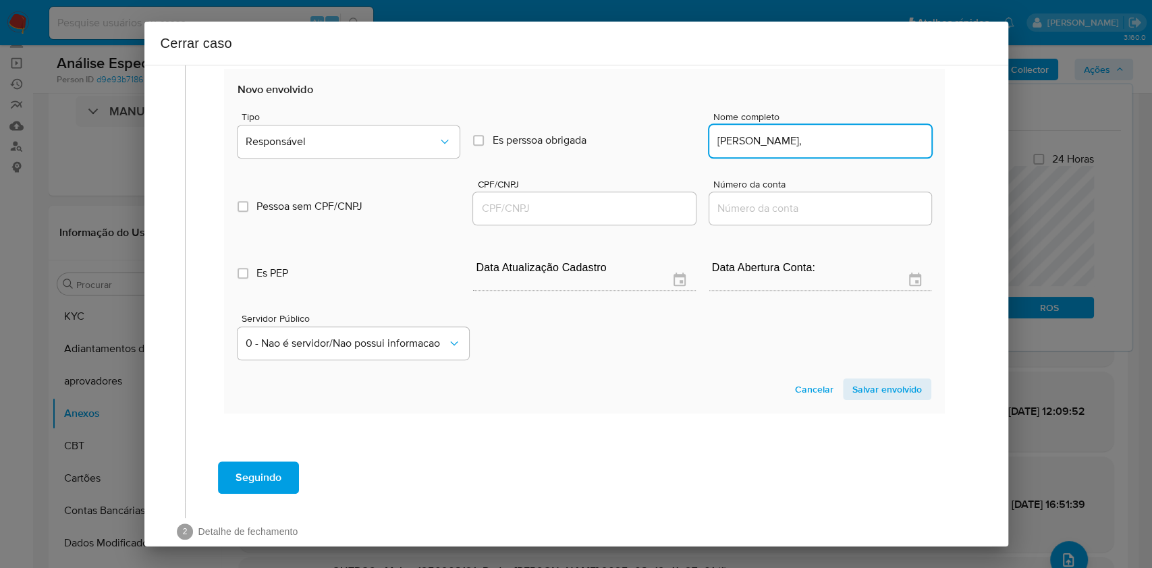
type input "Gustavo Enzo Michelin,"
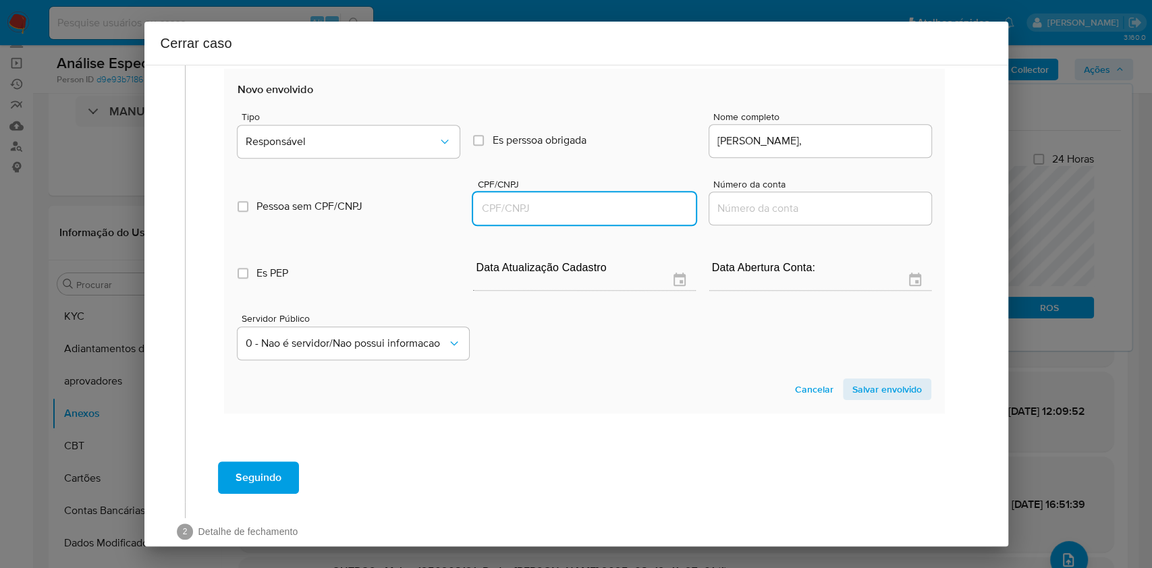
click at [562, 217] on input "CPF/CNPJ" at bounding box center [584, 209] width 222 height 18
paste input "05497092071"
type input "05497092071"
type input "5497092071"
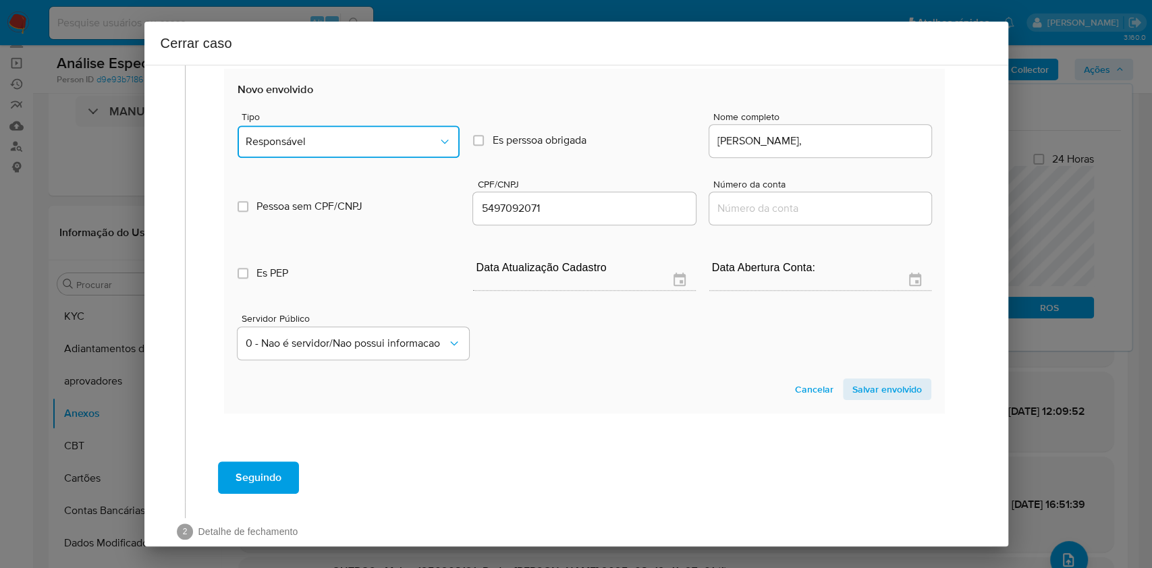
click at [394, 149] on span "Responsável" at bounding box center [342, 142] width 192 height 14
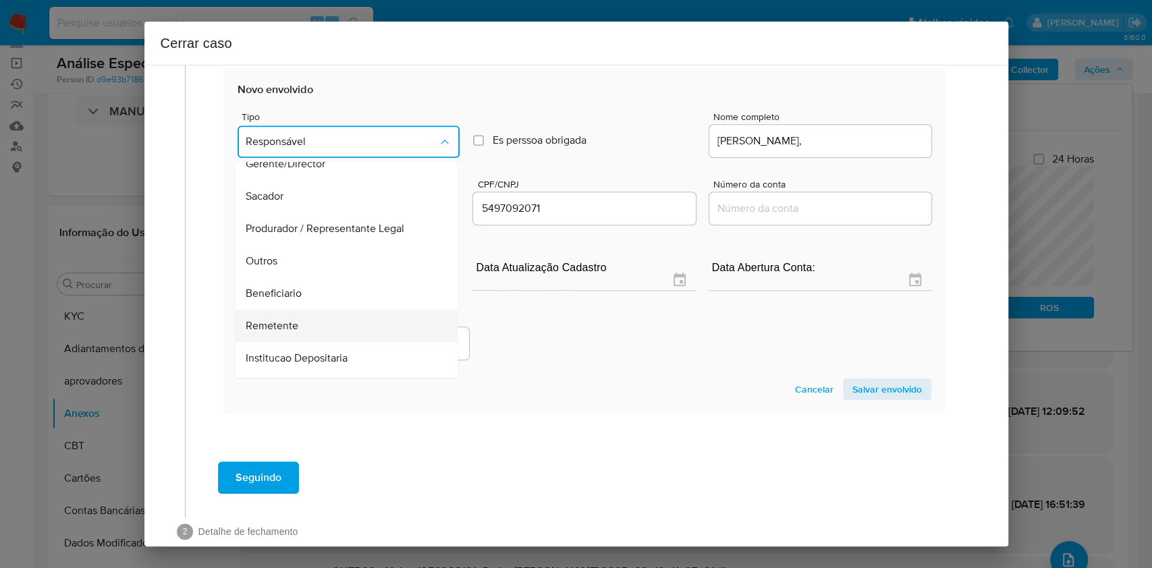
scroll to position [173, 0]
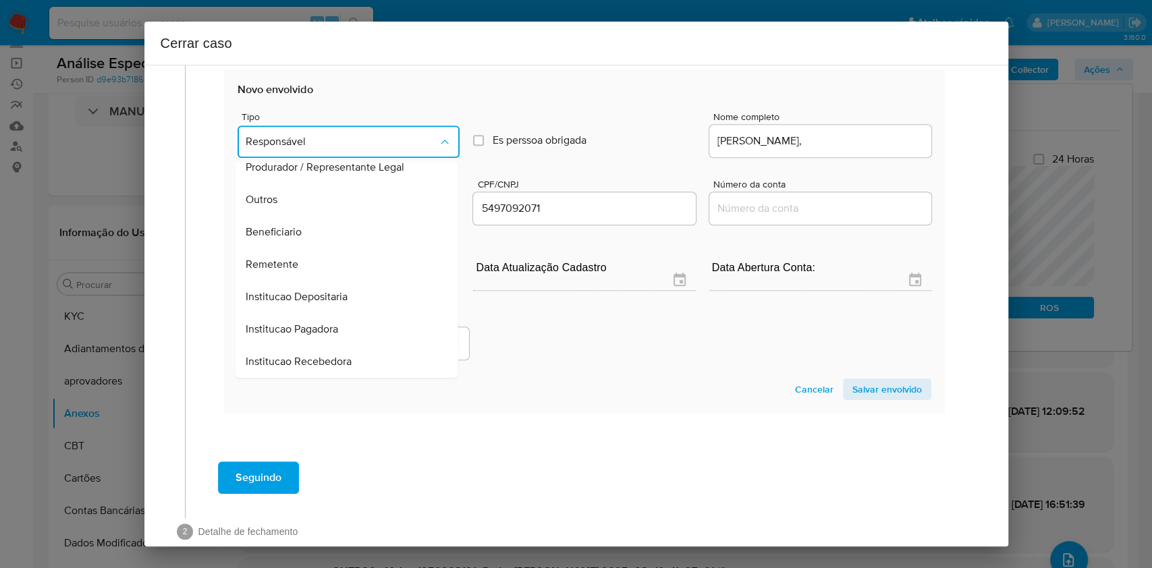
drag, startPoint x: 315, startPoint y: 311, endPoint x: 599, endPoint y: 388, distance: 294.6
click at [315, 281] on div "Remetente" at bounding box center [342, 264] width 193 height 32
type input "05497092071"
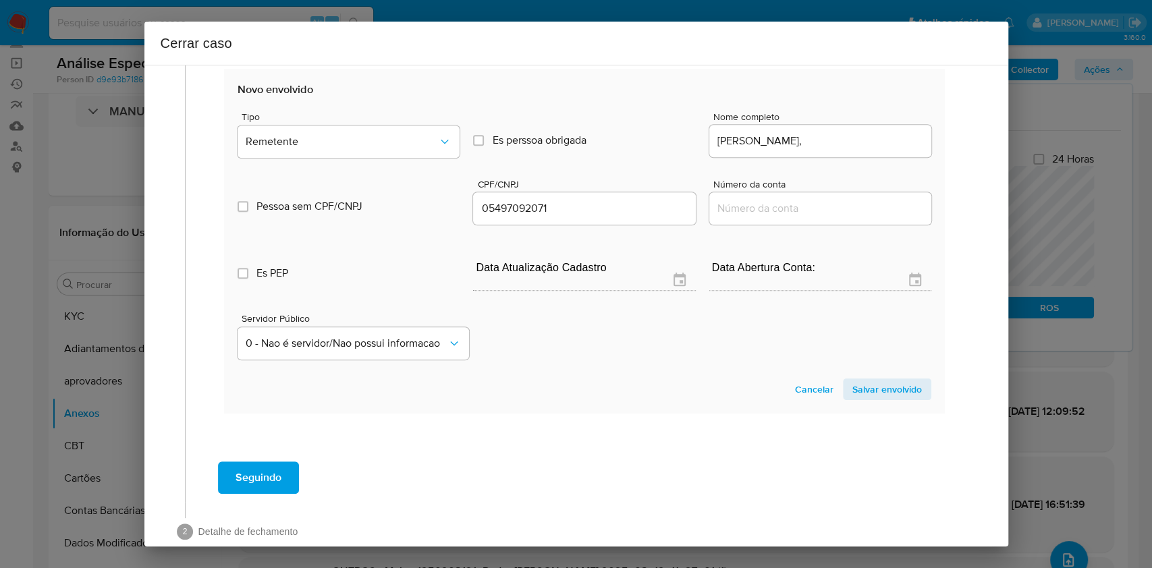
click at [899, 399] on span "Salvar envolvido" at bounding box center [888, 389] width 70 height 19
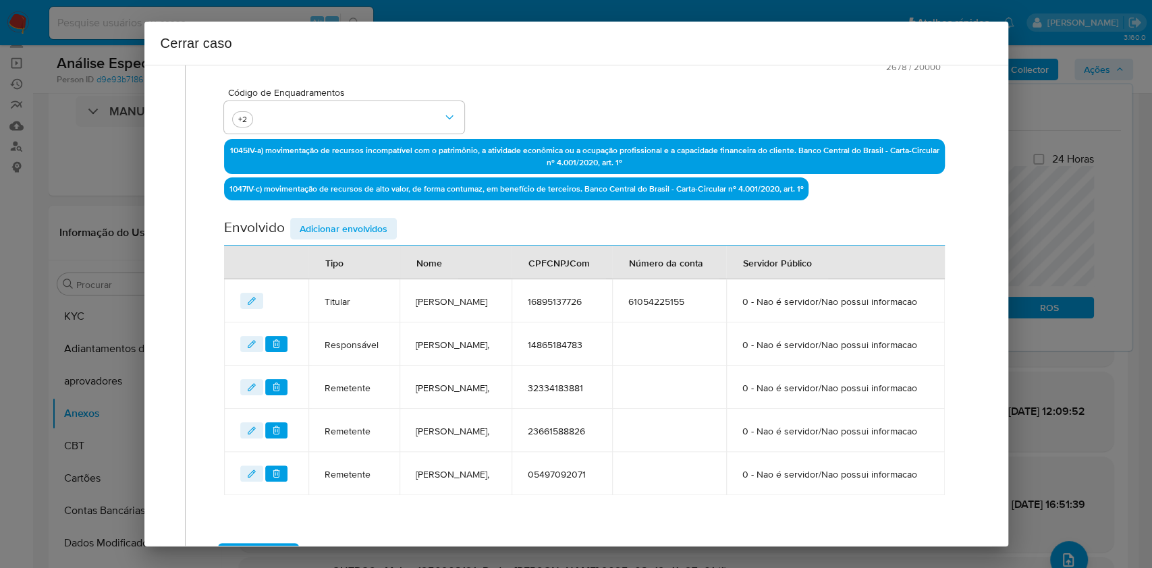
click at [362, 220] on span "Adicionar envolvidos" at bounding box center [344, 228] width 88 height 19
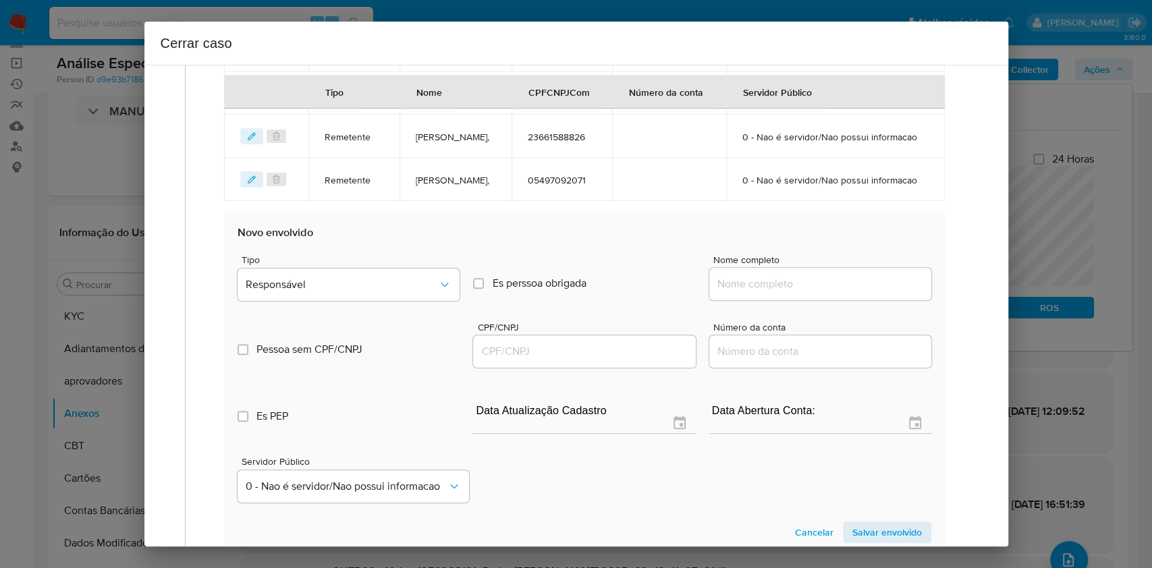
scroll to position [726, 0]
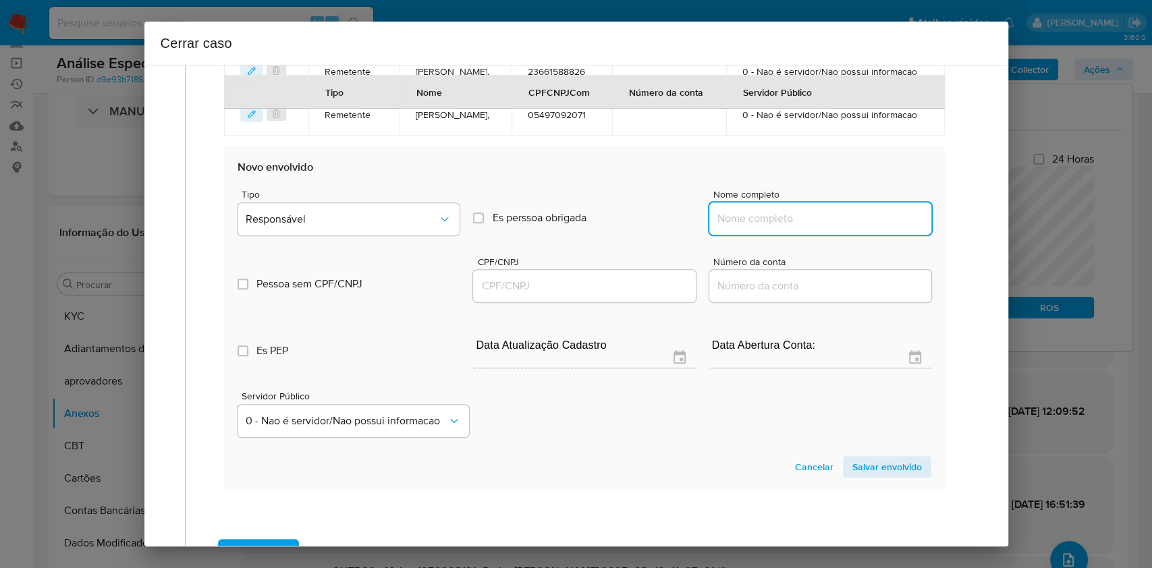
drag, startPoint x: 807, startPoint y: 294, endPoint x: 824, endPoint y: 294, distance: 16.9
click at [807, 228] on input "Nome completo" at bounding box center [821, 219] width 222 height 18
paste input "Caua Fernandes Melo De Godoy Machado, 39872405808"
click at [870, 228] on input "Caua Fernandes Melo De Godoy Machado, 39872405808" at bounding box center [821, 219] width 222 height 18
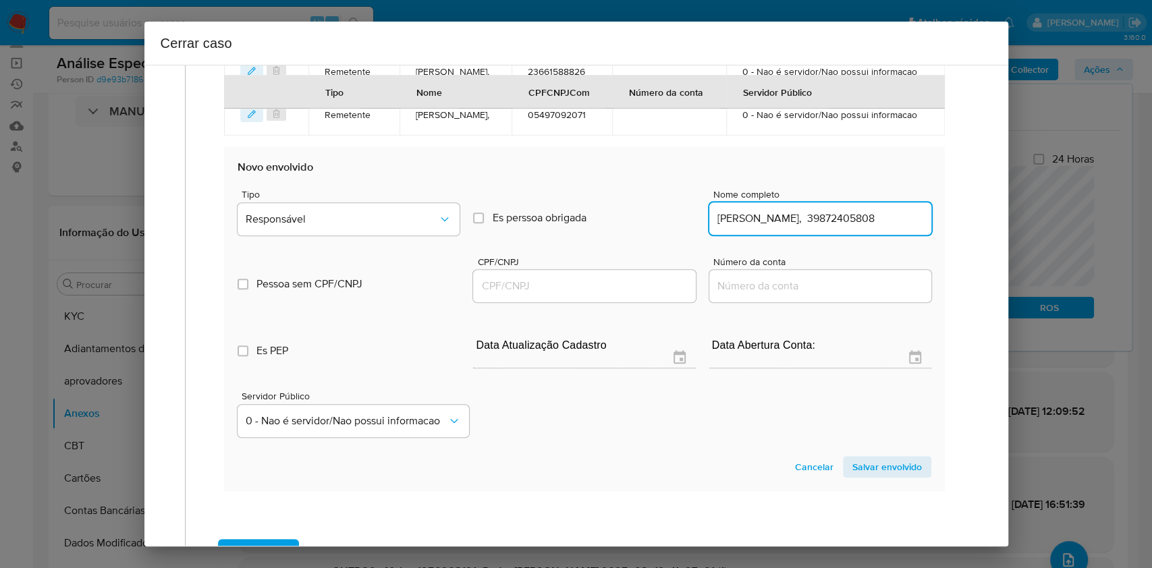
click at [870, 228] on input "Caua Fernandes Melo De Godoy Machado, 39872405808" at bounding box center [821, 219] width 222 height 18
type input "Caua Fernandes Melo De Godoy Machado,"
click at [610, 295] on input "CPF/CNPJ" at bounding box center [584, 286] width 222 height 18
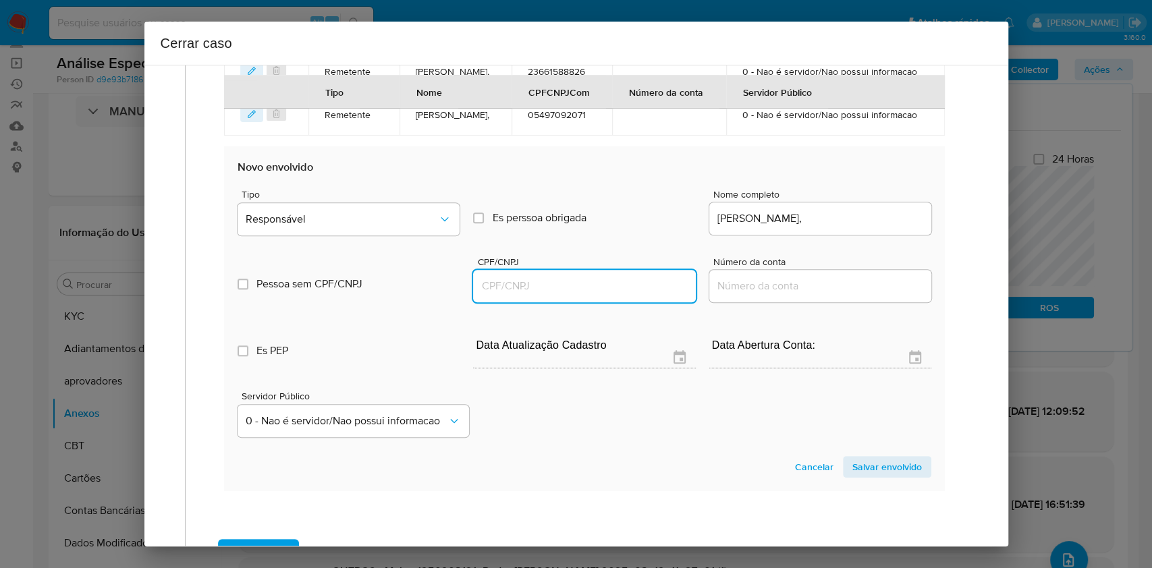
paste input "39872405808"
type input "39872405808"
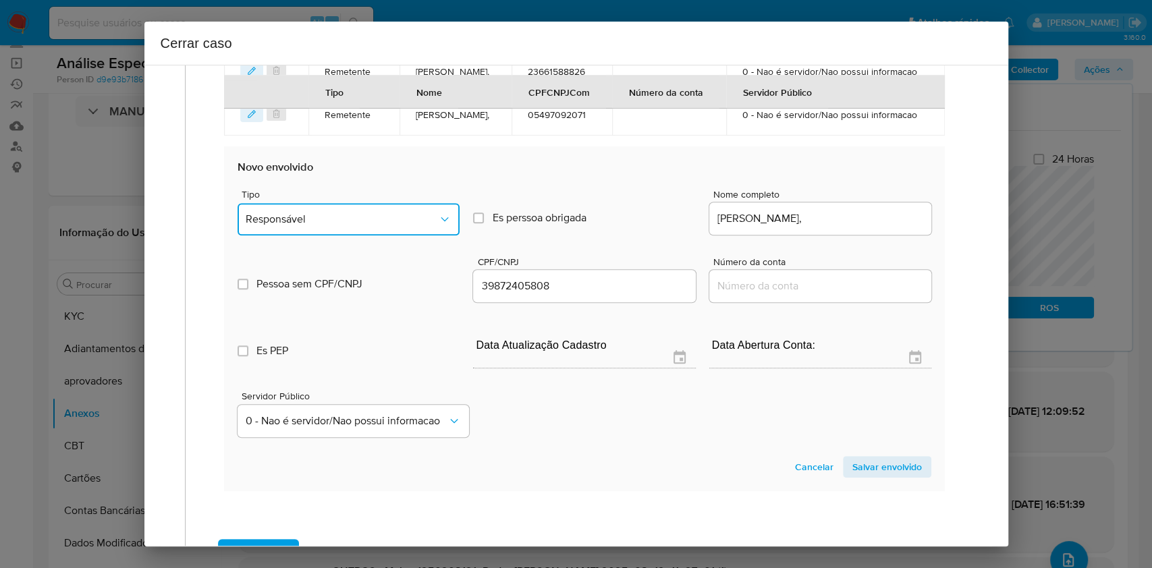
click at [393, 226] on span "Responsável" at bounding box center [342, 220] width 192 height 14
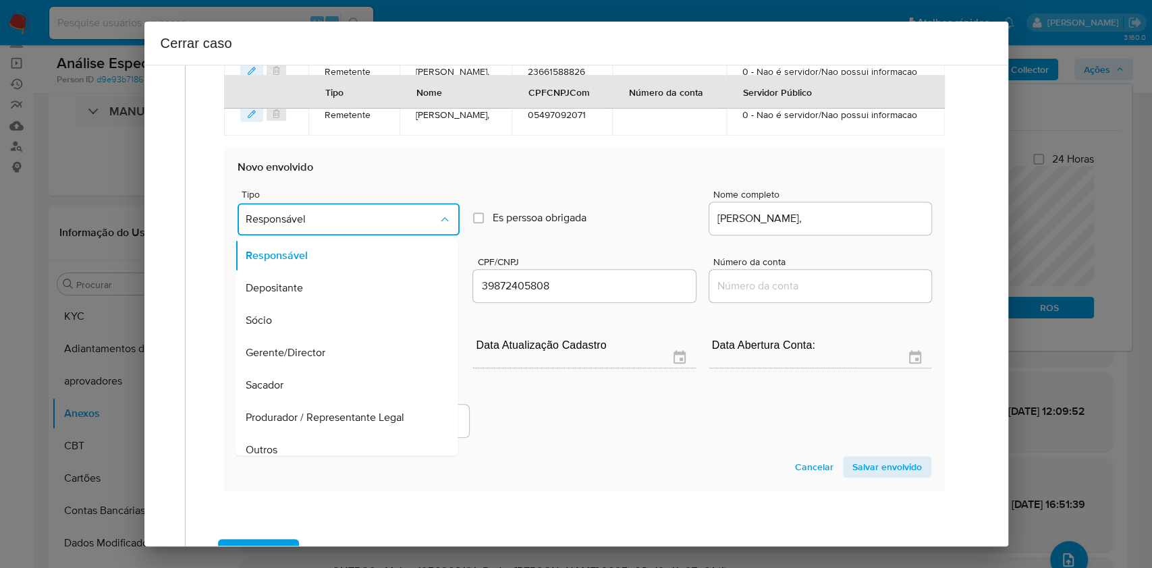
scroll to position [173, 0]
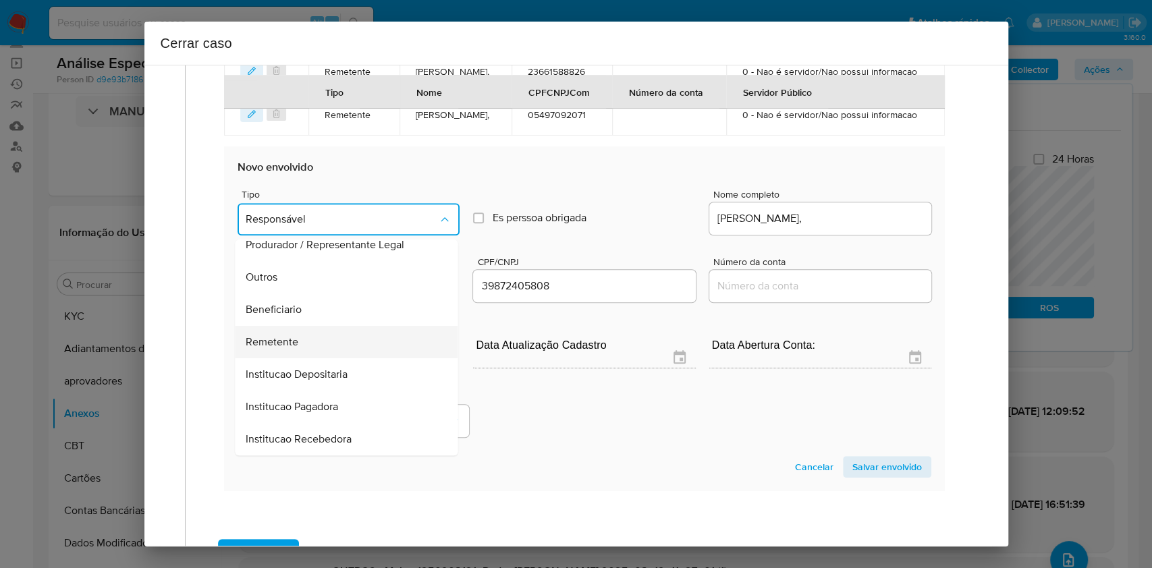
click at [312, 358] on div "Remetente" at bounding box center [342, 342] width 193 height 32
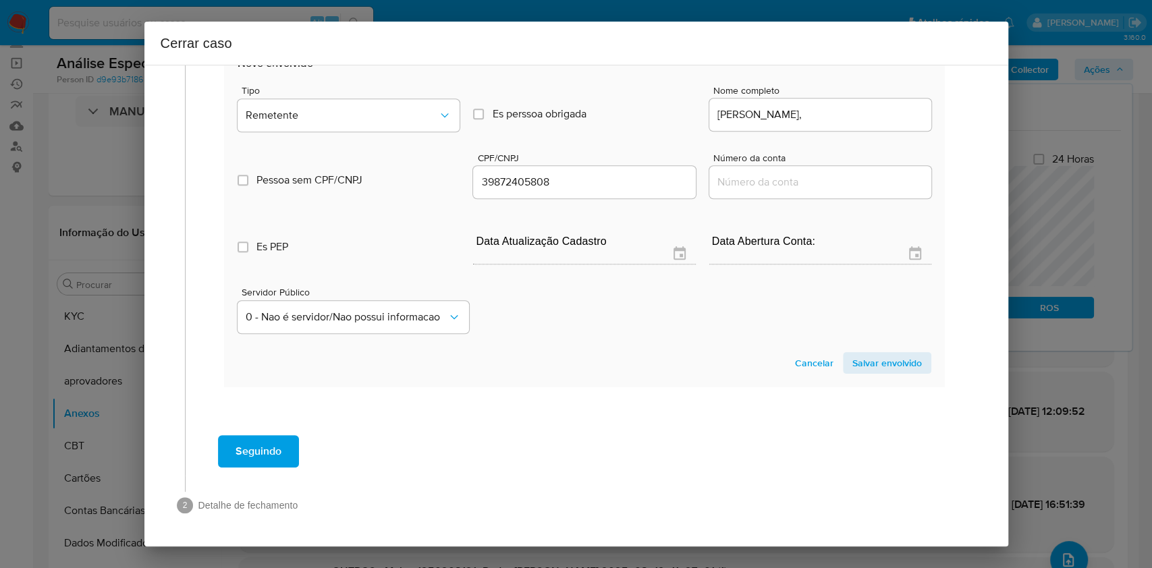
scroll to position [902, 0]
click at [861, 375] on section "Novo envolvido Tipo Remetente Es perssoa obrigada Is PObrigada Nome completo Ca…" at bounding box center [584, 215] width 720 height 345
click at [864, 364] on span "Salvar envolvido" at bounding box center [888, 363] width 70 height 19
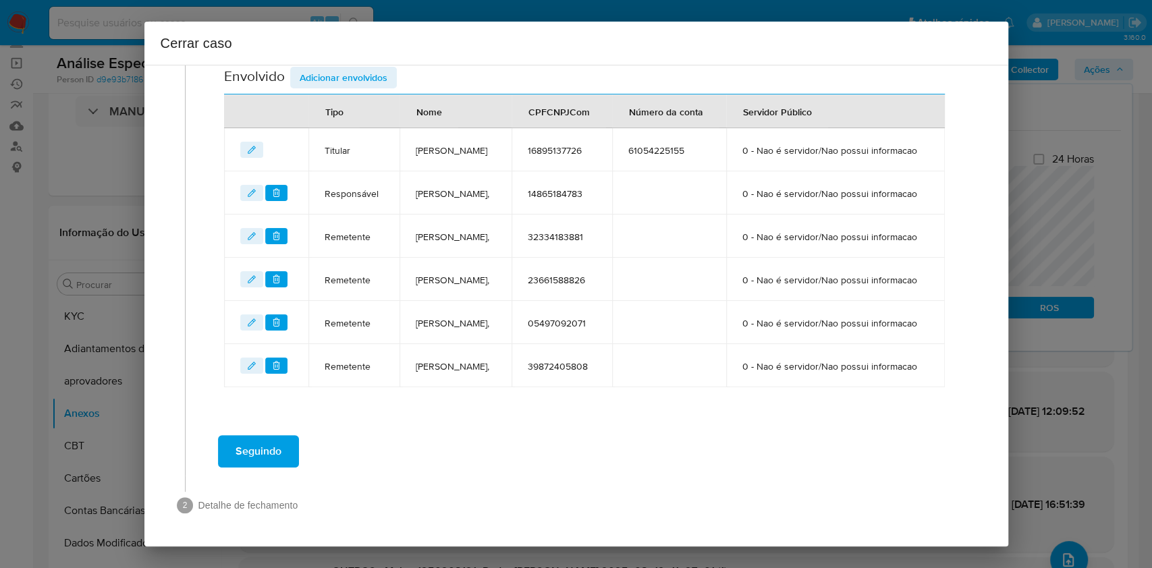
scroll to position [601, 0]
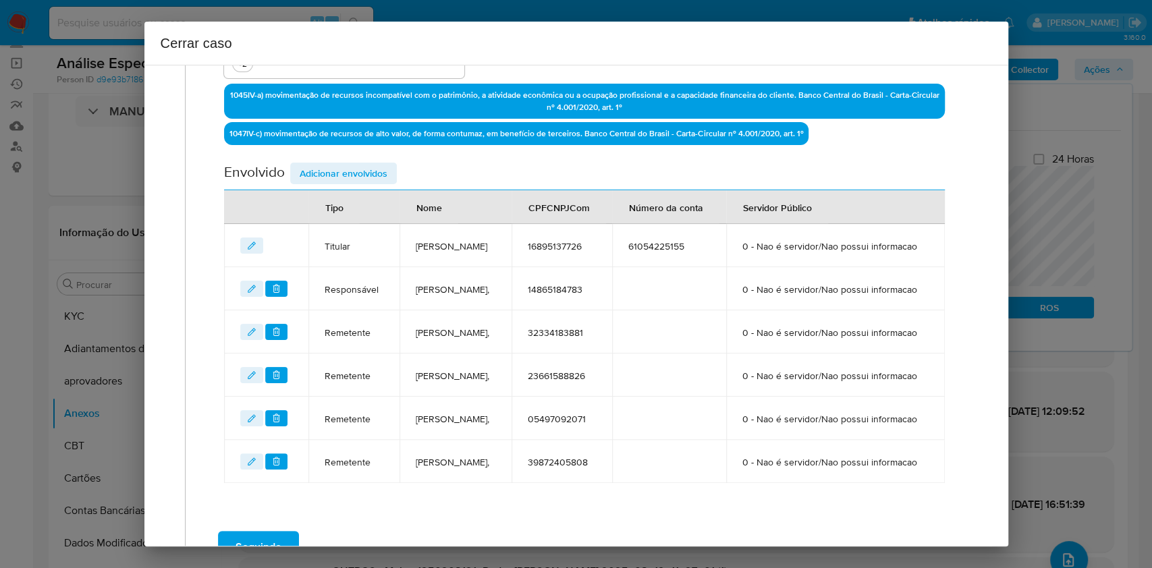
click at [342, 165] on span "Adicionar envolvidos" at bounding box center [344, 173] width 88 height 19
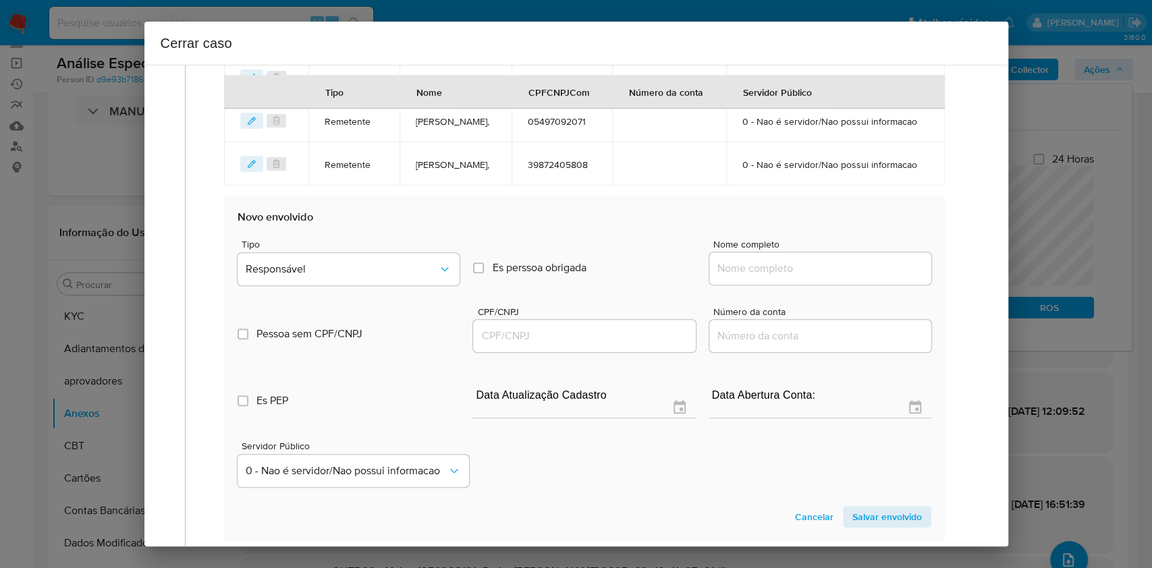
scroll to position [781, 0]
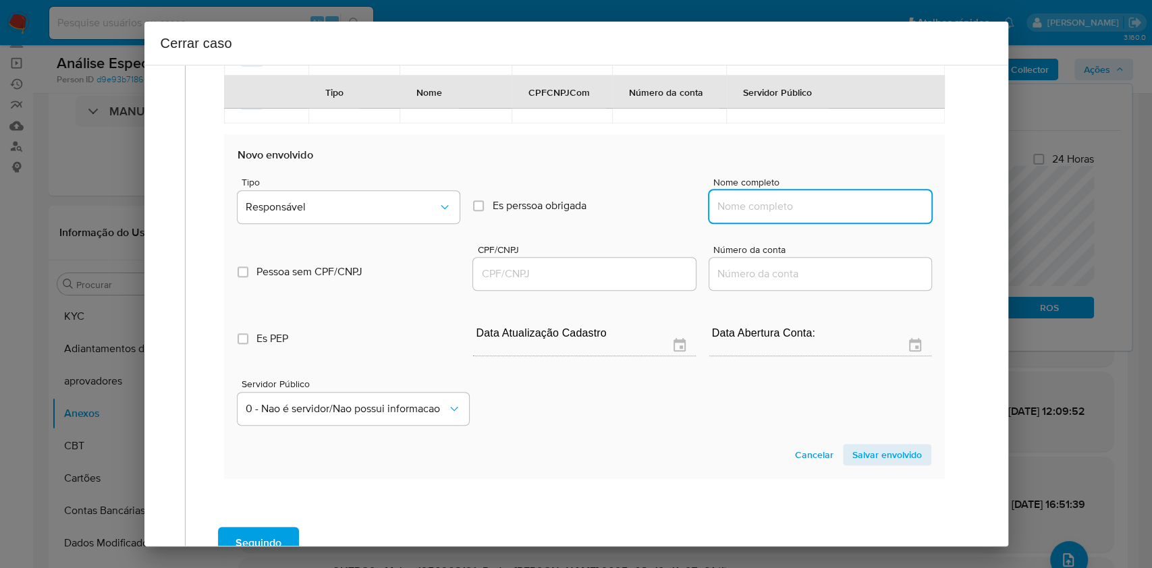
drag, startPoint x: 749, startPoint y: 294, endPoint x: 824, endPoint y: 299, distance: 75.1
click at [749, 215] on input "Nome completo" at bounding box center [821, 207] width 222 height 18
paste input "Brasil Bitcoin Serviços Digitais Ltda - CNPJ 29519837000123"
click at [849, 215] on input "Brasil Bitcoin Serviços Digitais Ltda - CNPJ 29519837000123" at bounding box center [821, 207] width 222 height 18
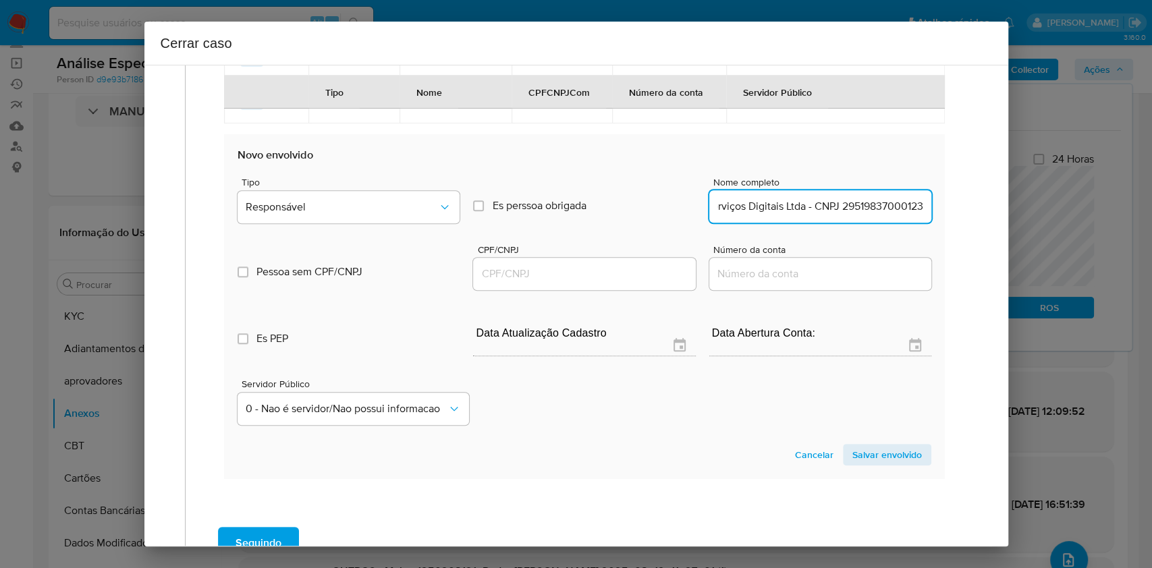
click at [849, 215] on input "Brasil Bitcoin Serviços Digitais Ltda - CNPJ 29519837000123" at bounding box center [821, 207] width 222 height 18
type input "Brasil Bitcoin Serviços Digitais Ltda"
drag, startPoint x: 606, startPoint y: 359, endPoint x: 614, endPoint y: 348, distance: 13.9
click at [606, 283] on input "CPF/CNPJ" at bounding box center [584, 274] width 222 height 18
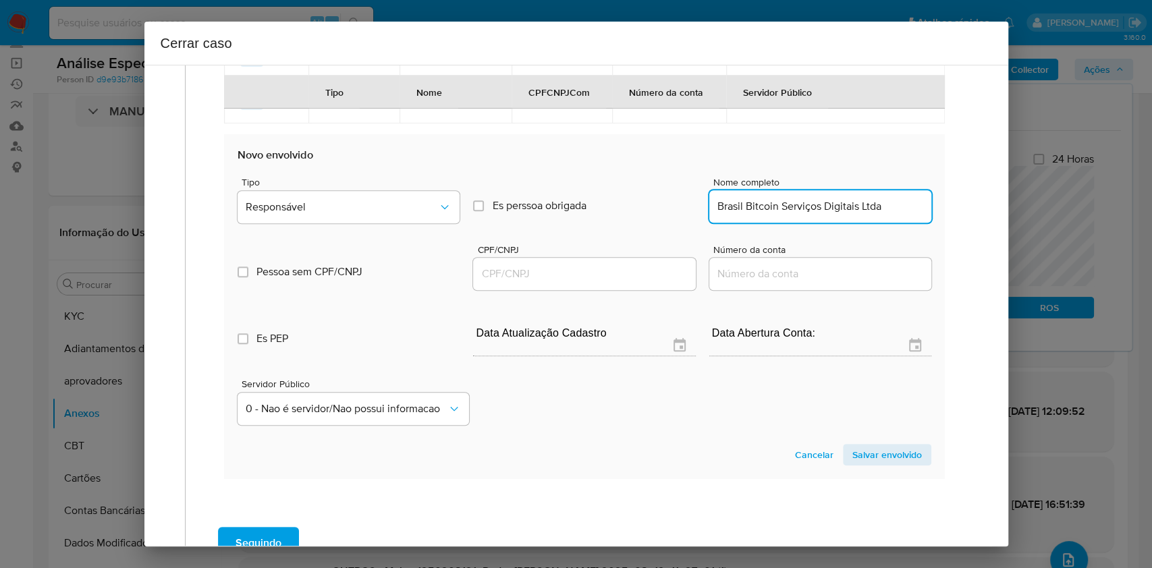
paste input "29519837000123"
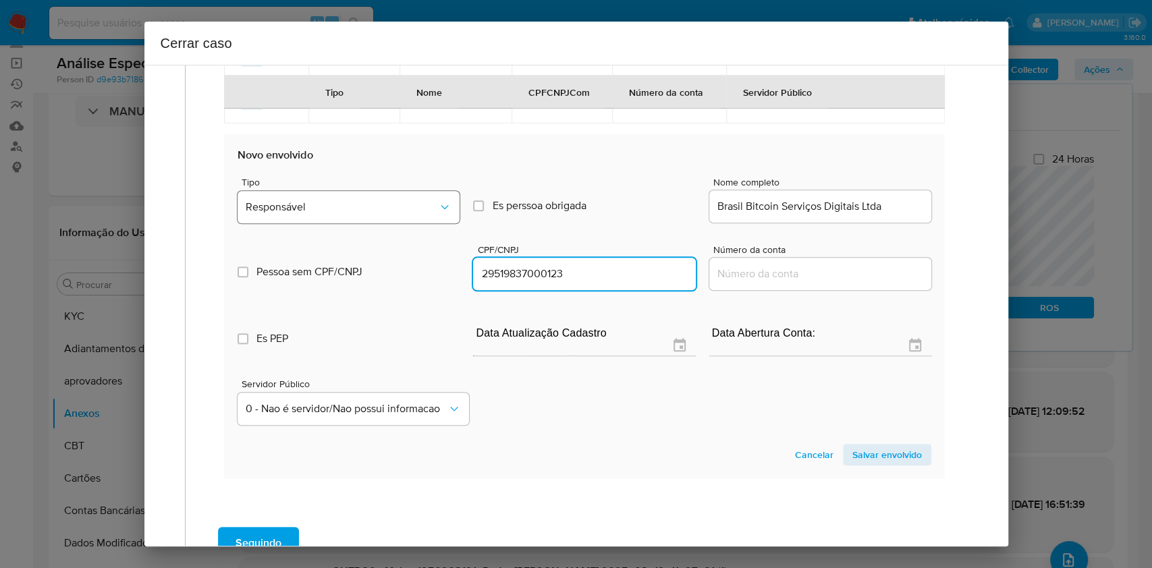
type input "29519837000123"
click at [404, 214] on span "Responsável" at bounding box center [342, 208] width 192 height 14
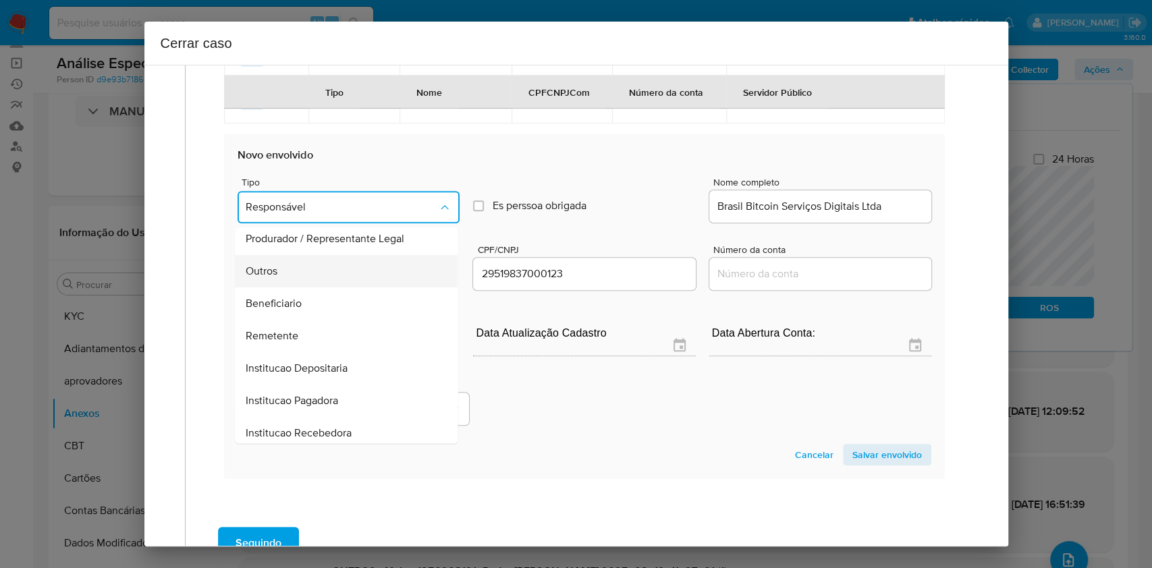
scroll to position [173, 0]
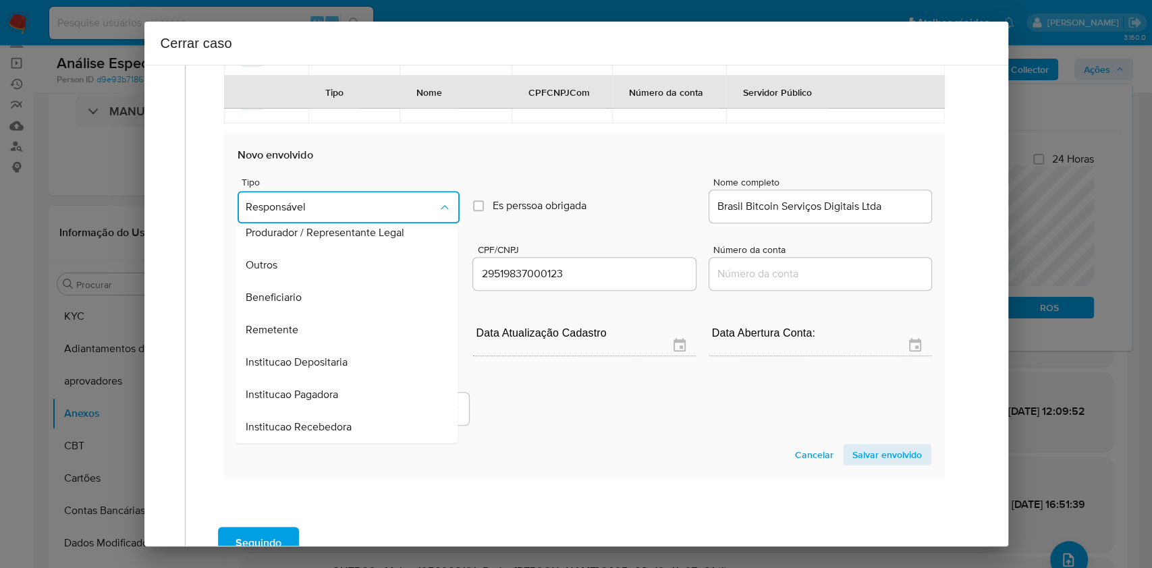
drag, startPoint x: 303, startPoint y: 375, endPoint x: 463, endPoint y: 383, distance: 160.2
click at [303, 314] on div "Beneficiario" at bounding box center [342, 298] width 193 height 32
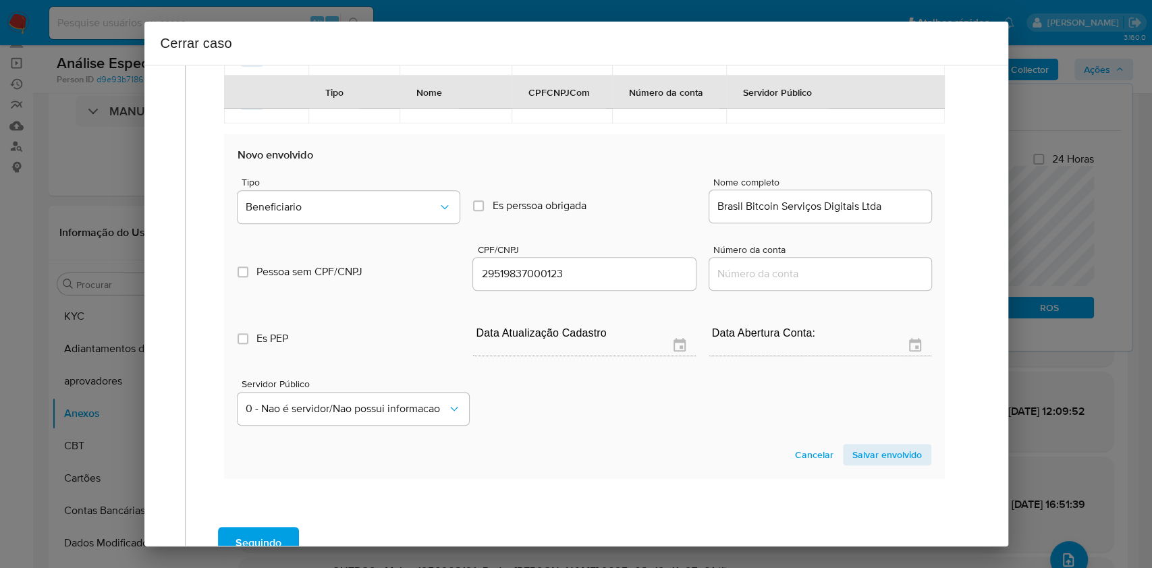
click at [887, 464] on span "Salvar envolvido" at bounding box center [888, 455] width 70 height 19
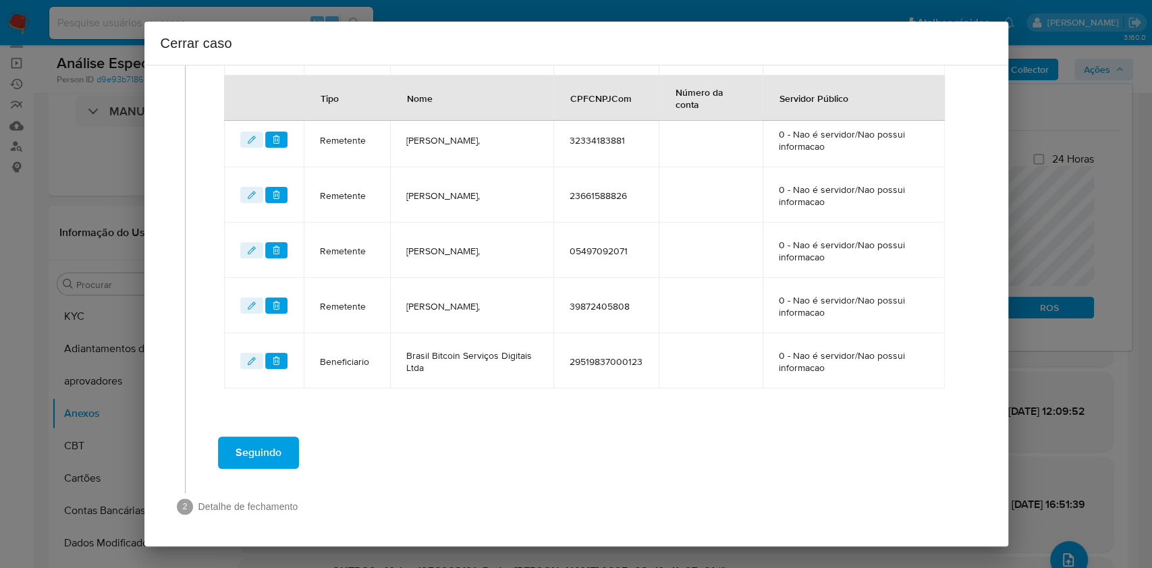
scroll to position [476, 0]
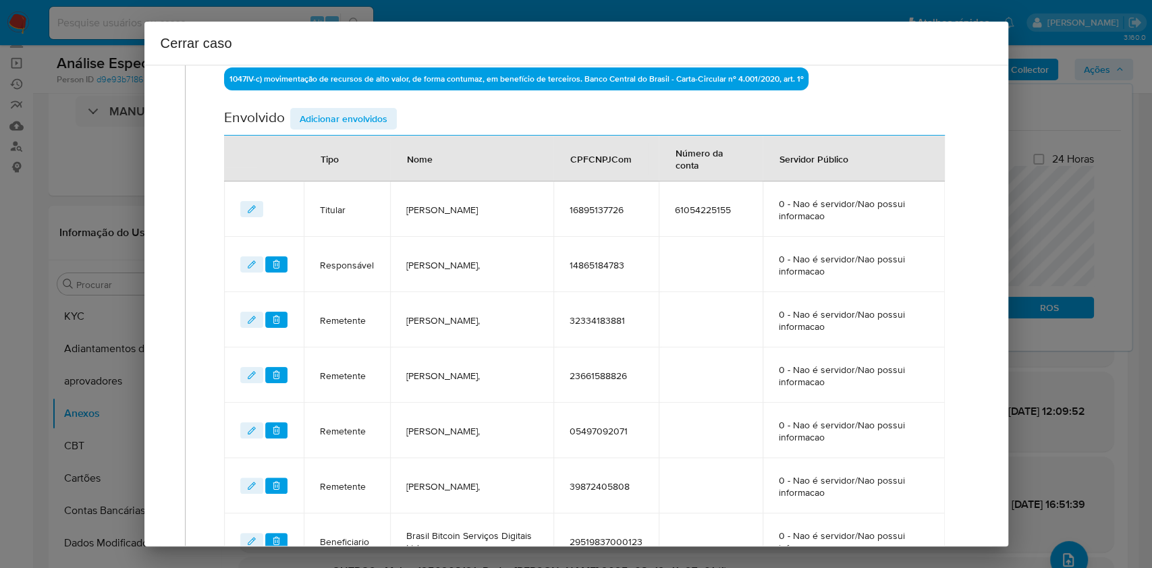
click at [361, 118] on span "Adicionar envolvidos" at bounding box center [344, 118] width 88 height 19
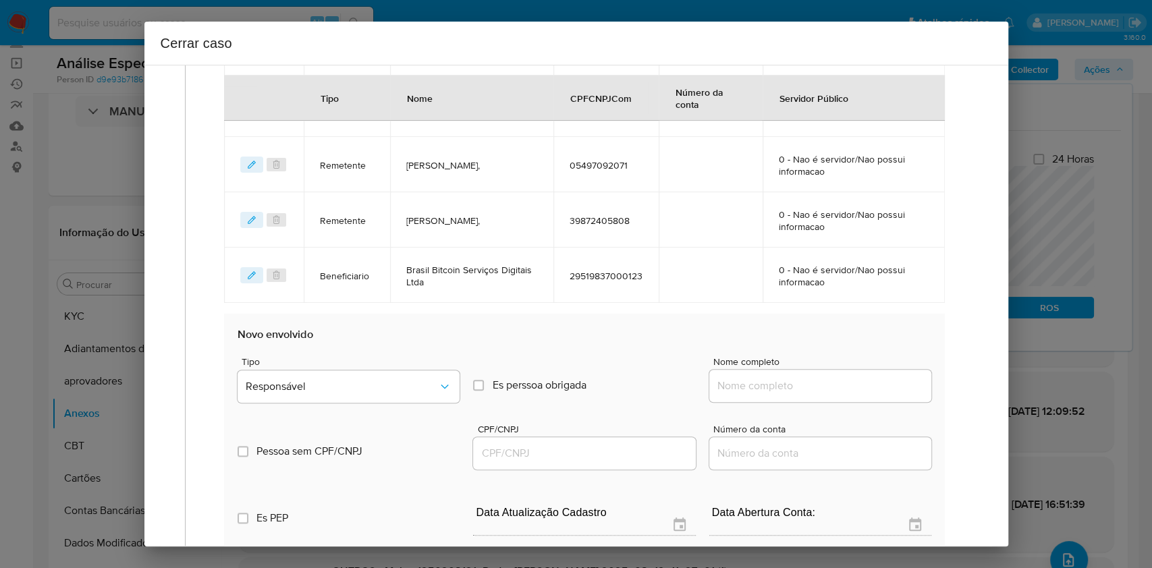
scroll to position [836, 0]
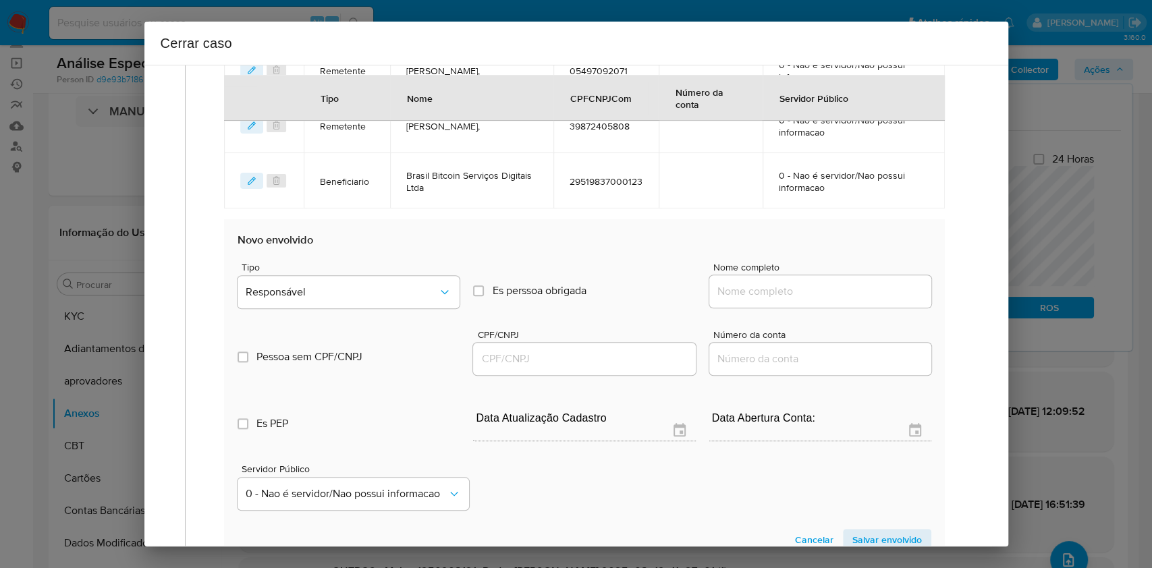
drag, startPoint x: 825, startPoint y: 304, endPoint x: 832, endPoint y: 293, distance: 13.7
click at [826, 303] on div at bounding box center [821, 291] width 222 height 32
paste input "Arthur Pires Da Conceição - CPF 19218775707"
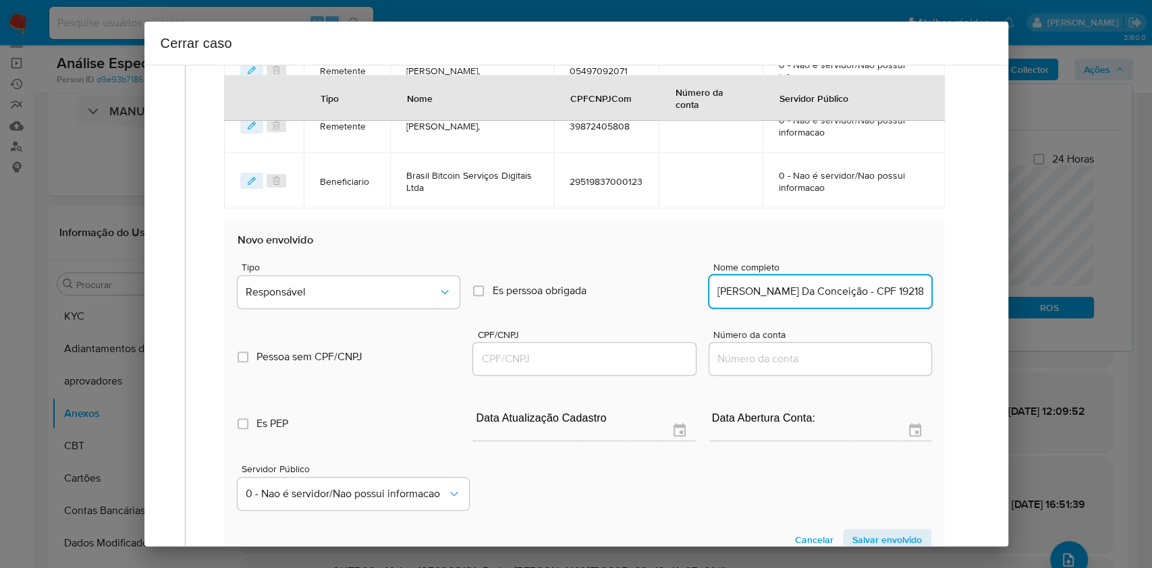
drag, startPoint x: 832, startPoint y: 293, endPoint x: 843, endPoint y: 290, distance: 10.7
click at [832, 293] on input "Arthur Pires Da Conceição - CPF 19218775707" at bounding box center [821, 292] width 222 height 18
click at [854, 291] on input "Arthur Pires Da Conceição - CPF 19218775707" at bounding box center [821, 292] width 222 height 18
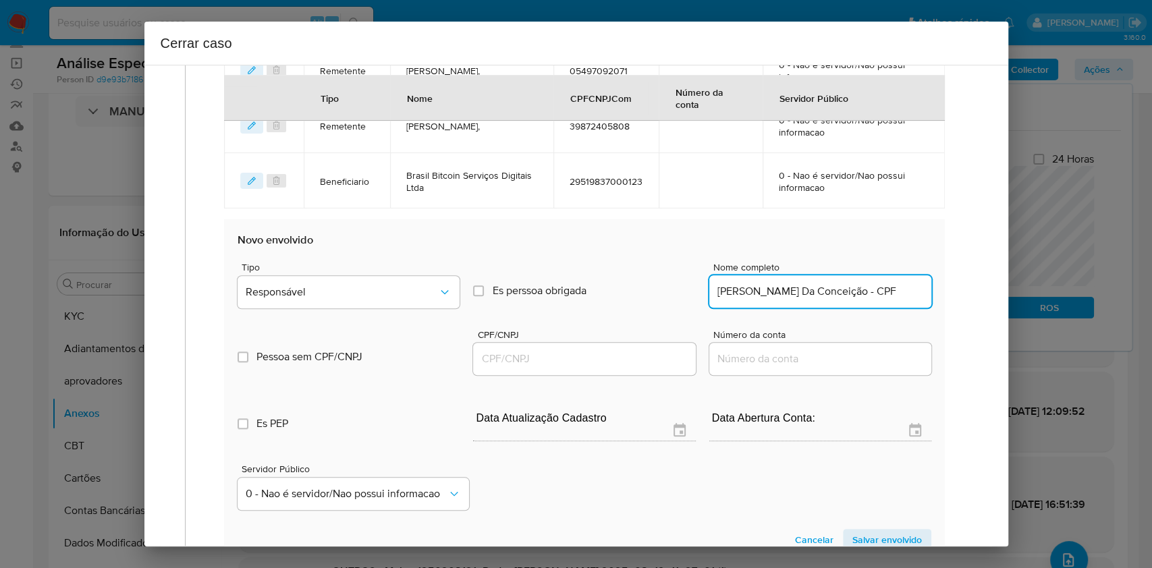
scroll to position [0, 0]
type input "Arthur Pires Da Conceição"
click at [659, 357] on input "CPF/CNPJ" at bounding box center [584, 359] width 222 height 18
paste input "19218775707"
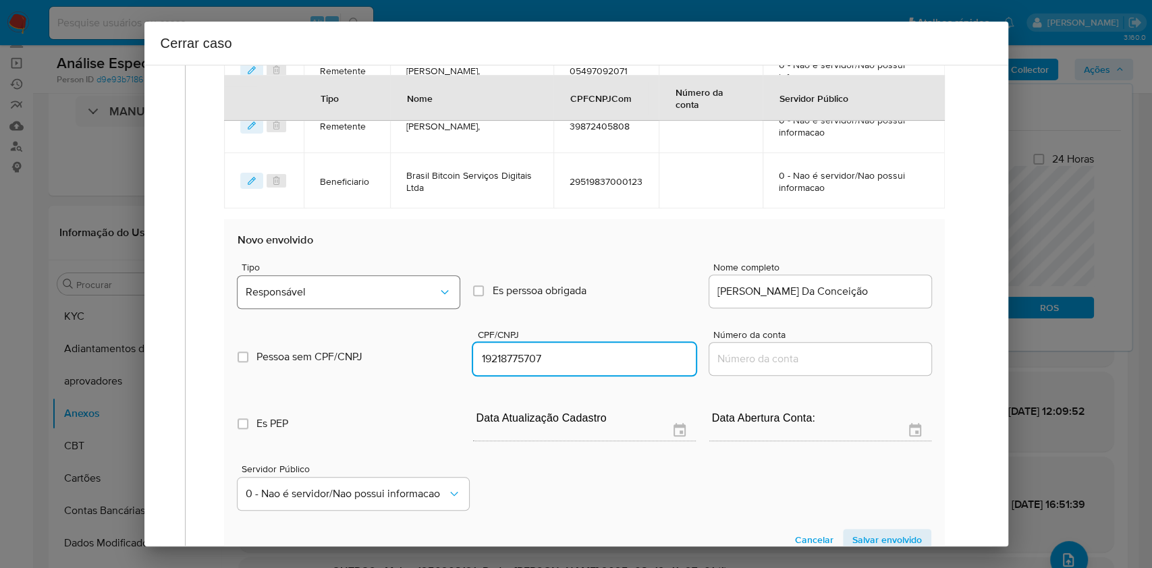
type input "19218775707"
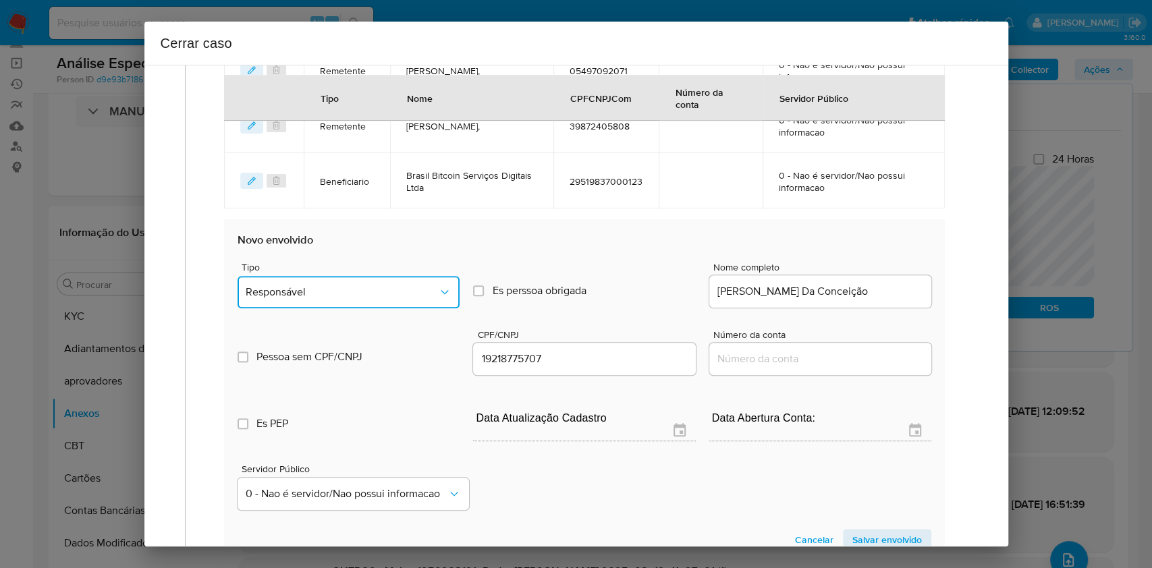
click at [437, 301] on button "Responsável" at bounding box center [349, 292] width 222 height 32
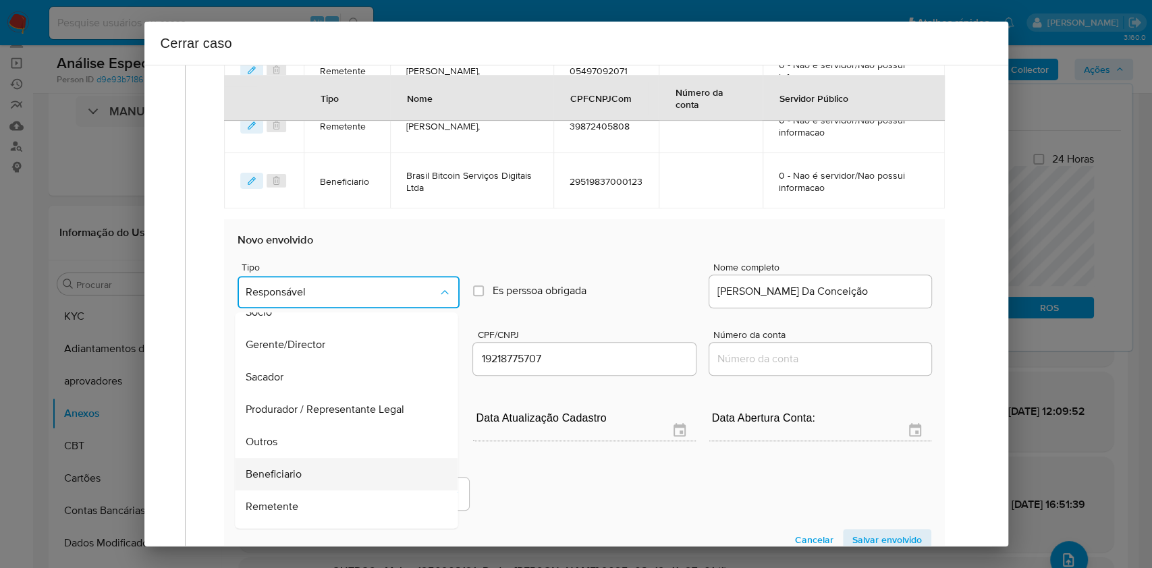
scroll to position [173, 0]
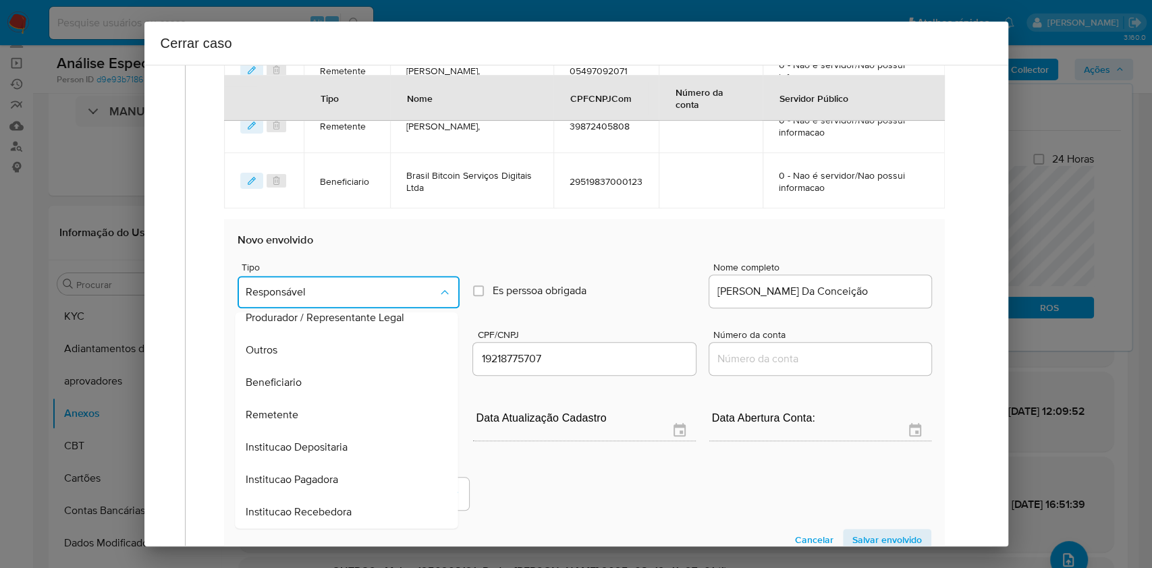
drag, startPoint x: 329, startPoint y: 377, endPoint x: 382, endPoint y: 380, distance: 53.4
click at [329, 380] on div "Beneficiario" at bounding box center [342, 383] width 193 height 32
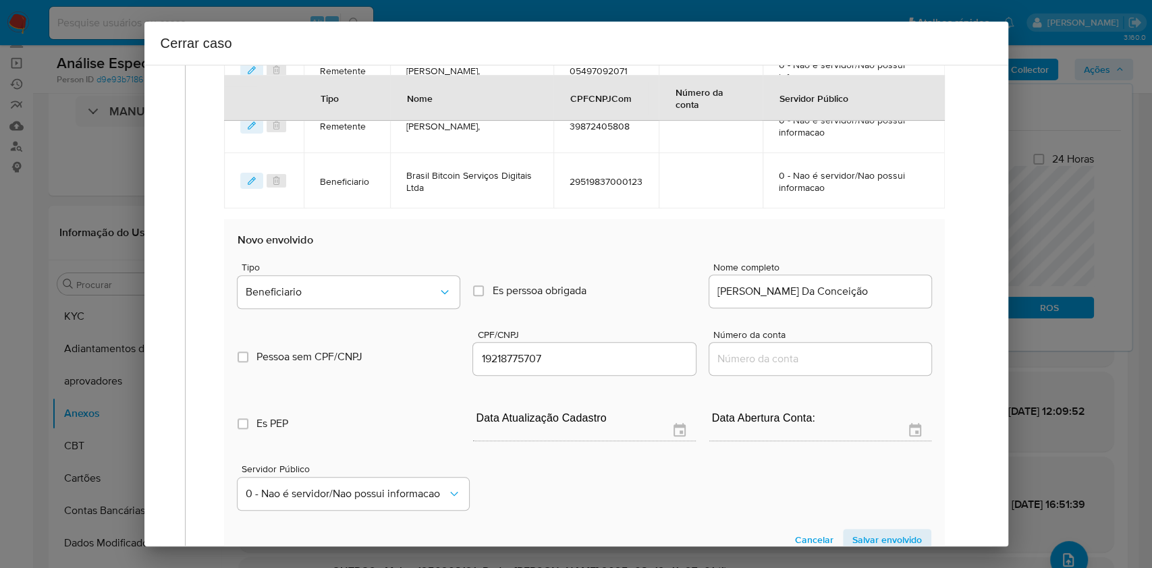
click at [890, 539] on span "Salvar envolvido" at bounding box center [888, 540] width 70 height 19
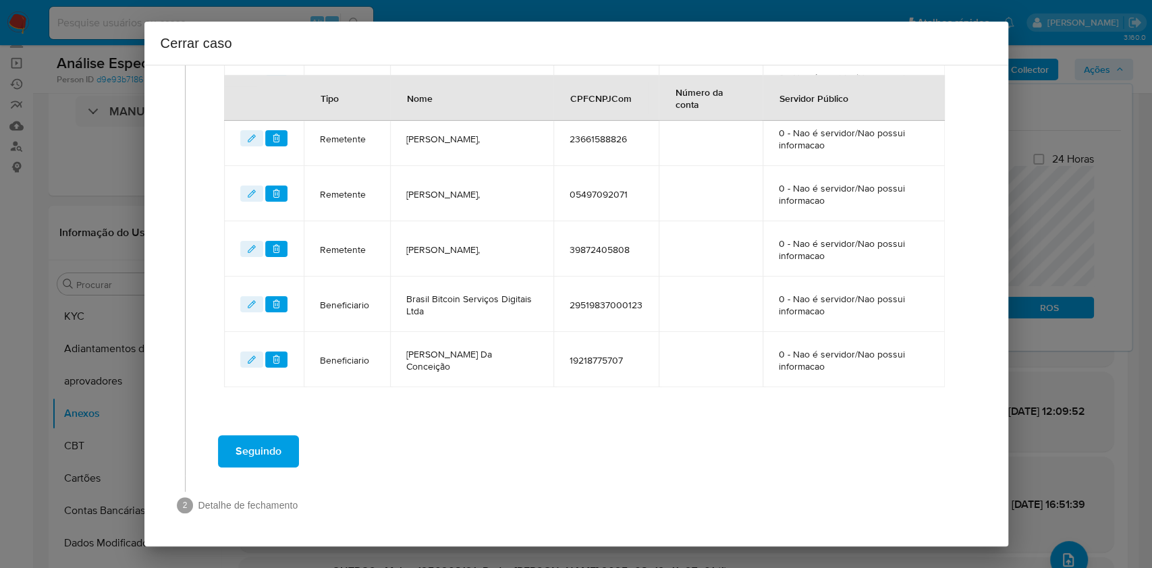
scroll to position [712, 0]
click at [264, 446] on span "Seguindo" at bounding box center [259, 453] width 46 height 30
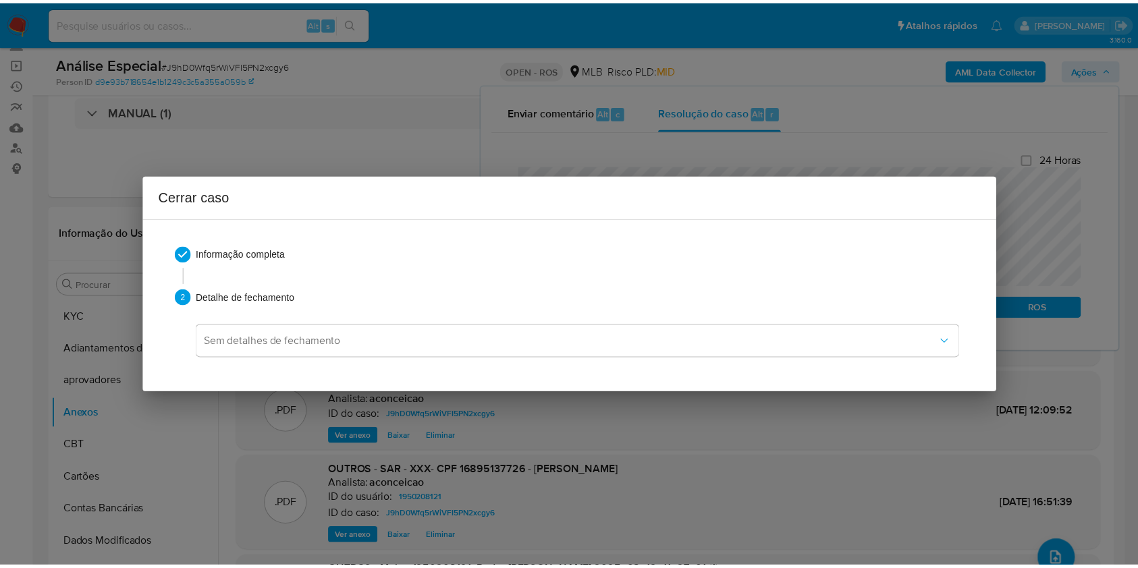
scroll to position [0, 0]
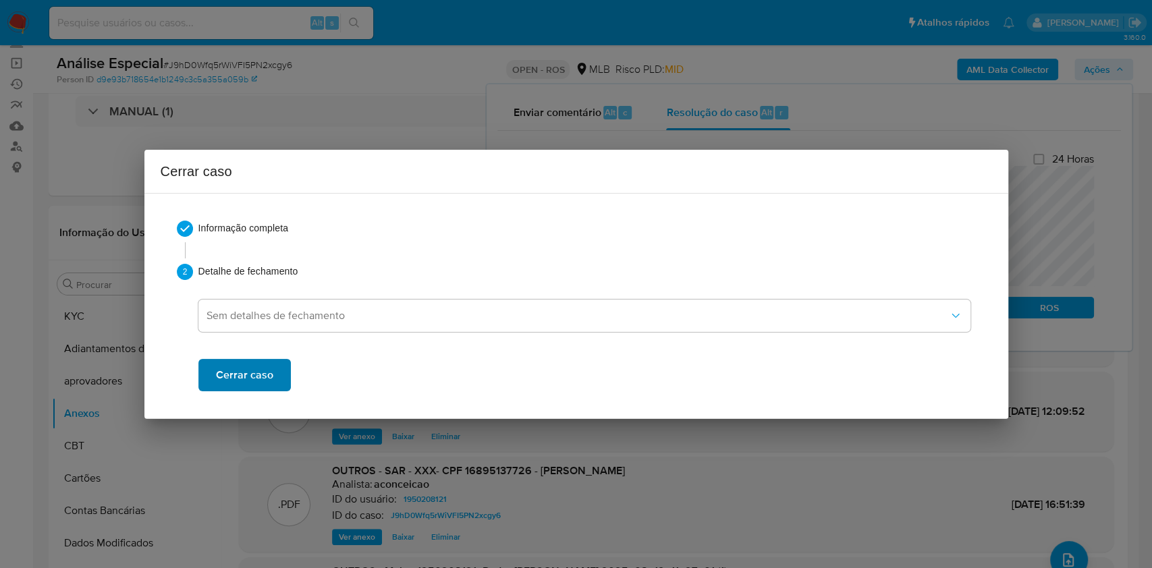
drag, startPoint x: 260, startPoint y: 338, endPoint x: 252, endPoint y: 360, distance: 23.1
click at [260, 340] on div "Cerrar caso" at bounding box center [584, 365] width 772 height 54
click at [251, 363] on span "Cerrar caso" at bounding box center [244, 376] width 57 height 30
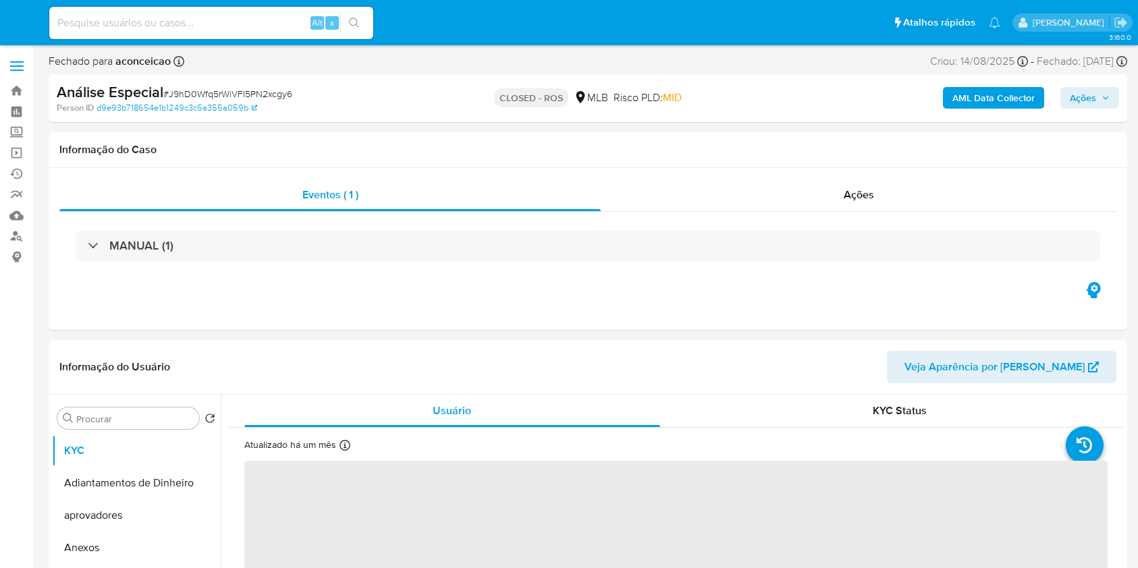
select select "10"
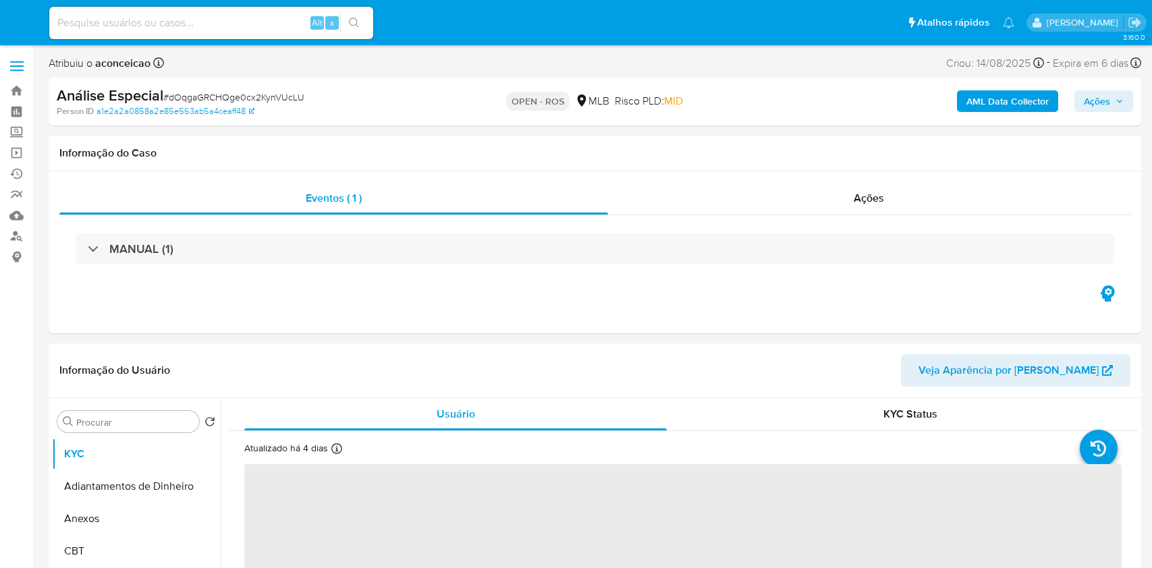
select select "10"
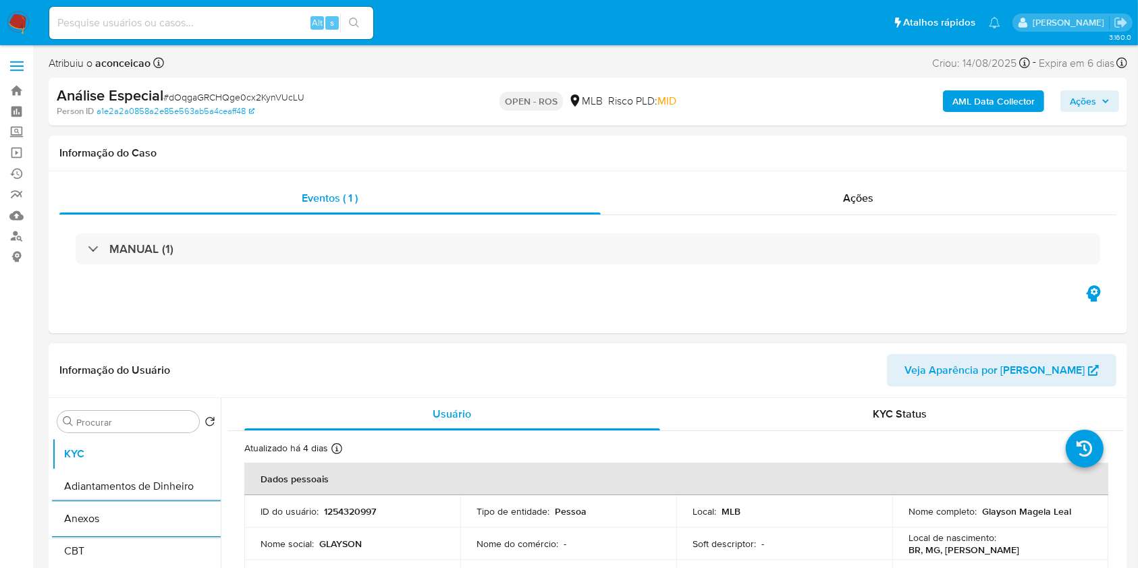
drag, startPoint x: 119, startPoint y: 514, endPoint x: 737, endPoint y: 423, distance: 624.5
click at [120, 516] on button "Anexos" at bounding box center [136, 519] width 169 height 32
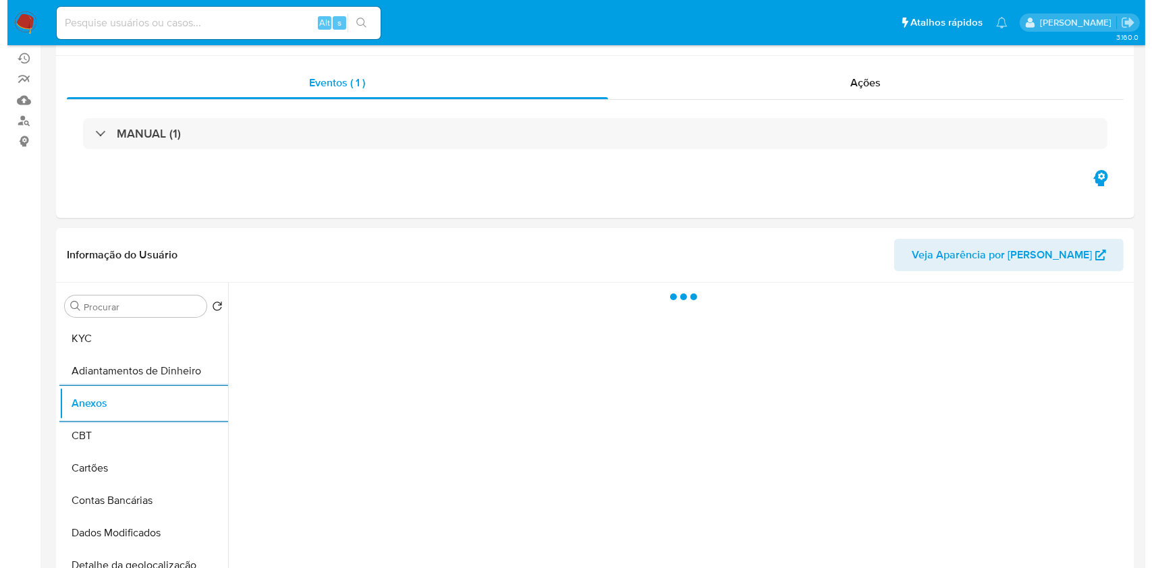
scroll to position [180, 0]
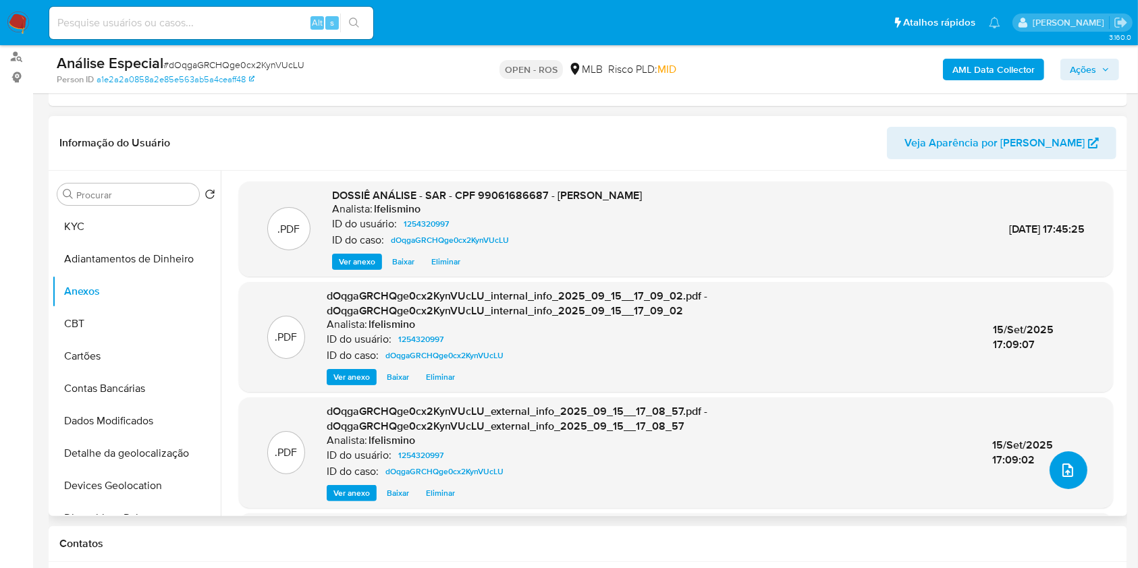
click at [1066, 464] on icon "upload-file" at bounding box center [1068, 471] width 11 height 14
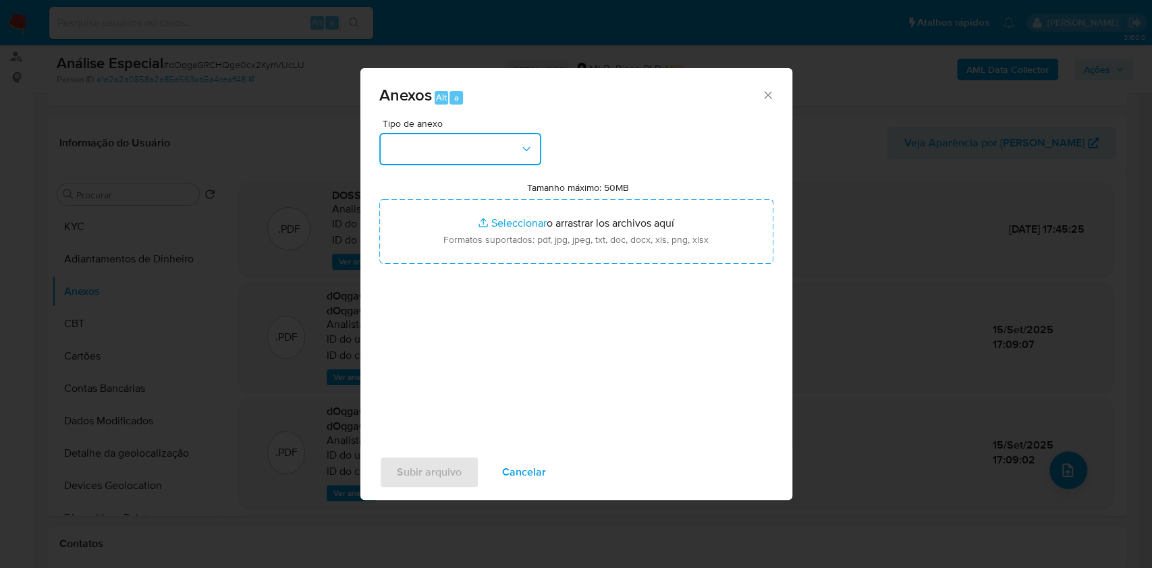
click at [507, 163] on button "button" at bounding box center [460, 149] width 162 height 32
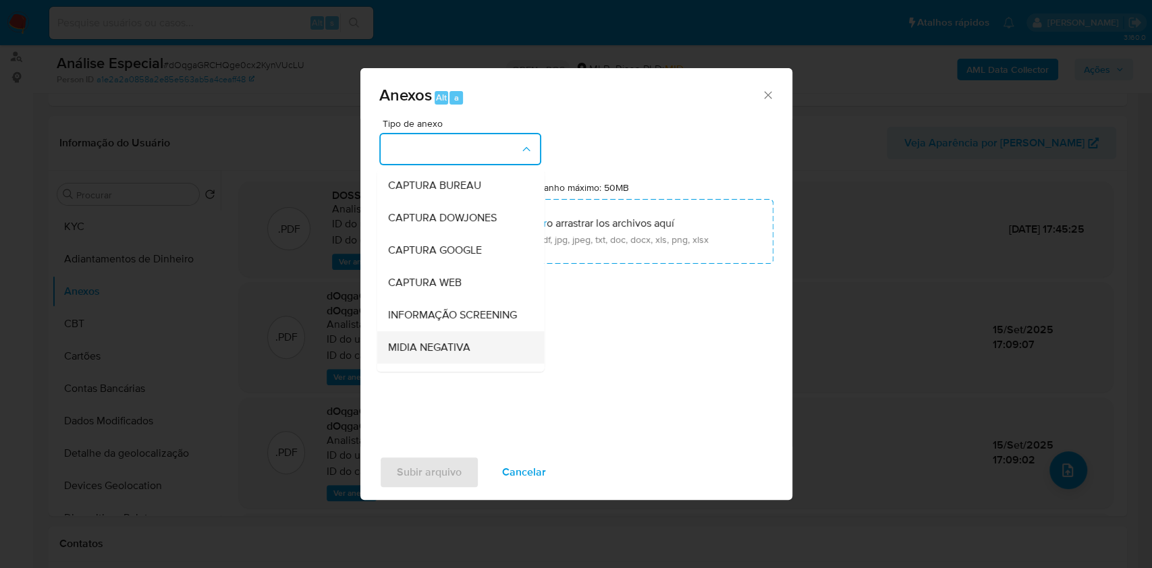
scroll to position [207, 0]
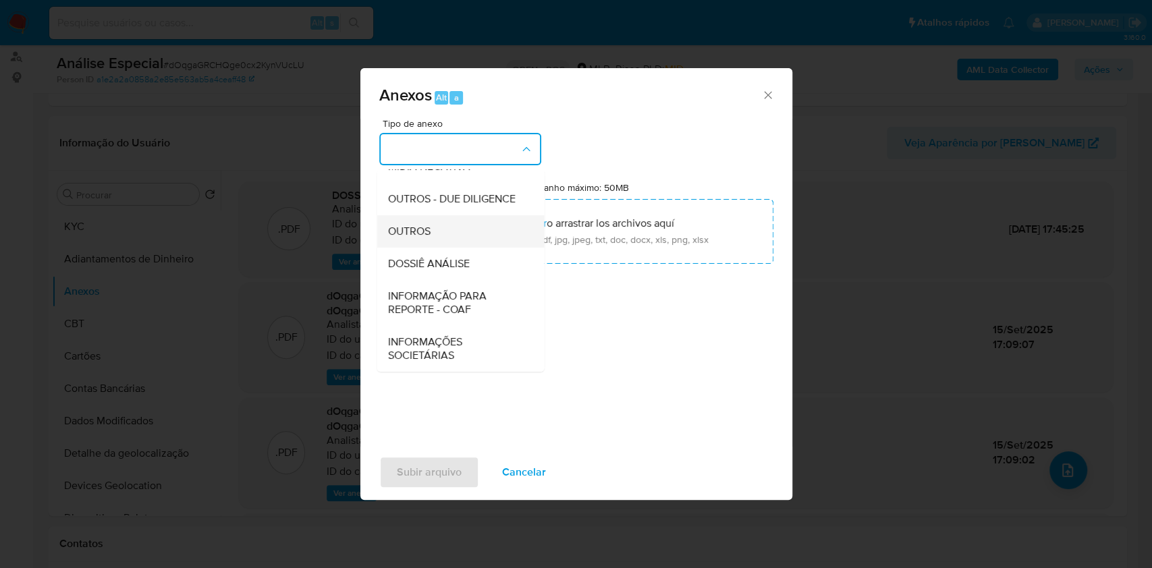
click at [458, 234] on div "OUTROS" at bounding box center [457, 231] width 138 height 32
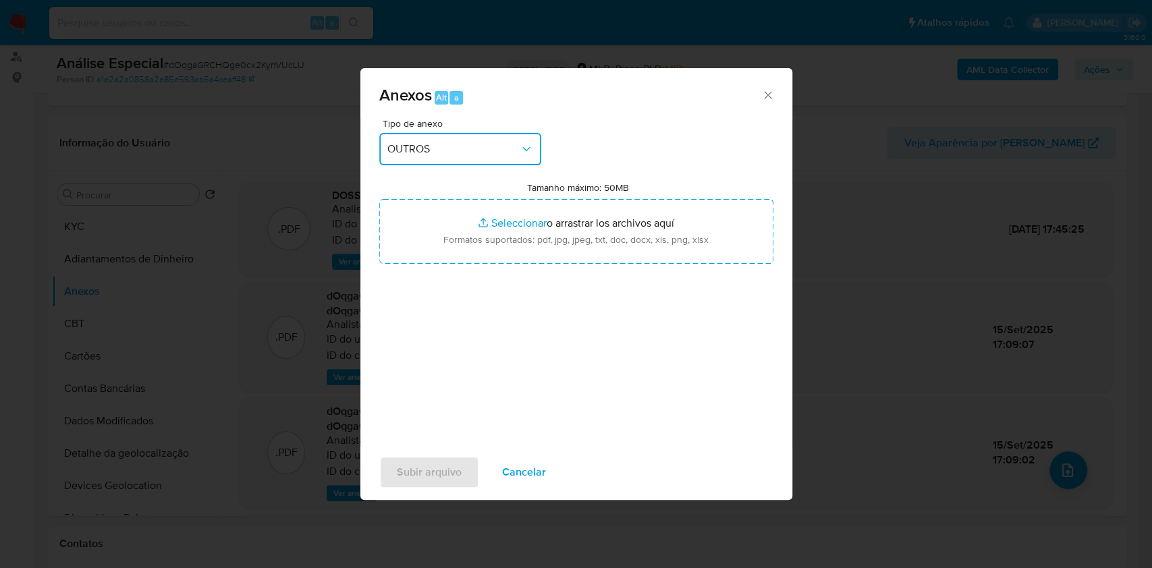
click at [464, 158] on button "OUTROS" at bounding box center [460, 149] width 162 height 32
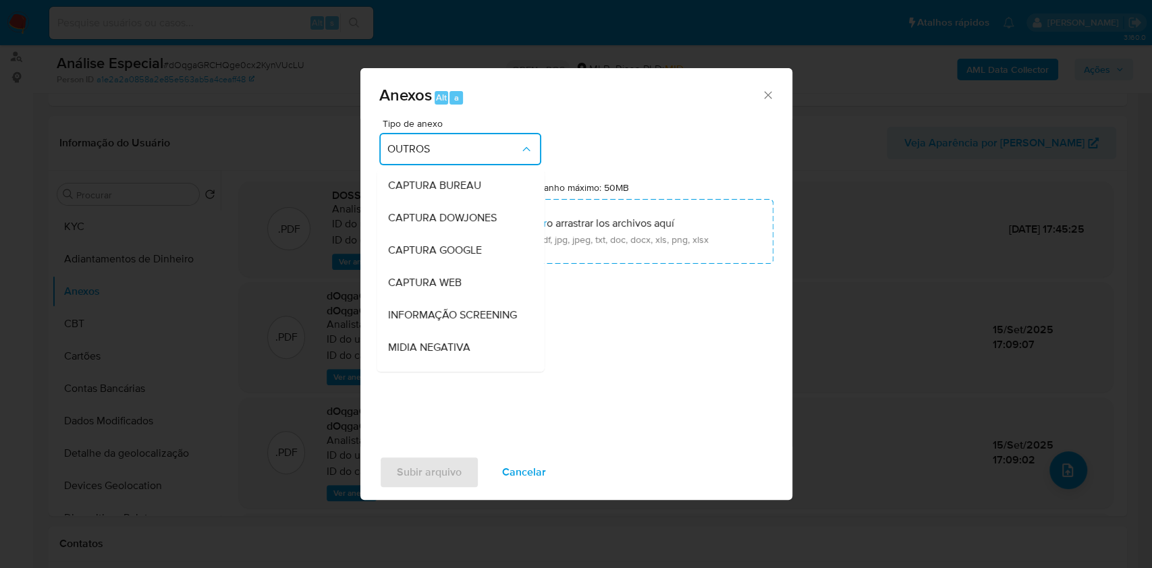
scroll to position [168, 0]
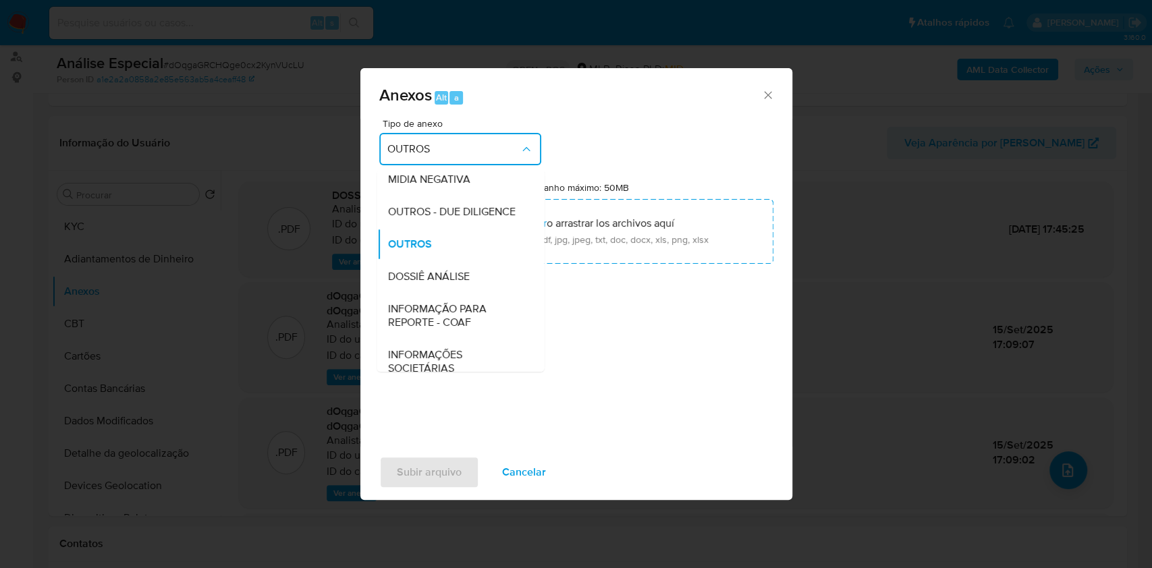
drag, startPoint x: 465, startPoint y: 335, endPoint x: 521, endPoint y: 302, distance: 64.5
click at [466, 329] on span "INFORMAÇÃO PARA REPORTE - COAF" at bounding box center [457, 315] width 138 height 27
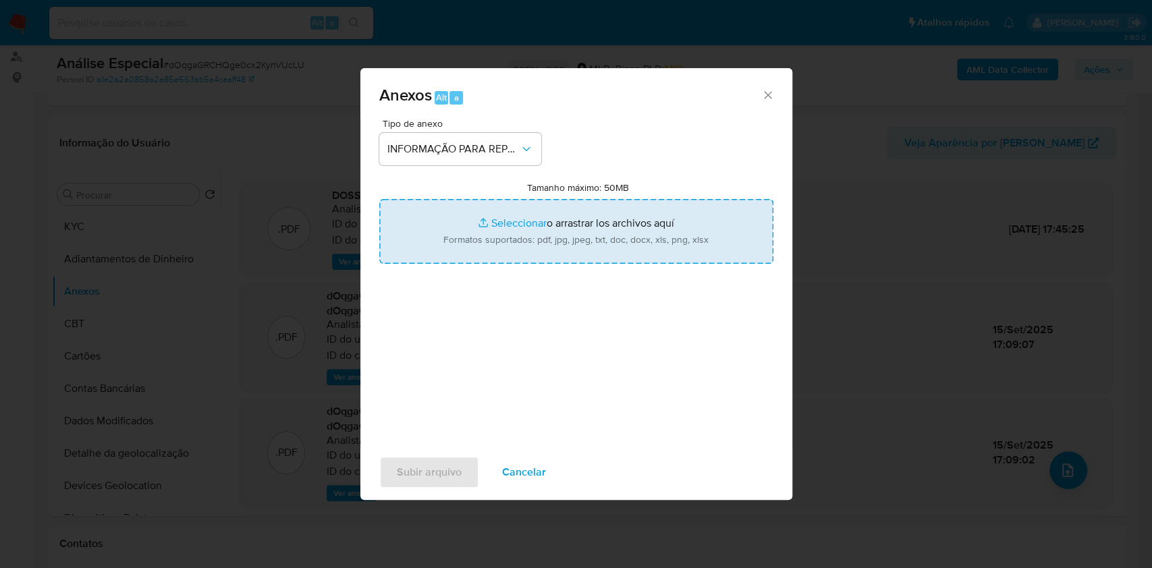
click at [541, 215] on input "Tamanho máximo: 50MB Seleccionar archivos" at bounding box center [576, 231] width 394 height 65
type input "C:\fakepath\SAR -dOqgaGRCHQge0cx2KynVUcLU CPF 99061686687 - GLAYSON MAGELA LEAL…"
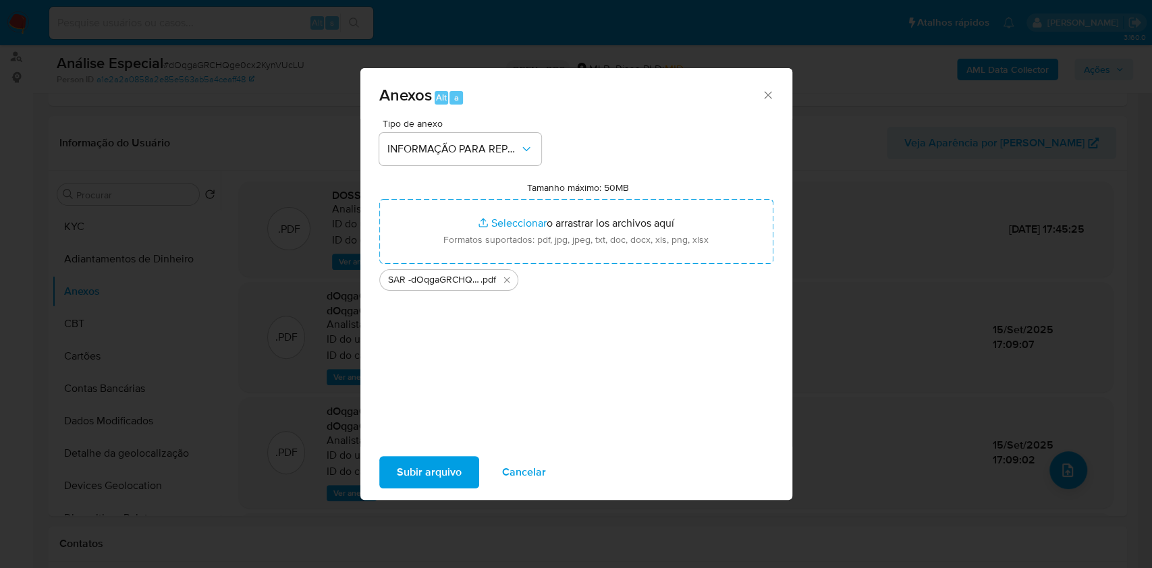
click at [450, 467] on span "Subir arquivo" at bounding box center [429, 473] width 65 height 30
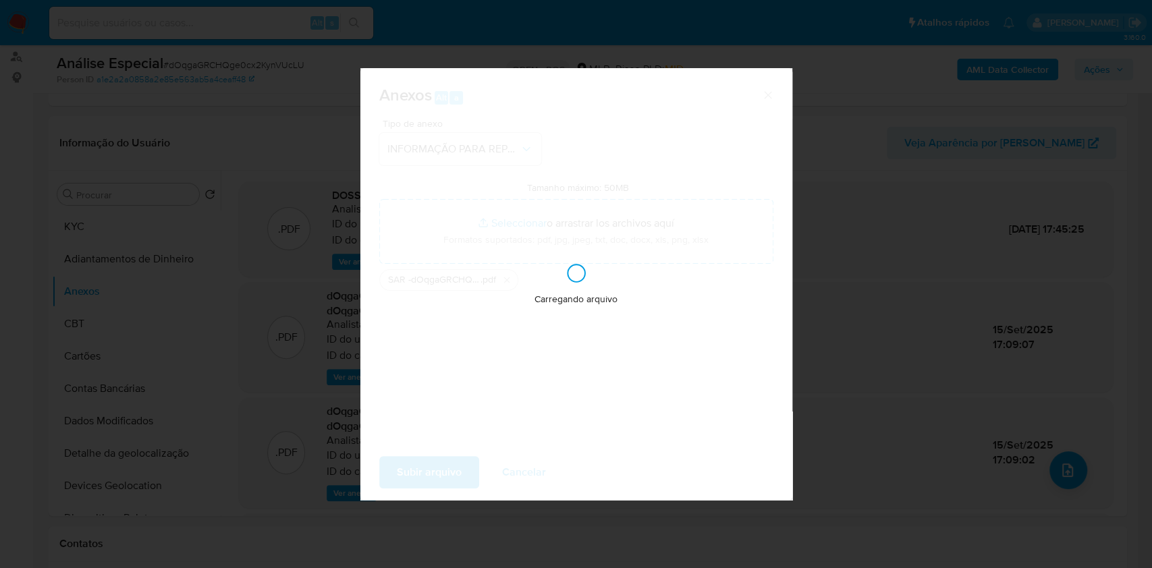
click at [884, 317] on div "Anexos Alt a Tipo de anexo INFORMAÇÃO PARA REPORTE - COAF Tamanho máximo: 50MB …" at bounding box center [576, 284] width 1152 height 568
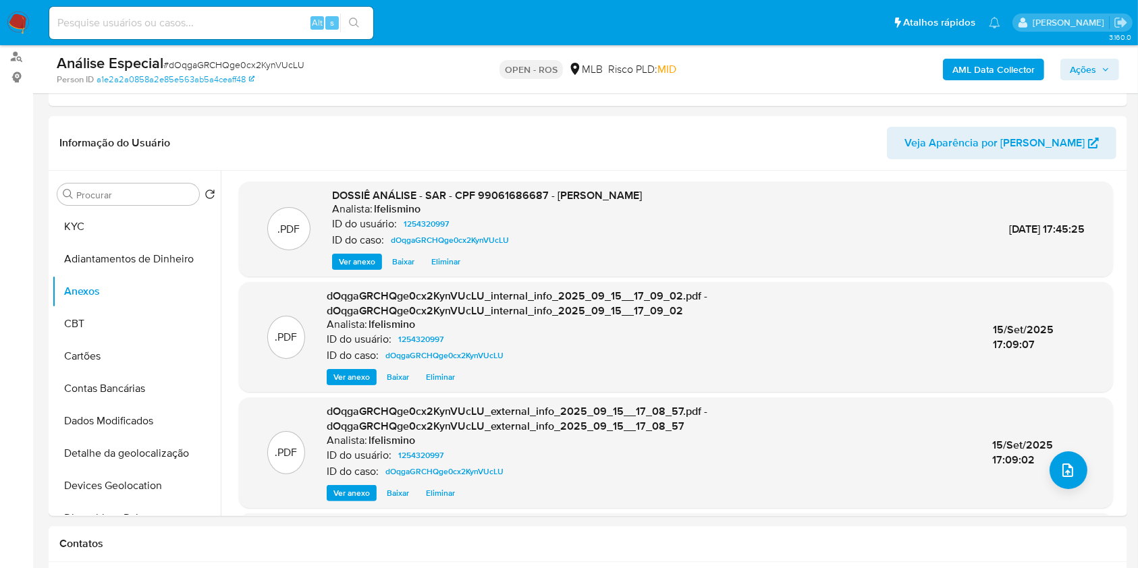
click at [1059, 76] on div "AML Data Collector Ações" at bounding box center [944, 69] width 350 height 32
drag, startPoint x: 1102, startPoint y: 59, endPoint x: 1092, endPoint y: 68, distance: 12.4
click at [1101, 61] on span "Ações" at bounding box center [1090, 69] width 40 height 19
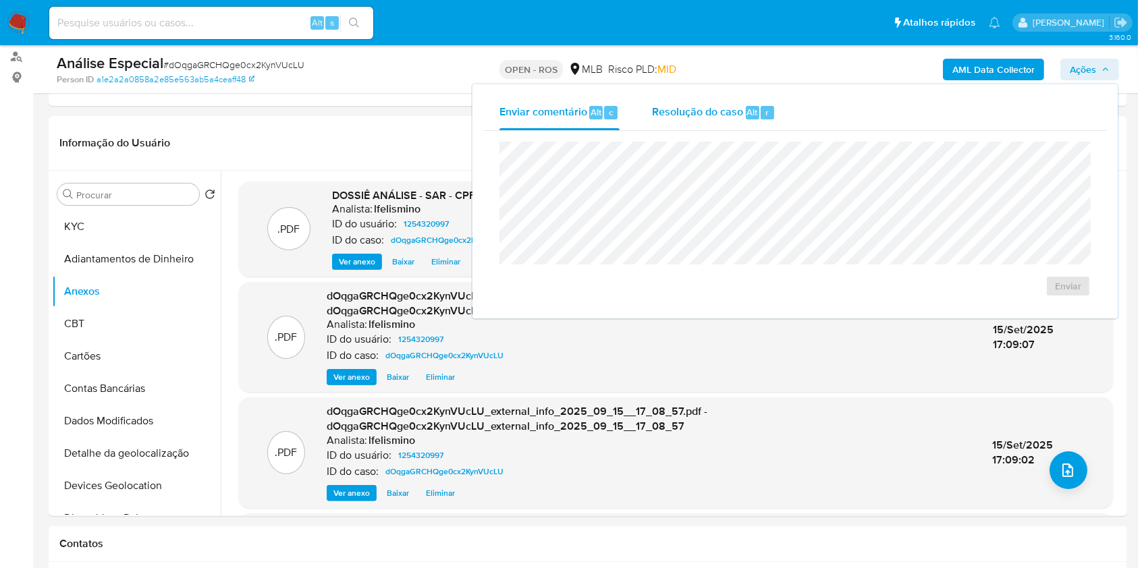
click at [681, 122] on div "Resolução do caso Alt r" at bounding box center [714, 112] width 124 height 35
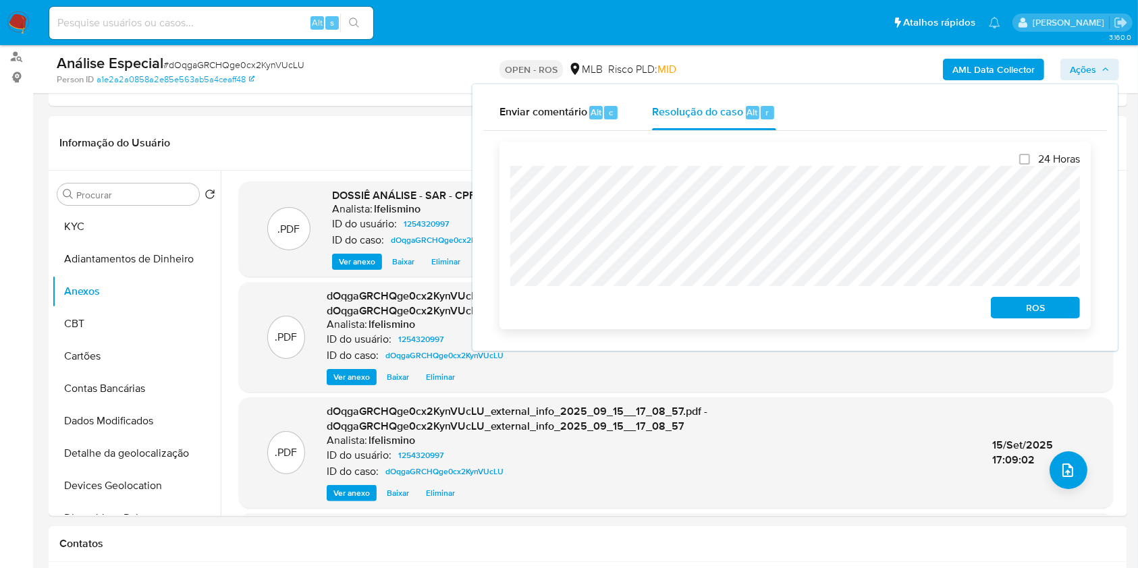
click at [1034, 304] on span "ROS" at bounding box center [1036, 307] width 70 height 19
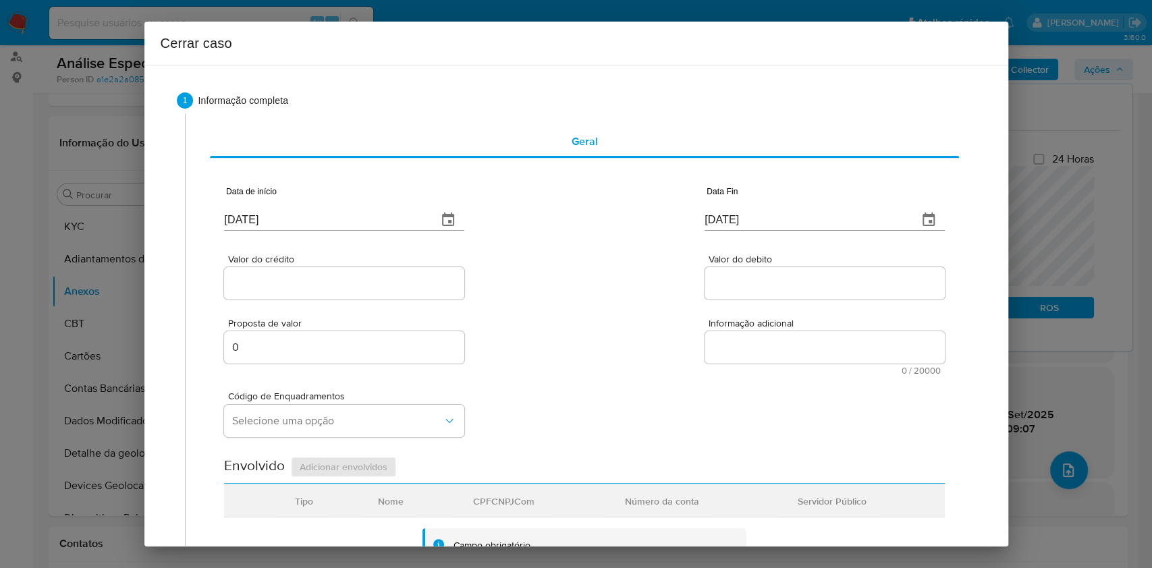
click at [287, 217] on input "[DATE]" at bounding box center [325, 220] width 203 height 22
paste input "01/02"
type input "01/02/2025"
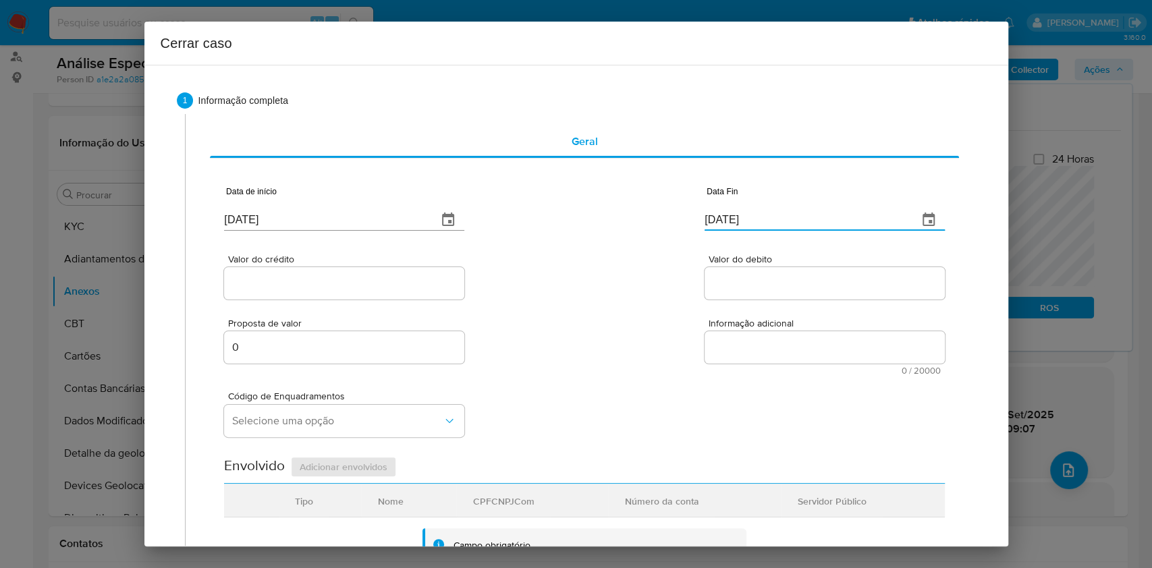
click at [789, 224] on input "[DATE]" at bounding box center [806, 220] width 203 height 22
paste input "13"
type input "13/09/2025"
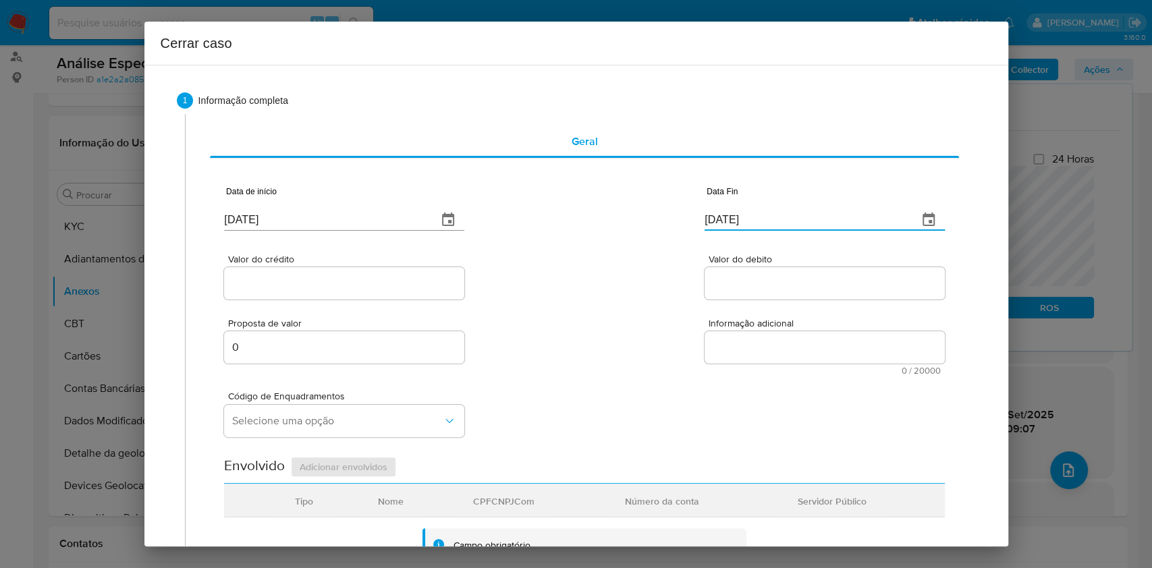
click at [399, 279] on input "Valor do crédito" at bounding box center [344, 284] width 240 height 18
paste input "R$76.267"
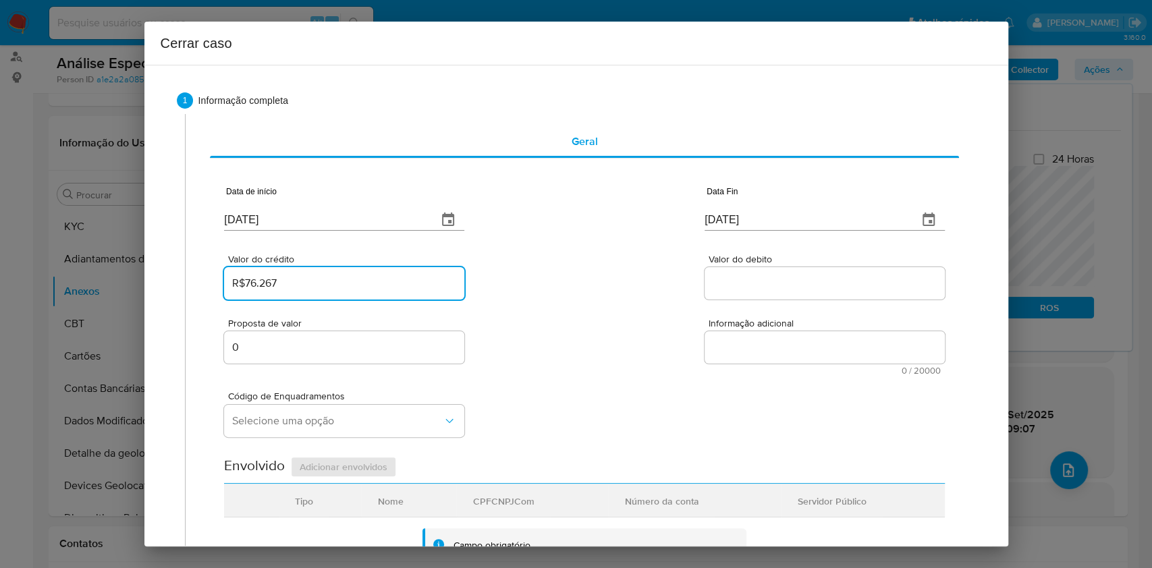
type input "R$76.267"
click at [727, 294] on div at bounding box center [825, 283] width 240 height 32
paste input "R$86.846"
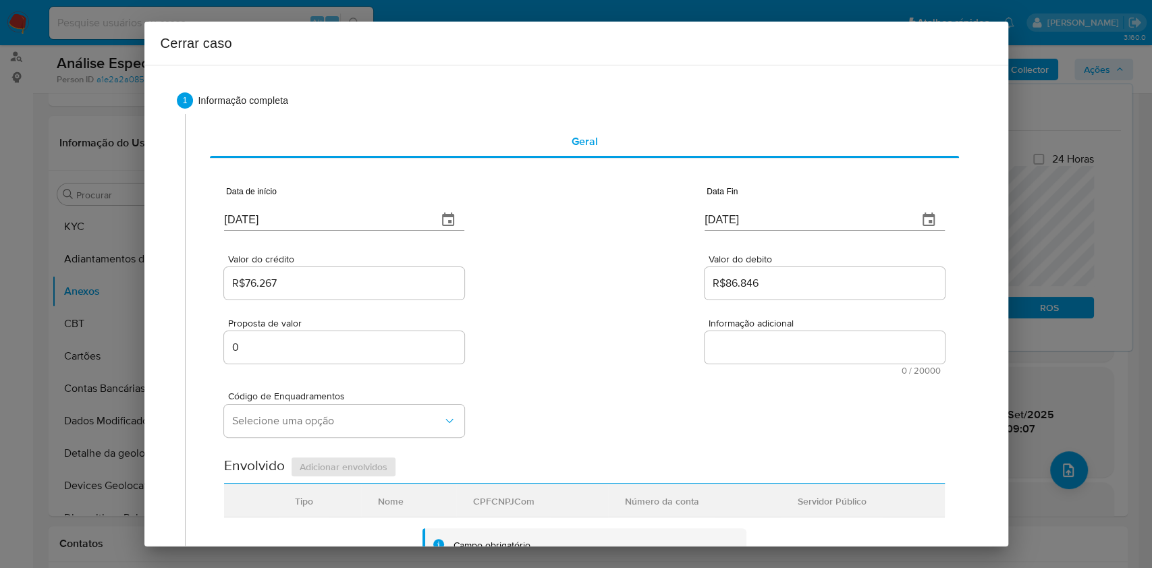
click at [726, 285] on input "R$86.846" at bounding box center [825, 284] width 240 height 18
type input "R$86.846"
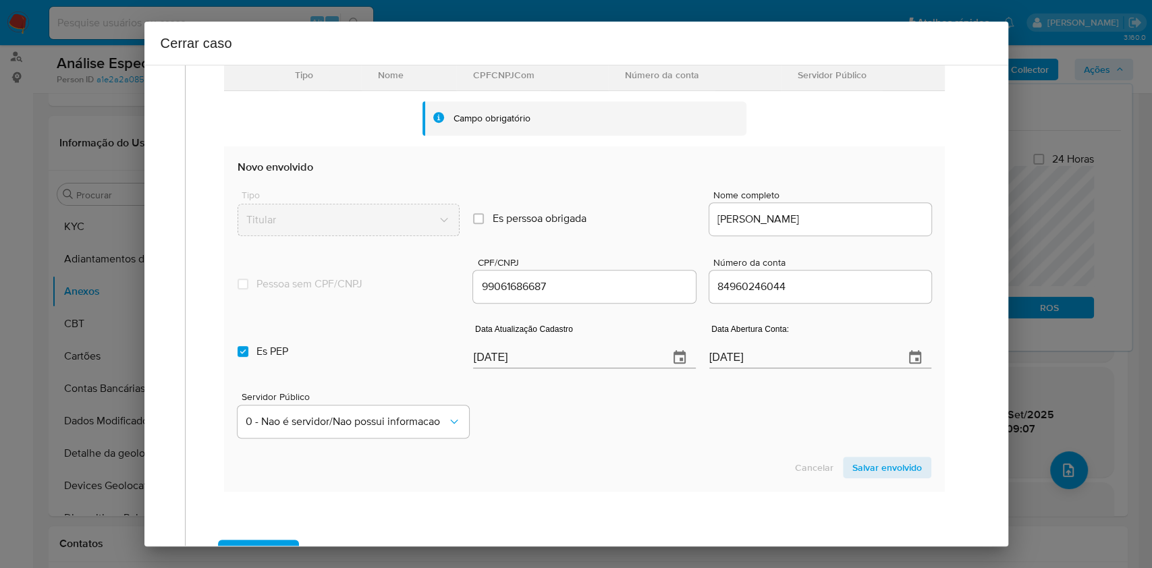
scroll to position [450, 0]
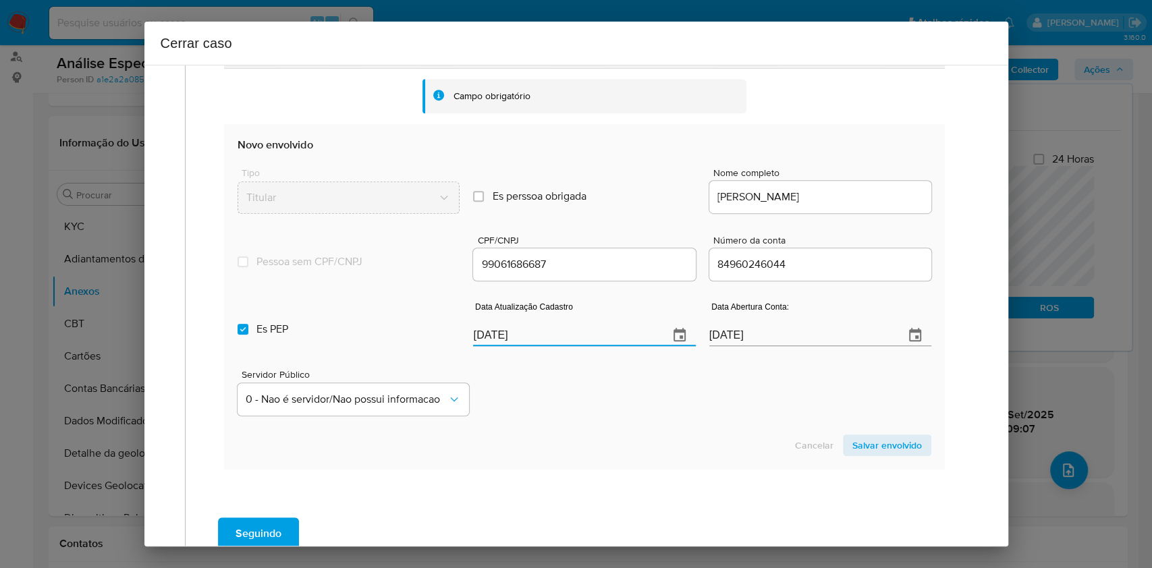
click at [604, 330] on input "[DATE]" at bounding box center [565, 336] width 184 height 22
paste input "9/07"
type input "29/07/2025"
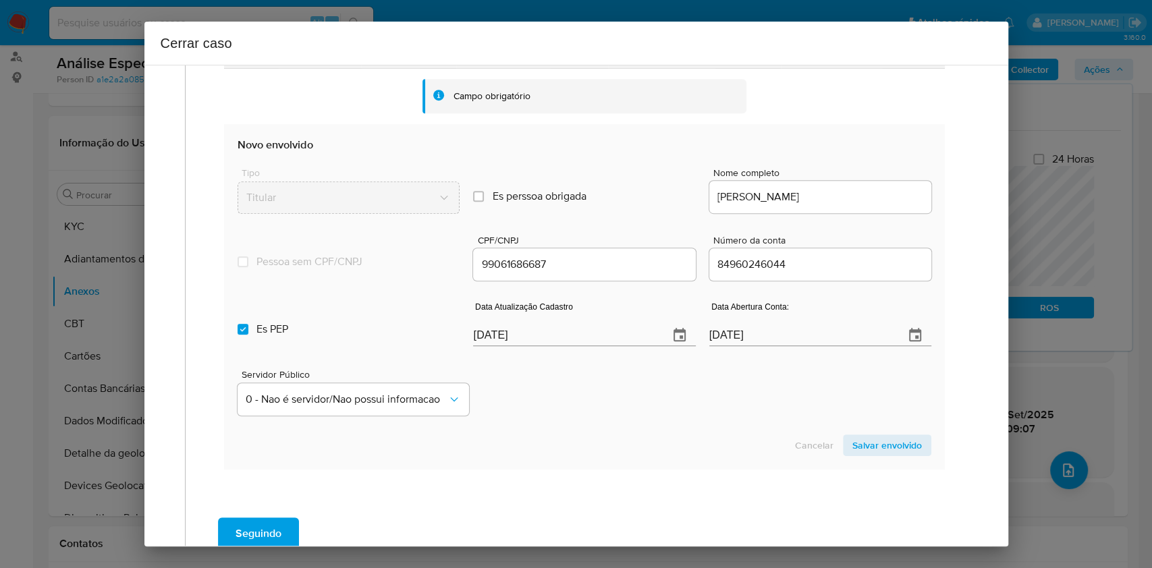
click at [331, 298] on div "Es PEP isPEP Data Atualização Cadastro 29/07/2025 Data Abertura Conta: 10/01/20…" at bounding box center [584, 319] width 693 height 70
click at [270, 331] on span "Es PEP" at bounding box center [273, 330] width 32 height 14
click at [248, 331] on input "Es PEP isPEP" at bounding box center [243, 329] width 11 height 11
checkbox input "false"
drag, startPoint x: 876, startPoint y: 448, endPoint x: 935, endPoint y: 402, distance: 75.1
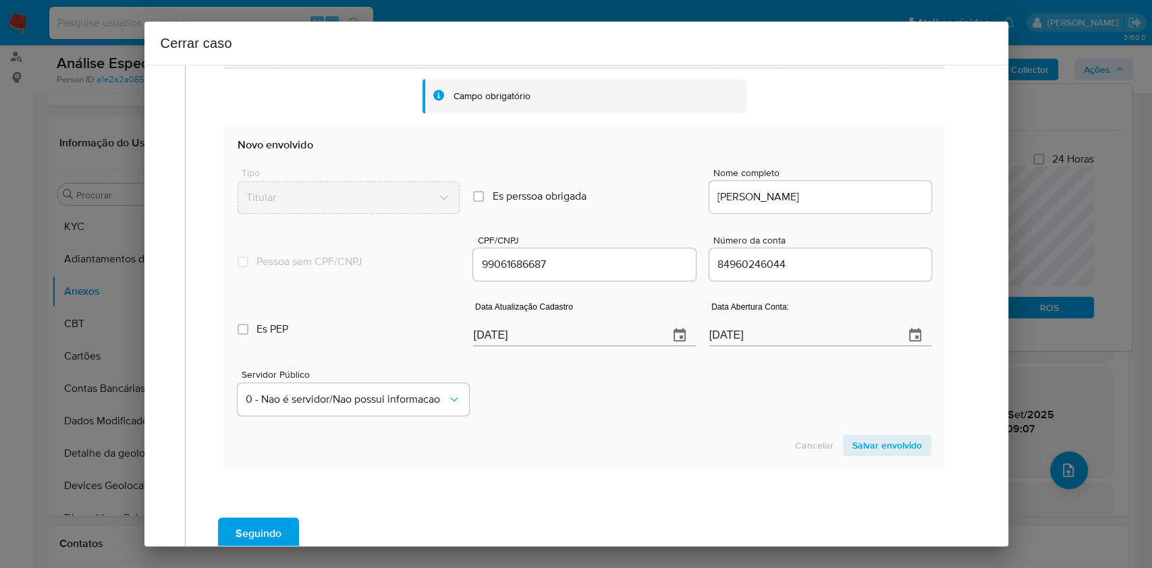
click at [883, 444] on span "Salvar envolvido" at bounding box center [888, 445] width 70 height 19
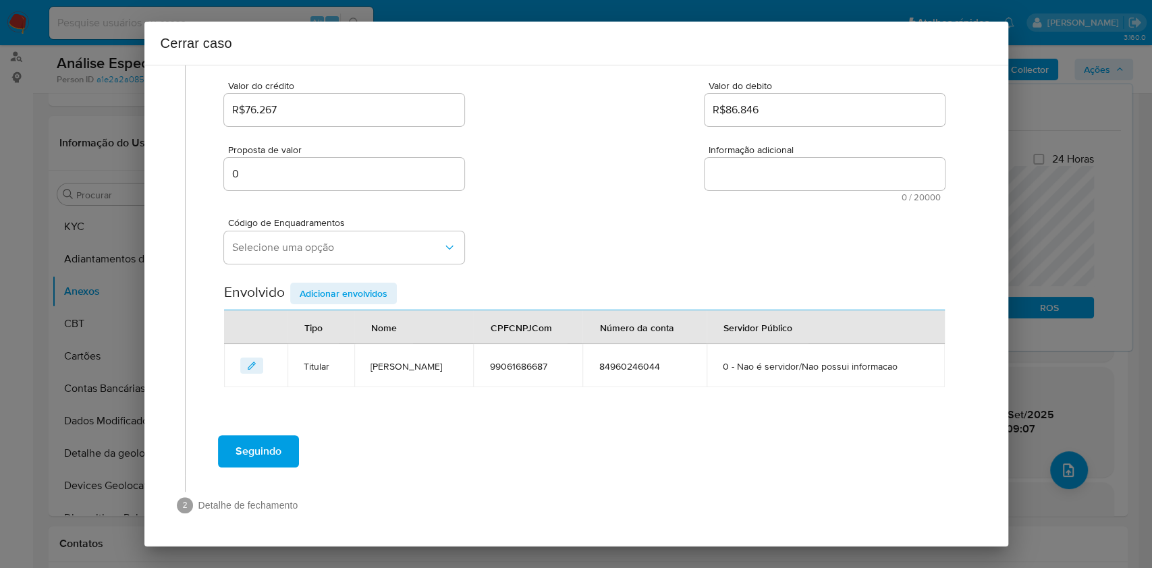
scroll to position [173, 0]
drag, startPoint x: 255, startPoint y: 366, endPoint x: 315, endPoint y: 370, distance: 60.2
click at [255, 367] on icon "editEnvolvido" at bounding box center [251, 366] width 9 height 9
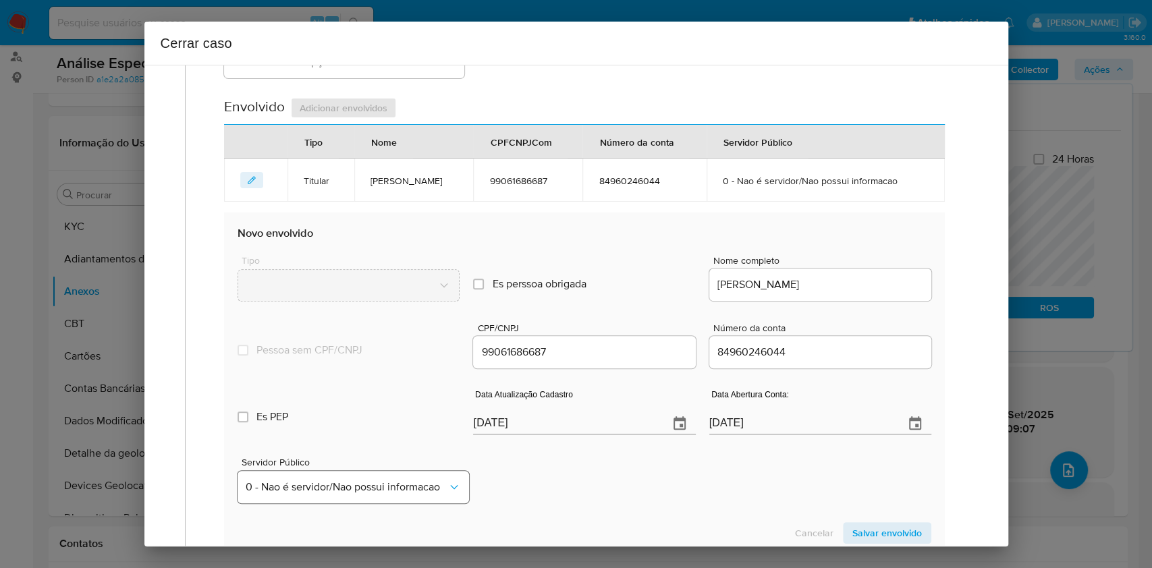
scroll to position [443, 0]
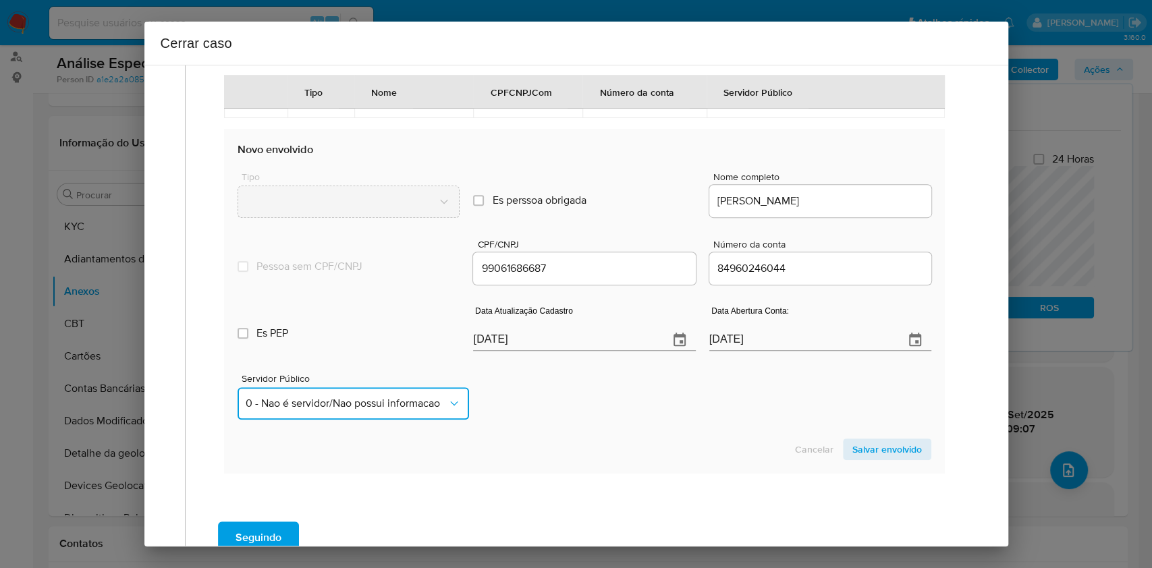
click at [400, 412] on button "0 - Nao é servidor/Nao possui informacao" at bounding box center [353, 404] width 231 height 32
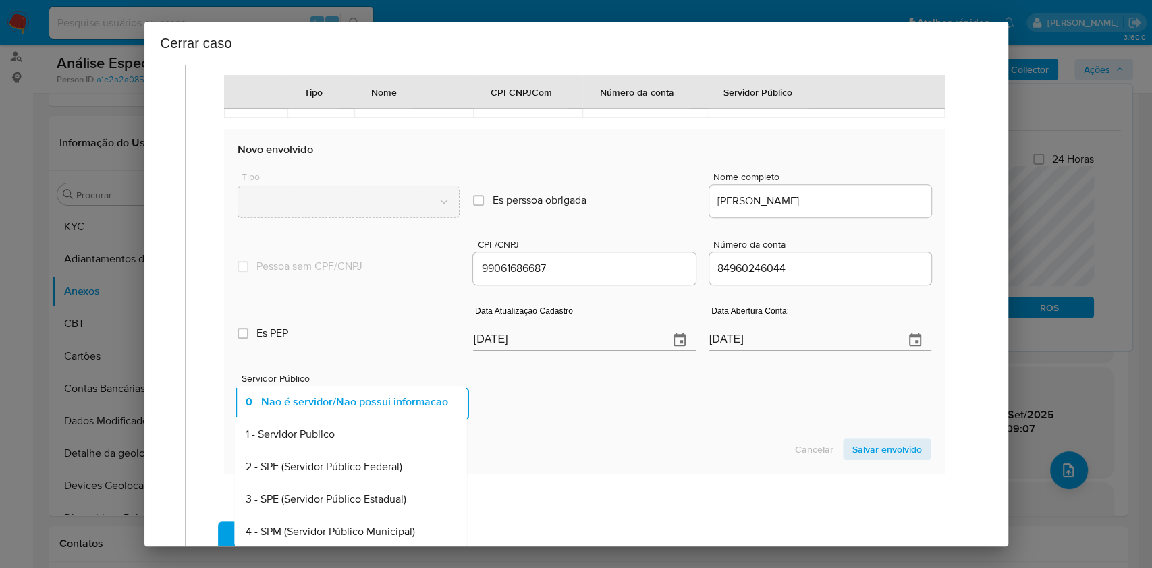
drag, startPoint x: 370, startPoint y: 441, endPoint x: 587, endPoint y: 451, distance: 217.6
click at [371, 444] on div "1 - Servidor Publico" at bounding box center [347, 435] width 203 height 32
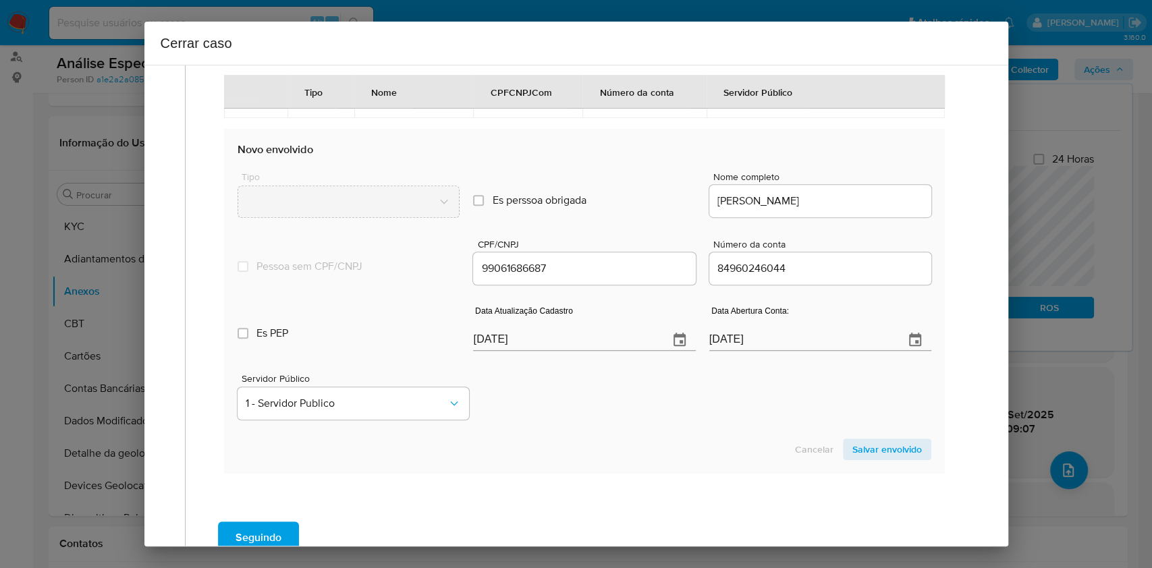
click at [870, 440] on span "Salvar envolvido" at bounding box center [888, 449] width 70 height 19
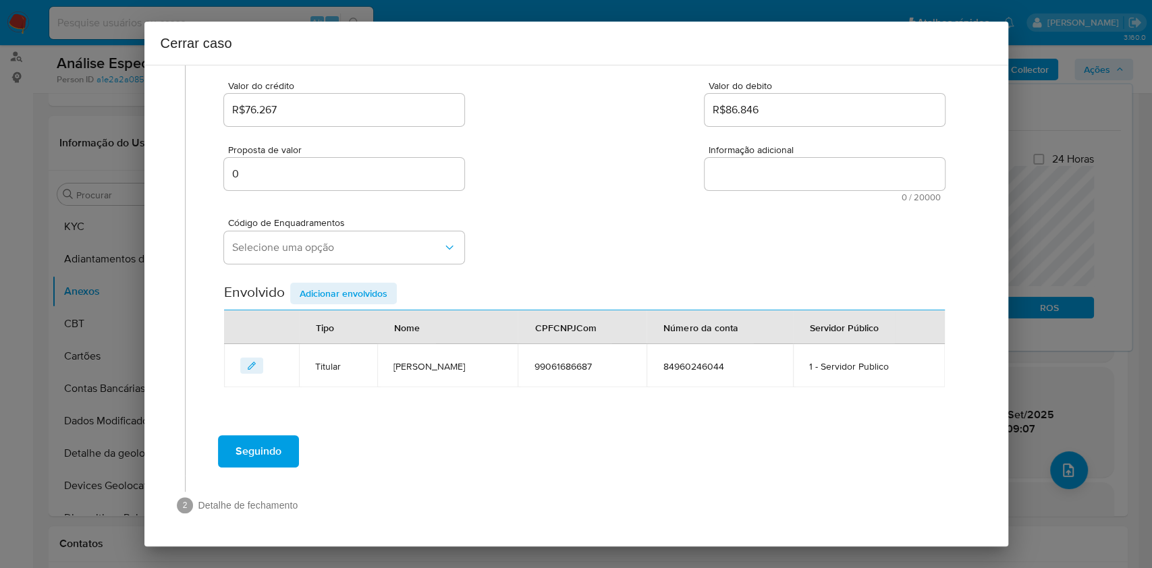
scroll to position [173, 0]
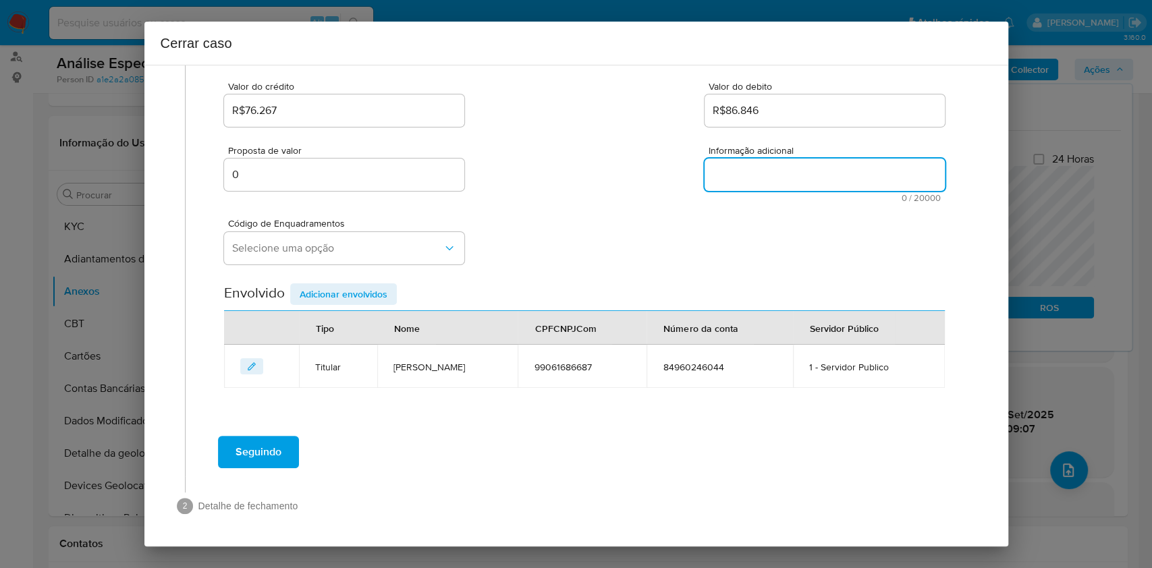
click at [813, 178] on textarea "Informação adicional" at bounding box center [825, 175] width 240 height 32
paste textarea "Glayson Magela Leal, CPF 99061686687, 48 anos, residente no município de Teófil…"
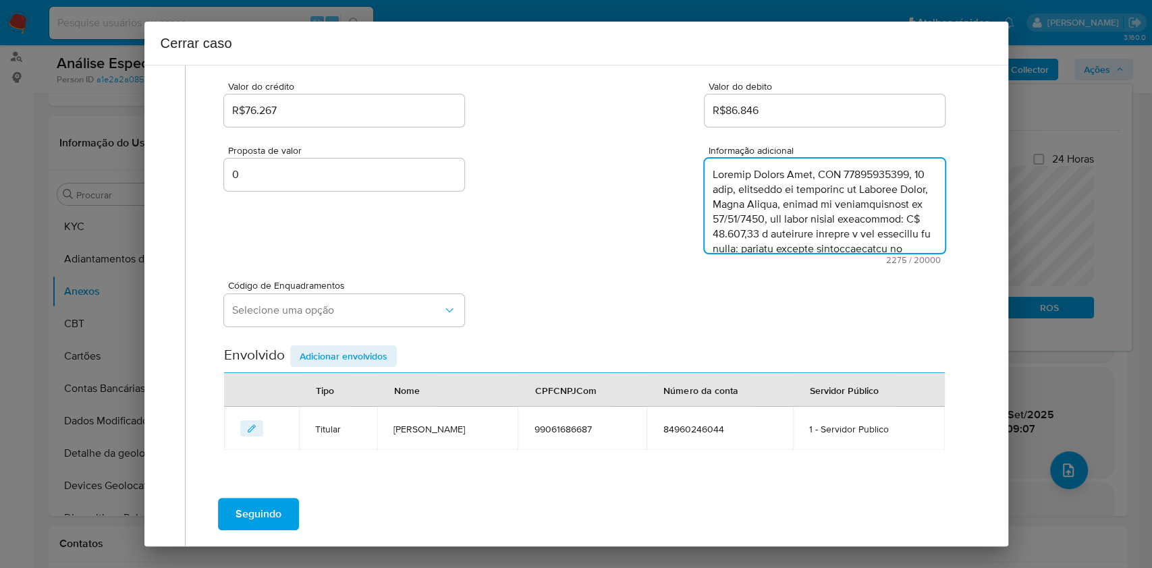
scroll to position [1176, 0]
type textarea "Glayson Magela Leal, CPF 99061686687, 48 anos, residente no município de Teófil…"
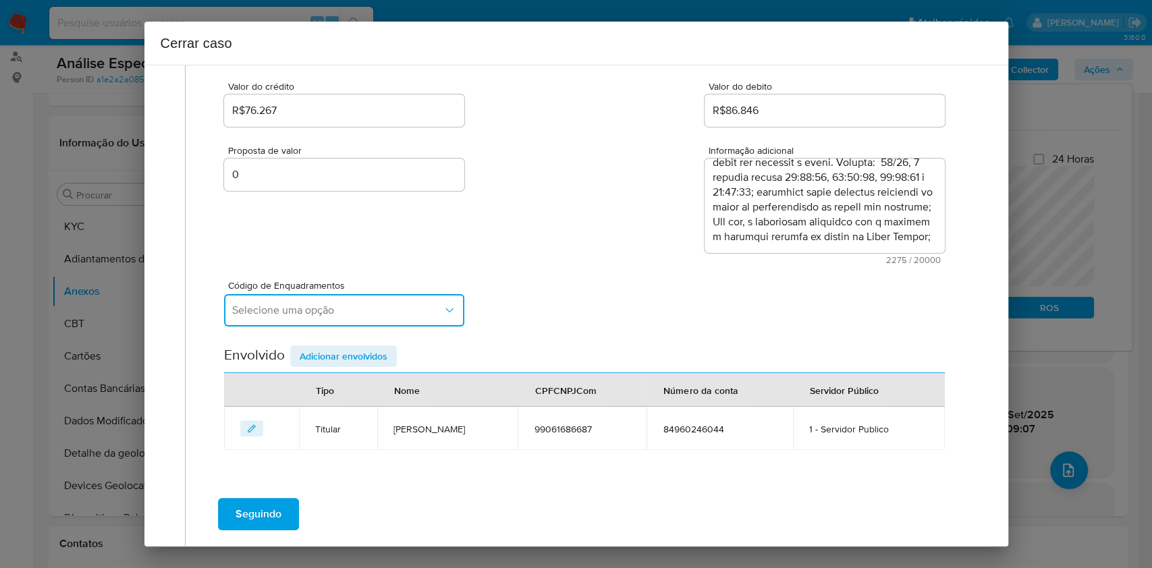
click at [330, 300] on button "Selecione uma opção" at bounding box center [344, 310] width 240 height 32
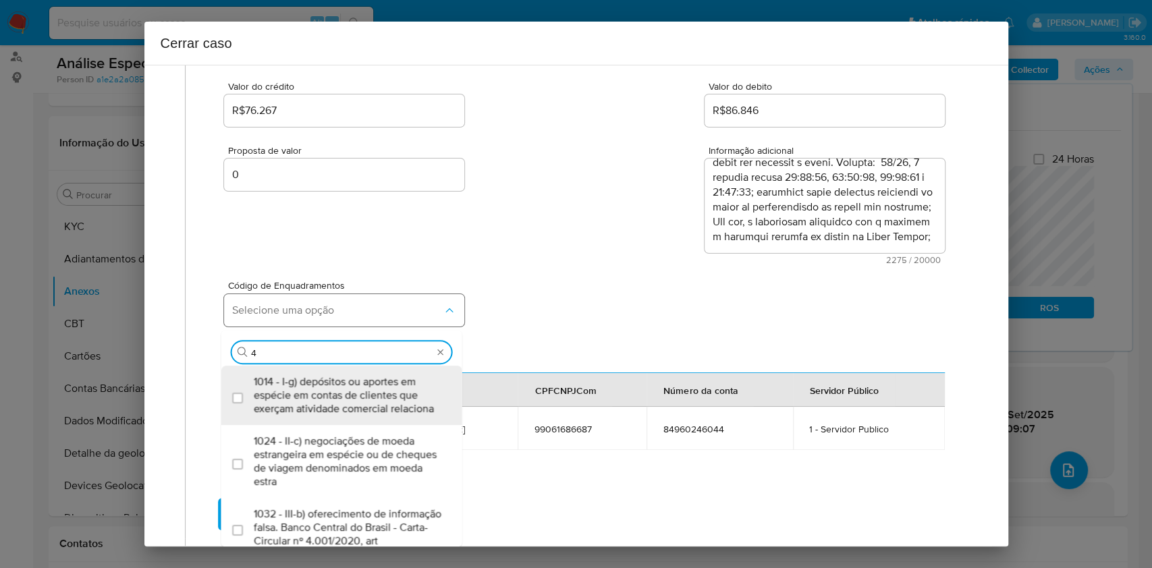
type input "45"
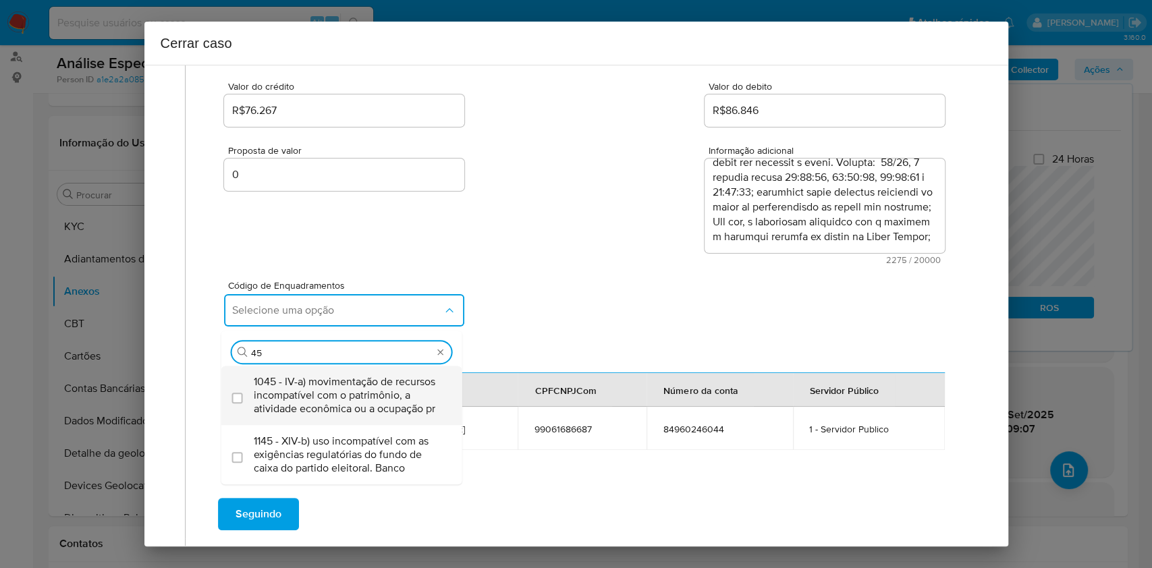
click at [329, 382] on span "1045 - IV-a) movimentação de recursos incompatível com o patrimônio, a atividad…" at bounding box center [349, 395] width 190 height 41
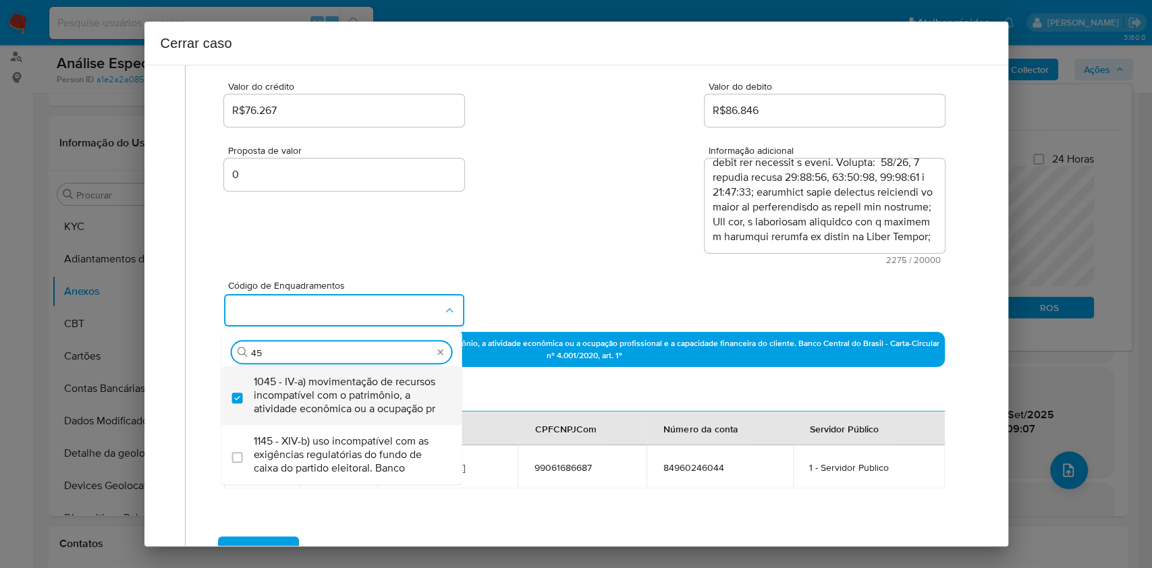
checkbox input "true"
type input "4"
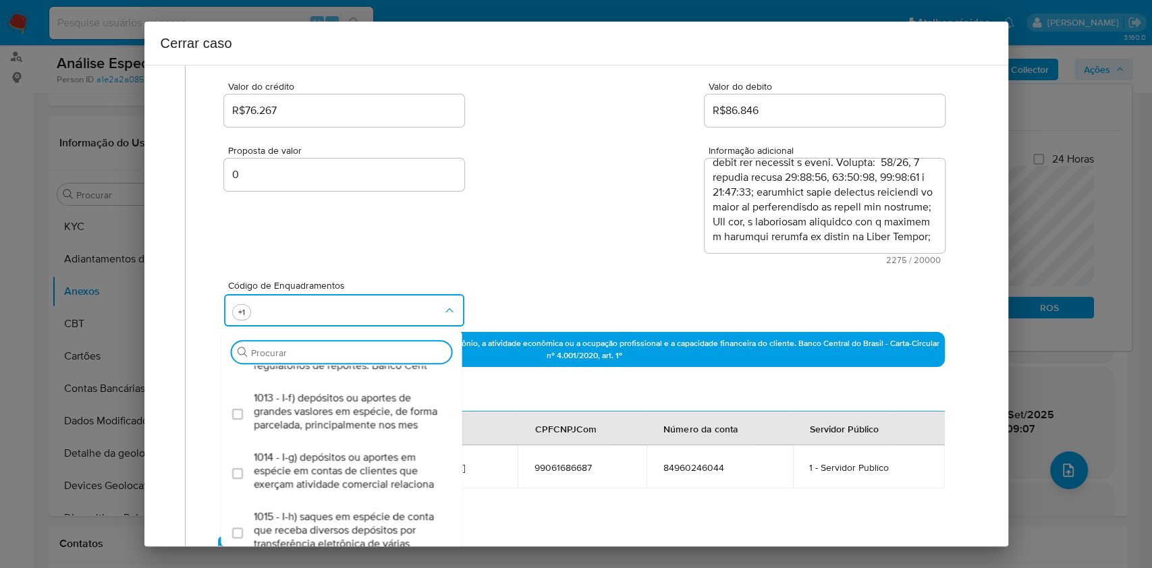
scroll to position [0, 0]
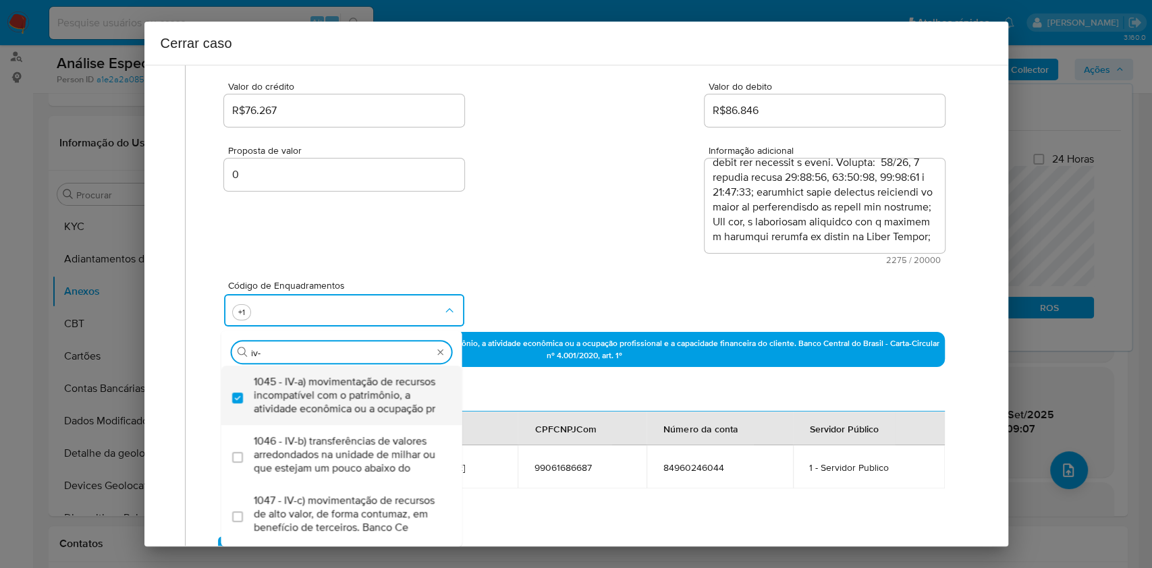
type input "iv-l"
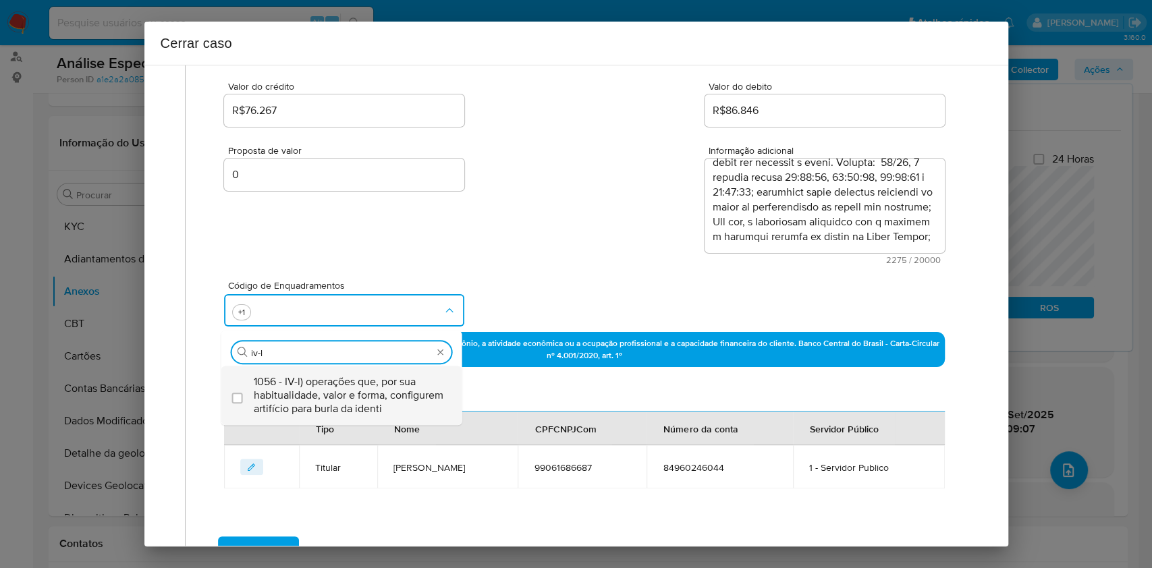
click at [319, 375] on span "1056 - IV-l) operações que, por sua habitualidade, valor e forma, configurem ar…" at bounding box center [349, 395] width 190 height 41
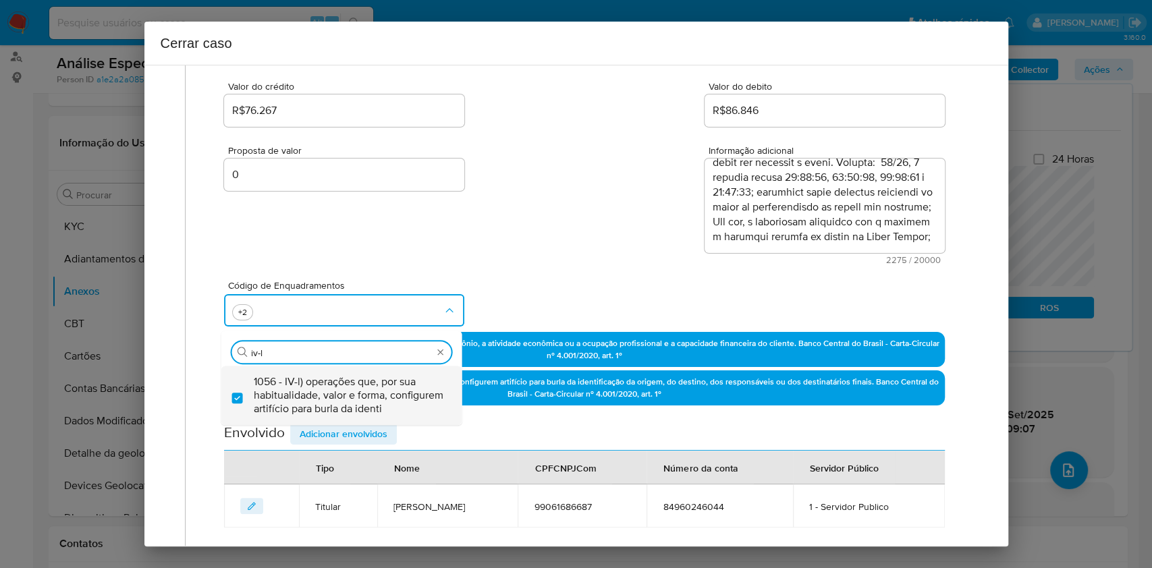
checkbox input "true"
type input "iv-l"
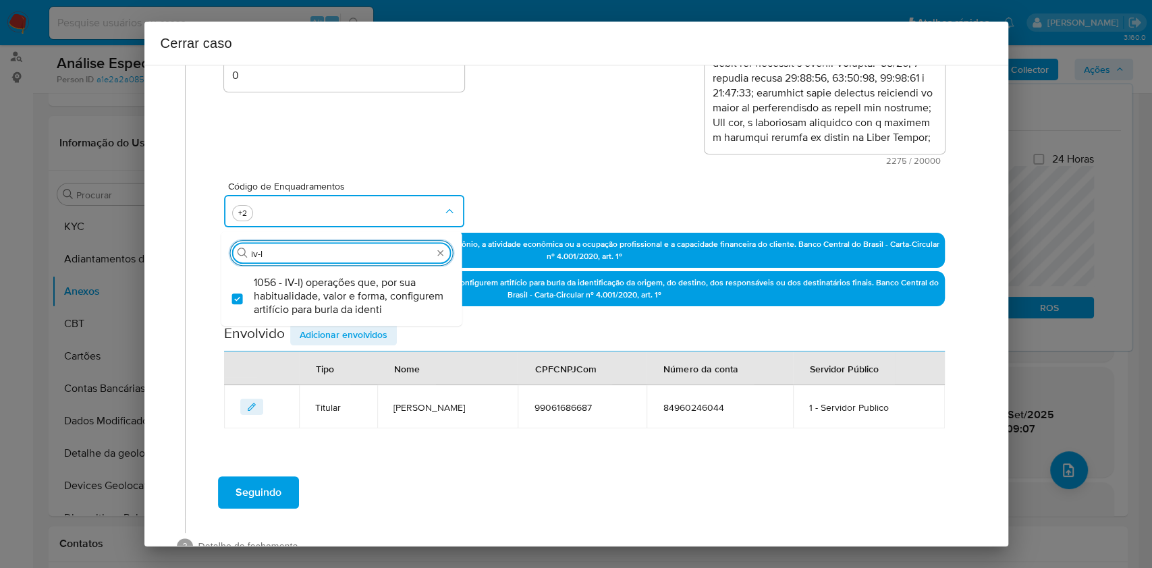
scroll to position [312, 0]
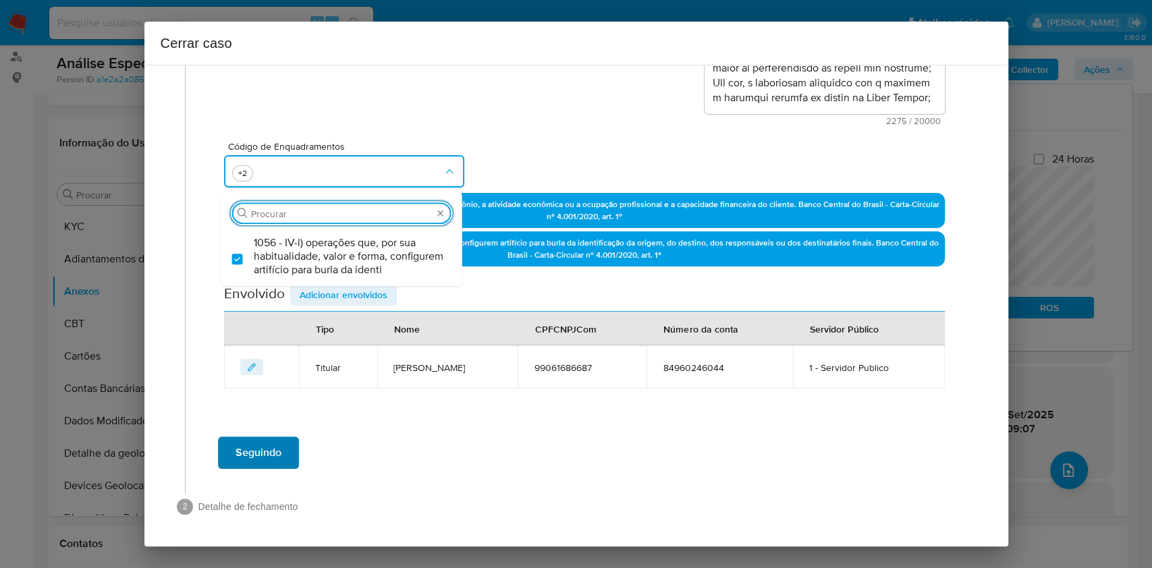
click at [256, 451] on span "Seguindo" at bounding box center [259, 453] width 46 height 30
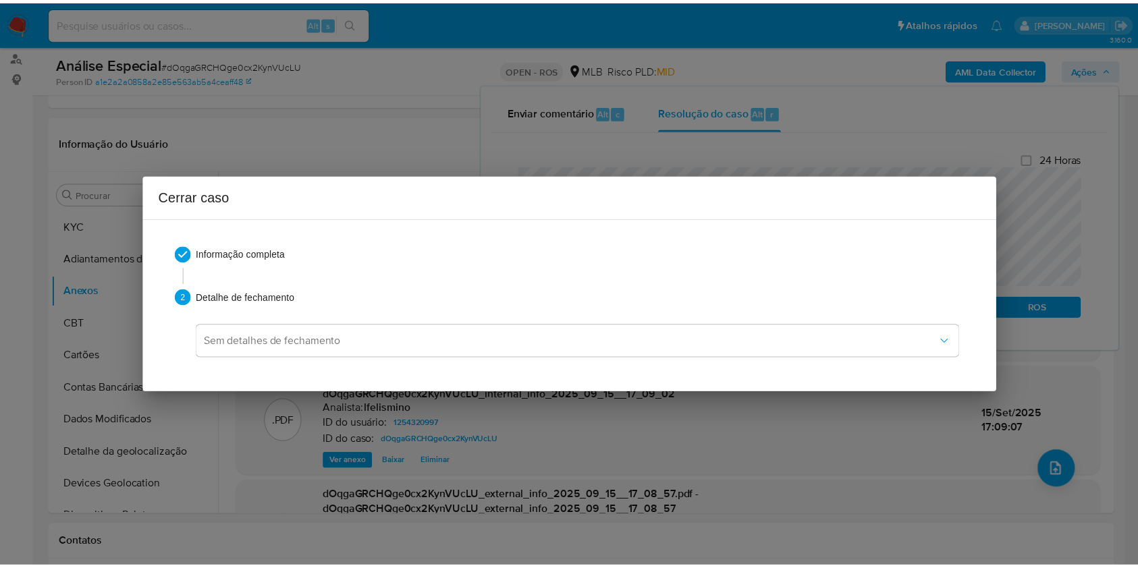
scroll to position [1161, 0]
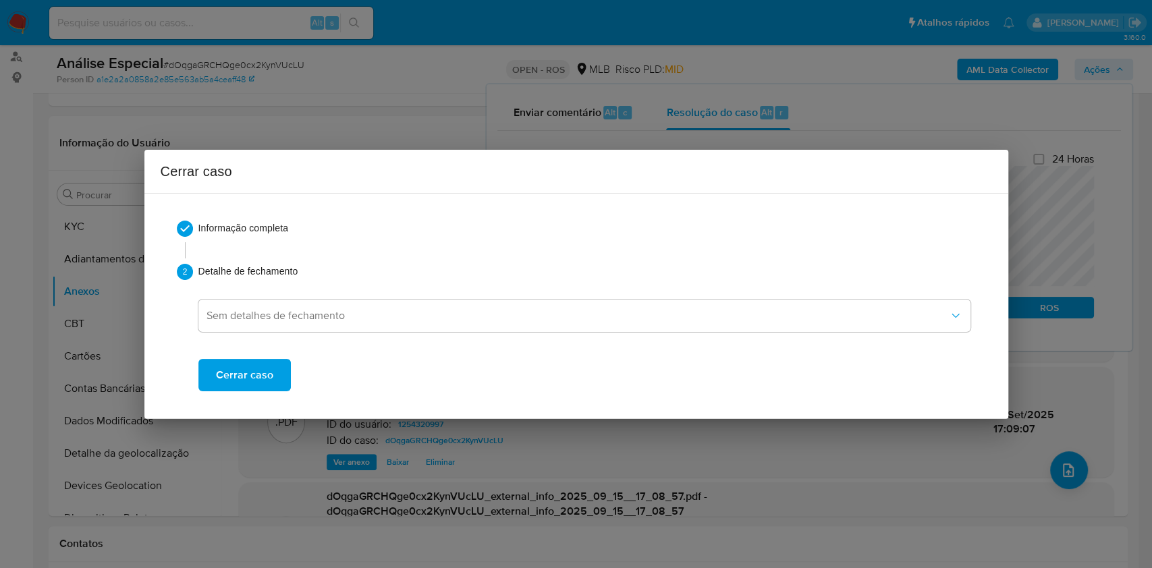
click at [238, 375] on span "Cerrar caso" at bounding box center [244, 376] width 57 height 30
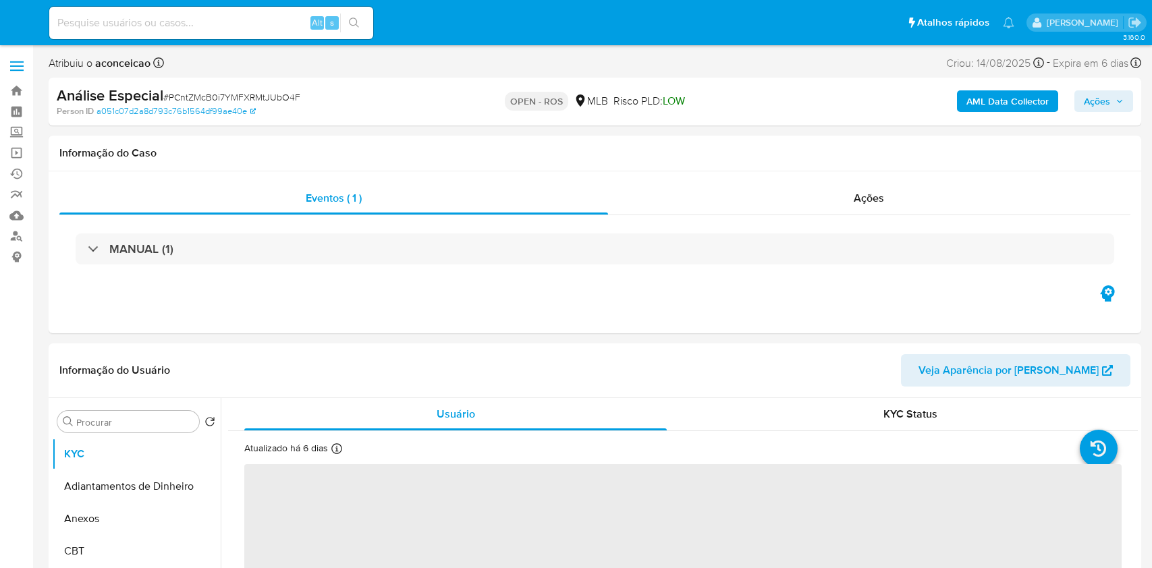
select select "10"
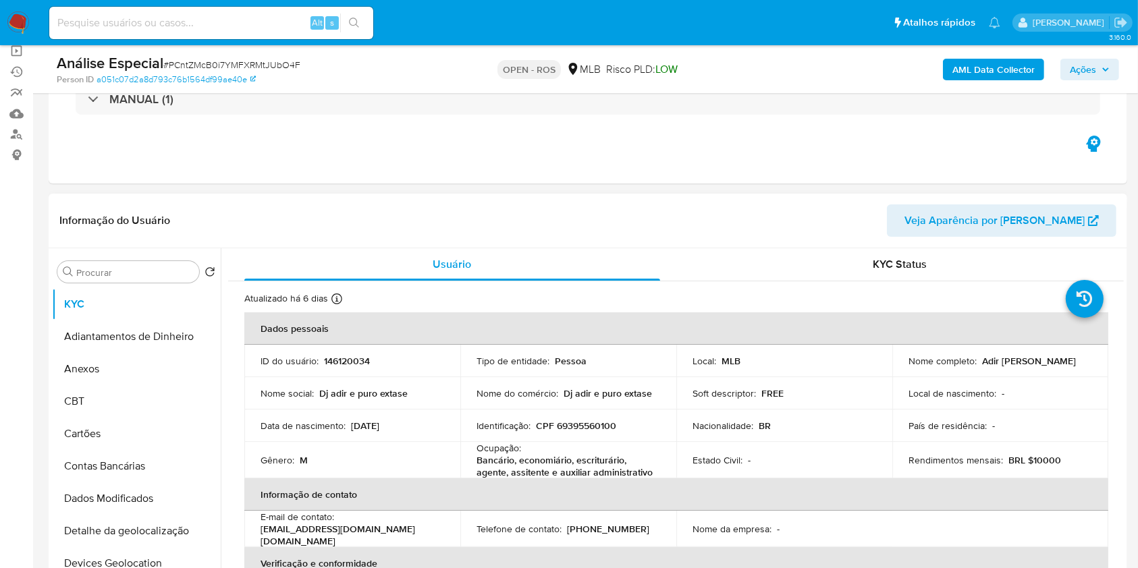
scroll to position [180, 0]
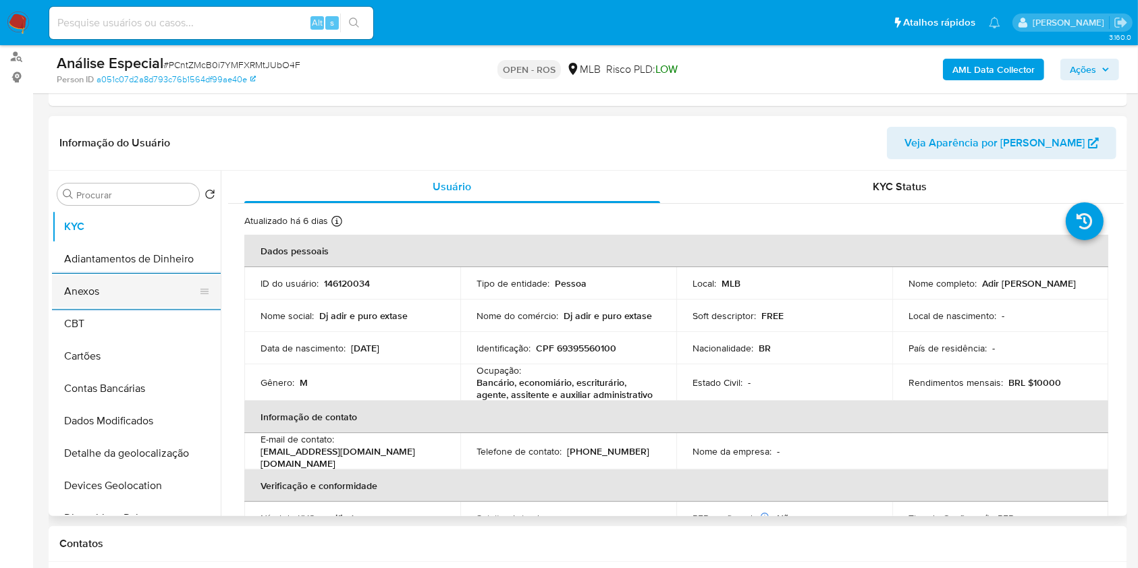
click at [126, 286] on button "Anexos" at bounding box center [131, 291] width 158 height 32
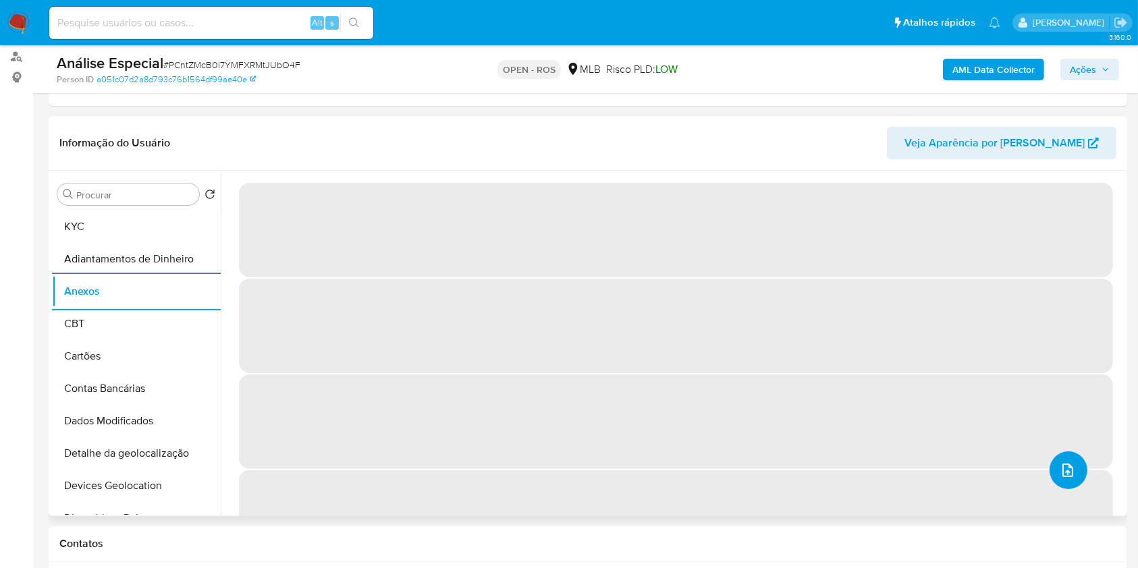
click at [1063, 476] on icon "upload-file" at bounding box center [1068, 470] width 16 height 16
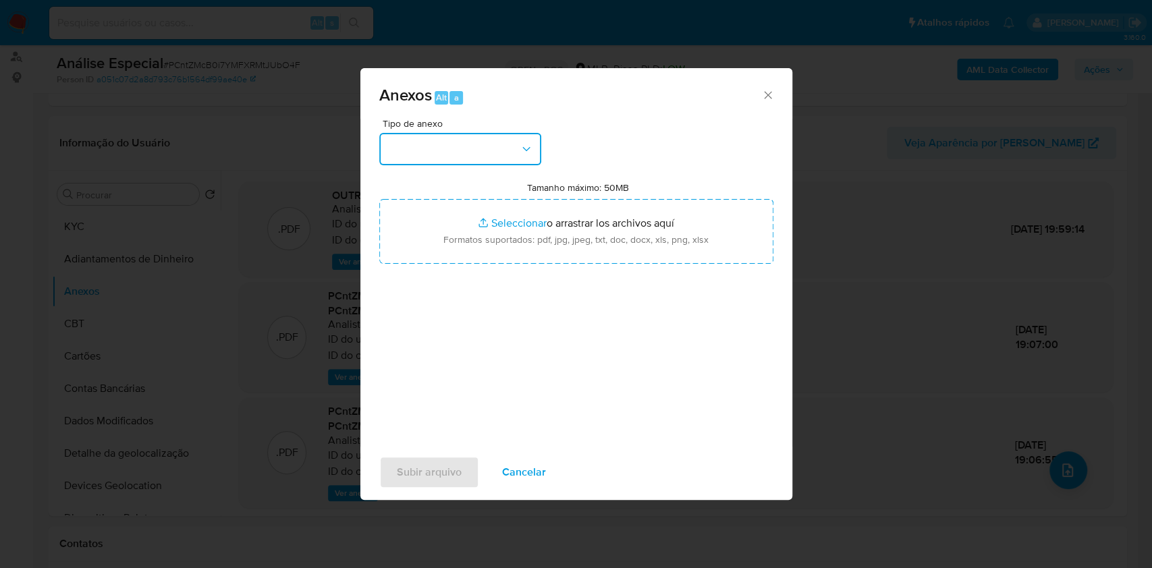
click at [521, 149] on icon "button" at bounding box center [527, 149] width 14 height 14
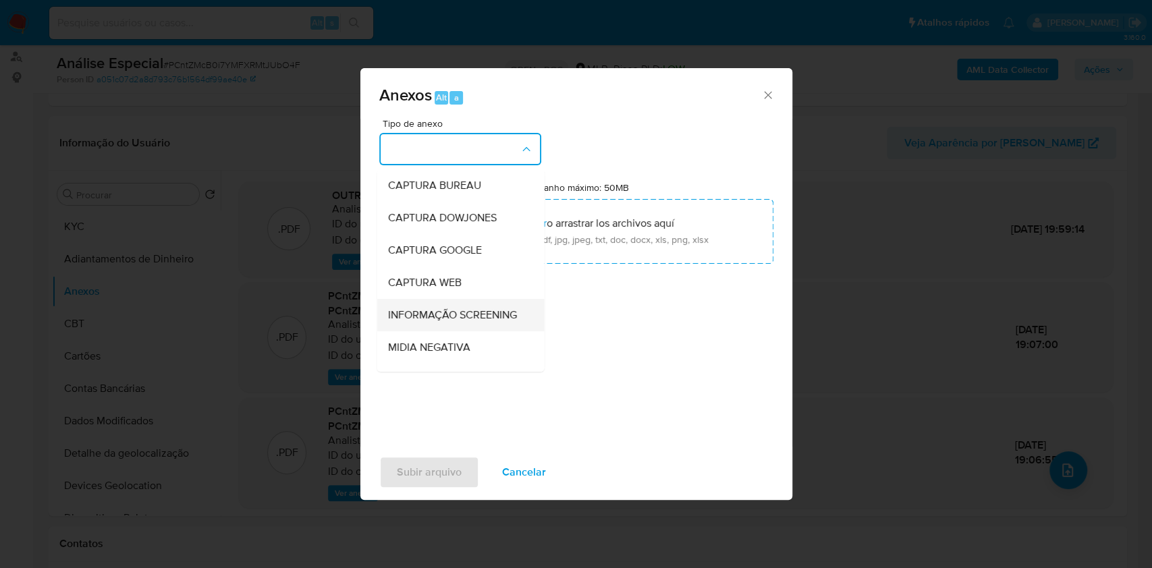
scroll to position [207, 0]
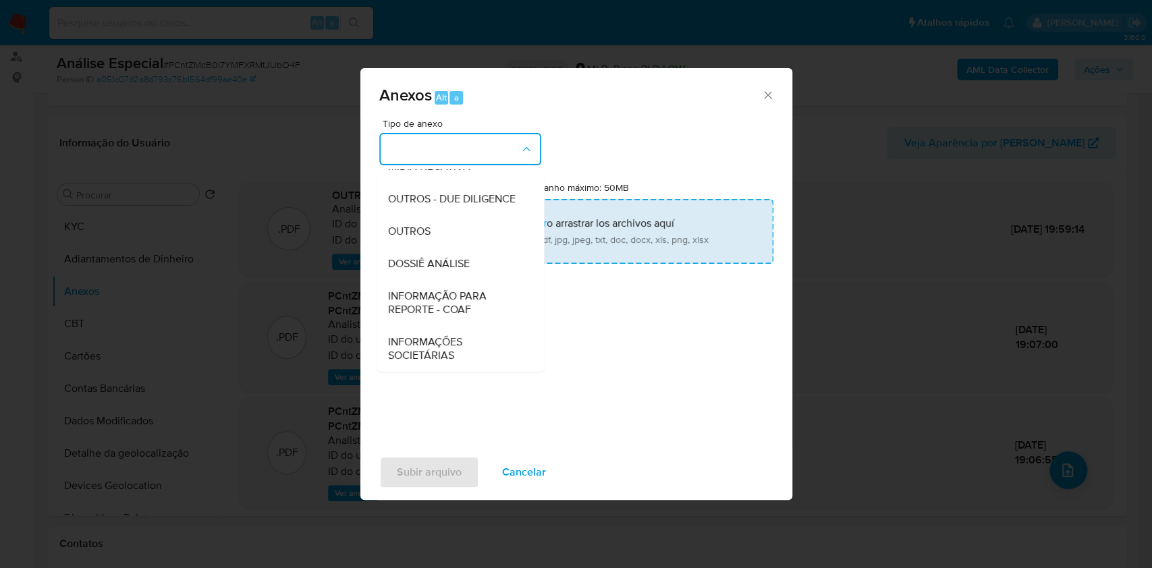
drag, startPoint x: 456, startPoint y: 237, endPoint x: 652, endPoint y: 201, distance: 199.8
click at [455, 237] on div "OUTROS" at bounding box center [457, 231] width 138 height 32
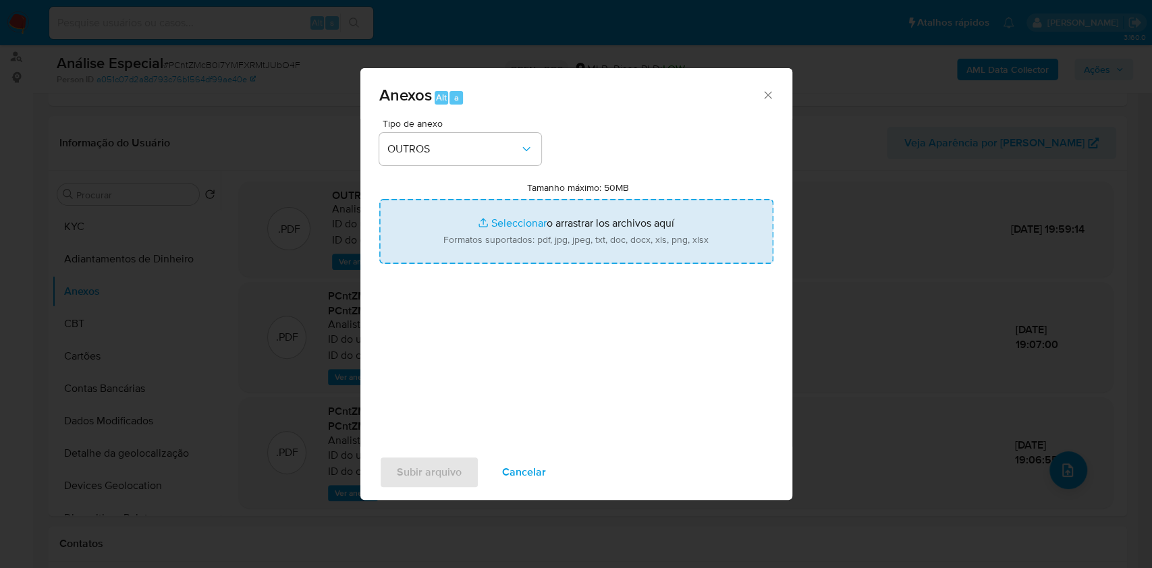
click at [645, 213] on input "Tamanho máximo: 50MB Seleccionar archivos" at bounding box center [576, 231] width 394 height 65
click at [614, 228] on input "Tamanho máximo: 50MB Seleccionar archivos" at bounding box center [576, 231] width 394 height 65
type input "C:\fakepath\SAR - PCntZMcB0i7YMFXRMtJUbO4F- CPF 69395560100 - ADIR [PERSON_NAME…"
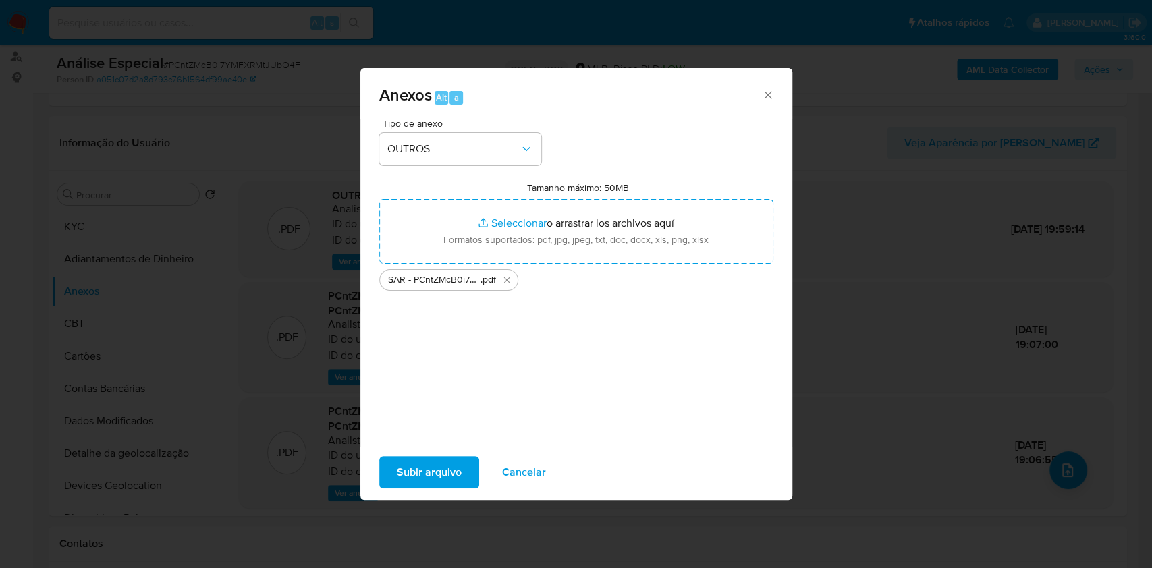
click at [459, 473] on span "Subir arquivo" at bounding box center [429, 473] width 65 height 30
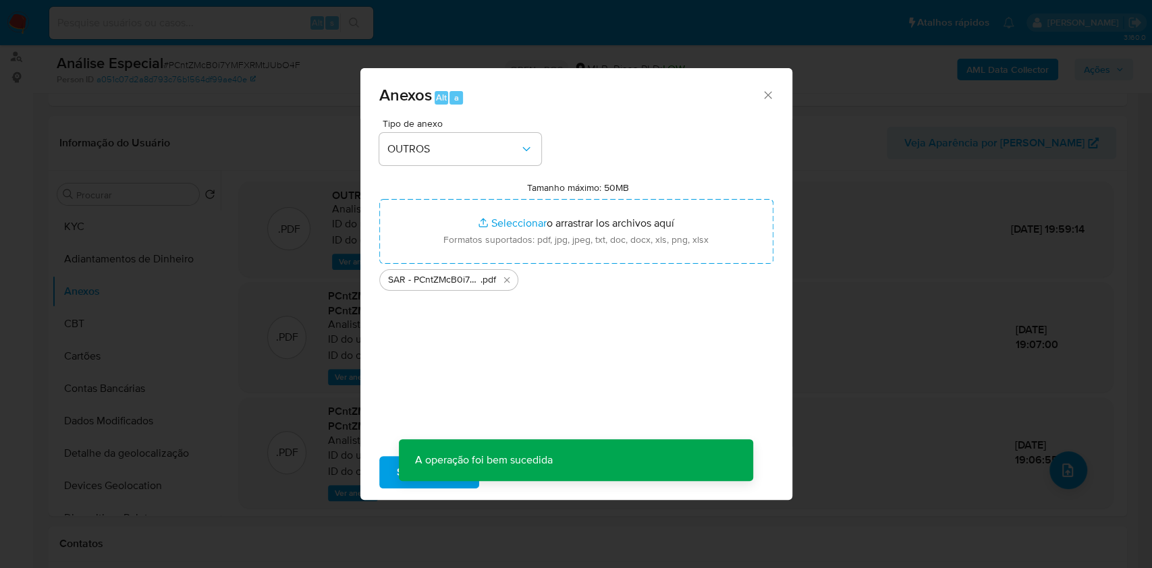
click at [445, 476] on p "A operação foi bem sucedida" at bounding box center [484, 460] width 170 height 42
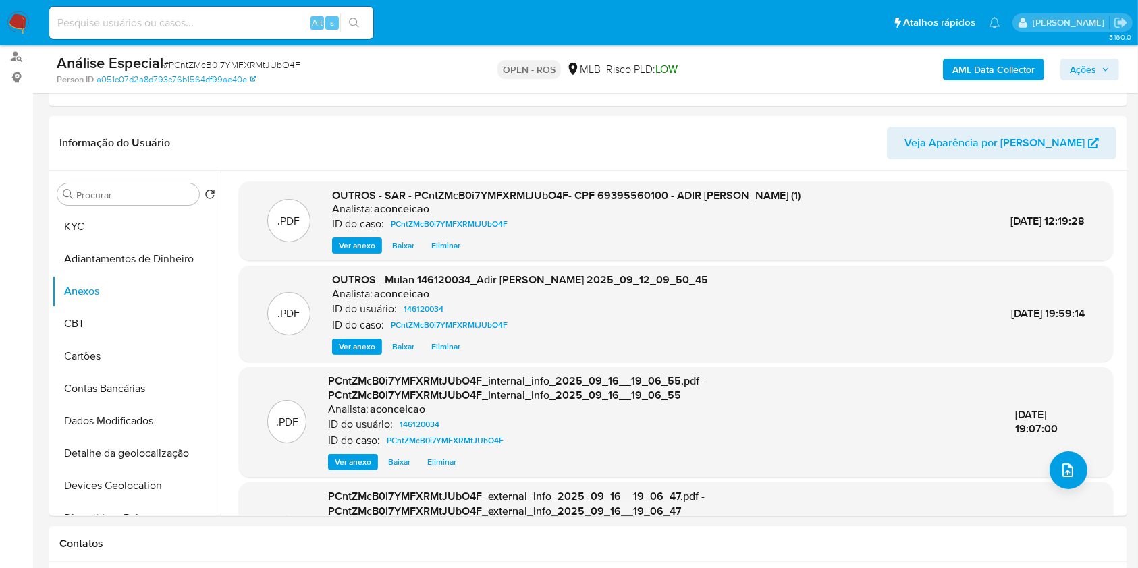
click at [1096, 60] on span "Ações" at bounding box center [1090, 69] width 40 height 19
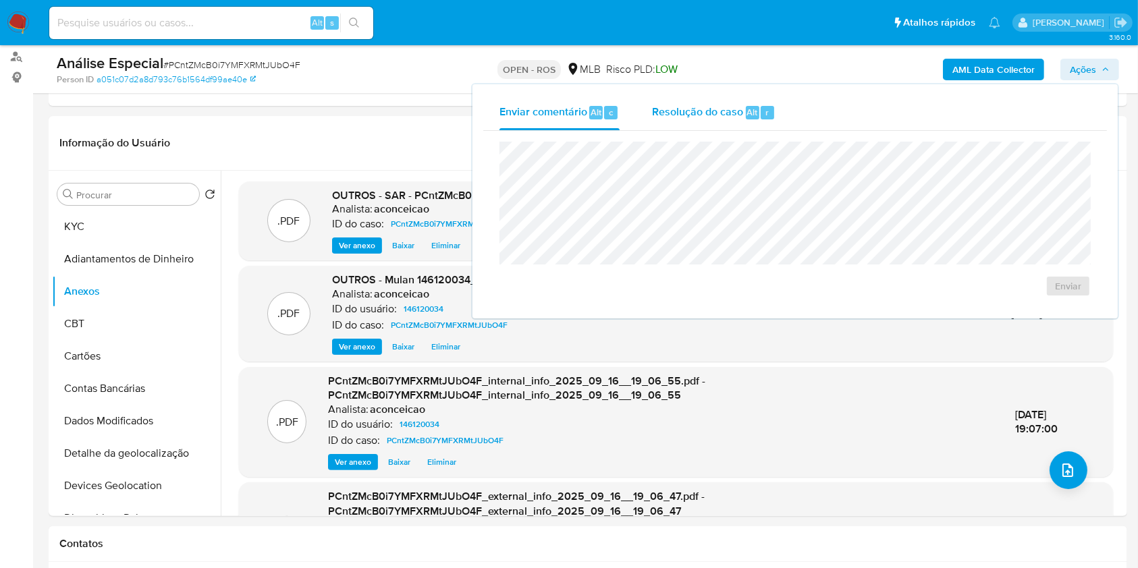
click at [695, 122] on div "Resolução do caso Alt r" at bounding box center [714, 112] width 124 height 35
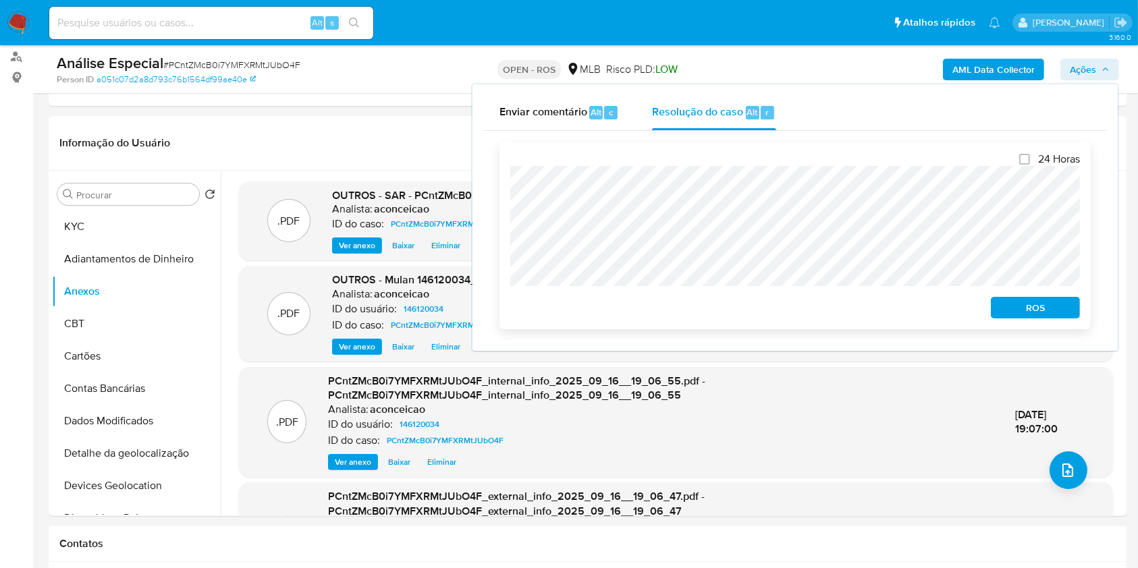
click at [1009, 313] on span "ROS" at bounding box center [1036, 307] width 70 height 19
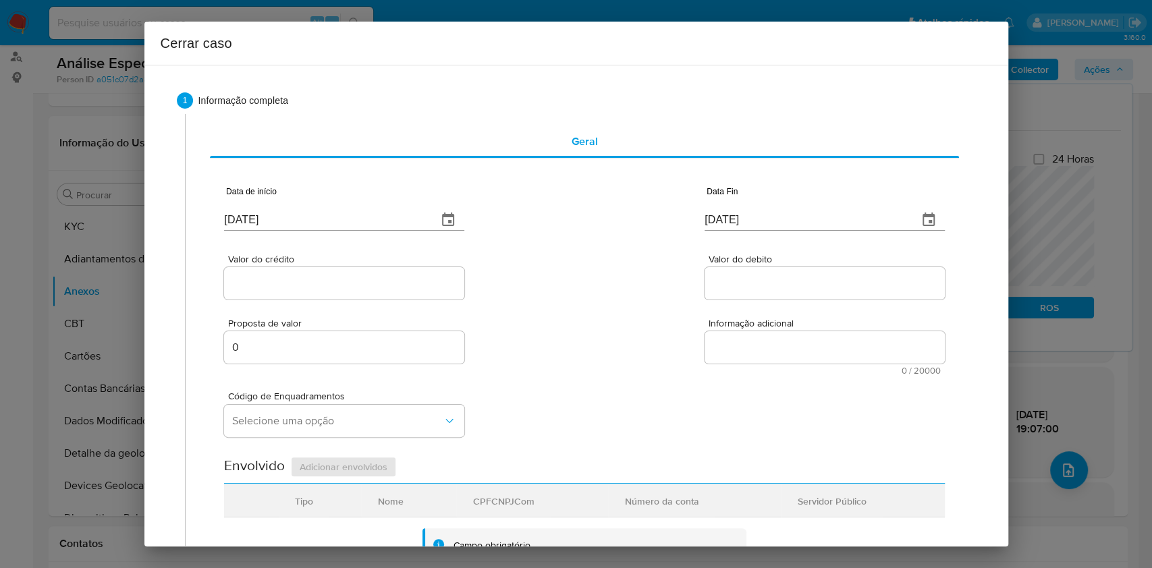
drag, startPoint x: 297, startPoint y: 230, endPoint x: 290, endPoint y: 219, distance: 12.7
click at [295, 228] on input "[DATE]" at bounding box center [325, 220] width 203 height 22
click at [290, 219] on input "[DATE]" at bounding box center [325, 220] width 203 height 22
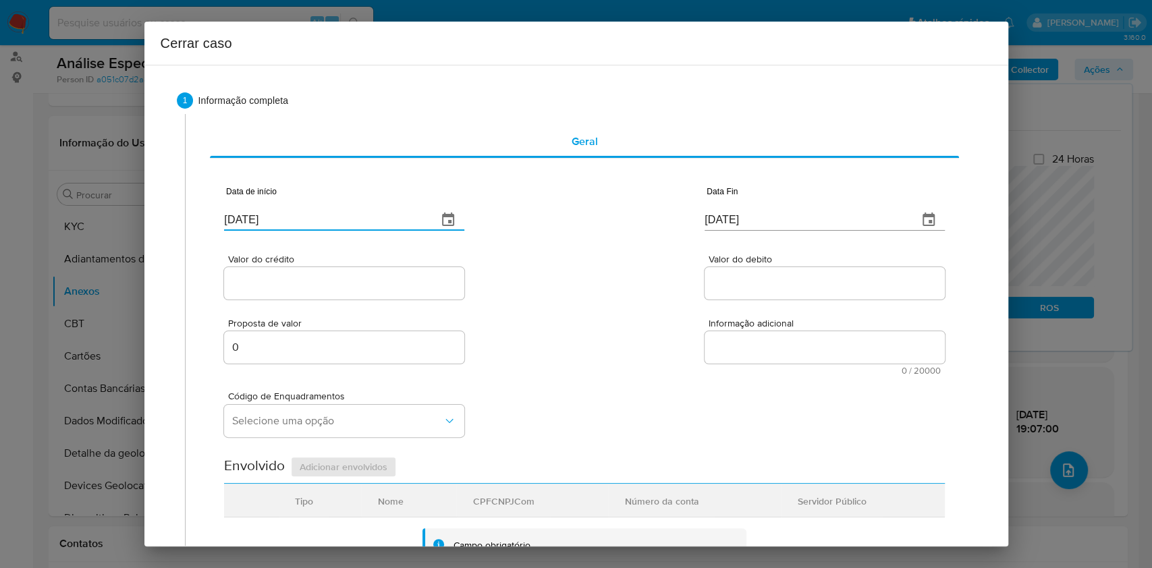
click at [290, 219] on input "[DATE]" at bounding box center [325, 220] width 203 height 22
paste input "[DATE]"
type input "[DATE]"
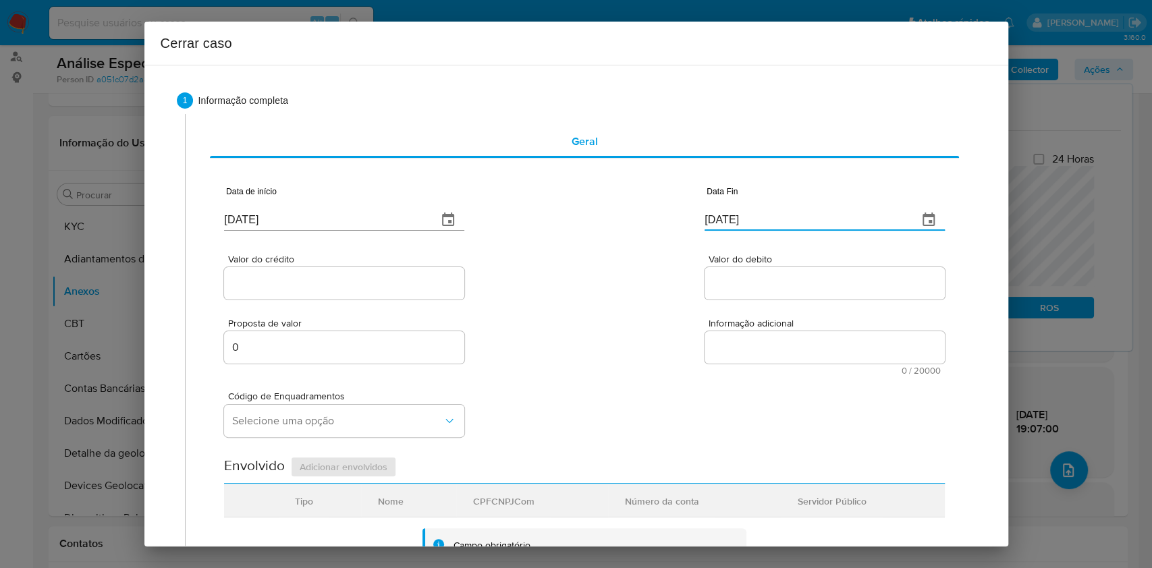
click at [751, 217] on input "[DATE]" at bounding box center [806, 220] width 203 height 22
paste input "11"
click at [751, 217] on input "11/09/2025" at bounding box center [806, 220] width 203 height 22
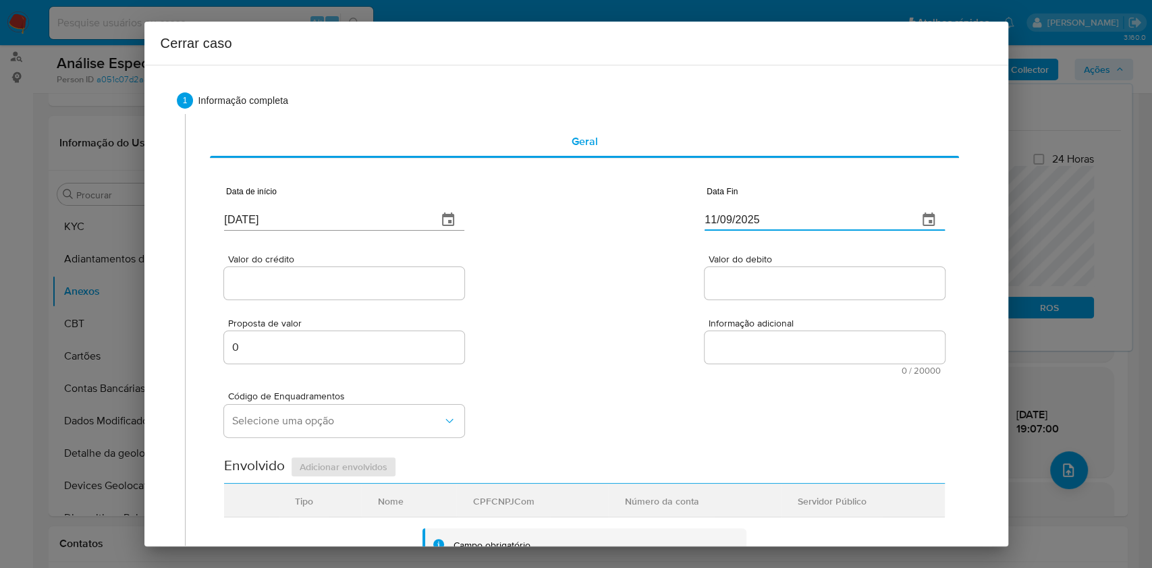
type input "11/09/2025"
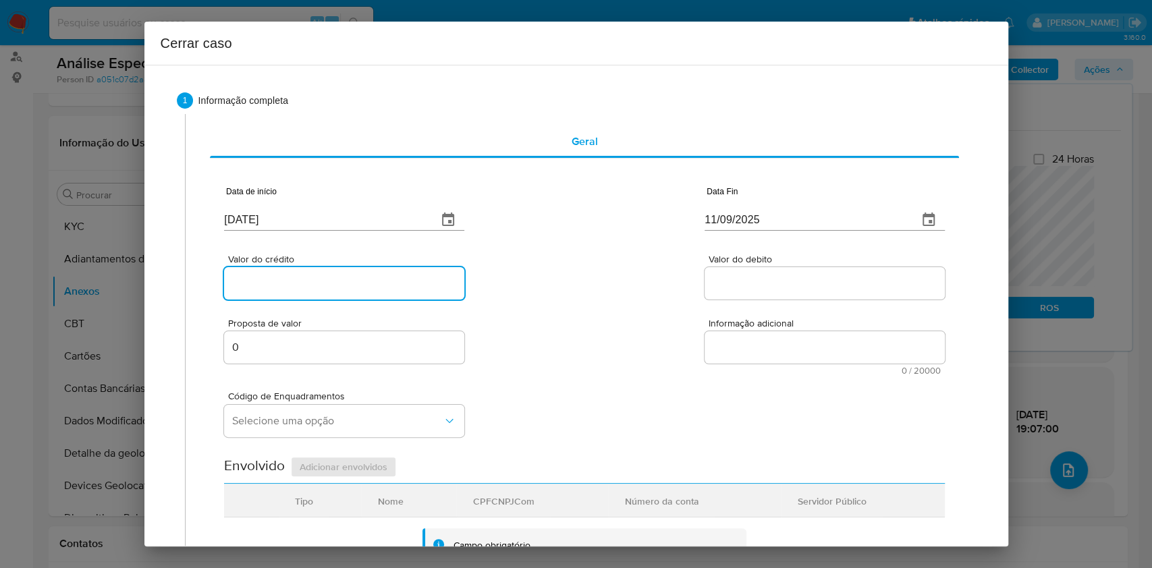
drag, startPoint x: 388, startPoint y: 280, endPoint x: 403, endPoint y: 285, distance: 16.2
click at [386, 279] on input "Valor do crédito" at bounding box center [344, 284] width 240 height 18
paste input "R$79.138"
type input "R$79.138"
click at [741, 300] on div "Valor do debito" at bounding box center [825, 279] width 240 height 48
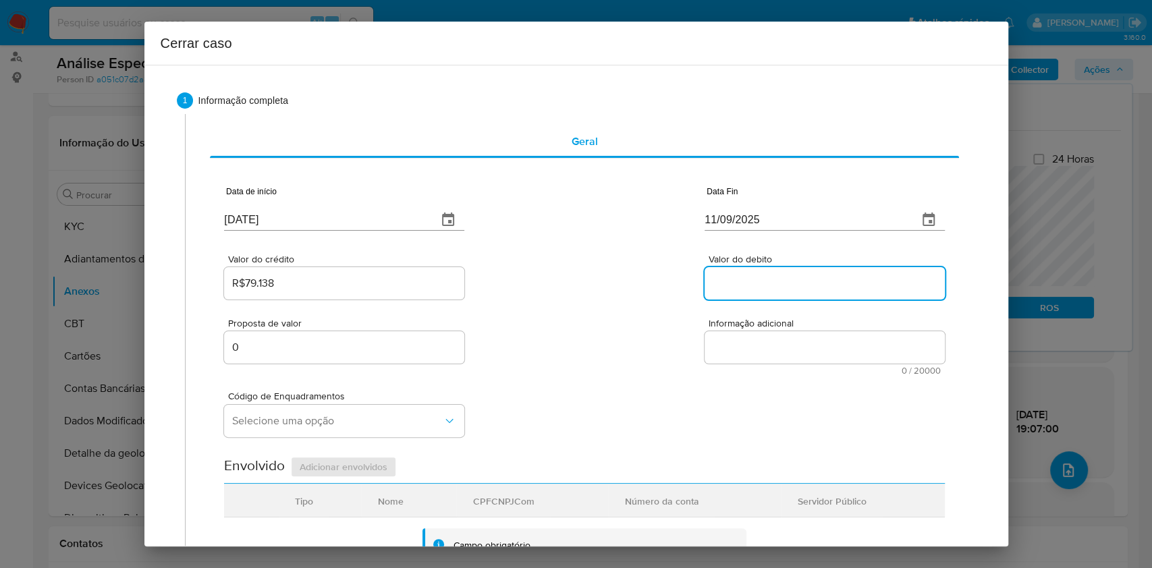
paste input "R$78.646"
click at [745, 286] on input "R$78.646" at bounding box center [825, 284] width 240 height 18
type input "R$78.646"
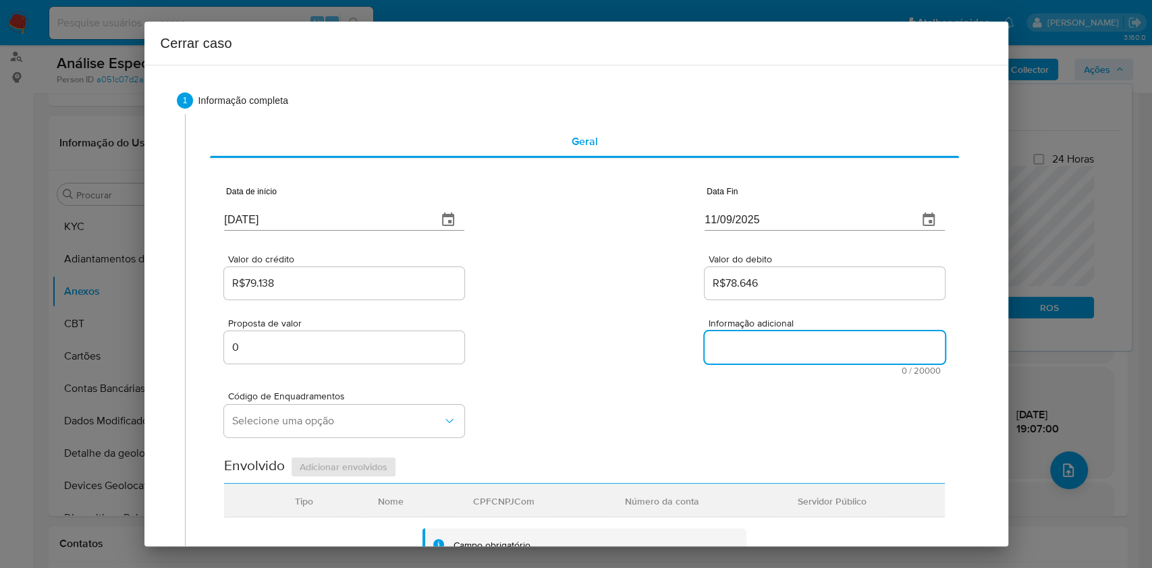
click at [759, 354] on textarea "Informação adicional" at bounding box center [825, 347] width 240 height 32
paste textarea "$ 78.646,26"
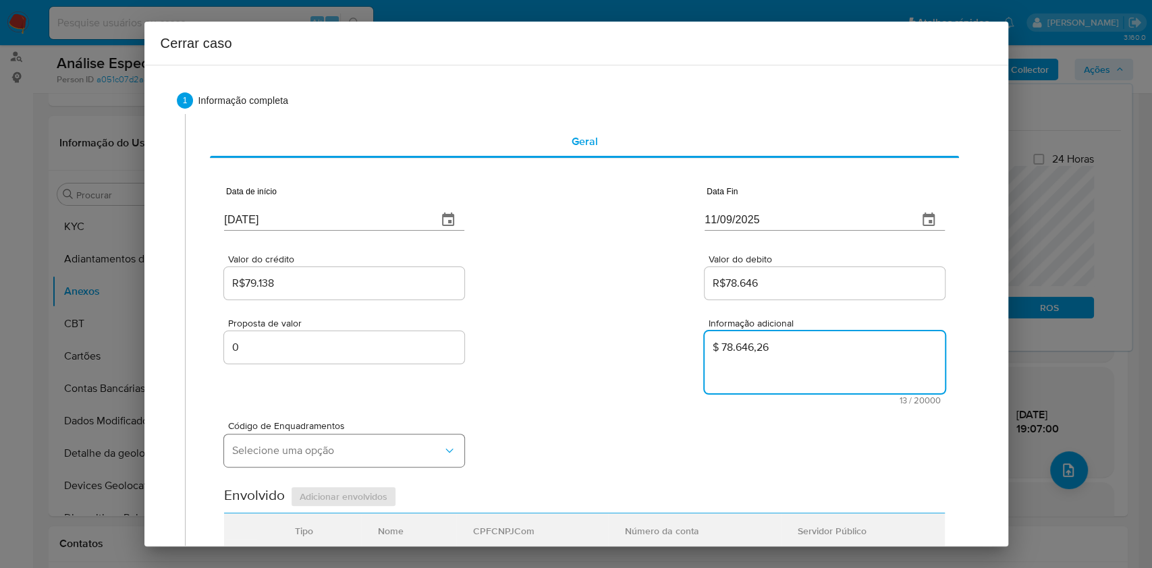
type textarea "$ 78.646,26"
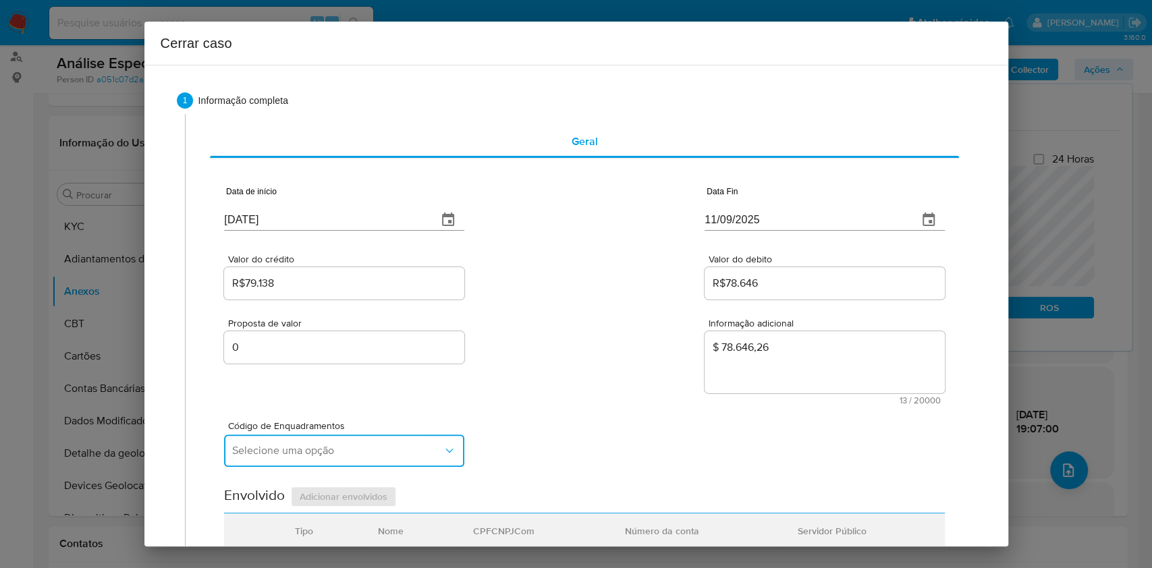
click at [347, 453] on span "Selecione uma opção" at bounding box center [337, 451] width 211 height 14
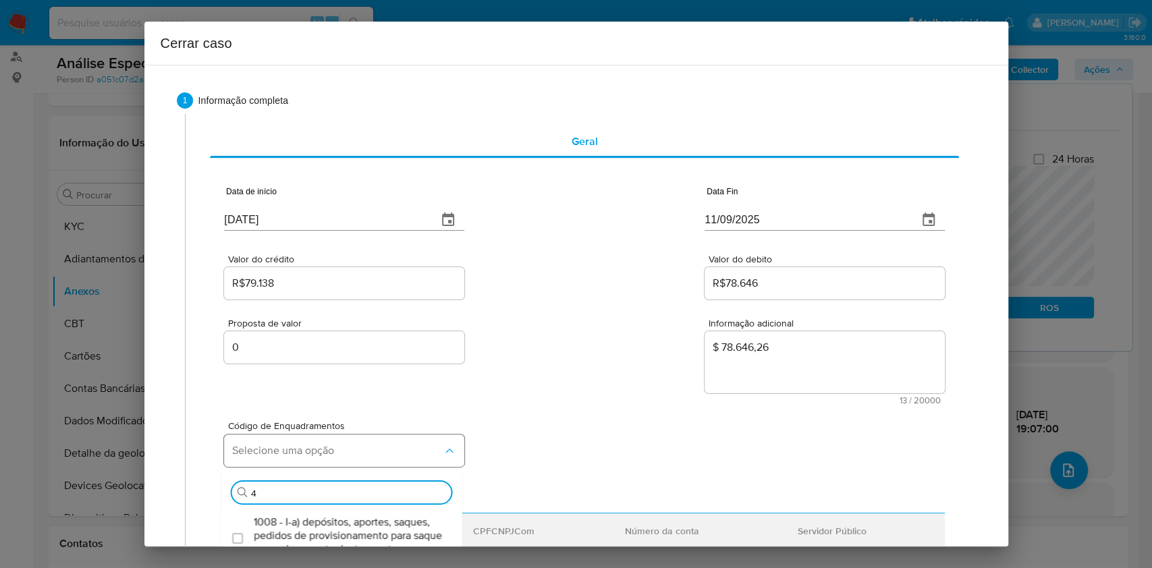
type input "45"
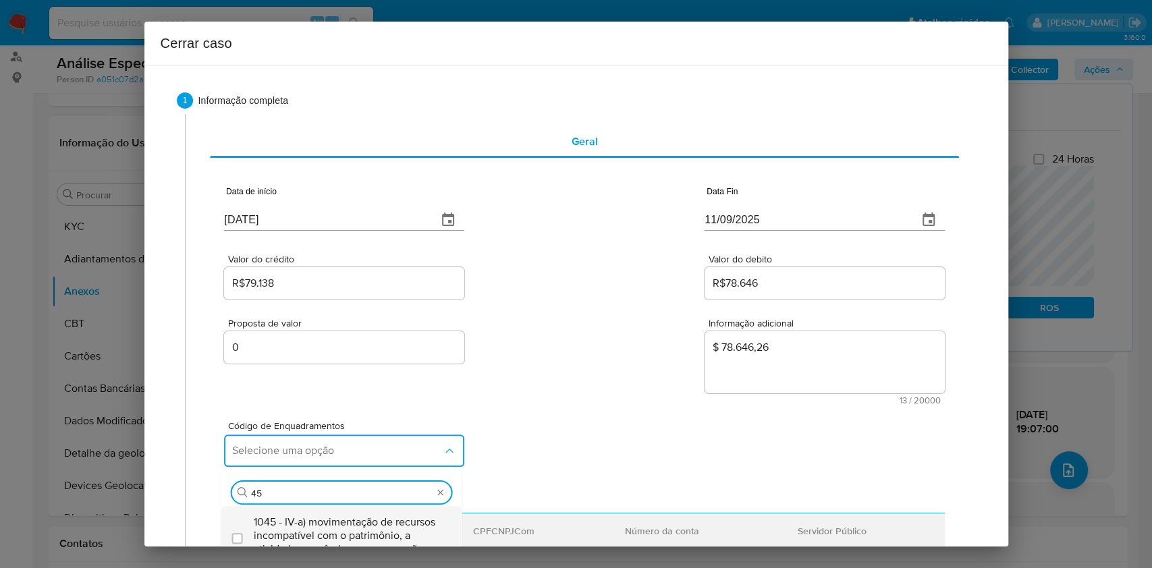
click at [342, 528] on span "1045 - IV-a) movimentação de recursos incompatível com o patrimônio, a atividad…" at bounding box center [349, 536] width 190 height 41
checkbox input "true"
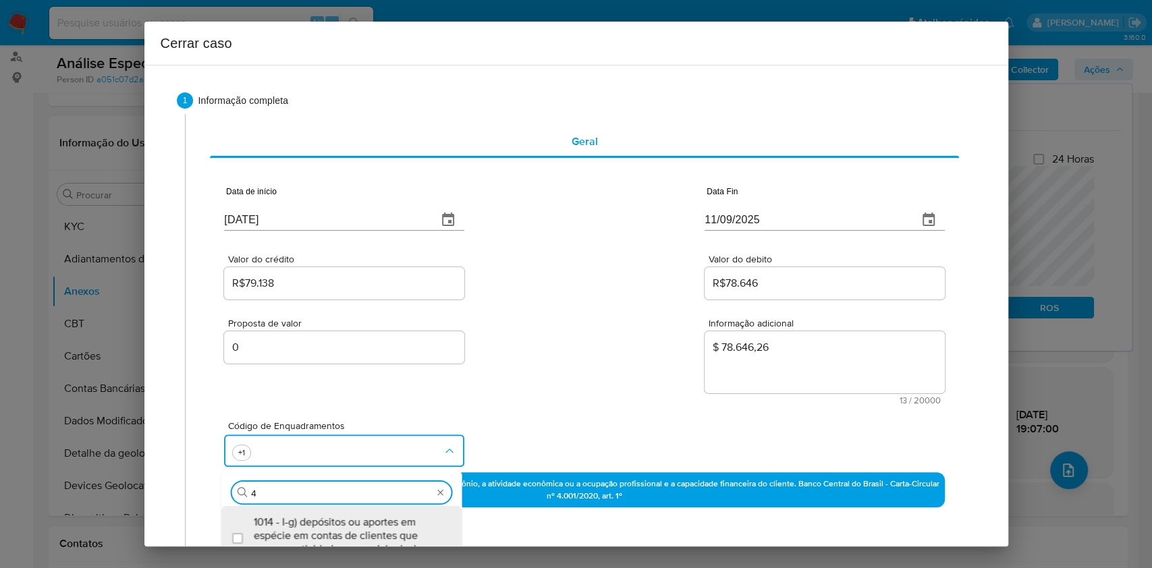
scroll to position [0, 0]
type input "47"
click at [347, 535] on span "1047 - IV-c) movimentação de recursos de alto valor, de forma contumaz, em bene…" at bounding box center [349, 536] width 190 height 41
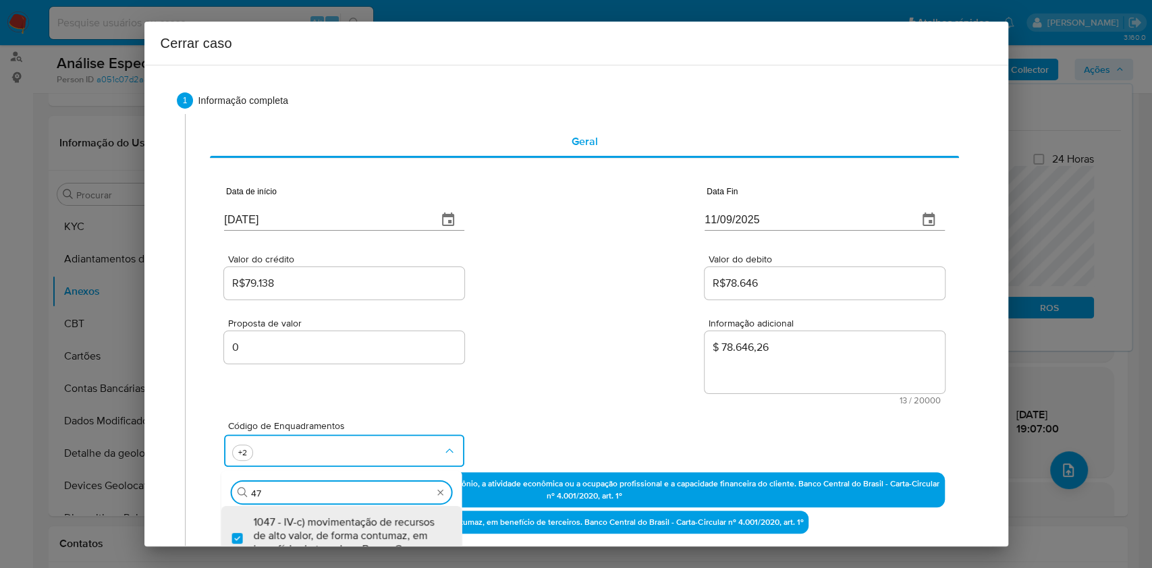
checkbox input "true"
type input "47"
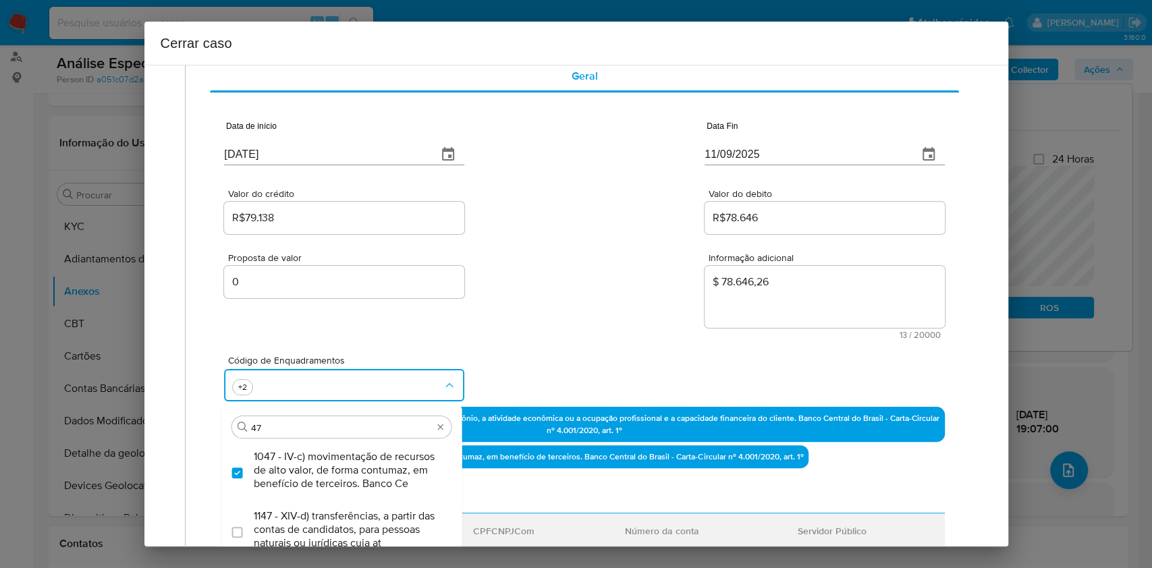
scroll to position [90, 0]
